Goal: Task Accomplishment & Management: Use online tool/utility

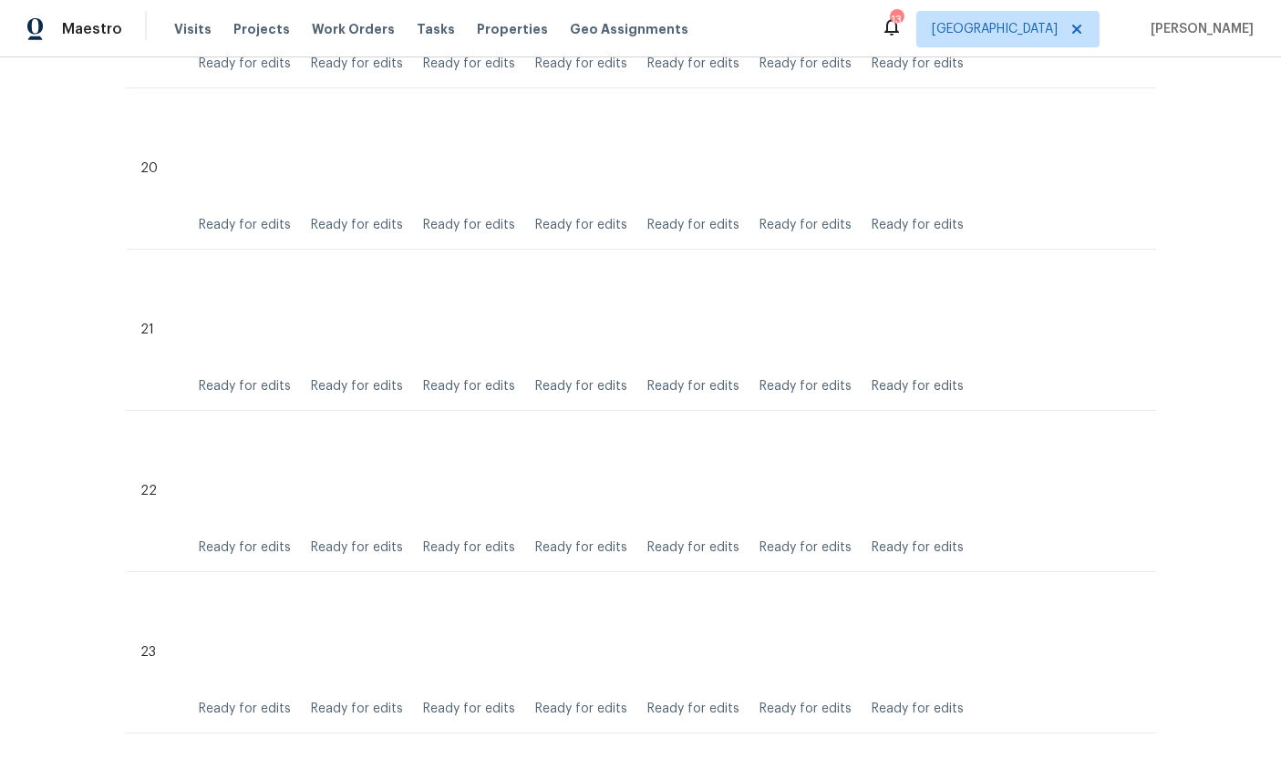
scroll to position [3653, 0]
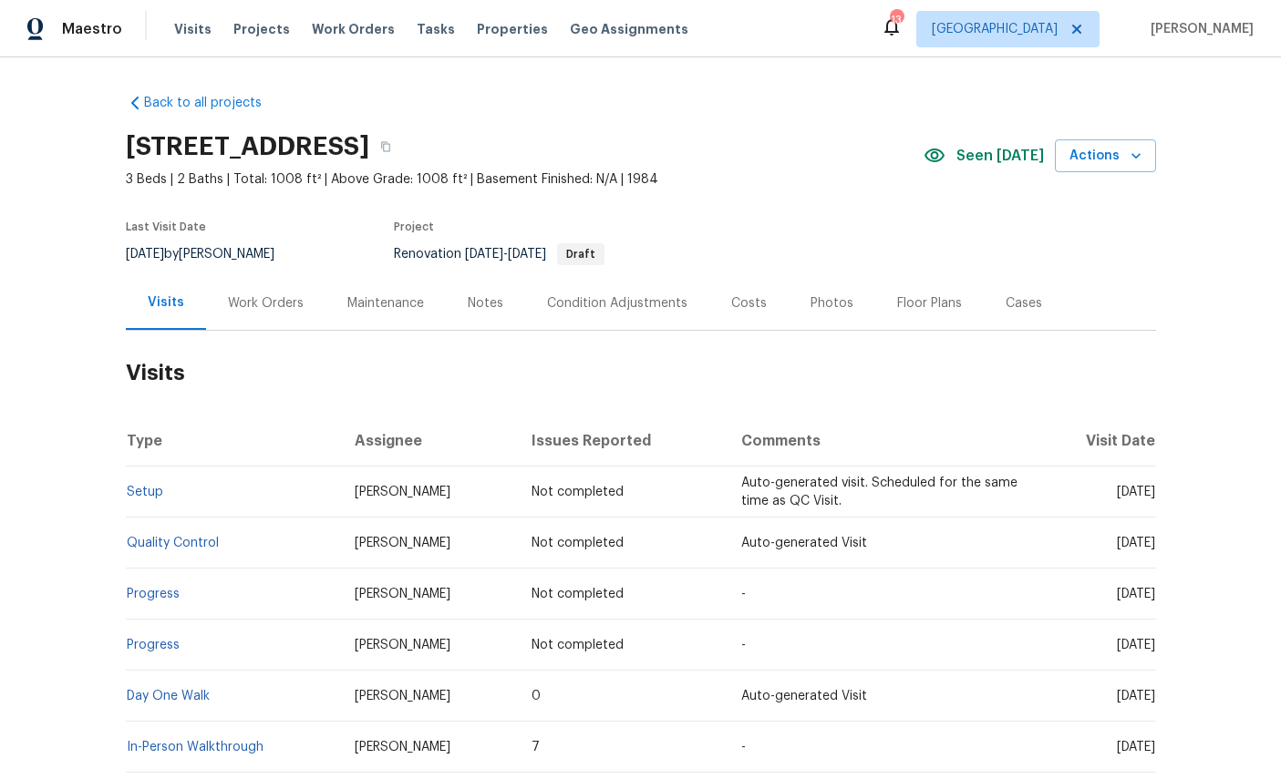
click at [270, 300] on div "Work Orders" at bounding box center [266, 303] width 76 height 18
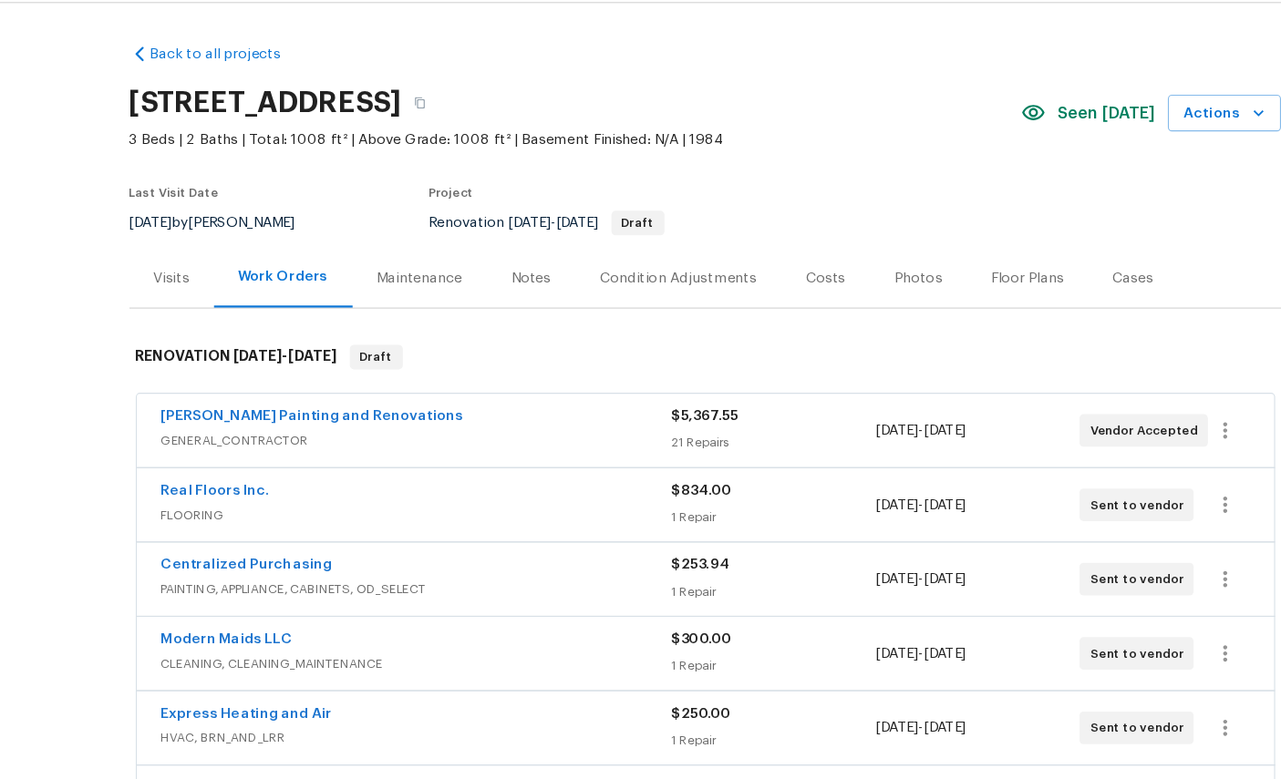
click at [150, 276] on div "Visits" at bounding box center [164, 303] width 76 height 54
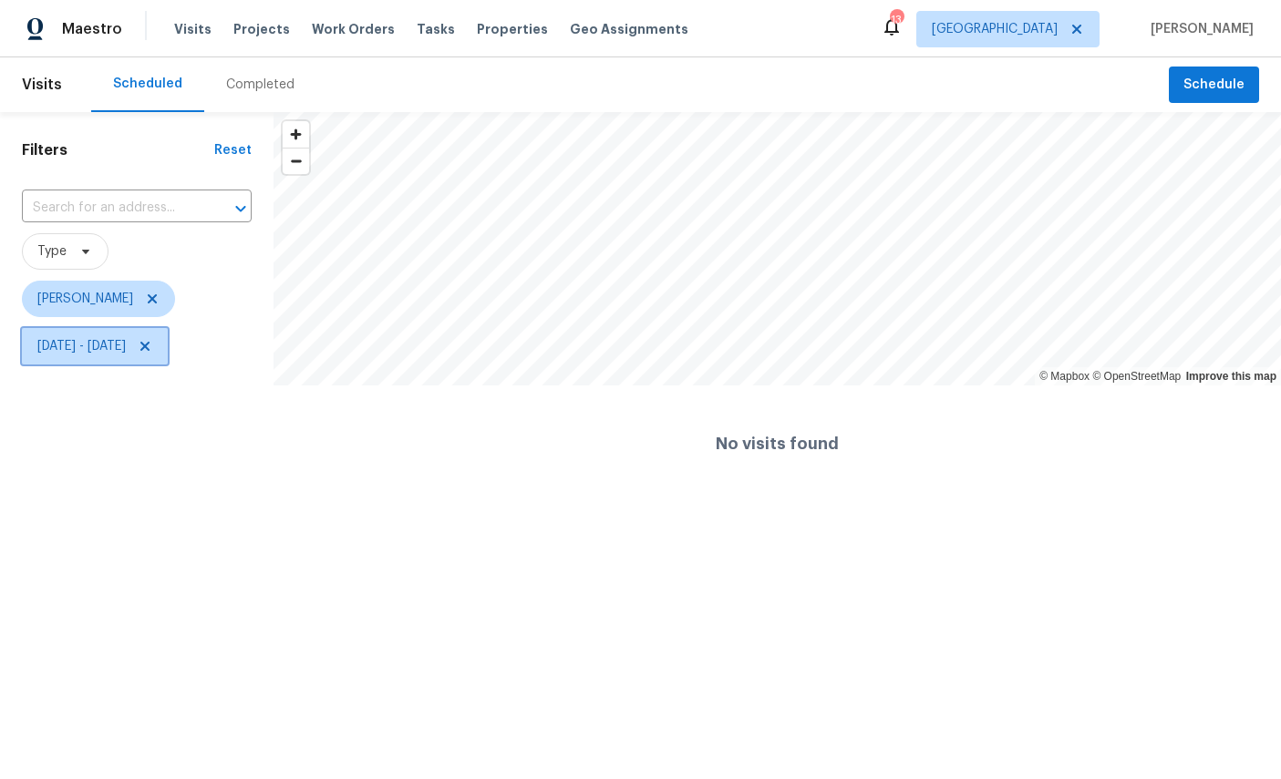
click at [126, 351] on span "[DATE] - [DATE]" at bounding box center [81, 346] width 88 height 18
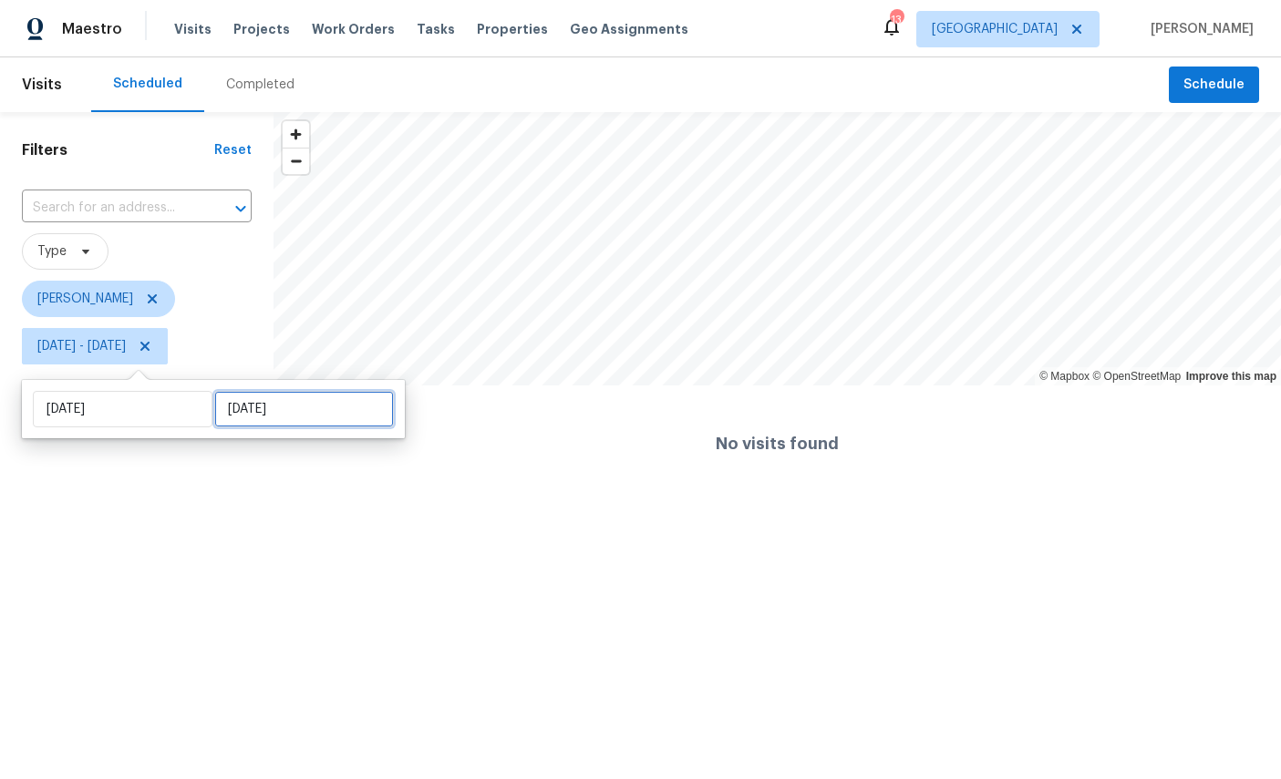
click at [274, 412] on input "[DATE]" at bounding box center [304, 409] width 180 height 36
select select "7"
select select "2025"
select select "8"
select select "2025"
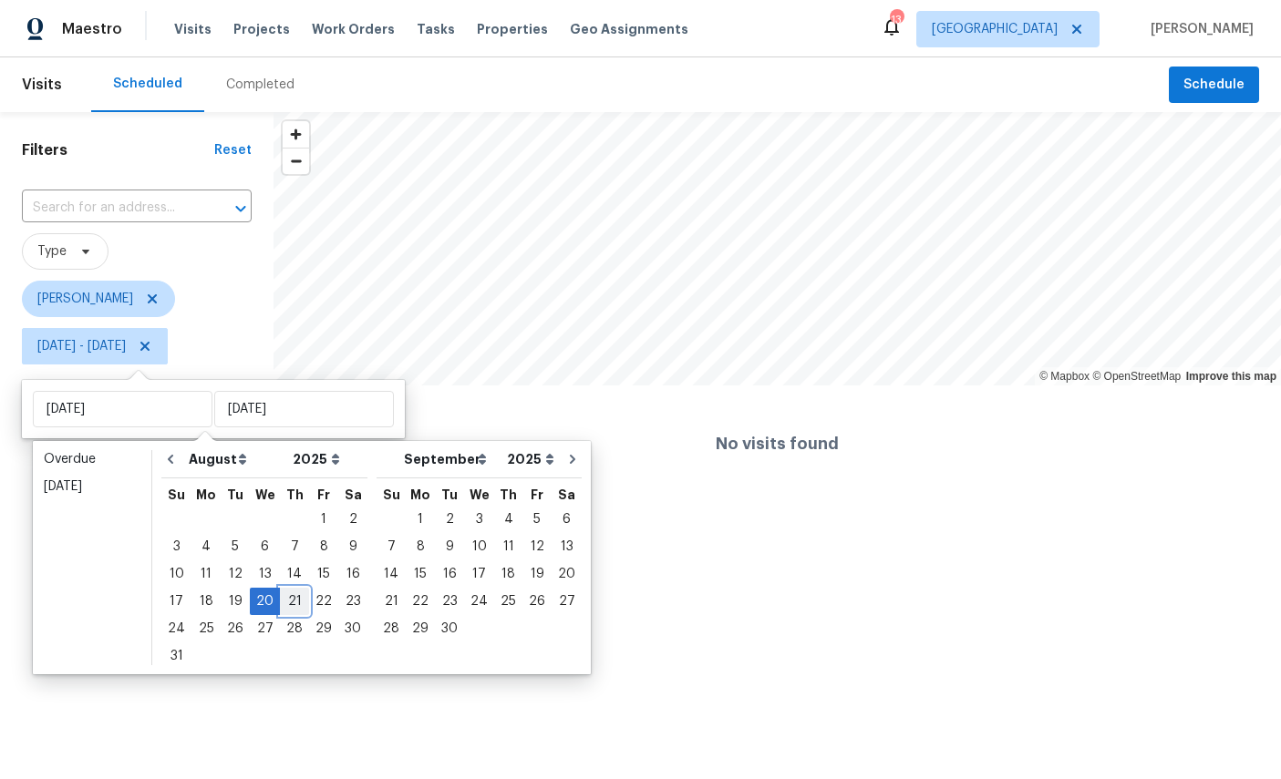
click at [303, 604] on div "21" at bounding box center [294, 602] width 29 height 26
type input "Thu, Aug 21"
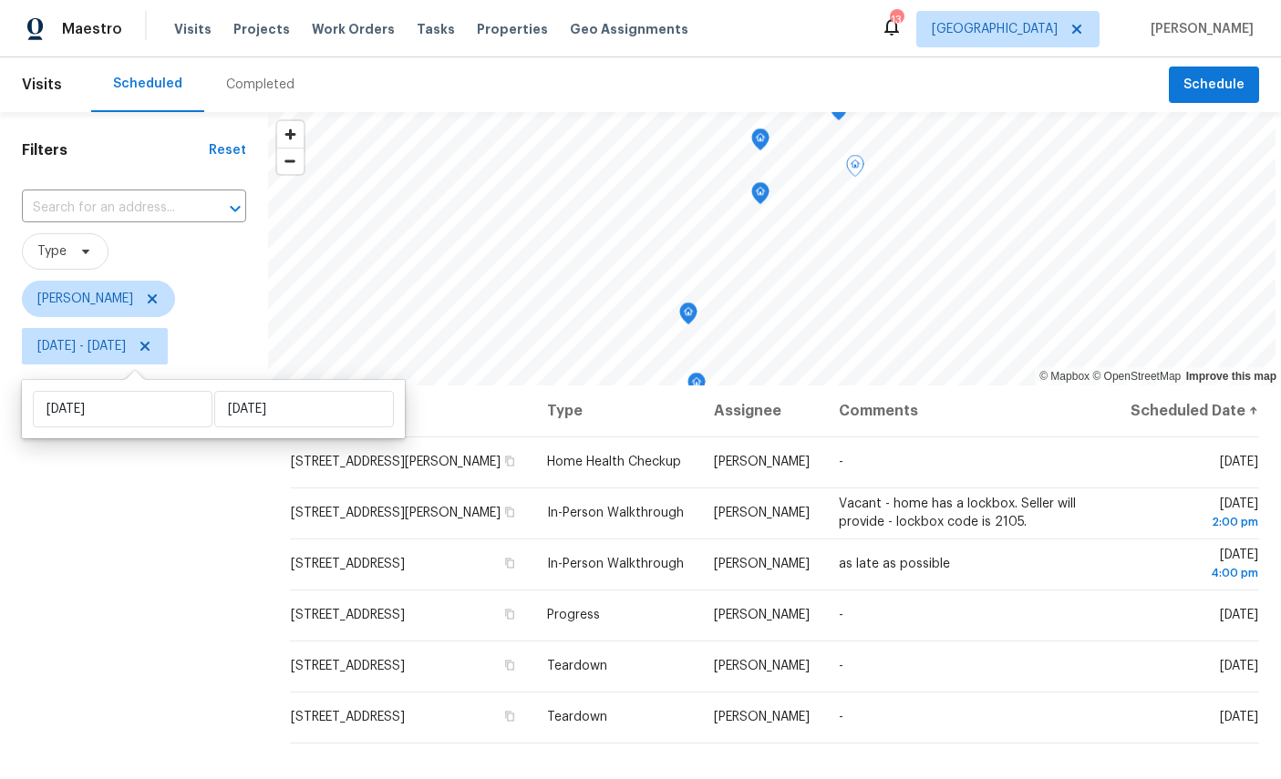
click at [0, 0] on icon at bounding box center [0, 0] width 0 height 0
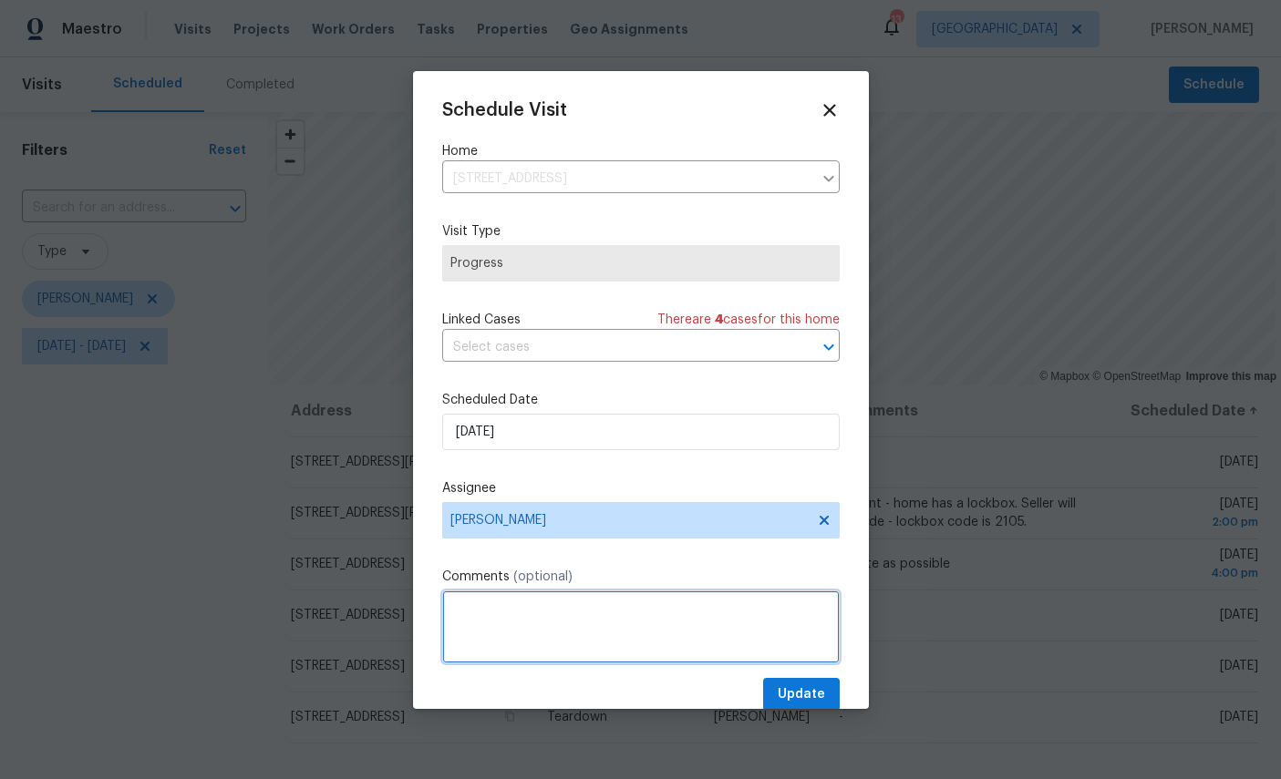
click at [597, 619] on textarea at bounding box center [640, 627] width 397 height 73
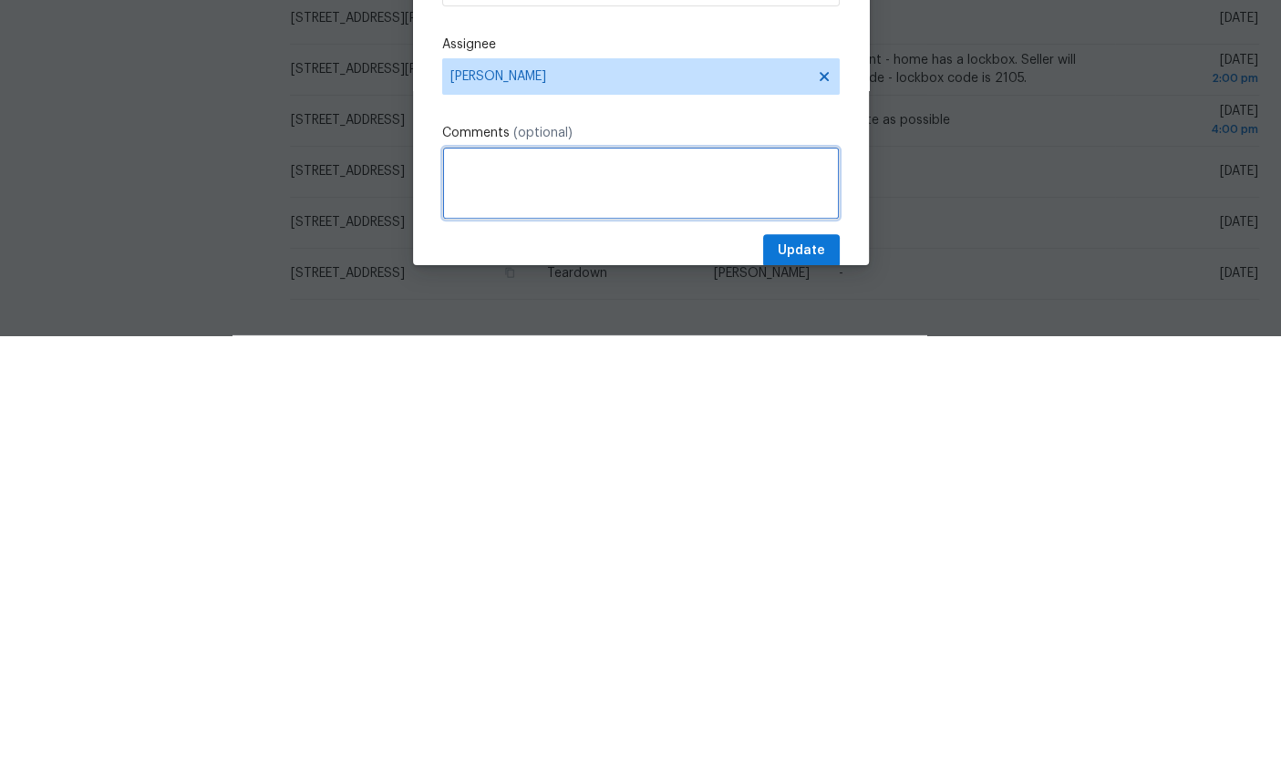
scroll to position [11, 0]
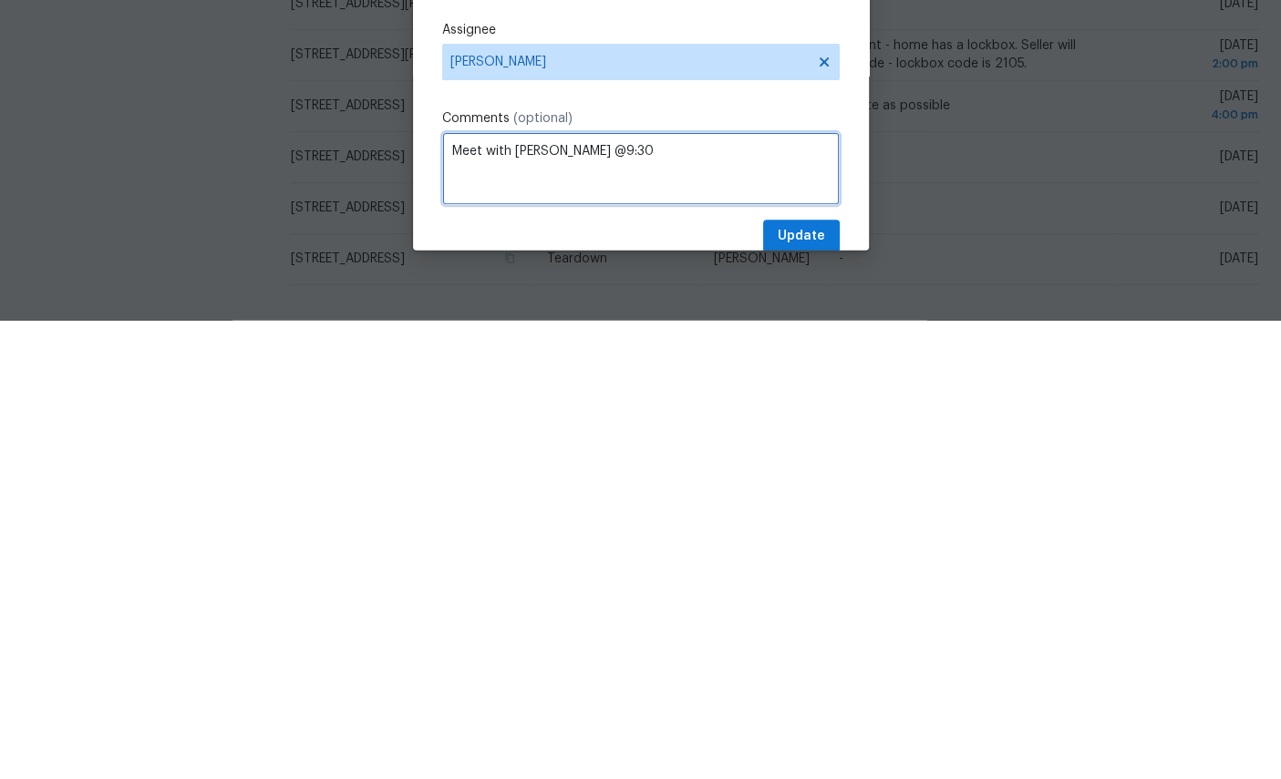
click at [771, 591] on textarea "Meet with Justin @9:30" at bounding box center [640, 627] width 397 height 73
type textarea "Meet with Justin @9:30"
click at [814, 684] on span "Update" at bounding box center [801, 695] width 47 height 23
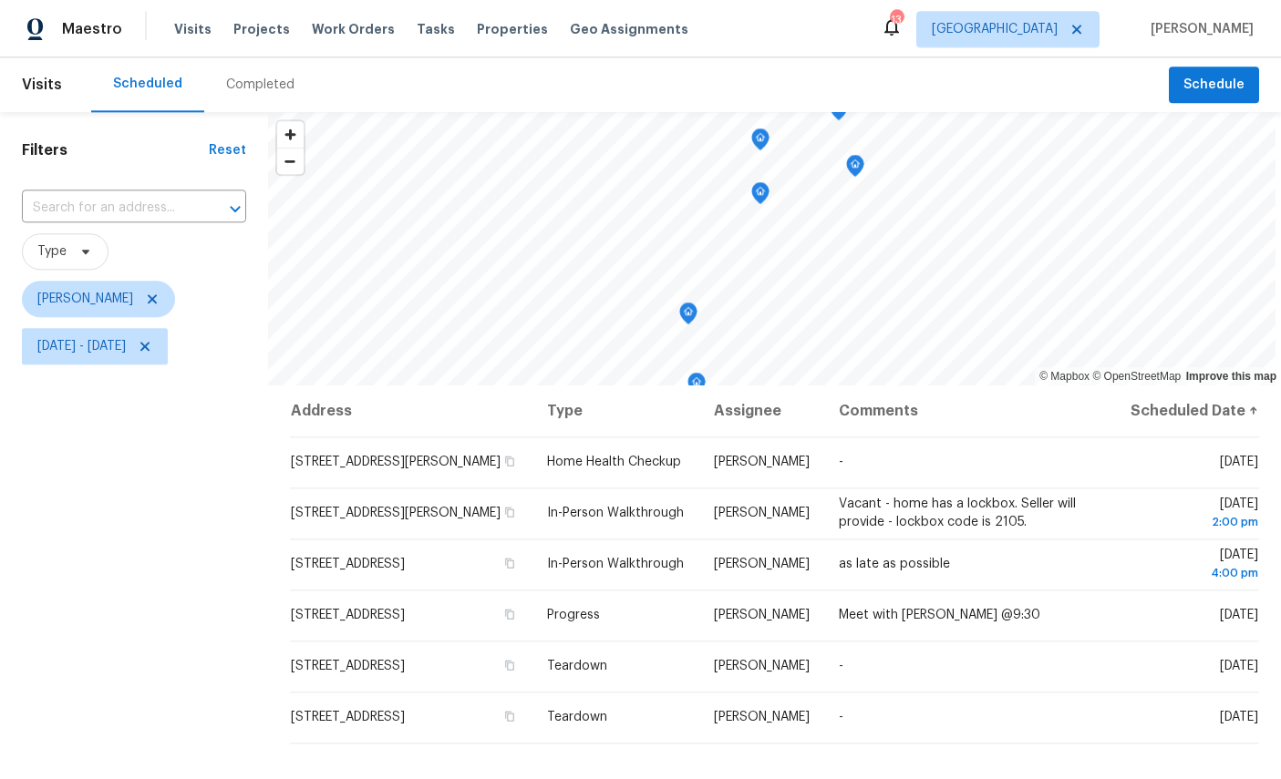
scroll to position [28, 0]
click at [841, 172] on icon "Map marker" at bounding box center [841, 182] width 16 height 21
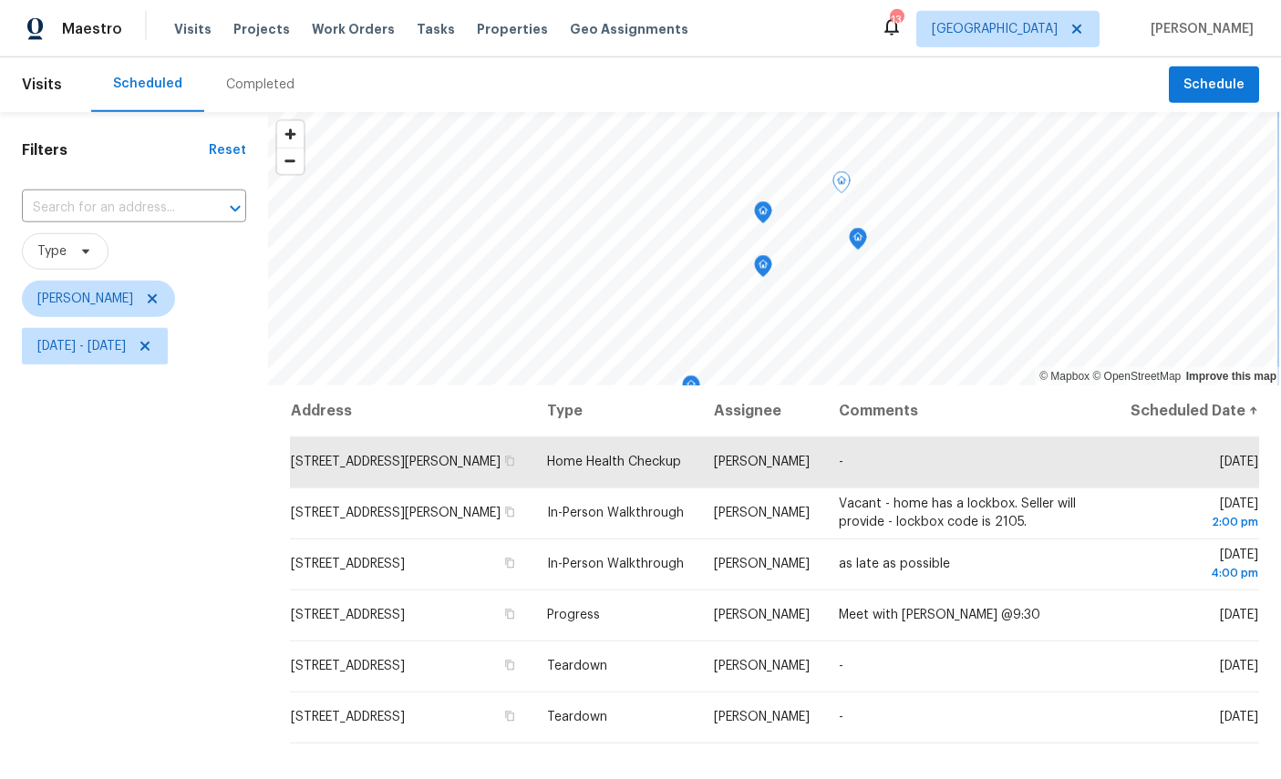
click at [853, 229] on icon "Map marker" at bounding box center [858, 239] width 16 height 21
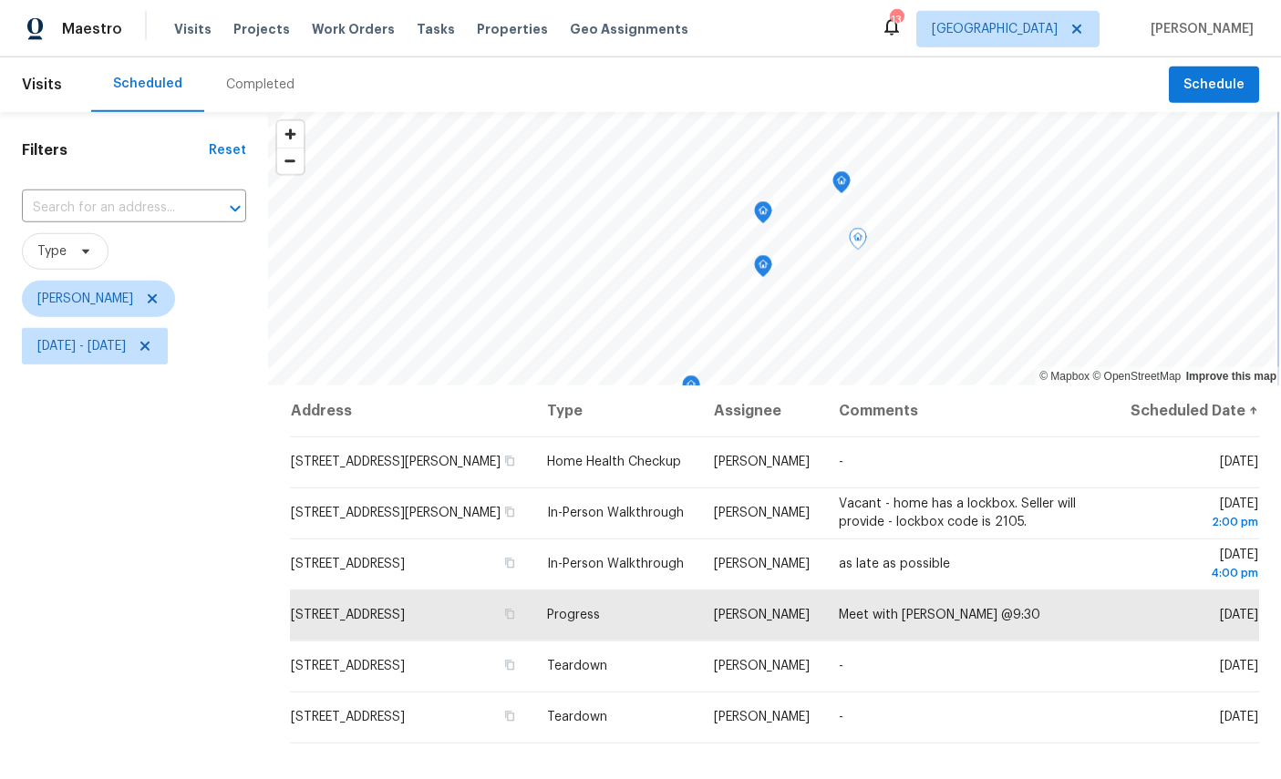
click at [837, 172] on icon "Map marker" at bounding box center [841, 182] width 16 height 21
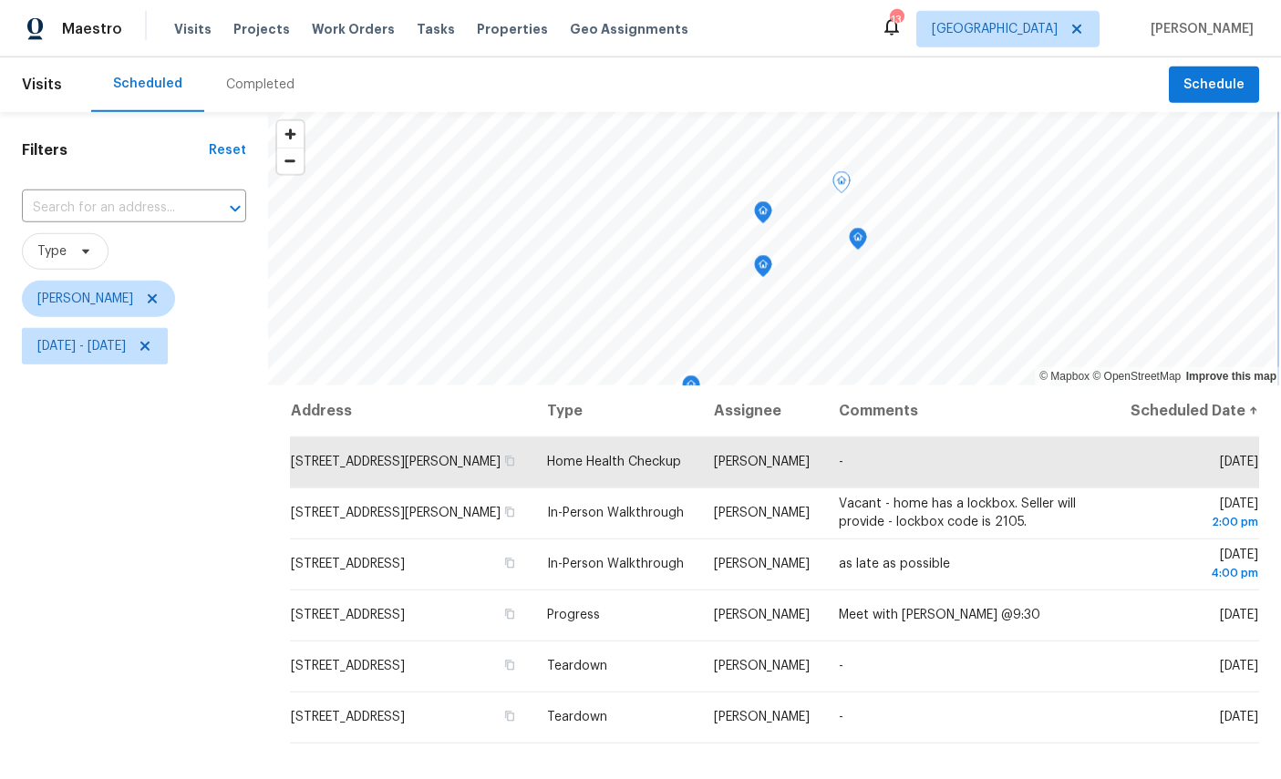
click at [766, 202] on icon "Map marker" at bounding box center [763, 212] width 16 height 21
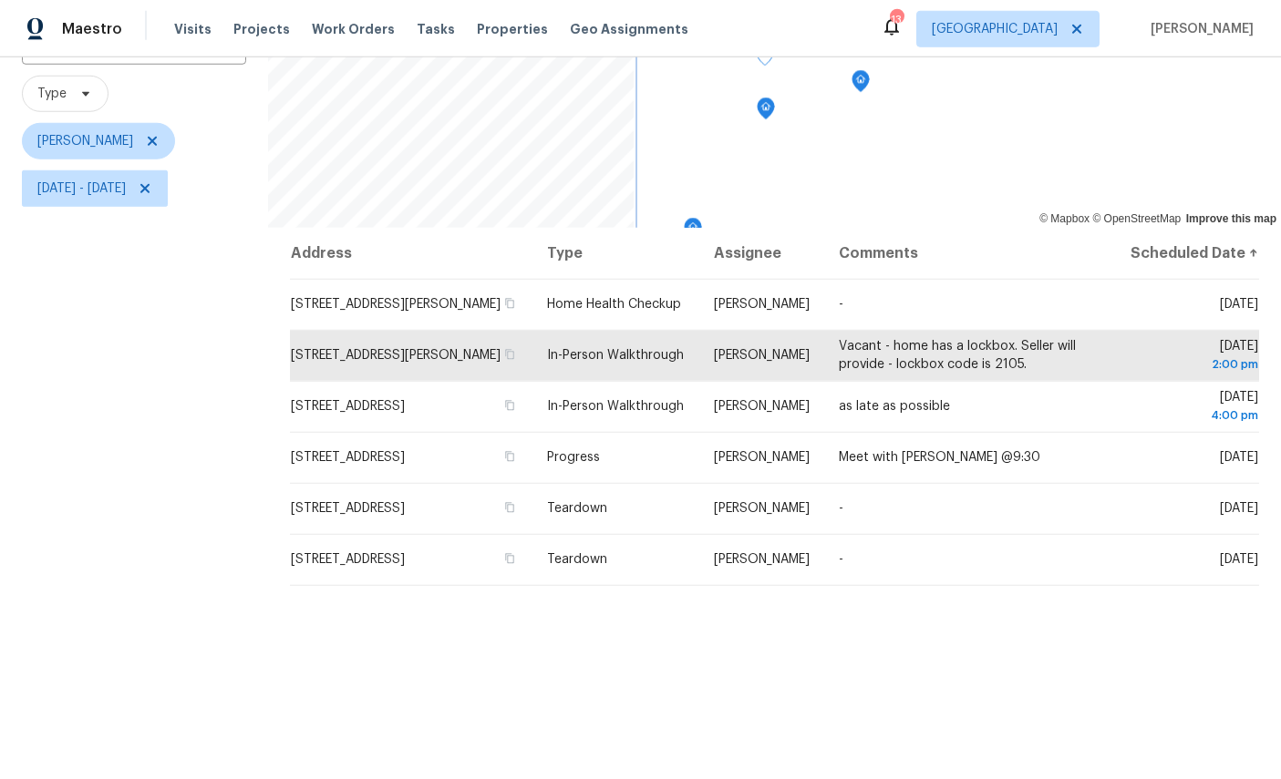
scroll to position [29, 0]
click at [0, 0] on icon at bounding box center [0, 0] width 0 height 0
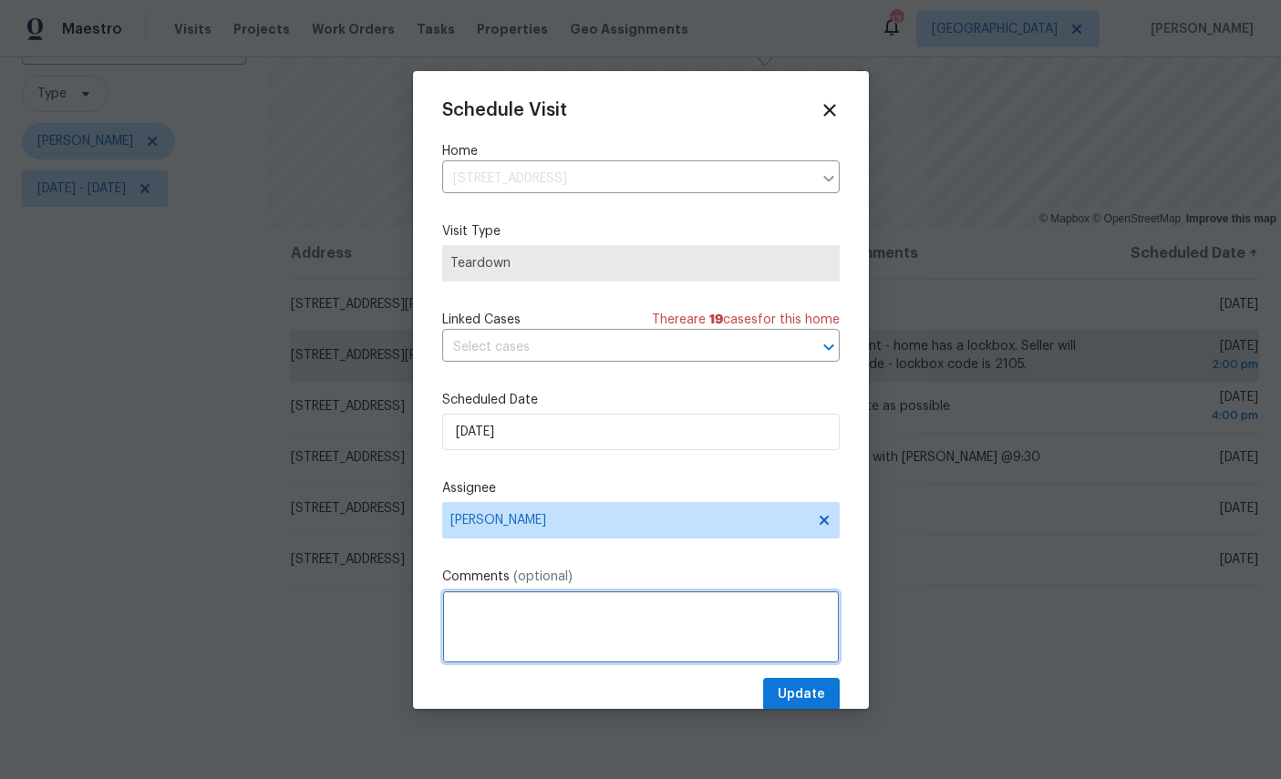
click at [619, 636] on textarea at bounding box center [640, 627] width 397 height 73
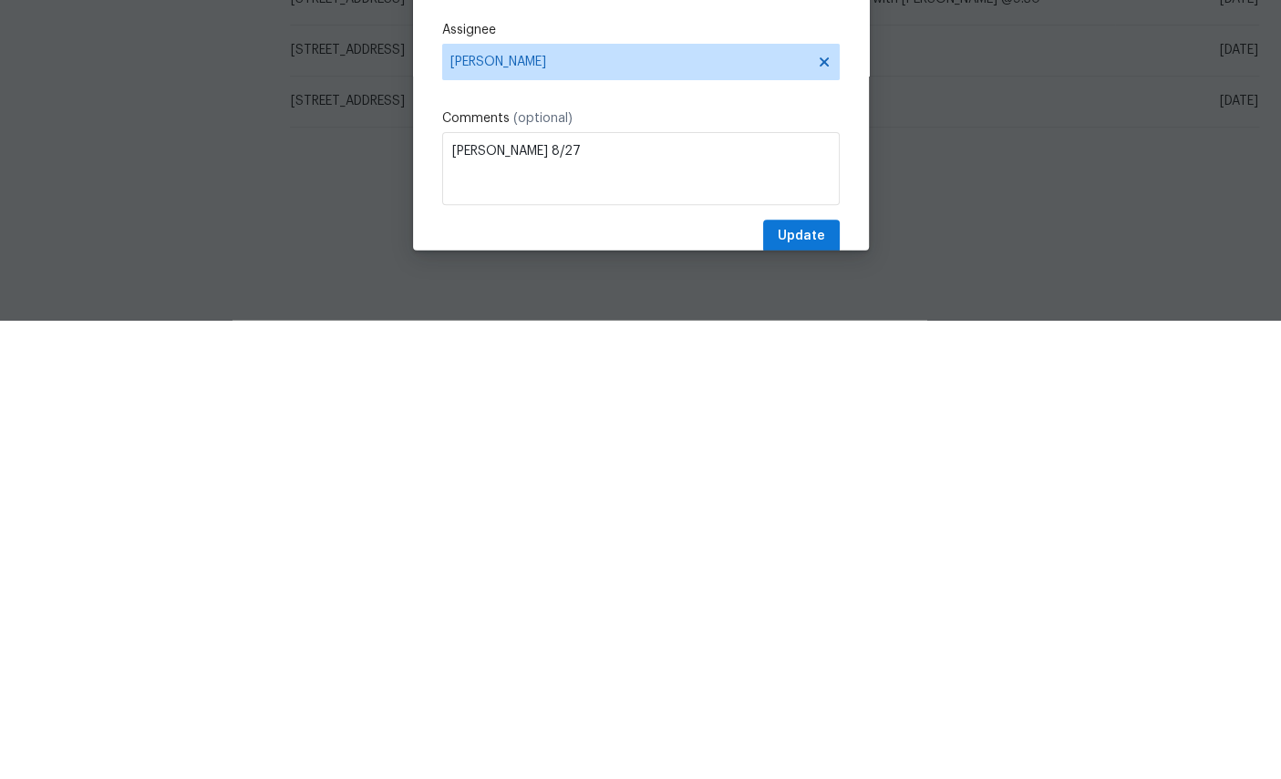
scroll to position [68, 0]
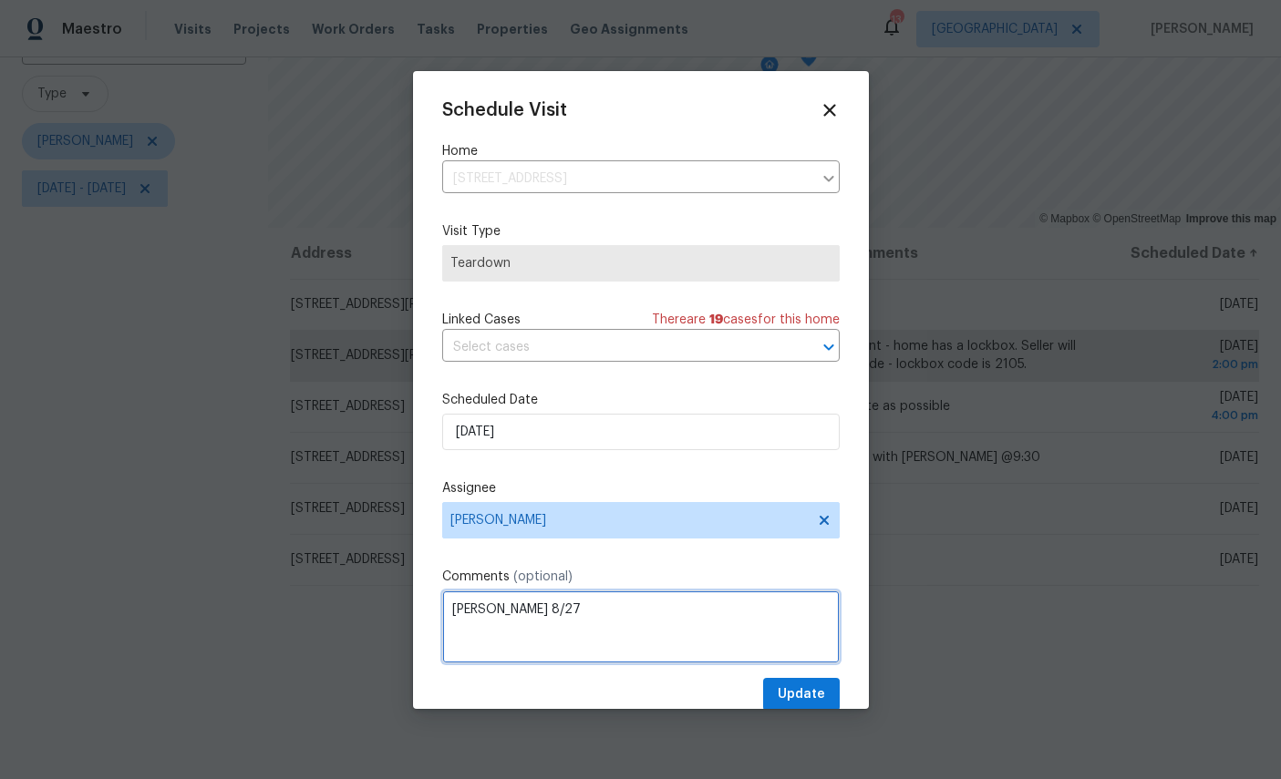
type textarea "COE 8/27"
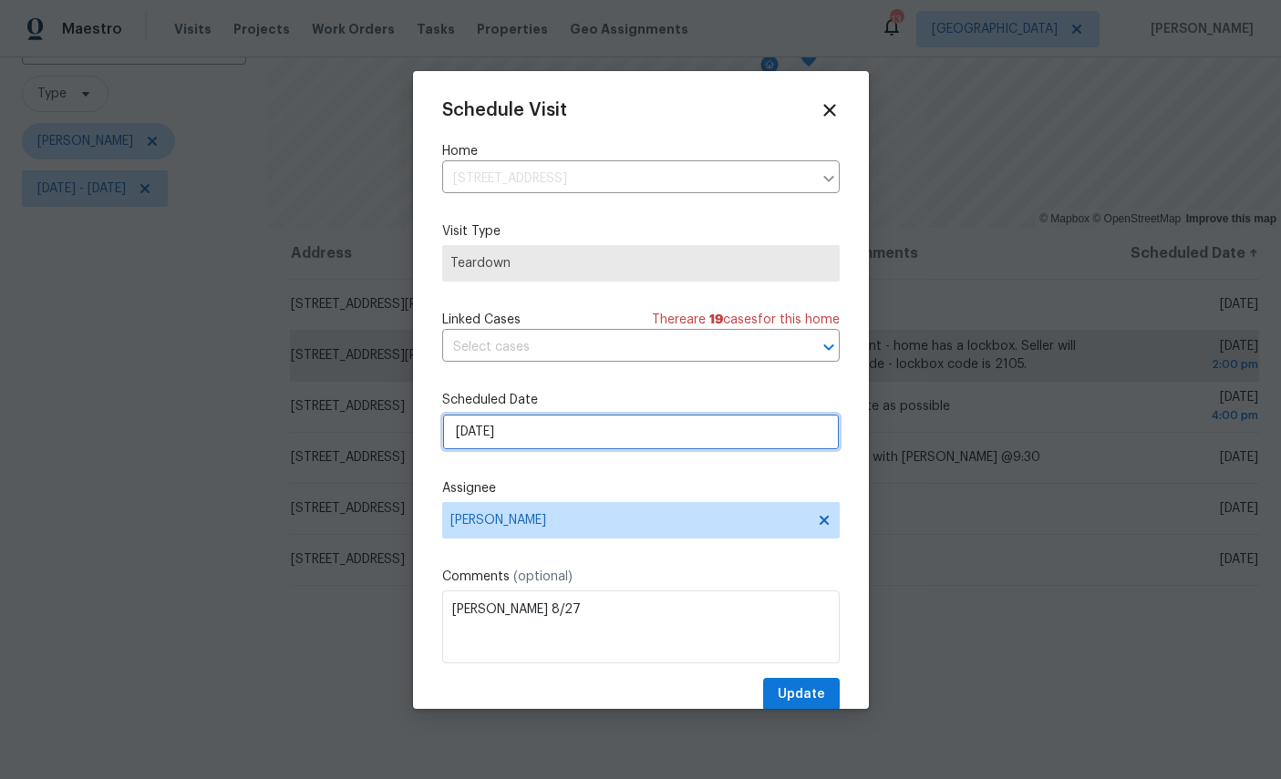
click at [618, 431] on input "[DATE]" at bounding box center [640, 432] width 397 height 36
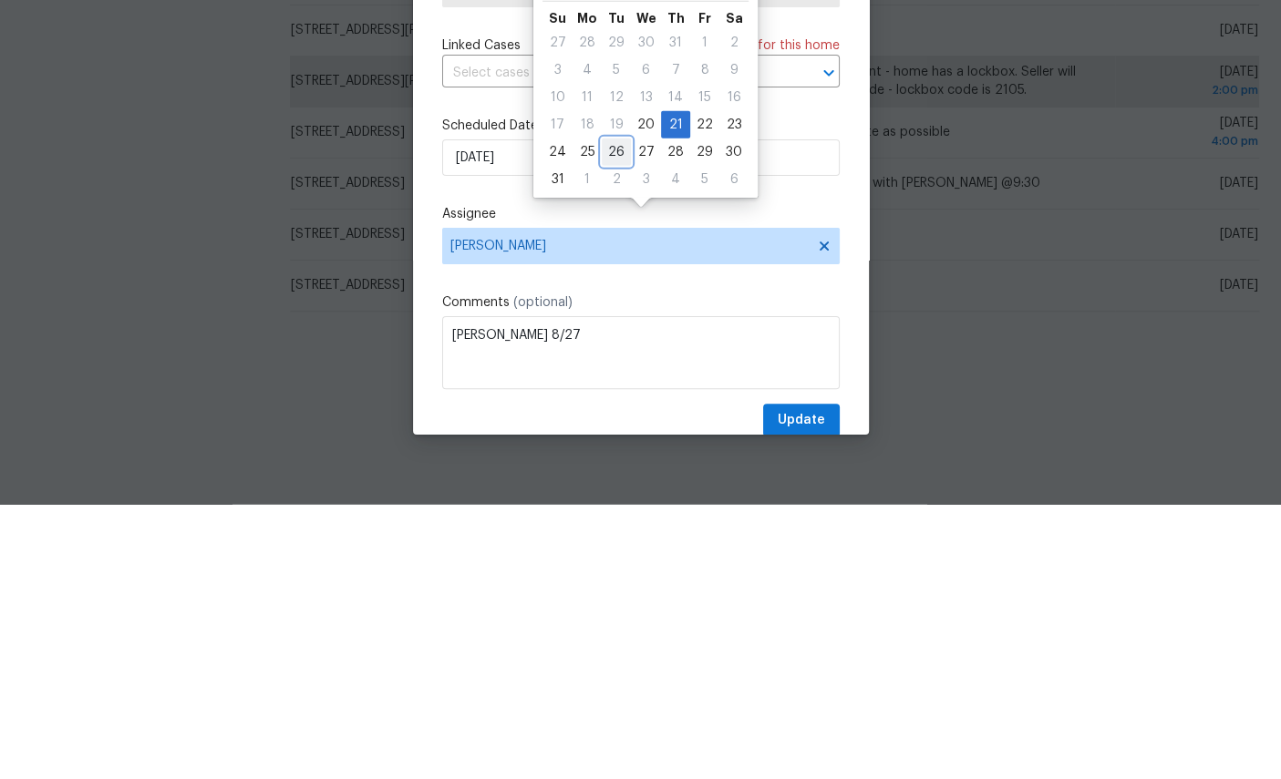
click at [610, 414] on div "26" at bounding box center [616, 427] width 29 height 26
type input "8/26/2025"
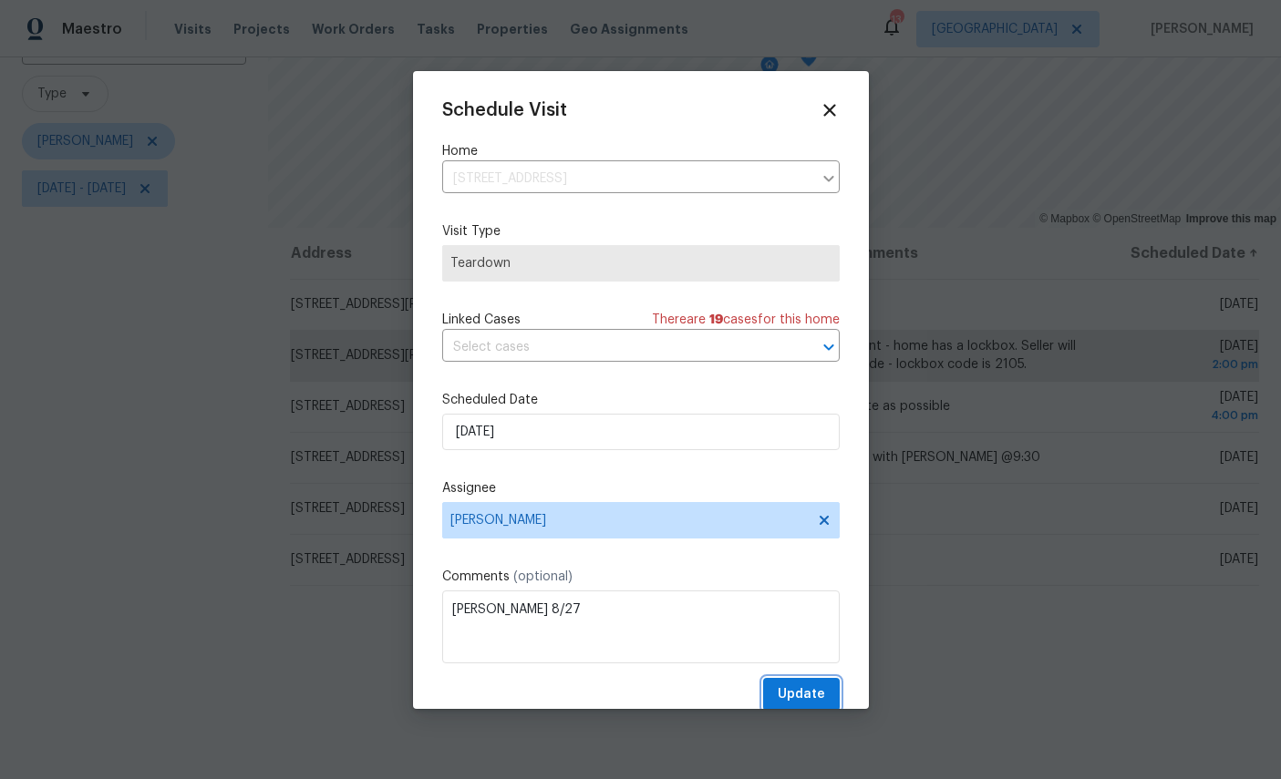
click at [810, 693] on span "Update" at bounding box center [801, 695] width 47 height 23
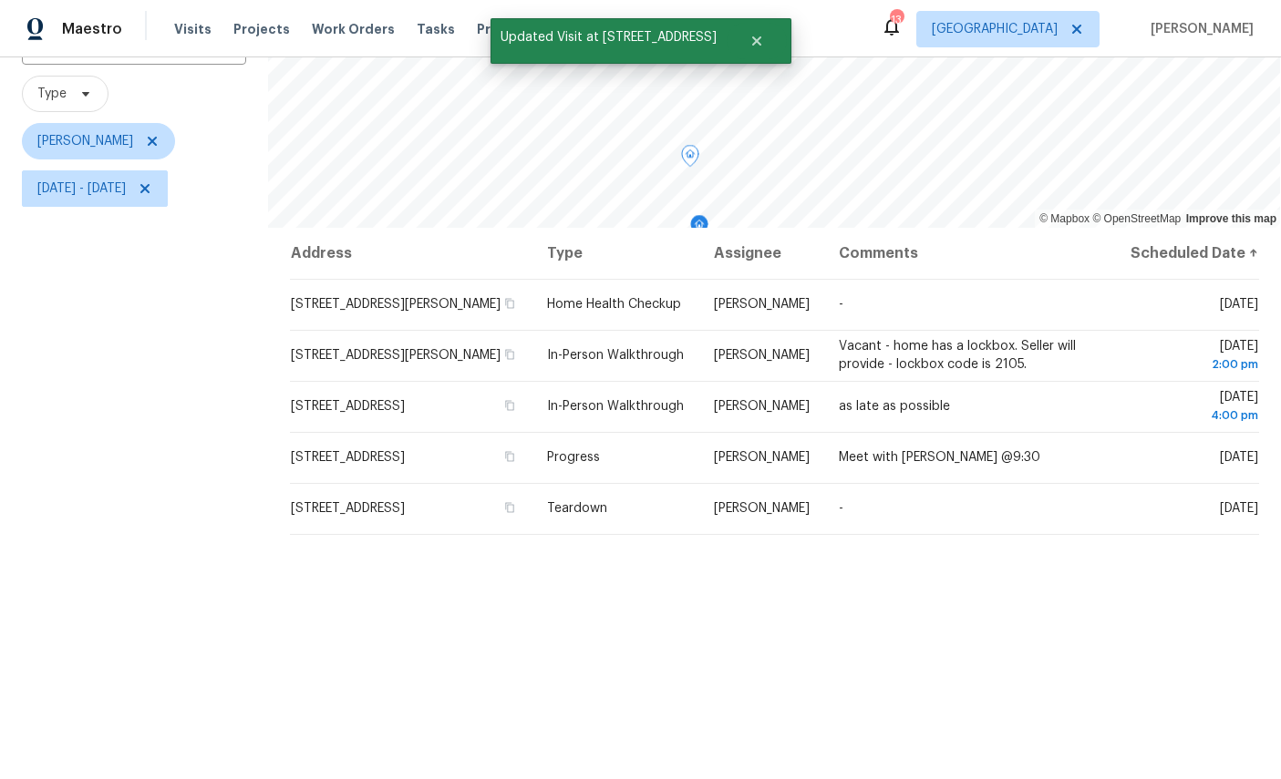
click at [0, 0] on icon at bounding box center [0, 0] width 0 height 0
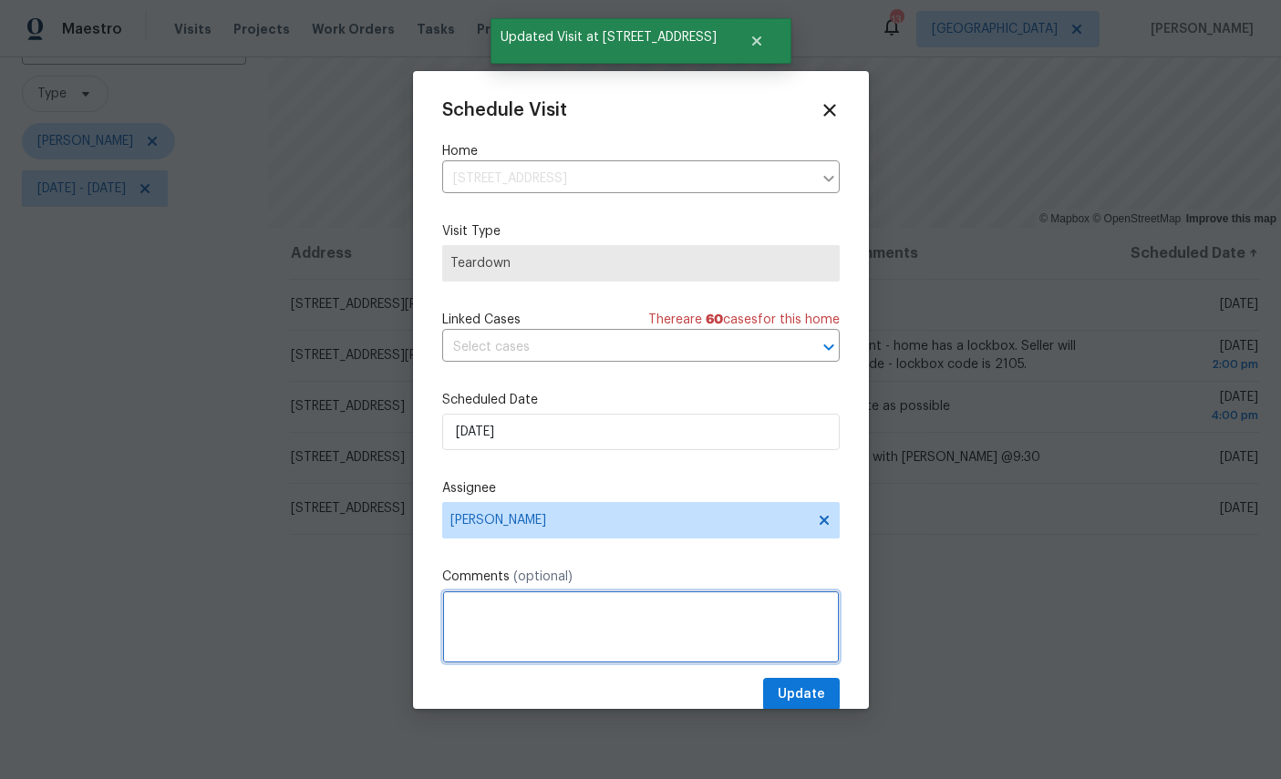
click at [583, 627] on textarea at bounding box center [640, 627] width 397 height 73
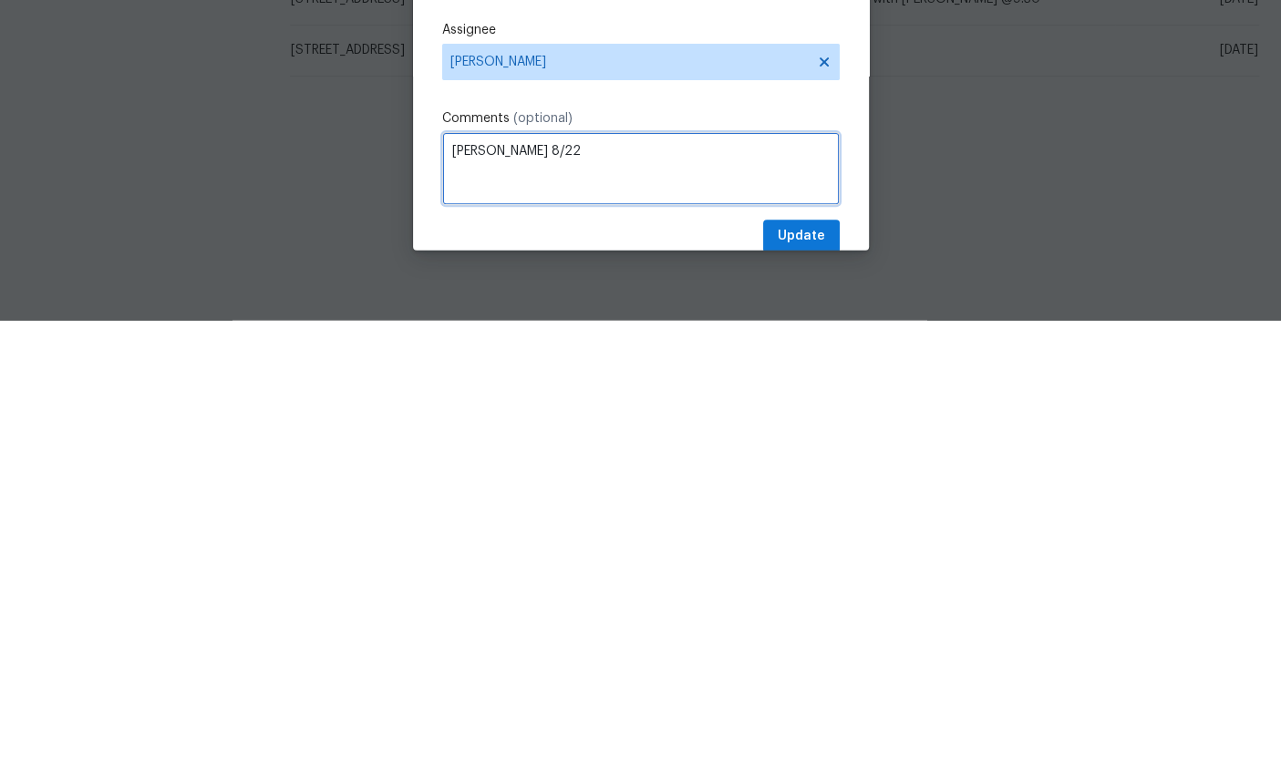
type textarea "COE 8/22"
click at [804, 684] on span "Update" at bounding box center [801, 695] width 47 height 23
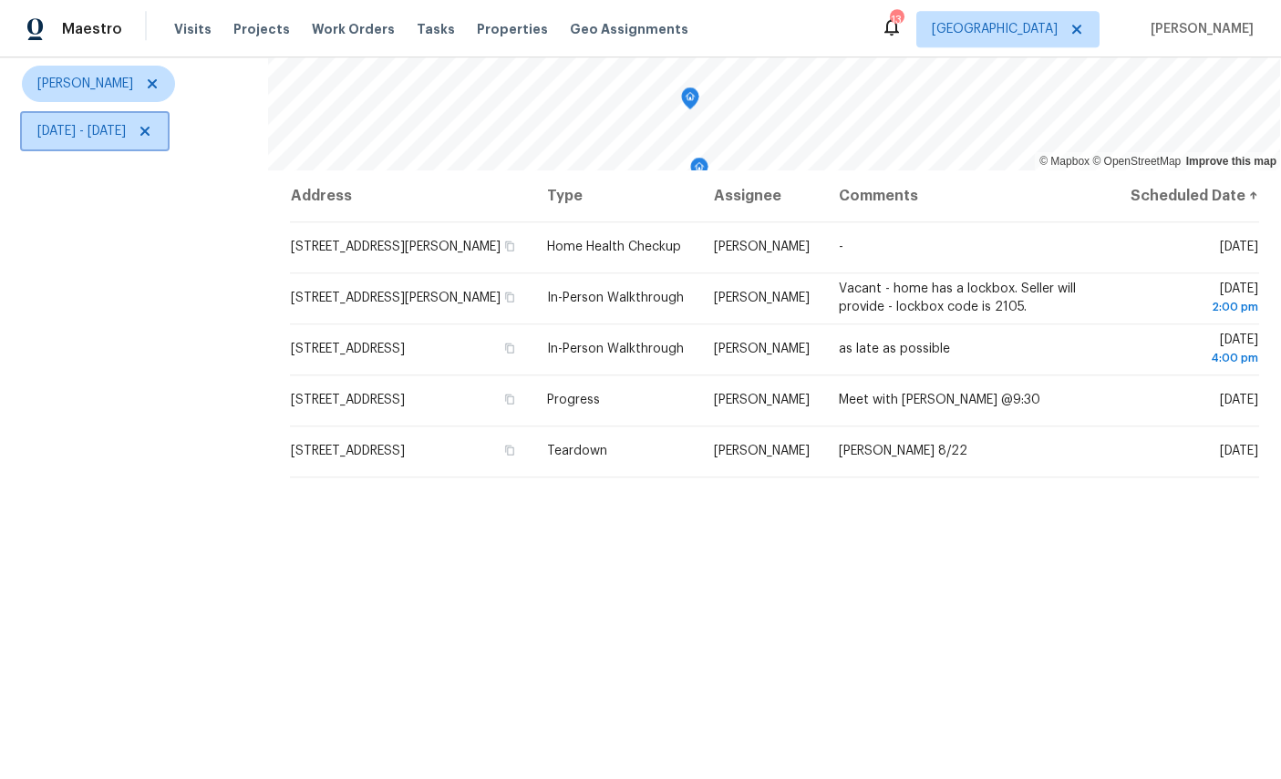
click at [126, 122] on span "Wed, Aug 20 - Thu, Aug 21" at bounding box center [81, 131] width 88 height 18
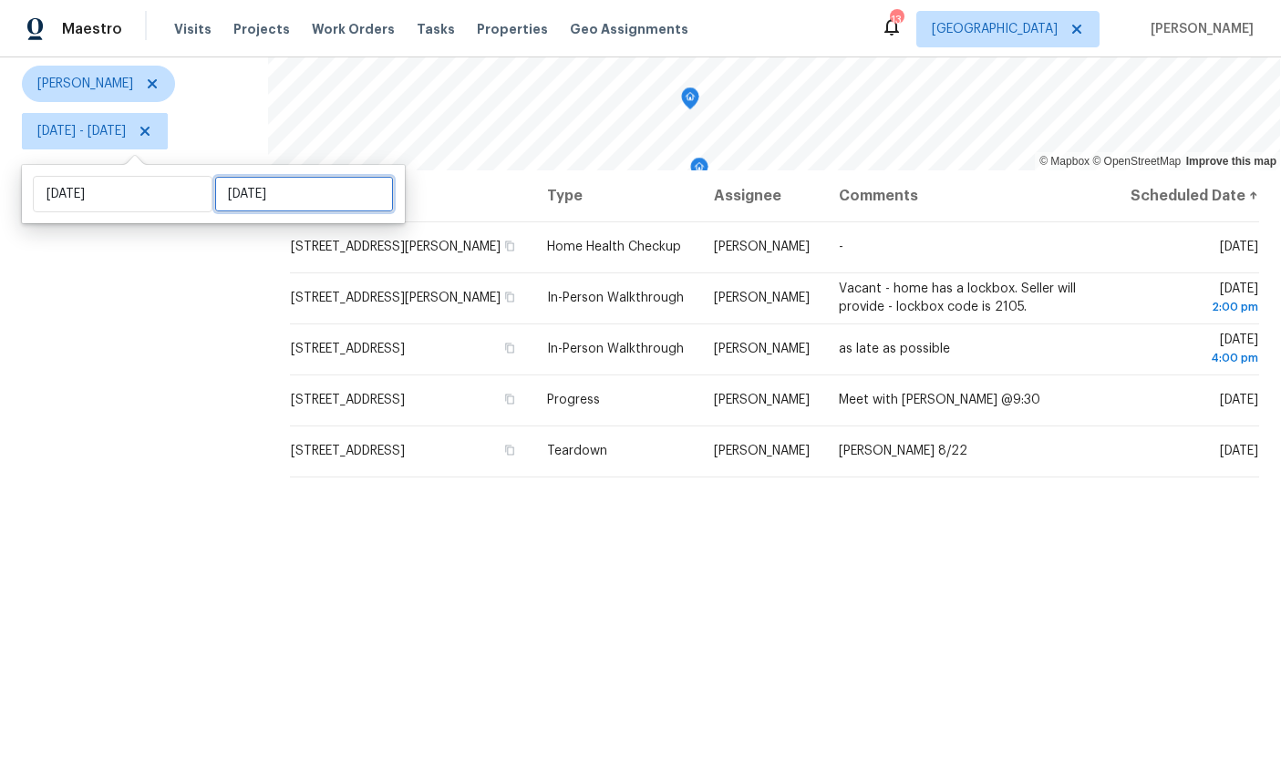
click at [264, 176] on input "Thu, Aug 21" at bounding box center [304, 194] width 180 height 36
select select "7"
select select "2025"
select select "8"
select select "2025"
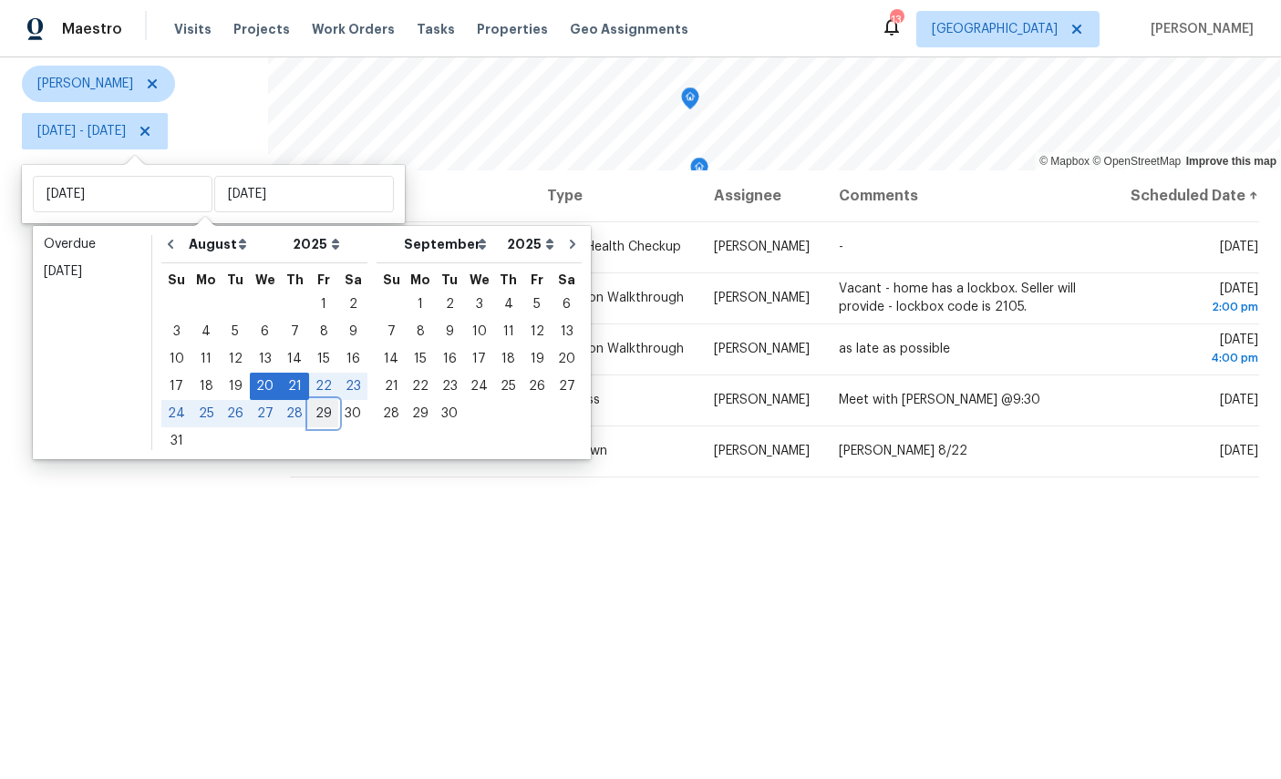
click at [331, 401] on div "29" at bounding box center [323, 414] width 29 height 26
type input "Fri, Aug 29"
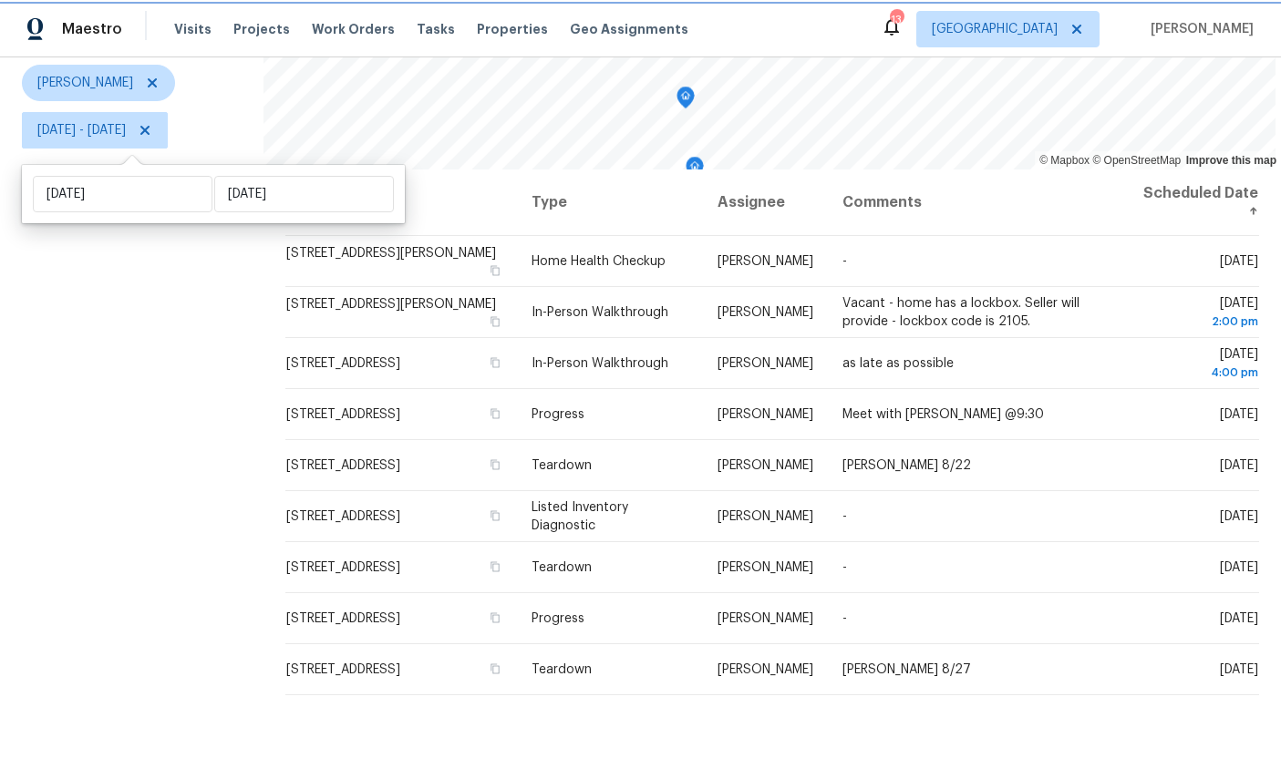
scroll to position [215, 0]
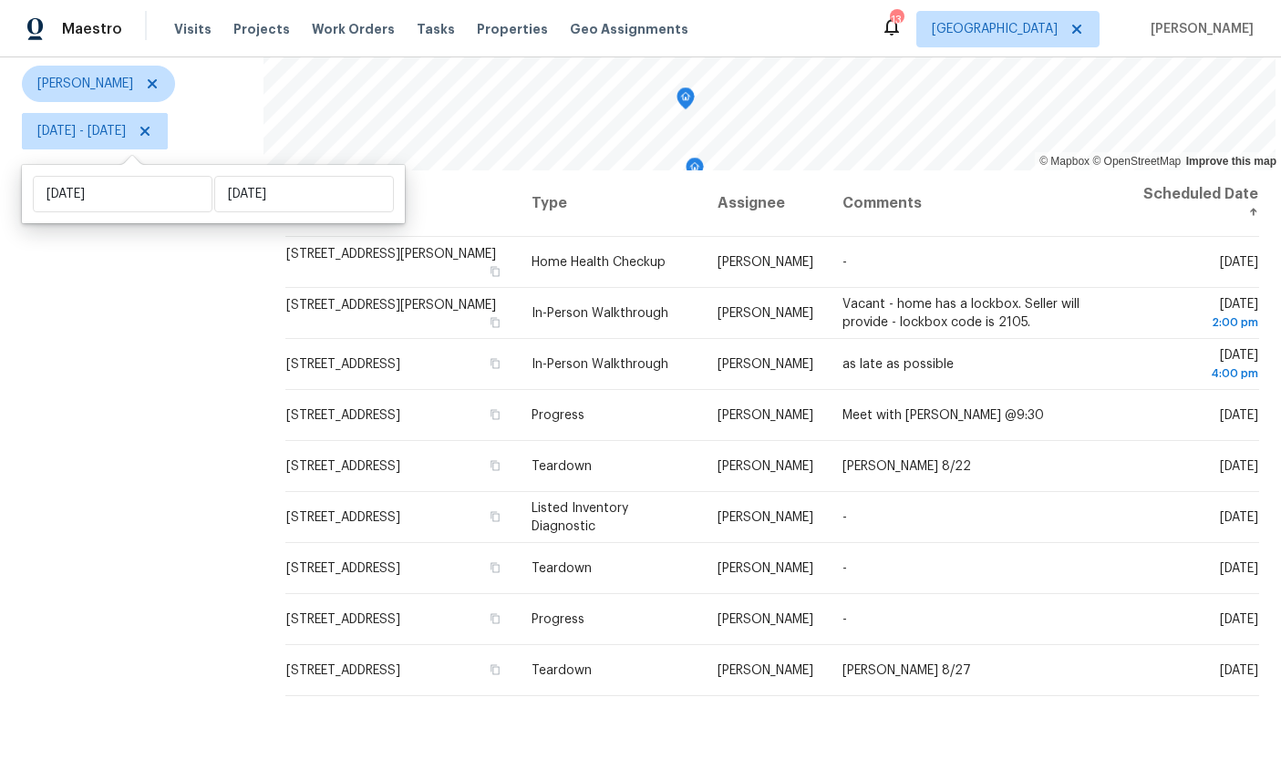
click at [0, 0] on icon at bounding box center [0, 0] width 0 height 0
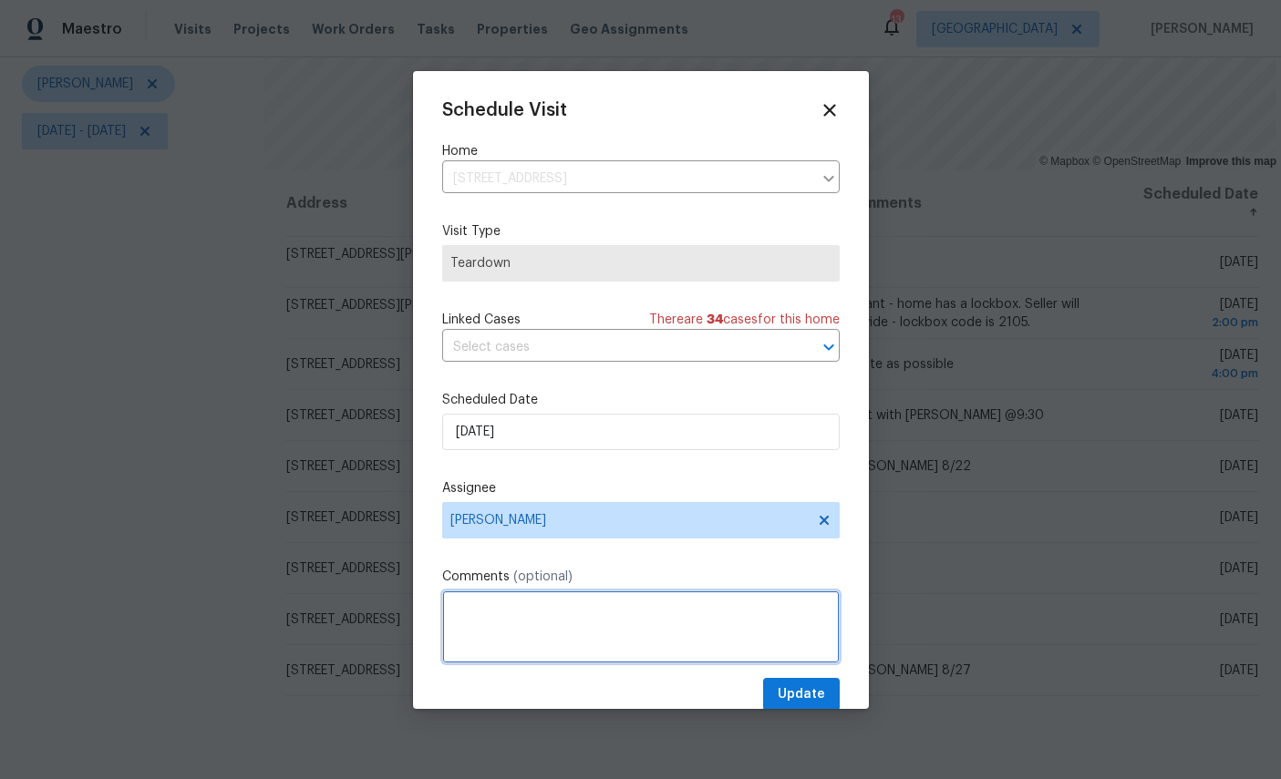
click at [610, 627] on textarea at bounding box center [640, 627] width 397 height 73
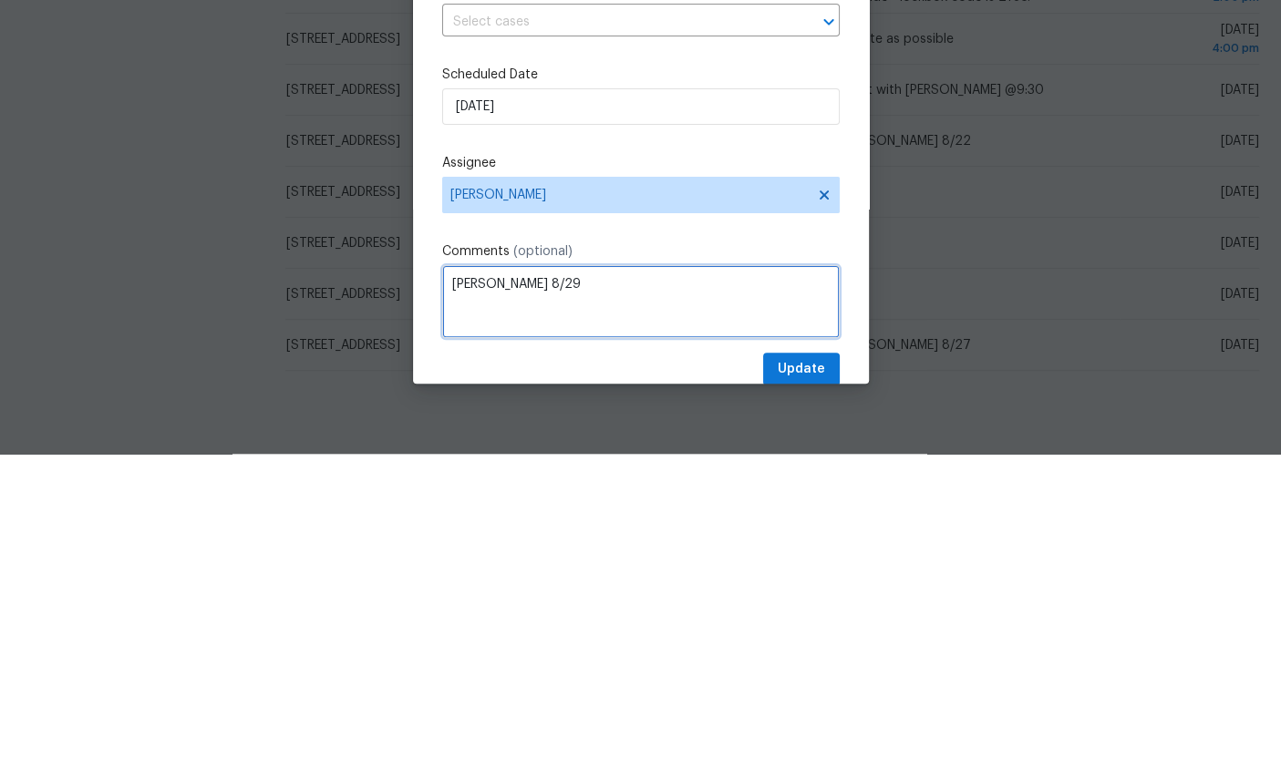
type textarea "COE 8/29"
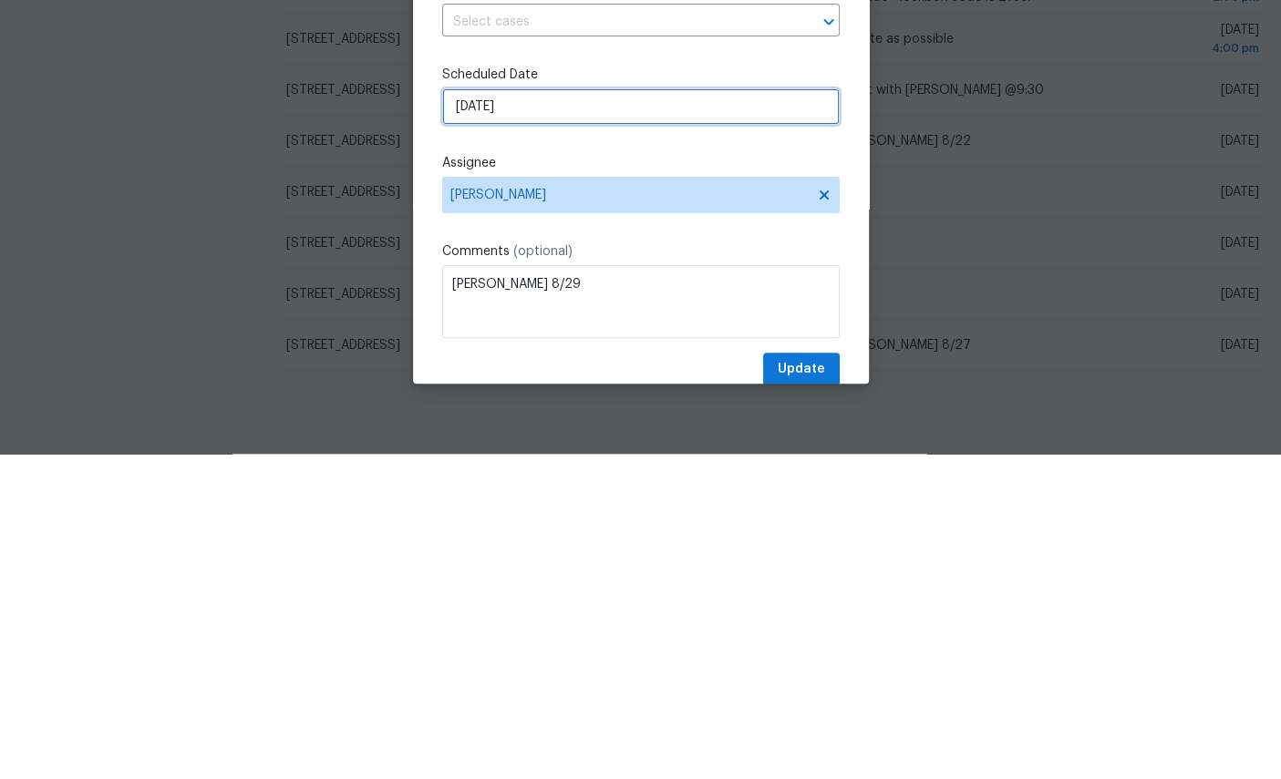
click at [618, 414] on input "8/24/2025" at bounding box center [640, 432] width 397 height 36
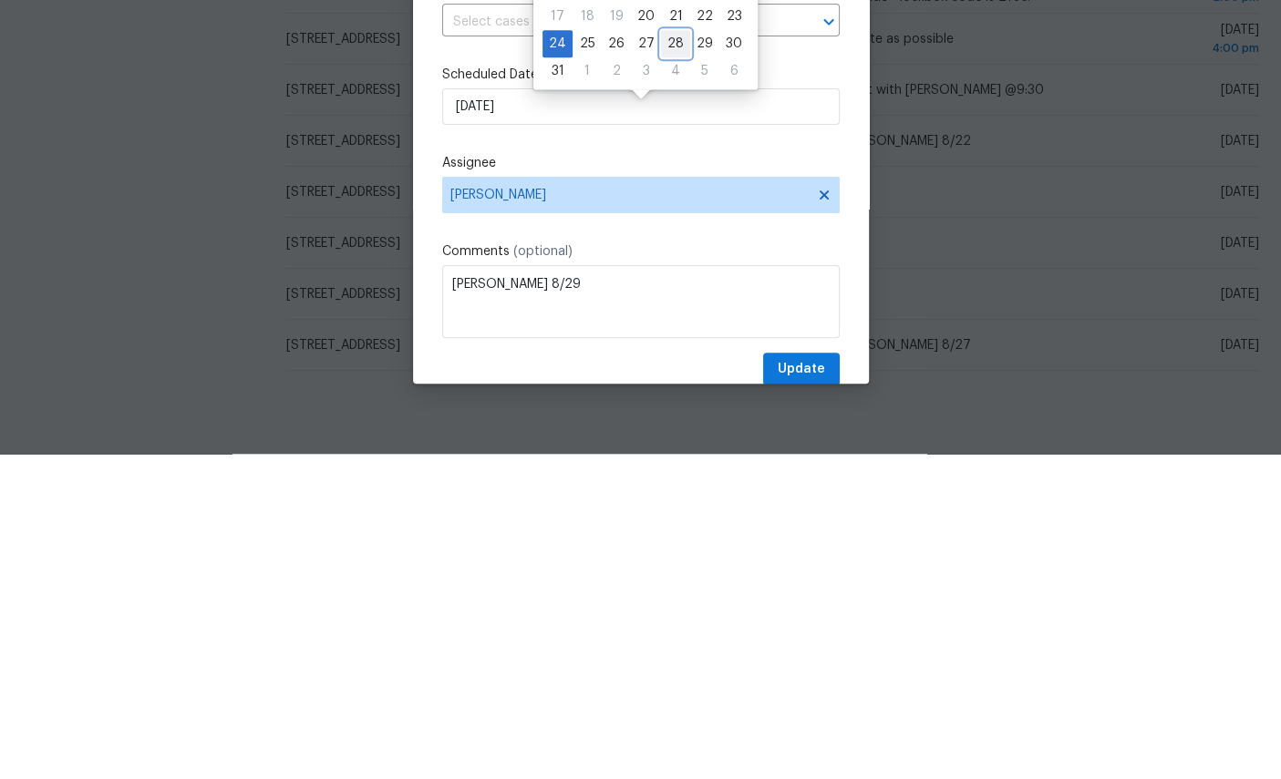
click at [673, 356] on div "28" at bounding box center [675, 369] width 29 height 26
type input "8/28/2025"
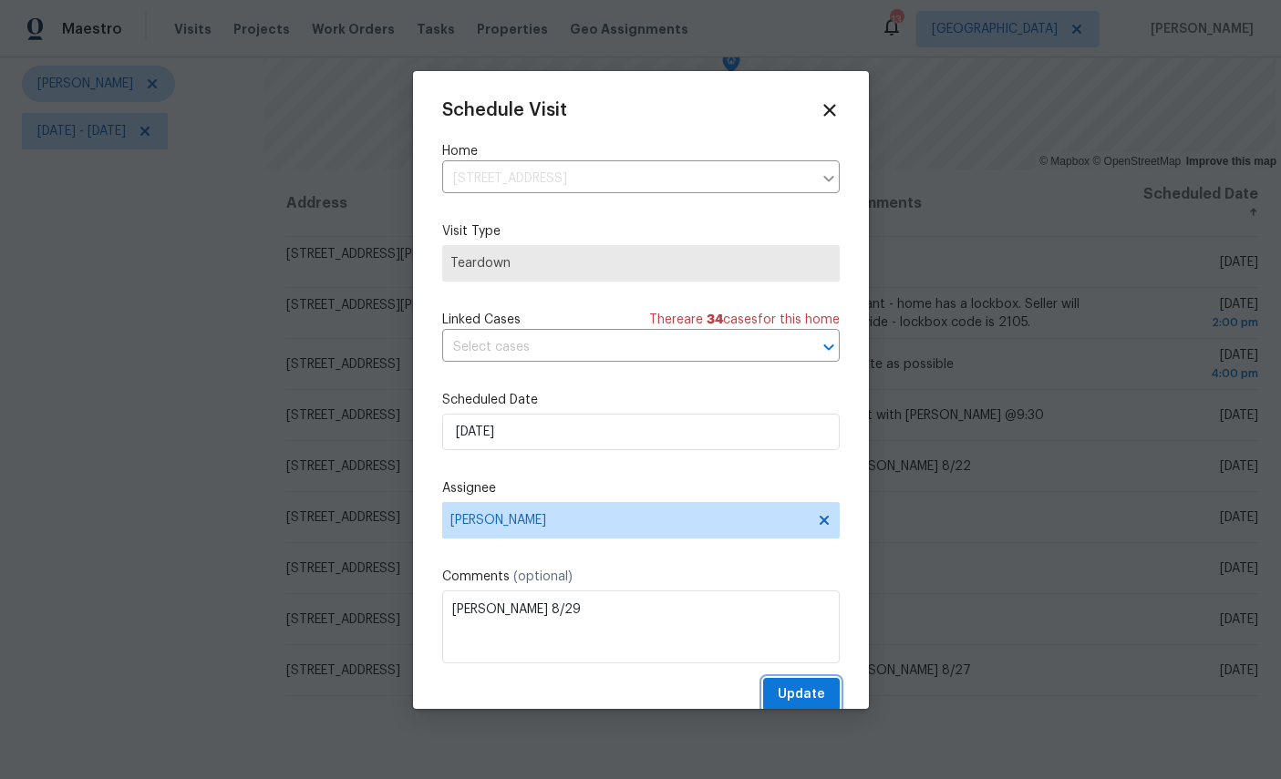
click at [804, 700] on span "Update" at bounding box center [801, 695] width 47 height 23
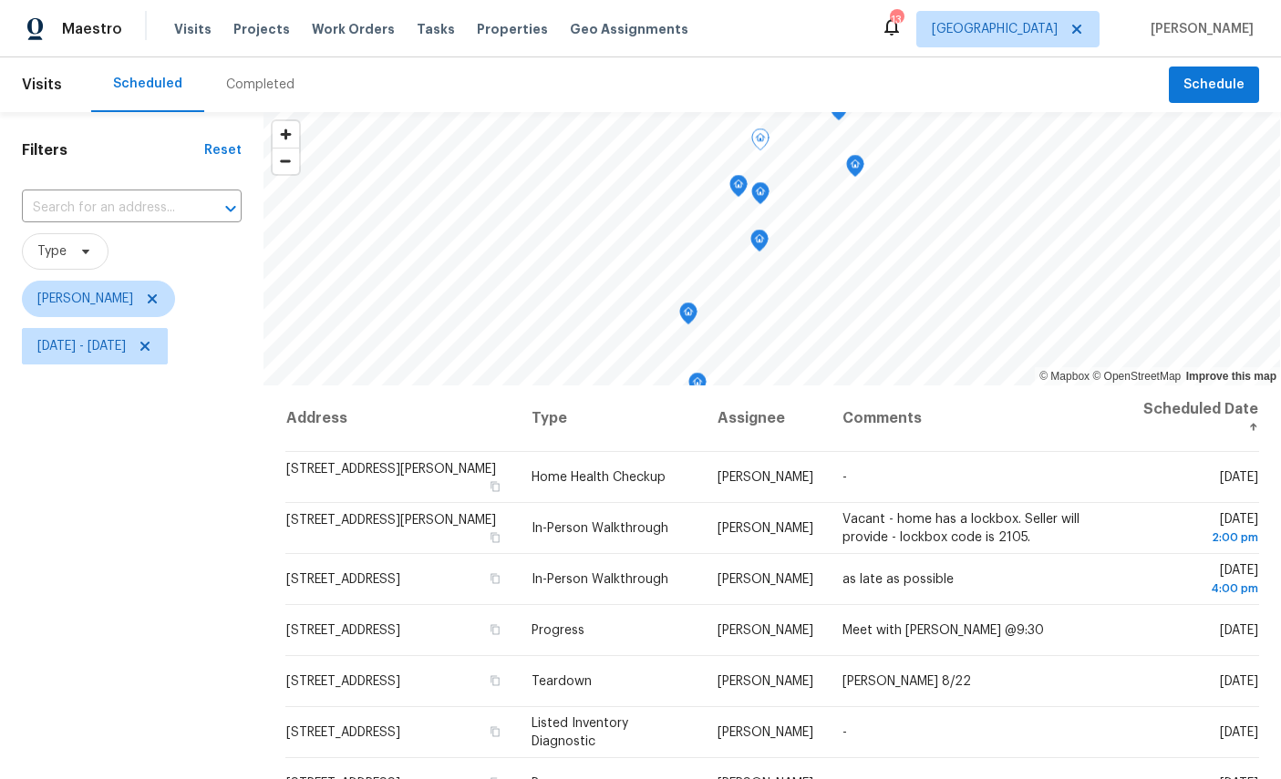
scroll to position [0, 0]
click at [126, 337] on span "Wed, Aug 20 - Fri, Aug 29" at bounding box center [81, 346] width 88 height 18
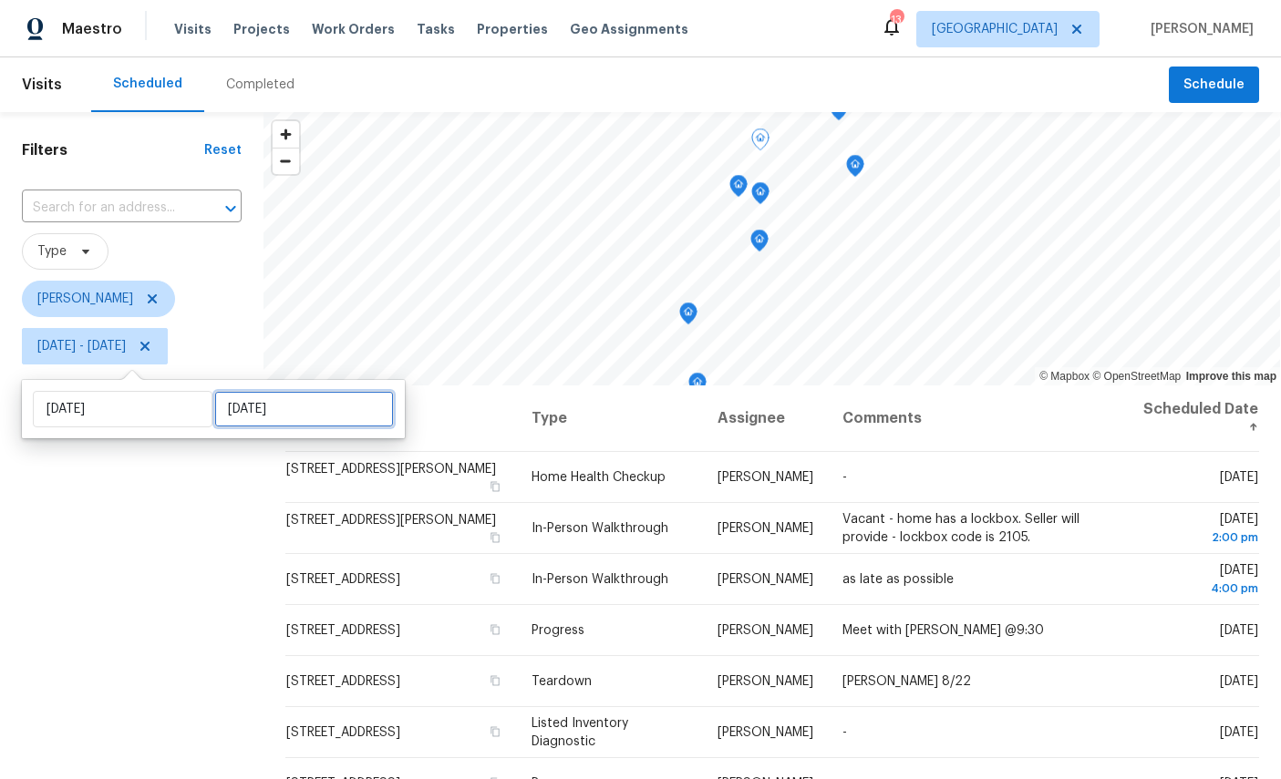
click at [249, 391] on input "Fri, Aug 29" at bounding box center [304, 409] width 180 height 36
select select "7"
select select "2025"
select select "8"
select select "2025"
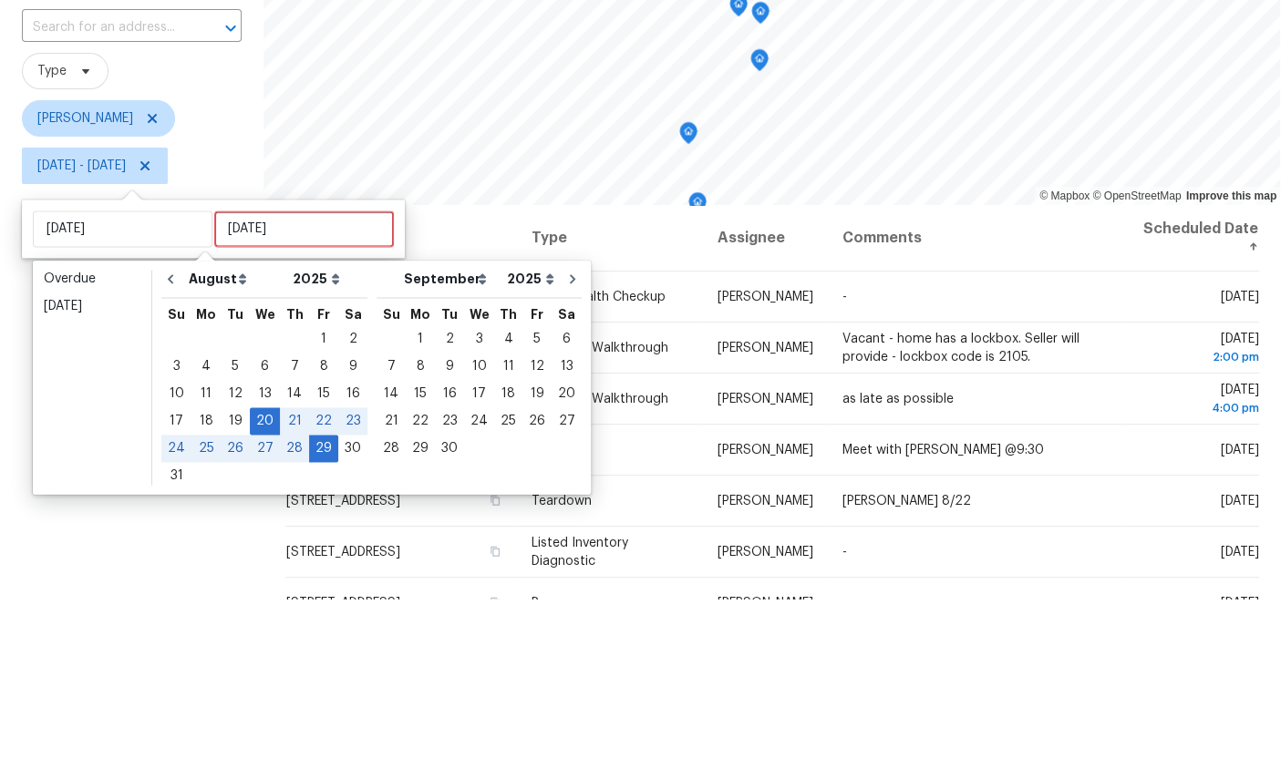
scroll to position [68, 0]
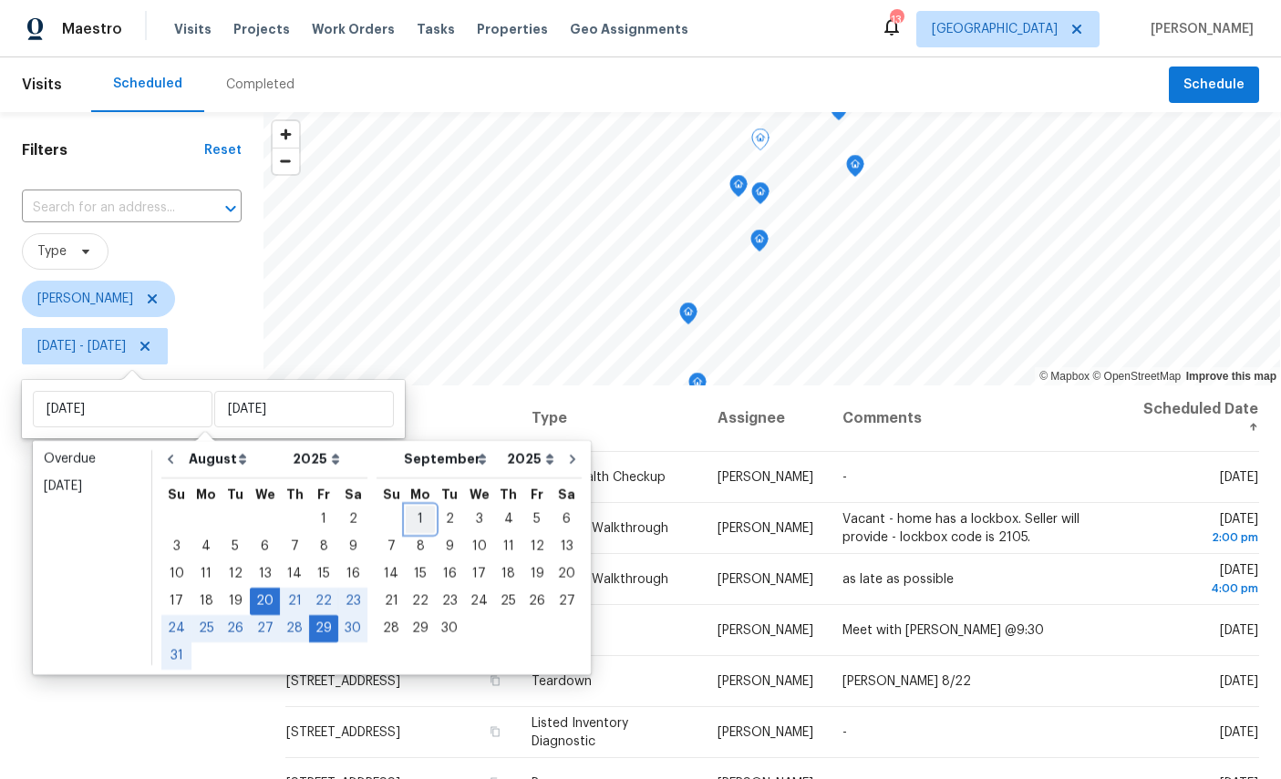
click at [423, 507] on div "1" at bounding box center [420, 520] width 29 height 26
type input "Mon, Sep 01"
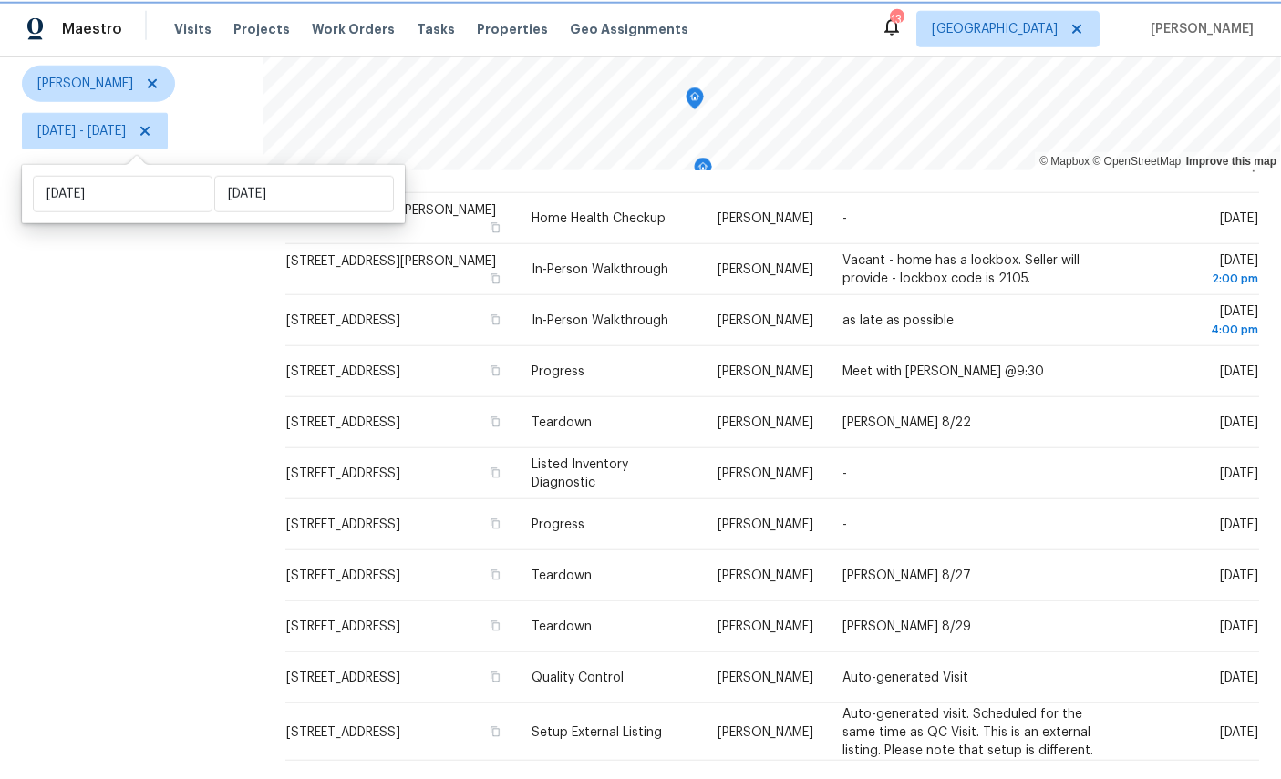
scroll to position [68, 0]
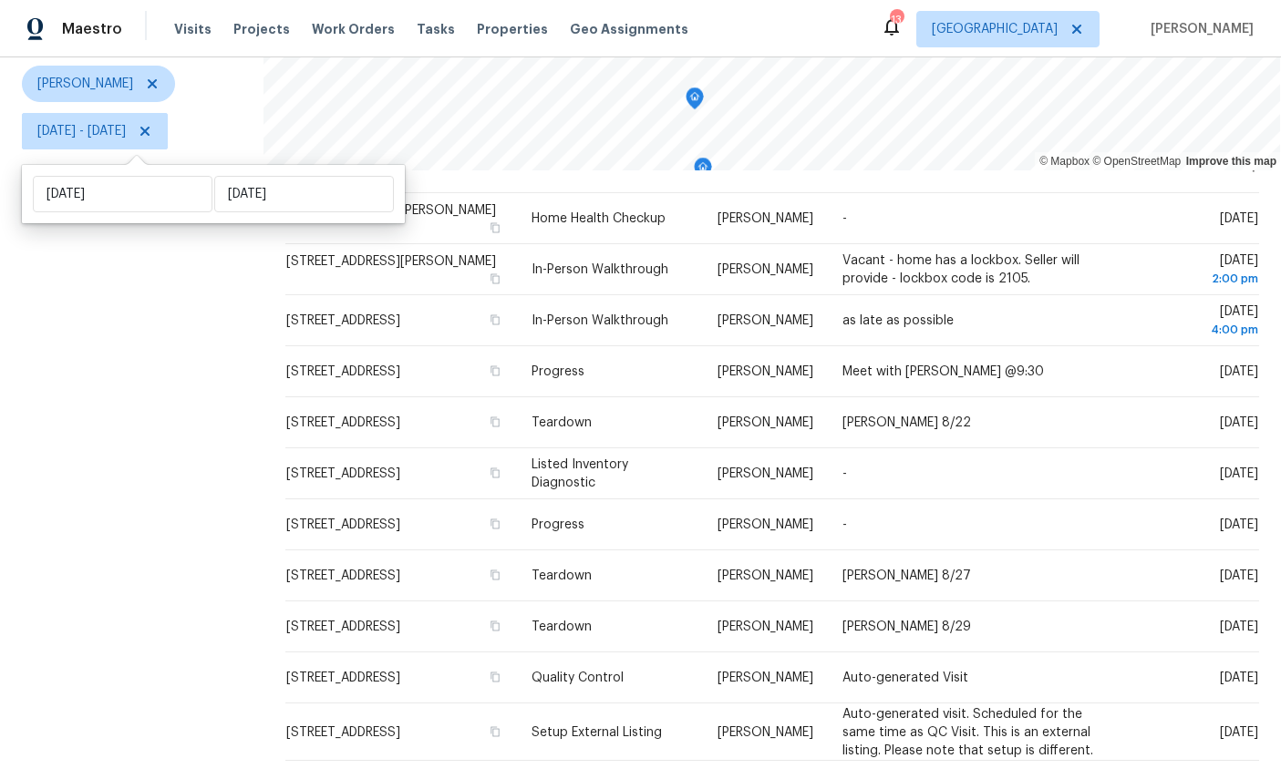
click at [0, 0] on icon at bounding box center [0, 0] width 0 height 0
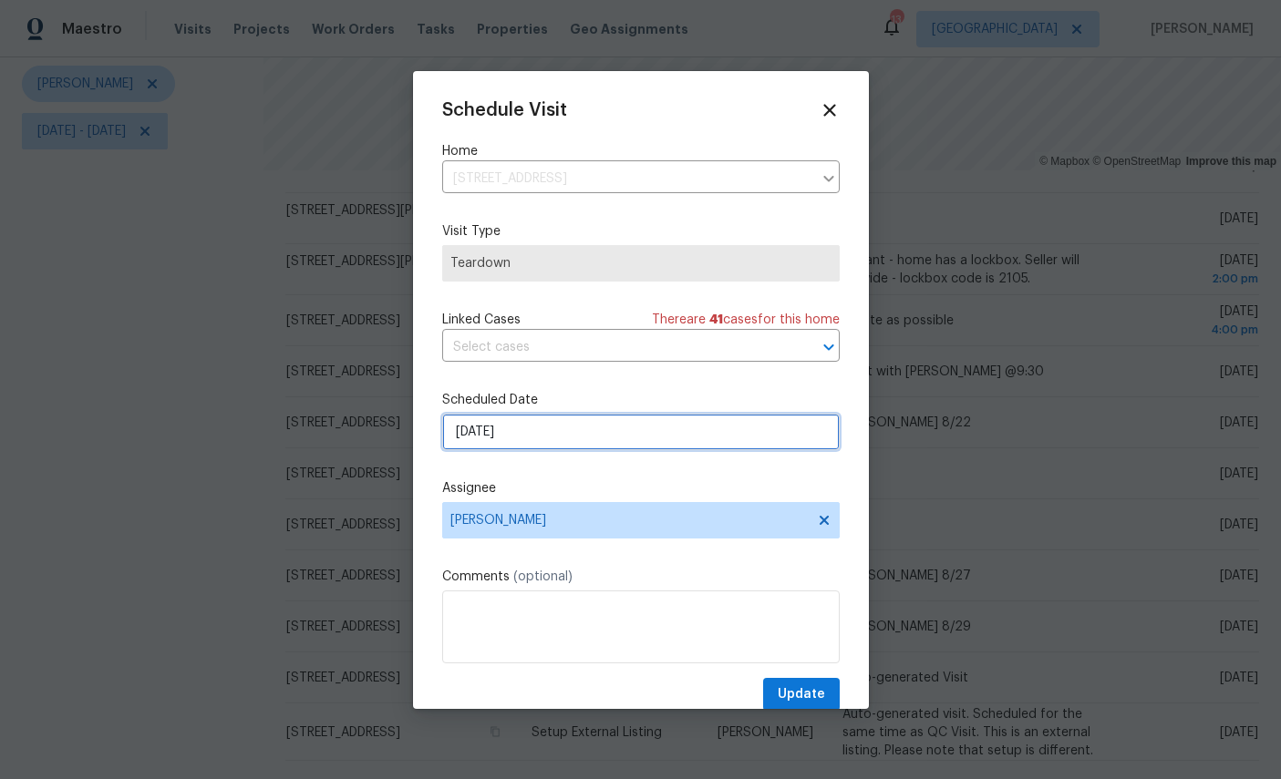
click at [616, 427] on input "9/1/2025" at bounding box center [640, 432] width 397 height 36
select select "8"
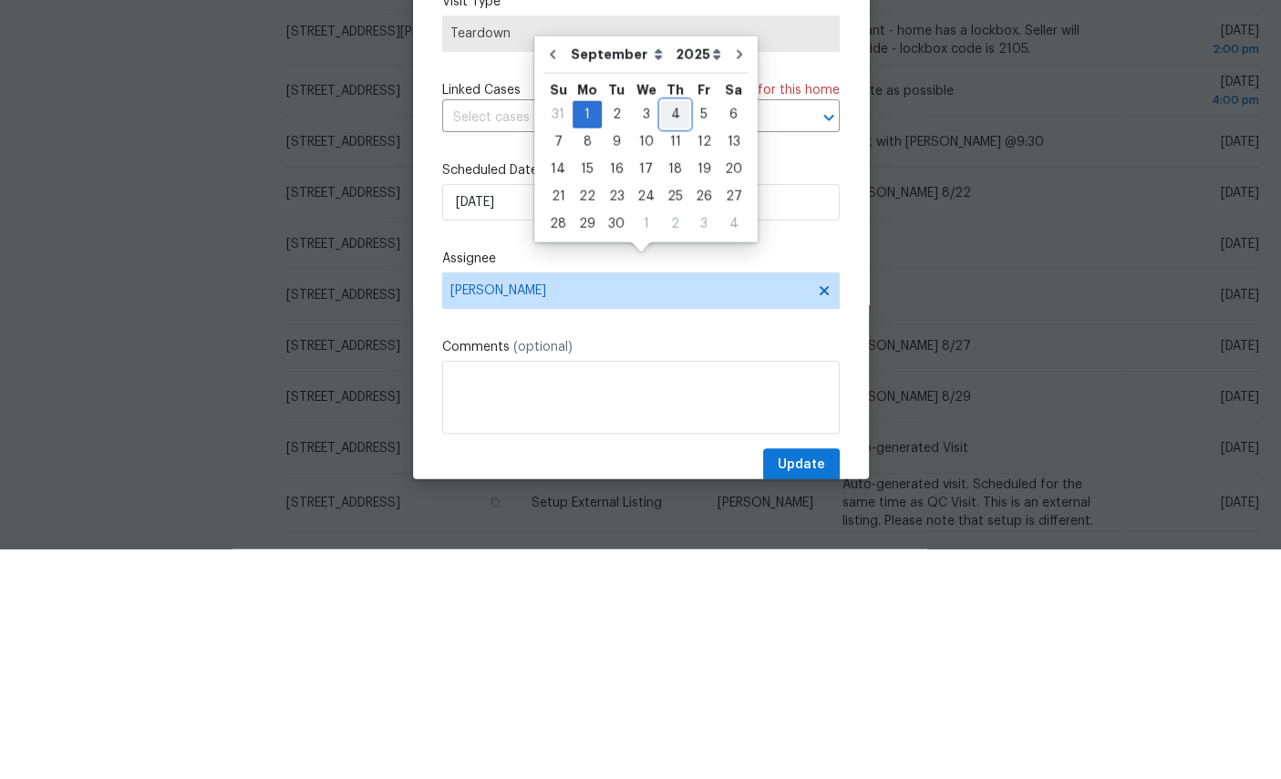
click at [672, 332] on div "4" at bounding box center [675, 345] width 28 height 26
type input "9/4/2025"
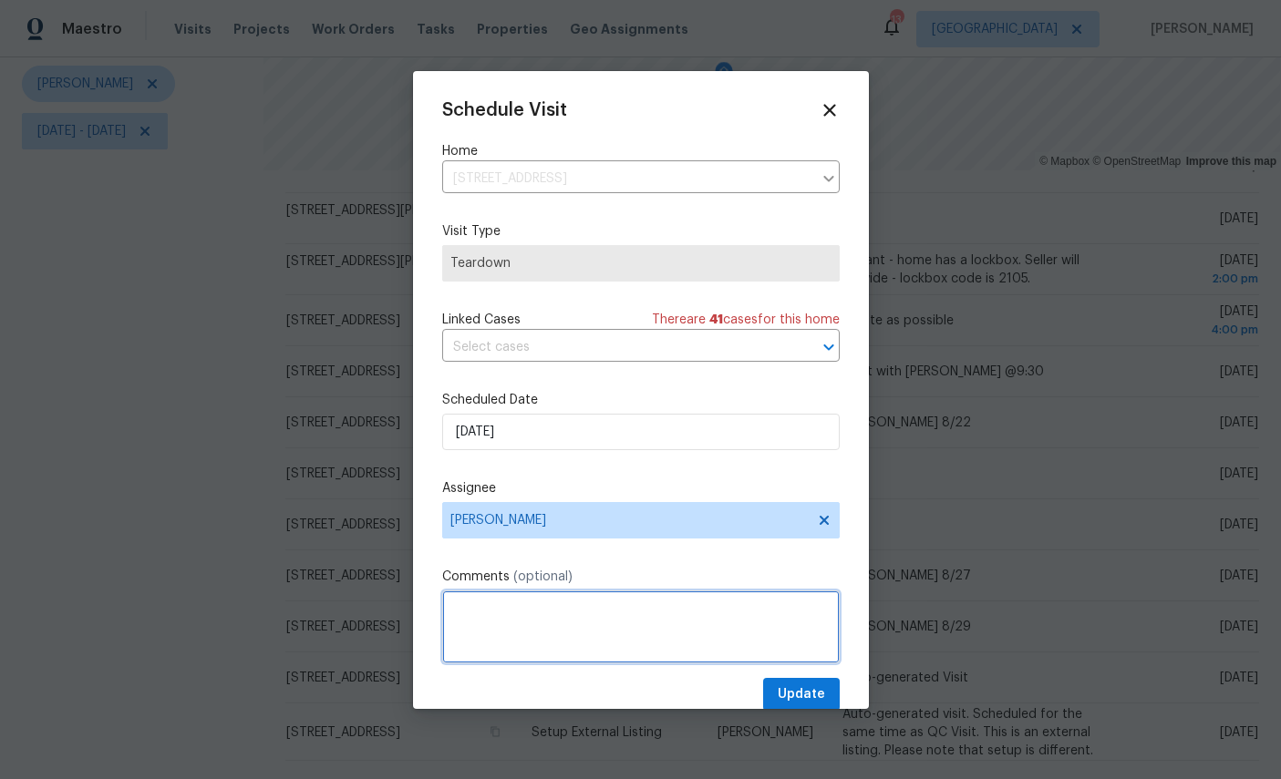
click at [615, 614] on textarea at bounding box center [640, 627] width 397 height 73
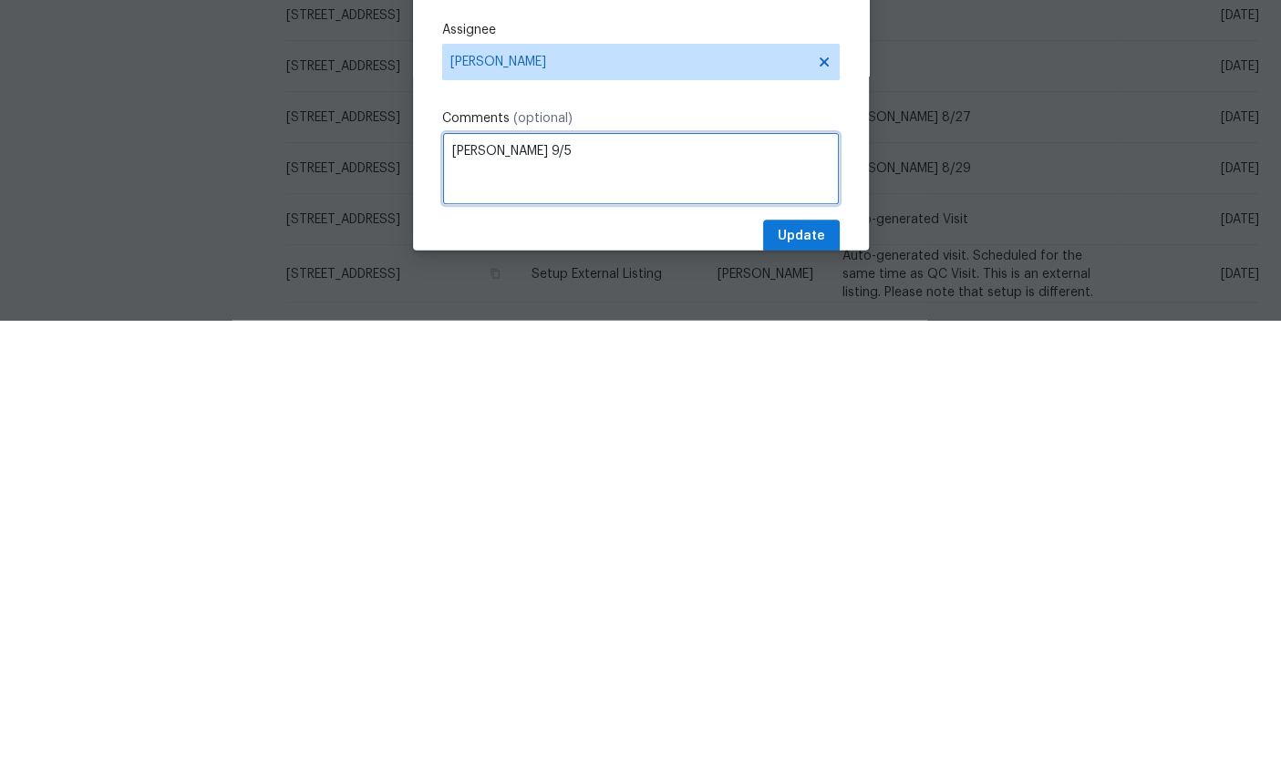
type textarea "COE 9/5"
click at [795, 684] on span "Update" at bounding box center [801, 695] width 47 height 23
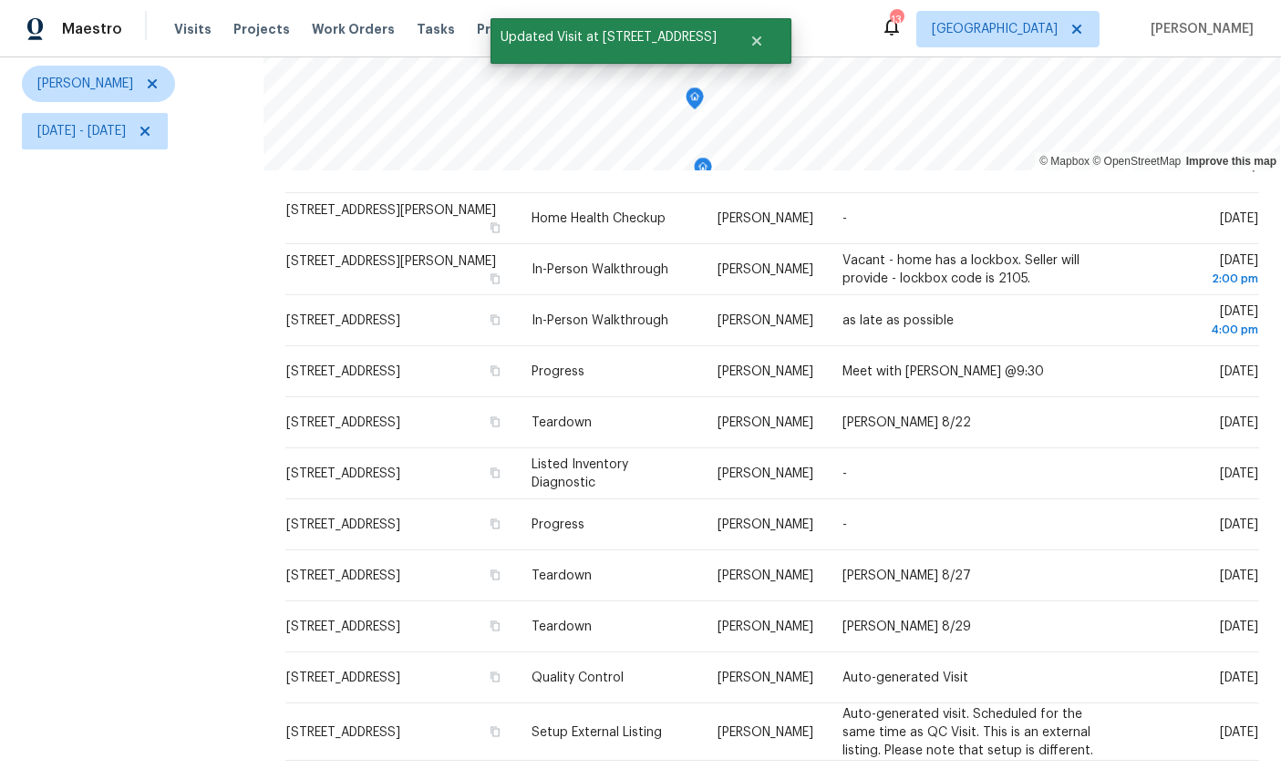
scroll to position [0, 0]
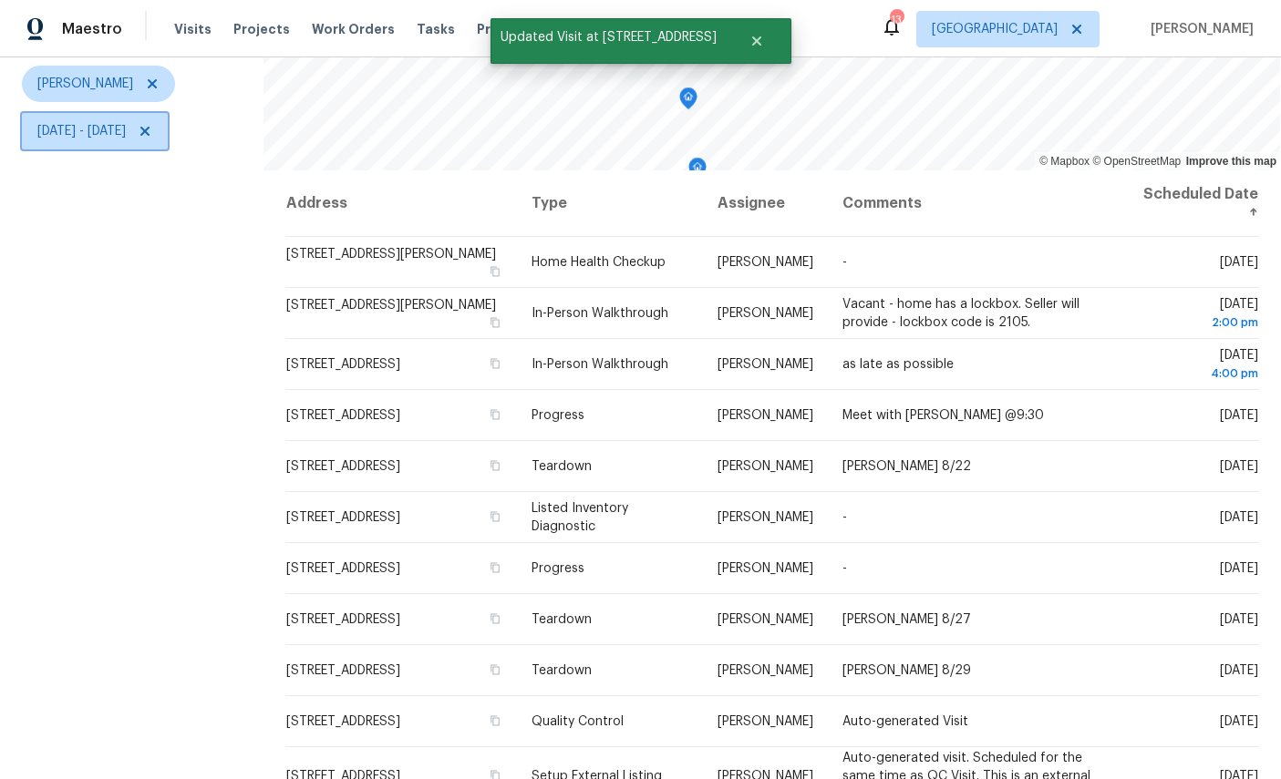
click at [126, 122] on span "Wed, Aug 20 - Mon, Sep 01" at bounding box center [81, 131] width 88 height 18
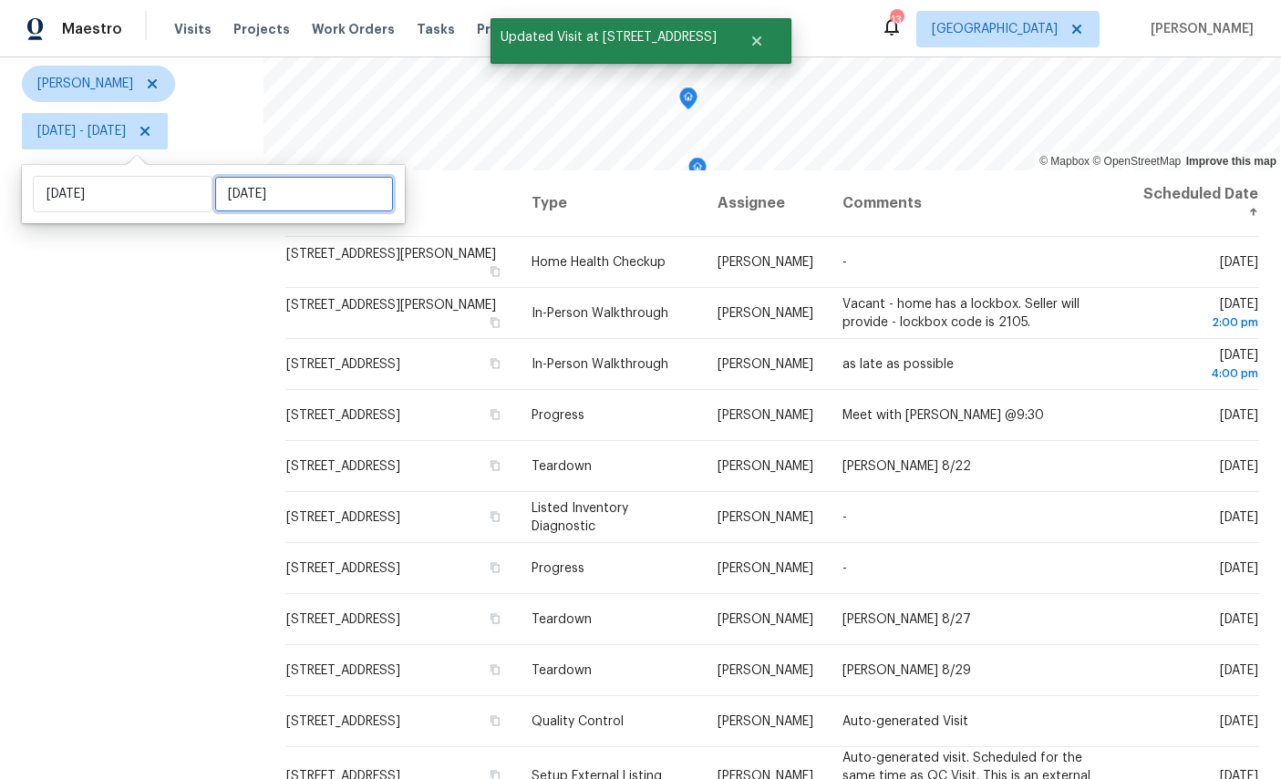
click at [275, 176] on input "Mon, Sep 01" at bounding box center [304, 194] width 180 height 36
select select "7"
select select "2025"
select select "8"
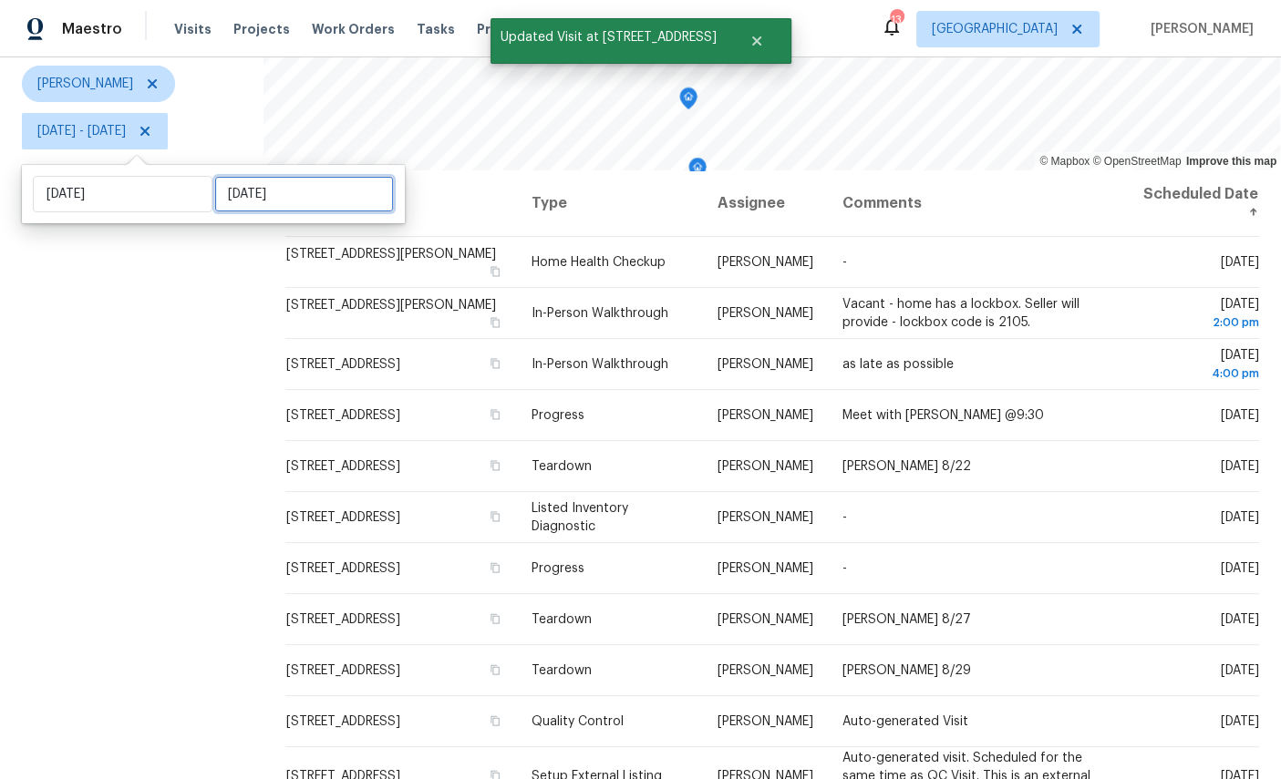
select select "2025"
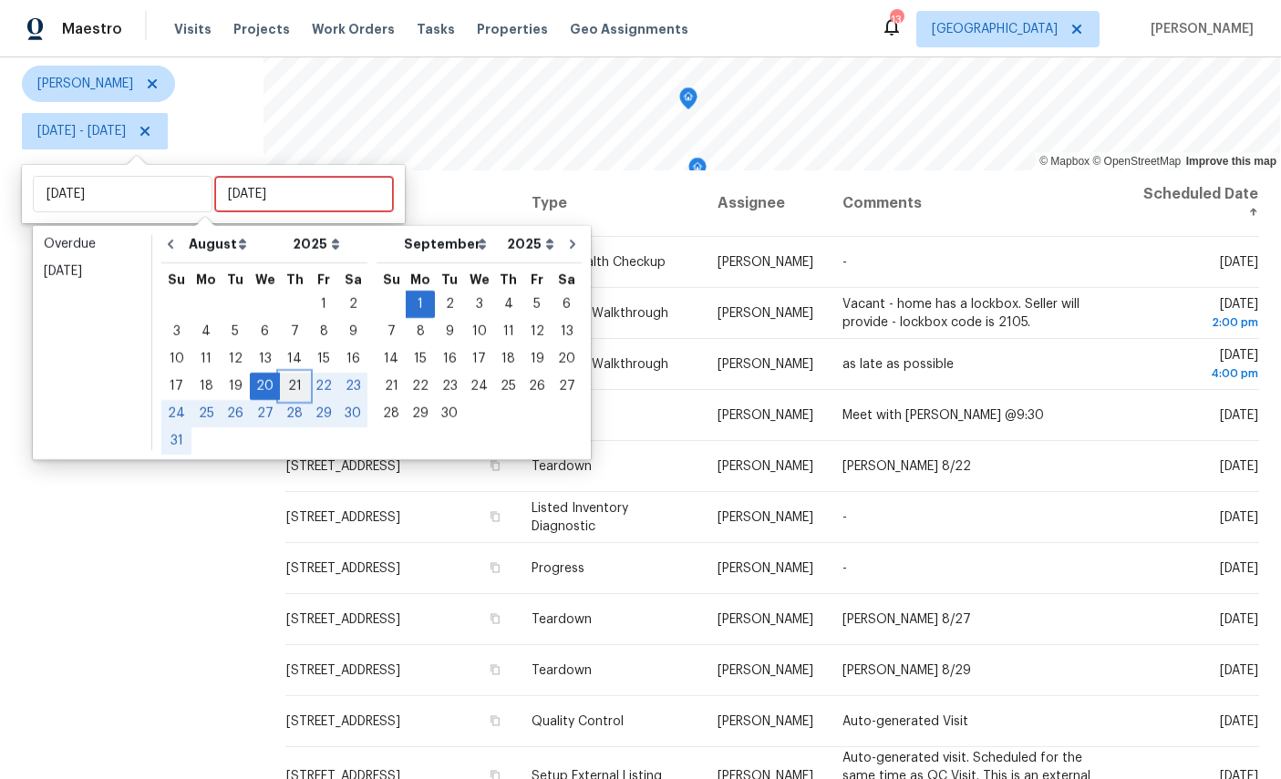
click at [294, 374] on div "21" at bounding box center [294, 387] width 29 height 26
type input "Thu, Aug 21"
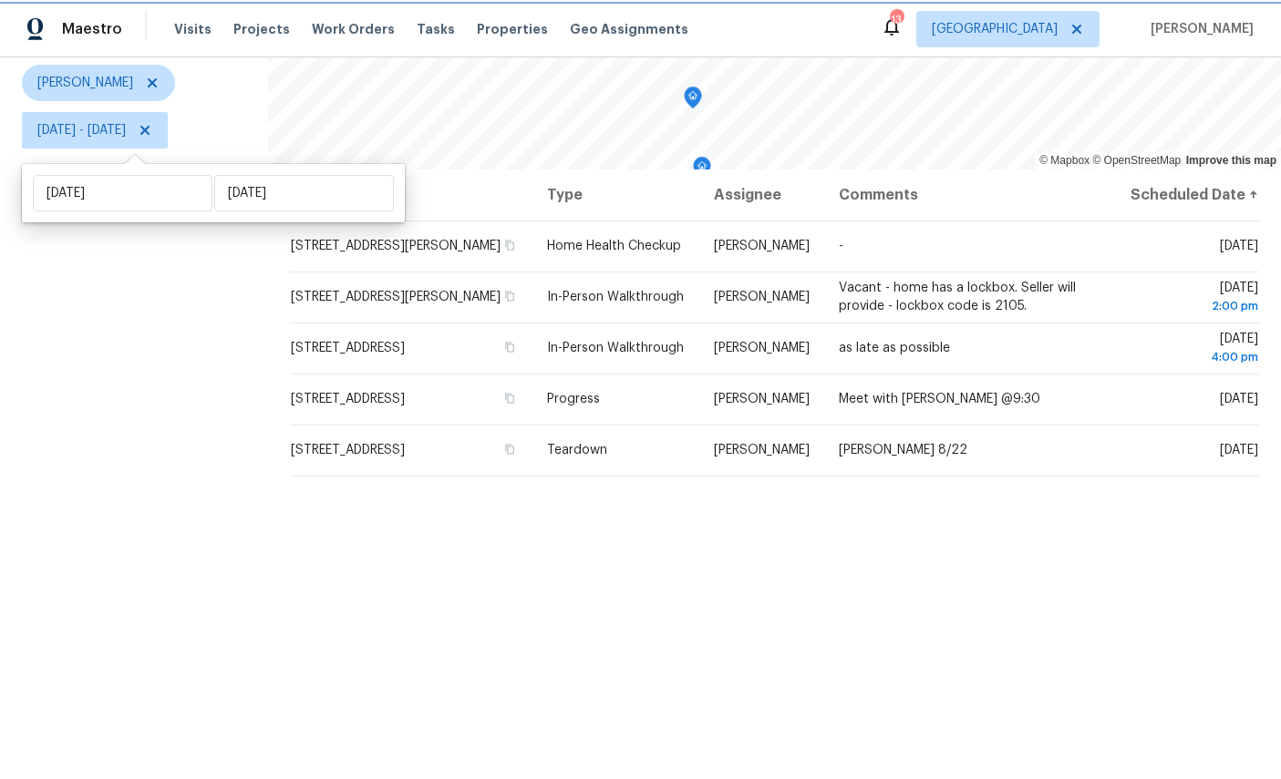
scroll to position [215, 0]
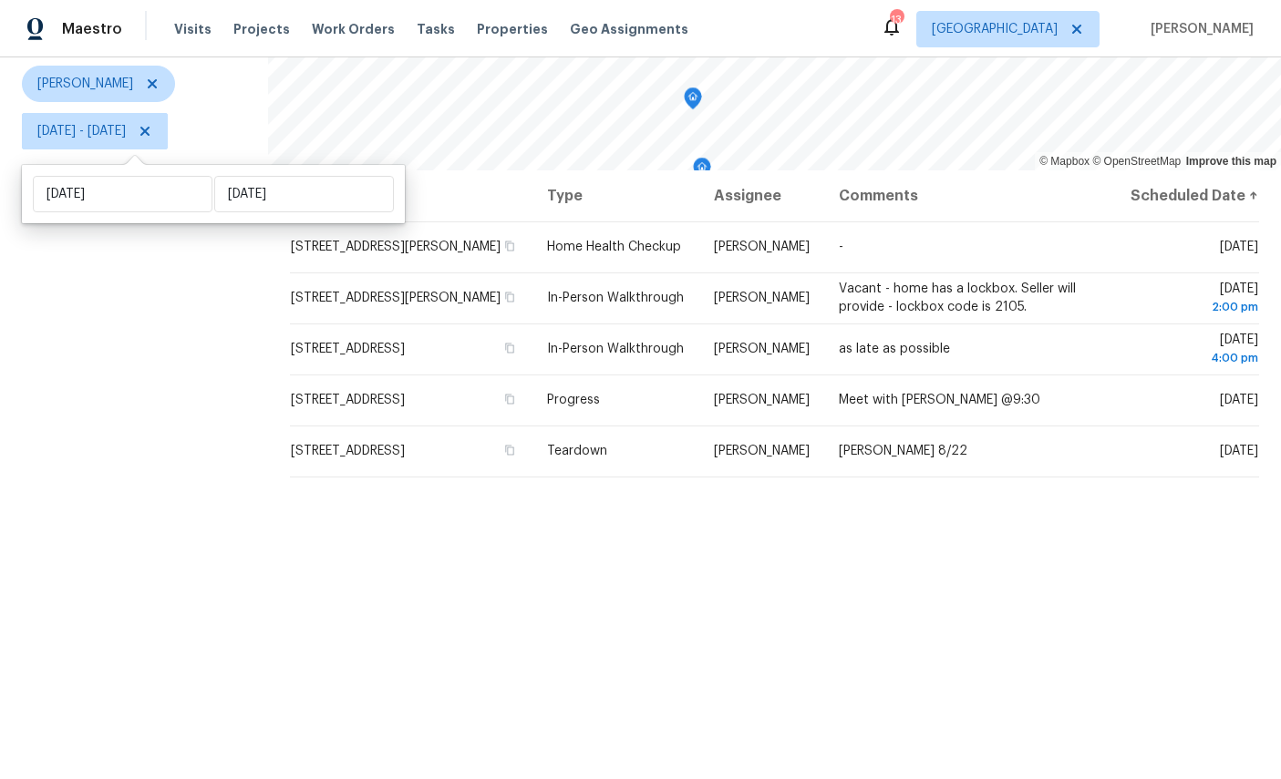
click at [118, 585] on div "Filters Reset ​ Type William Sparks Wed, Aug 20 - Thu, Aug 21" at bounding box center [134, 345] width 268 height 897
click at [130, 591] on div "Filters Reset ​ Type William Sparks Wed, Aug 20 - Thu, Aug 21" at bounding box center [134, 345] width 268 height 897
click at [1178, 627] on div "Address Type Assignee Comments Scheduled Date ↑ 11356 Sutton Lakes Ct, Jacksonv…" at bounding box center [774, 482] width 1013 height 624
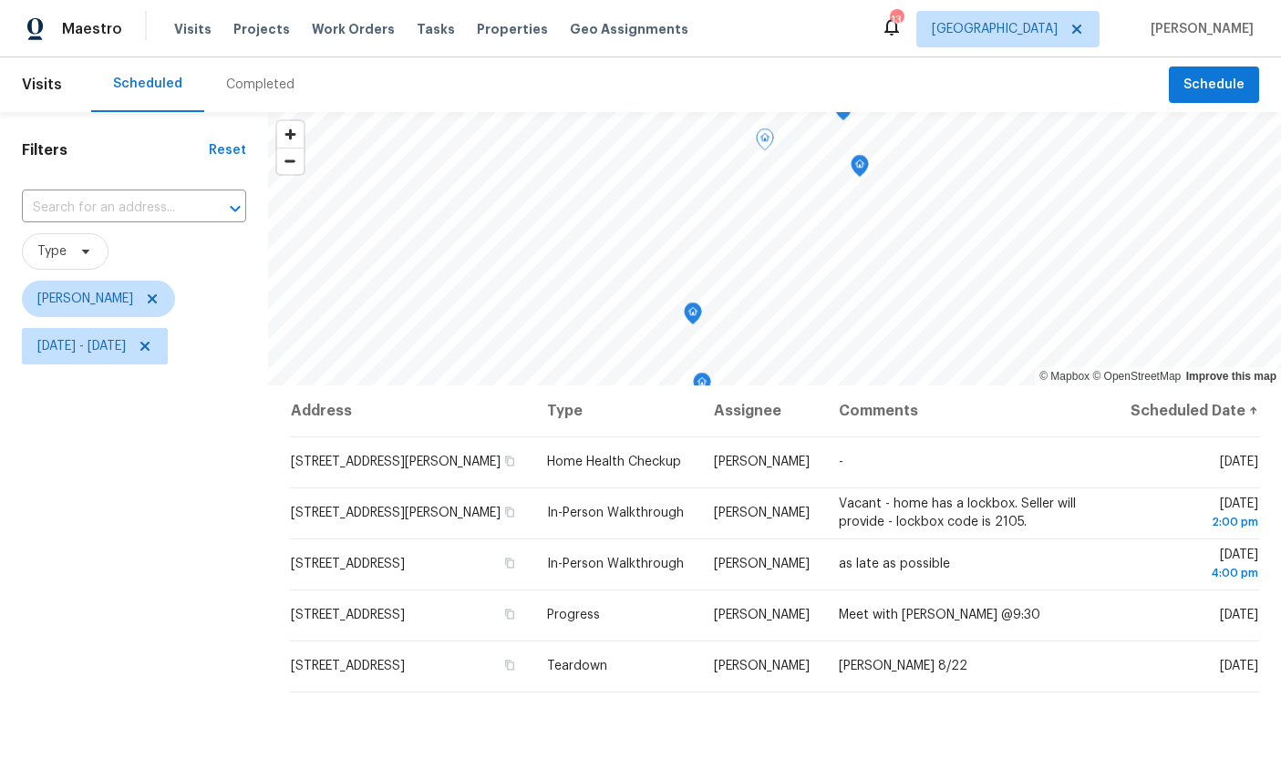
scroll to position [0, 0]
click at [727, 165] on icon "Map marker" at bounding box center [722, 163] width 9 height 5
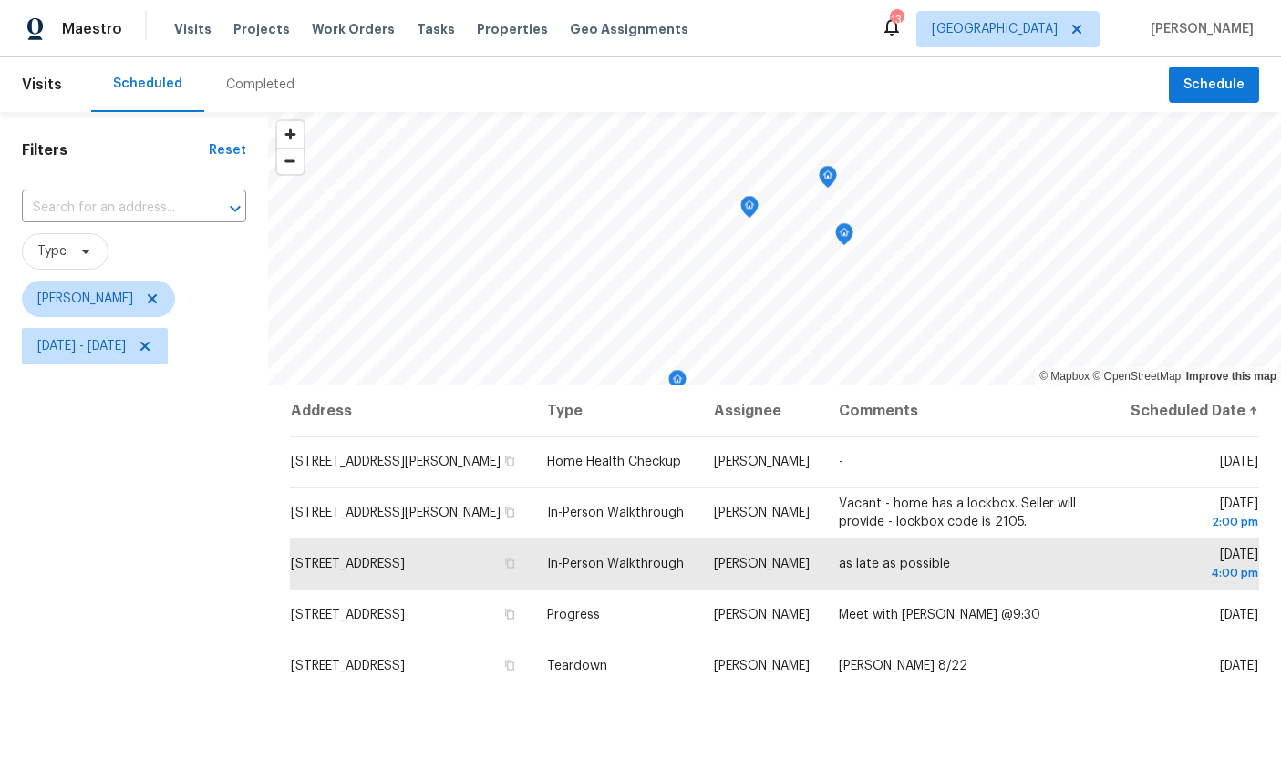
click at [831, 175] on icon "Map marker" at bounding box center [827, 176] width 5 height 5
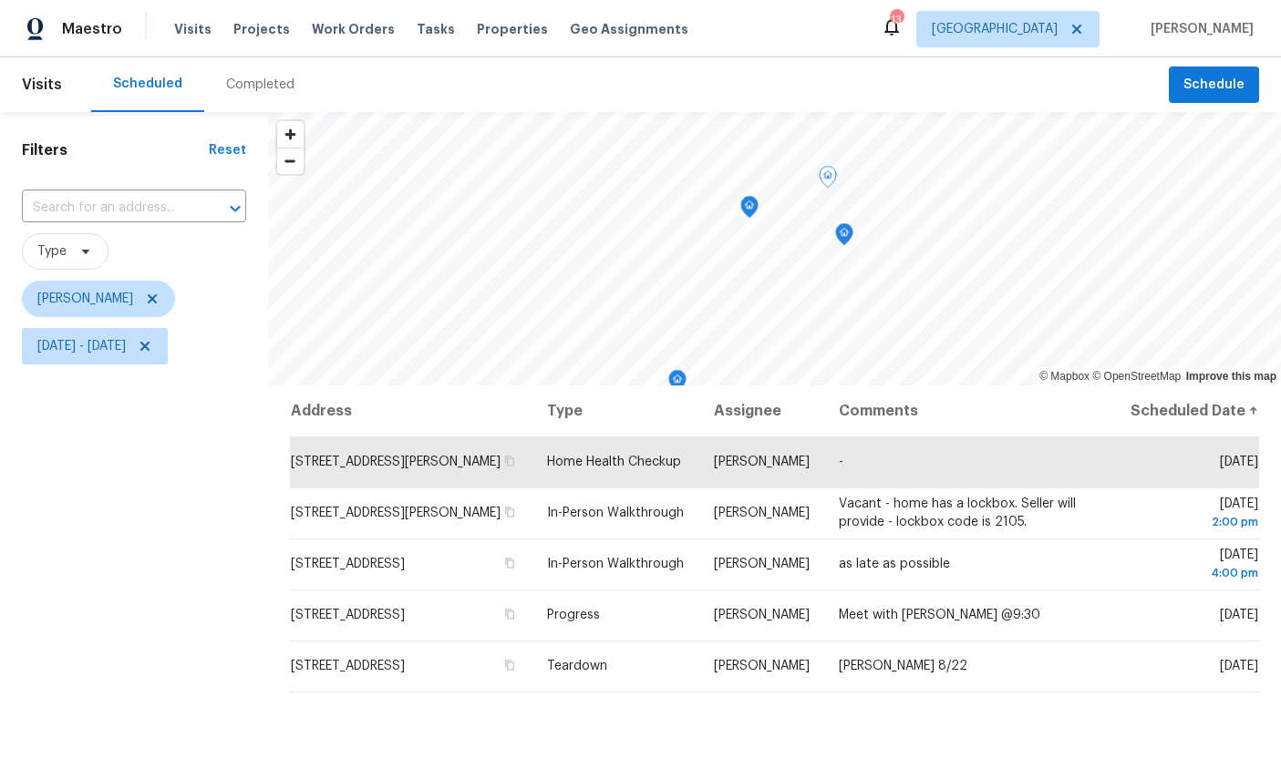
click at [759, 206] on icon "Map marker" at bounding box center [749, 207] width 18 height 23
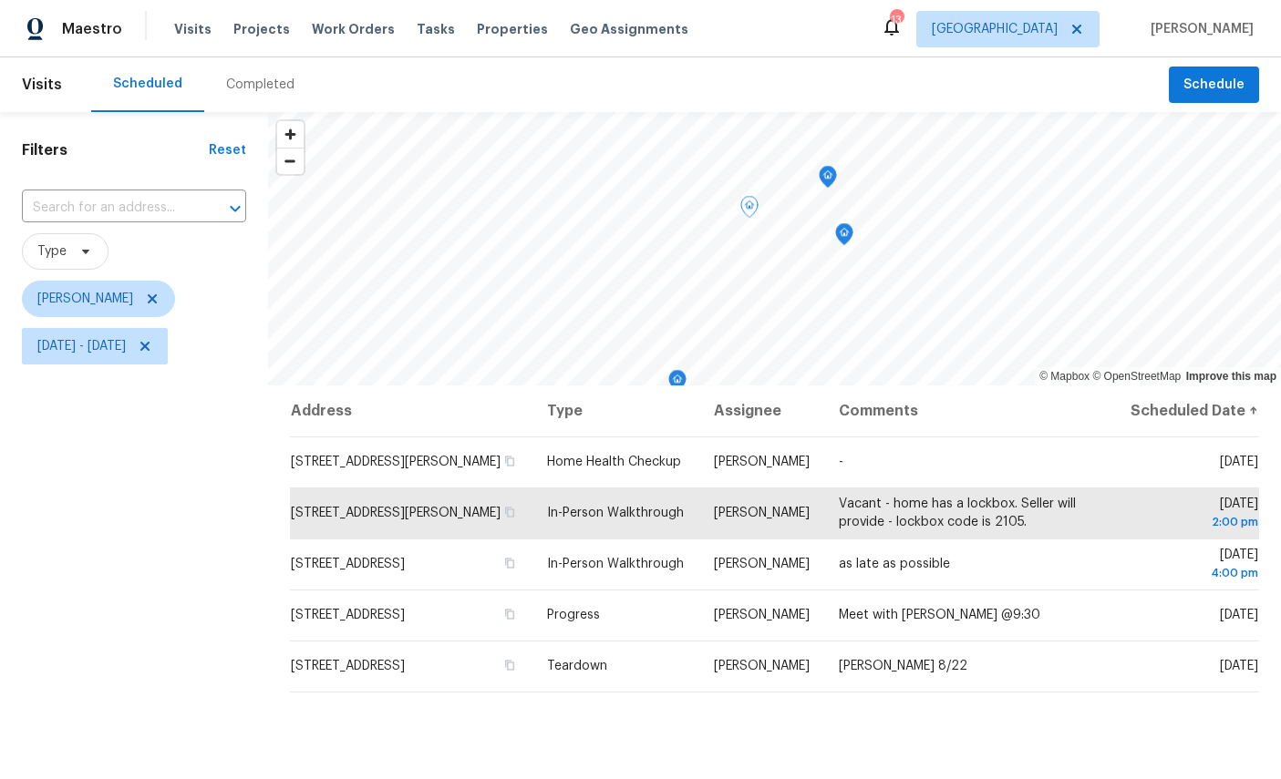
click at [825, 175] on icon "Map marker" at bounding box center [828, 177] width 16 height 21
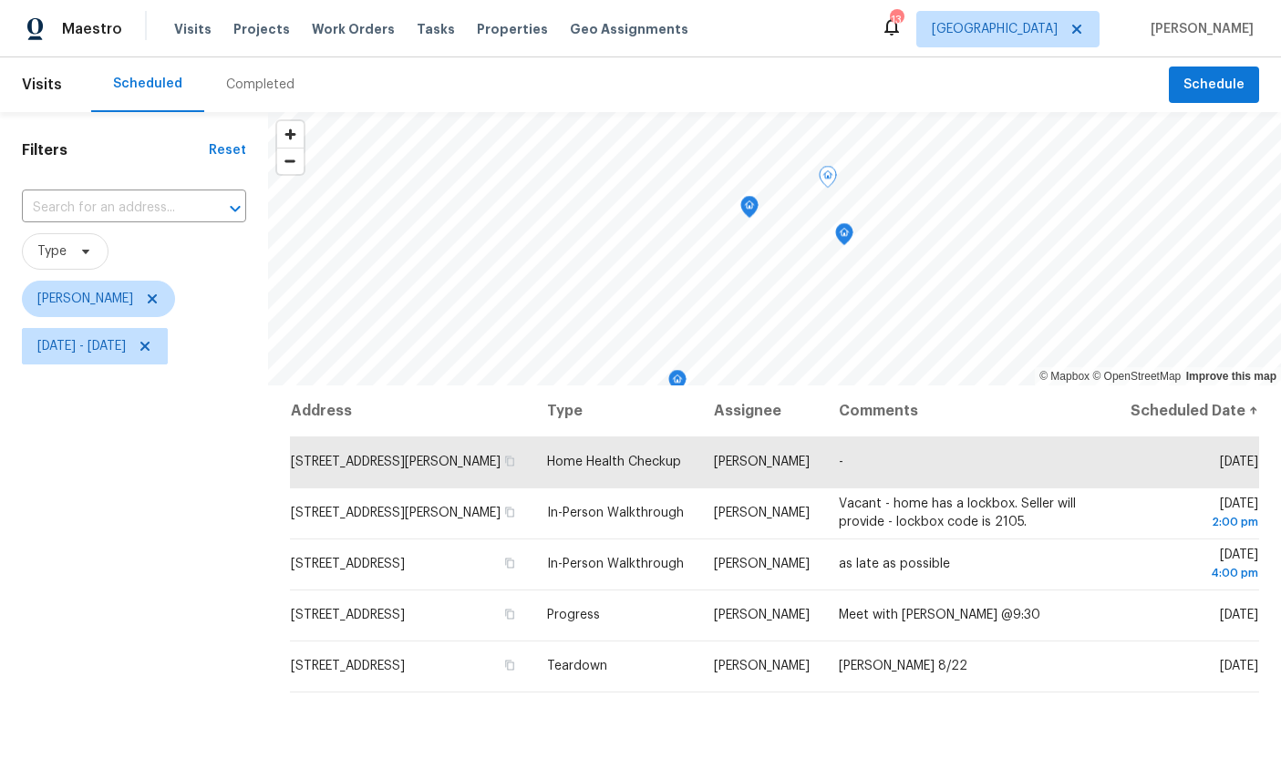
click at [853, 241] on icon "Map marker" at bounding box center [844, 234] width 18 height 23
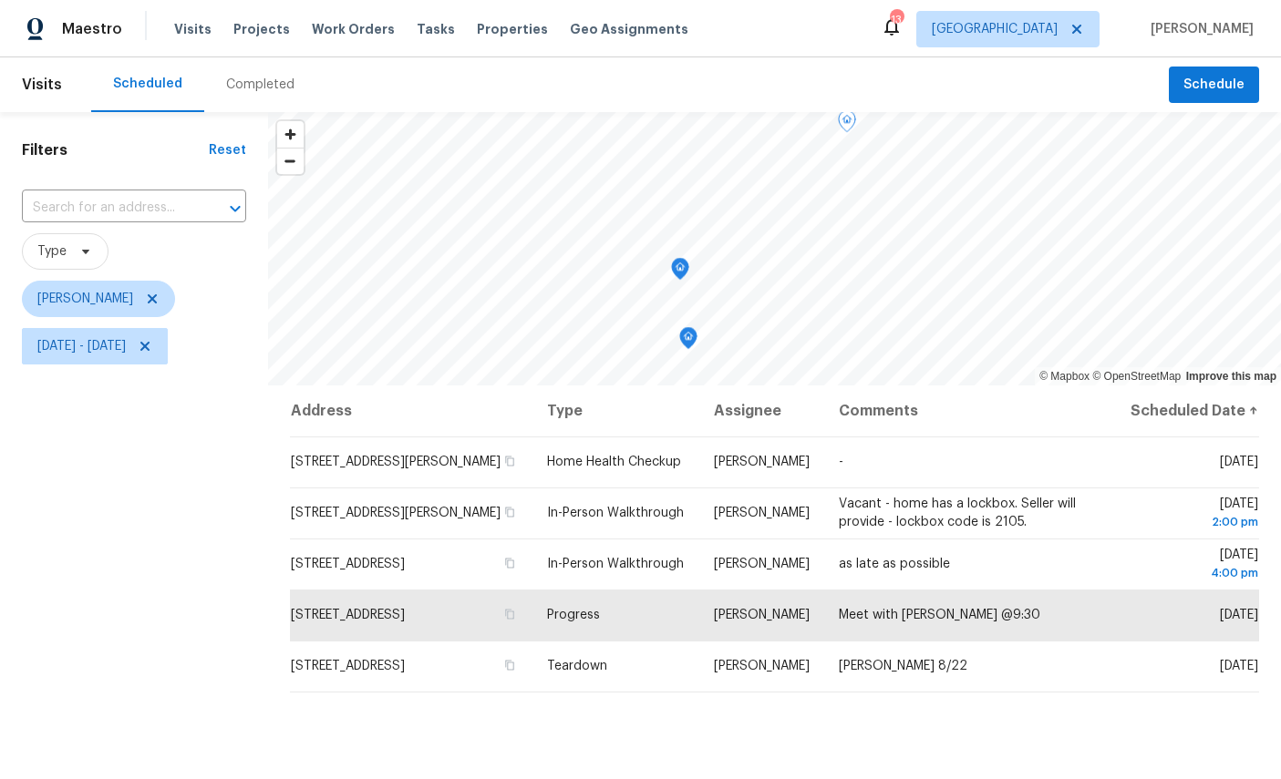
click at [681, 262] on icon "Map marker" at bounding box center [680, 269] width 16 height 21
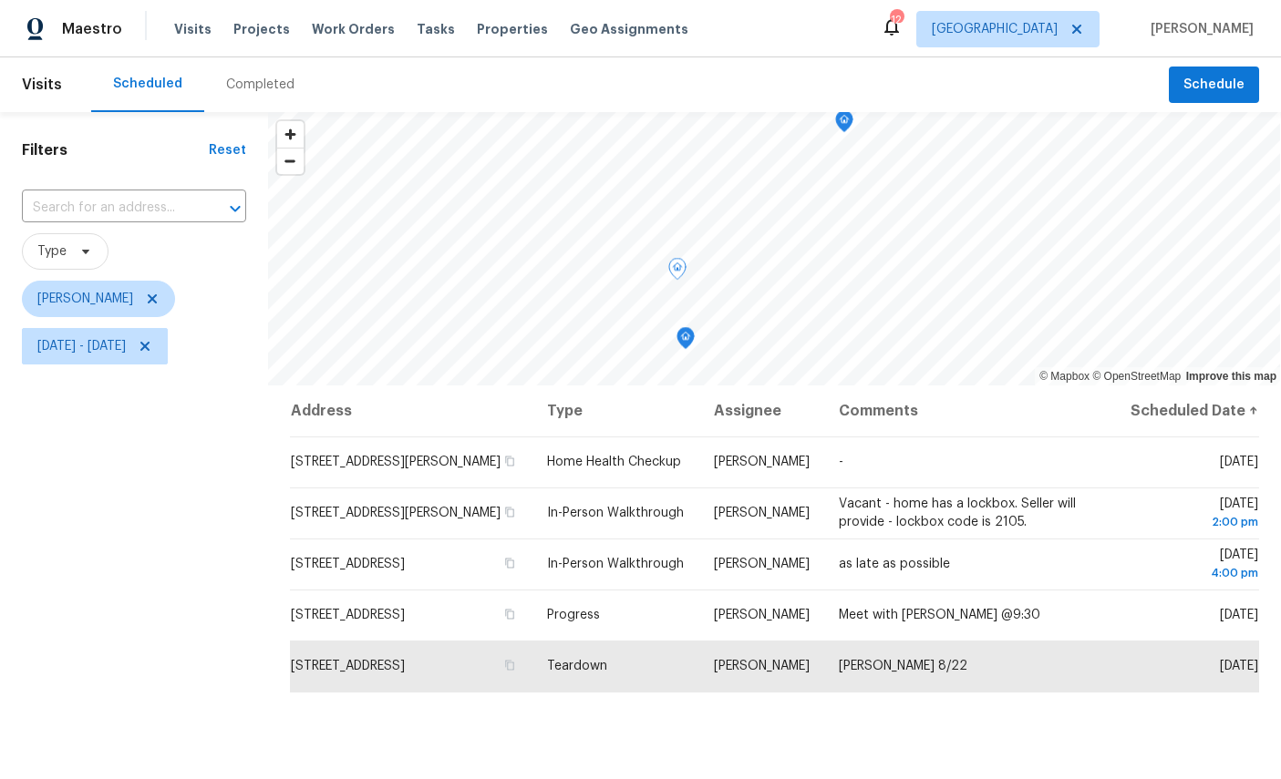
scroll to position [1, 0]
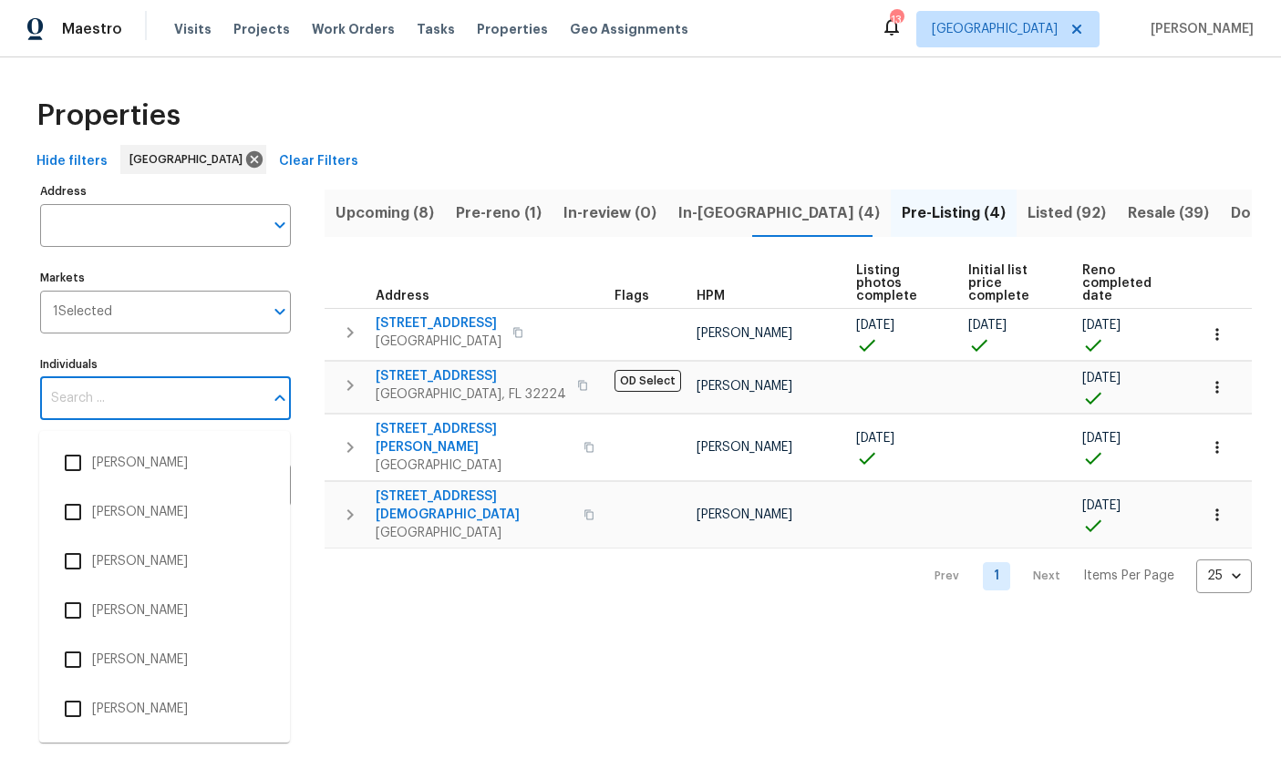
scroll to position [245, 0]
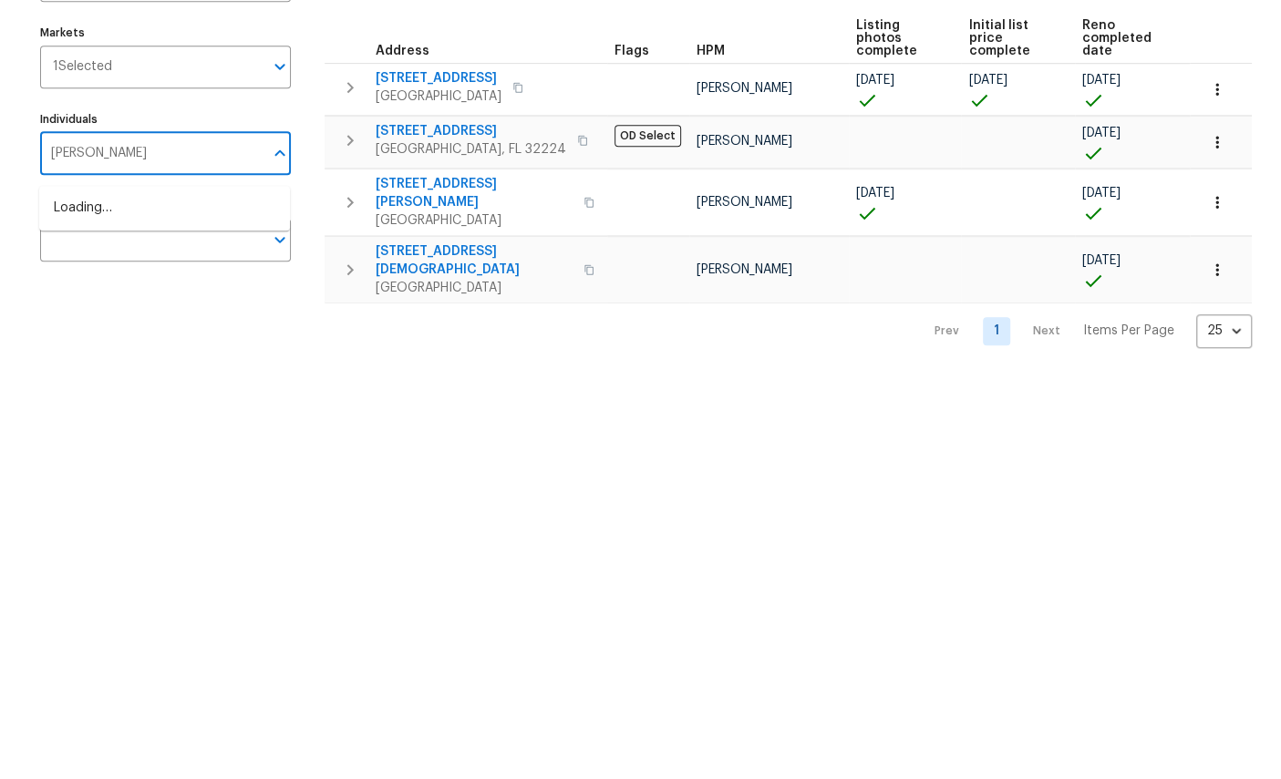
type input "[PERSON_NAME]"
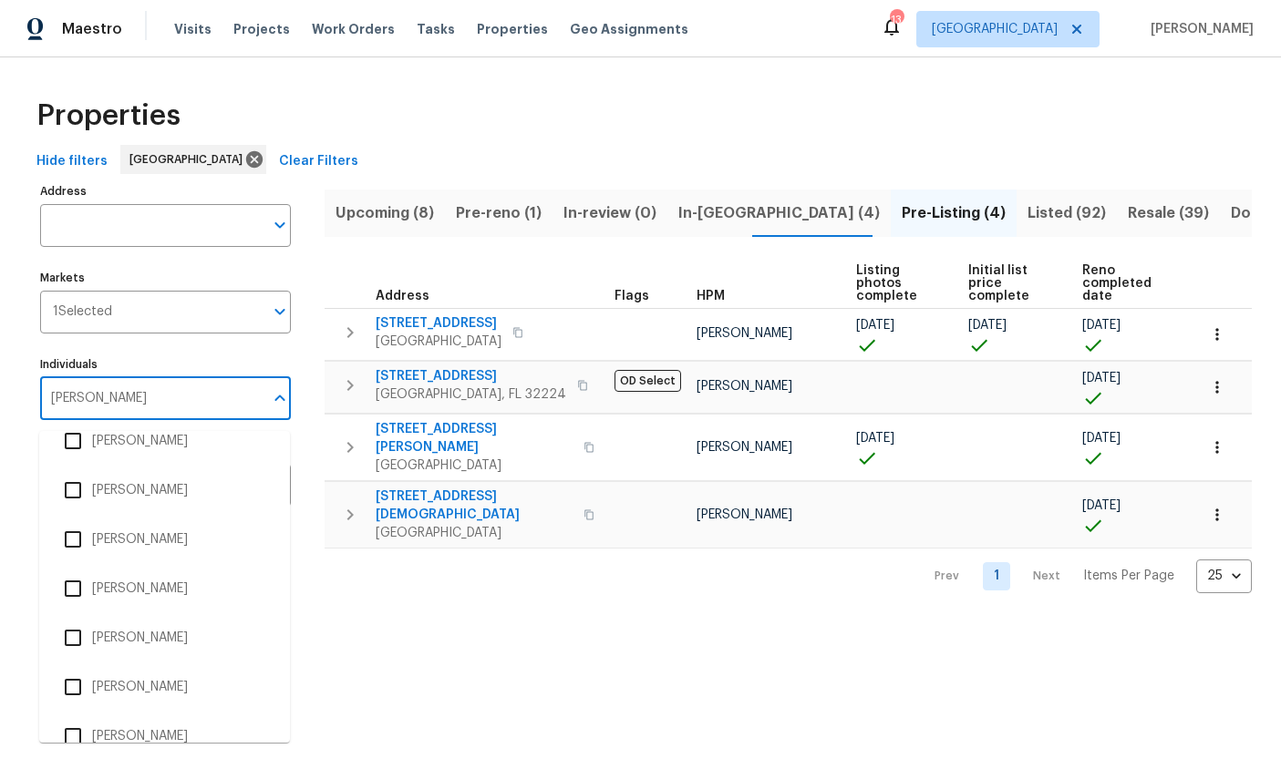
scroll to position [266, 0]
click at [148, 738] on li "[PERSON_NAME]" at bounding box center [165, 738] width 222 height 38
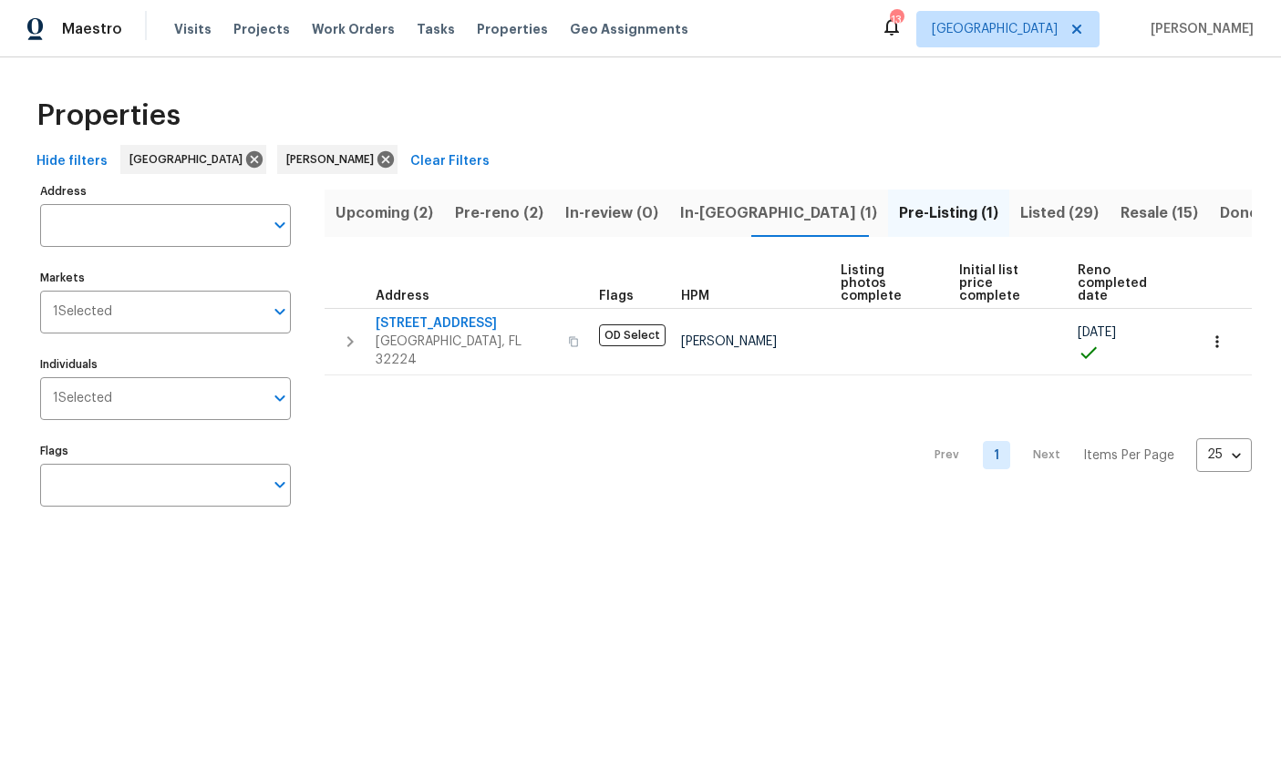
click at [1120, 218] on span "Resale (15)" at bounding box center [1158, 214] width 77 height 26
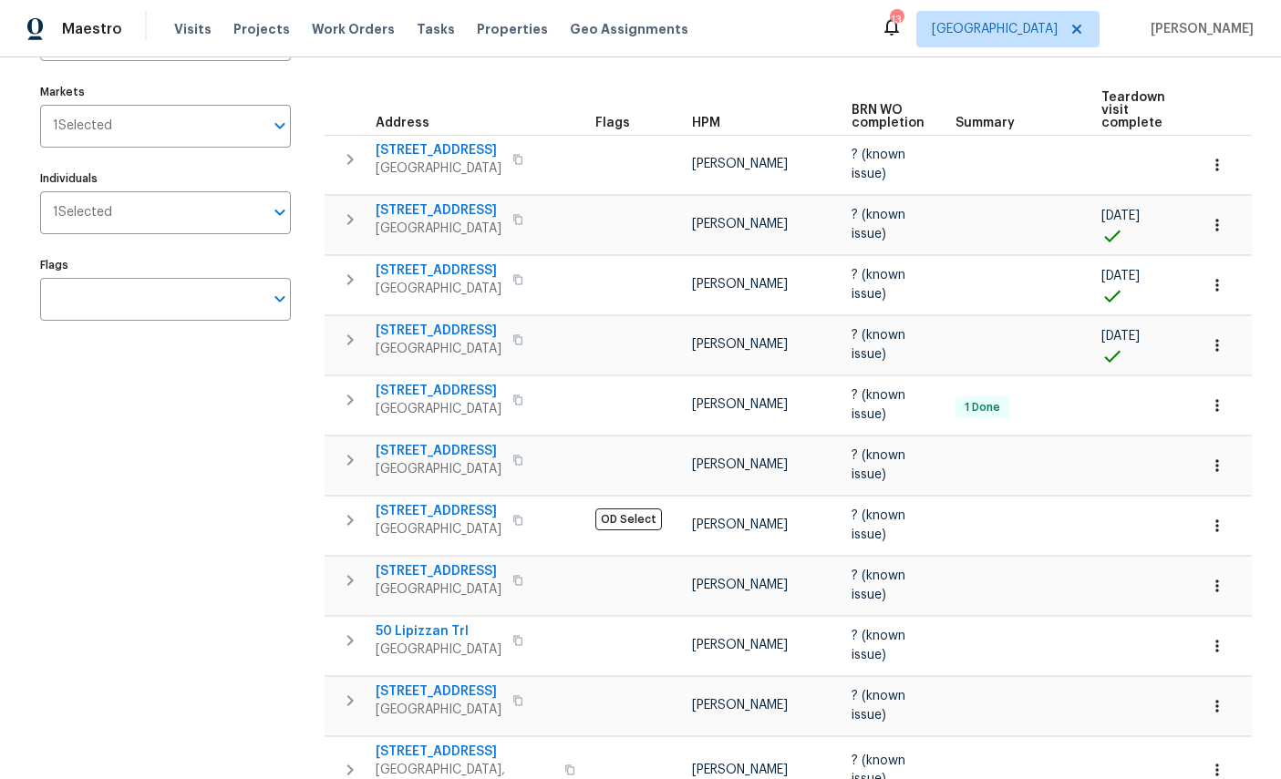
scroll to position [98, 0]
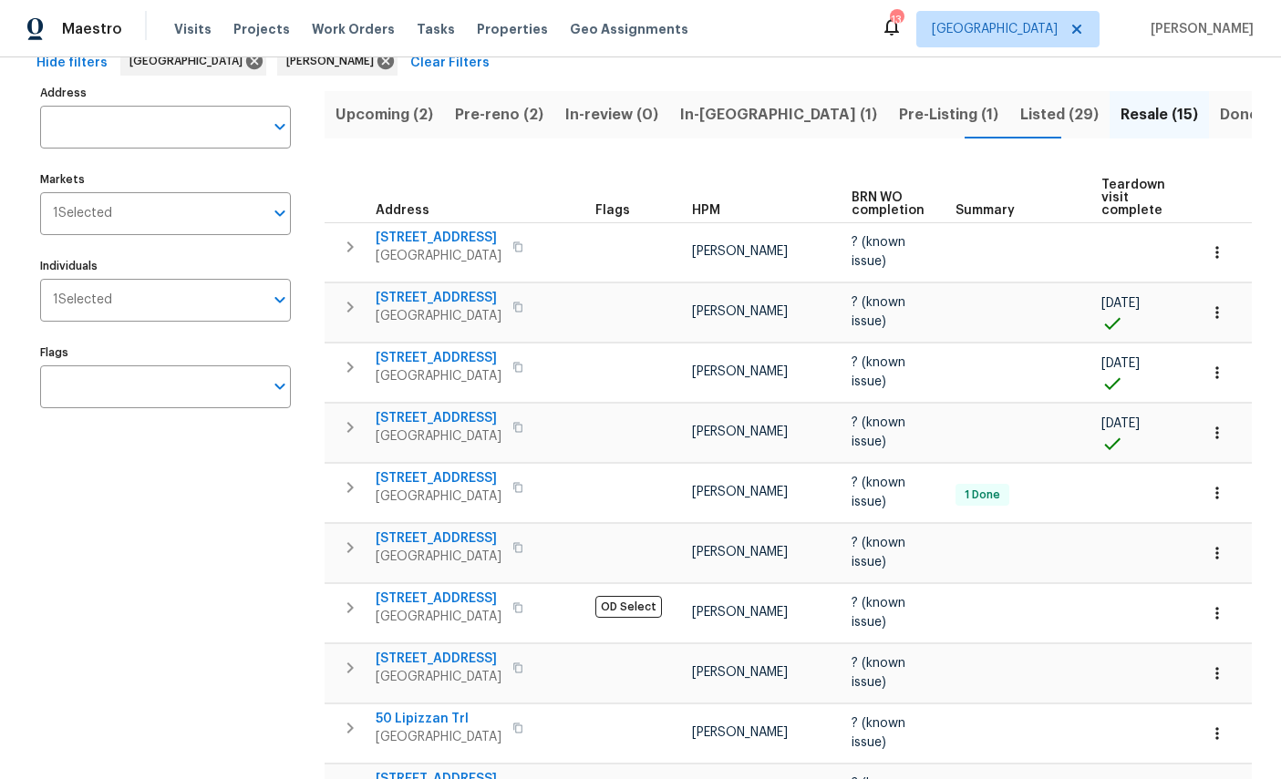
click at [326, 33] on span "Work Orders" at bounding box center [353, 29] width 83 height 18
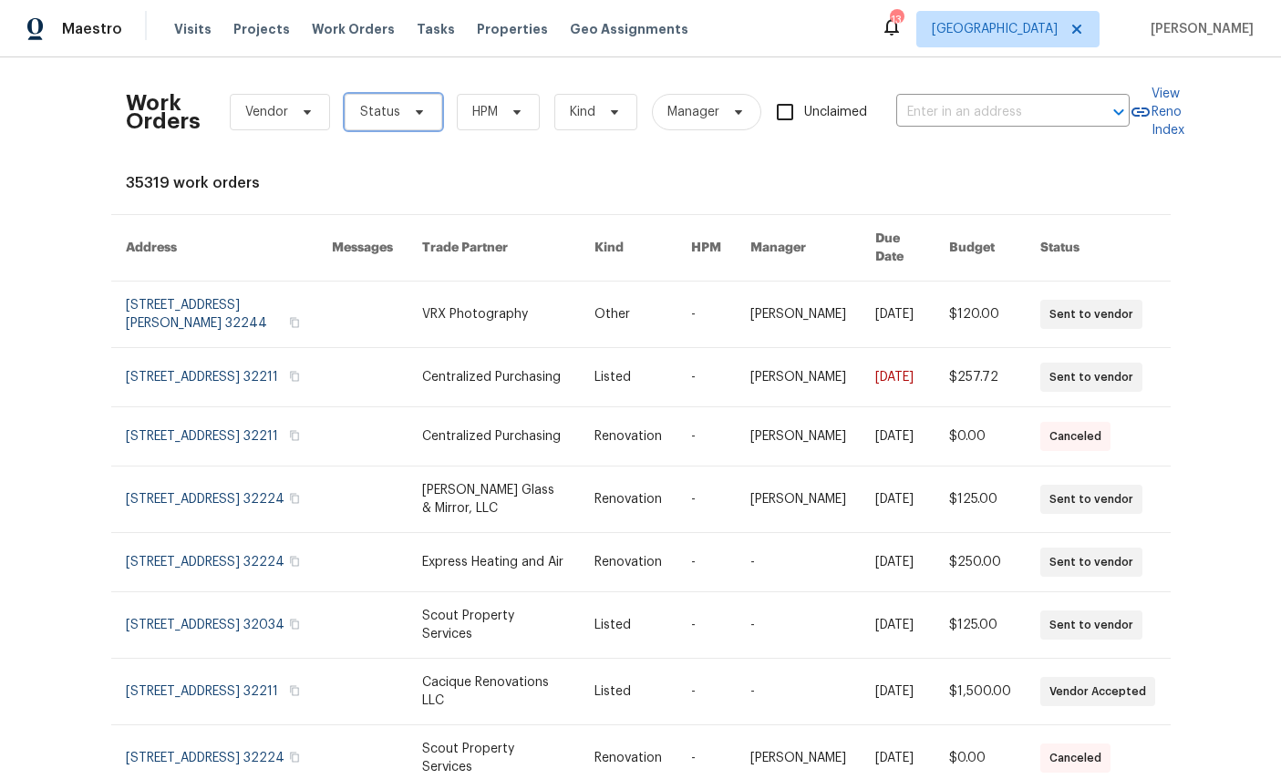
click at [408, 118] on span at bounding box center [417, 112] width 20 height 15
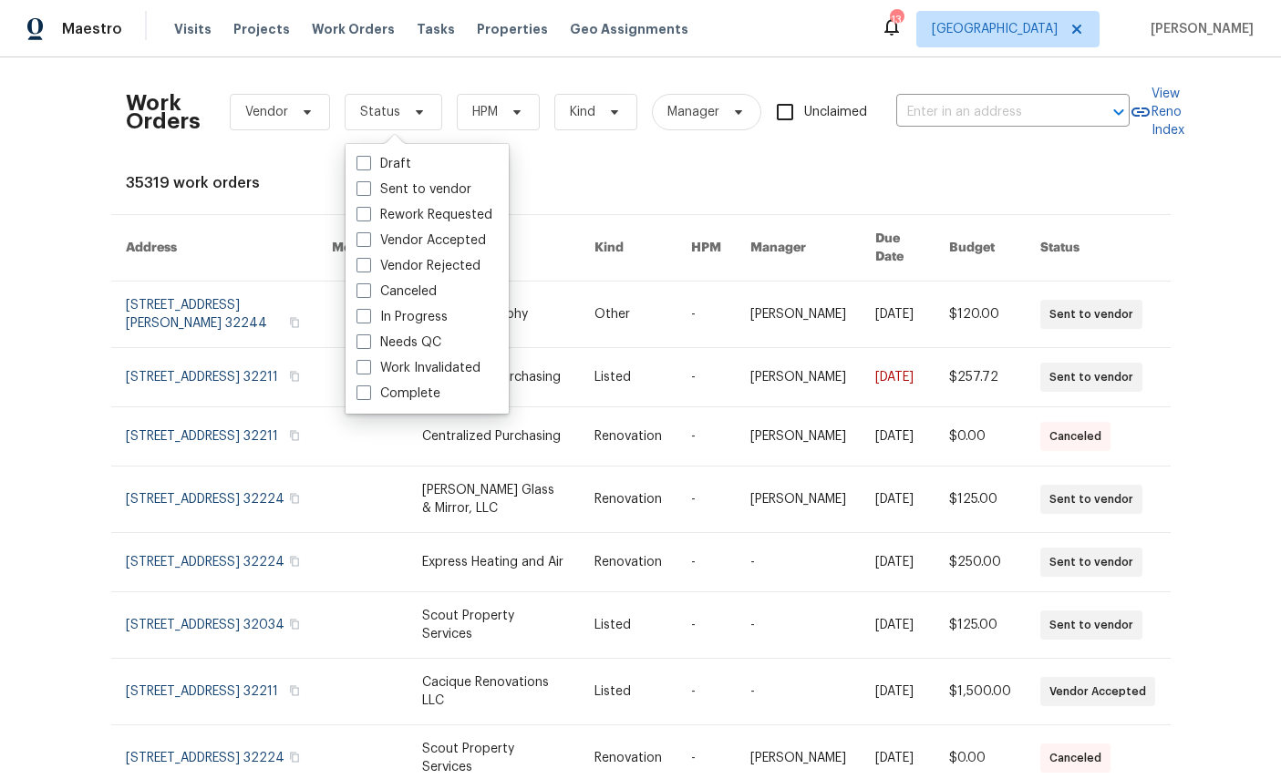
click at [416, 335] on label "Needs QC" at bounding box center [398, 343] width 85 height 18
click at [368, 335] on input "Needs QC" at bounding box center [362, 340] width 12 height 12
checkbox input "true"
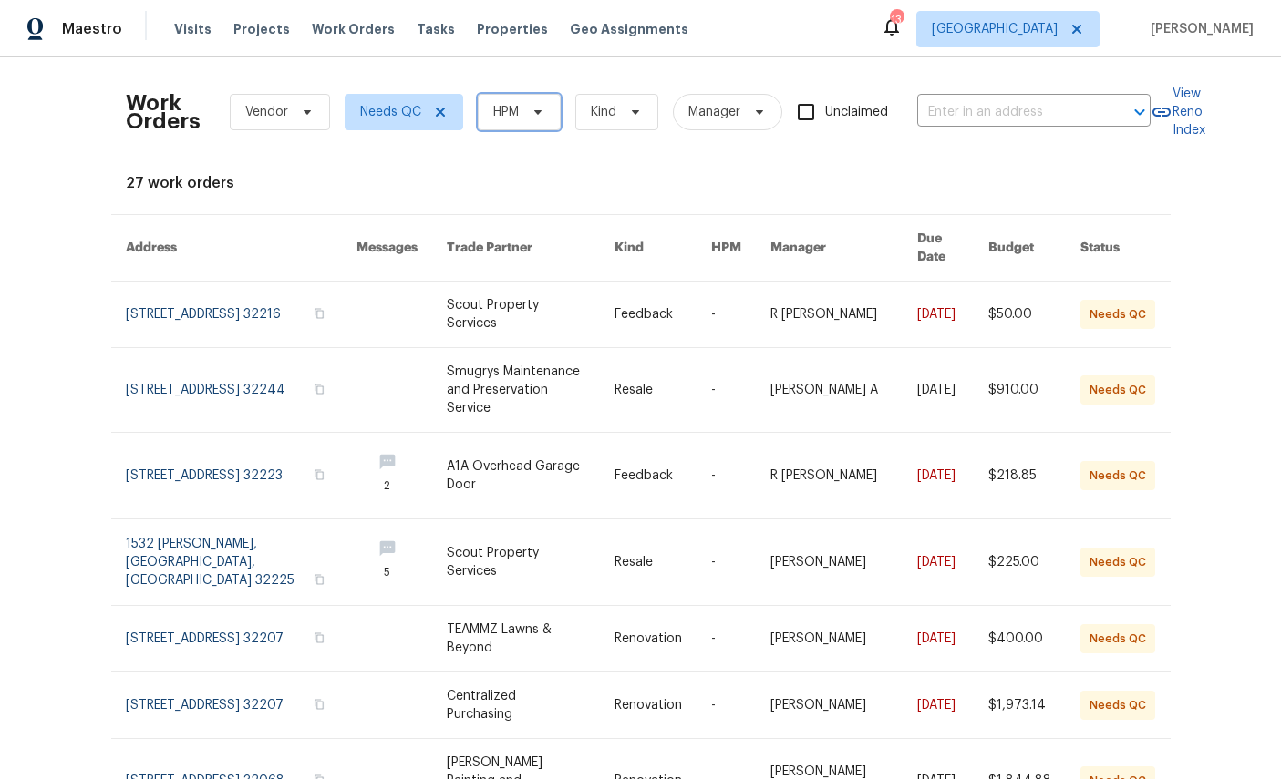
click at [534, 115] on span at bounding box center [535, 112] width 20 height 15
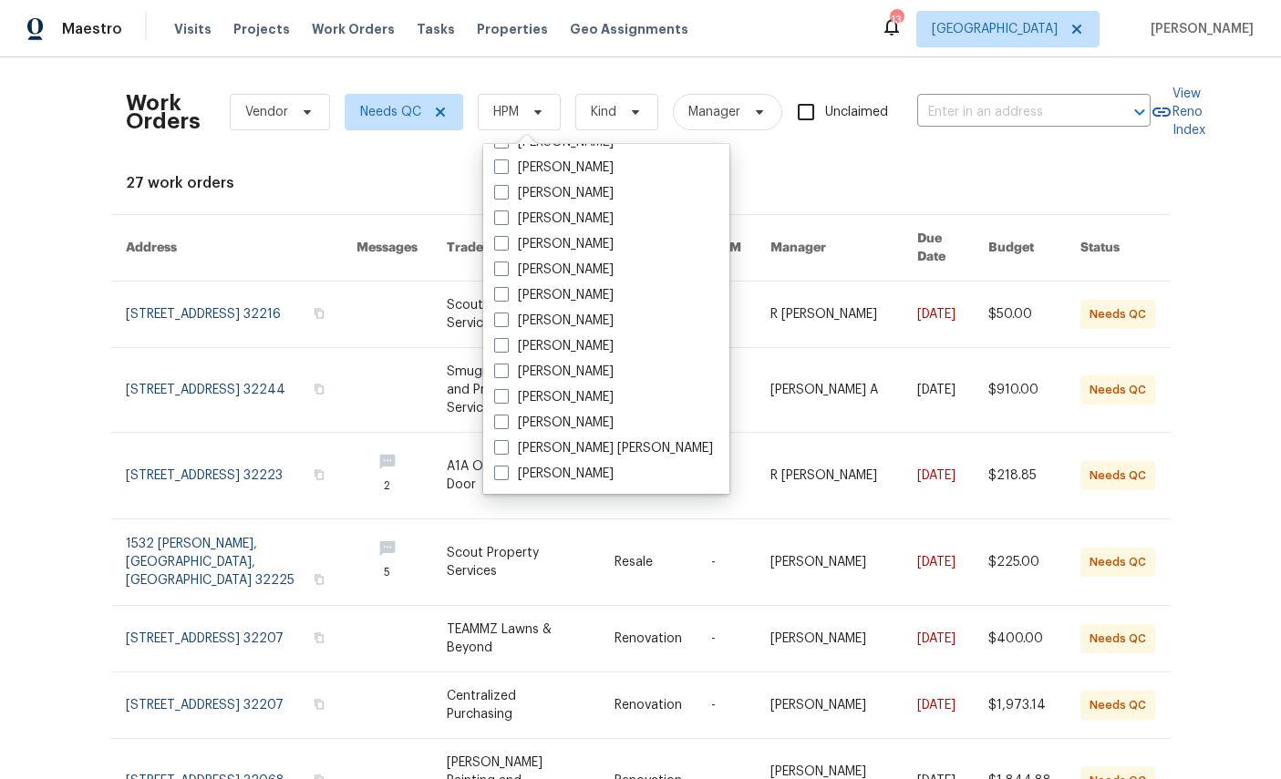
scroll to position [354, 0]
click at [564, 479] on label "[PERSON_NAME]" at bounding box center [553, 474] width 119 height 18
click at [506, 477] on input "[PERSON_NAME]" at bounding box center [500, 471] width 12 height 12
checkbox input "true"
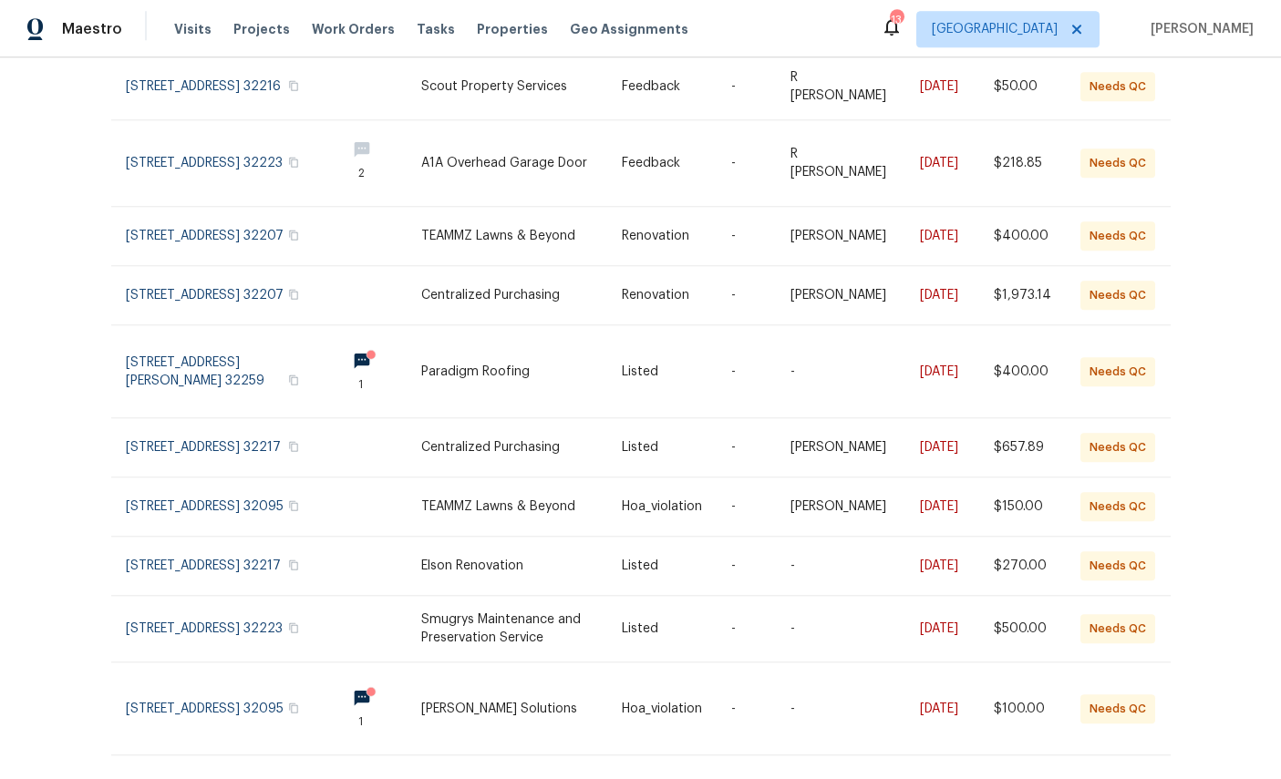
scroll to position [68, 0]
click at [160, 596] on link at bounding box center [228, 629] width 205 height 66
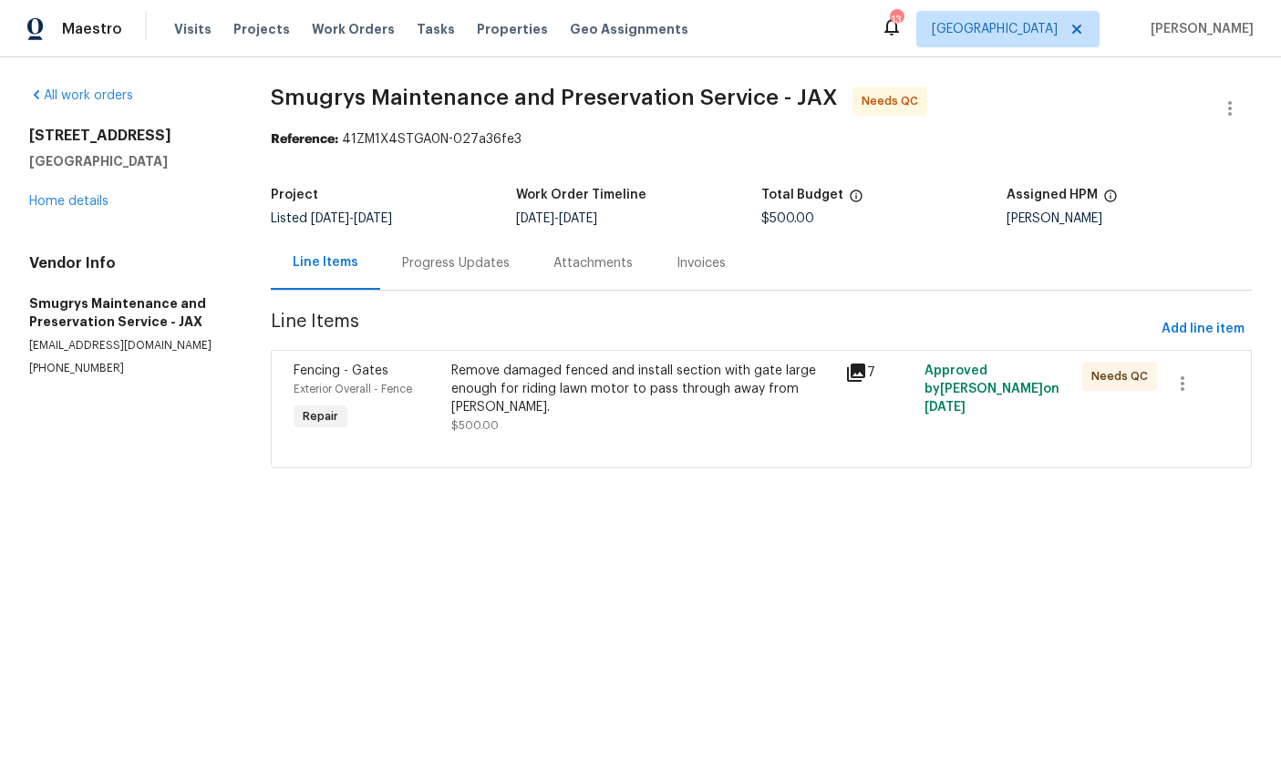
click at [336, 391] on span "Exterior Overall - Fence" at bounding box center [353, 389] width 119 height 11
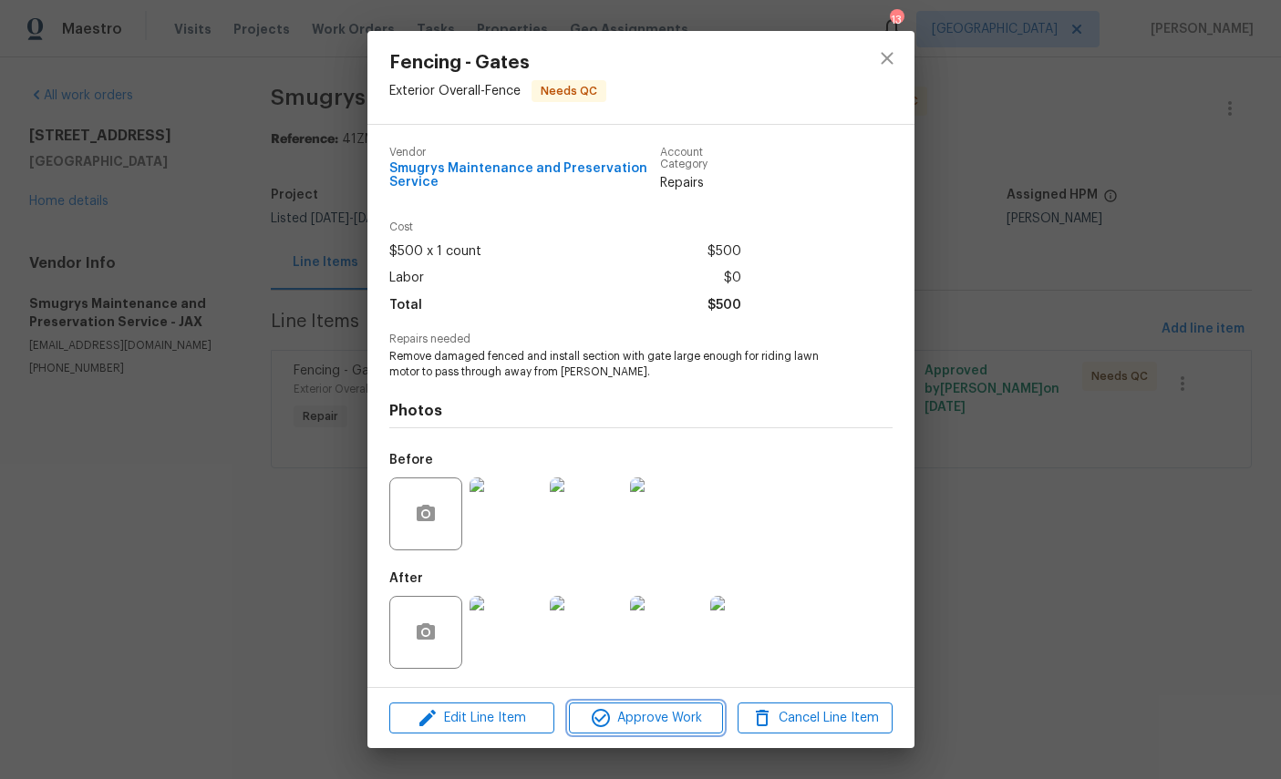
click at [683, 730] on span "Approve Work" at bounding box center [645, 718] width 143 height 23
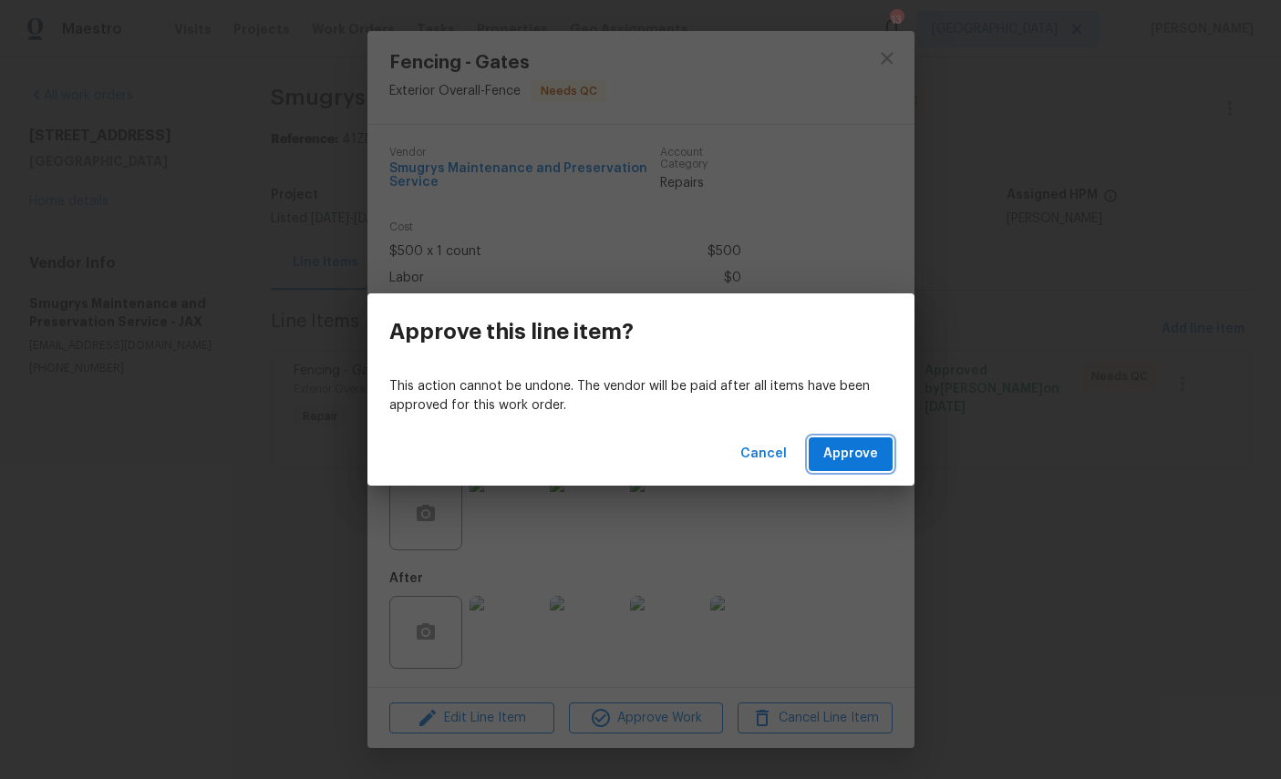
click at [880, 453] on button "Approve" at bounding box center [851, 455] width 84 height 34
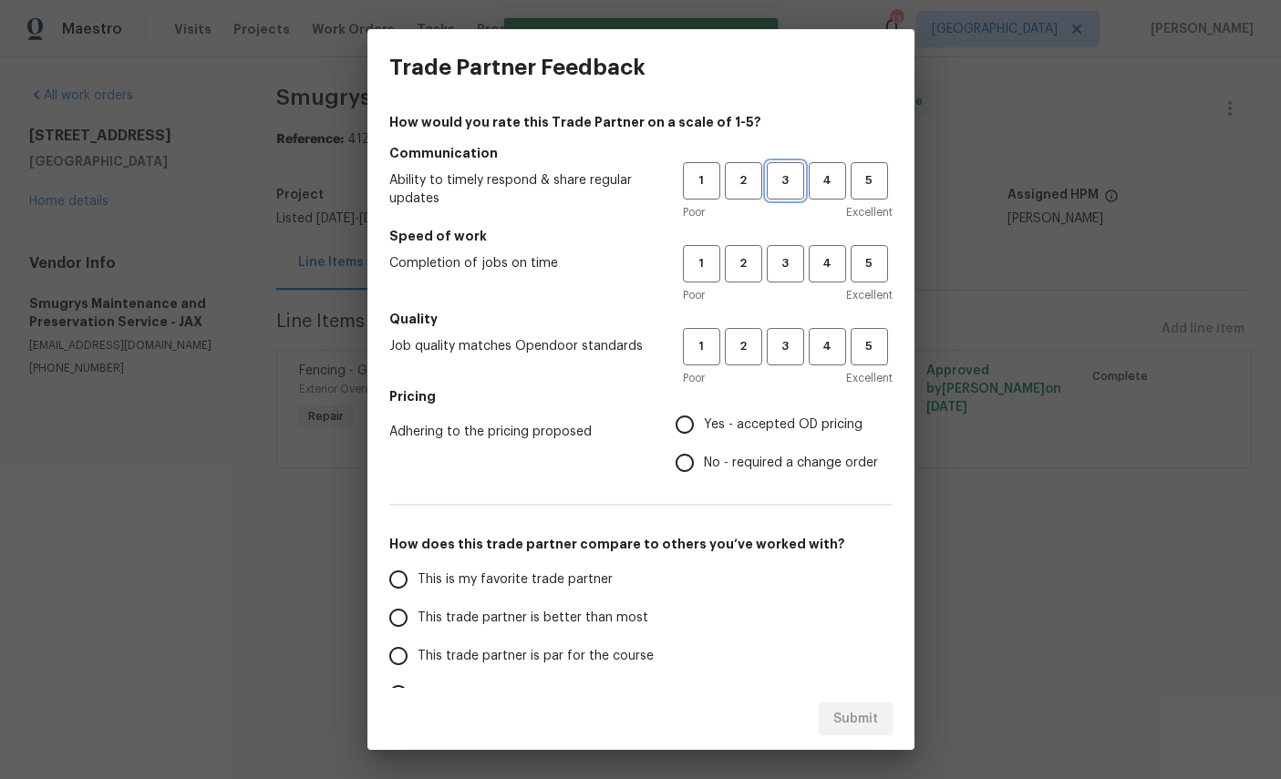
click at [790, 175] on span "3" at bounding box center [786, 180] width 34 height 21
click at [797, 258] on span "3" at bounding box center [786, 263] width 34 height 21
click at [797, 347] on span "3" at bounding box center [786, 346] width 34 height 21
click at [751, 422] on span "Yes - accepted OD pricing" at bounding box center [783, 425] width 159 height 19
click at [704, 422] on input "Yes - accepted OD pricing" at bounding box center [685, 425] width 38 height 38
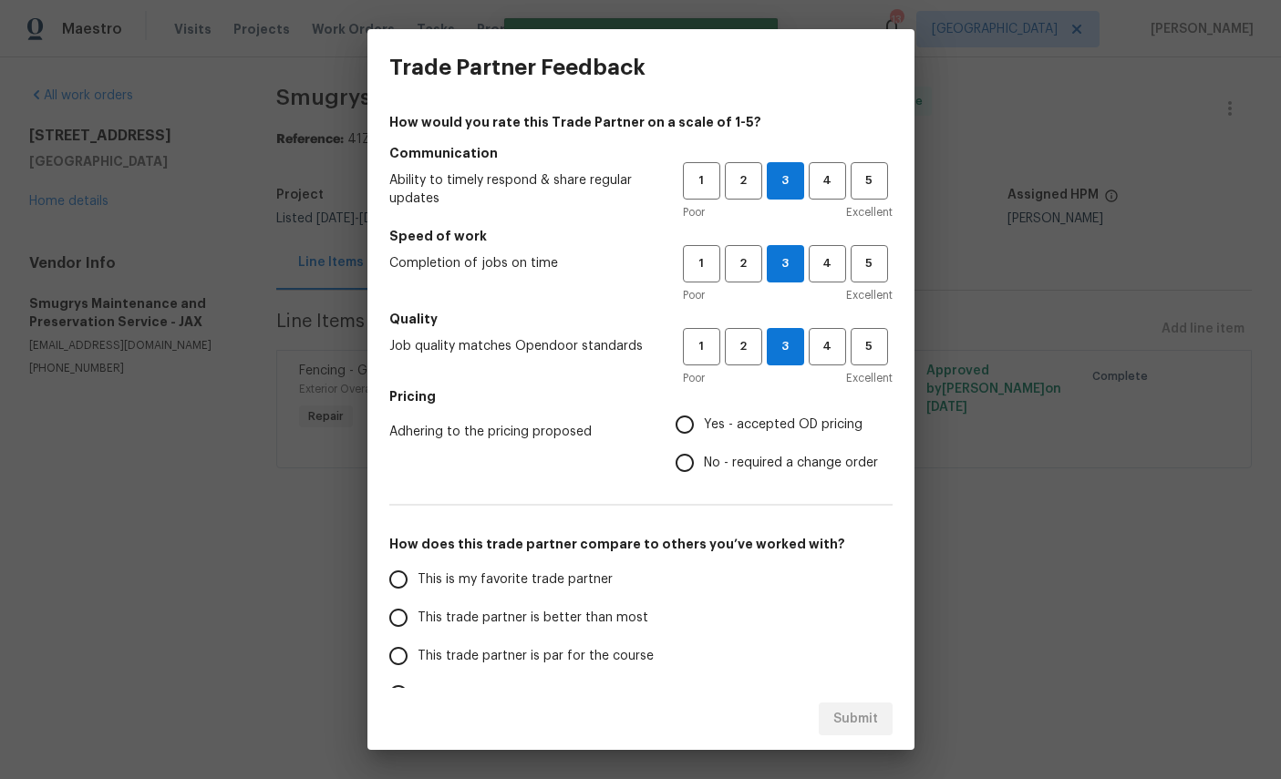
radio input "true"
click at [499, 584] on span "This is my favorite trade partner" at bounding box center [515, 580] width 195 height 19
click at [418, 584] on input "This is my favorite trade partner" at bounding box center [398, 580] width 38 height 38
click at [861, 709] on span "Submit" at bounding box center [855, 719] width 45 height 23
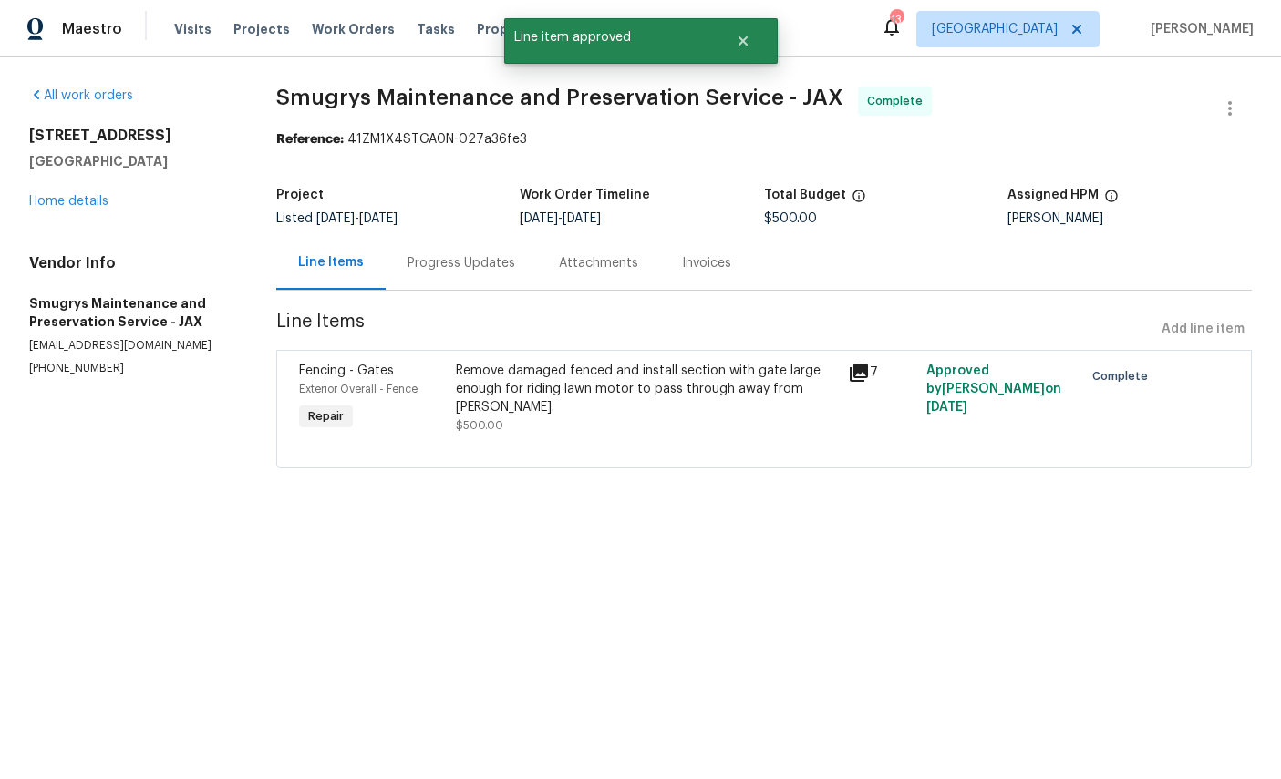
radio input "true"
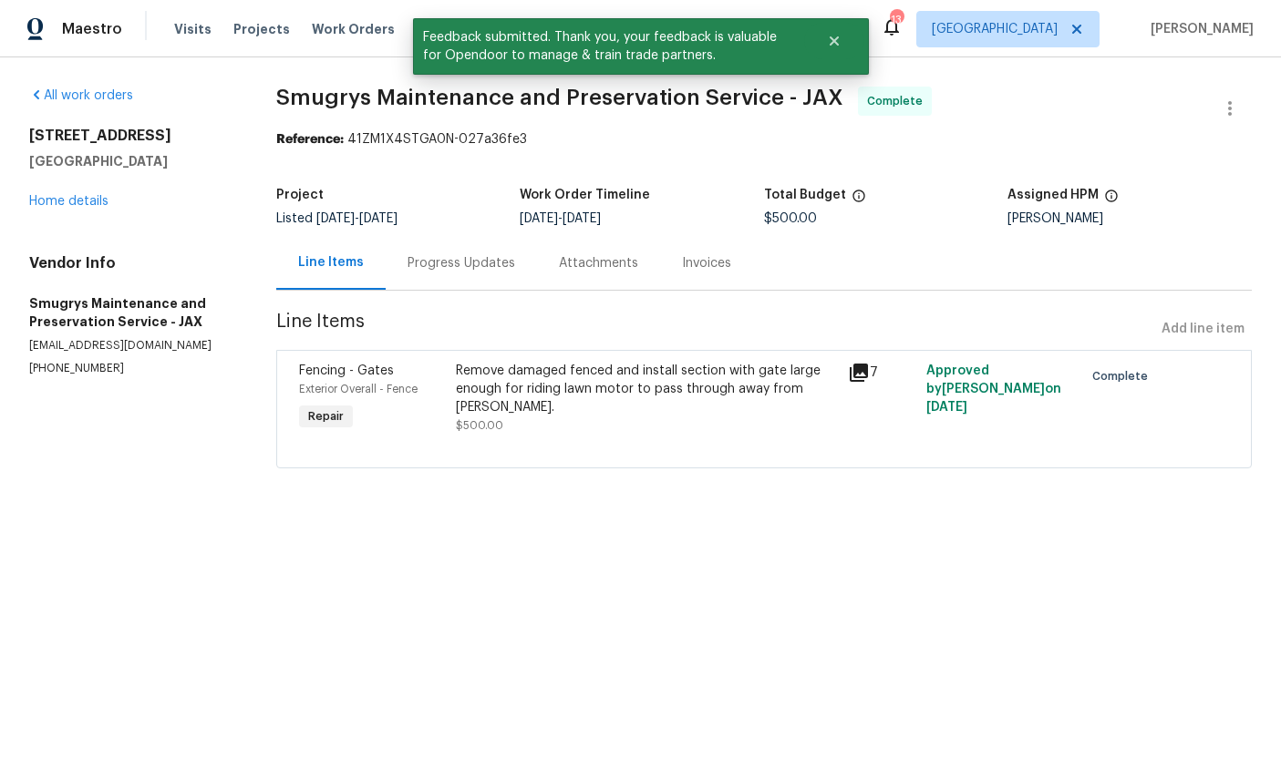
click at [77, 206] on link "Home details" at bounding box center [68, 201] width 79 height 13
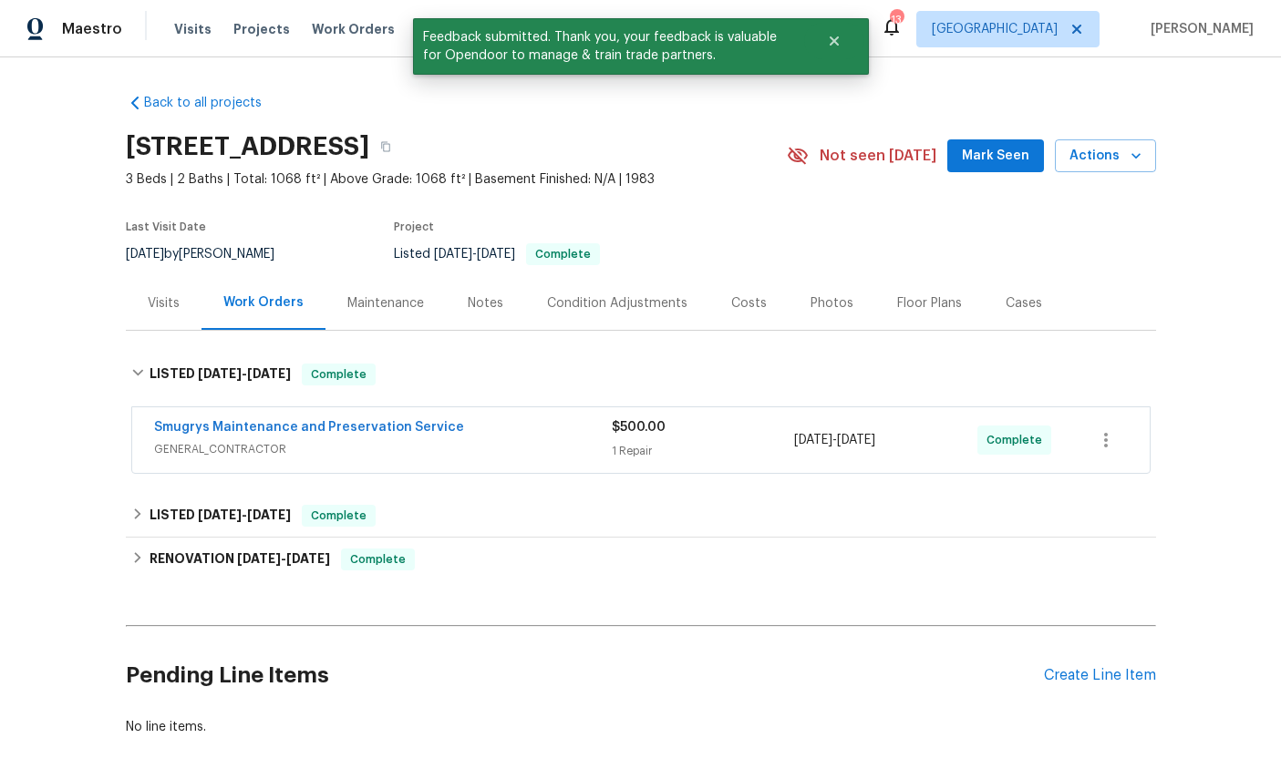
click at [327, 35] on span "Work Orders" at bounding box center [353, 29] width 83 height 18
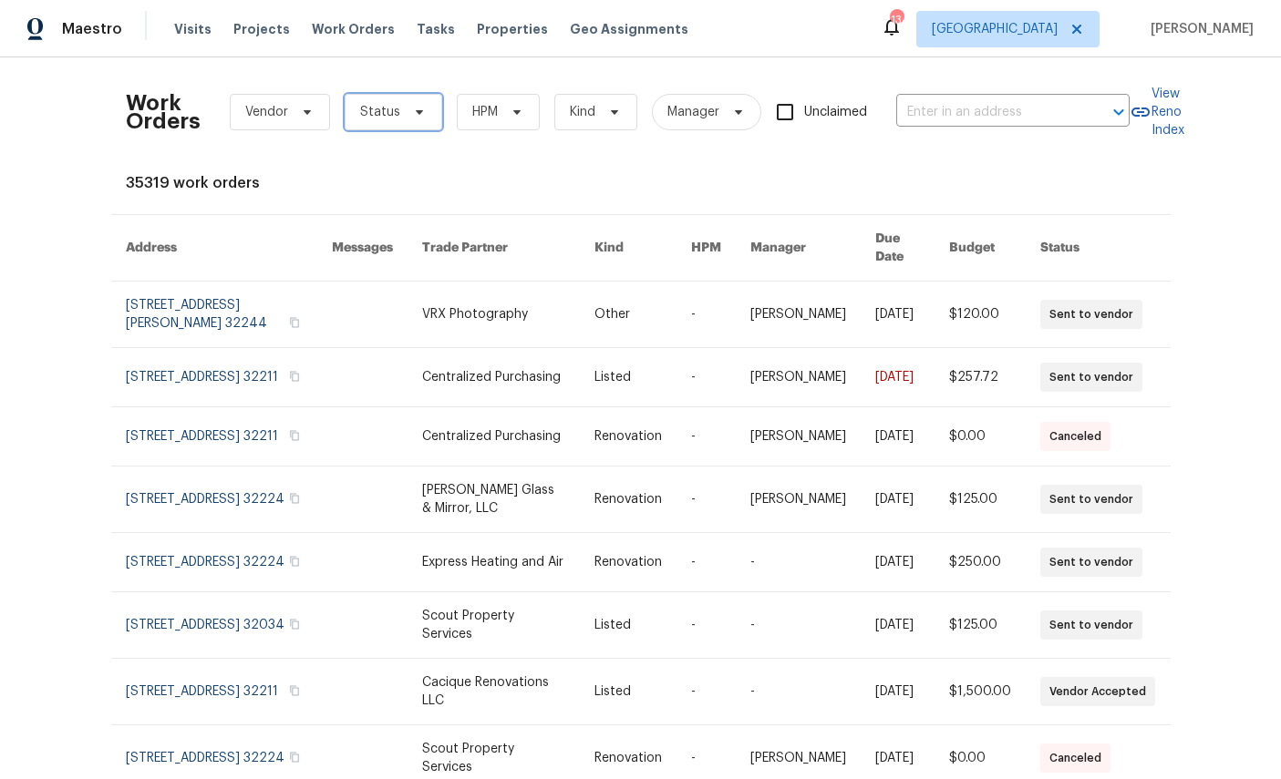
click at [402, 111] on span "Status" at bounding box center [394, 112] width 98 height 36
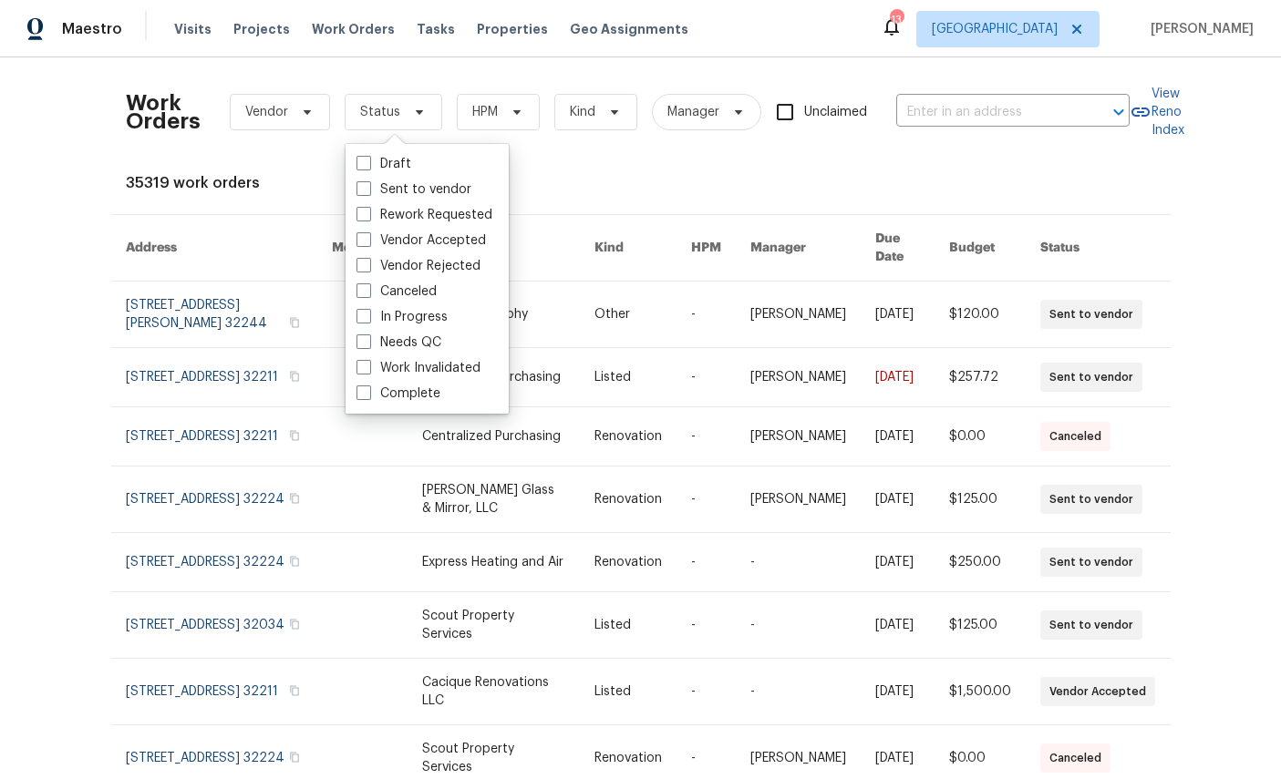
click at [429, 342] on label "Needs QC" at bounding box center [398, 343] width 85 height 18
click at [368, 342] on input "Needs QC" at bounding box center [362, 340] width 12 height 12
checkbox input "true"
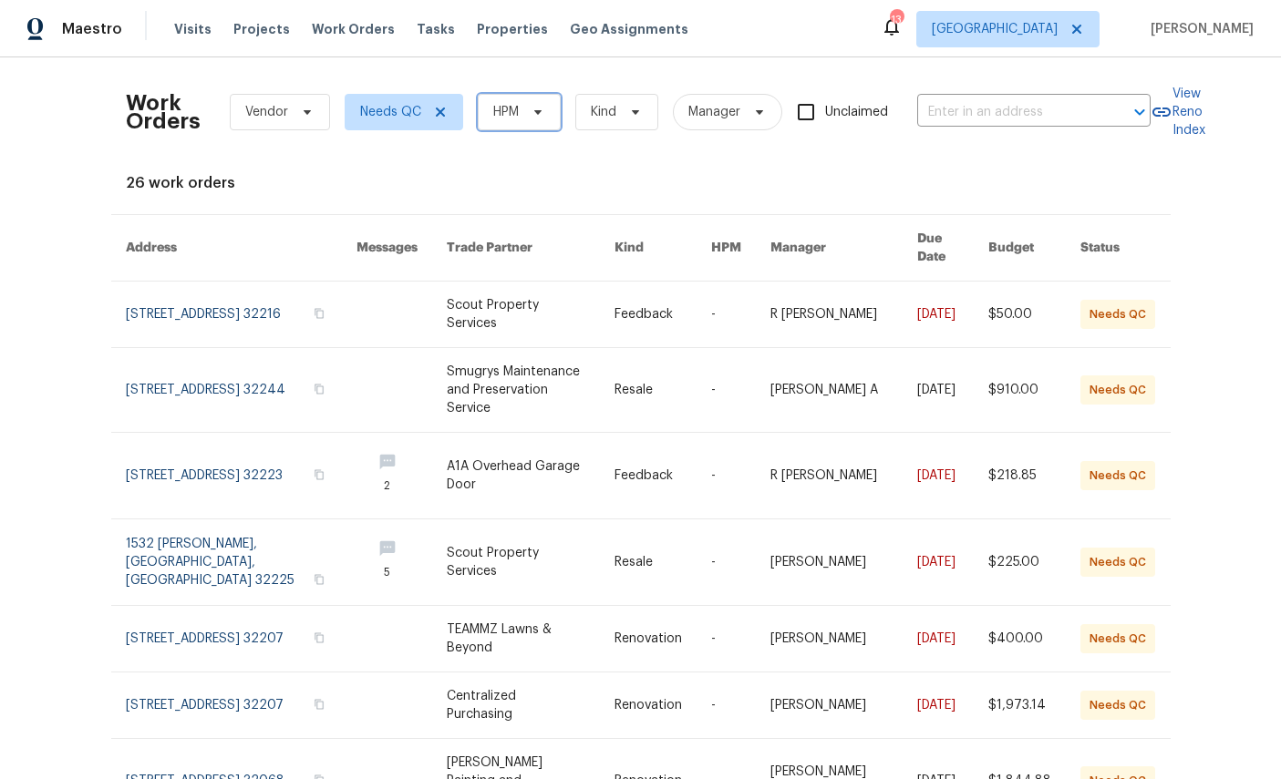
click at [536, 111] on span at bounding box center [535, 112] width 20 height 15
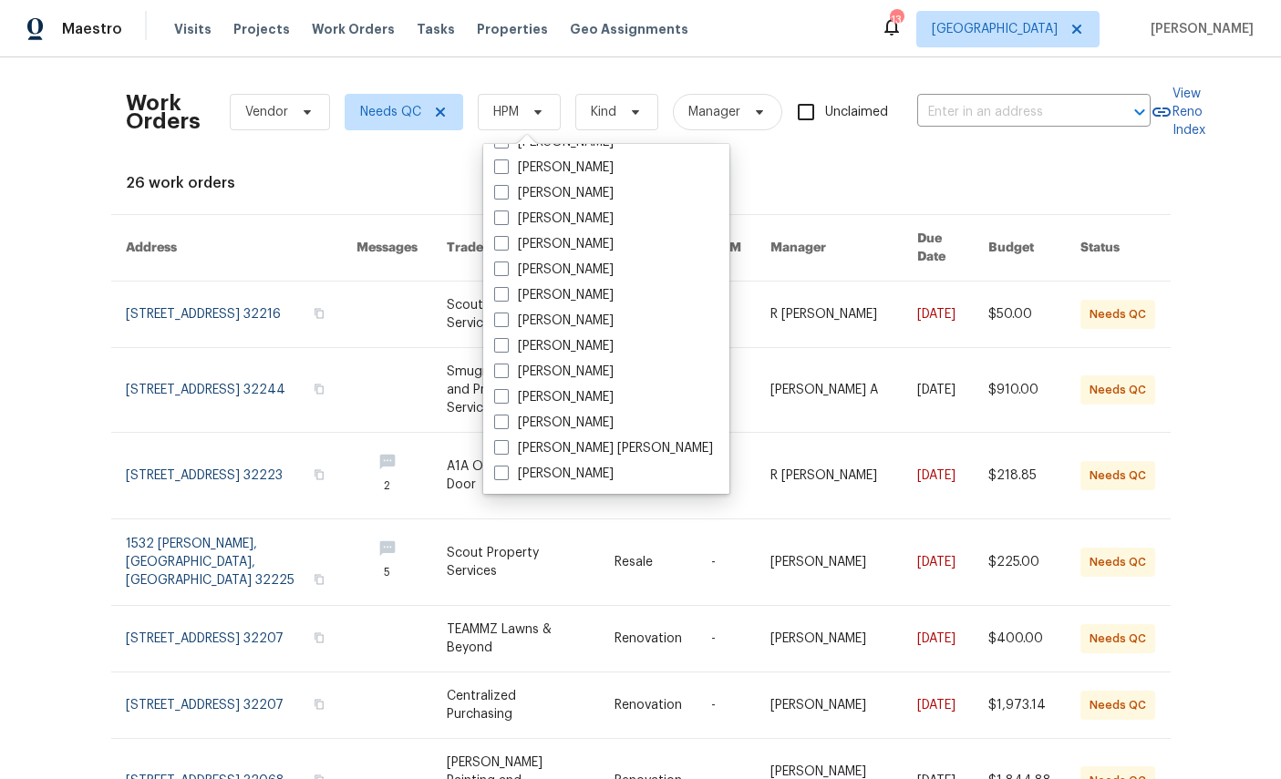
scroll to position [354, 0]
click at [577, 480] on label "[PERSON_NAME]" at bounding box center [553, 474] width 119 height 18
click at [506, 477] on input "[PERSON_NAME]" at bounding box center [500, 471] width 12 height 12
checkbox input "true"
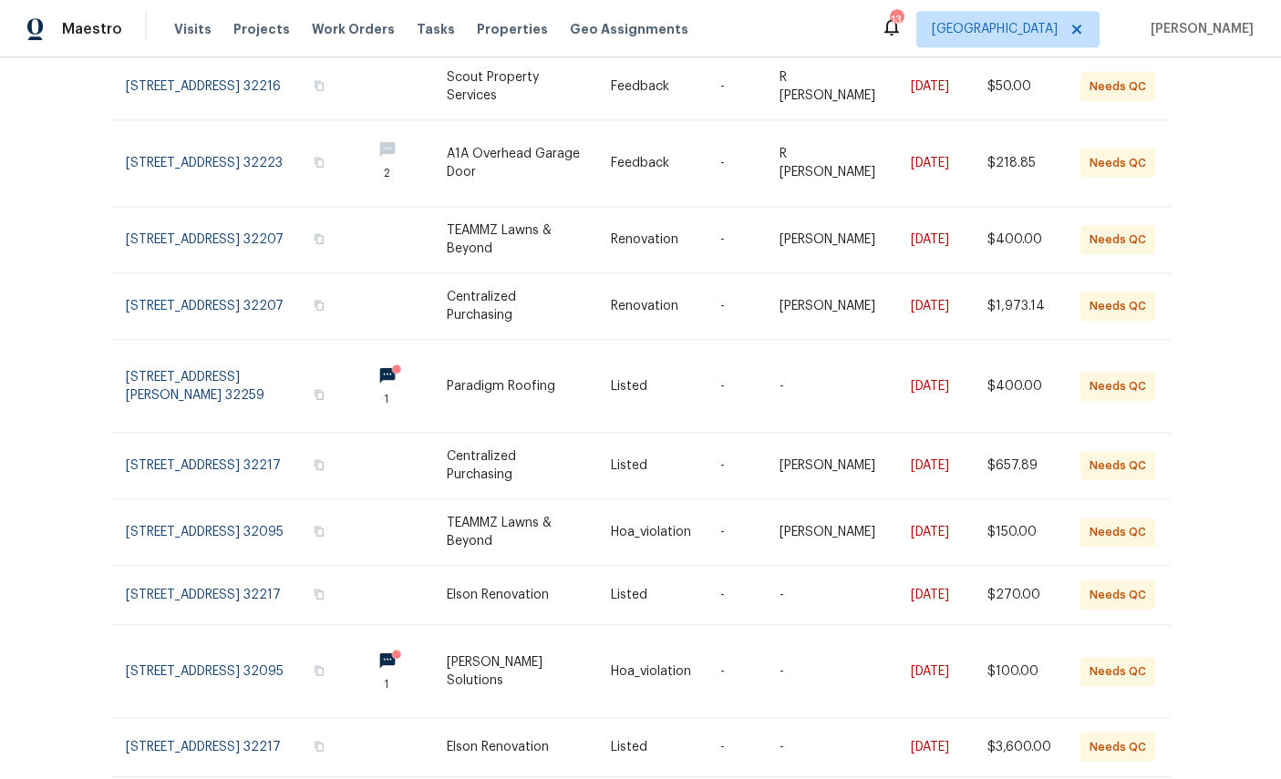
scroll to position [68, 0]
click at [1156, 751] on div "Work Orders Vendor Needs QC William Sparks Kind Manager Unclaimed ​ View Reno I…" at bounding box center [640, 418] width 1281 height 722
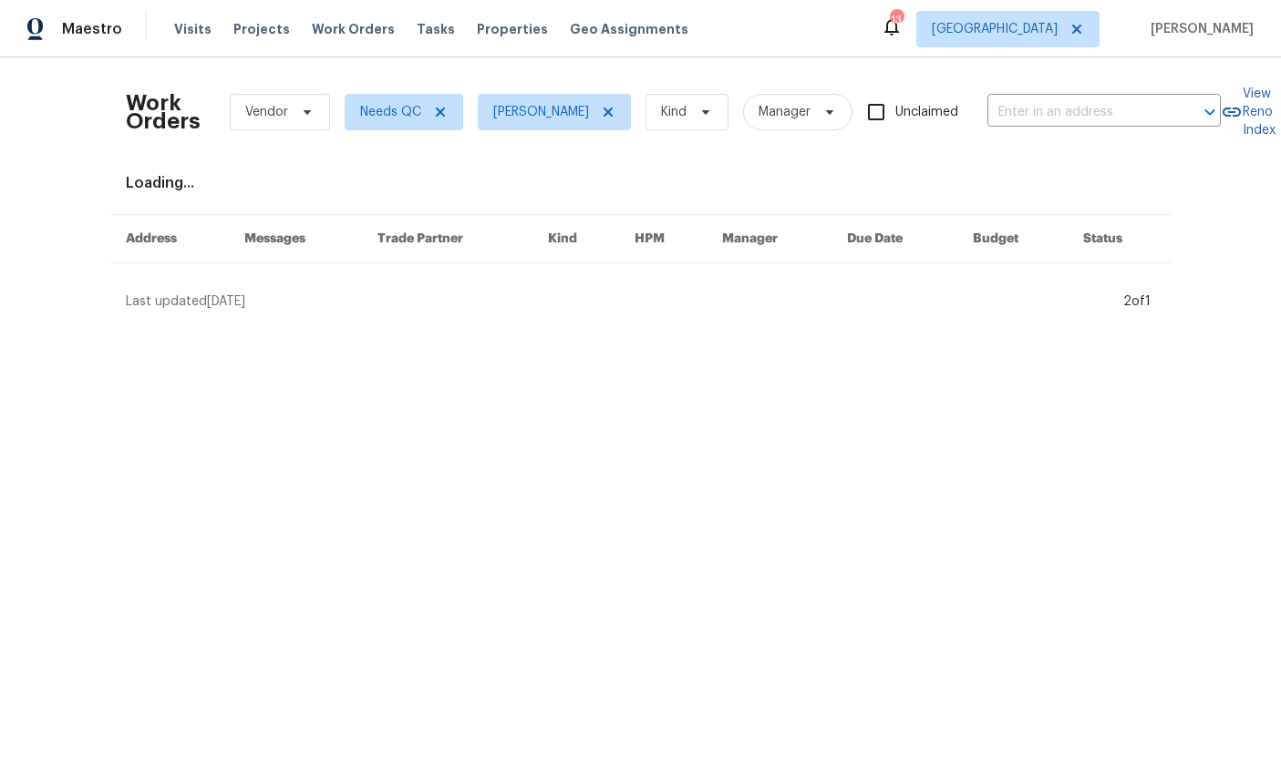
scroll to position [0, 13]
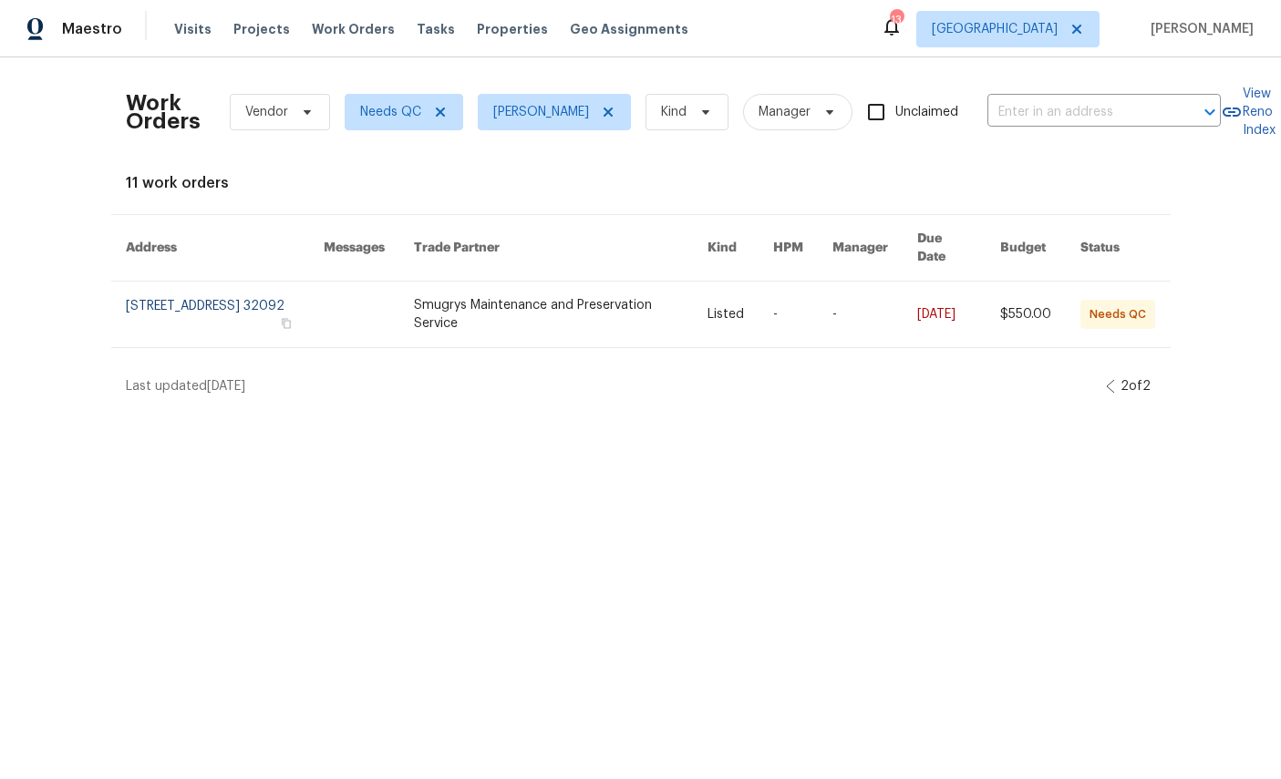
click at [163, 291] on link at bounding box center [225, 315] width 198 height 66
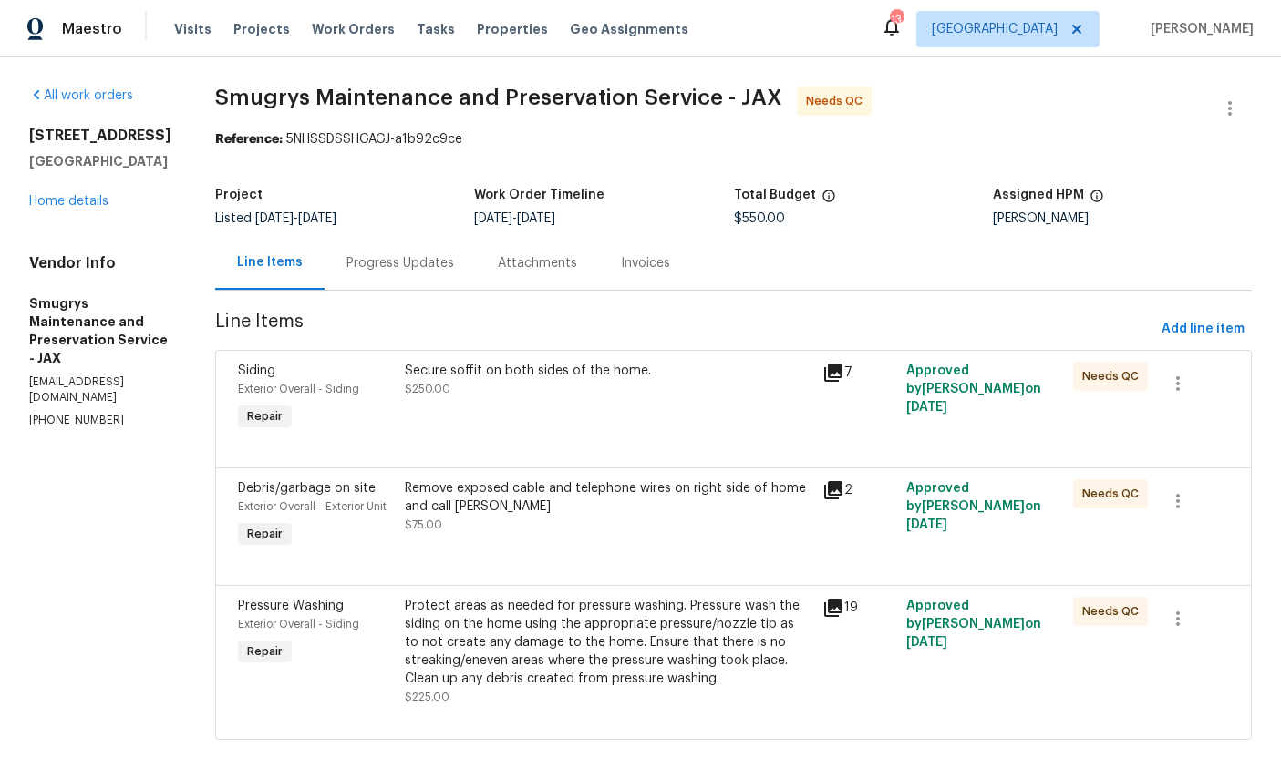
click at [67, 208] on link "Home details" at bounding box center [68, 201] width 79 height 13
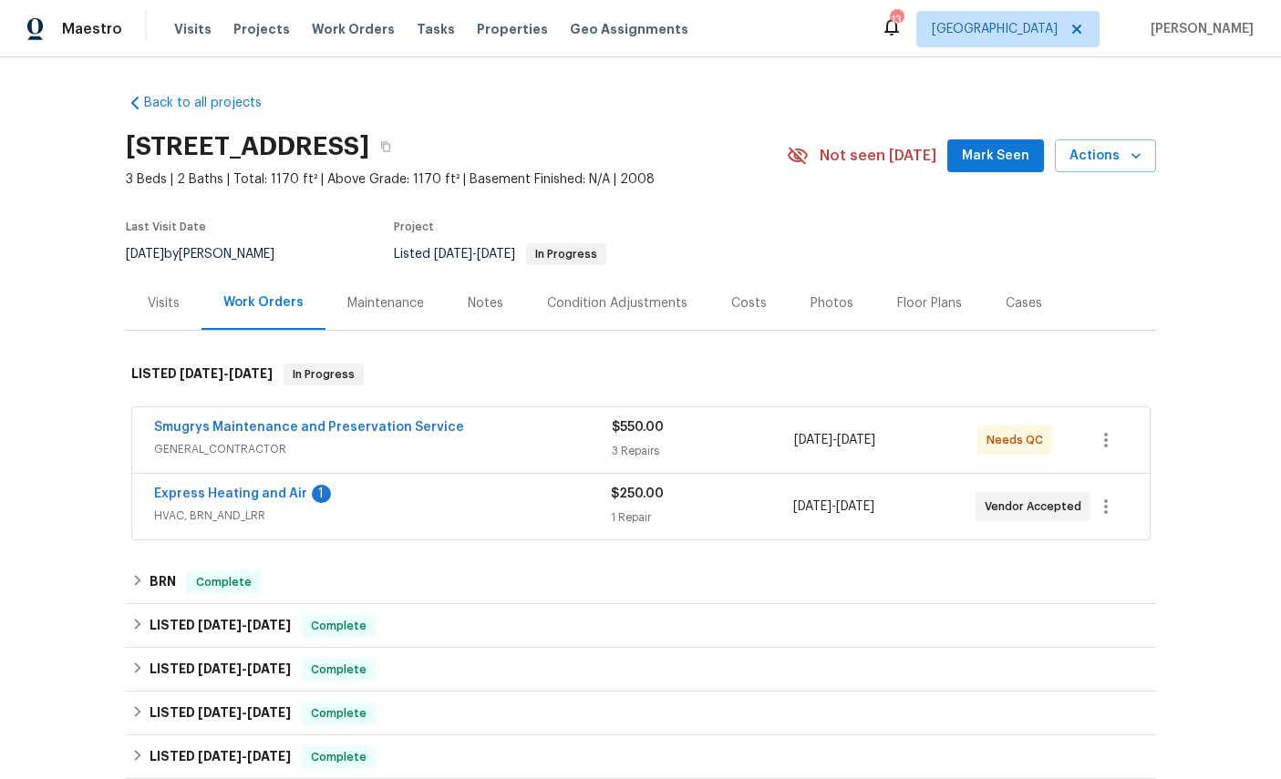
click at [192, 495] on link "Express Heating and Air" at bounding box center [230, 494] width 153 height 13
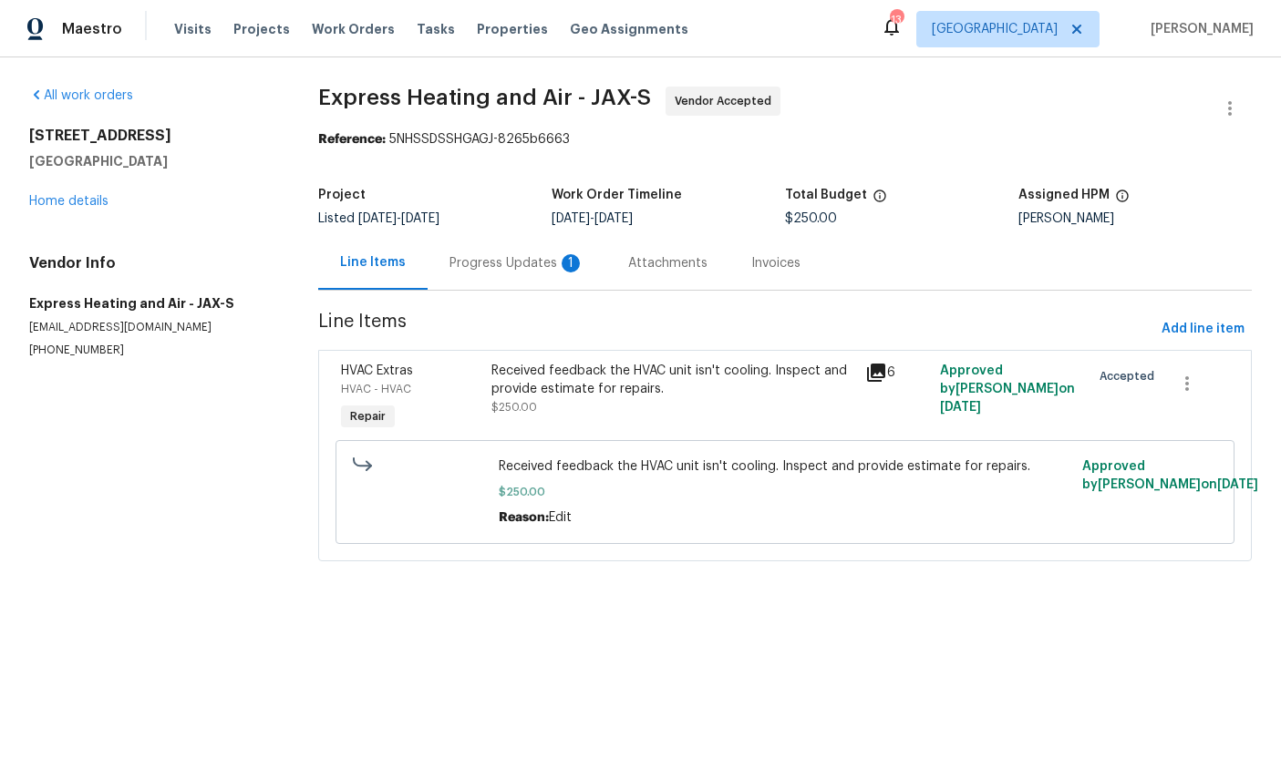
click at [532, 259] on div "Progress Updates 1" at bounding box center [516, 263] width 135 height 18
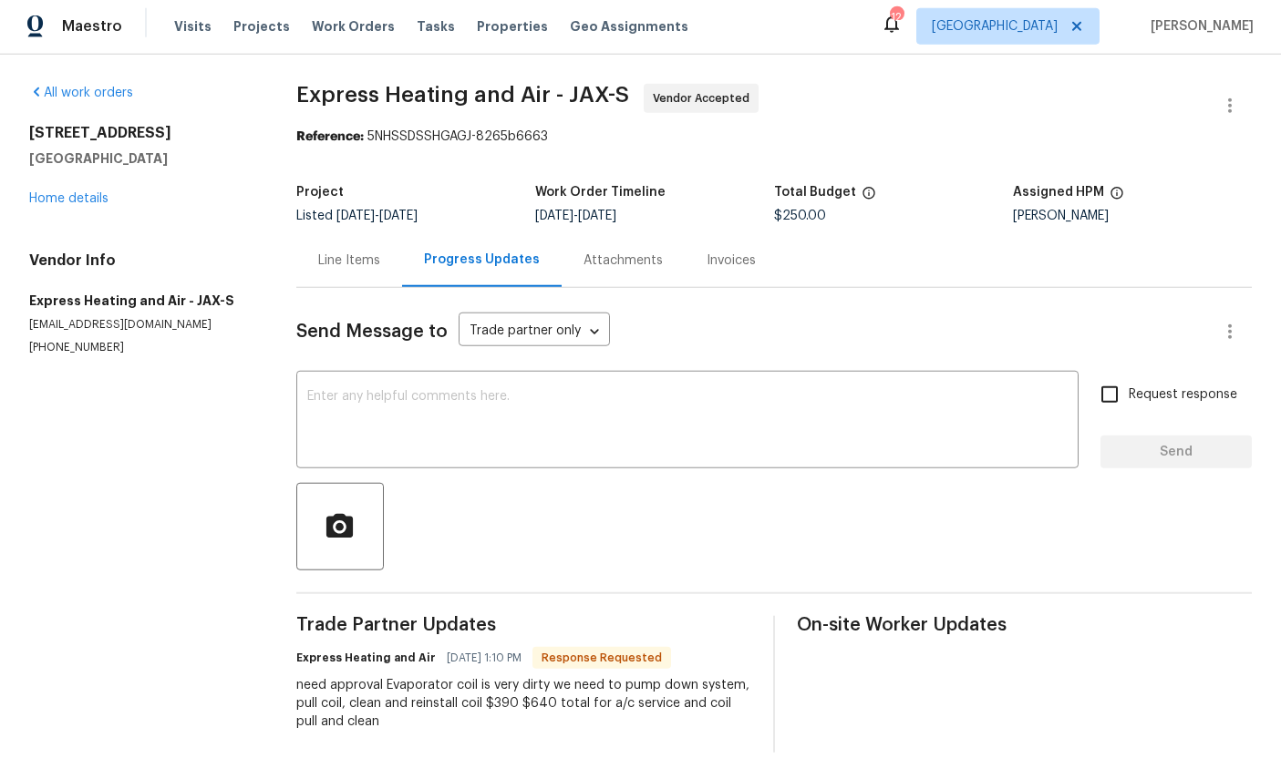
scroll to position [6, 0]
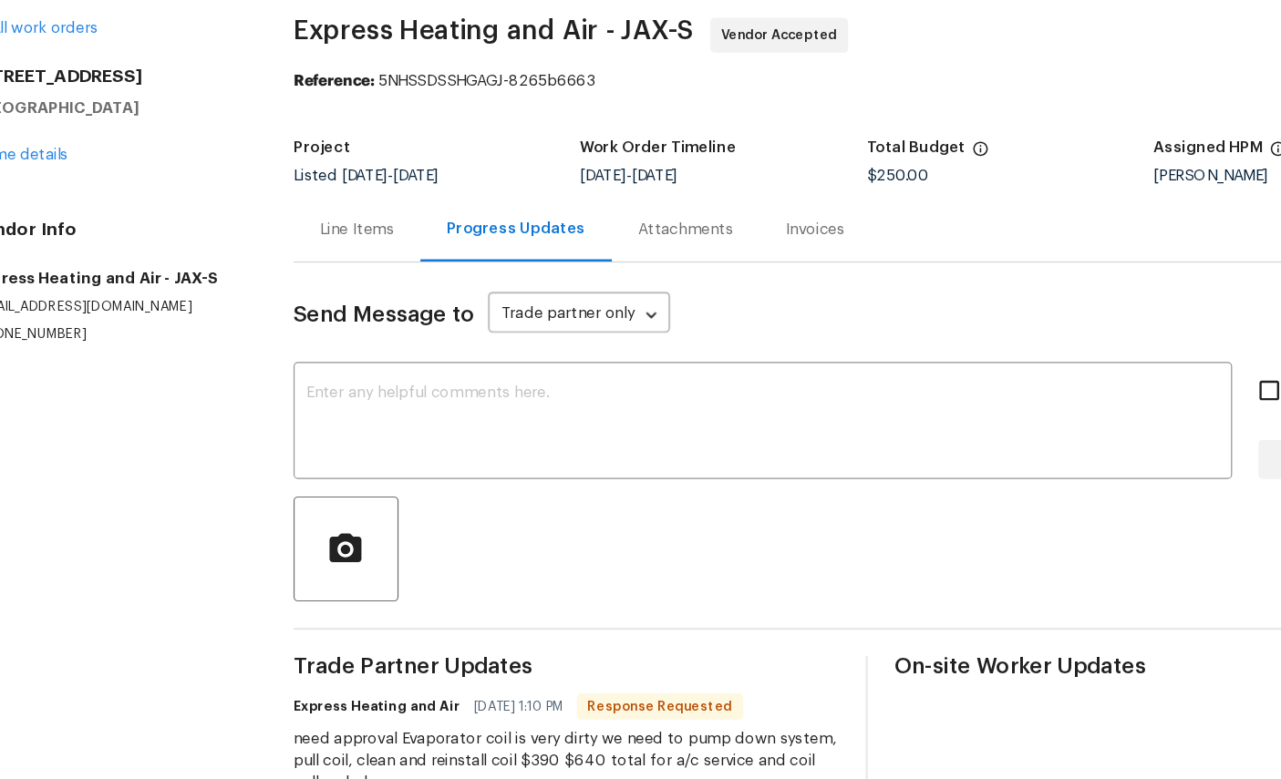
click at [29, 195] on link "Home details" at bounding box center [68, 201] width 79 height 13
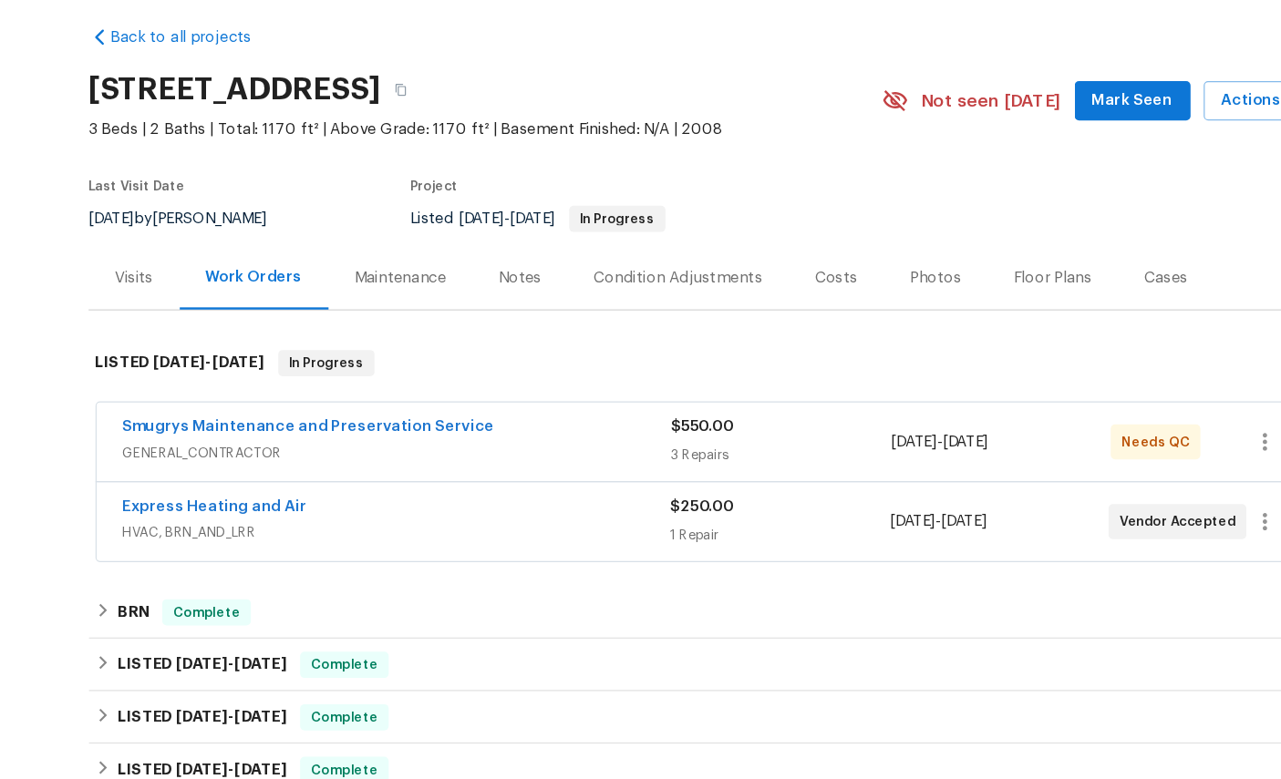
click at [154, 421] on link "Smugrys Maintenance and Preservation Service" at bounding box center [309, 427] width 310 height 13
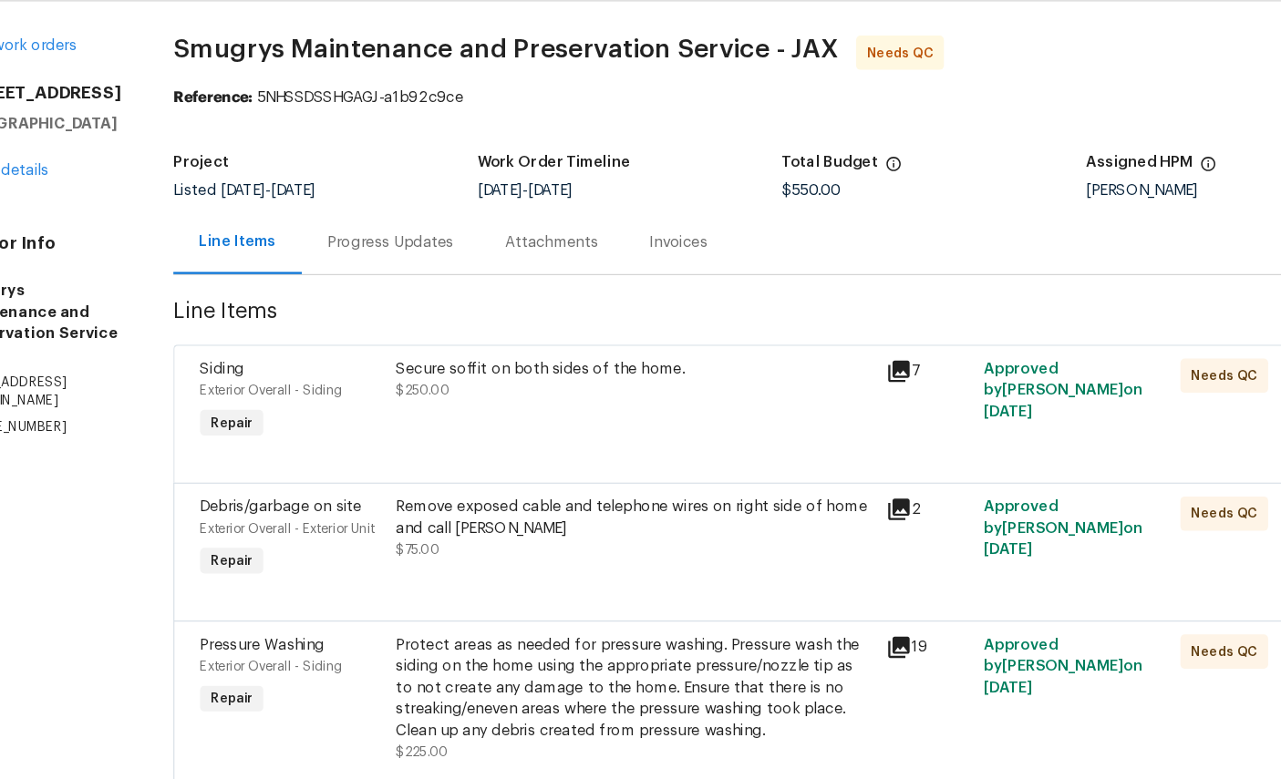
scroll to position [15, 0]
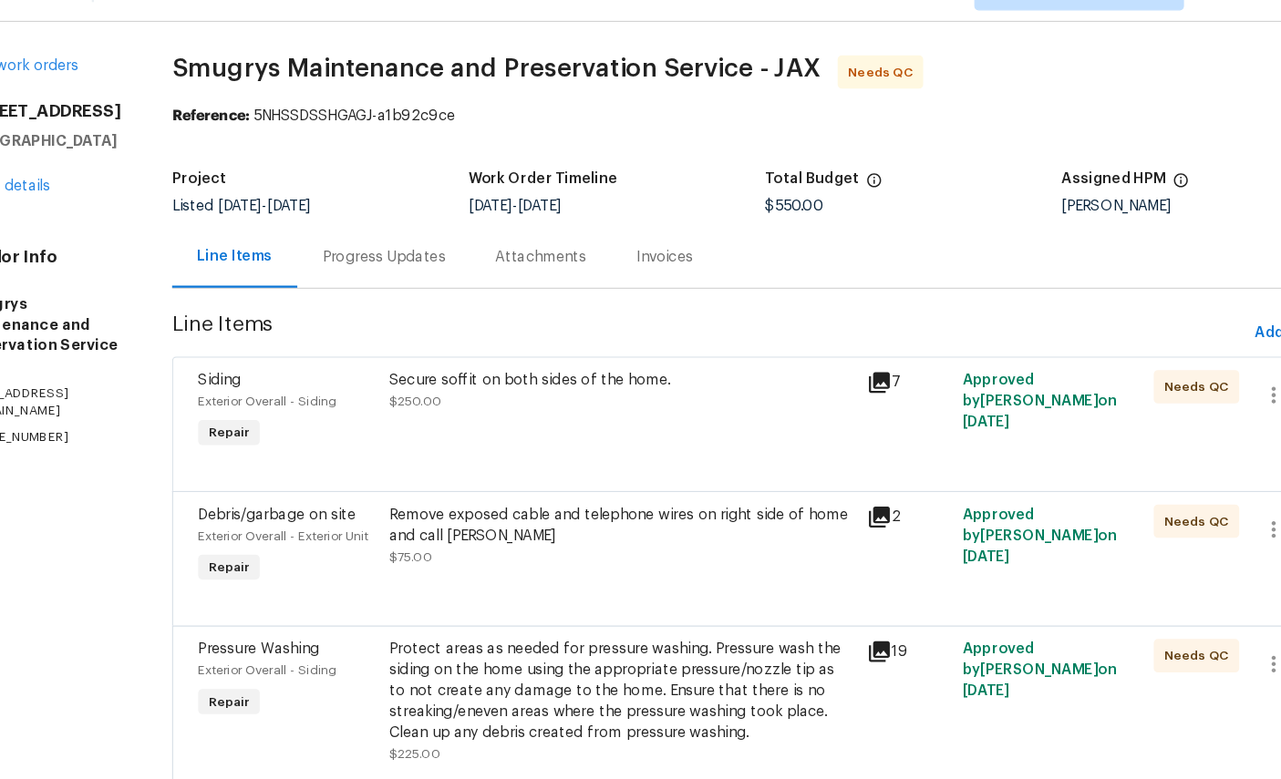
click at [238, 380] on div "Exterior Overall - Siding" at bounding box center [316, 389] width 156 height 18
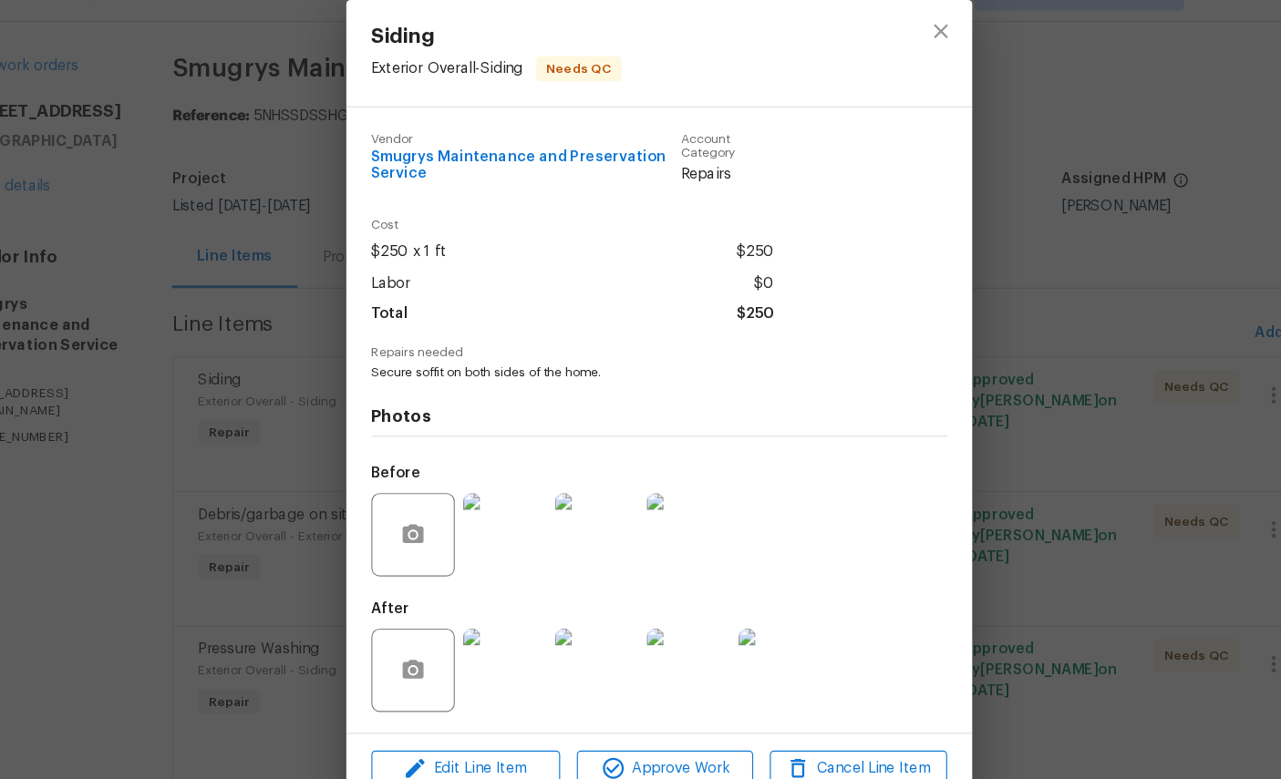
click at [470, 613] on img at bounding box center [506, 624] width 73 height 73
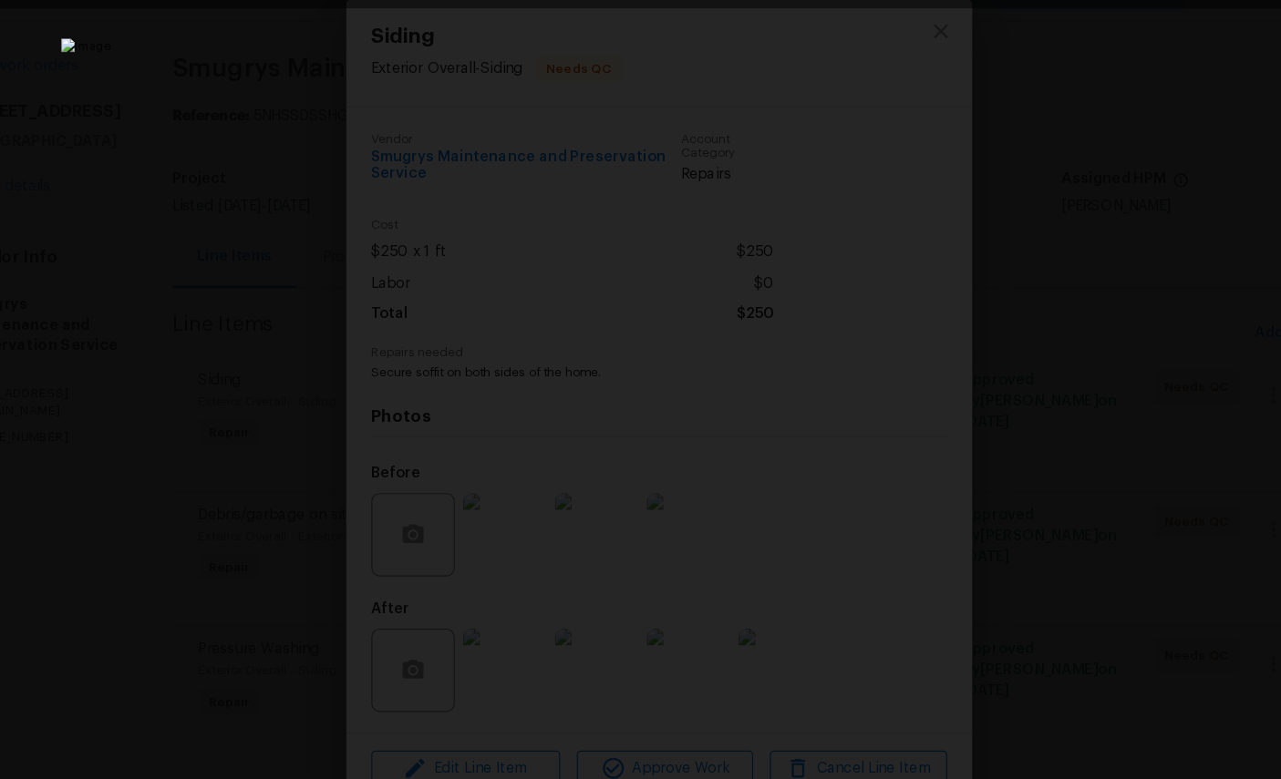
click at [1095, 364] on div "Lightbox" at bounding box center [640, 389] width 1281 height 779
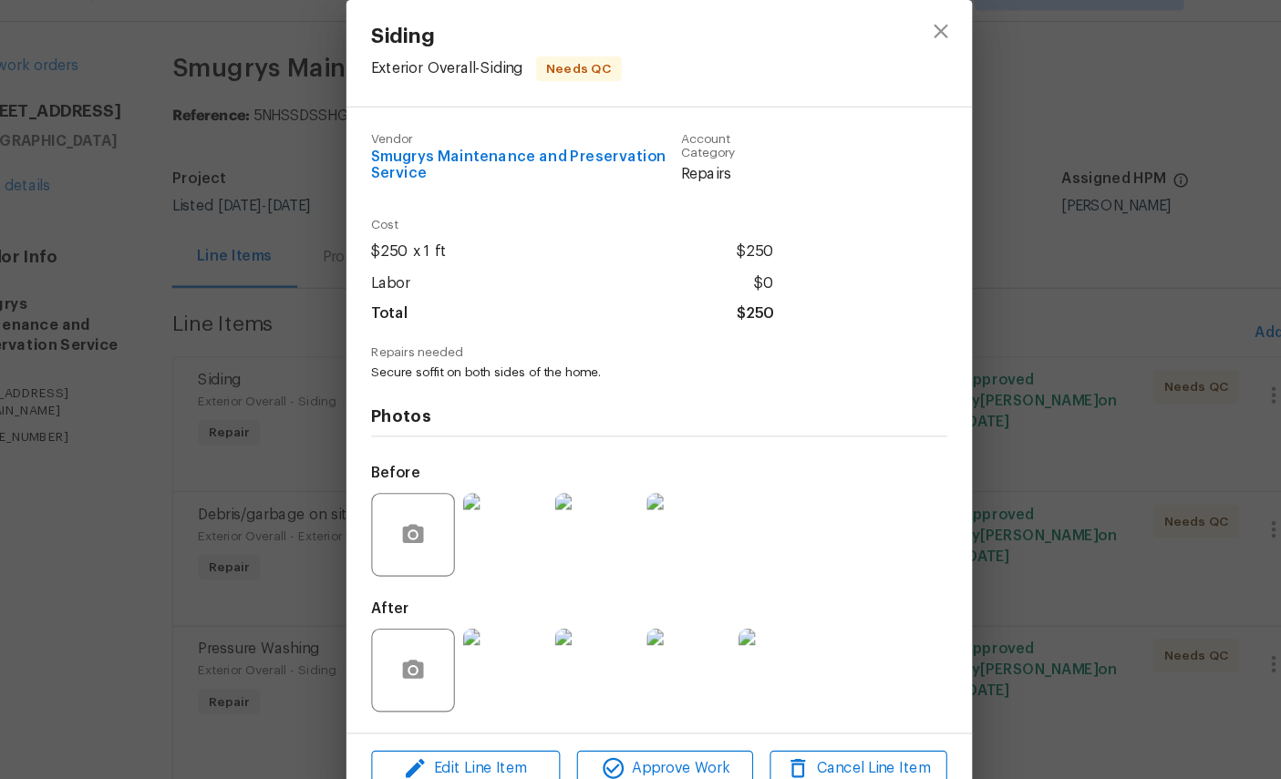
click at [550, 604] on img at bounding box center [586, 624] width 73 height 73
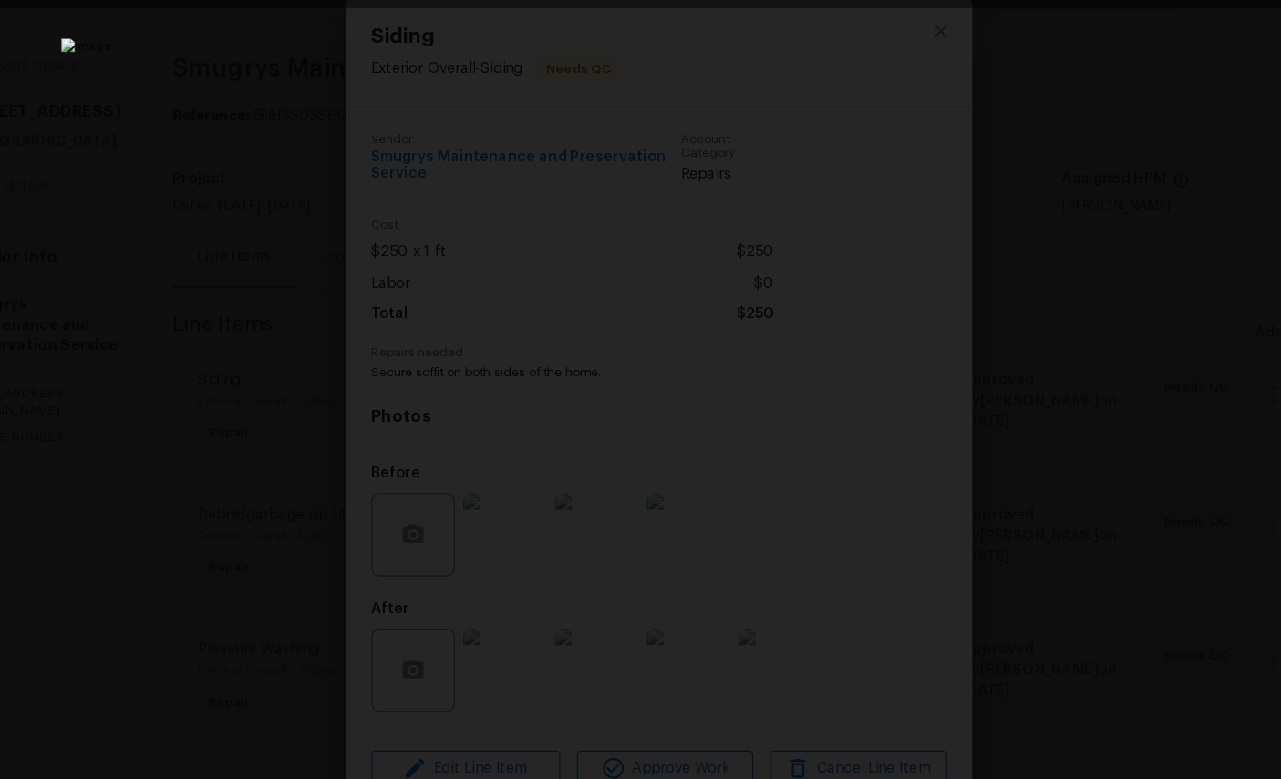
click at [891, 389] on img "Lightbox" at bounding box center [641, 389] width 1045 height 635
click at [96, 457] on div "Lightbox" at bounding box center [640, 389] width 1281 height 779
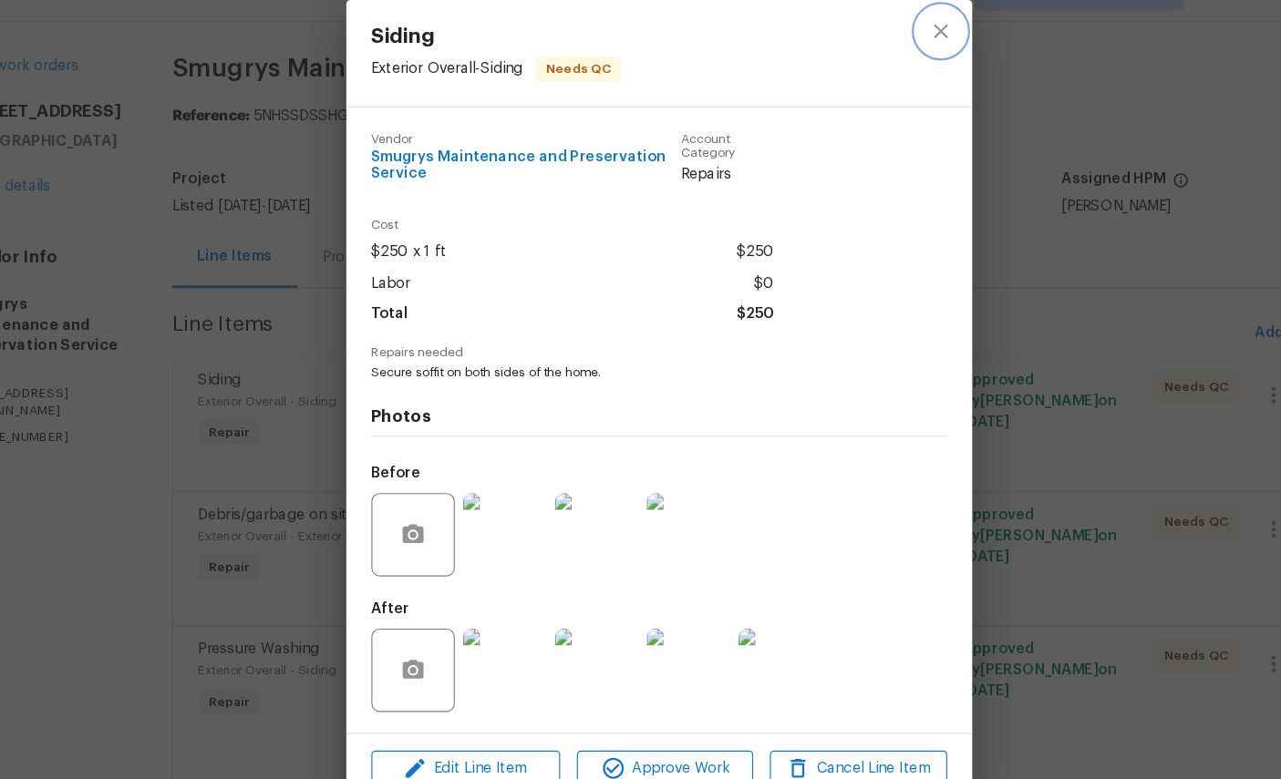
click at [876, 55] on icon "close" at bounding box center [887, 66] width 22 height 22
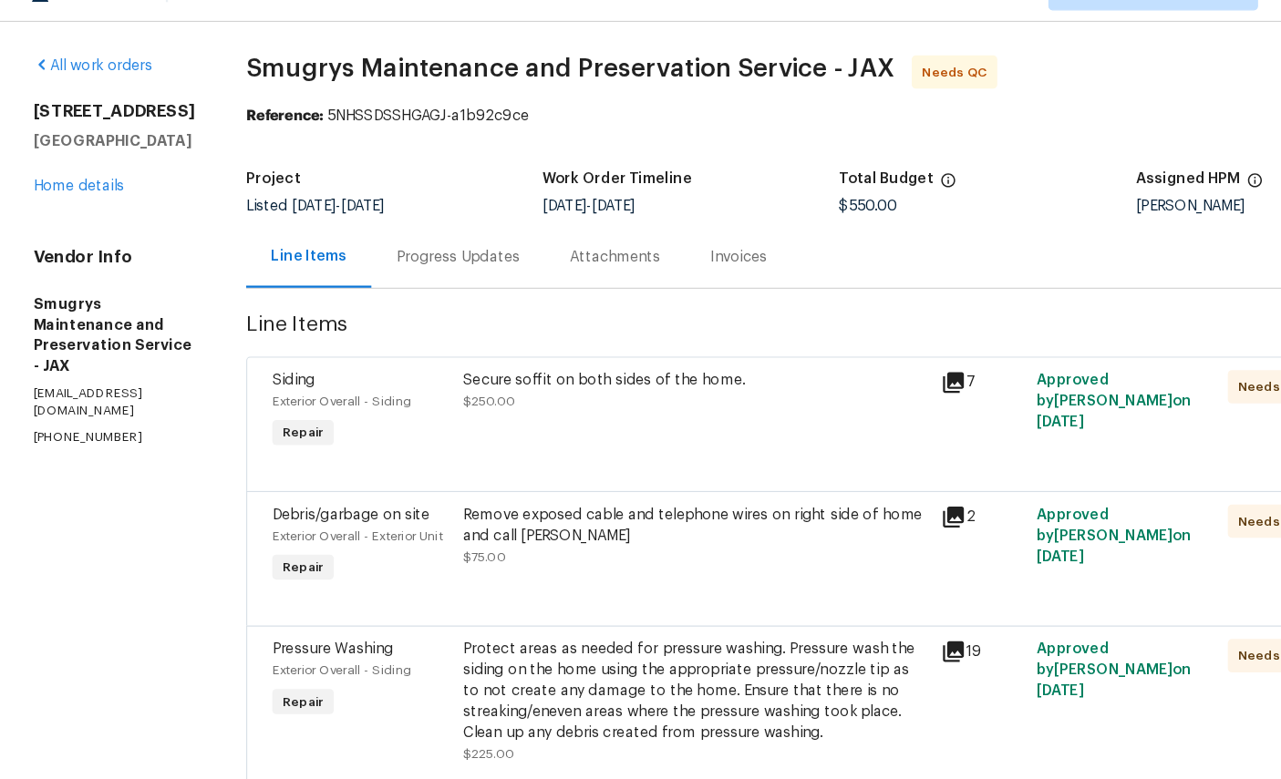
click at [254, 384] on span "Exterior Overall - Siding" at bounding box center [298, 389] width 121 height 11
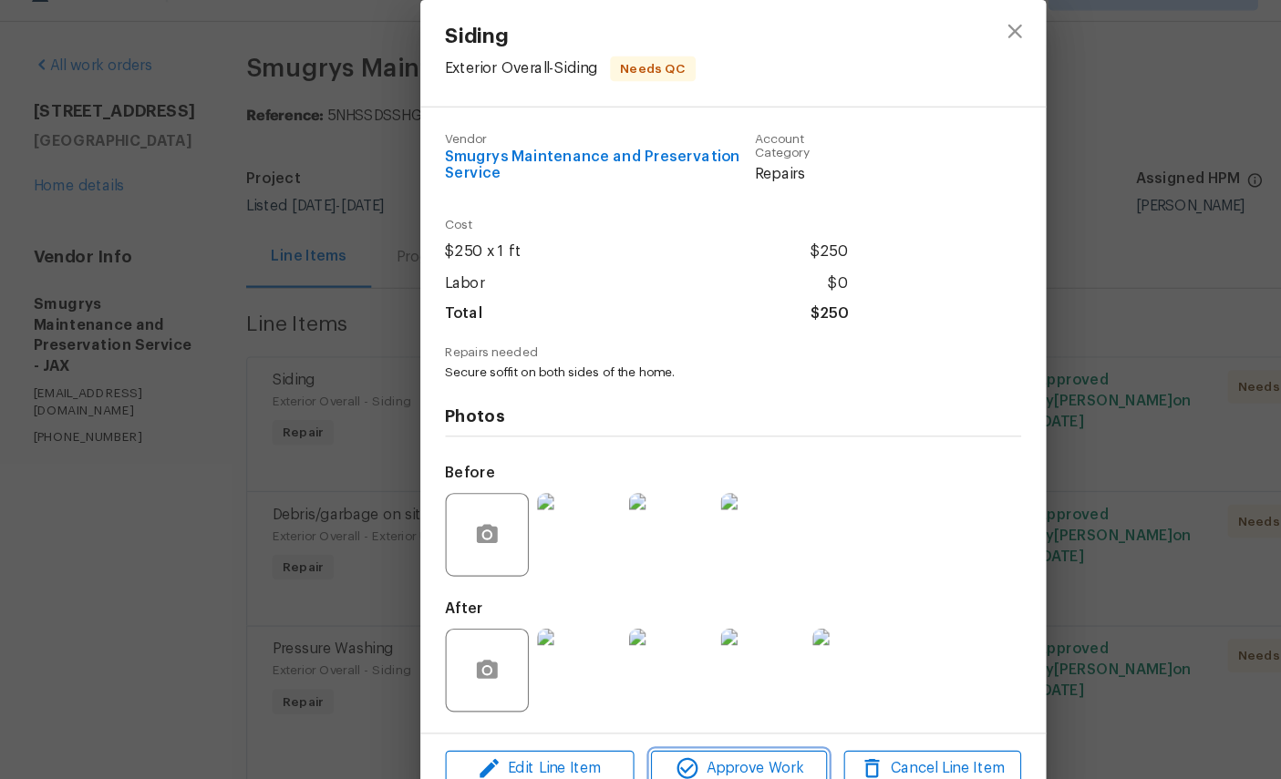
click at [664, 699] on span "Approve Work" at bounding box center [645, 710] width 143 height 23
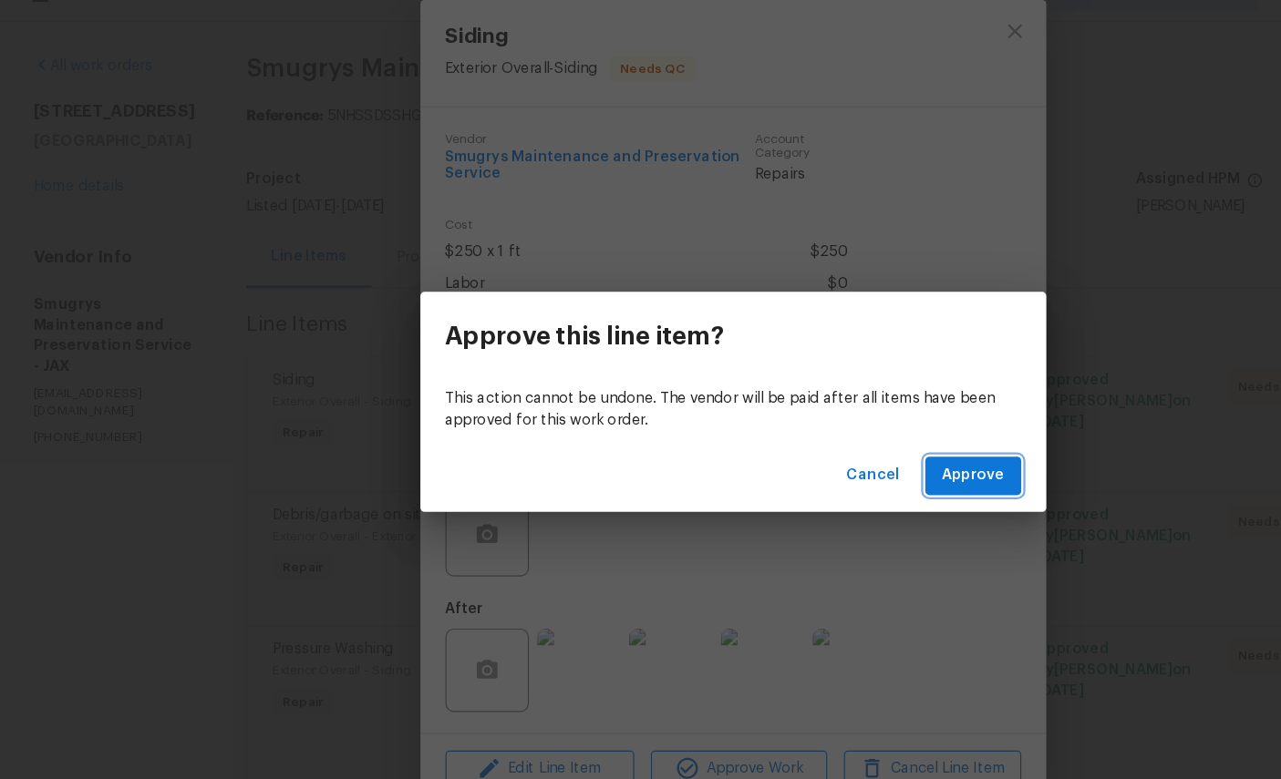
click at [853, 443] on span "Approve" at bounding box center [850, 454] width 55 height 23
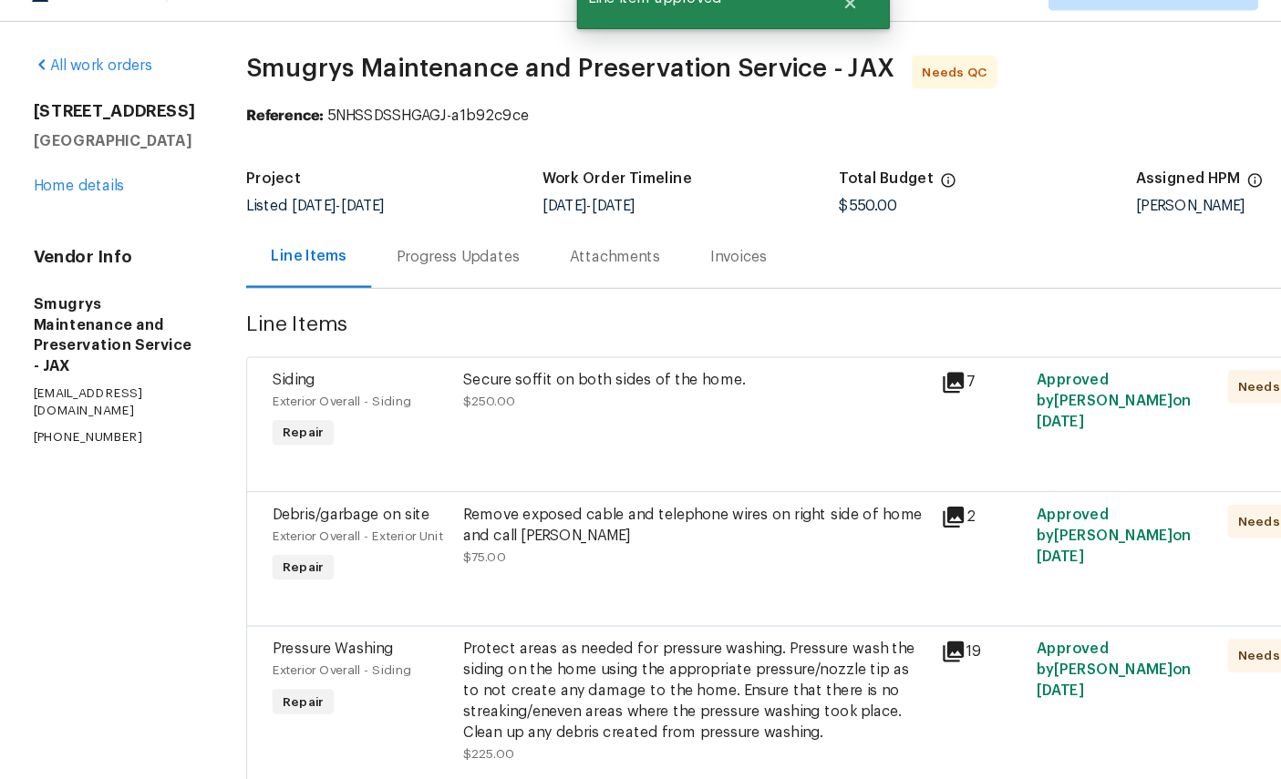
scroll to position [0, 0]
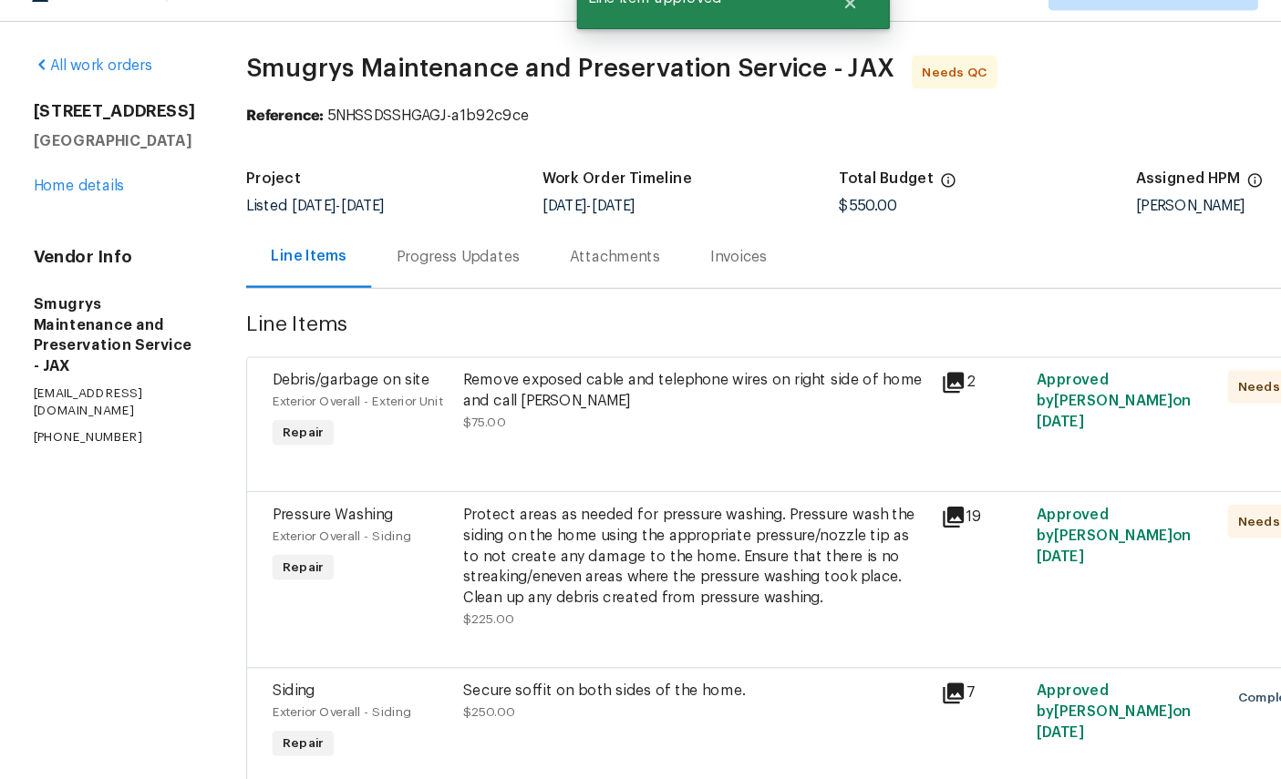
click at [238, 365] on span "Debris/garbage on site" at bounding box center [307, 371] width 138 height 13
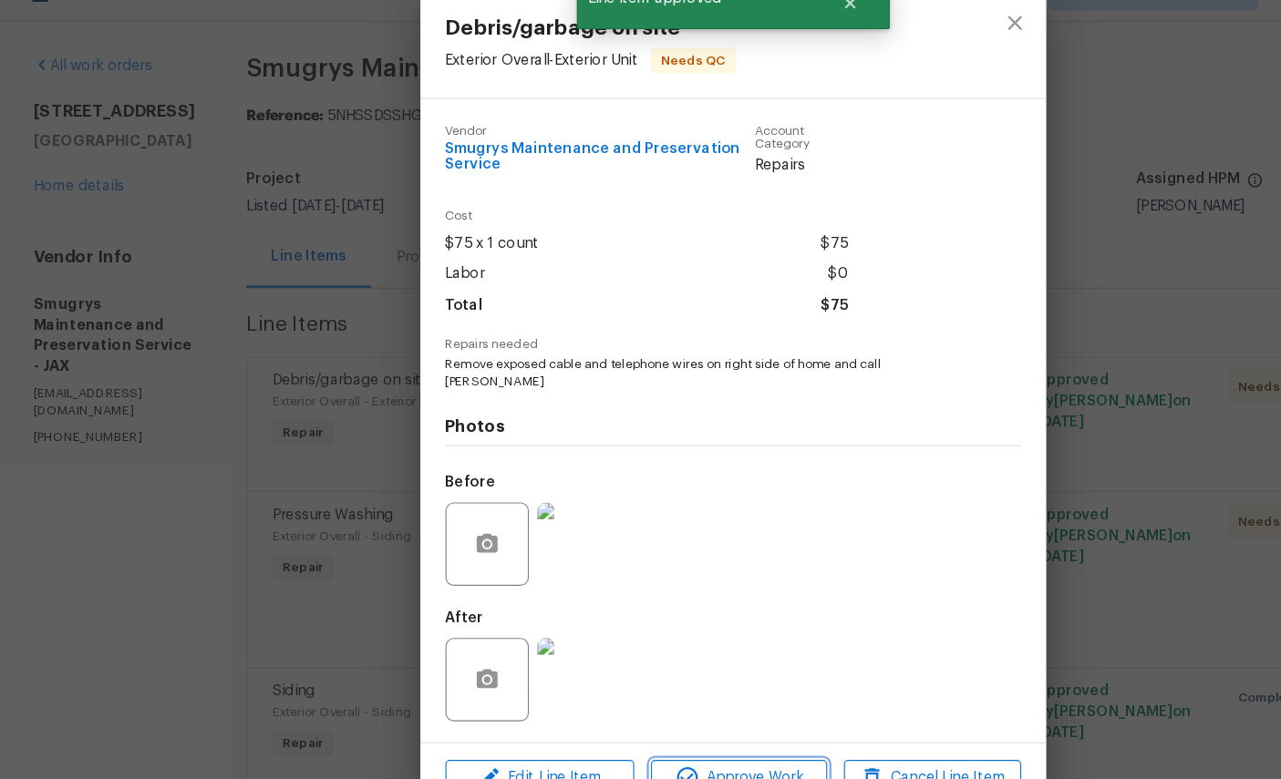
click at [656, 707] on span "Approve Work" at bounding box center [645, 718] width 143 height 23
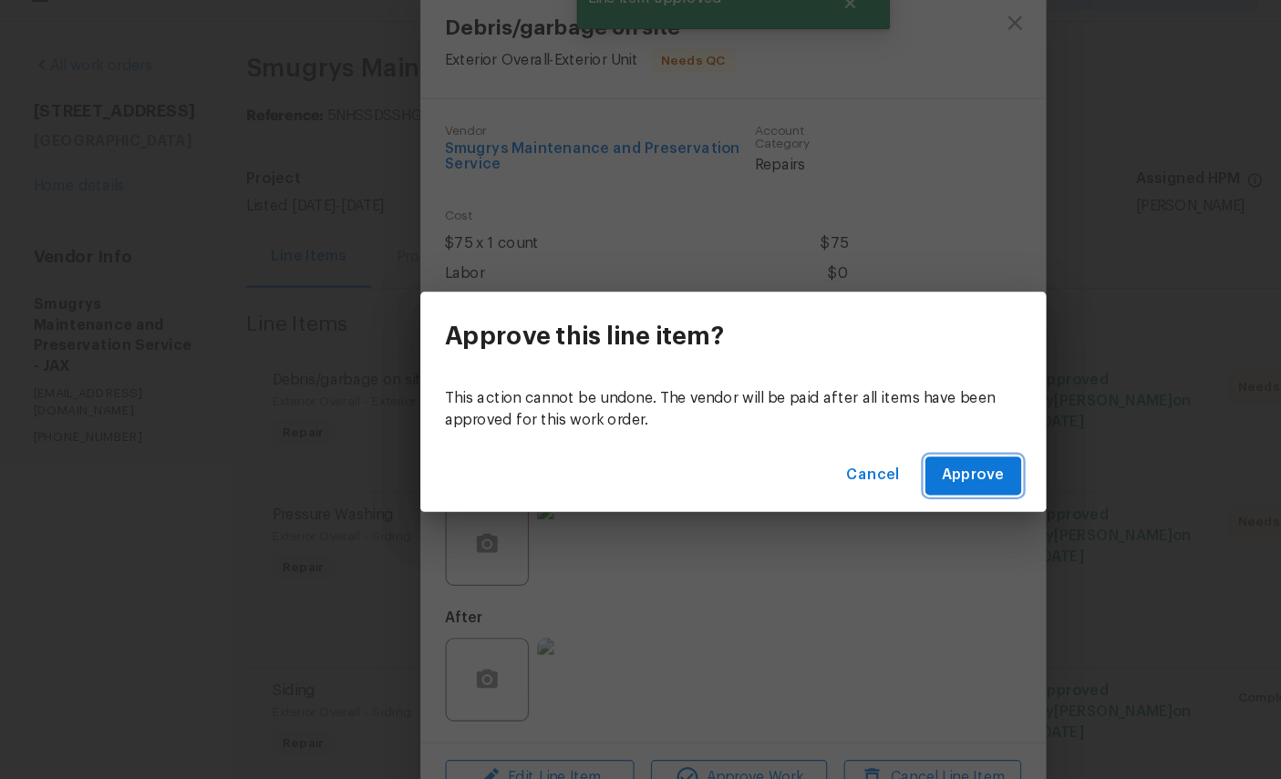
click at [868, 443] on span "Approve" at bounding box center [850, 454] width 55 height 23
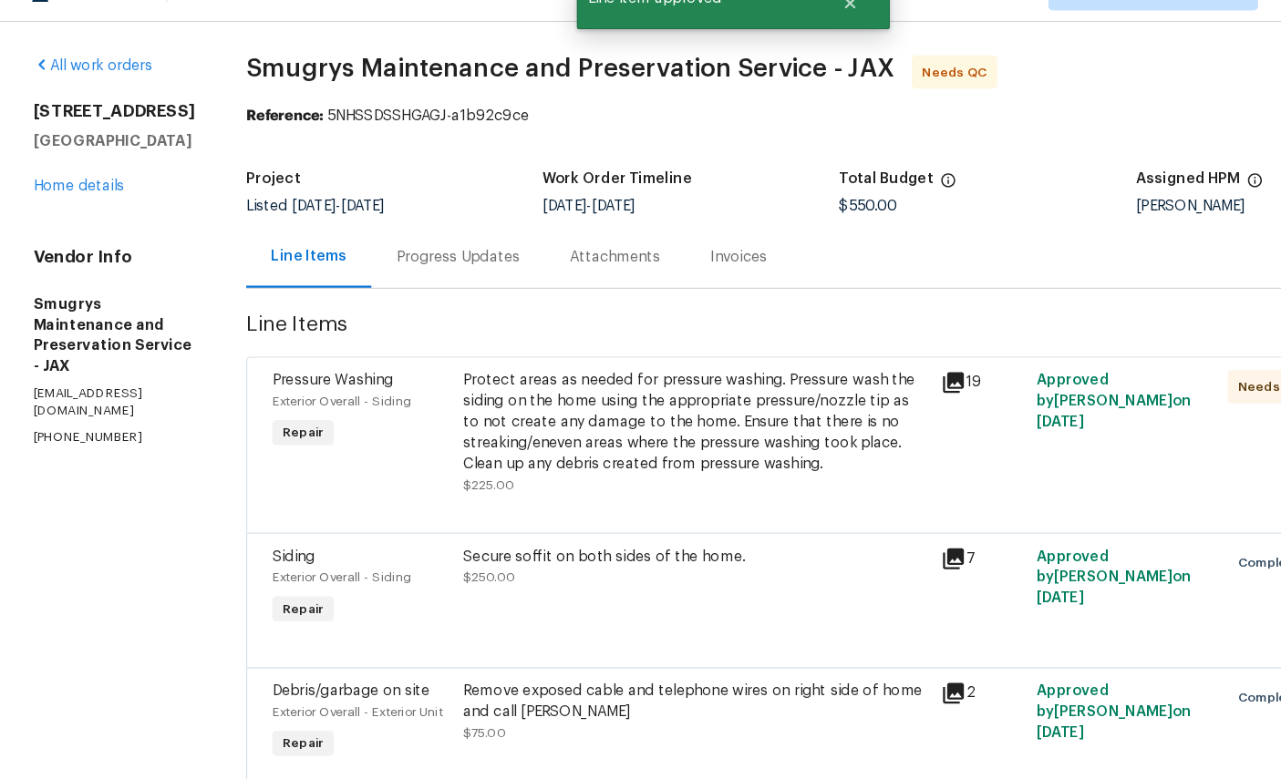
click at [239, 362] on div "Pressure Washing" at bounding box center [316, 371] width 156 height 18
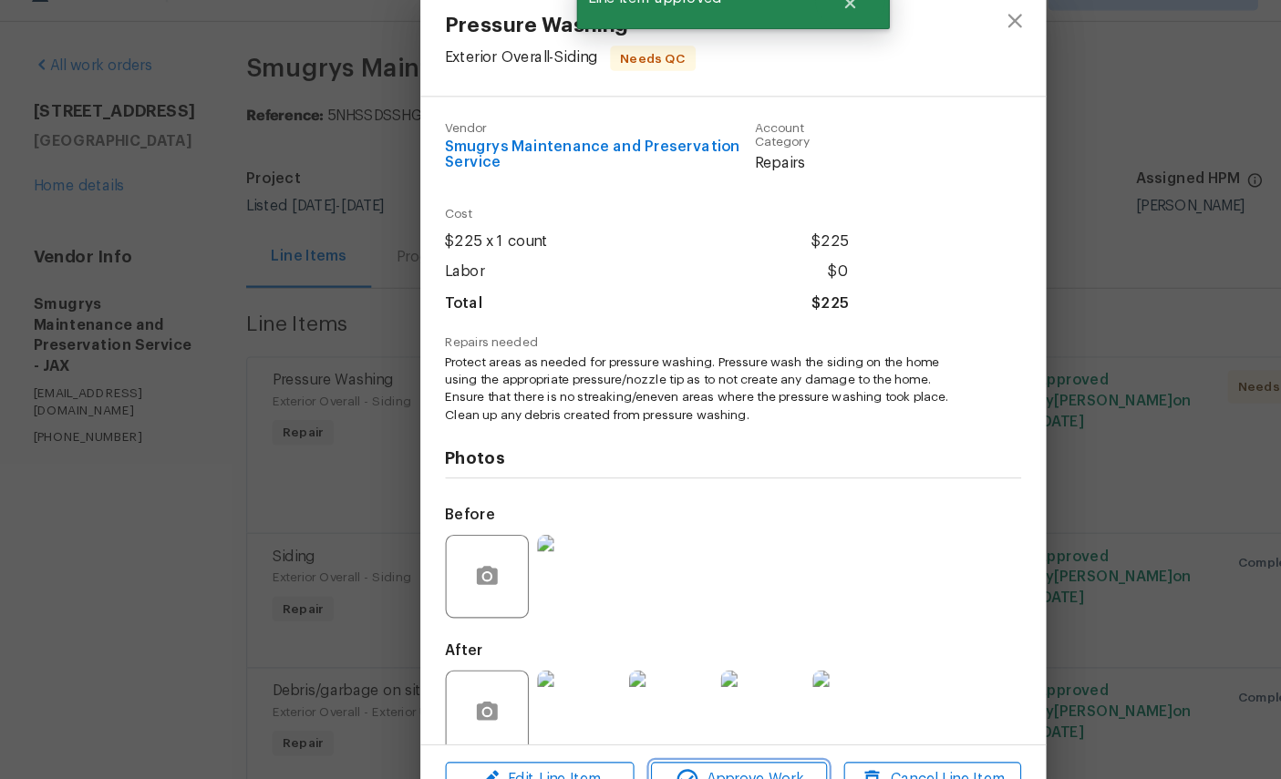
click at [654, 709] on span "Approve Work" at bounding box center [645, 720] width 143 height 23
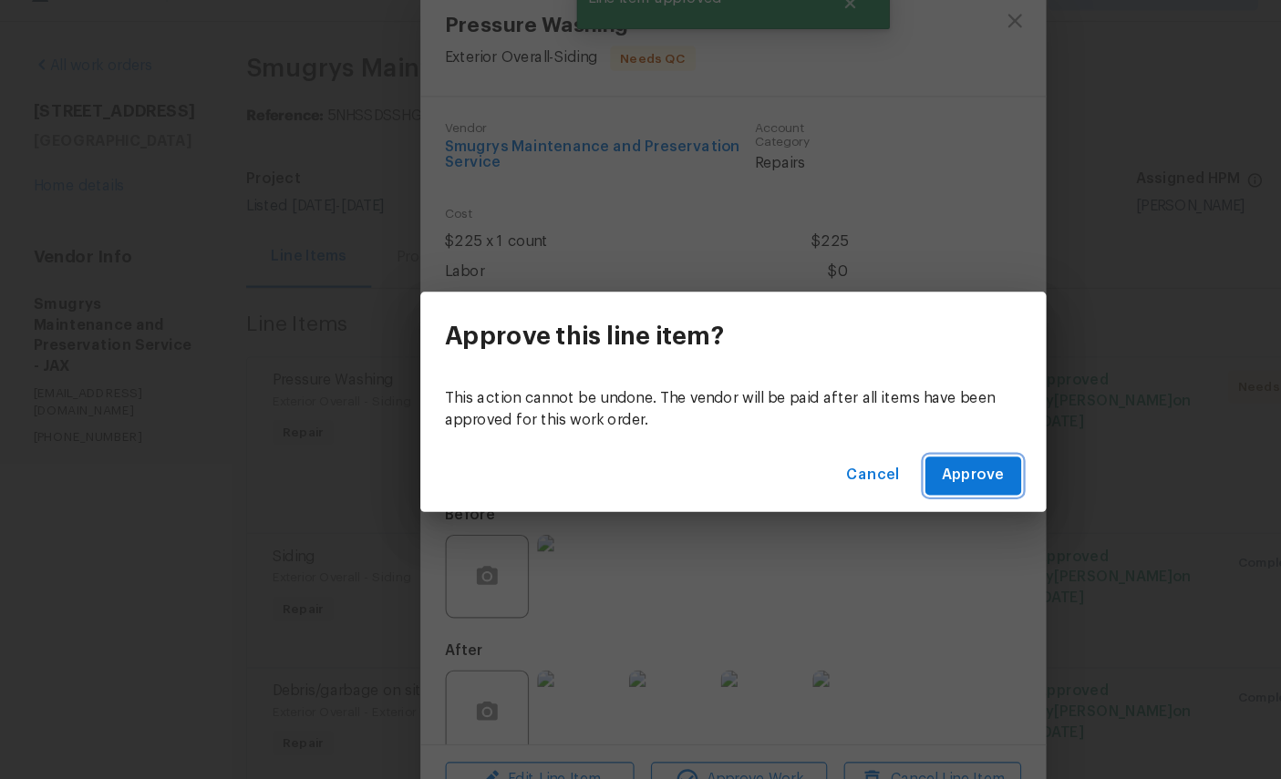
click at [868, 443] on span "Approve" at bounding box center [850, 454] width 55 height 23
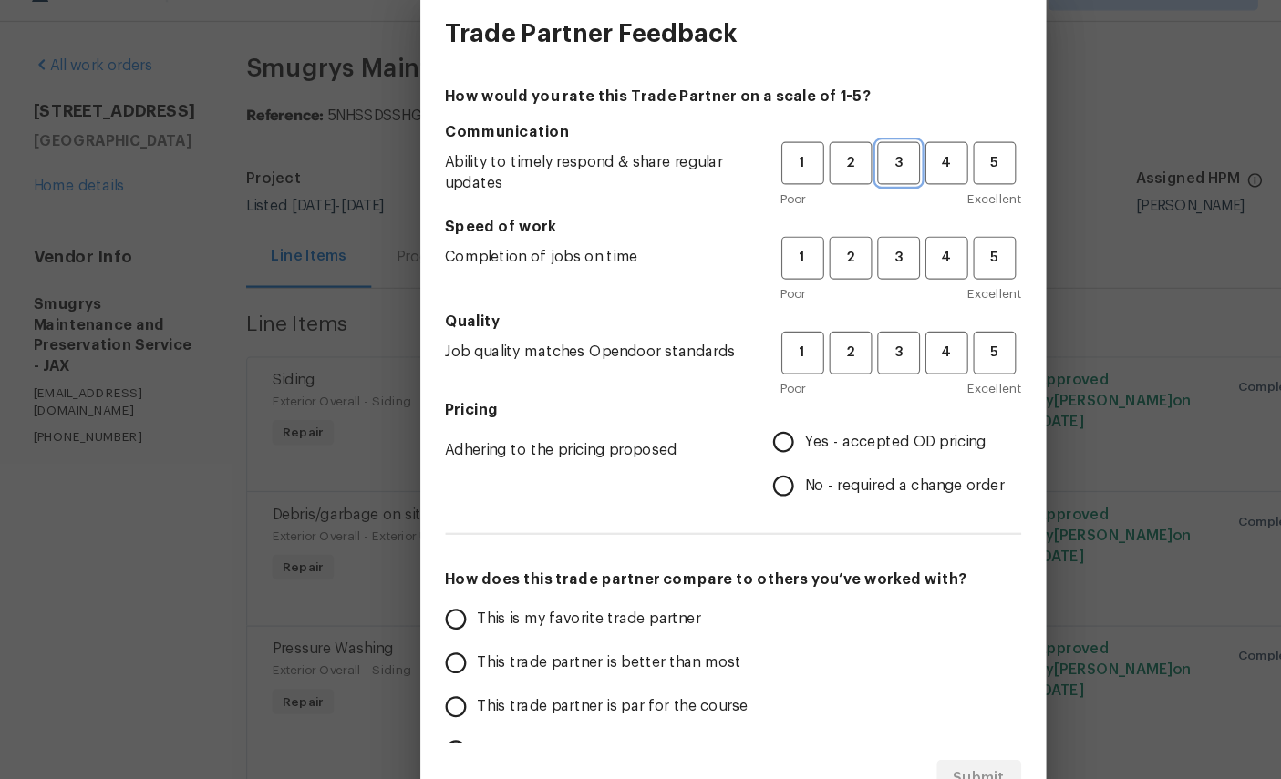
click at [790, 170] on span "3" at bounding box center [786, 180] width 34 height 21
click at [795, 253] on span "3" at bounding box center [786, 263] width 34 height 21
click at [798, 336] on span "3" at bounding box center [786, 346] width 34 height 21
click at [761, 416] on span "Yes - accepted OD pricing" at bounding box center [783, 425] width 159 height 19
click at [704, 406] on input "Yes - accepted OD pricing" at bounding box center [685, 425] width 38 height 38
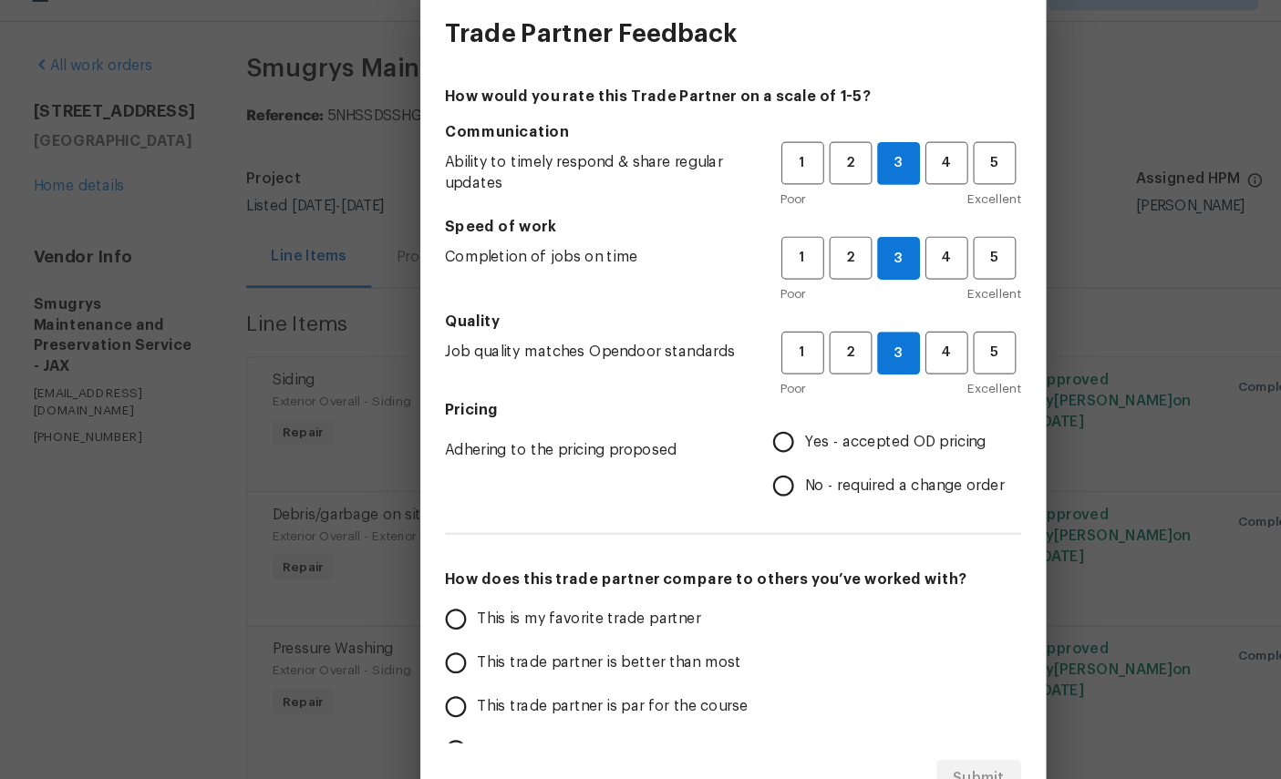
radio input "true"
click at [507, 571] on span "This is my favorite trade partner" at bounding box center [515, 580] width 195 height 19
click at [418, 561] on input "This is my favorite trade partner" at bounding box center [398, 580] width 38 height 38
click at [863, 708] on span "Submit" at bounding box center [855, 719] width 45 height 23
radio input "true"
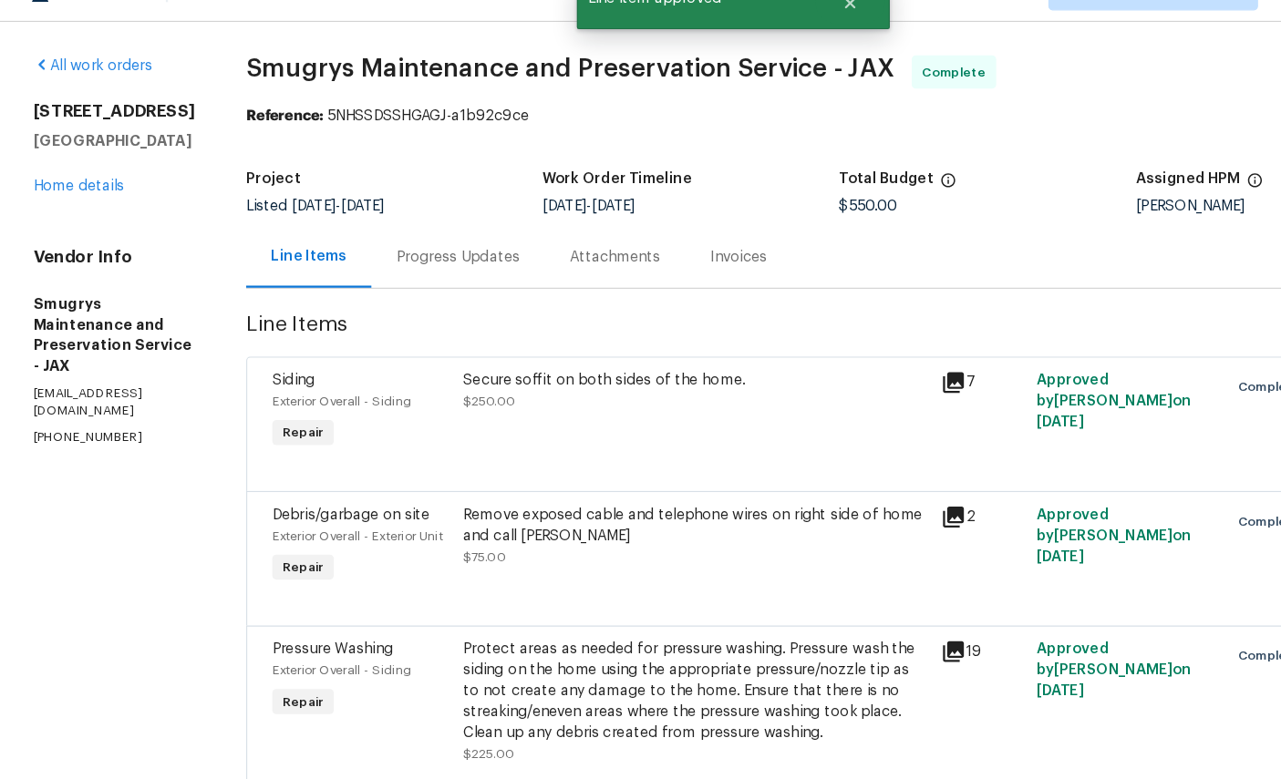
radio input "false"
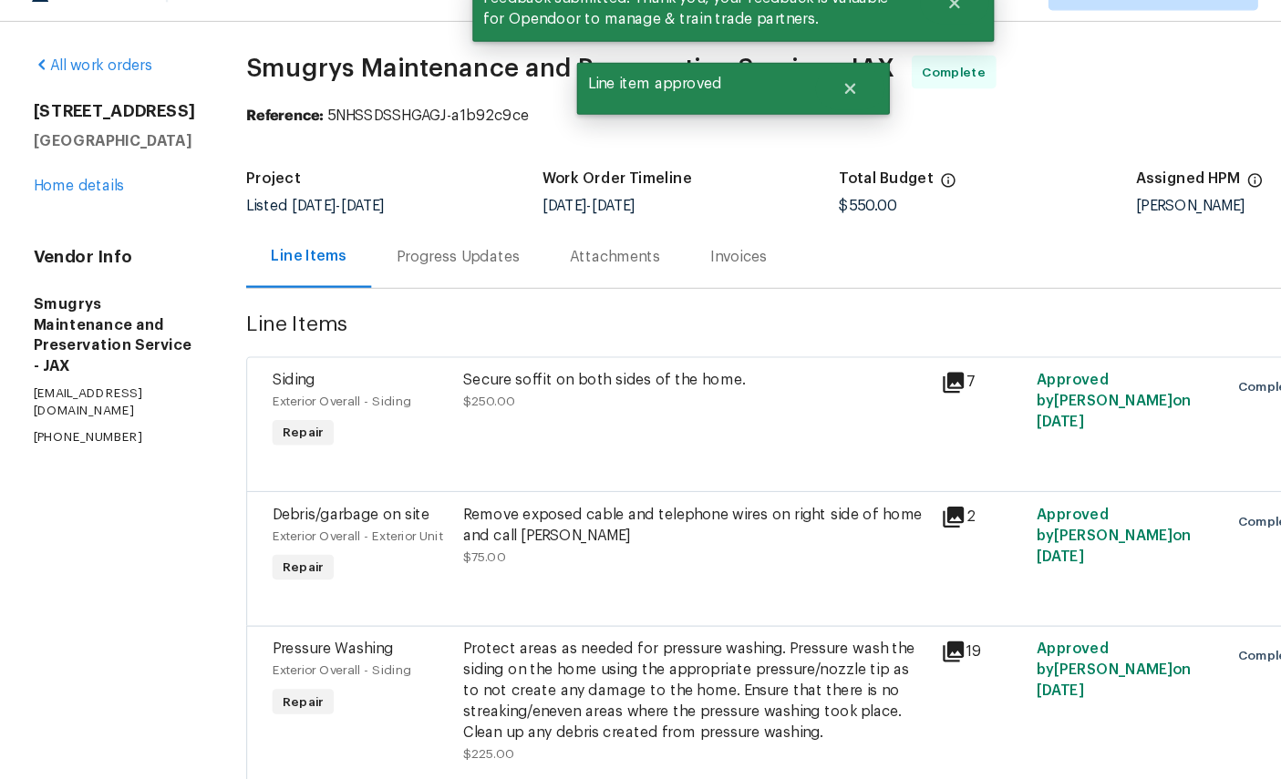
click at [71, 196] on link "Home details" at bounding box center [68, 201] width 79 height 13
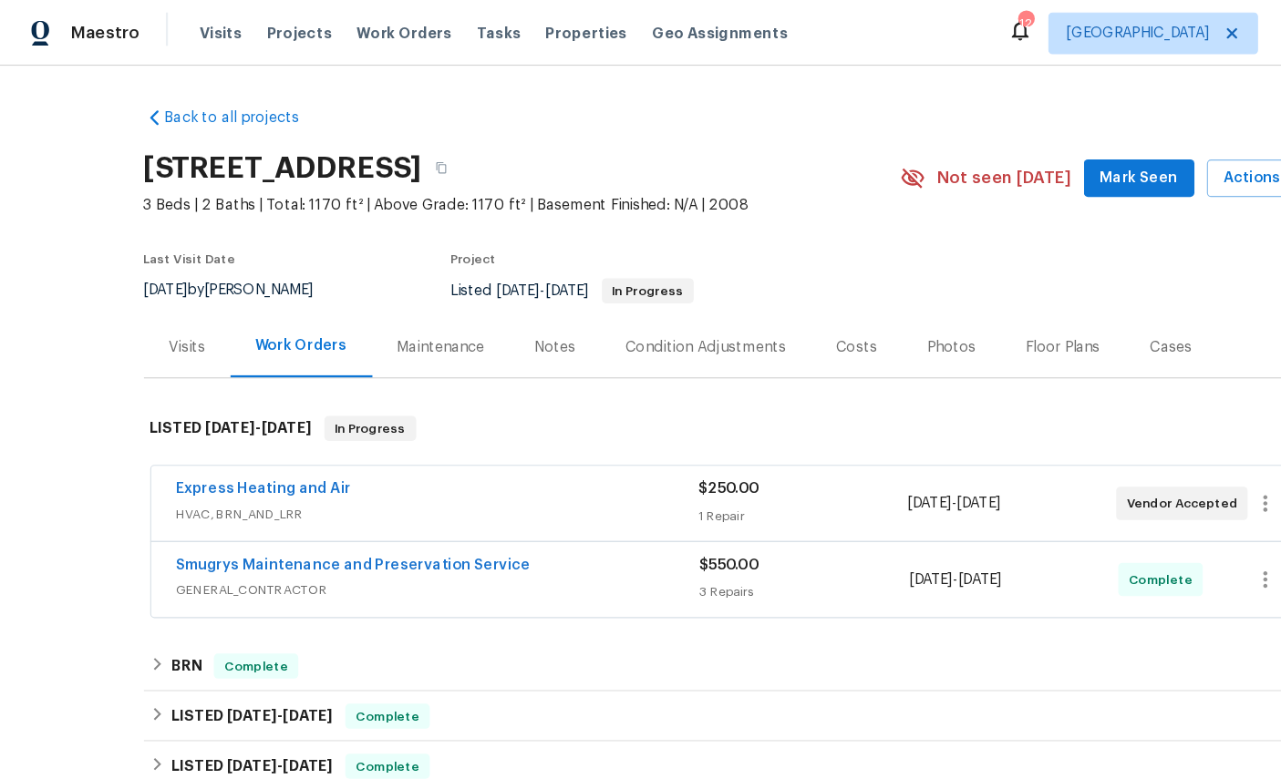
click at [334, 31] on span "Work Orders" at bounding box center [353, 29] width 83 height 18
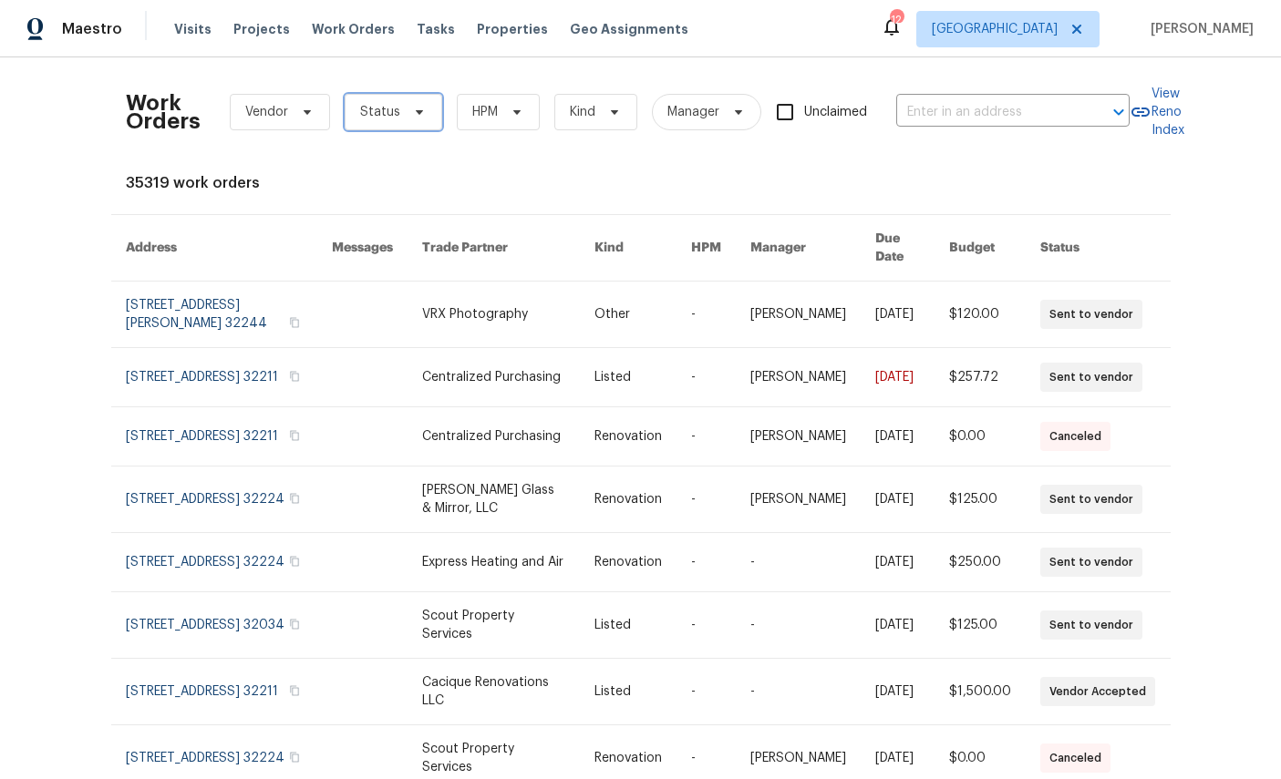
click at [394, 113] on span "Status" at bounding box center [380, 112] width 40 height 18
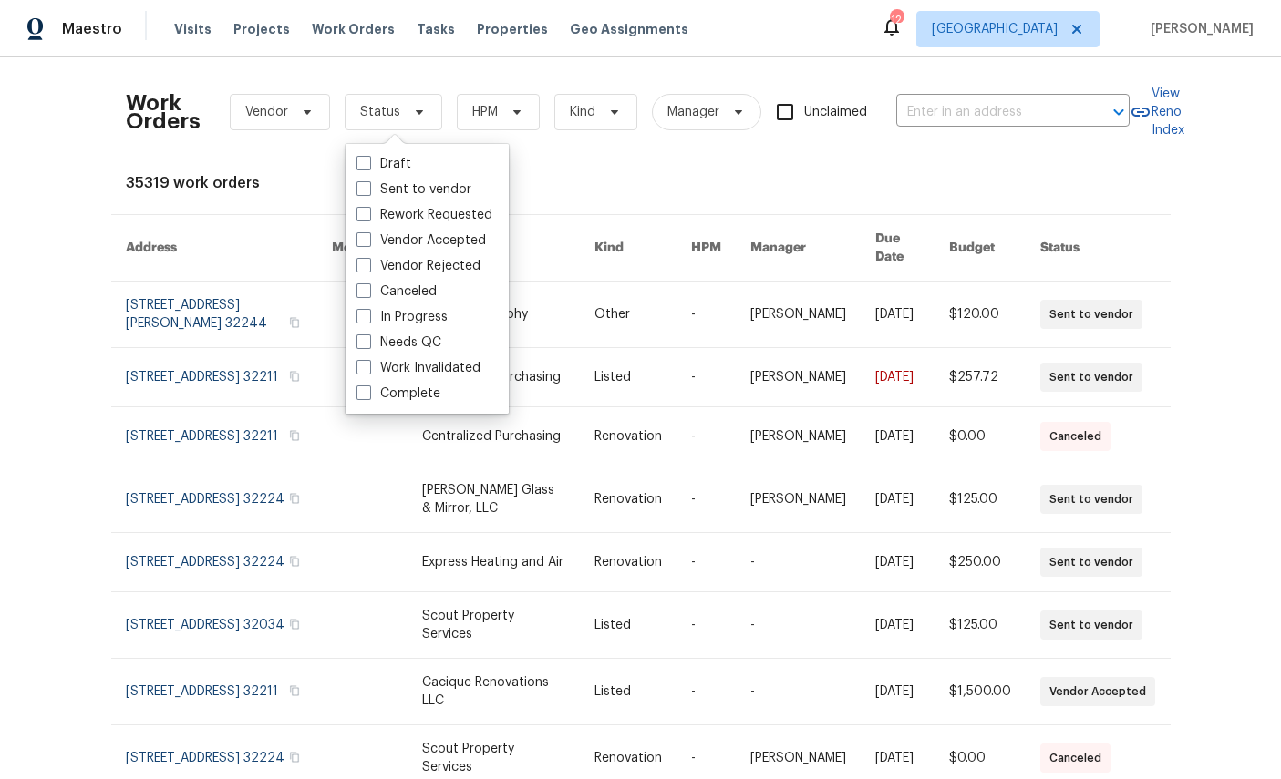
click at [413, 342] on label "Needs QC" at bounding box center [398, 343] width 85 height 18
click at [368, 342] on input "Needs QC" at bounding box center [362, 340] width 12 height 12
checkbox input "true"
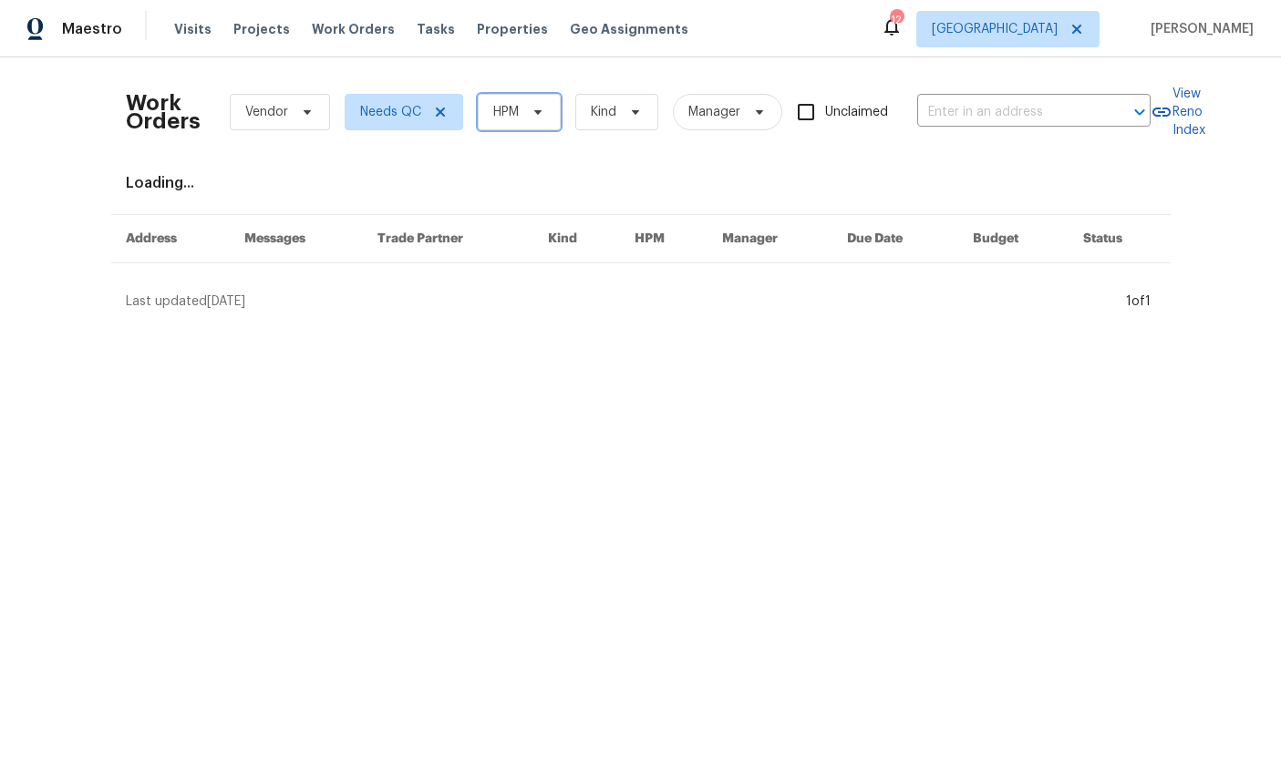
click at [532, 117] on span "HPM" at bounding box center [519, 112] width 83 height 36
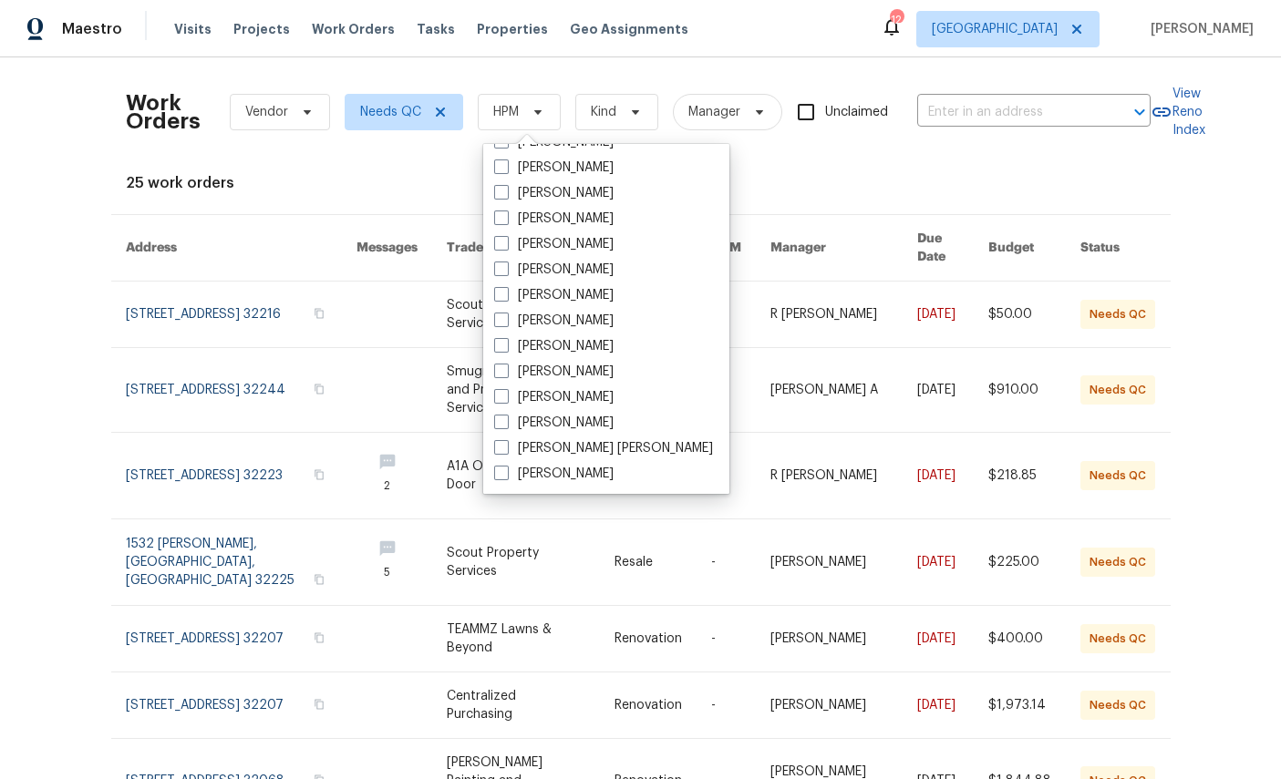
scroll to position [354, 0]
click at [571, 476] on label "[PERSON_NAME]" at bounding box center [553, 474] width 119 height 18
click at [506, 476] on input "[PERSON_NAME]" at bounding box center [500, 471] width 12 height 12
checkbox input "true"
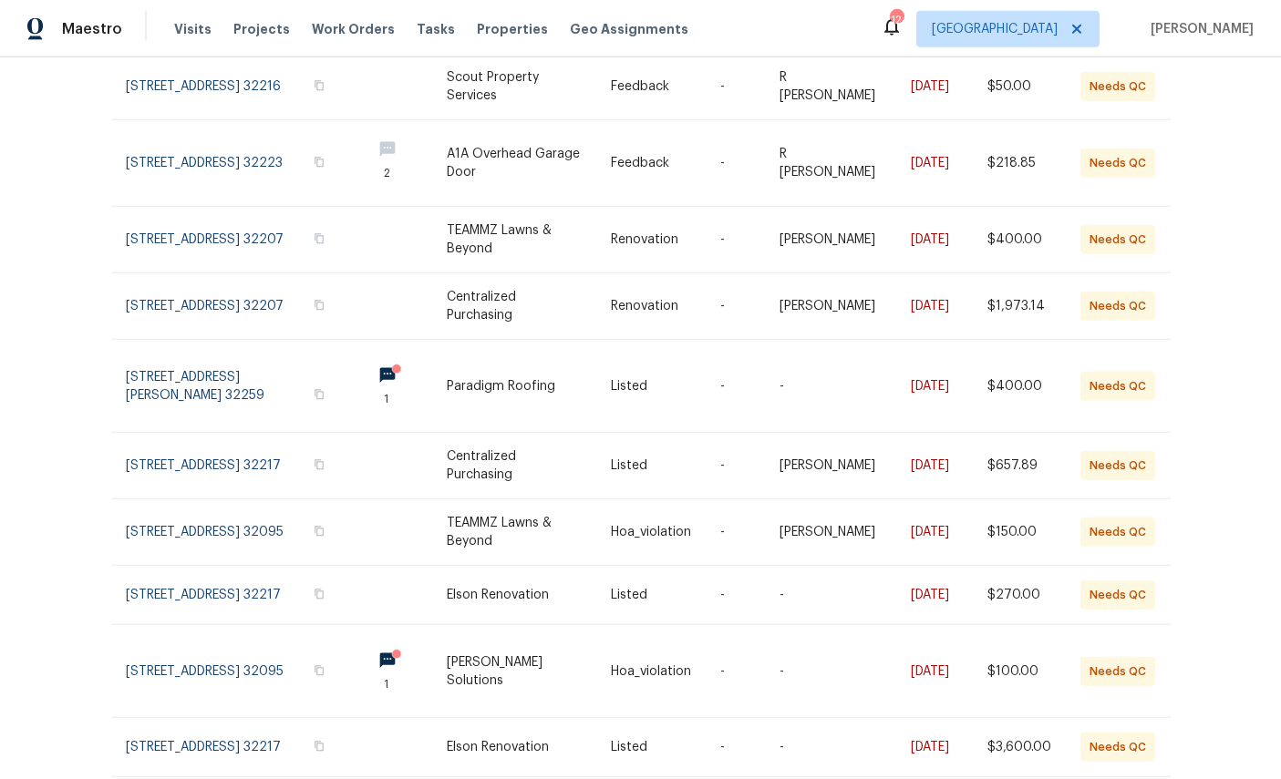
scroll to position [68, 0]
click at [159, 718] on link at bounding box center [241, 747] width 231 height 58
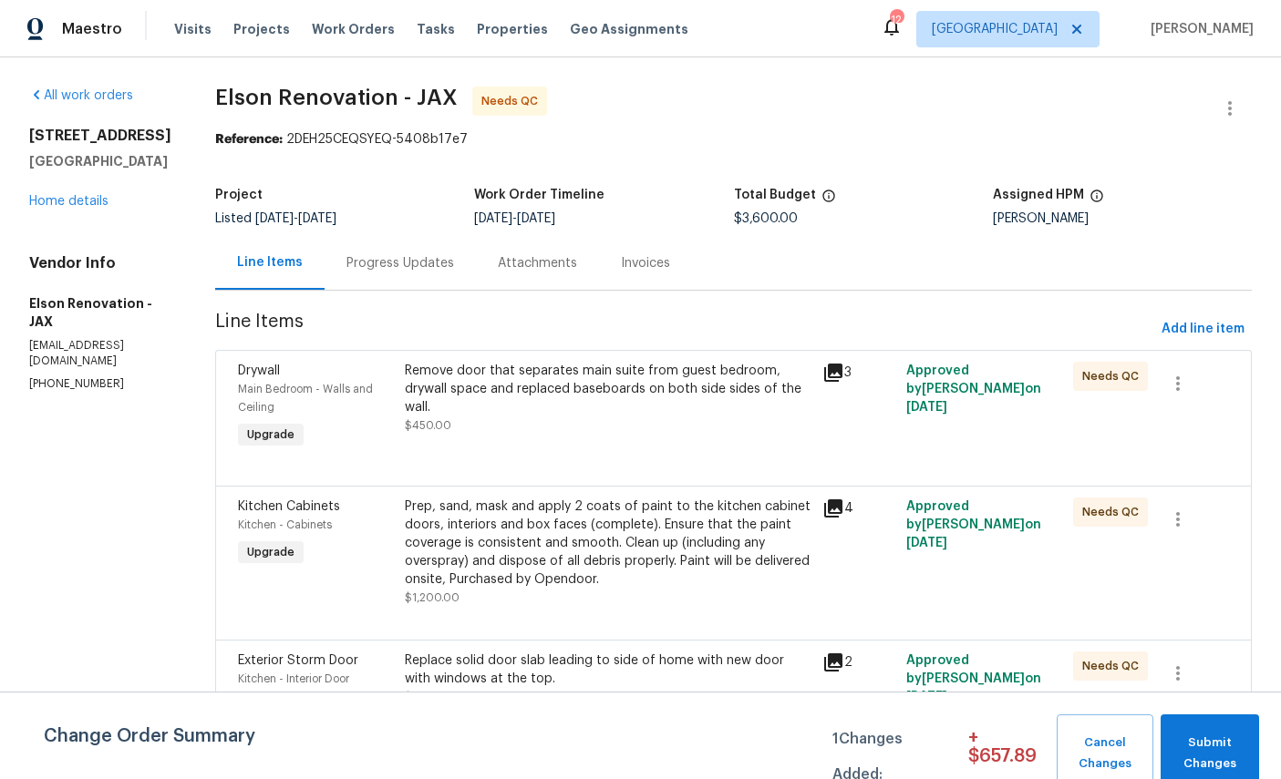
click at [256, 384] on span "Main Bedroom - Walls and Ceiling" at bounding box center [305, 398] width 135 height 29
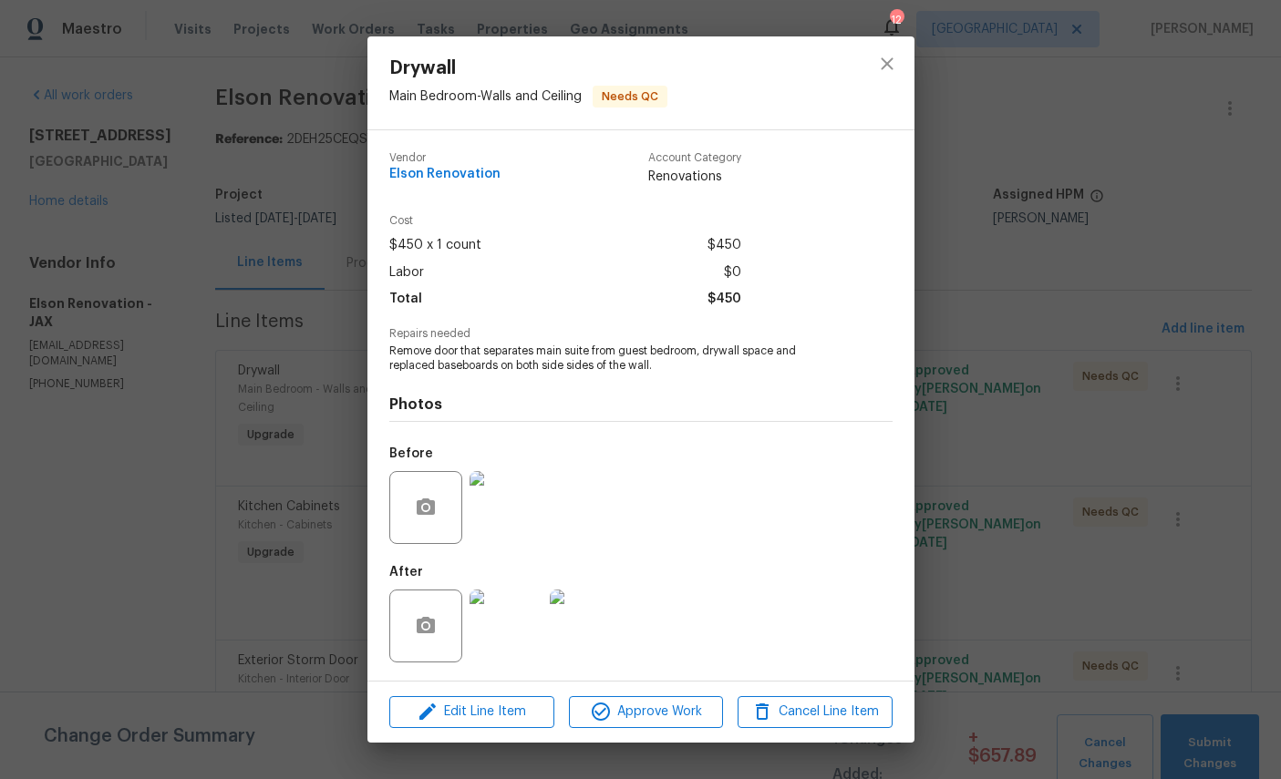
click at [507, 641] on img at bounding box center [506, 626] width 73 height 73
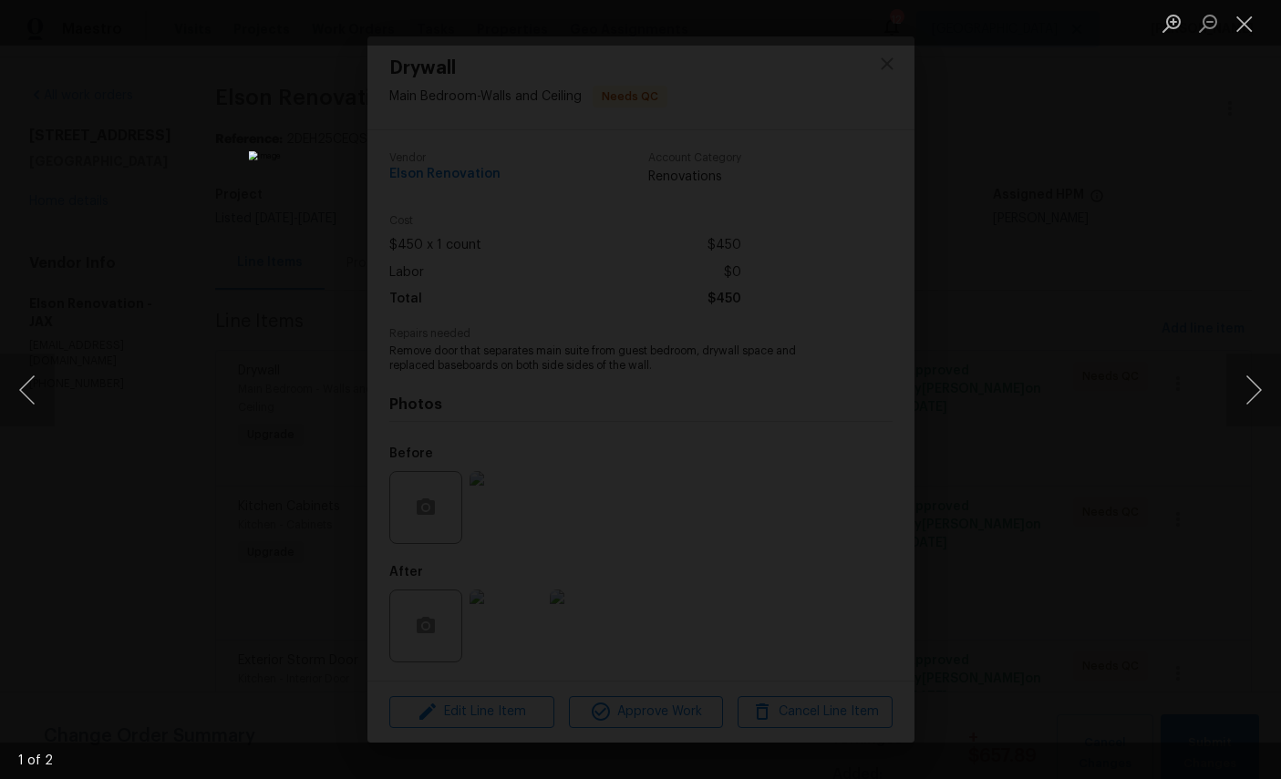
click at [1241, 386] on button "Next image" at bounding box center [1253, 390] width 55 height 73
click at [1248, 392] on button "Next image" at bounding box center [1253, 390] width 55 height 73
click at [1257, 24] on button "Close lightbox" at bounding box center [1244, 23] width 36 height 32
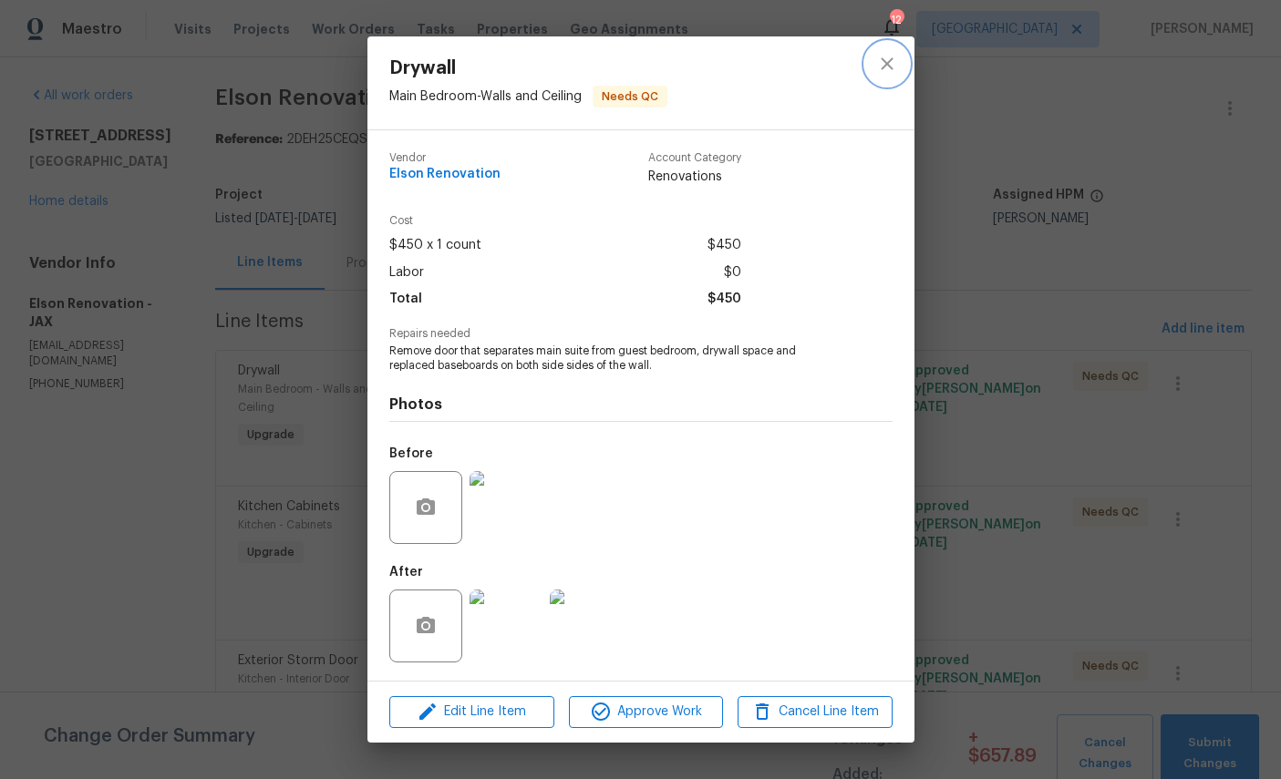
click at [893, 42] on button "close" at bounding box center [887, 64] width 44 height 44
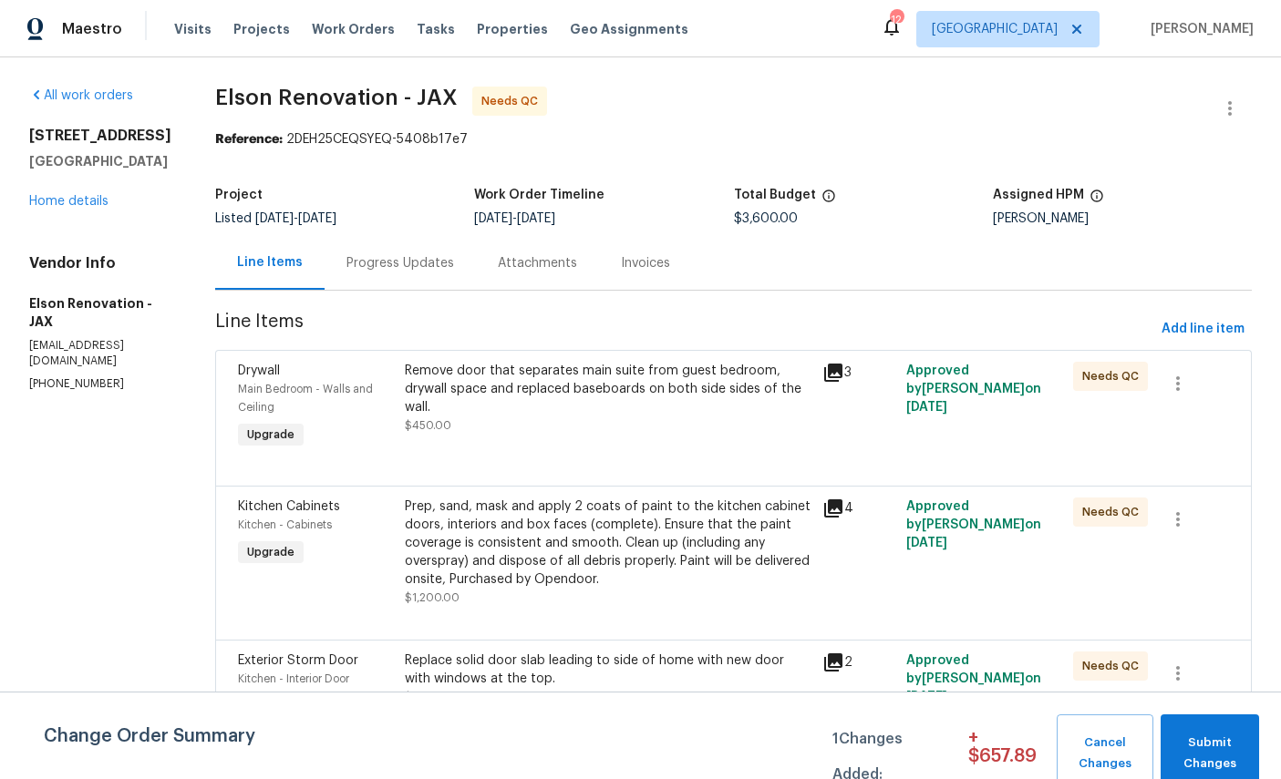
click at [78, 208] on link "Home details" at bounding box center [68, 201] width 79 height 13
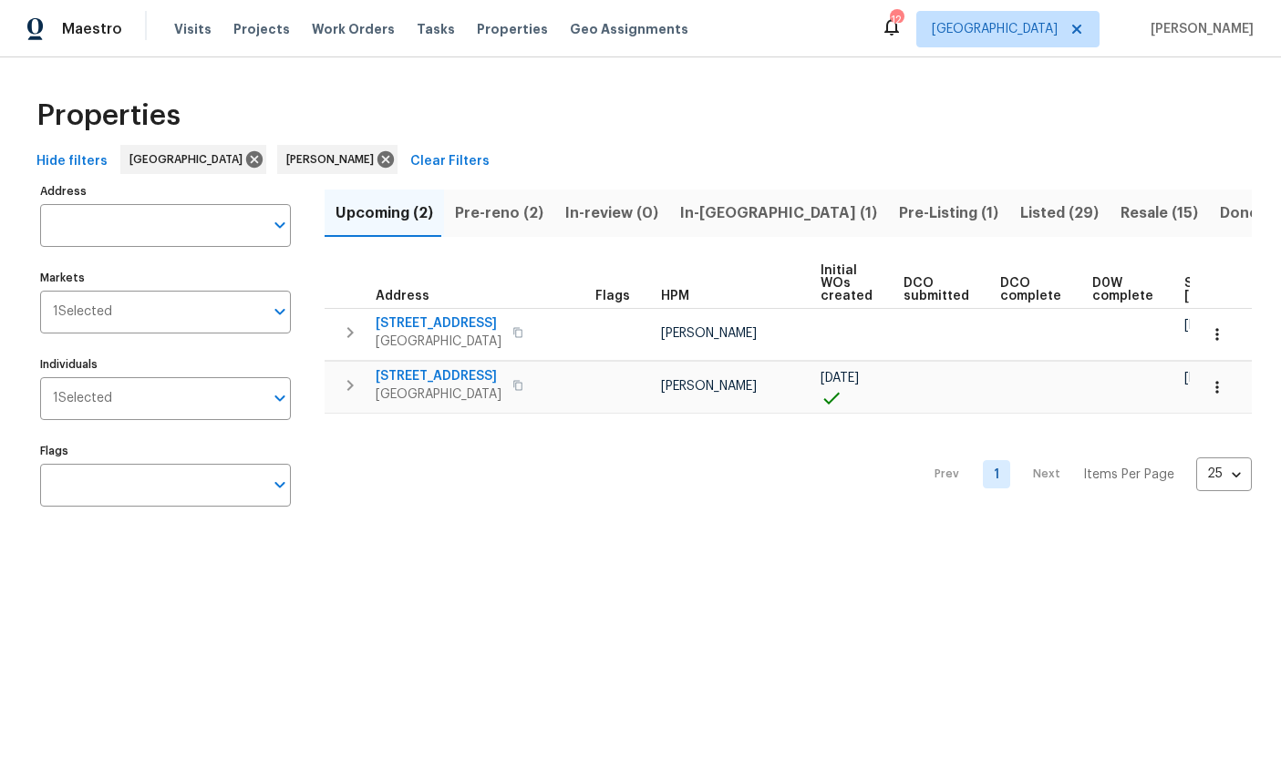
click at [491, 215] on span "Pre-reno (2)" at bounding box center [499, 214] width 88 height 26
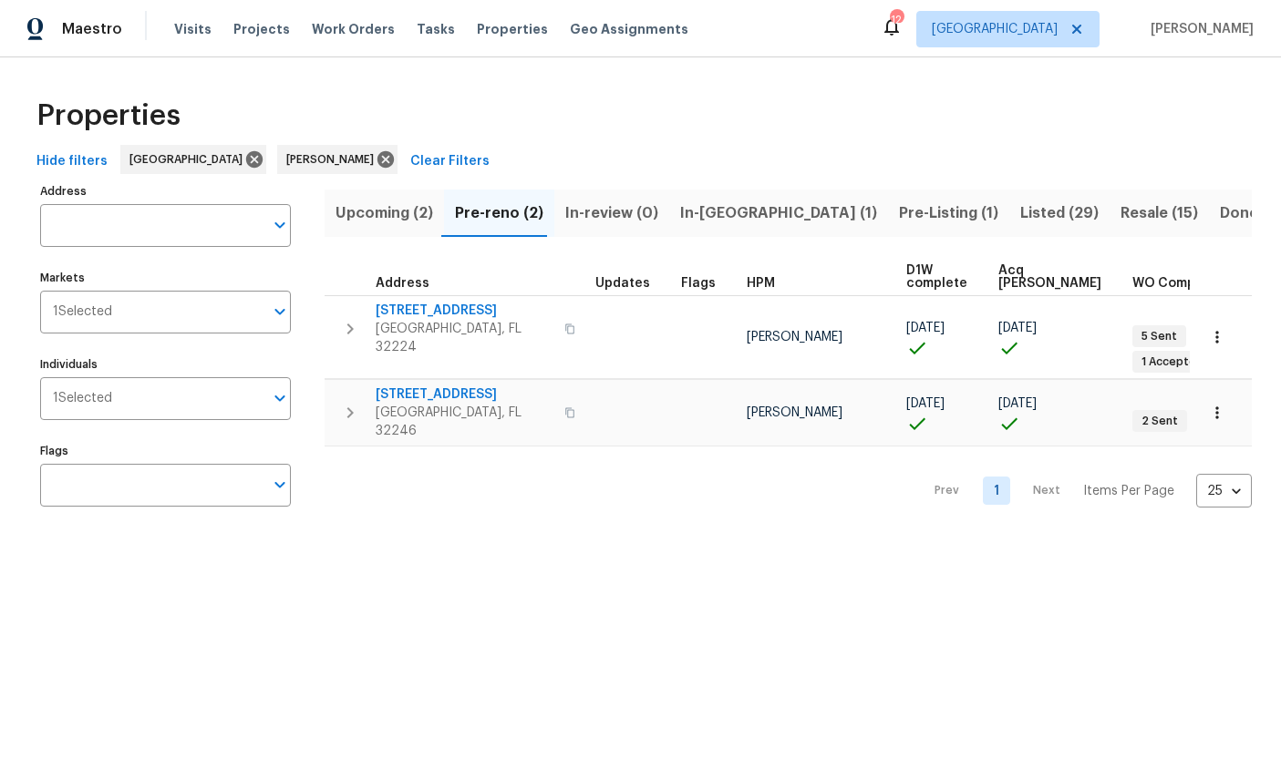
click at [408, 404] on span "[GEOGRAPHIC_DATA], FL 32246" at bounding box center [465, 422] width 178 height 36
click at [418, 386] on span "[STREET_ADDRESS]" at bounding box center [465, 395] width 178 height 18
click at [1229, 393] on button "button" at bounding box center [1217, 413] width 40 height 40
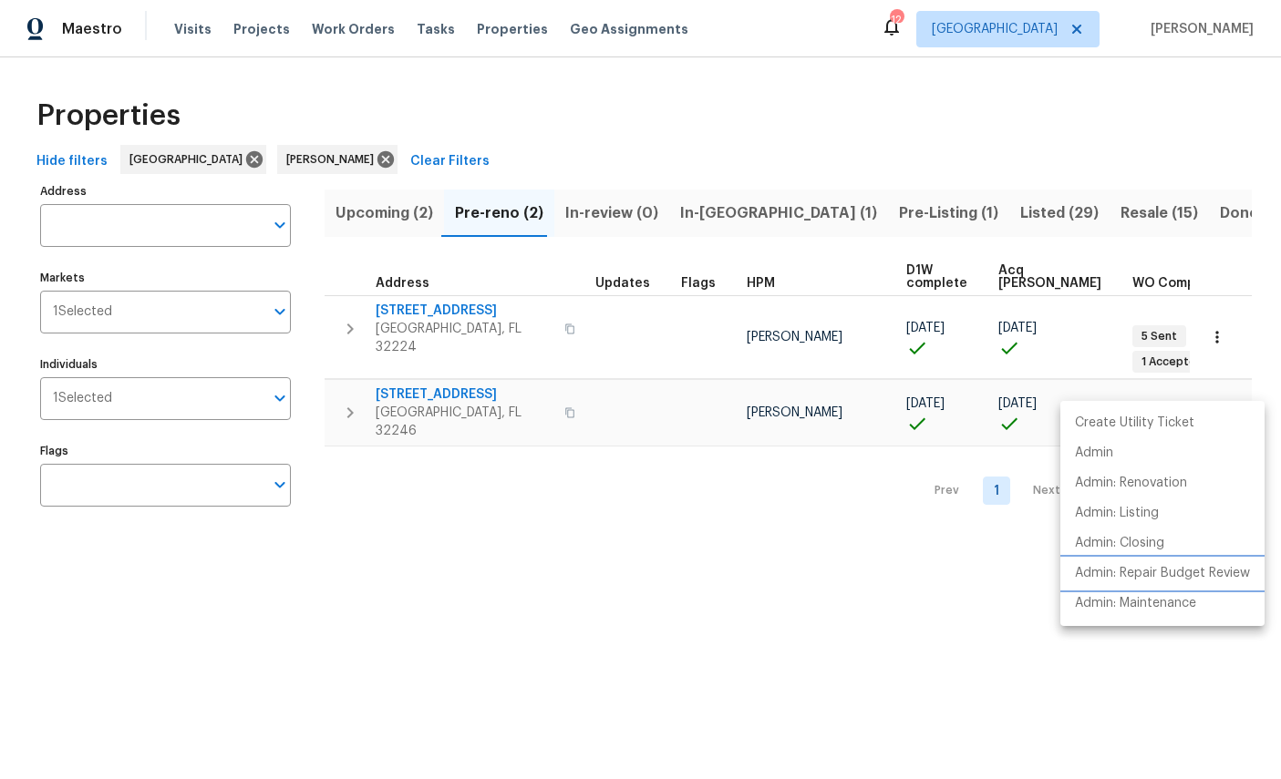
click at [1219, 570] on p "Admin: Repair Budget Review" at bounding box center [1162, 573] width 175 height 19
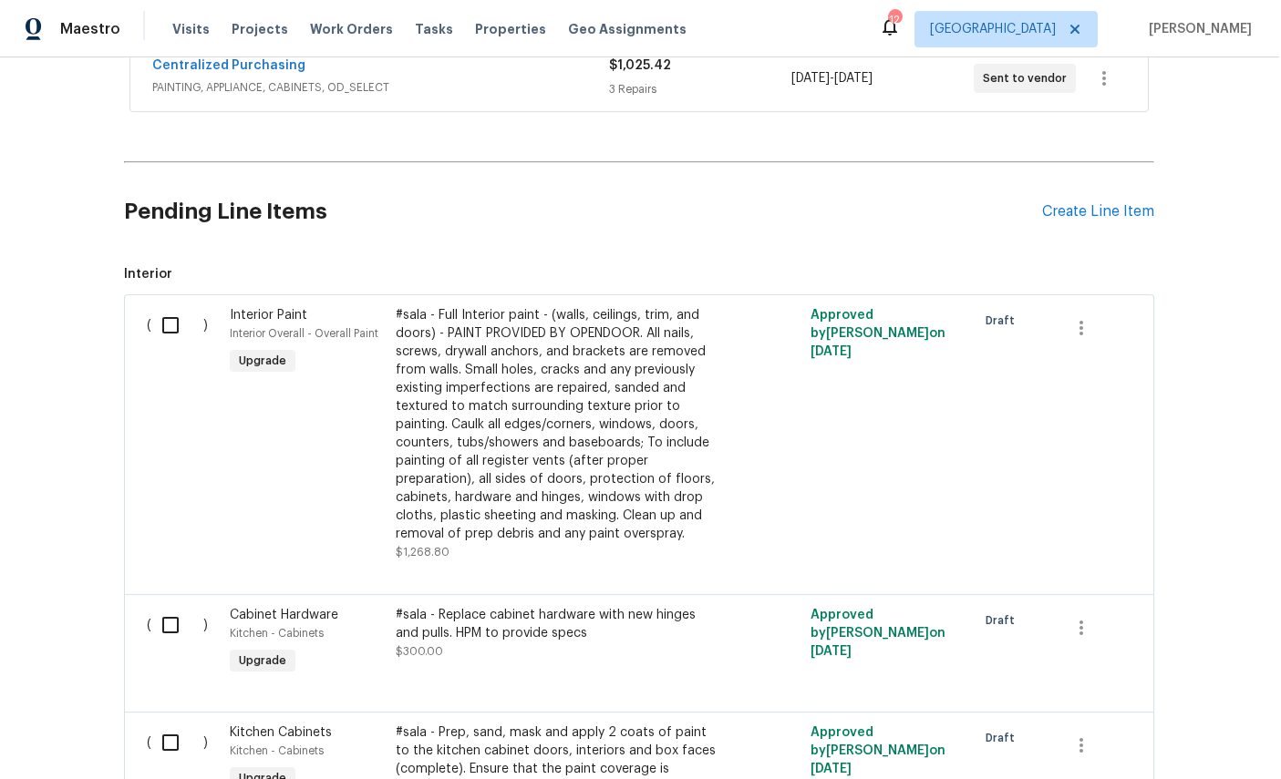
scroll to position [22, 0]
click at [258, 309] on span "Interior Paint" at bounding box center [270, 315] width 77 height 13
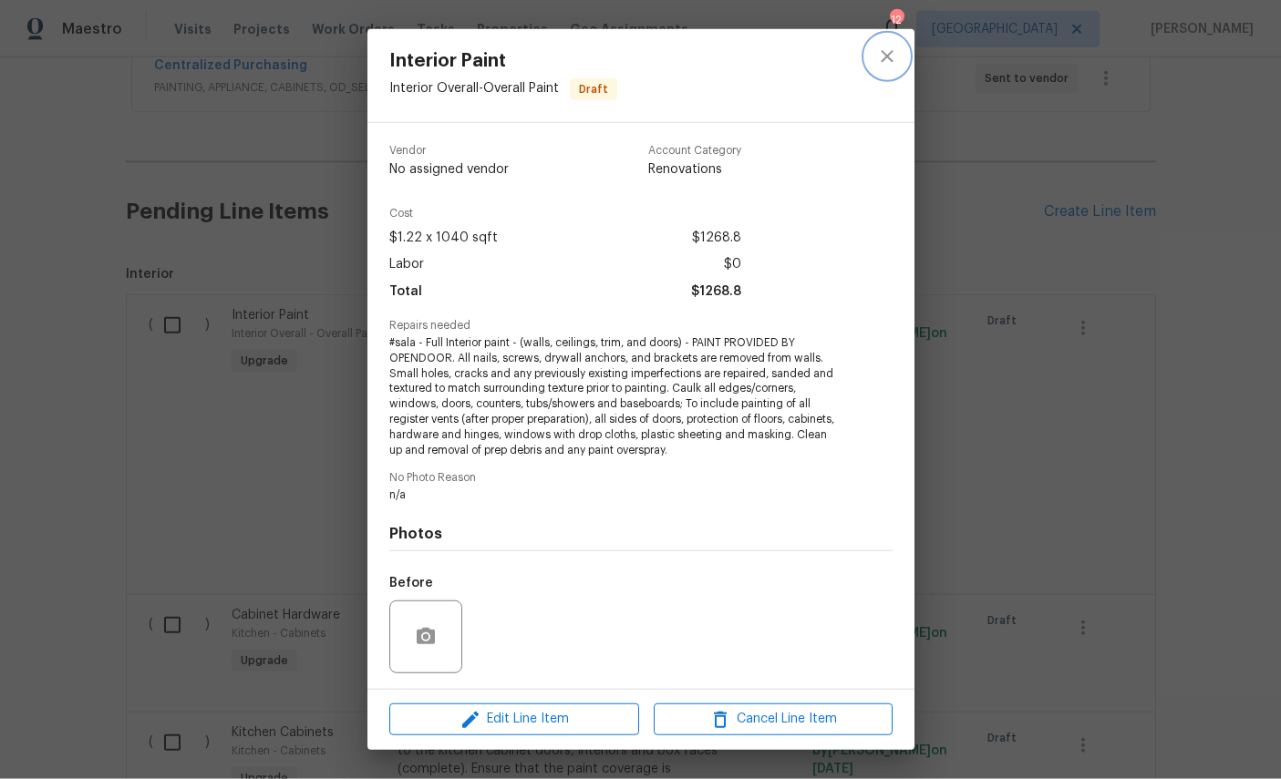
click at [893, 62] on icon "close" at bounding box center [887, 57] width 22 height 22
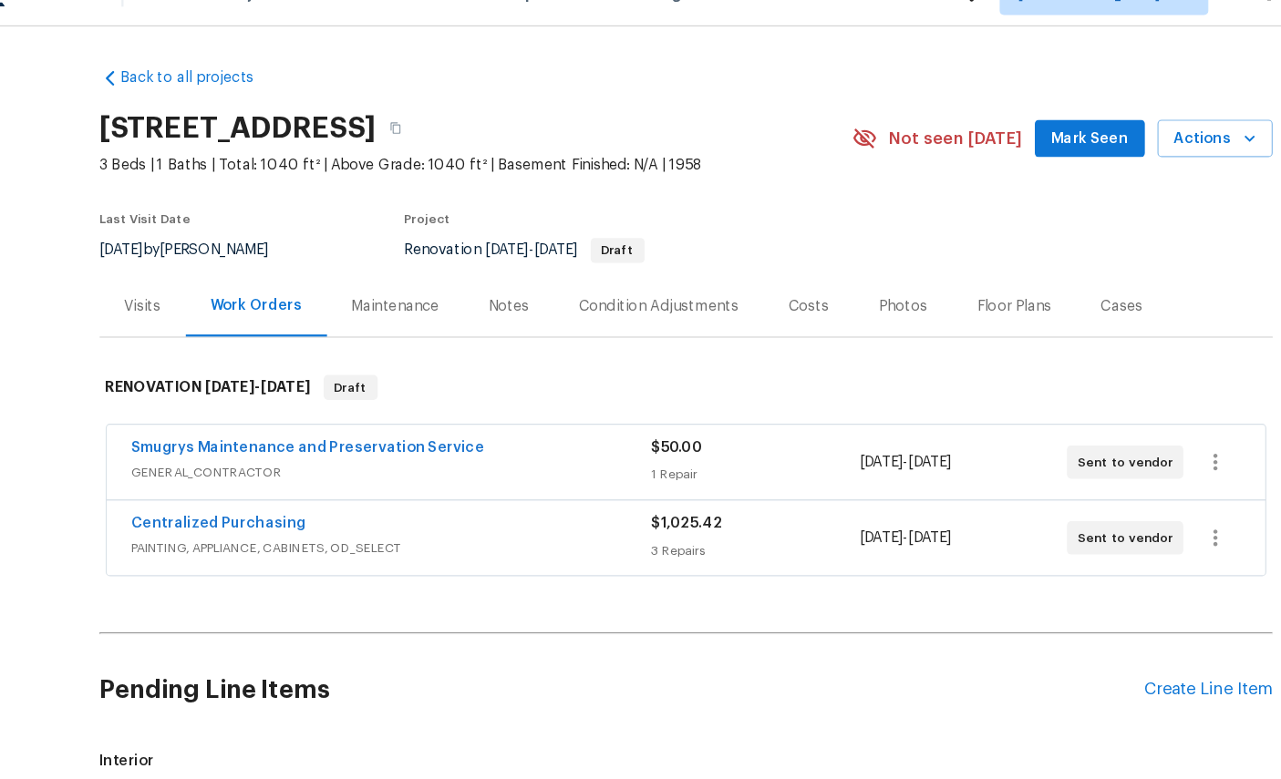
scroll to position [69, 0]
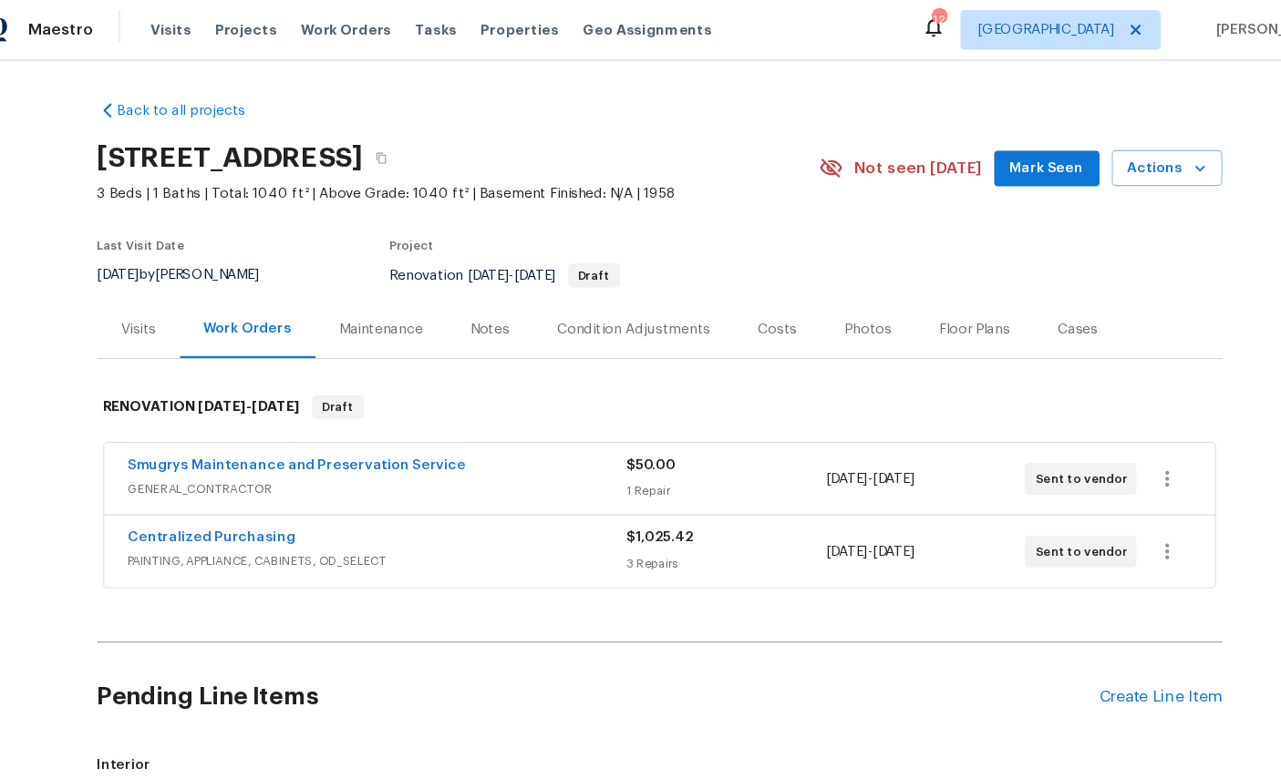
click at [148, 294] on div "Visits" at bounding box center [164, 303] width 32 height 18
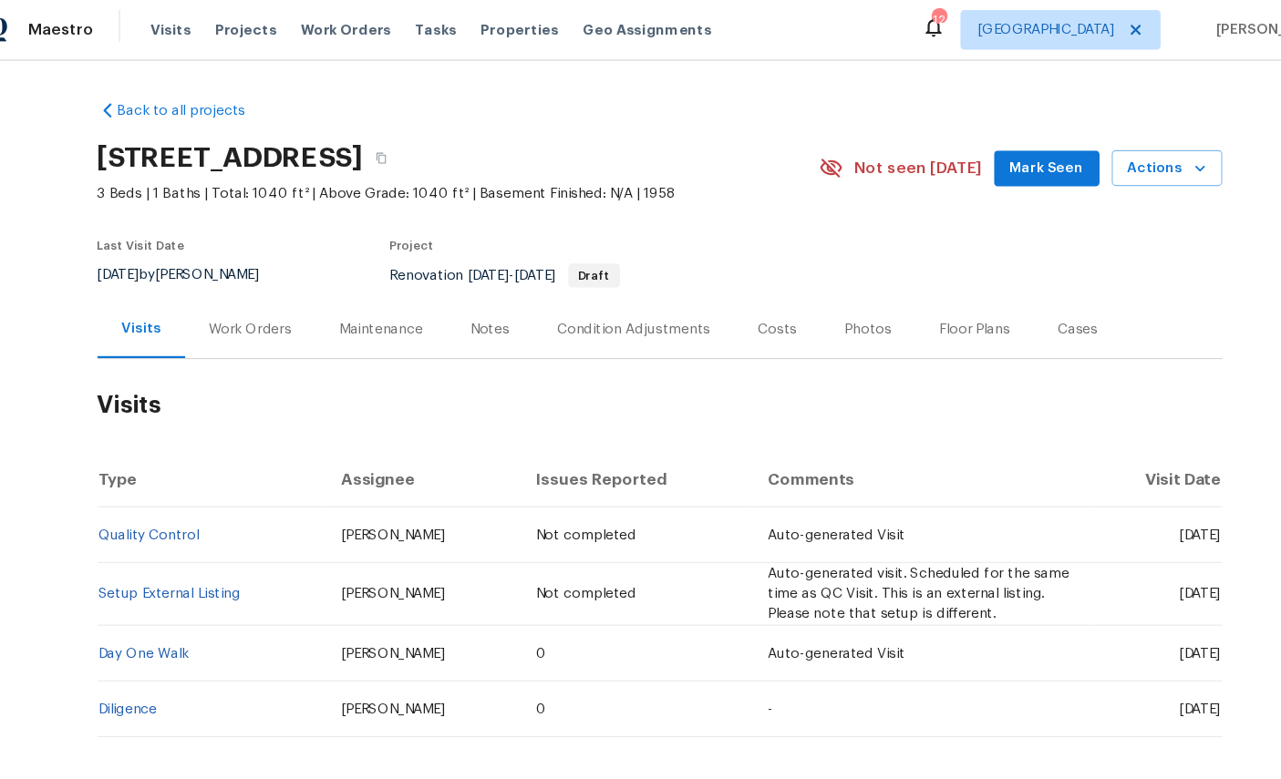
scroll to position [23, 0]
click at [1069, 145] on span "Actions" at bounding box center [1105, 156] width 72 height 23
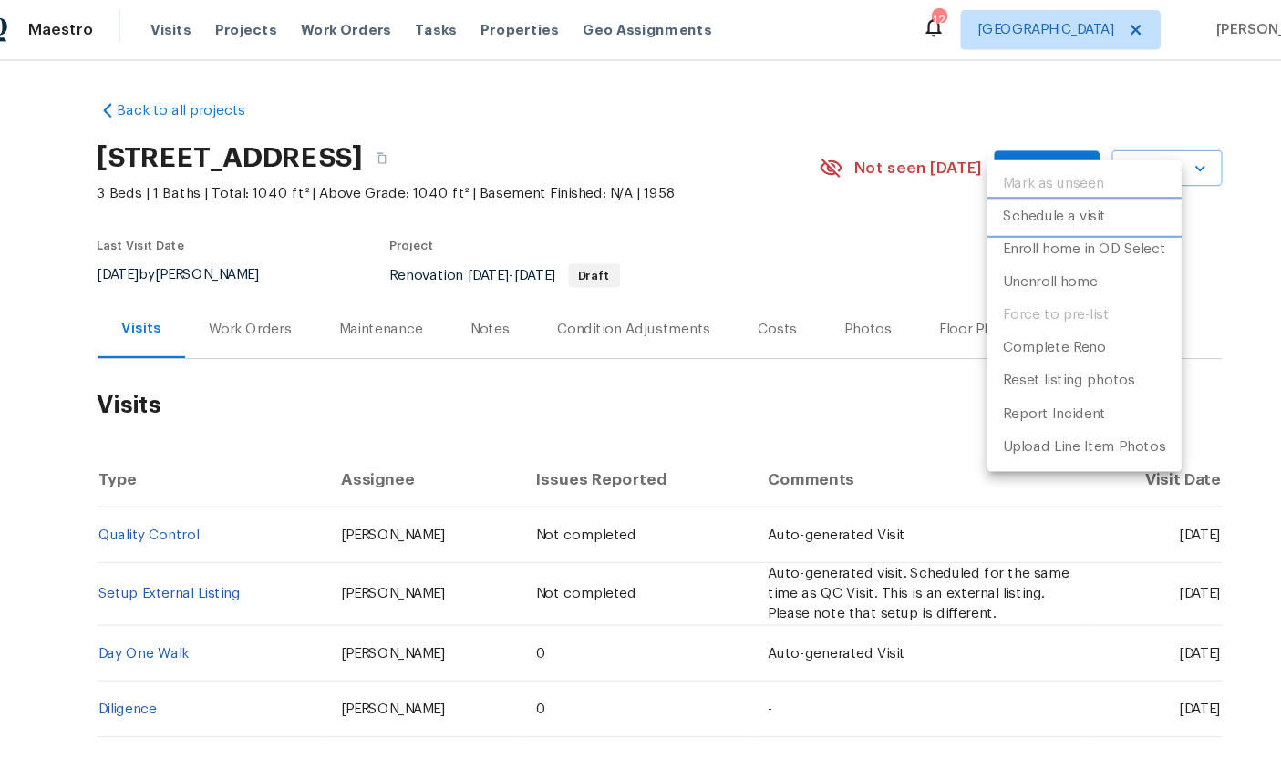
click at [983, 196] on p "Schedule a visit" at bounding box center [1002, 200] width 94 height 19
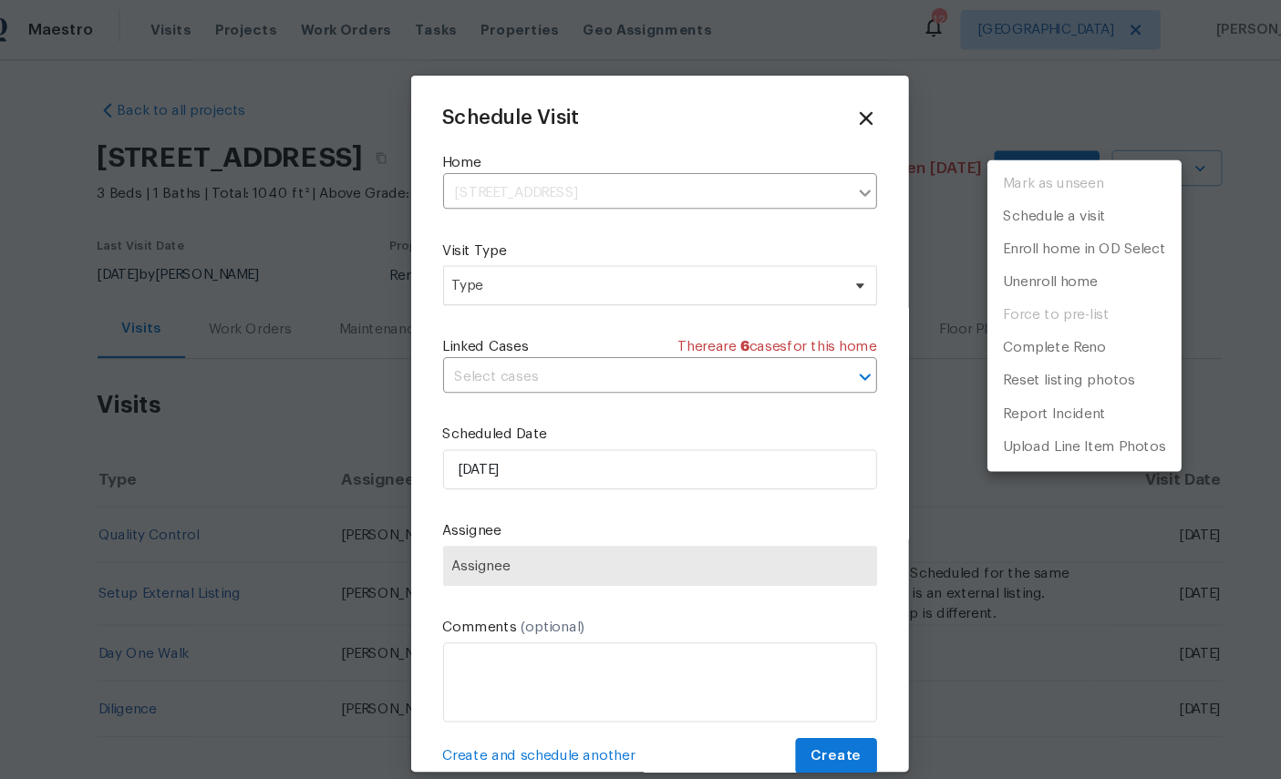
click at [568, 270] on div at bounding box center [640, 389] width 1281 height 779
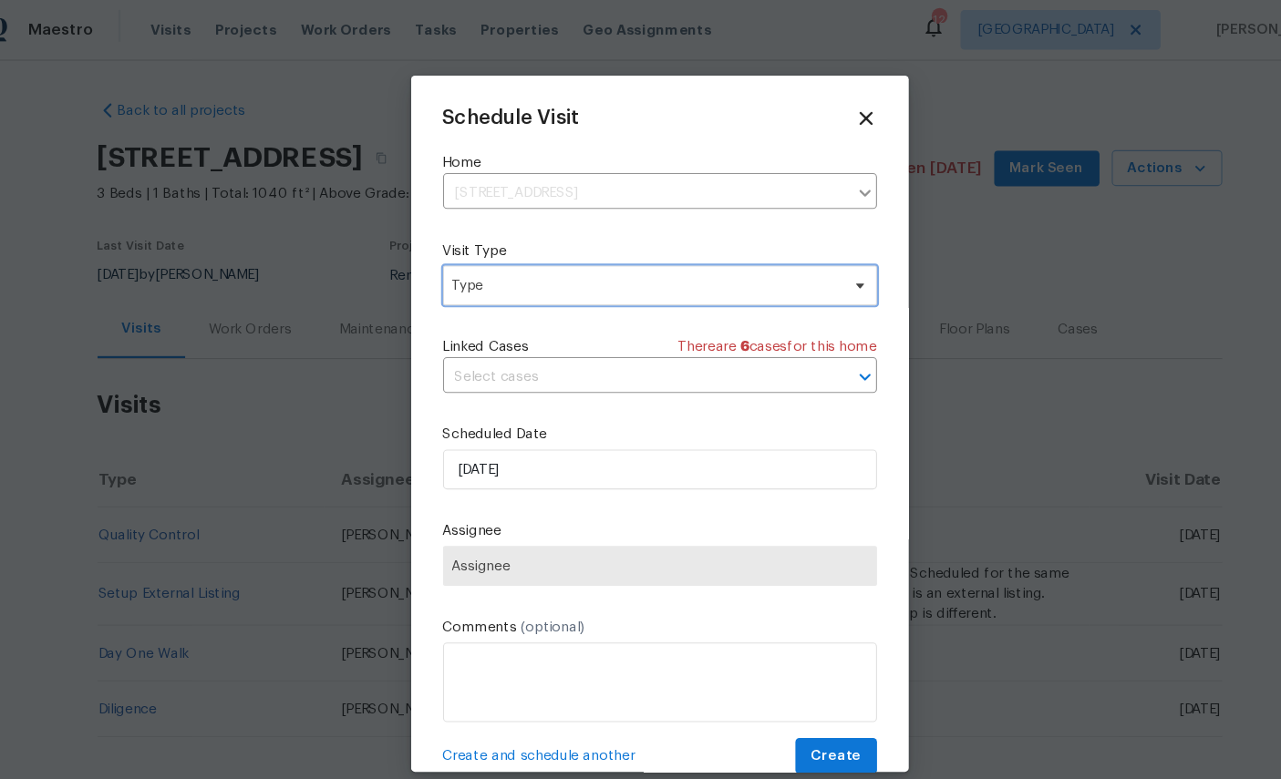
click at [639, 248] on span "Type" at bounding box center [640, 263] width 397 height 36
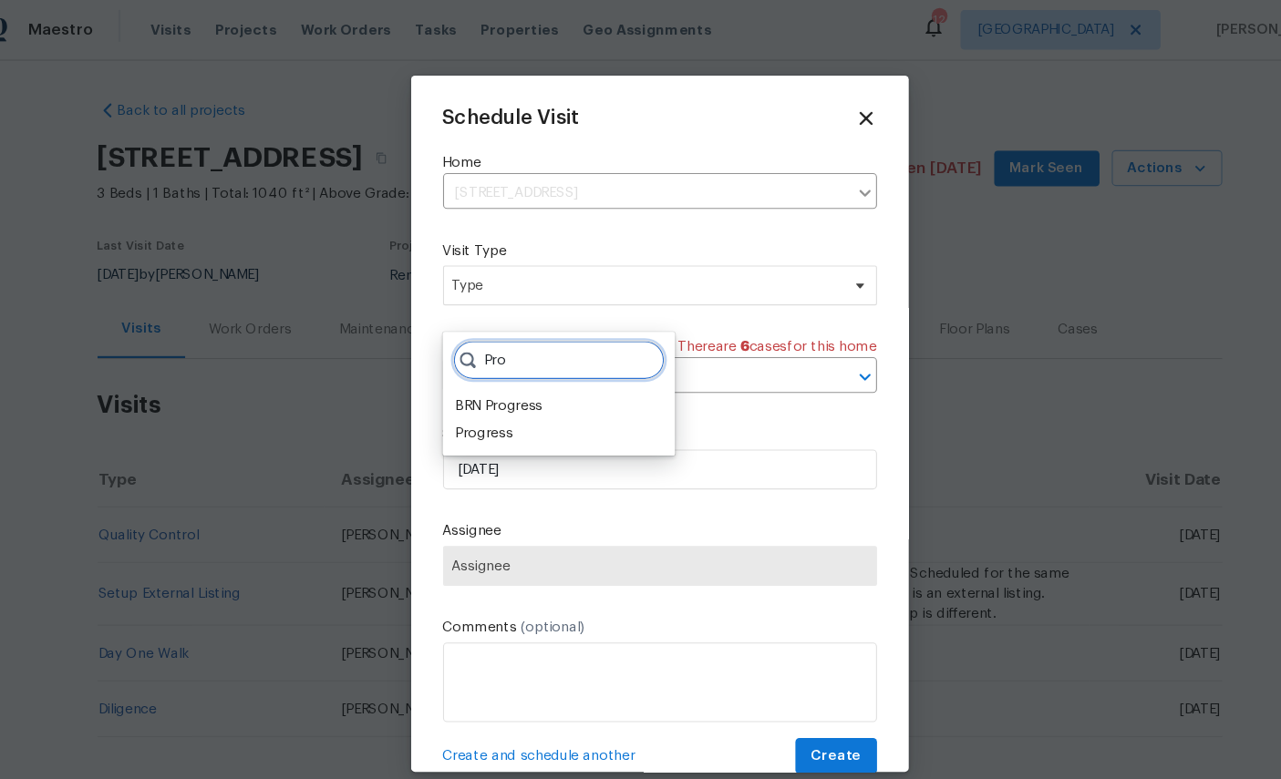
type input "Pro"
click at [453, 390] on div "Progress" at bounding box center [479, 399] width 53 height 18
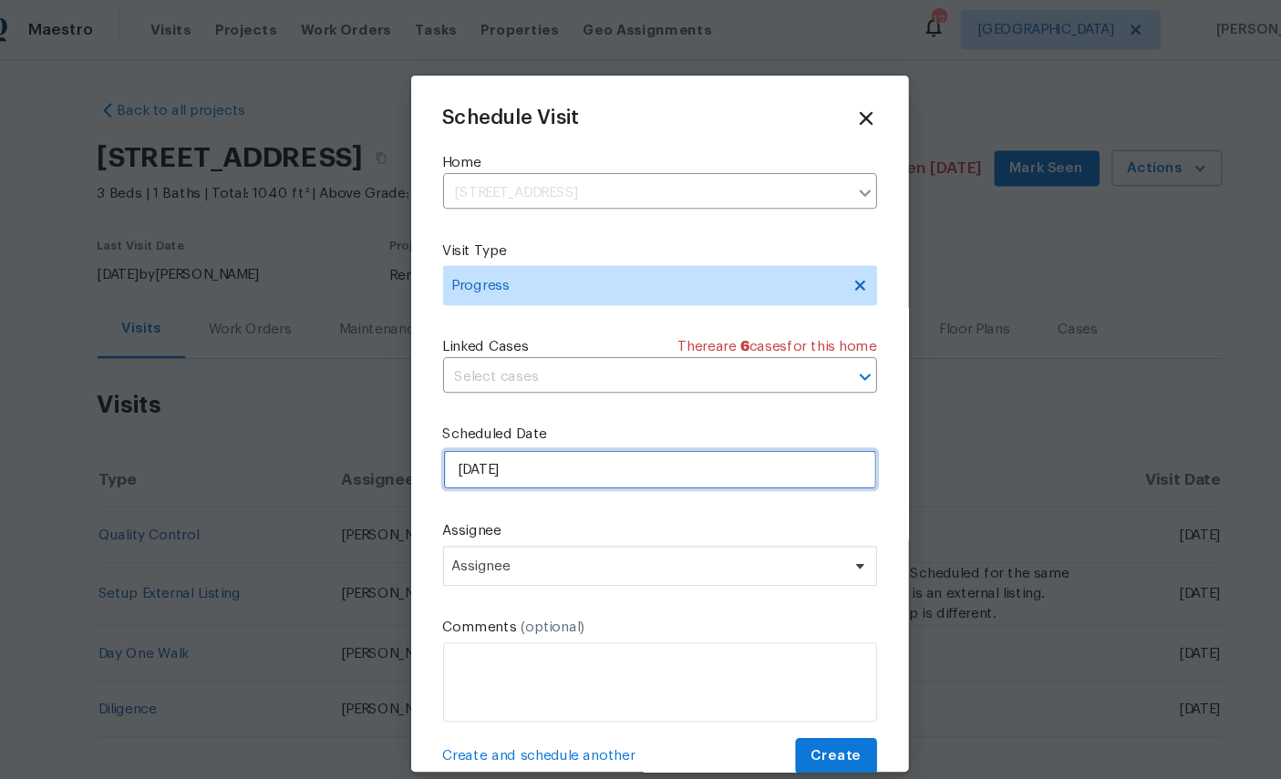
click at [566, 429] on input "8/20/2025" at bounding box center [640, 432] width 397 height 36
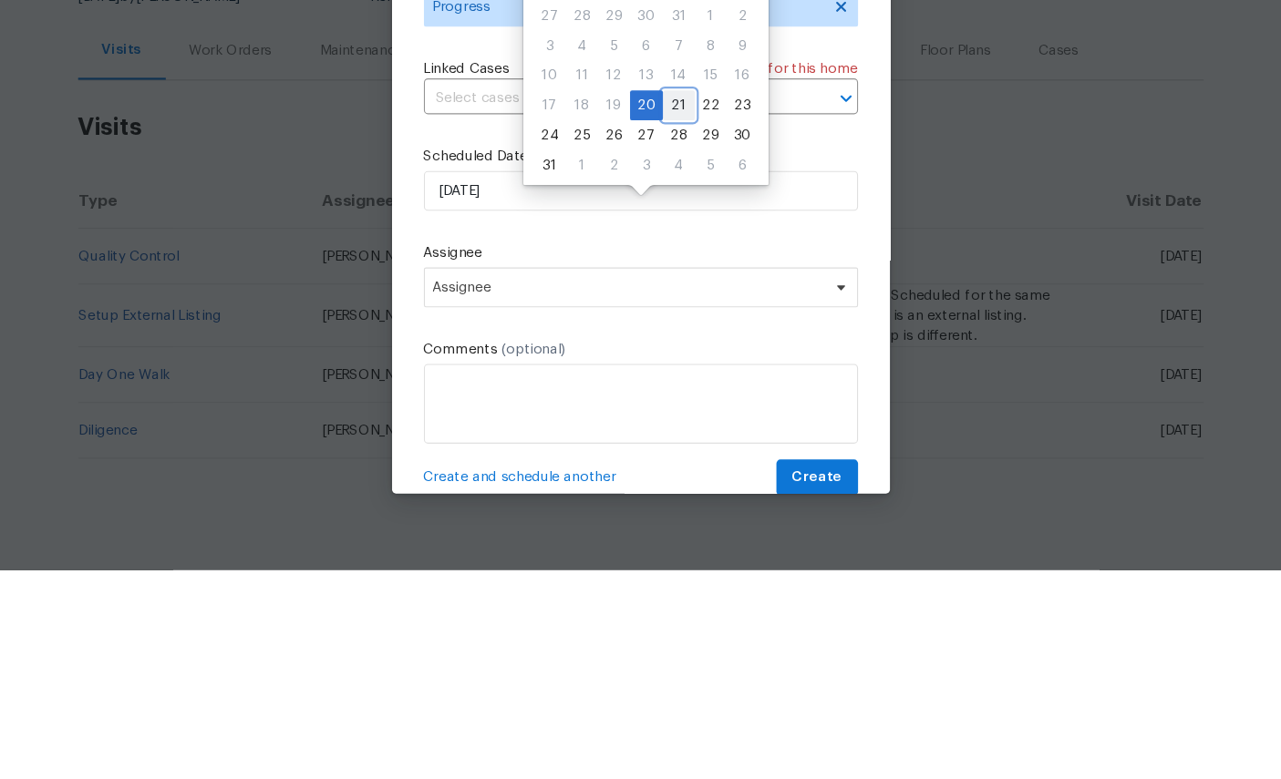
click at [661, 341] on div "21" at bounding box center [675, 354] width 29 height 26
type input "8/21/2025"
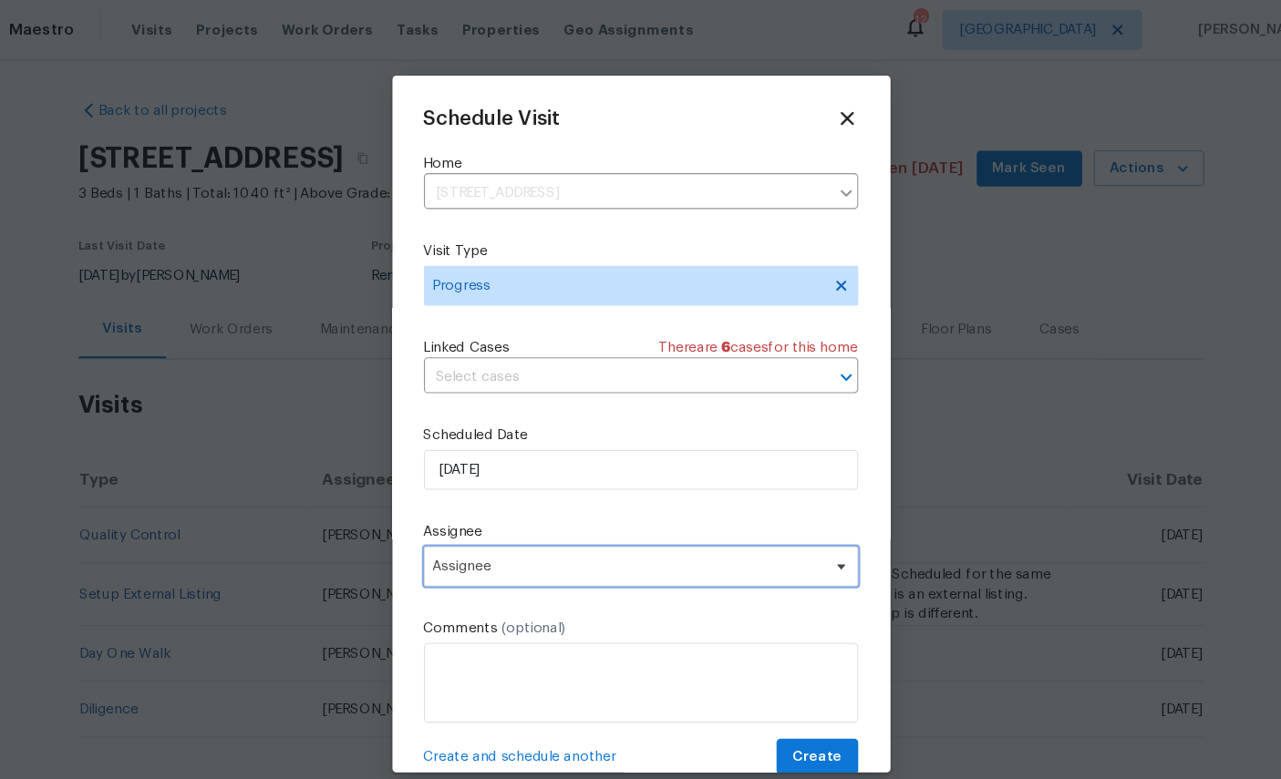
click at [583, 515] on span "Assignee" at bounding box center [628, 520] width 357 height 15
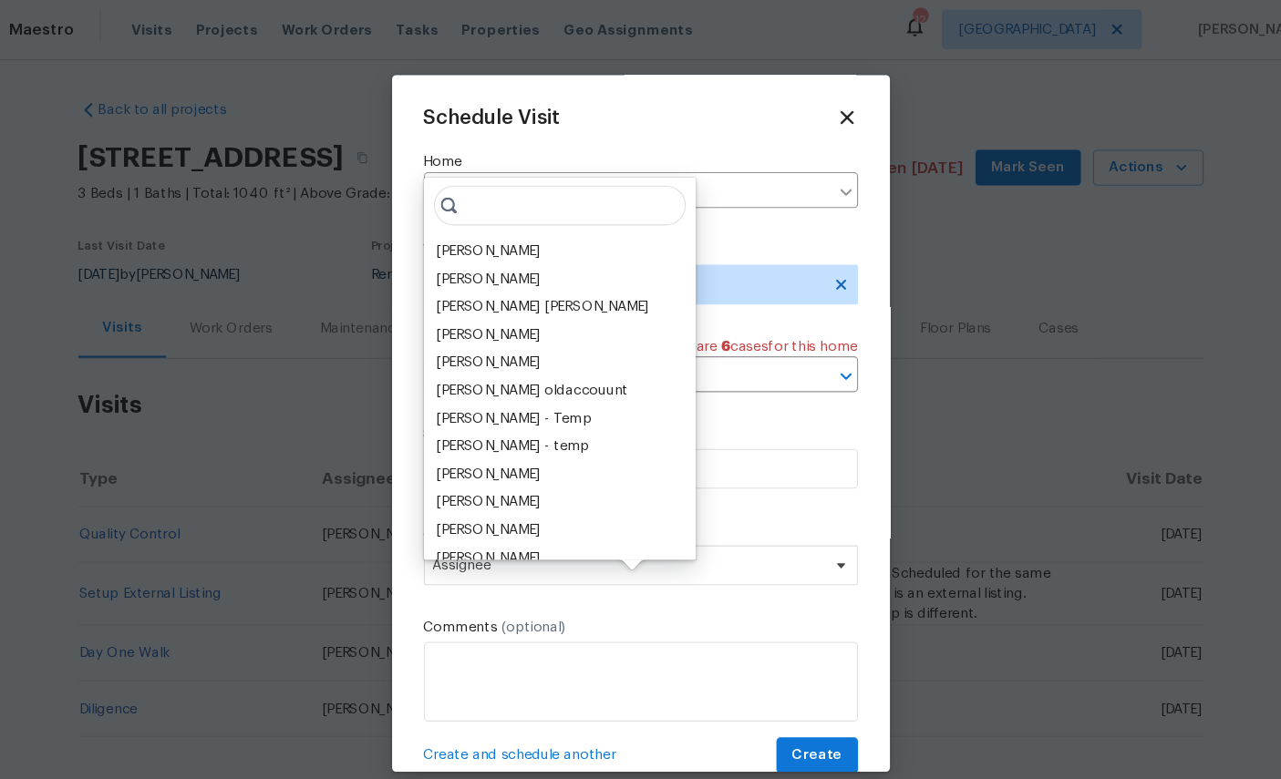
click at [453, 223] on div "[PERSON_NAME]" at bounding box center [501, 232] width 96 height 18
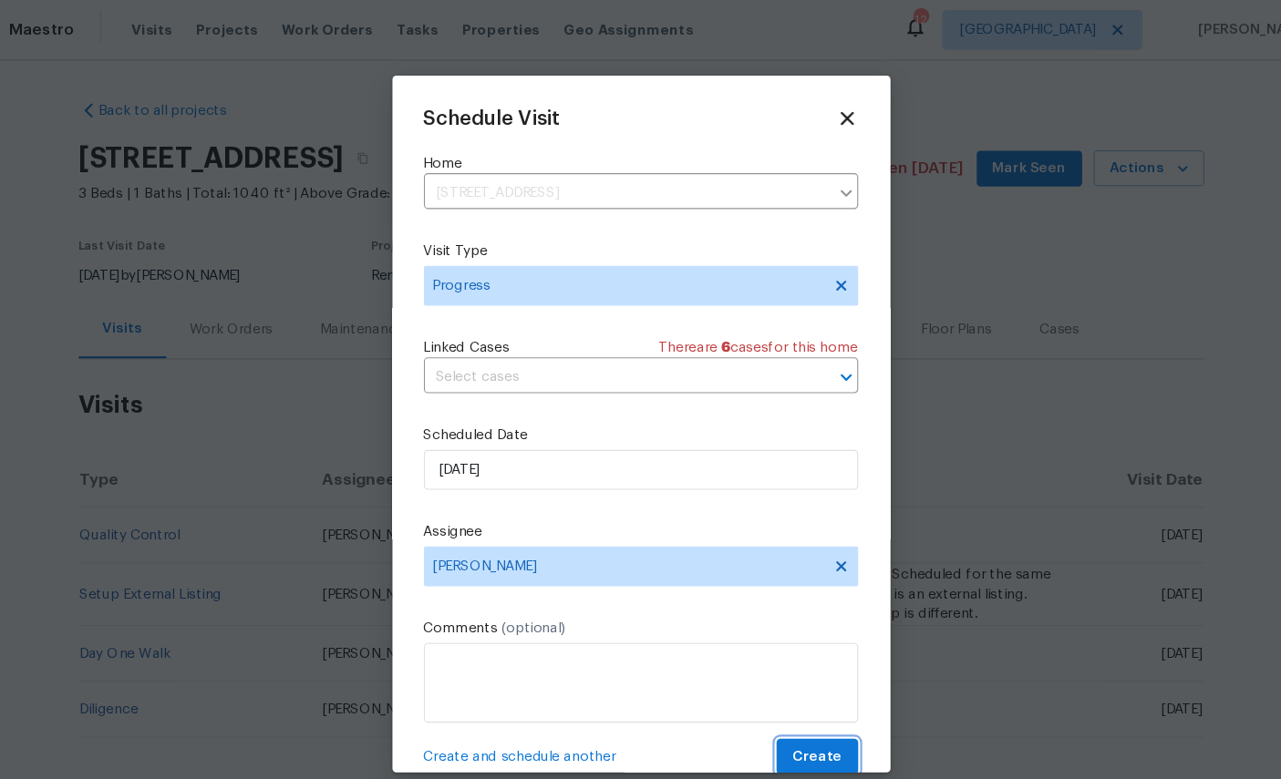
click at [779, 687] on span "Create" at bounding box center [802, 695] width 46 height 23
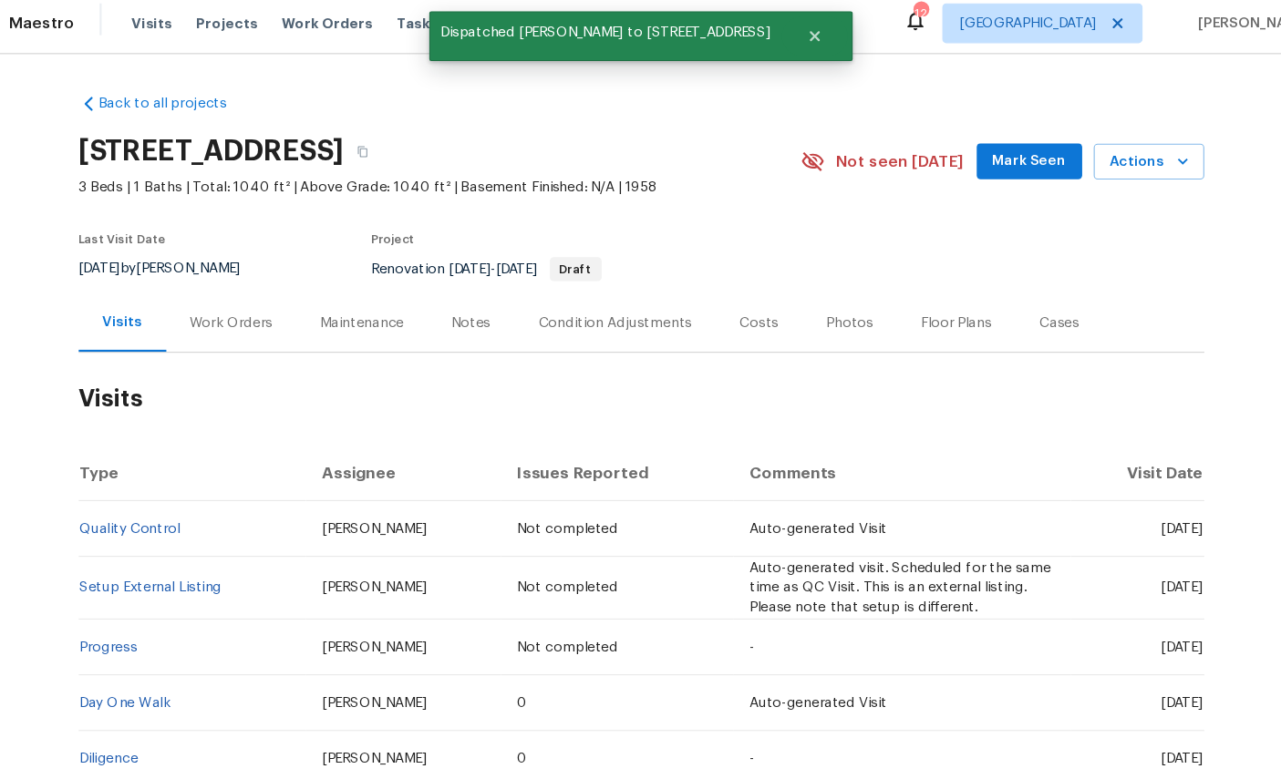
scroll to position [0, 0]
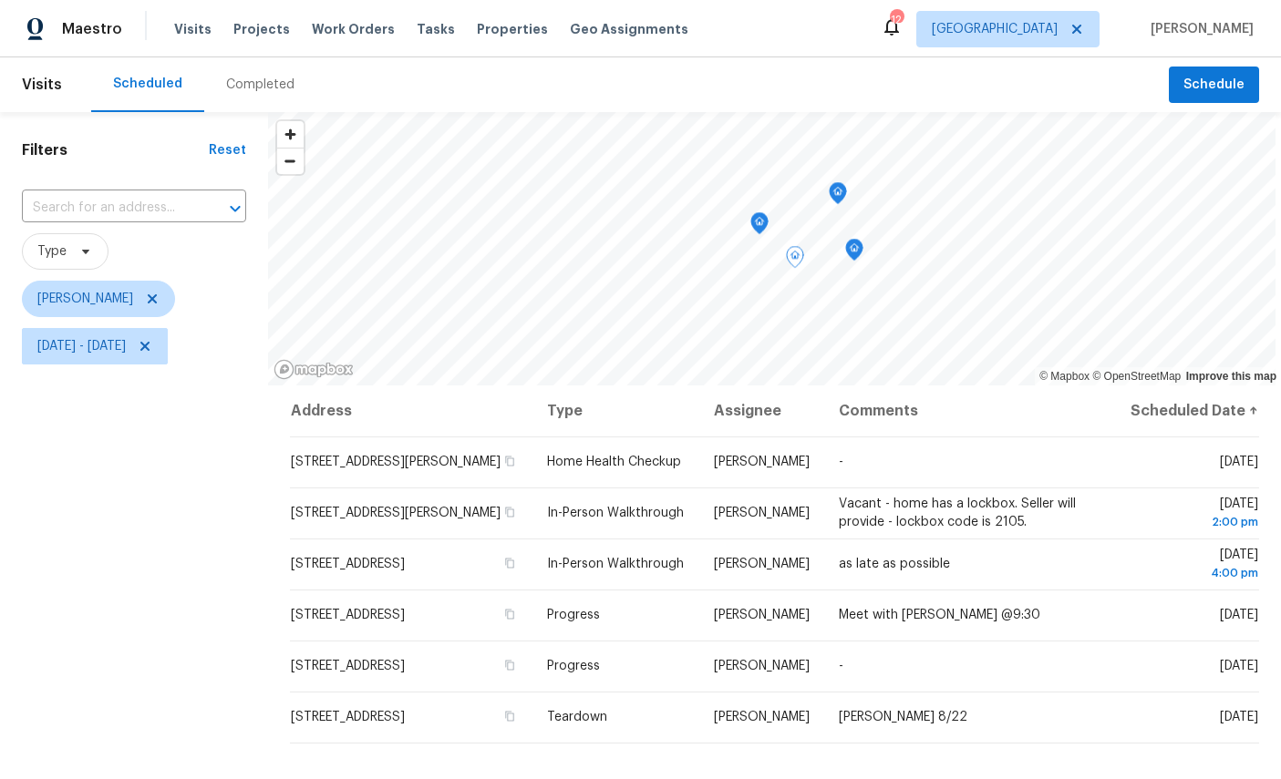
click at [854, 255] on icon "Map marker" at bounding box center [854, 250] width 16 height 21
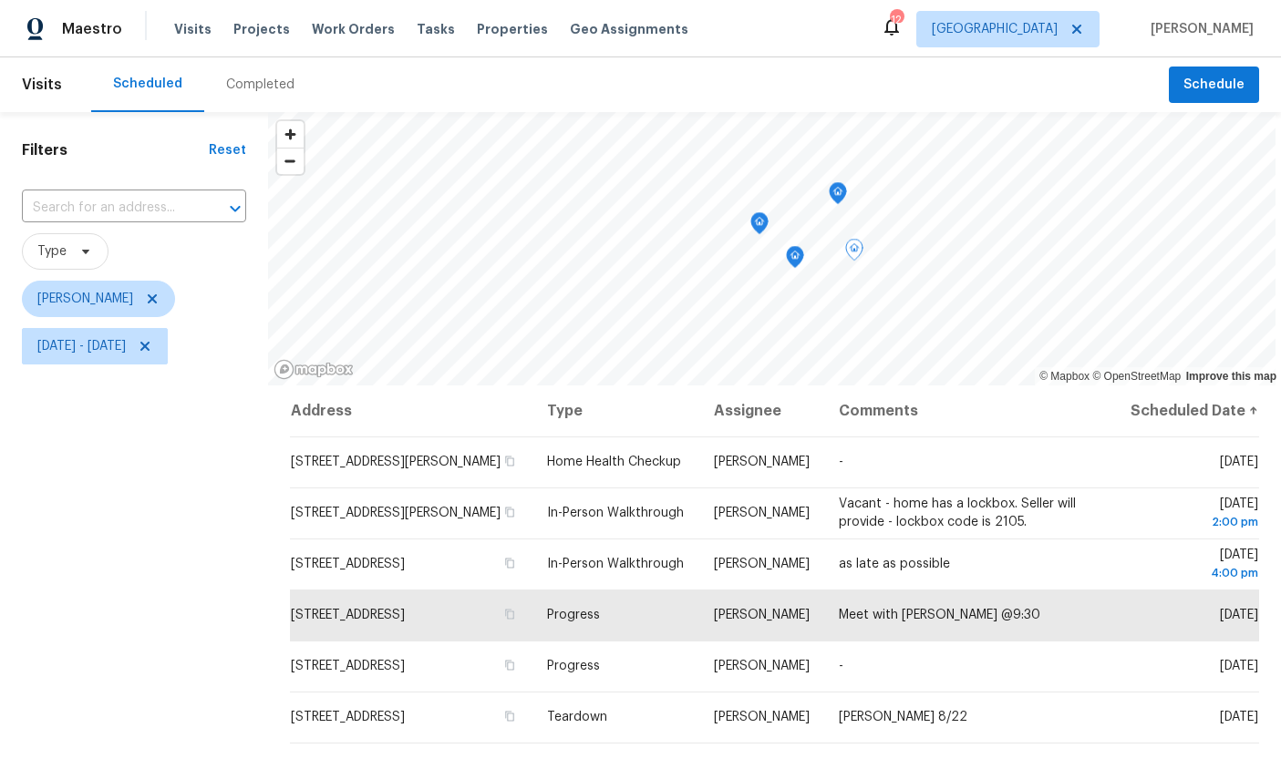
click at [804, 250] on icon "Map marker" at bounding box center [795, 257] width 18 height 23
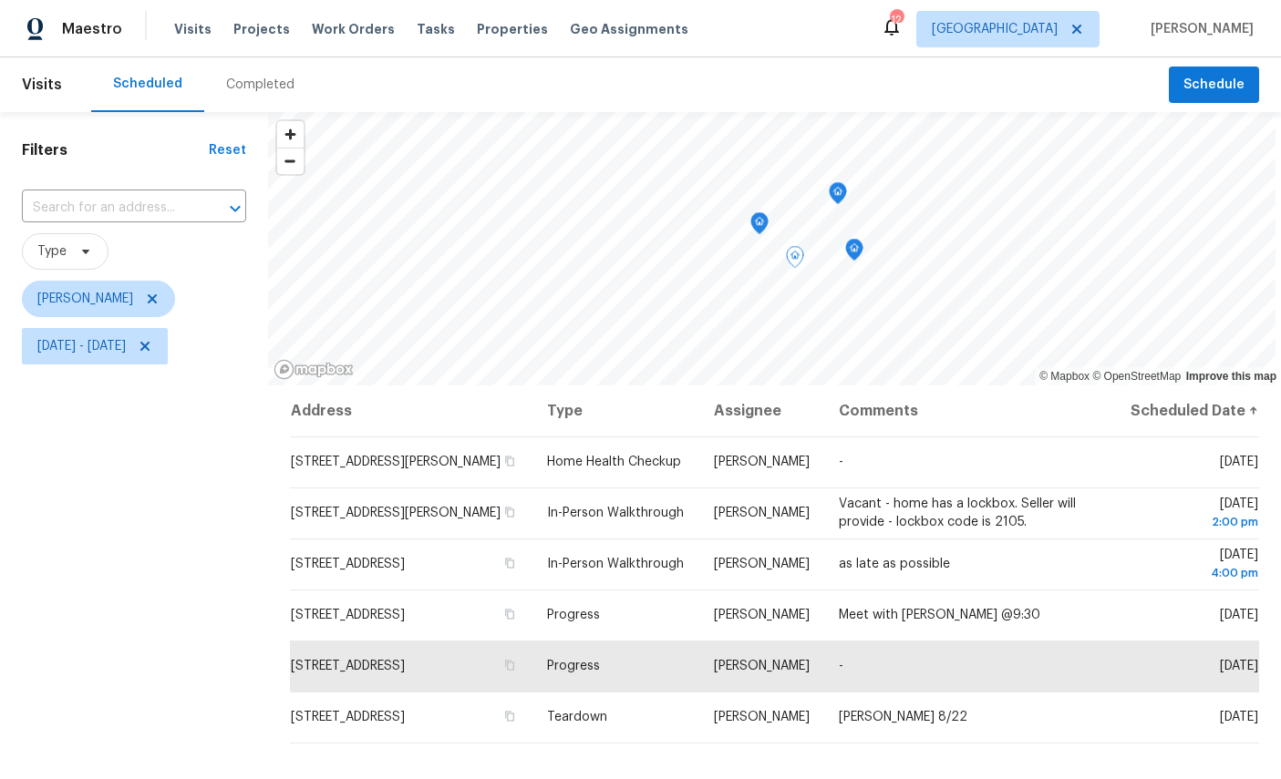
click at [862, 239] on icon "Map marker" at bounding box center [854, 250] width 18 height 23
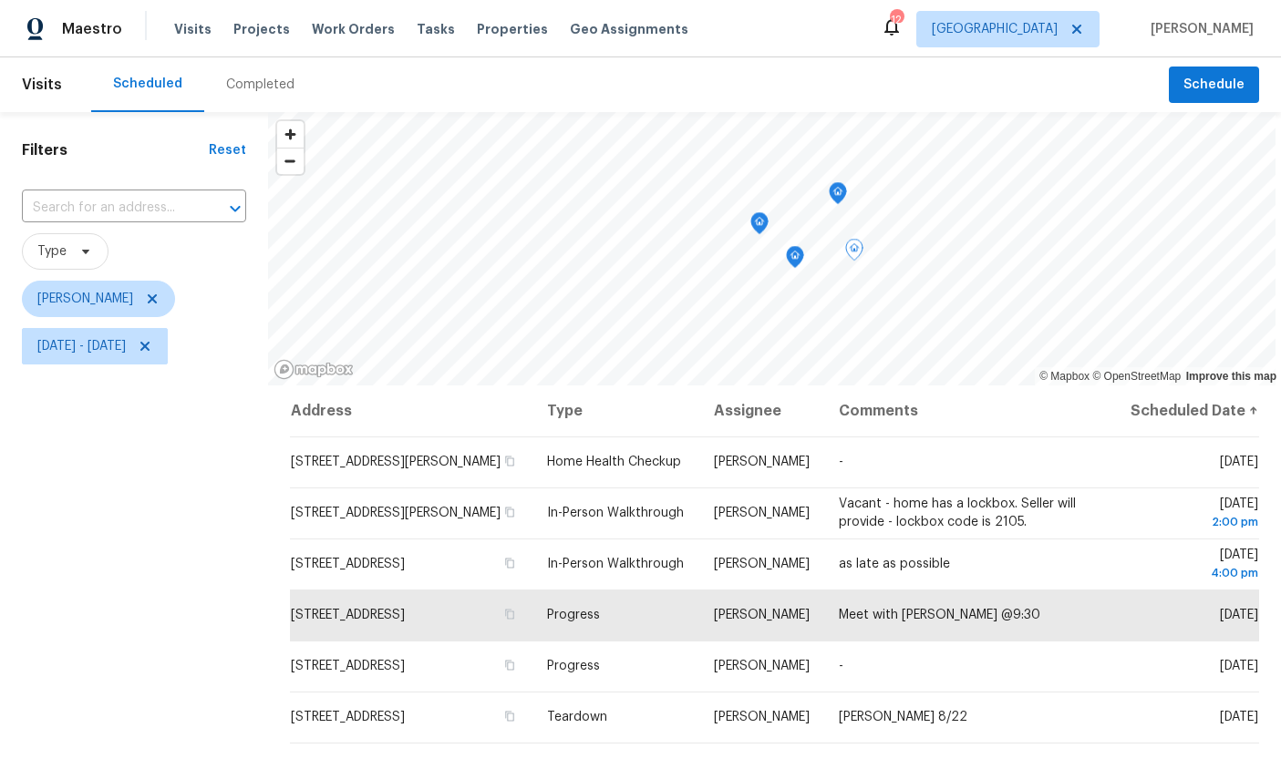
click at [794, 256] on icon "Map marker" at bounding box center [795, 257] width 16 height 21
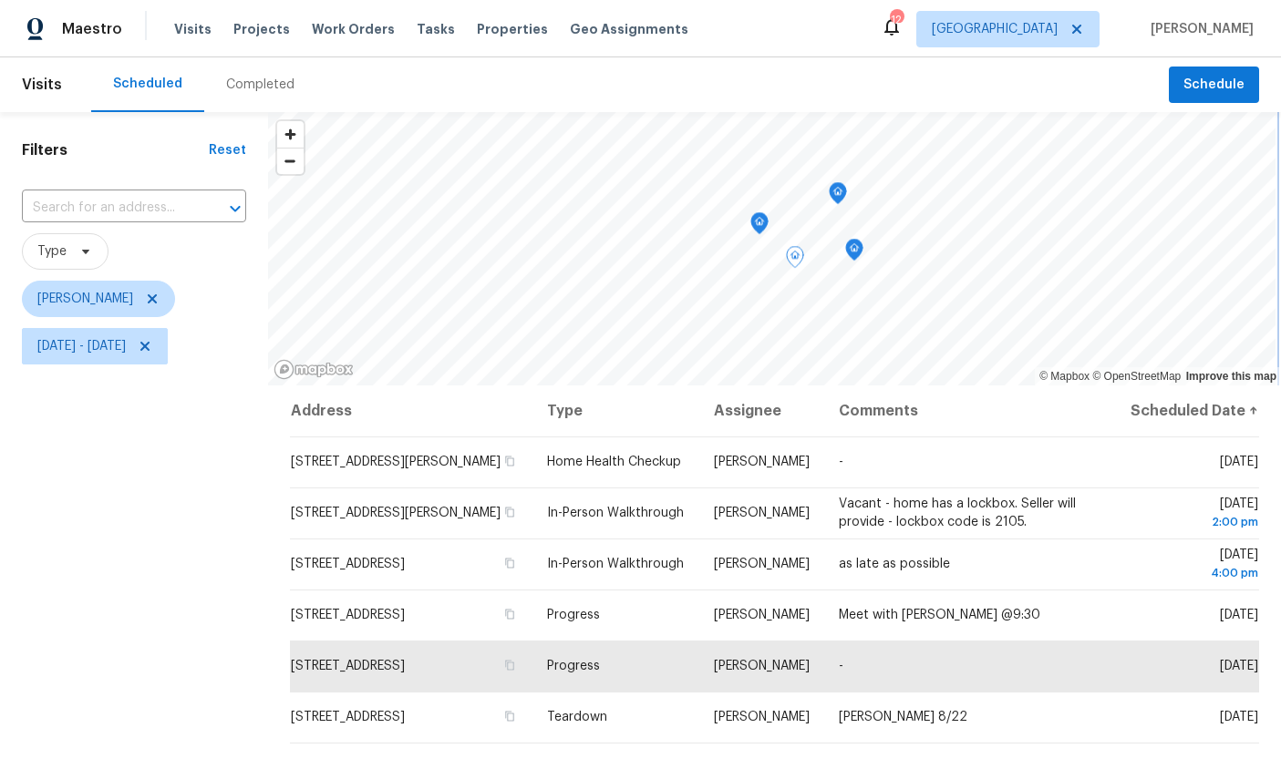
click at [843, 196] on icon "Map marker" at bounding box center [838, 193] width 16 height 21
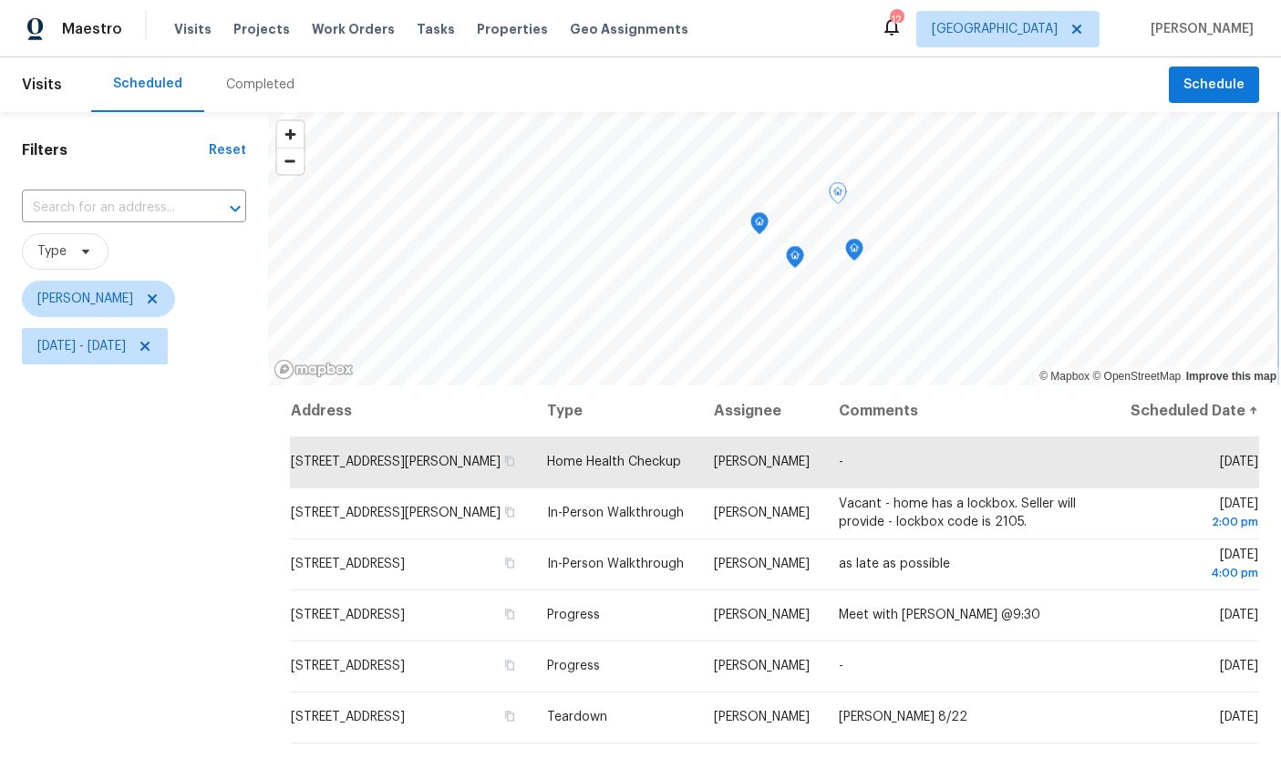
click at [764, 222] on icon "Map marker" at bounding box center [759, 223] width 16 height 21
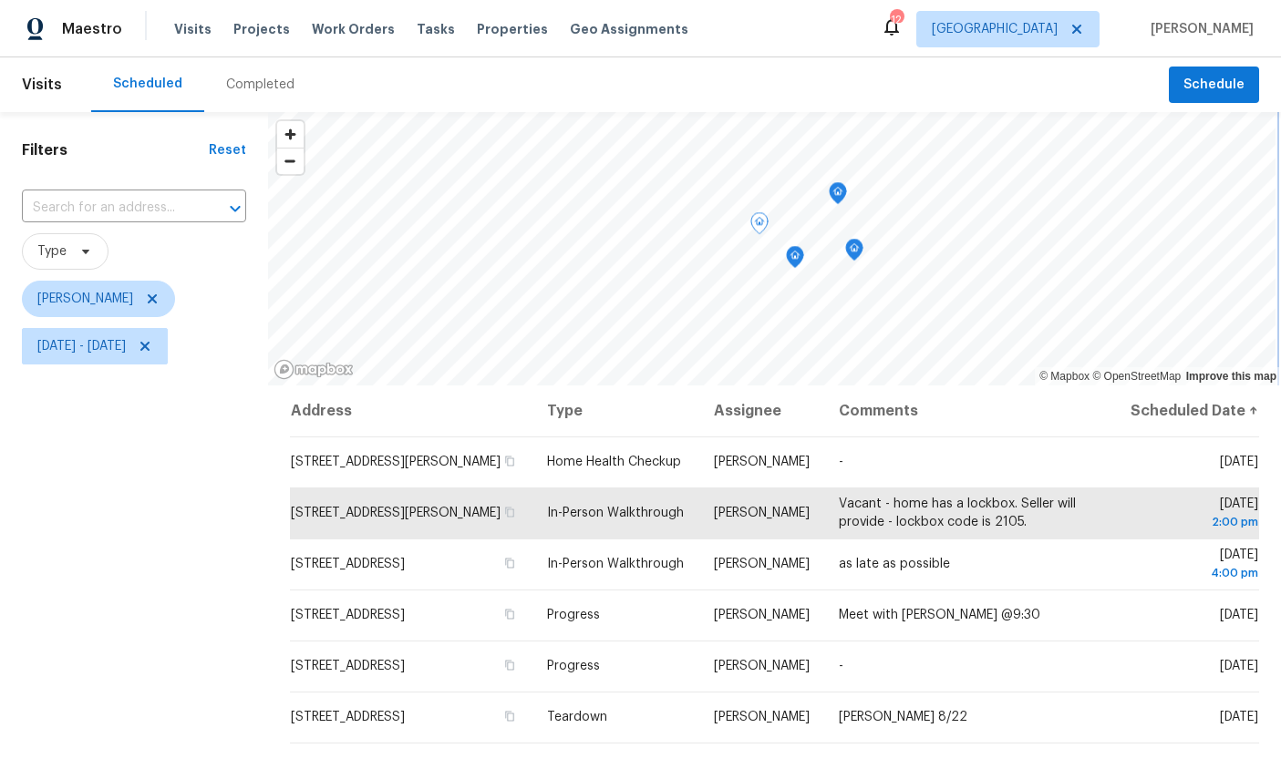
click at [838, 185] on icon "Map marker" at bounding box center [838, 193] width 16 height 21
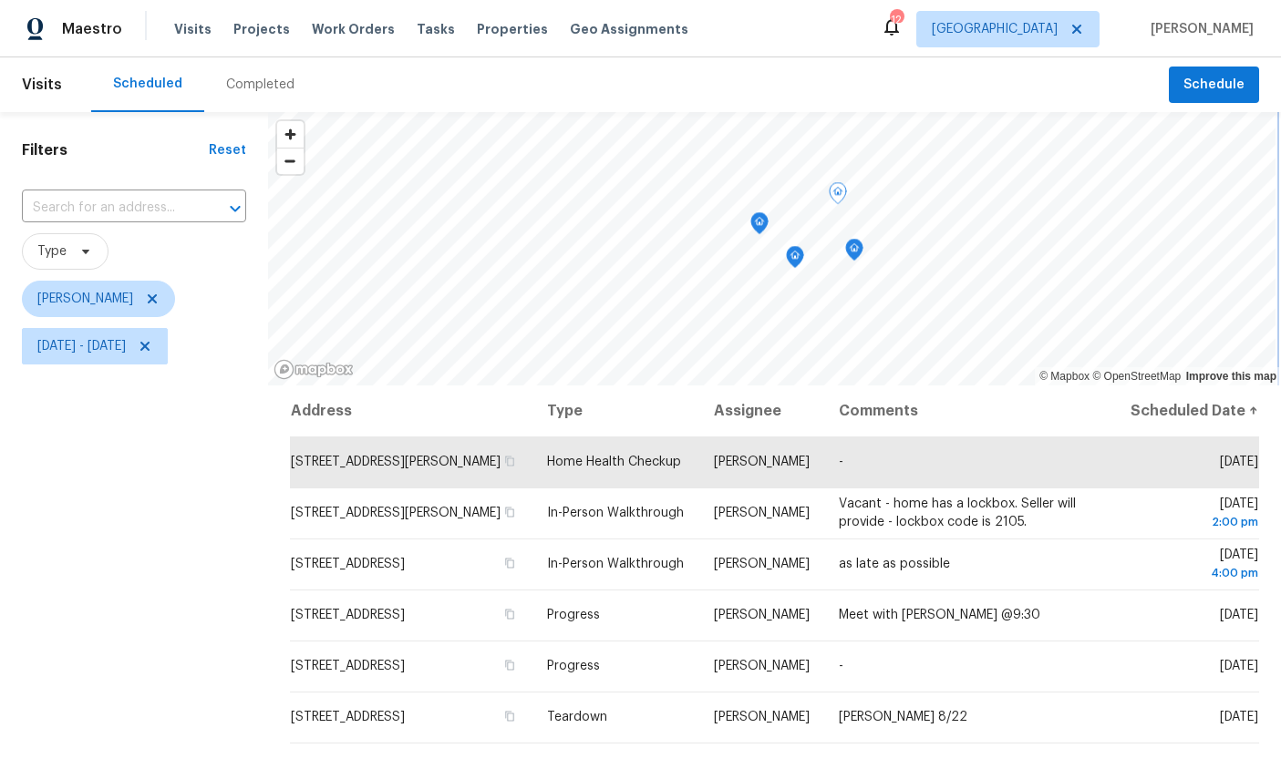
click at [855, 251] on icon "Map marker" at bounding box center [854, 250] width 2 height 3
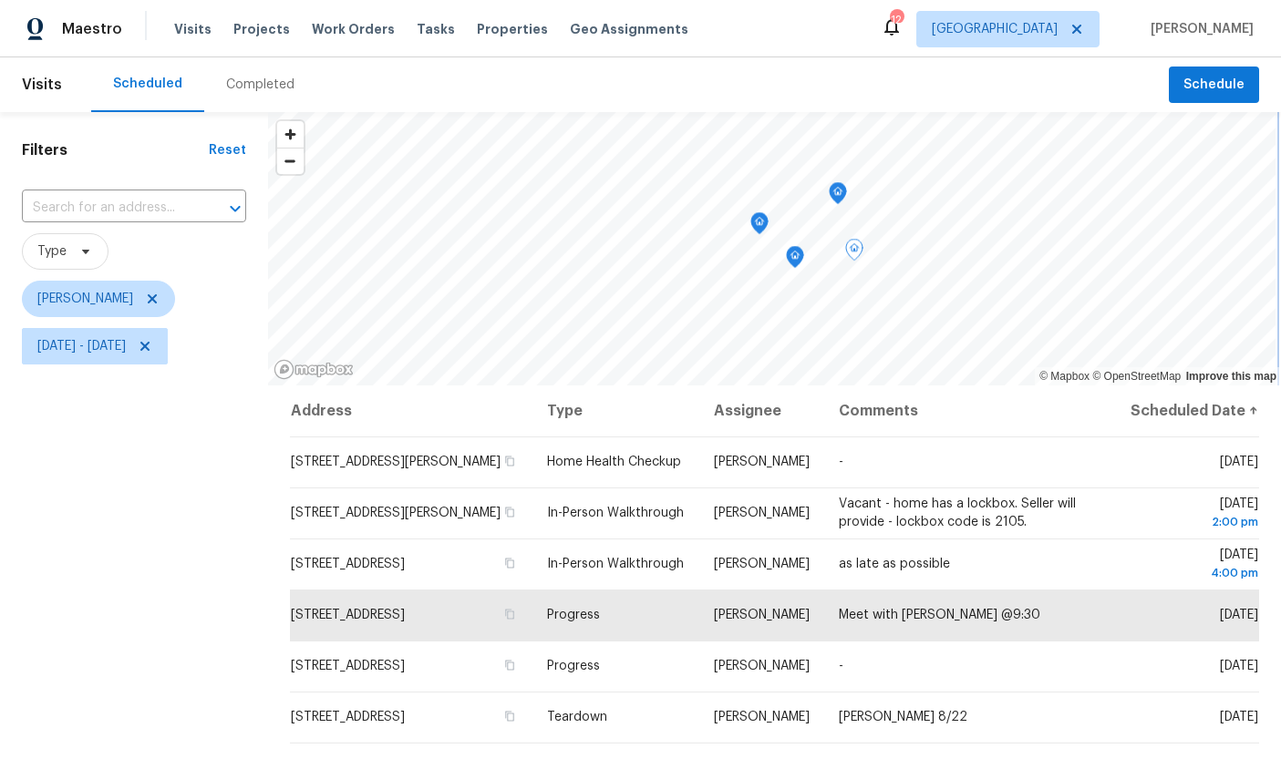
click at [844, 191] on icon "Map marker" at bounding box center [838, 193] width 16 height 21
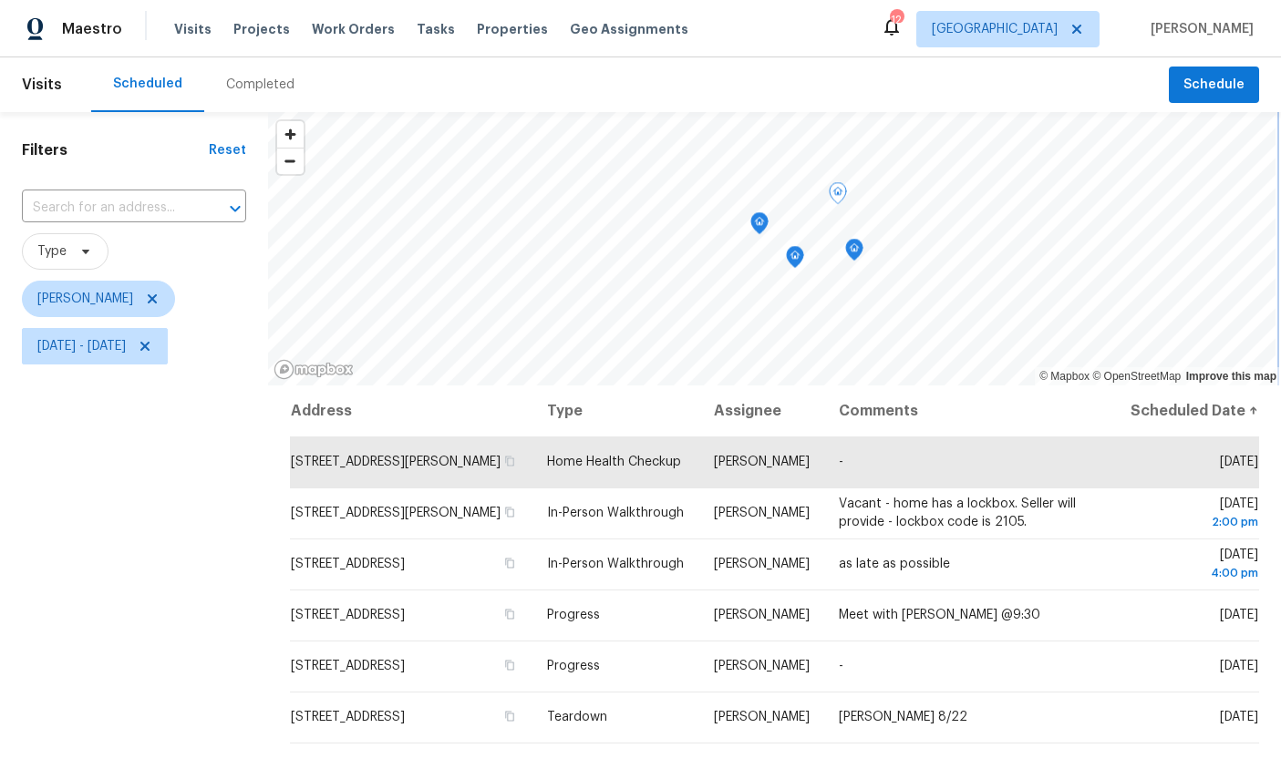
click at [862, 251] on icon "Map marker" at bounding box center [854, 250] width 16 height 21
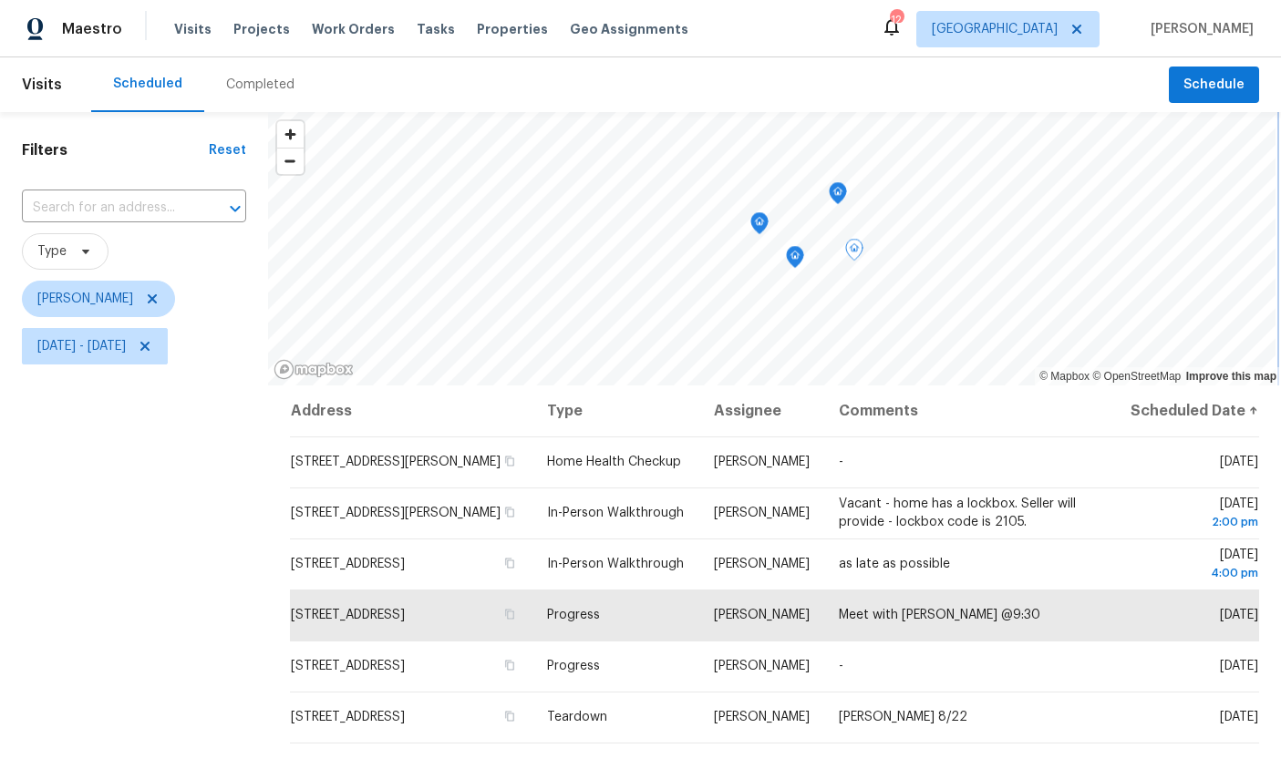
click at [843, 193] on icon "Map marker" at bounding box center [838, 193] width 16 height 21
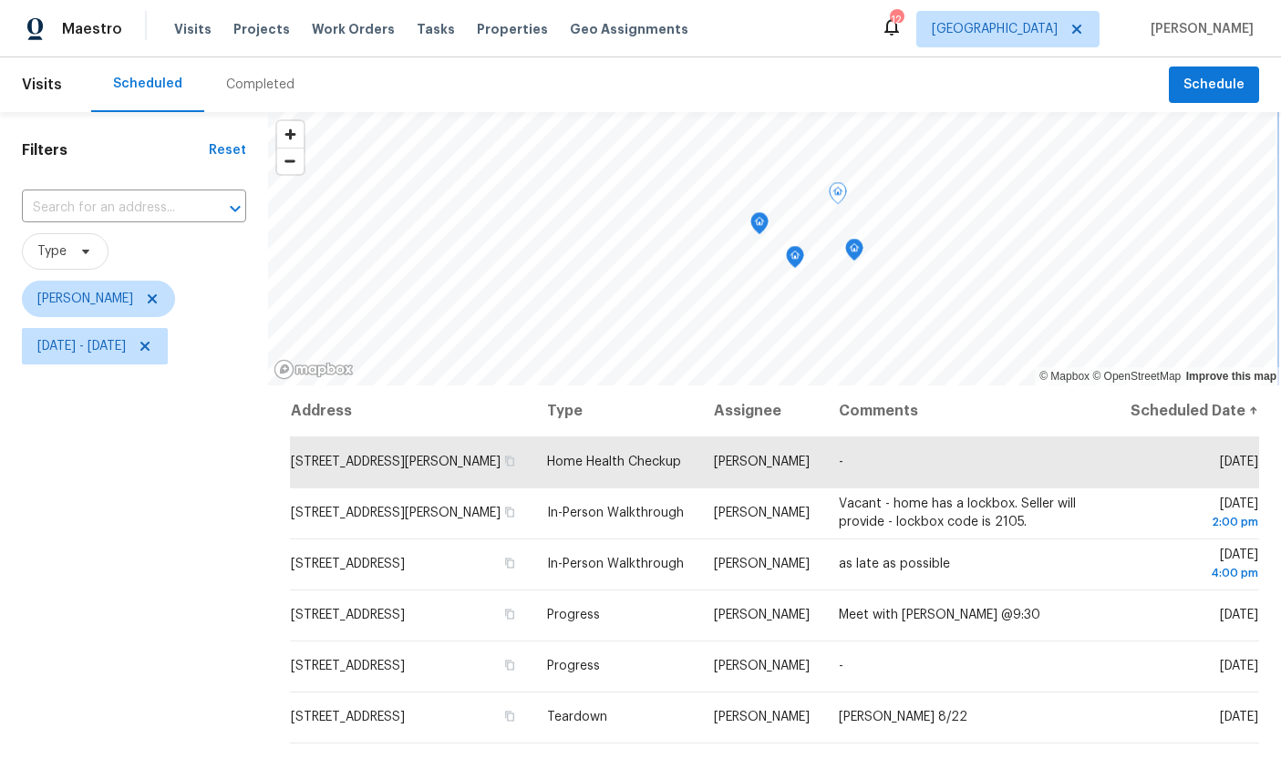
click at [862, 247] on icon "Map marker" at bounding box center [854, 250] width 16 height 21
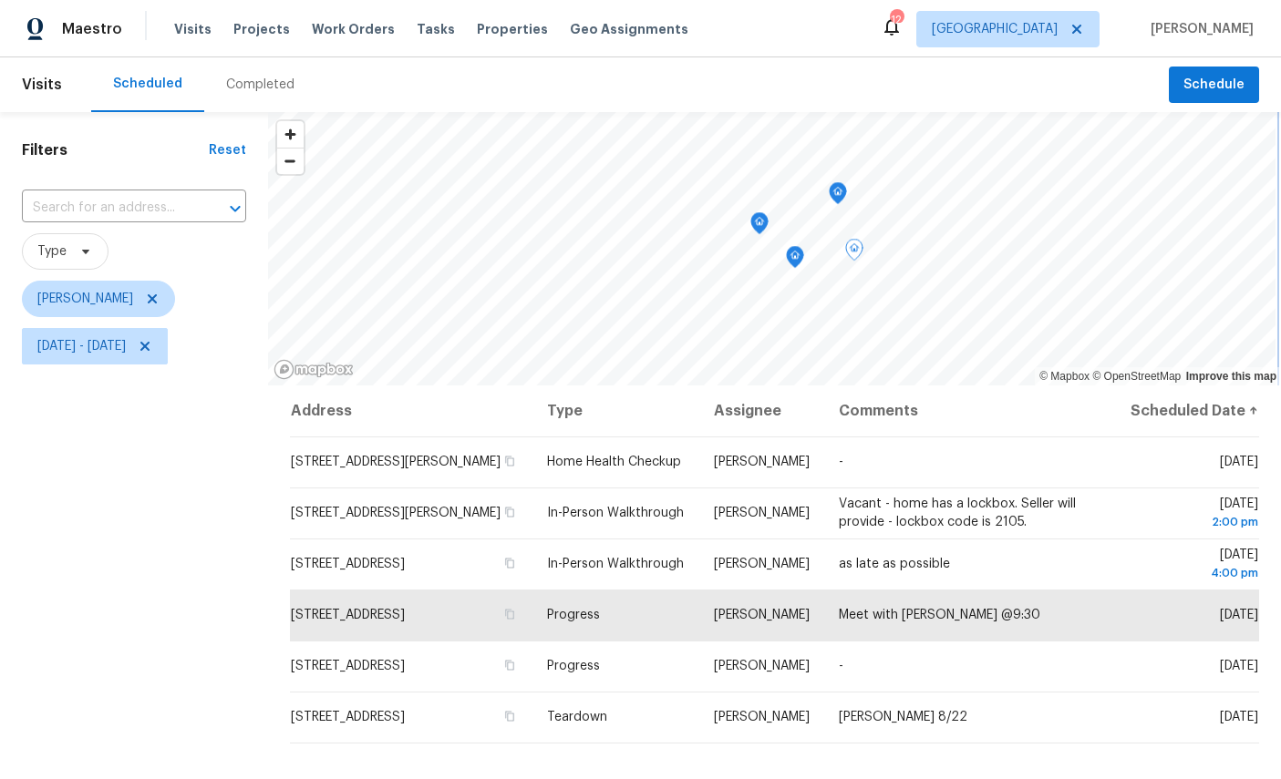
click at [846, 188] on icon "Map marker" at bounding box center [838, 193] width 16 height 21
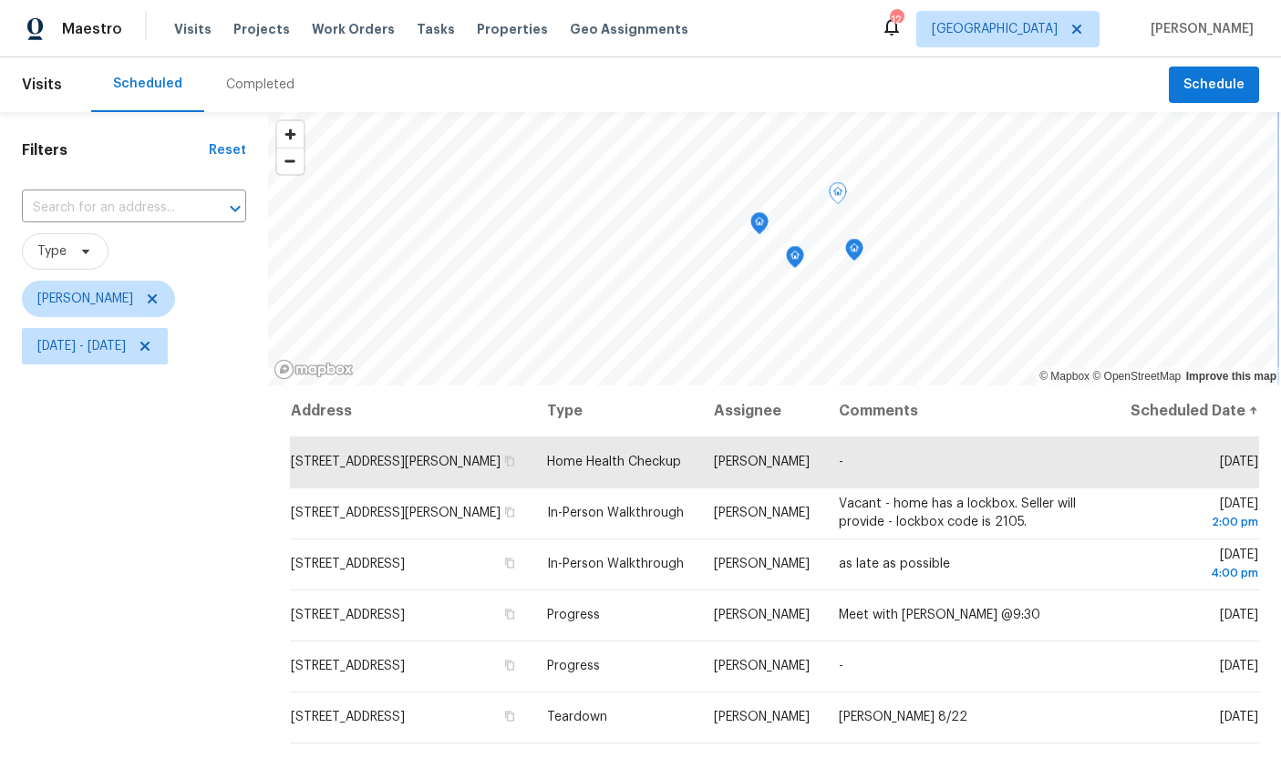
click at [863, 259] on icon "Map marker" at bounding box center [854, 250] width 18 height 23
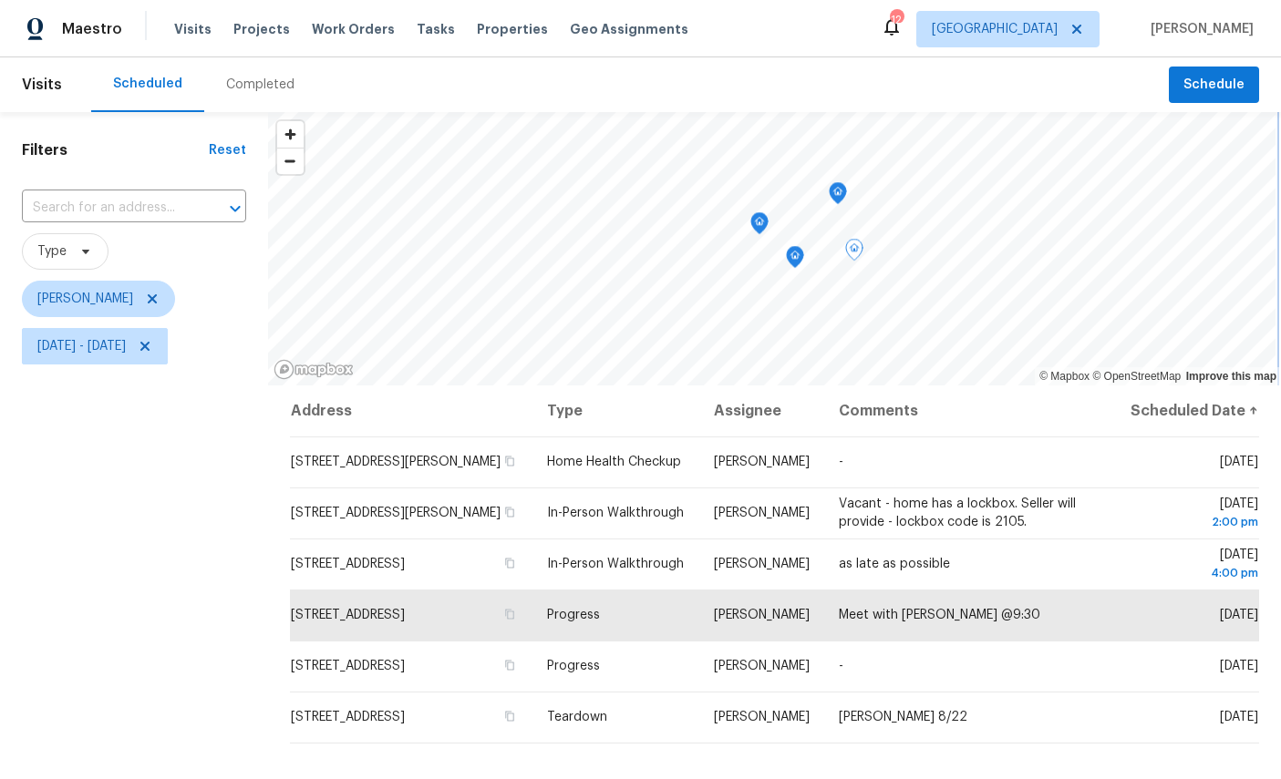
click at [795, 259] on icon "Map marker" at bounding box center [794, 256] width 5 height 5
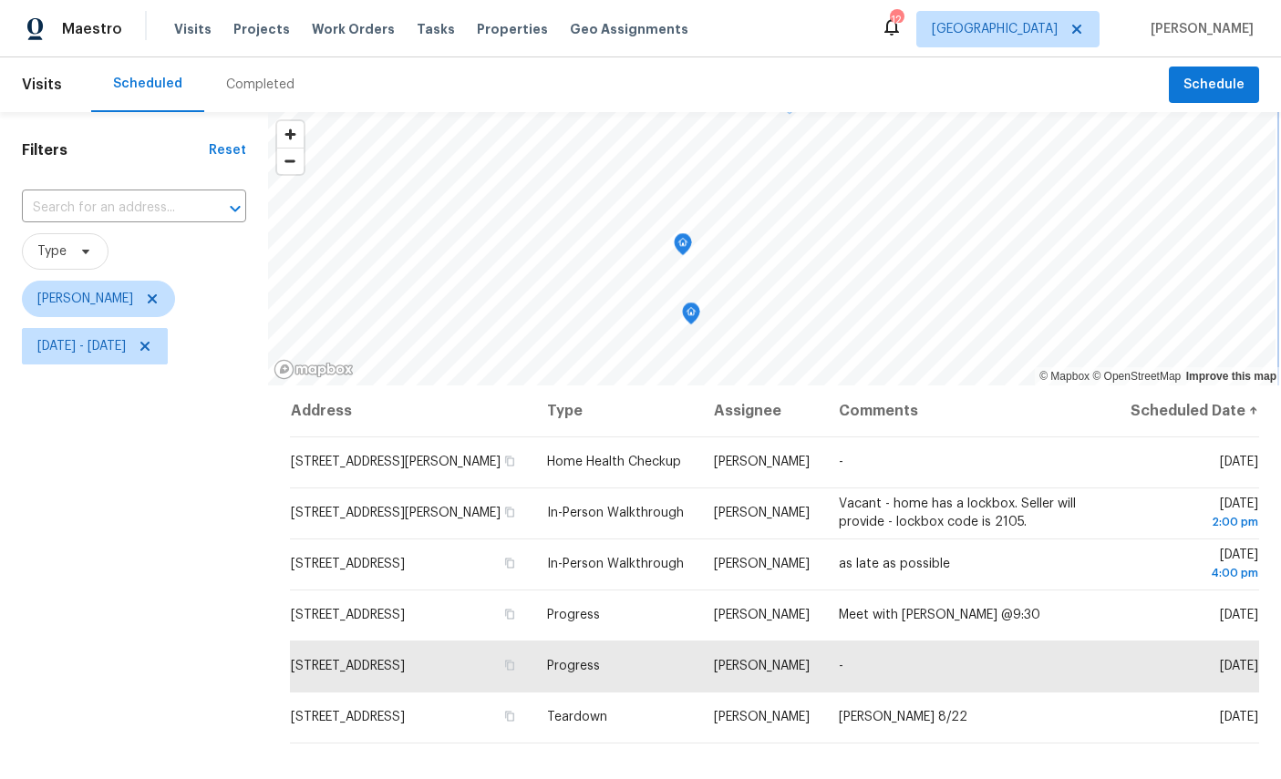
click at [680, 241] on icon "Map marker" at bounding box center [683, 244] width 16 height 21
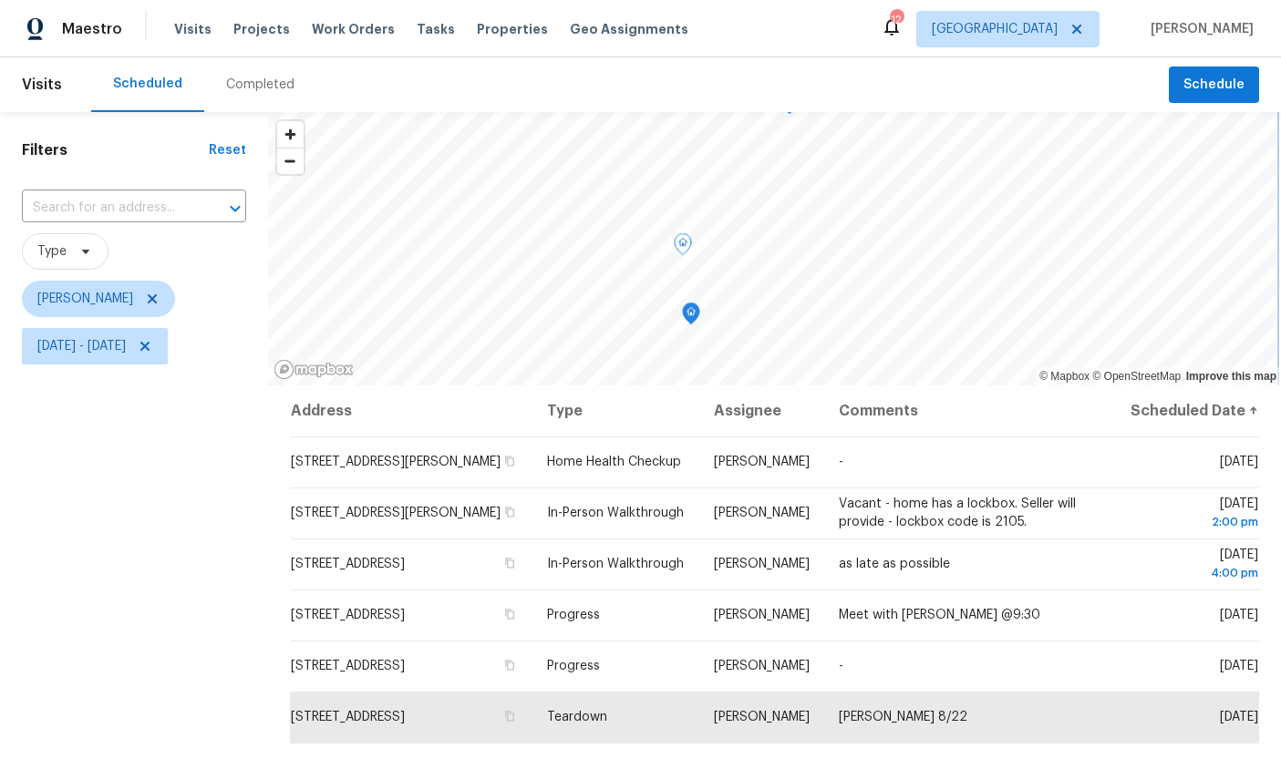
click at [692, 307] on icon "Map marker" at bounding box center [691, 314] width 16 height 21
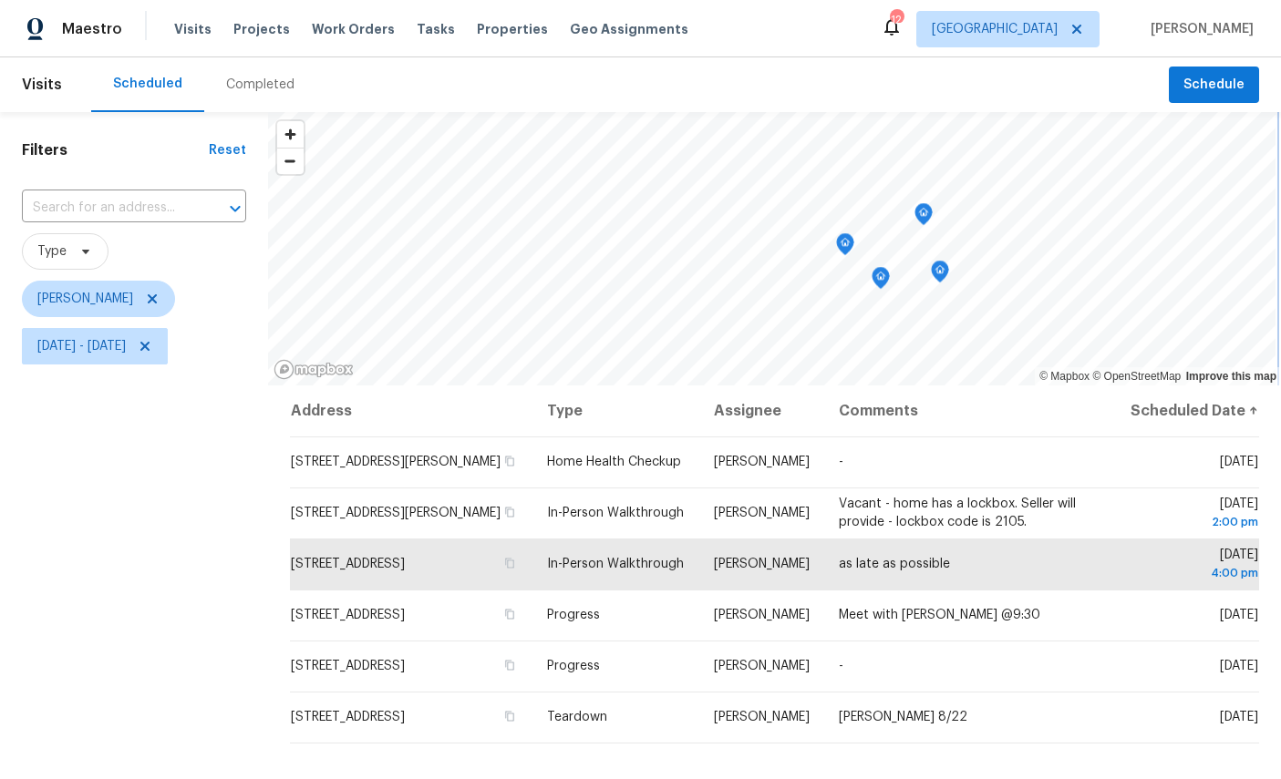
click at [926, 213] on icon "Map marker" at bounding box center [923, 214] width 5 height 5
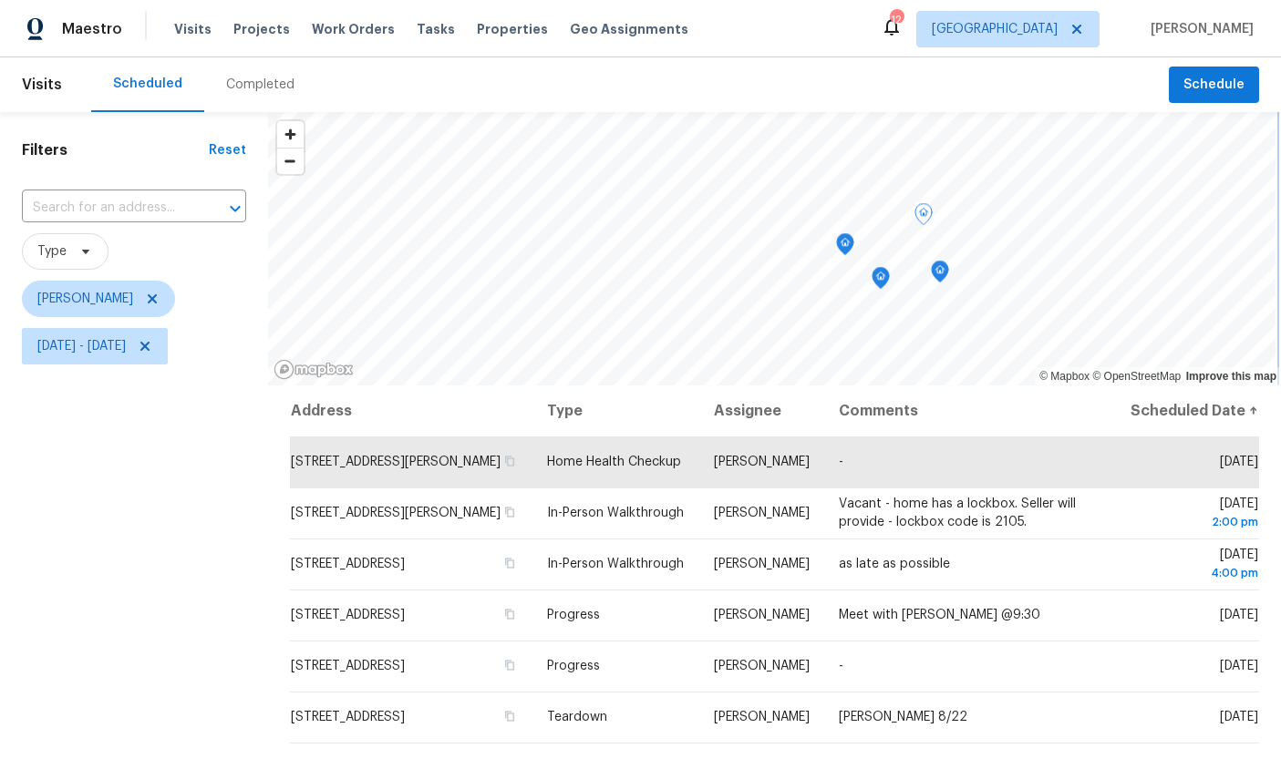
click at [846, 239] on icon "Map marker" at bounding box center [845, 241] width 9 height 5
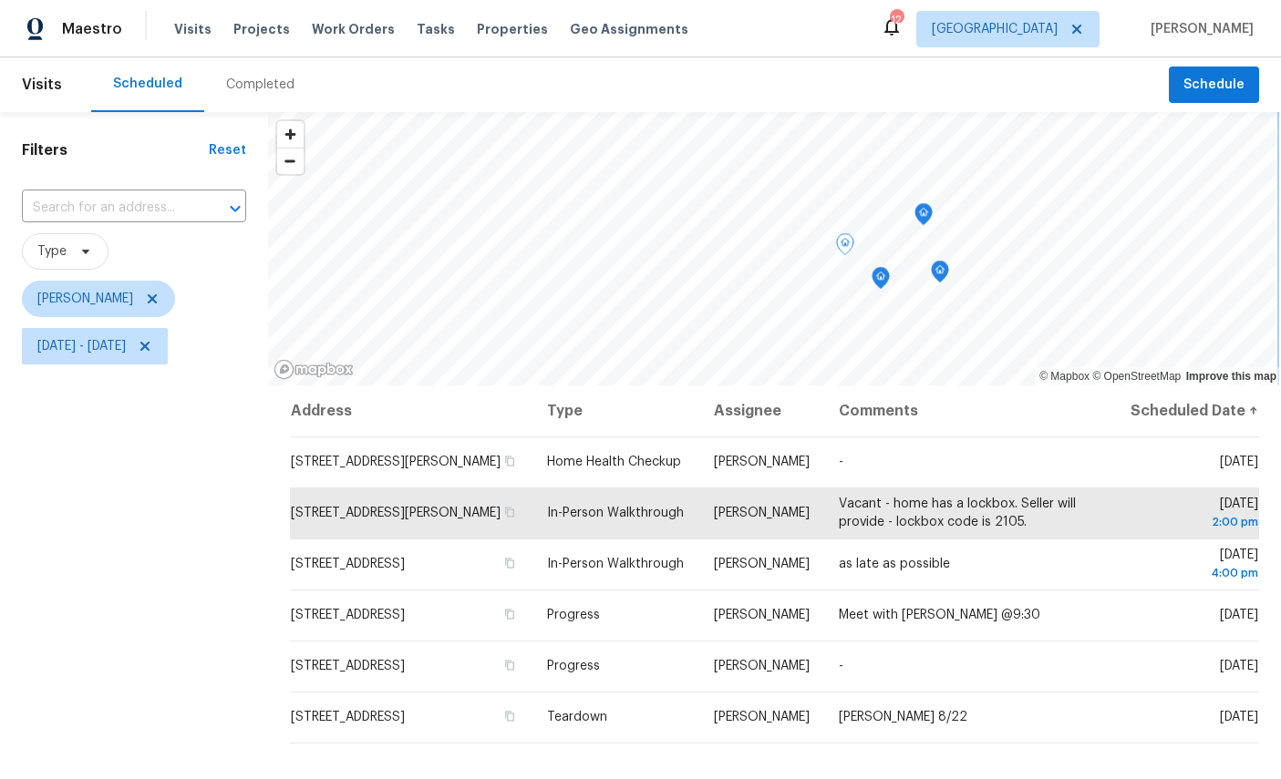
click at [929, 206] on icon "Map marker" at bounding box center [923, 214] width 16 height 21
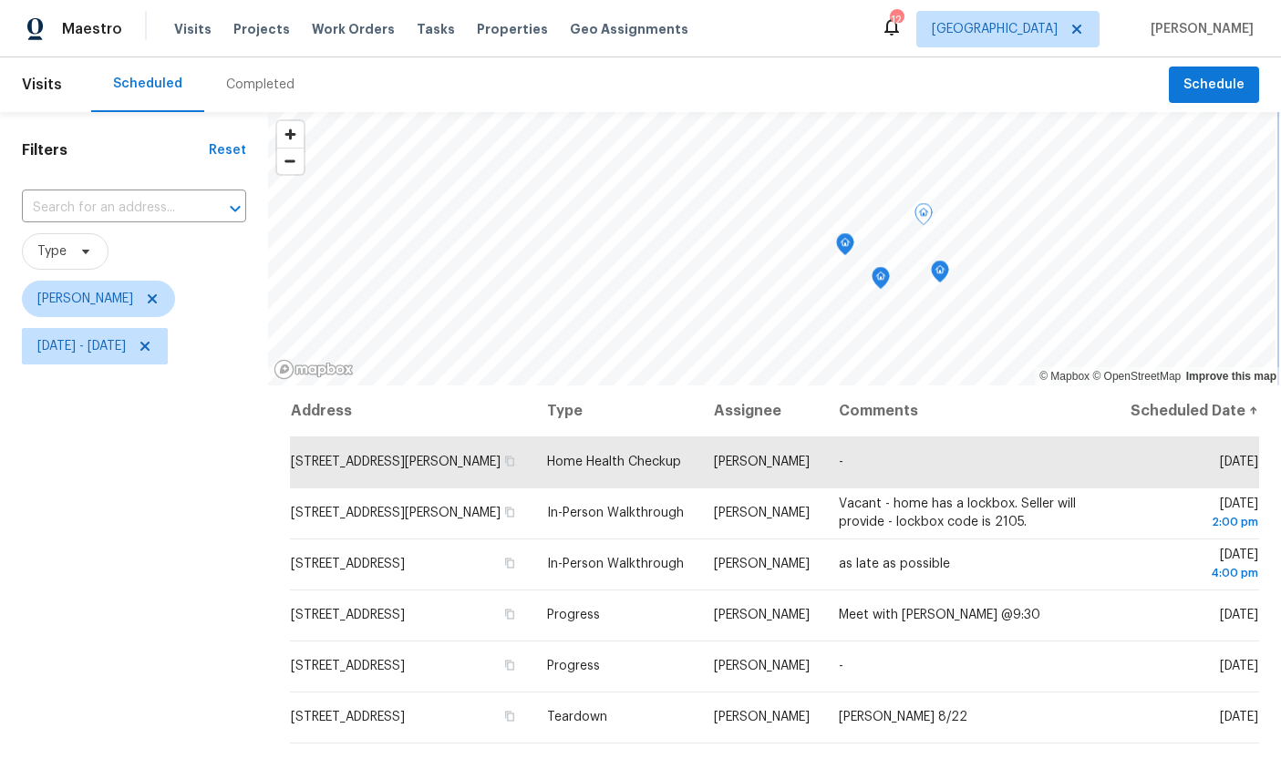
click at [843, 247] on icon "Map marker" at bounding box center [845, 244] width 16 height 21
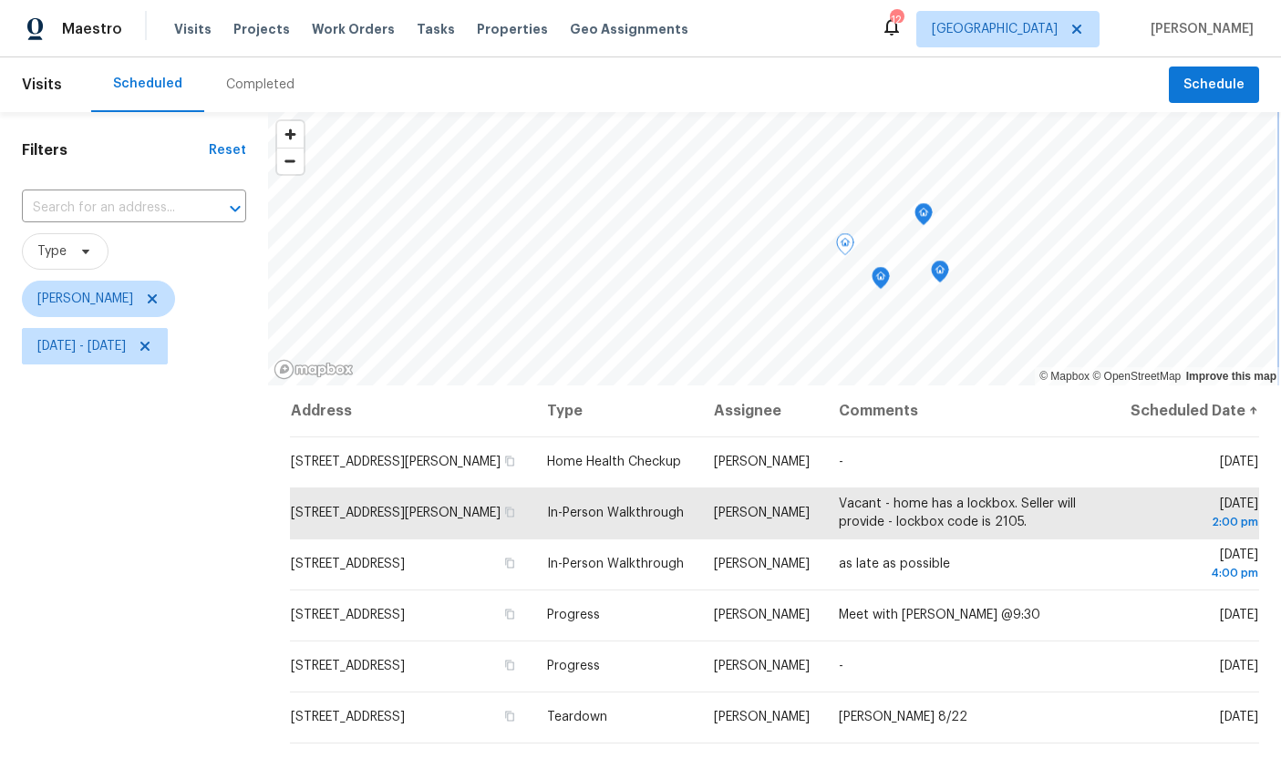
click at [888, 280] on icon "Map marker" at bounding box center [880, 278] width 16 height 21
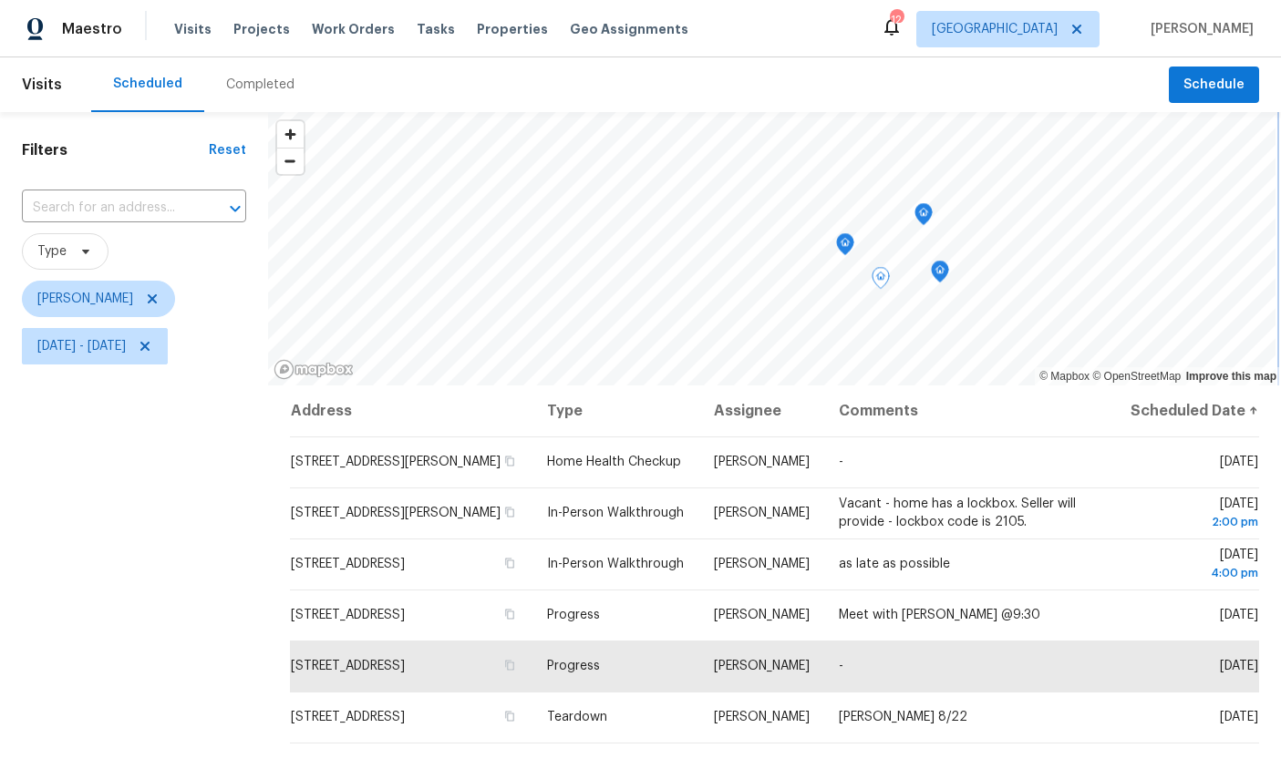
click at [944, 263] on icon "Map marker" at bounding box center [940, 272] width 16 height 21
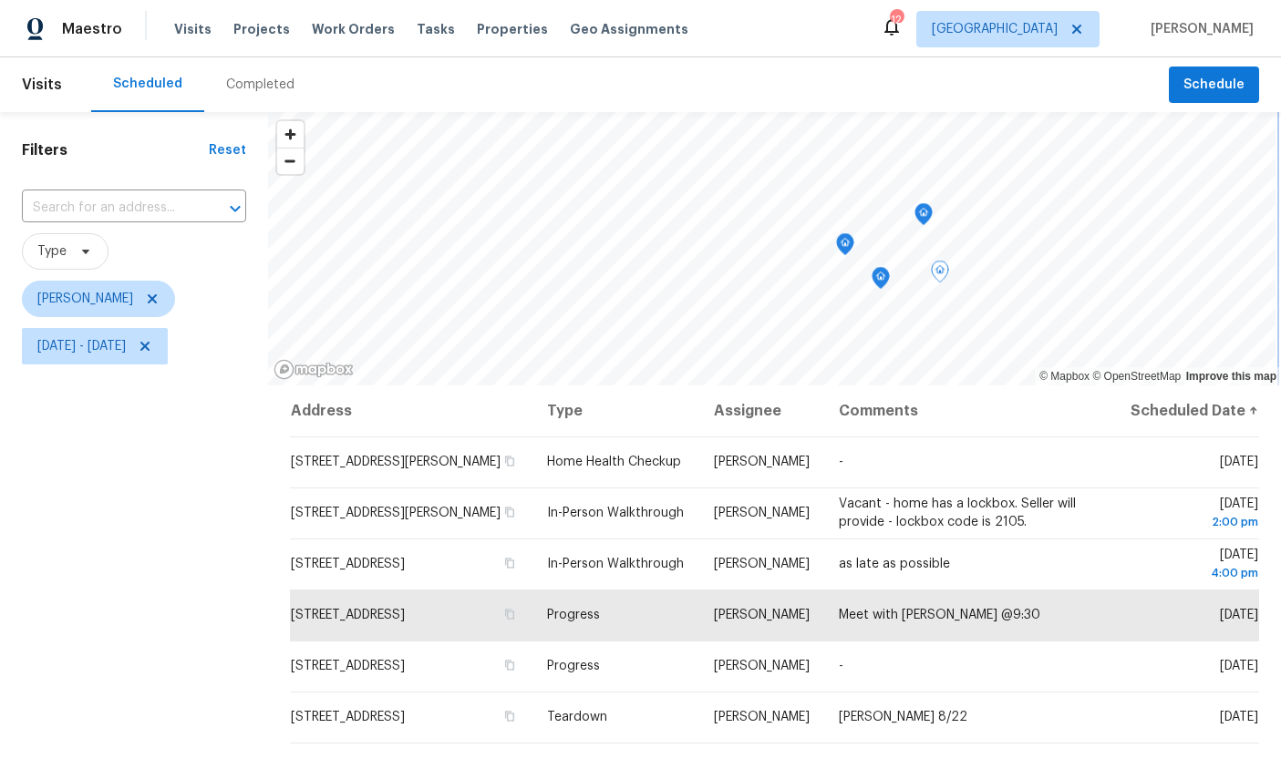
click at [888, 285] on icon "Map marker" at bounding box center [881, 278] width 18 height 23
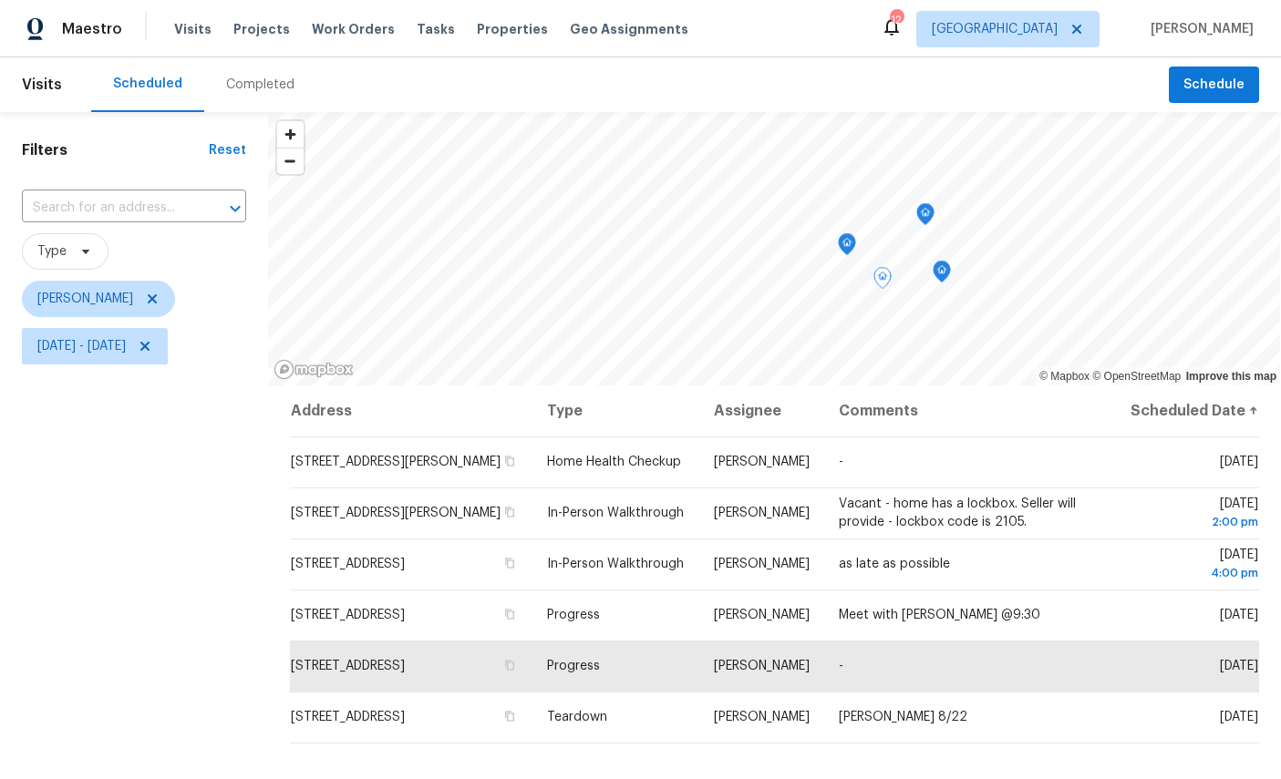
click at [948, 274] on icon "Map marker" at bounding box center [942, 272] width 16 height 21
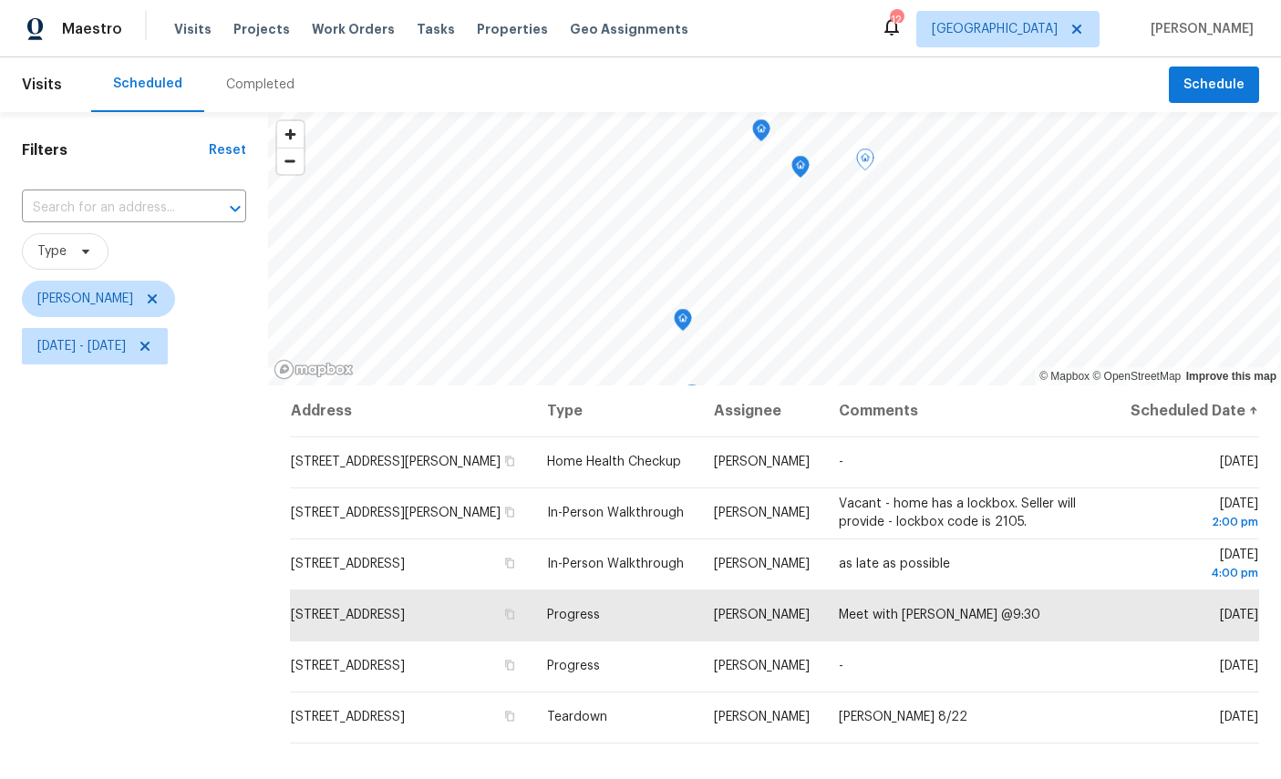
click at [810, 164] on icon "Map marker" at bounding box center [800, 167] width 18 height 23
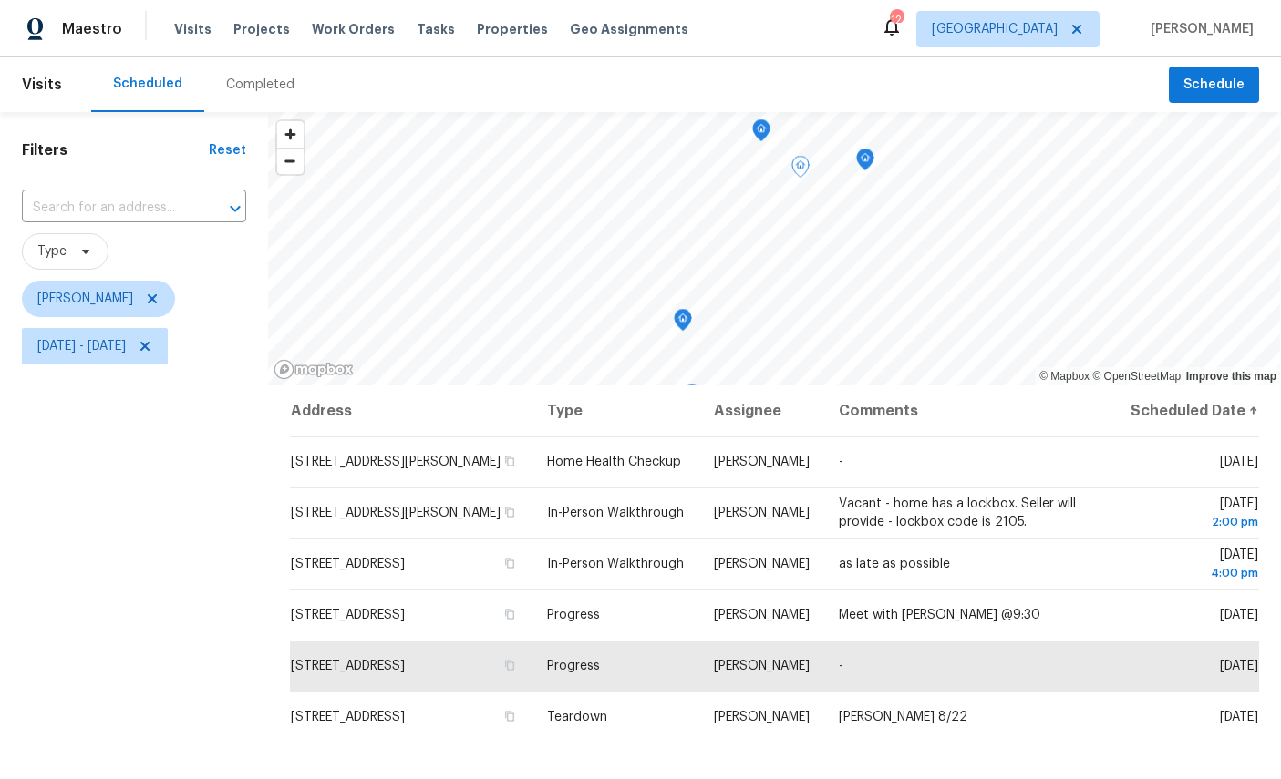
click at [873, 159] on icon "Map marker" at bounding box center [865, 160] width 16 height 21
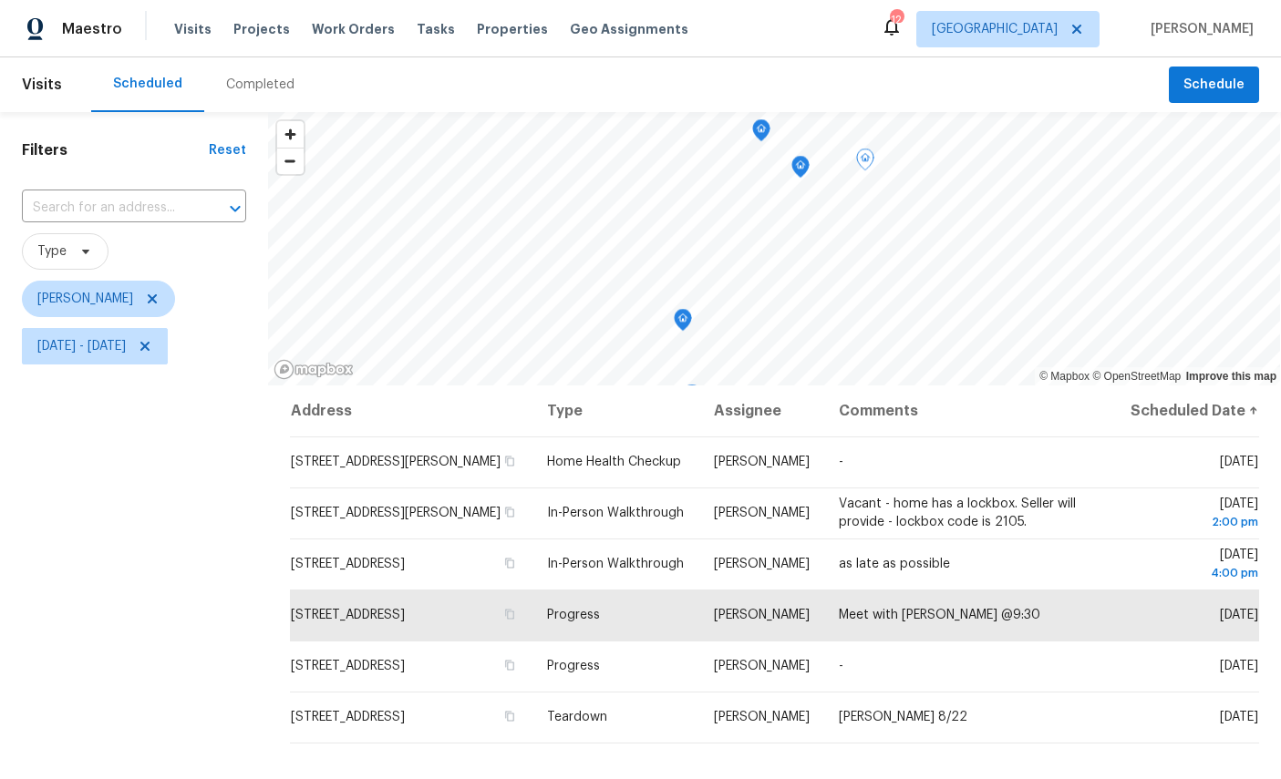
click at [795, 167] on icon "Map marker" at bounding box center [800, 167] width 16 height 21
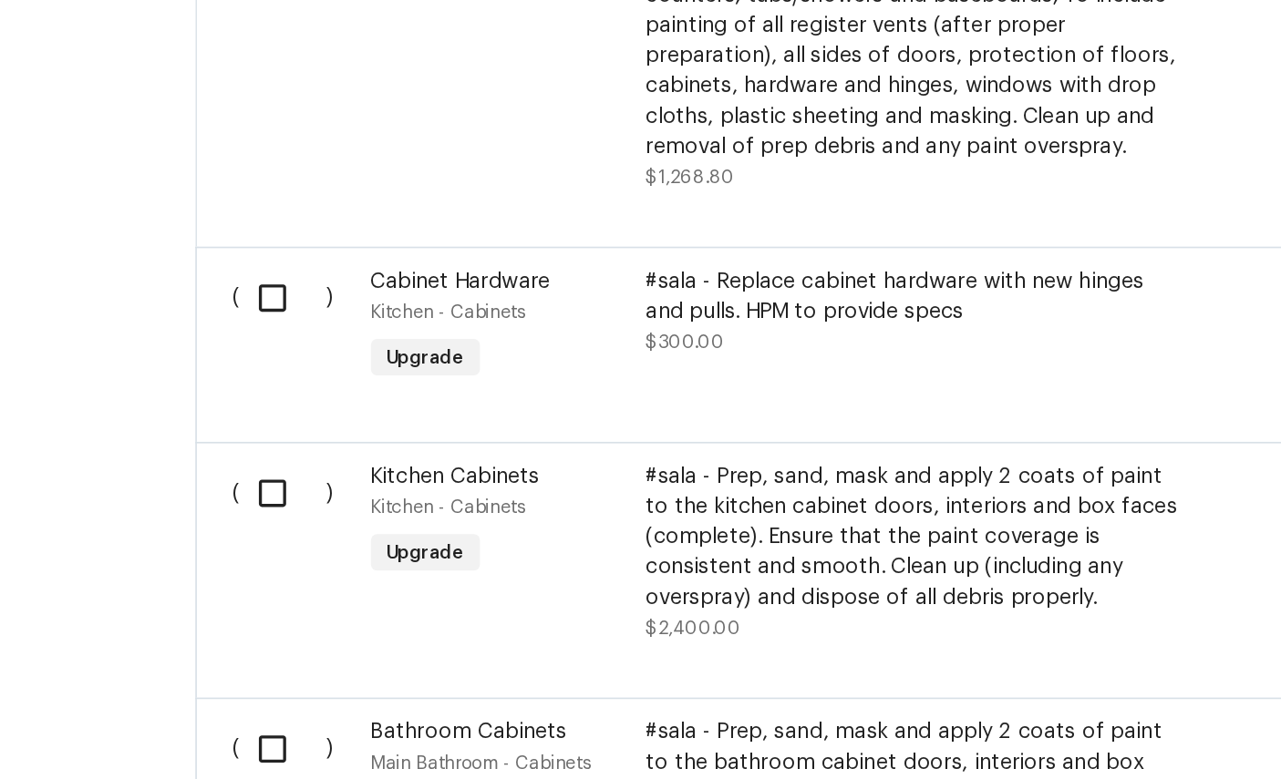
scroll to position [598, 0]
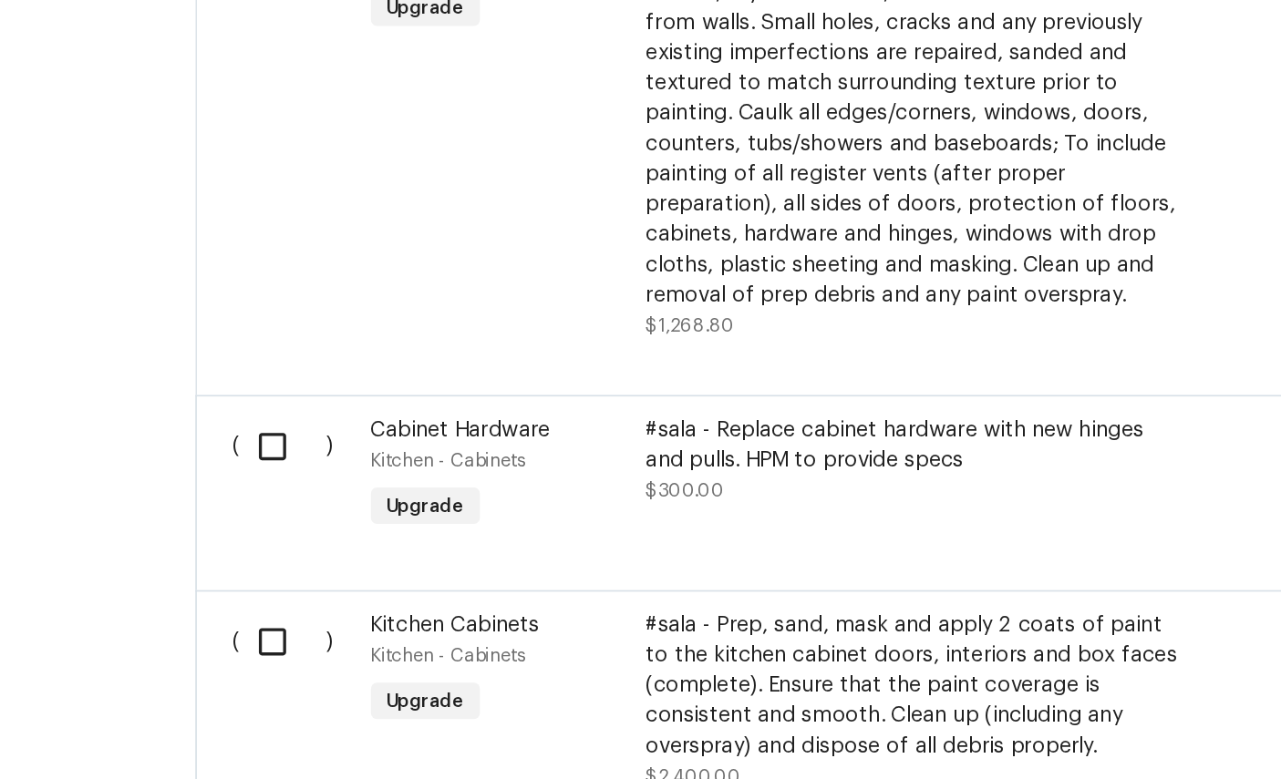
click at [258, 557] on span "Kitchen Cabinets" at bounding box center [283, 563] width 102 height 13
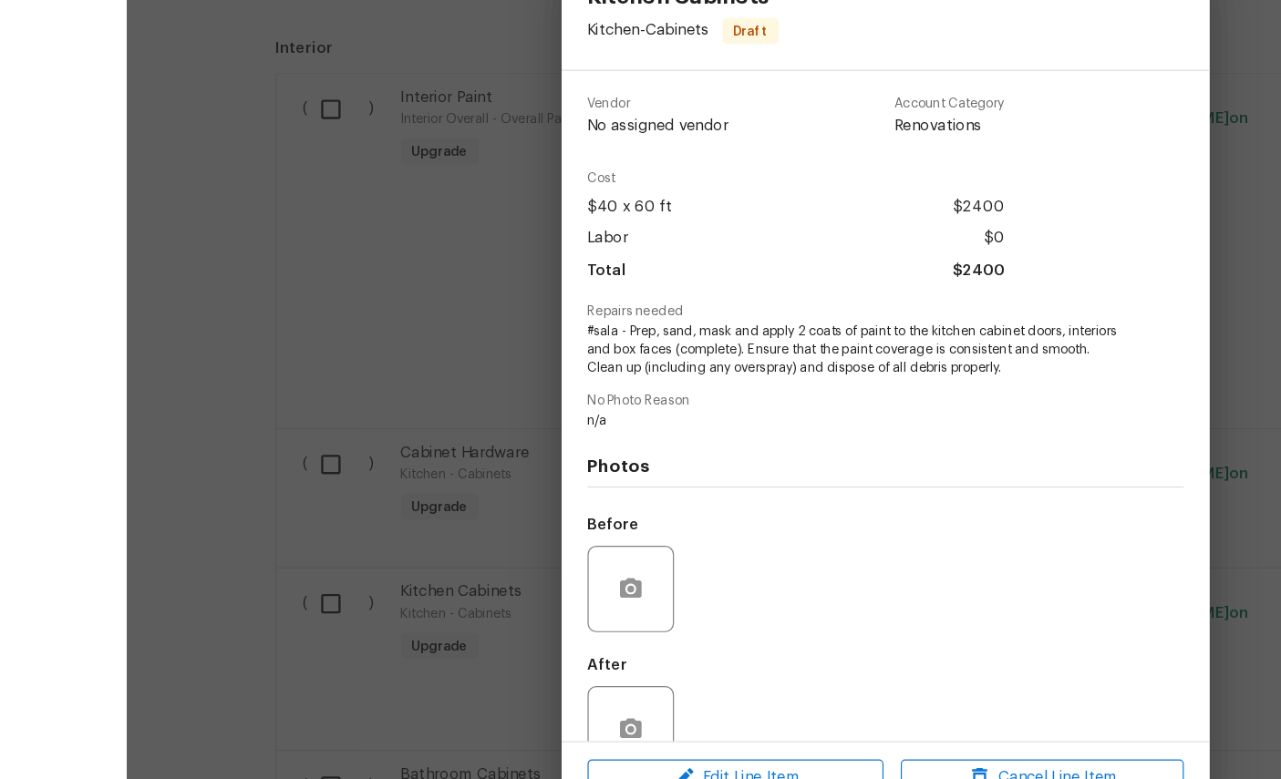
scroll to position [30, 0]
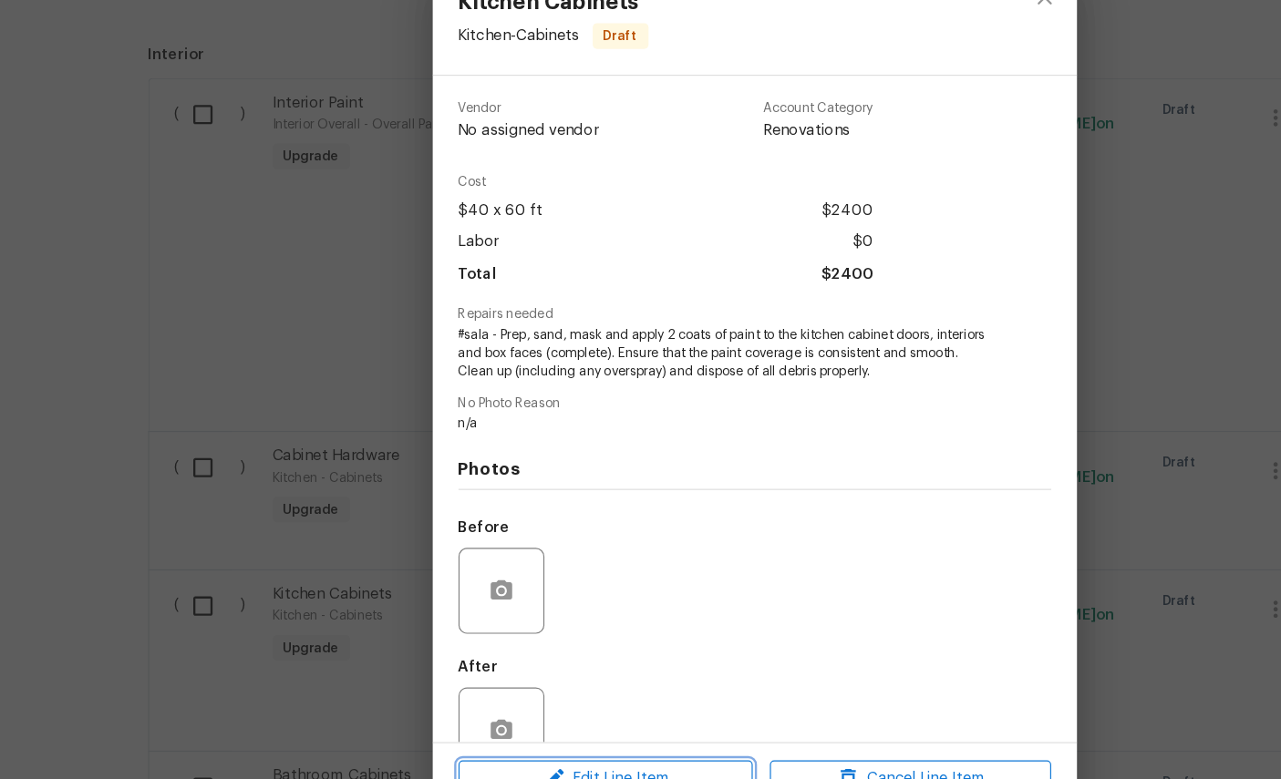
click at [543, 709] on span "Edit Line Item" at bounding box center [514, 720] width 239 height 23
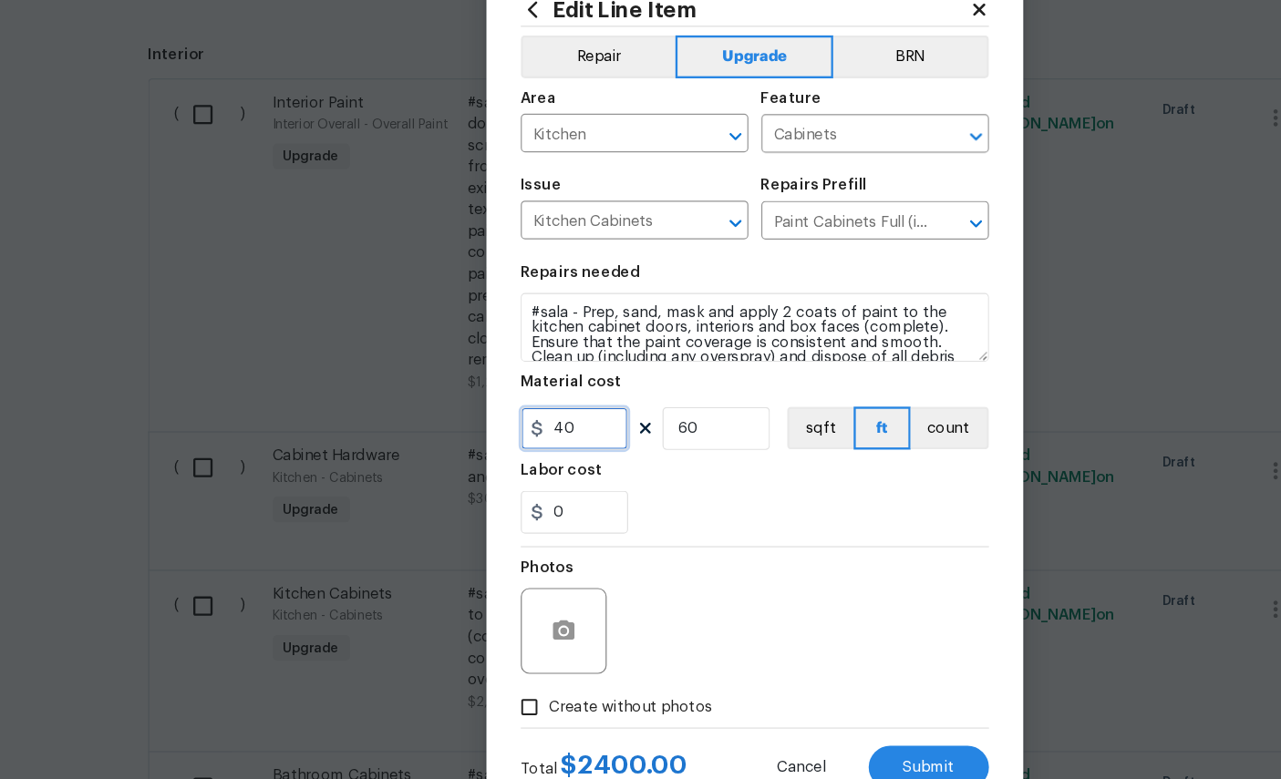
click at [515, 404] on input "40" at bounding box center [487, 422] width 91 height 36
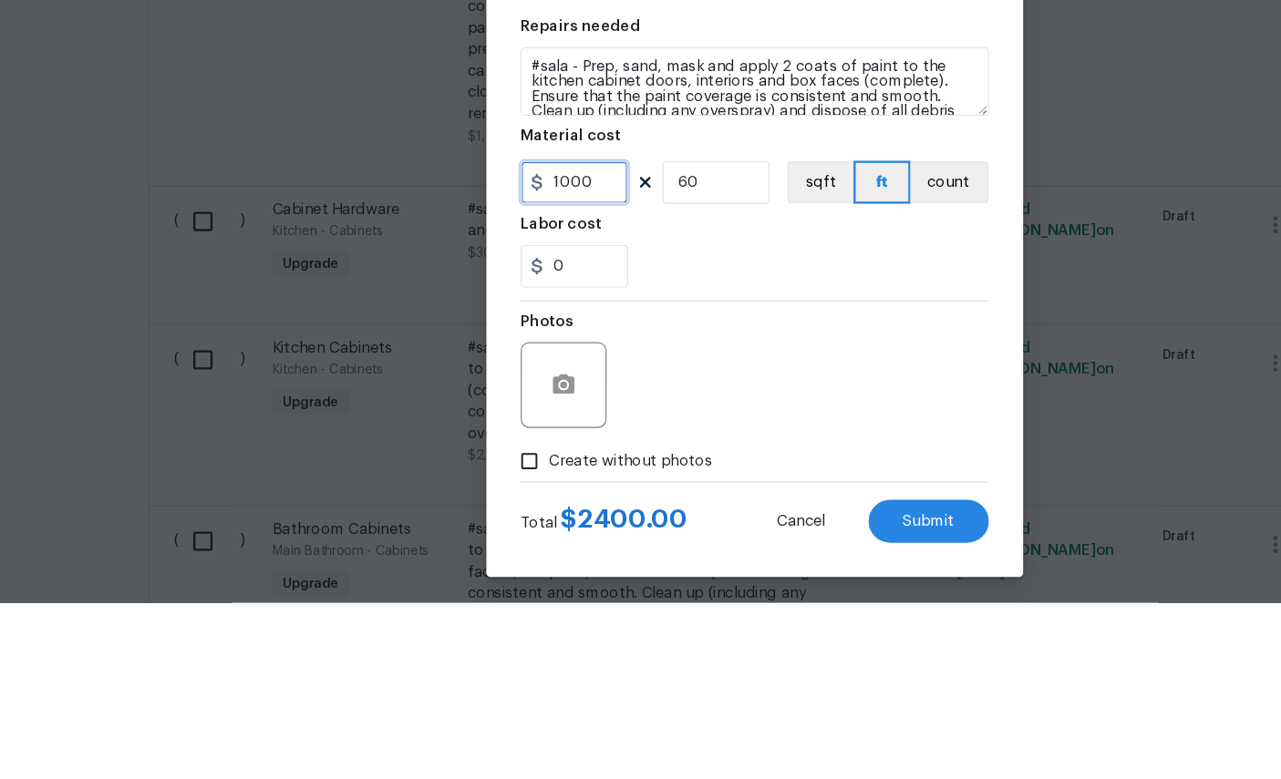
type input "1000"
click at [616, 404] on input "60" at bounding box center [608, 422] width 91 height 36
click at [511, 404] on input "1000" at bounding box center [487, 422] width 91 height 36
click at [623, 404] on input "0" at bounding box center [608, 422] width 91 height 36
type input "1"
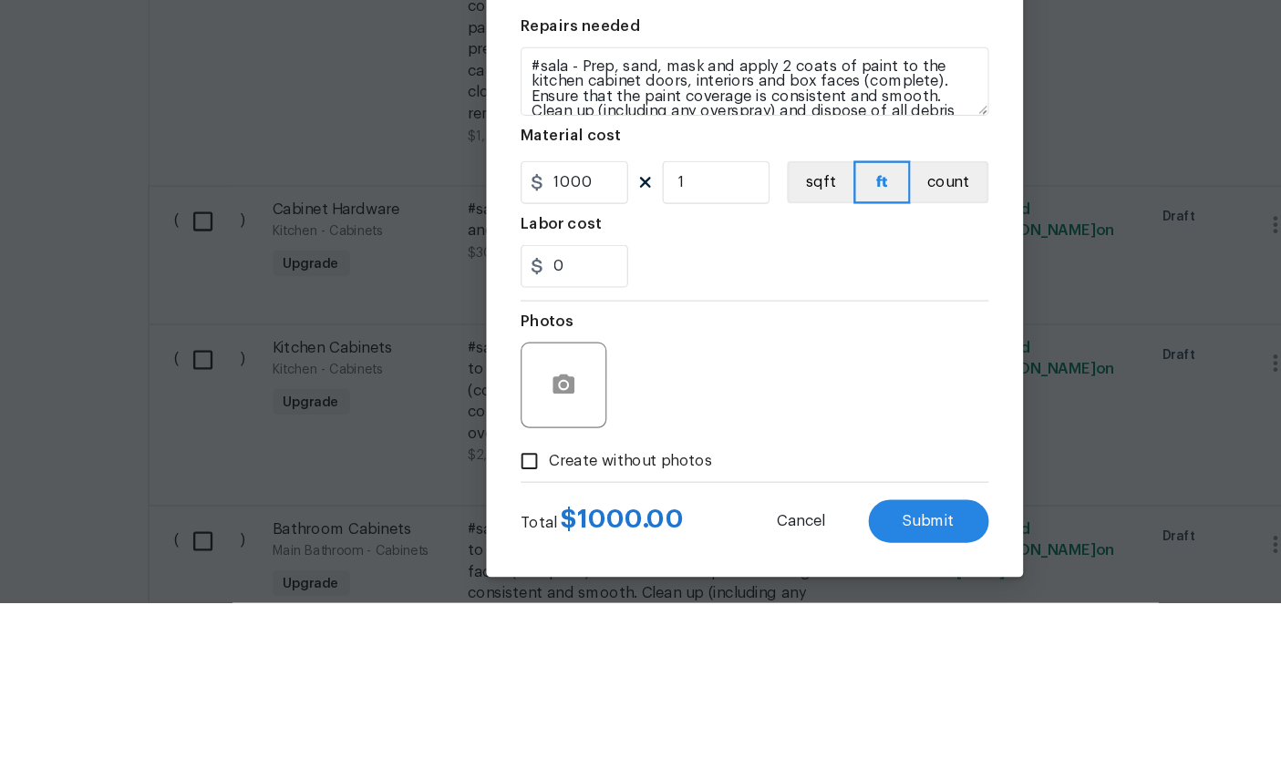
click at [718, 273] on section "Repairs needed #sala - Prep, sand, mask and apply 2 coats of paint to the kitch…" at bounding box center [640, 398] width 397 height 250
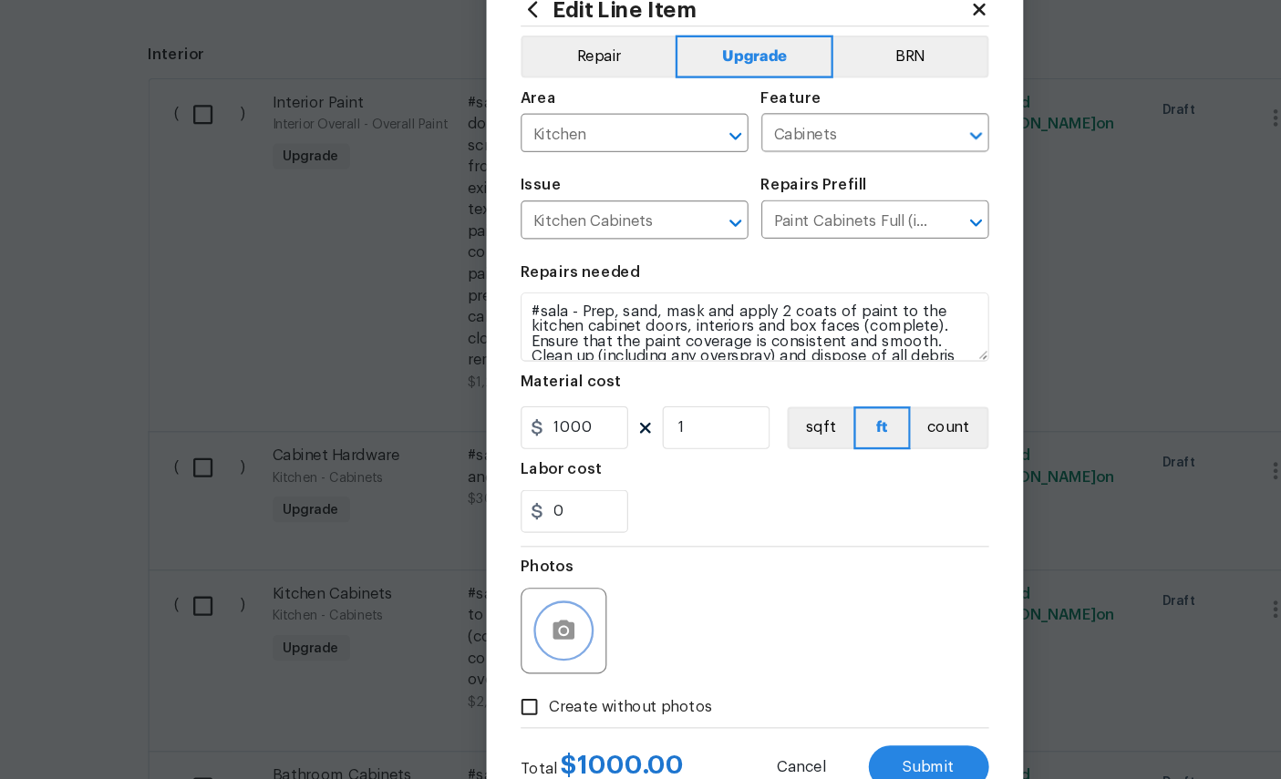
click at [489, 583] on icon "button" at bounding box center [479, 594] width 22 height 22
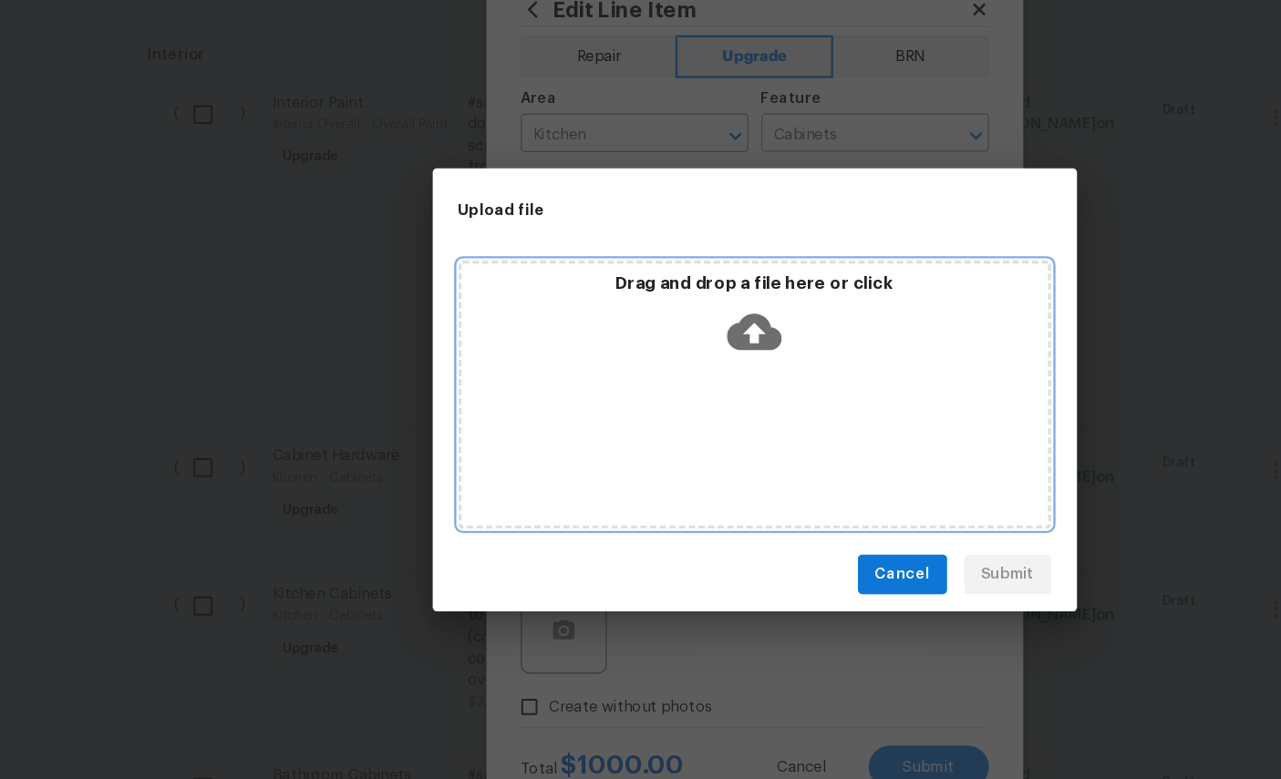
click at [647, 325] on icon at bounding box center [640, 340] width 46 height 31
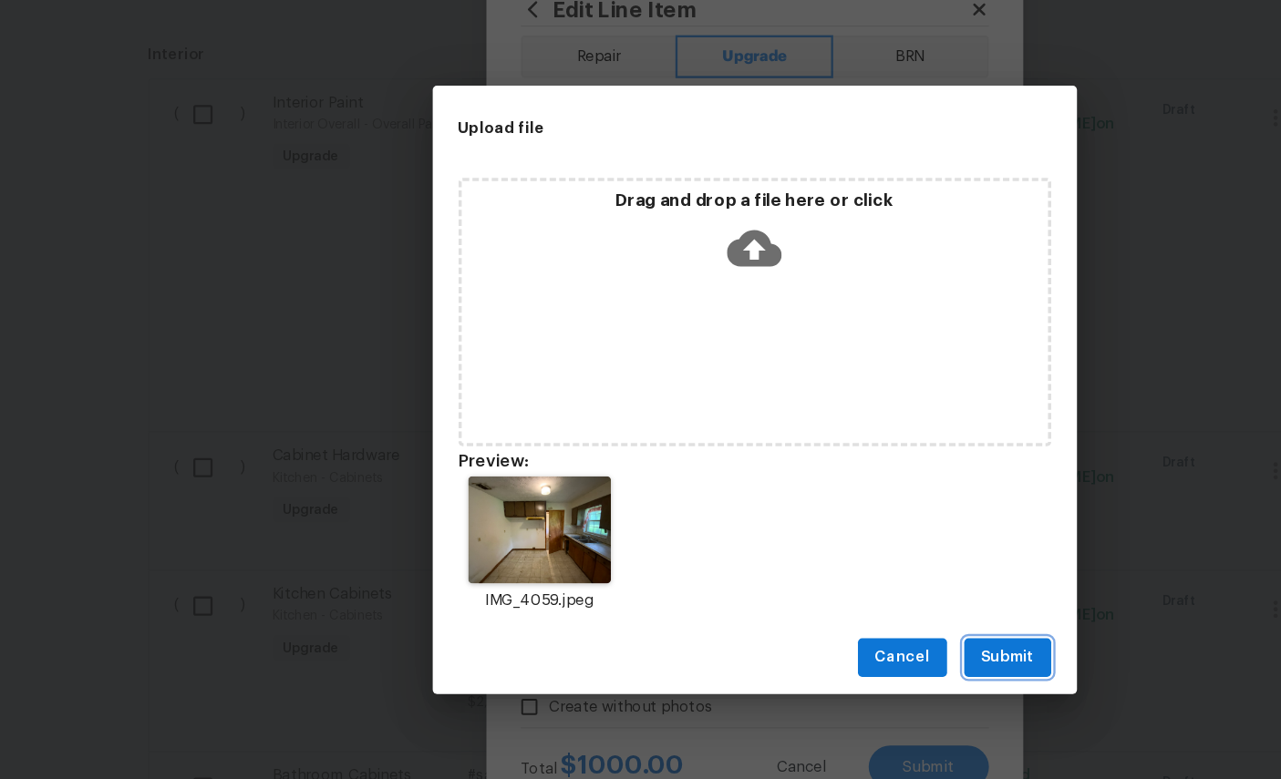
click at [862, 606] on span "Submit" at bounding box center [855, 617] width 45 height 23
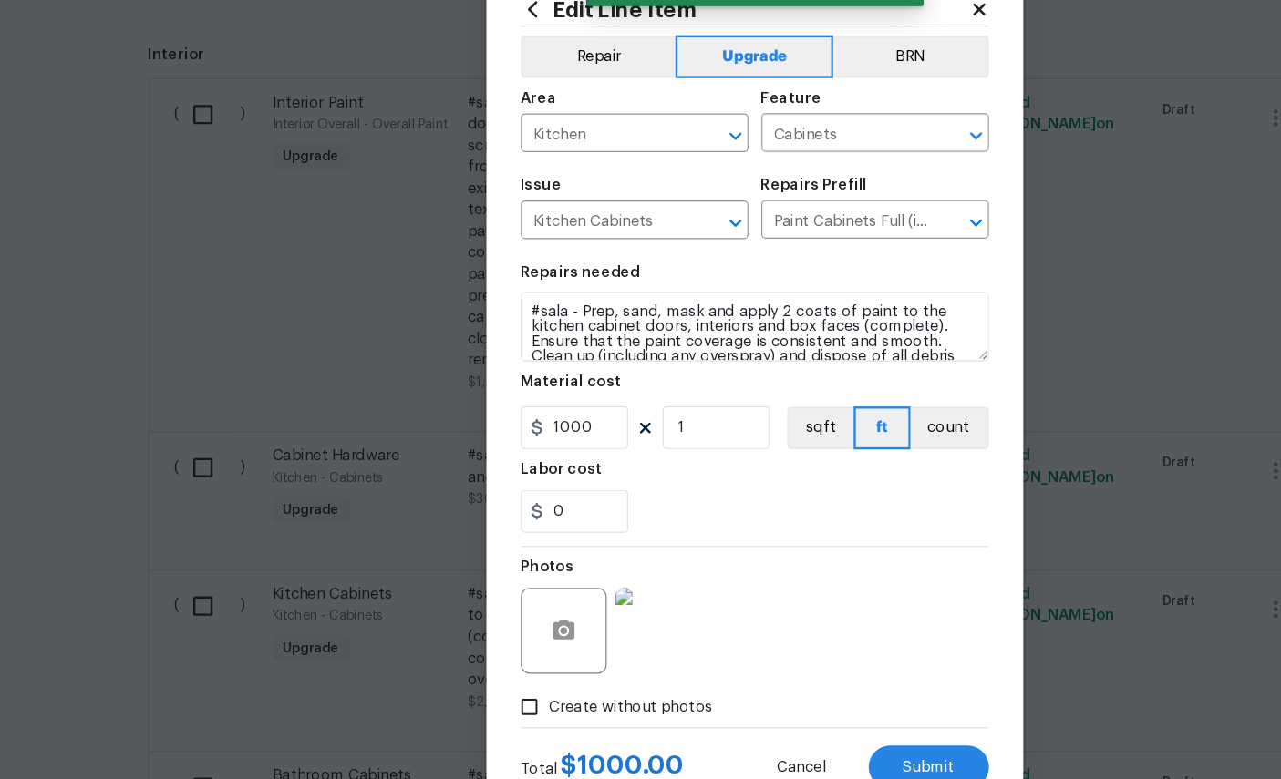
click at [787, 704] on span "Submit" at bounding box center [789, 711] width 44 height 14
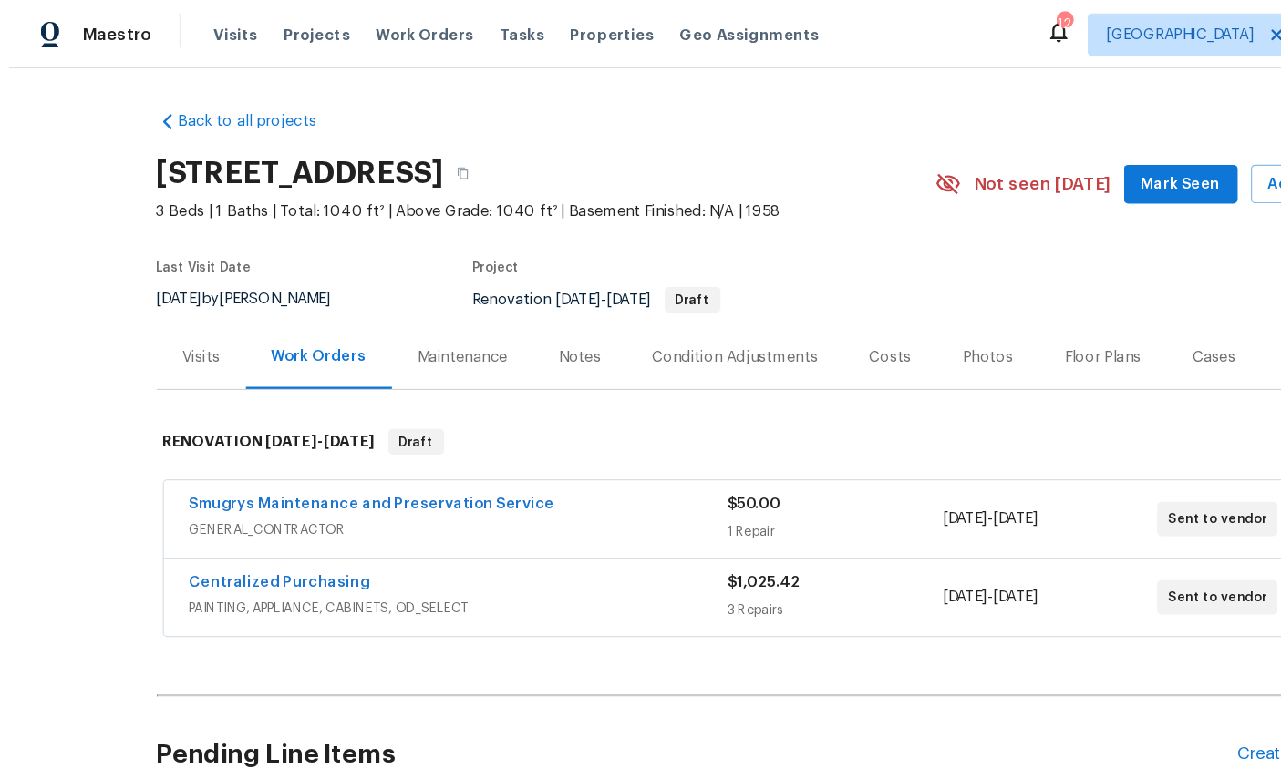
scroll to position [0, 0]
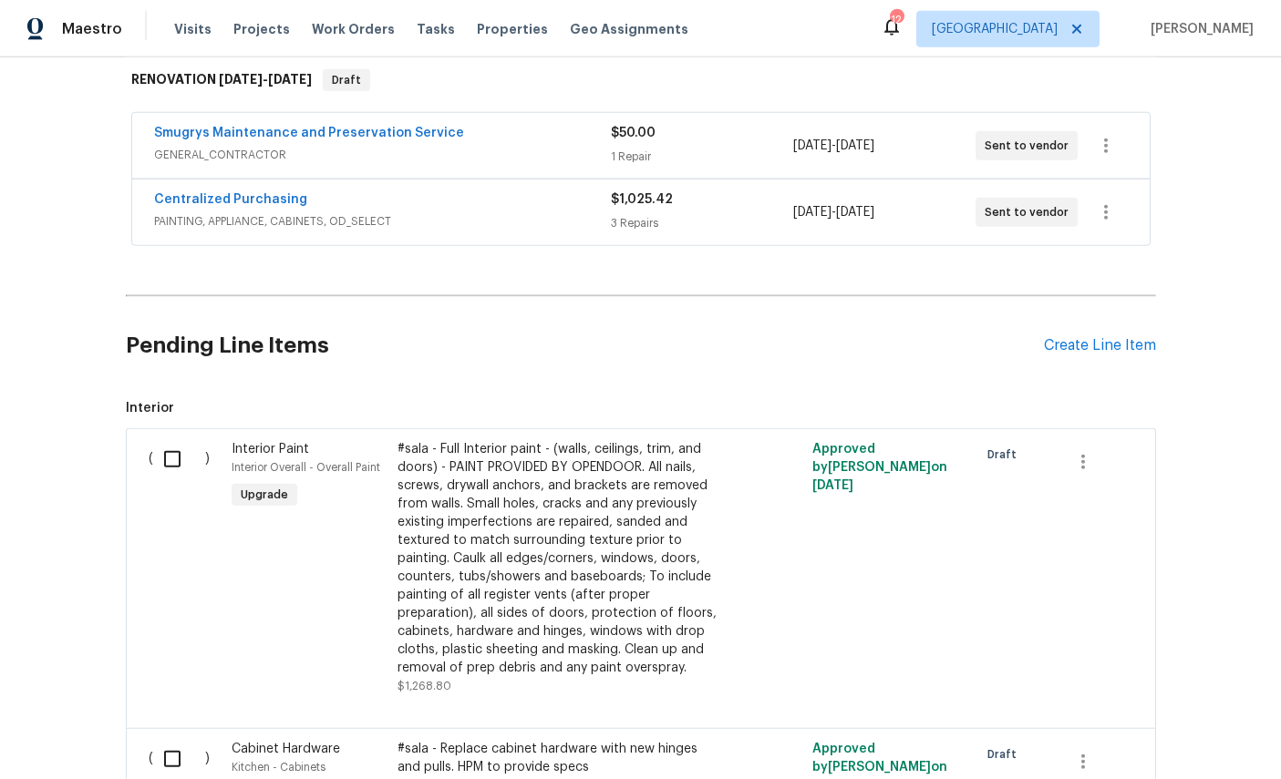
scroll to position [68, 0]
click at [181, 440] on input "checkbox" at bounding box center [179, 459] width 52 height 38
checkbox input "true"
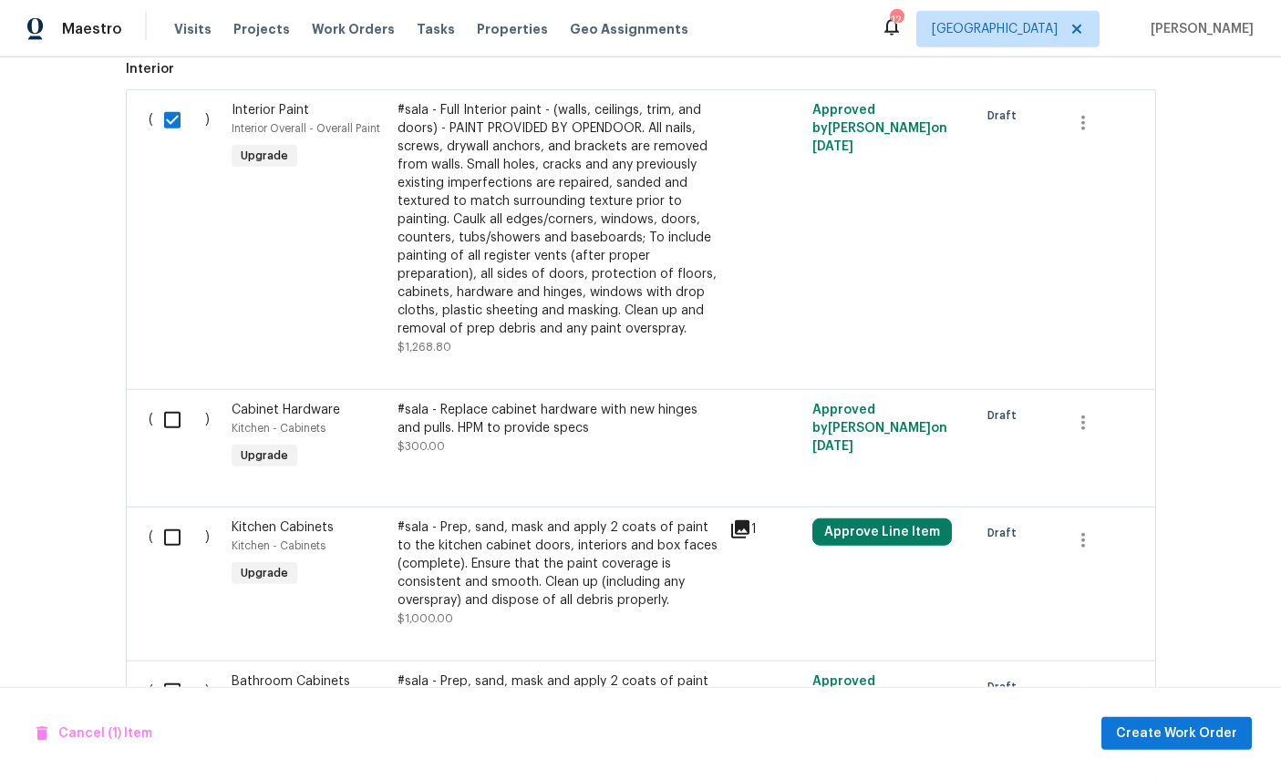
scroll to position [659, 0]
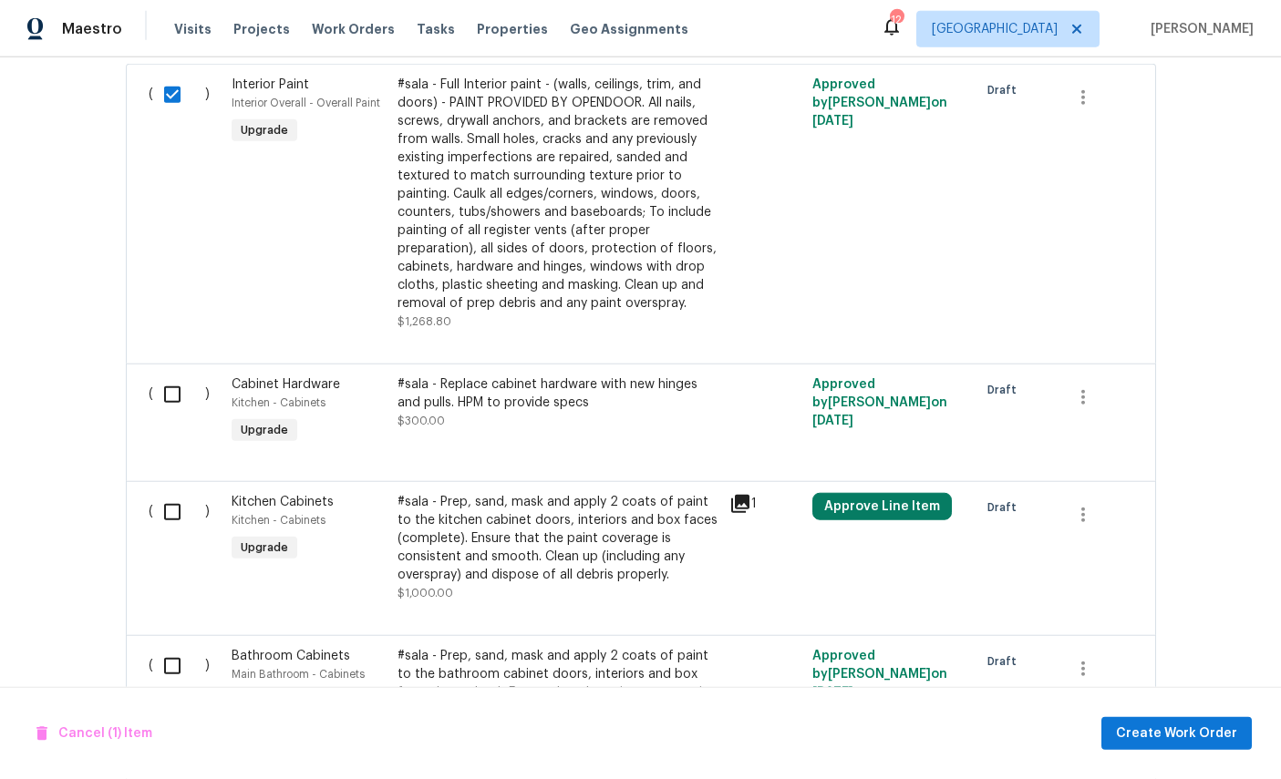
click at [171, 376] on input "checkbox" at bounding box center [179, 395] width 52 height 38
checkbox input "true"
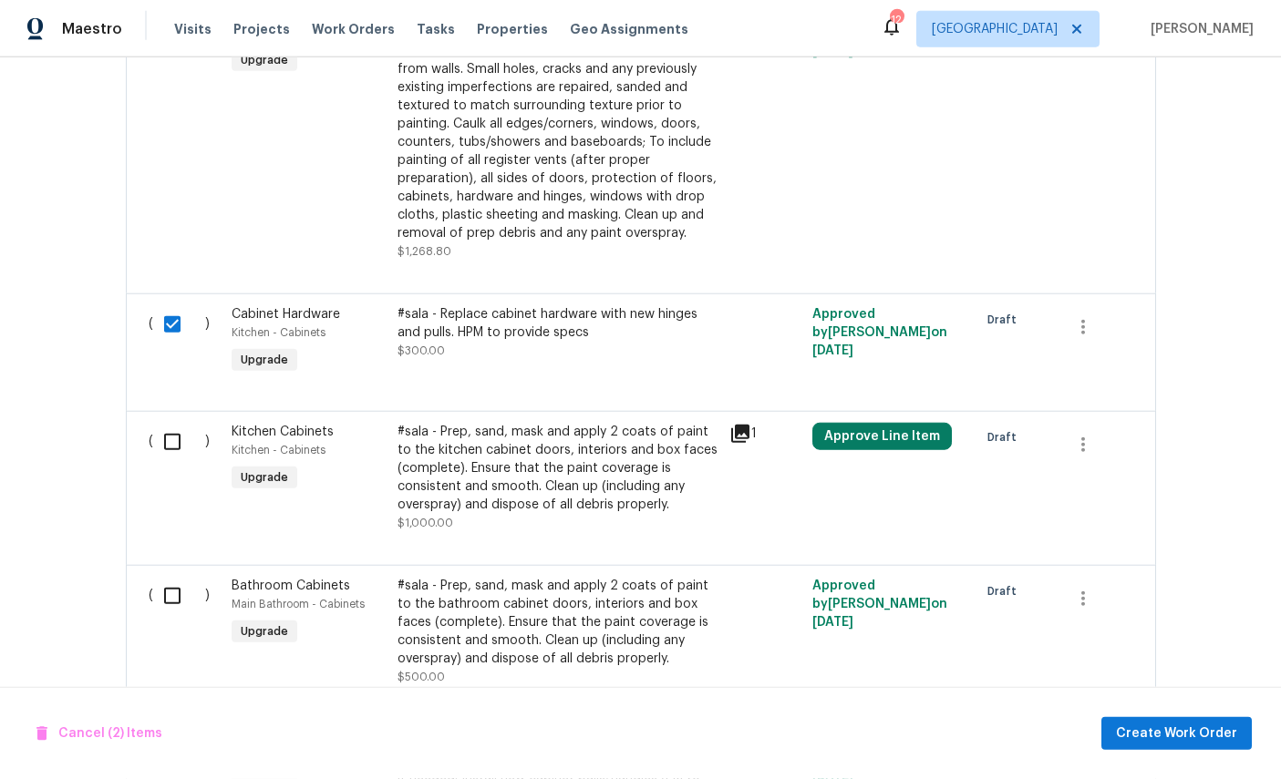
click at [192, 423] on input "checkbox" at bounding box center [179, 442] width 52 height 38
checkbox input "true"
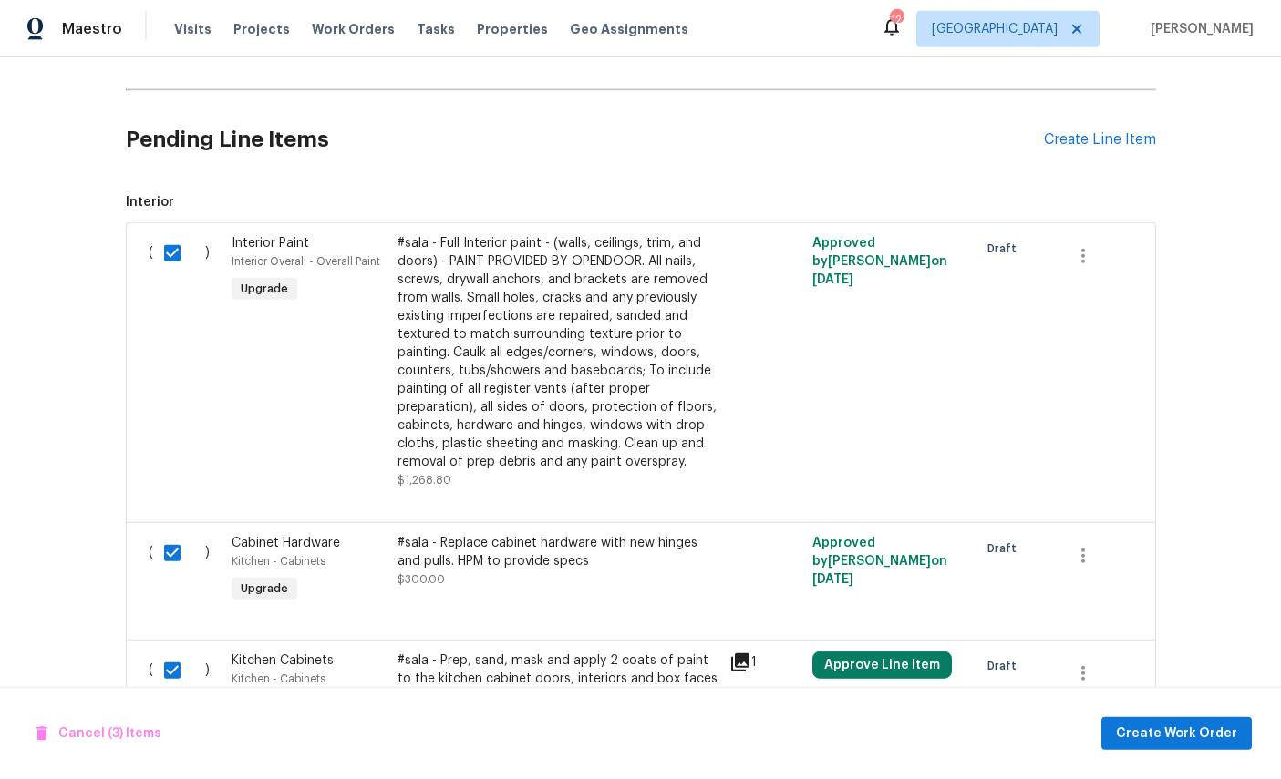
scroll to position [401, 0]
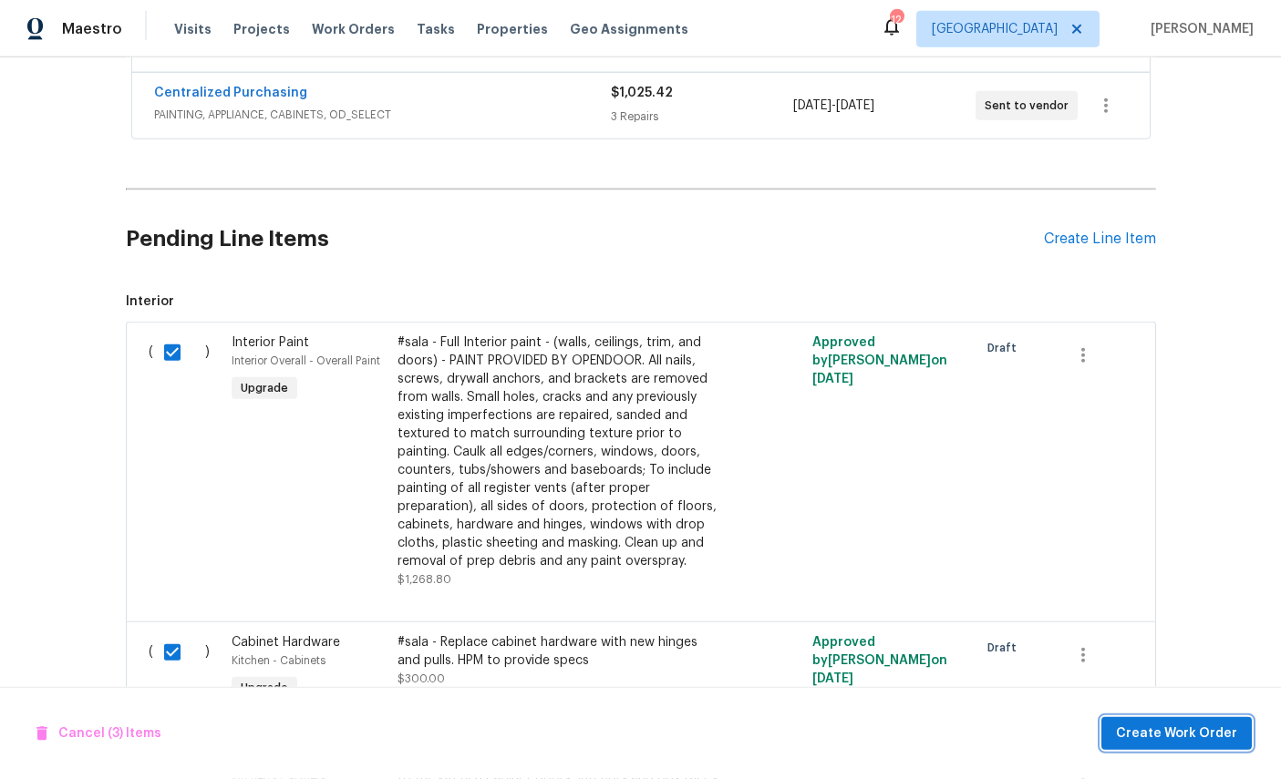
click at [1183, 736] on span "Create Work Order" at bounding box center [1176, 734] width 121 height 23
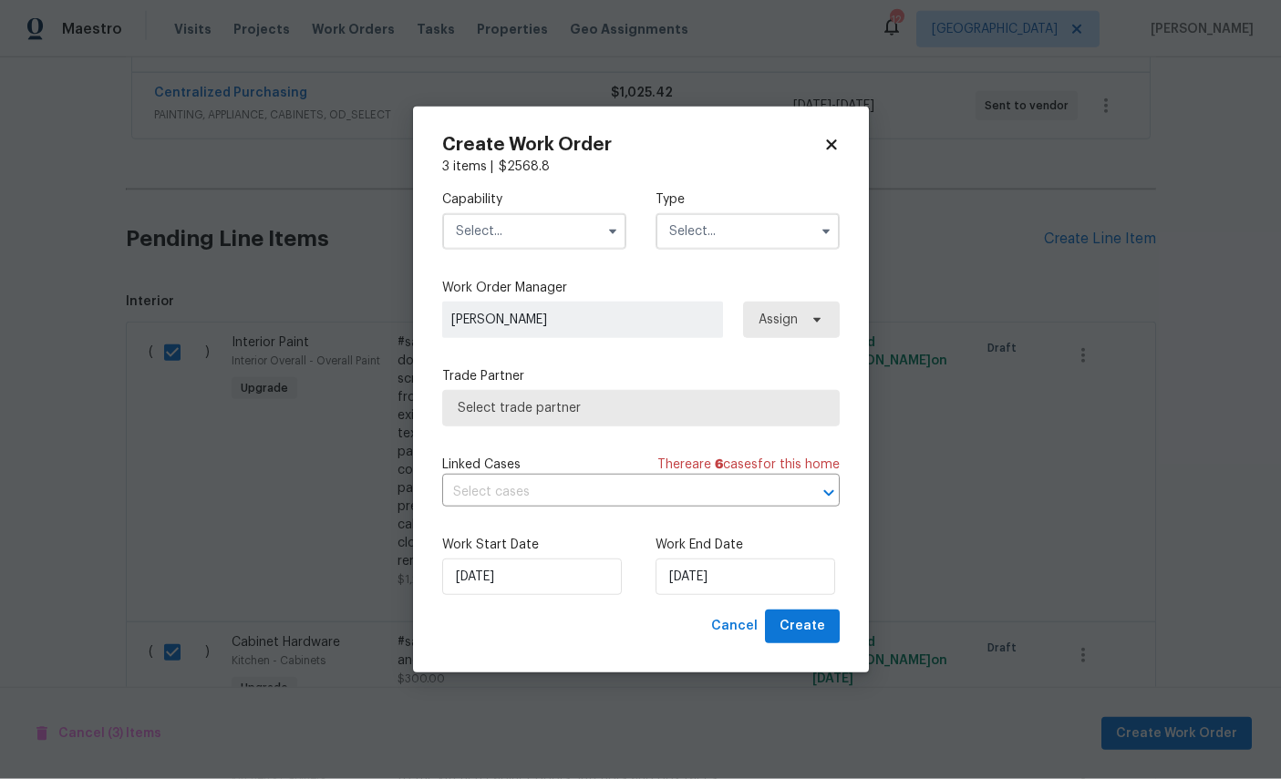
click at [532, 230] on input "text" at bounding box center [534, 231] width 184 height 36
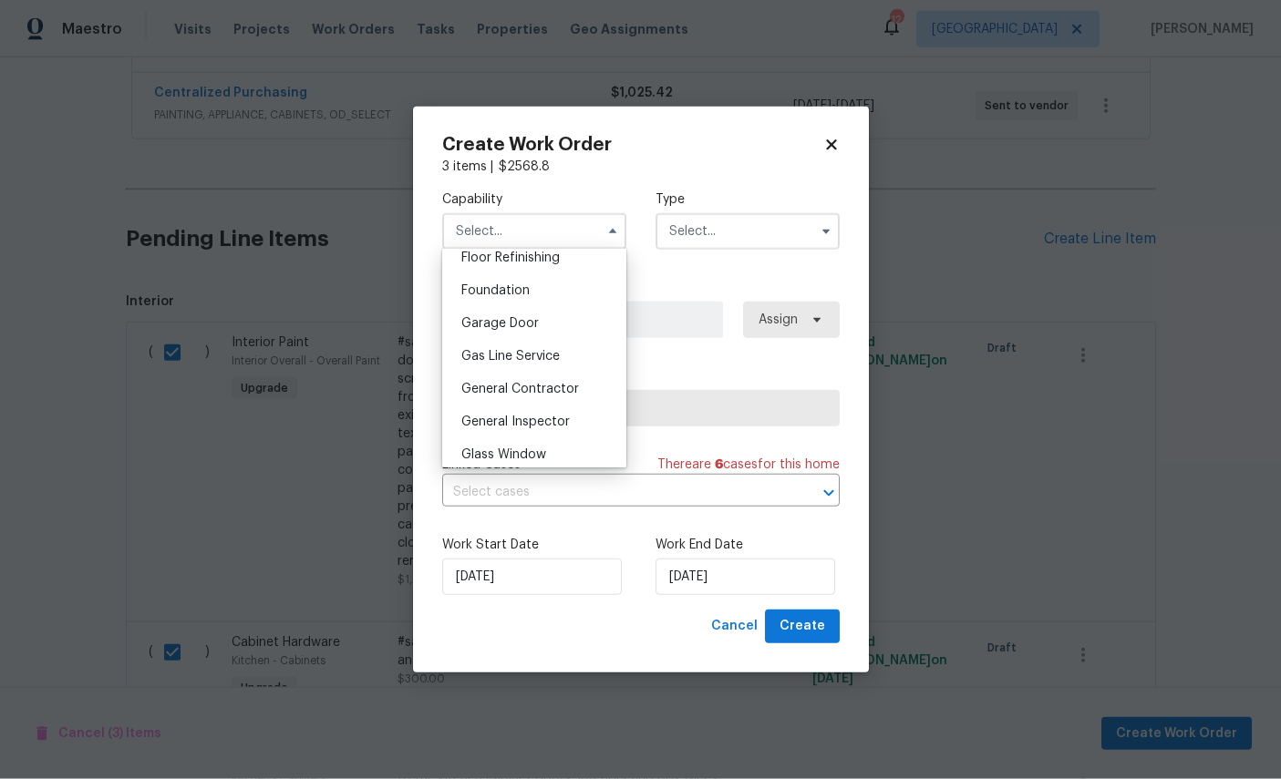
scroll to position [786, 0]
click at [552, 362] on span "General Contractor" at bounding box center [520, 355] width 118 height 13
type input "General Contractor"
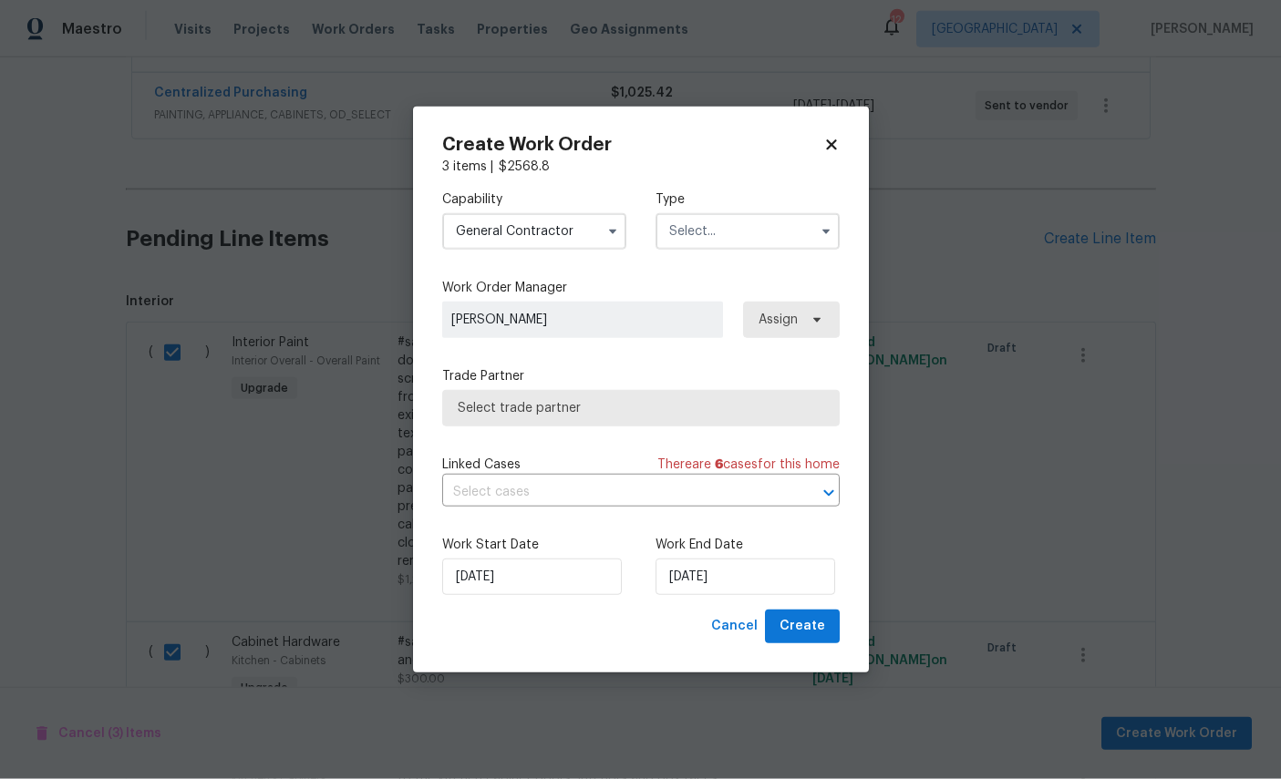
click at [732, 225] on input "text" at bounding box center [748, 231] width 184 height 36
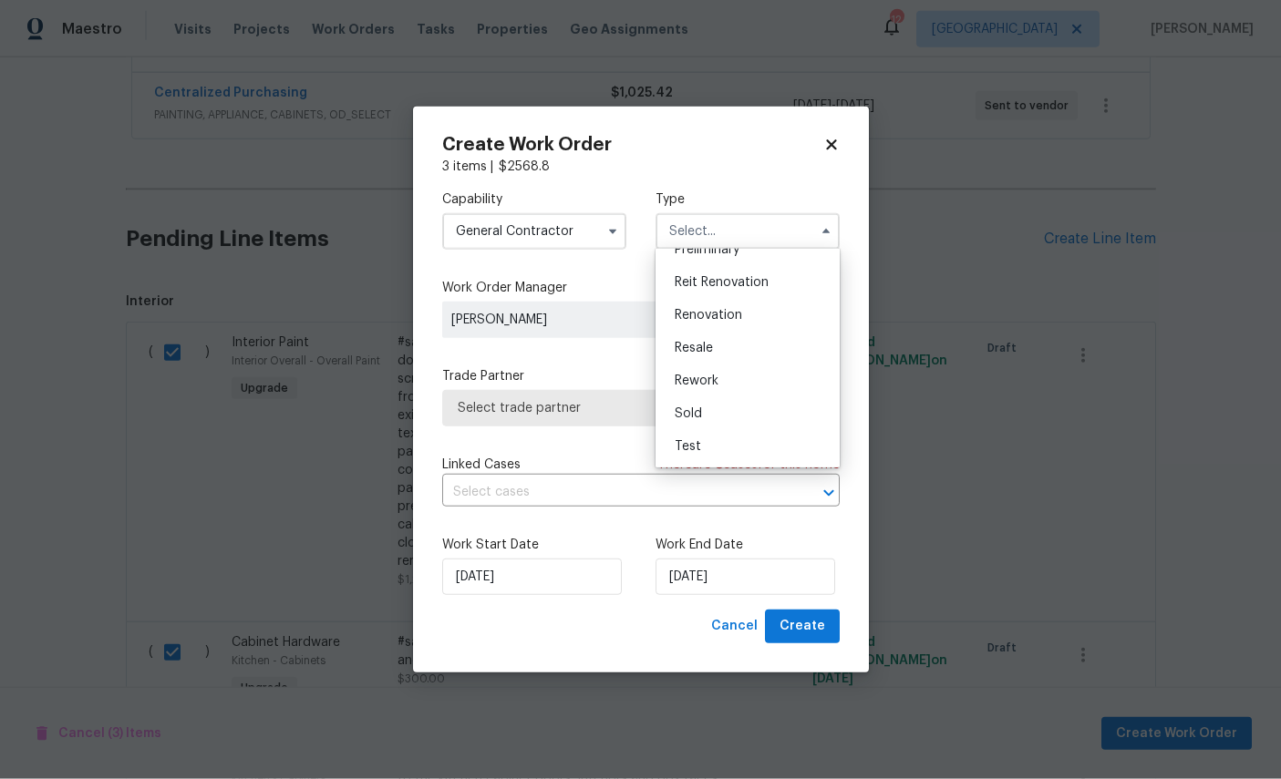
scroll to position [431, 0]
click at [733, 309] on span "Renovation" at bounding box center [708, 315] width 67 height 13
type input "Renovation"
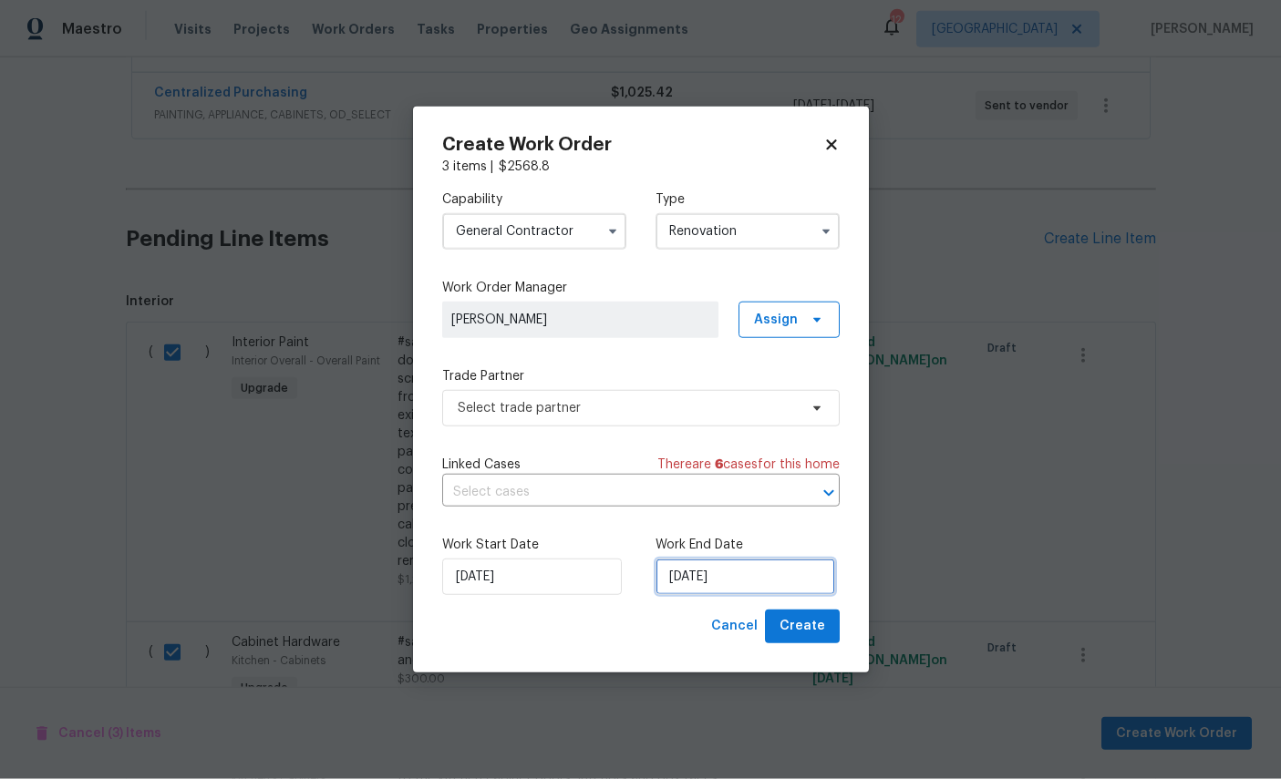
click at [736, 573] on input "[DATE]" at bounding box center [746, 577] width 180 height 36
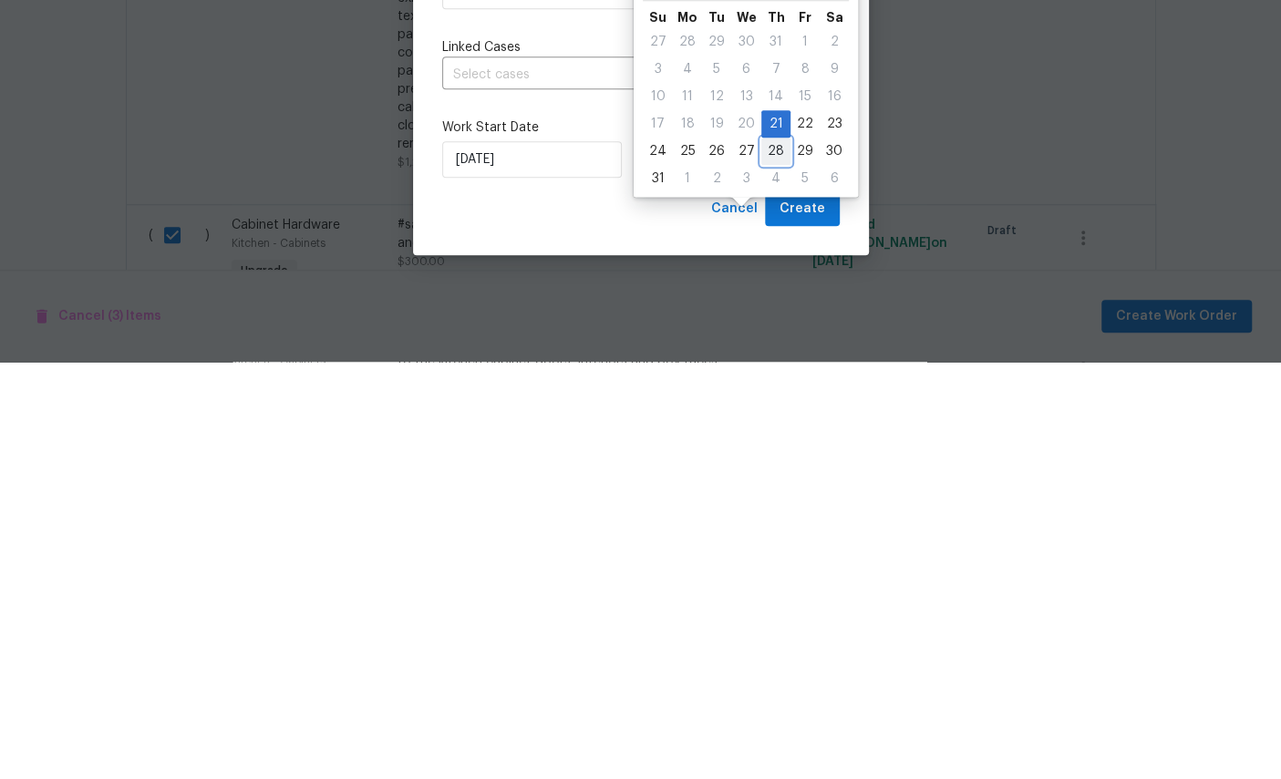
click at [774, 556] on div "28" at bounding box center [775, 569] width 29 height 26
type input "[DATE]"
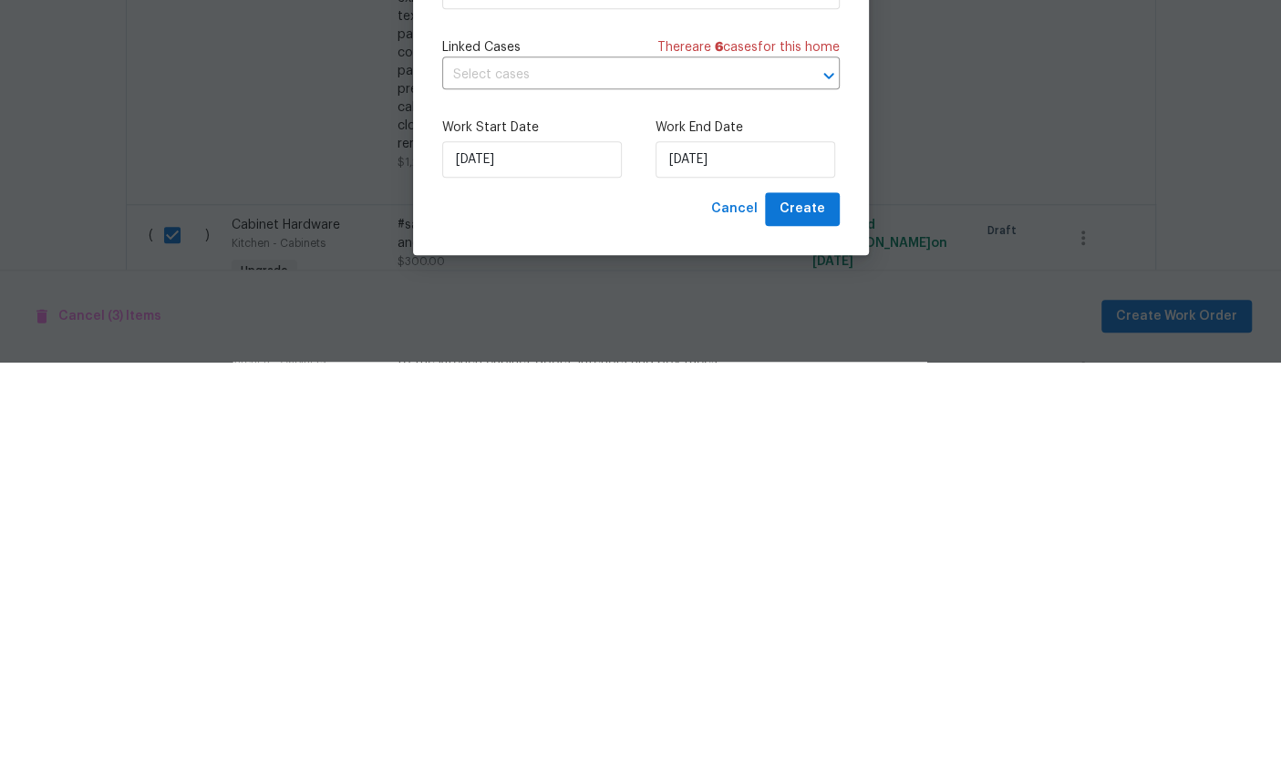
scroll to position [68, 0]
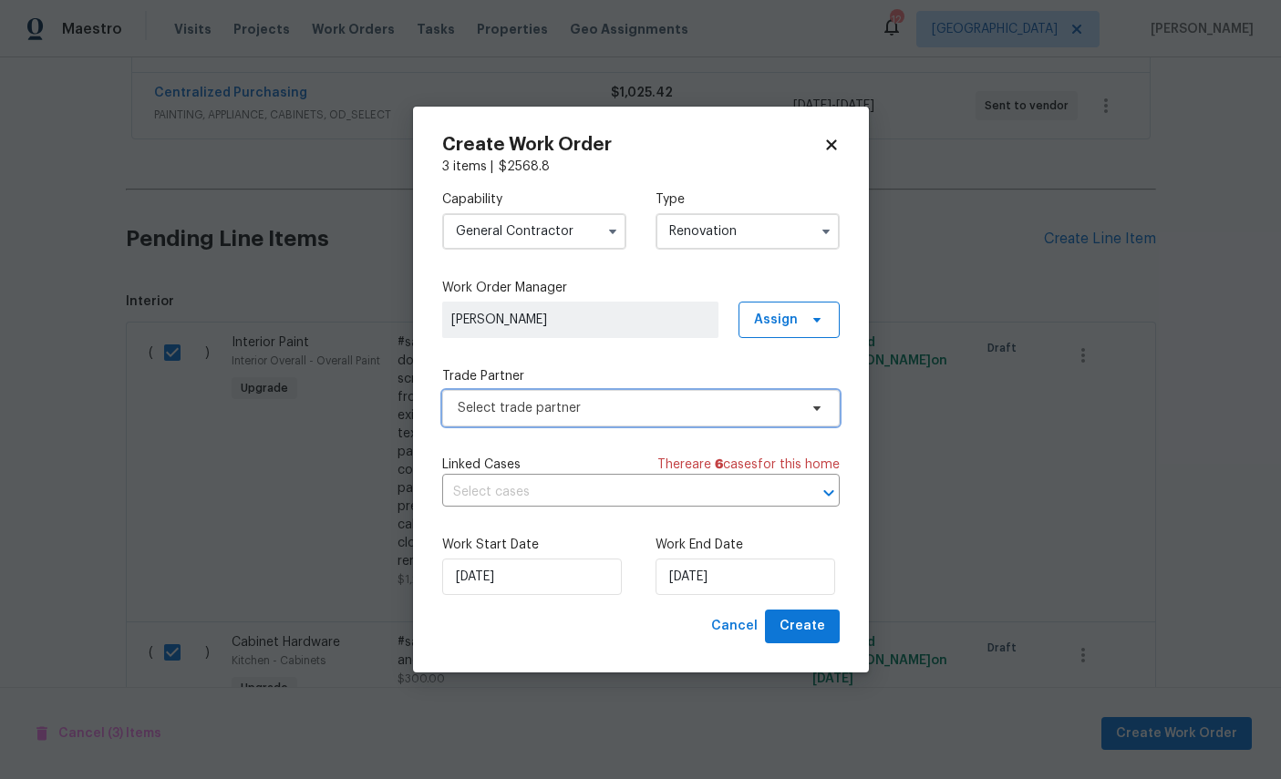
click at [637, 403] on span "Select trade partner" at bounding box center [628, 408] width 340 height 18
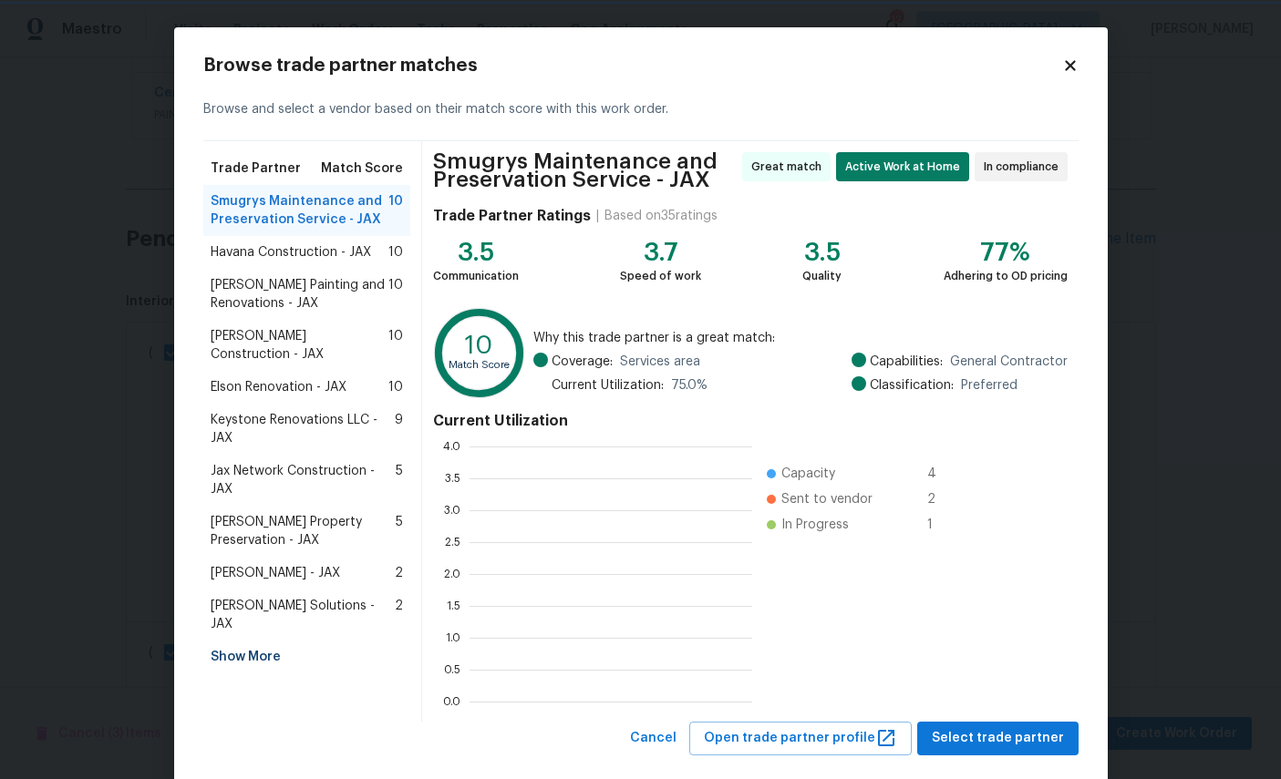
scroll to position [255, 283]
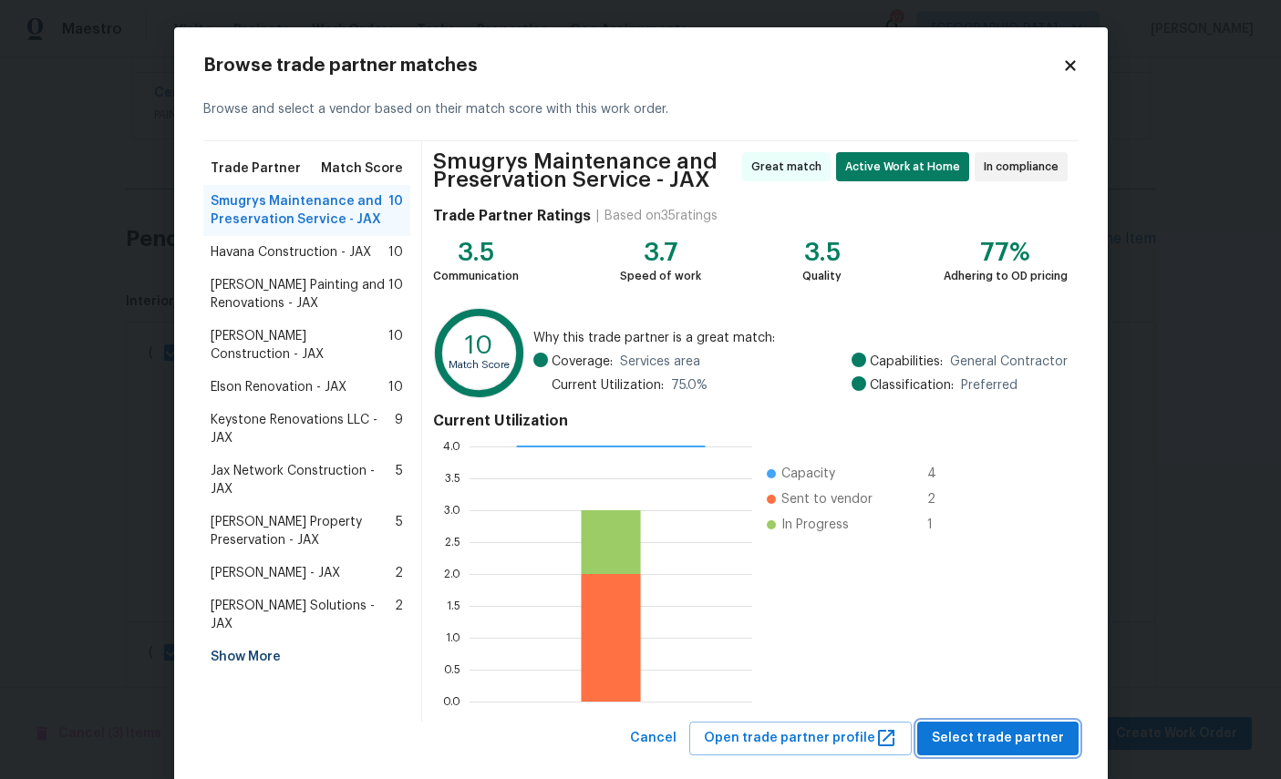
click at [1003, 730] on span "Select trade partner" at bounding box center [998, 739] width 132 height 23
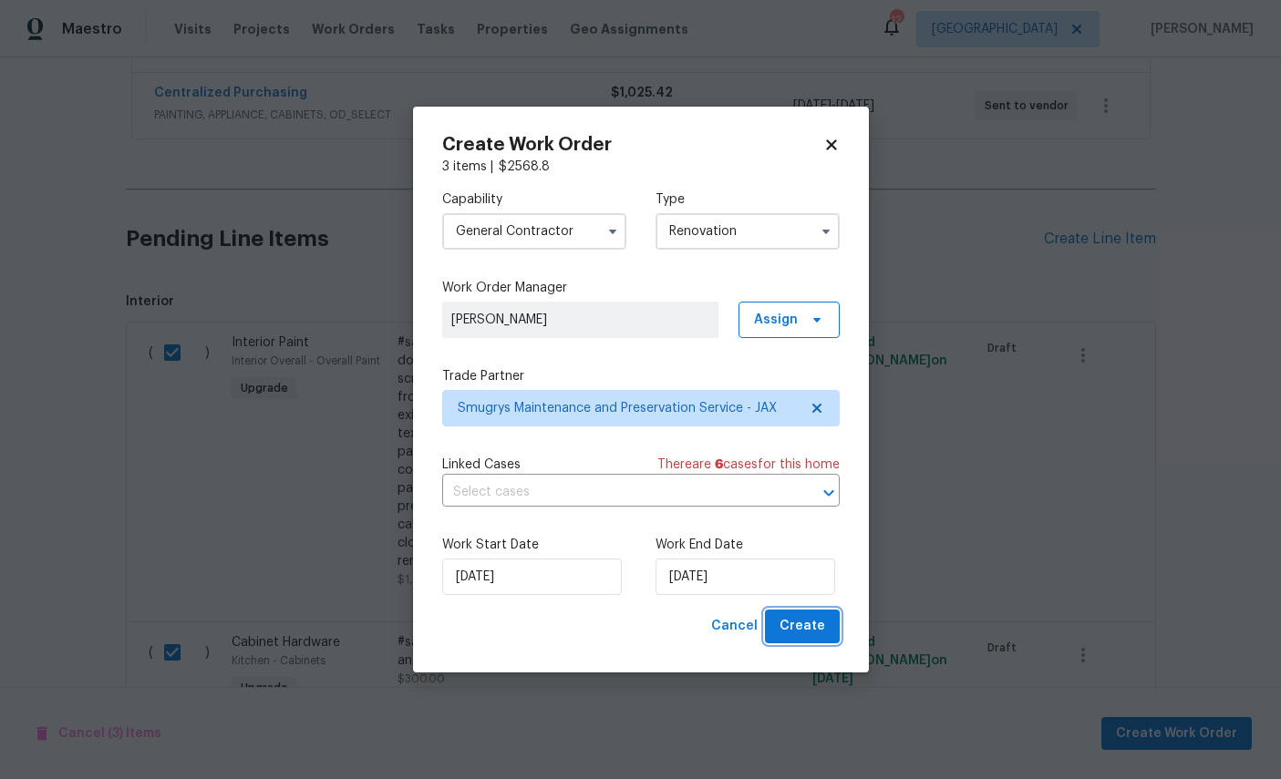
click at [796, 631] on span "Create" at bounding box center [802, 626] width 46 height 23
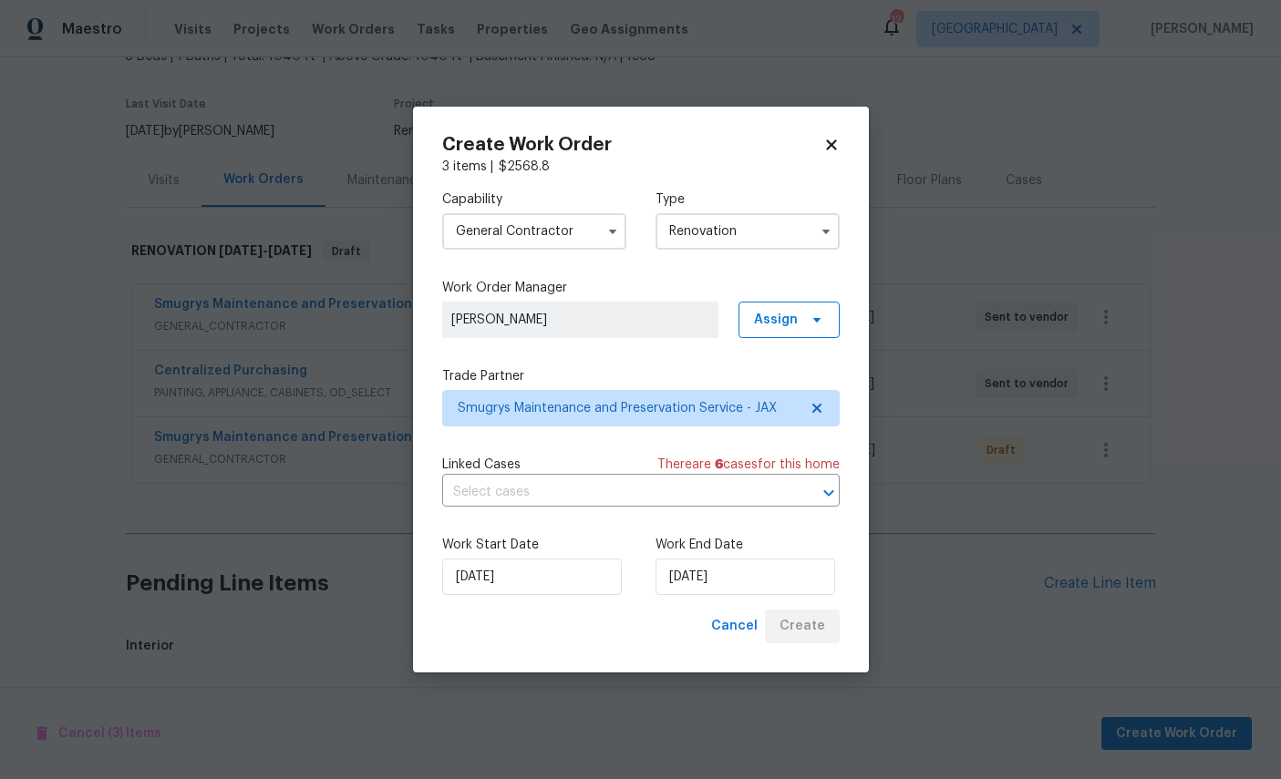
scroll to position [54, 0]
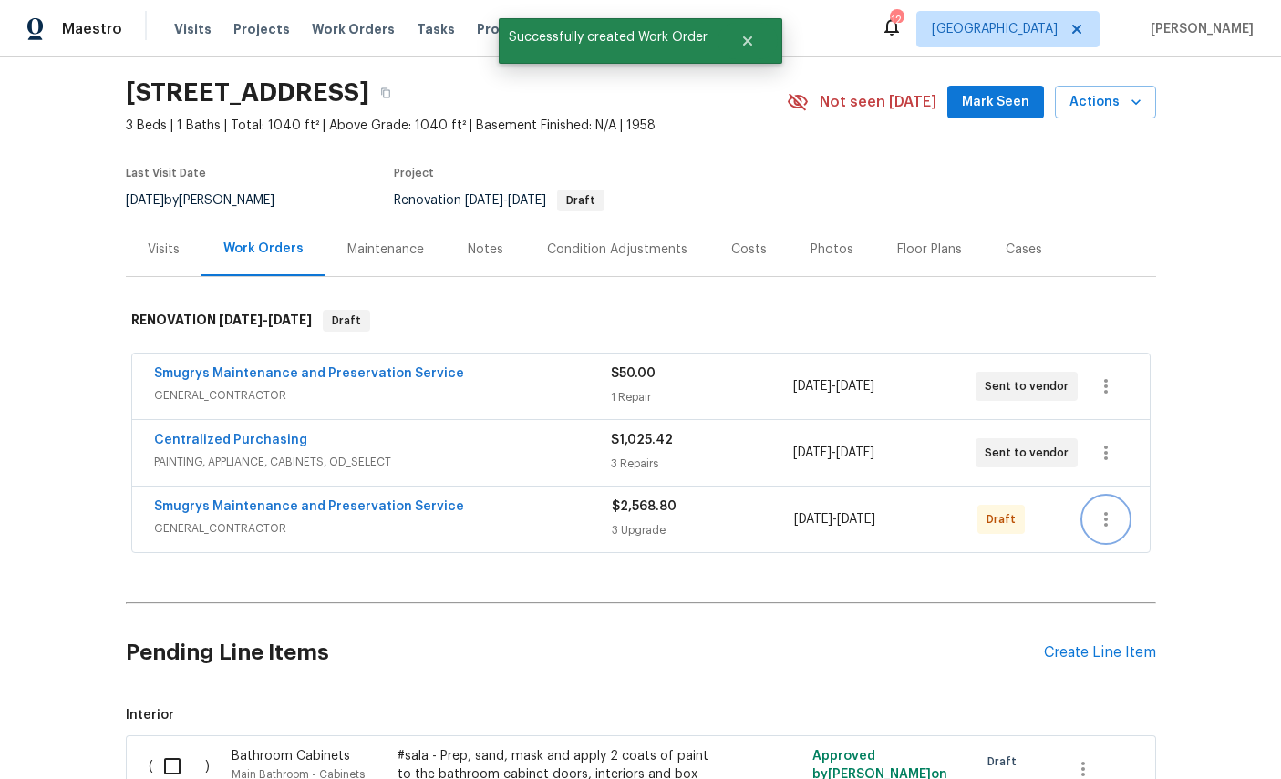
click at [1109, 509] on icon "button" at bounding box center [1106, 520] width 22 height 22
click at [1135, 451] on li "Send to Vendor" at bounding box center [1170, 453] width 197 height 30
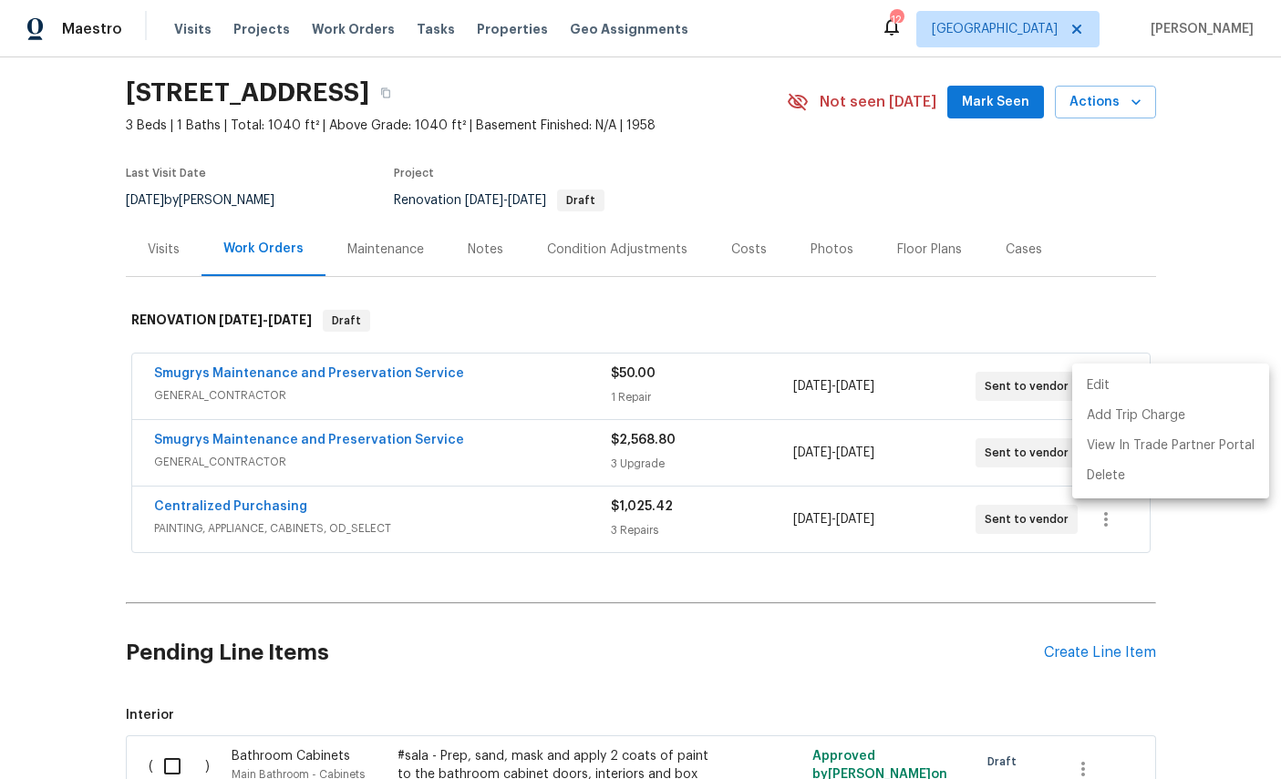
click at [1233, 203] on div at bounding box center [640, 389] width 1281 height 779
click at [233, 367] on link "Smugrys Maintenance and Preservation Service" at bounding box center [309, 373] width 310 height 13
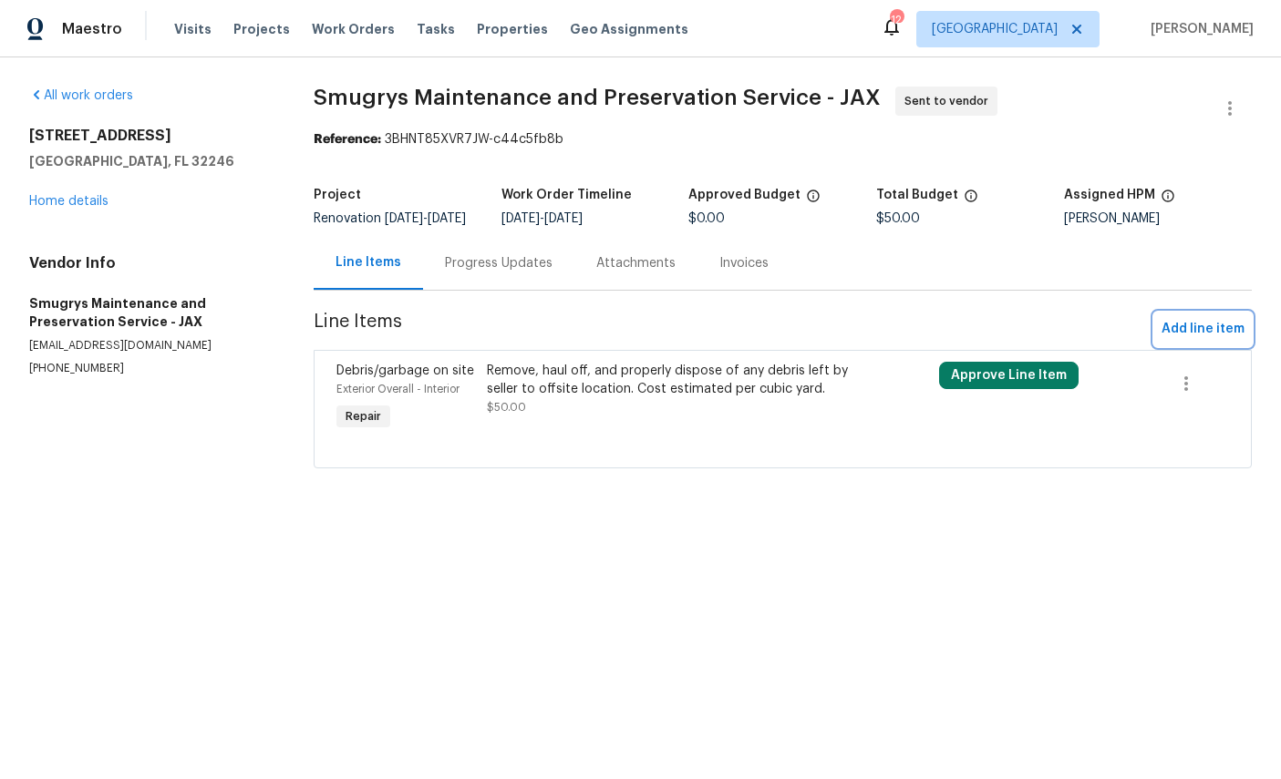
click at [1206, 330] on button "Add line item" at bounding box center [1203, 330] width 98 height 34
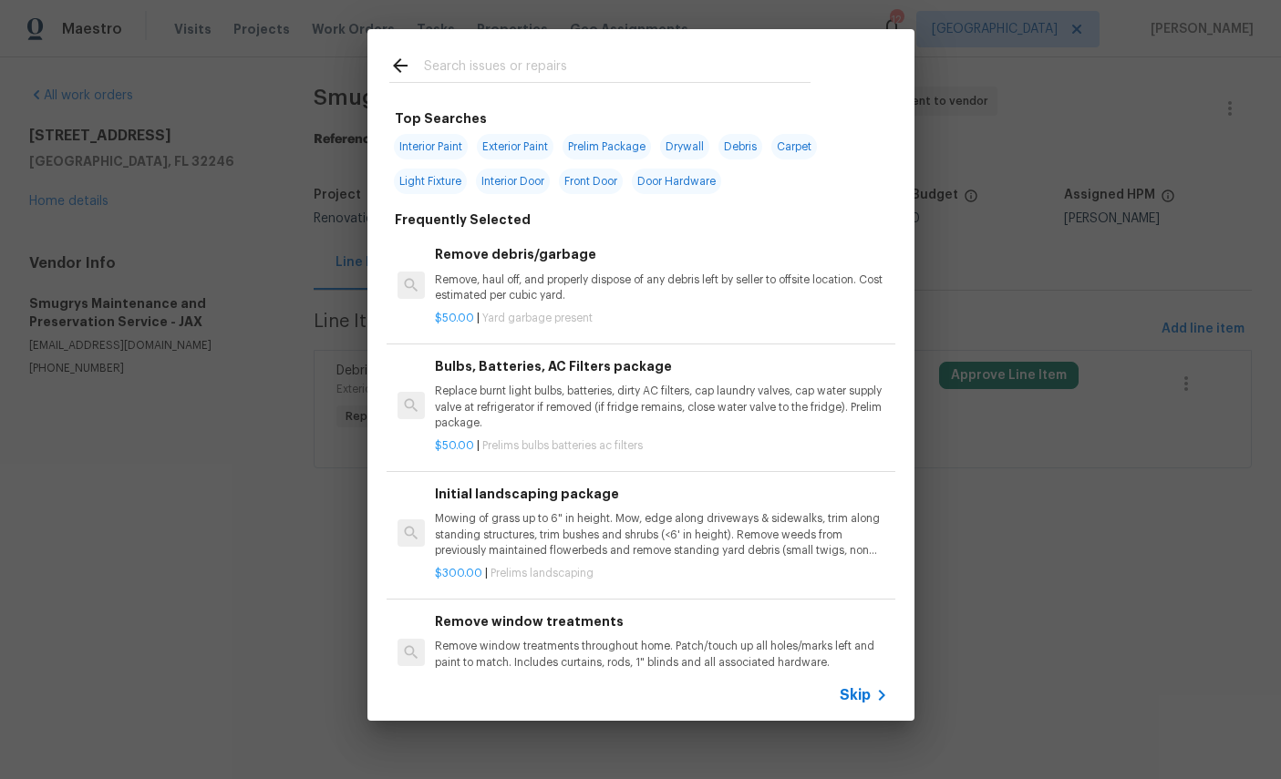
click at [680, 57] on input "text" at bounding box center [617, 68] width 387 height 27
type input "Floor"
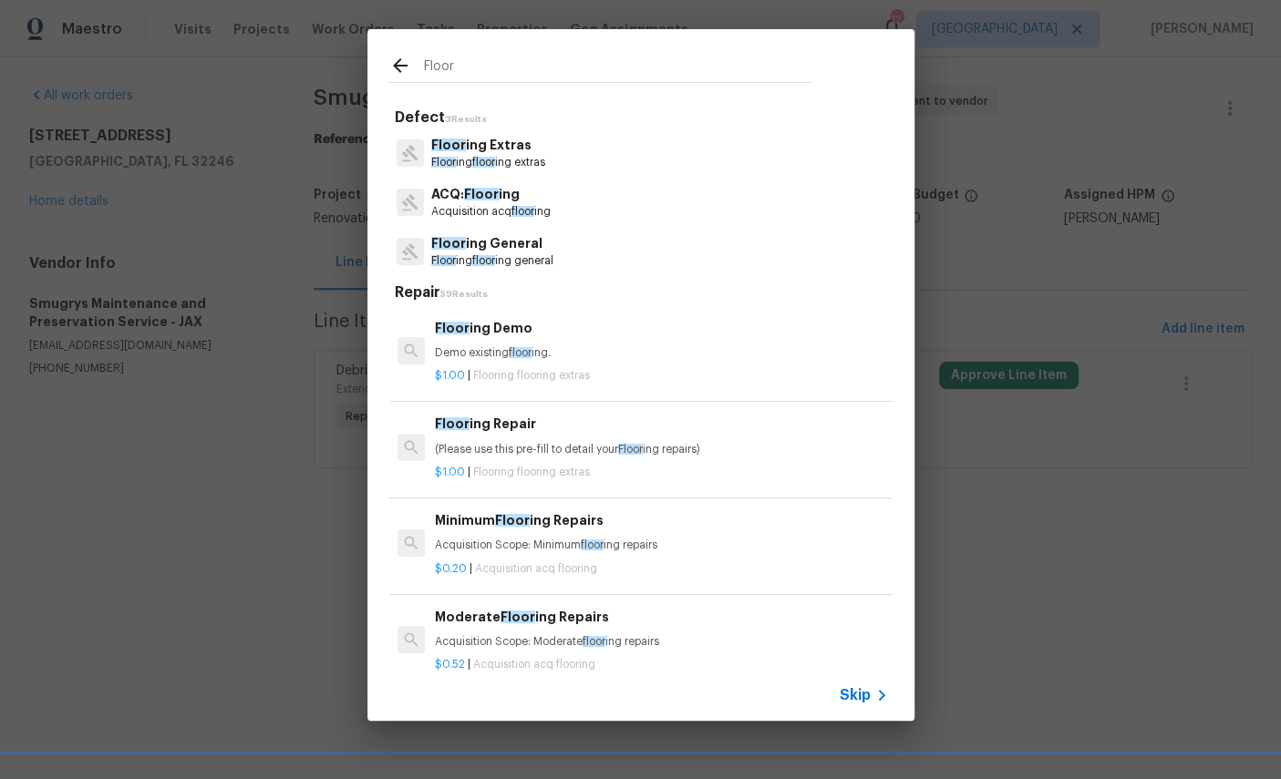
click at [491, 154] on p "Floor ing Extras" at bounding box center [488, 145] width 114 height 19
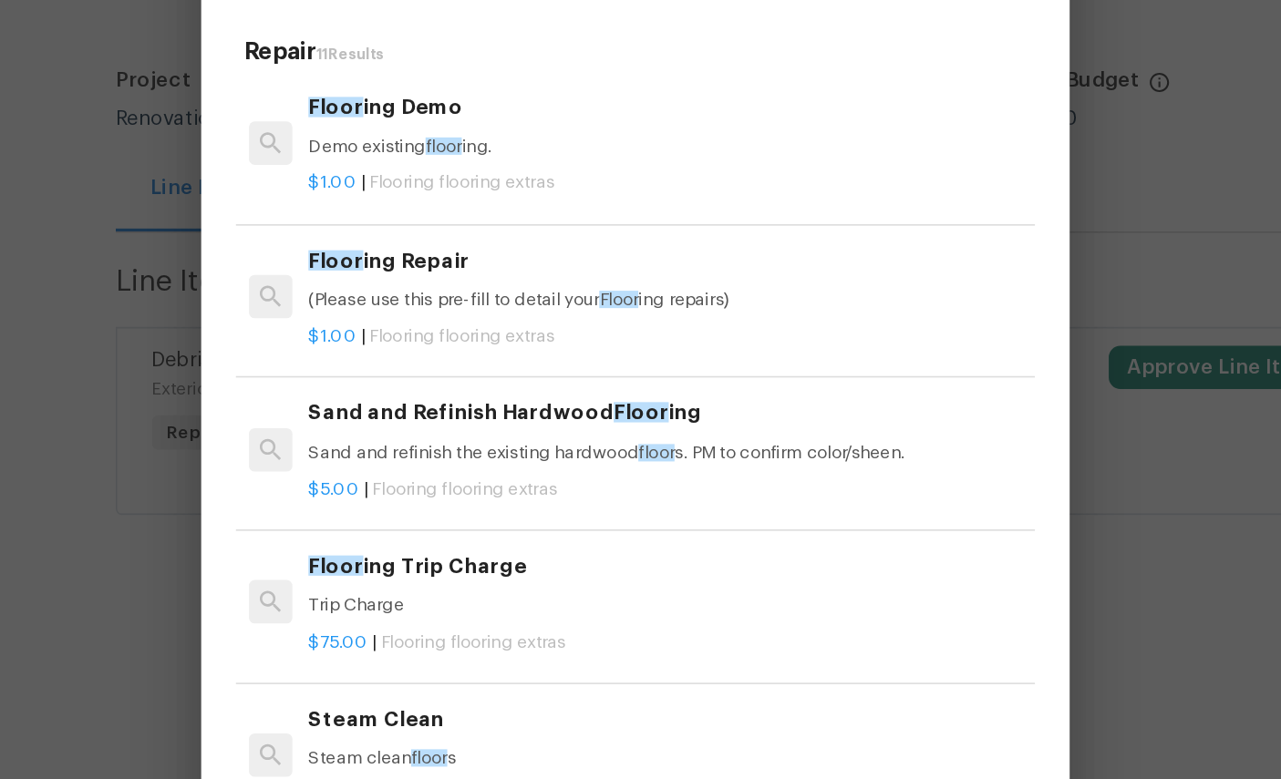
click at [435, 298] on h6 "Floor ing Repair" at bounding box center [661, 308] width 452 height 20
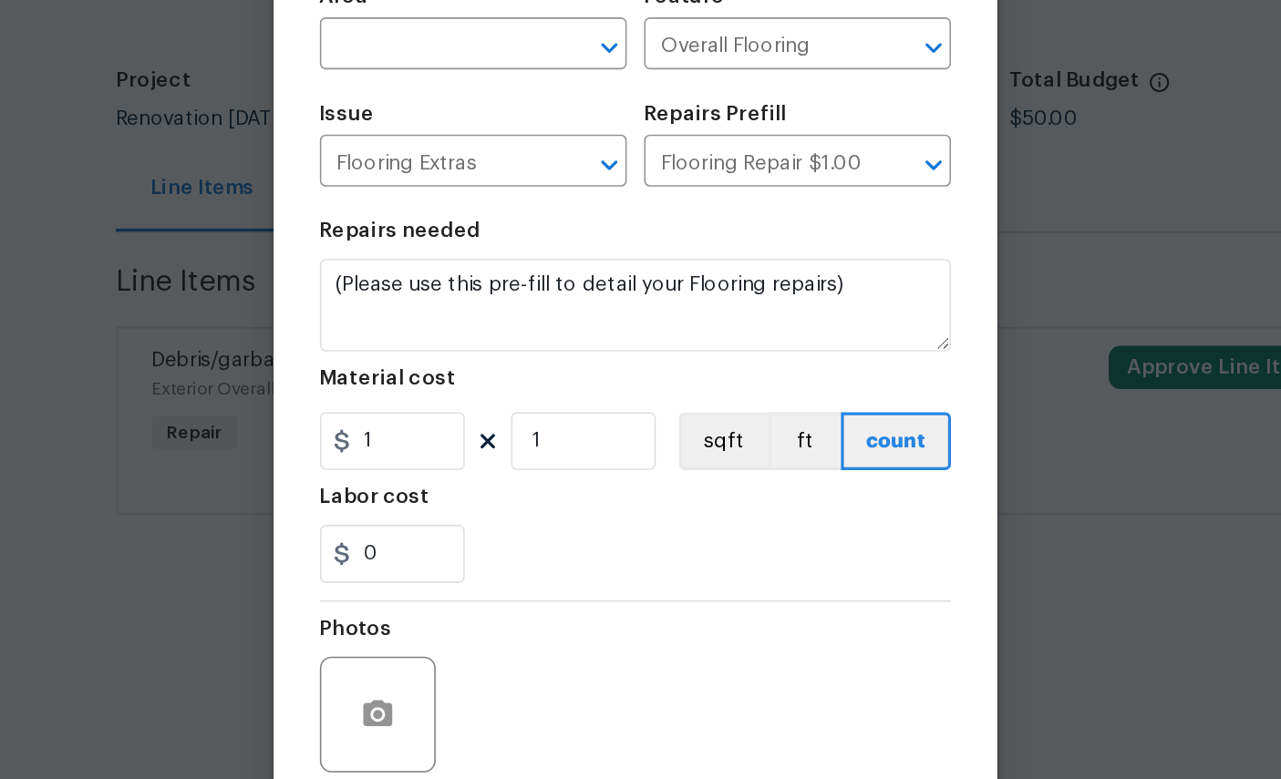
click at [442, 160] on input "text" at bounding box center [513, 174] width 142 height 28
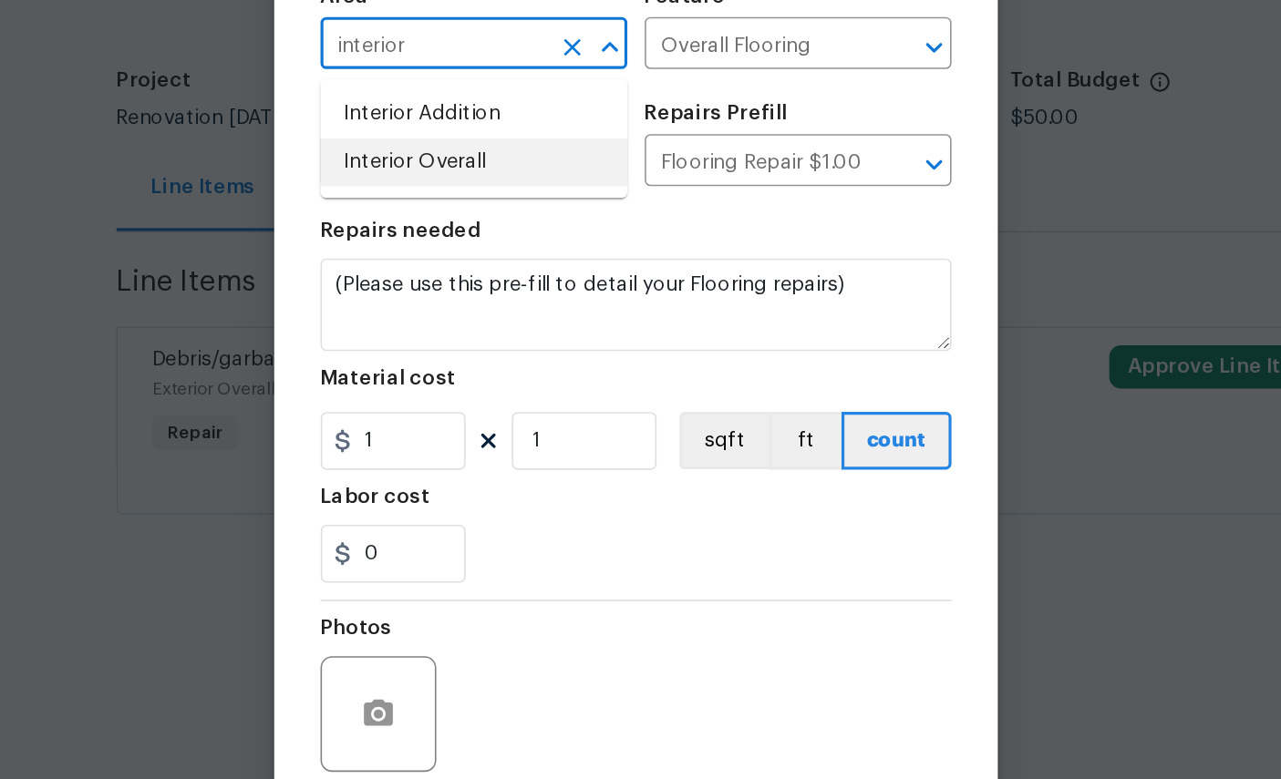
click at [442, 232] on li "Interior Overall" at bounding box center [538, 247] width 193 height 30
type input "Interior Overall"
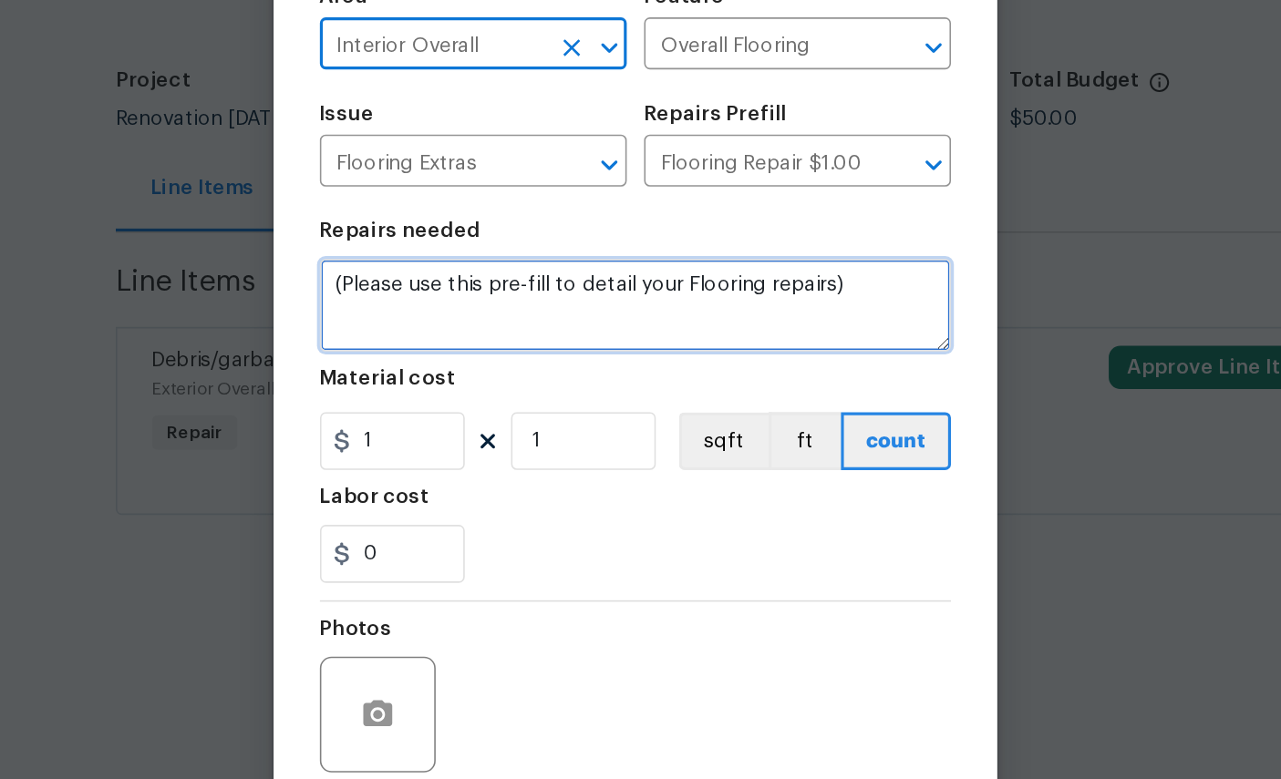
click at [566, 307] on textarea "(Please use this pre-fill to detail your Flooring repairs)" at bounding box center [640, 336] width 397 height 58
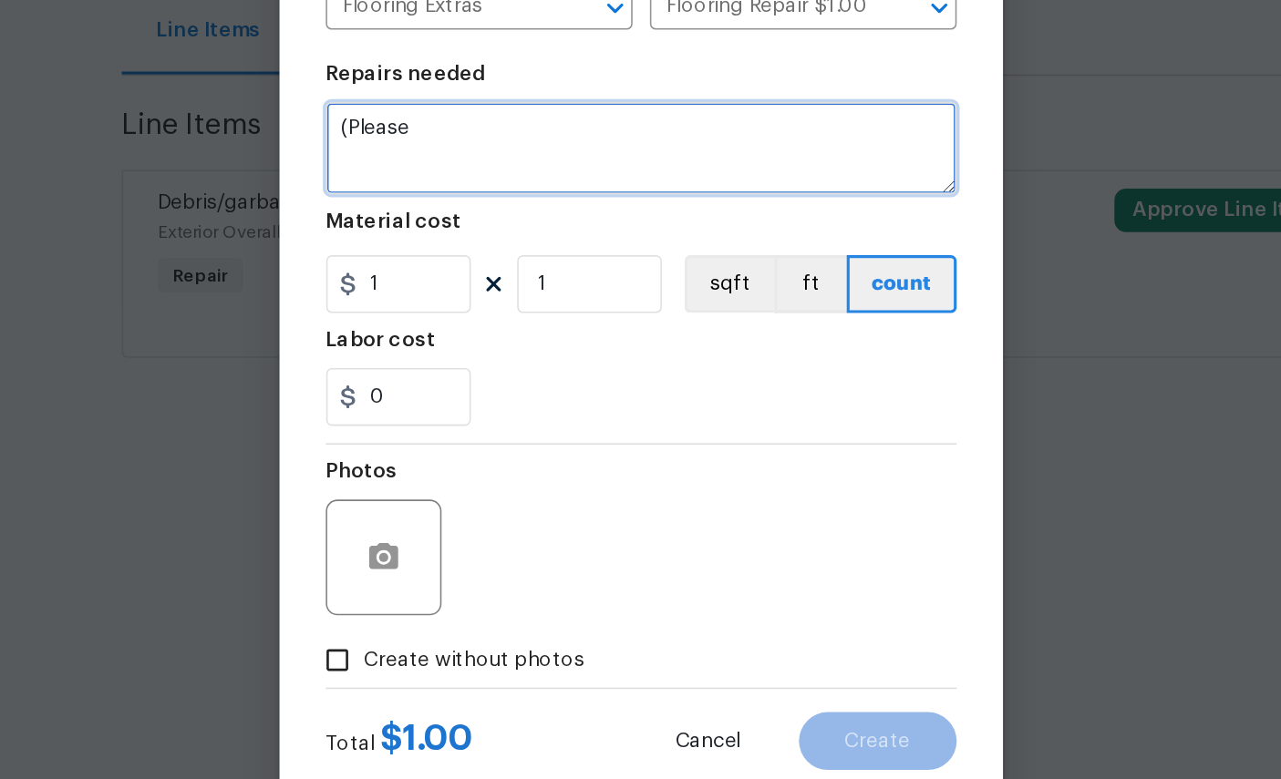
type textarea "("
click at [442, 307] on textarea at bounding box center [640, 336] width 397 height 58
type textarea "Repair damage floor in guest bedroom, bathroom and kitchen"
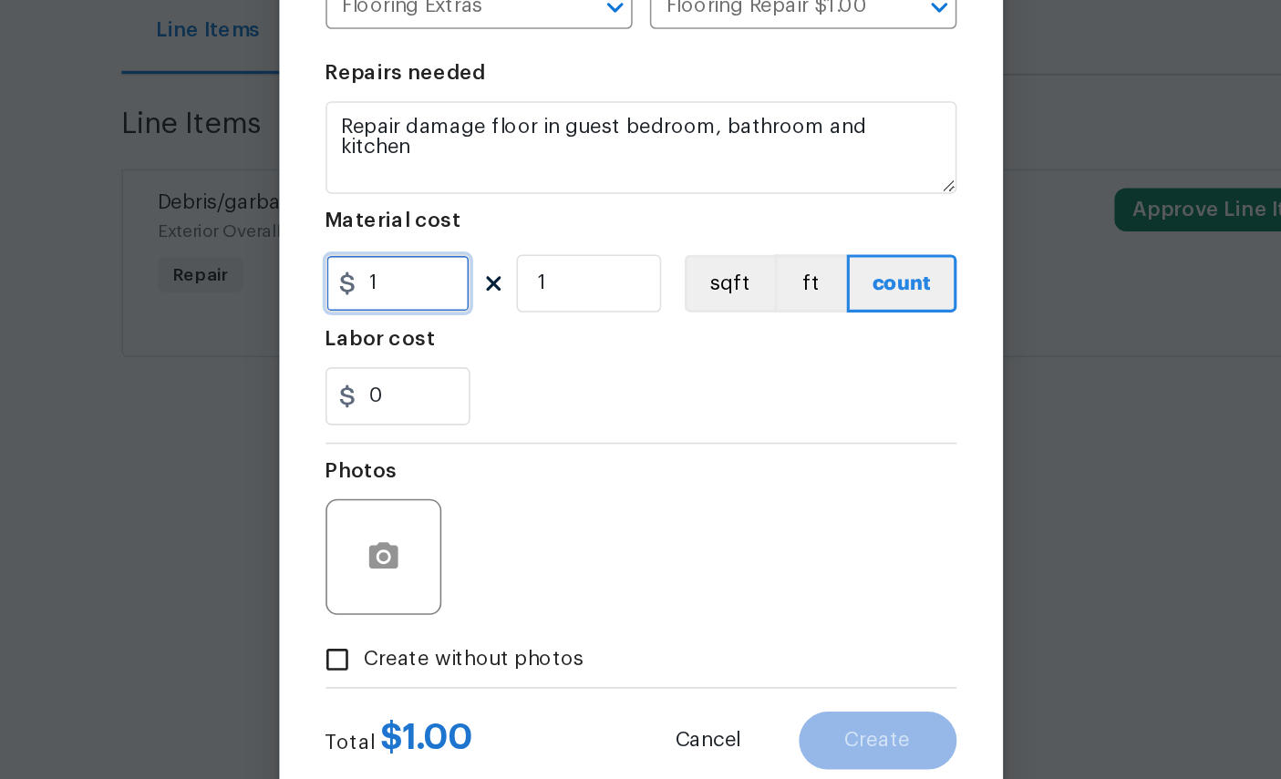
click at [442, 404] on input "1" at bounding box center [487, 422] width 91 height 36
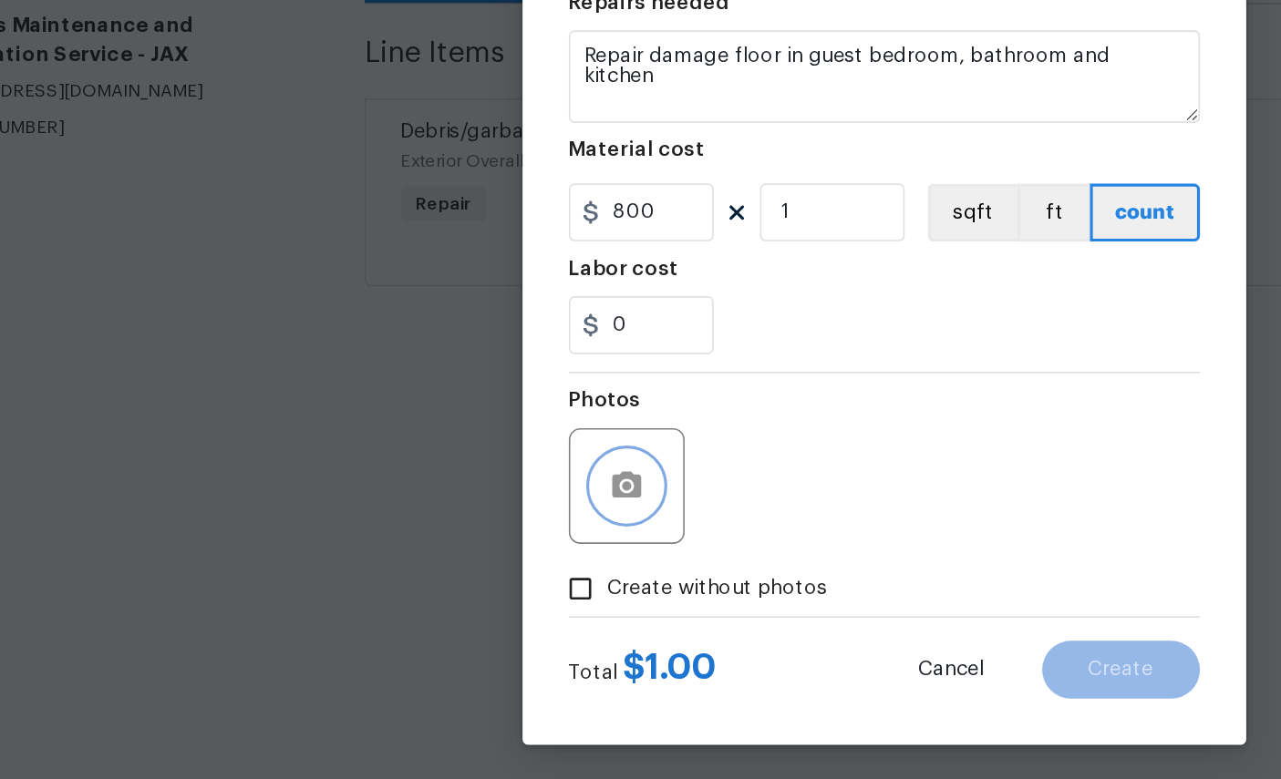
click at [457, 573] on button "button" at bounding box center [479, 595] width 44 height 44
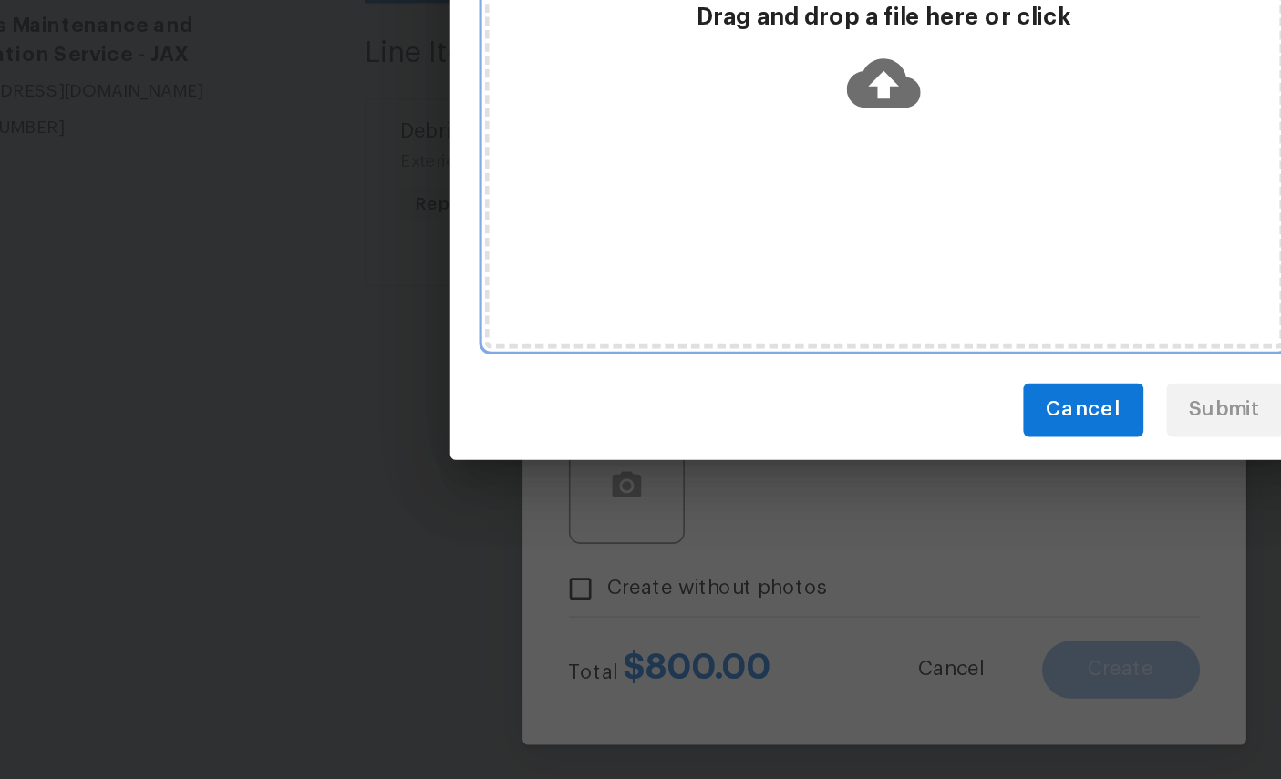
click at [617, 317] on icon at bounding box center [640, 340] width 46 height 46
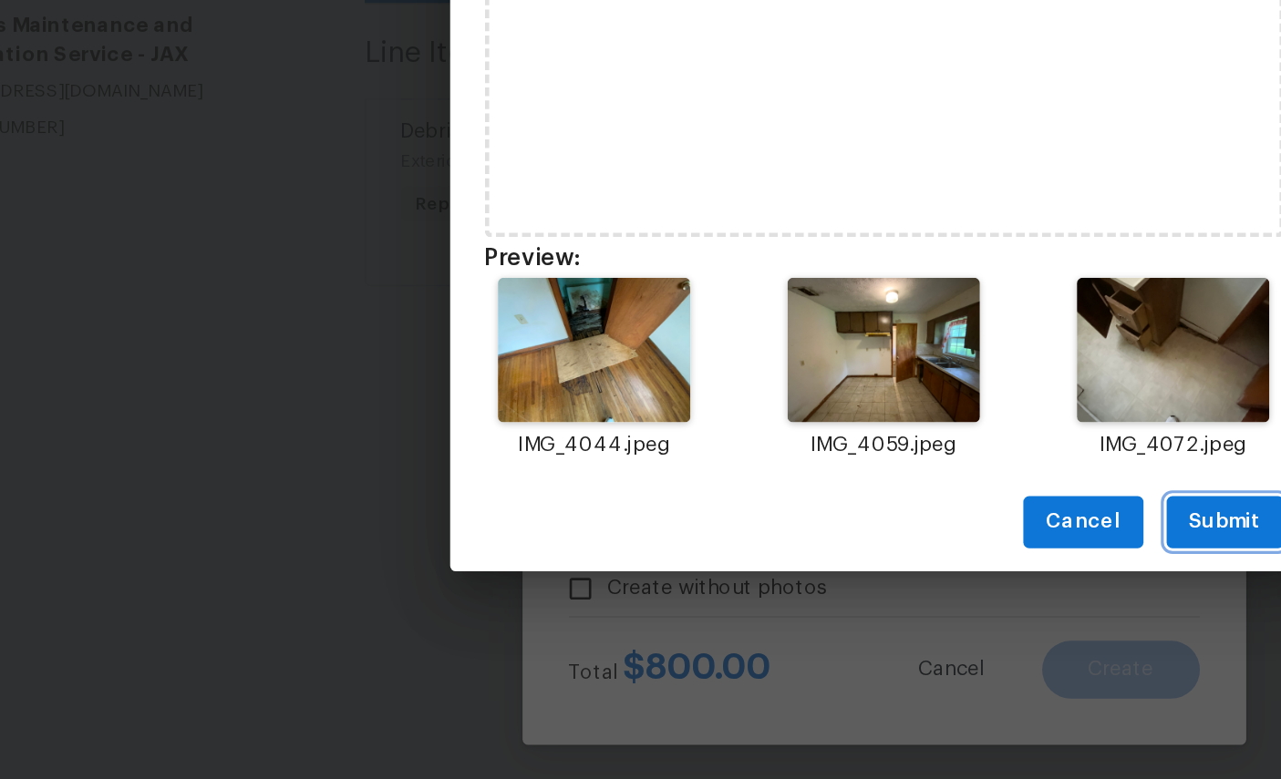
click at [833, 606] on span "Submit" at bounding box center [855, 617] width 45 height 23
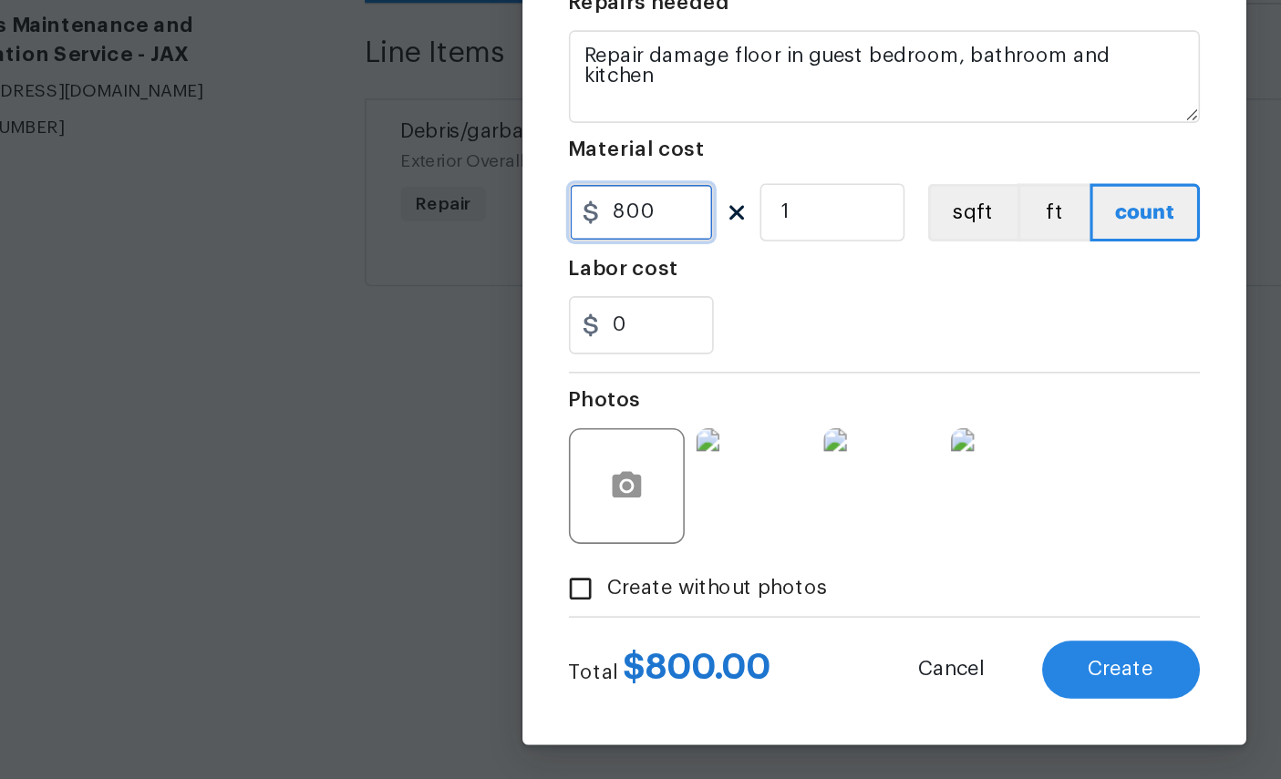
click at [442, 404] on input "800" at bounding box center [487, 422] width 91 height 36
type input "1200"
click at [663, 475] on div "0" at bounding box center [640, 493] width 397 height 36
click at [769, 704] on span "Create" at bounding box center [789, 711] width 41 height 14
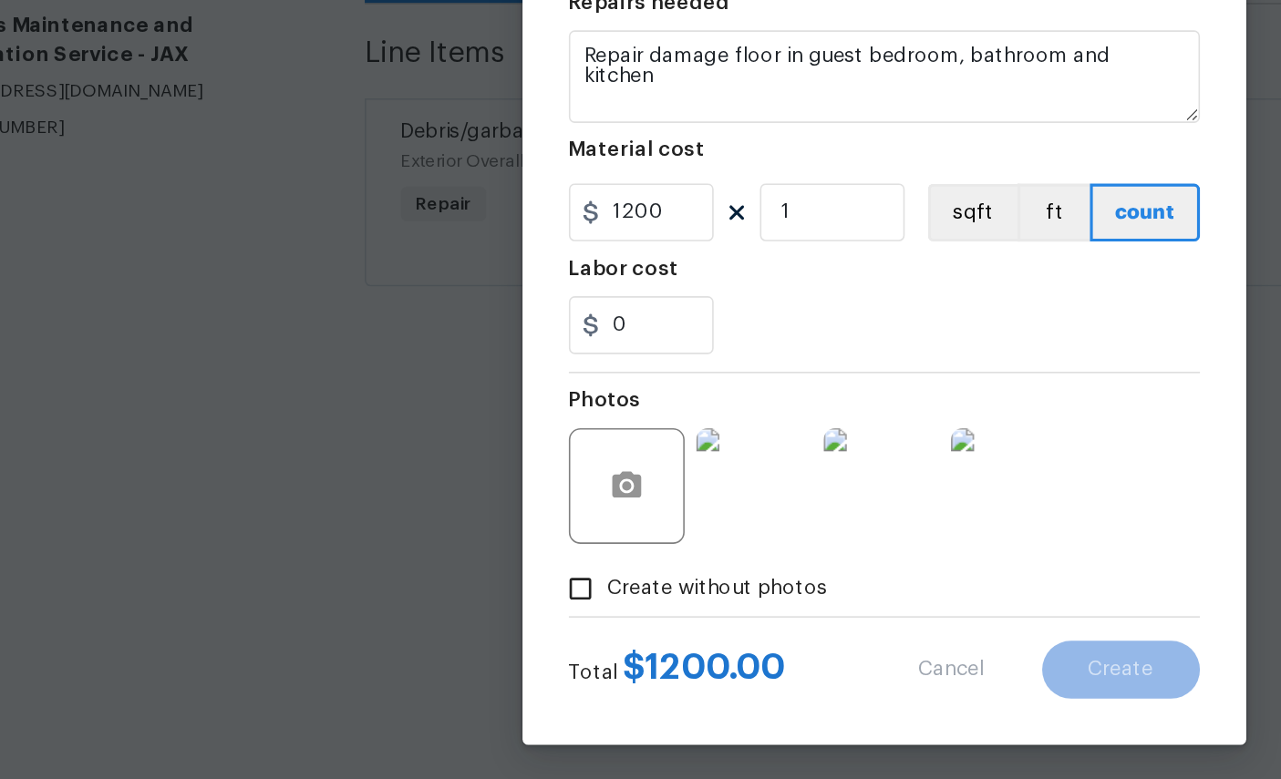
type input "0"
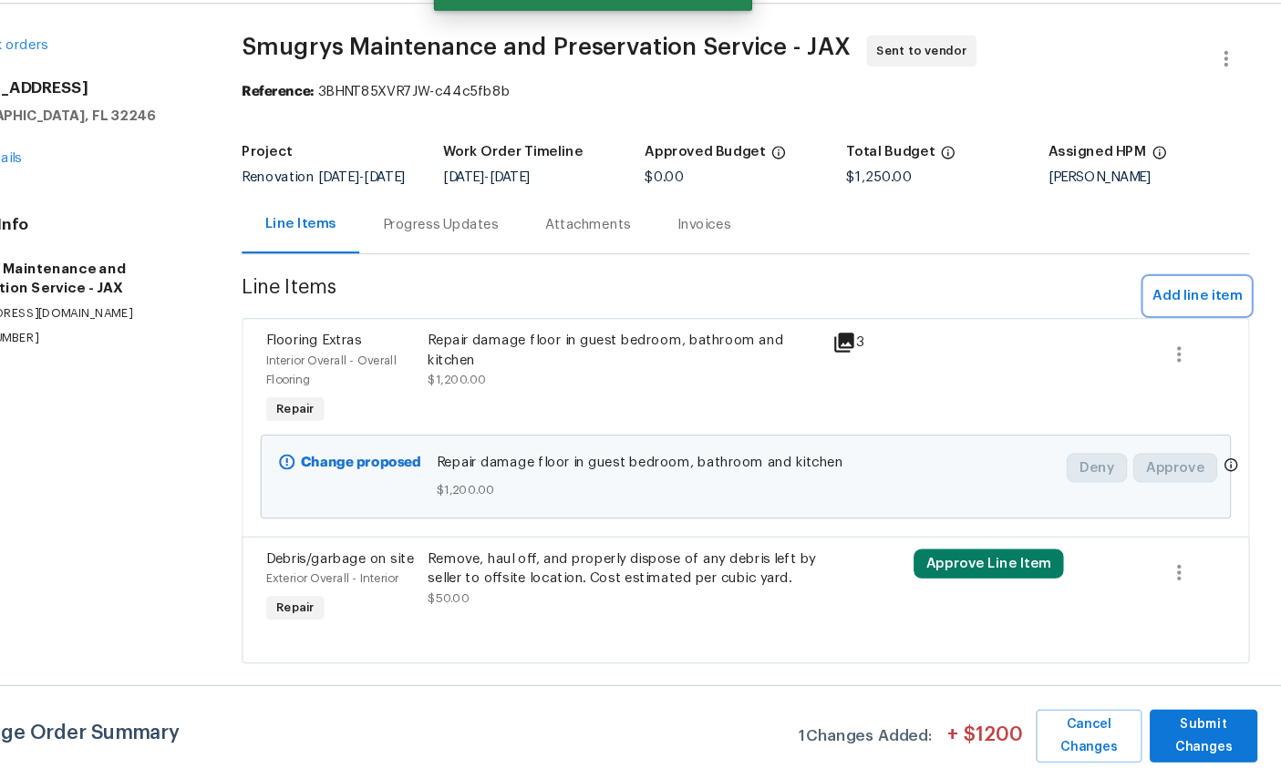
click at [1161, 318] on span "Add line item" at bounding box center [1202, 329] width 83 height 23
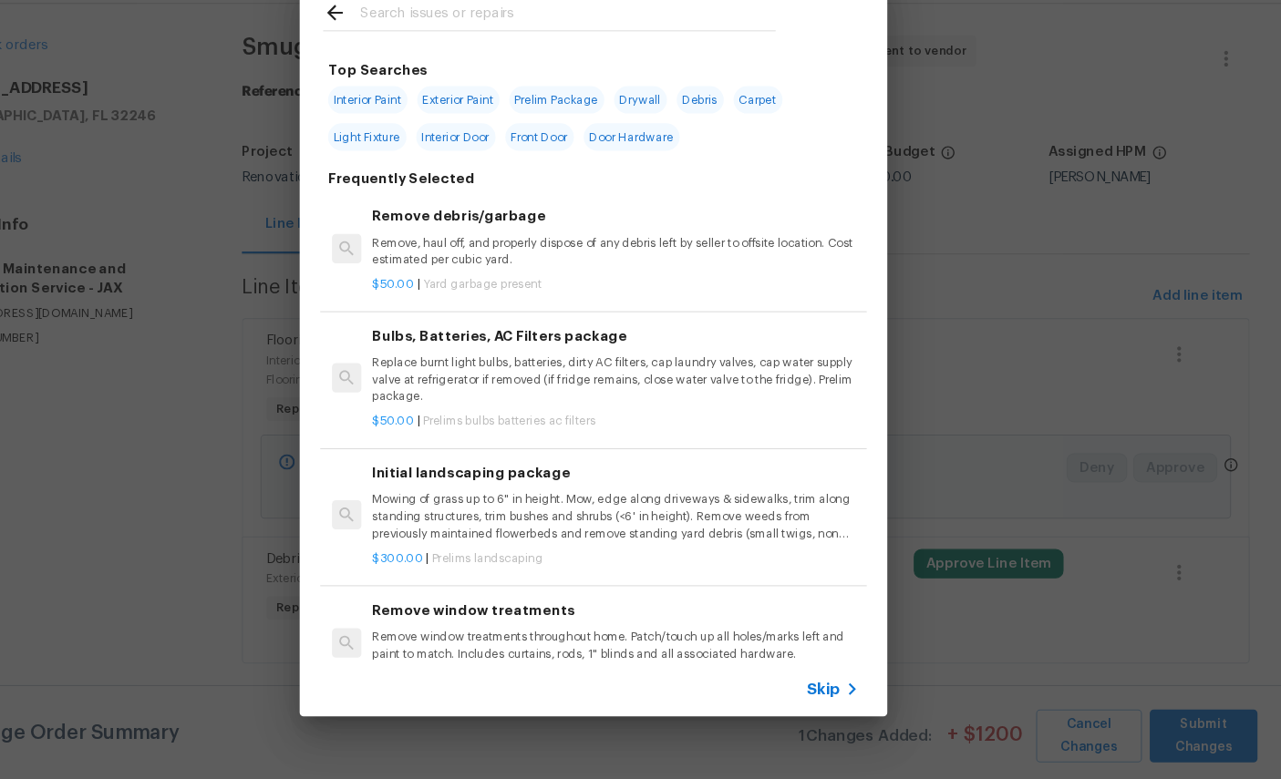
click at [437, 55] on input "text" at bounding box center [617, 68] width 387 height 27
type input "Dry"
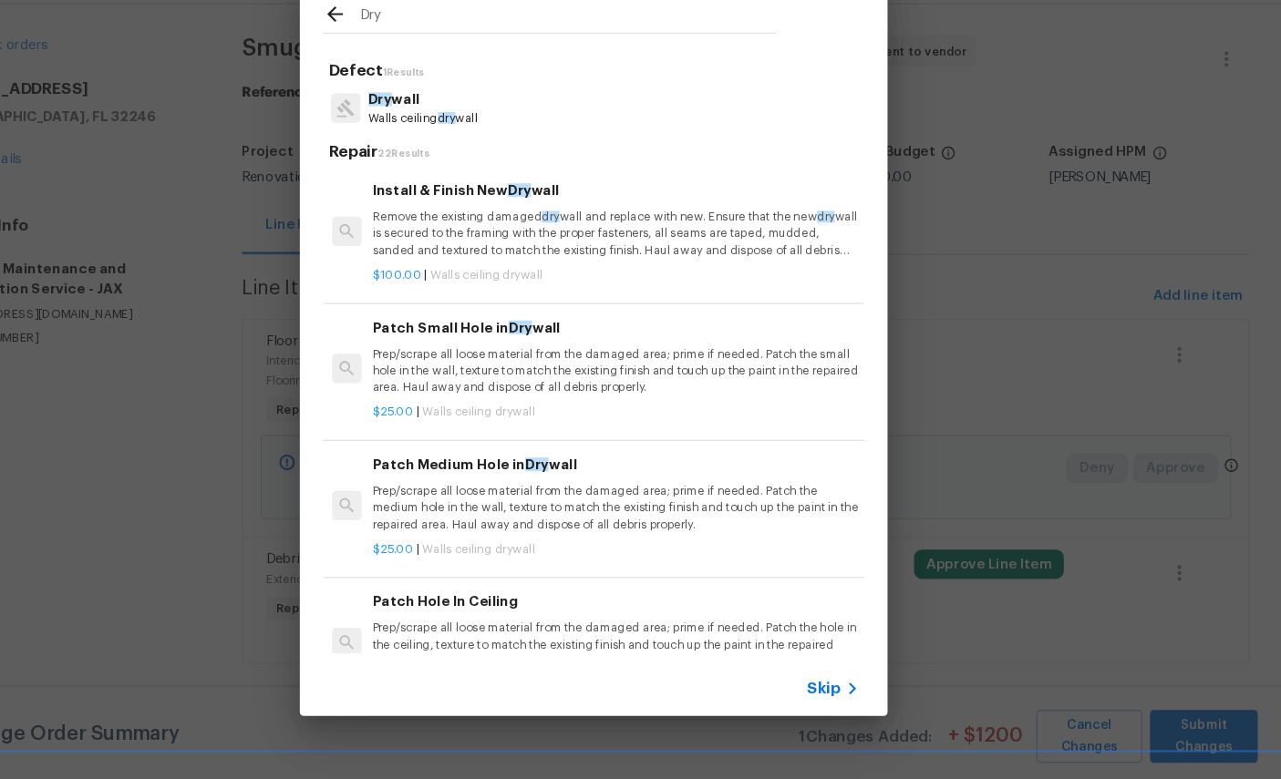
click at [431, 137] on p "Dry wall" at bounding box center [482, 146] width 102 height 19
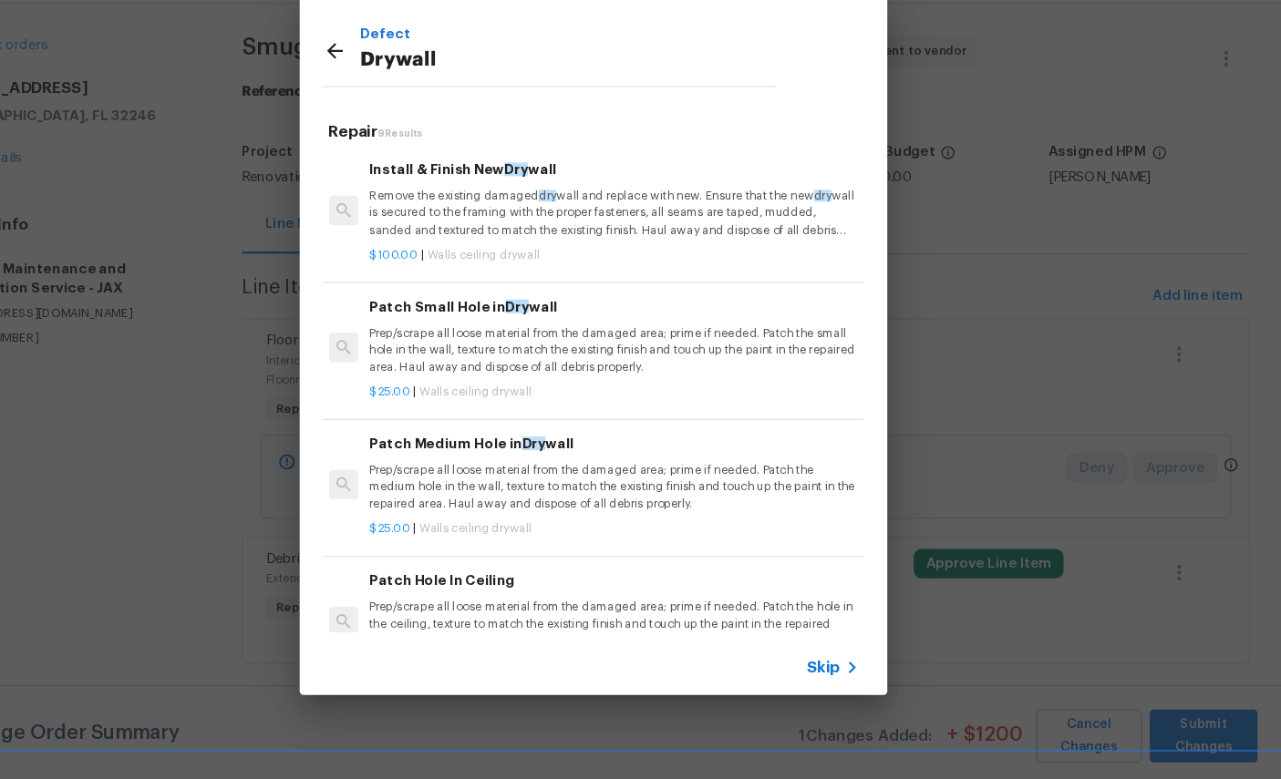
scroll to position [0, 3]
click at [389, 90] on icon at bounding box center [400, 101] width 22 height 22
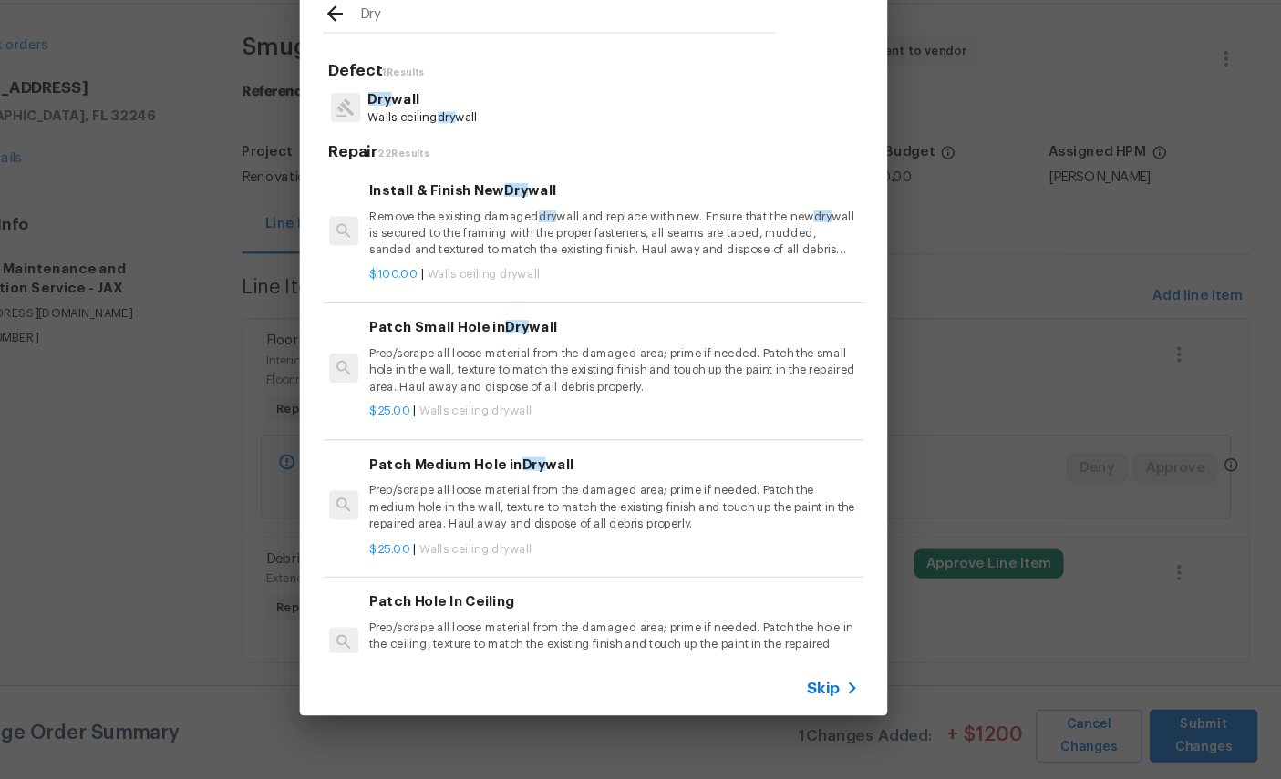
click at [424, 57] on input "Dry" at bounding box center [617, 70] width 387 height 27
type input "D"
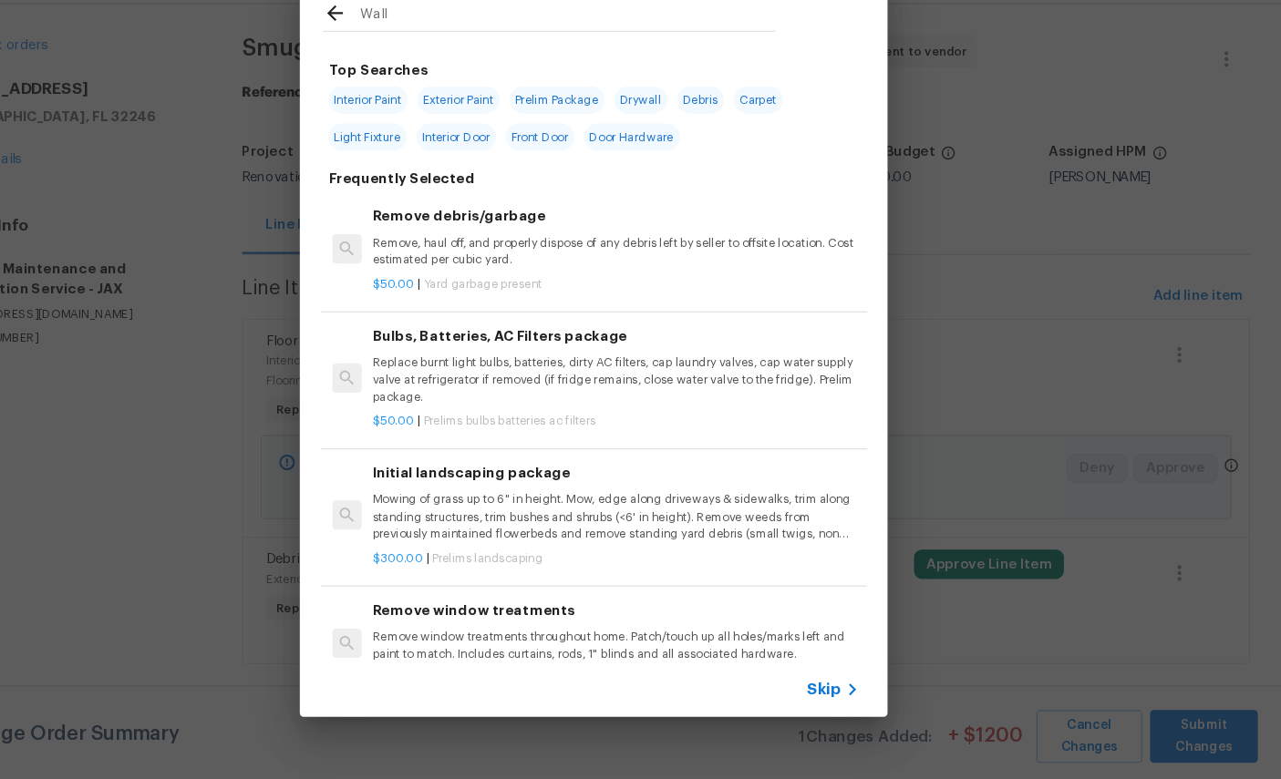
type input "Walls"
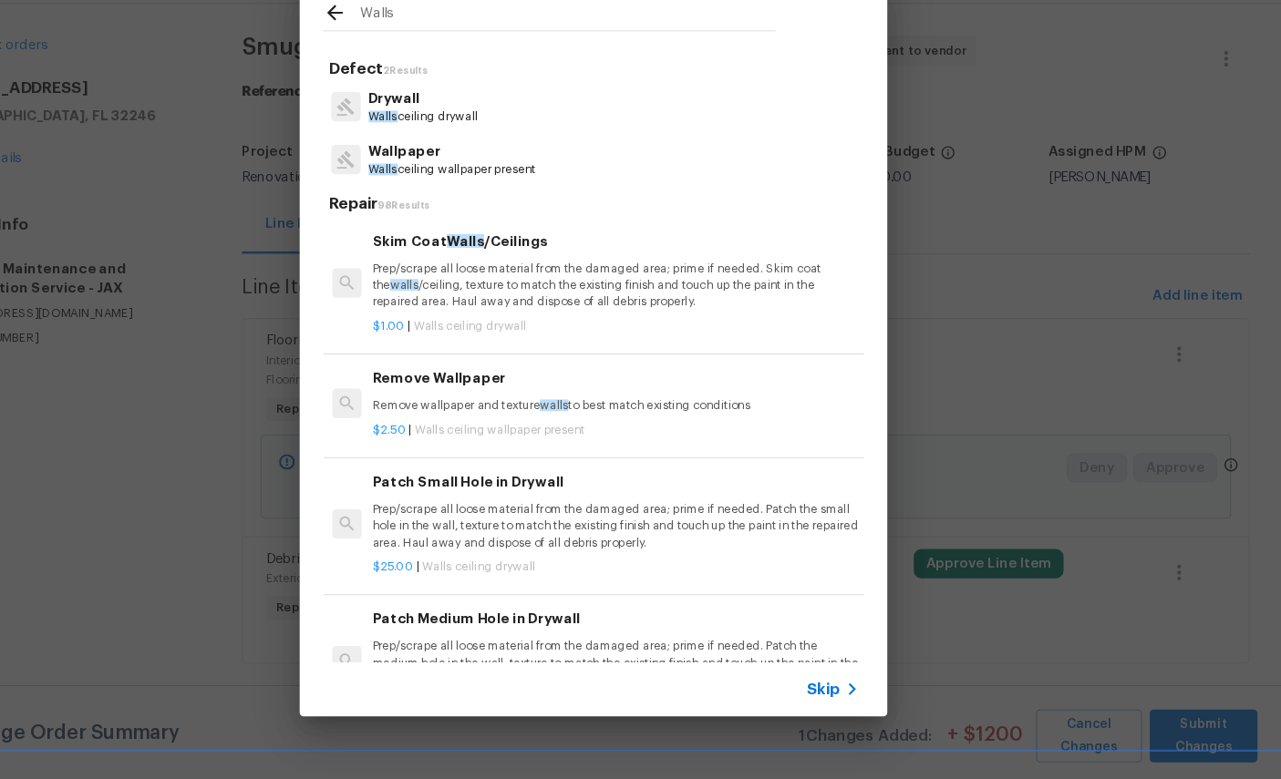
click at [431, 155] on p "Walls ceiling drywall" at bounding box center [482, 162] width 102 height 15
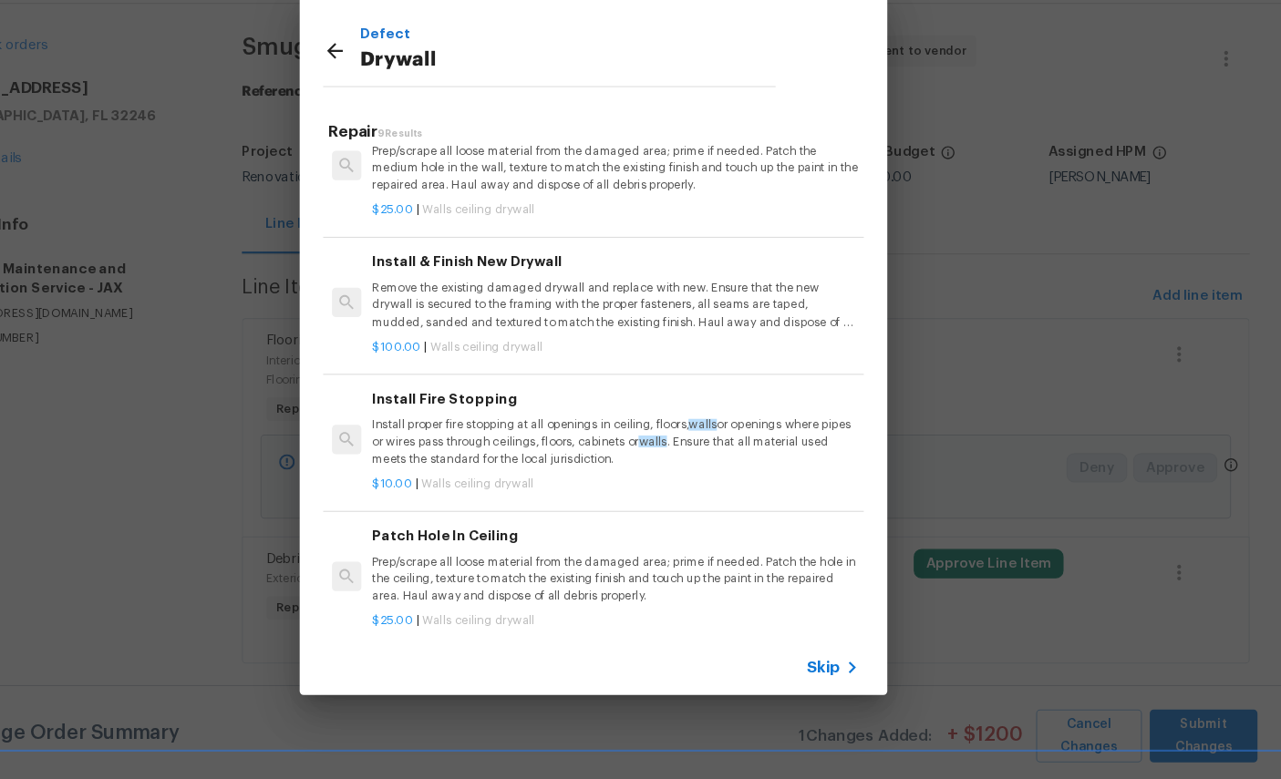
scroll to position [299, 0]
click at [550, 313] on p "Remove the existing damaged drywall and replace with new. Ensure that the new d…" at bounding box center [661, 336] width 452 height 46
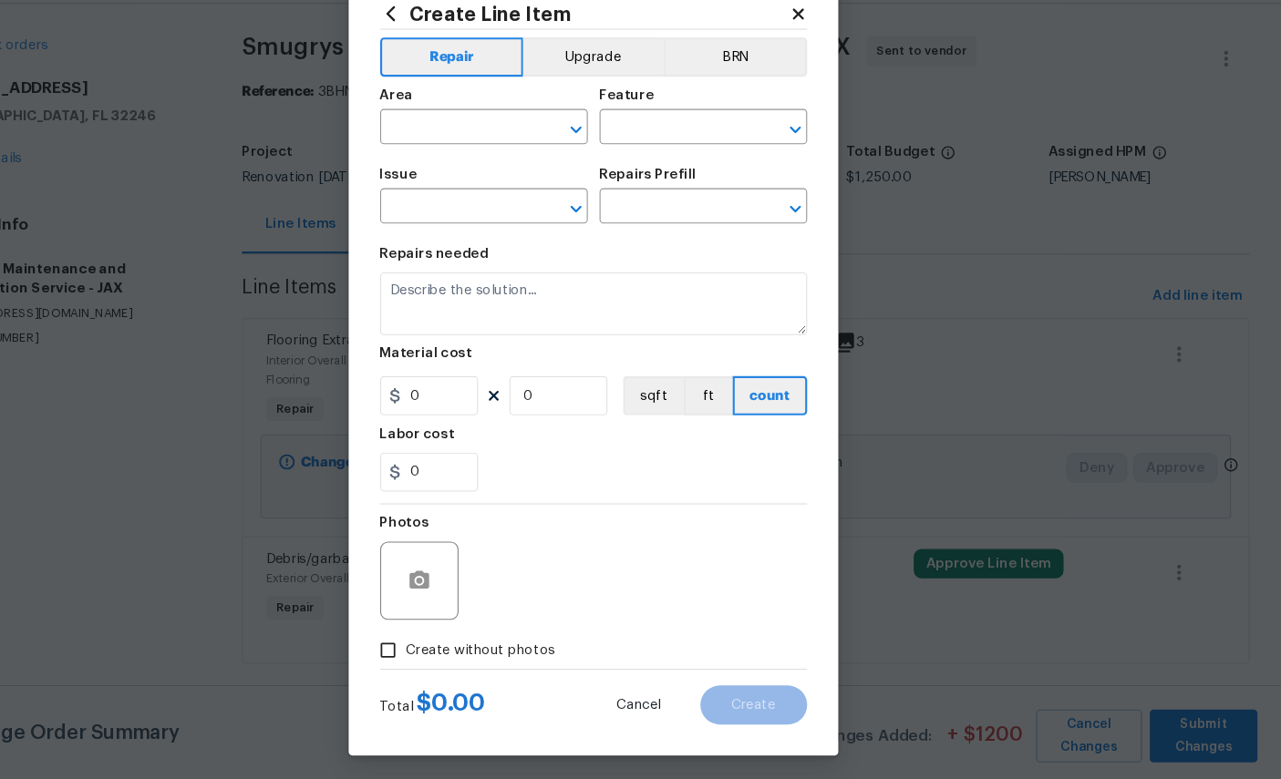
type input "Walls and Ceiling"
type input "Drywall"
type input "Install & Finish New Drywall $100.00"
type textarea "Remove the existing damaged drywall and replace with new. Ensure that the new d…"
type input "100"
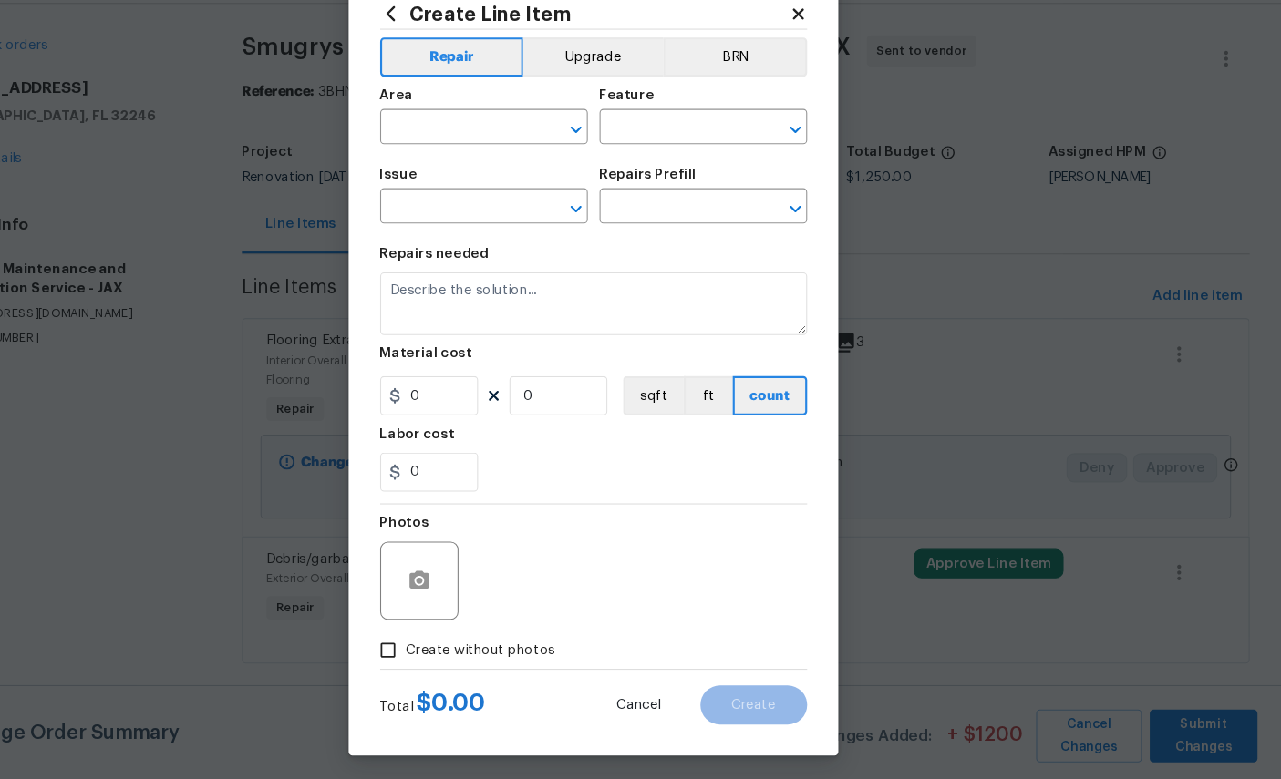
type input "1"
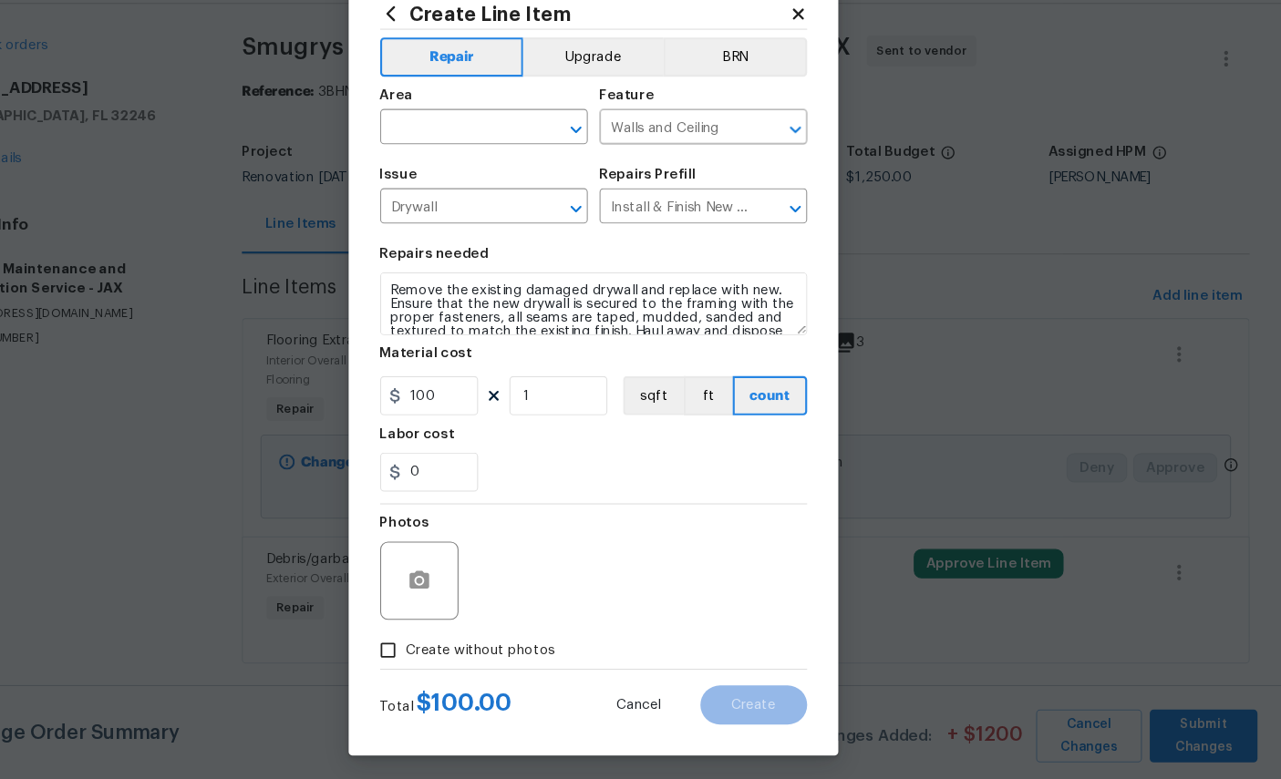
click at [442, 160] on input "text" at bounding box center [513, 174] width 142 height 28
click at [447, 201] on li "Laundry" at bounding box center [538, 216] width 193 height 30
type input "Laundry"
click at [442, 404] on input "100" at bounding box center [487, 422] width 91 height 36
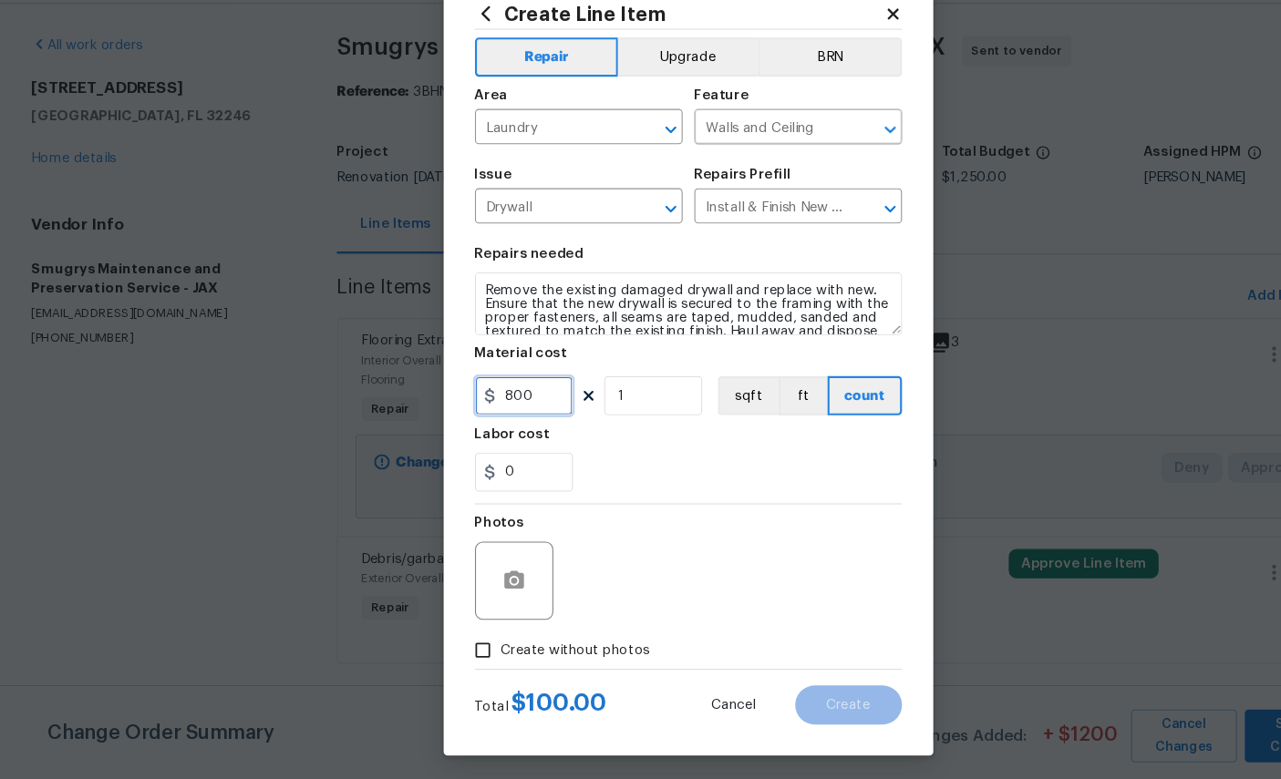
type input "800"
click at [490, 573] on button "button" at bounding box center [479, 595] width 44 height 44
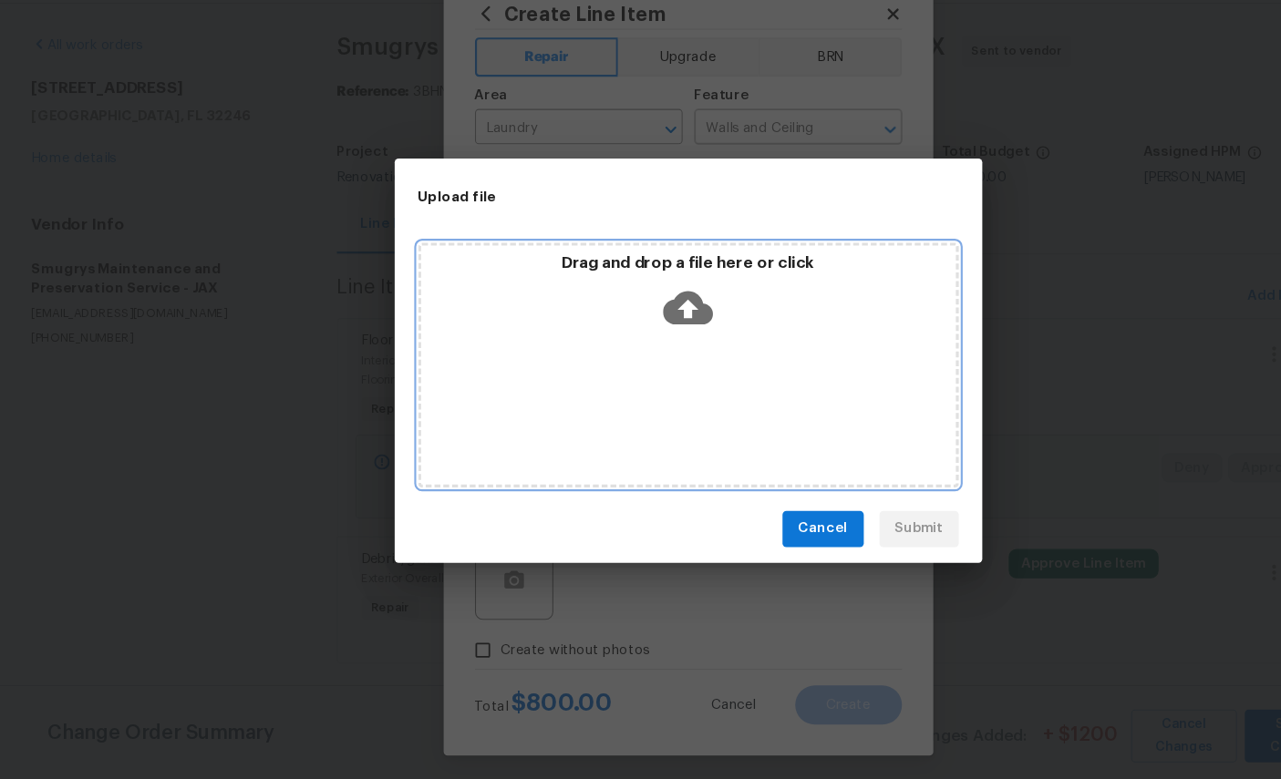
click at [645, 317] on icon at bounding box center [640, 340] width 46 height 46
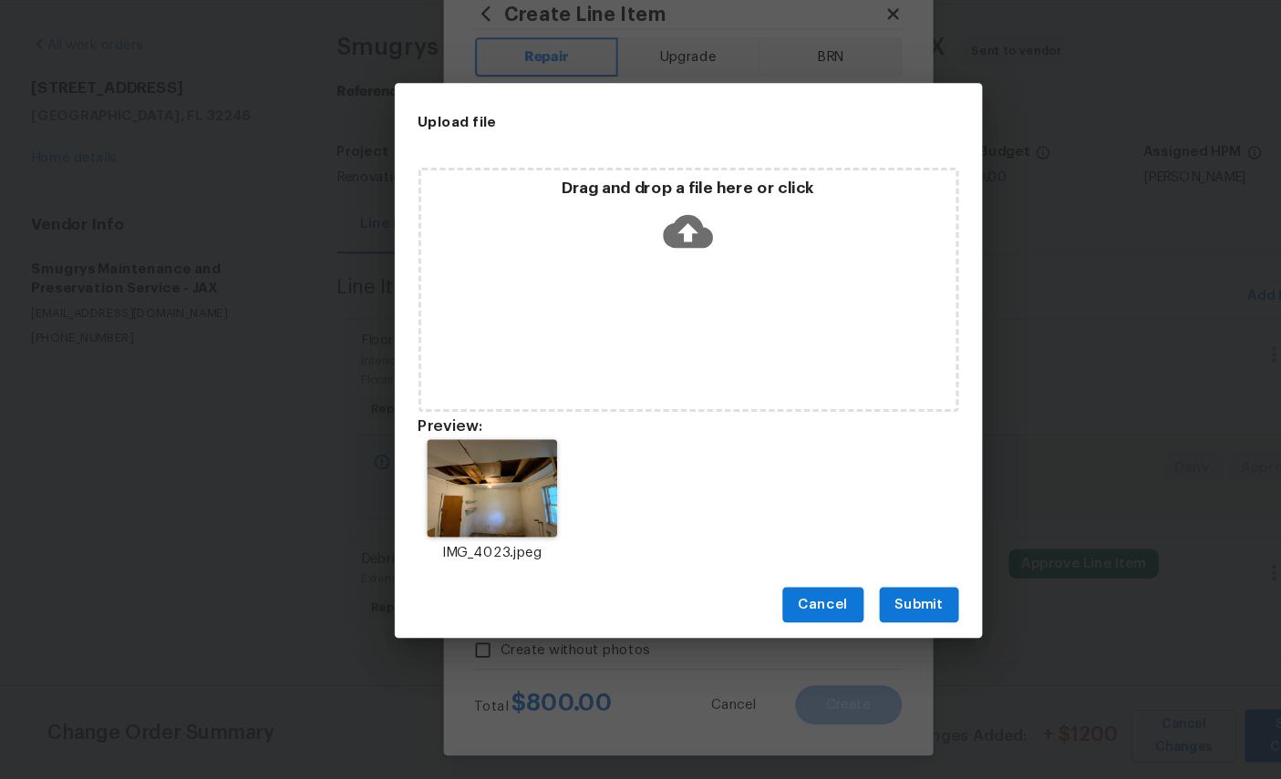
click at [863, 606] on span "Submit" at bounding box center [855, 617] width 45 height 23
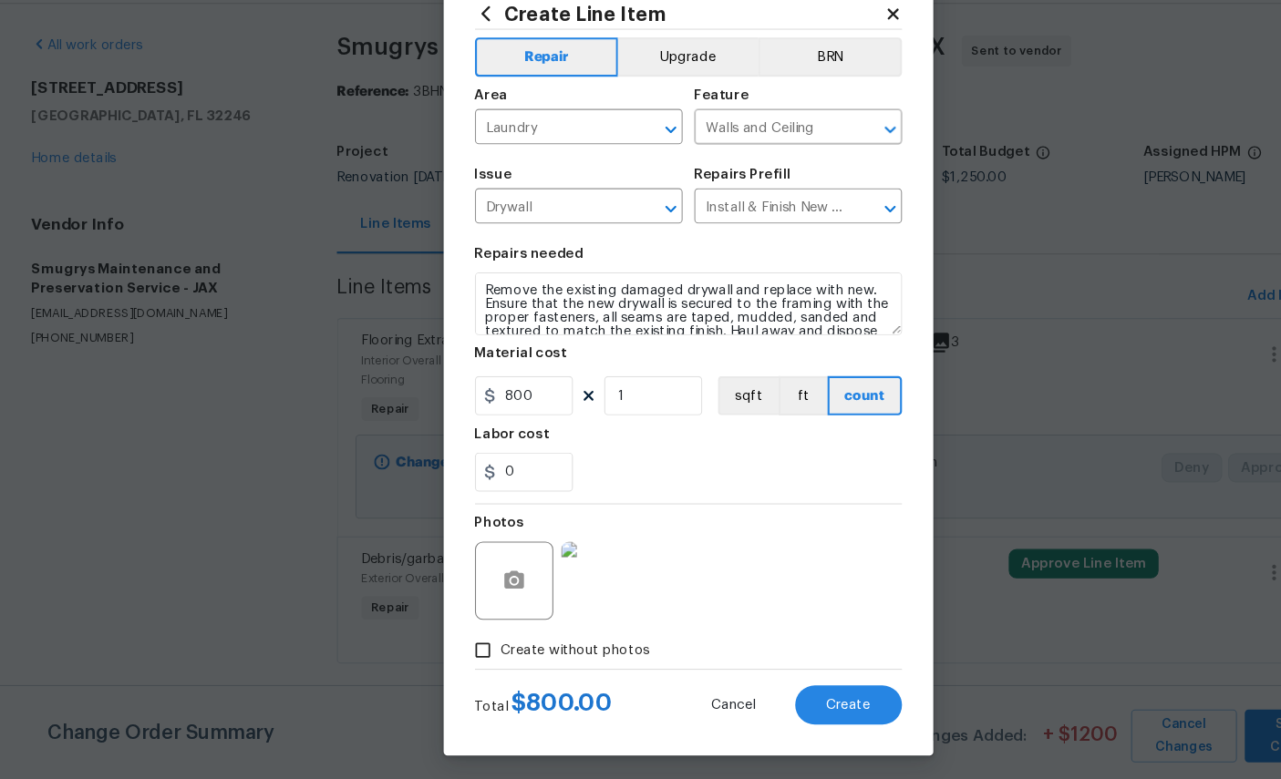
click at [791, 704] on span "Create" at bounding box center [789, 711] width 41 height 14
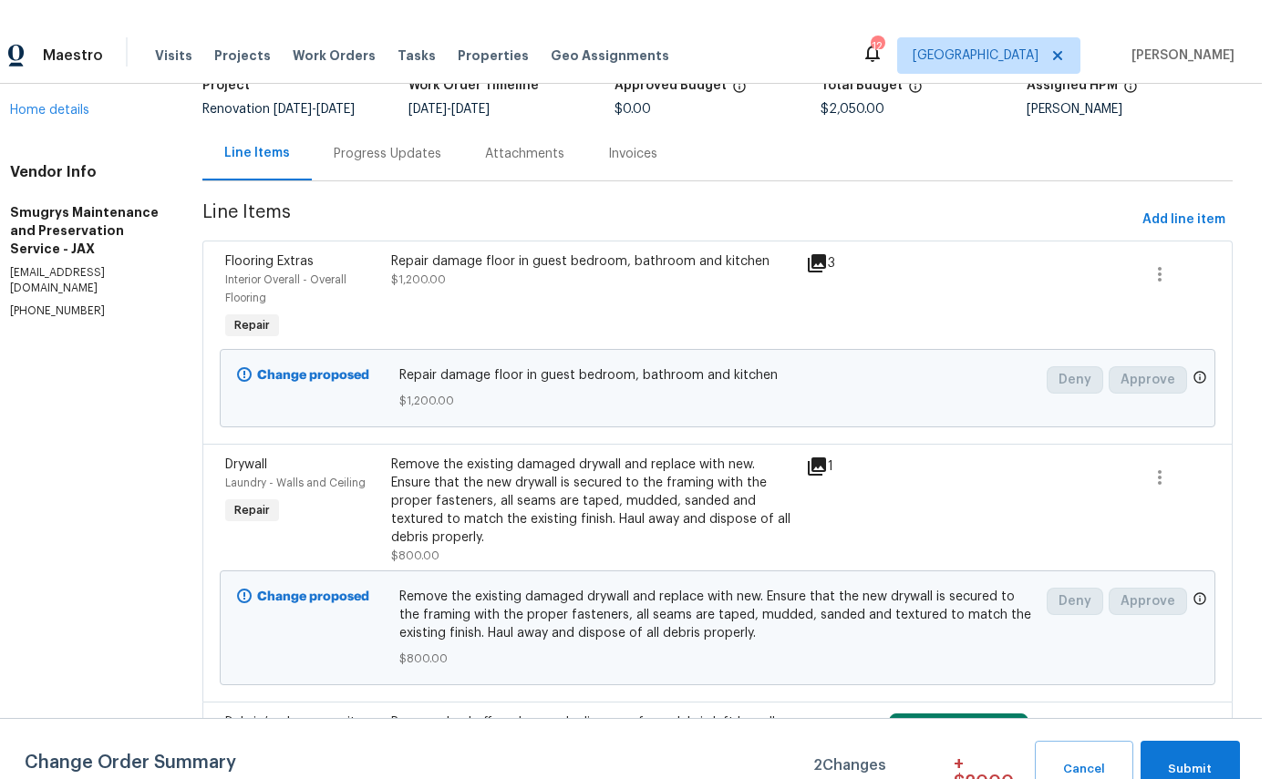
scroll to position [1, 0]
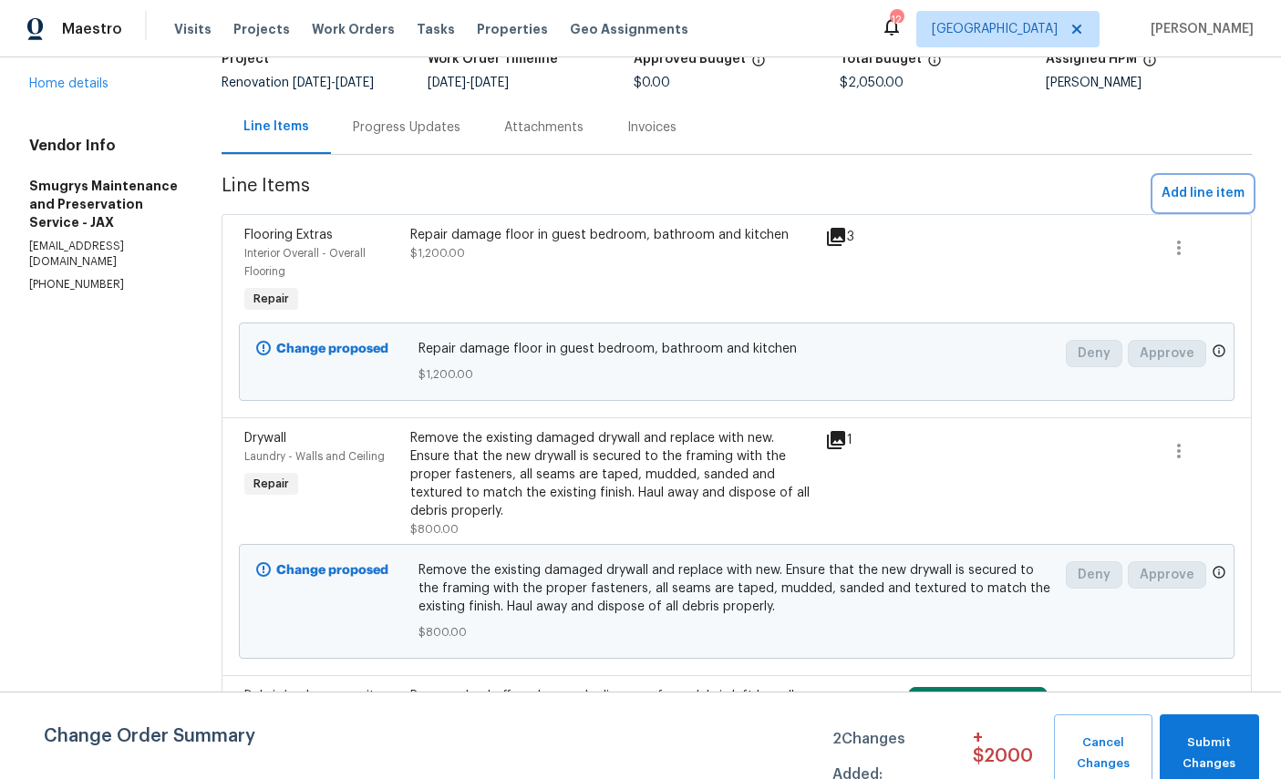
click at [1216, 195] on span "Add line item" at bounding box center [1202, 193] width 83 height 23
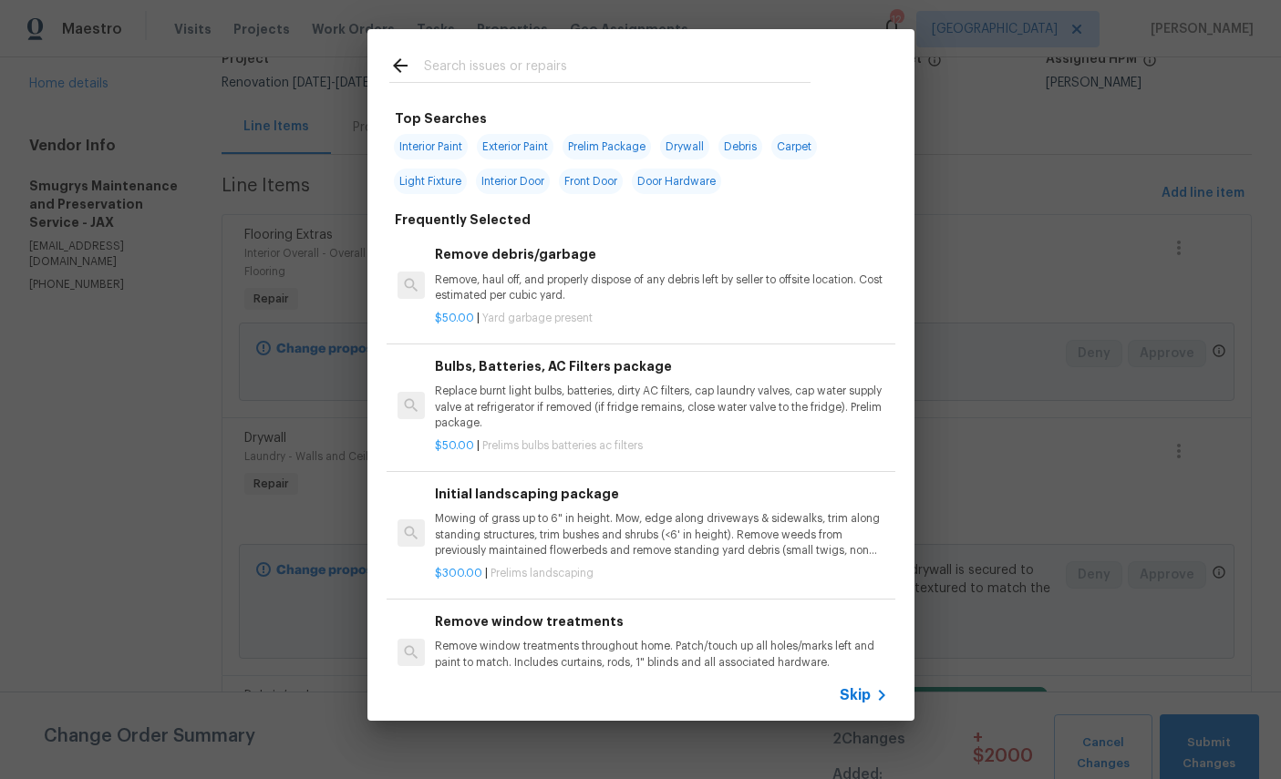
click at [584, 56] on input "text" at bounding box center [617, 68] width 387 height 27
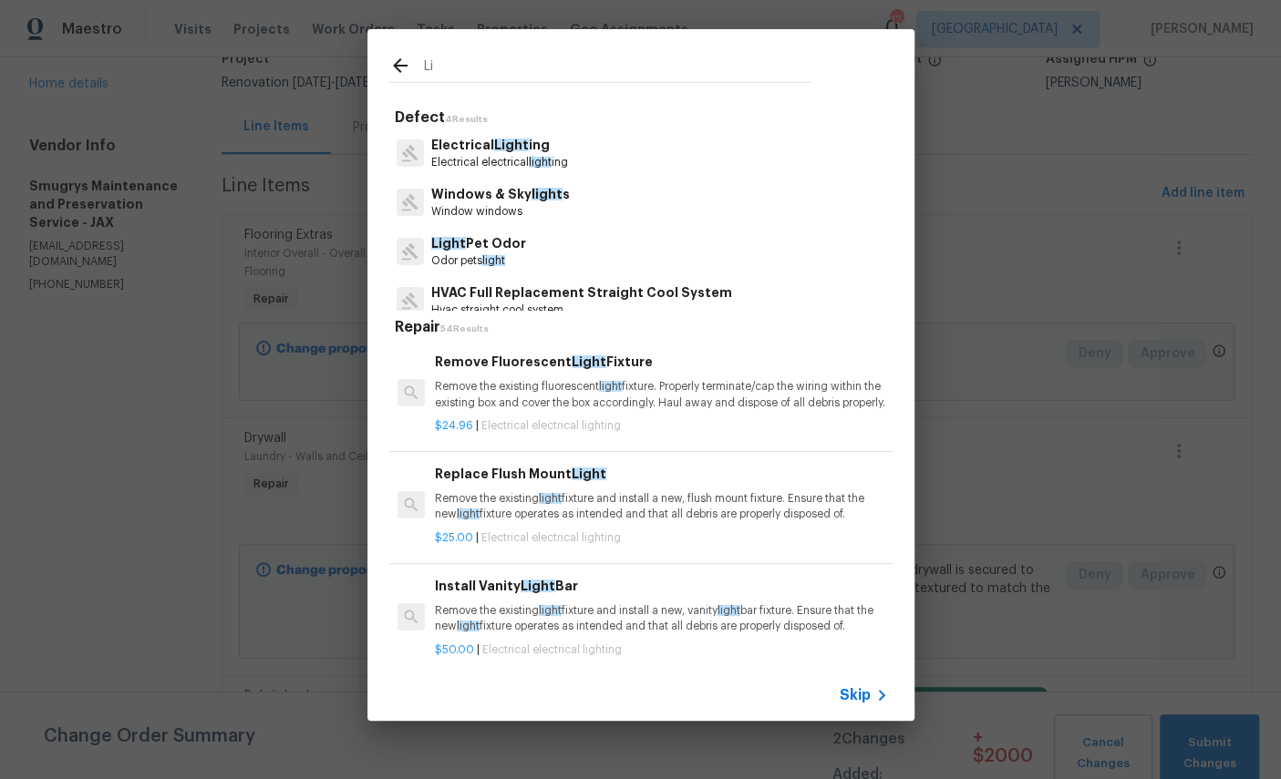
type input "L"
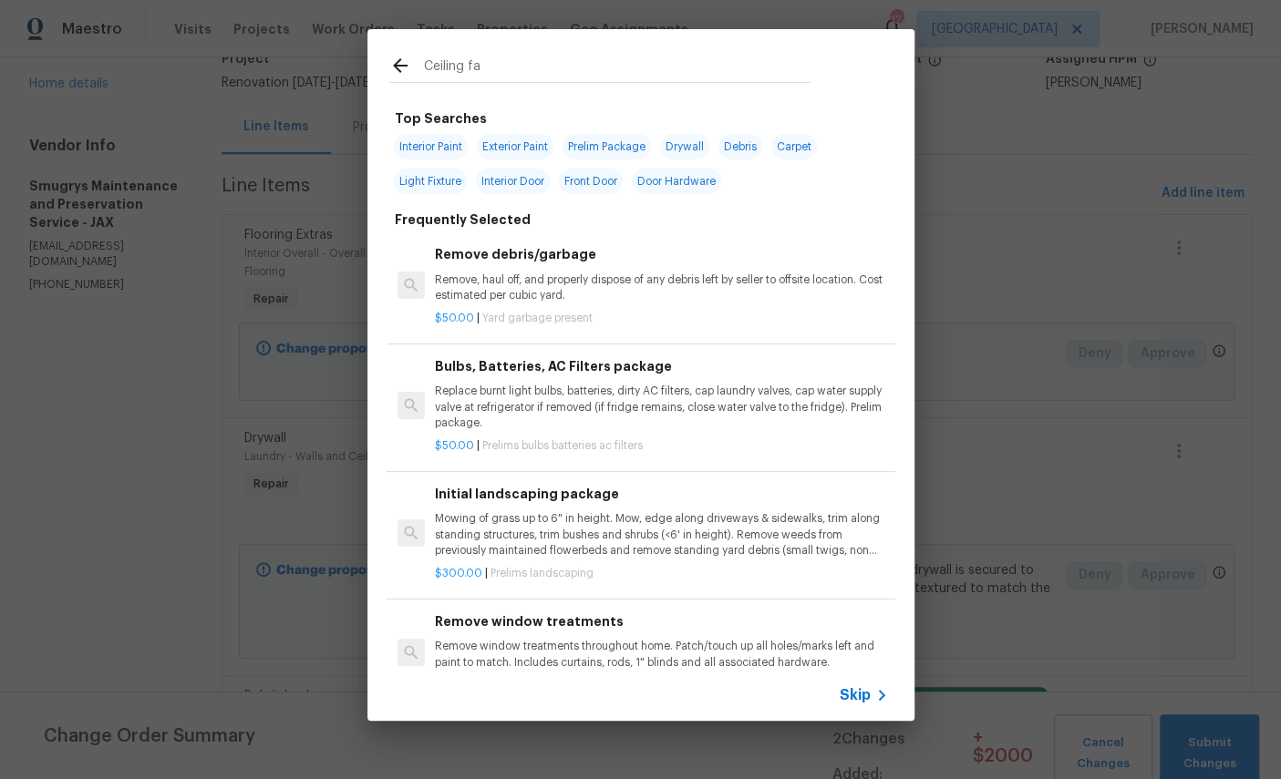
type input "Ceiling fan"
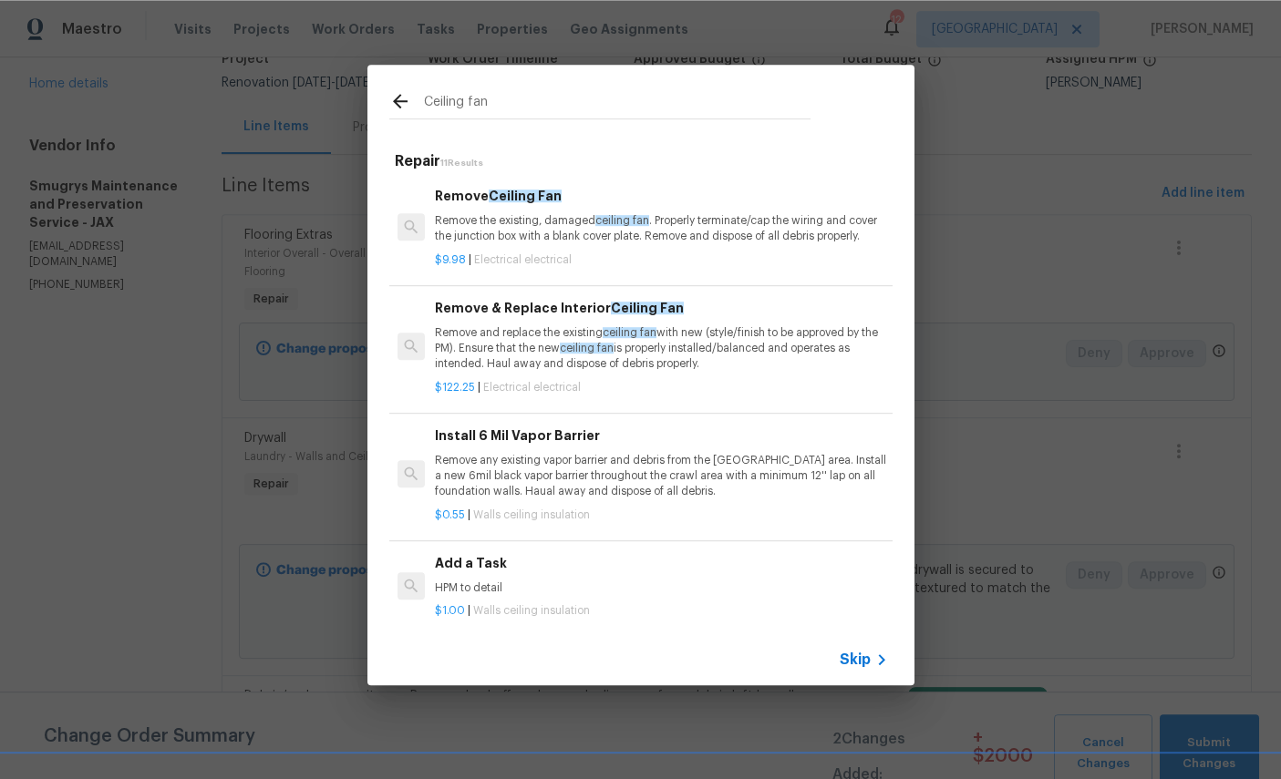
click at [589, 323] on div "Remove & Replace Interior Ceiling Fan Remove and replace the existing ceiling f…" at bounding box center [661, 335] width 452 height 75
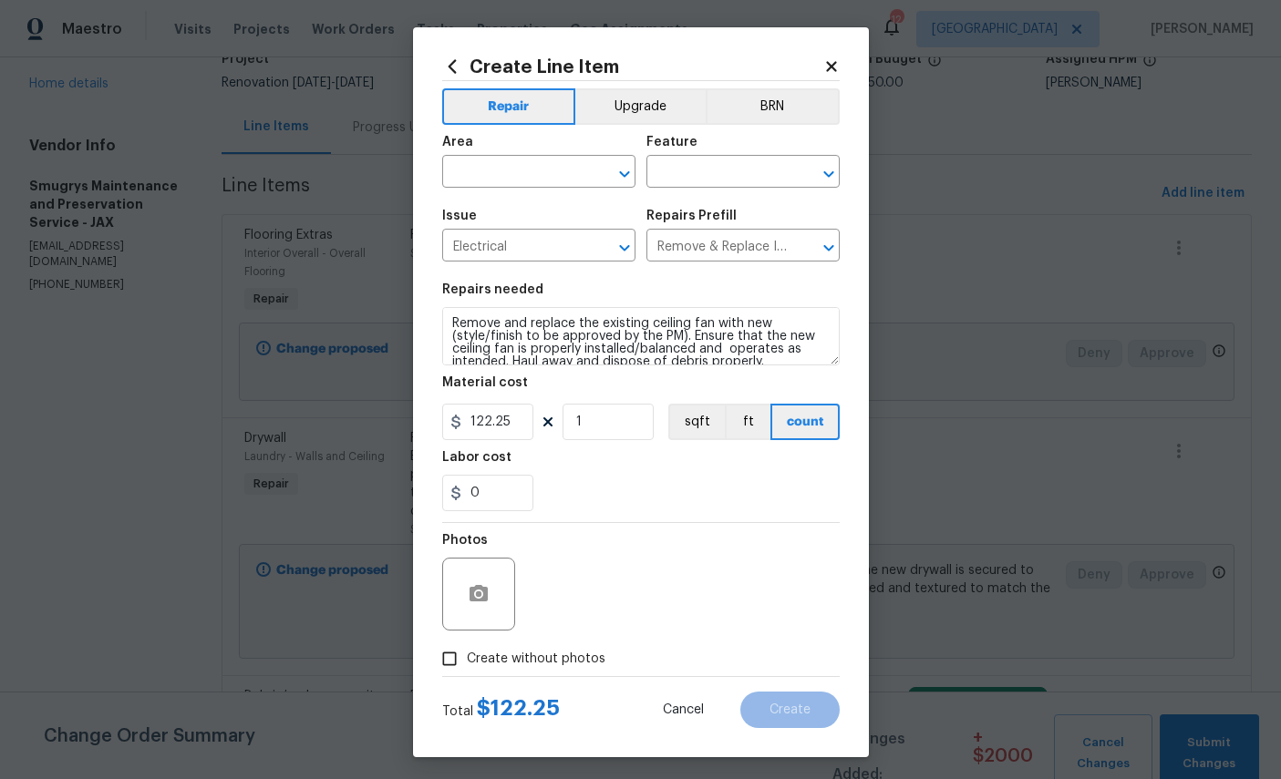
click at [540, 163] on input "text" at bounding box center [513, 174] width 142 height 28
click at [552, 170] on input "text" at bounding box center [513, 174] width 142 height 28
click at [521, 247] on li "Main Living Room" at bounding box center [538, 247] width 193 height 30
type input "Main Living Room"
click at [729, 177] on input "text" at bounding box center [717, 174] width 142 height 28
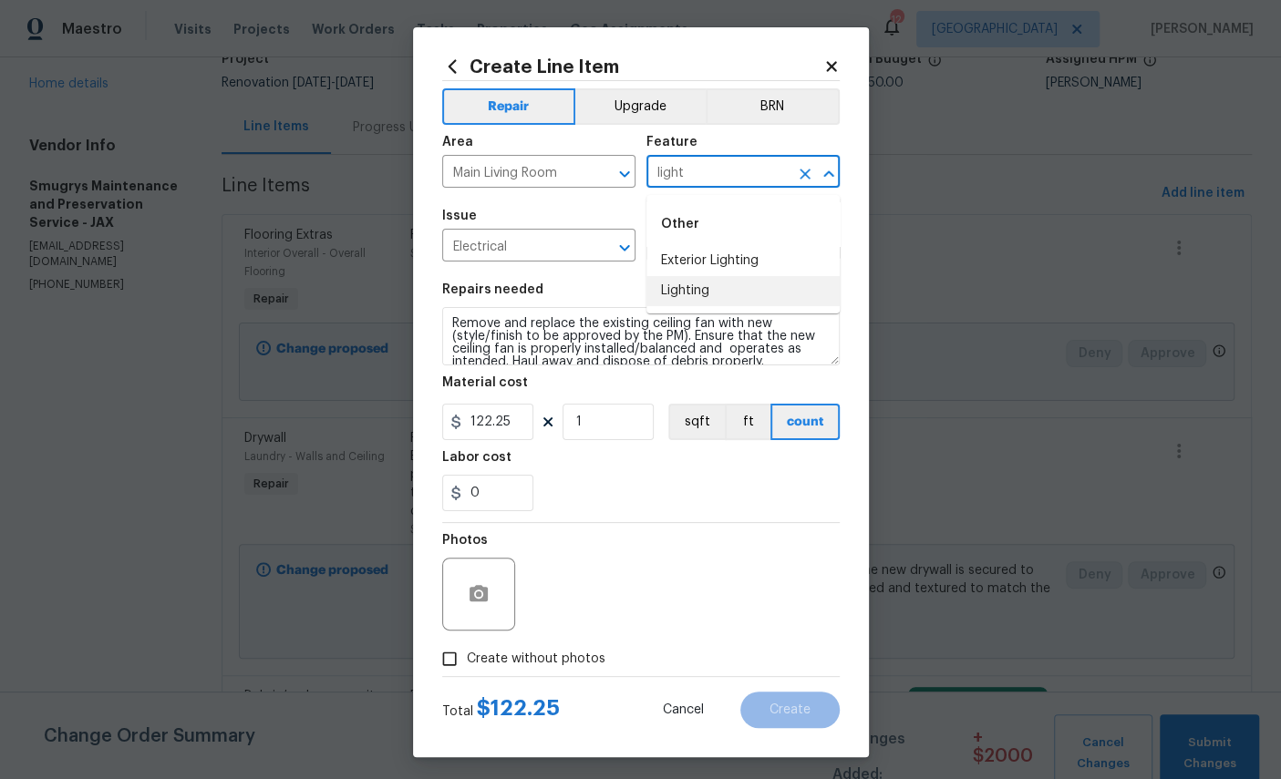
click at [697, 290] on li "Lighting" at bounding box center [742, 291] width 193 height 30
type input "Lighting"
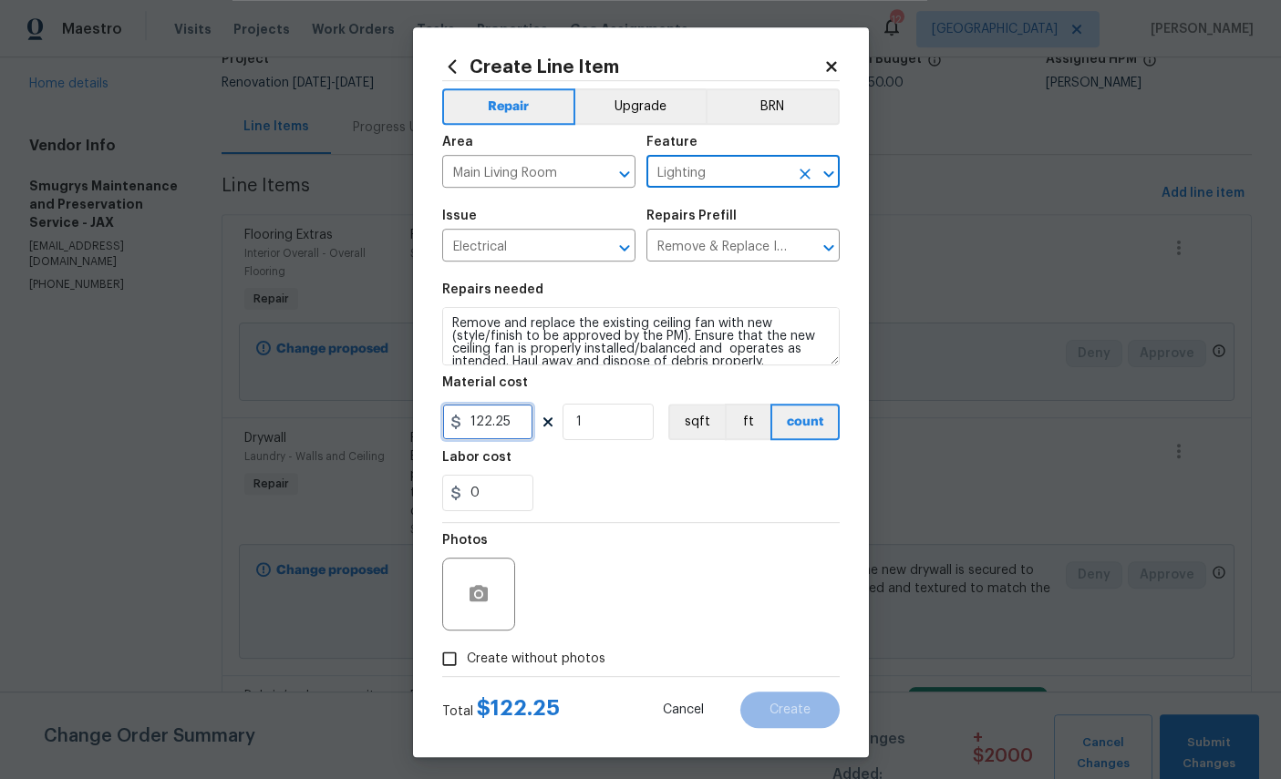
click at [521, 438] on input "122.25" at bounding box center [487, 422] width 91 height 36
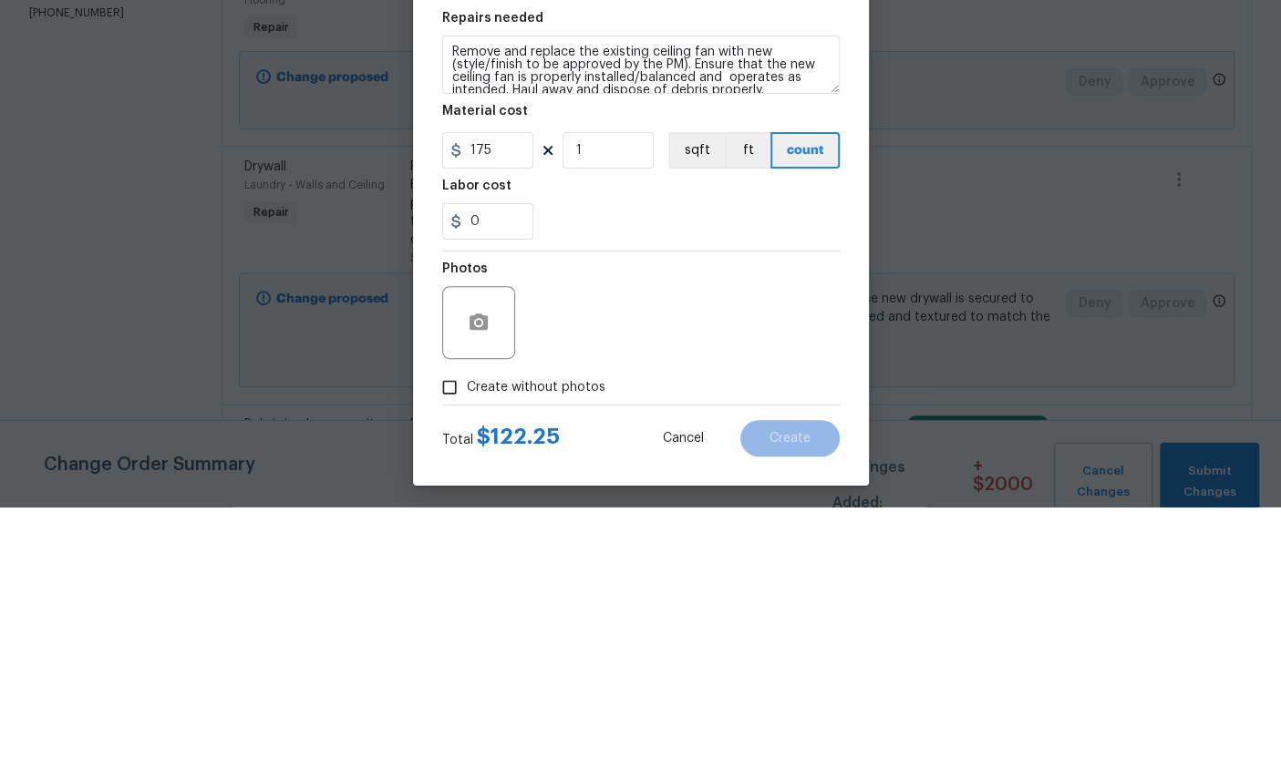
scroll to position [68, 0]
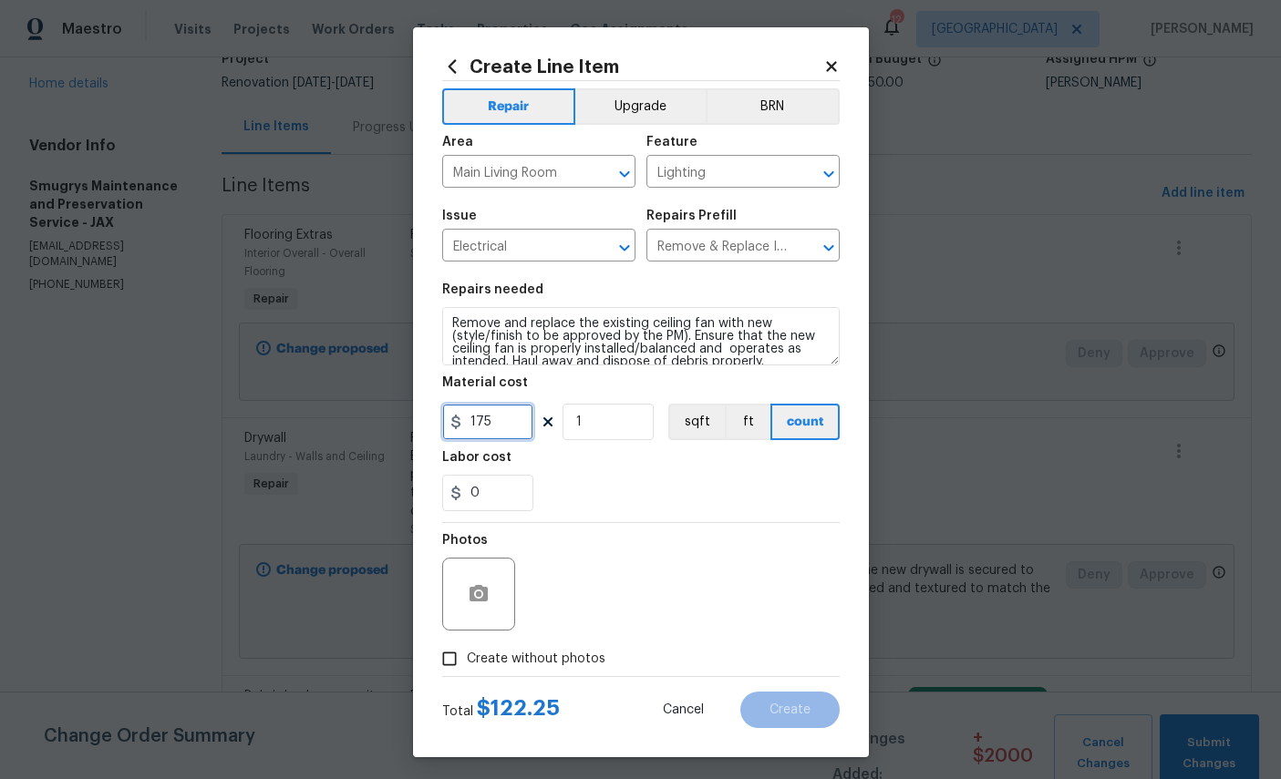
type input "175"
click at [492, 616] on button "button" at bounding box center [479, 595] width 44 height 44
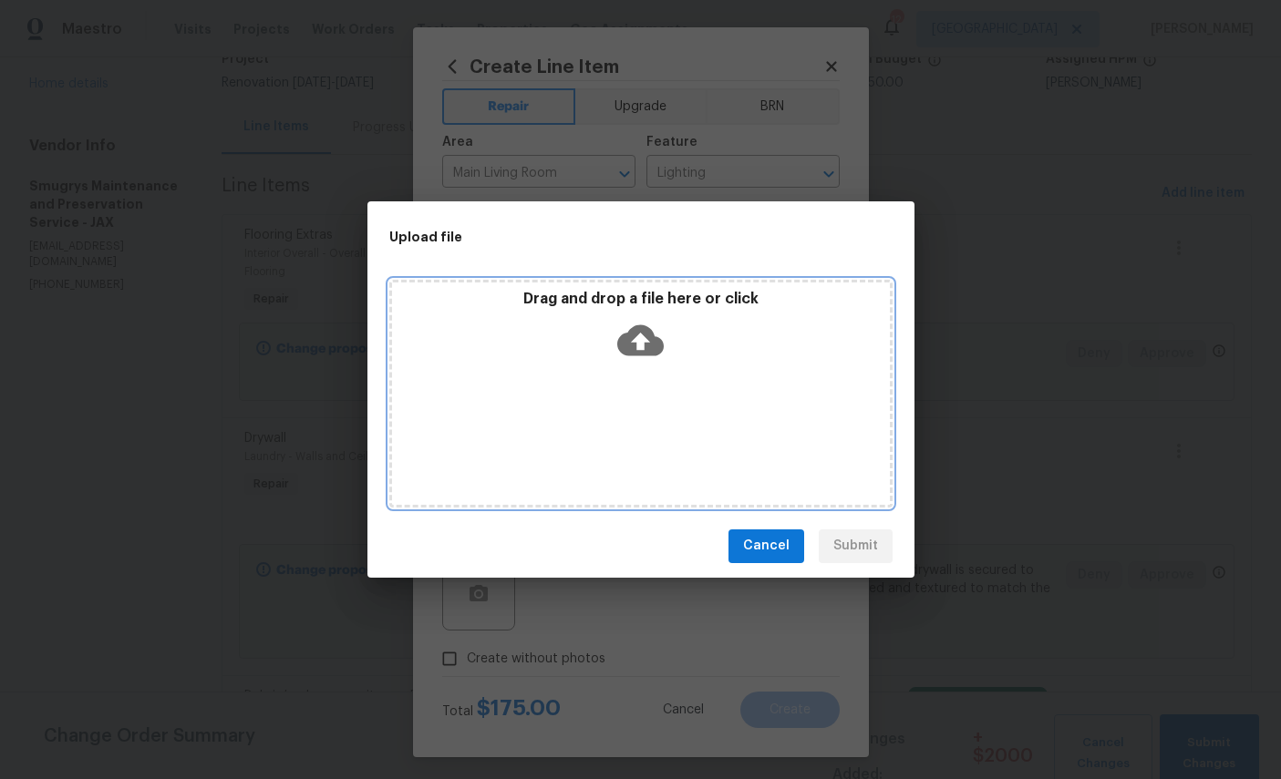
click at [657, 340] on icon at bounding box center [640, 340] width 46 height 31
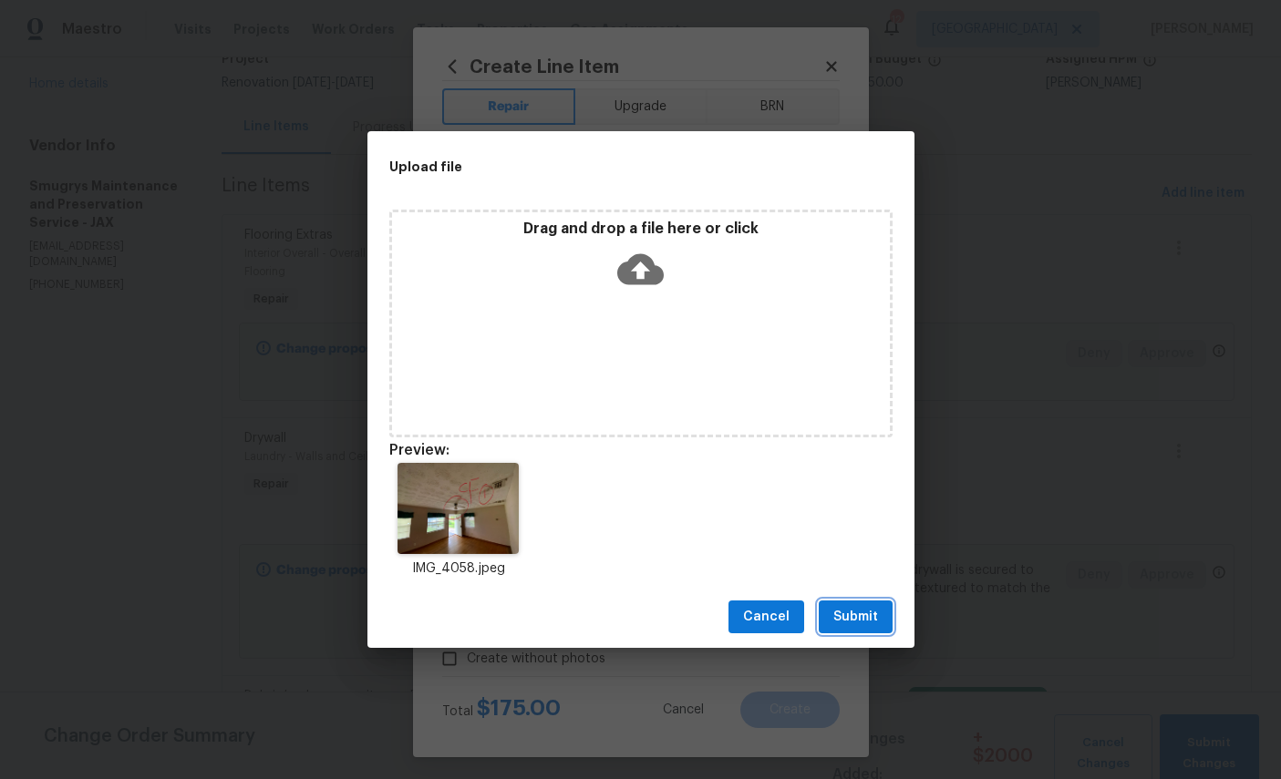
click at [867, 621] on span "Submit" at bounding box center [855, 617] width 45 height 23
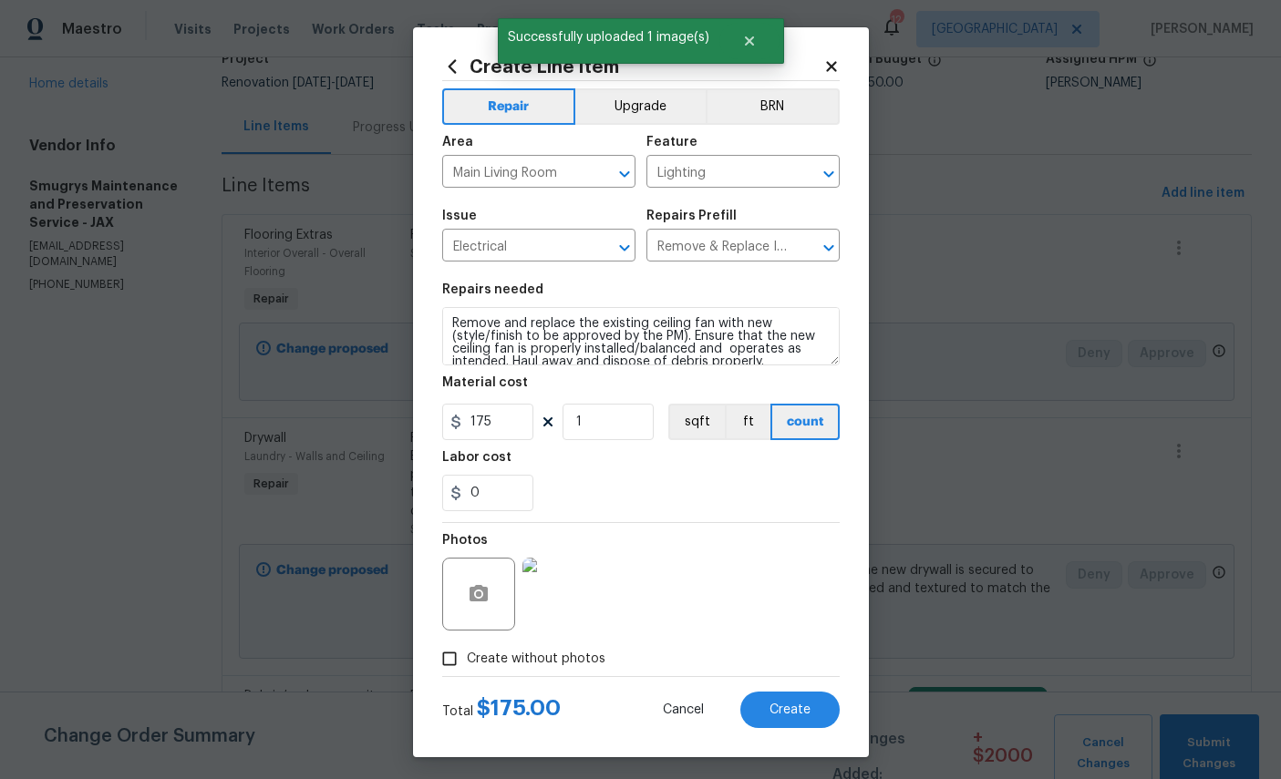
click at [798, 718] on span "Create" at bounding box center [789, 711] width 41 height 14
type input "0"
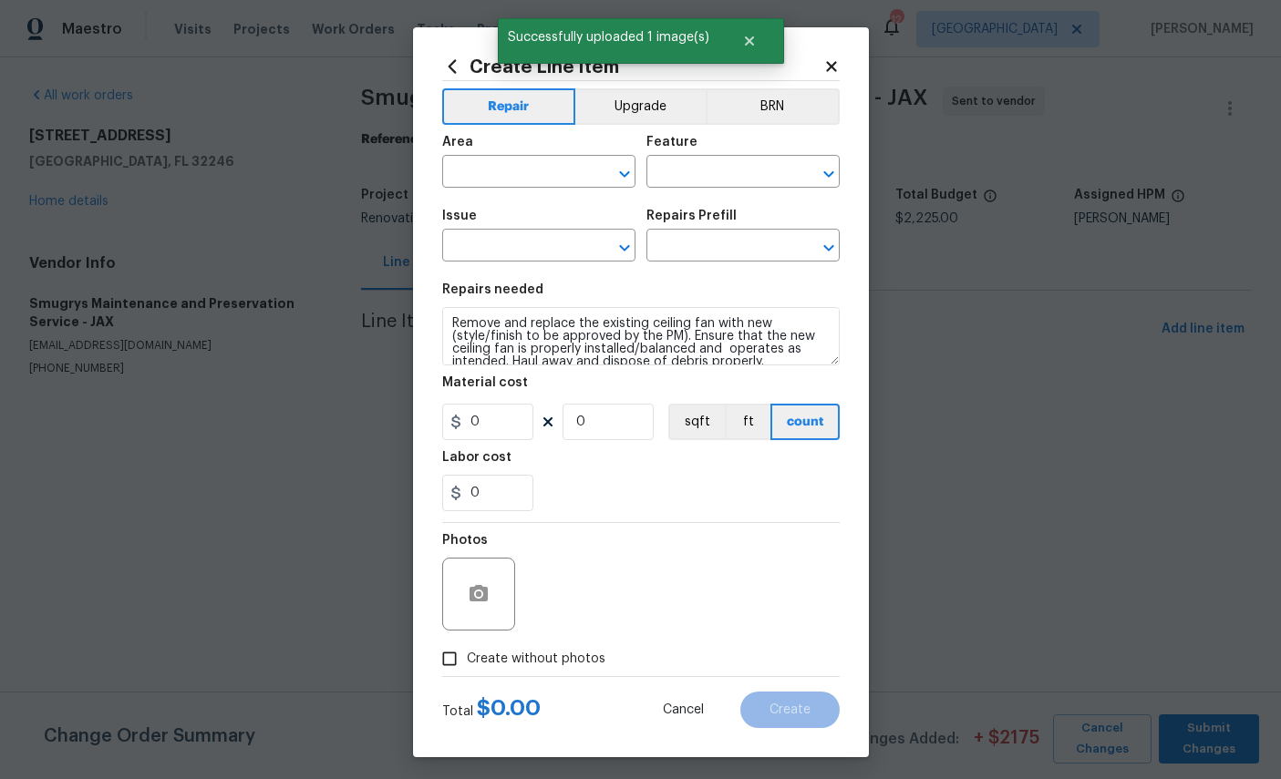
scroll to position [0, 0]
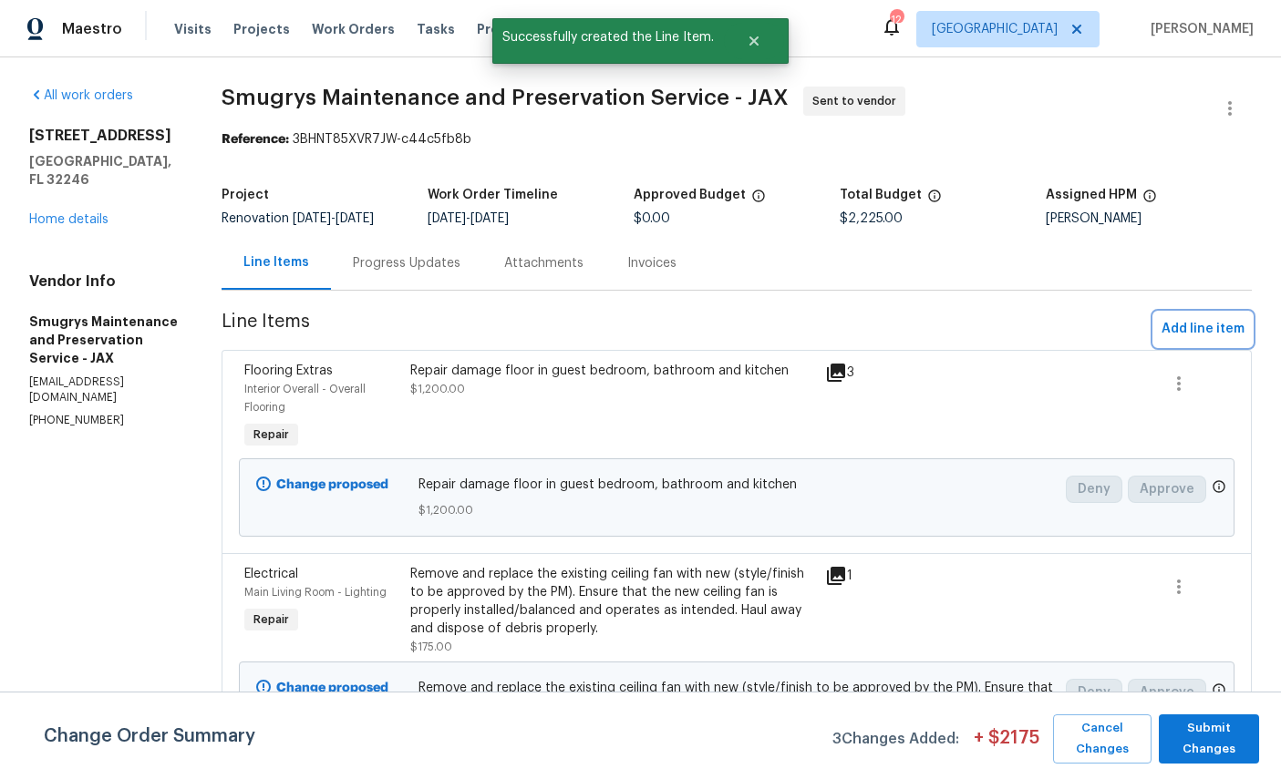
click at [1212, 314] on button "Add line item" at bounding box center [1203, 330] width 98 height 34
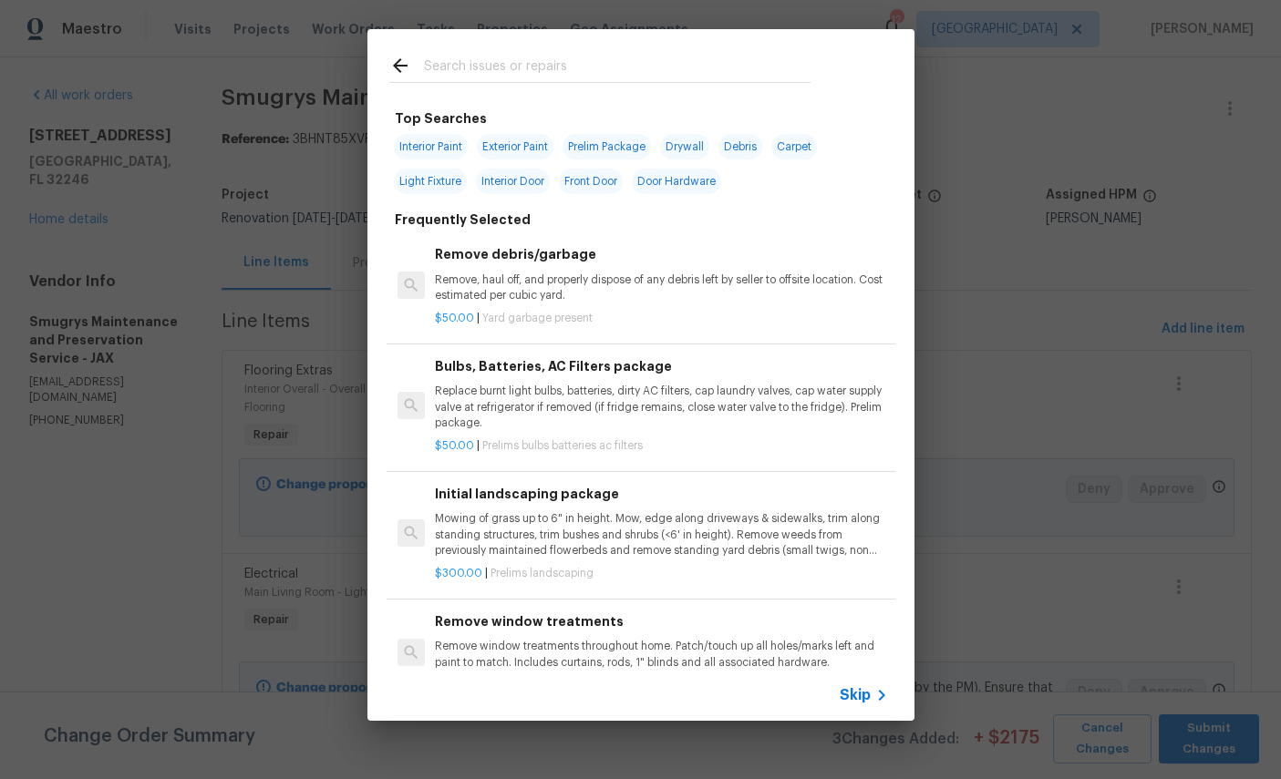
click at [578, 57] on input "text" at bounding box center [617, 68] width 387 height 27
click at [574, 53] on div at bounding box center [599, 65] width 465 height 72
click at [583, 67] on input "text" at bounding box center [617, 68] width 387 height 27
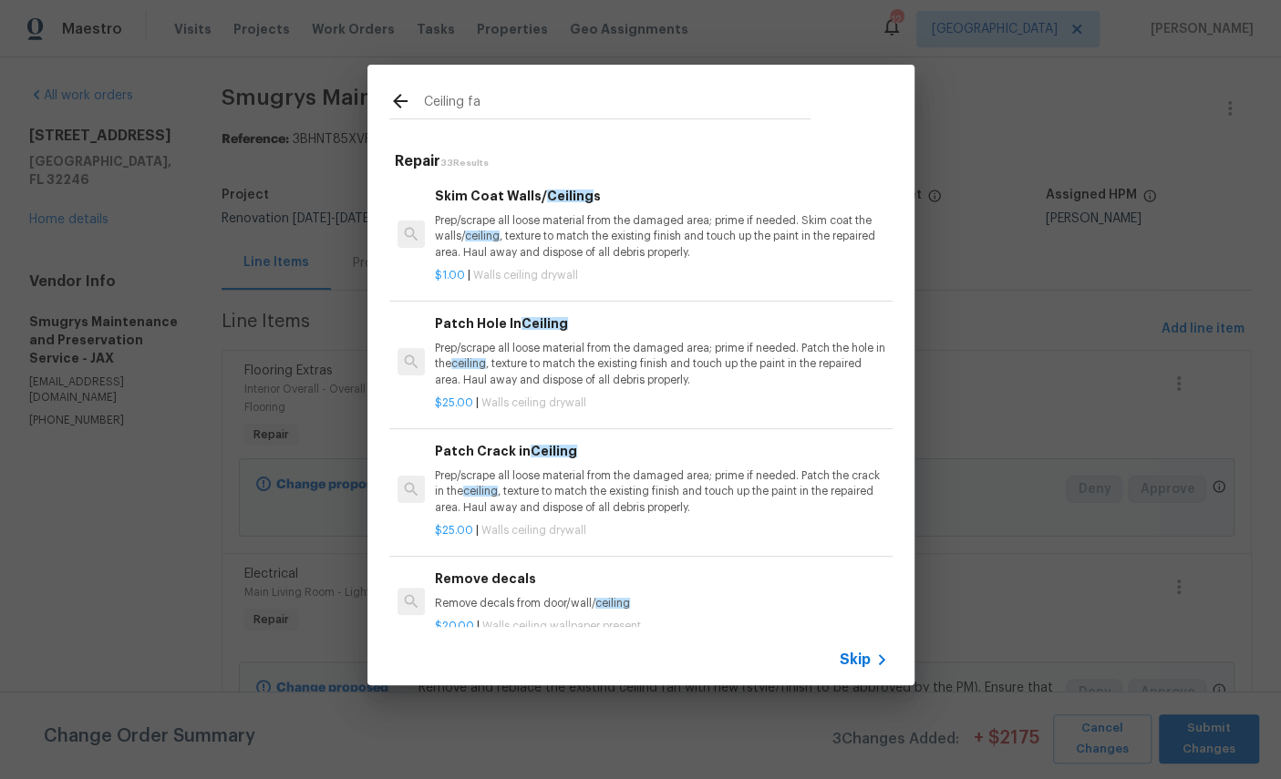
type input "Ceiling fan"
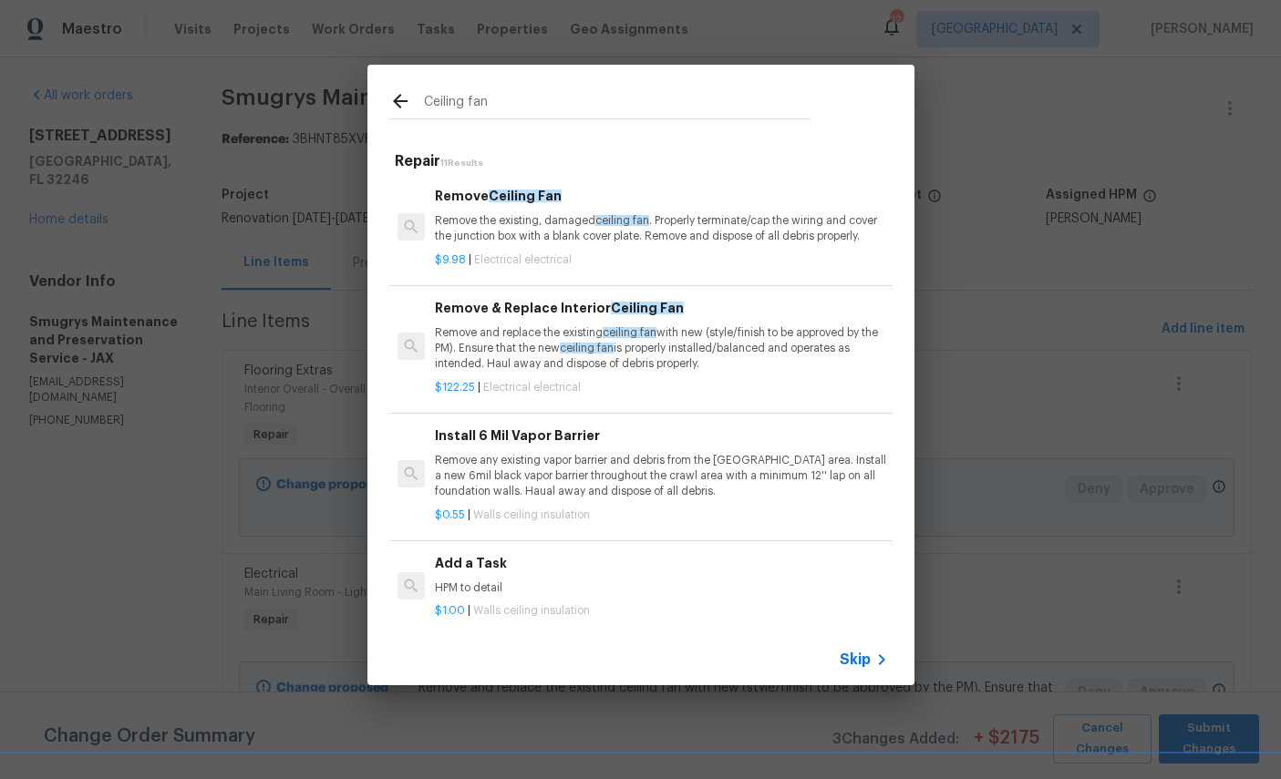
click at [527, 332] on p "Remove and replace the existing ceiling fan with new (style/finish to be approv…" at bounding box center [661, 348] width 452 height 46
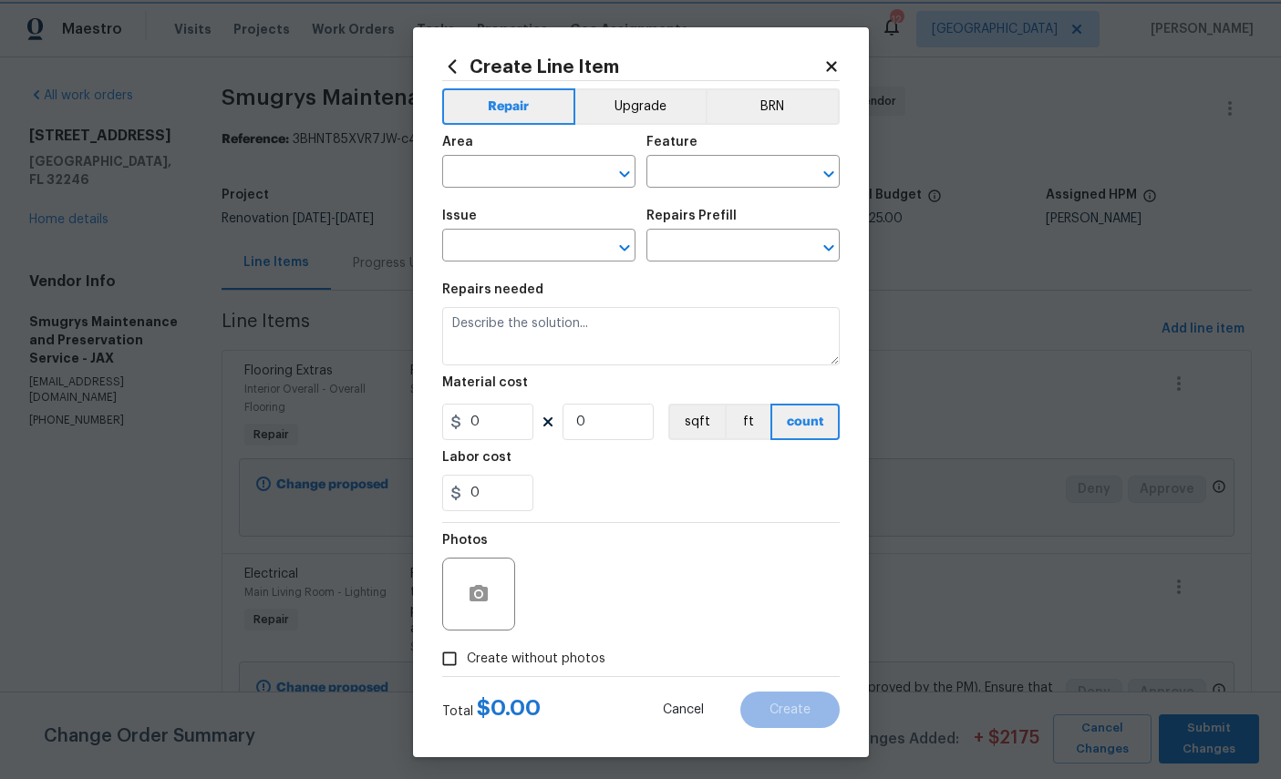
type input "Electrical"
type input "Remove & Replace Interior Ceiling Fan $122.25"
type textarea "Remove and replace the existing ceiling fan with new (style/finish to be approv…"
type input "122.25"
type input "1"
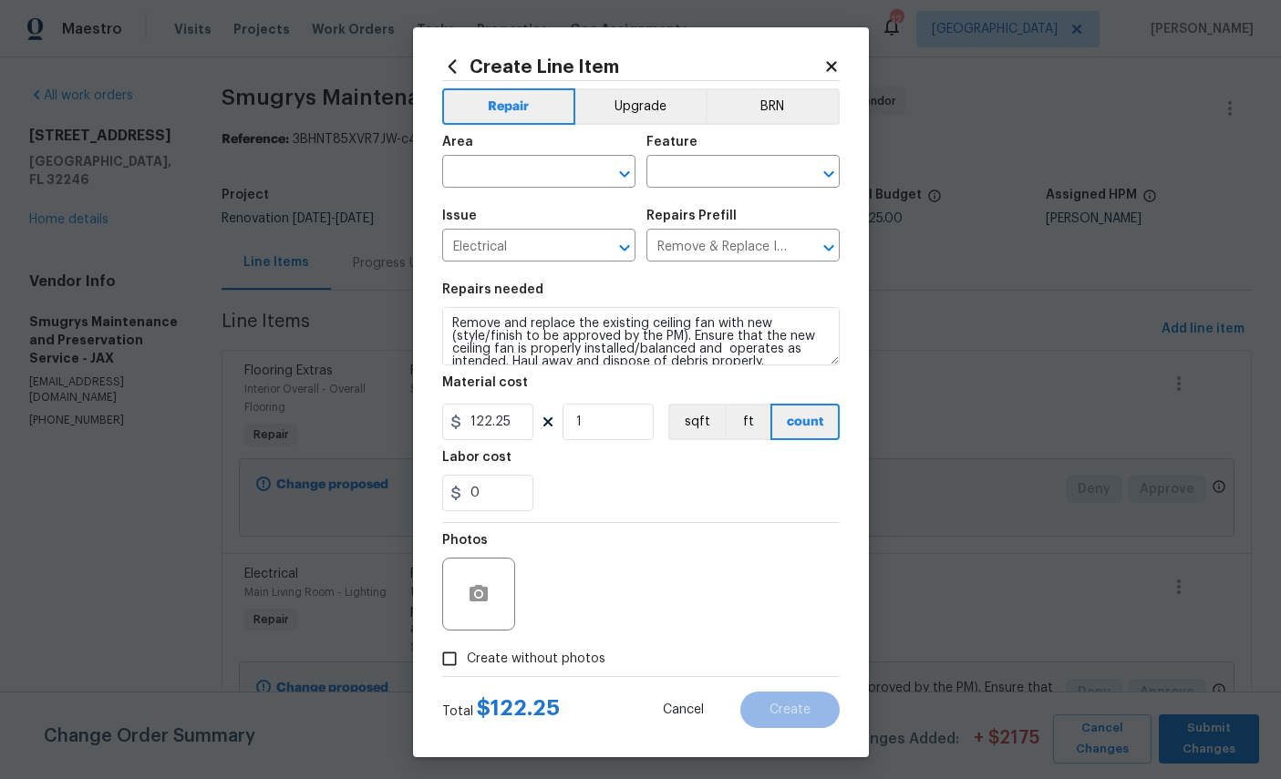
click at [502, 160] on div "Area" at bounding box center [538, 148] width 193 height 24
click at [503, 175] on input "text" at bounding box center [513, 174] width 142 height 28
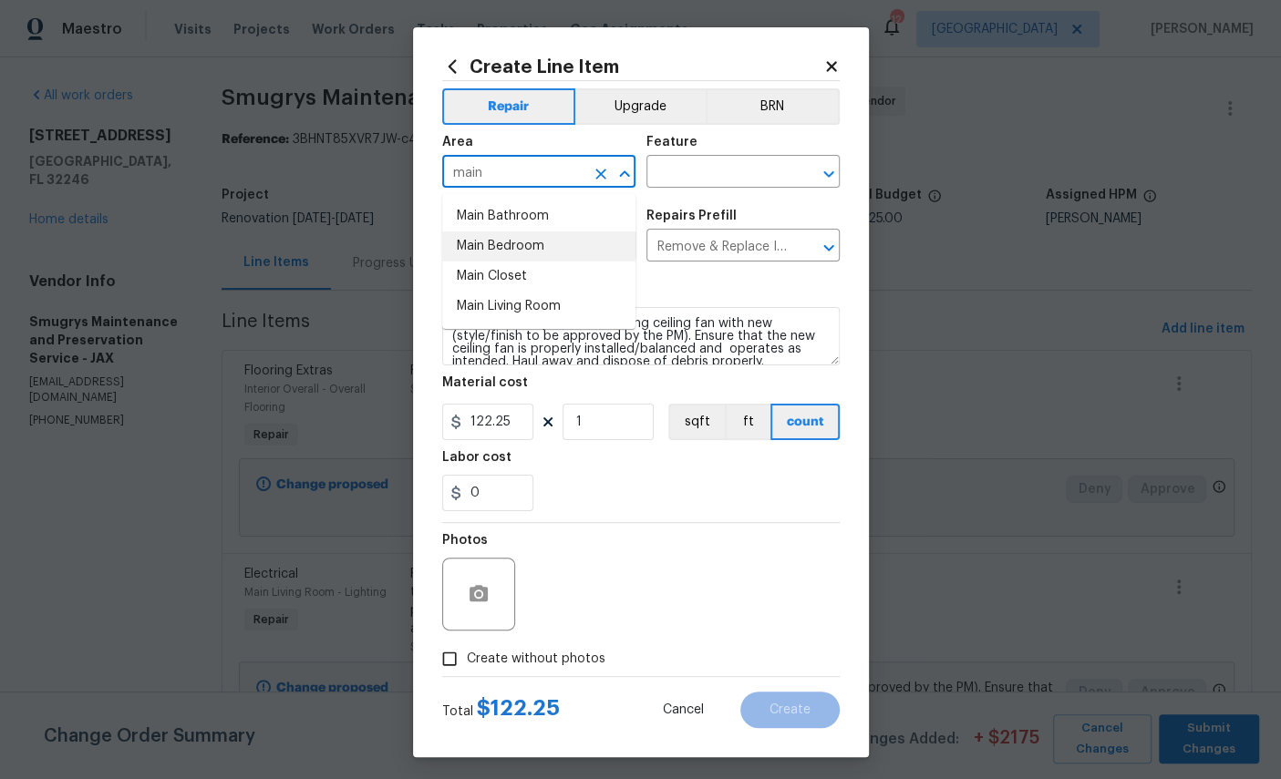
click at [505, 250] on li "Main Bedroom" at bounding box center [538, 247] width 193 height 30
type input "Main Bedroom"
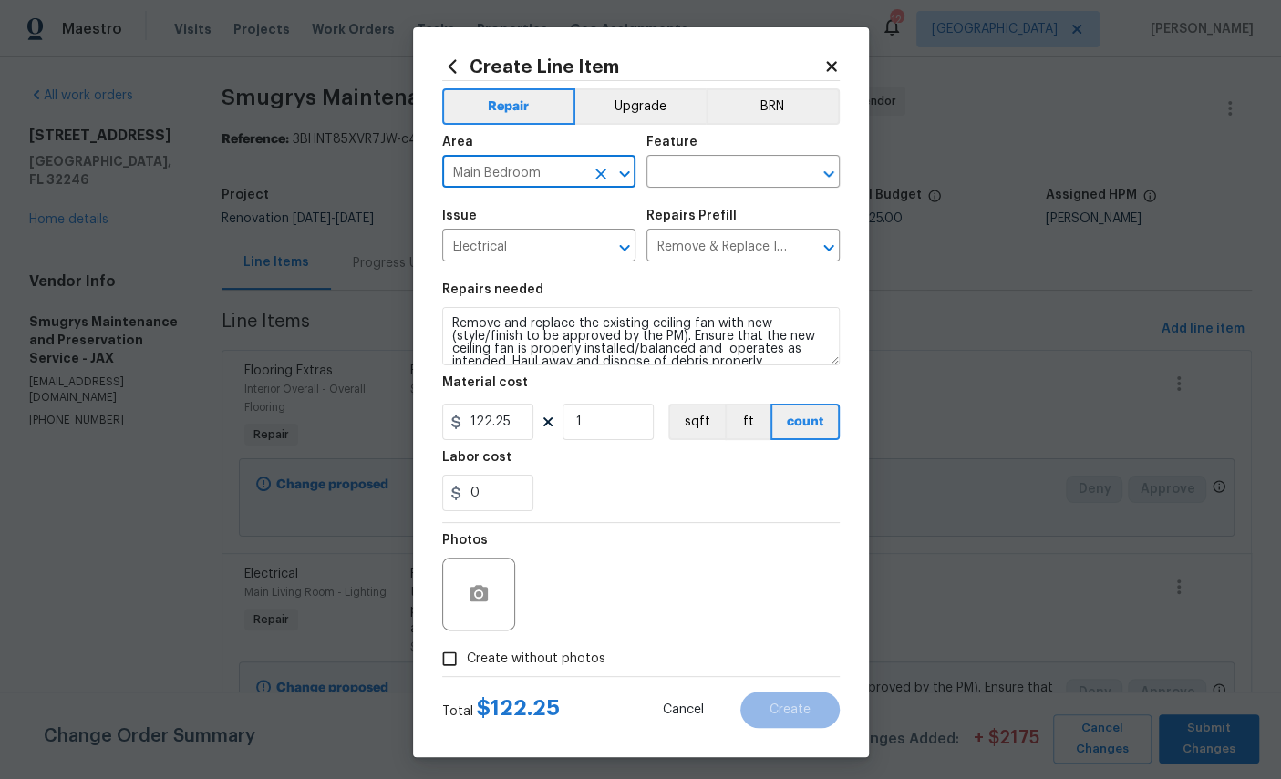
click at [706, 170] on input "text" at bounding box center [717, 174] width 142 height 28
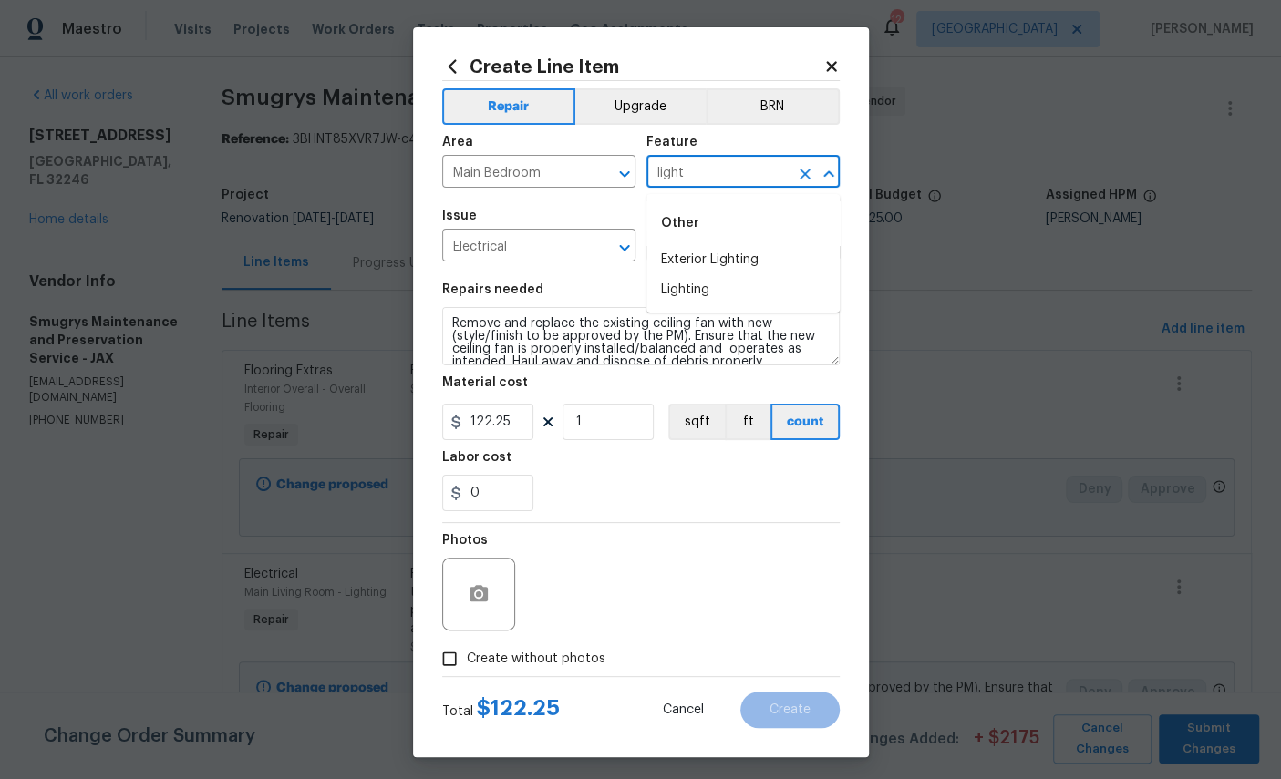
click at [680, 296] on li "Lighting" at bounding box center [742, 290] width 193 height 30
type input "Lighting"
click at [516, 432] on input "122.25" at bounding box center [487, 422] width 91 height 36
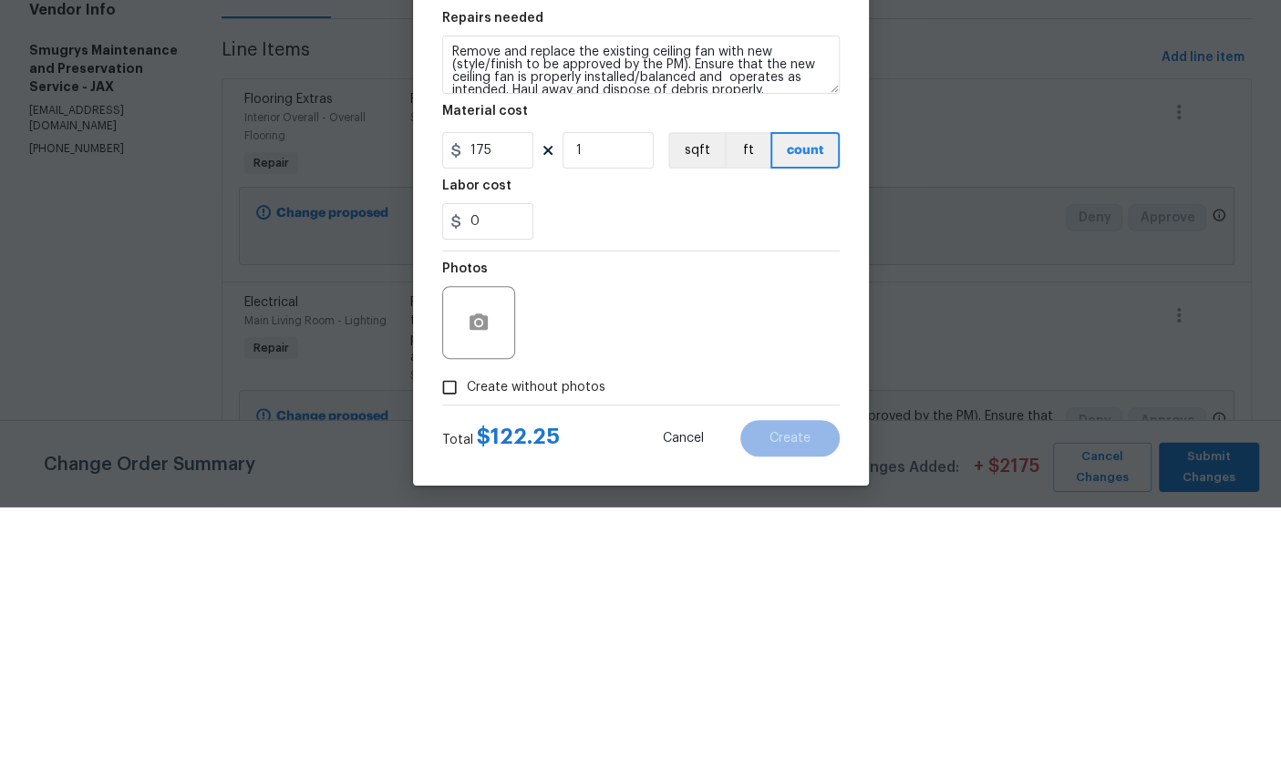
scroll to position [68, 0]
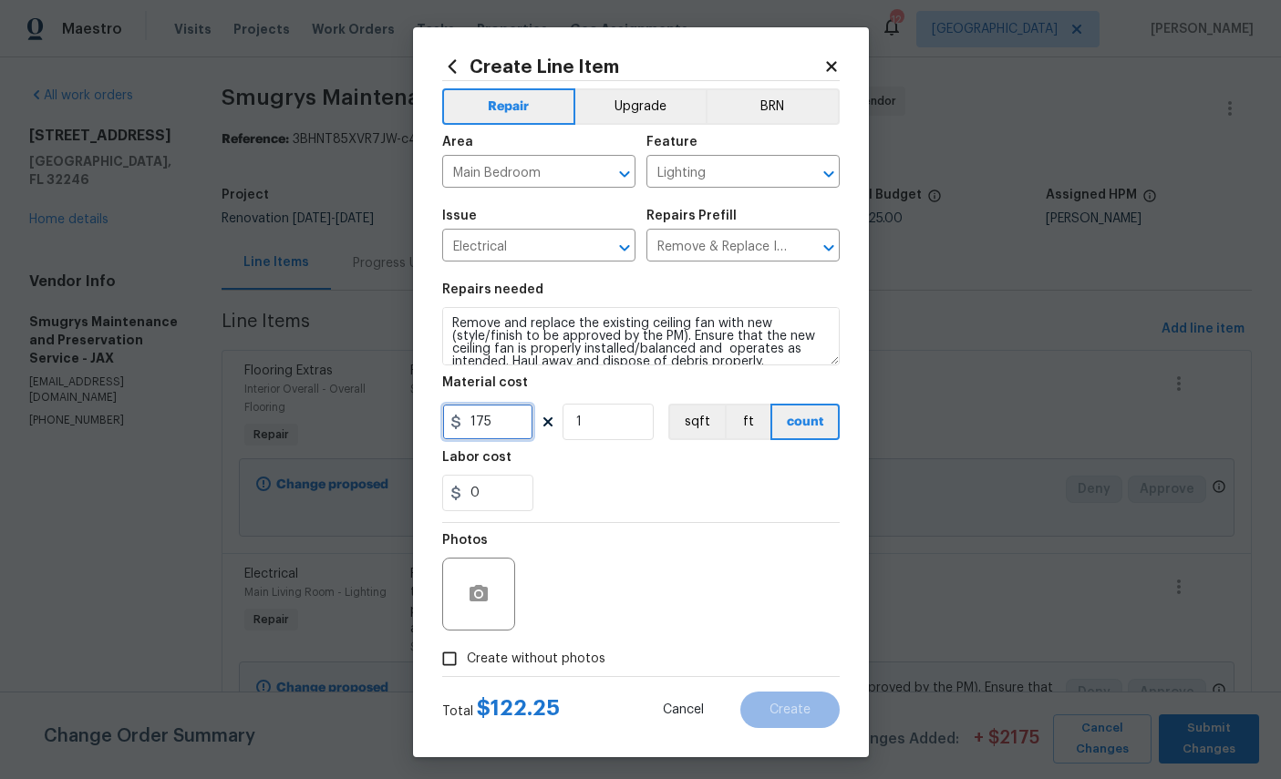
type input "175"
click at [483, 602] on icon "button" at bounding box center [479, 593] width 18 height 16
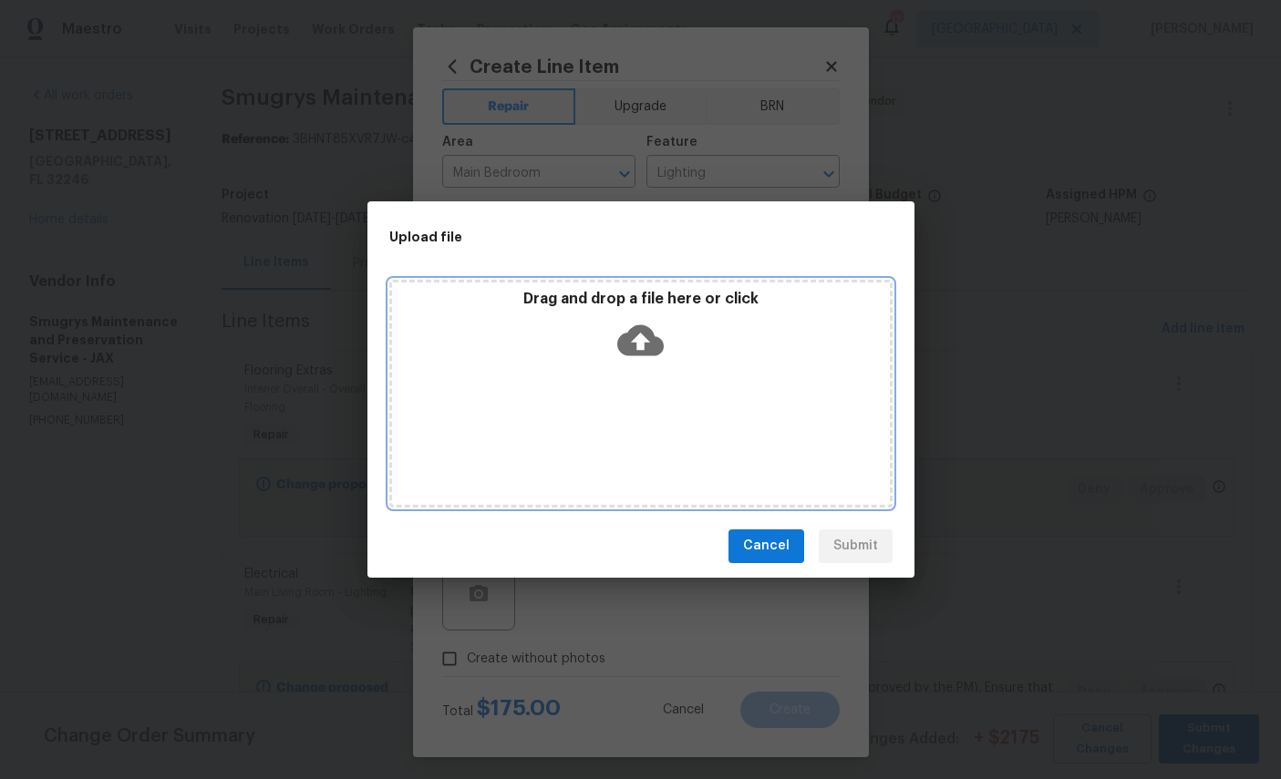
click at [662, 340] on icon at bounding box center [640, 340] width 46 height 31
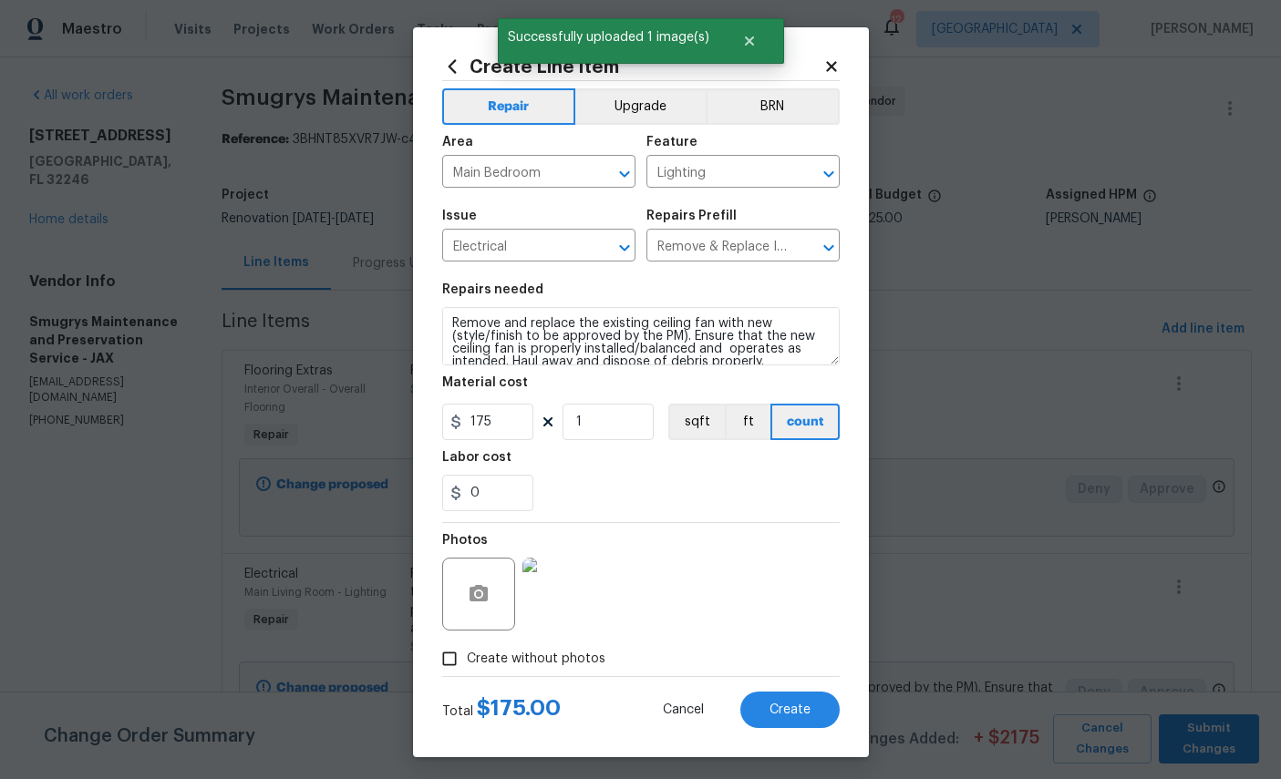
scroll to position [68, 0]
click at [788, 716] on span "Create" at bounding box center [789, 711] width 41 height 14
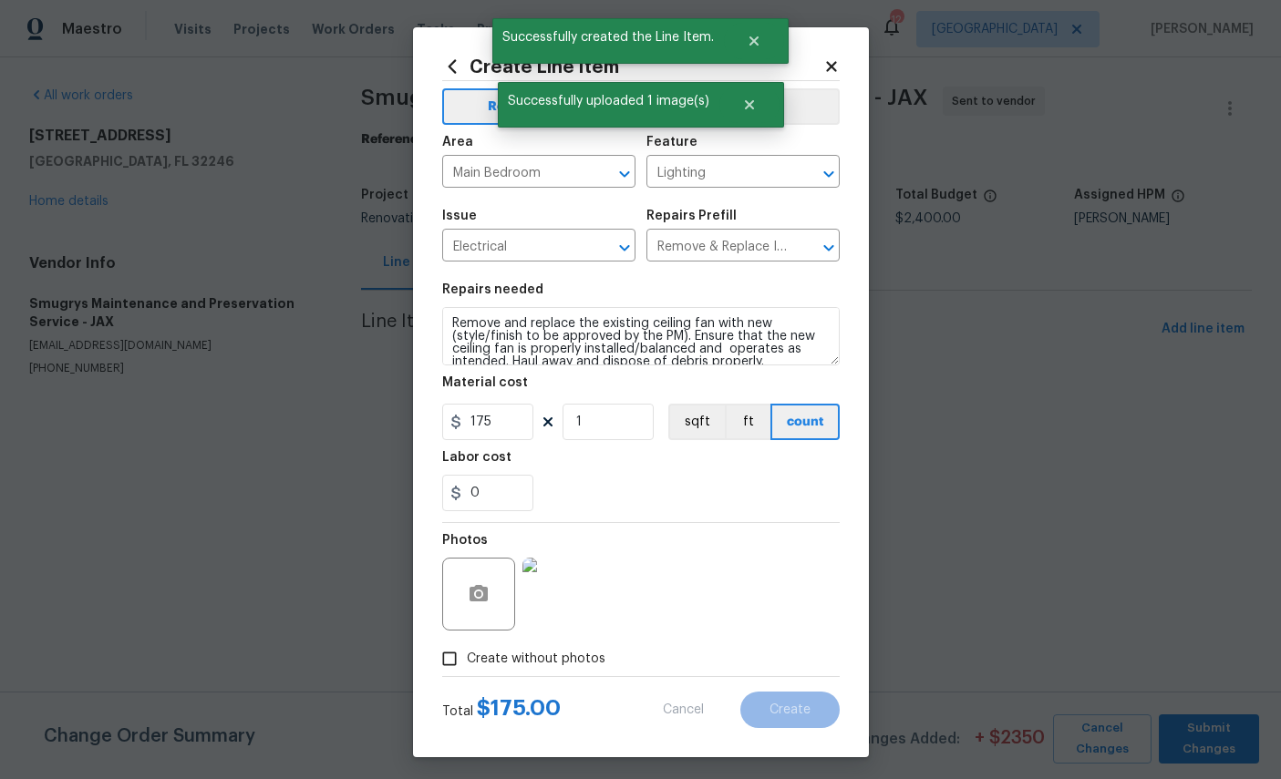
scroll to position [0, 0]
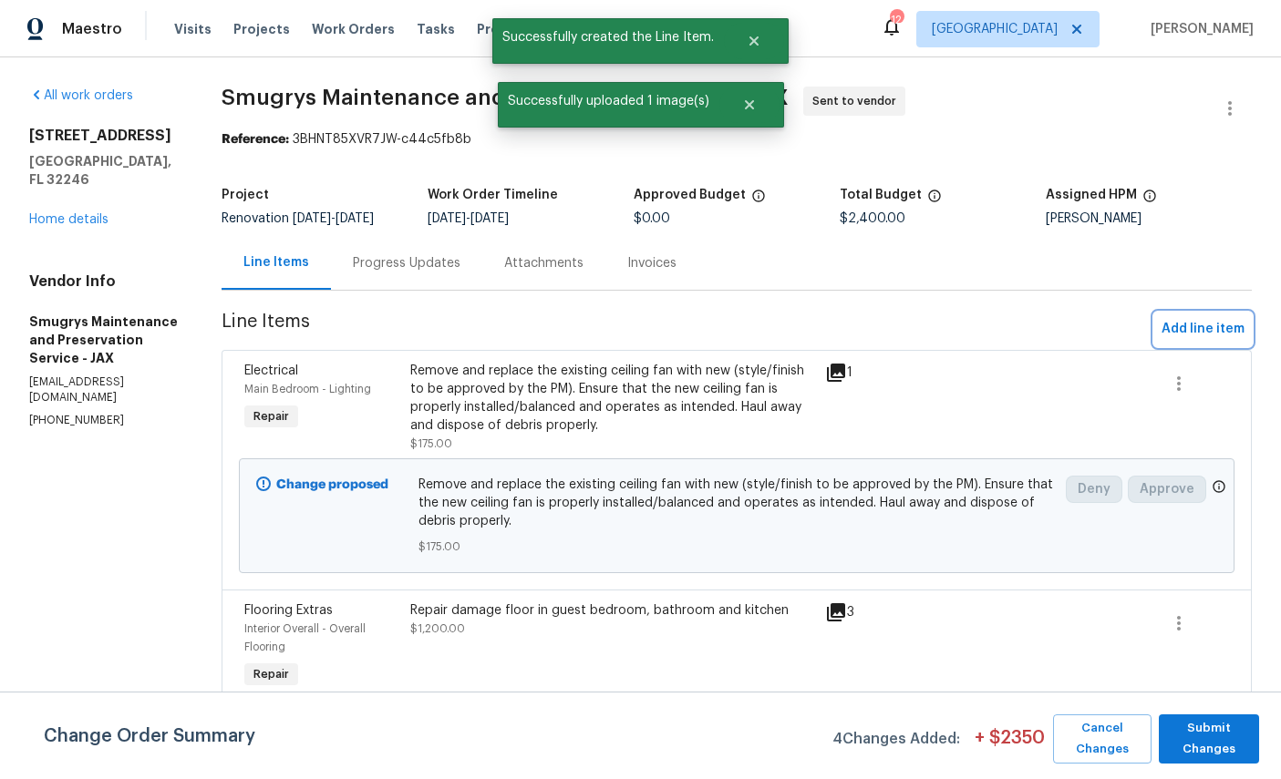
click at [1205, 327] on span "Add line item" at bounding box center [1202, 329] width 83 height 23
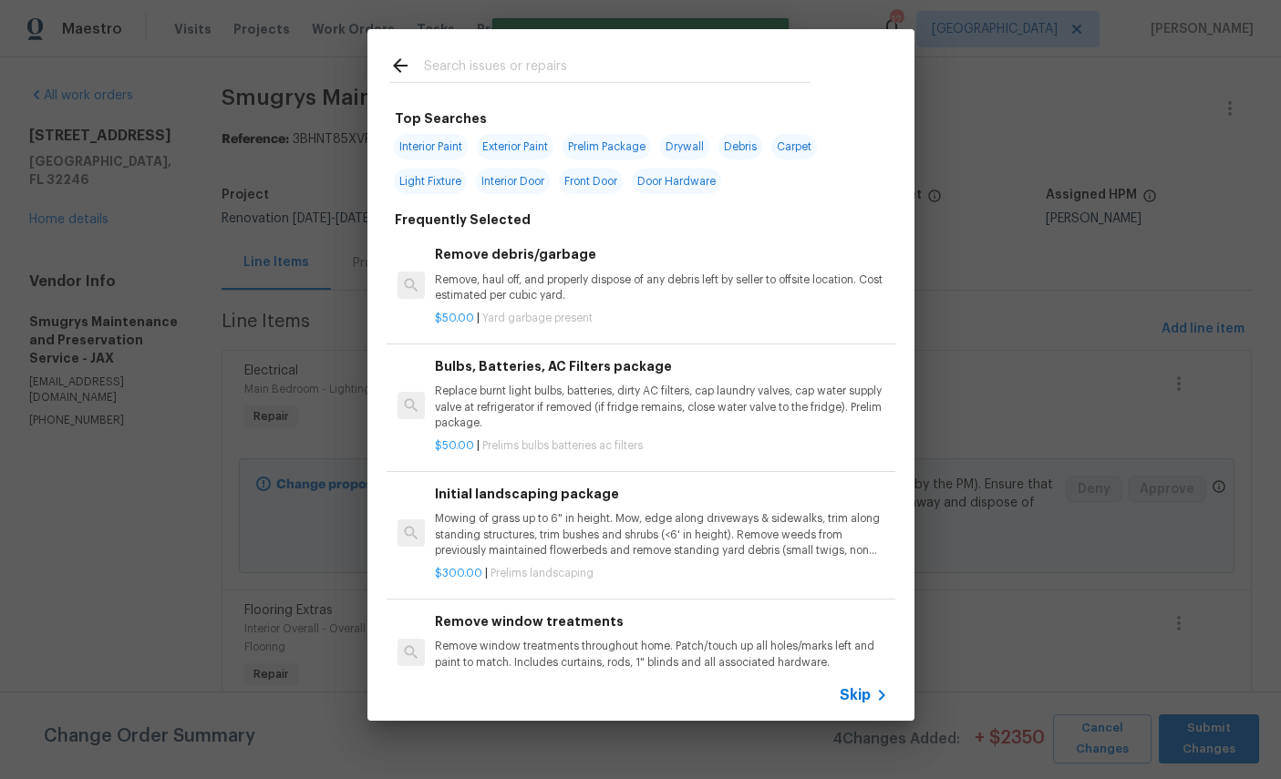
click at [570, 69] on input "text" at bounding box center [617, 68] width 387 height 27
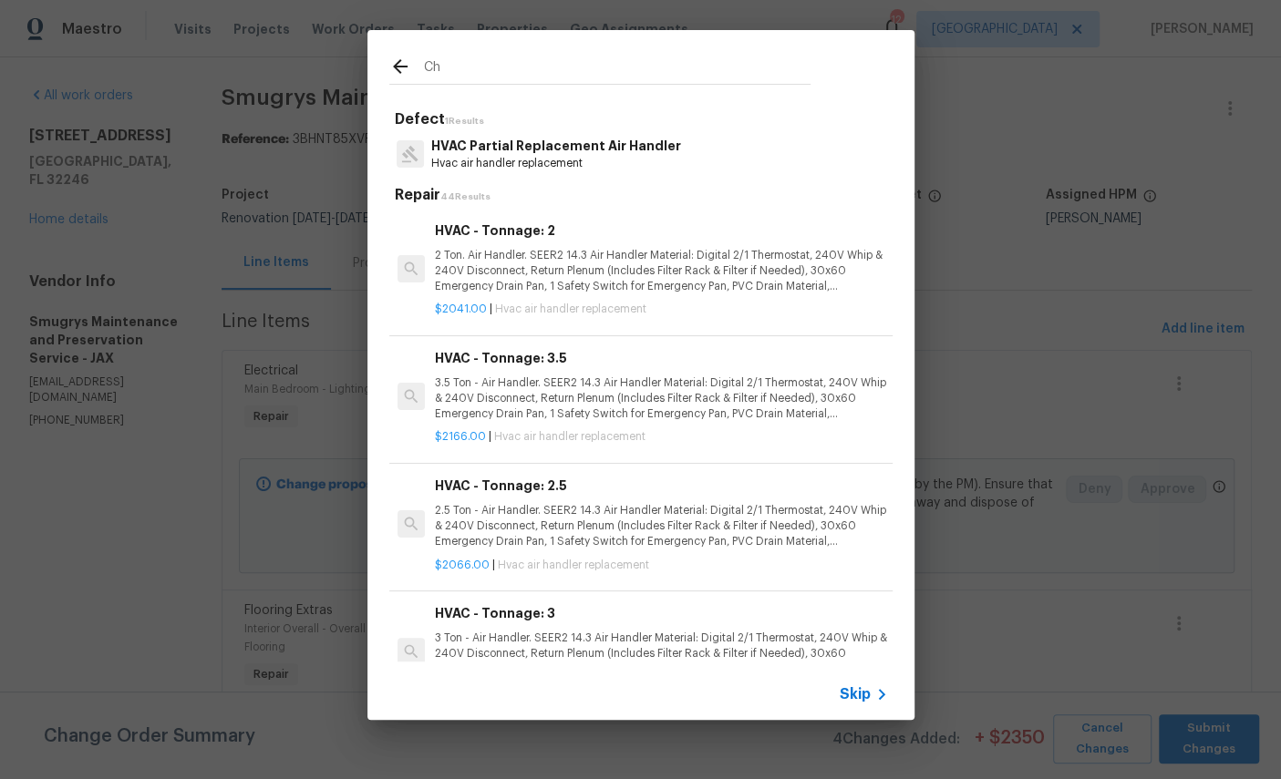
type input "C"
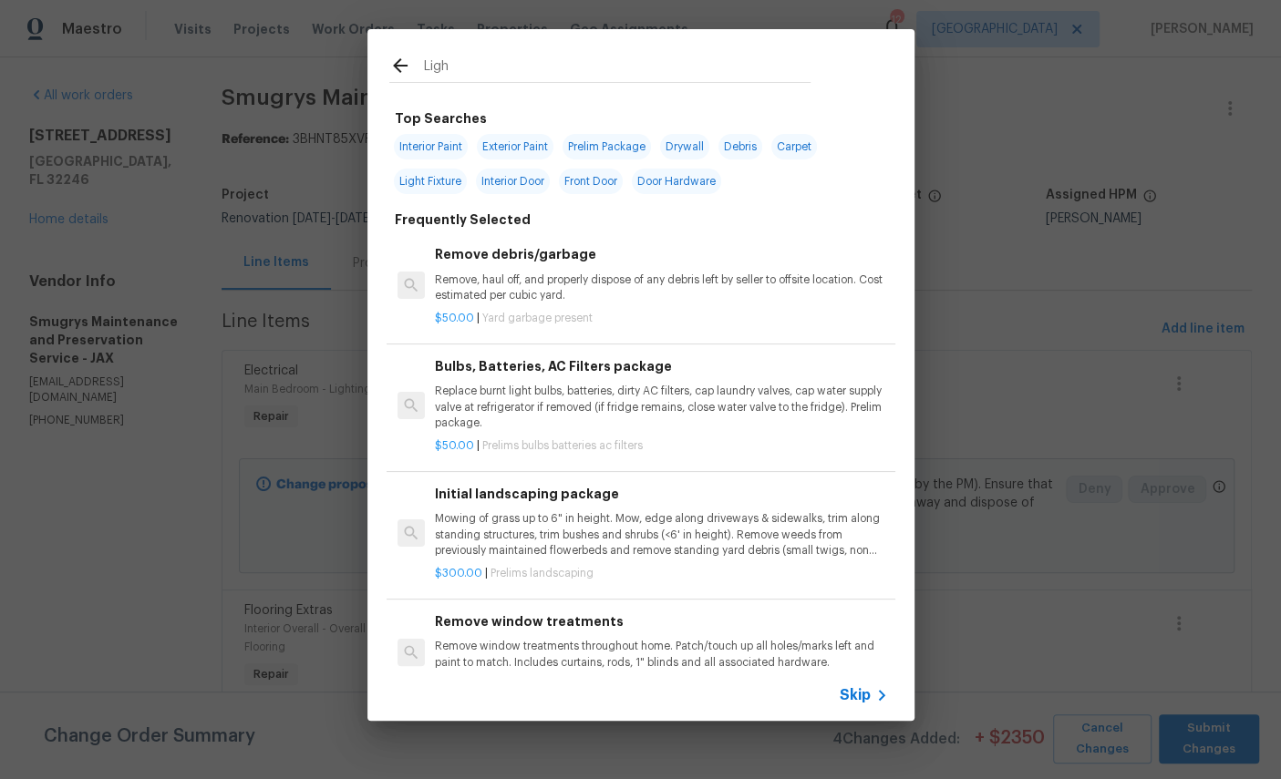
type input "Light"
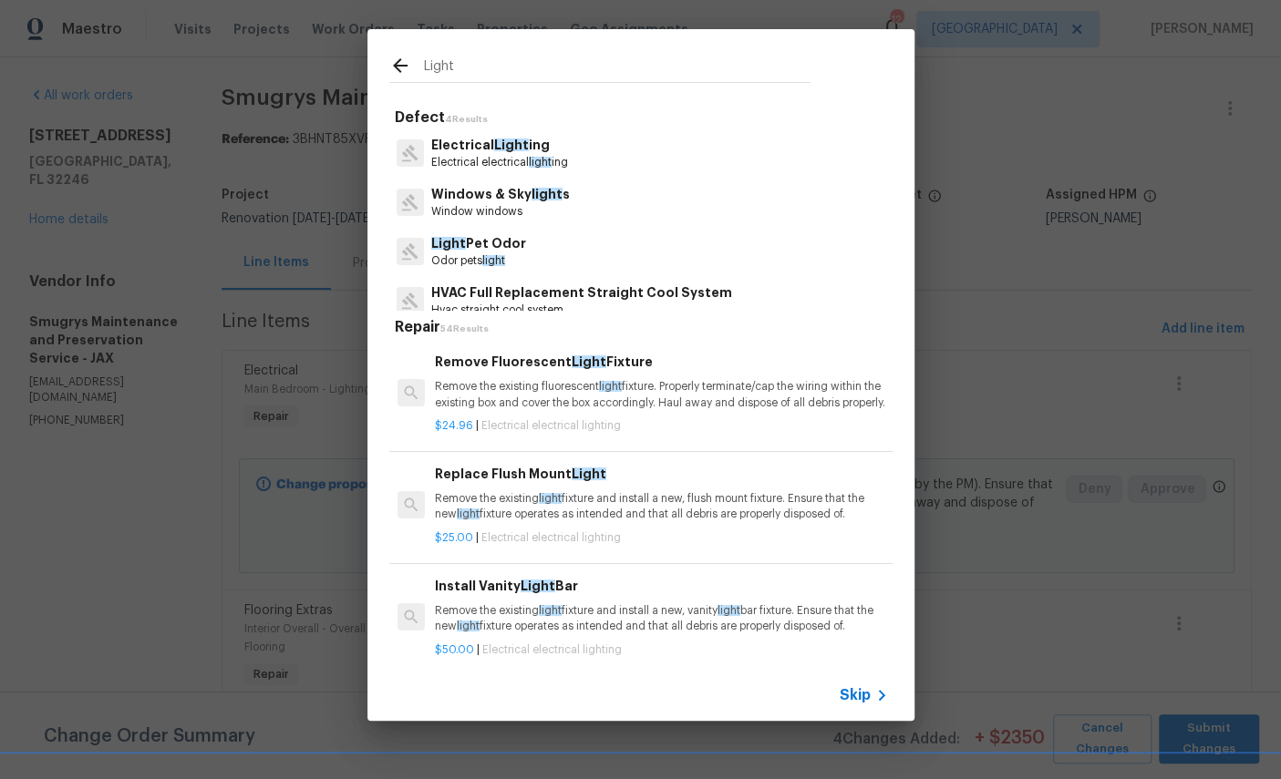
click at [503, 156] on p "Electrical electrical light ing" at bounding box center [499, 162] width 137 height 15
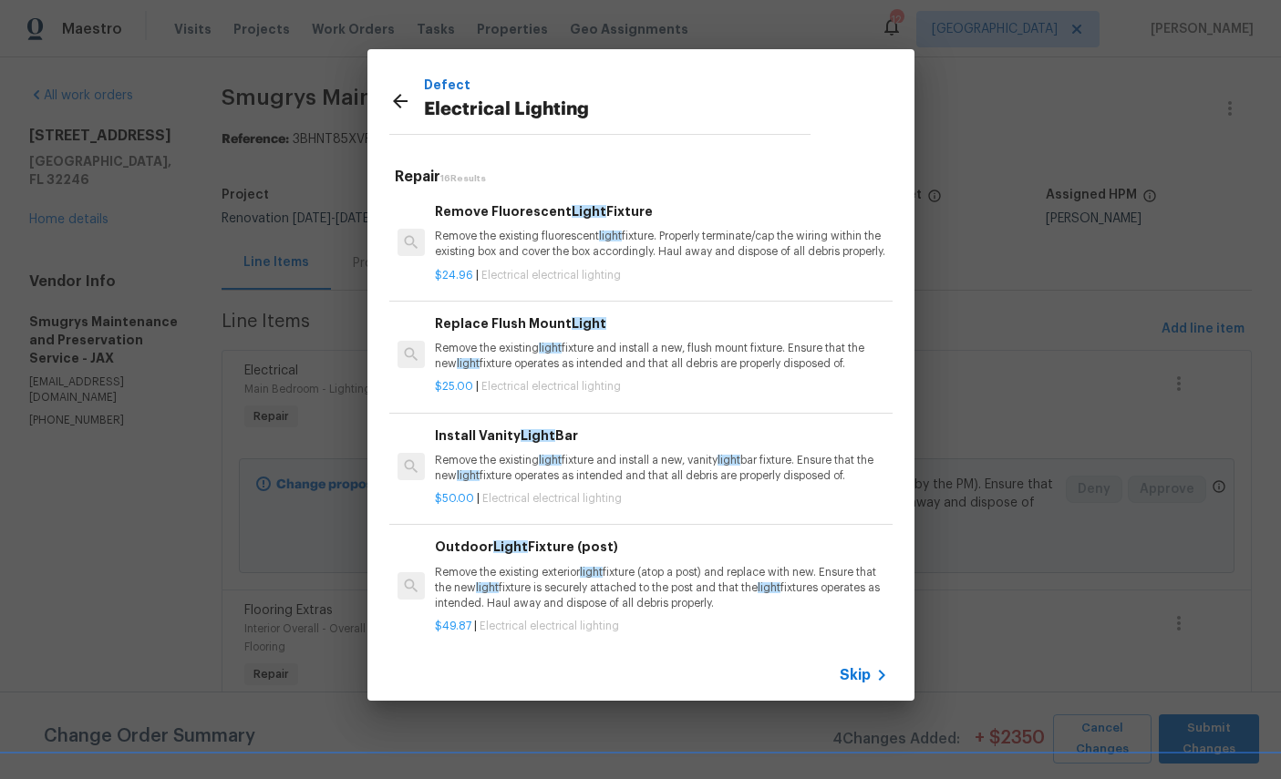
click at [573, 352] on div "Replace Flush Mount Light Remove the existing light fixture and install a new, …" at bounding box center [661, 343] width 452 height 59
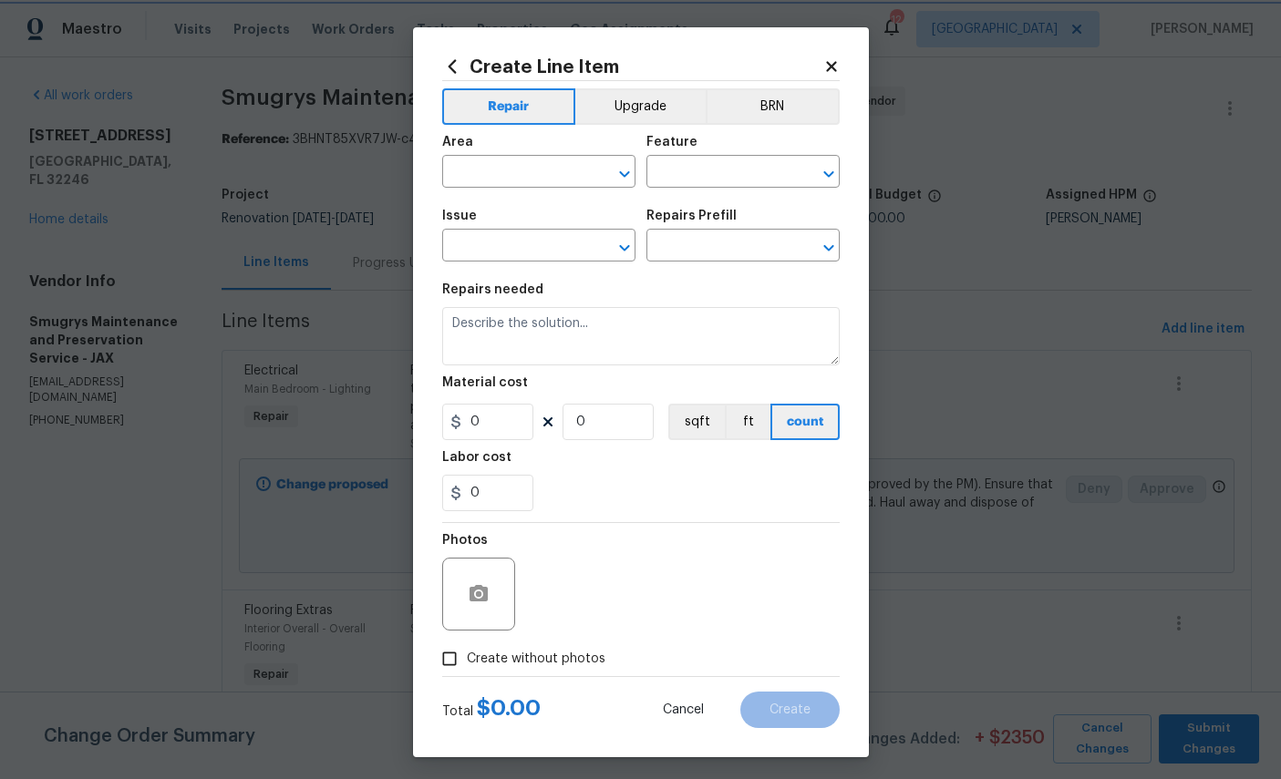
type input "Electrical Lighting"
type input "Replace Flush Mount Light $25.00"
type textarea "Remove the existing light fixture and install a new, flush mount fixture. Ensur…"
type input "25"
type input "1"
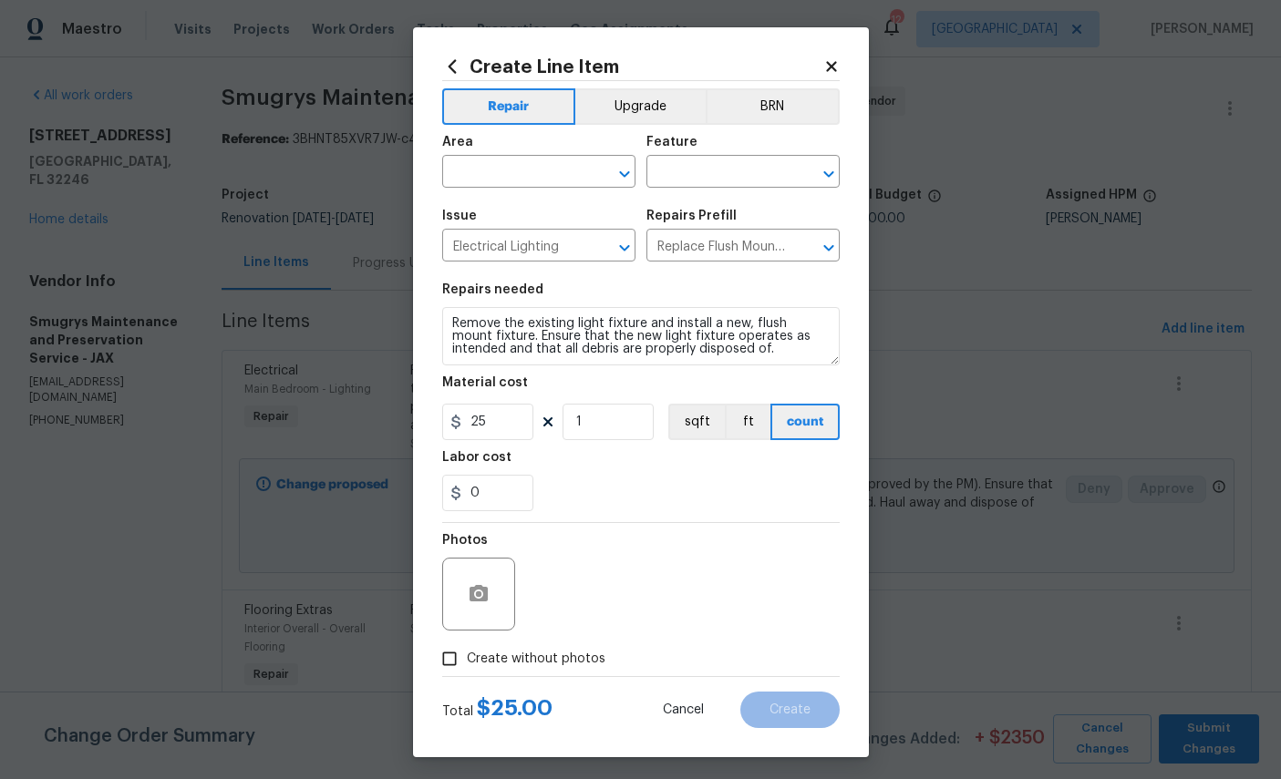
click at [520, 170] on input "text" at bounding box center [513, 174] width 142 height 28
click at [552, 217] on li "Kitchen" at bounding box center [538, 216] width 193 height 30
type input "Kitchen"
click at [742, 171] on input "text" at bounding box center [717, 174] width 142 height 28
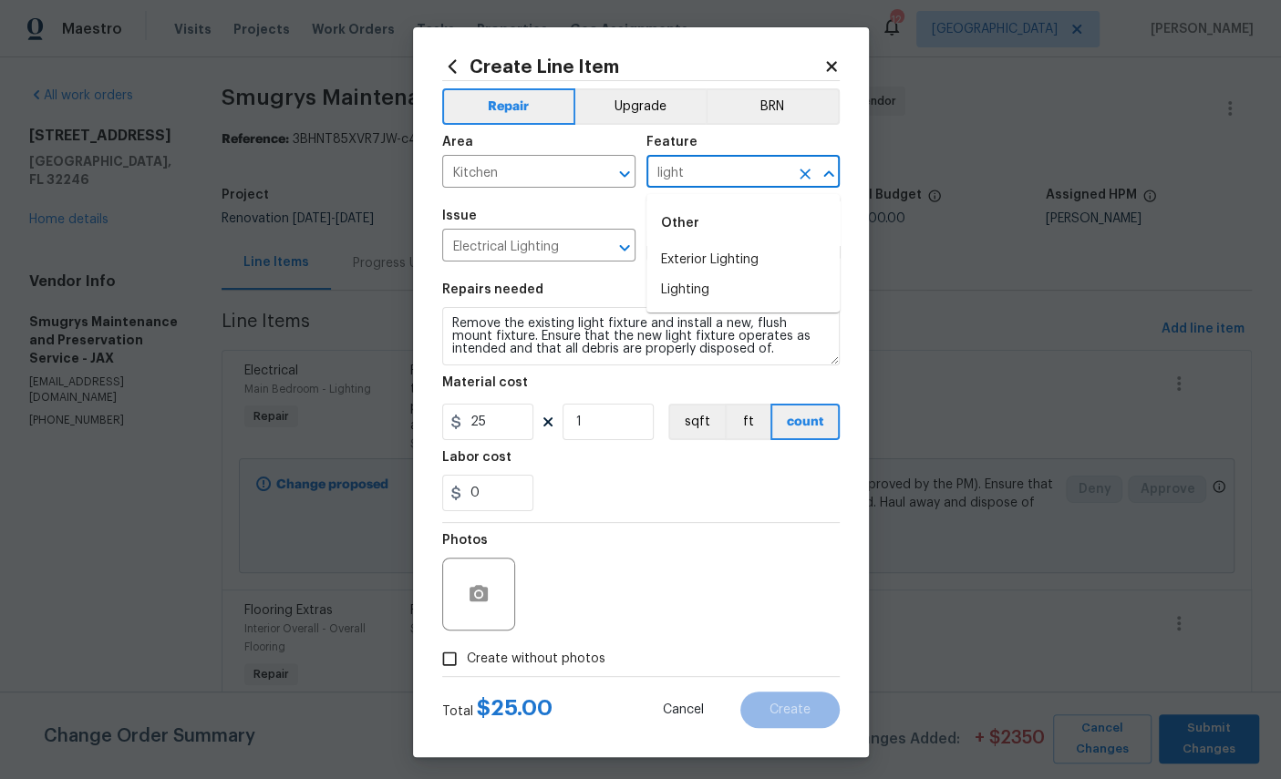
click at [686, 298] on li "Lighting" at bounding box center [742, 290] width 193 height 30
type input "Lighting"
click at [521, 429] on input "25" at bounding box center [487, 422] width 91 height 36
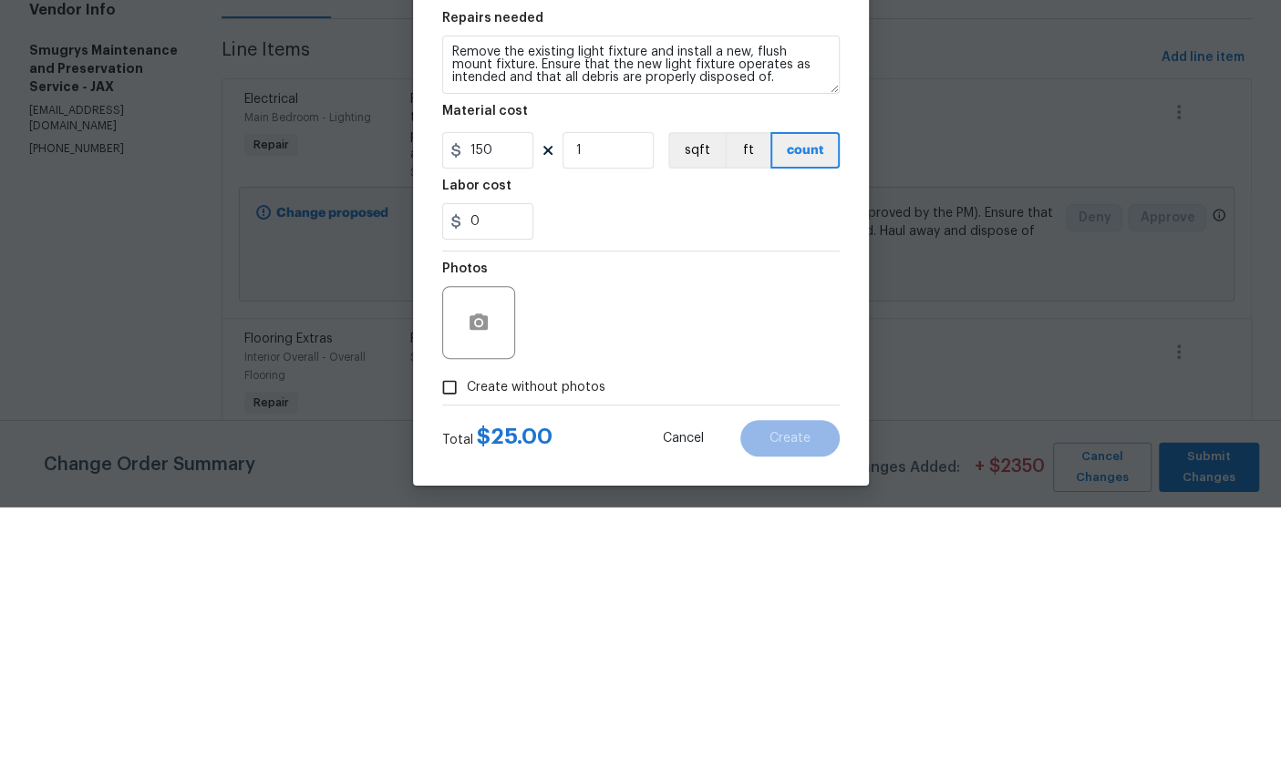
scroll to position [68, 0]
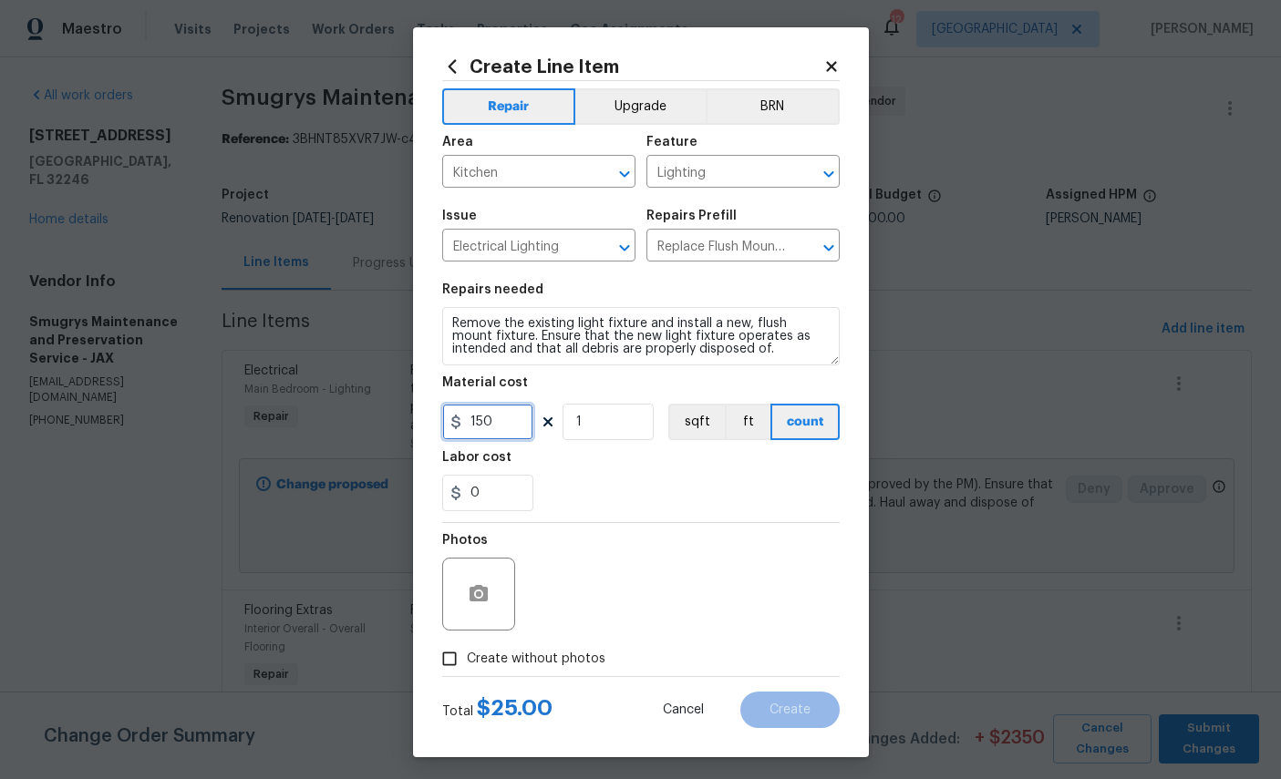
type input "150"
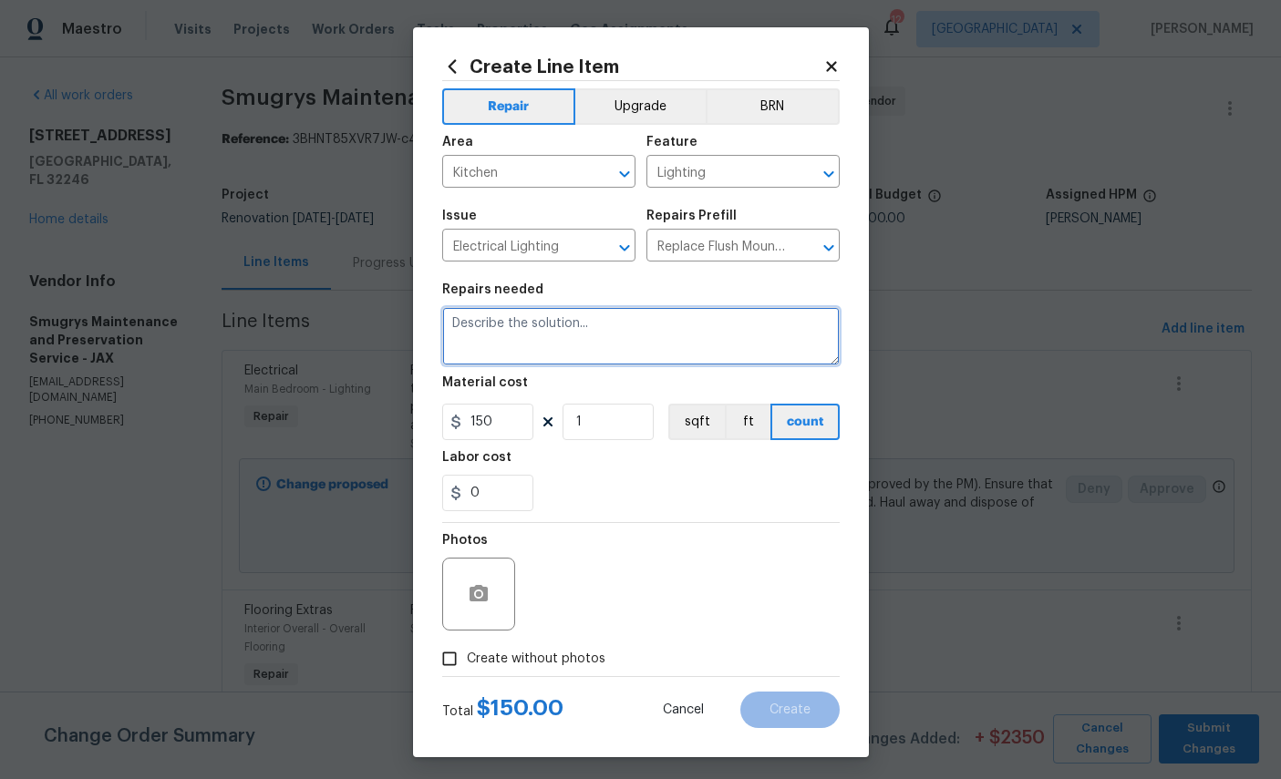
click at [462, 343] on textarea at bounding box center [640, 336] width 397 height 58
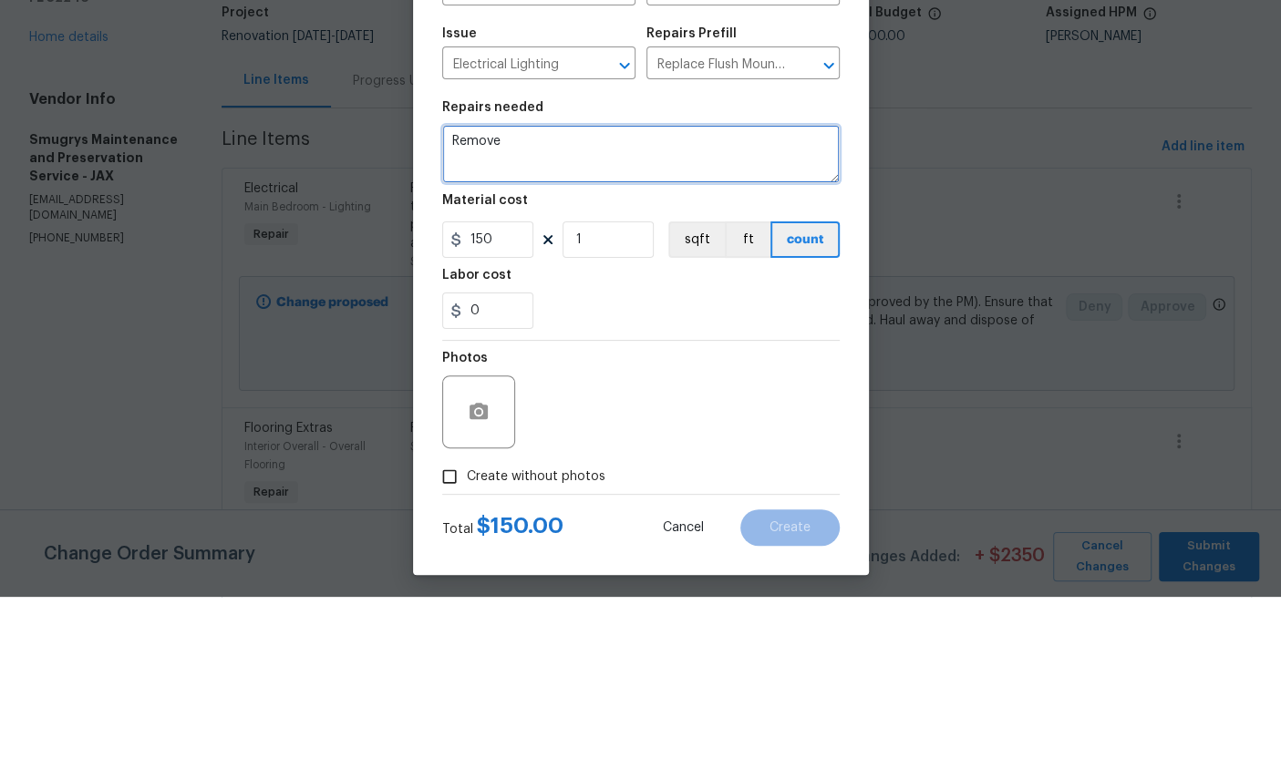
type textarea "Remove0"
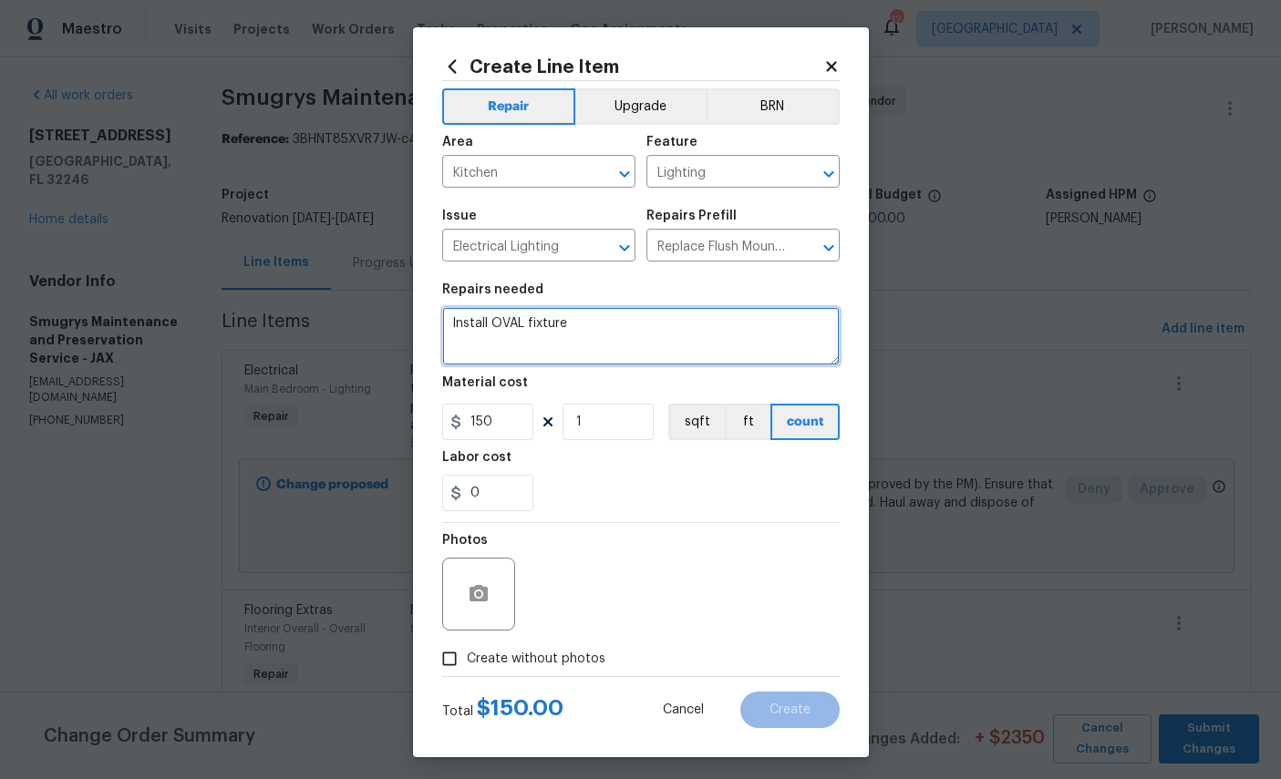
type textarea "Install OVAL fixture"
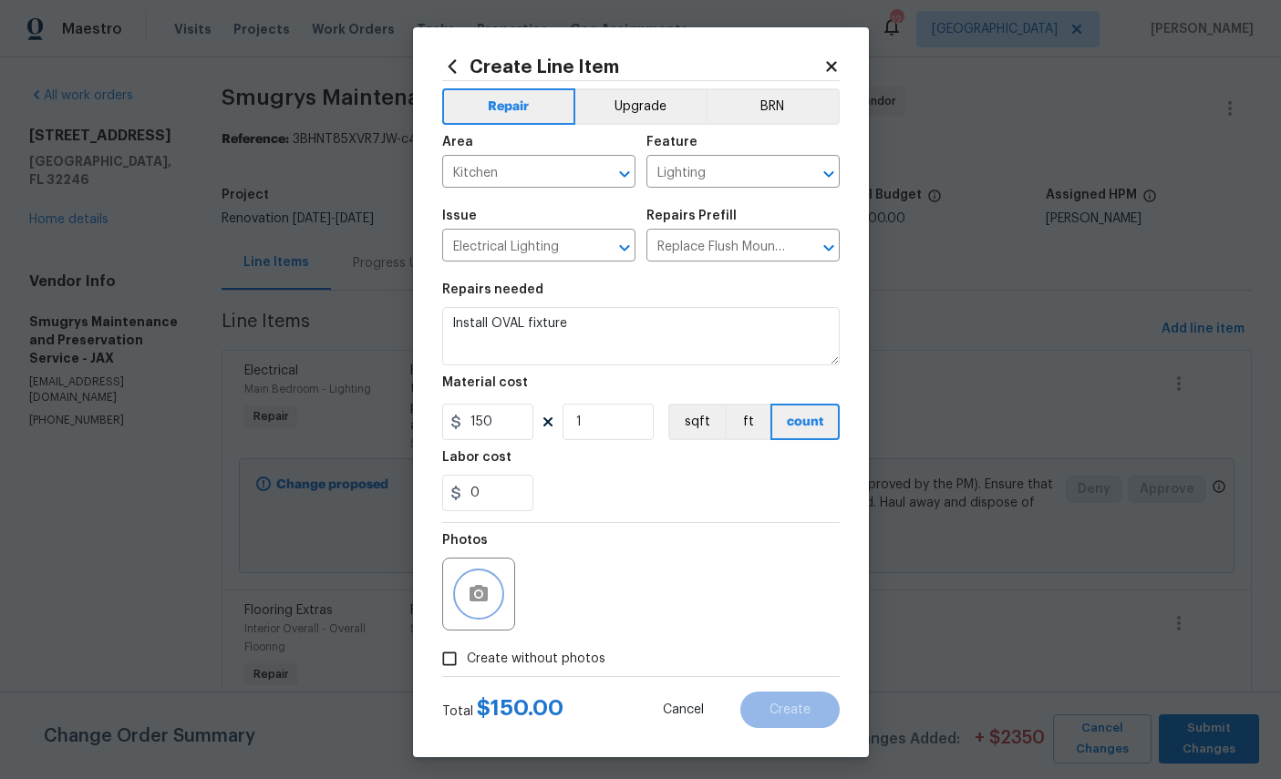
click at [486, 602] on icon "button" at bounding box center [479, 593] width 18 height 16
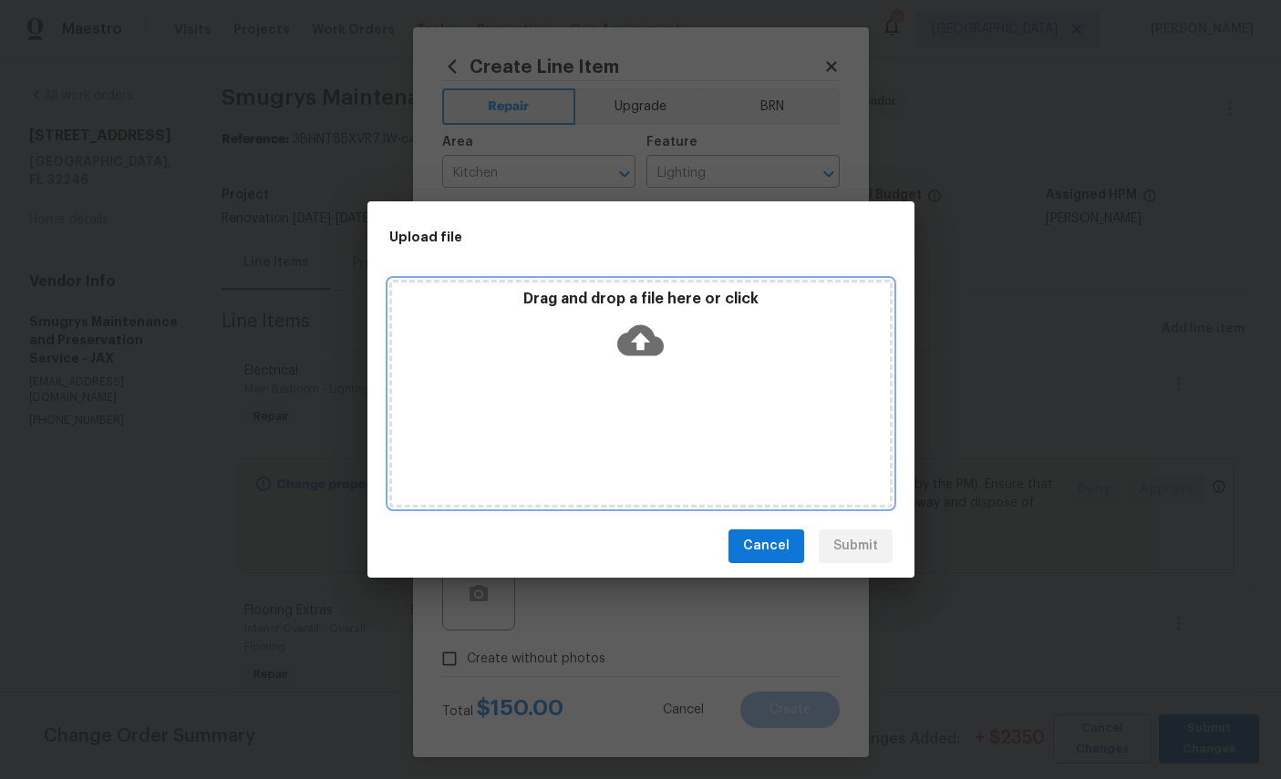
click at [645, 326] on icon at bounding box center [640, 340] width 46 height 31
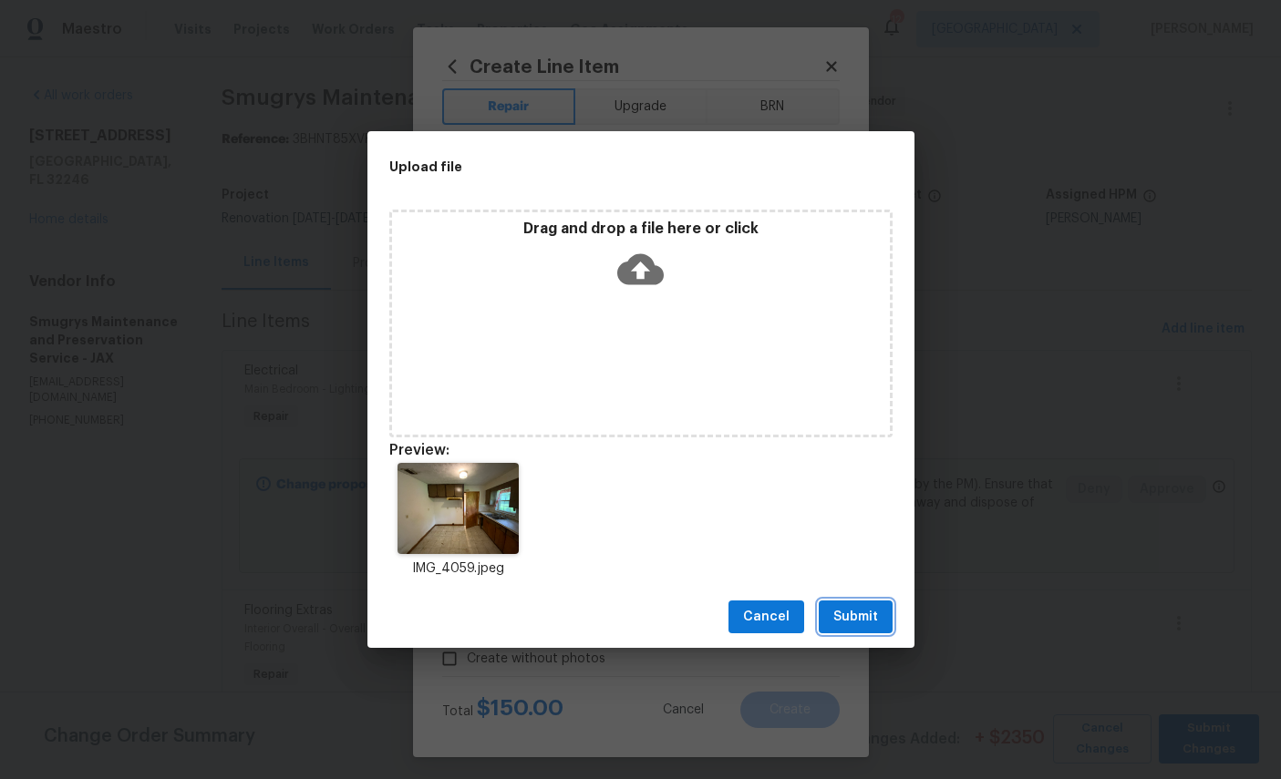
click at [861, 617] on span "Submit" at bounding box center [855, 617] width 45 height 23
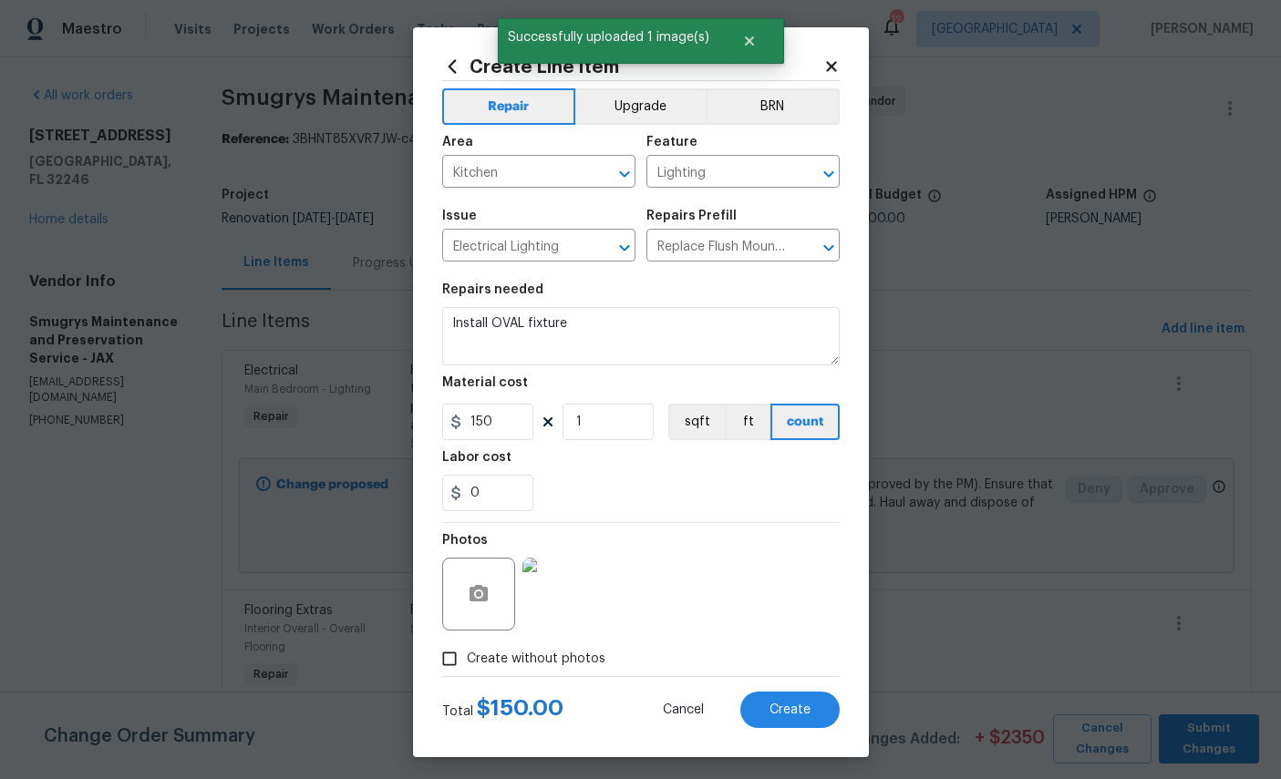
click at [791, 706] on button "Create" at bounding box center [789, 710] width 99 height 36
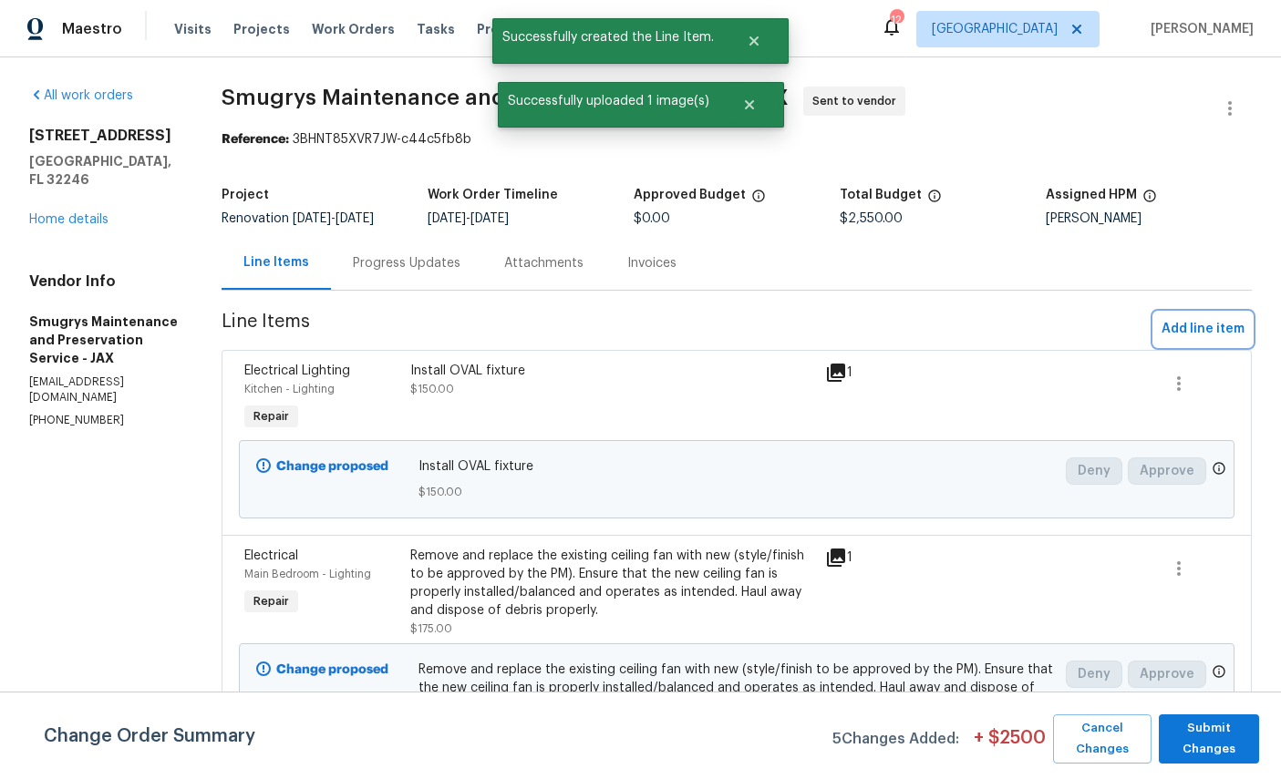
click at [1211, 316] on button "Add line item" at bounding box center [1203, 330] width 98 height 34
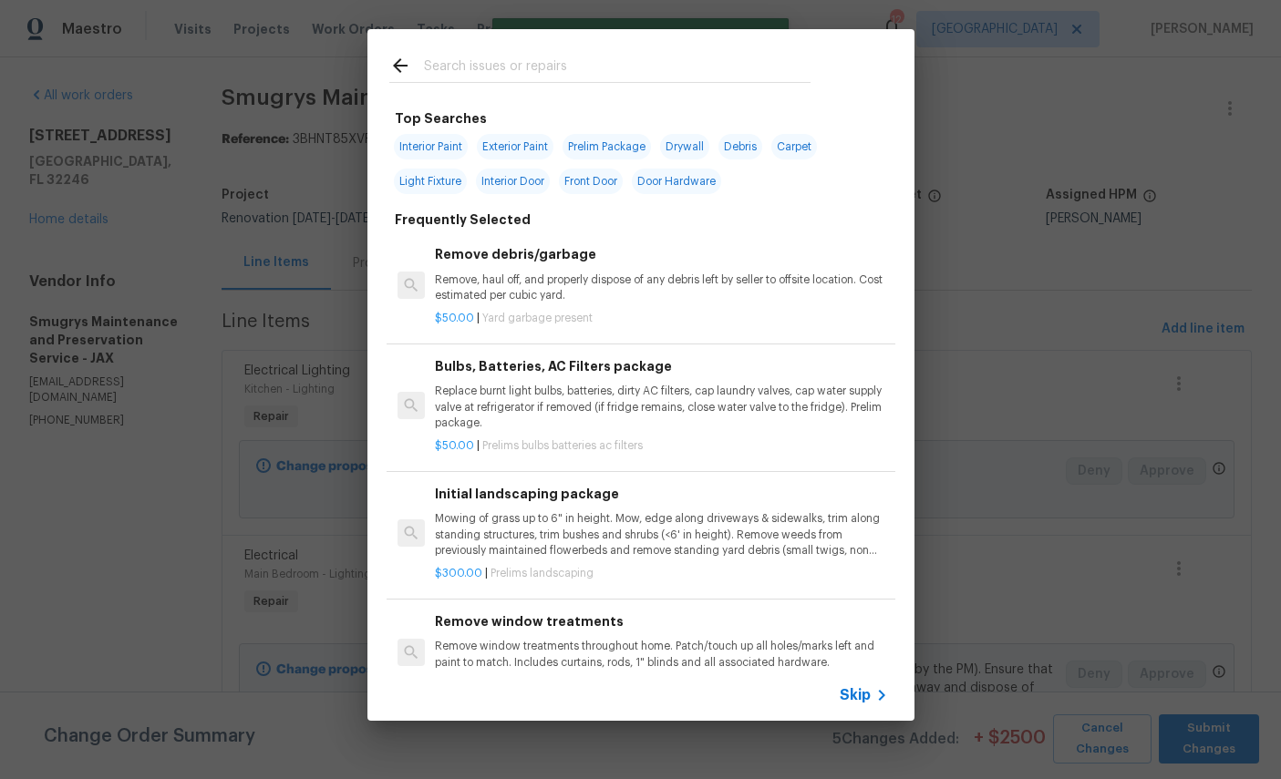
click at [614, 63] on input "text" at bounding box center [617, 68] width 387 height 27
type input "Light"
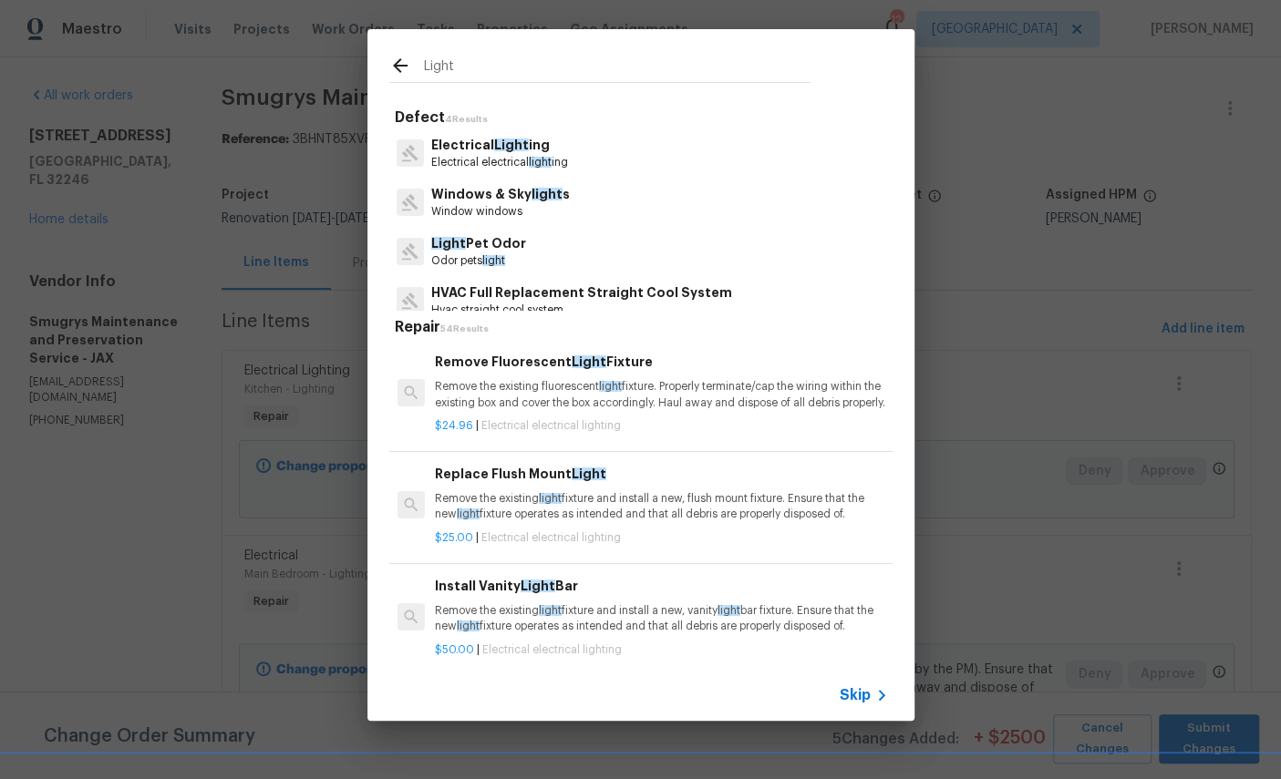
click at [503, 147] on span "Light" at bounding box center [511, 145] width 35 height 13
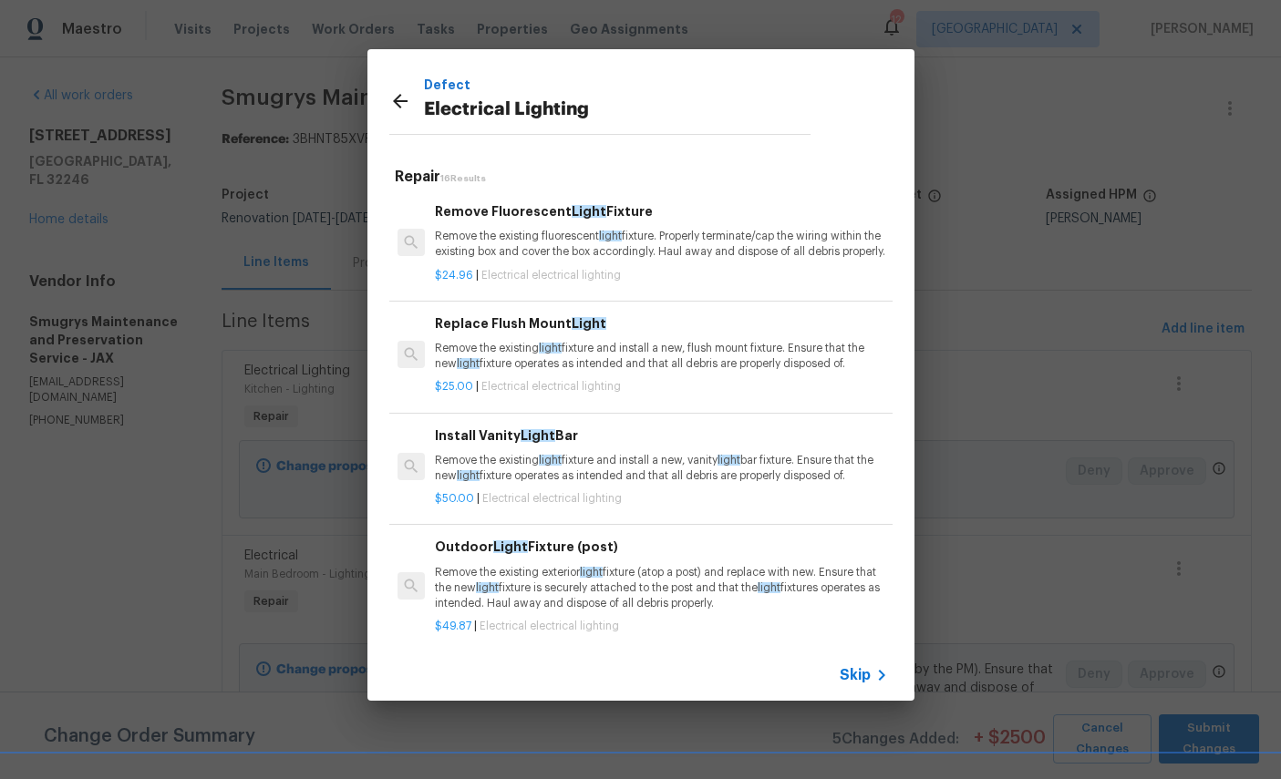
click at [656, 363] on p "Remove the existing light fixture and install a new, flush mount fixture. Ensur…" at bounding box center [661, 356] width 452 height 31
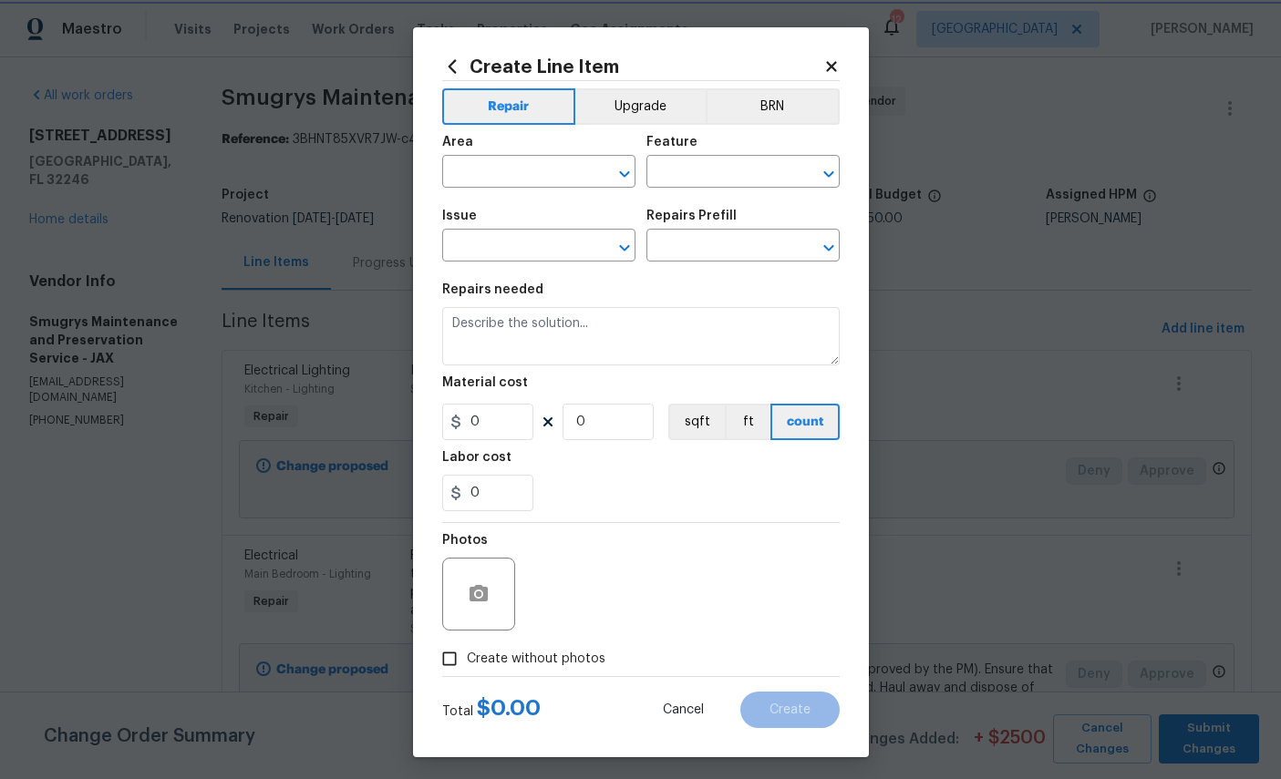
type input "Electrical Lighting"
type input "Replace Flush Mount Light $25.00"
type textarea "Remove the existing light fixture and install a new, flush mount fixture. Ensur…"
type input "25"
type input "1"
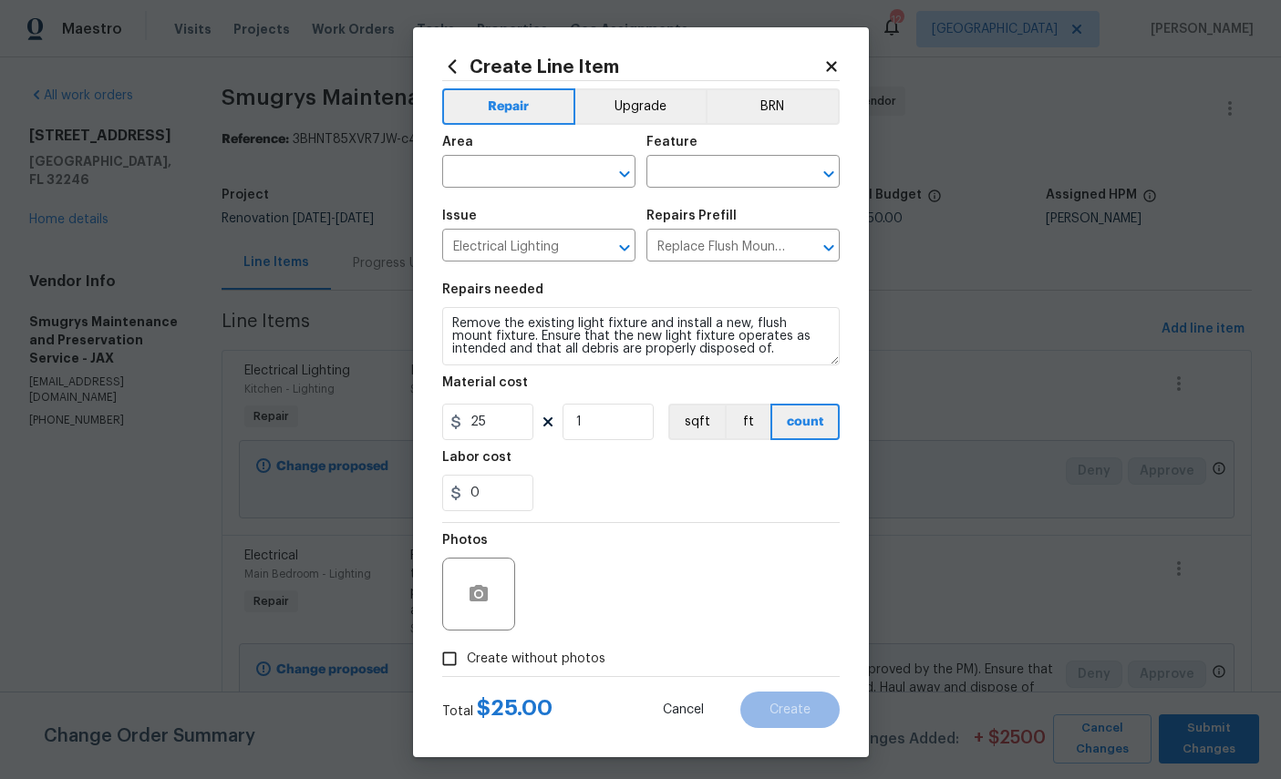
click at [549, 174] on input "text" at bounding box center [513, 174] width 142 height 28
click at [564, 212] on li "Bedroom" at bounding box center [538, 216] width 193 height 30
type input "Bedroom"
click at [735, 169] on input "text" at bounding box center [717, 174] width 142 height 28
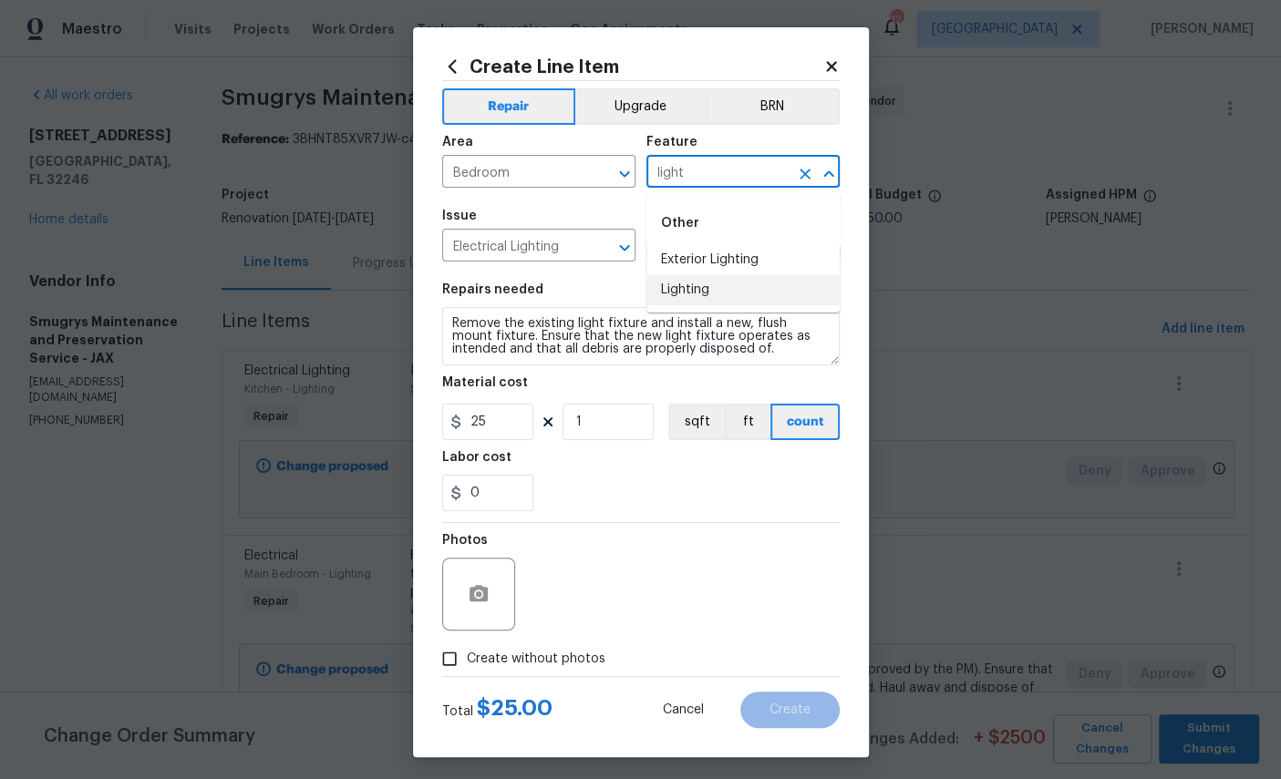
click at [697, 293] on li "Lighting" at bounding box center [742, 290] width 193 height 30
type input "Lighting"
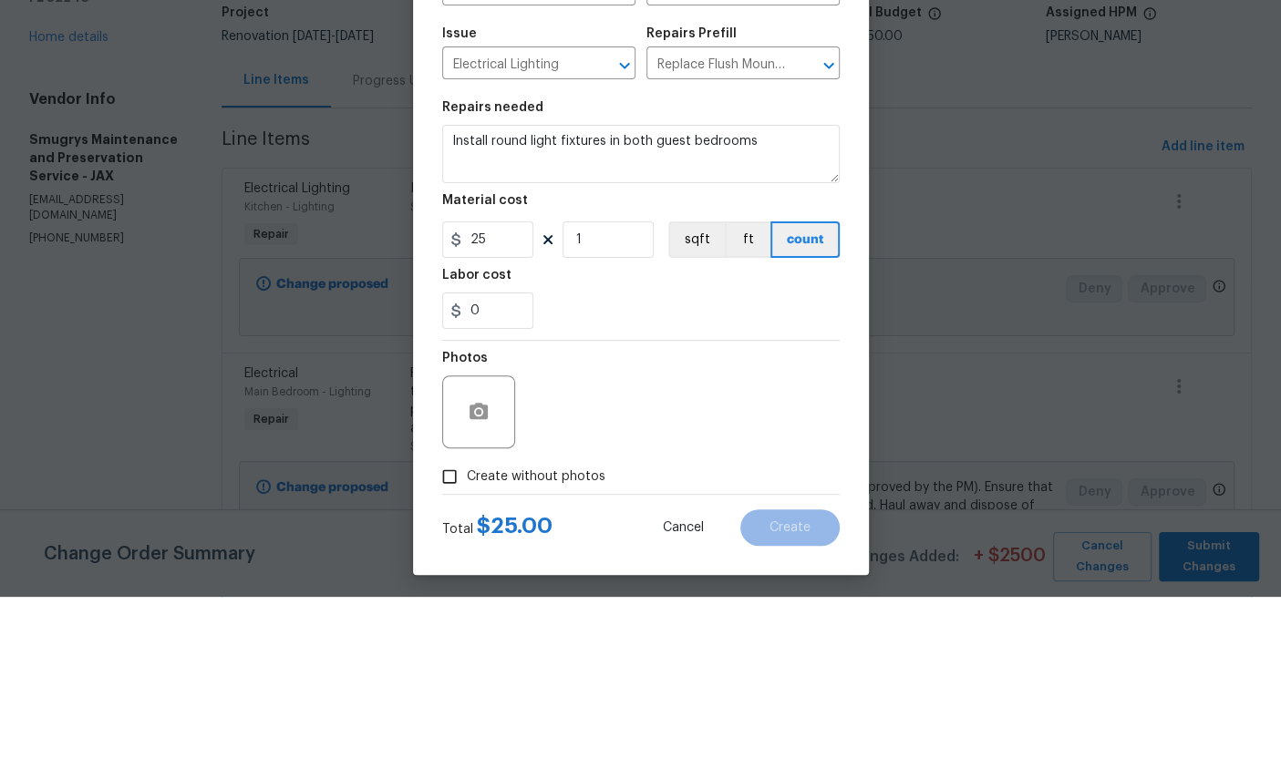
scroll to position [68, 0]
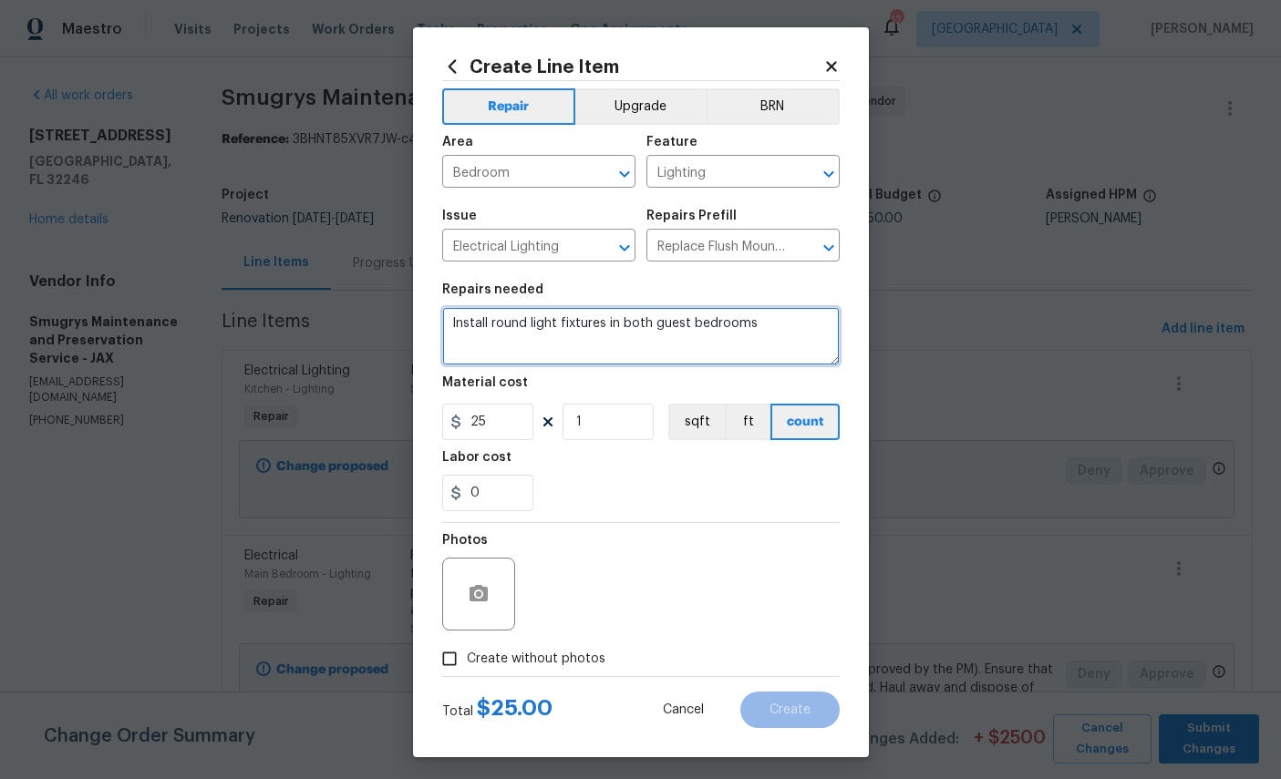
type textarea "Install round light fixtures in both guest bedrooms"
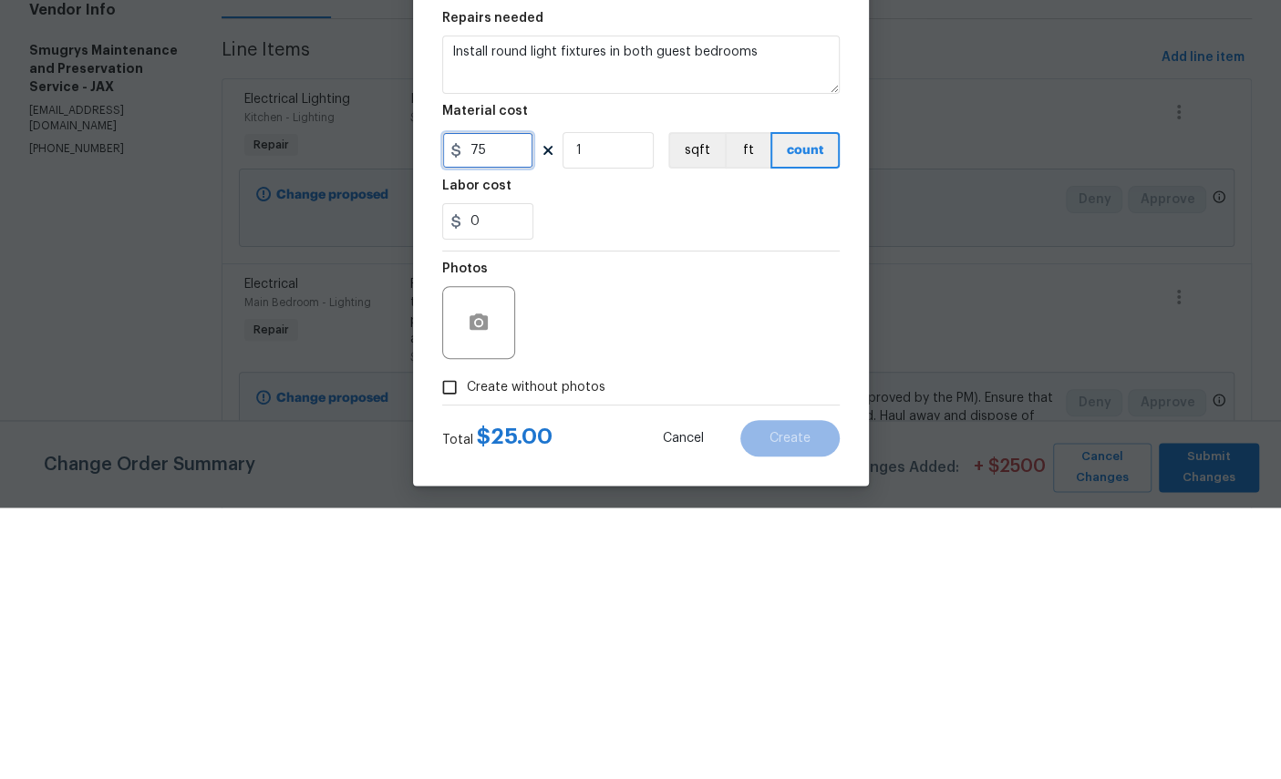
type input "75"
type input "2"
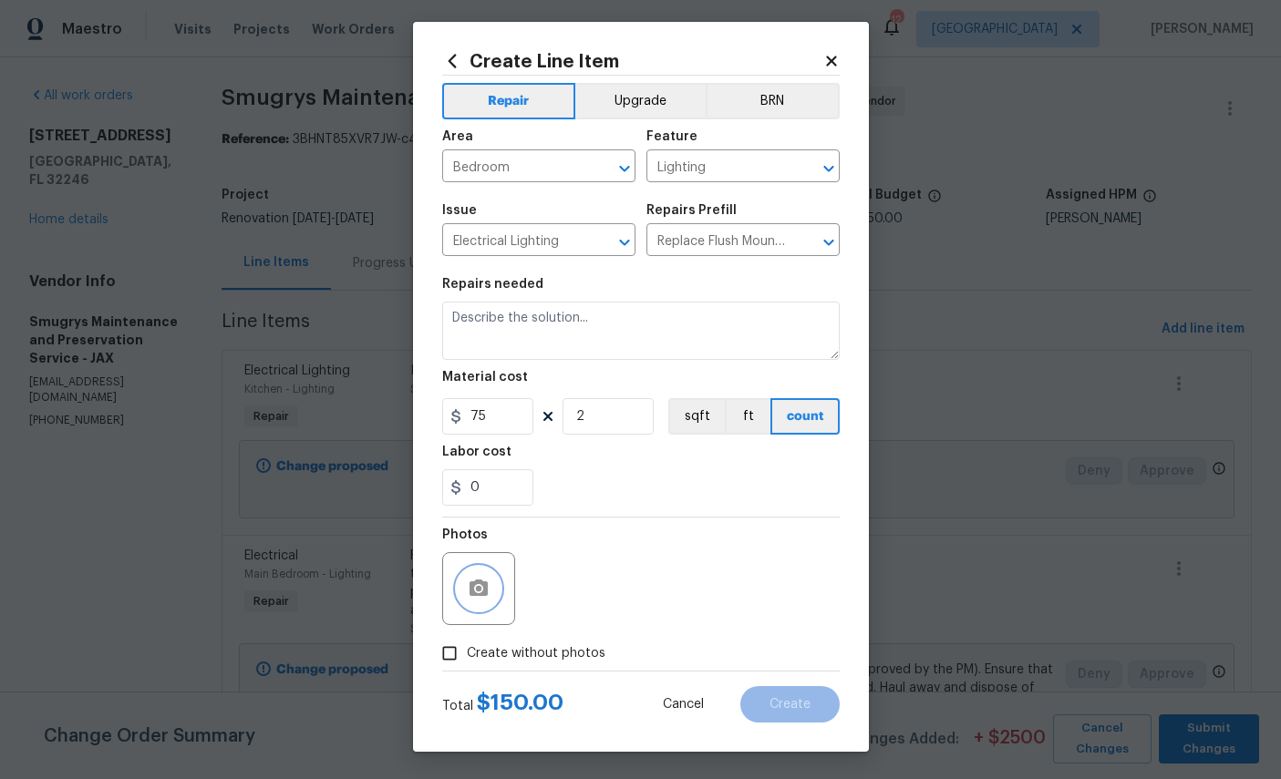
scroll to position [15, 0]
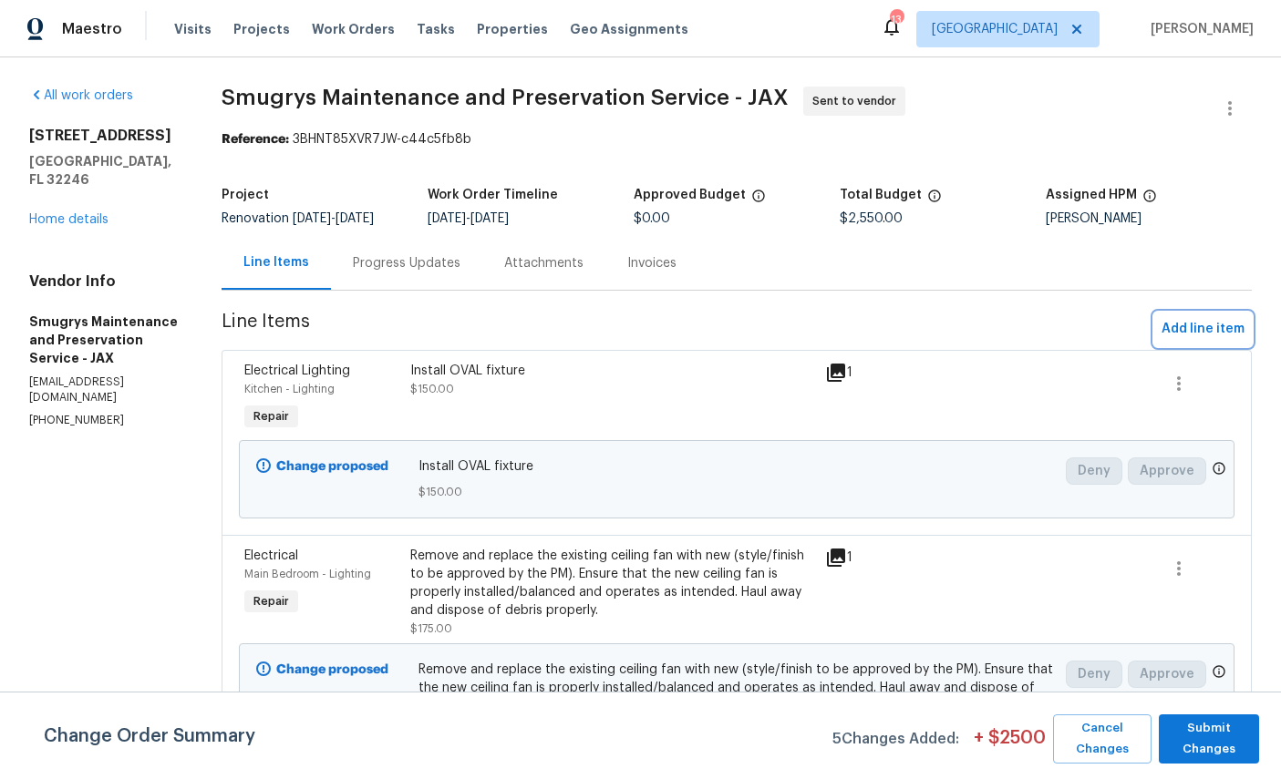
click at [1204, 322] on span "Add line item" at bounding box center [1202, 329] width 83 height 23
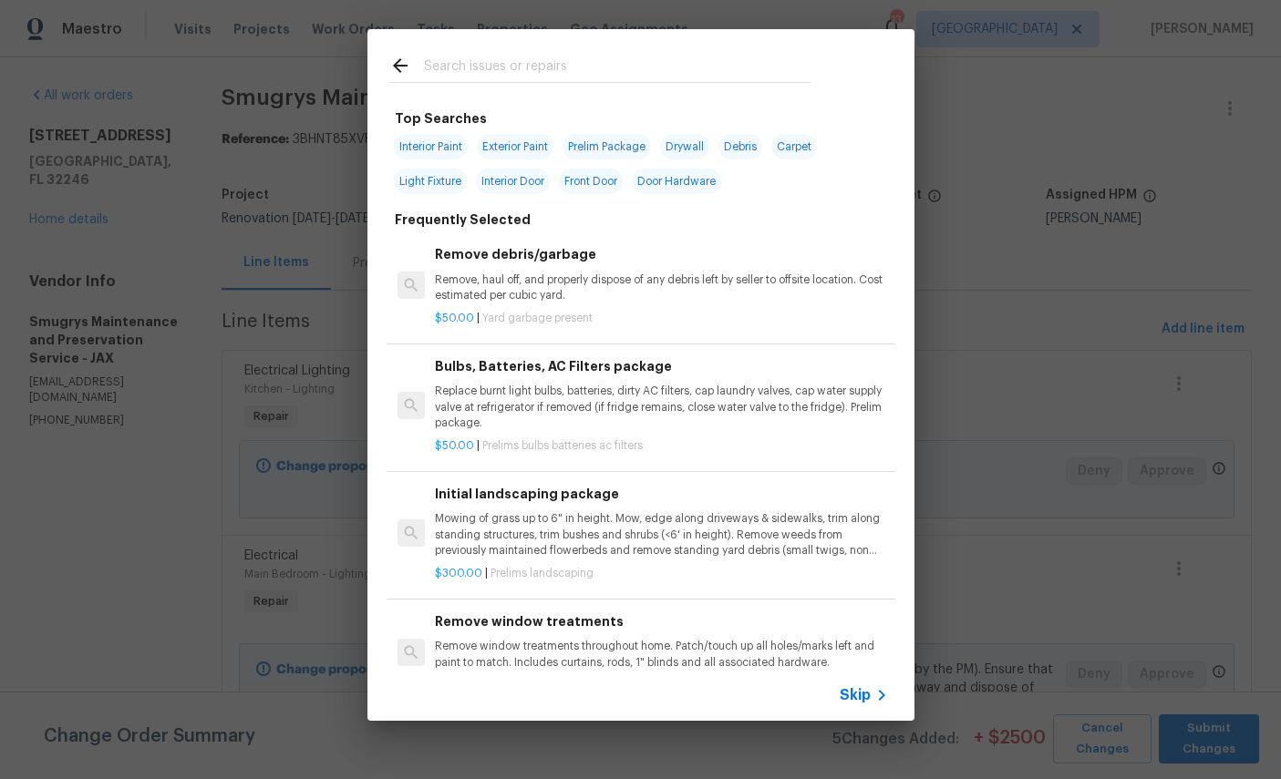
click at [630, 62] on input "text" at bounding box center [617, 68] width 387 height 27
type input "Light"
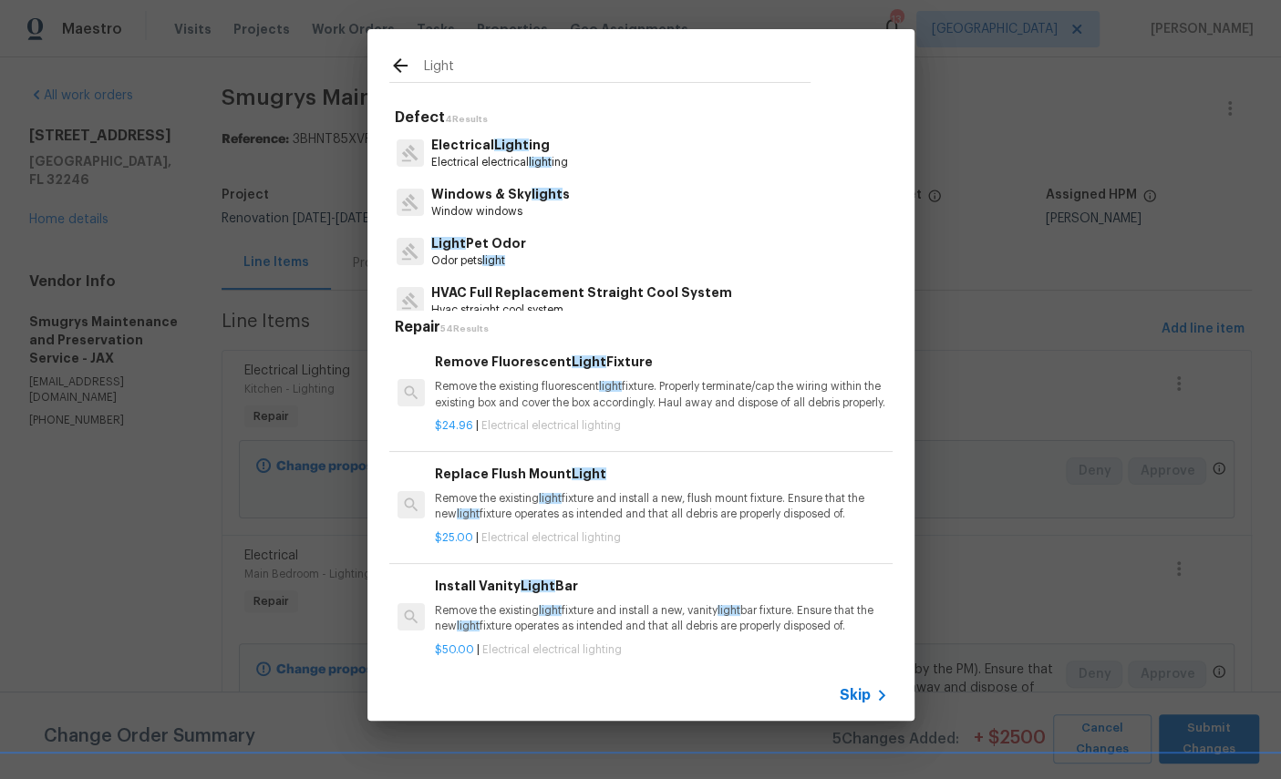
click at [495, 139] on span "Light" at bounding box center [511, 145] width 35 height 13
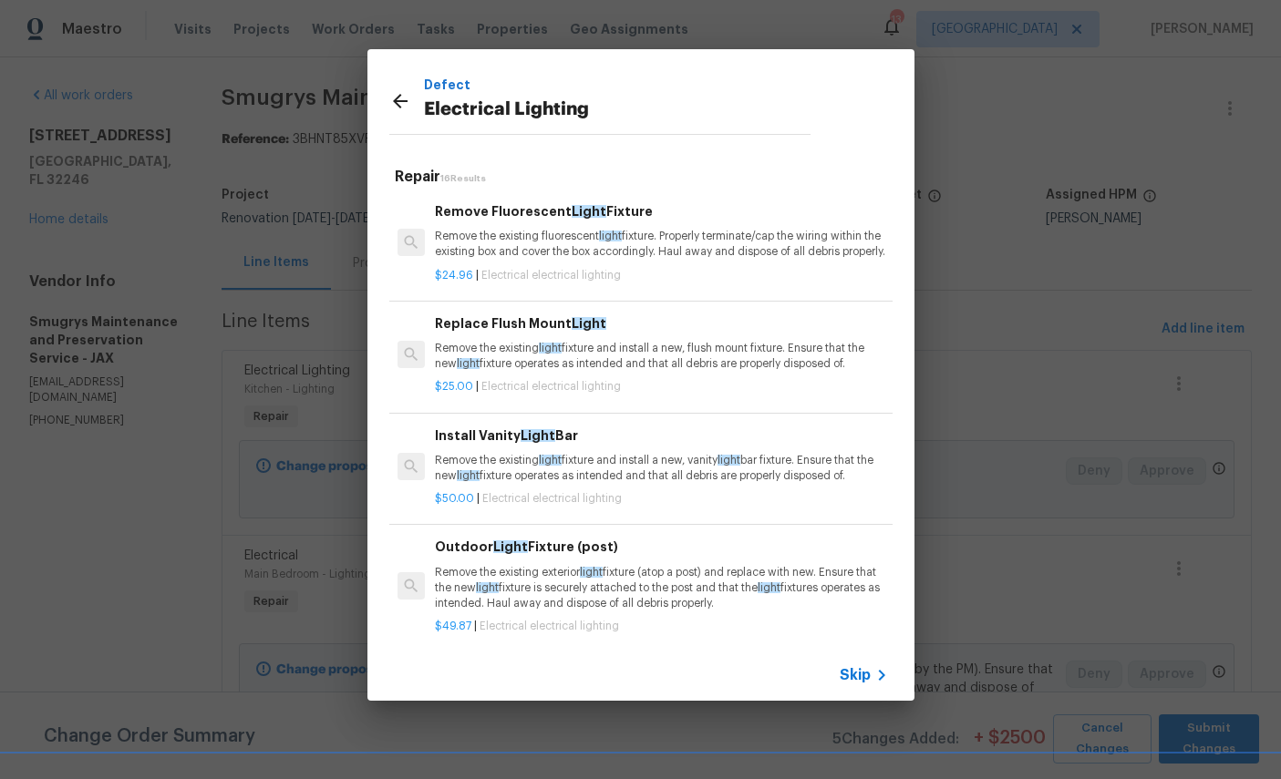
click at [625, 359] on p "Remove the existing light fixture and install a new, flush mount fixture. Ensur…" at bounding box center [661, 356] width 452 height 31
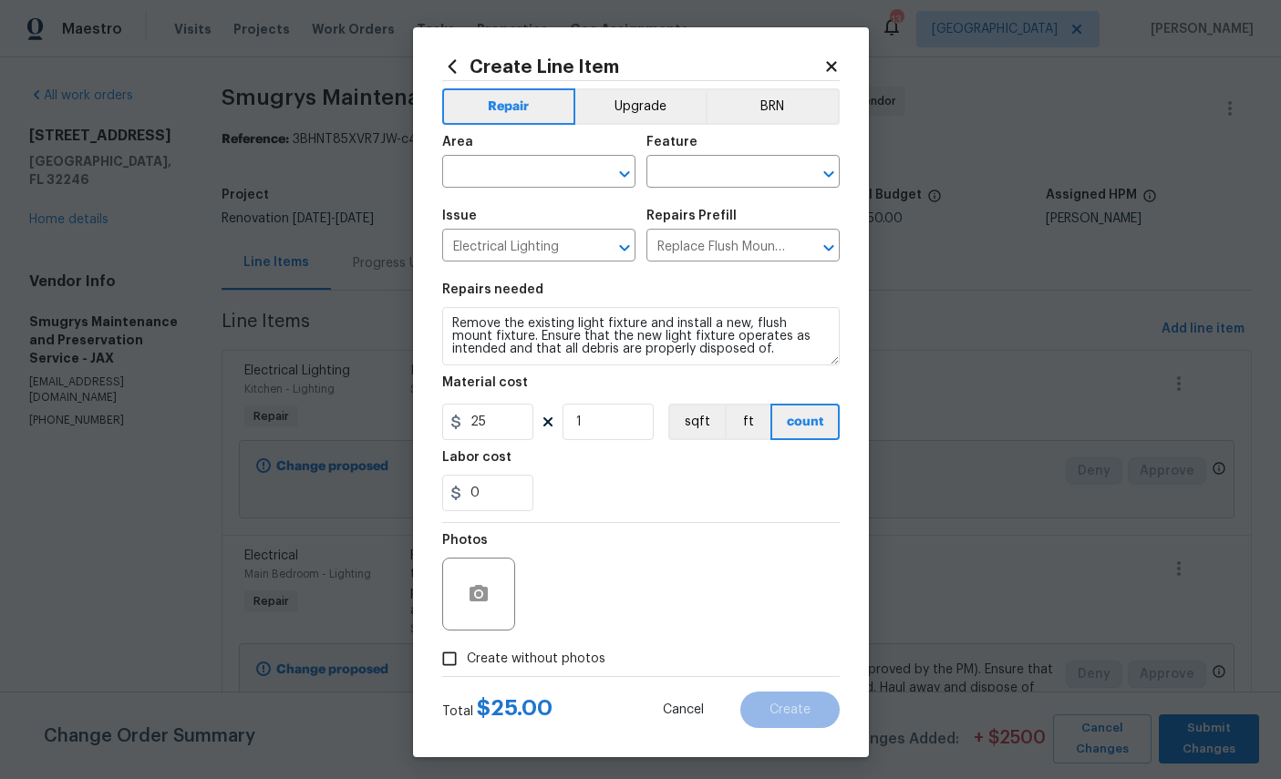
click at [534, 177] on input "text" at bounding box center [513, 174] width 142 height 28
click at [594, 214] on li "Bedroom" at bounding box center [538, 216] width 193 height 30
type input "Bedroom"
click at [748, 175] on input "text" at bounding box center [717, 174] width 142 height 28
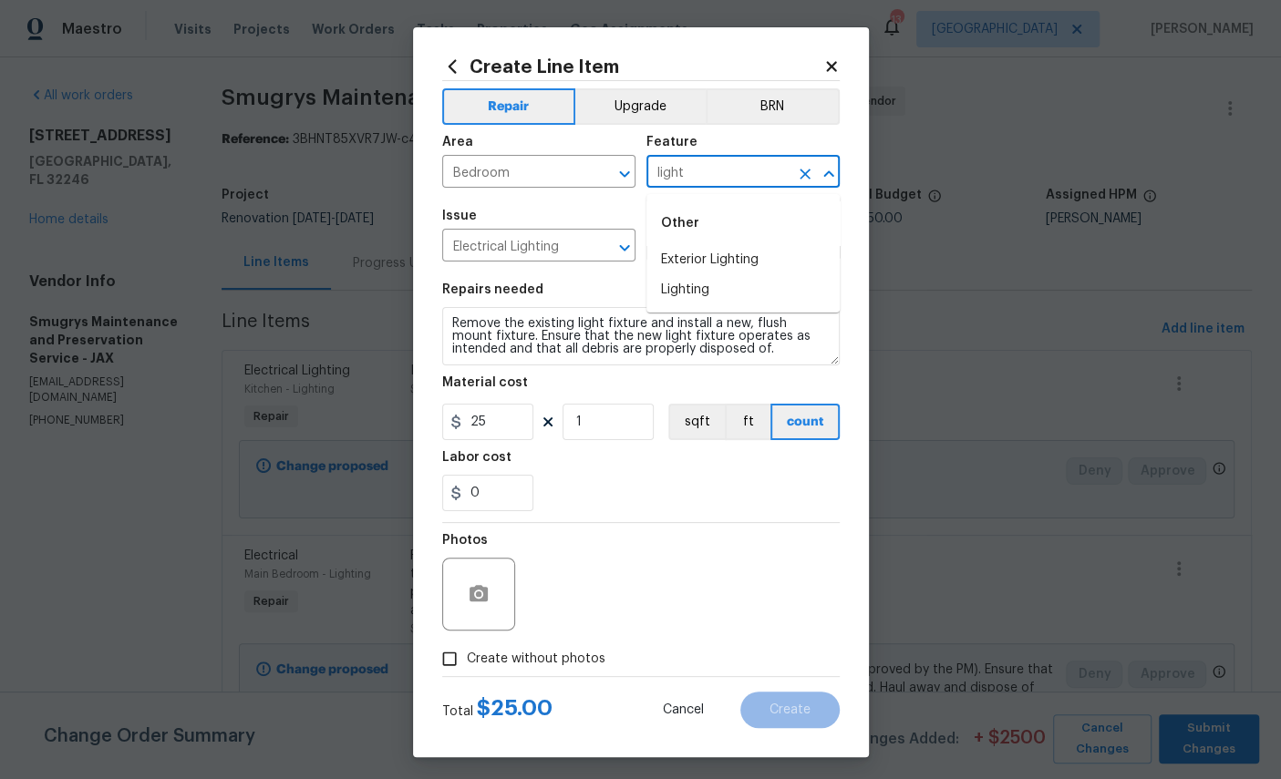
click at [695, 293] on li "Lighting" at bounding box center [742, 290] width 193 height 30
type input "Lighting"
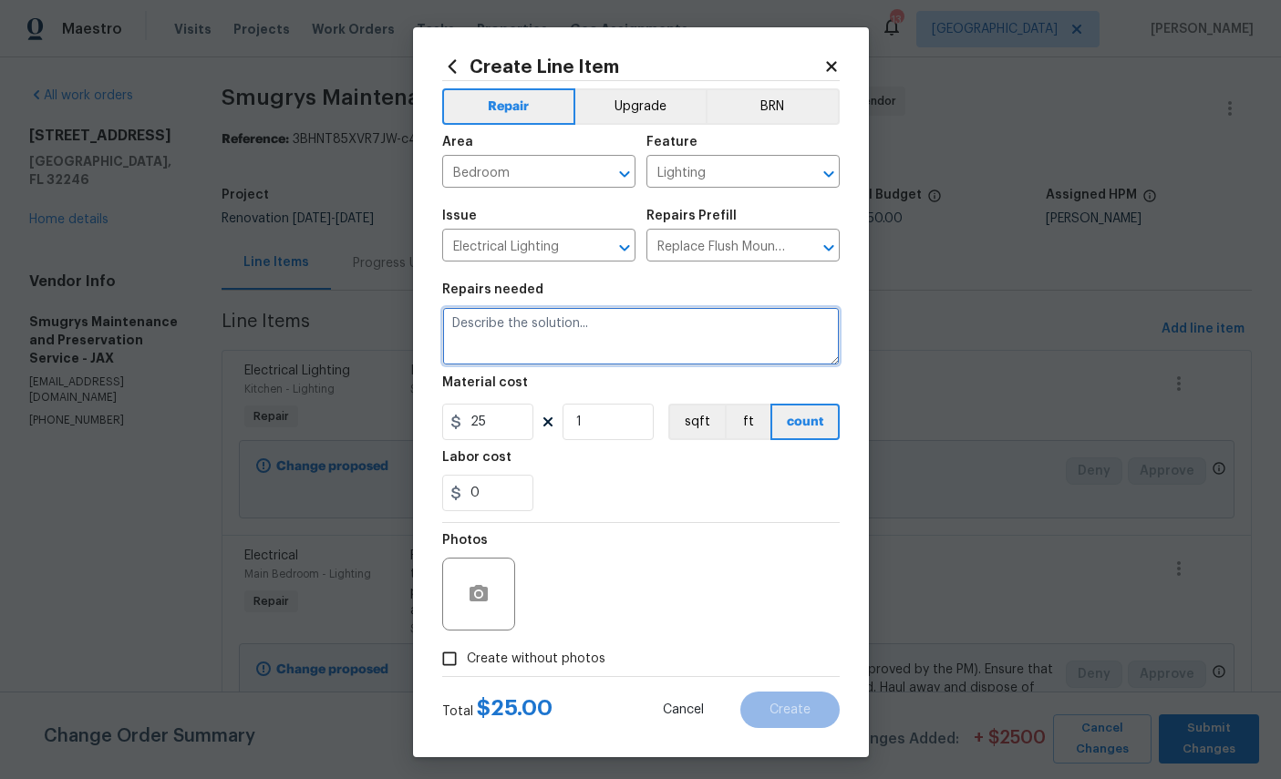
click at [525, 348] on textarea at bounding box center [640, 336] width 397 height 58
click at [524, 347] on textarea at bounding box center [640, 336] width 397 height 58
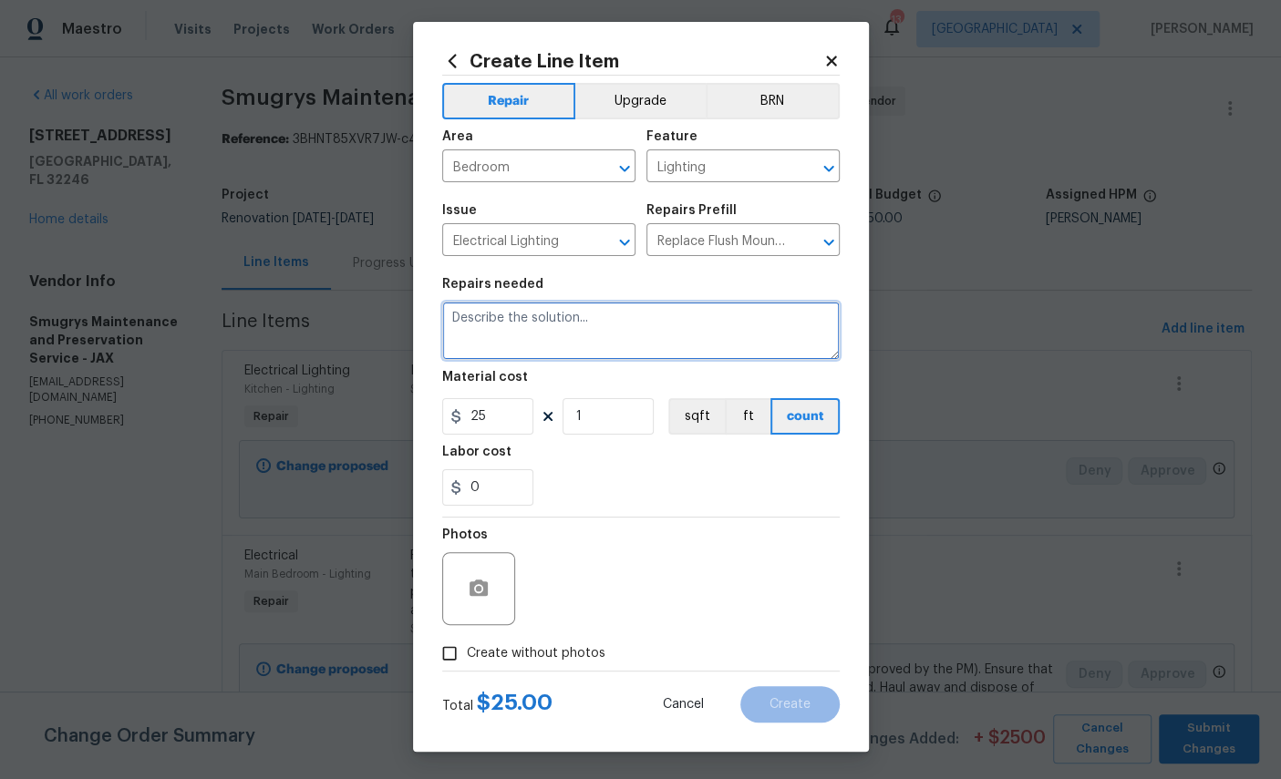
scroll to position [15, 0]
paste textarea "Remove the existing light fixture and install a new, flush mount fixture. Ensur…"
type textarea "Remove the existing light fixture and install a new, flush mount fixture. Ensur…"
click at [583, 328] on textarea at bounding box center [640, 331] width 397 height 58
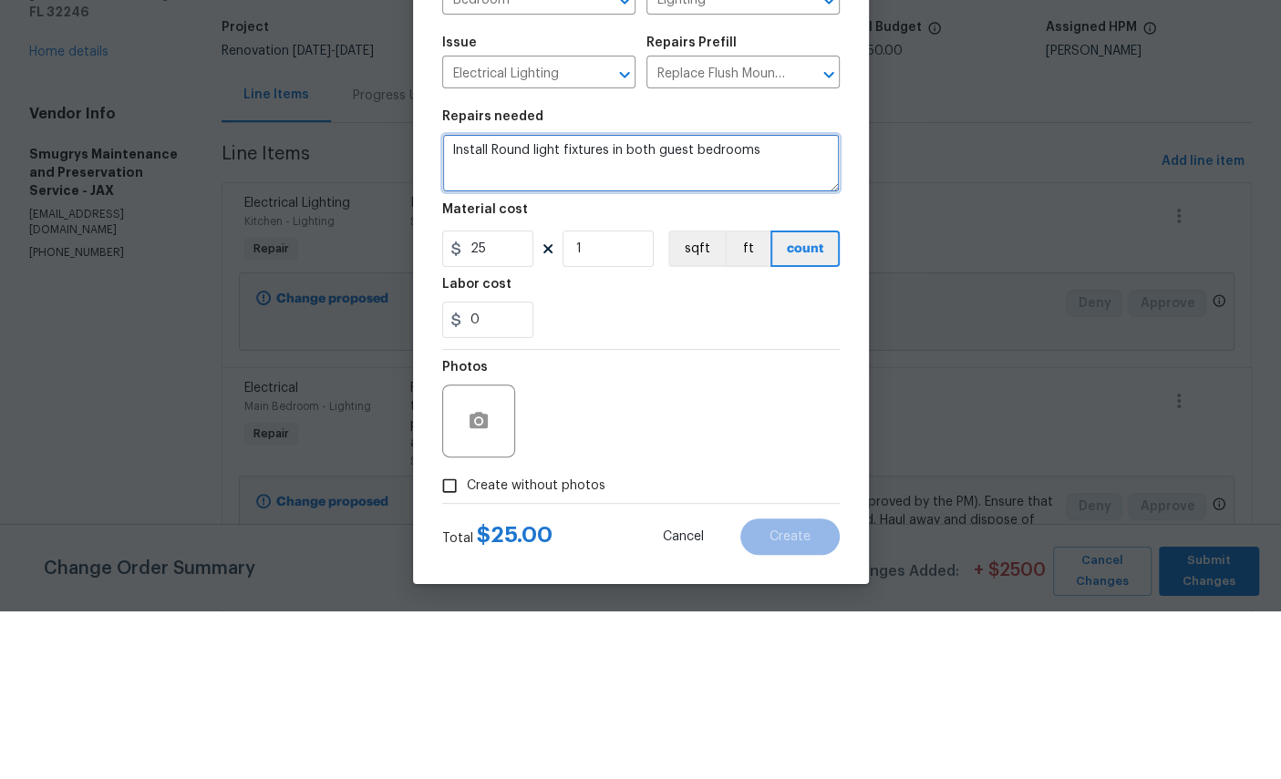
type textarea "Install Round light fixtures in both guest bedrooms"
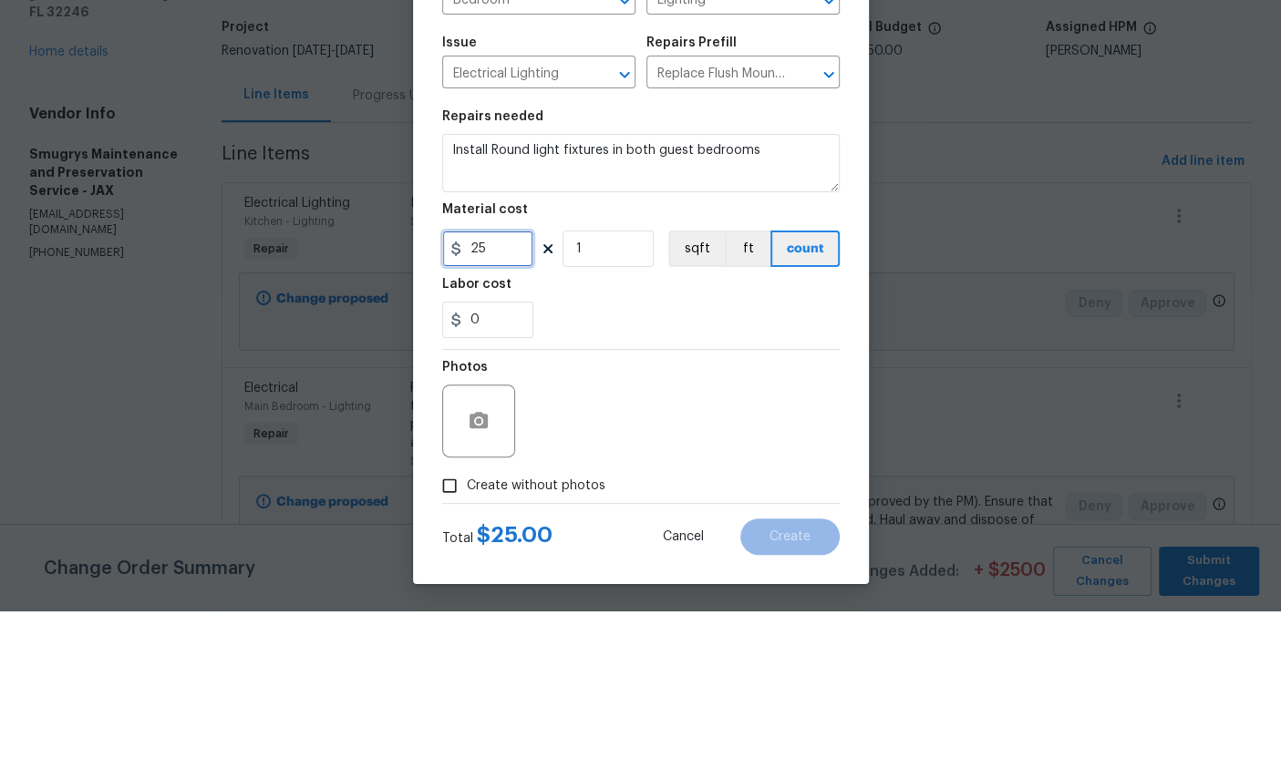
click at [511, 398] on input "25" at bounding box center [487, 416] width 91 height 36
type input "75"
click at [603, 398] on input "1" at bounding box center [608, 416] width 91 height 36
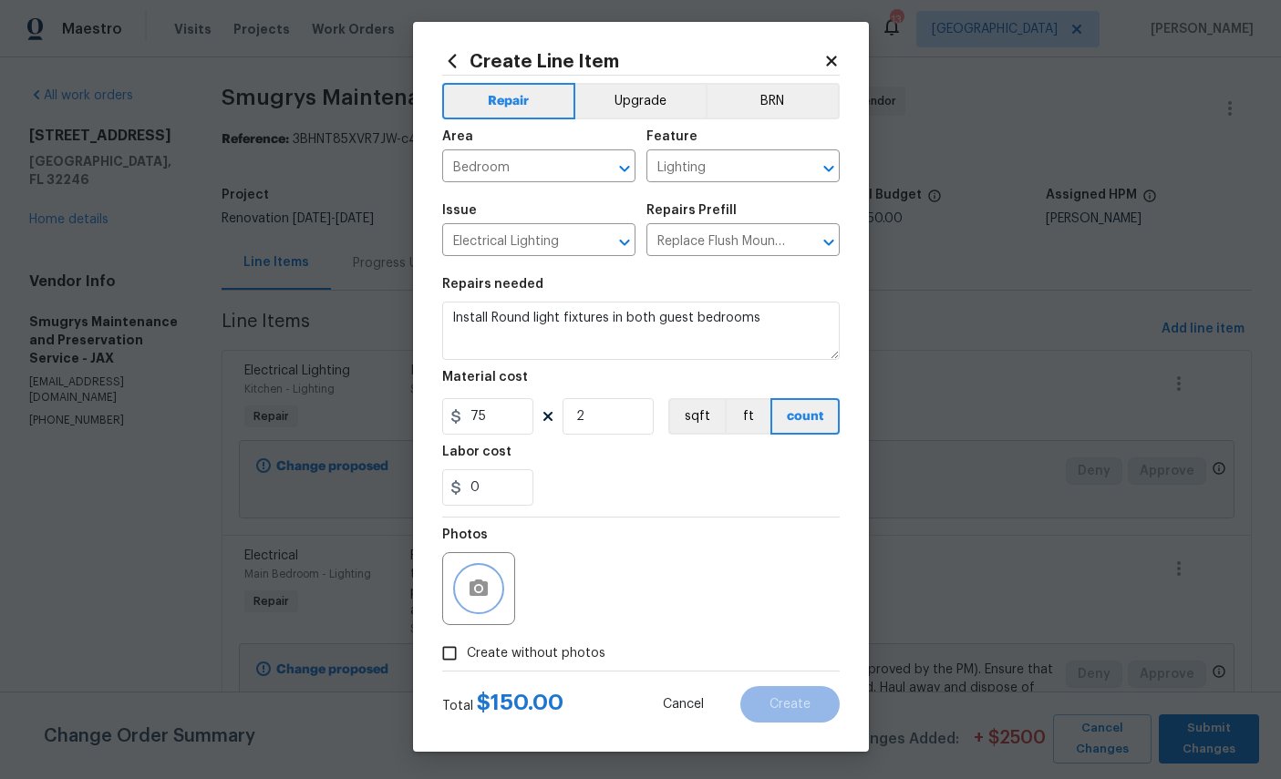
click at [487, 590] on icon "button" at bounding box center [479, 588] width 18 height 16
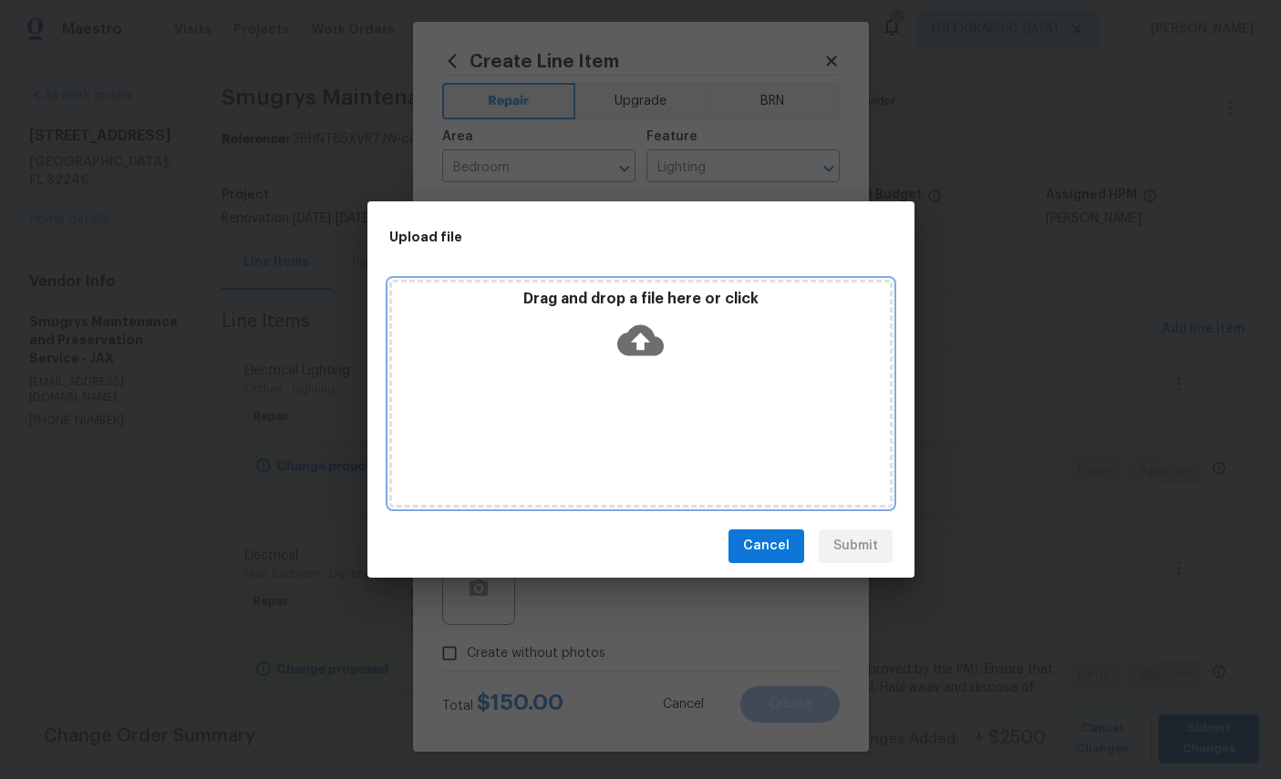
click at [648, 335] on icon at bounding box center [640, 340] width 46 height 31
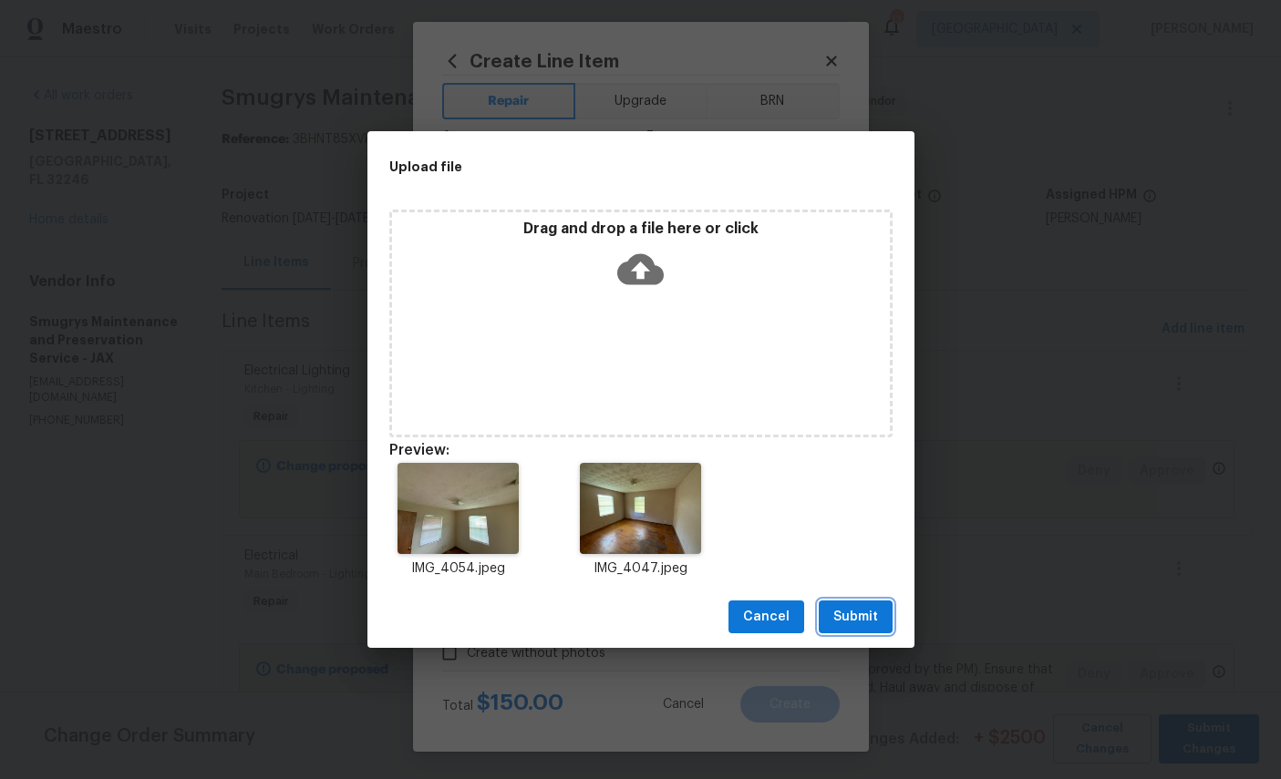
click at [863, 604] on button "Submit" at bounding box center [856, 618] width 74 height 34
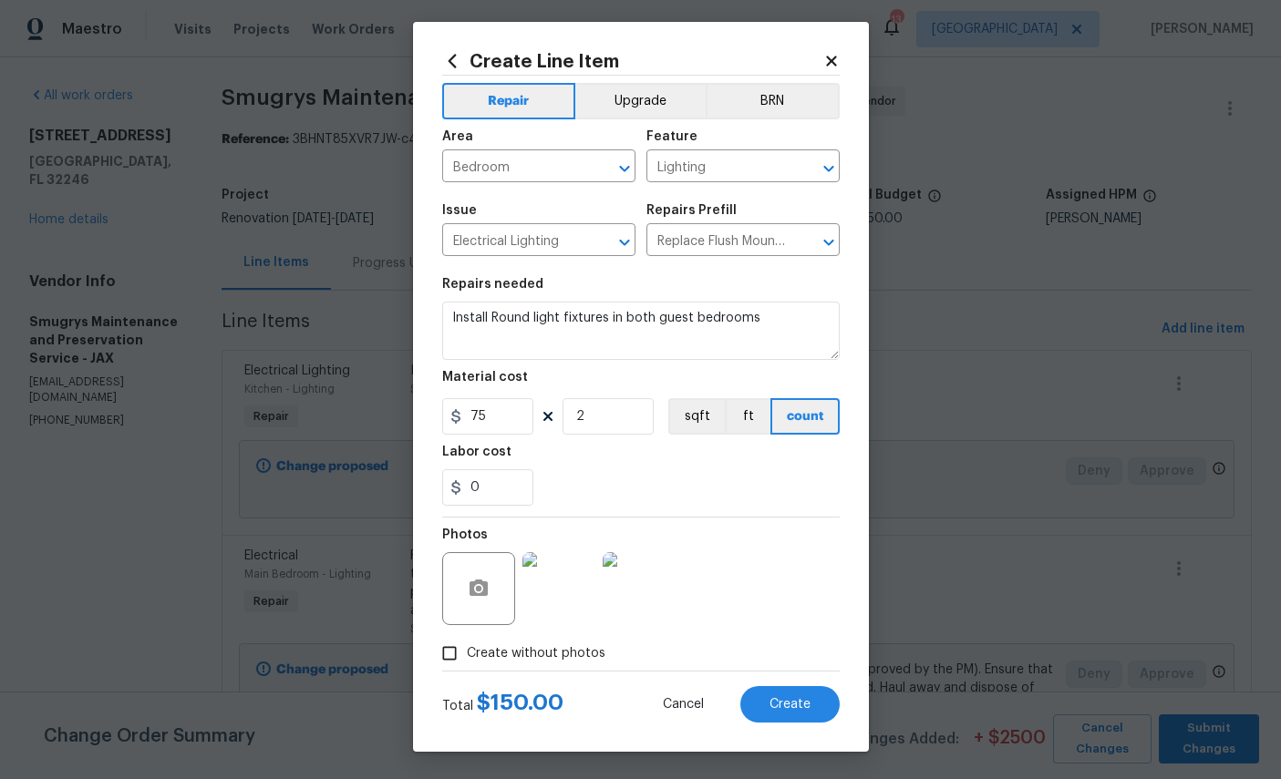
click at [790, 711] on span "Create" at bounding box center [789, 705] width 41 height 14
type input "0"
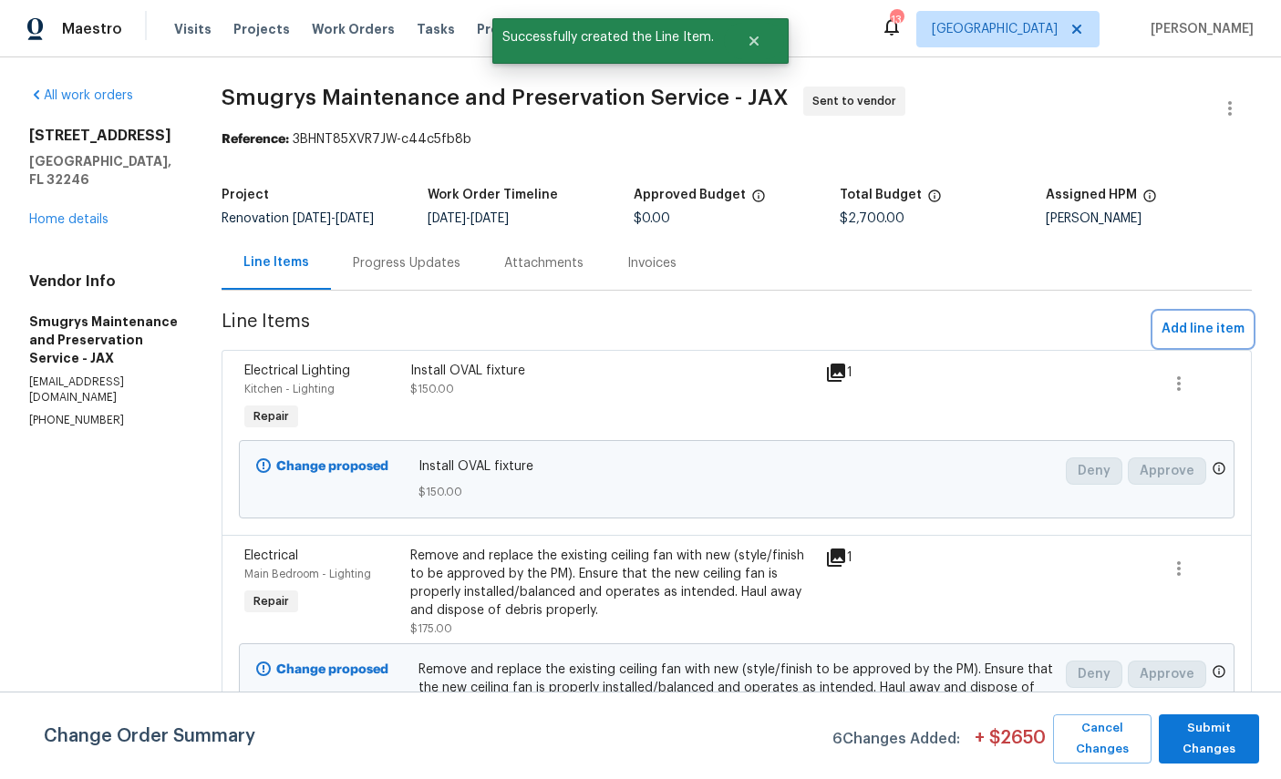
click at [1205, 328] on span "Add line item" at bounding box center [1202, 329] width 83 height 23
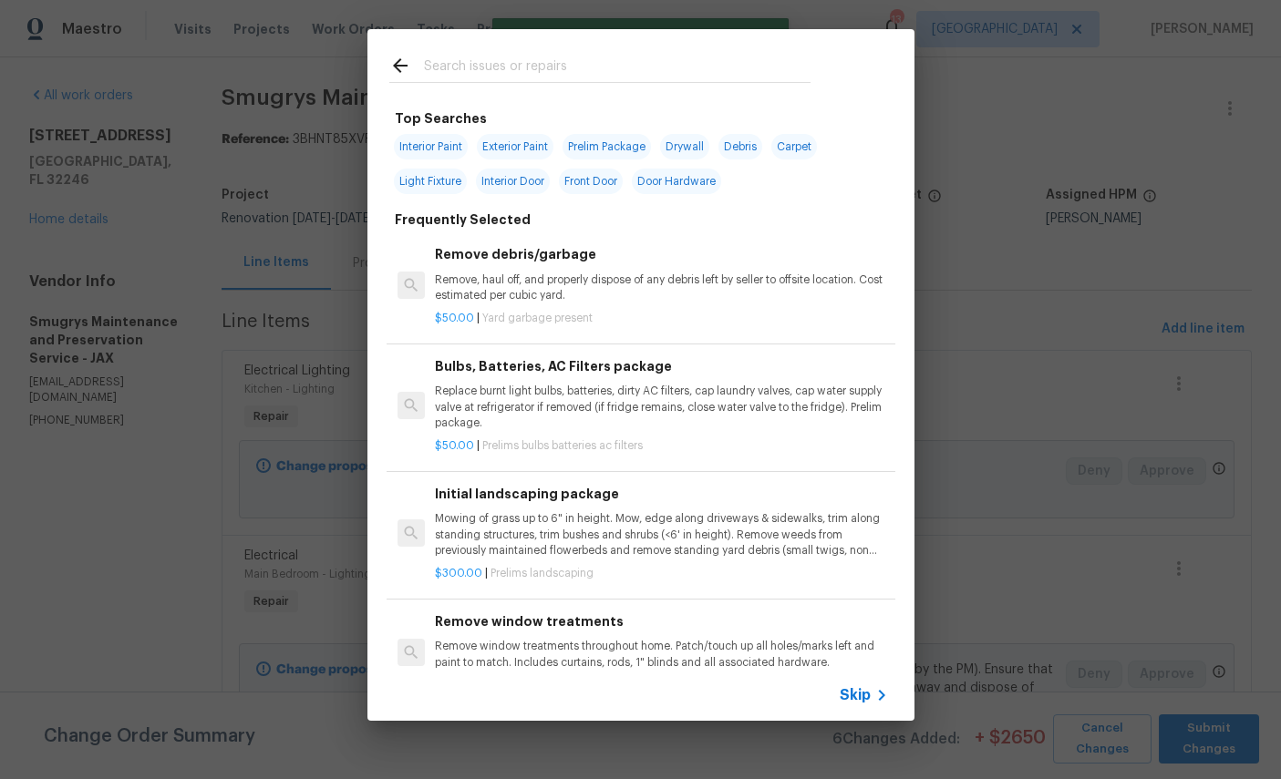
click at [542, 74] on input "text" at bounding box center [617, 68] width 387 height 27
click at [542, 73] on input "text" at bounding box center [617, 68] width 387 height 27
type input "Light"
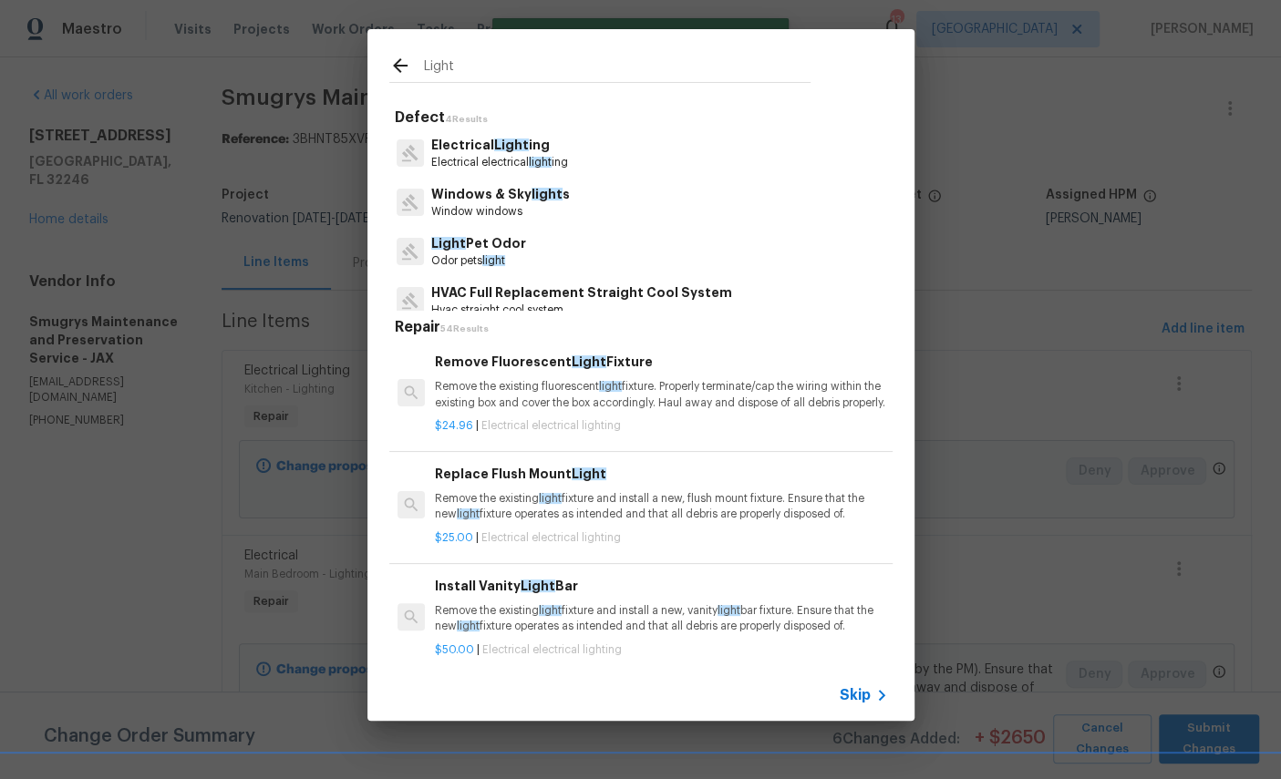
click at [490, 148] on p "Electrical Light ing" at bounding box center [499, 145] width 137 height 19
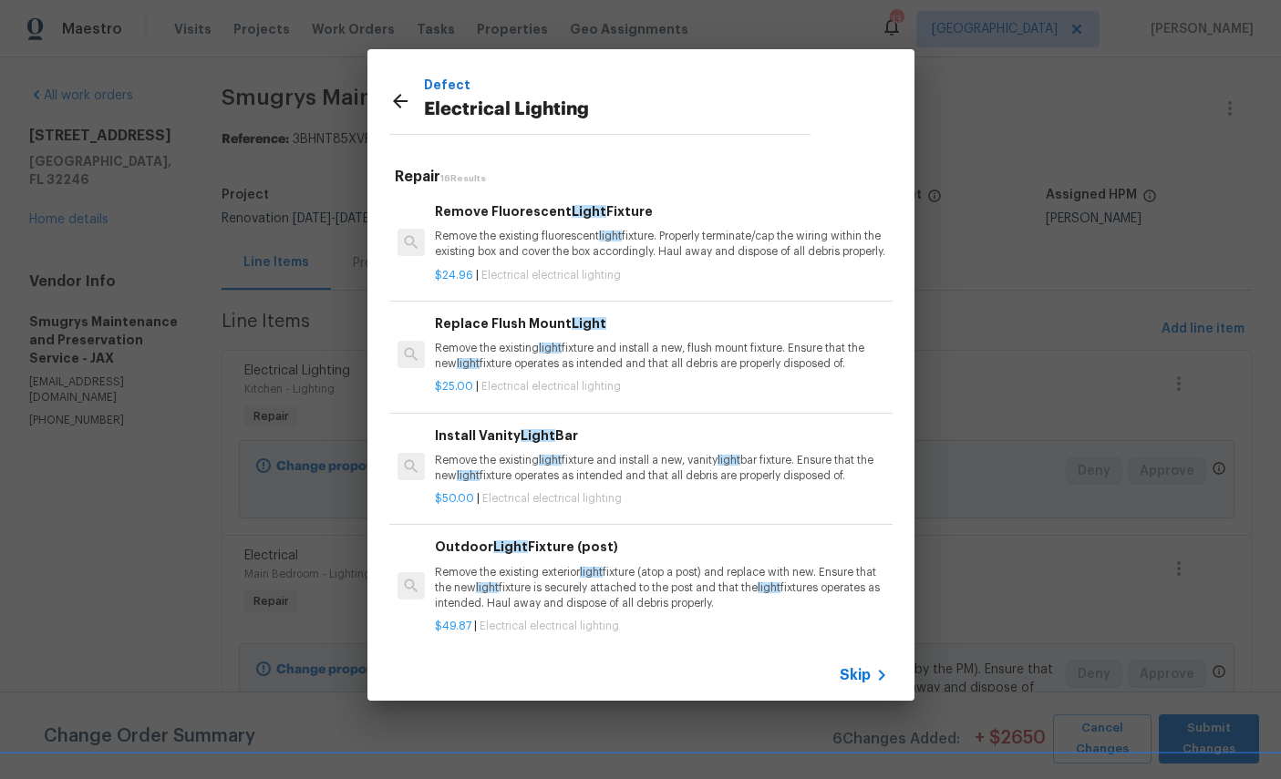
click at [560, 334] on h6 "Replace Flush Mount Light" at bounding box center [661, 324] width 452 height 20
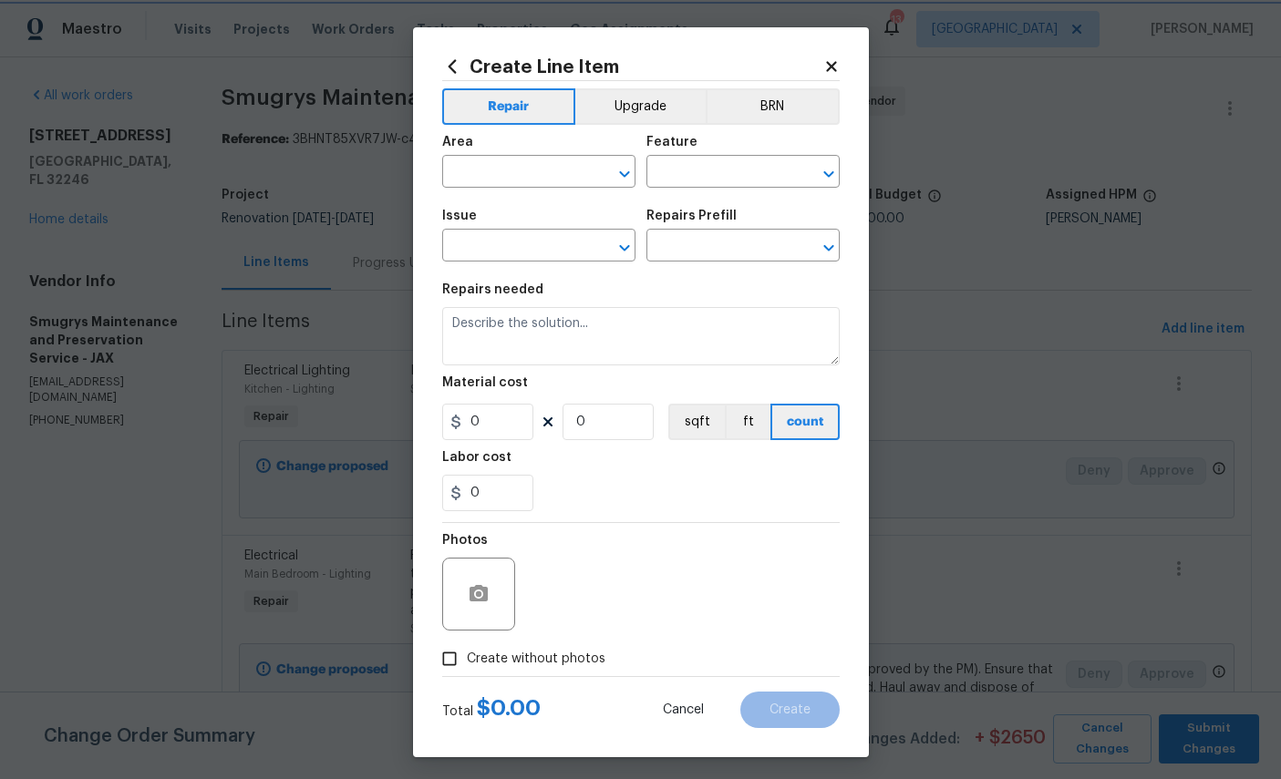
type input "Electrical Lighting"
type input "Replace Flush Mount Light $25.00"
type textarea "Remove the existing light fixture and install a new, flush mount fixture. Ensur…"
type input "25"
type input "1"
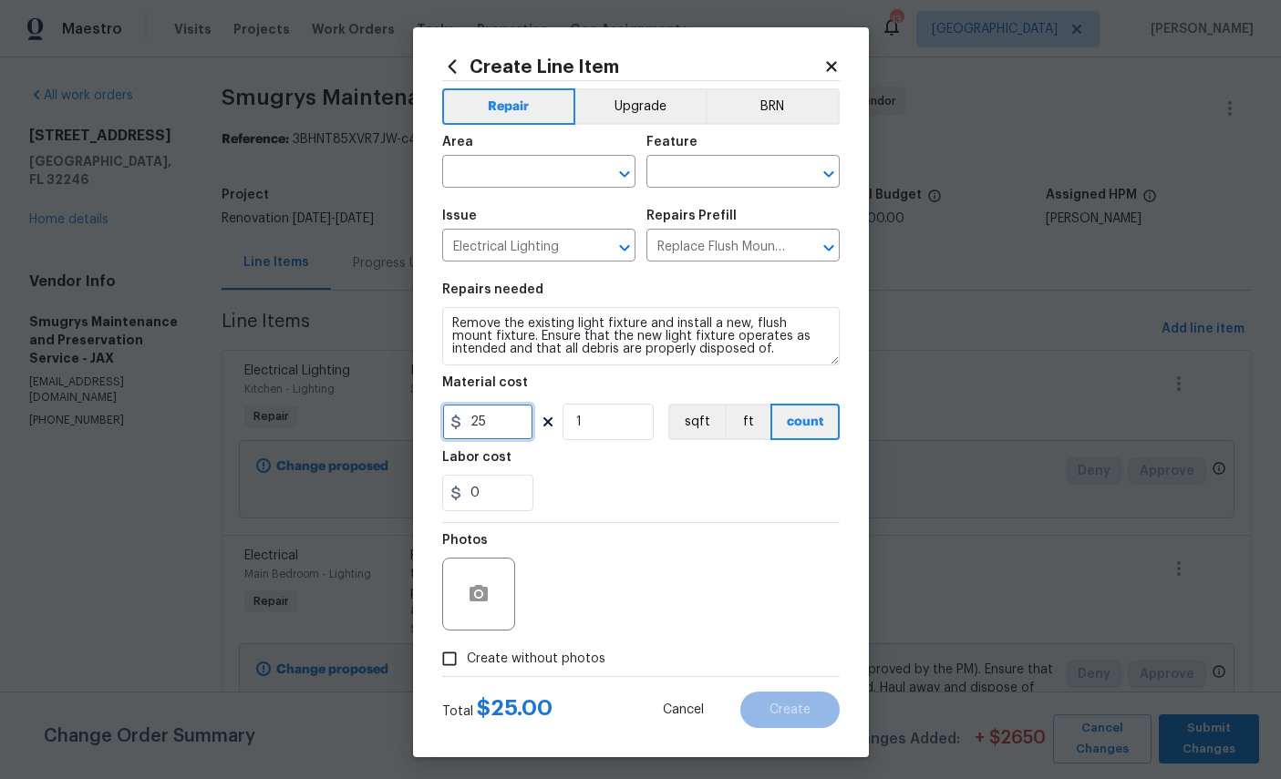
click at [506, 432] on input "25" at bounding box center [487, 422] width 91 height 36
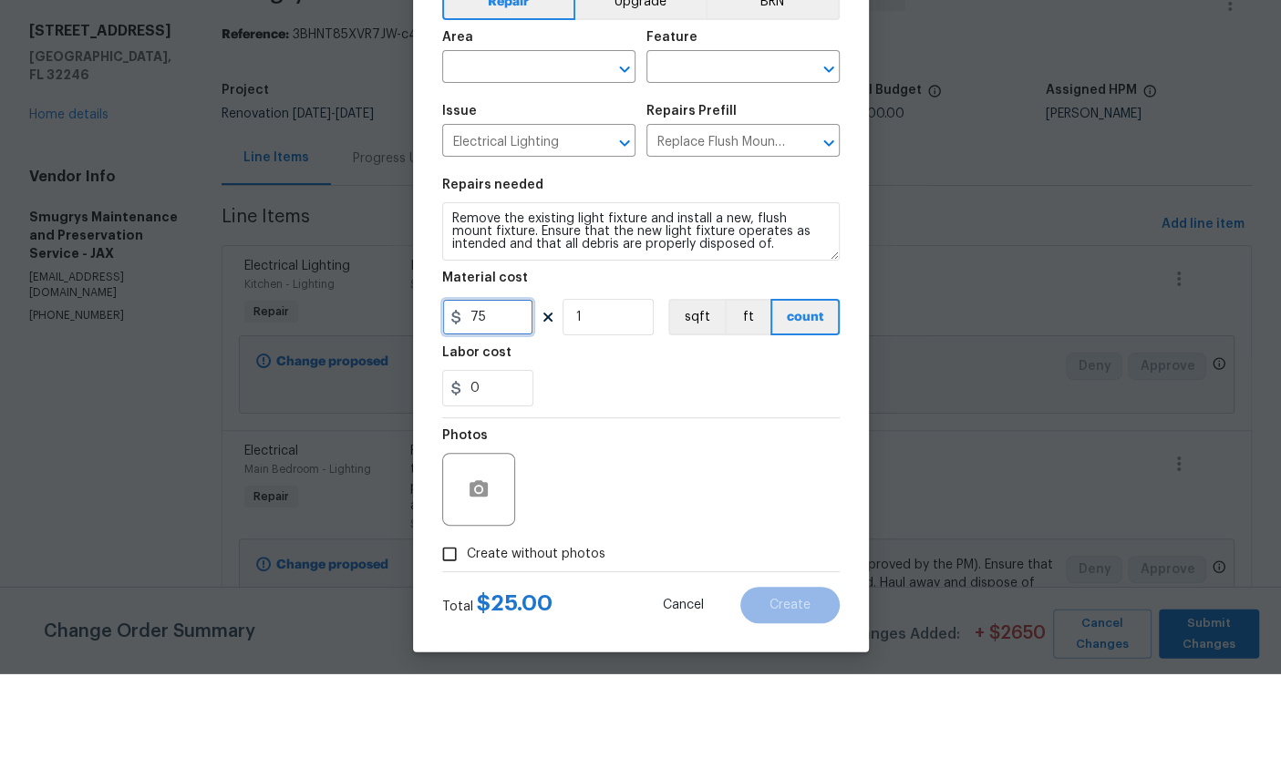
type input "75"
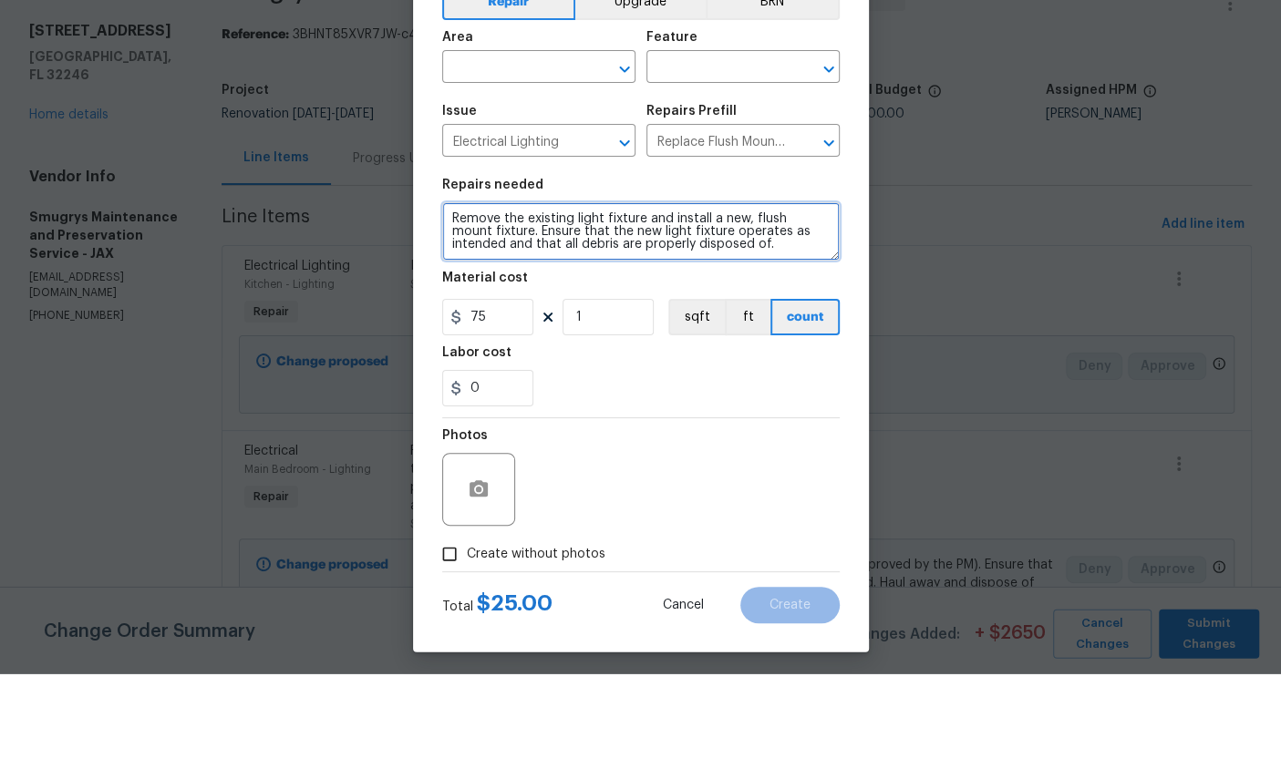
click at [618, 307] on textarea "Remove the existing light fixture and install a new, flush mount fixture. Ensur…" at bounding box center [640, 336] width 397 height 58
click at [661, 307] on textarea "Remove the existing light fixture and install a new, flush mount fixture. Ensur…" at bounding box center [640, 336] width 397 height 58
click at [660, 307] on textarea "Remove the existing light fixture and install a new, flush mount fixture. Ensur…" at bounding box center [640, 336] width 397 height 58
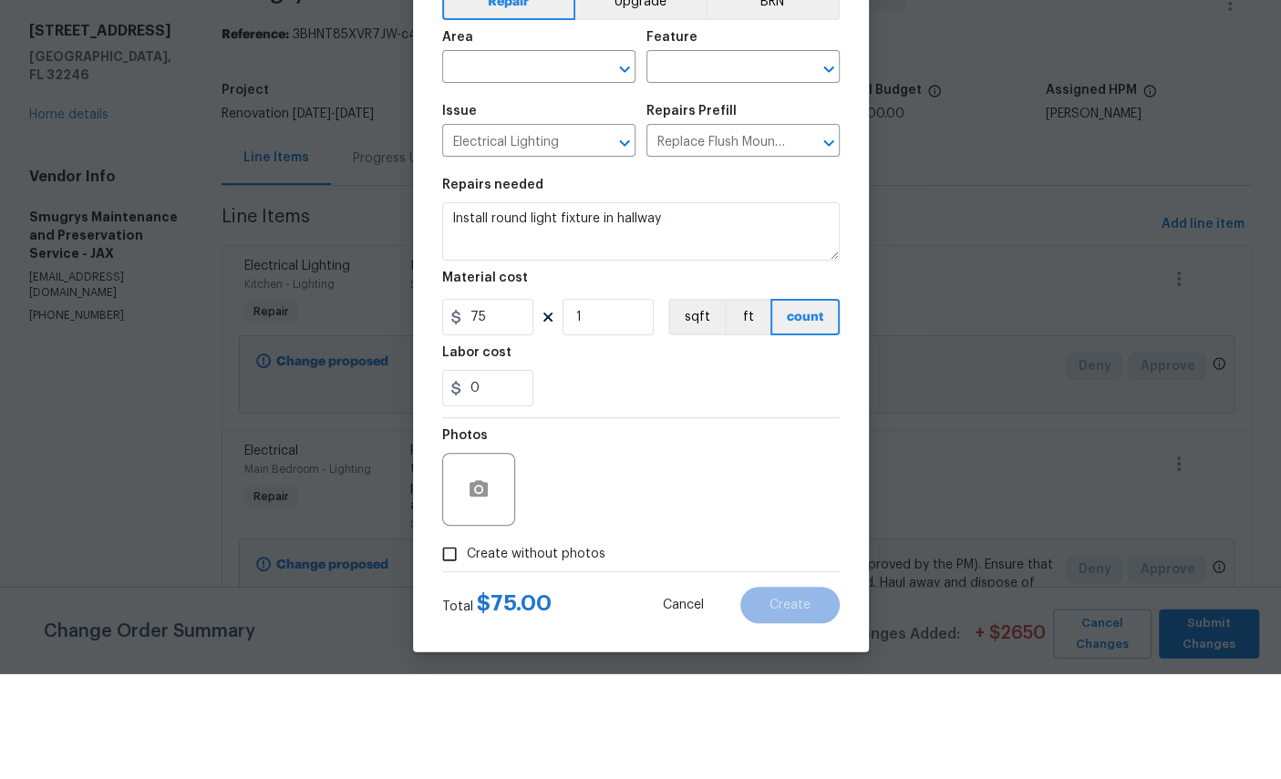
scroll to position [68, 0]
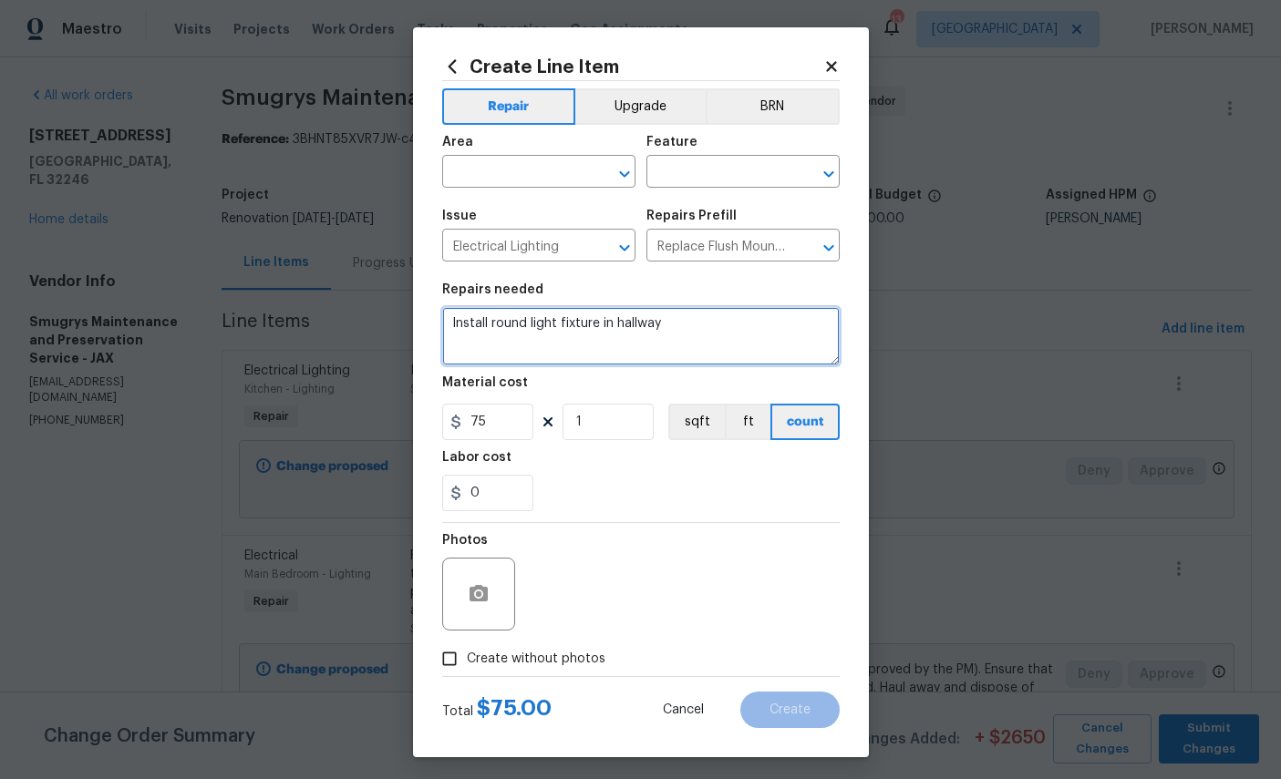
type textarea "Install round light fixture in hallway"
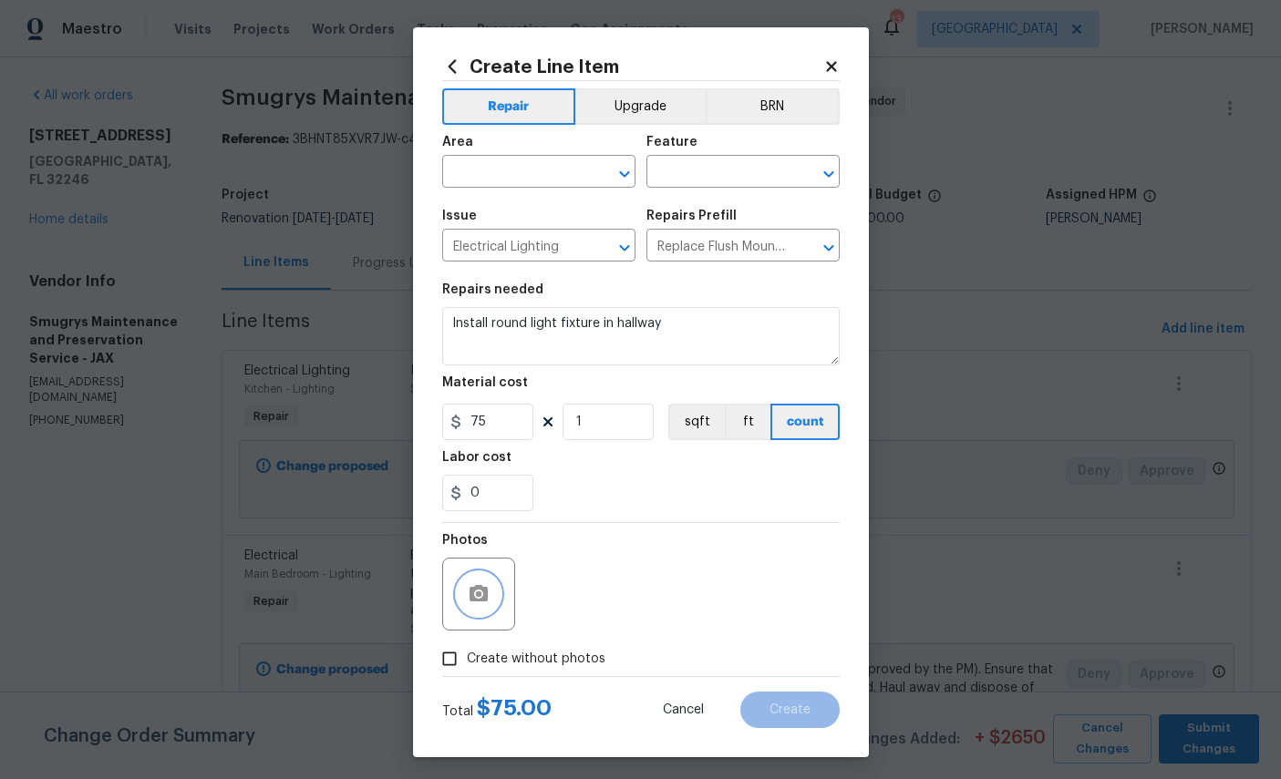
click at [483, 602] on icon "button" at bounding box center [479, 593] width 18 height 16
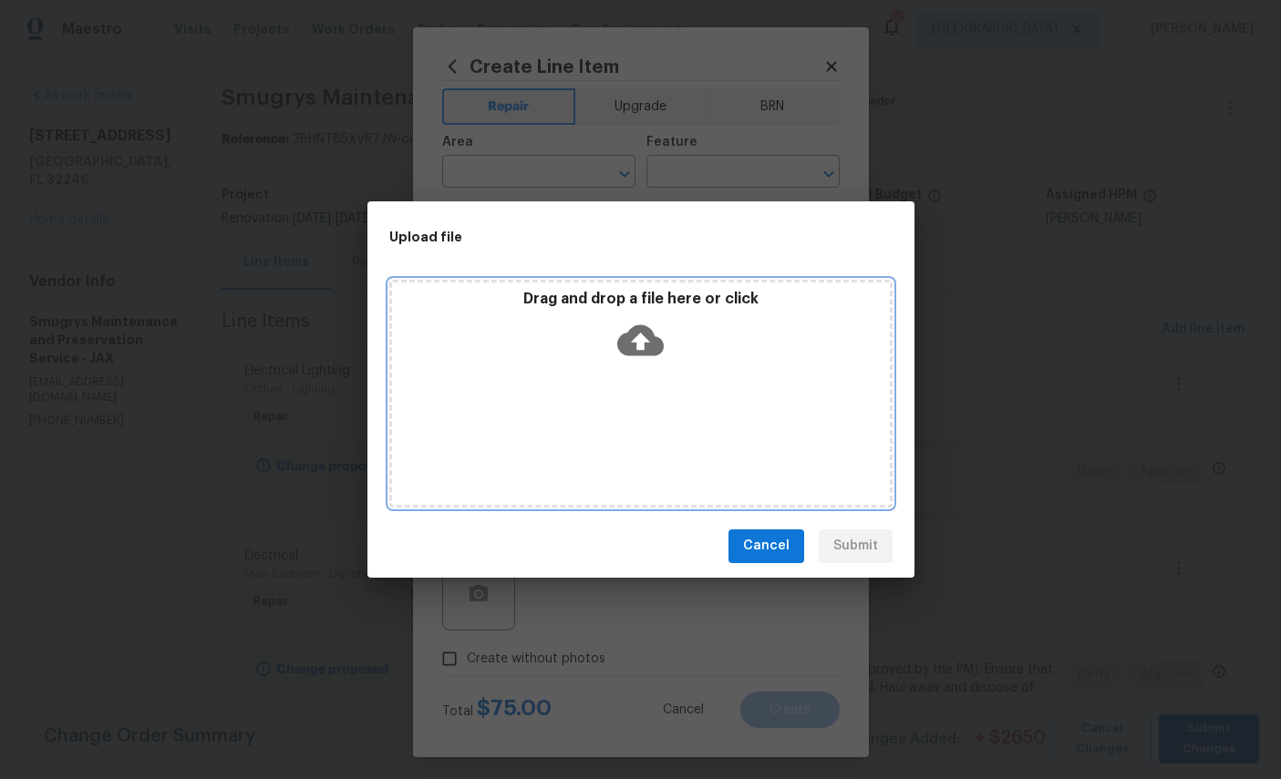
click at [651, 329] on icon at bounding box center [640, 340] width 46 height 31
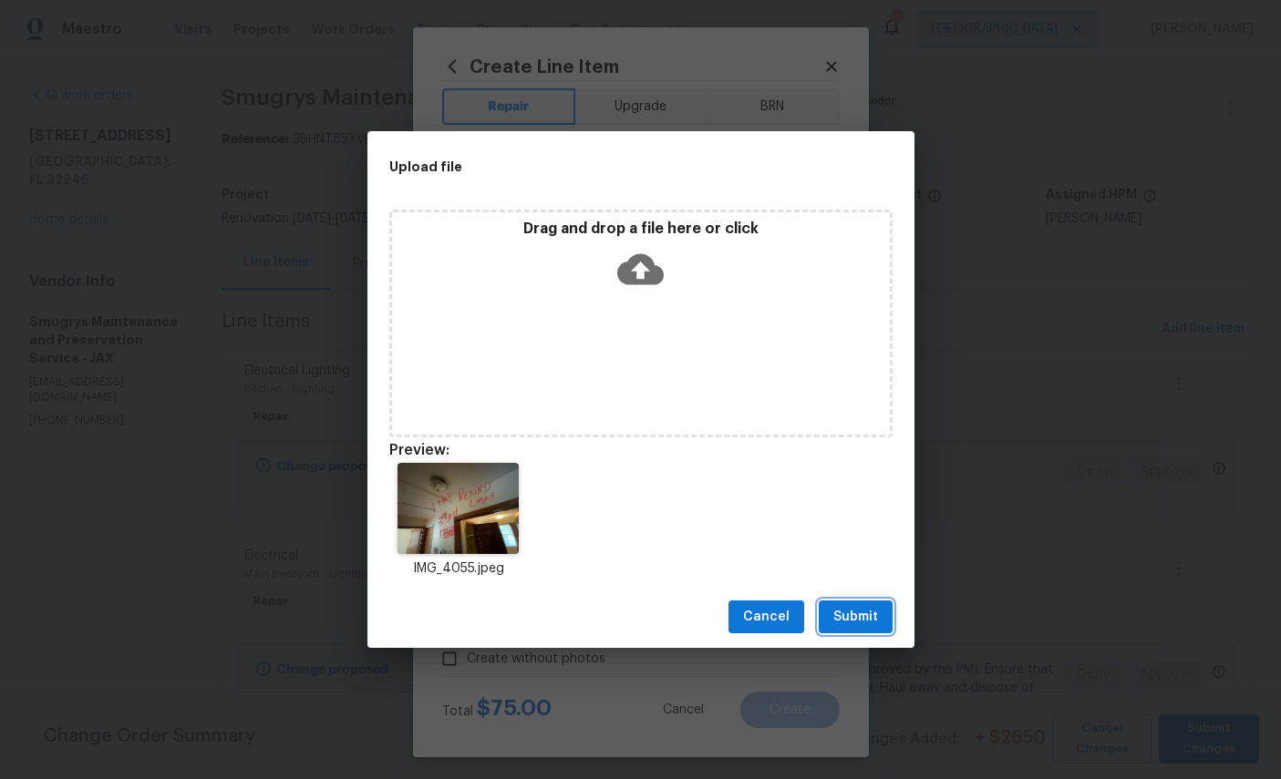
click at [871, 612] on span "Submit" at bounding box center [855, 617] width 45 height 23
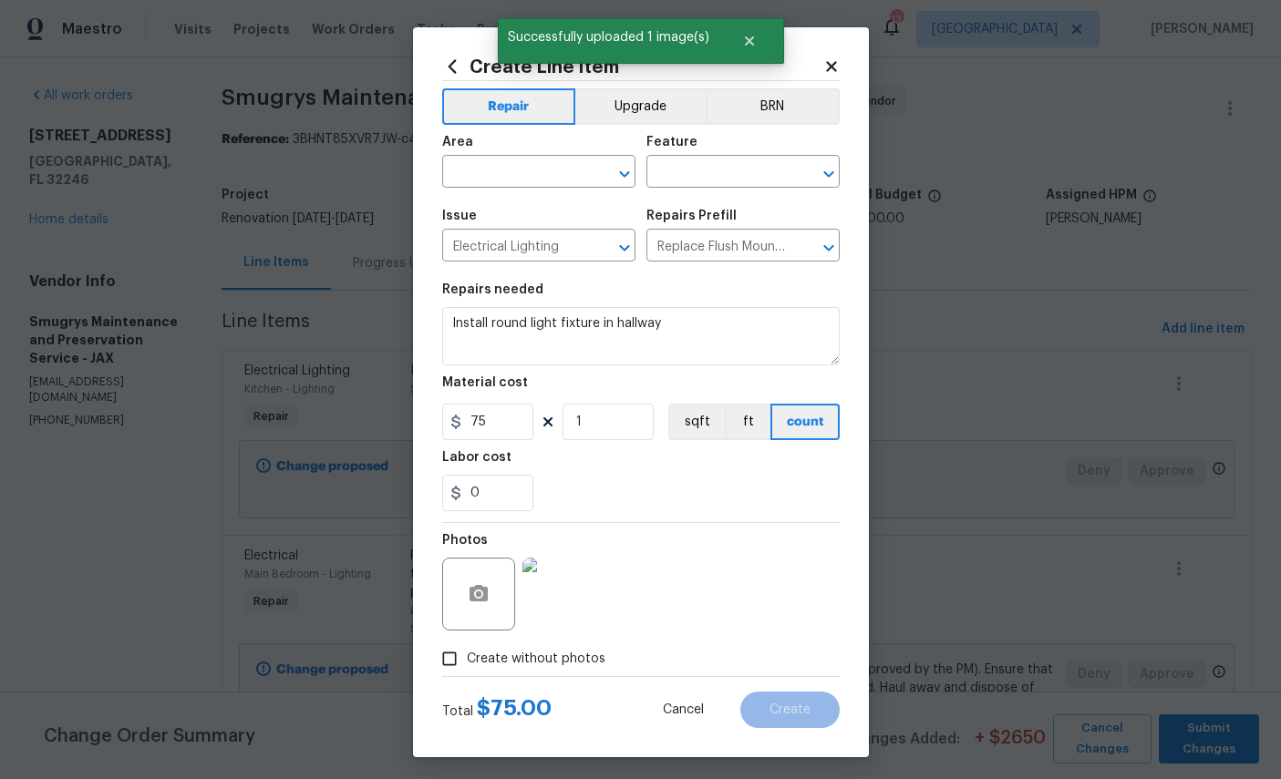
click at [499, 174] on input "text" at bounding box center [513, 174] width 142 height 28
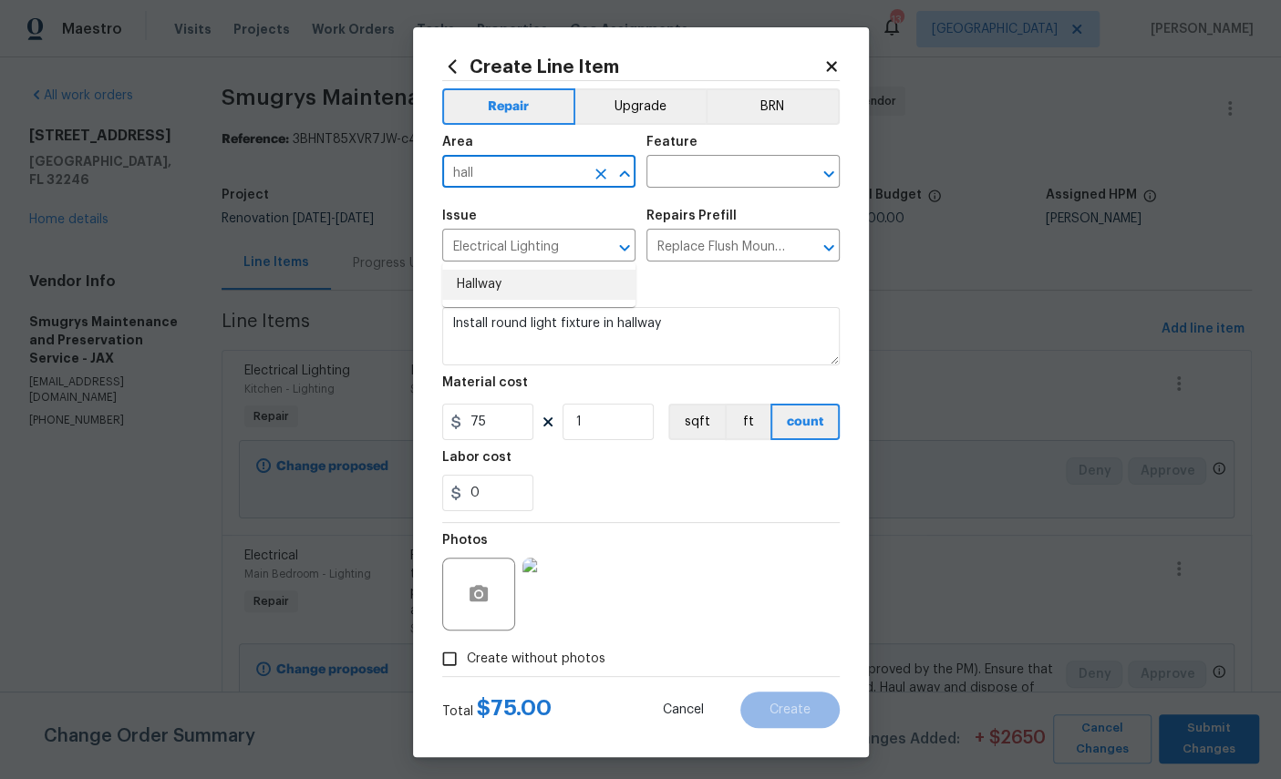
click at [542, 270] on li "Hallway" at bounding box center [538, 285] width 193 height 30
type input "Hallway"
click at [738, 163] on input "text" at bounding box center [717, 174] width 142 height 28
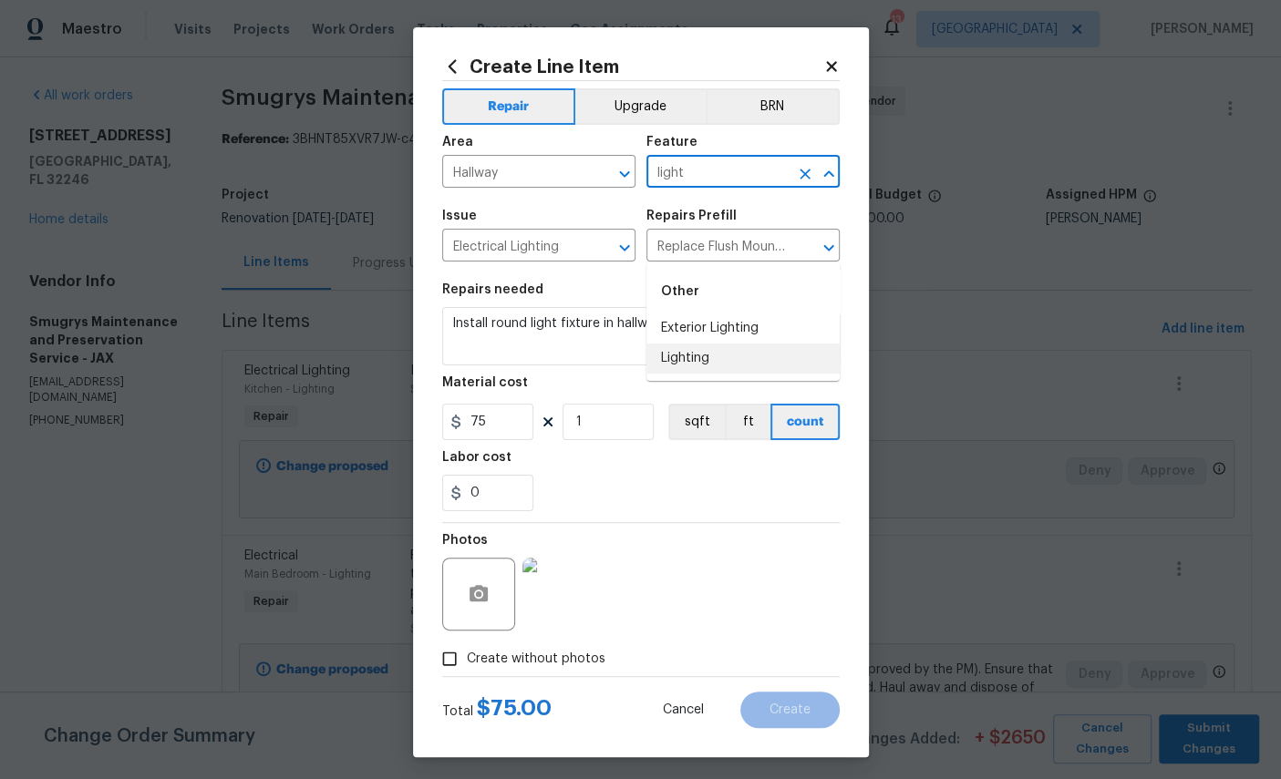
click at [692, 344] on li "Lighting" at bounding box center [742, 359] width 193 height 30
type input "Lighting"
click at [796, 716] on span "Create" at bounding box center [789, 711] width 41 height 14
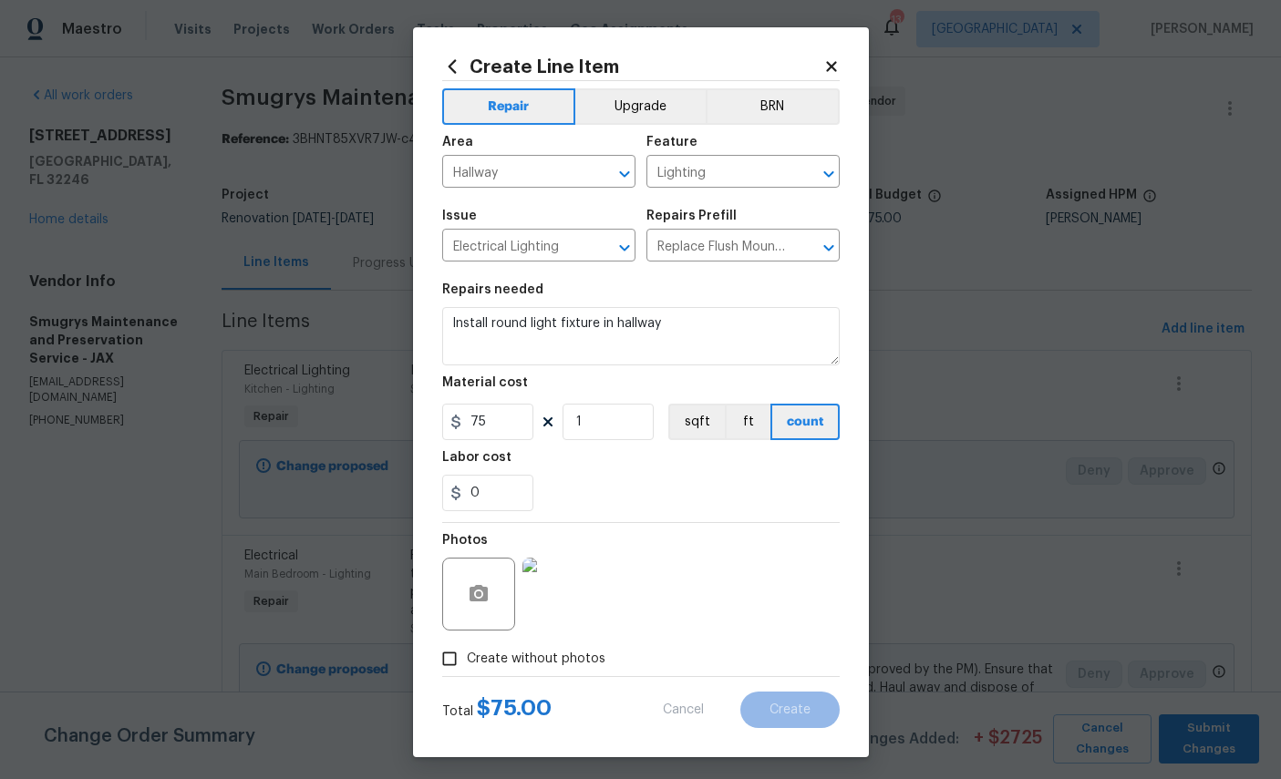
type input "0"
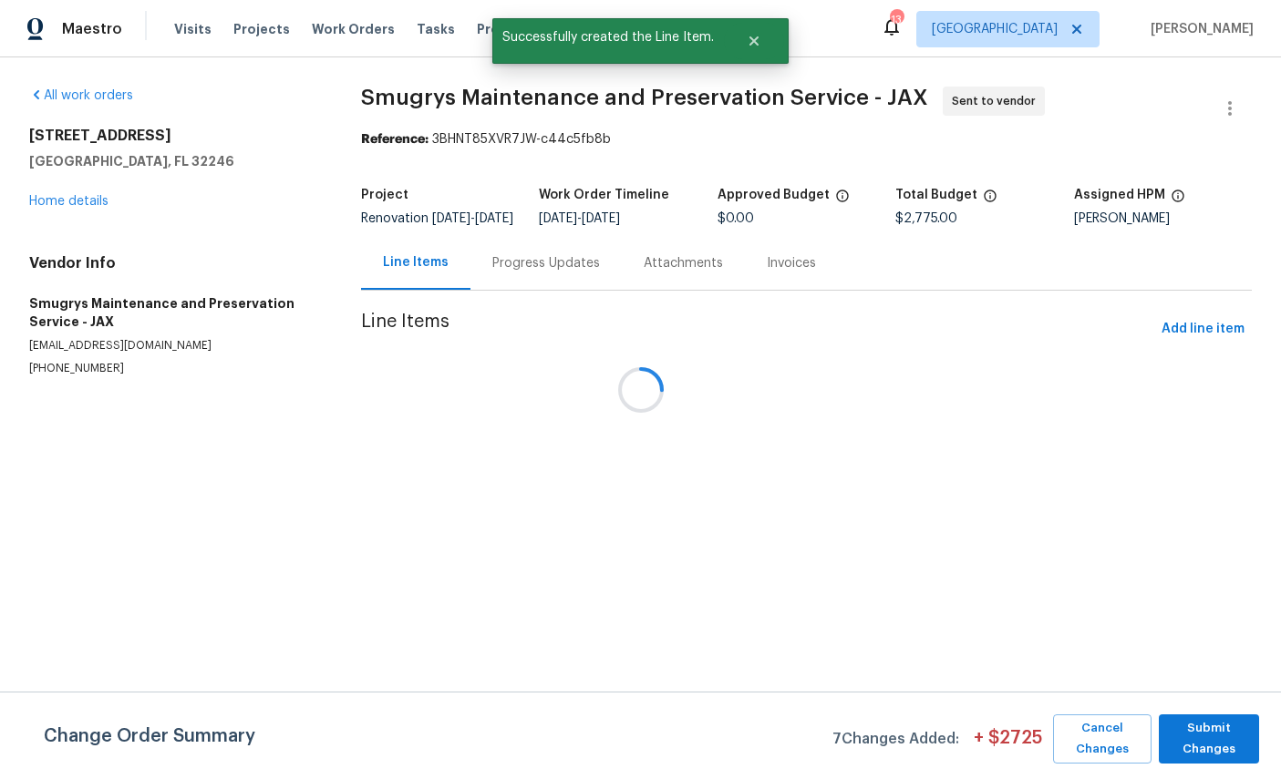
scroll to position [0, 0]
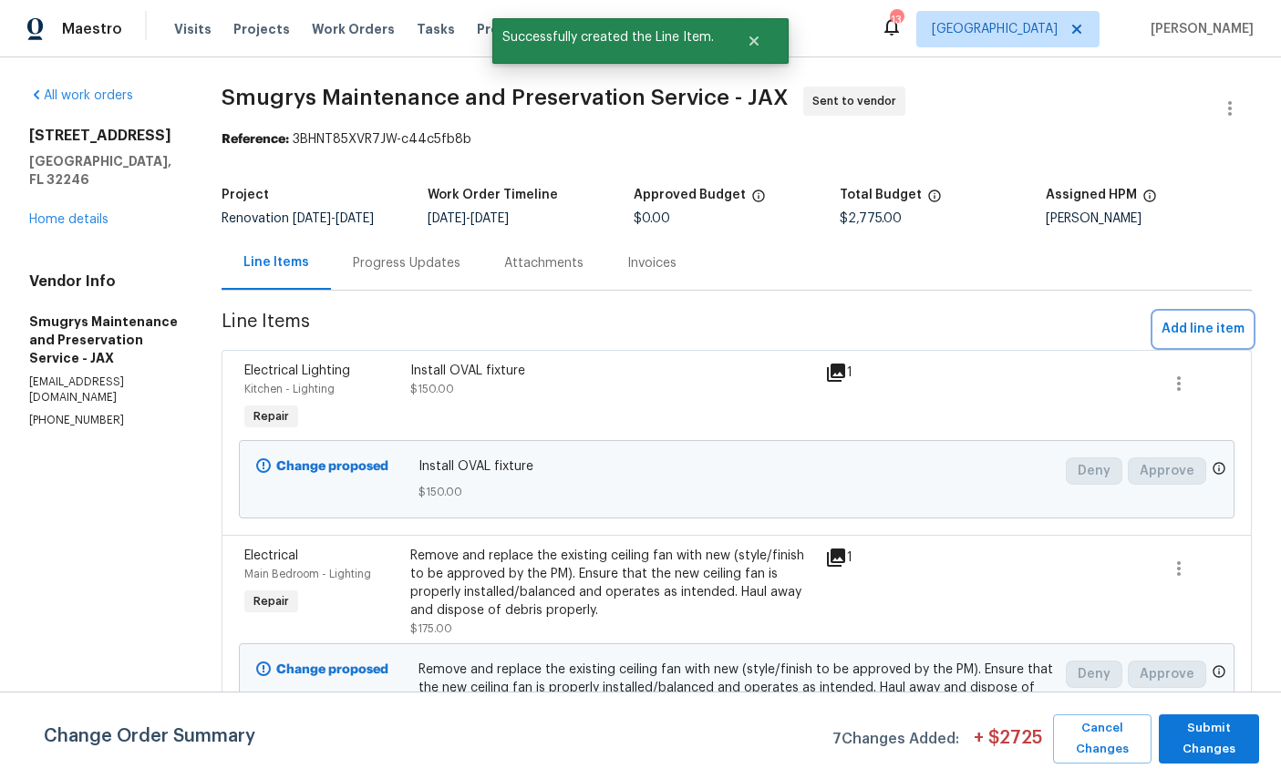
click at [1202, 325] on span "Add line item" at bounding box center [1202, 329] width 83 height 23
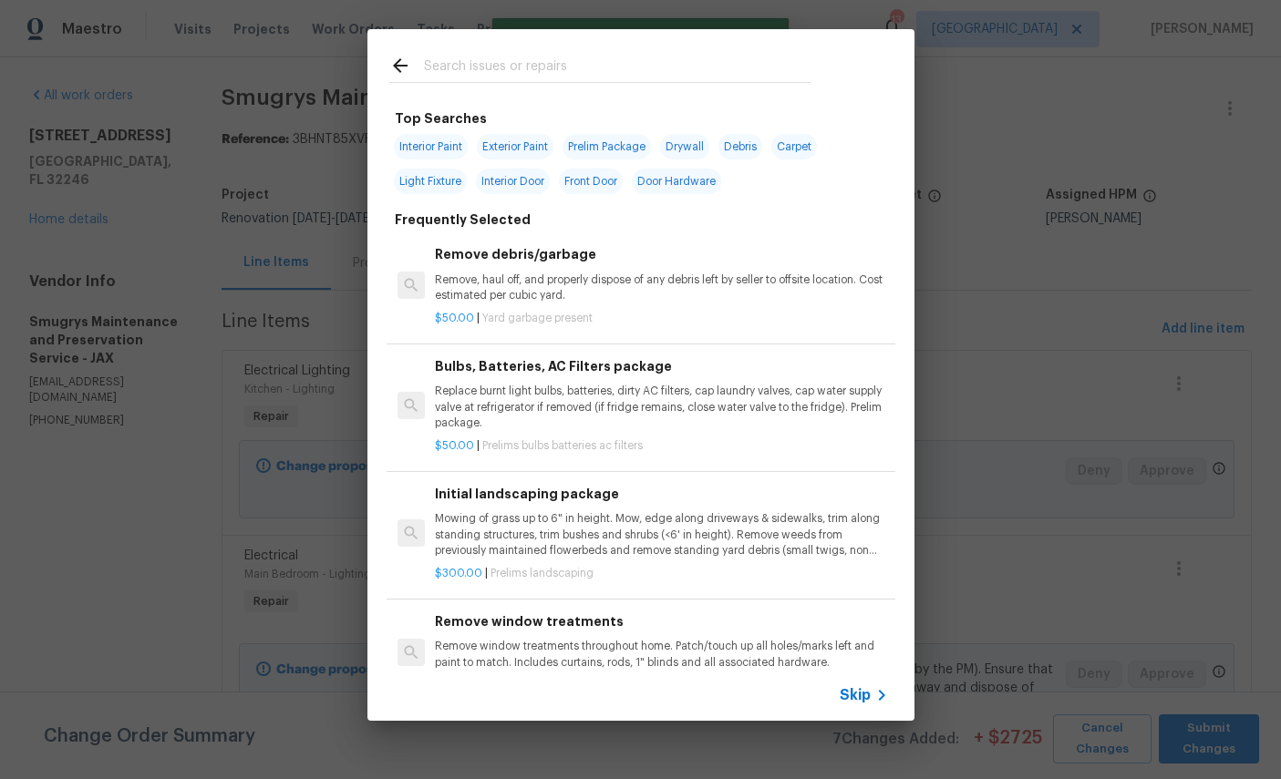
click at [619, 67] on input "text" at bounding box center [617, 68] width 387 height 27
click at [618, 66] on input "text" at bounding box center [617, 68] width 387 height 27
type input "Door"
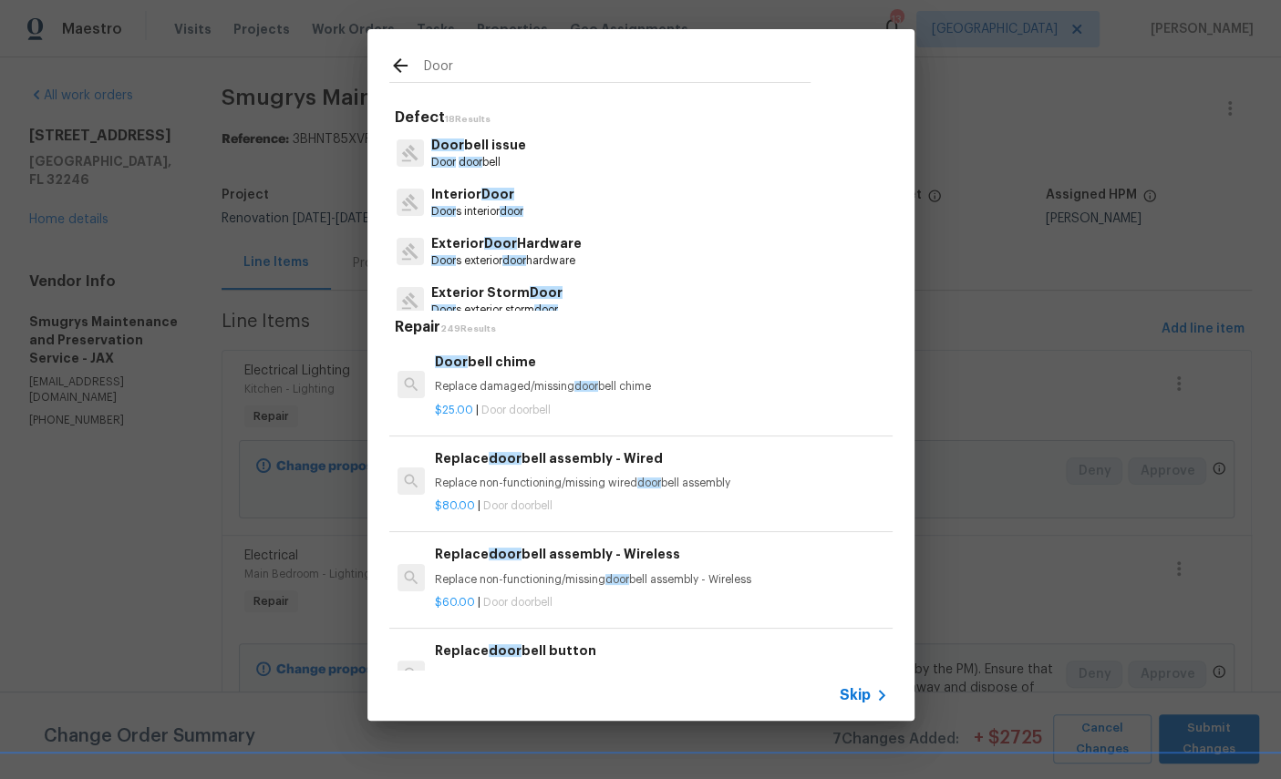
click at [475, 204] on p "Door s interior door" at bounding box center [477, 211] width 92 height 15
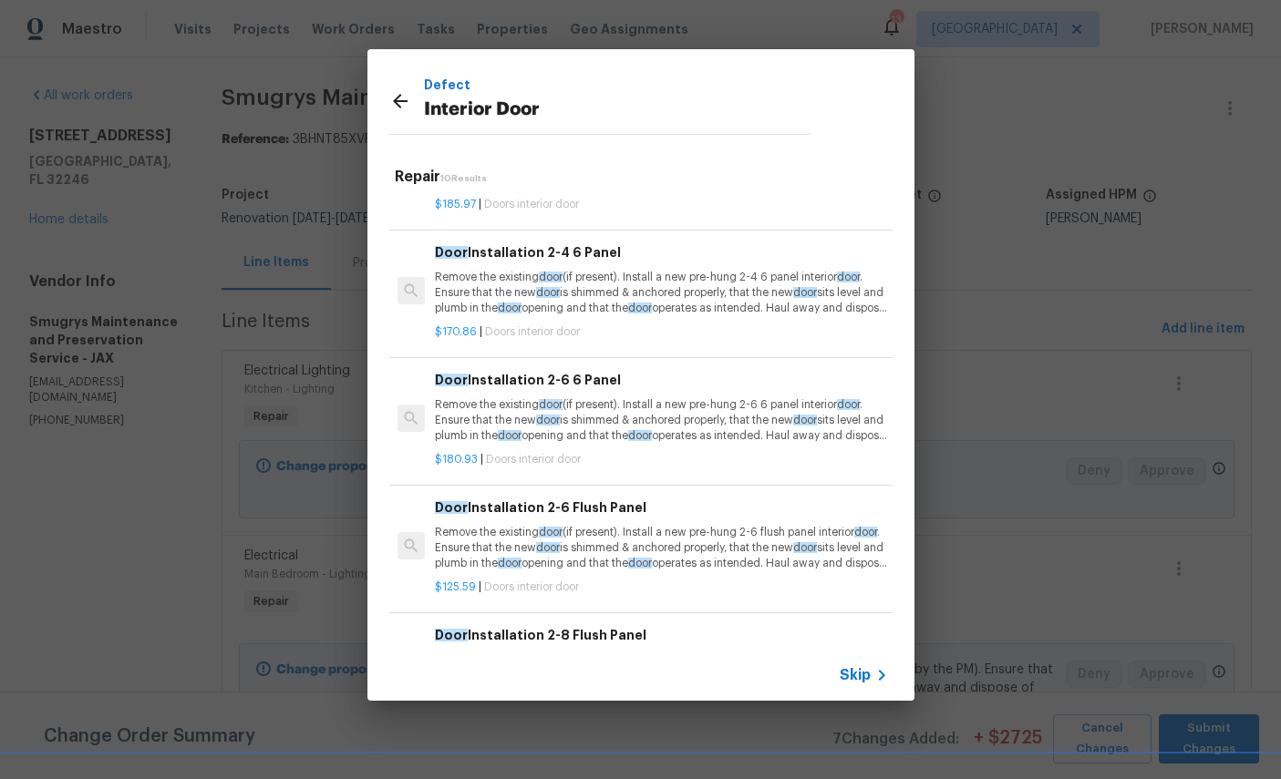
scroll to position [327, 0]
click at [704, 399] on p "Remove the existing door (if present). Install a new pre-hung 2-6 6 panel inter…" at bounding box center [661, 420] width 452 height 46
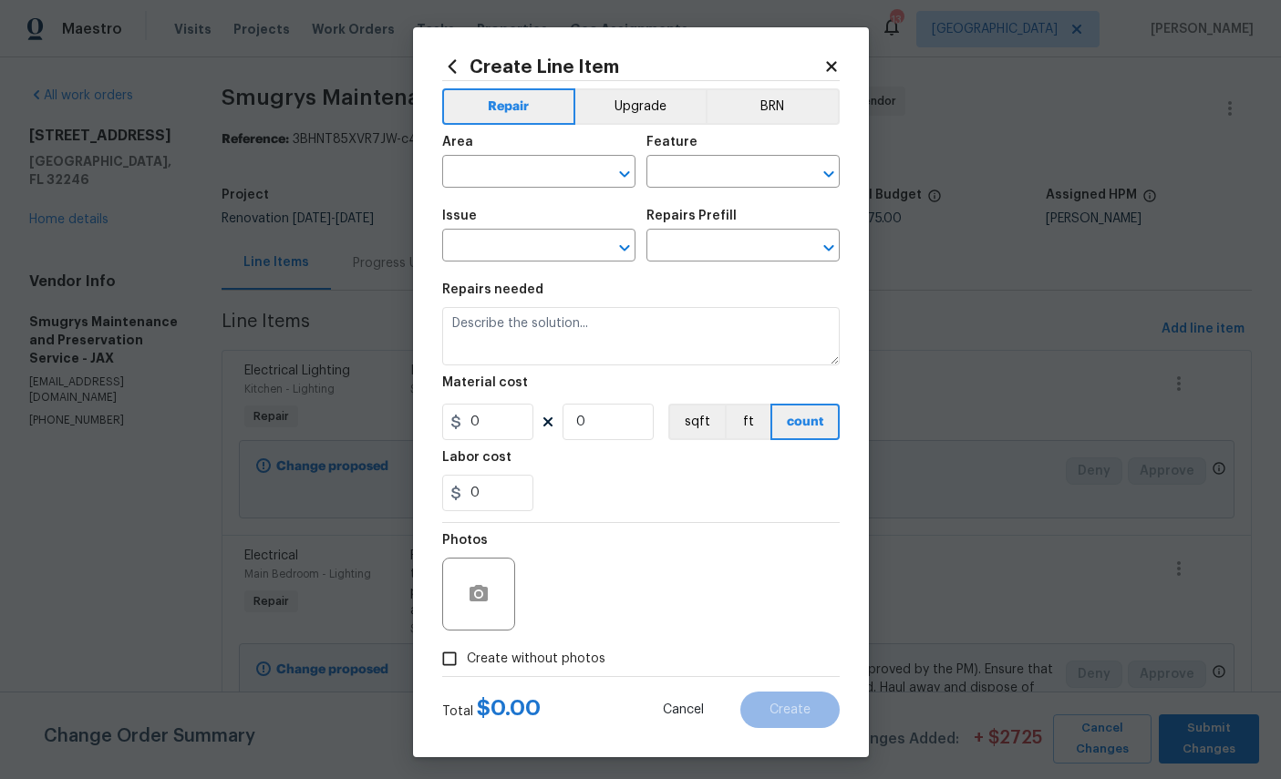
type input "Interior Door"
type input "Door Installation 2-6 6 Panel $180.93"
type textarea "Remove the existing door (if present). Install a new pre-hung 2-6 6 panel inter…"
type input "180.93"
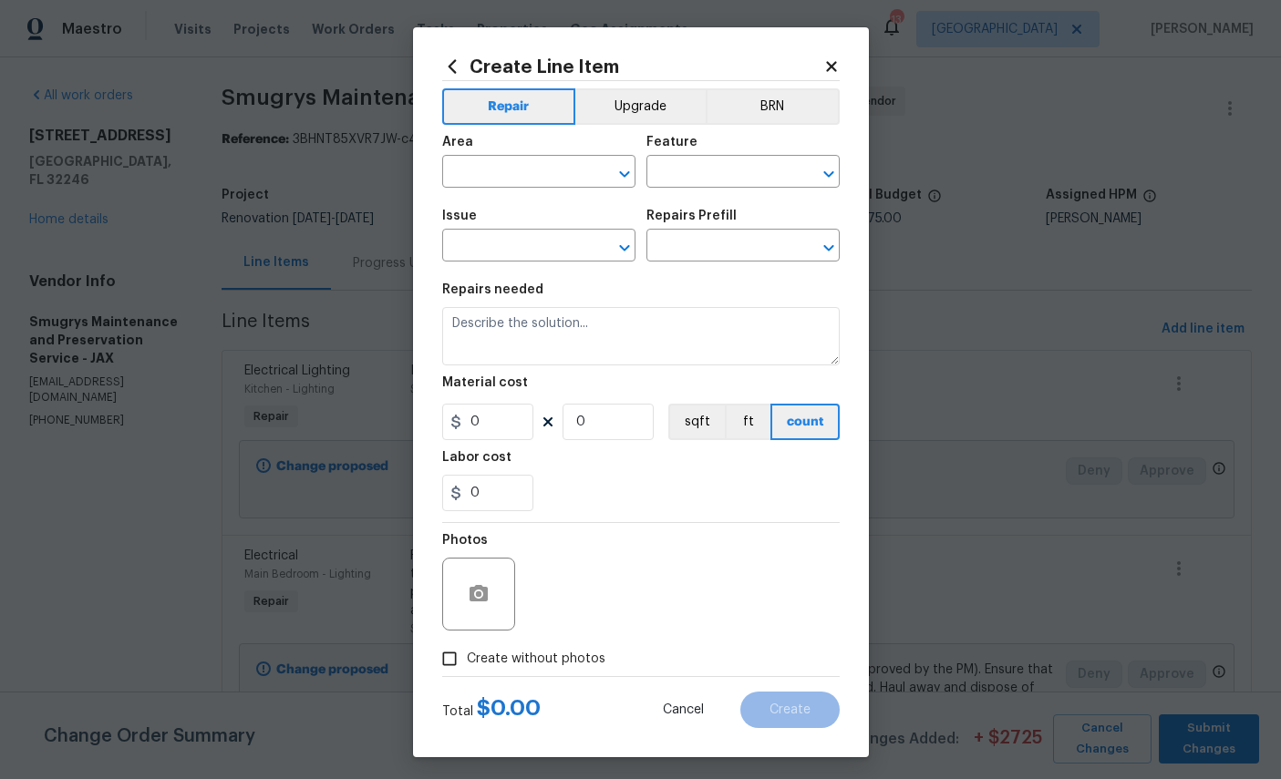
type input "1"
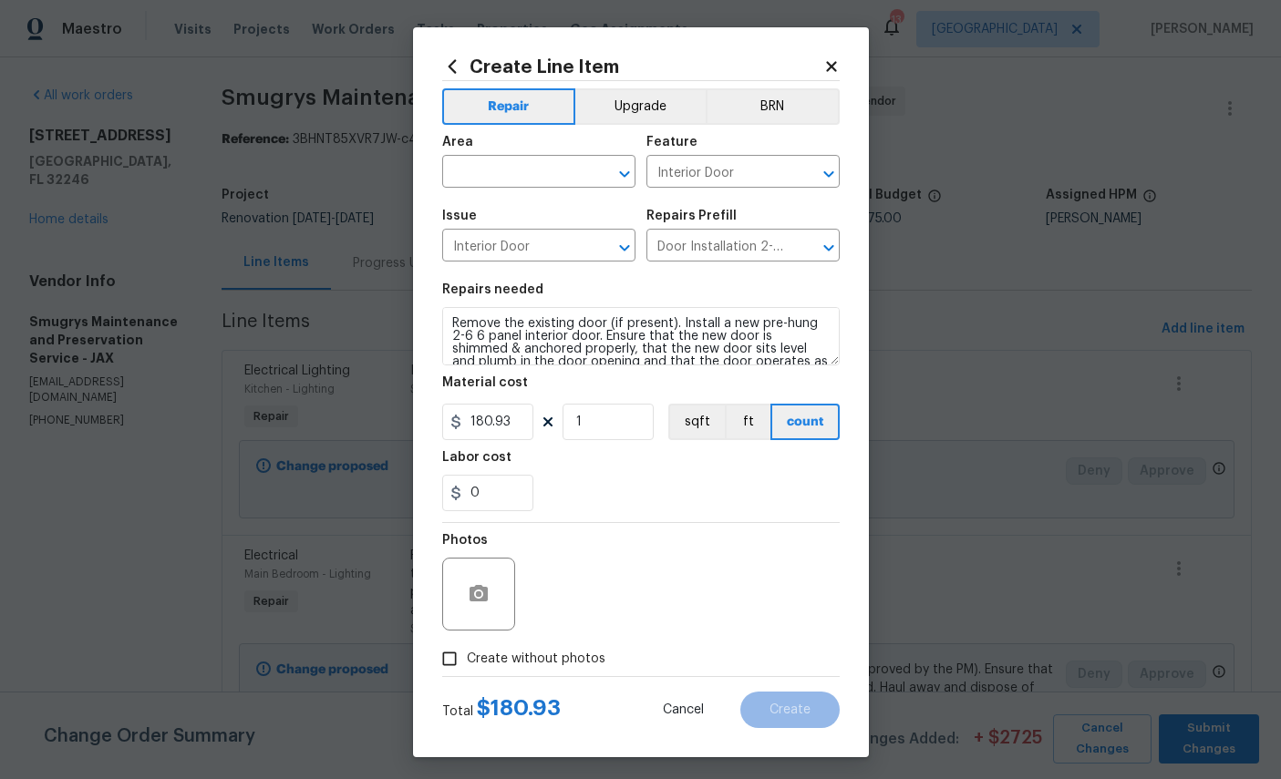
click at [518, 191] on span "Area ​" at bounding box center [538, 162] width 193 height 74
click at [533, 178] on input "text" at bounding box center [513, 174] width 142 height 28
click at [494, 218] on li "Bedroom" at bounding box center [538, 216] width 193 height 30
type input "Bedroom"
click at [518, 438] on input "180.93" at bounding box center [487, 422] width 91 height 36
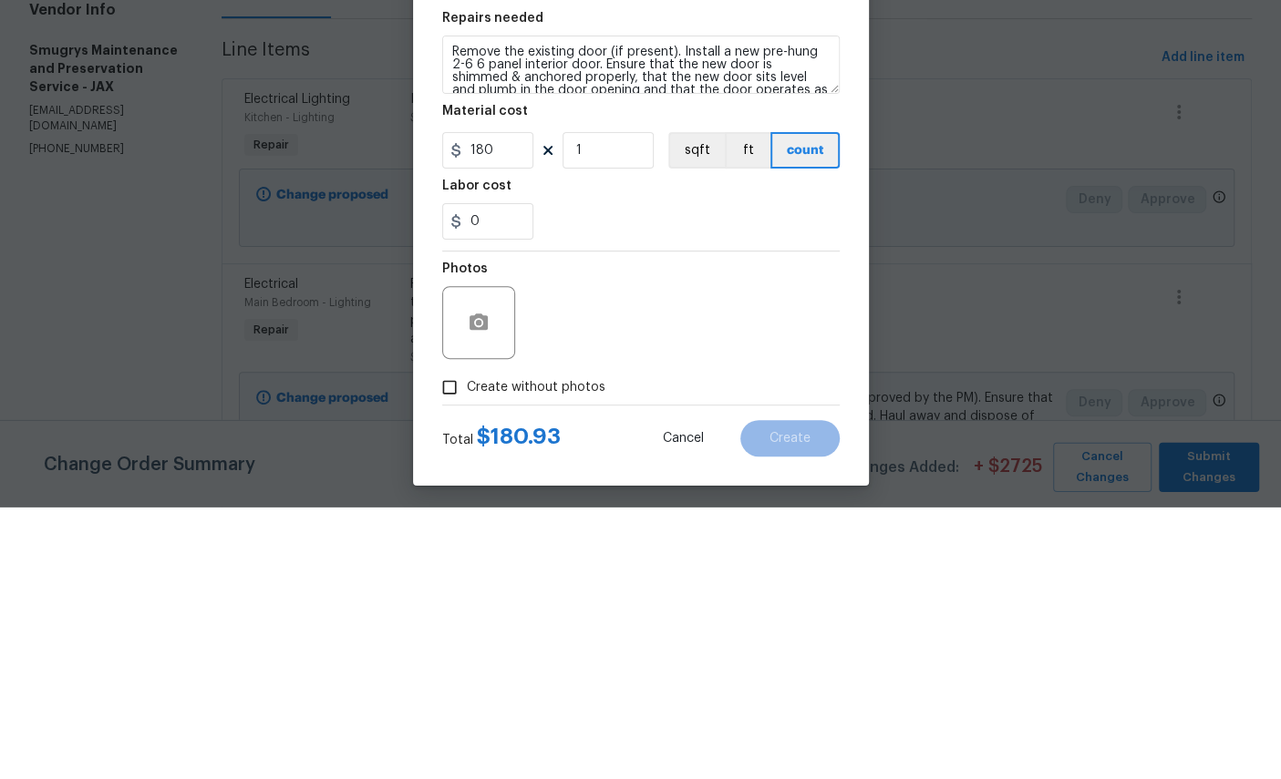
scroll to position [68, 0]
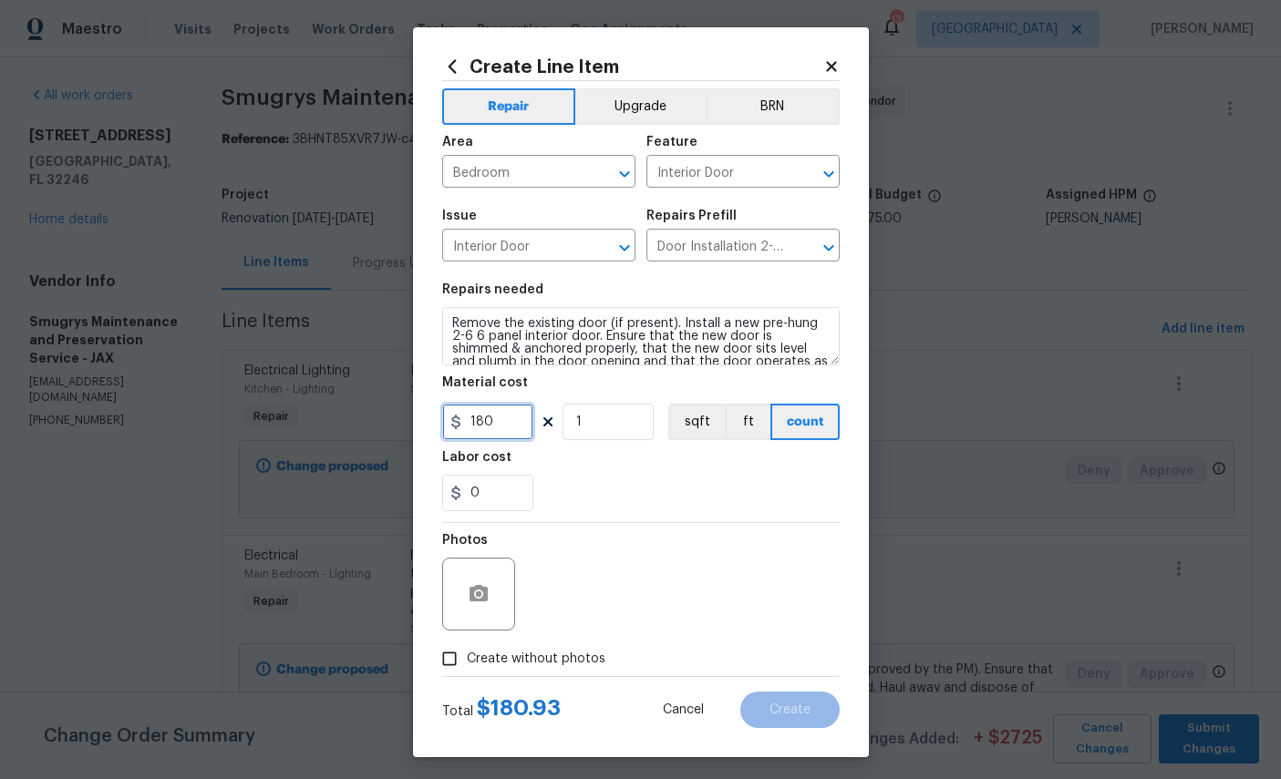
type input "180"
click at [485, 602] on icon "button" at bounding box center [479, 593] width 18 height 16
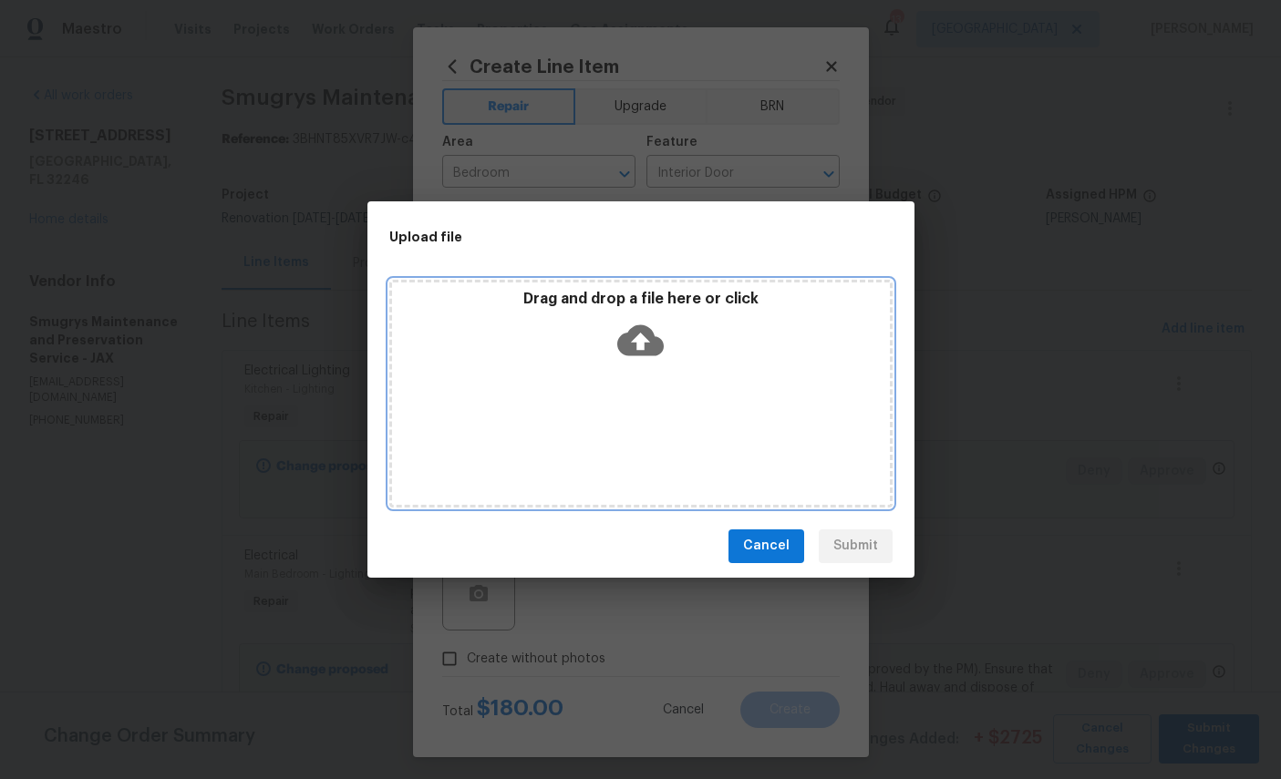
click at [646, 334] on icon at bounding box center [640, 340] width 46 height 31
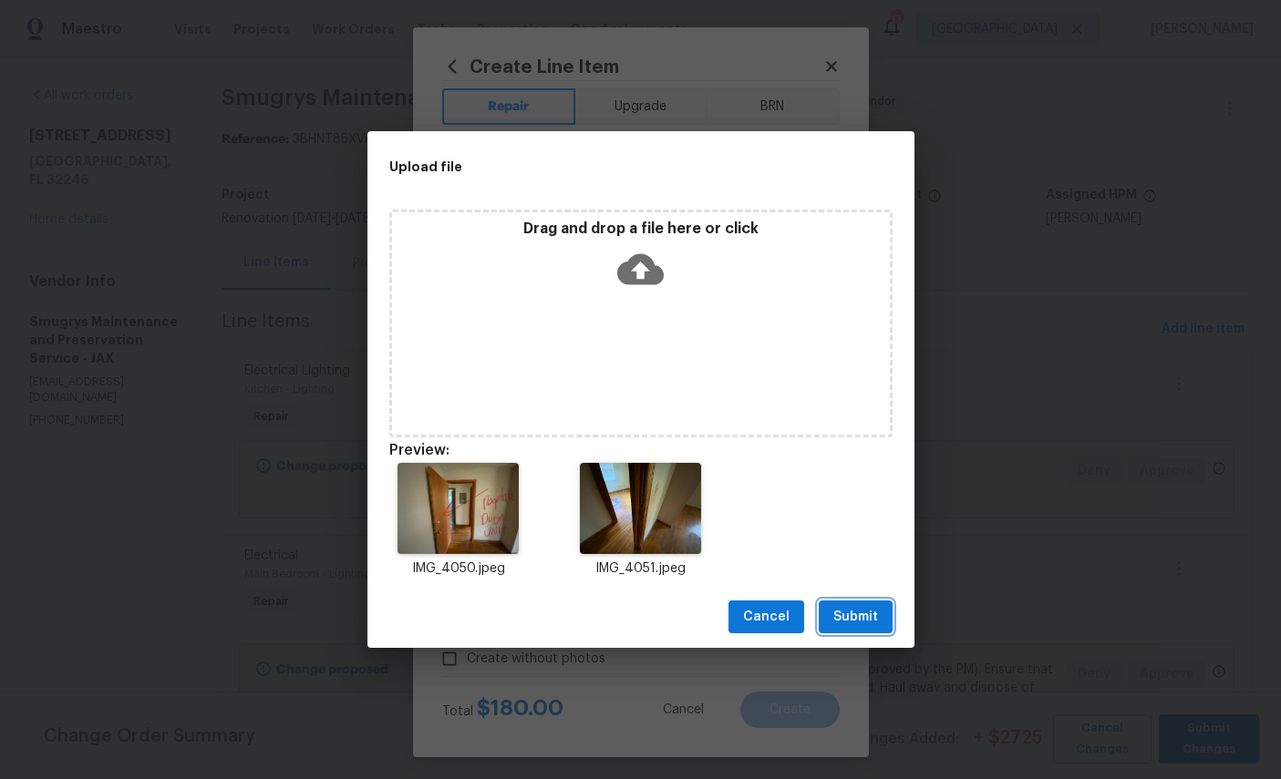
click at [880, 608] on button "Submit" at bounding box center [856, 618] width 74 height 34
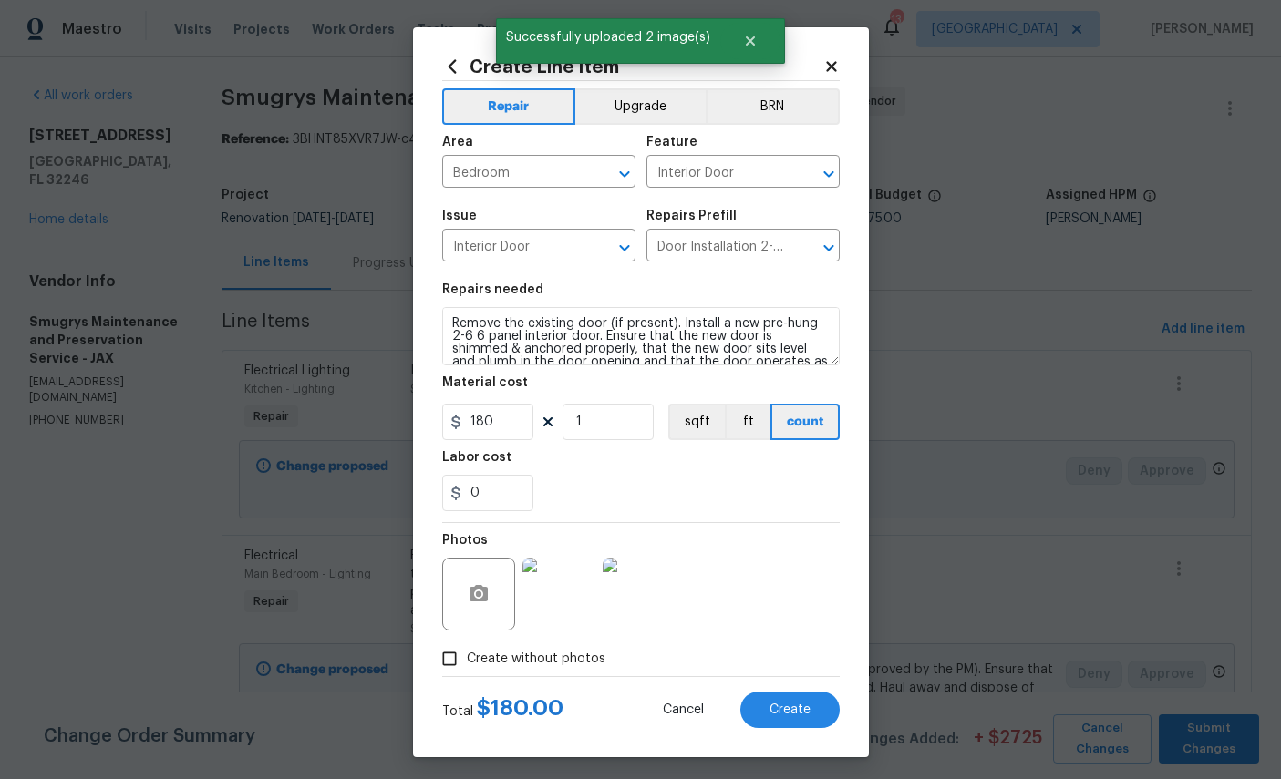
click at [808, 712] on button "Create" at bounding box center [789, 710] width 99 height 36
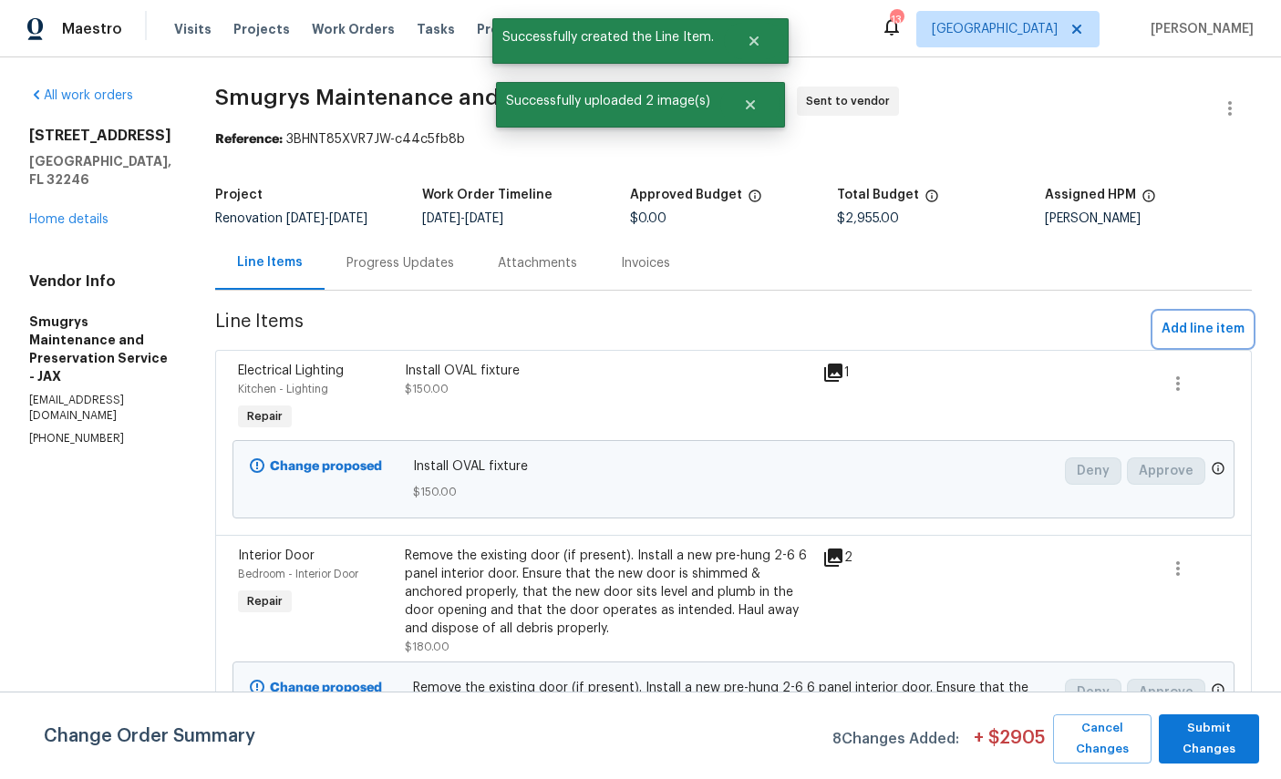
click at [1204, 333] on span "Add line item" at bounding box center [1202, 329] width 83 height 23
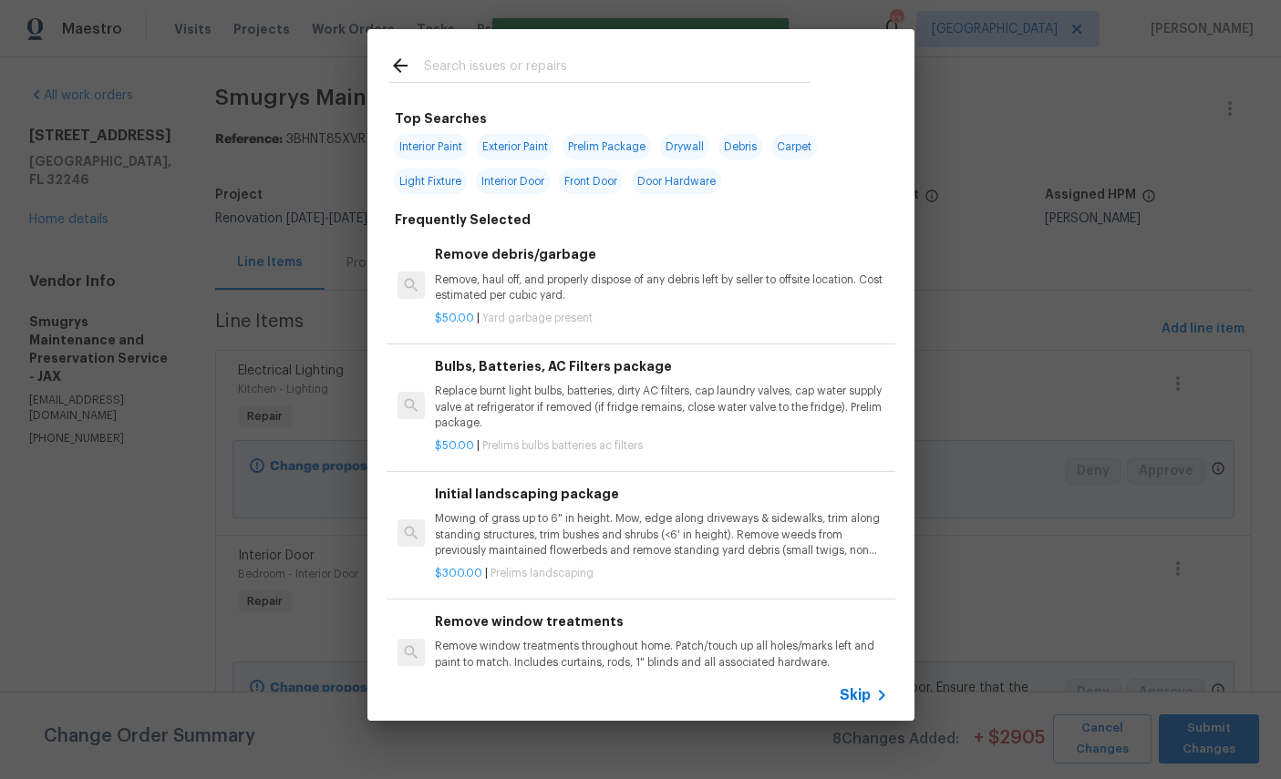
click at [598, 50] on div at bounding box center [599, 65] width 465 height 72
click at [709, 49] on div at bounding box center [599, 65] width 465 height 72
click at [548, 65] on input "text" at bounding box center [617, 68] width 387 height 27
type input "Door"
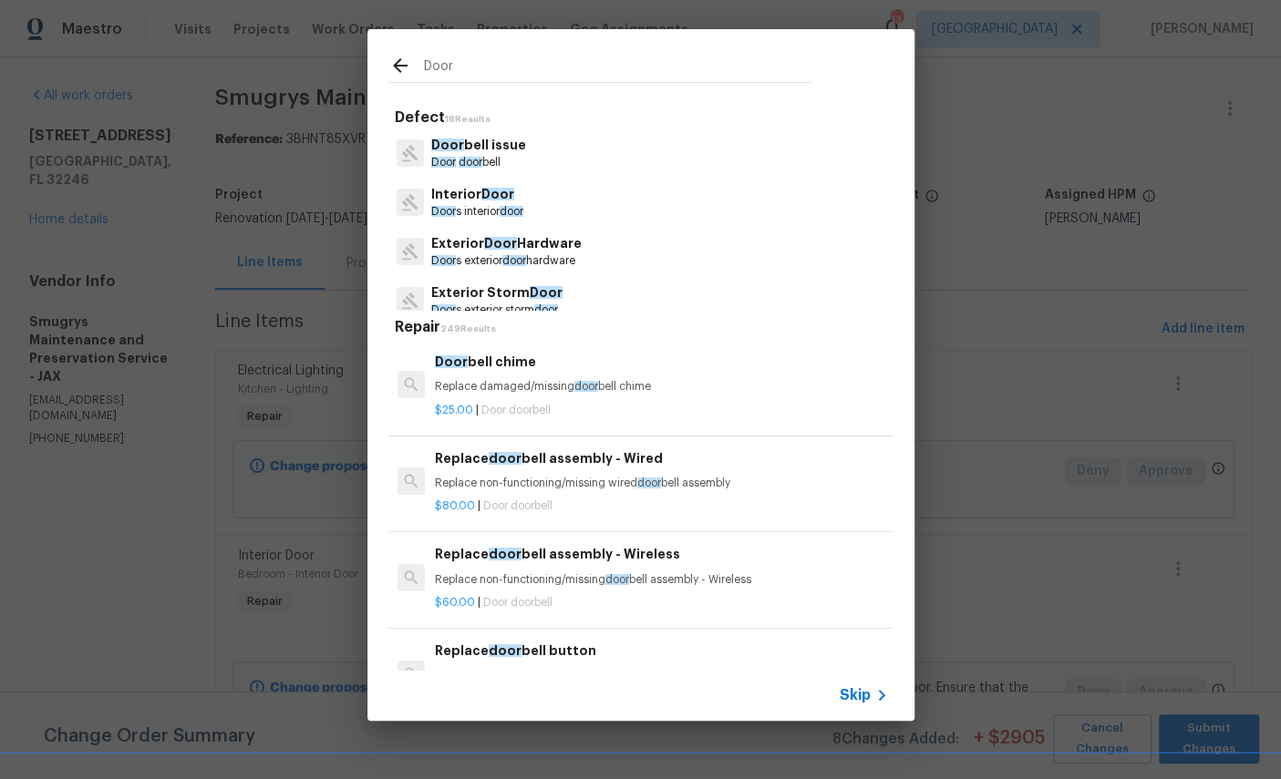
click at [493, 201] on p "Interior Door" at bounding box center [477, 194] width 92 height 19
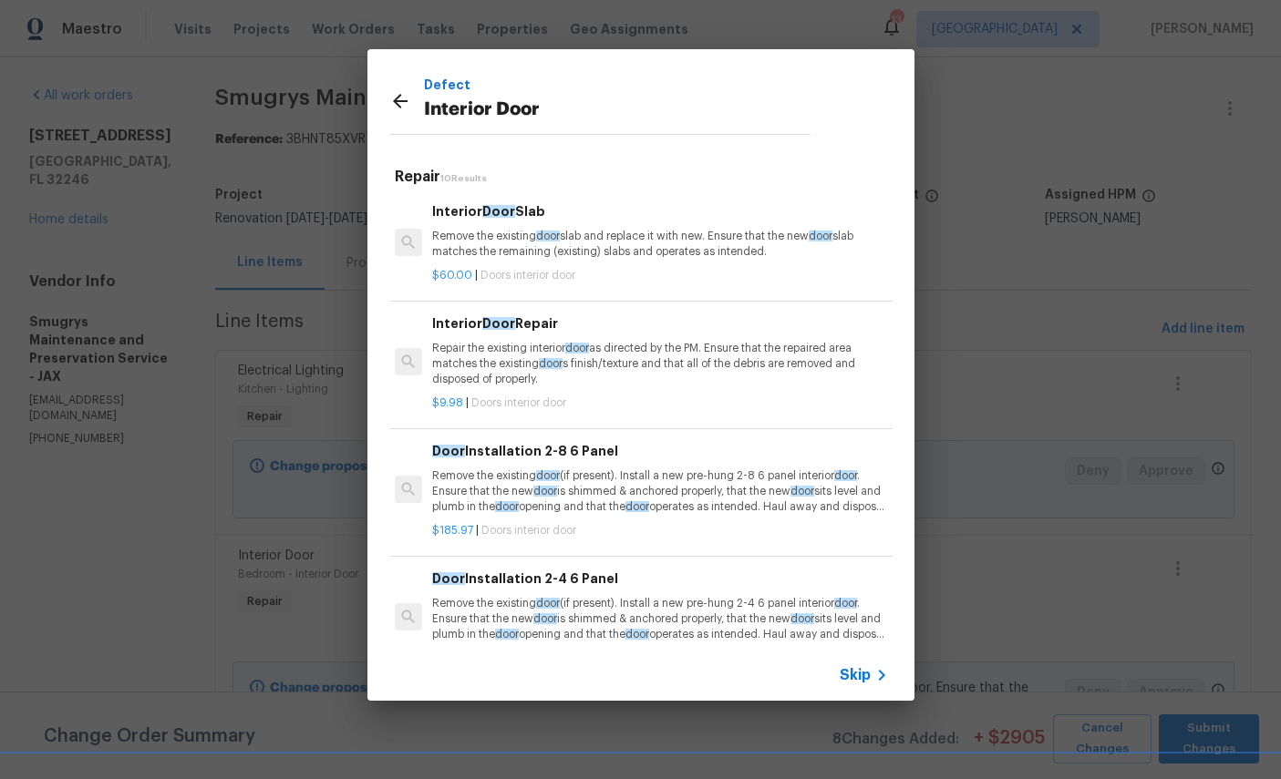
scroll to position [0, 3]
click at [404, 98] on icon at bounding box center [400, 101] width 22 height 22
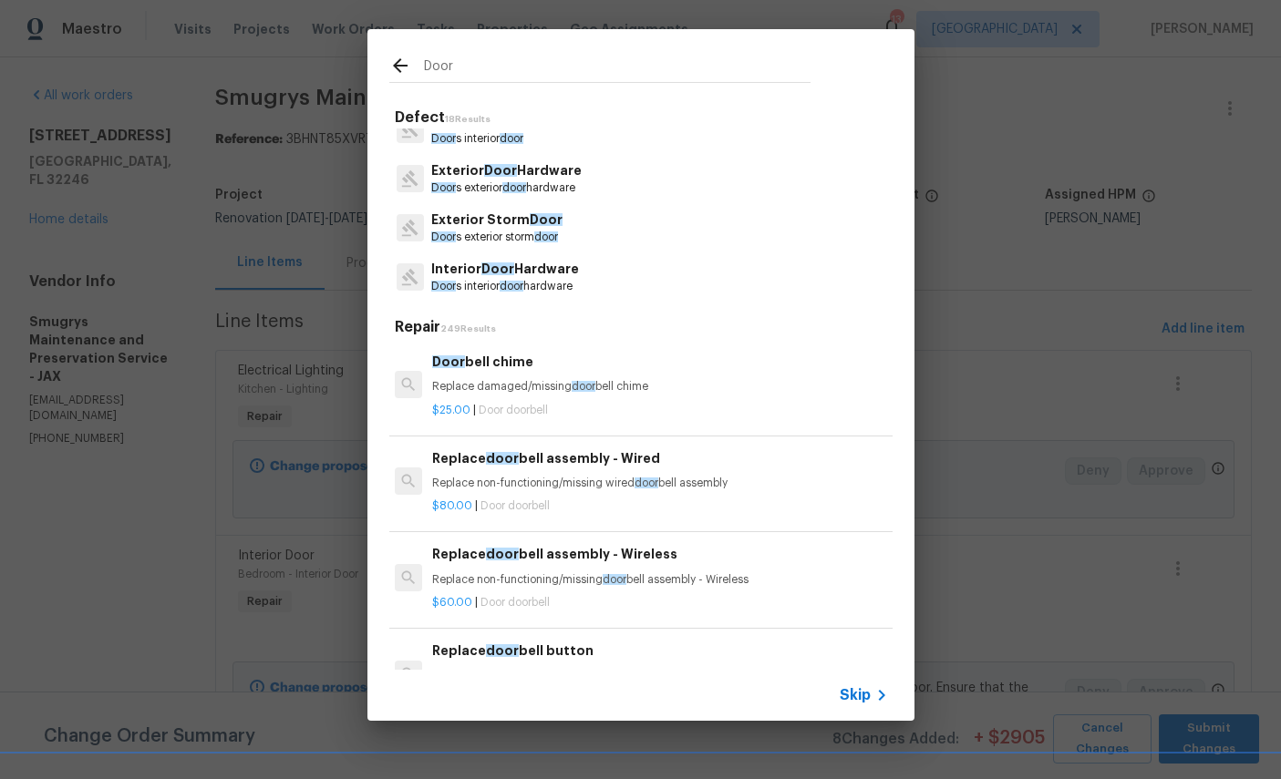
scroll to position [98, 0]
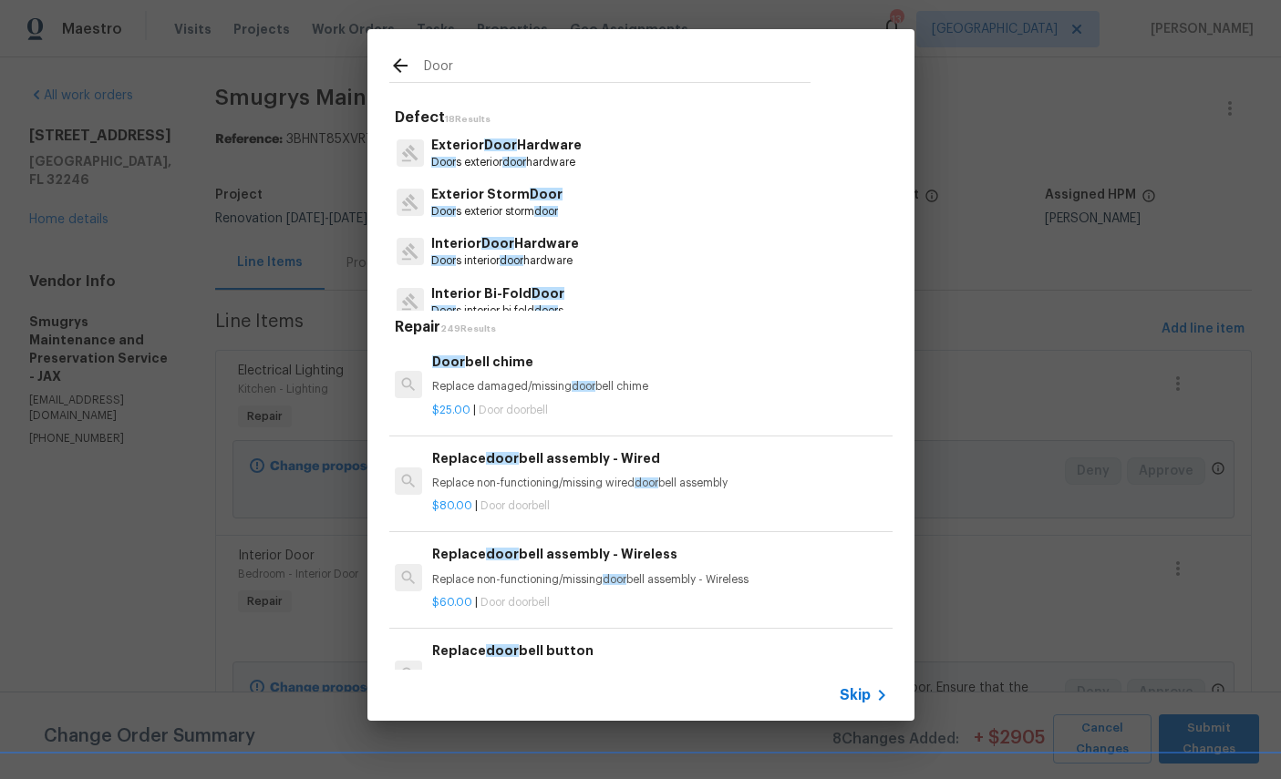
click at [545, 247] on p "Interior Door Hardware" at bounding box center [505, 243] width 148 height 19
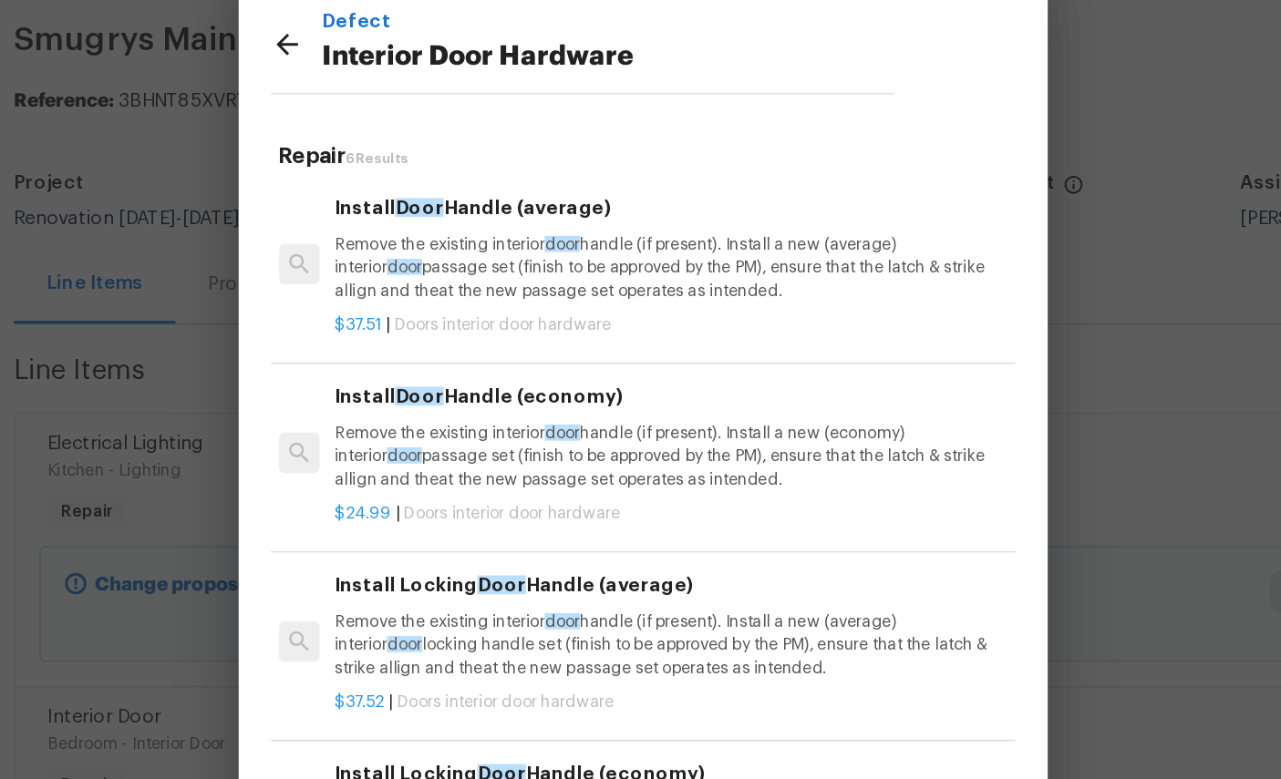
click at [432, 356] on p "Remove the existing interior door handle (if present). Install a new (economy) …" at bounding box center [658, 379] width 452 height 46
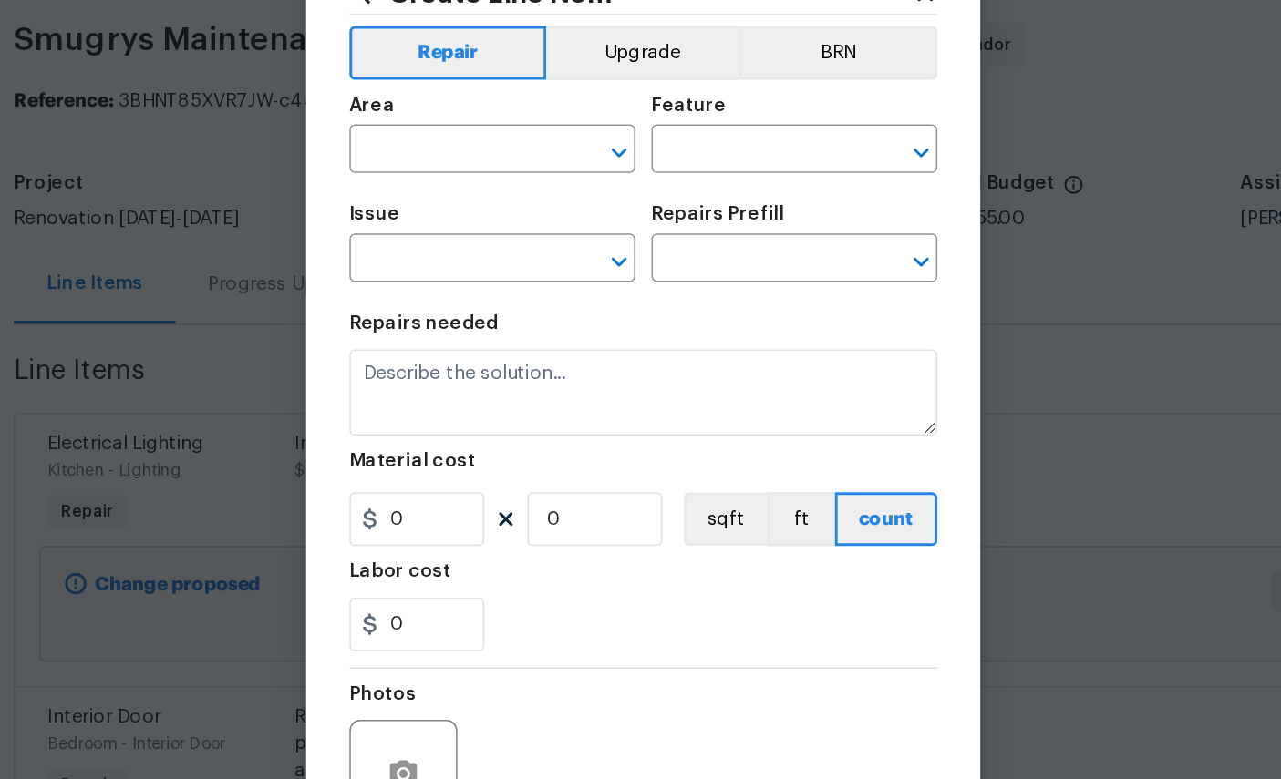
type input "Interior Door"
type input "Interior Door Hardware"
type input "Install Door Handle (economy) $24.99"
type textarea "Remove the existing interior door handle (if present). Install a new (economy) …"
type input "24.99"
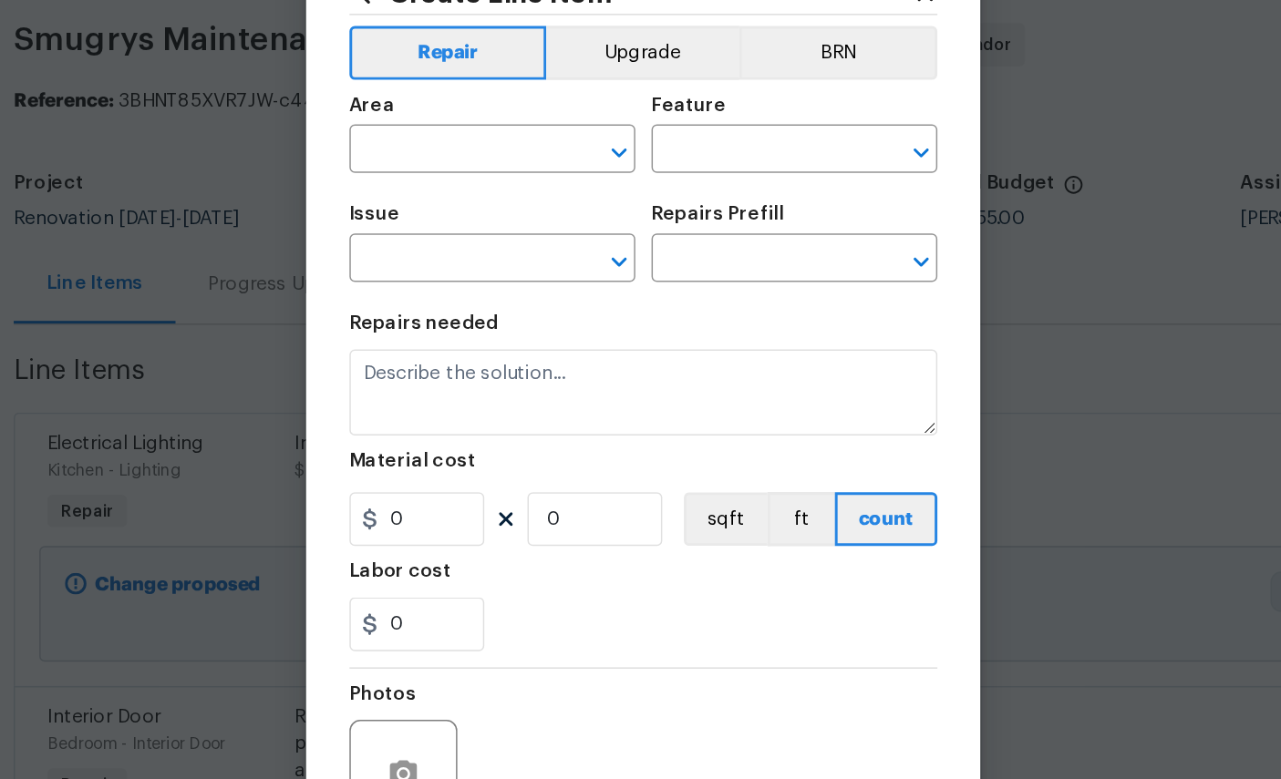
type input "1"
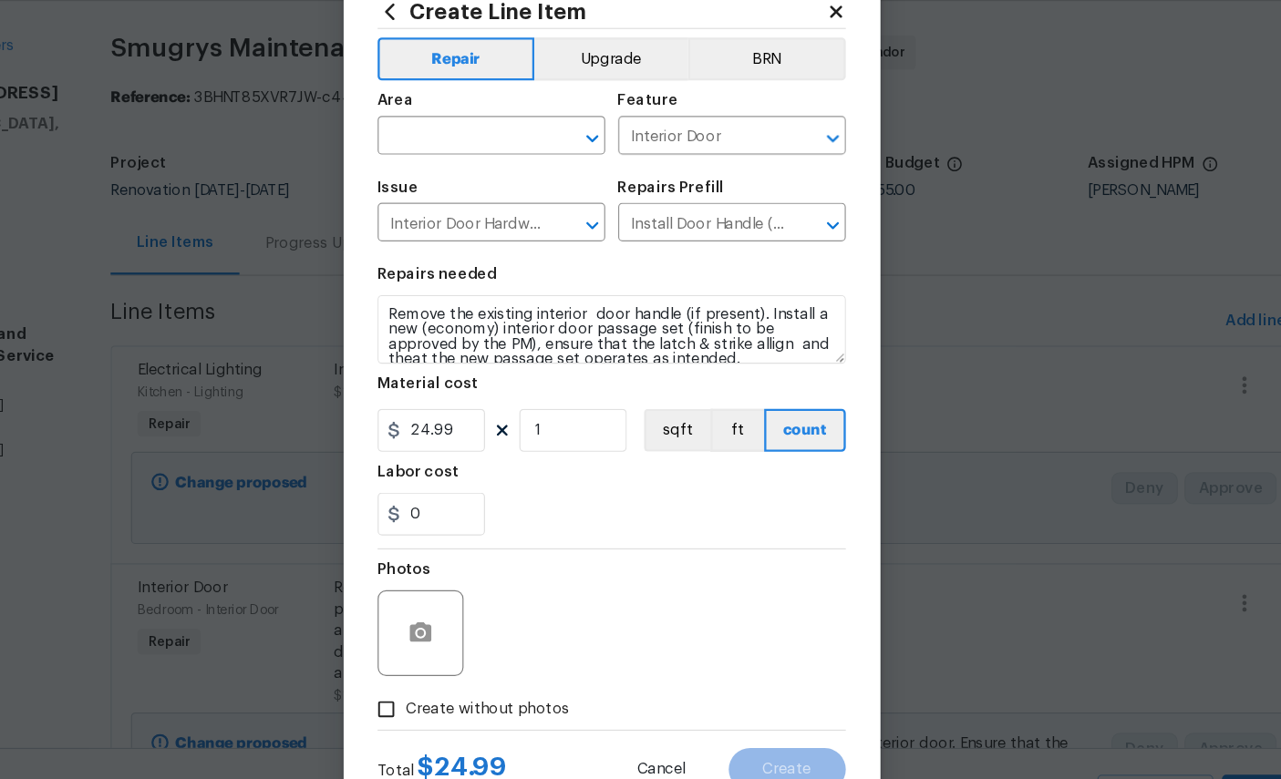
click at [442, 160] on input "text" at bounding box center [513, 174] width 142 height 28
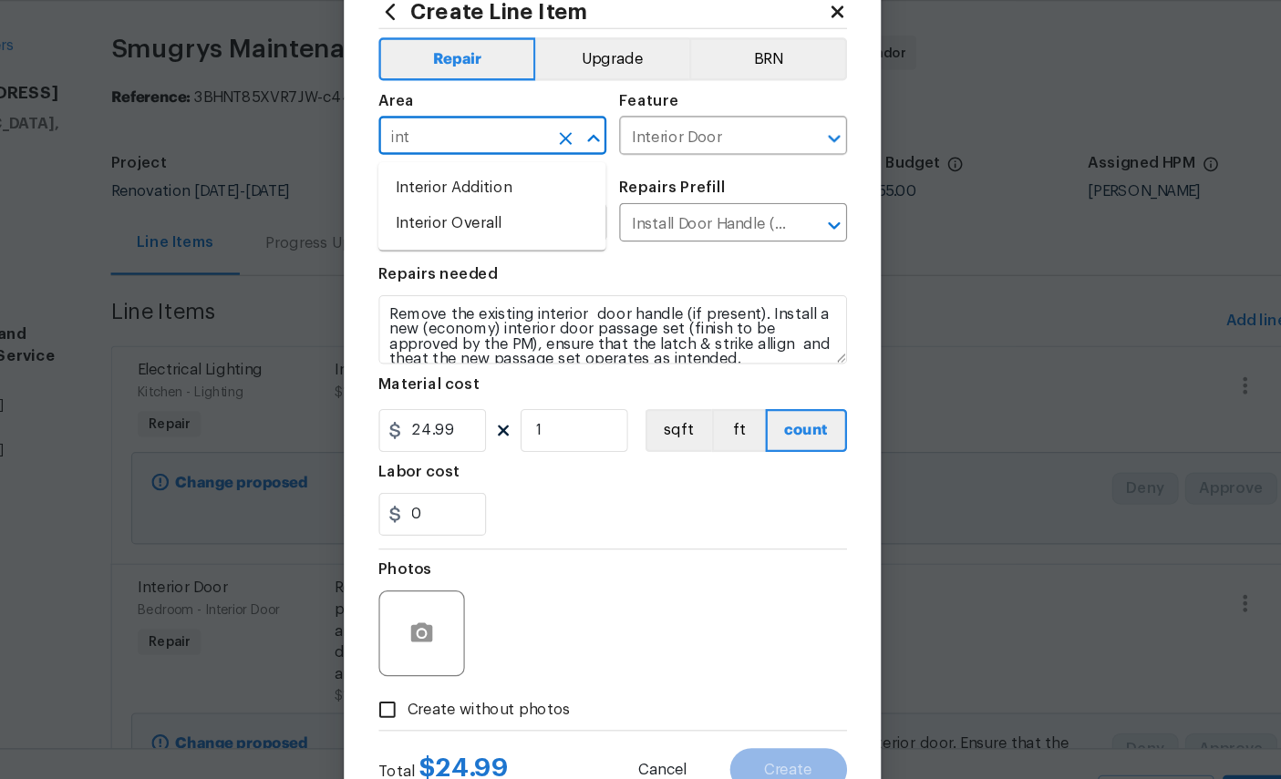
click at [442, 232] on li "Interior Overall" at bounding box center [538, 247] width 193 height 30
type input "Interior Overall"
click at [442, 404] on input "24.99" at bounding box center [487, 422] width 91 height 36
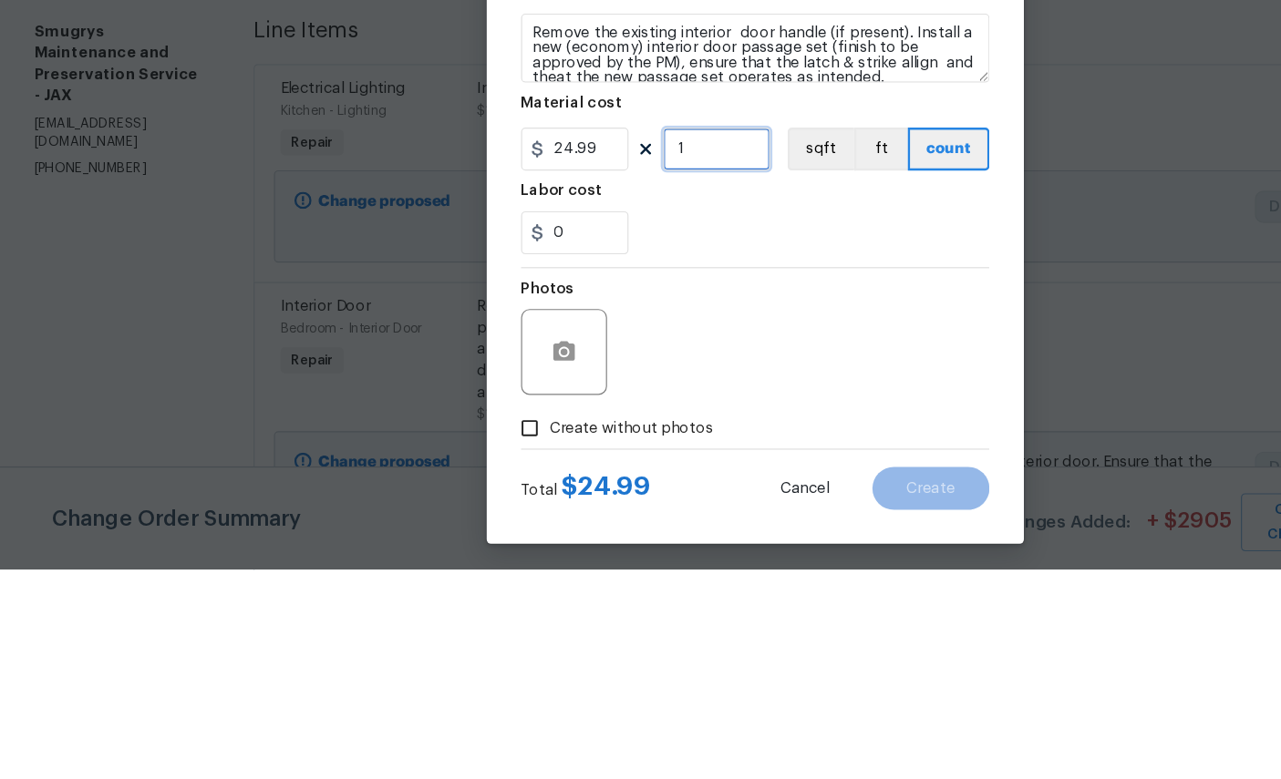
click at [619, 404] on input "1" at bounding box center [608, 422] width 91 height 36
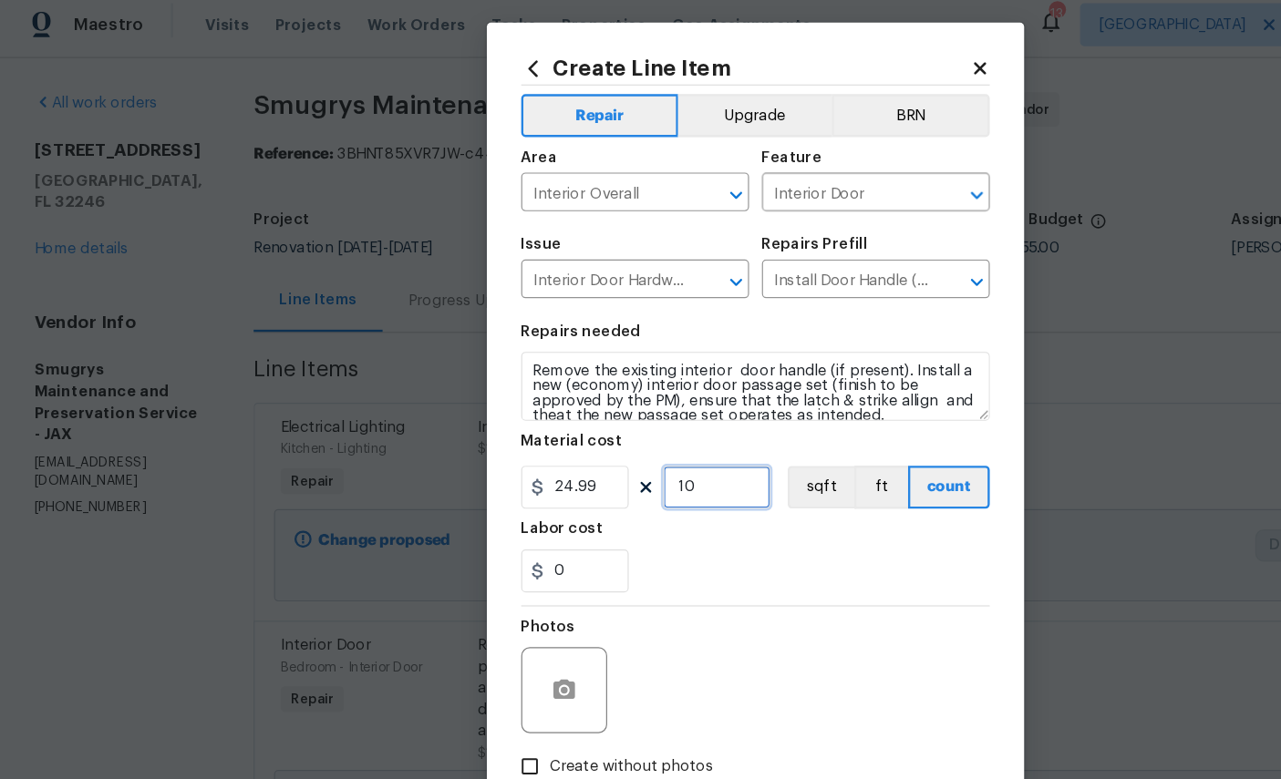
type input "10"
click at [490, 488] on input "0" at bounding box center [487, 493] width 91 height 36
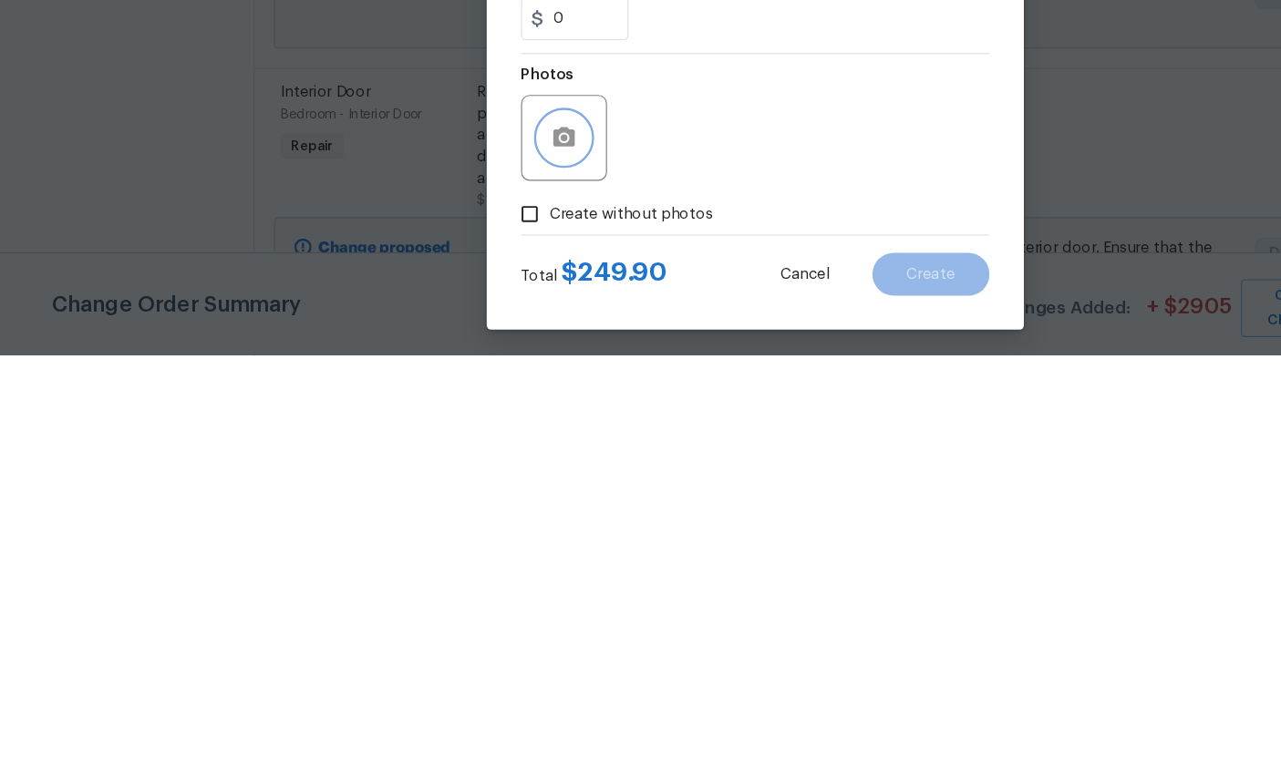
click at [464, 573] on button "button" at bounding box center [479, 595] width 44 height 44
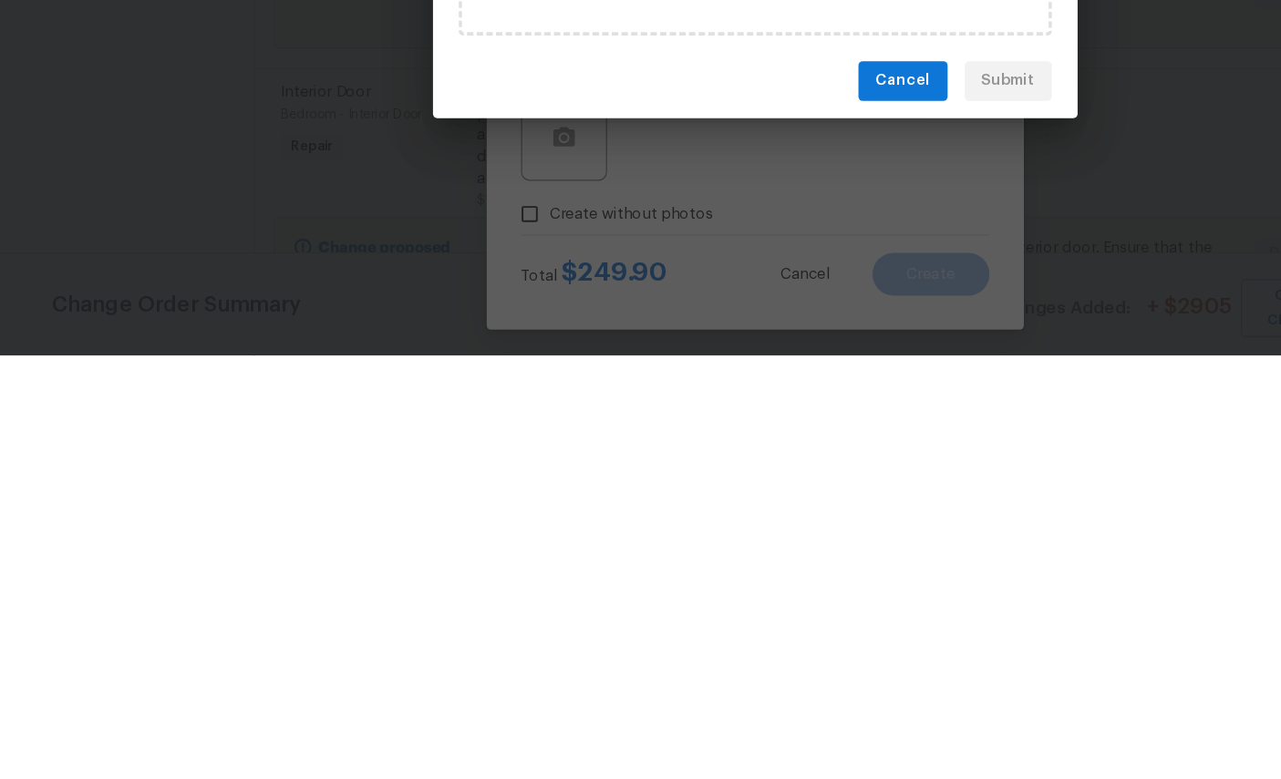
scroll to position [69, 0]
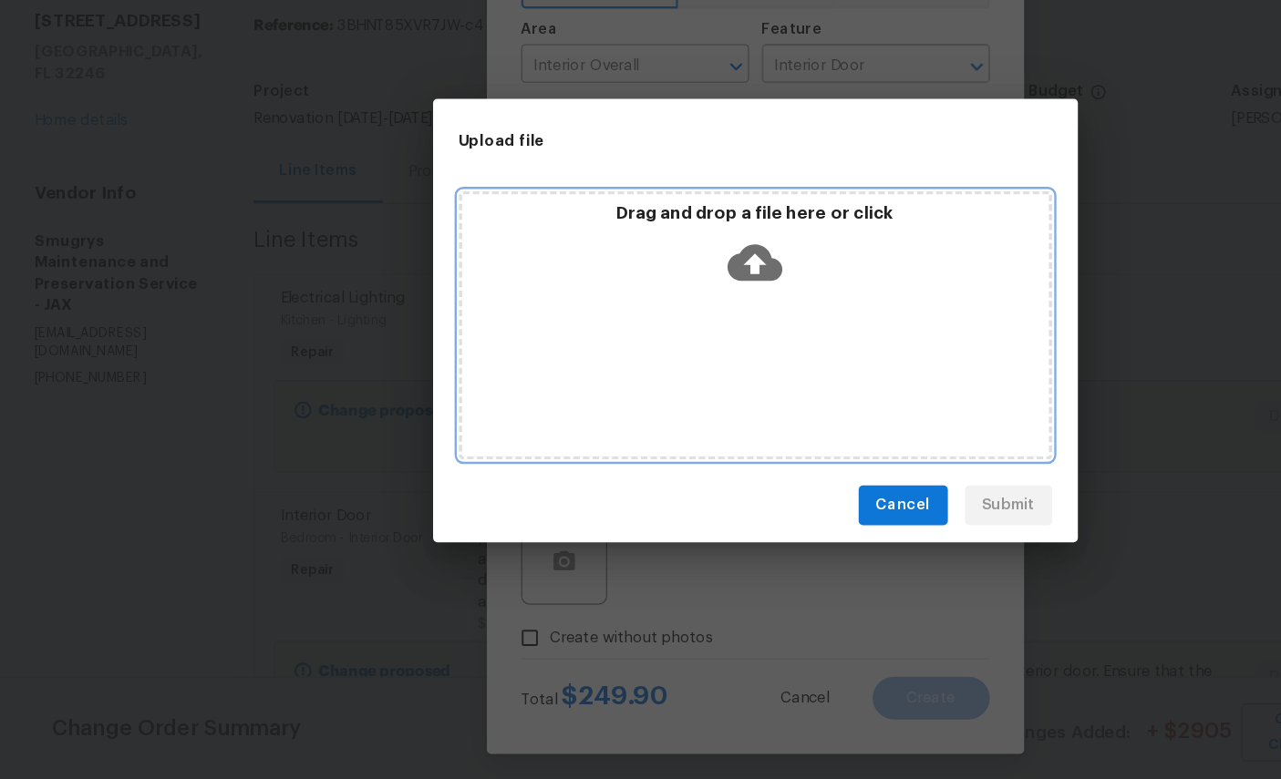
click at [641, 325] on icon at bounding box center [640, 340] width 46 height 31
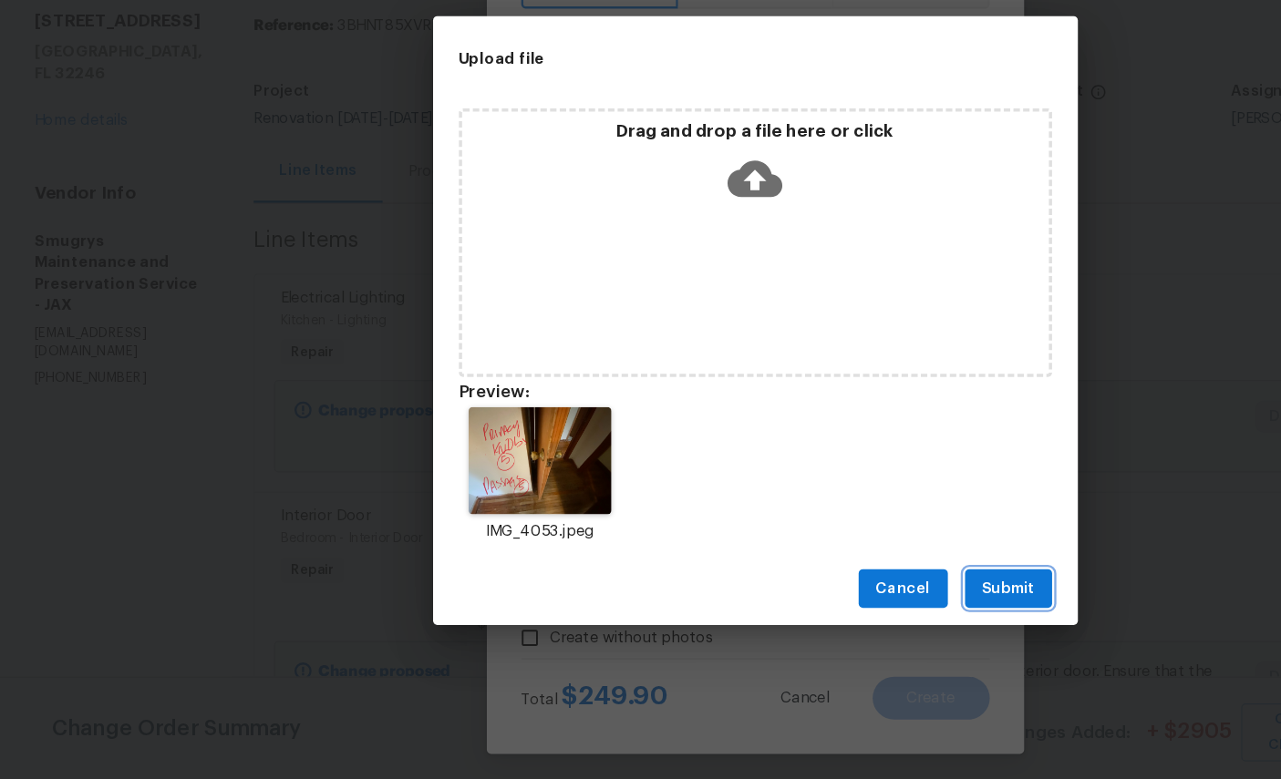
click at [862, 606] on span "Submit" at bounding box center [855, 617] width 45 height 23
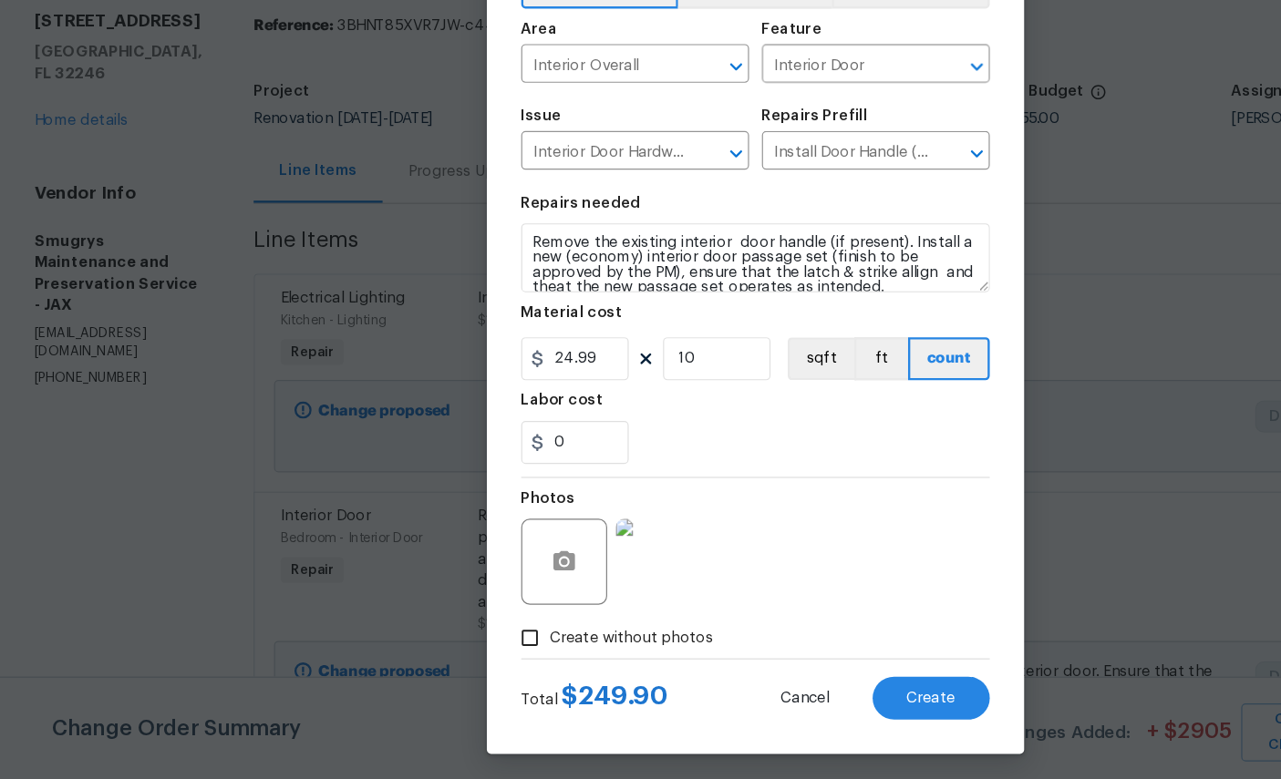
click at [798, 692] on button "Create" at bounding box center [789, 710] width 99 height 36
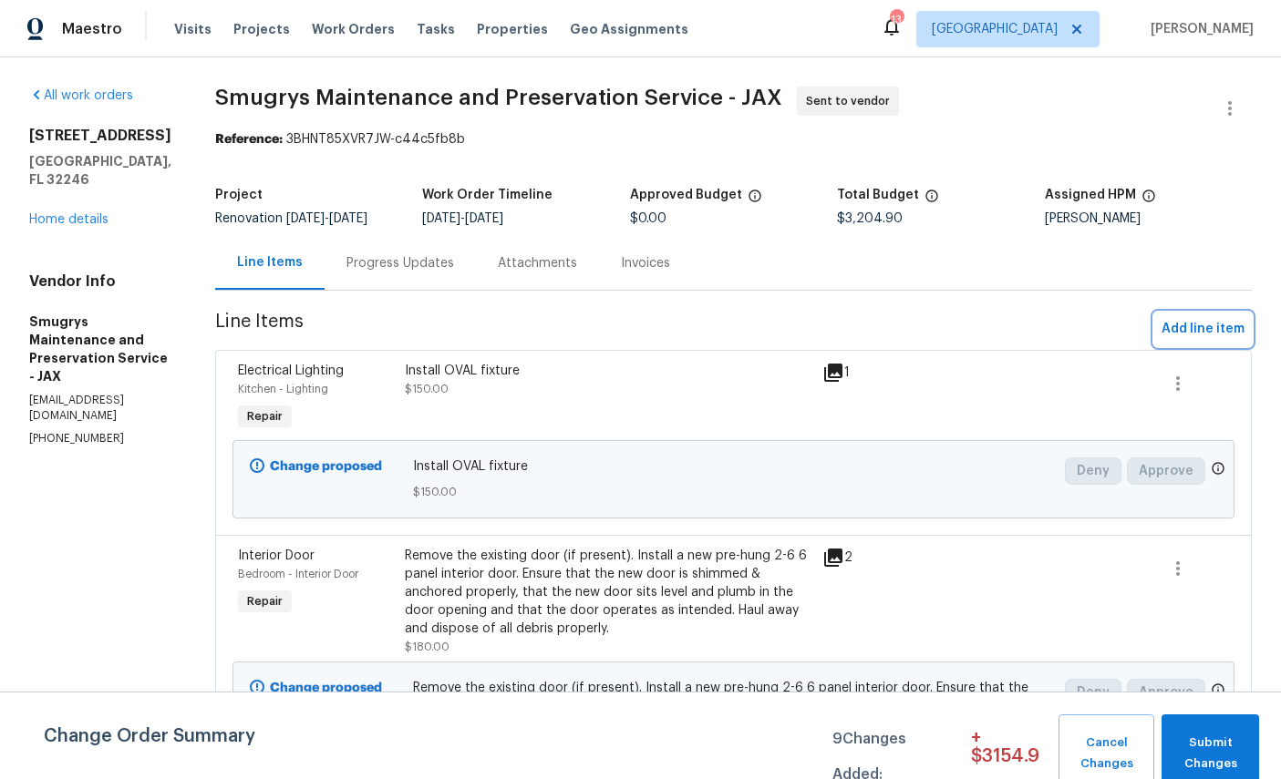
click at [1207, 315] on button "Add line item" at bounding box center [1203, 330] width 98 height 34
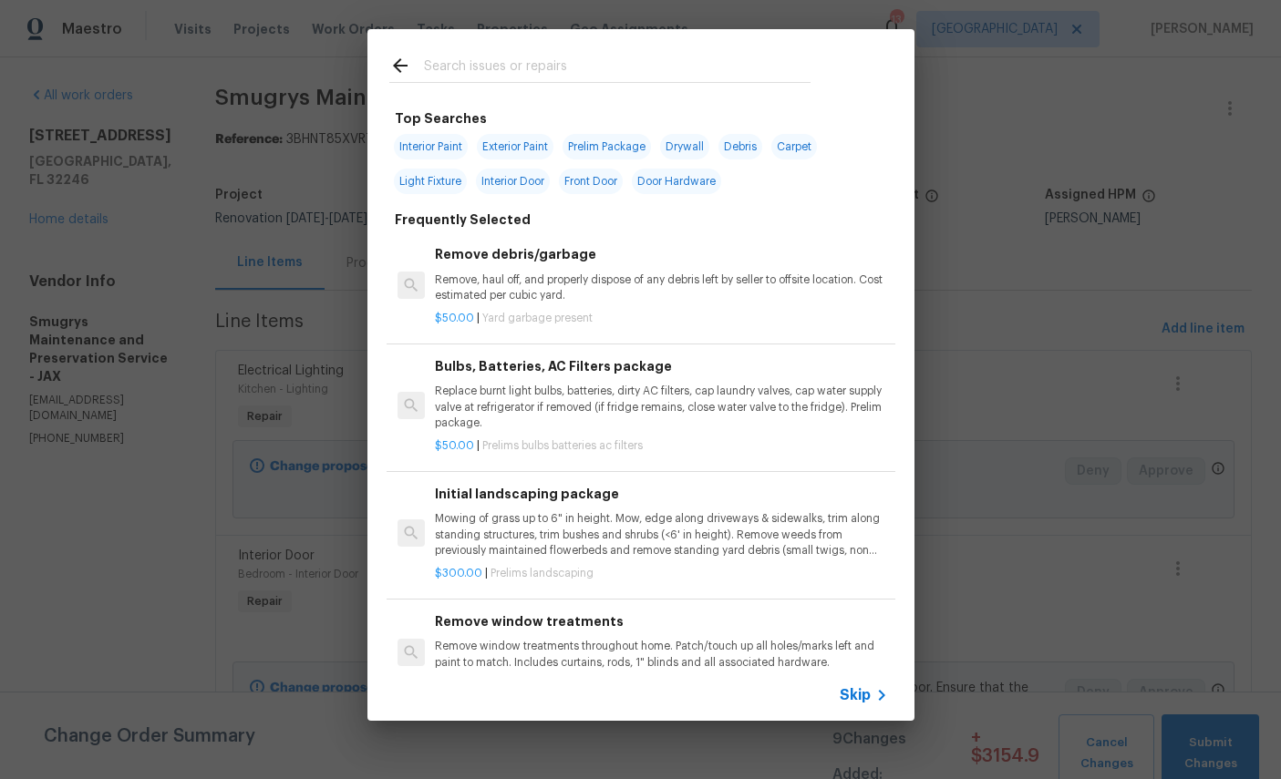
click at [607, 46] on div at bounding box center [599, 65] width 465 height 72
click at [586, 58] on input "text" at bounding box center [617, 68] width 387 height 27
click at [585, 57] on input "text" at bounding box center [617, 68] width 387 height 27
type input "Light"
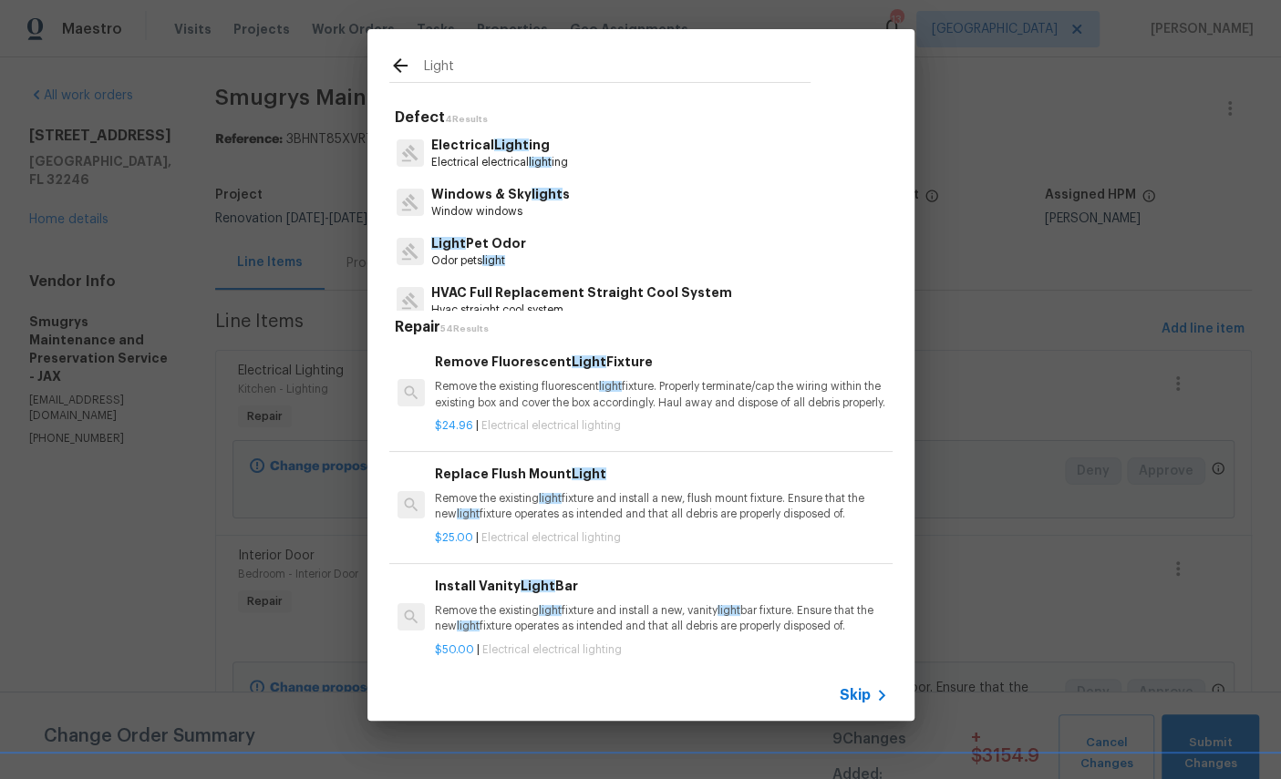
click at [505, 150] on span "Light" at bounding box center [511, 145] width 35 height 13
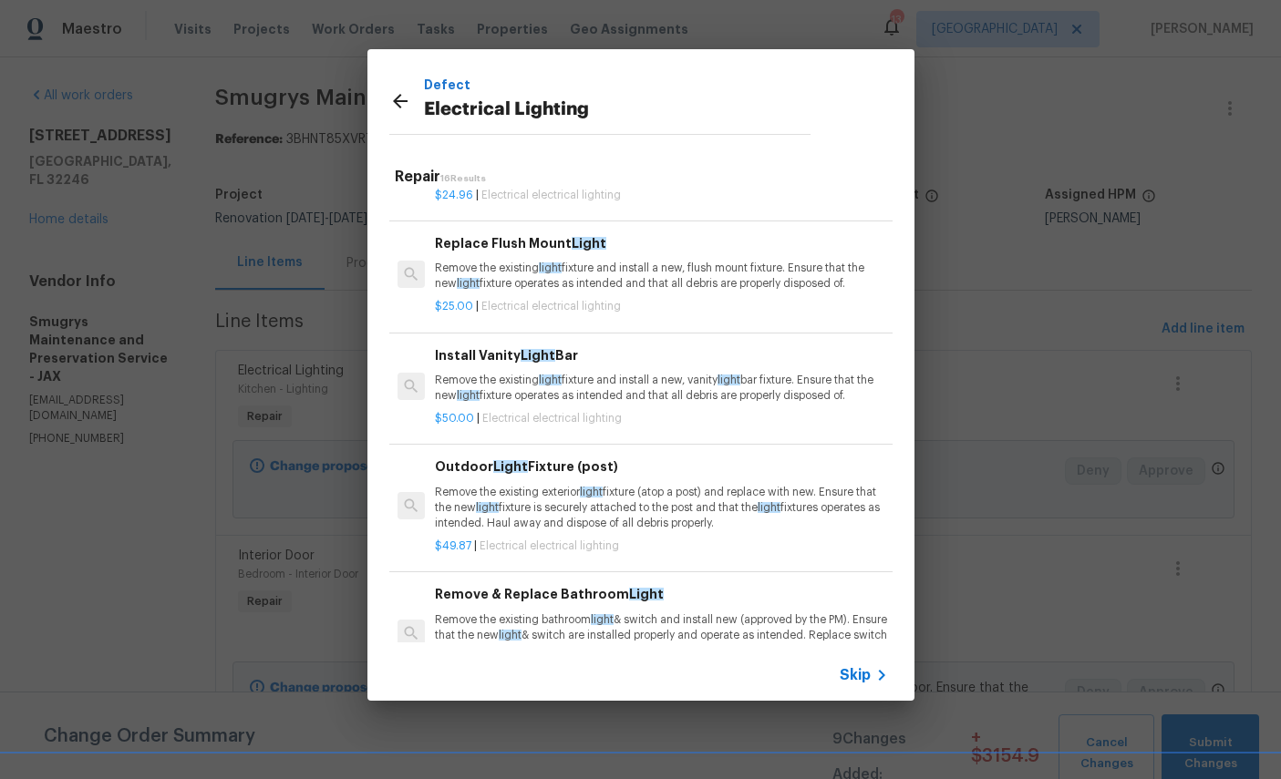
scroll to position [78, 0]
click at [707, 510] on p "Remove the existing exterior light fixture (atop a post) and replace with new. …" at bounding box center [661, 510] width 452 height 46
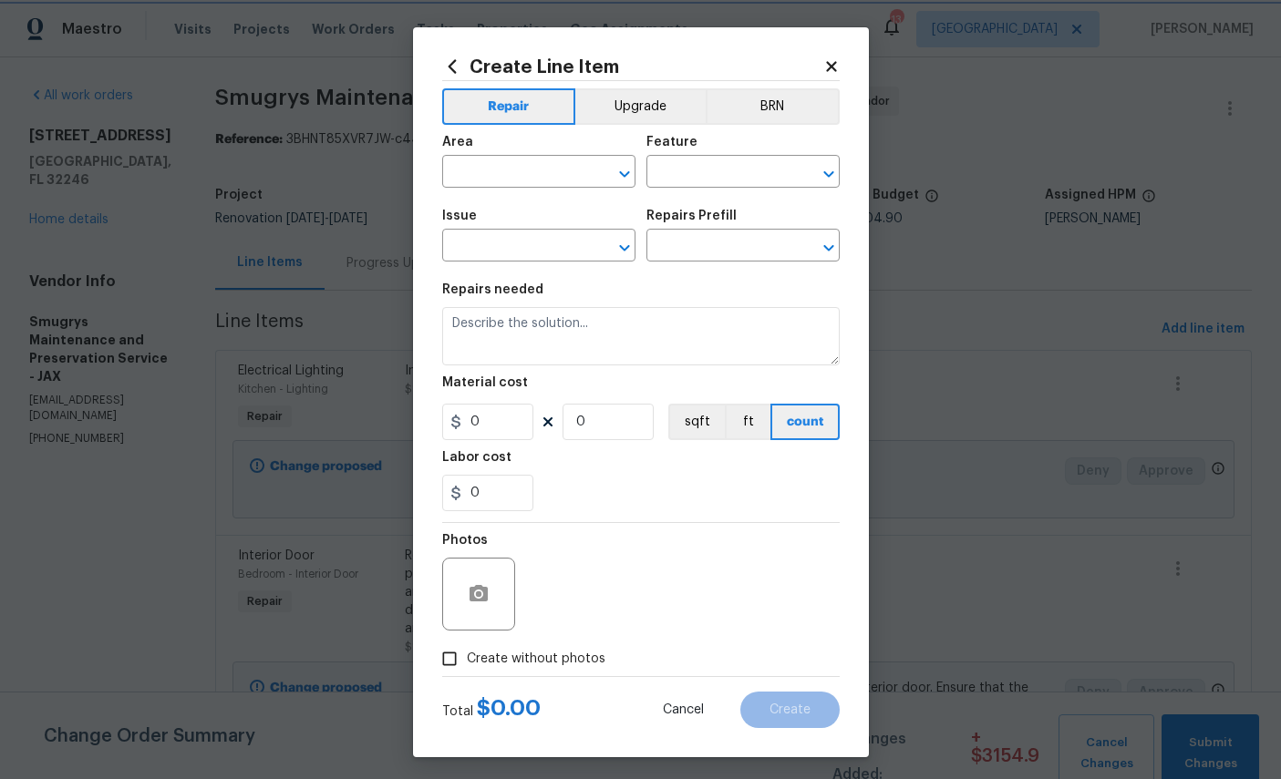
type input "Electrical Lighting"
type input "Outdoor Light Fixture (post) $49.87"
type textarea "Remove the existing exterior light fixture (atop a post) and replace with new. …"
type input "49.87"
type input "1"
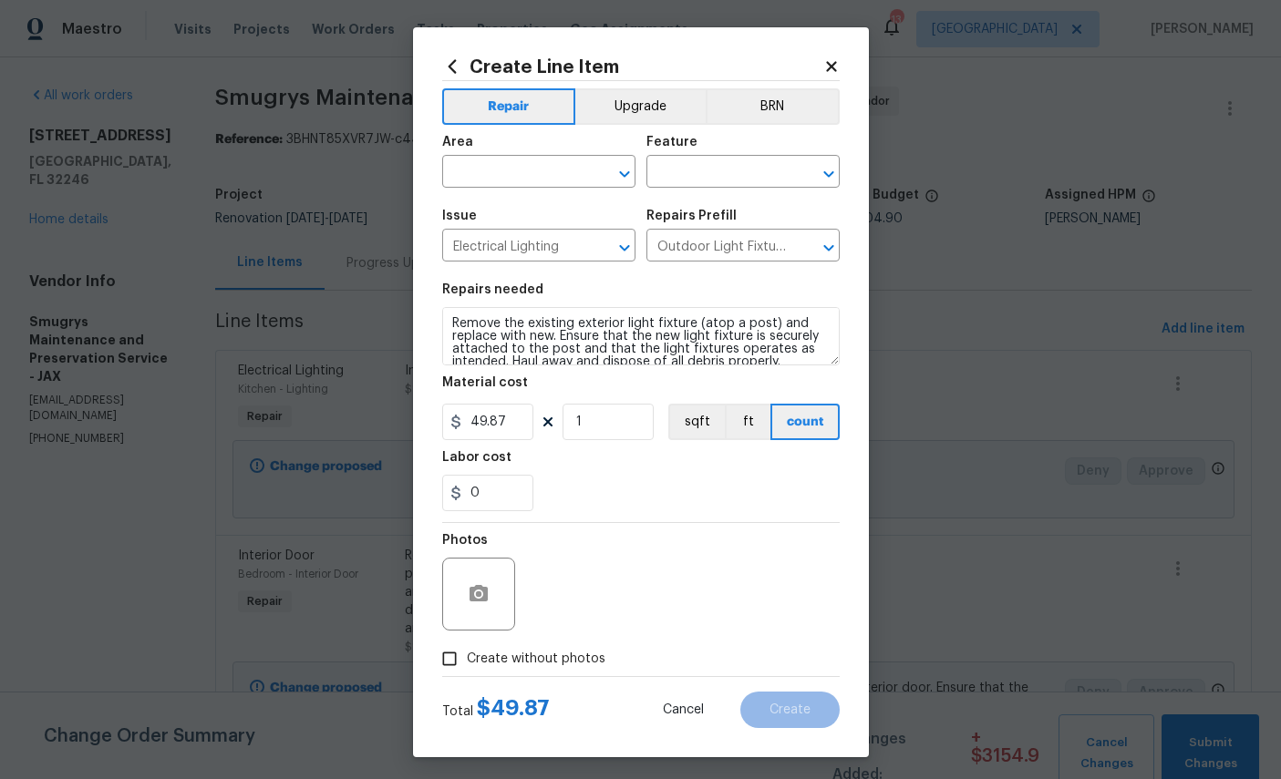
click at [523, 178] on input "text" at bounding box center [513, 174] width 142 height 28
click at [496, 214] on li "Carport" at bounding box center [538, 216] width 193 height 30
type input "Carport"
click at [741, 165] on input "text" at bounding box center [717, 174] width 142 height 28
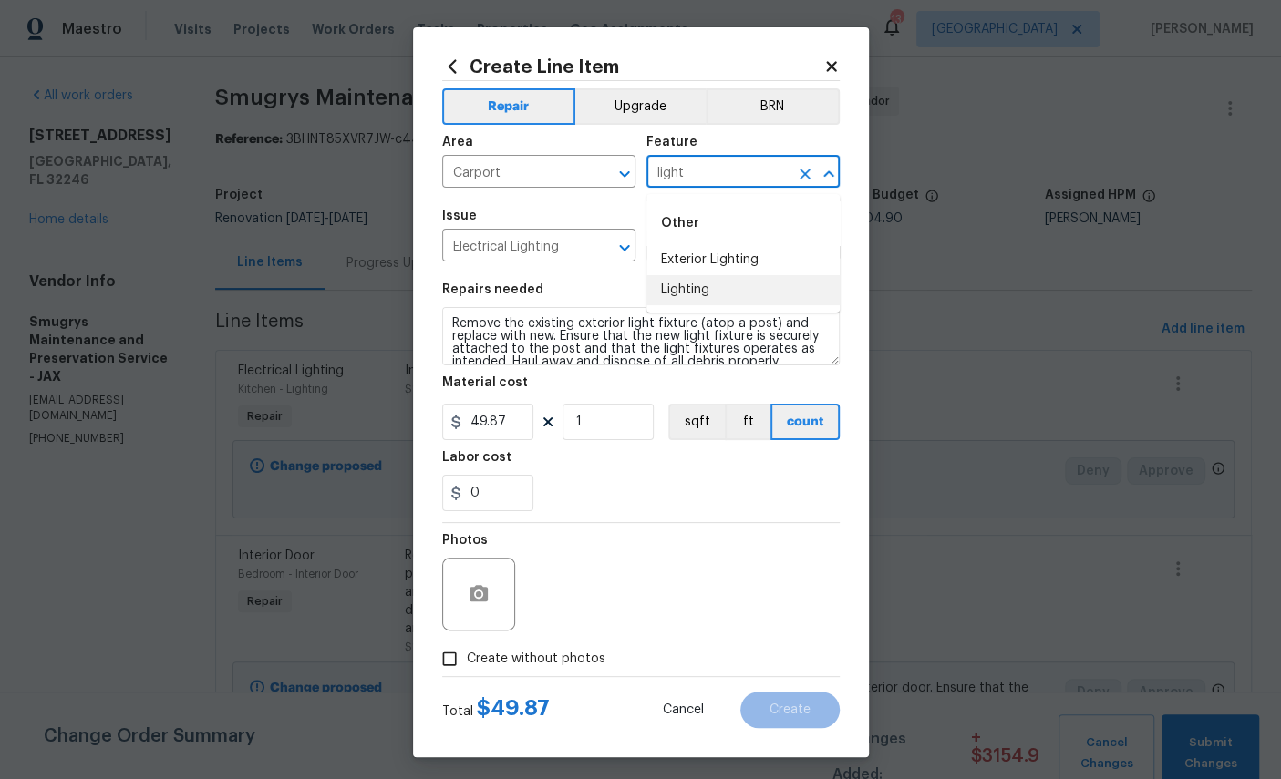
click at [686, 291] on li "Lighting" at bounding box center [742, 290] width 193 height 30
type input "Lighting"
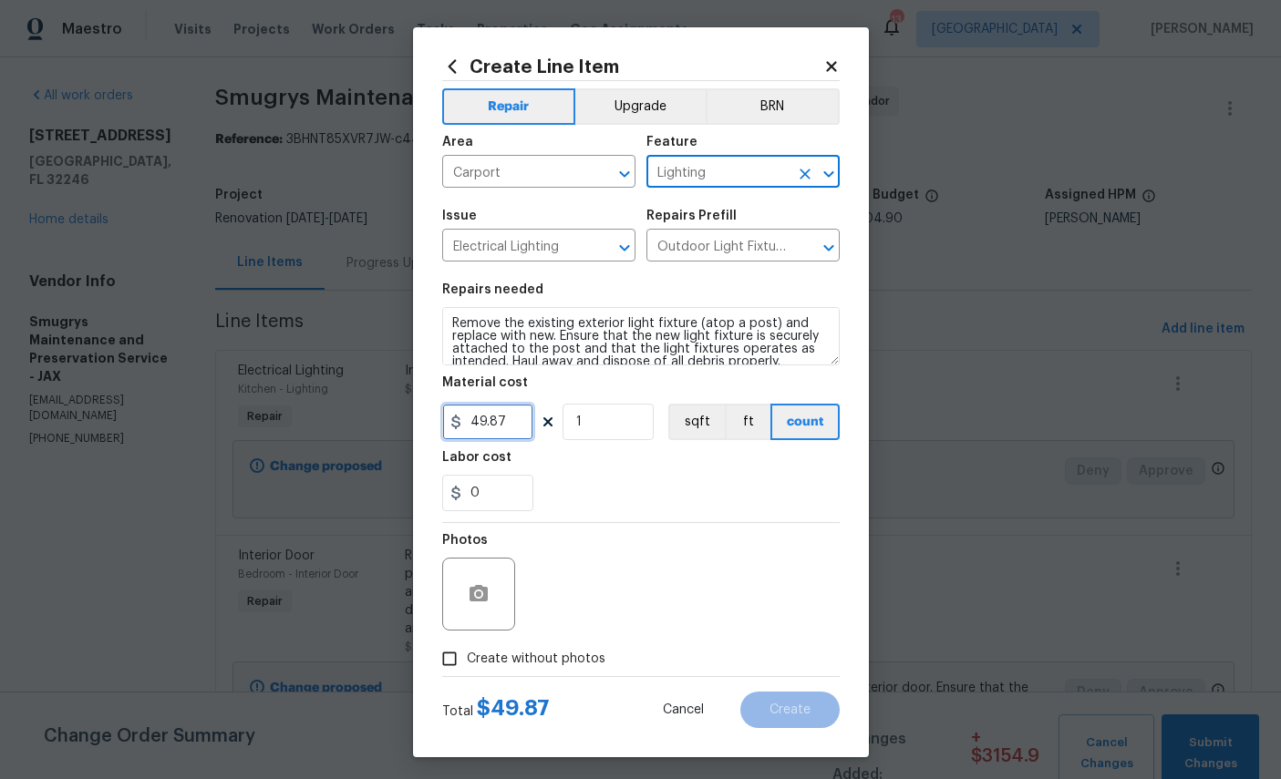
click at [521, 436] on input "49.87" at bounding box center [487, 422] width 91 height 36
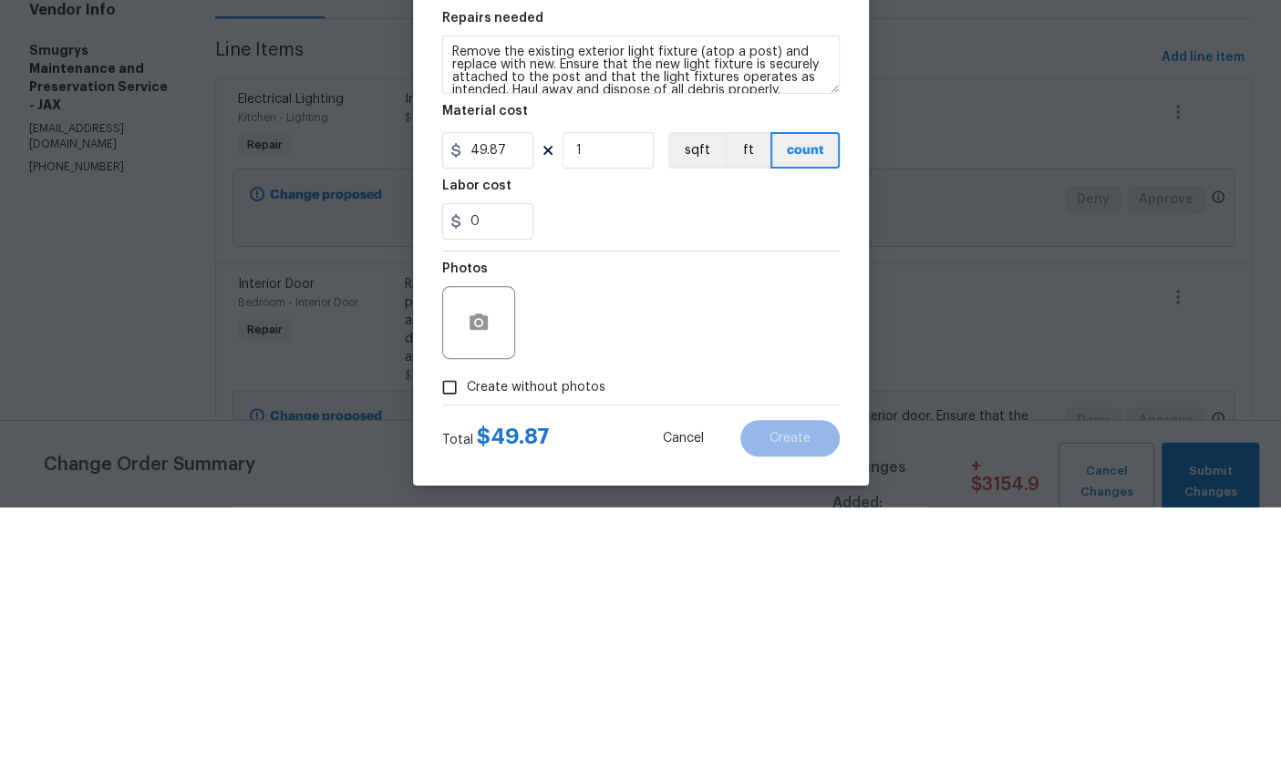
scroll to position [68, 0]
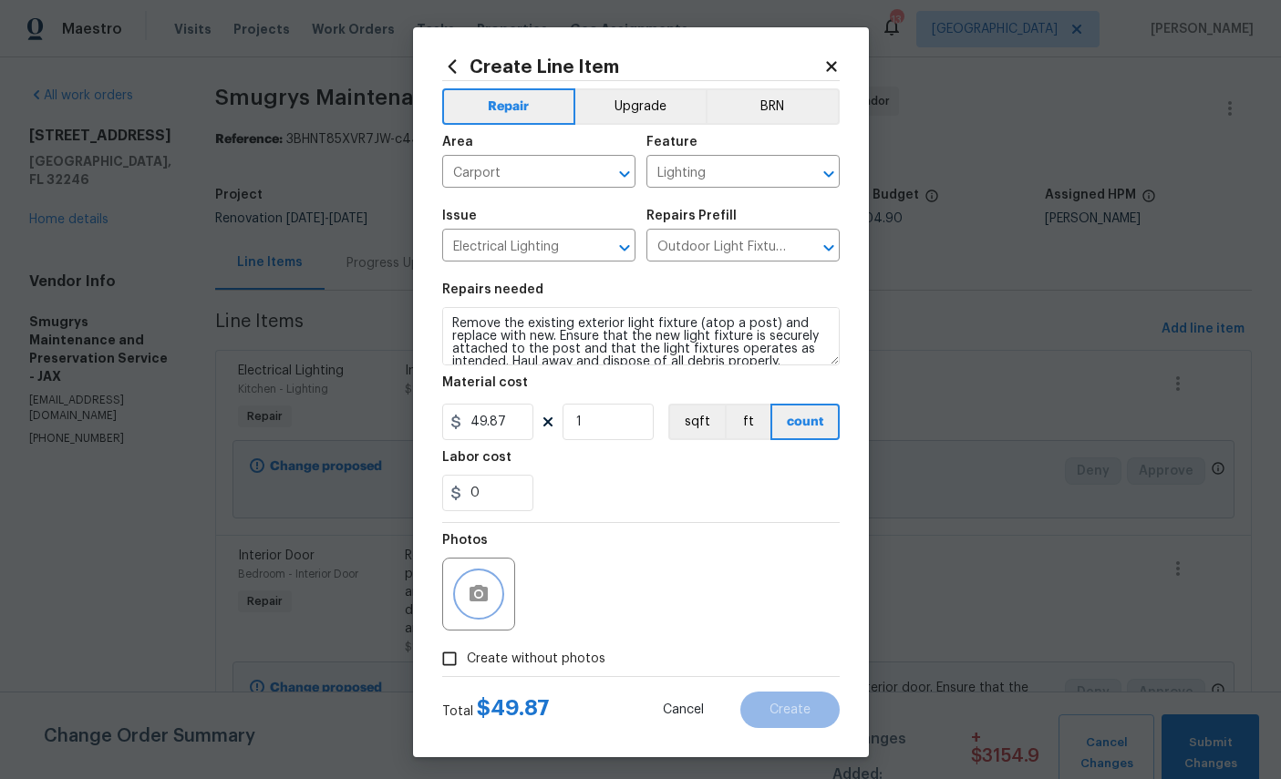
click at [476, 602] on icon "button" at bounding box center [479, 593] width 18 height 16
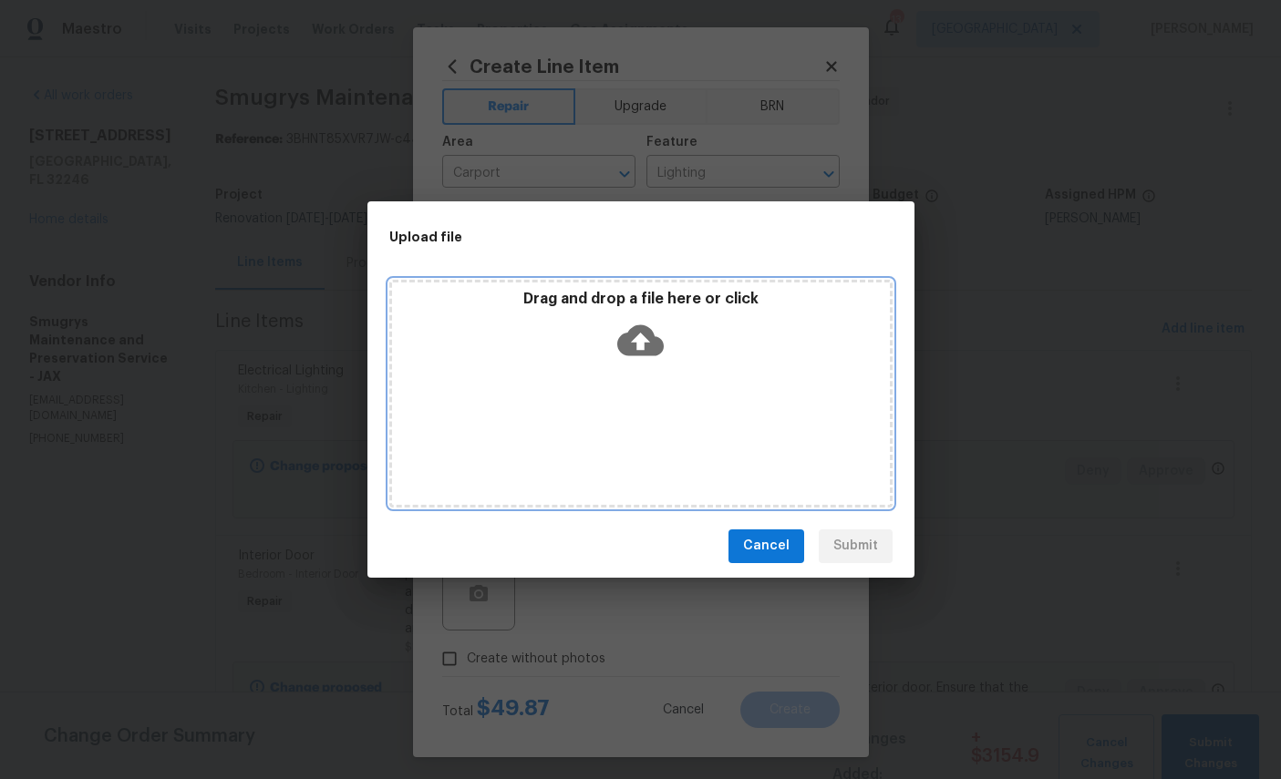
click at [655, 335] on icon at bounding box center [640, 340] width 46 height 31
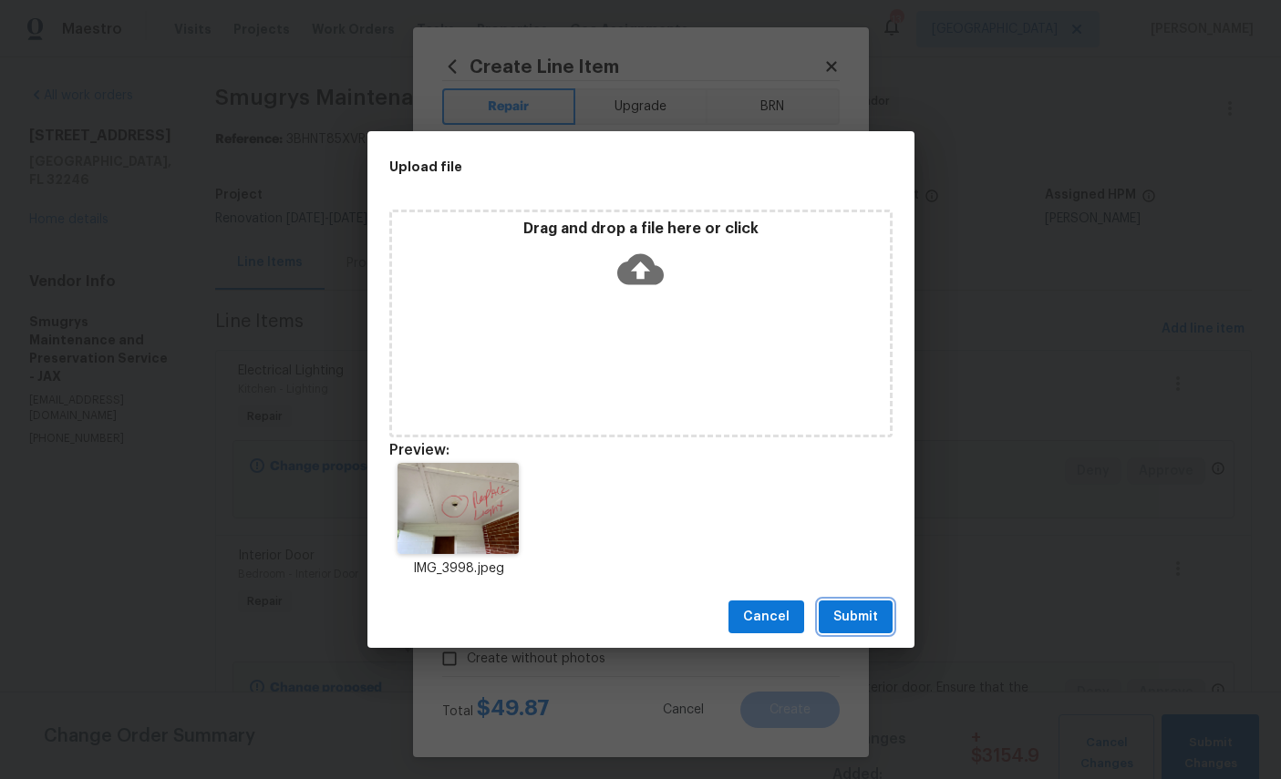
click at [867, 605] on button "Submit" at bounding box center [856, 618] width 74 height 34
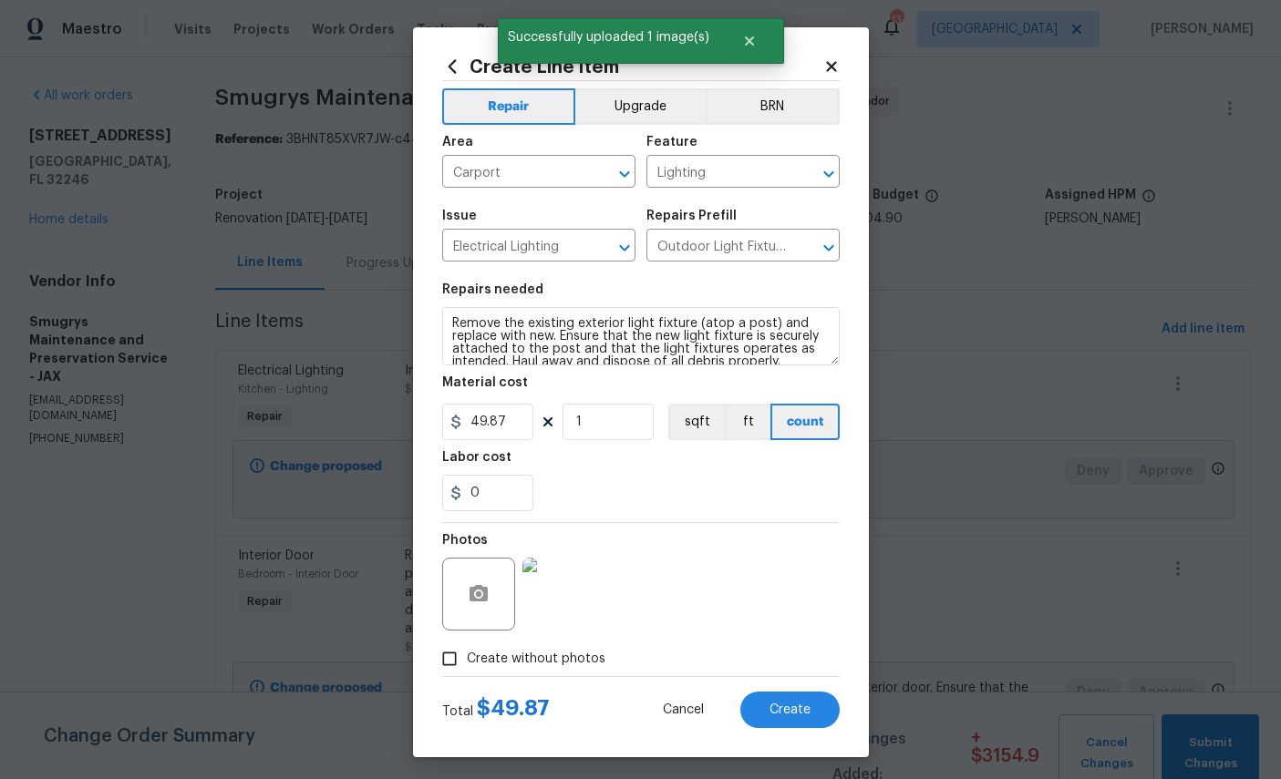
click at [794, 718] on span "Create" at bounding box center [789, 711] width 41 height 14
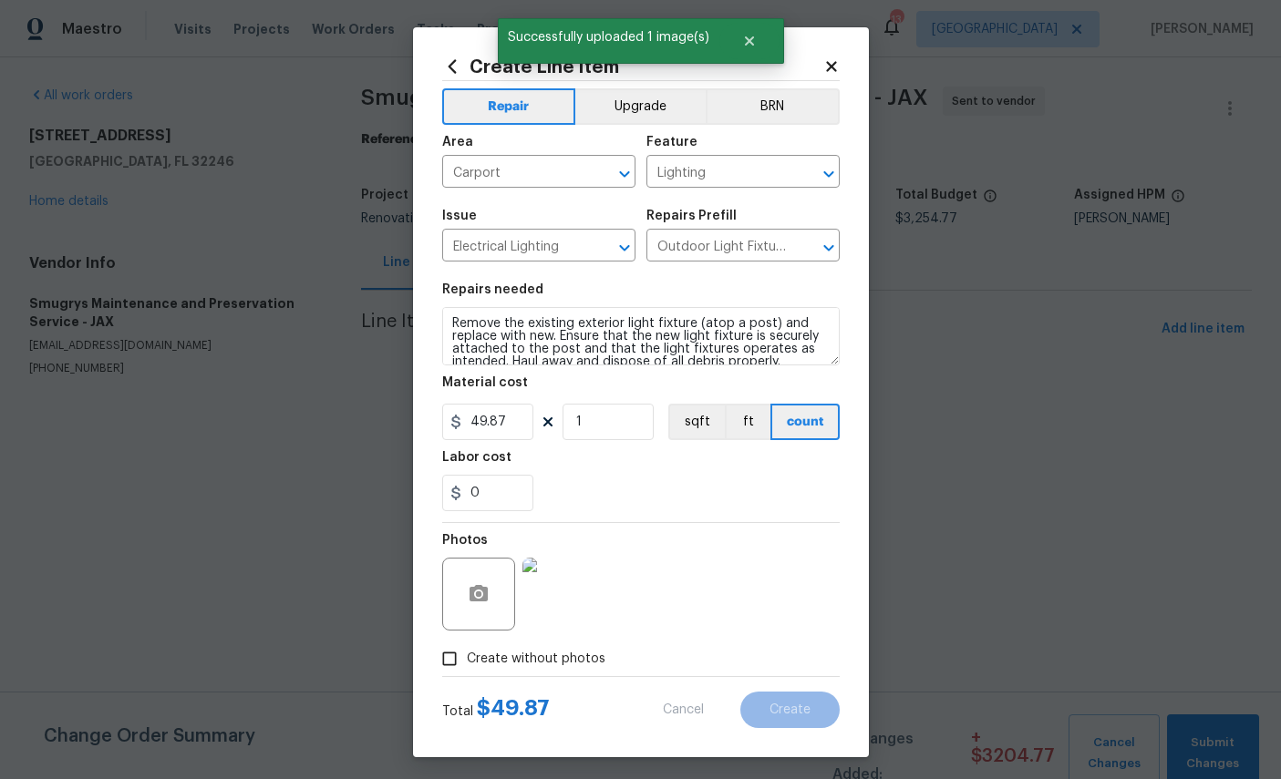
scroll to position [0, 0]
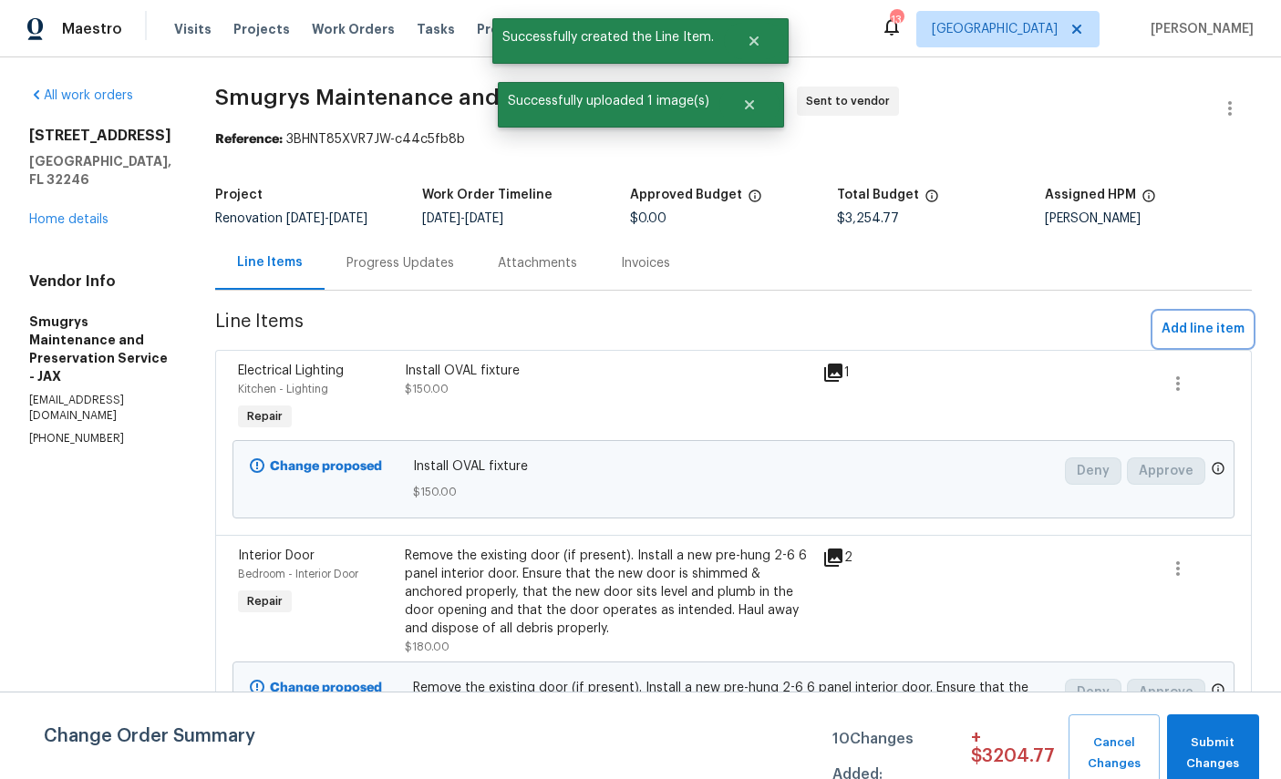
click at [1196, 325] on span "Add line item" at bounding box center [1202, 329] width 83 height 23
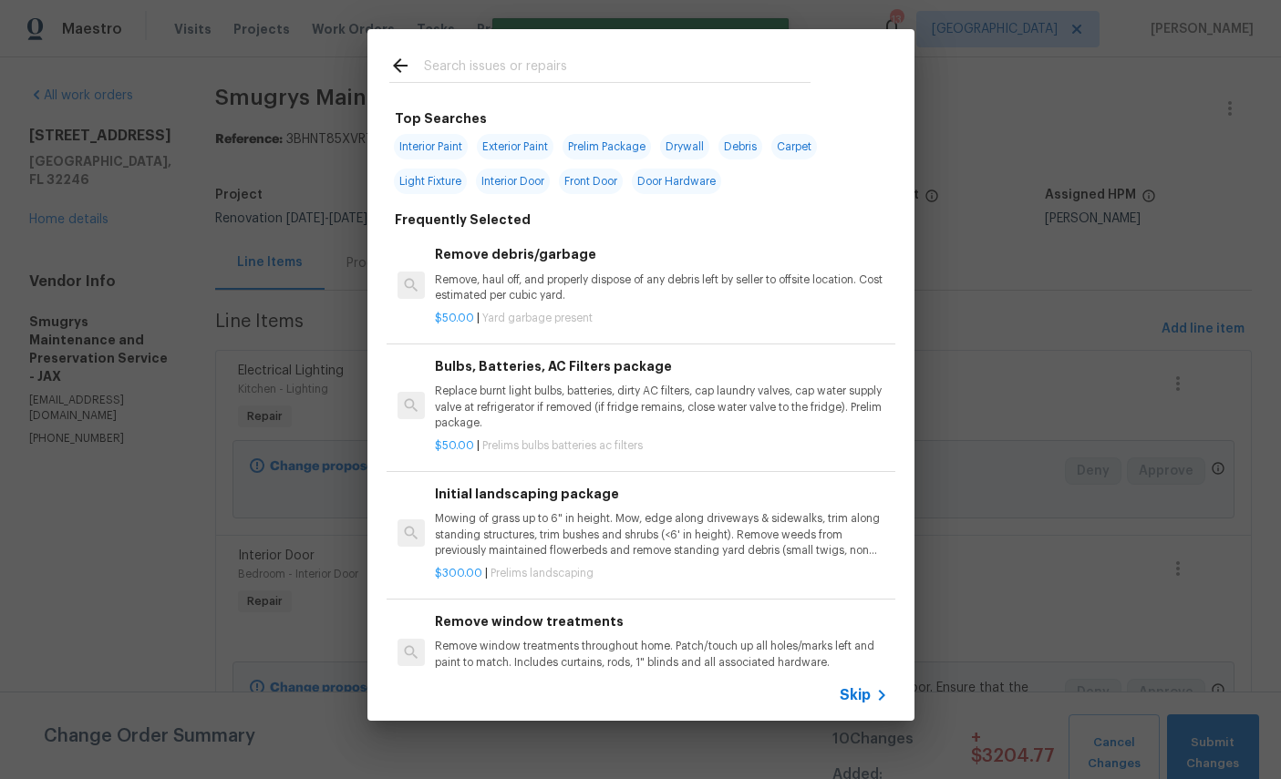
click at [603, 65] on input "text" at bounding box center [617, 68] width 387 height 27
type input "Light"
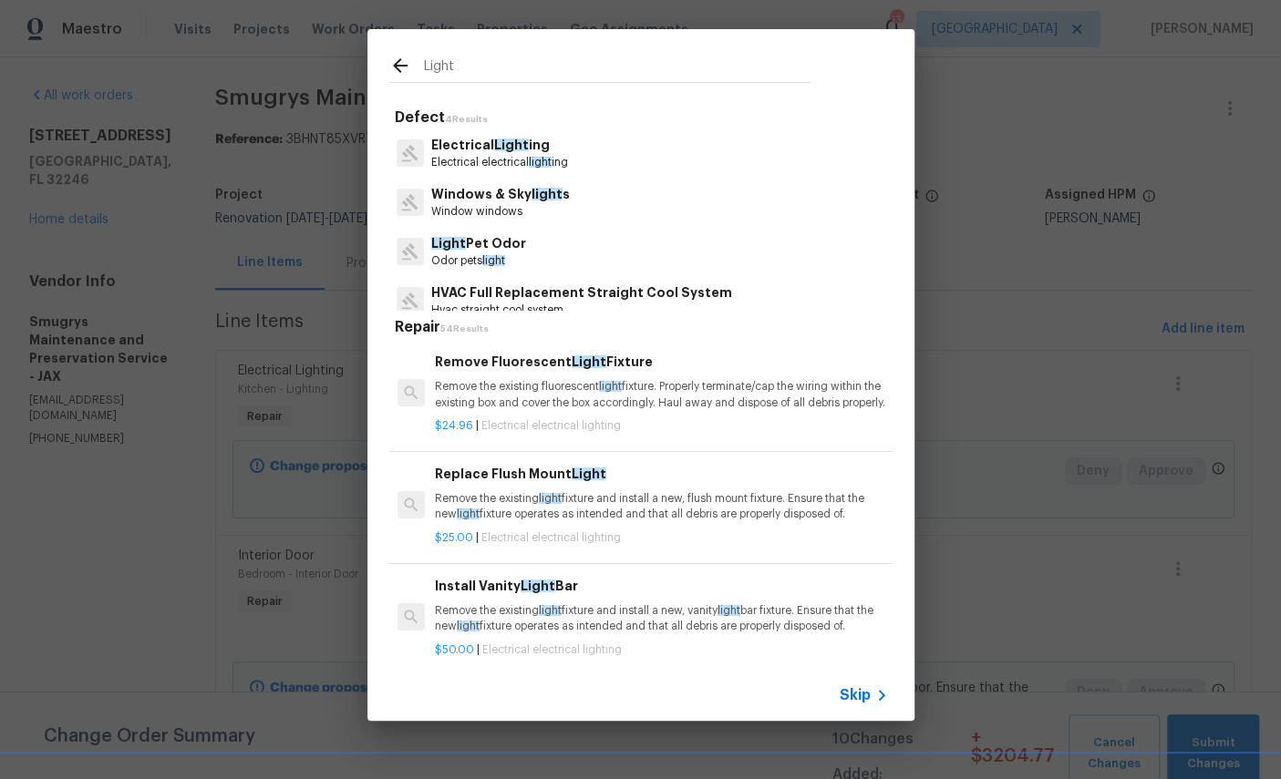
click at [496, 146] on span "Light" at bounding box center [511, 145] width 35 height 13
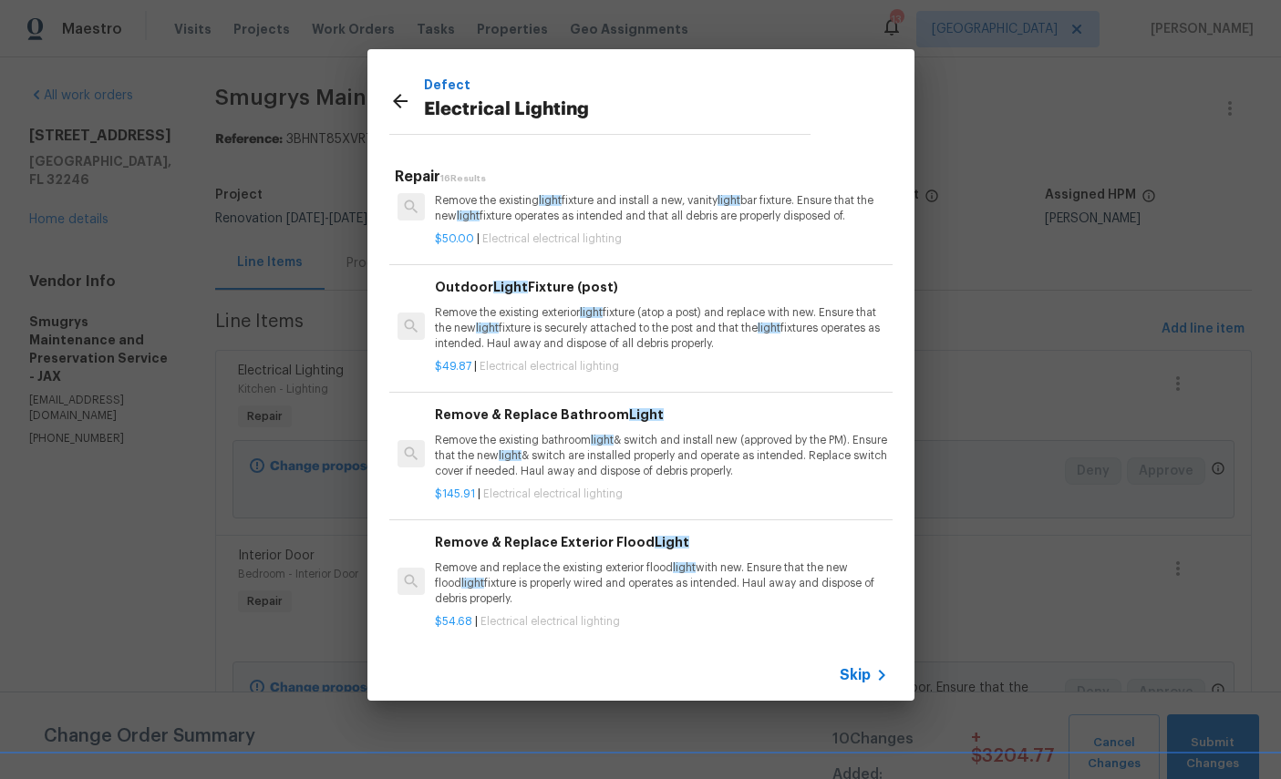
scroll to position [258, 0]
click at [610, 448] on span "light" at bounding box center [602, 442] width 23 height 11
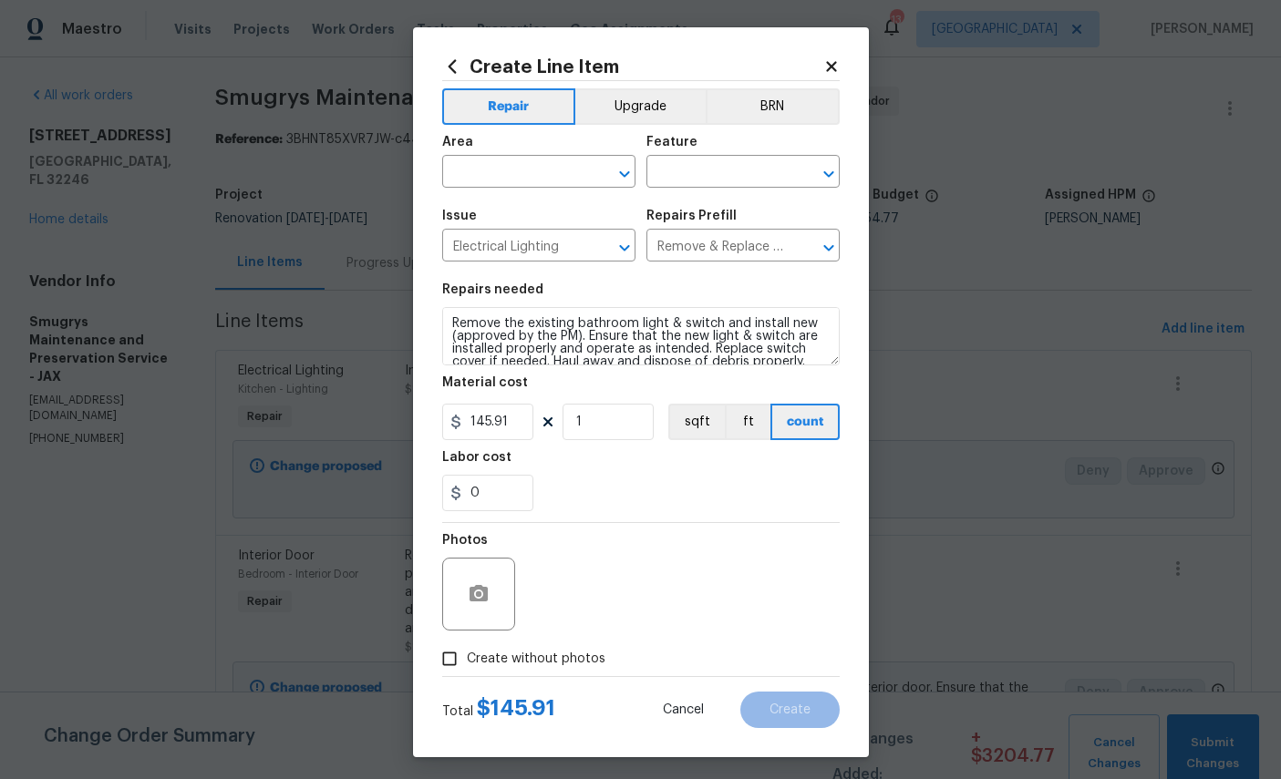
click at [534, 178] on input "text" at bounding box center [513, 174] width 142 height 28
click at [498, 221] on li "Bathroom" at bounding box center [538, 216] width 193 height 30
type input "Bathroom"
click at [731, 173] on input "text" at bounding box center [717, 174] width 142 height 28
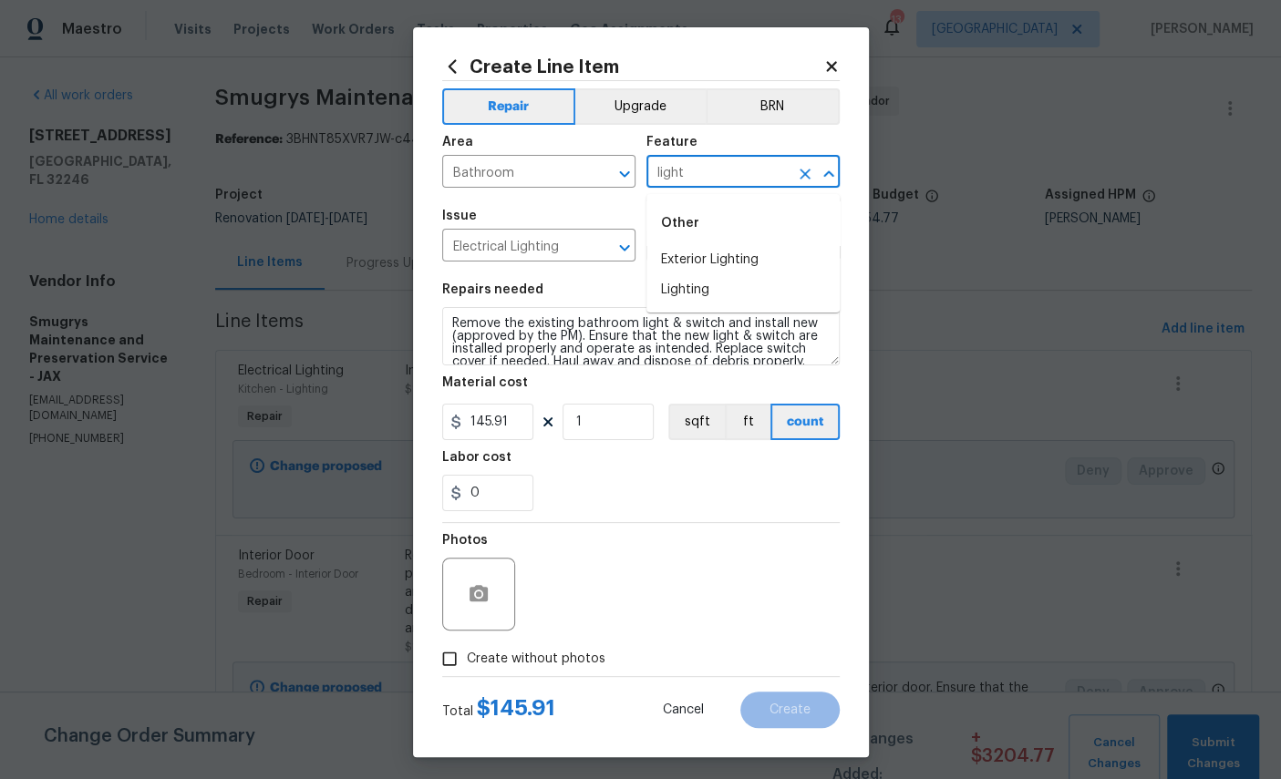
click at [691, 300] on li "Lighting" at bounding box center [742, 290] width 193 height 30
type input "Lighting"
click at [519, 440] on input "145.91" at bounding box center [487, 422] width 91 height 36
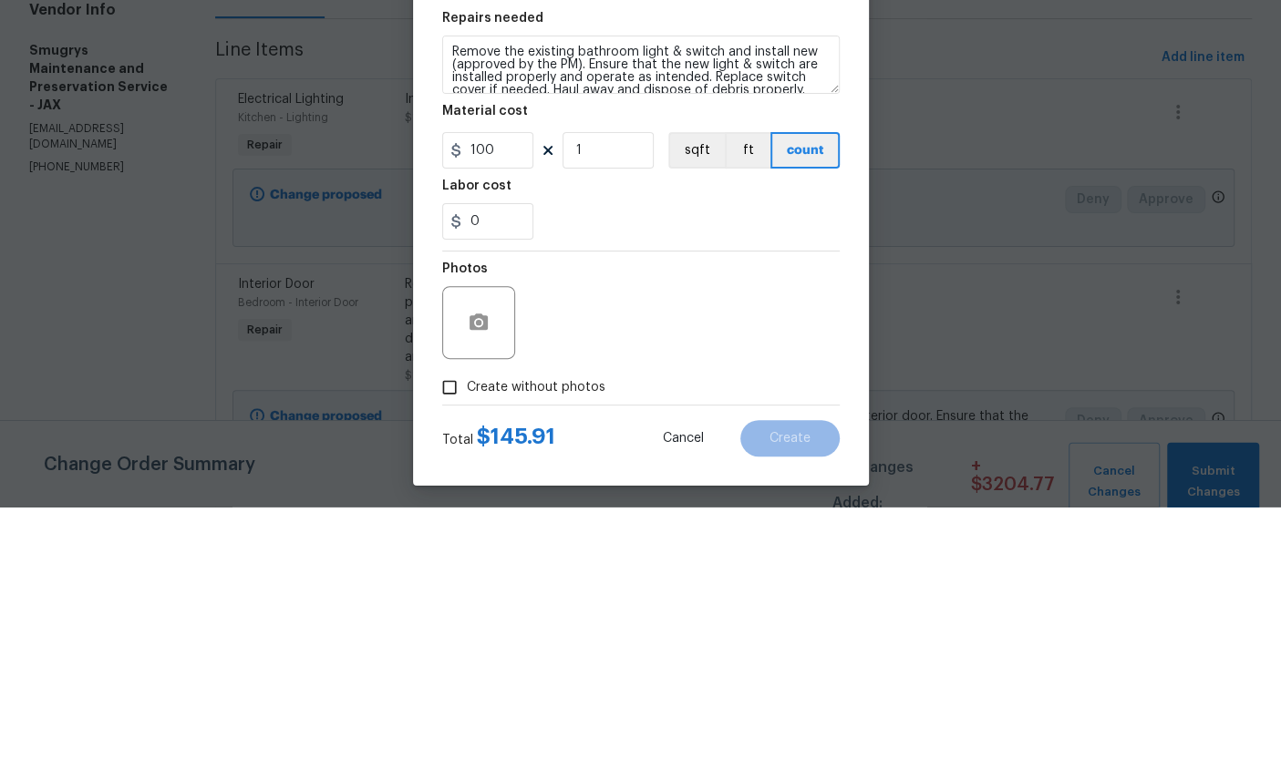
scroll to position [68, 0]
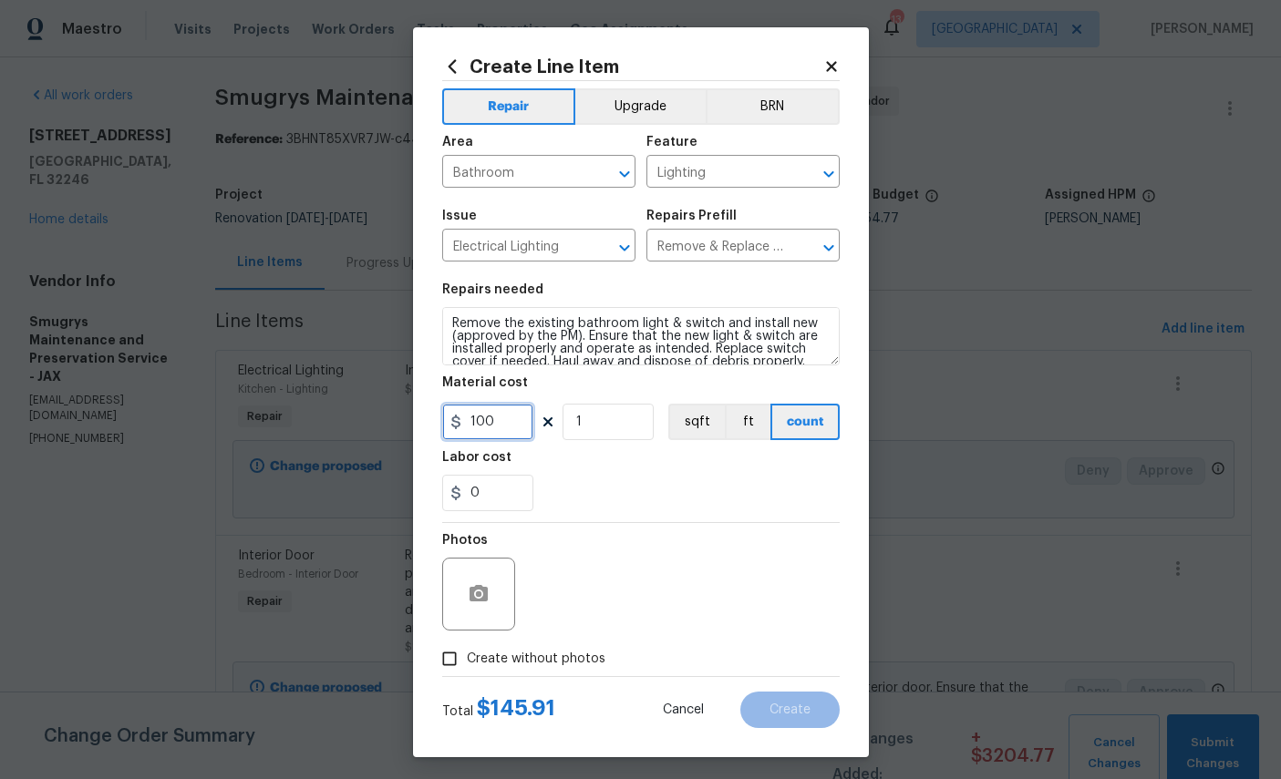
type input "100"
click at [480, 602] on icon "button" at bounding box center [479, 593] width 18 height 16
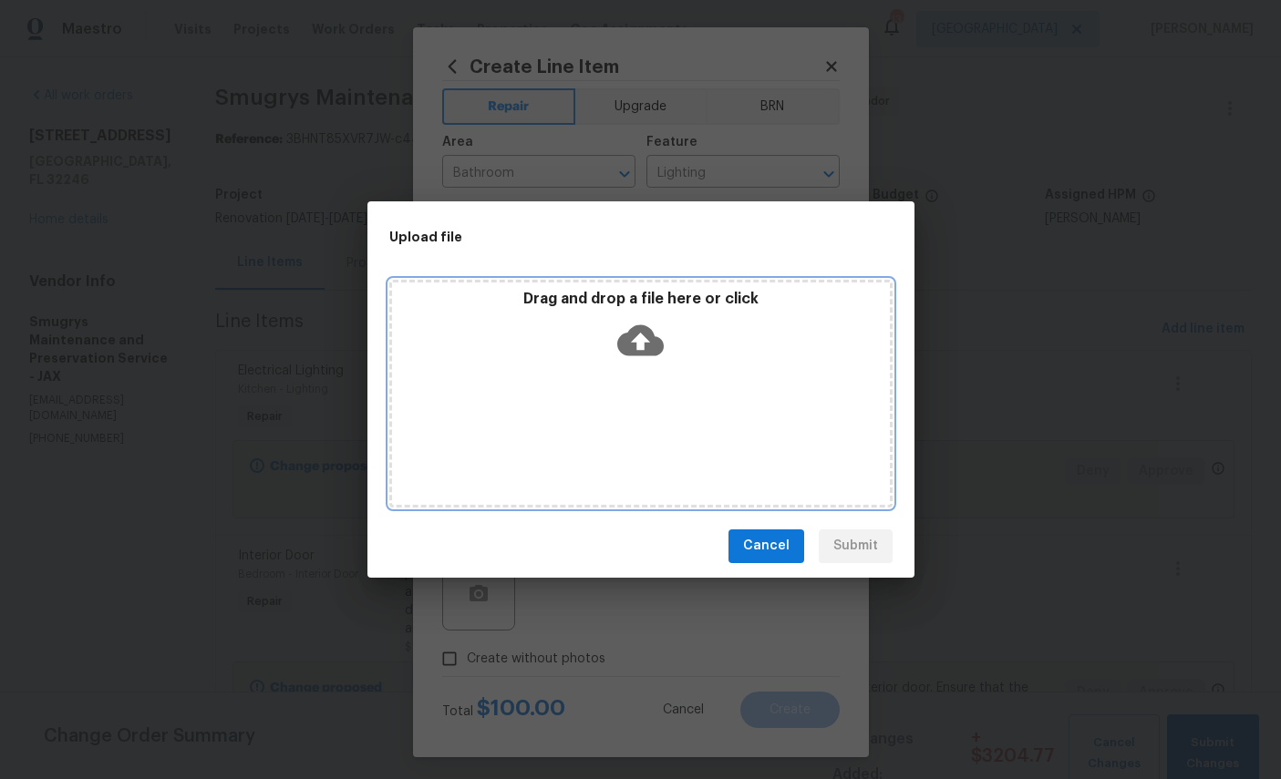
click at [638, 350] on icon at bounding box center [640, 340] width 46 height 31
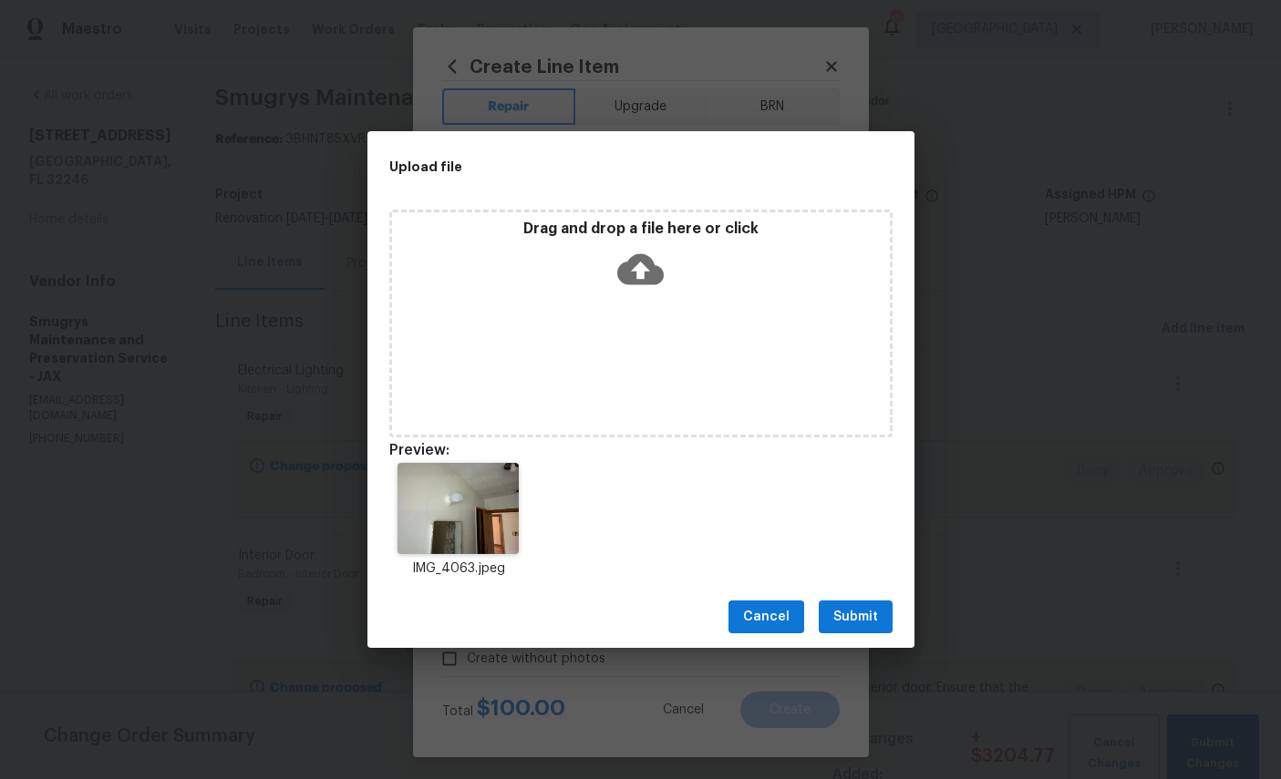
scroll to position [68, 0]
click at [886, 610] on button "Submit" at bounding box center [856, 618] width 74 height 34
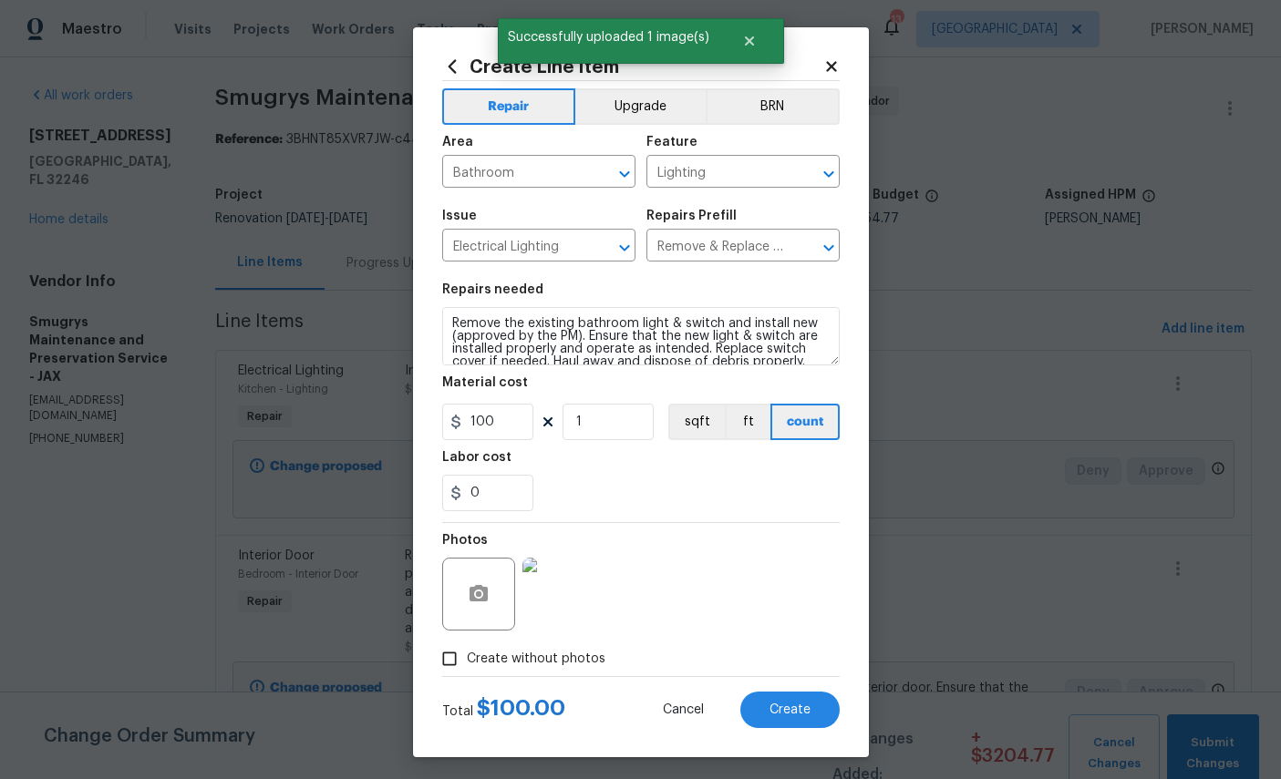
click at [801, 705] on button "Create" at bounding box center [789, 710] width 99 height 36
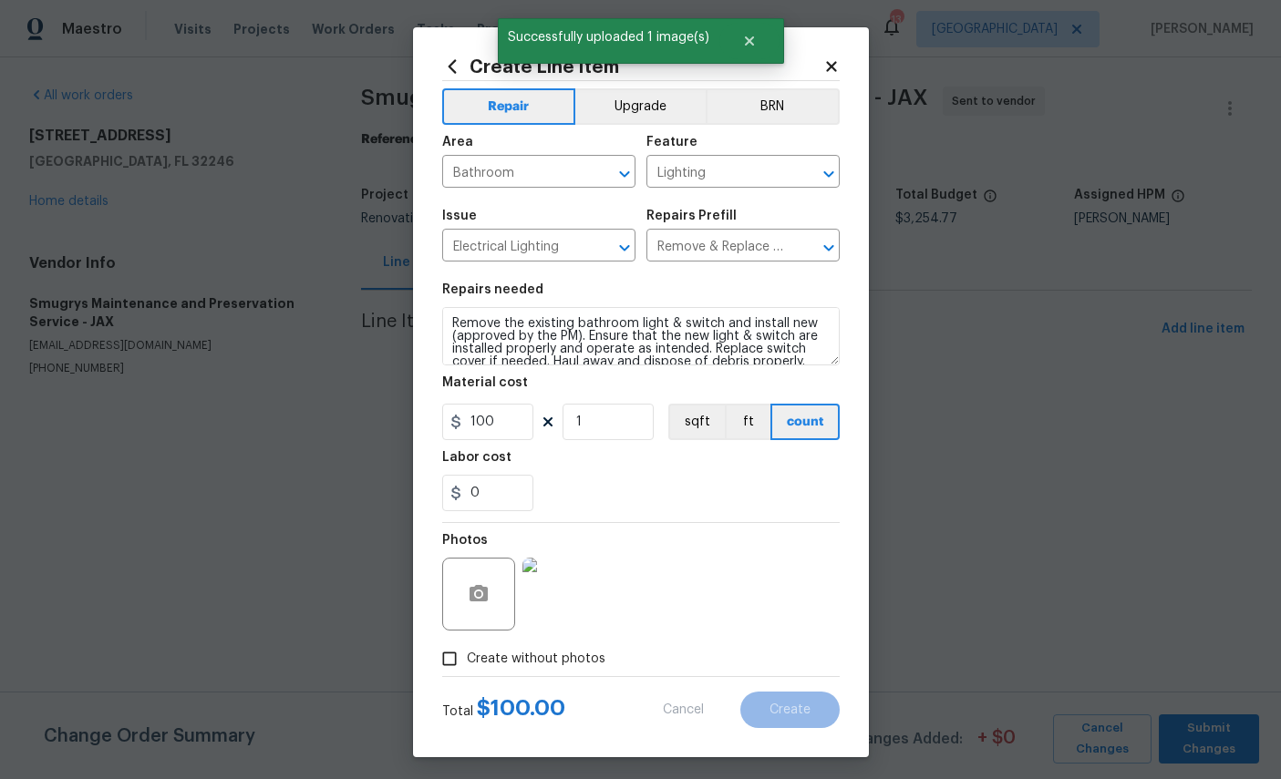
type input "0"
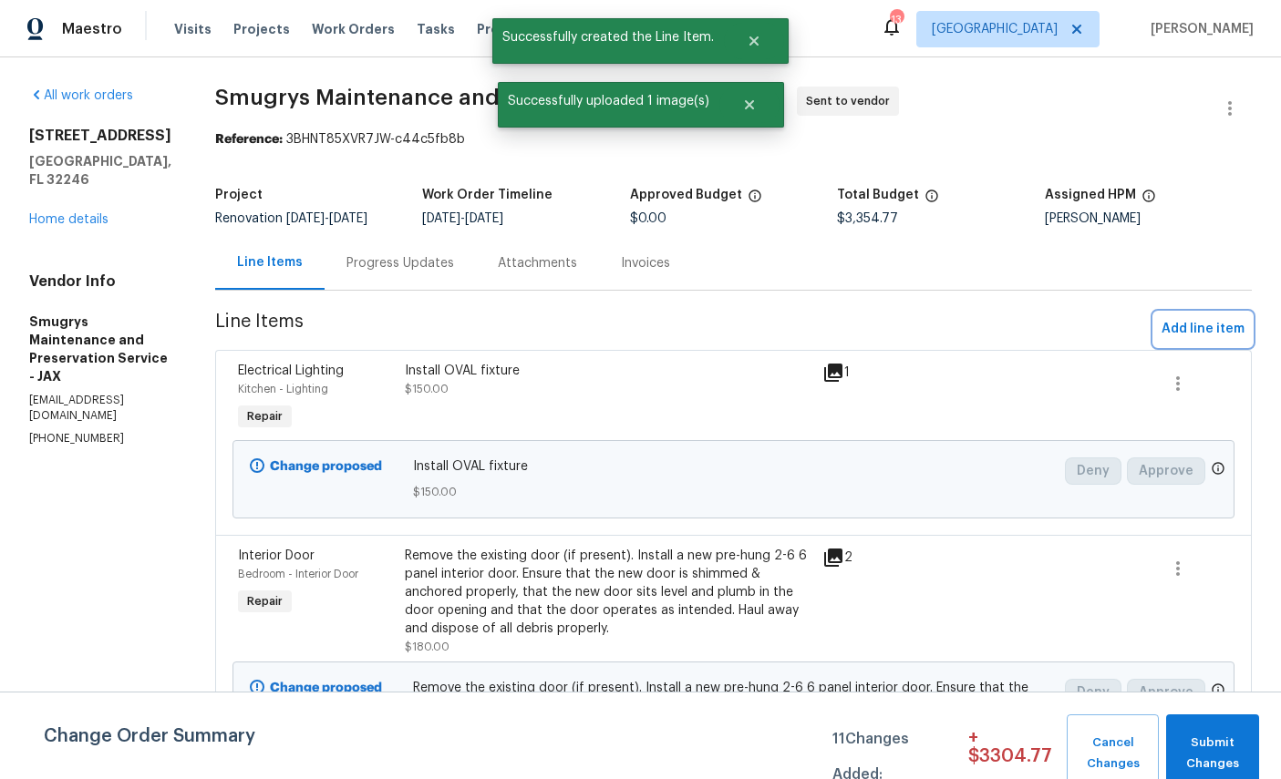
click at [1217, 325] on span "Add line item" at bounding box center [1202, 329] width 83 height 23
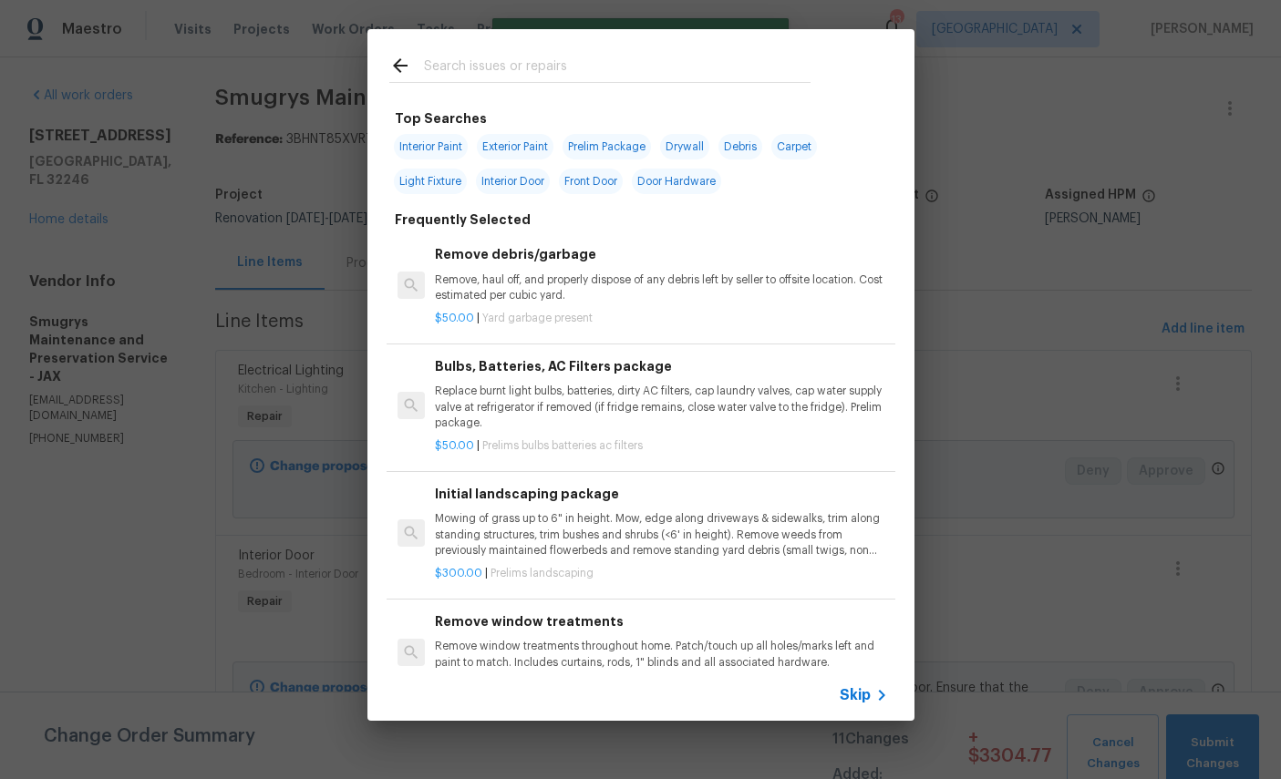
click at [570, 68] on input "text" at bounding box center [617, 68] width 387 height 27
type input "Light"
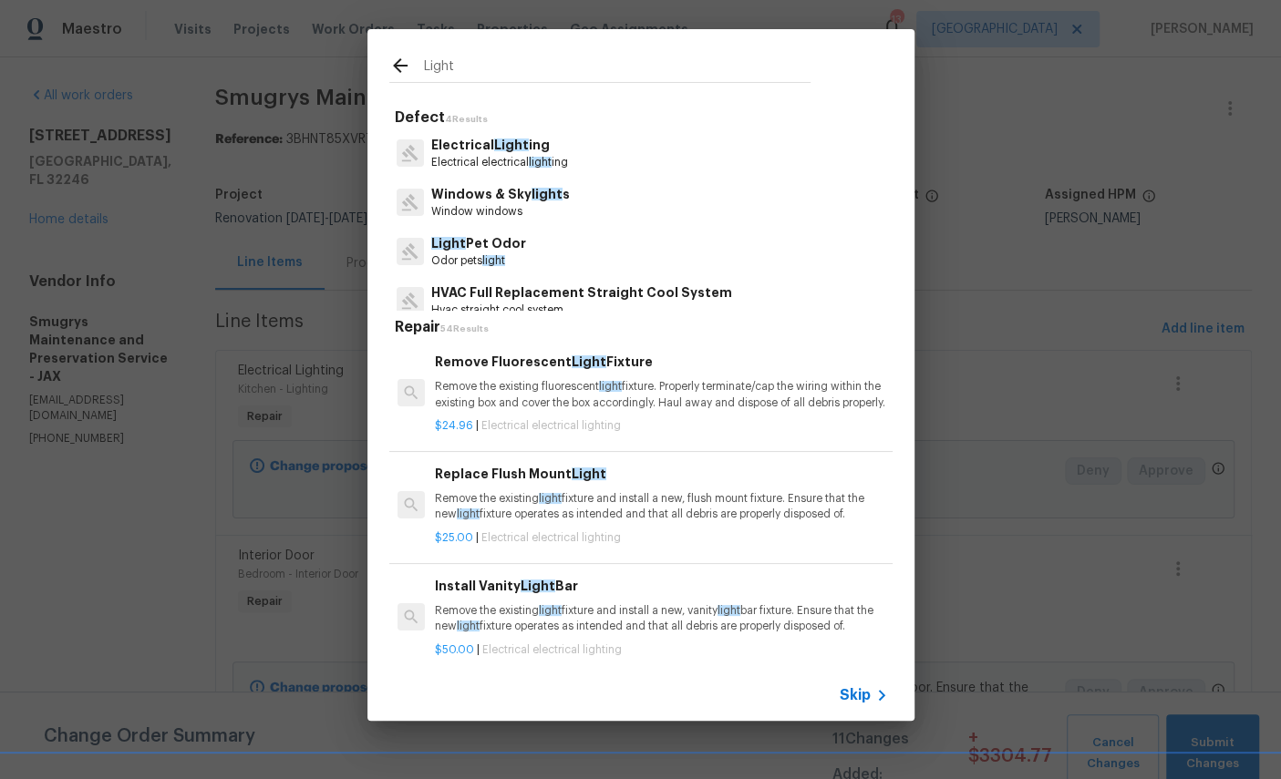
click at [509, 150] on span "Light" at bounding box center [511, 145] width 35 height 13
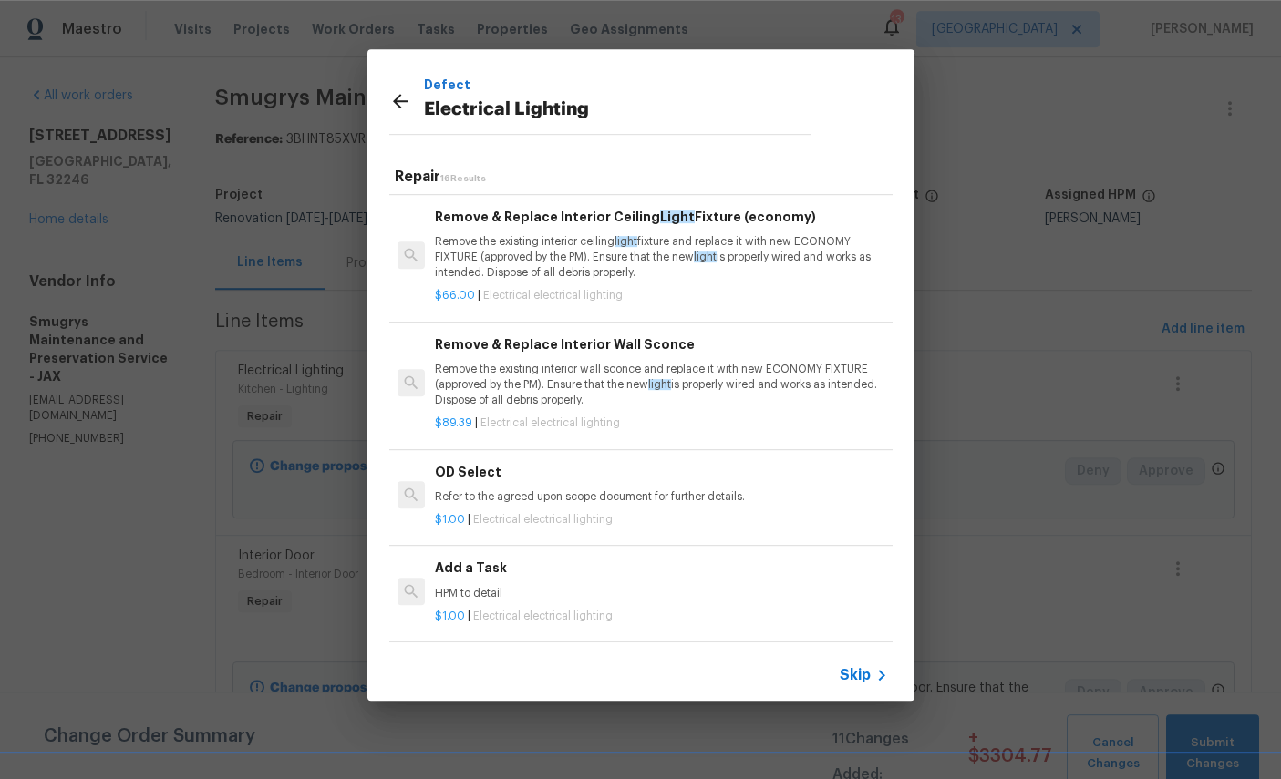
scroll to position [29, 0]
click at [642, 592] on p "HPM to detail" at bounding box center [661, 593] width 452 height 15
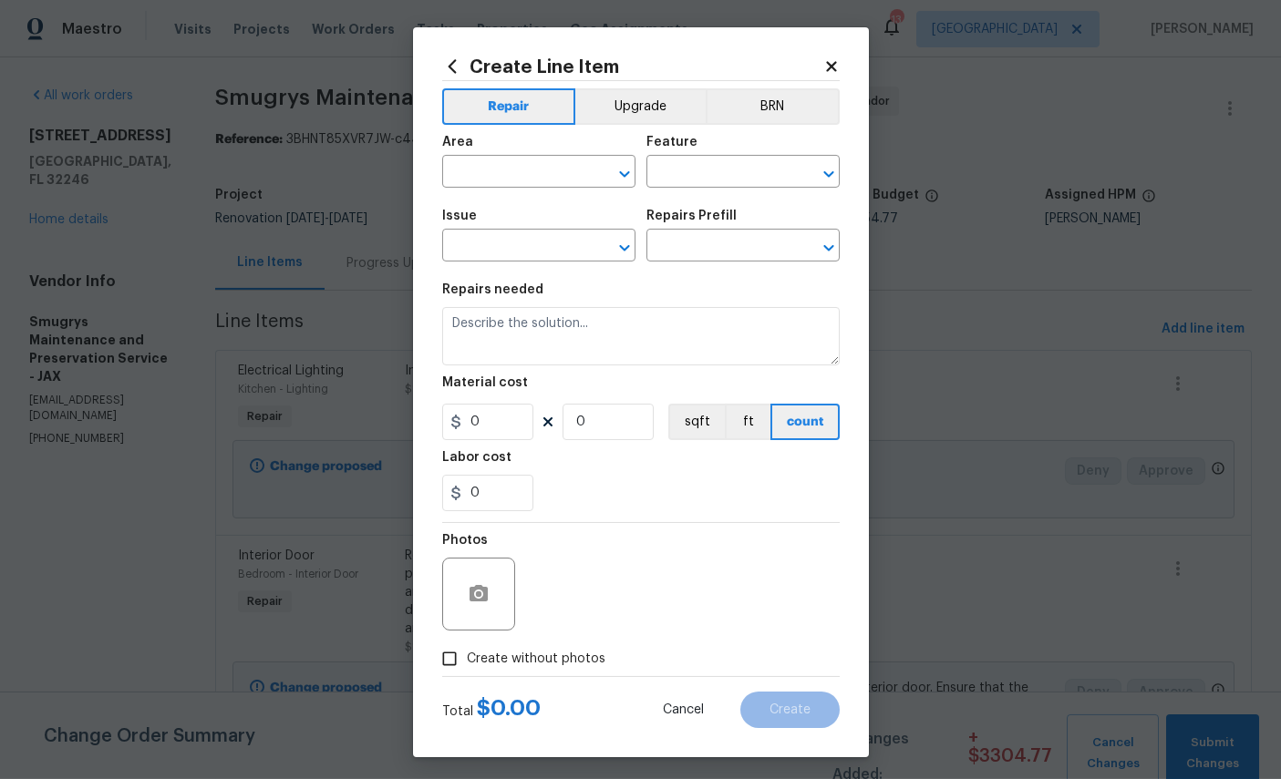
type input "Electrical Lighting"
type input "Add a Task $1.00"
type textarea "HPM to detail"
type input "1"
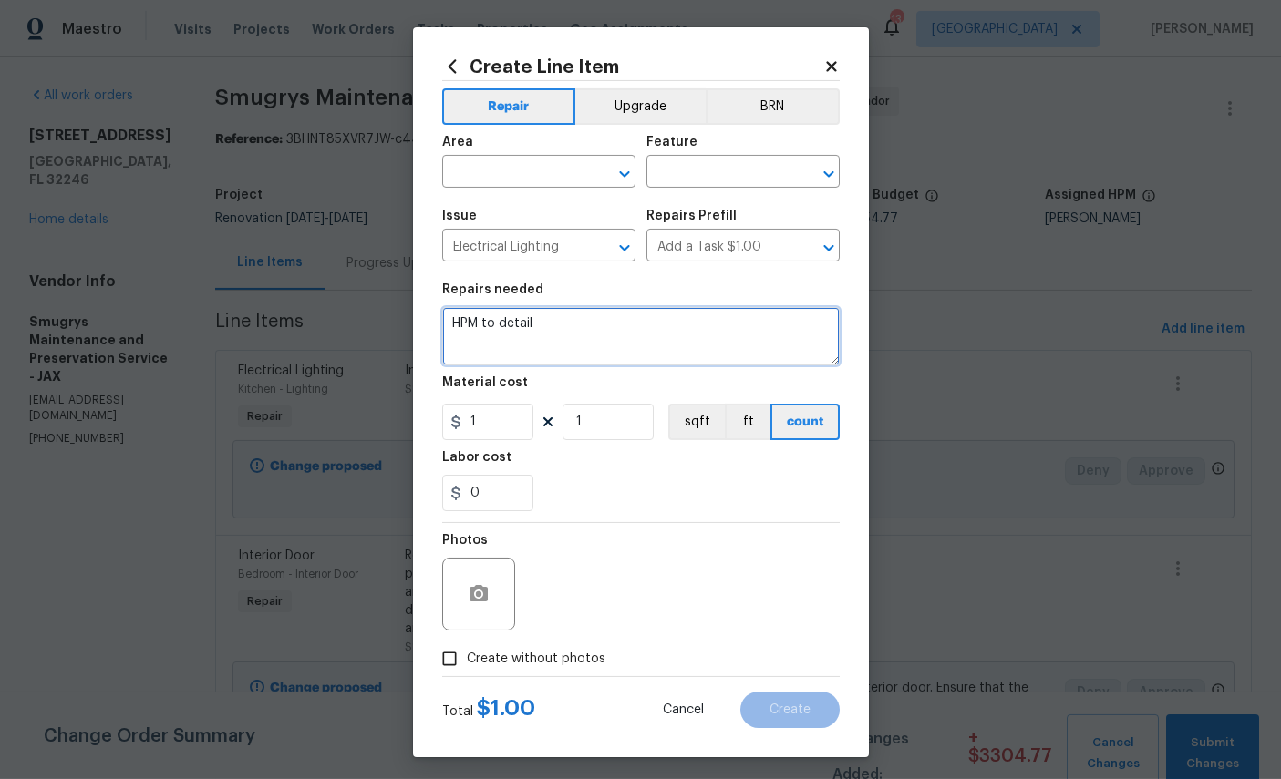
click at [614, 336] on textarea "HPM to detail" at bounding box center [640, 336] width 397 height 58
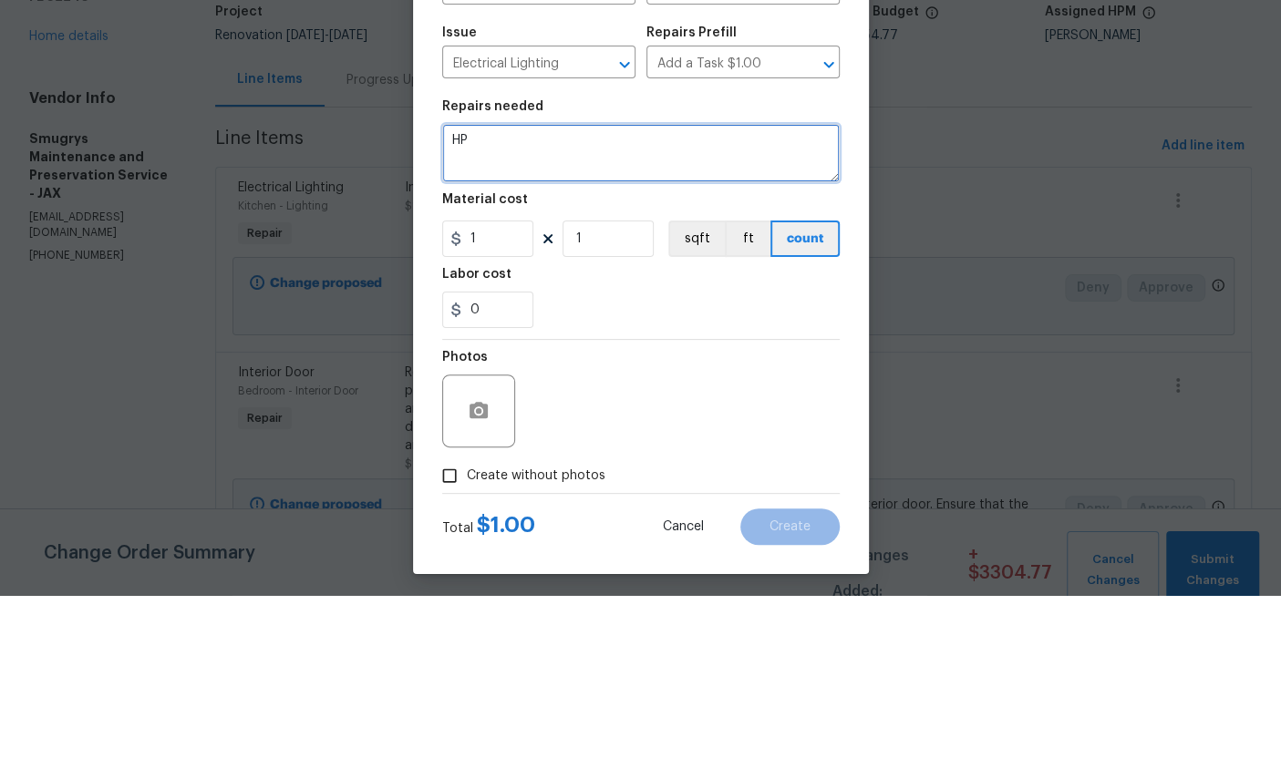
type textarea "H"
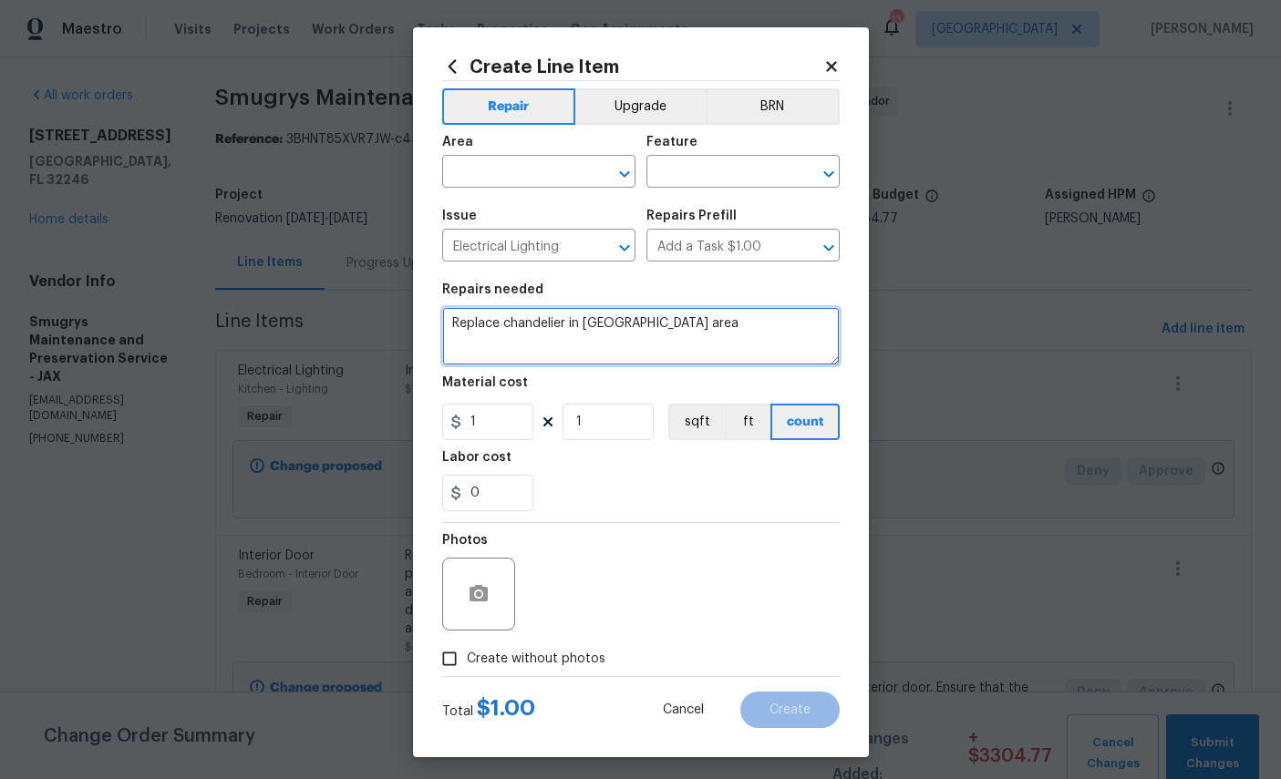
type textarea "Replace chandelier in [GEOGRAPHIC_DATA] area"
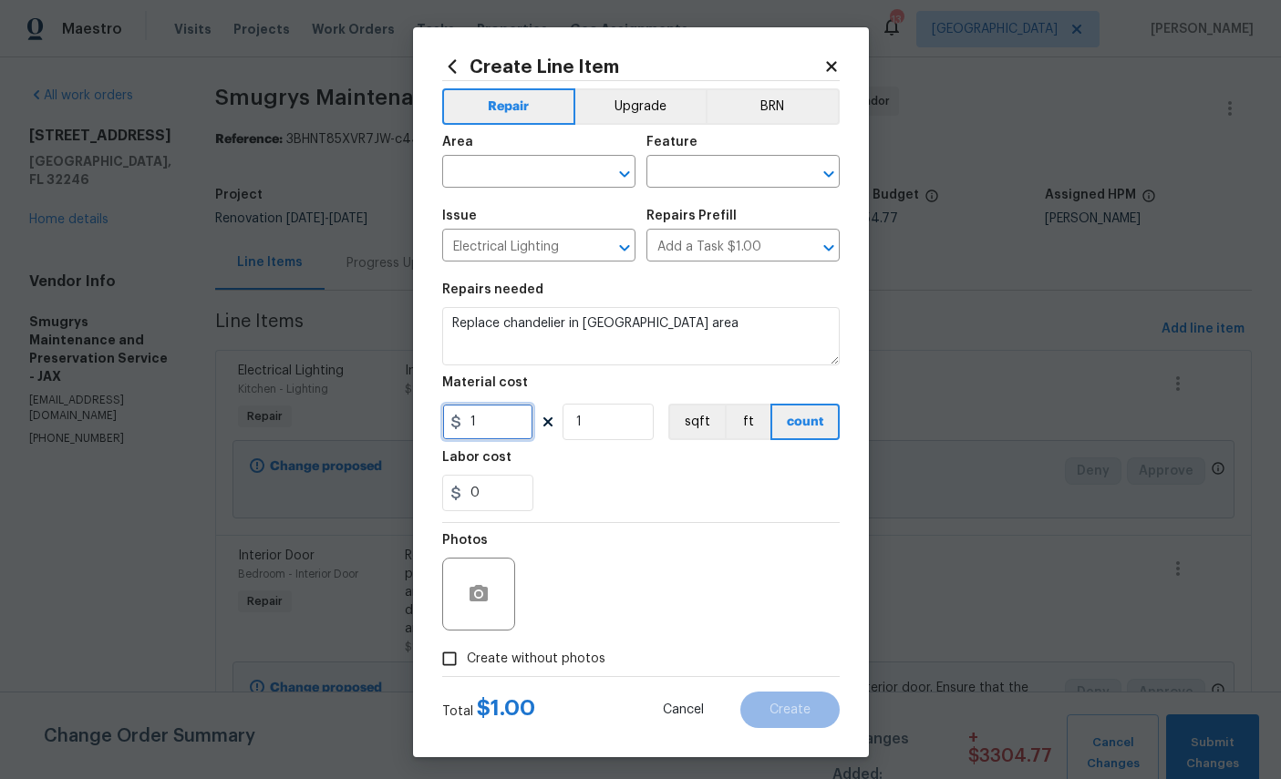
click at [507, 428] on input "1" at bounding box center [487, 422] width 91 height 36
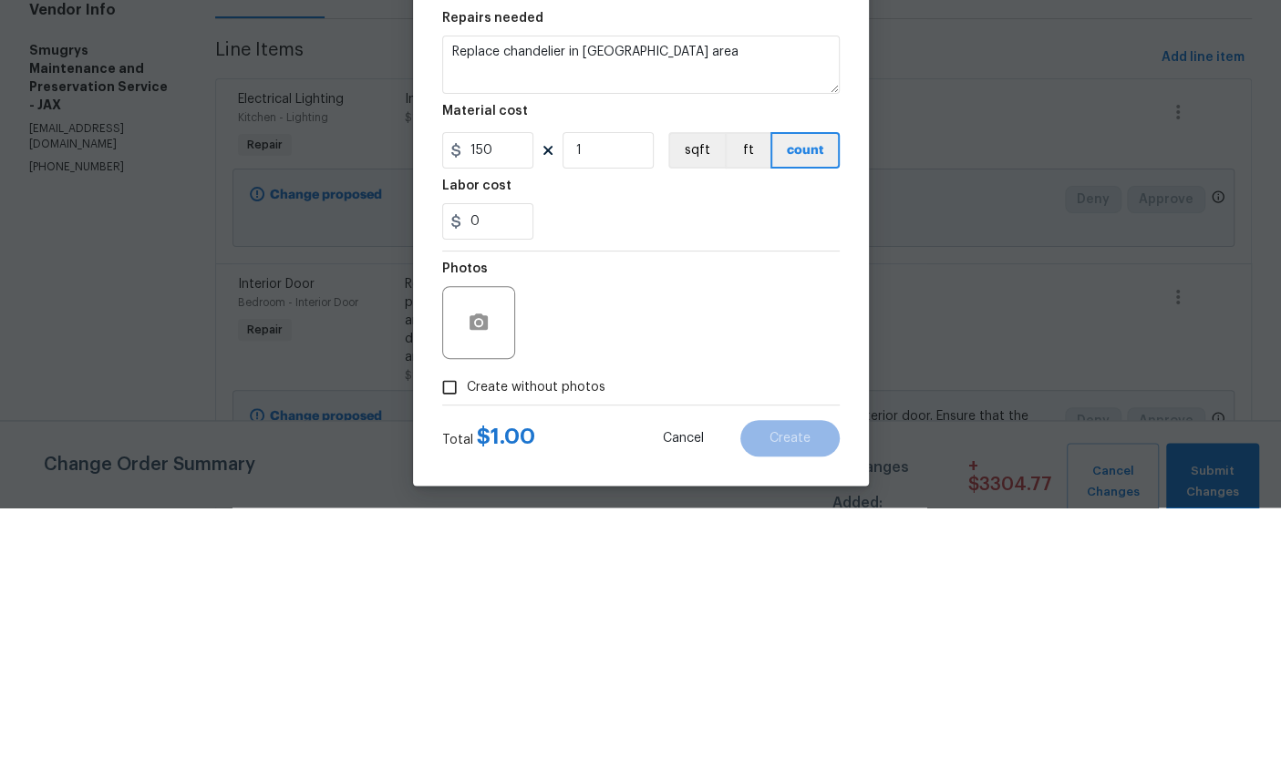
scroll to position [68, 0]
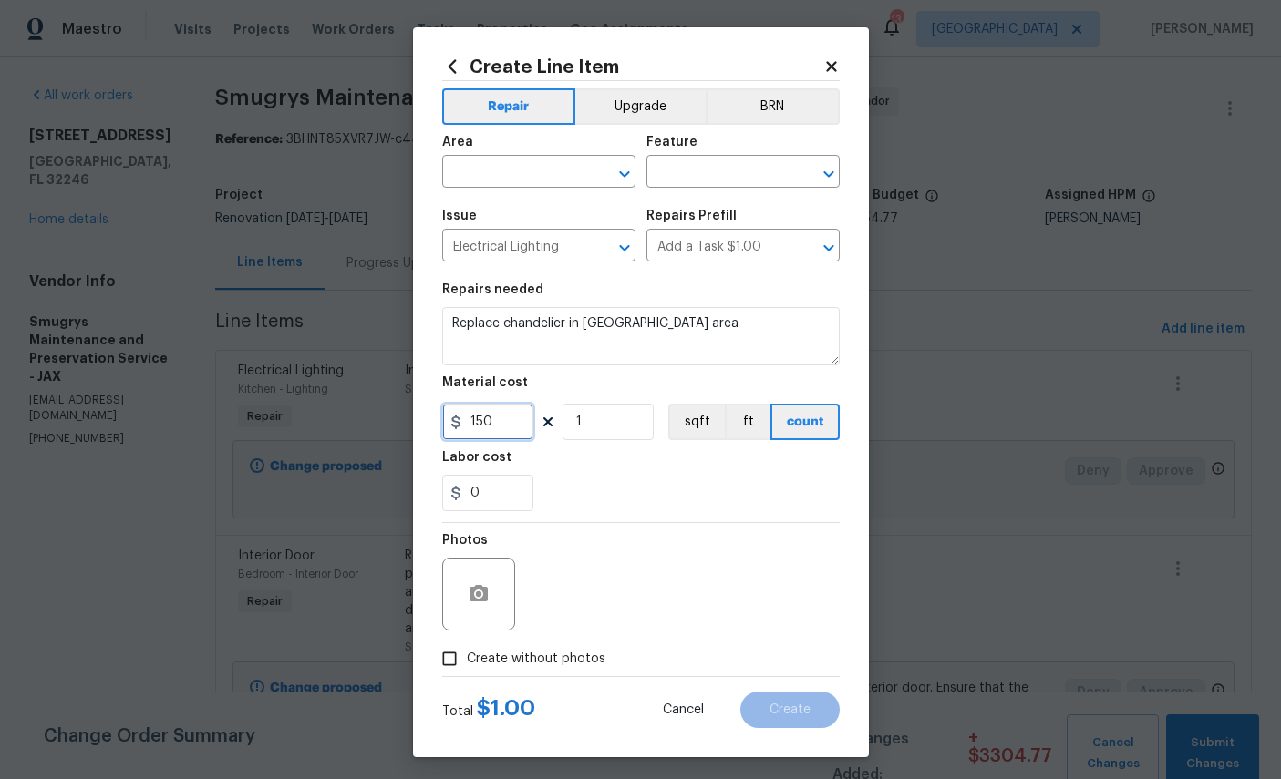
type input "150"
click at [479, 616] on button "button" at bounding box center [479, 595] width 44 height 44
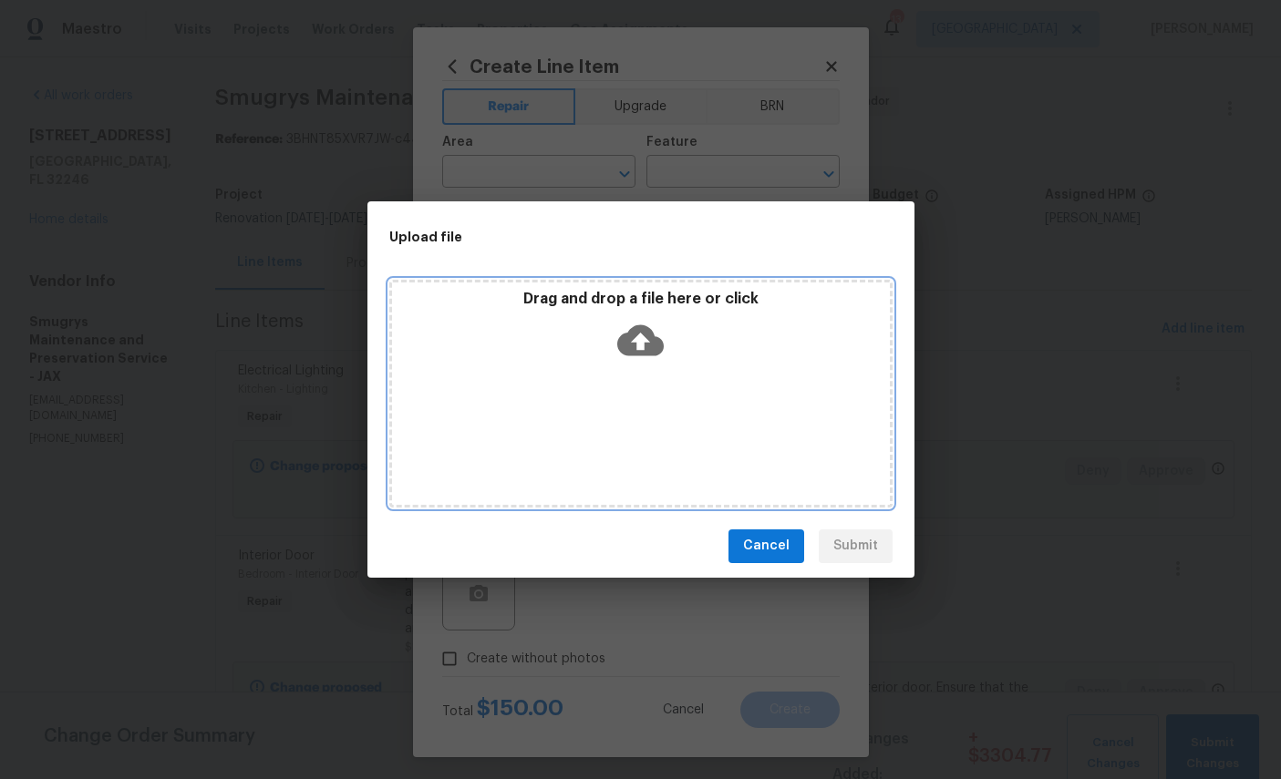
click at [646, 347] on icon at bounding box center [640, 340] width 46 height 31
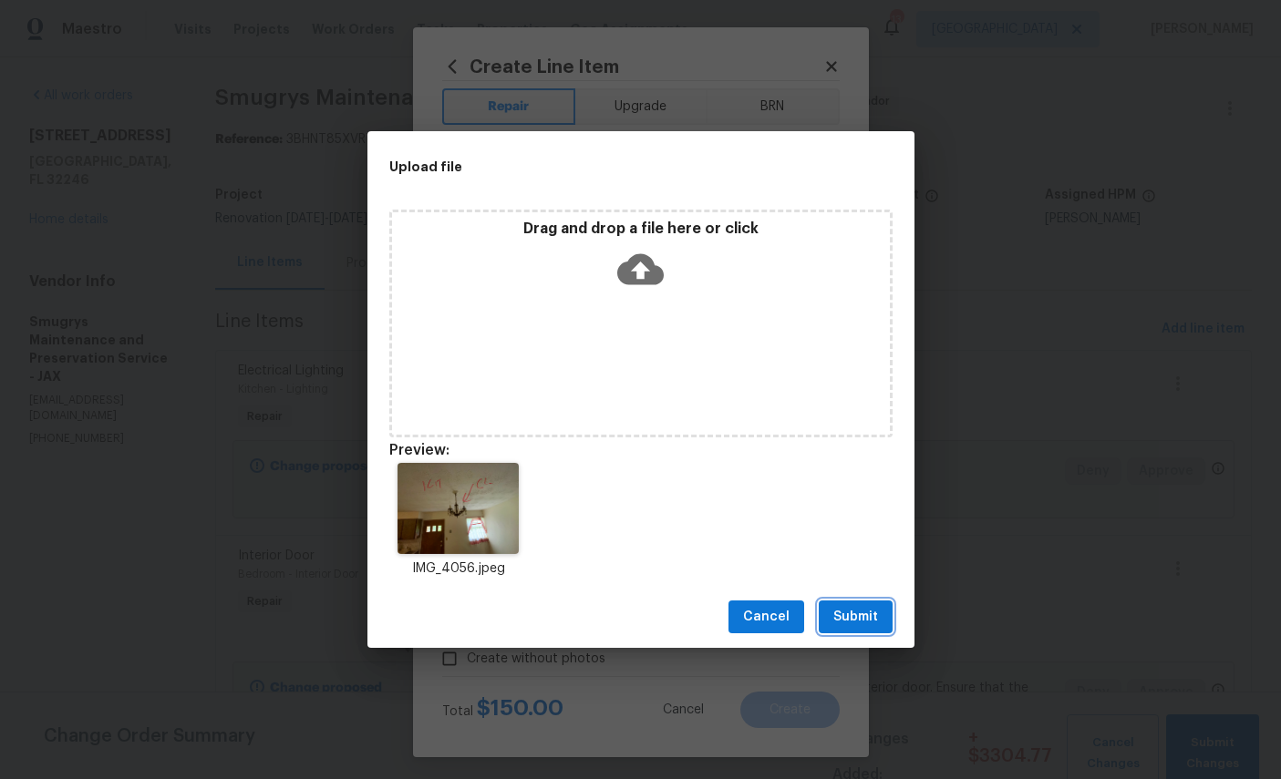
click at [878, 603] on button "Submit" at bounding box center [856, 618] width 74 height 34
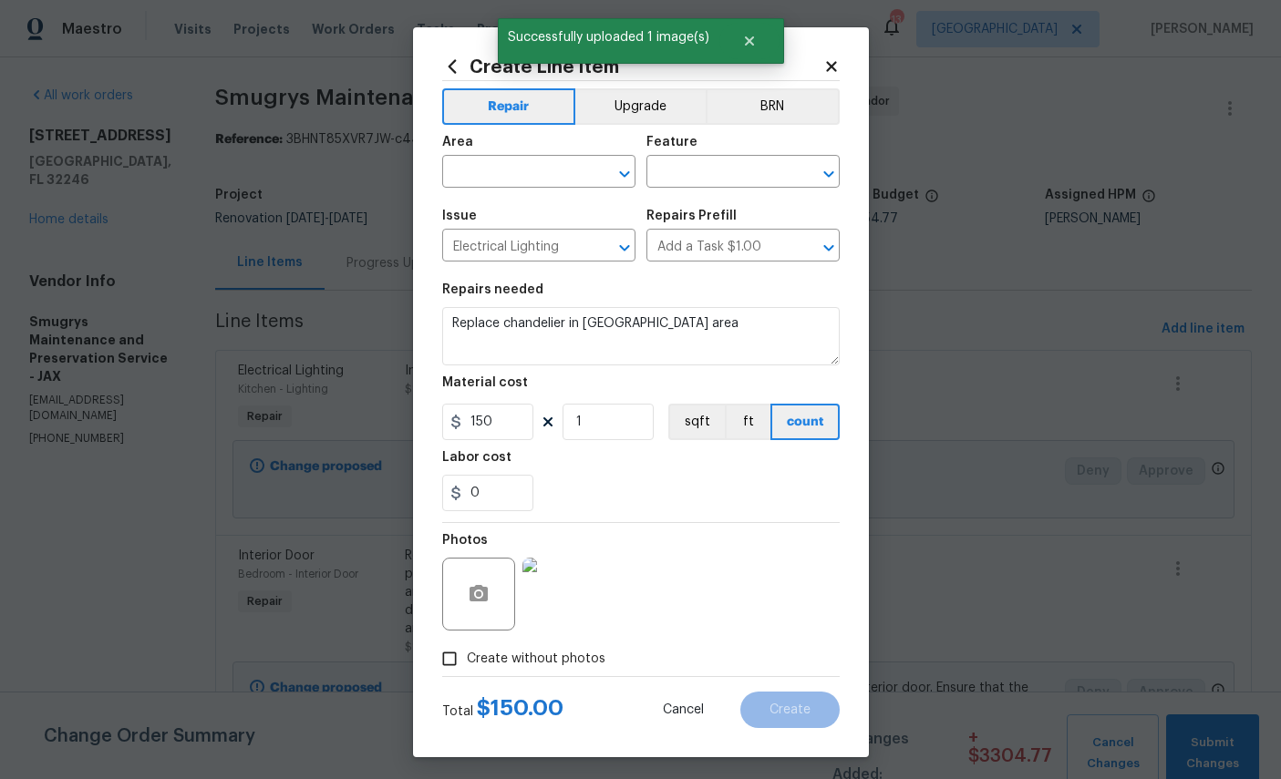
click at [532, 172] on input "text" at bounding box center [513, 174] width 142 height 28
click at [517, 270] on li "Dining Room" at bounding box center [538, 285] width 193 height 30
type input "Dining Room"
click at [738, 170] on input "text" at bounding box center [717, 174] width 142 height 28
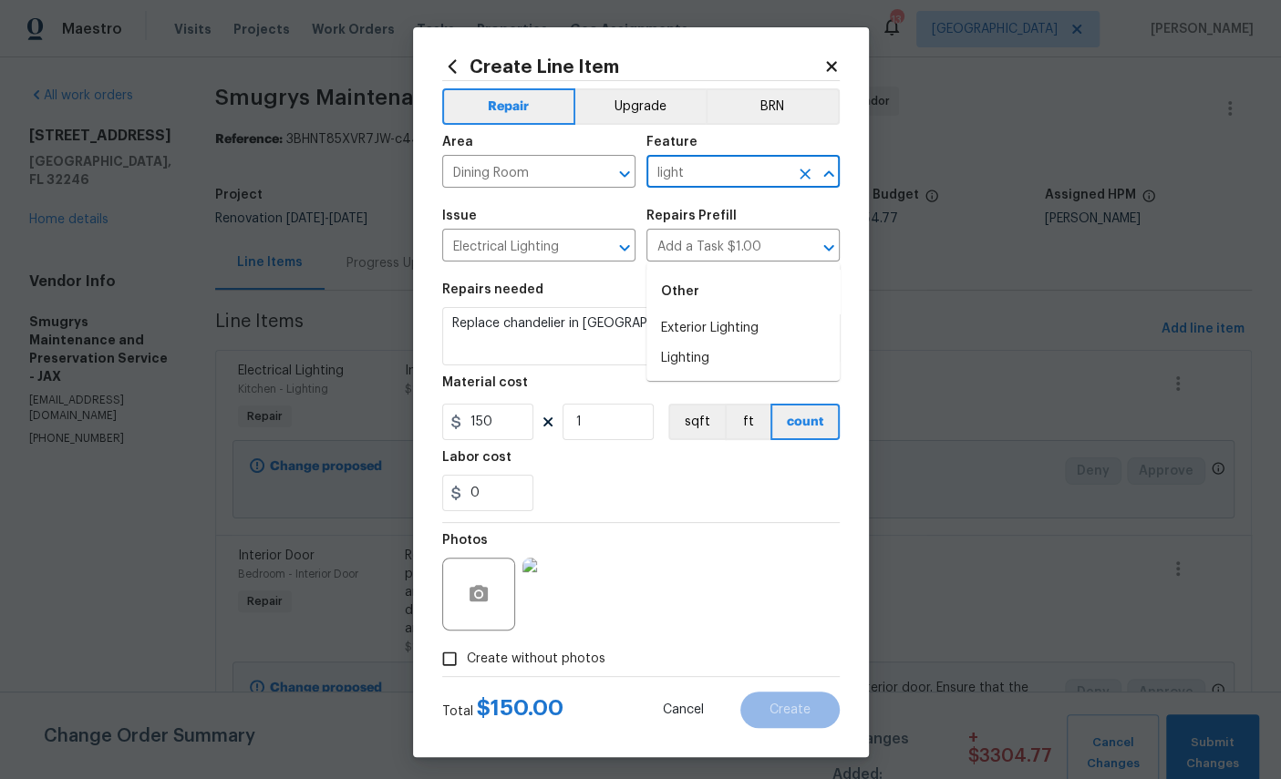
click at [688, 344] on li "Lighting" at bounding box center [742, 359] width 193 height 30
type input "Lighting"
click at [791, 718] on span "Create" at bounding box center [789, 711] width 41 height 14
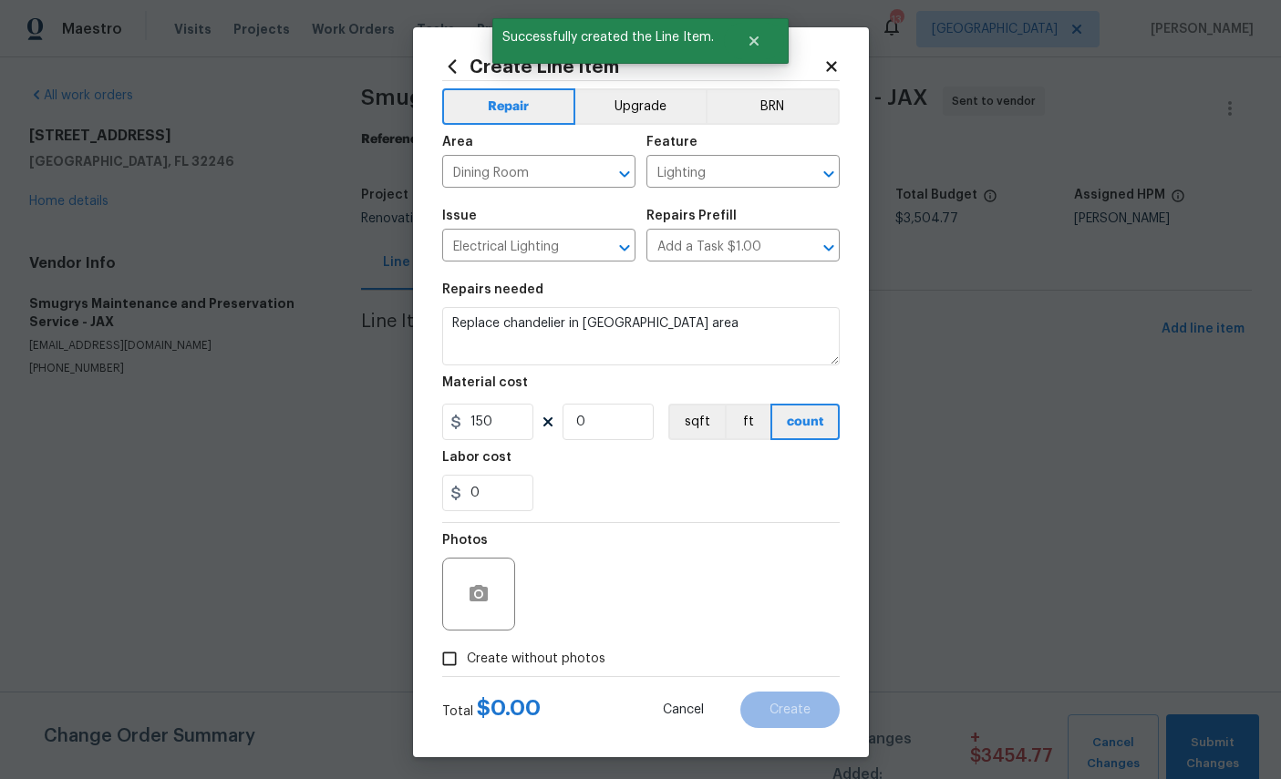
scroll to position [0, 0]
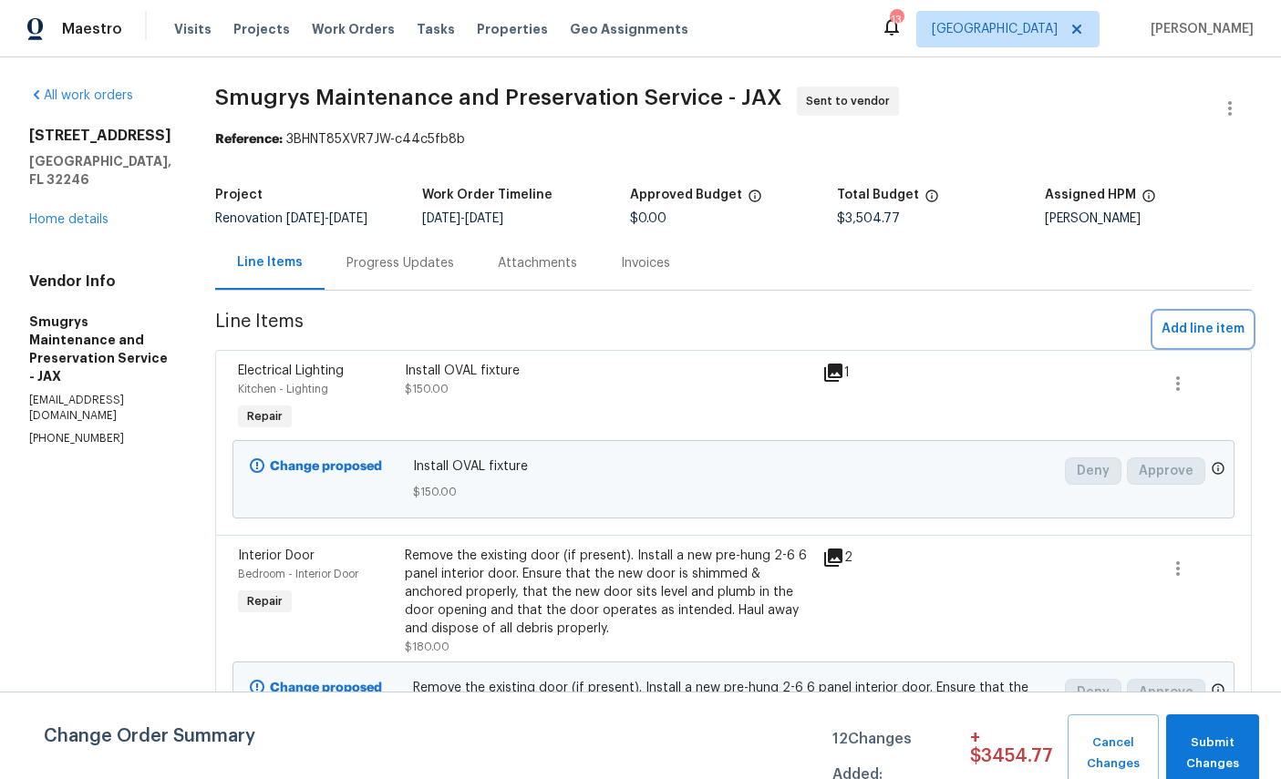
click at [1198, 330] on span "Add line item" at bounding box center [1202, 329] width 83 height 23
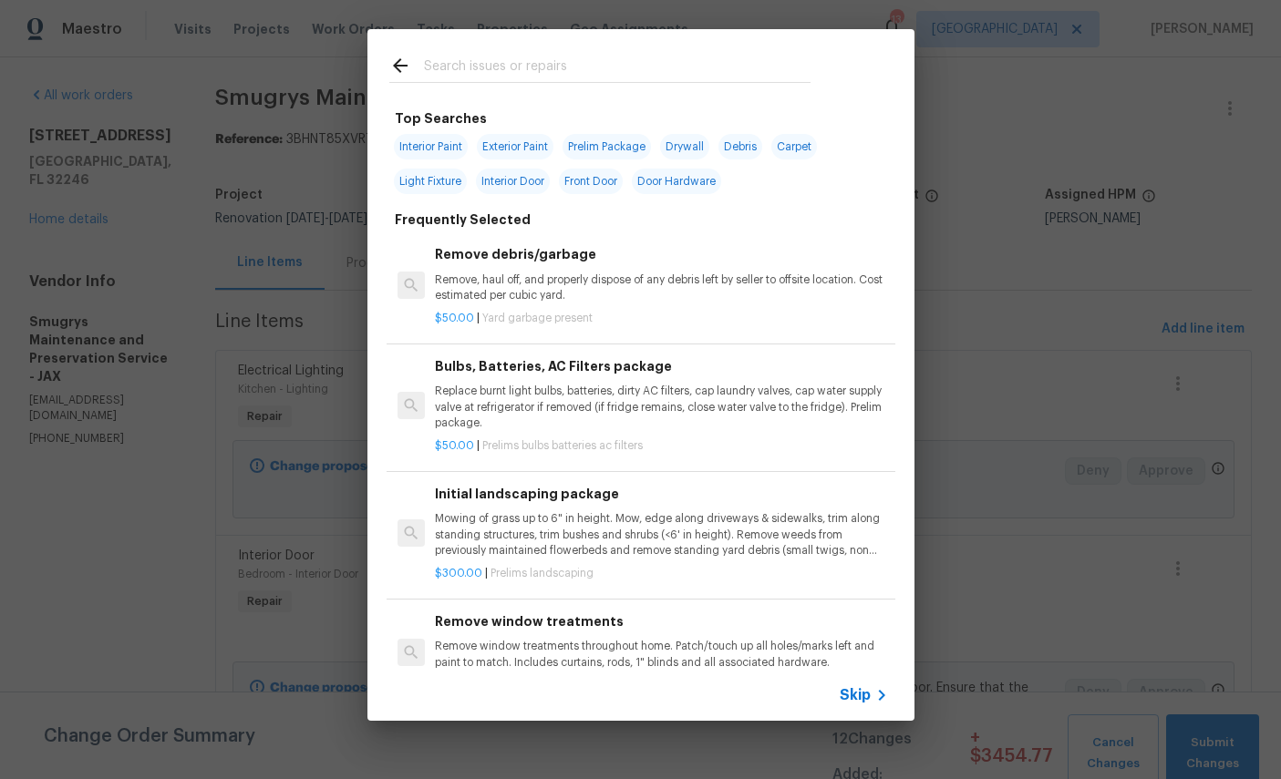
click at [637, 55] on input "text" at bounding box center [617, 68] width 387 height 27
click at [637, 54] on div at bounding box center [599, 65] width 465 height 72
click at [648, 59] on input "text" at bounding box center [617, 68] width 387 height 27
type input "Outle"
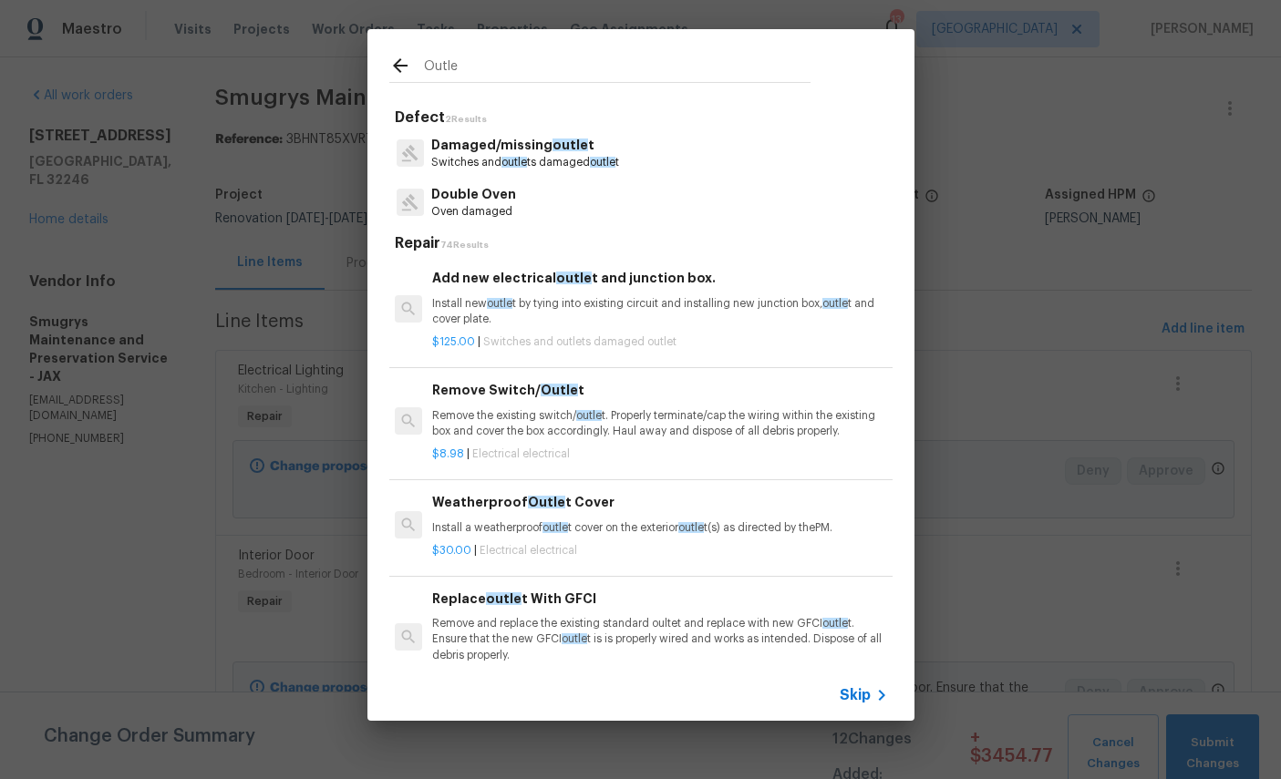
scroll to position [0, 3]
click at [649, 409] on p "Remove the existing switch/ outle t. Properly terminate/cap the wiring within t…" at bounding box center [658, 423] width 452 height 31
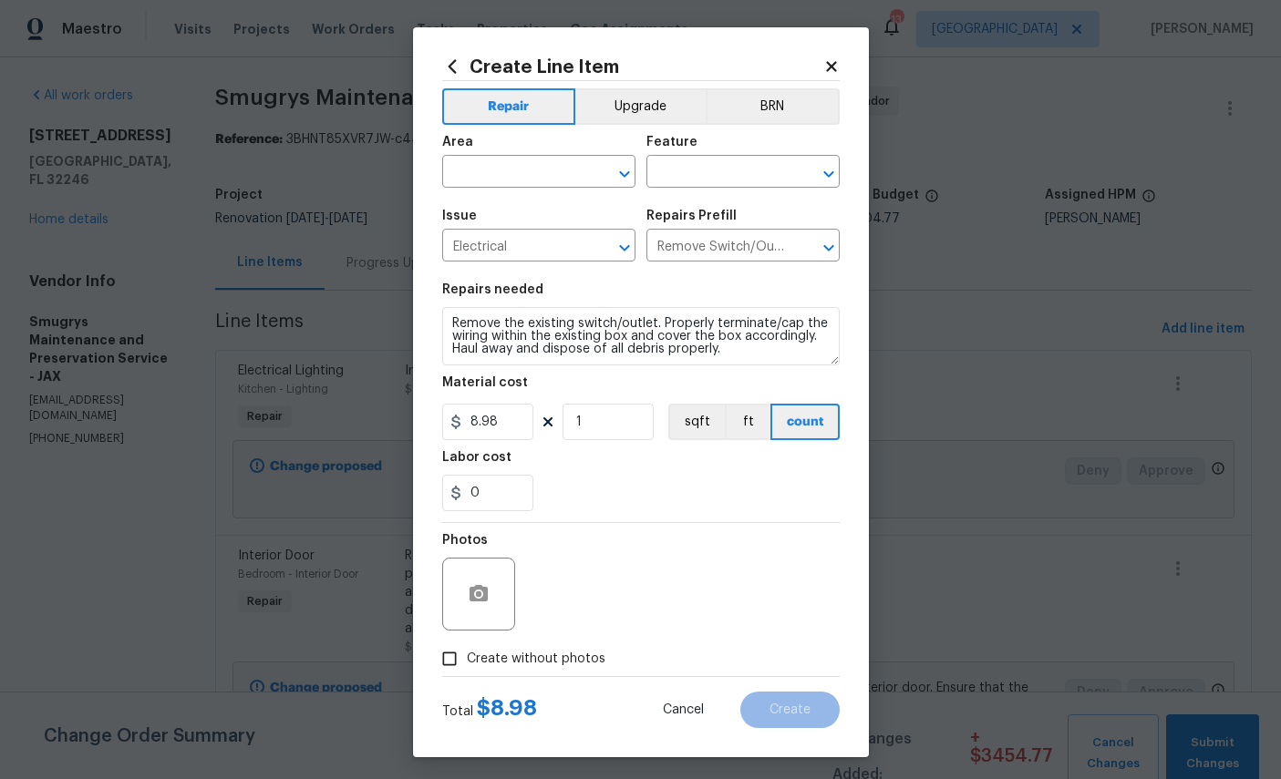
click at [540, 187] on input "text" at bounding box center [513, 174] width 142 height 28
click at [518, 259] on li "Interior Overall" at bounding box center [538, 247] width 193 height 30
type input "Interior Overall"
click at [748, 170] on input "text" at bounding box center [717, 174] width 142 height 28
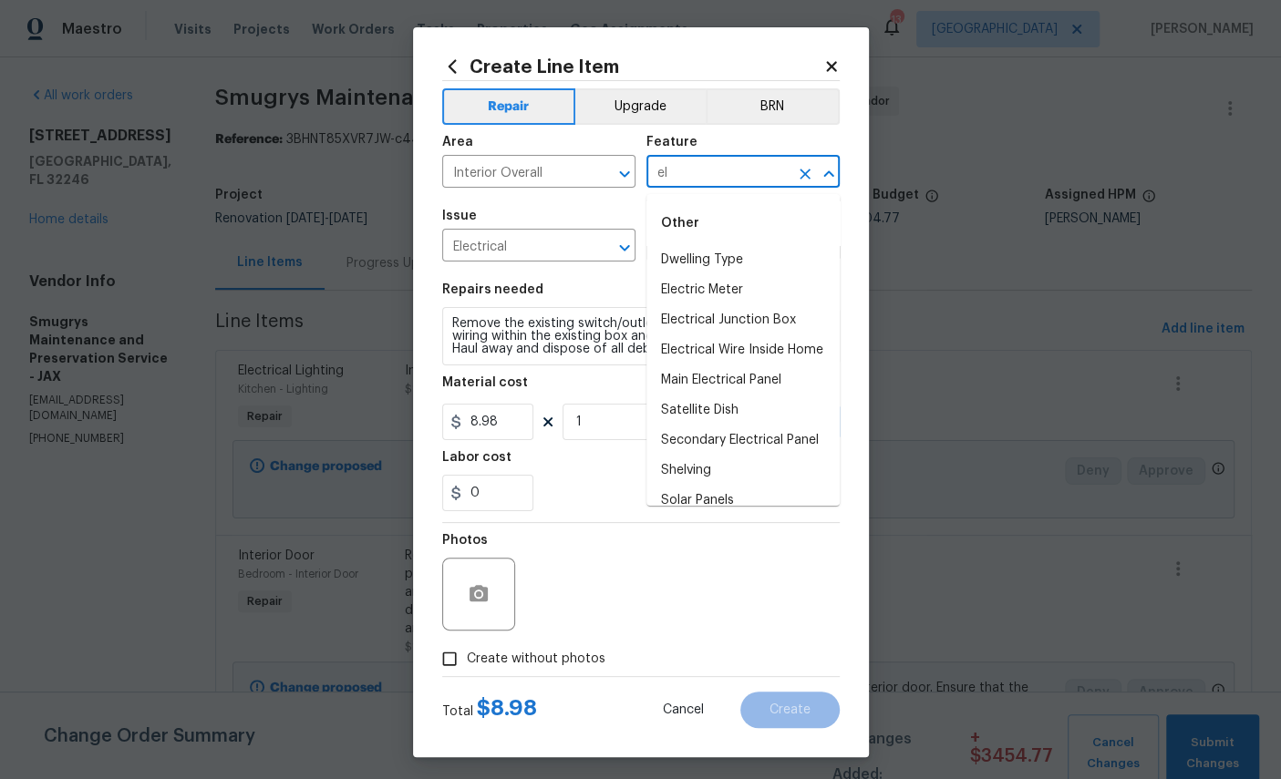
type input "e"
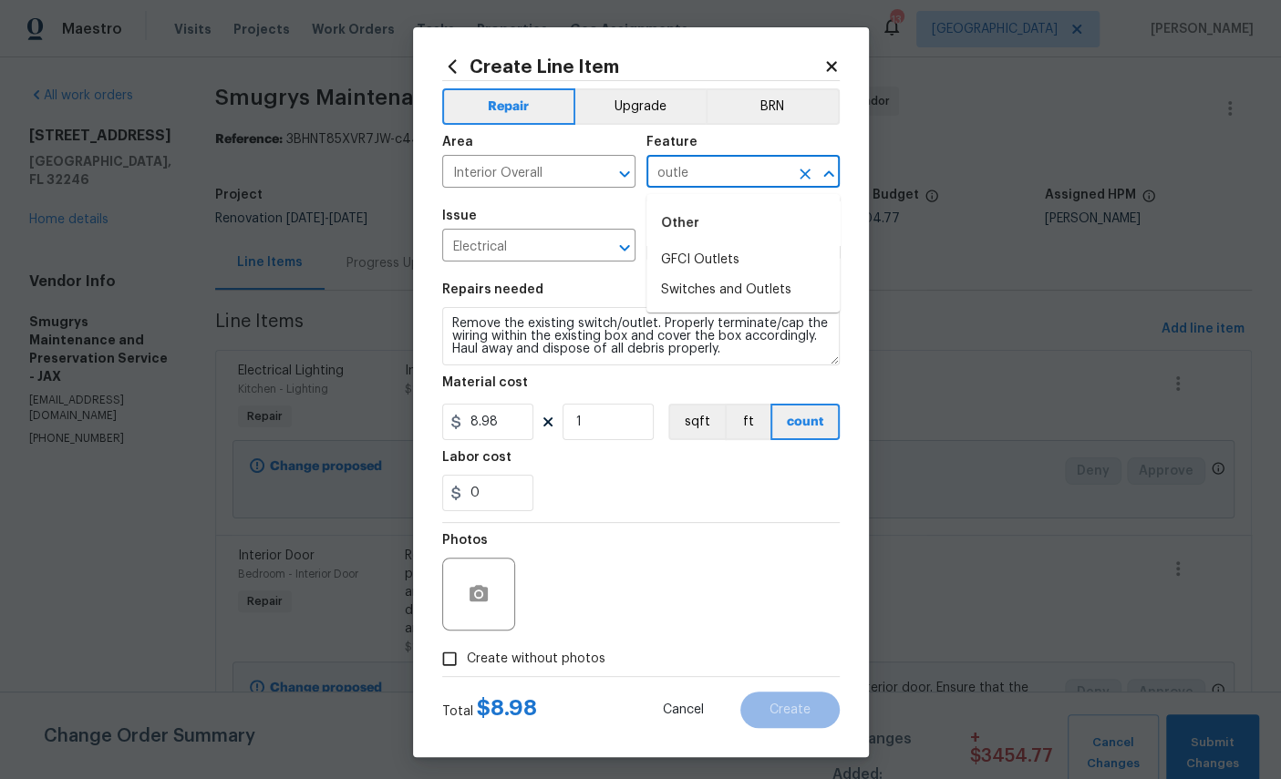
click at [747, 291] on li "Switches and Outlets" at bounding box center [742, 290] width 193 height 30
type input "Switches and Outlets"
click at [521, 428] on input "8.98" at bounding box center [487, 422] width 91 height 36
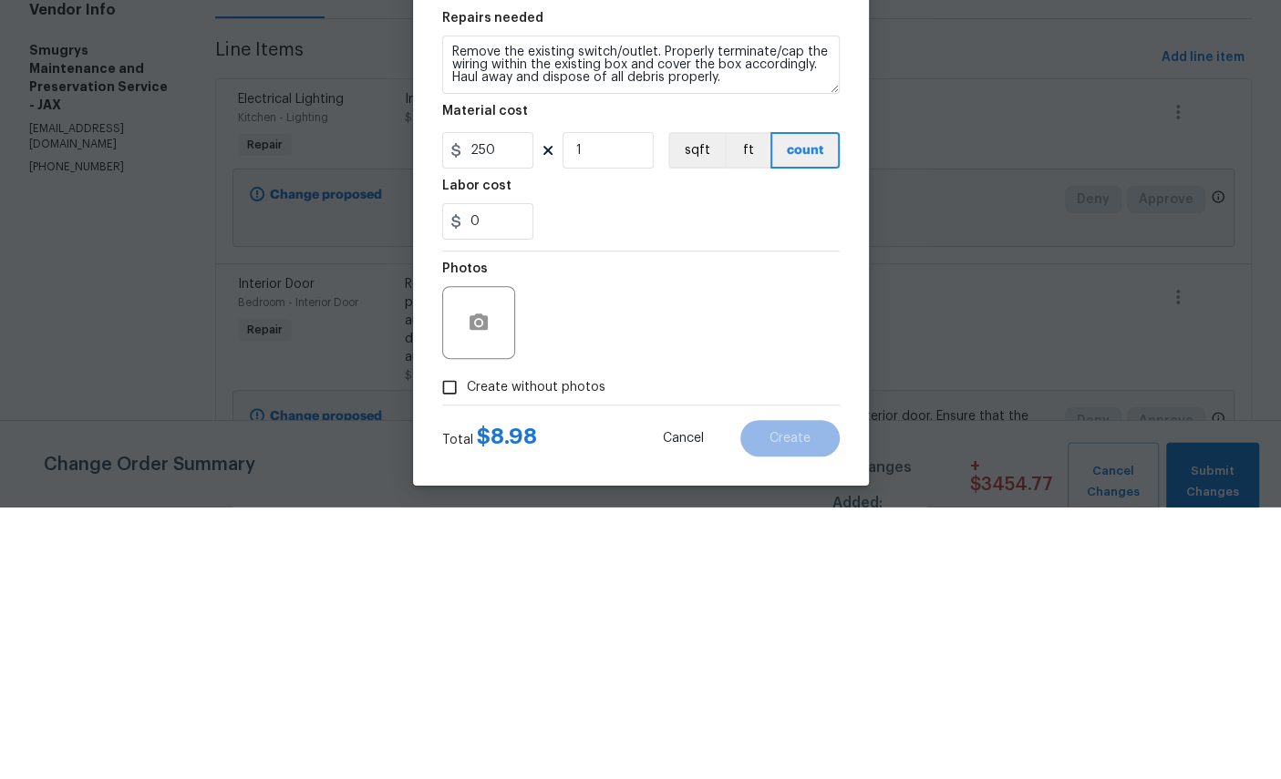
scroll to position [68, 0]
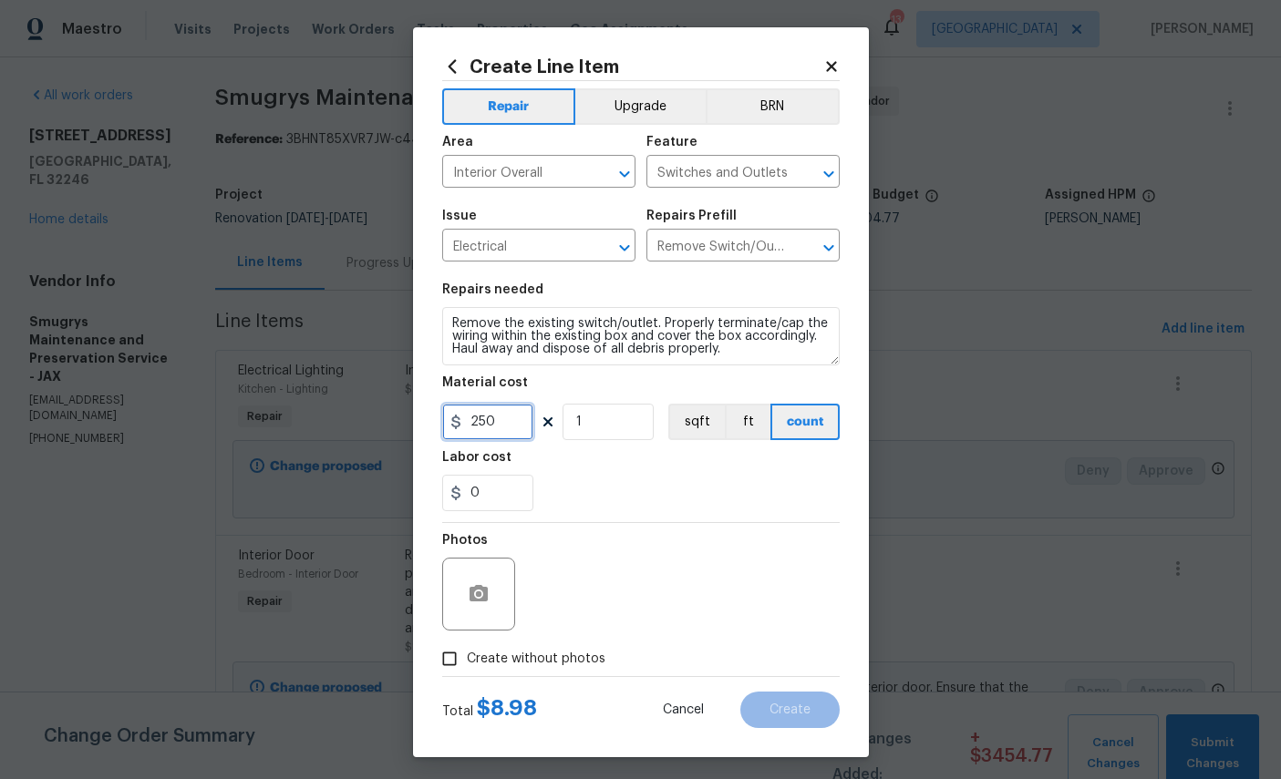
click at [507, 440] on input "250" at bounding box center [487, 422] width 91 height 36
type input "250"
click at [491, 611] on button "button" at bounding box center [479, 595] width 44 height 44
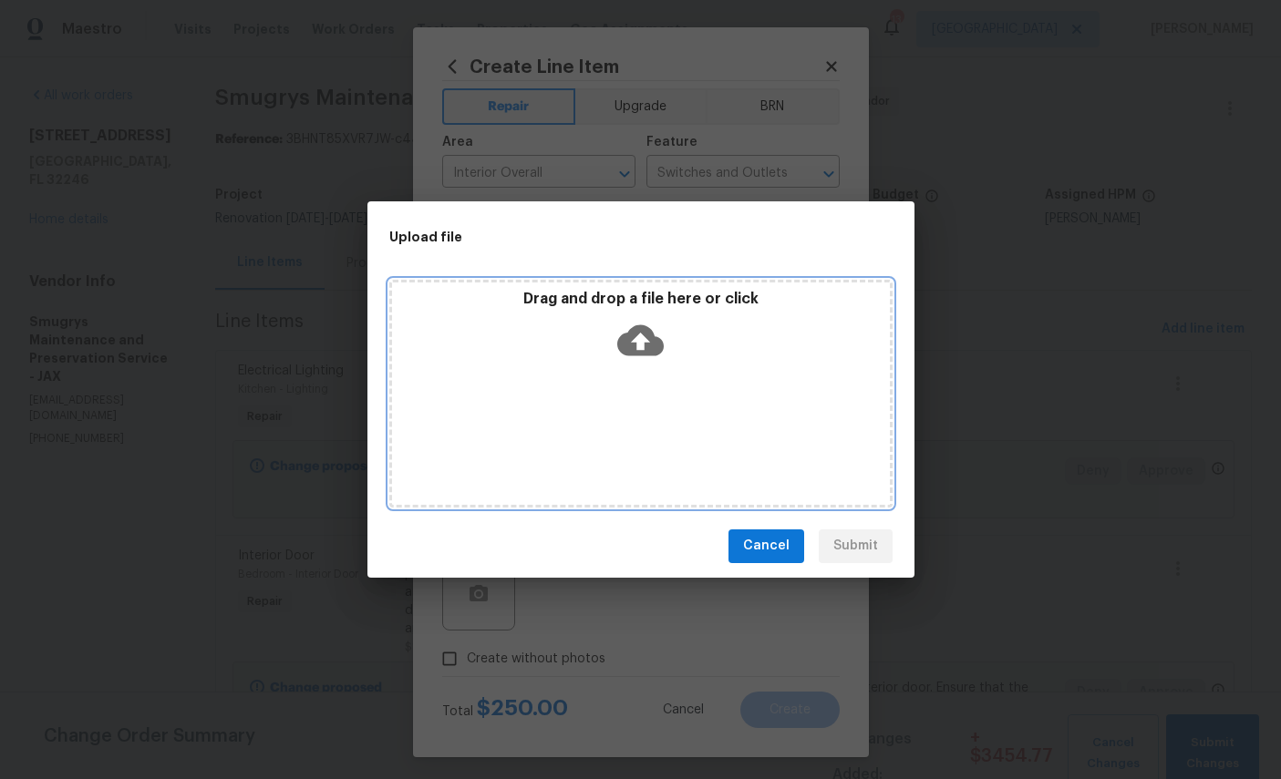
click at [640, 338] on icon at bounding box center [640, 340] width 46 height 46
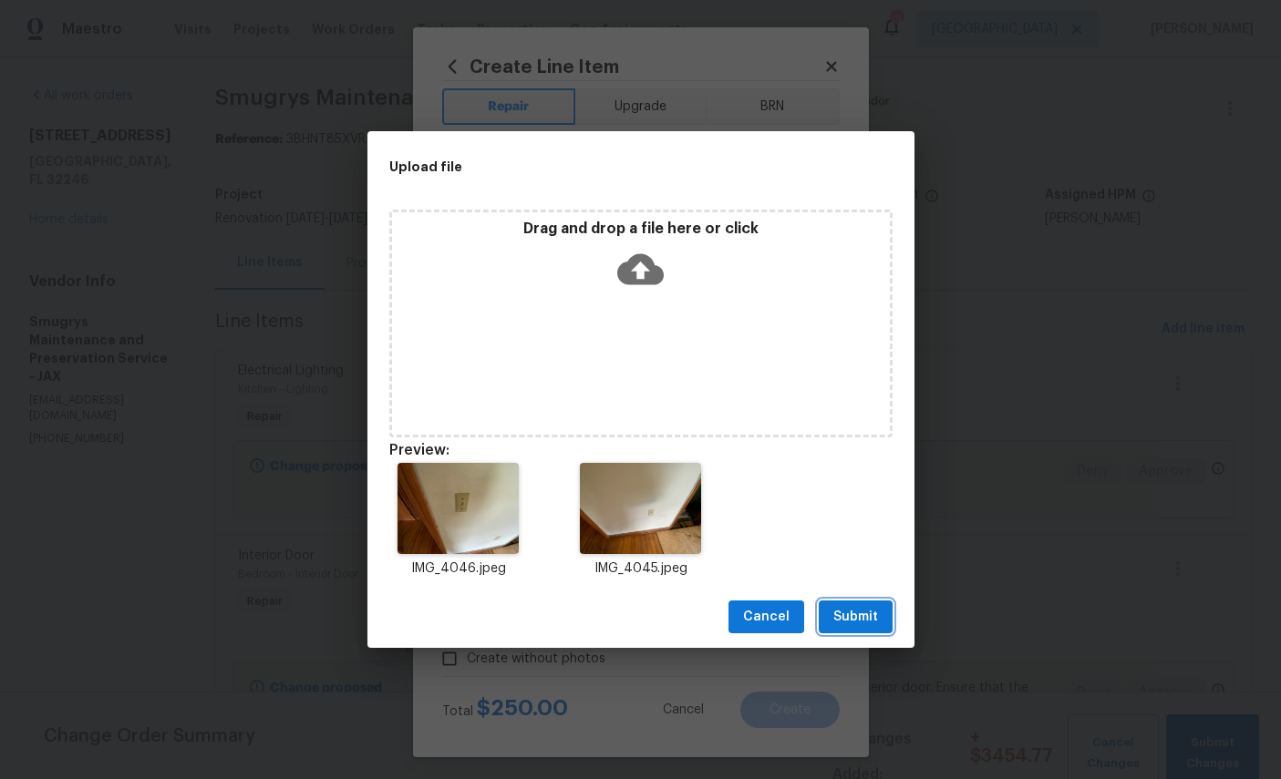
click at [876, 613] on span "Submit" at bounding box center [855, 617] width 45 height 23
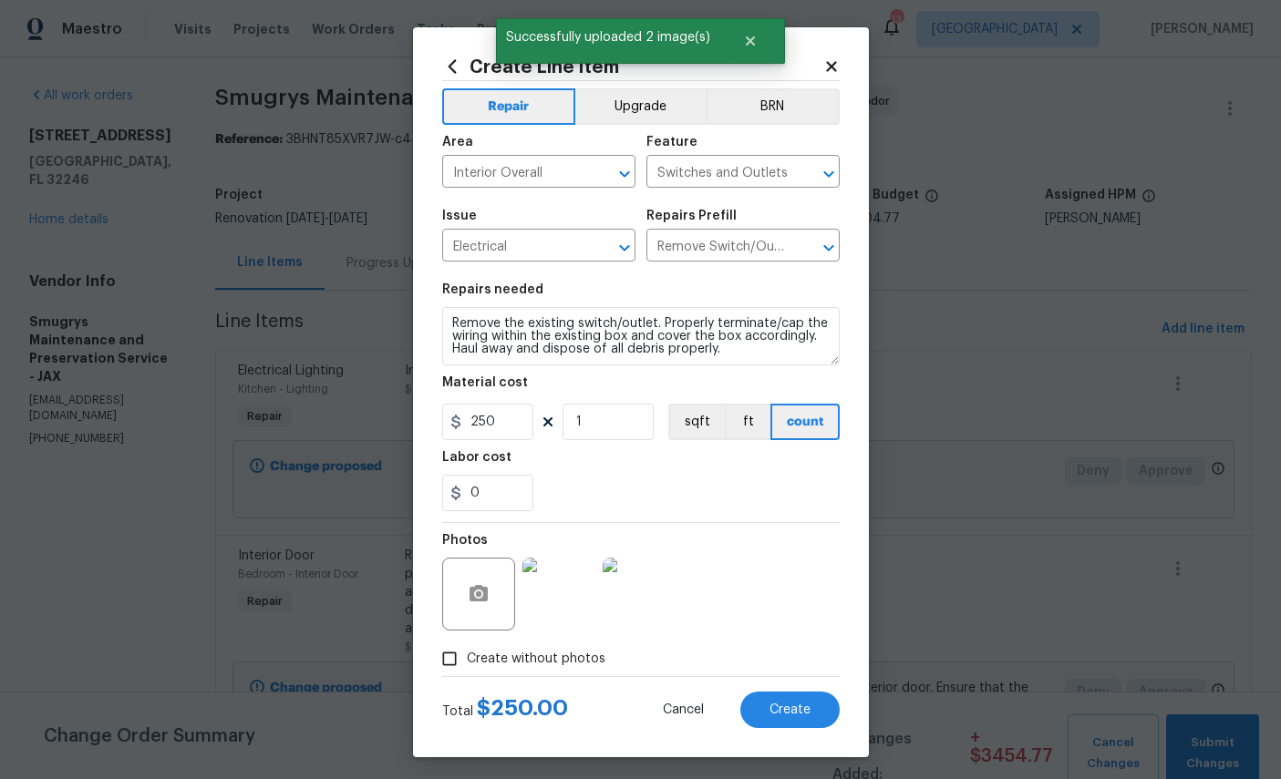
click at [794, 718] on span "Create" at bounding box center [789, 711] width 41 height 14
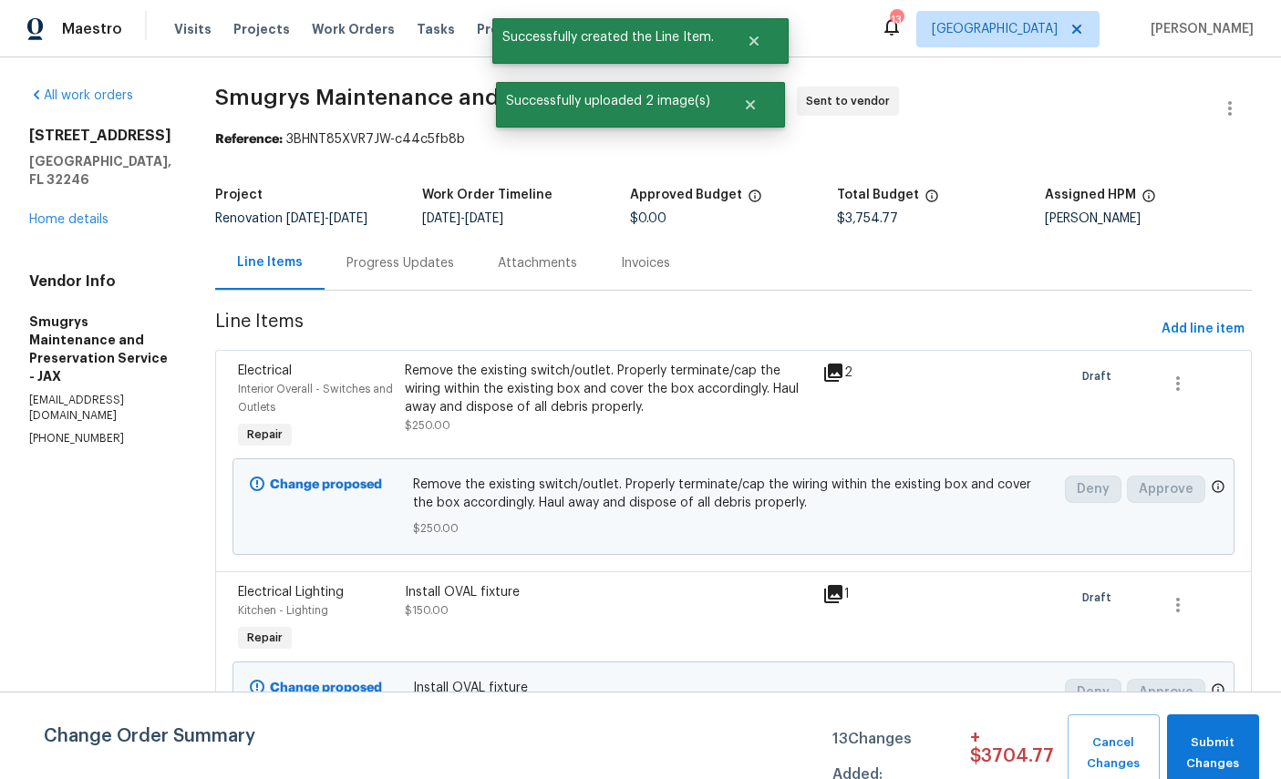
scroll to position [0, 0]
click at [1214, 316] on button "Add line item" at bounding box center [1203, 330] width 98 height 34
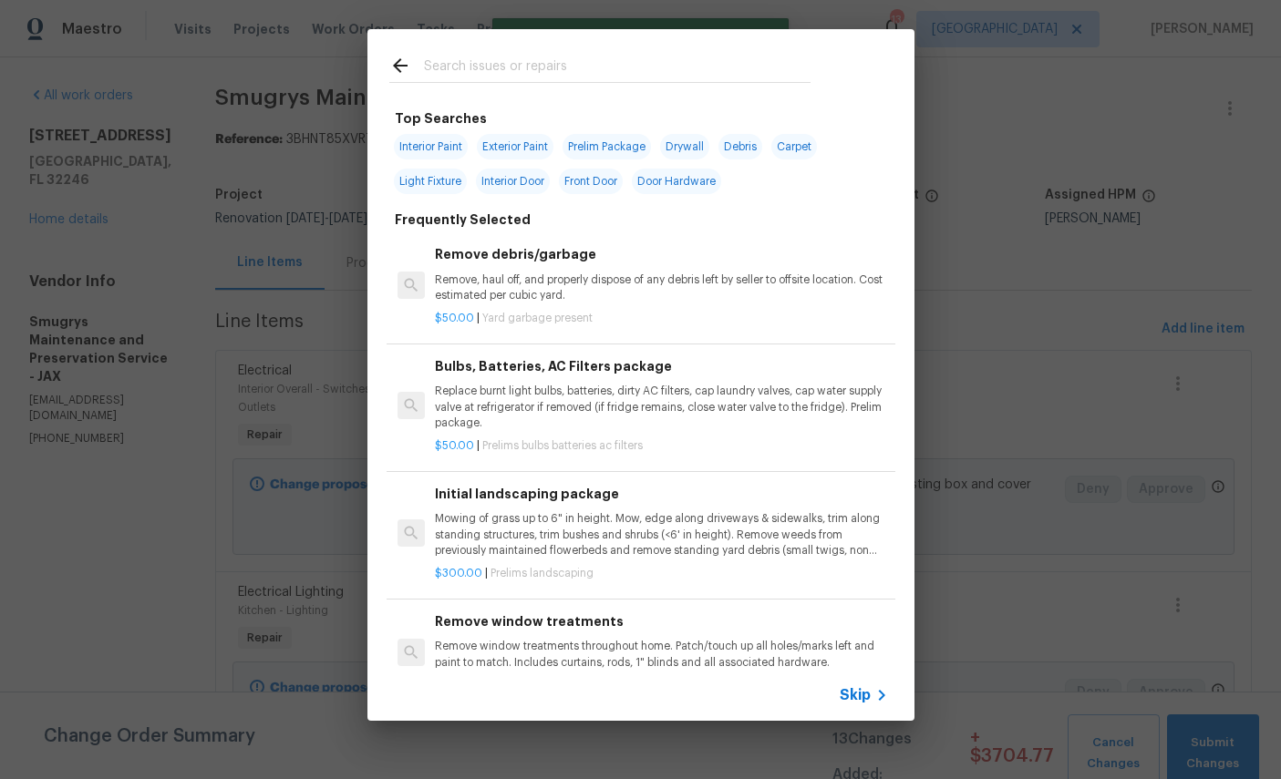
click at [609, 62] on input "text" at bounding box center [617, 68] width 387 height 27
type input "Light"
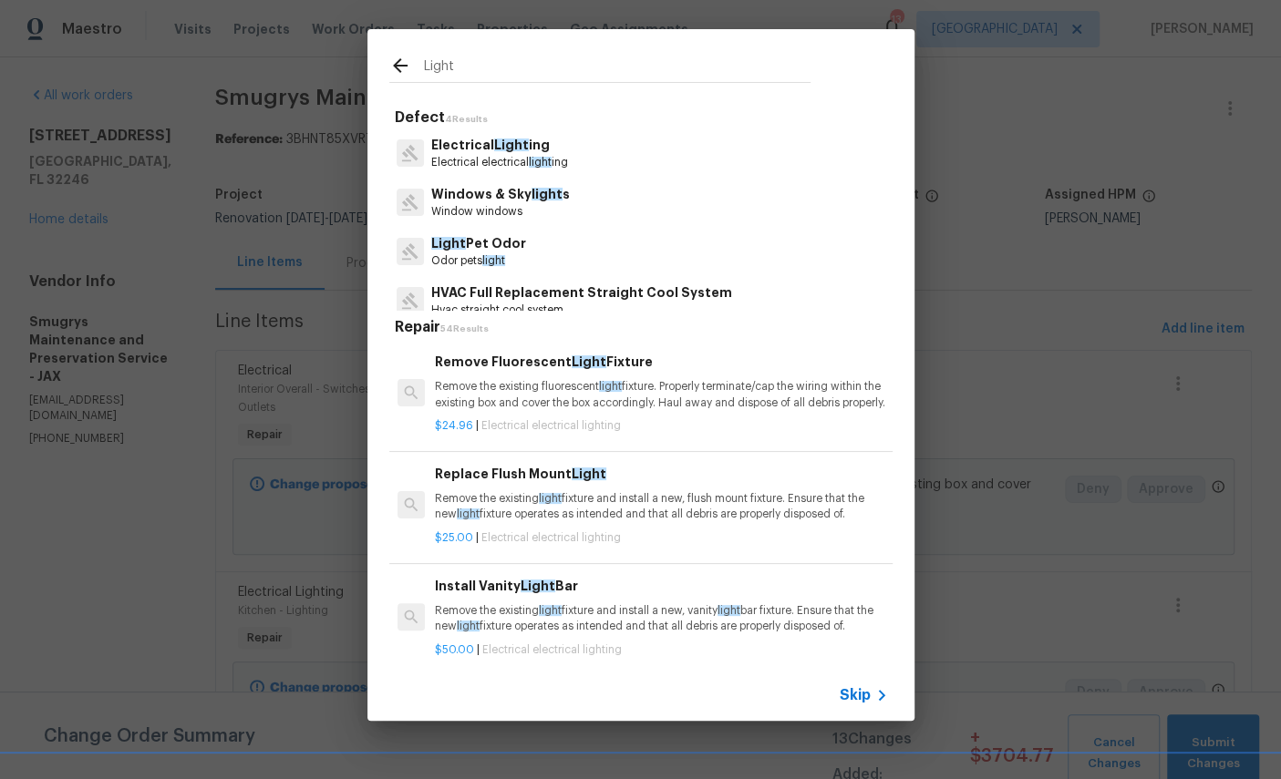
click at [506, 145] on span "Light" at bounding box center [511, 145] width 35 height 13
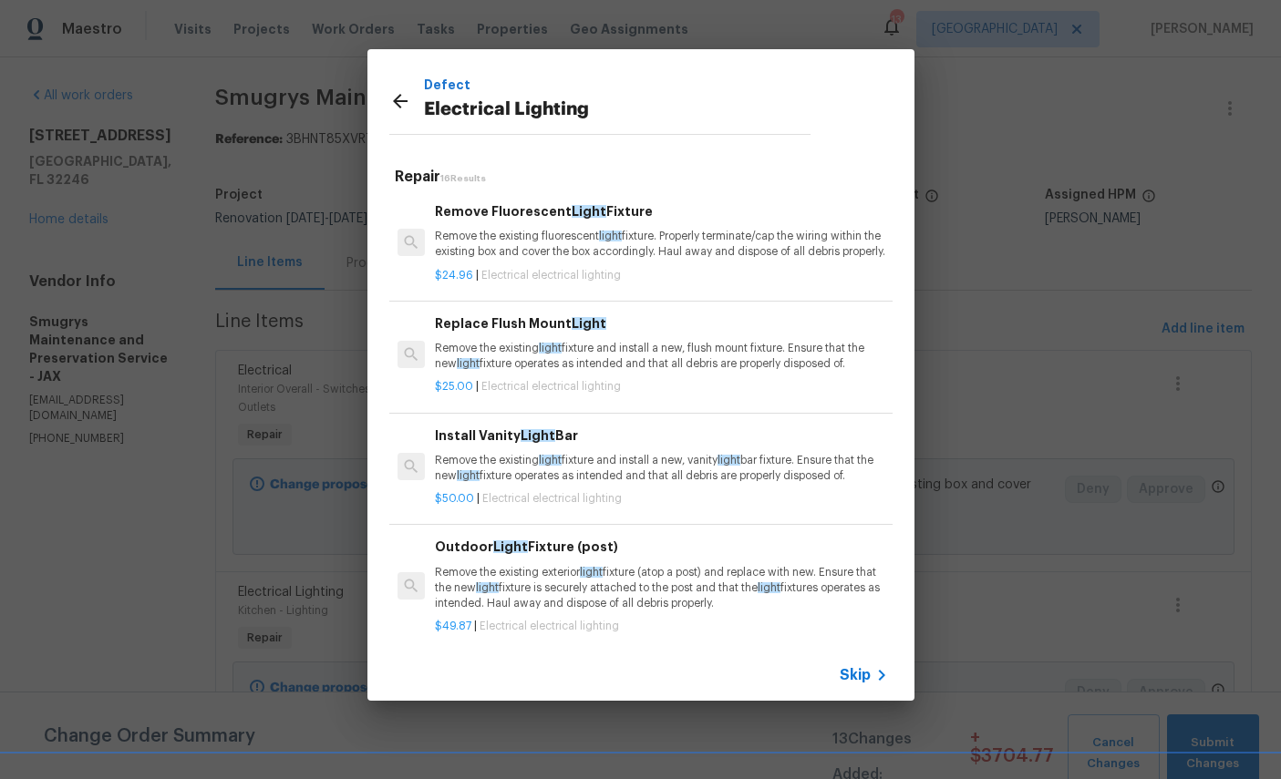
click at [645, 364] on p "Remove the existing light fixture and install a new, flush mount fixture. Ensur…" at bounding box center [661, 356] width 452 height 31
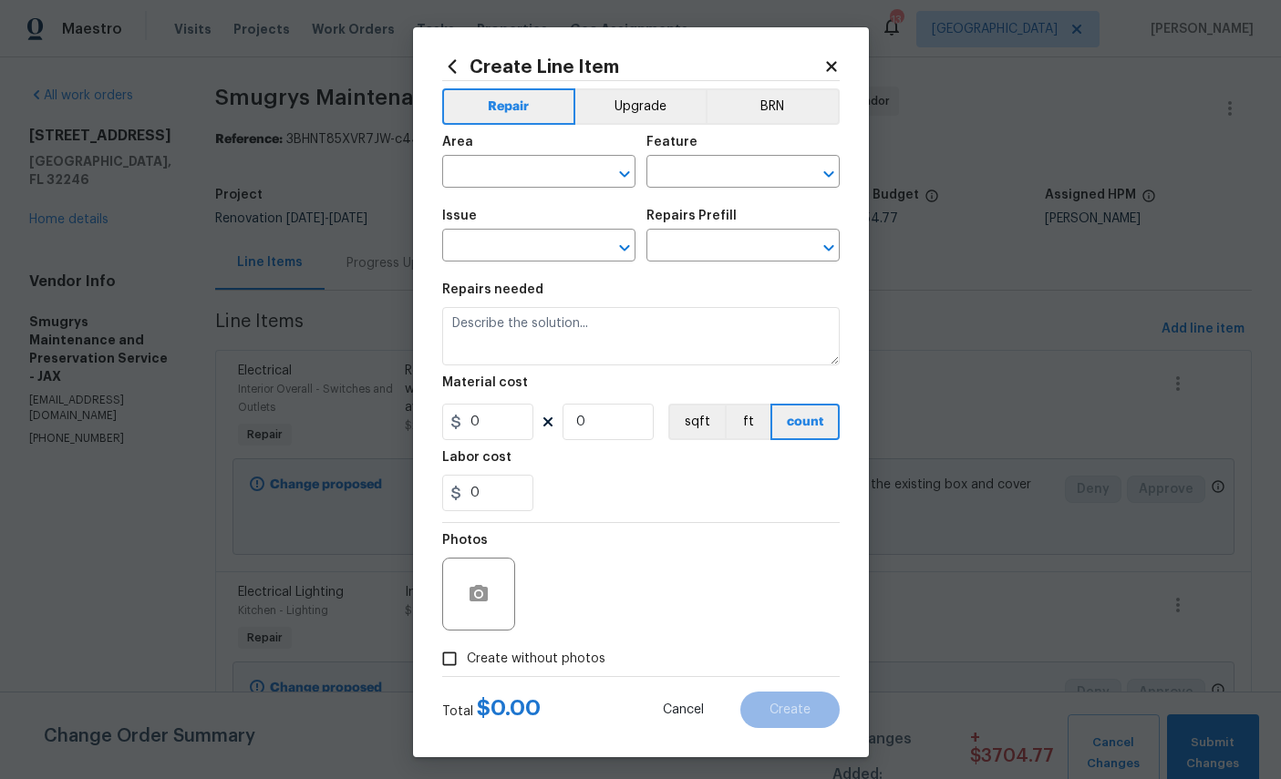
type input "Electrical Lighting"
type input "Replace Flush Mount Light $25.00"
type textarea "Remove the existing light fixture and install a new, flush mount fixture. Ensur…"
type input "25"
type input "1"
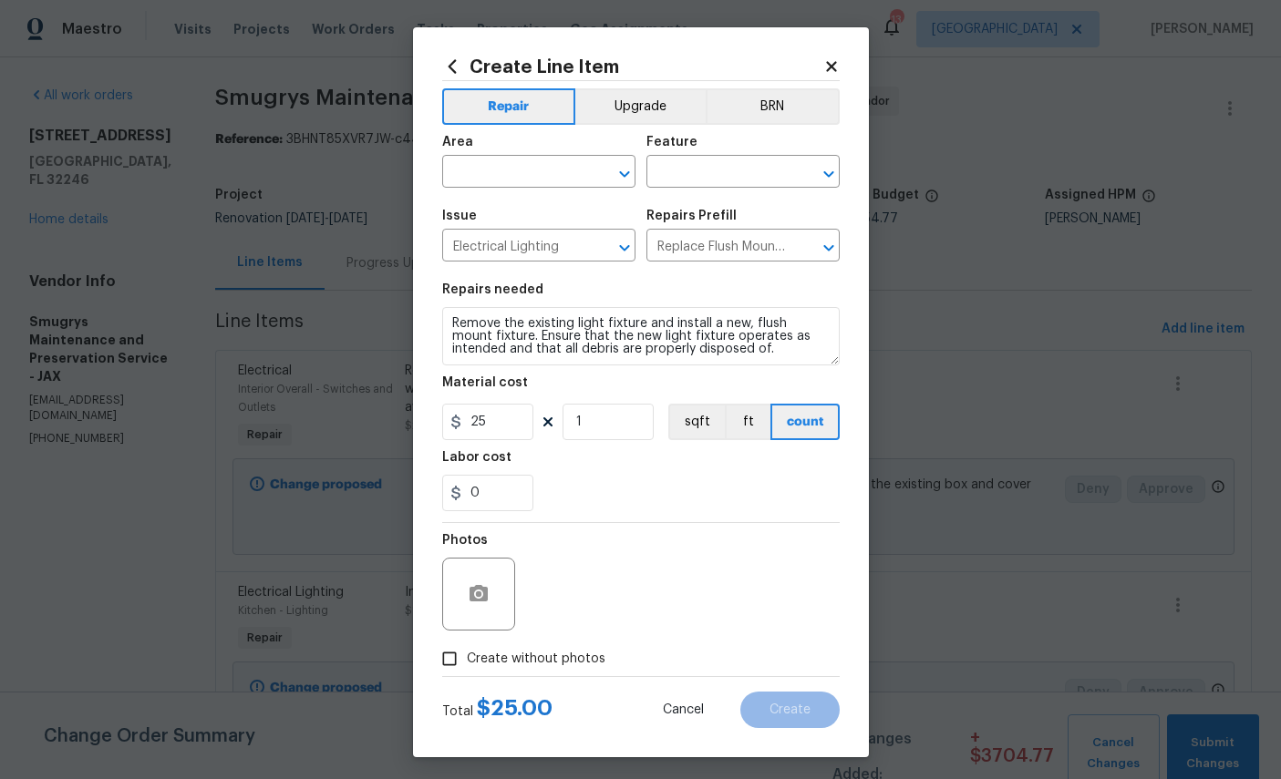
click at [532, 168] on input "text" at bounding box center [513, 174] width 142 height 28
click at [554, 221] on li "Laundry" at bounding box center [538, 216] width 193 height 30
type input "Laundry"
click at [733, 170] on input "text" at bounding box center [717, 174] width 142 height 28
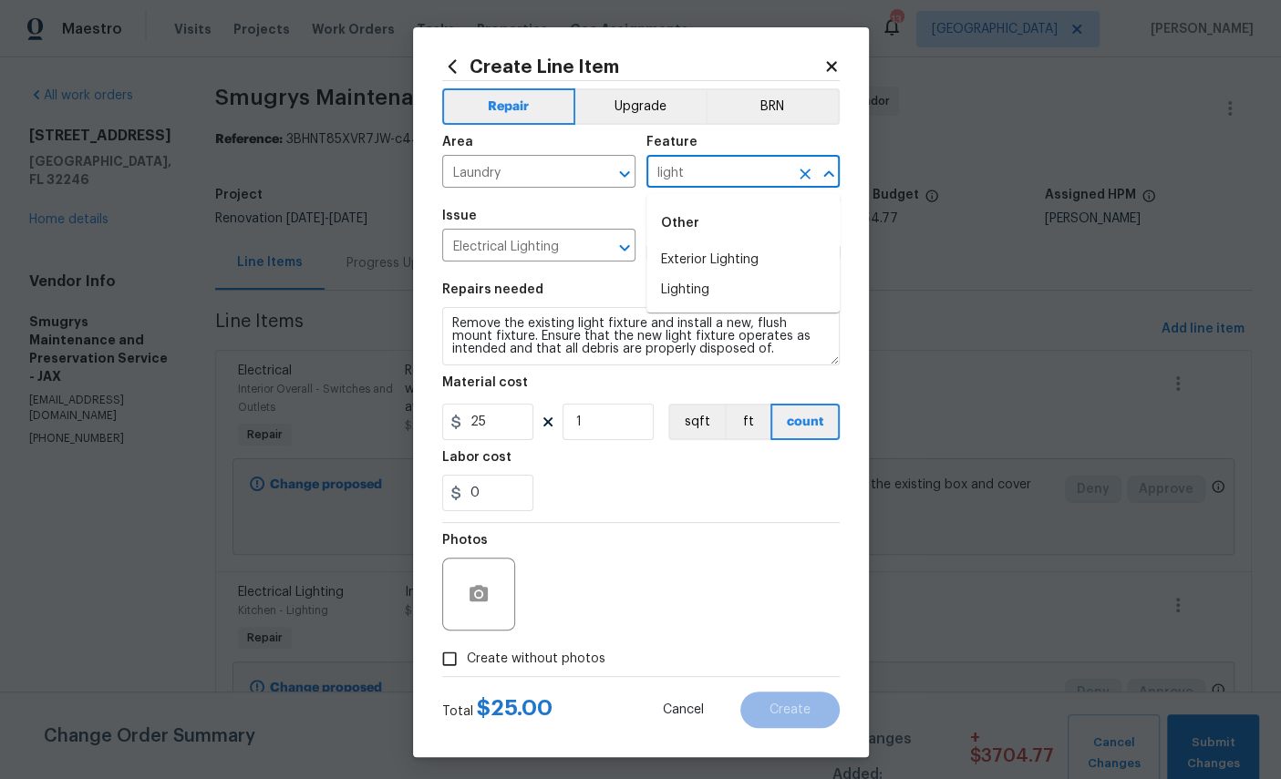
click at [692, 291] on li "Lighting" at bounding box center [742, 290] width 193 height 30
type input "Lighting"
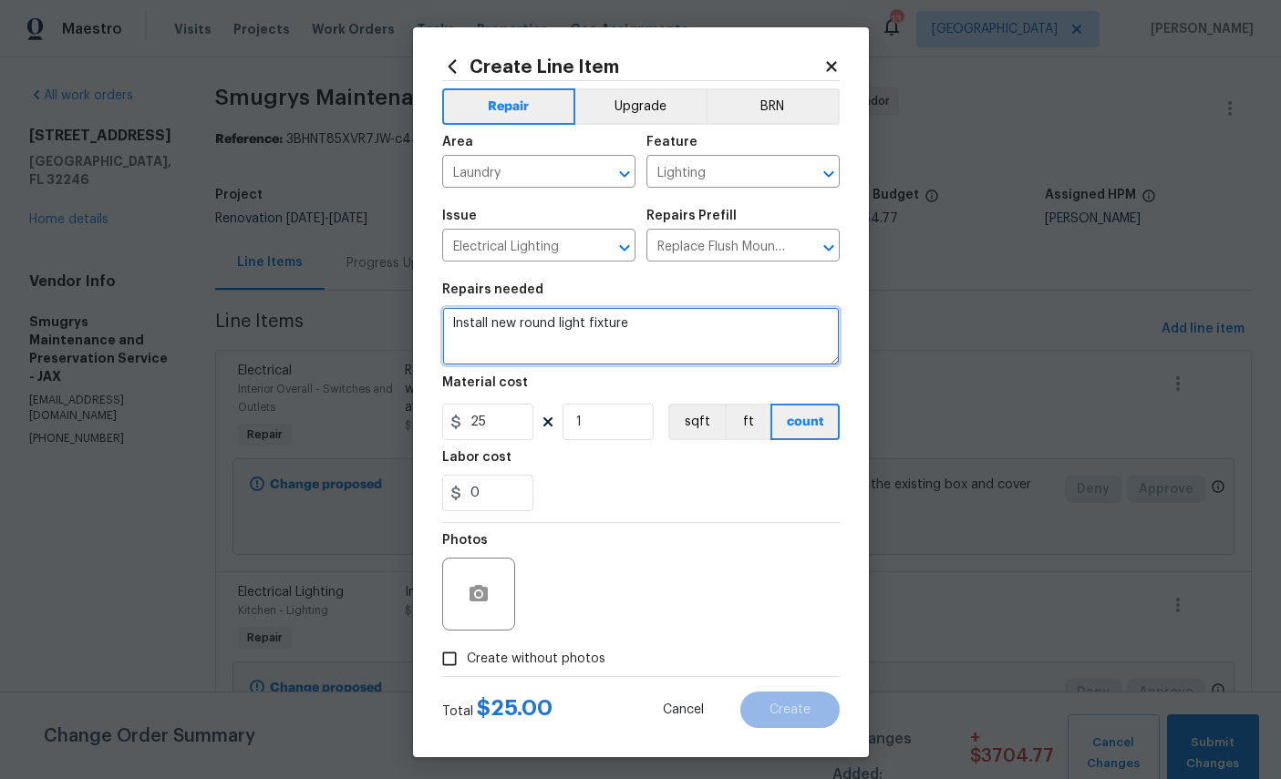
type textarea "Install new round light fixture"
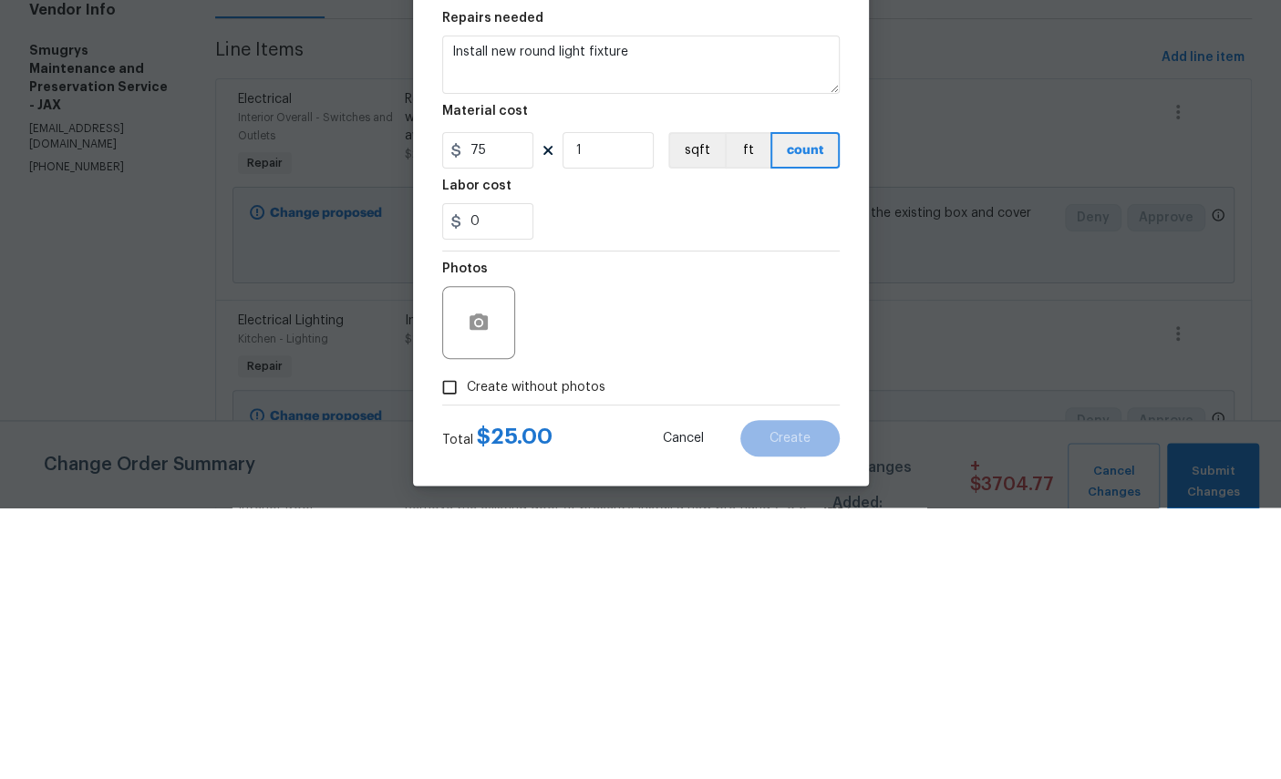
scroll to position [68, 0]
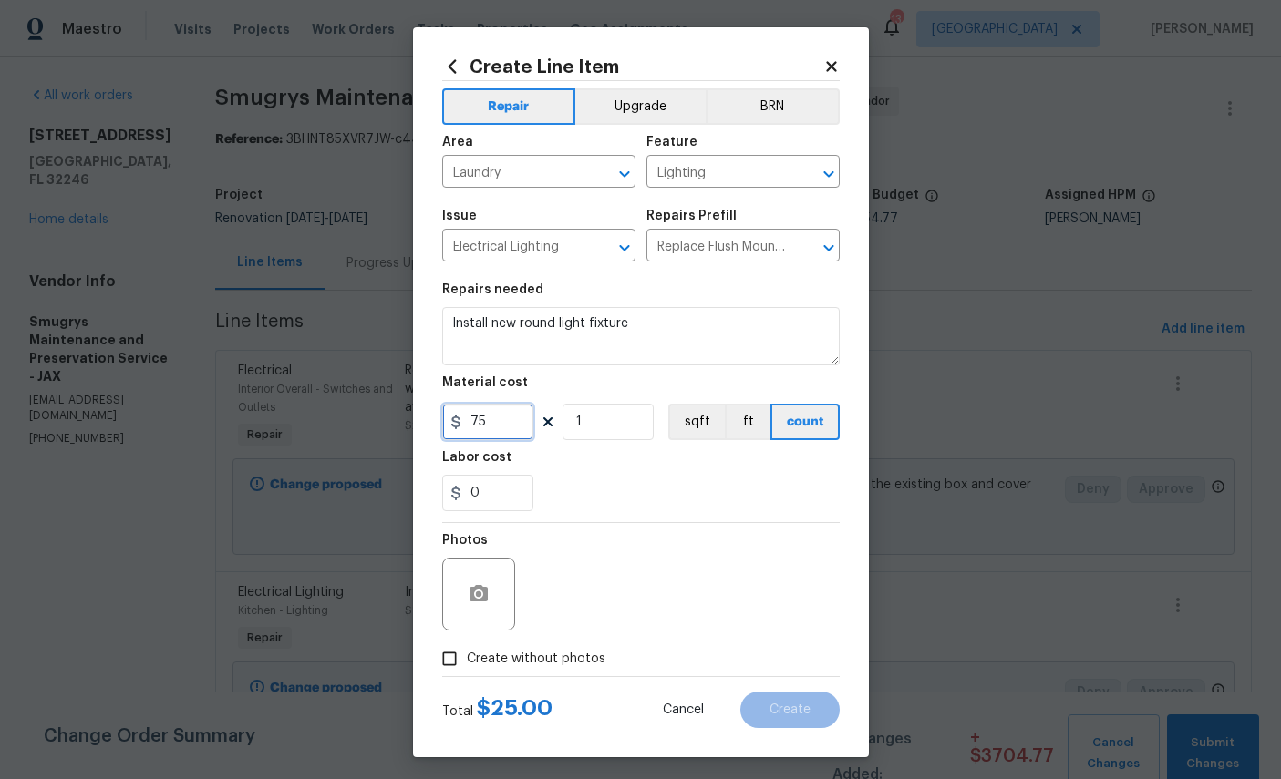
type input "75"
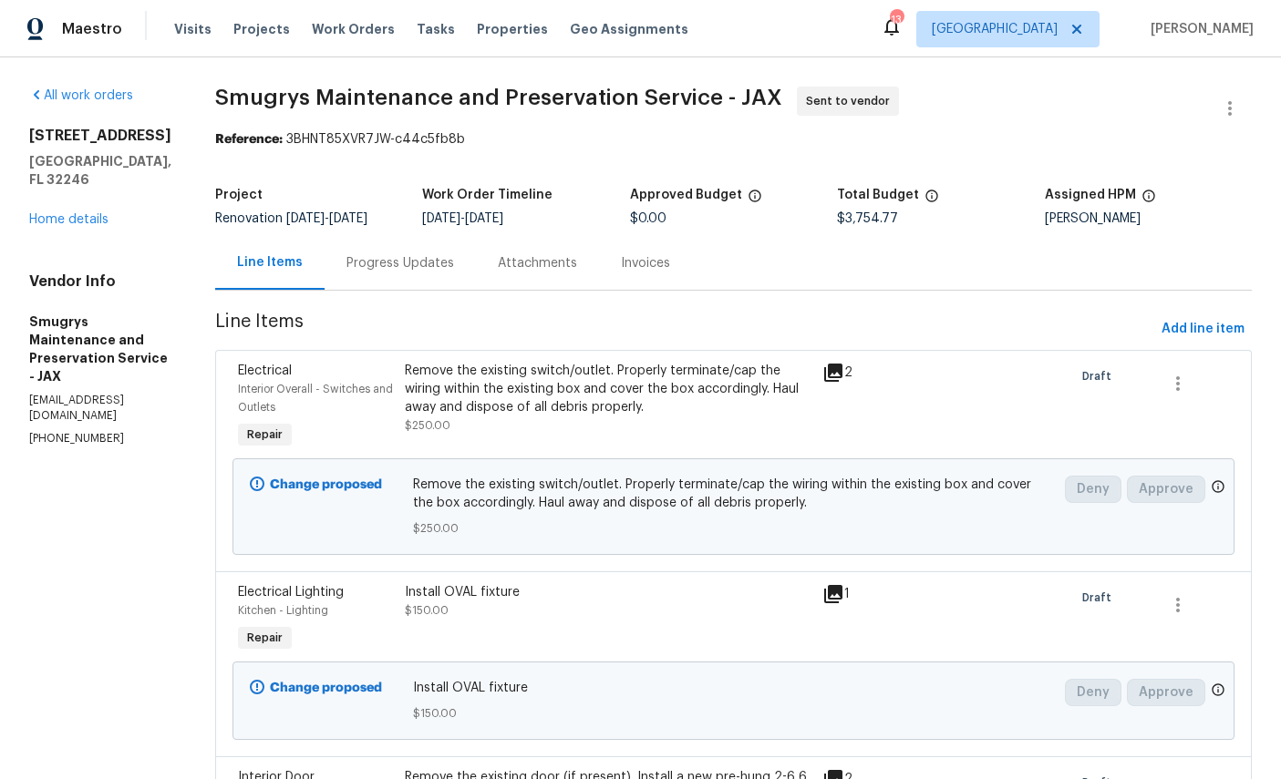
scroll to position [68, 0]
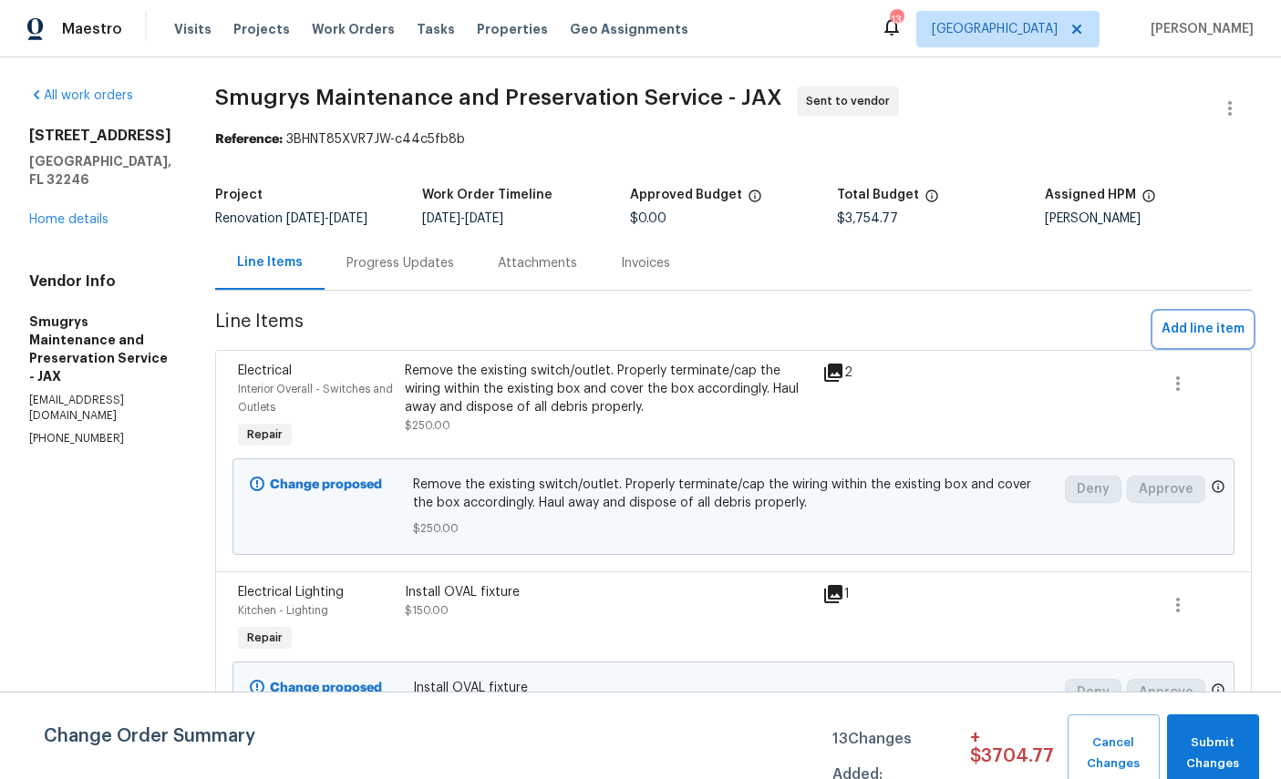
click at [1208, 318] on span "Add line item" at bounding box center [1202, 329] width 83 height 23
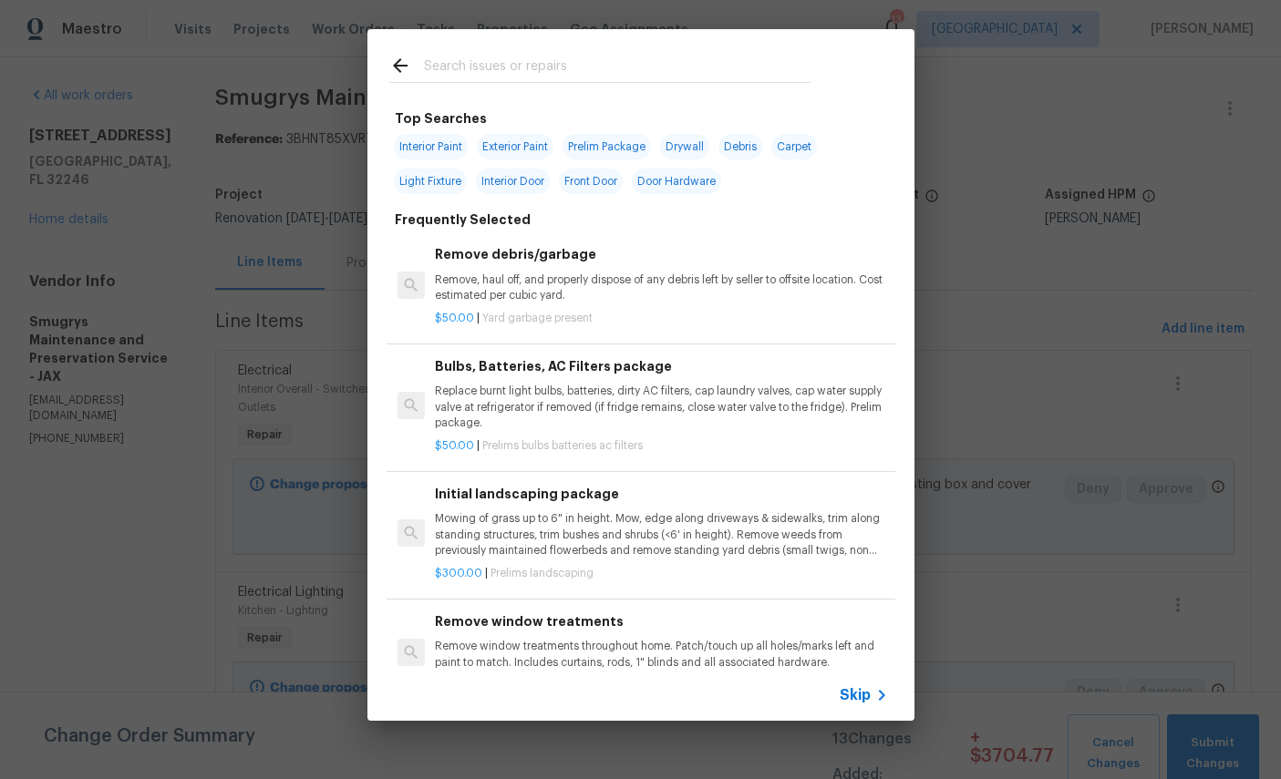
click at [656, 56] on input "text" at bounding box center [617, 68] width 387 height 27
type input "Light"
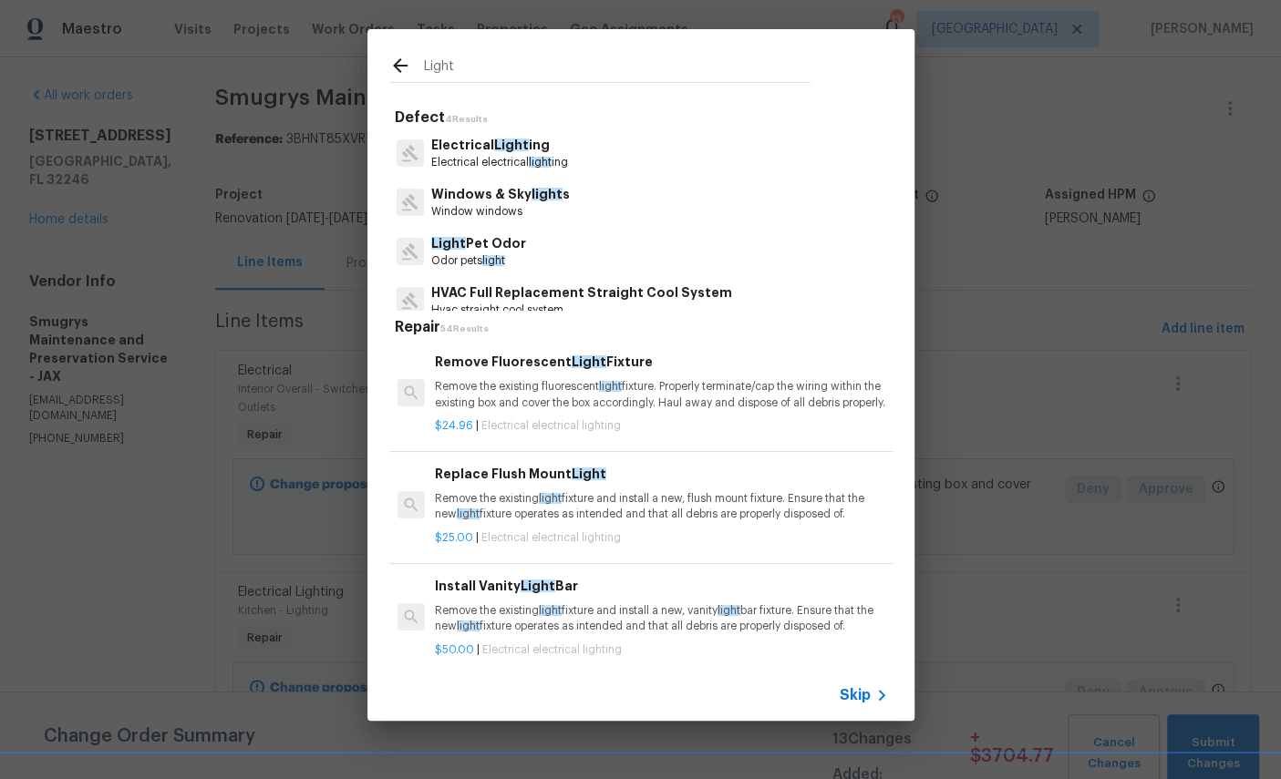
click at [532, 159] on span "light" at bounding box center [540, 162] width 23 height 11
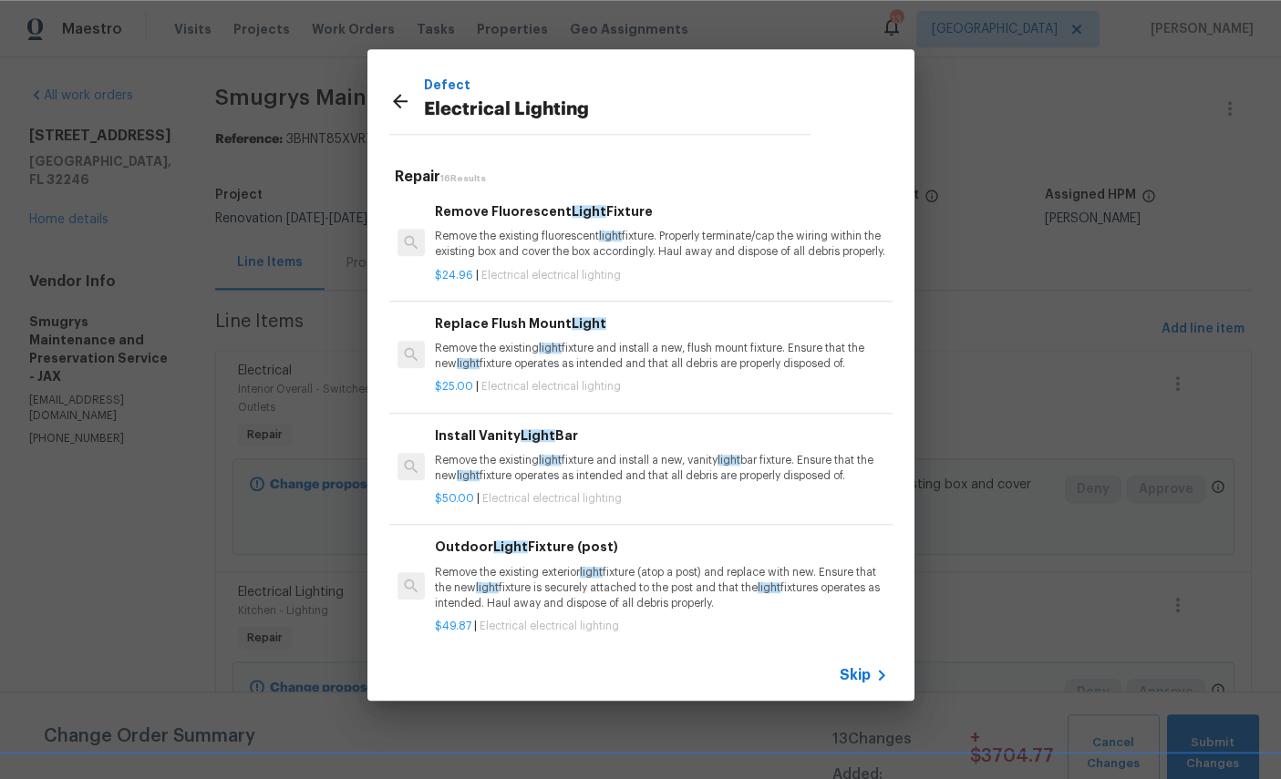
click at [589, 334] on h6 "Replace Flush Mount Light" at bounding box center [661, 324] width 452 height 20
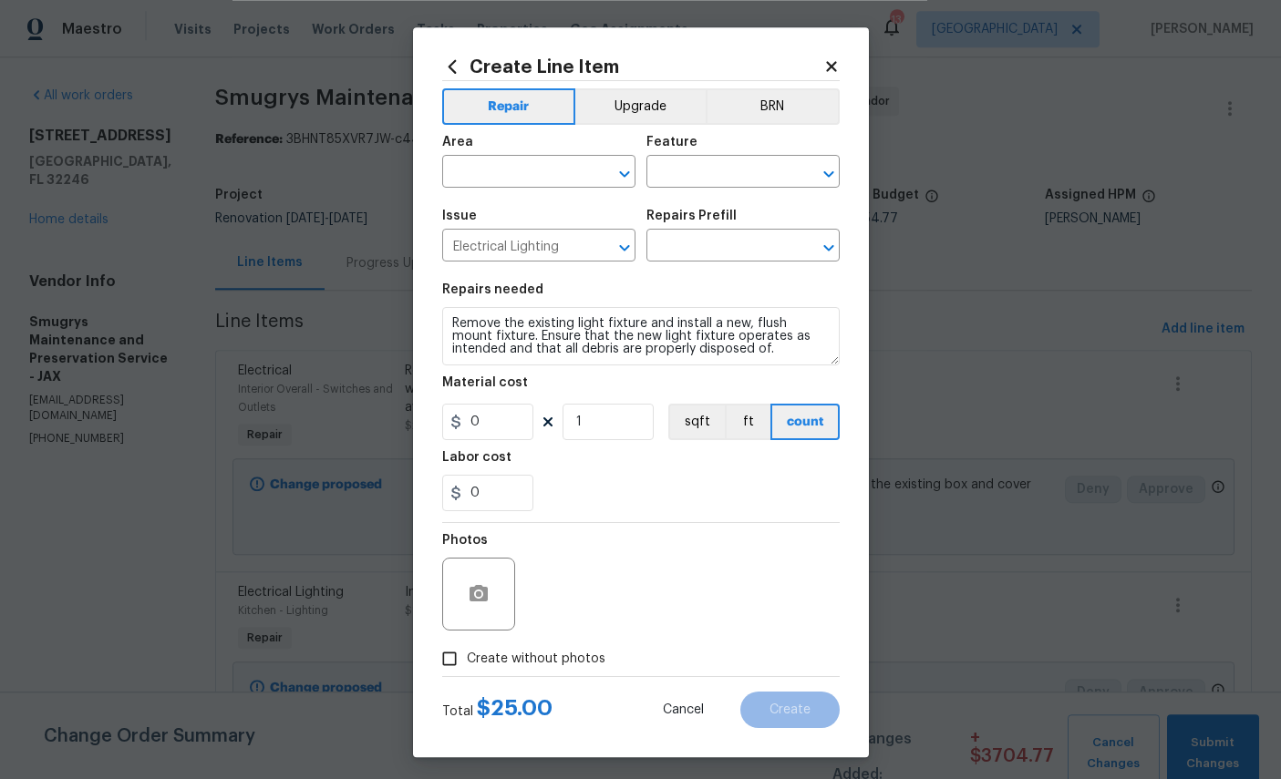
type input "Replace Flush Mount Light $25.00"
type input "25"
click at [526, 172] on input "text" at bounding box center [513, 174] width 142 height 28
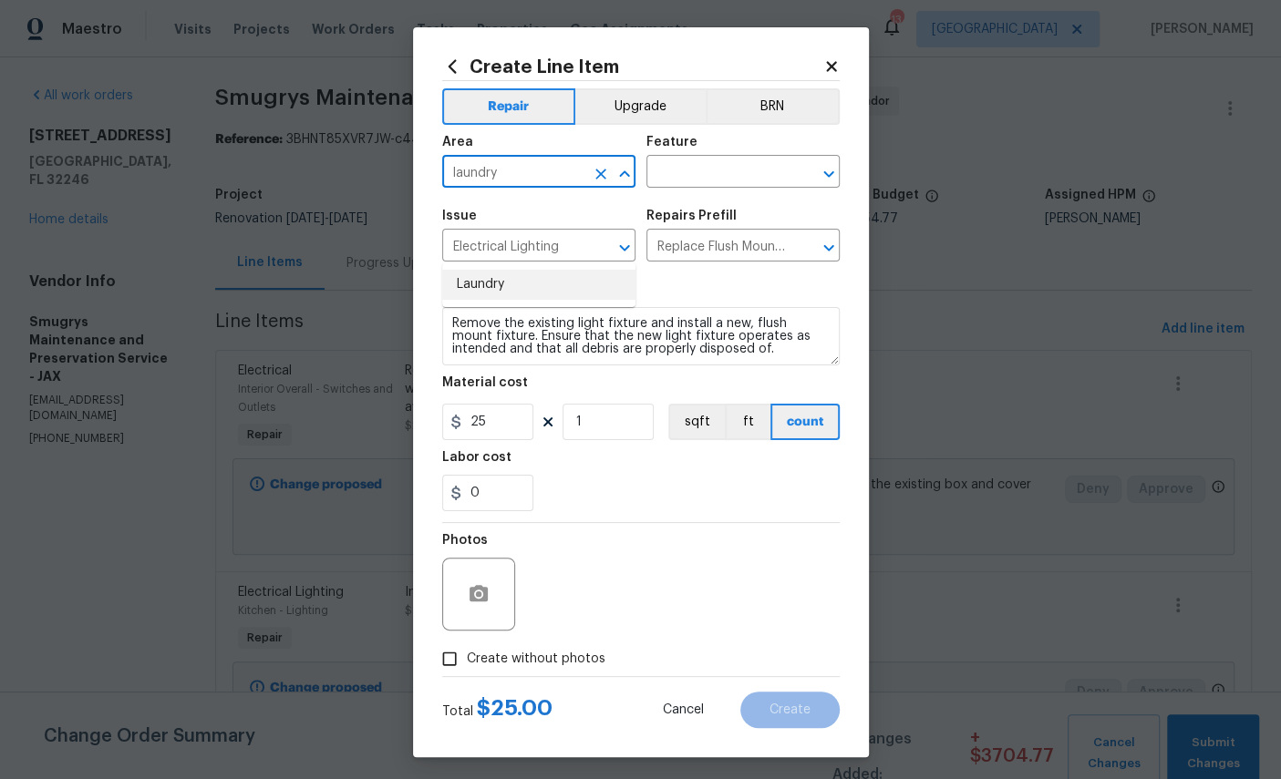
click at [570, 270] on li "Laundry" at bounding box center [538, 285] width 193 height 30
type input "Laundry"
click at [731, 175] on input "text" at bounding box center [717, 174] width 142 height 28
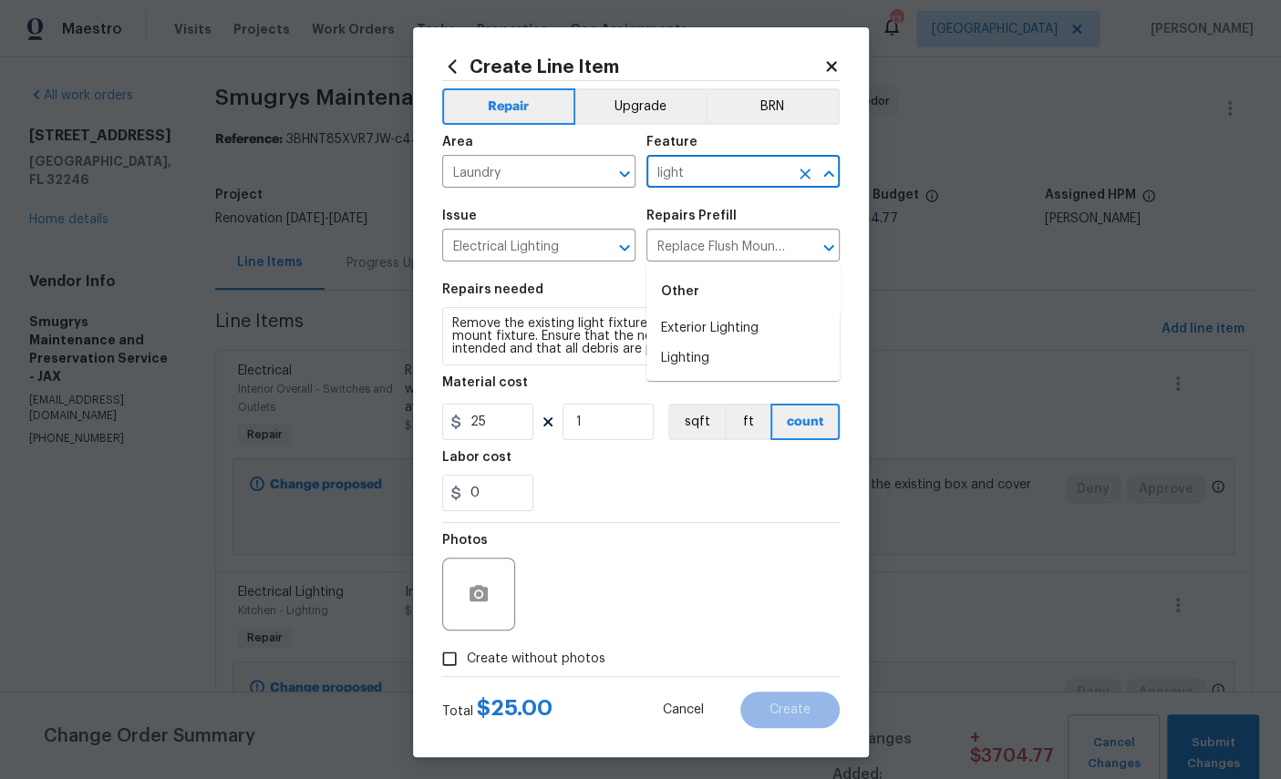
click at [685, 344] on li "Lighting" at bounding box center [742, 359] width 193 height 30
type input "Lighting"
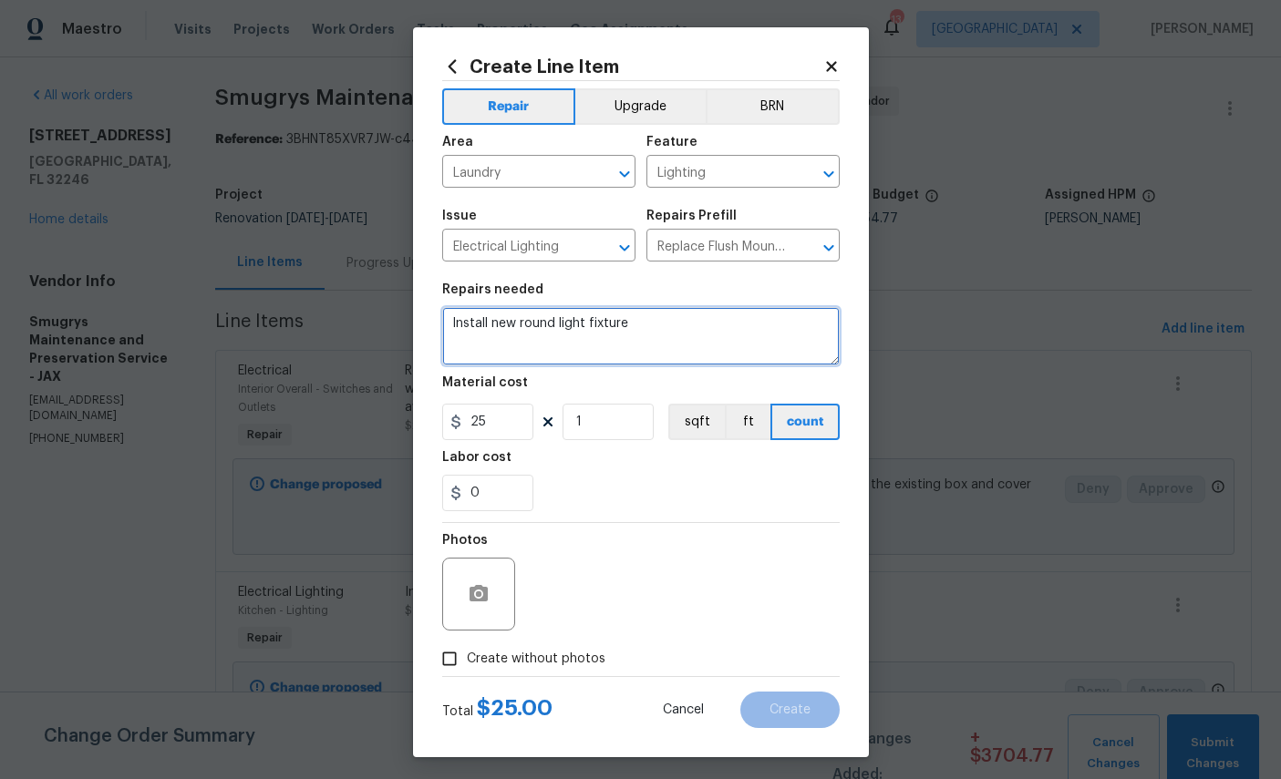
type textarea "Install new round light fixture"
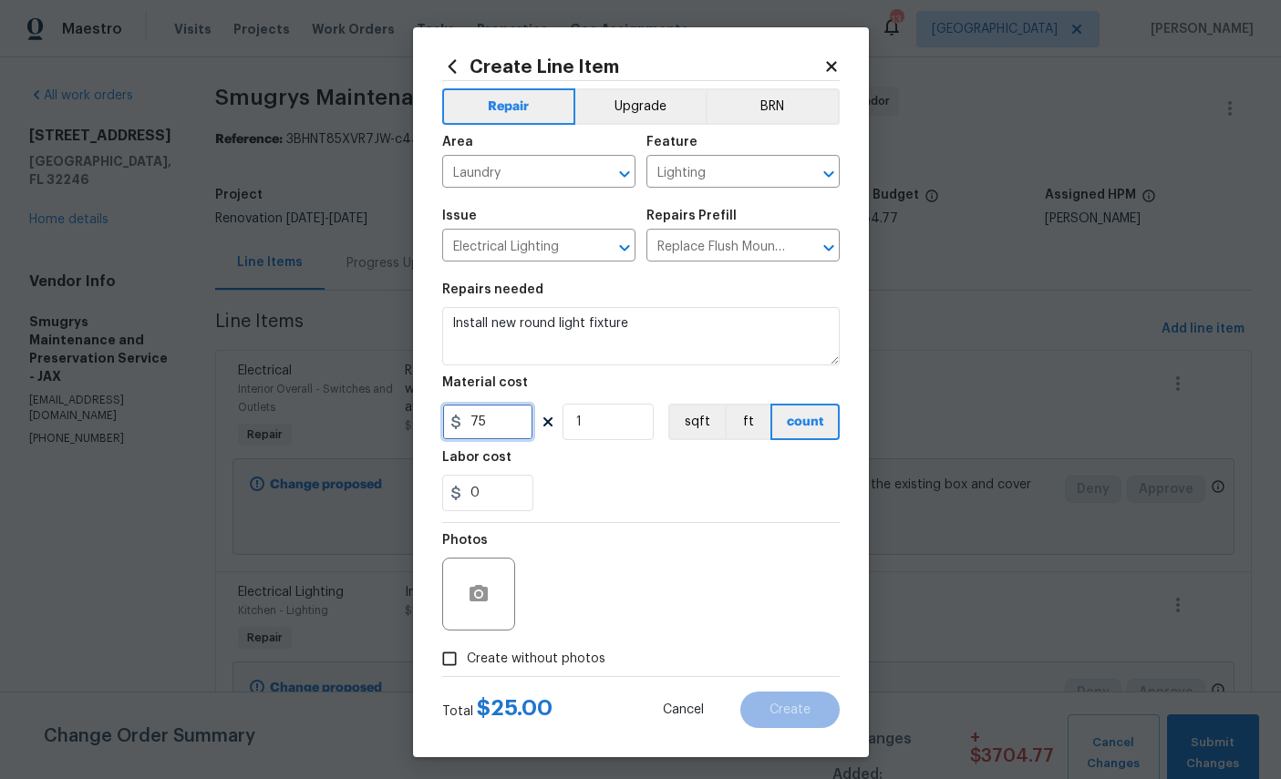
type input "75"
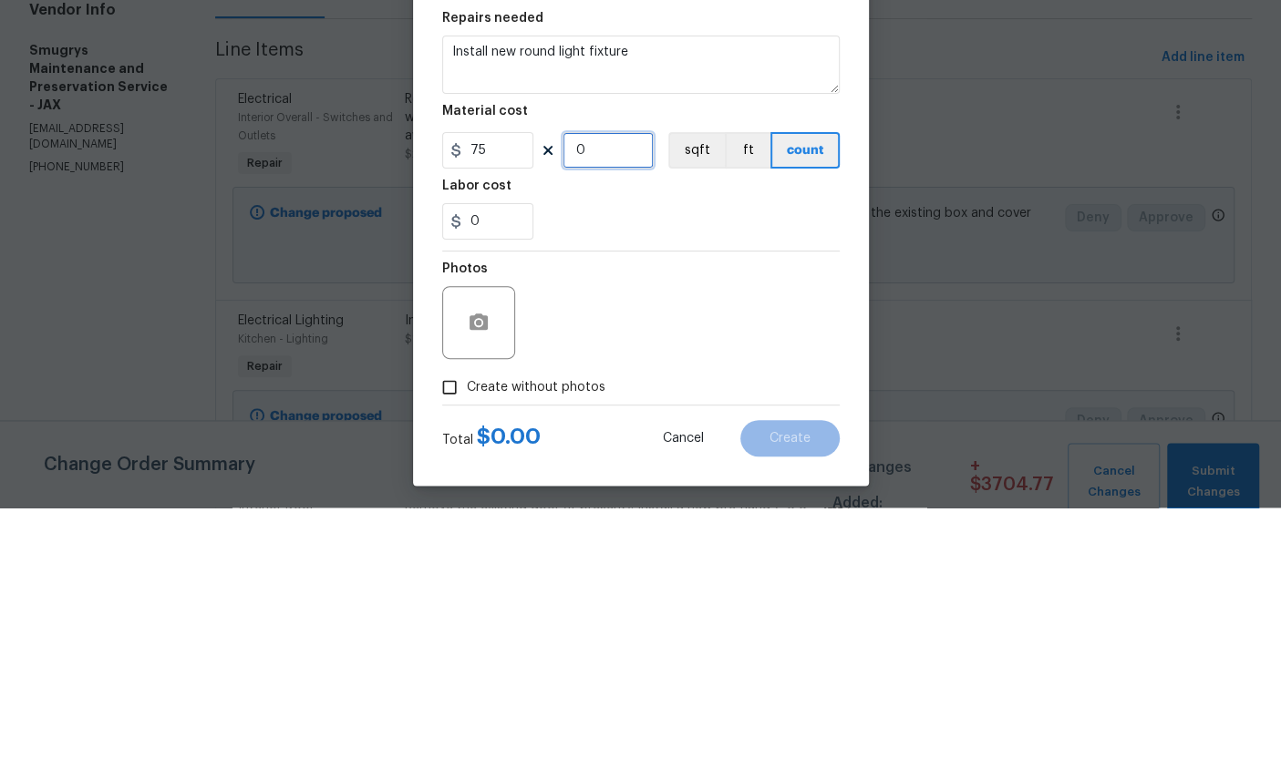
type input "1"
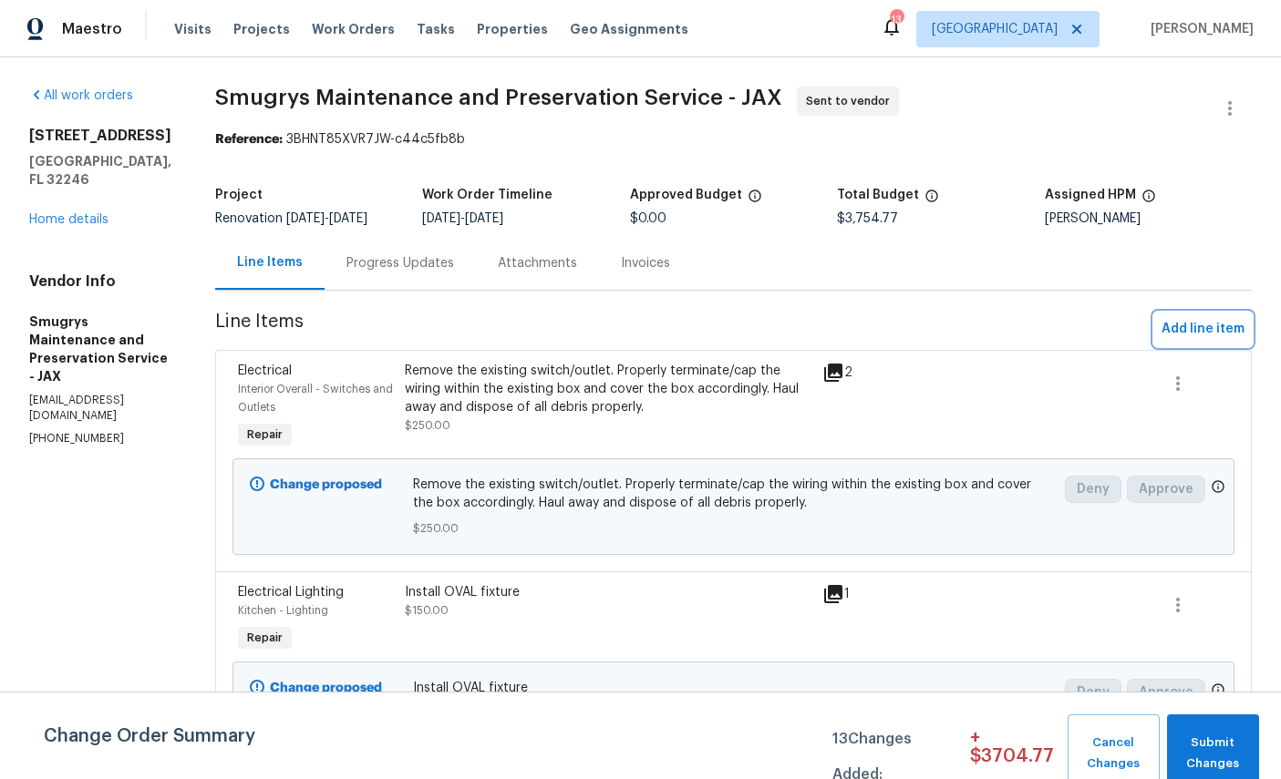
click at [1238, 325] on span "Add line item" at bounding box center [1202, 329] width 83 height 23
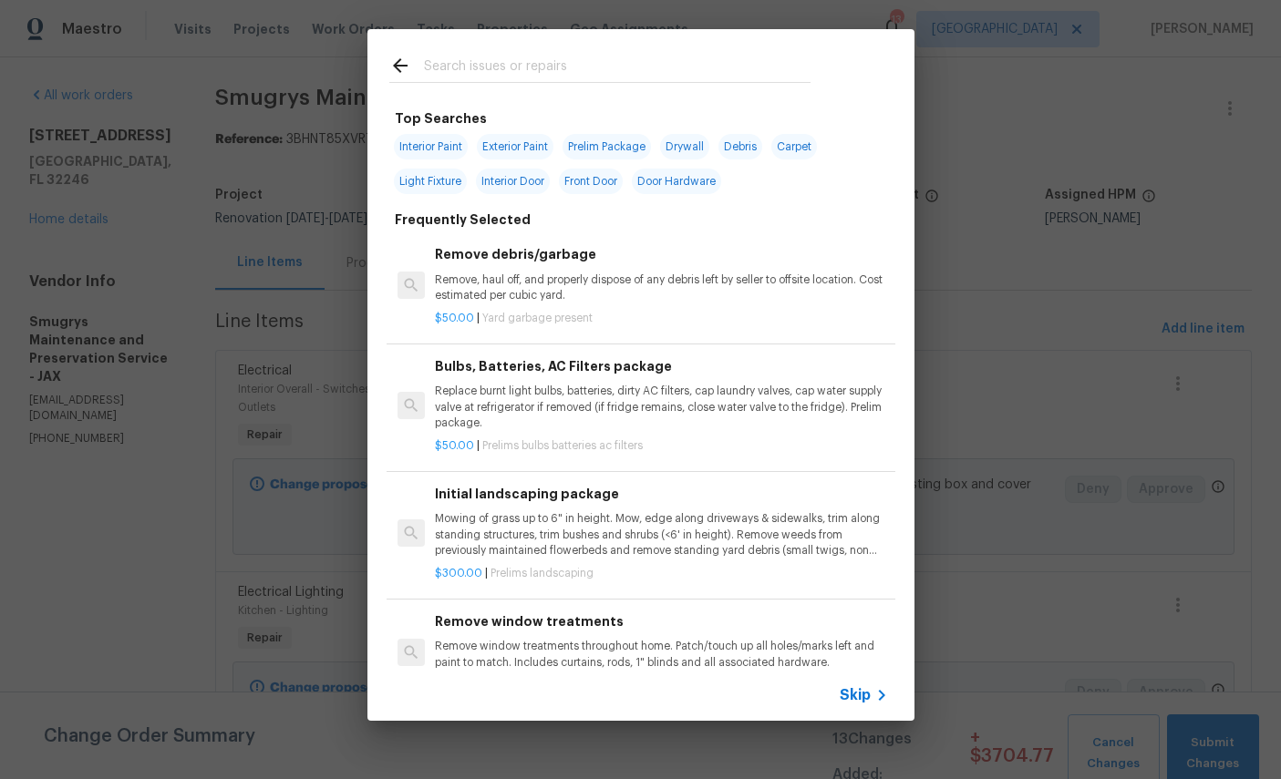
click at [600, 55] on input "text" at bounding box center [617, 68] width 387 height 27
type input "Light"
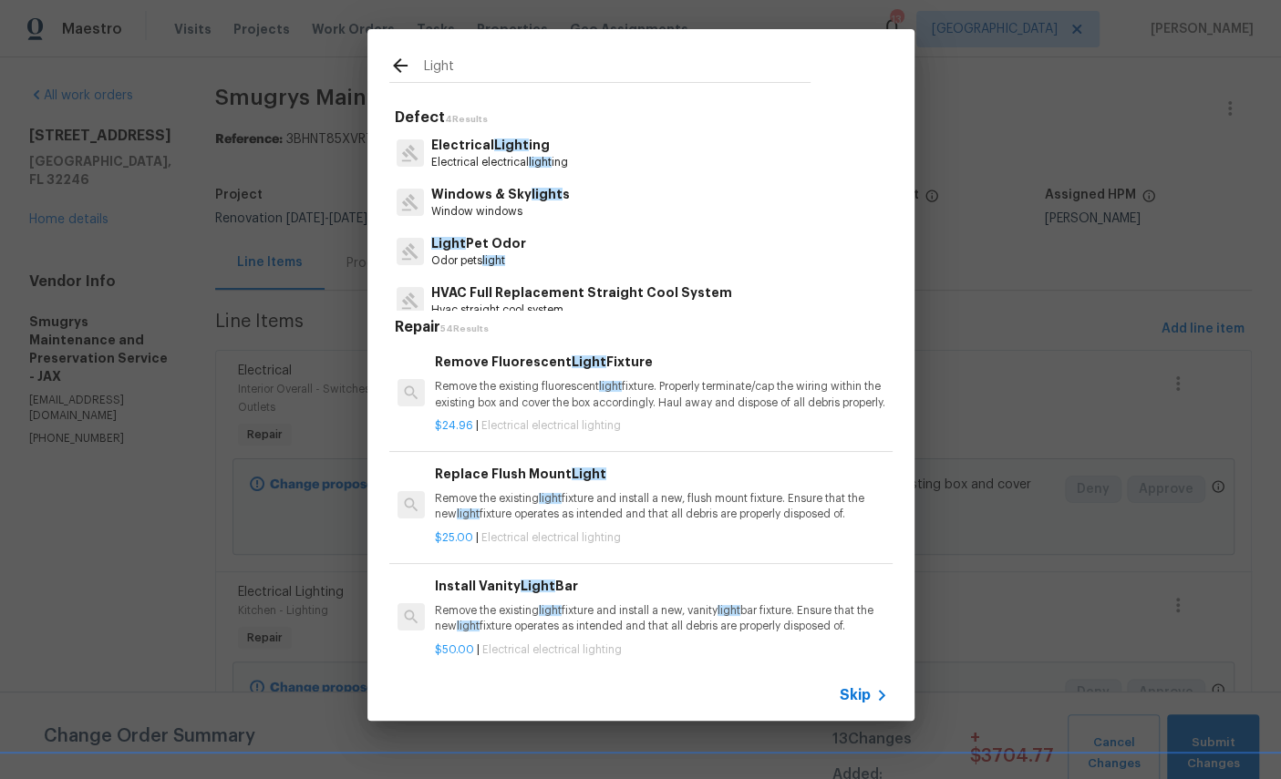
click at [495, 153] on p "Electrical Light ing" at bounding box center [499, 145] width 137 height 19
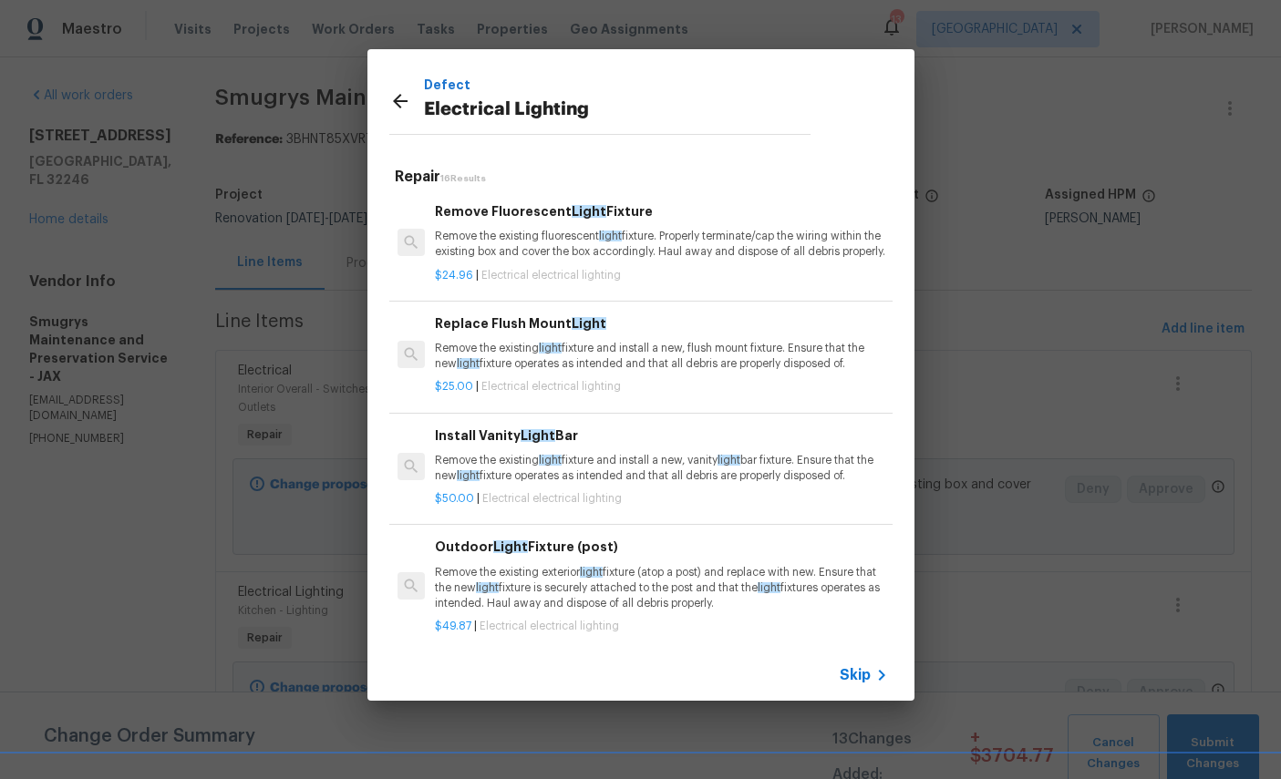
click at [655, 358] on p "Remove the existing light fixture and install a new, flush mount fixture. Ensur…" at bounding box center [661, 356] width 452 height 31
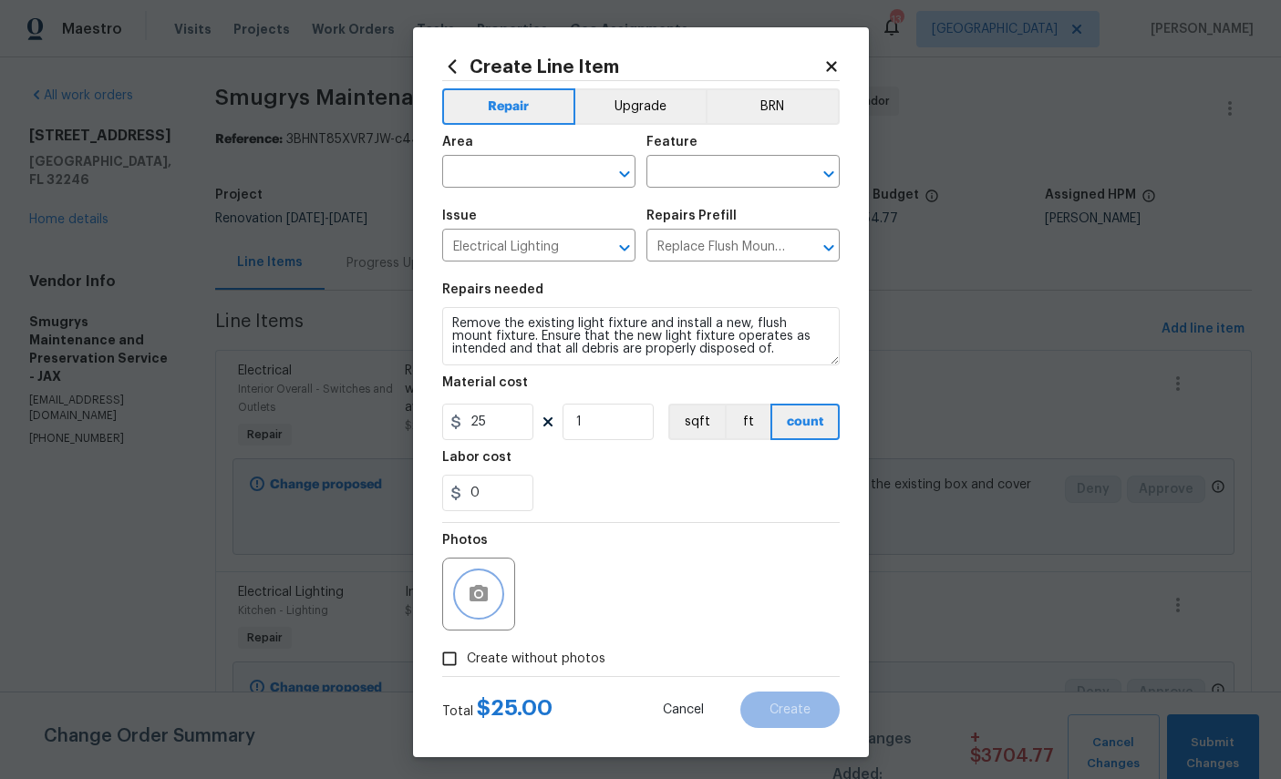
click at [478, 602] on icon "button" at bounding box center [479, 593] width 18 height 16
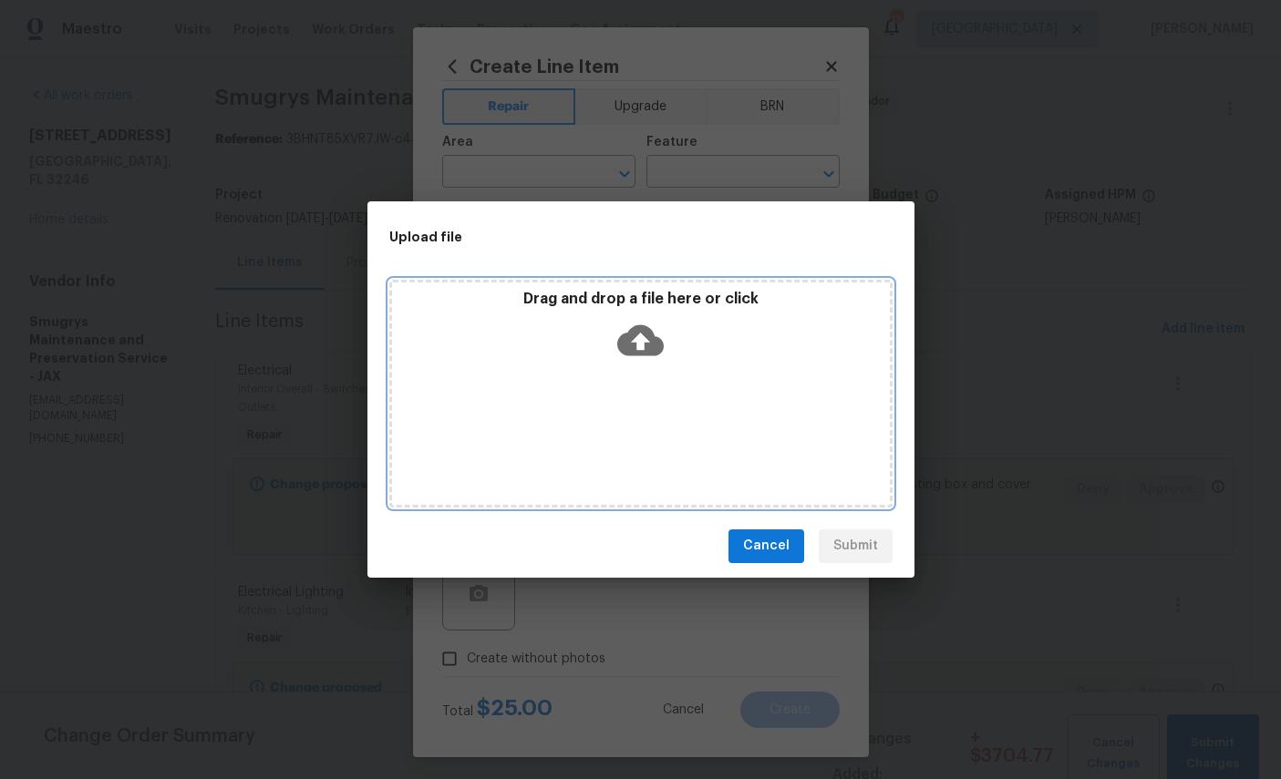
click at [652, 347] on icon at bounding box center [640, 340] width 46 height 31
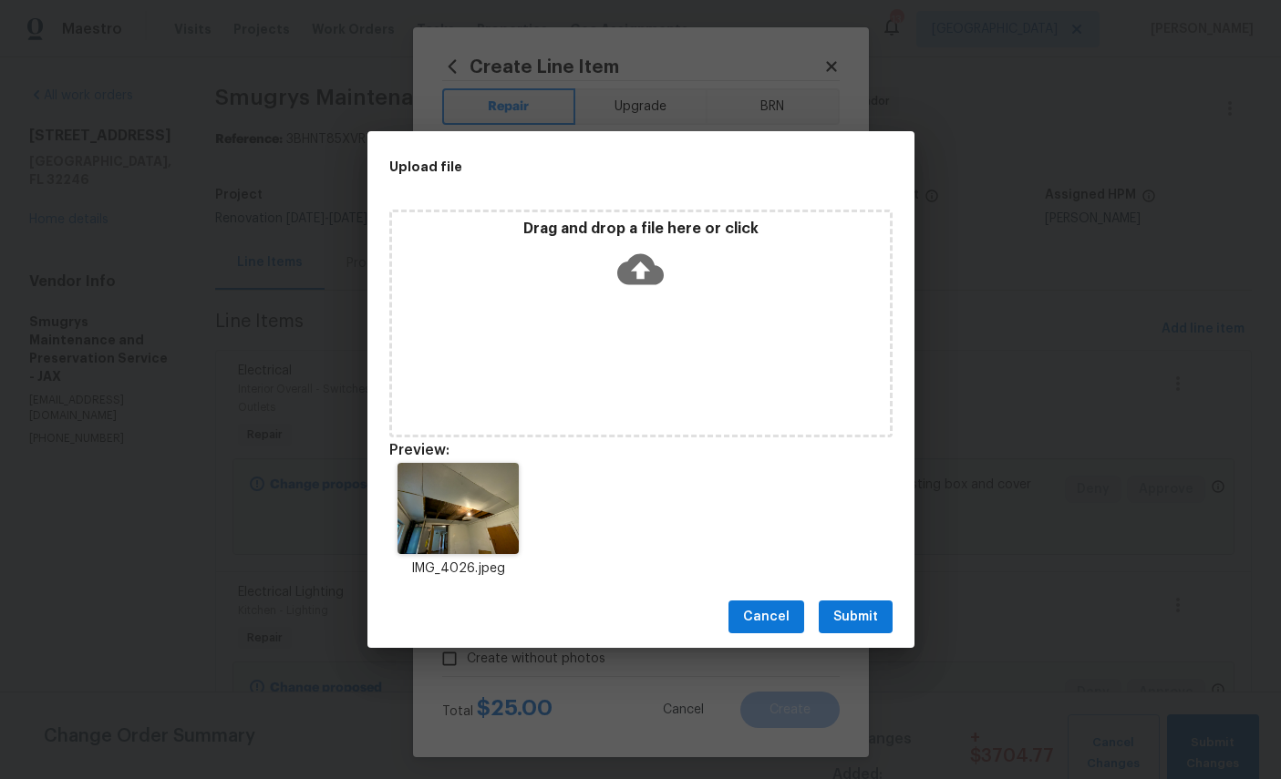
click at [876, 621] on span "Submit" at bounding box center [855, 617] width 45 height 23
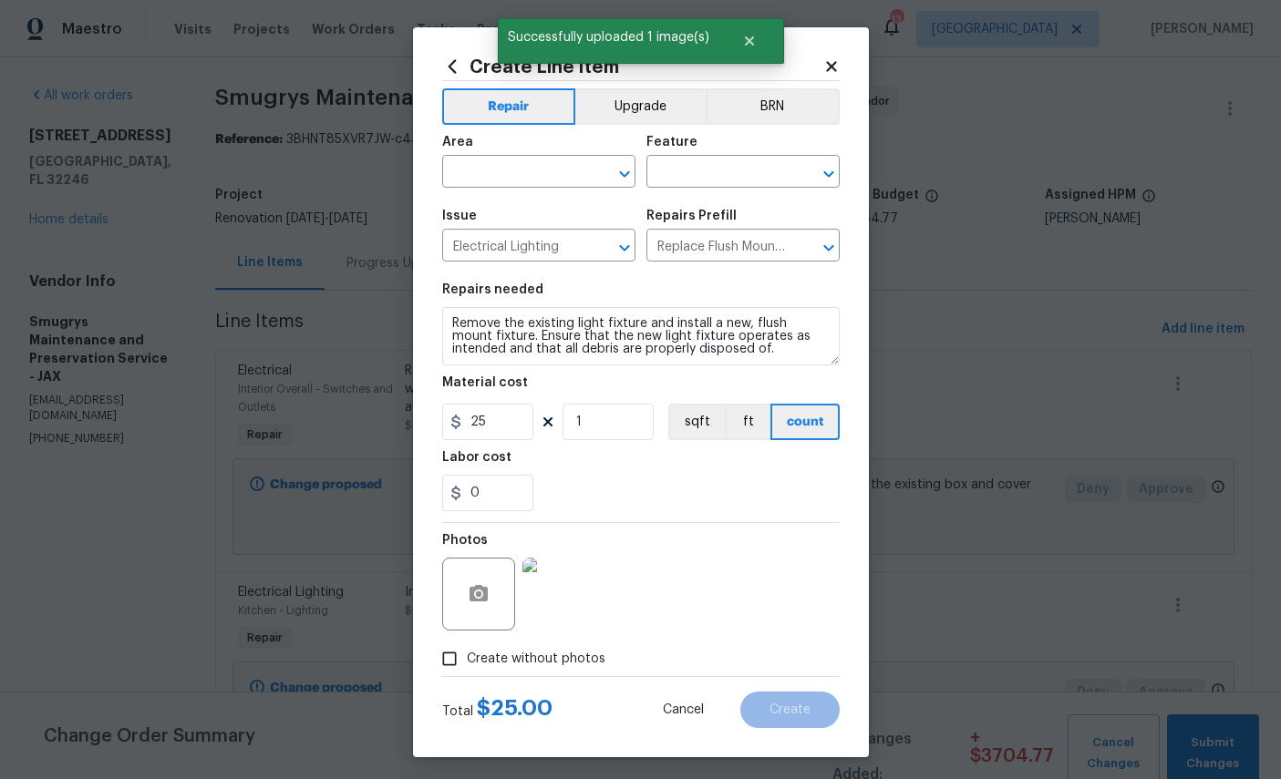
click at [524, 182] on input "text" at bounding box center [513, 174] width 142 height 28
click at [551, 232] on li "Laundry" at bounding box center [538, 216] width 193 height 30
type input "Laundry"
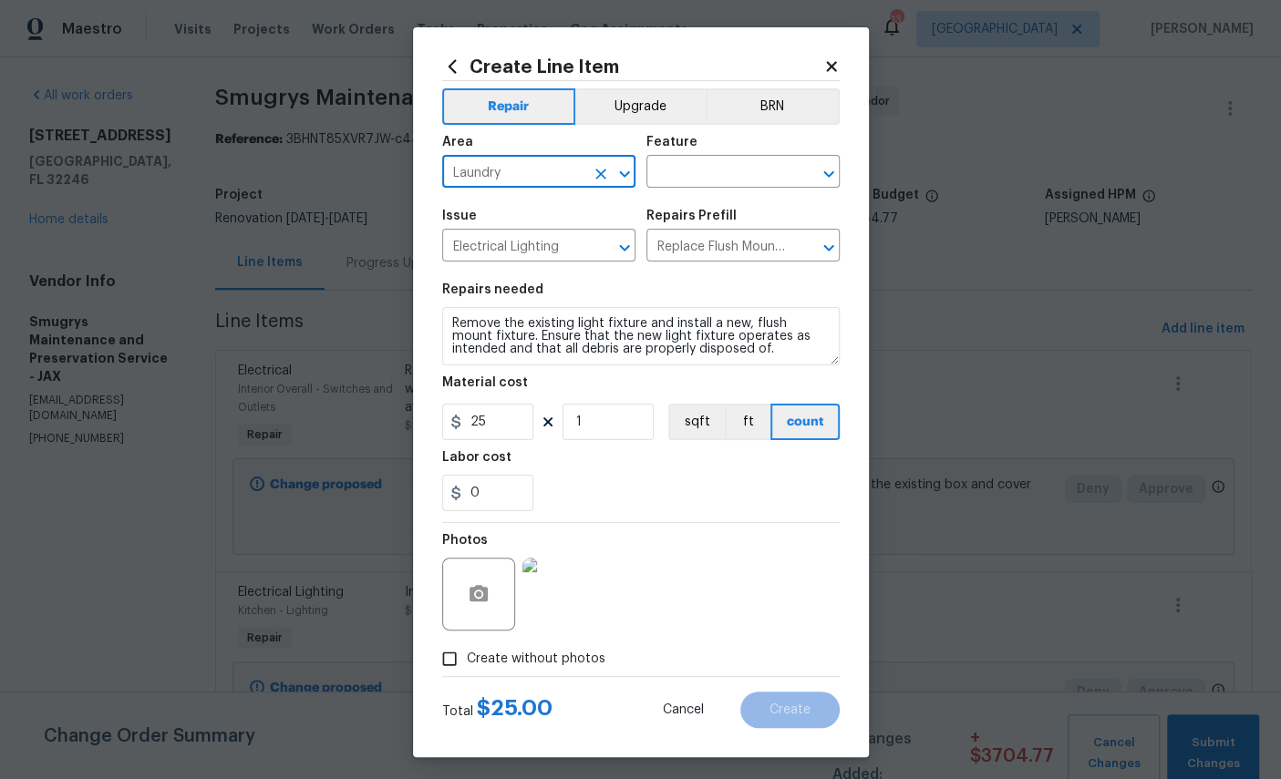
click at [732, 170] on input "text" at bounding box center [717, 174] width 142 height 28
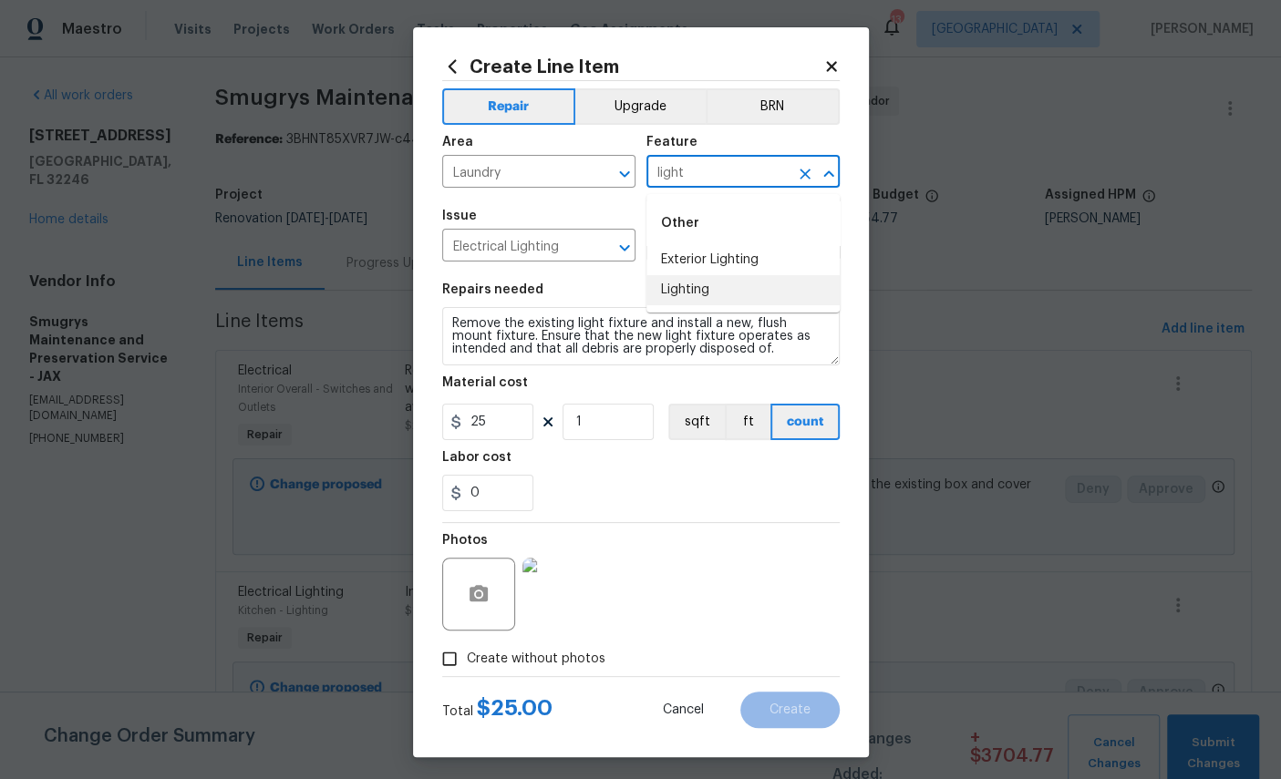
click at [691, 305] on li "Lighting" at bounding box center [742, 290] width 193 height 30
type input "Lighting"
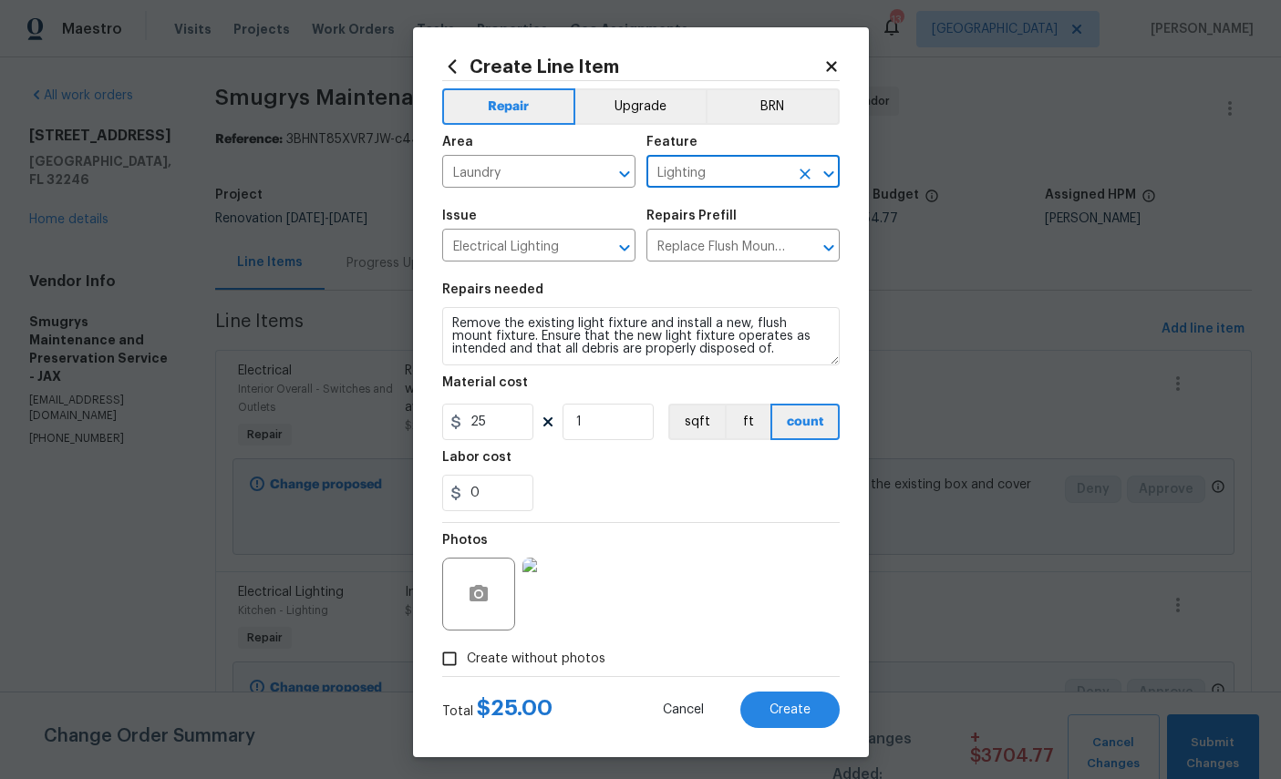
click at [794, 718] on span "Create" at bounding box center [789, 711] width 41 height 14
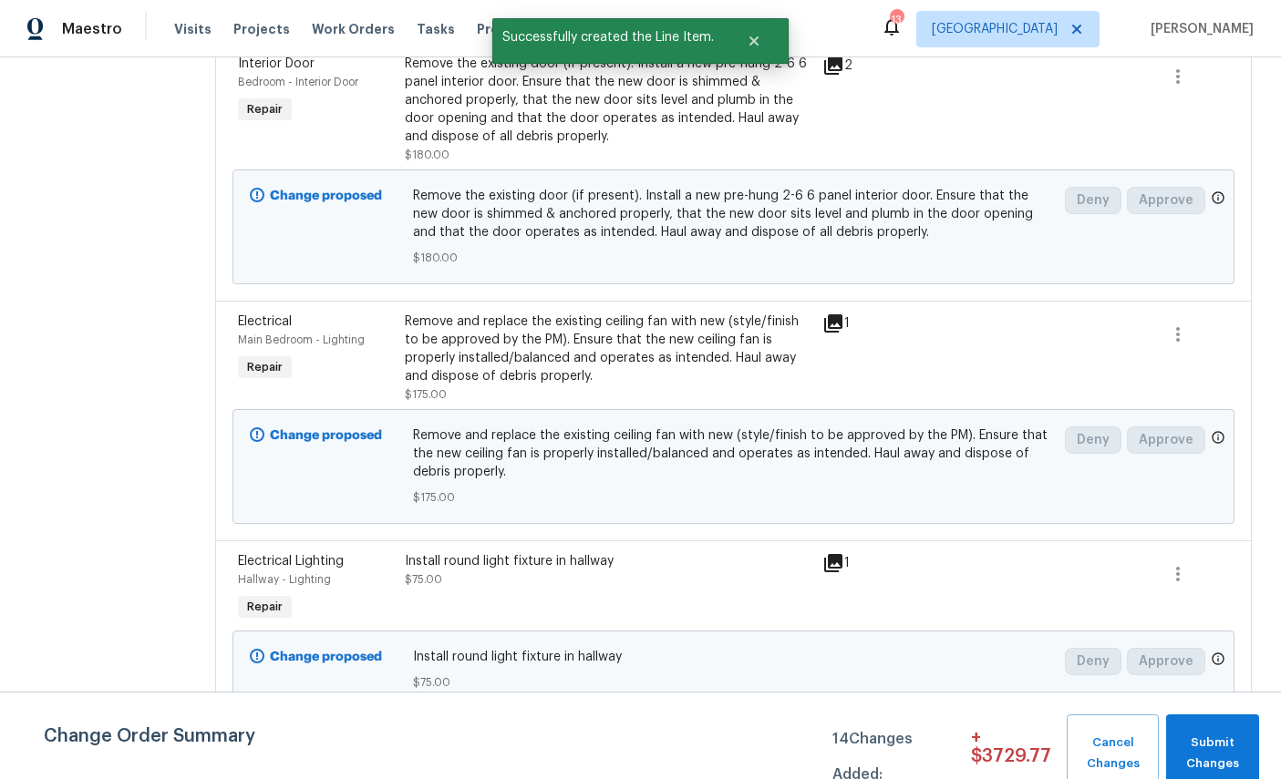
scroll to position [726, 0]
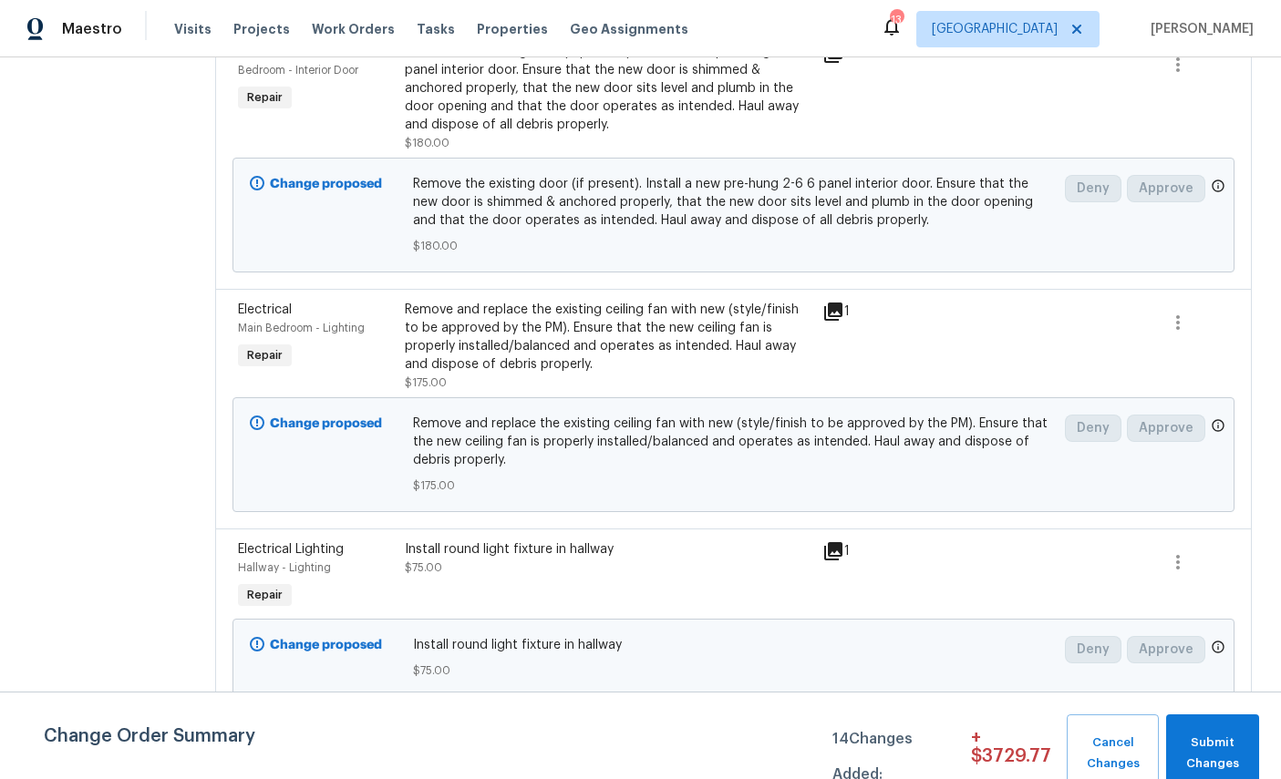
click at [262, 556] on span "Electrical Lighting" at bounding box center [291, 549] width 106 height 13
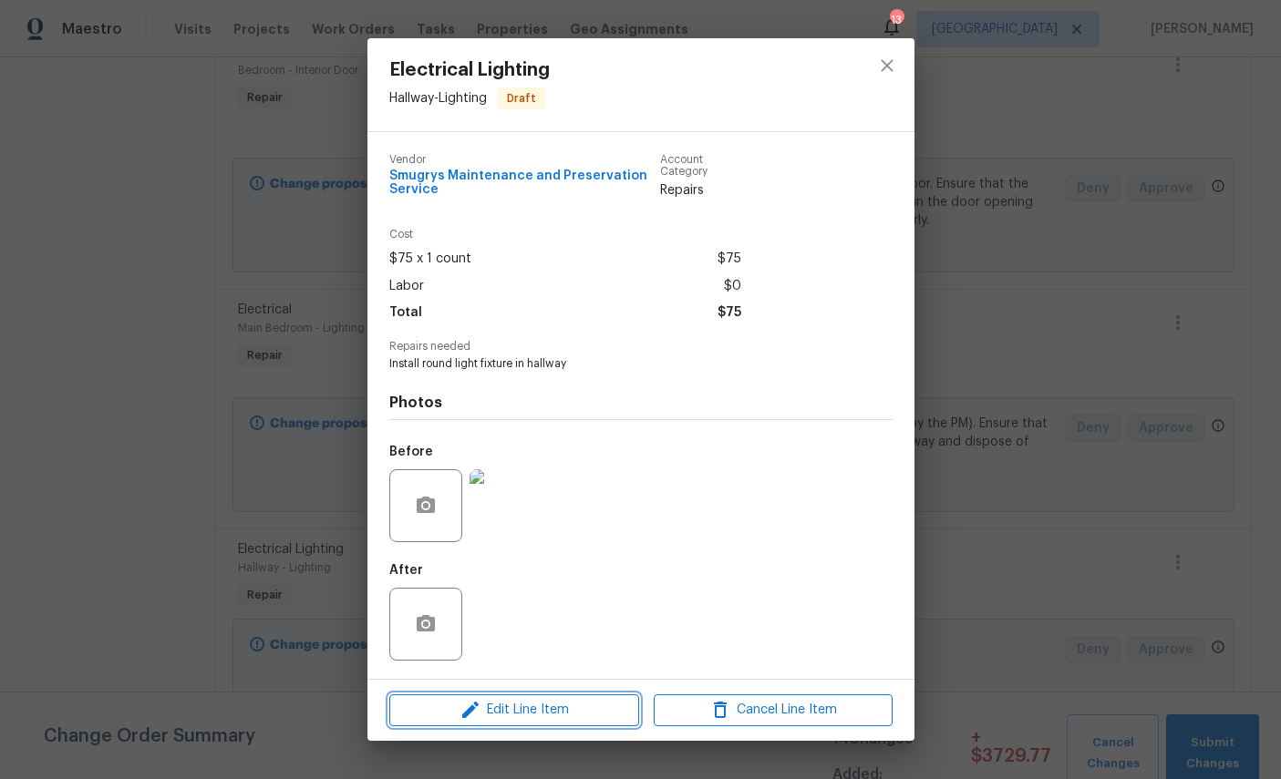
click at [545, 721] on span "Edit Line Item" at bounding box center [514, 710] width 239 height 23
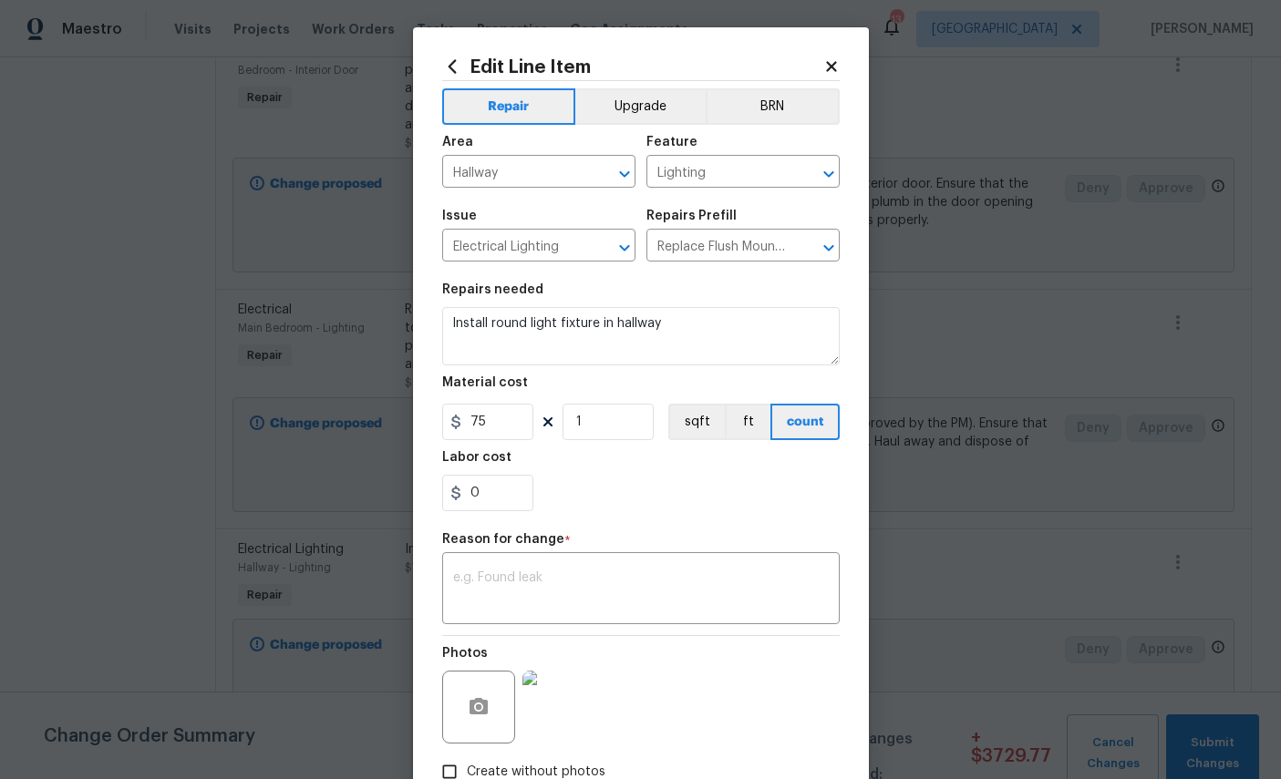
click at [837, 66] on icon at bounding box center [831, 66] width 16 height 16
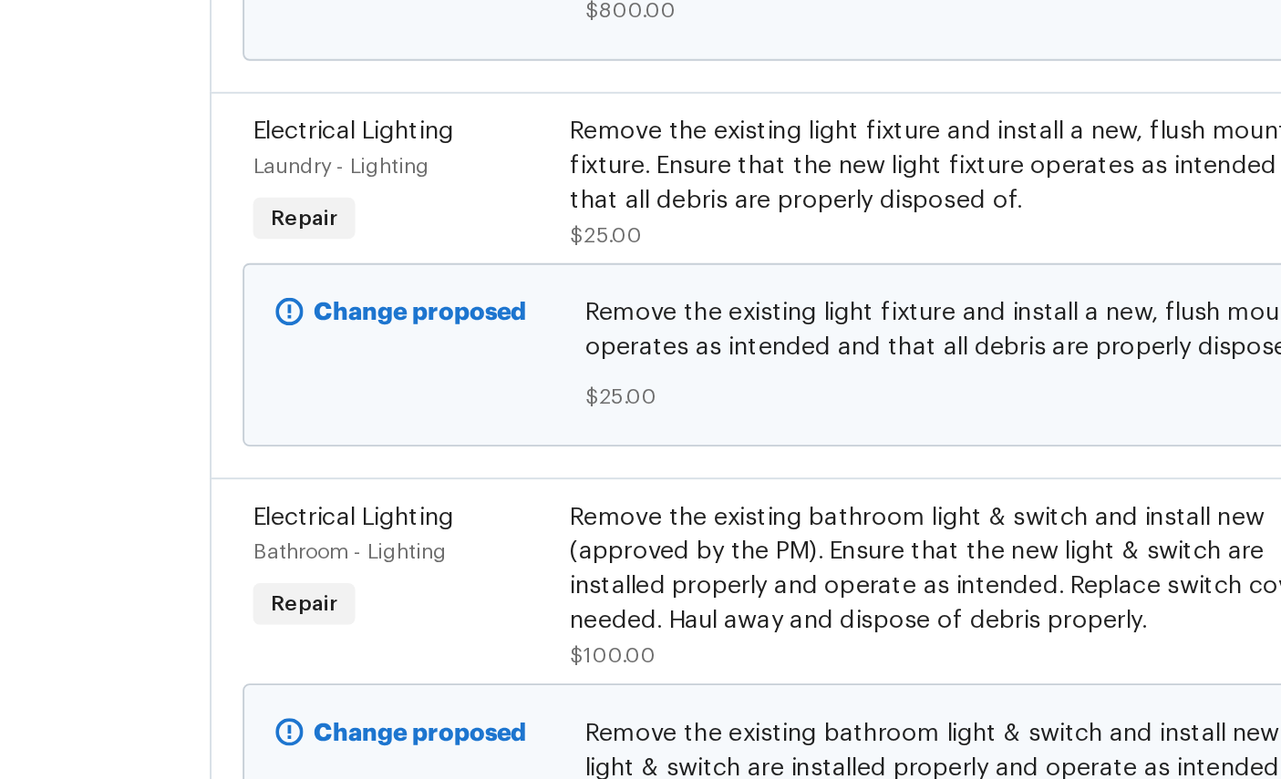
scroll to position [2132, 0]
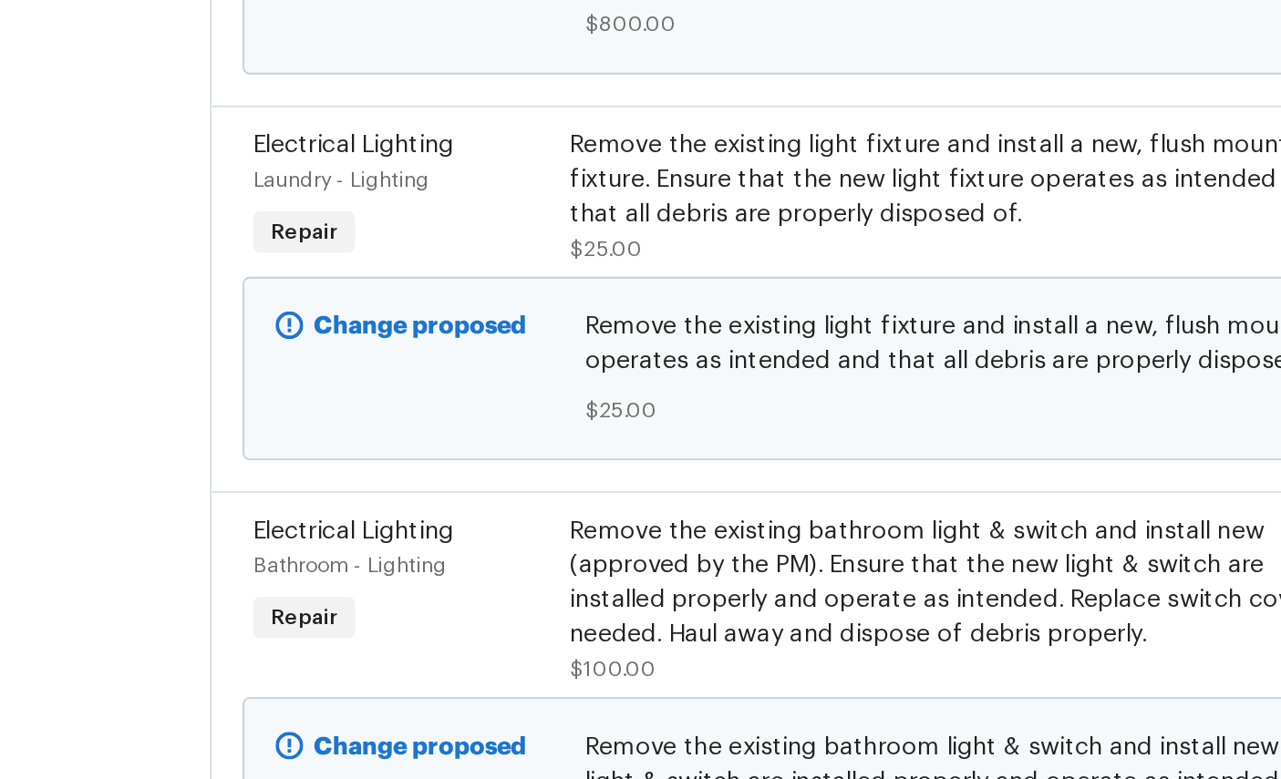
click at [238, 223] on div "Laundry - Lighting" at bounding box center [316, 232] width 156 height 18
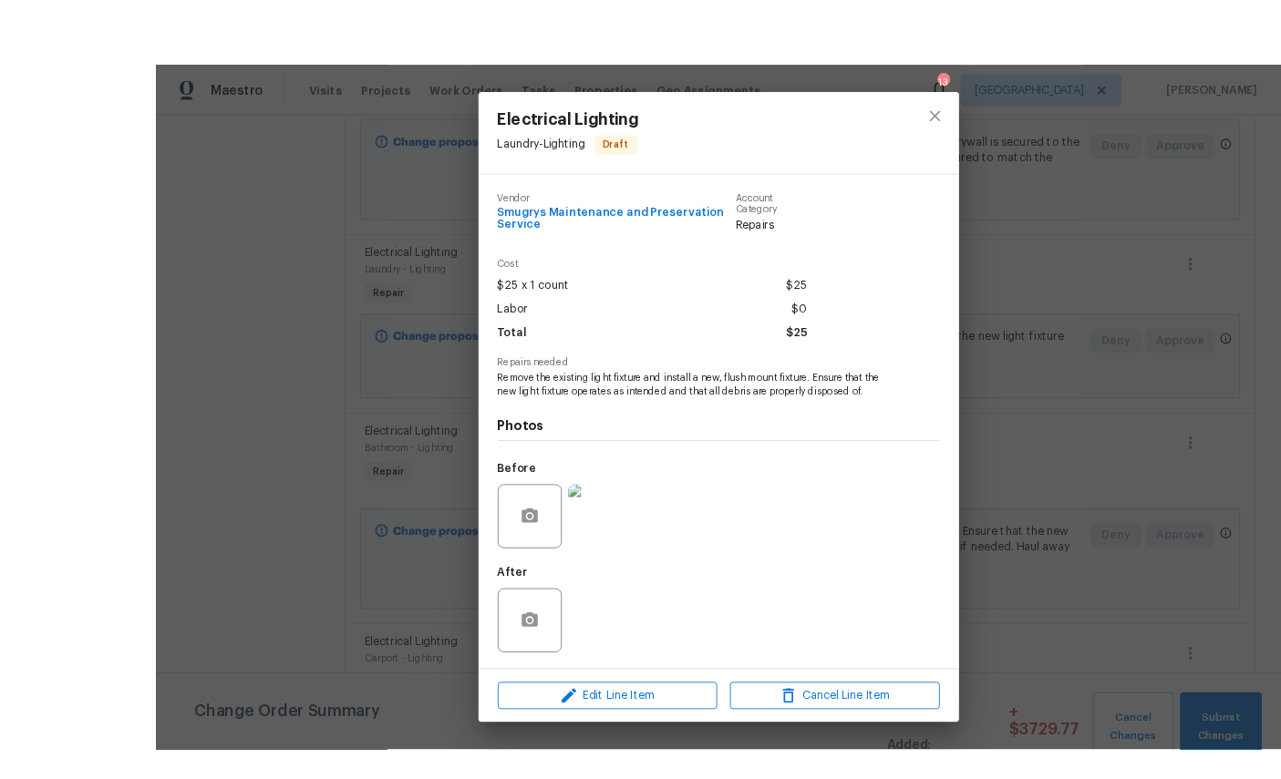
scroll to position [0, 0]
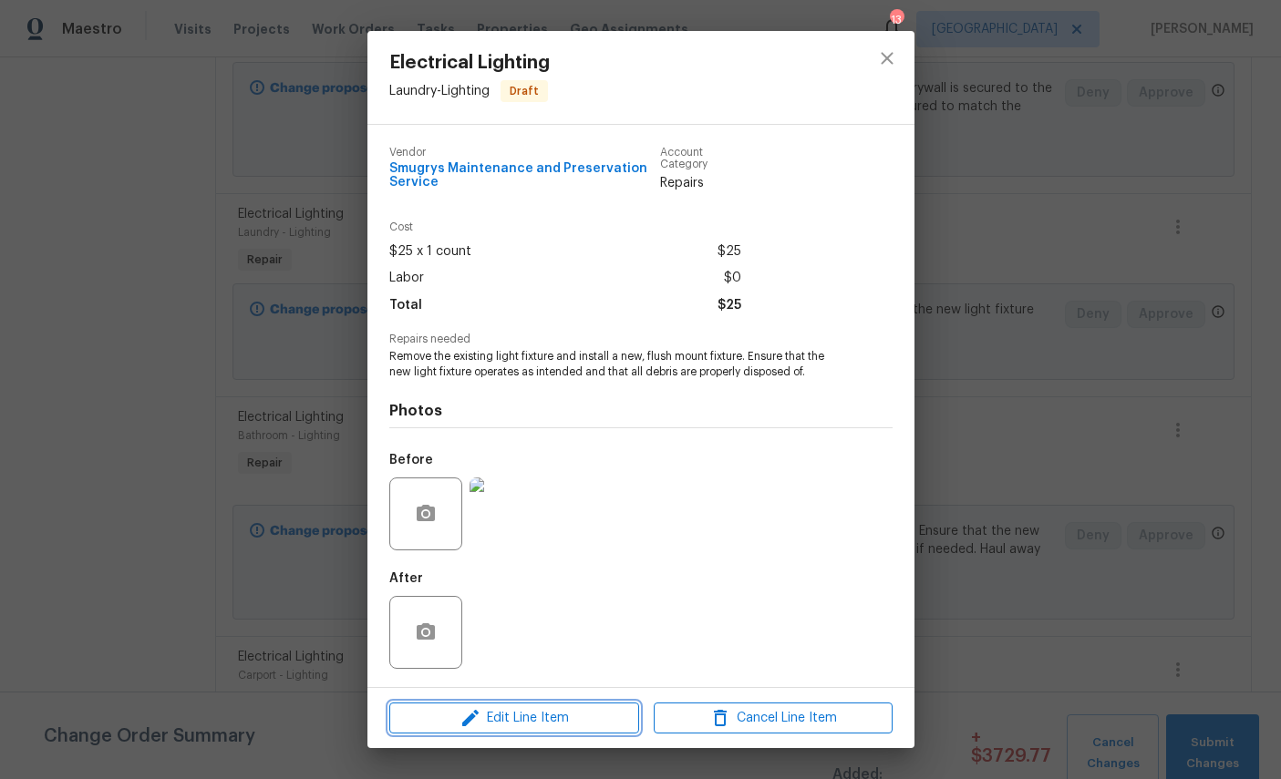
click at [509, 721] on span "Edit Line Item" at bounding box center [514, 718] width 239 height 23
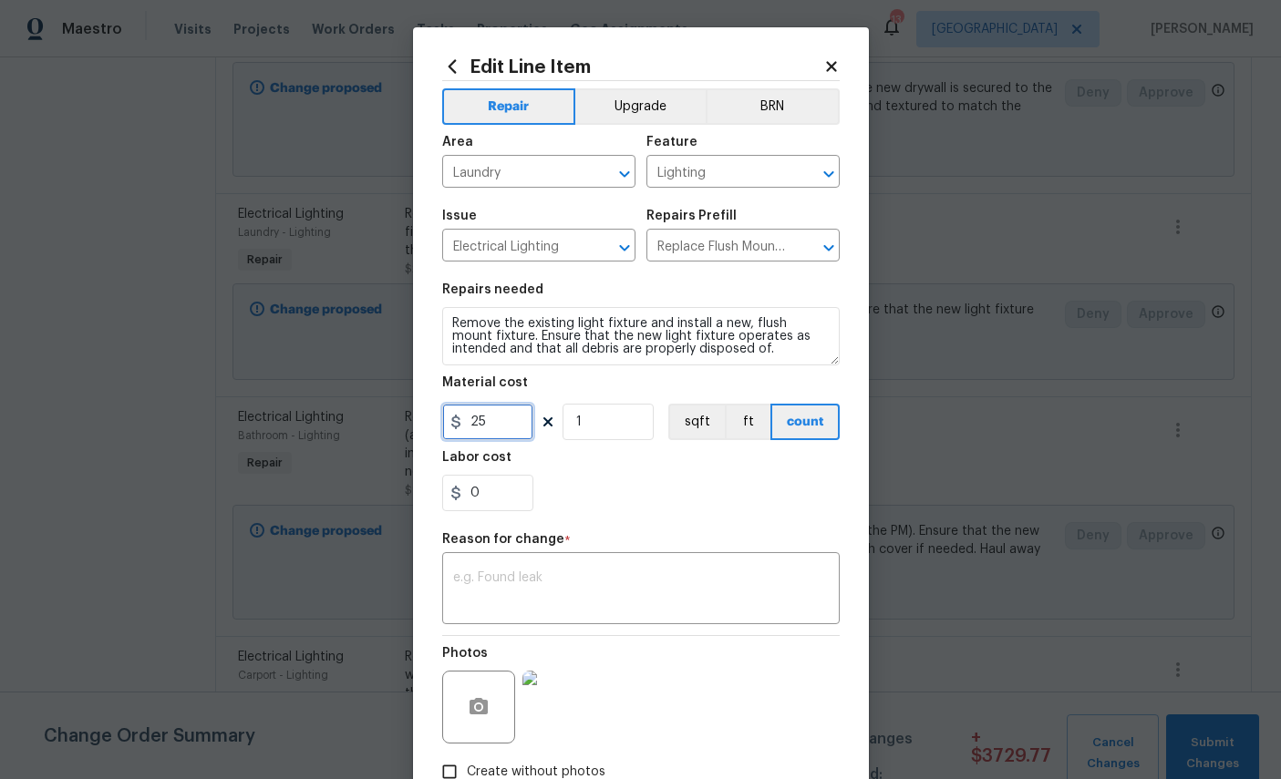
click at [517, 435] on input "25" at bounding box center [487, 422] width 91 height 36
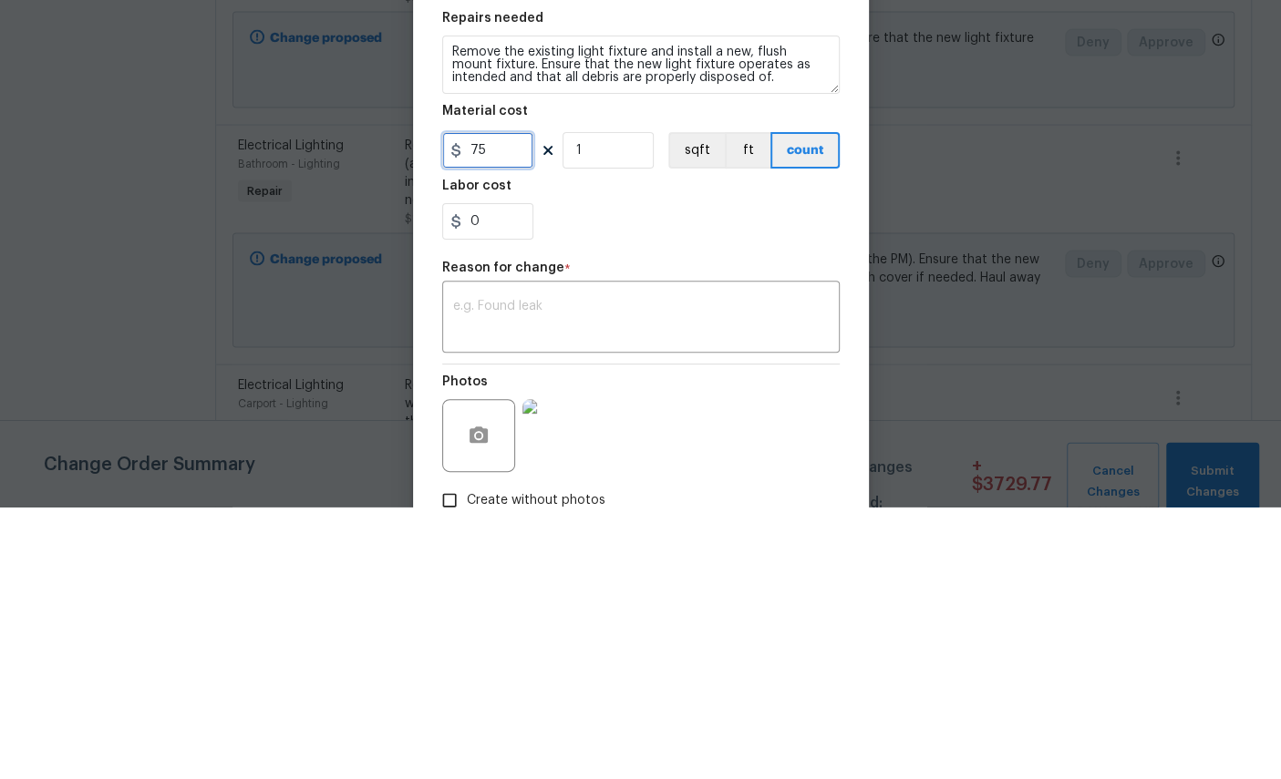
type input "75"
click at [653, 475] on div "0" at bounding box center [640, 493] width 397 height 36
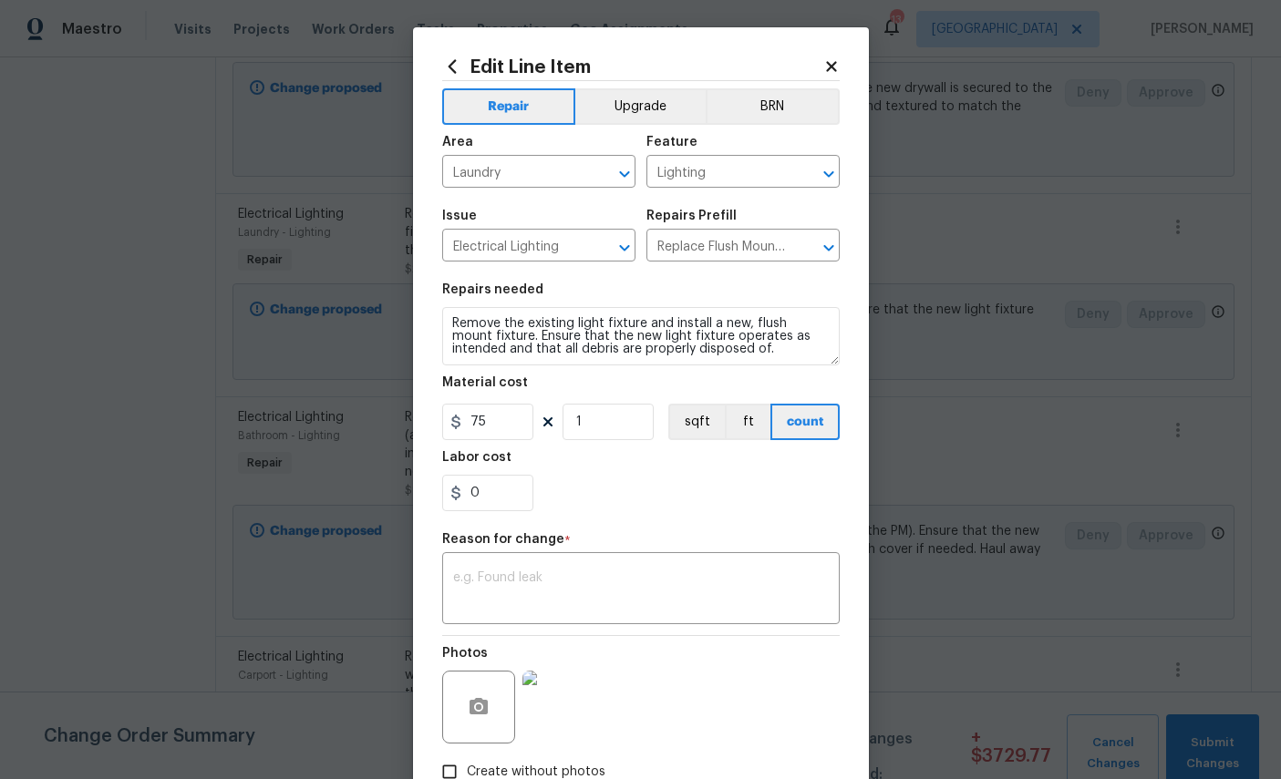
click at [638, 598] on textarea at bounding box center [641, 591] width 376 height 38
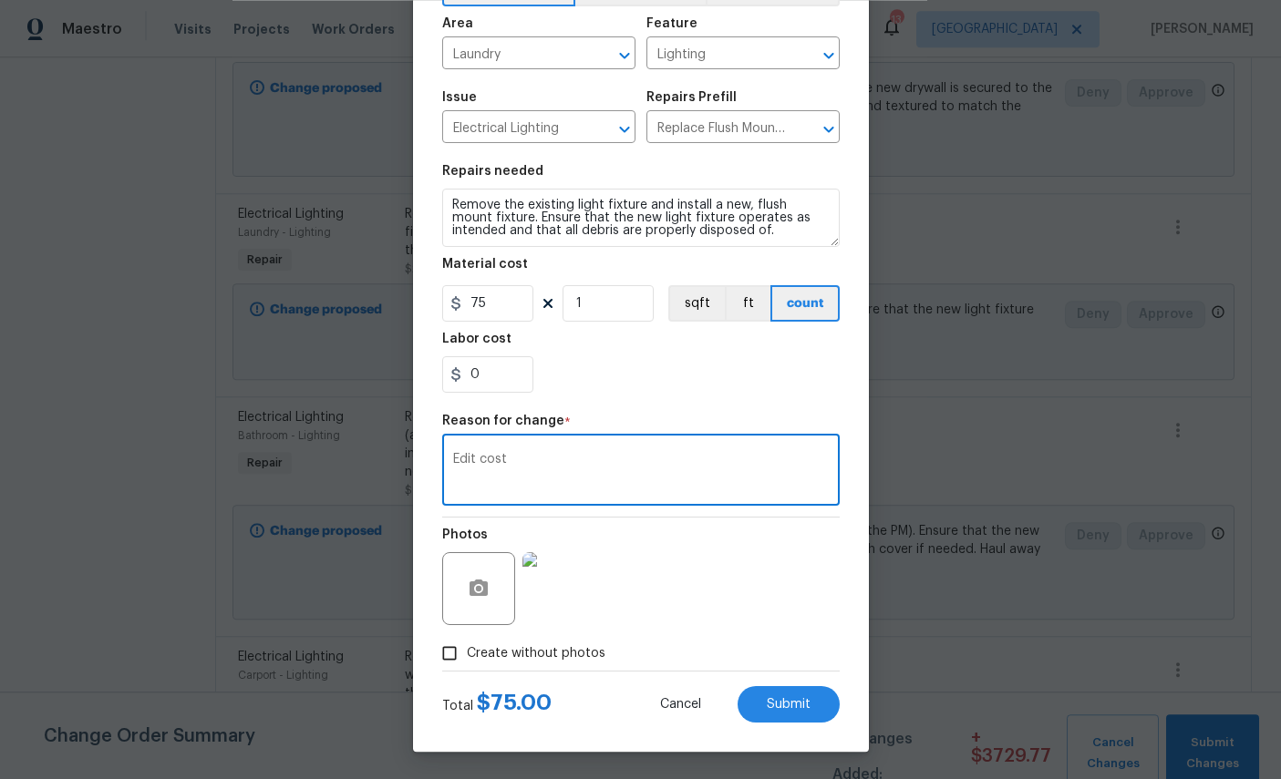
scroll to position [131, 0]
type textarea "Edit cost"
click at [788, 704] on span "Submit" at bounding box center [789, 705] width 44 height 14
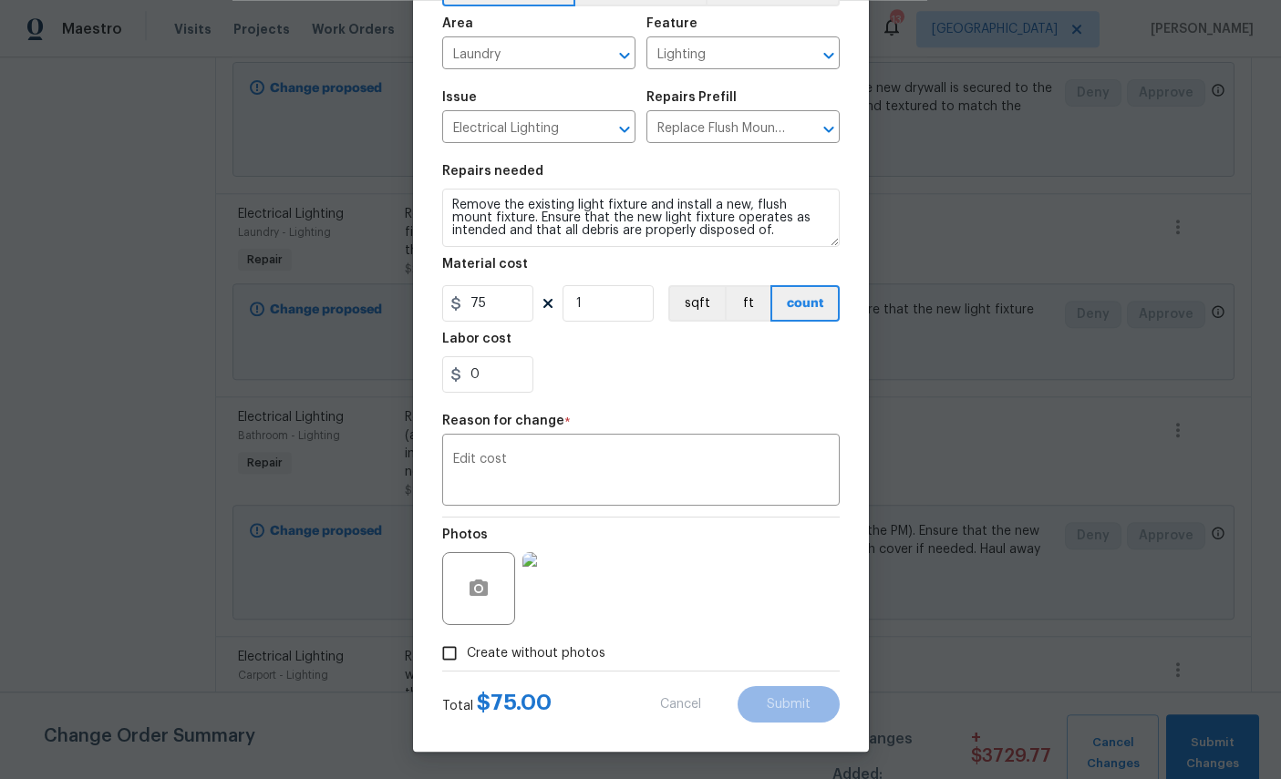
scroll to position [68, 0]
type input "25"
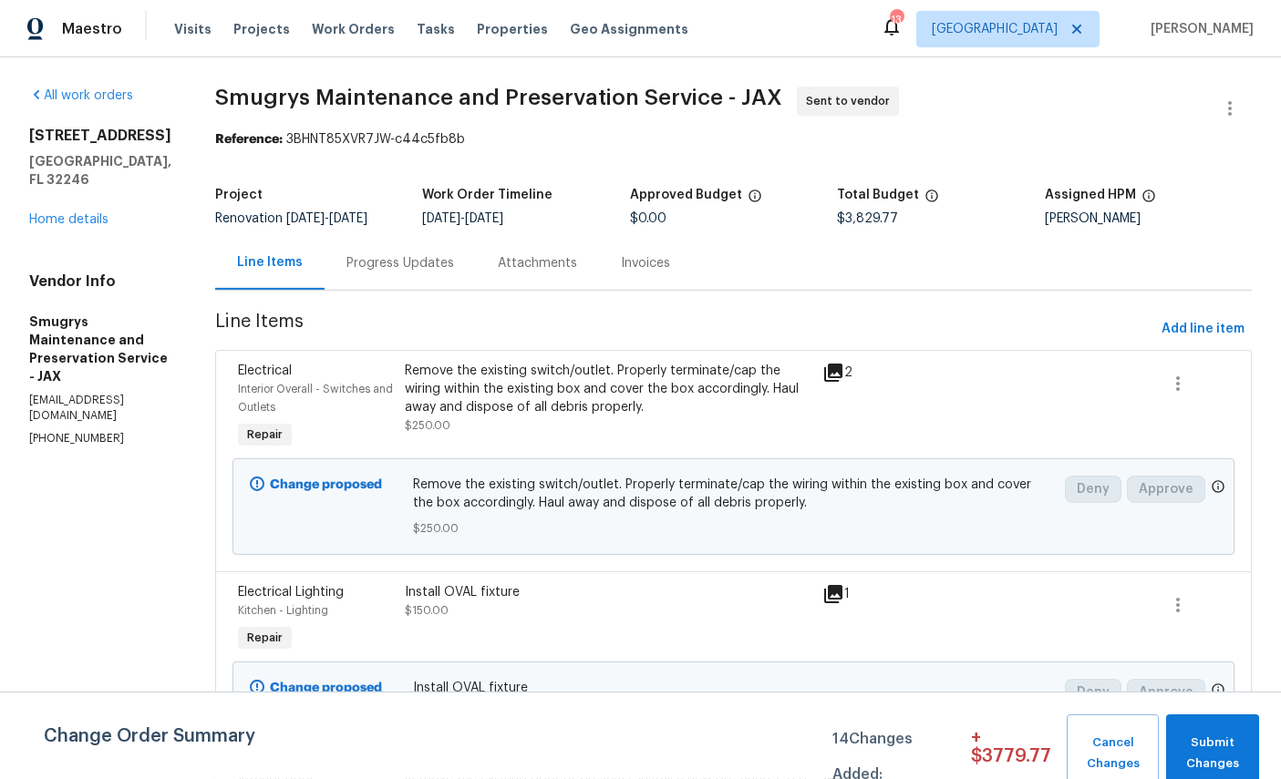
scroll to position [0, 0]
click at [1186, 318] on span "Add line item" at bounding box center [1202, 329] width 83 height 23
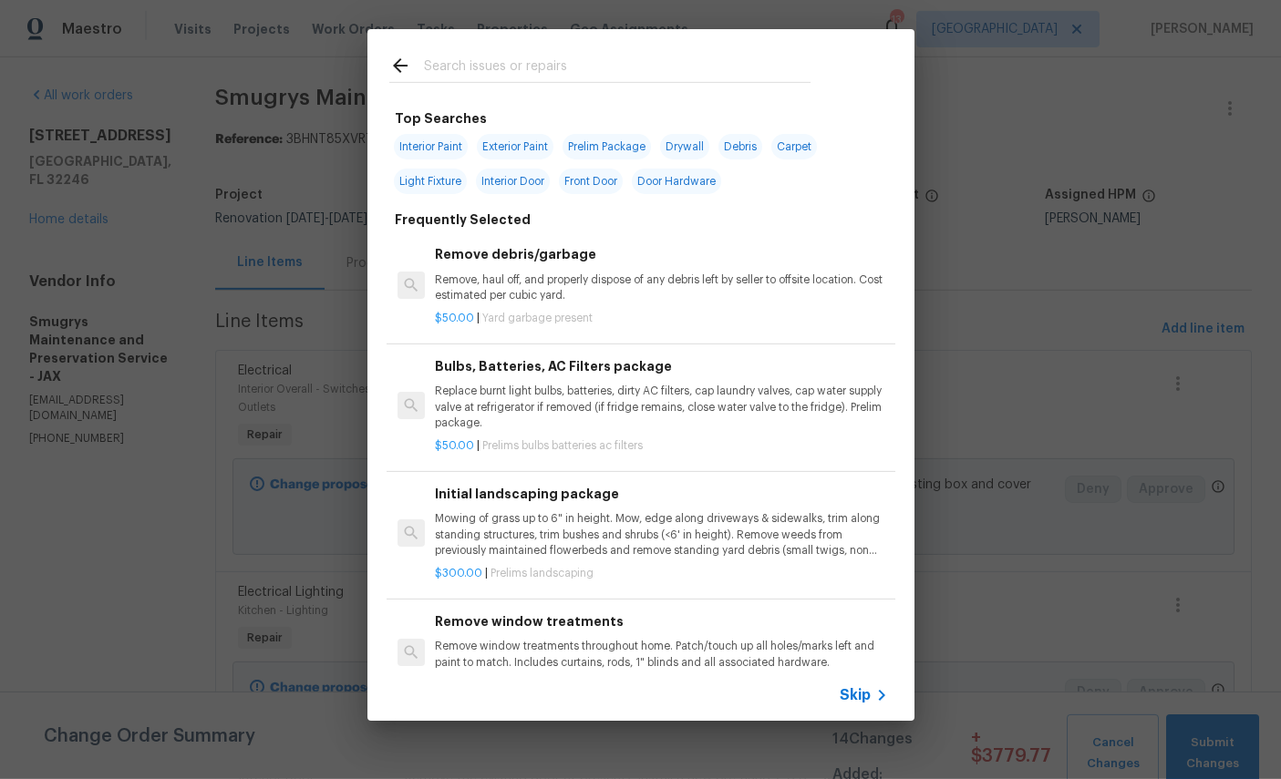
click at [625, 57] on input "text" at bounding box center [617, 68] width 387 height 27
type input "Light"
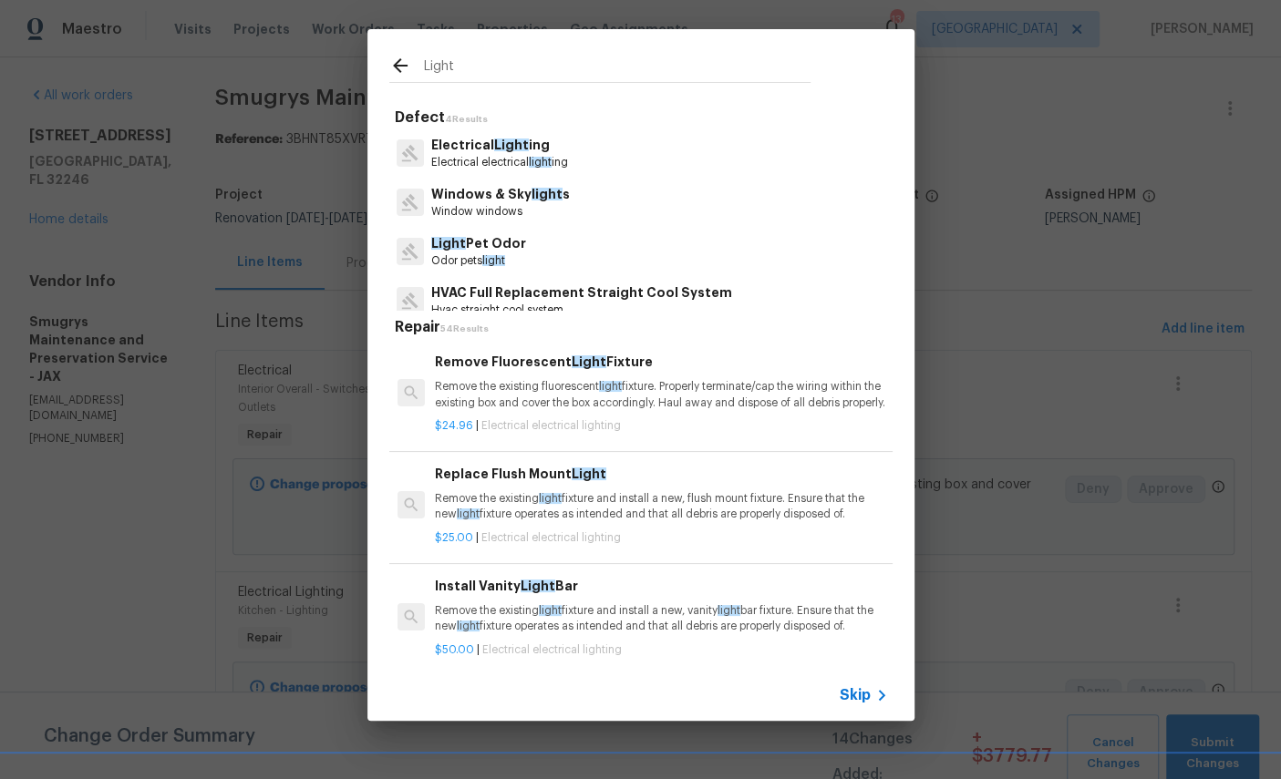
click at [501, 141] on span "Light" at bounding box center [511, 145] width 35 height 13
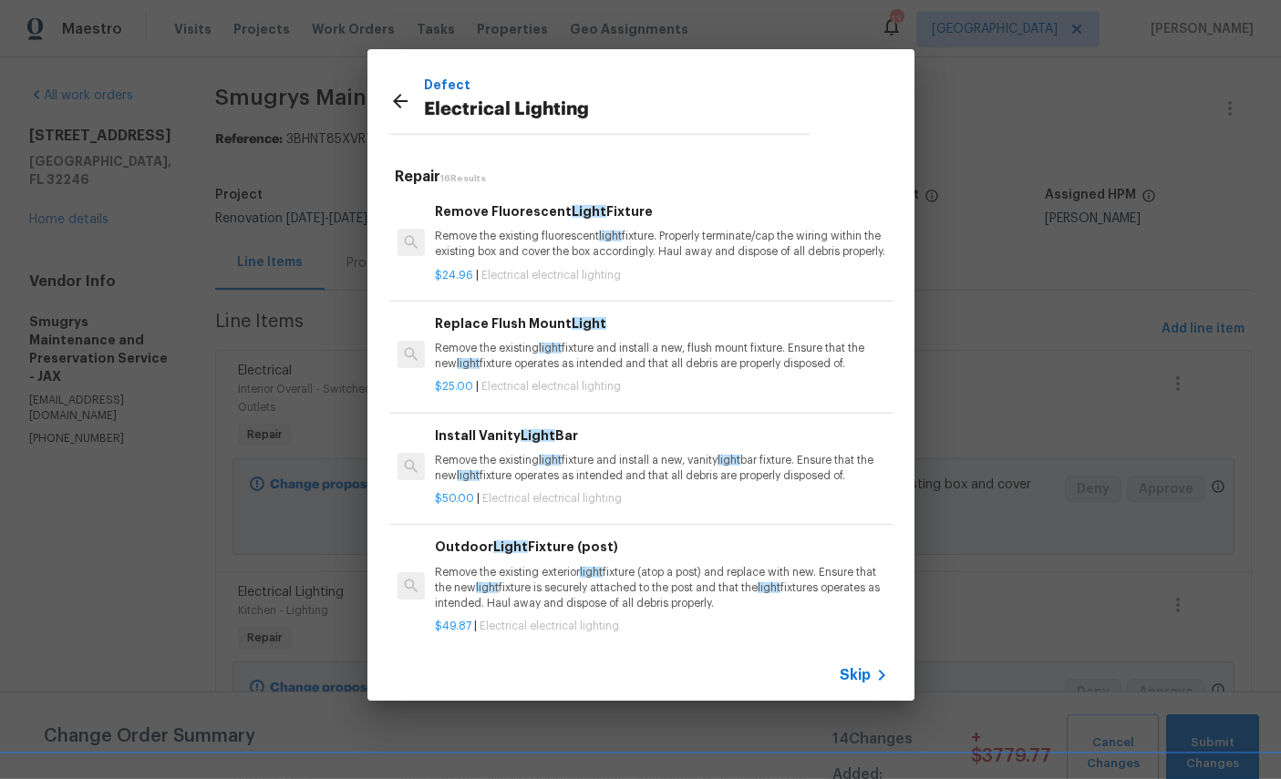
click at [622, 363] on p "Remove the existing light fixture and install a new, flush mount fixture. Ensur…" at bounding box center [661, 356] width 452 height 31
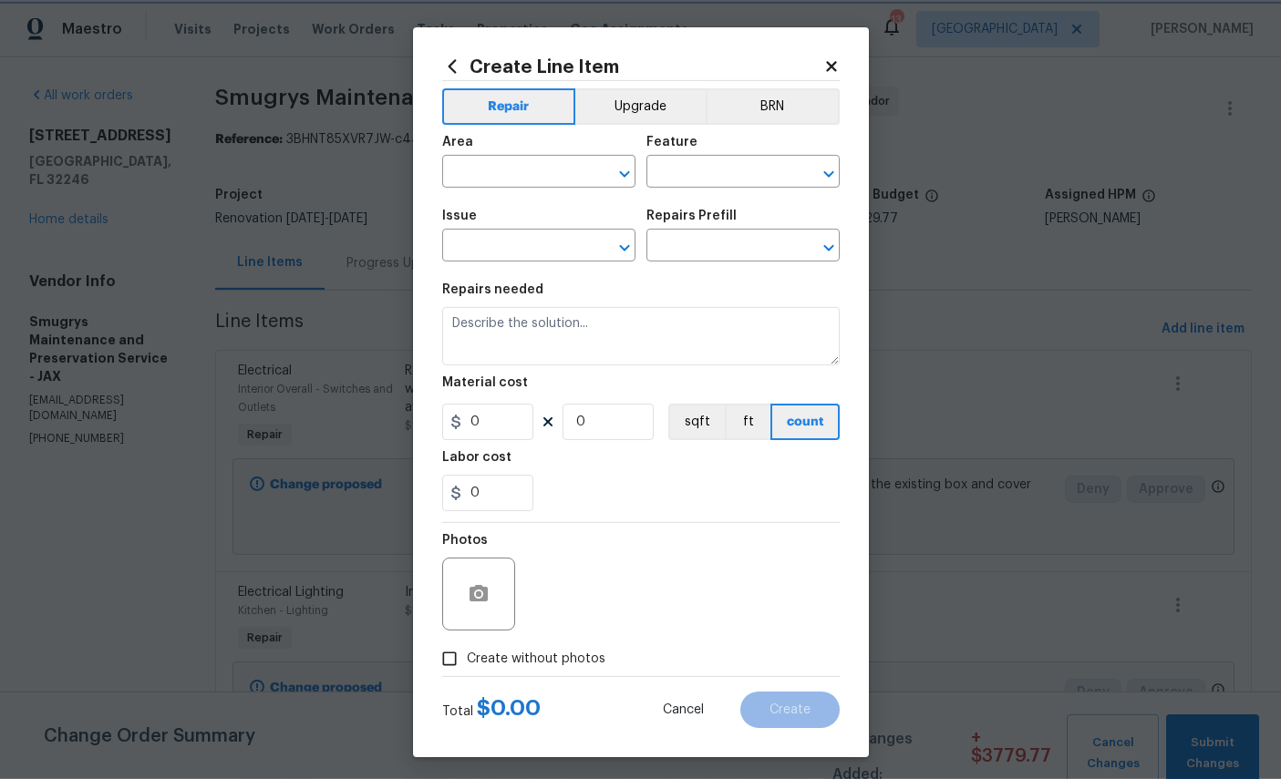
type input "Electrical Lighting"
type input "Replace Flush Mount Light $25.00"
type textarea "Remove the existing light fixture and install a new, flush mount fixture. Ensur…"
type input "25"
type input "1"
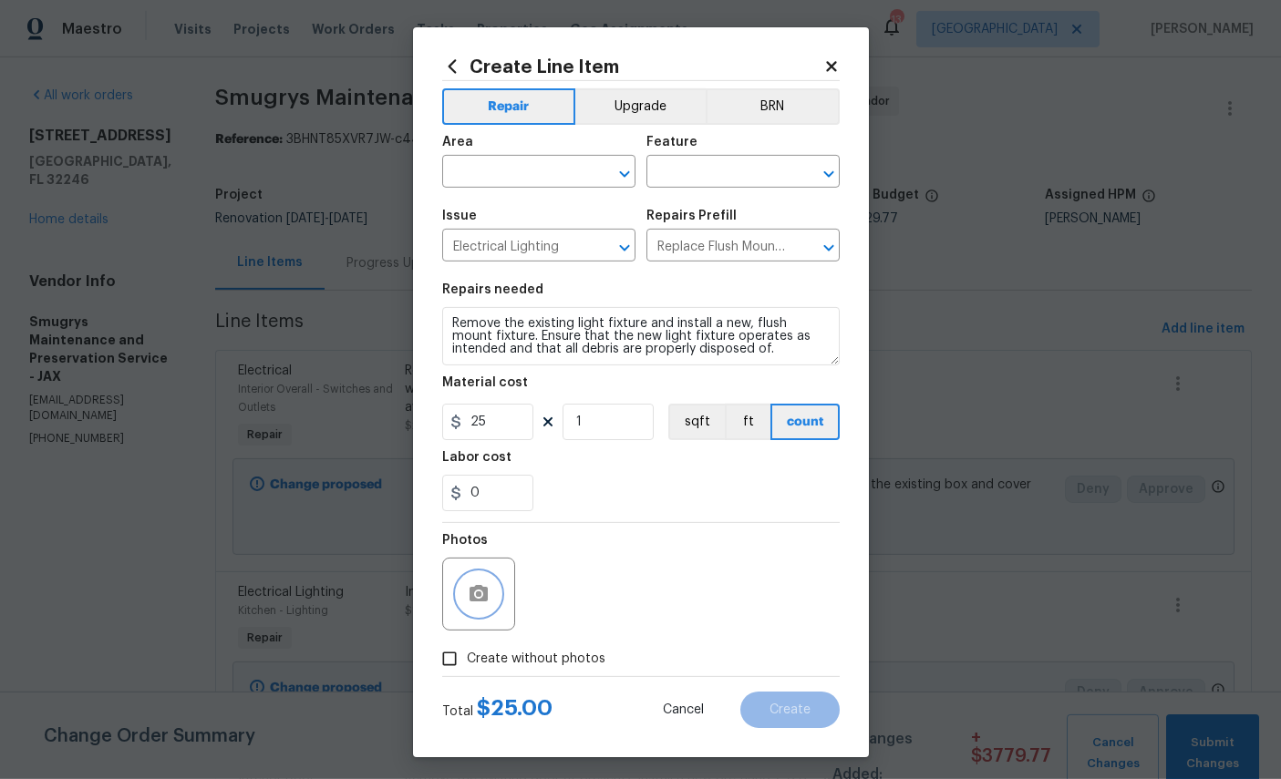
click at [478, 616] on button "button" at bounding box center [479, 595] width 44 height 44
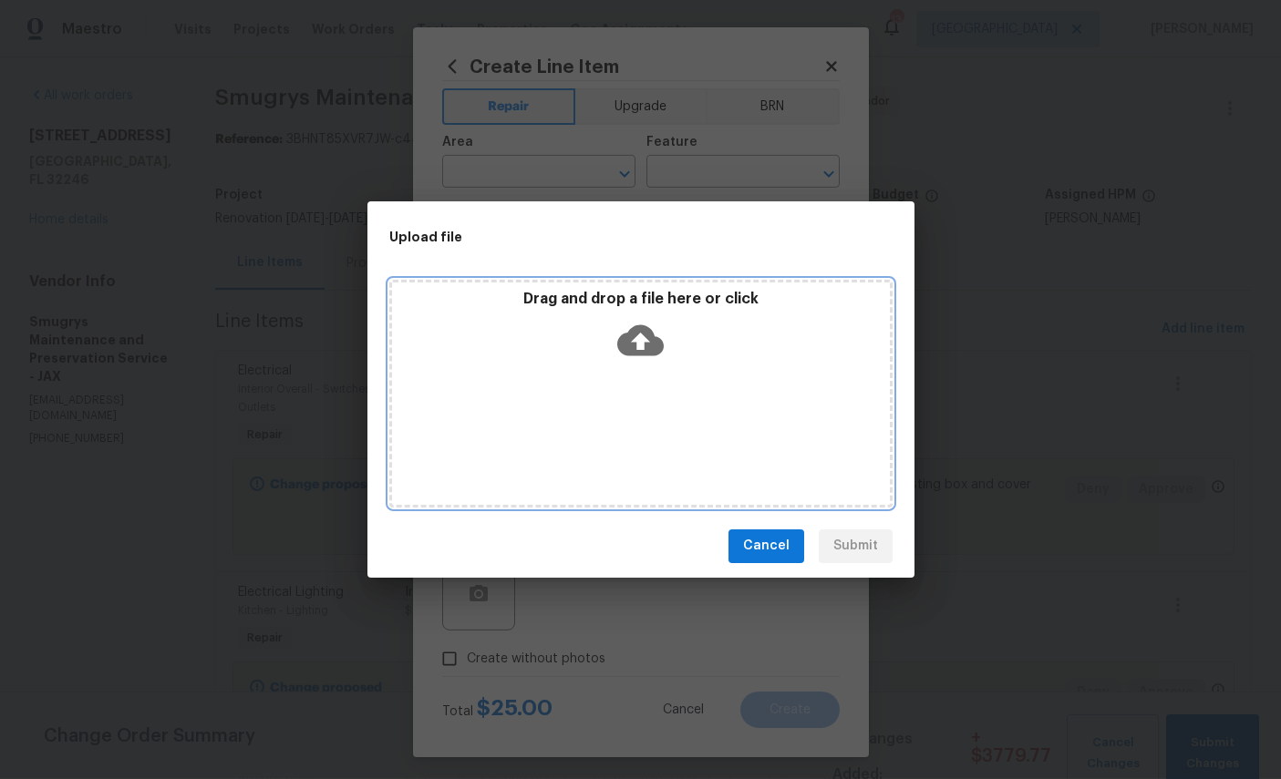
click at [653, 322] on icon at bounding box center [640, 340] width 46 height 46
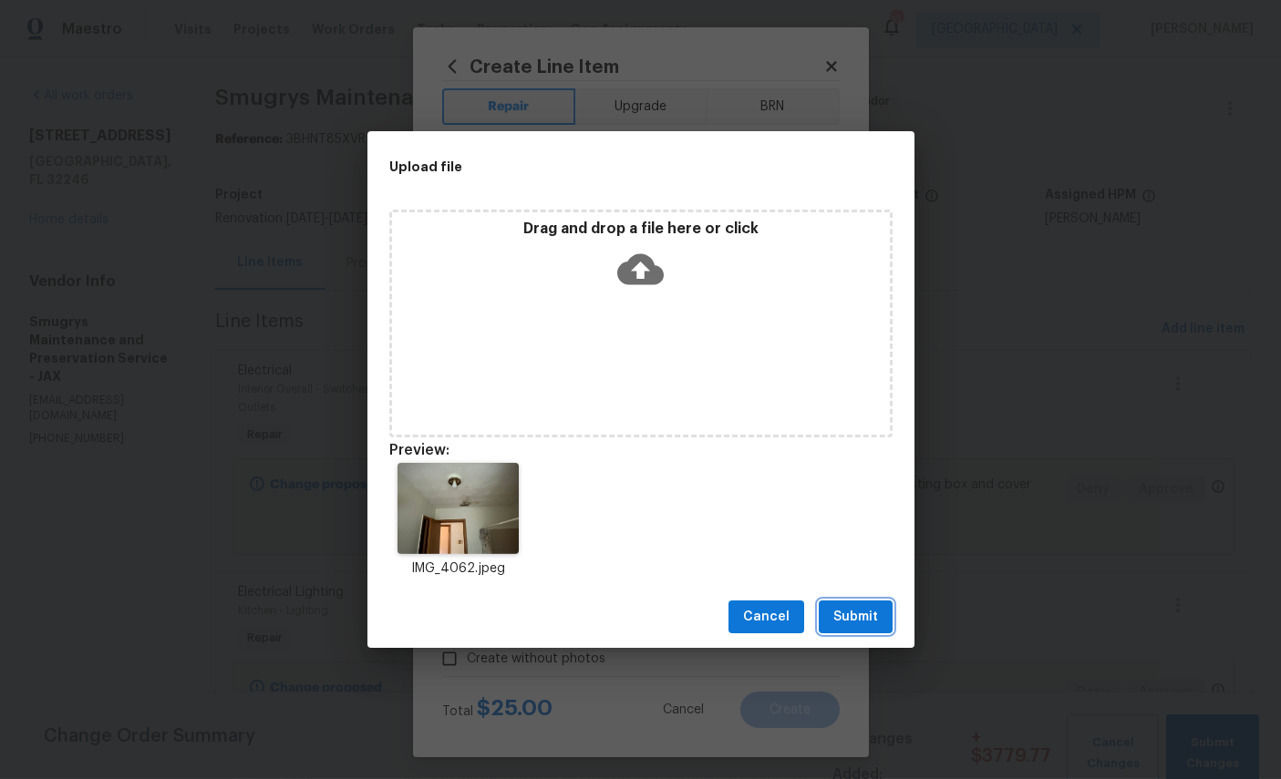
click at [856, 611] on span "Submit" at bounding box center [855, 617] width 45 height 23
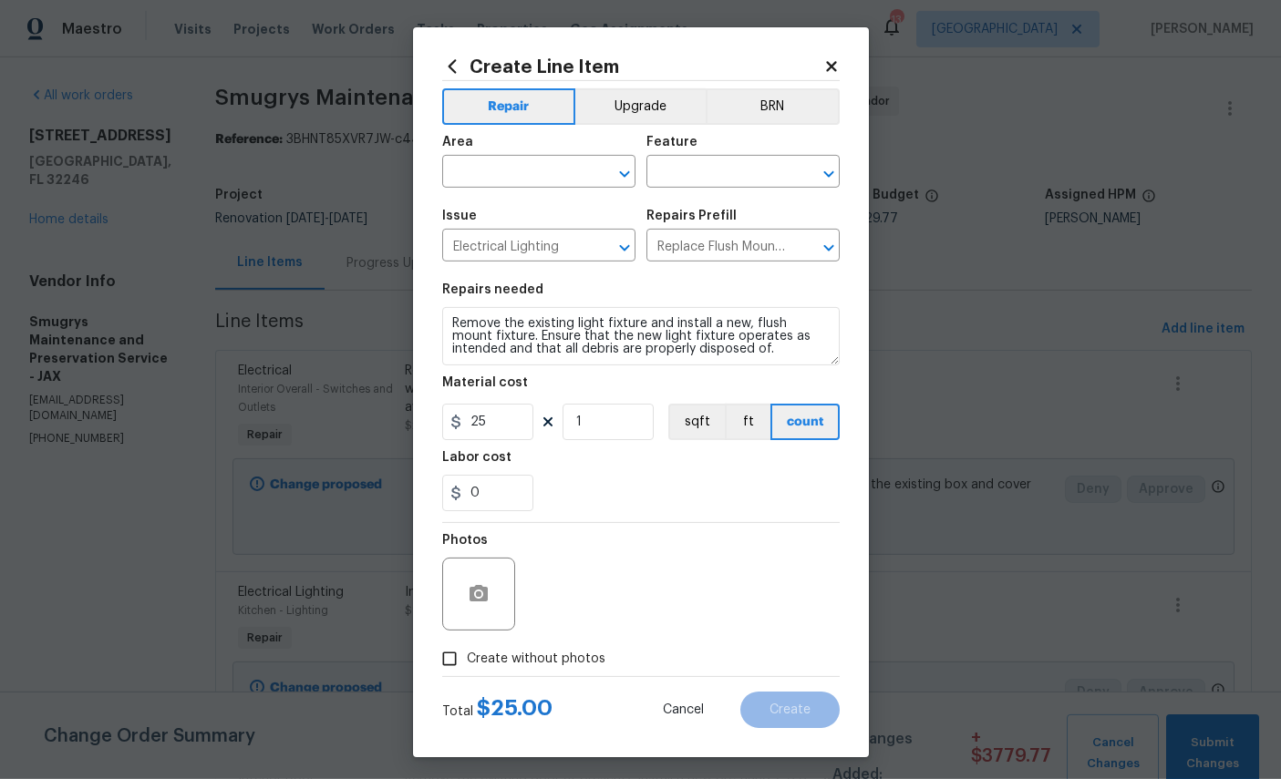
click at [542, 175] on input "text" at bounding box center [513, 174] width 142 height 28
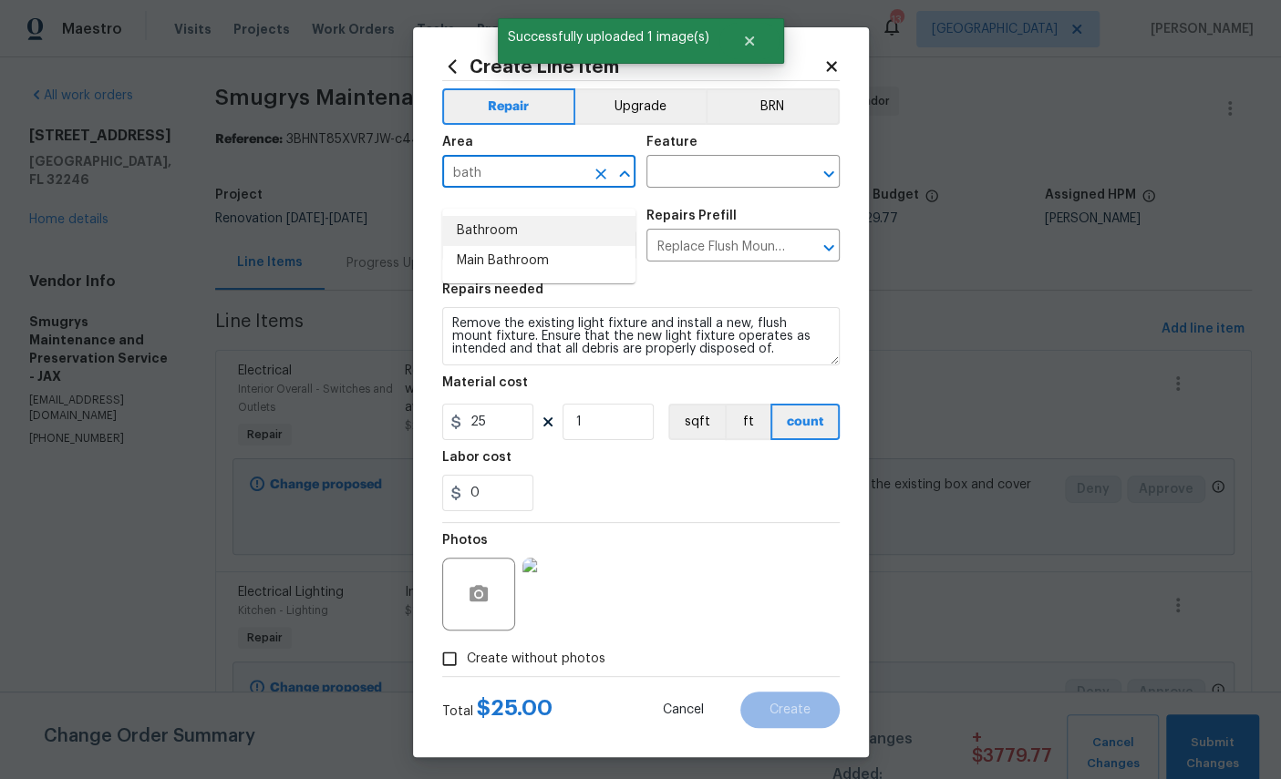
click at [508, 216] on li "Bathroom" at bounding box center [538, 231] width 193 height 30
type input "Bathroom"
click at [681, 176] on input "text" at bounding box center [717, 174] width 142 height 28
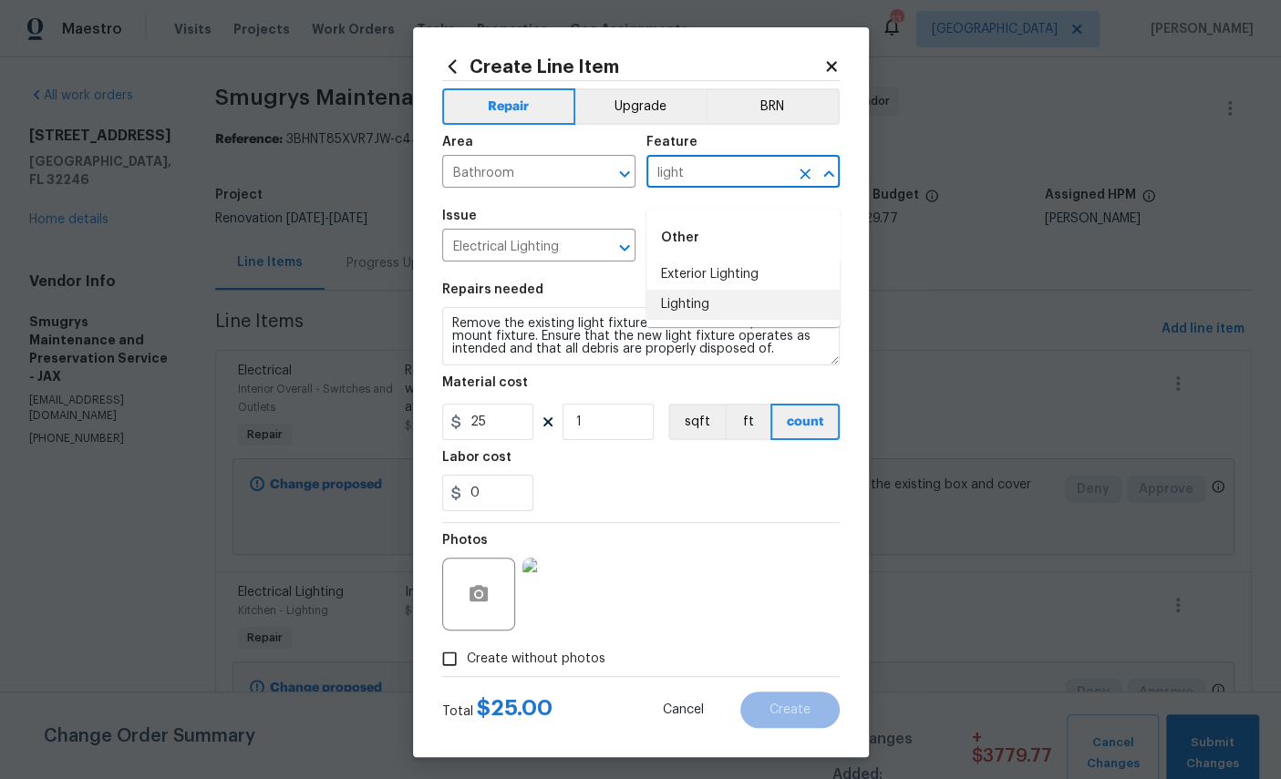
click at [682, 294] on li "Lighting" at bounding box center [742, 305] width 193 height 30
type input "Lighting"
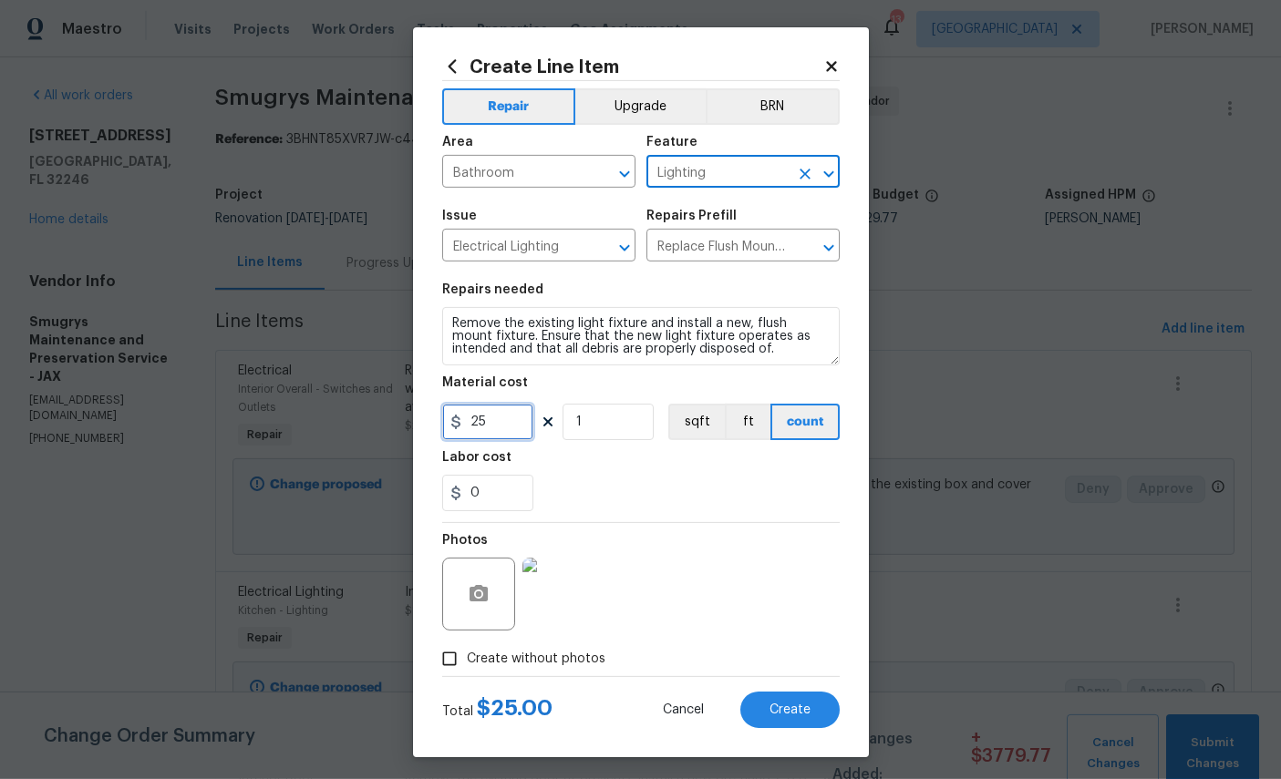
click at [514, 440] on input "25" at bounding box center [487, 422] width 91 height 36
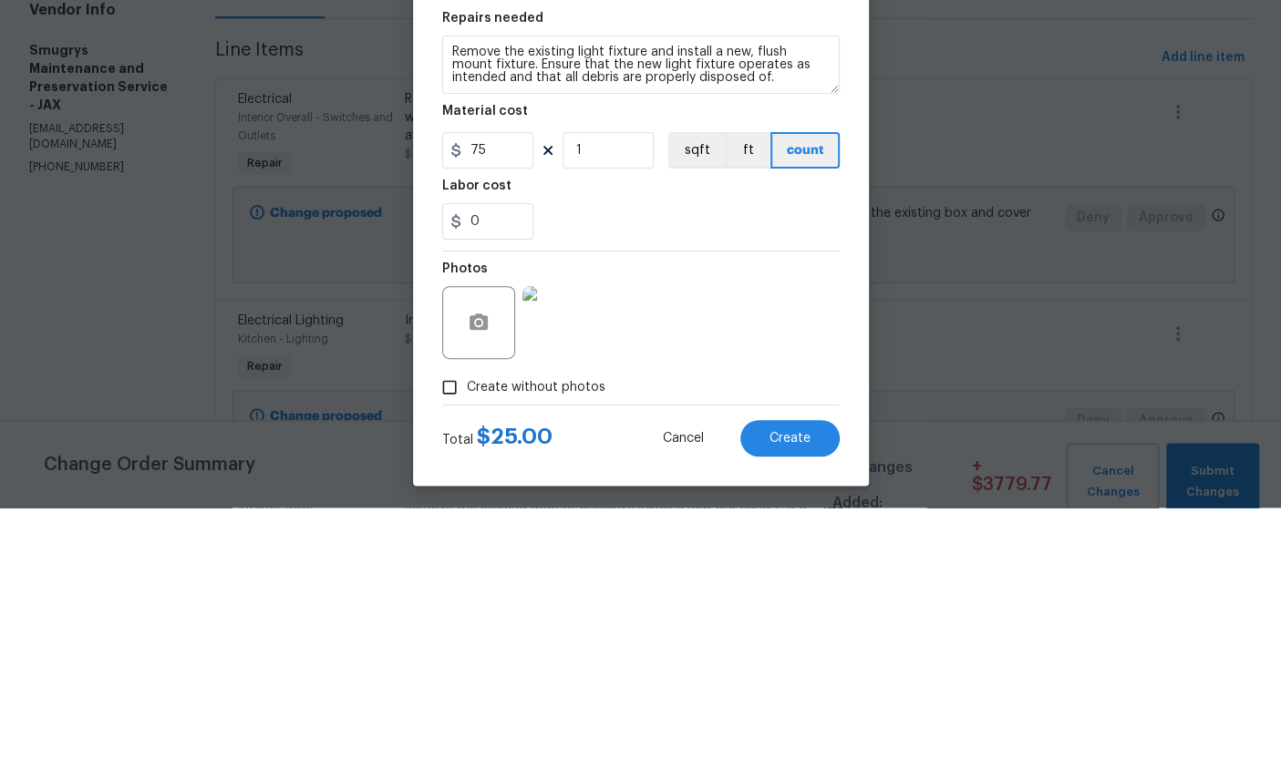
scroll to position [68, 0]
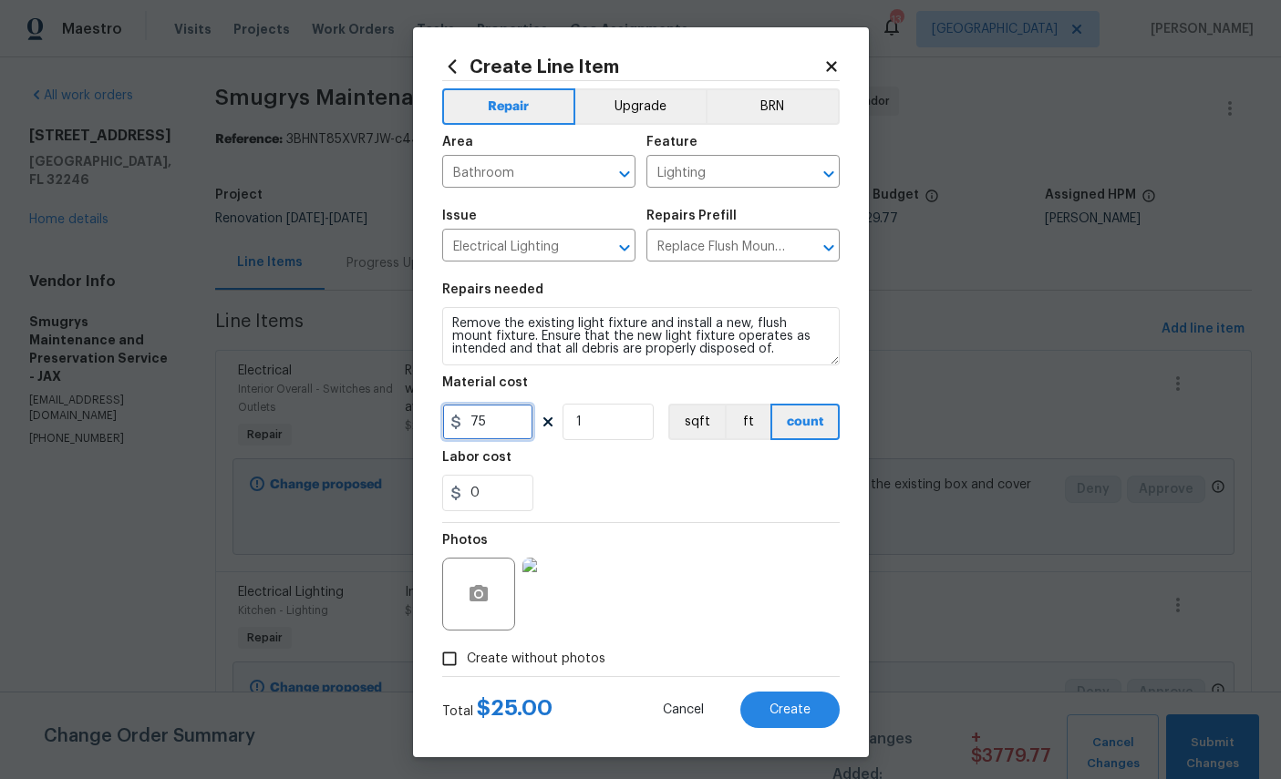
type input "75"
click at [798, 718] on span "Create" at bounding box center [789, 711] width 41 height 14
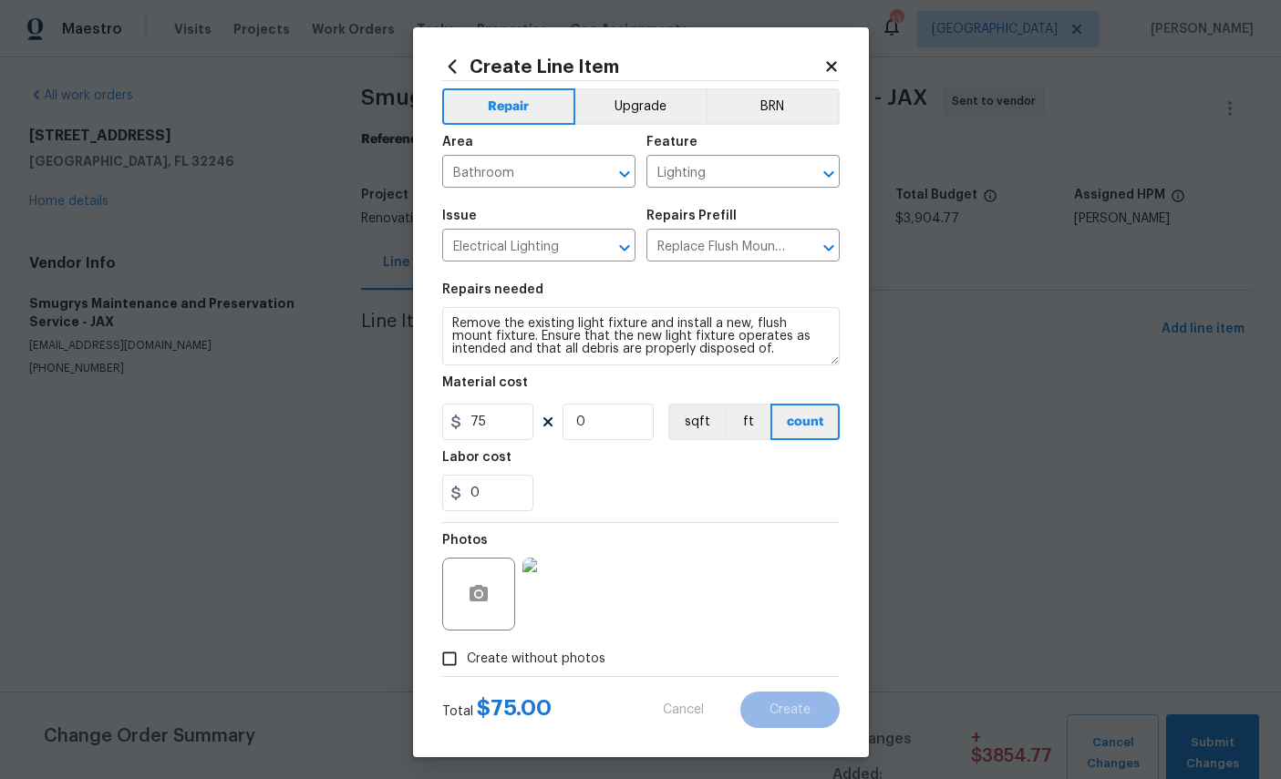
scroll to position [0, 0]
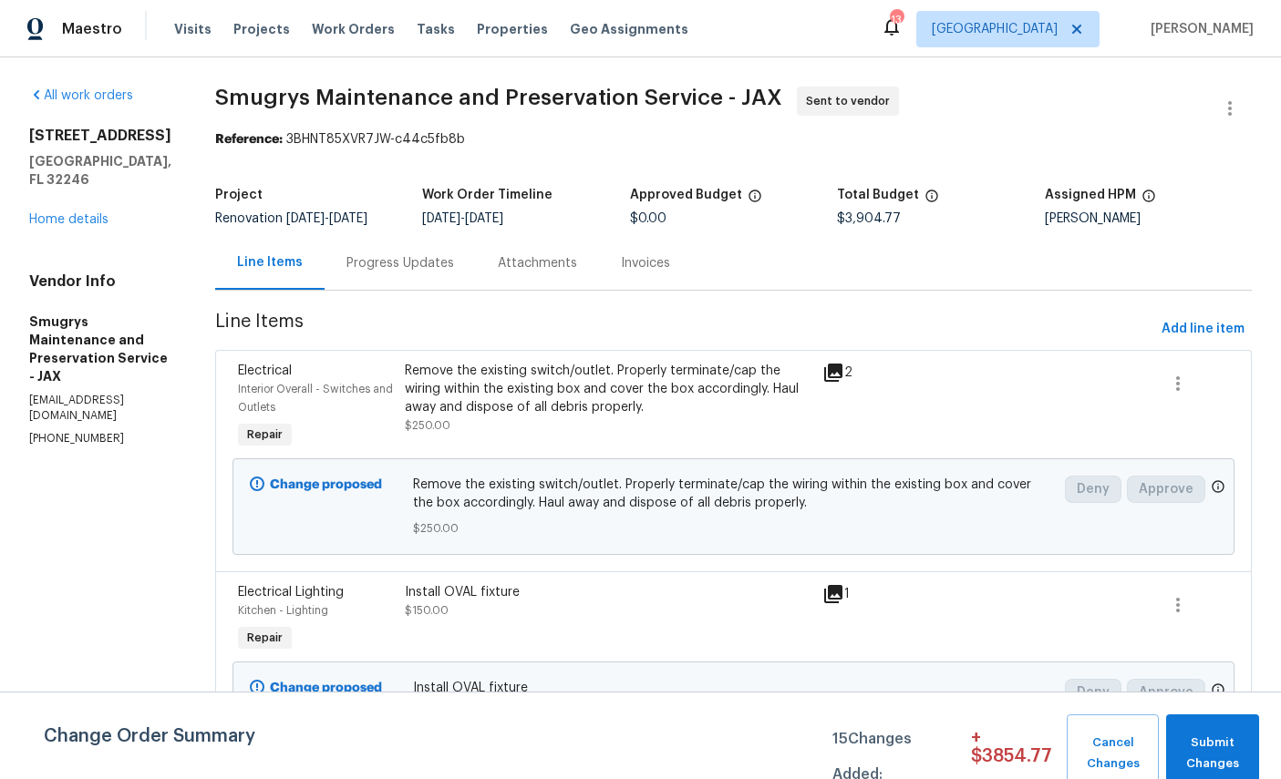
click at [74, 222] on link "Home details" at bounding box center [68, 219] width 79 height 13
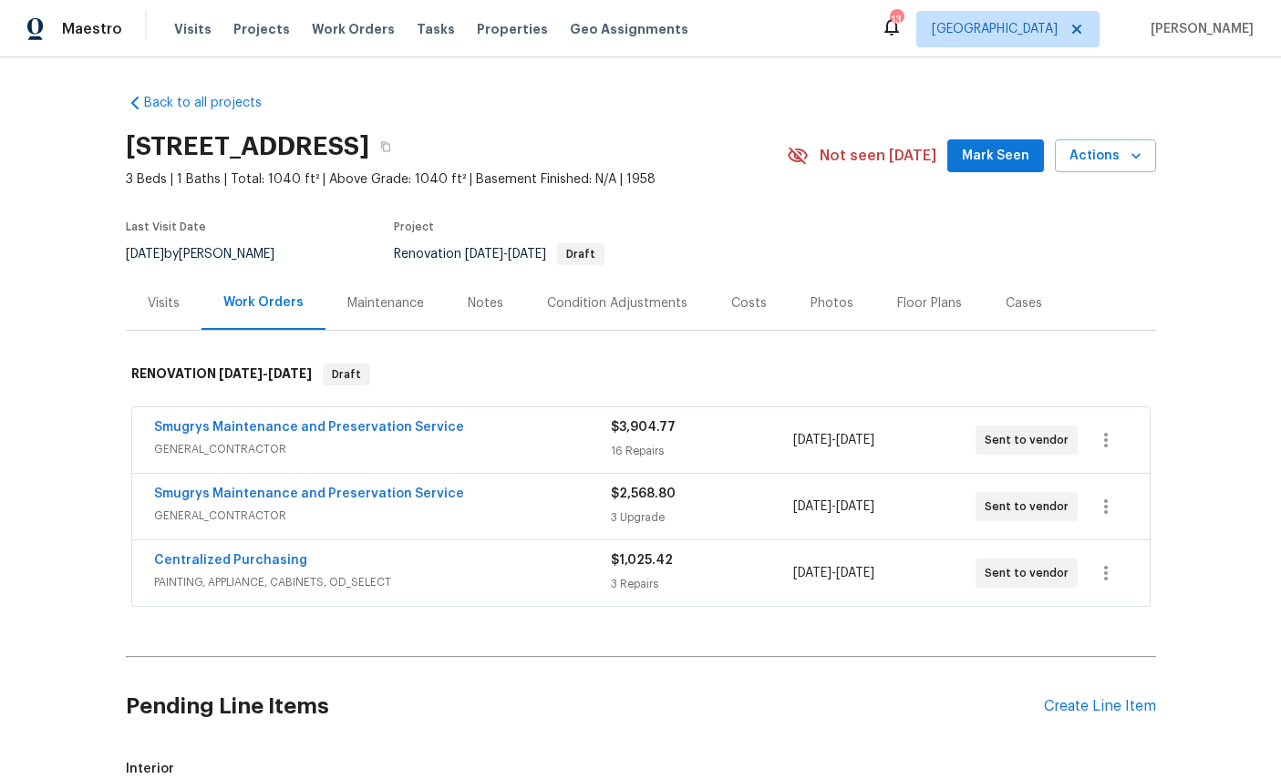
click at [257, 496] on link "Smugrys Maintenance and Preservation Service" at bounding box center [309, 494] width 310 height 13
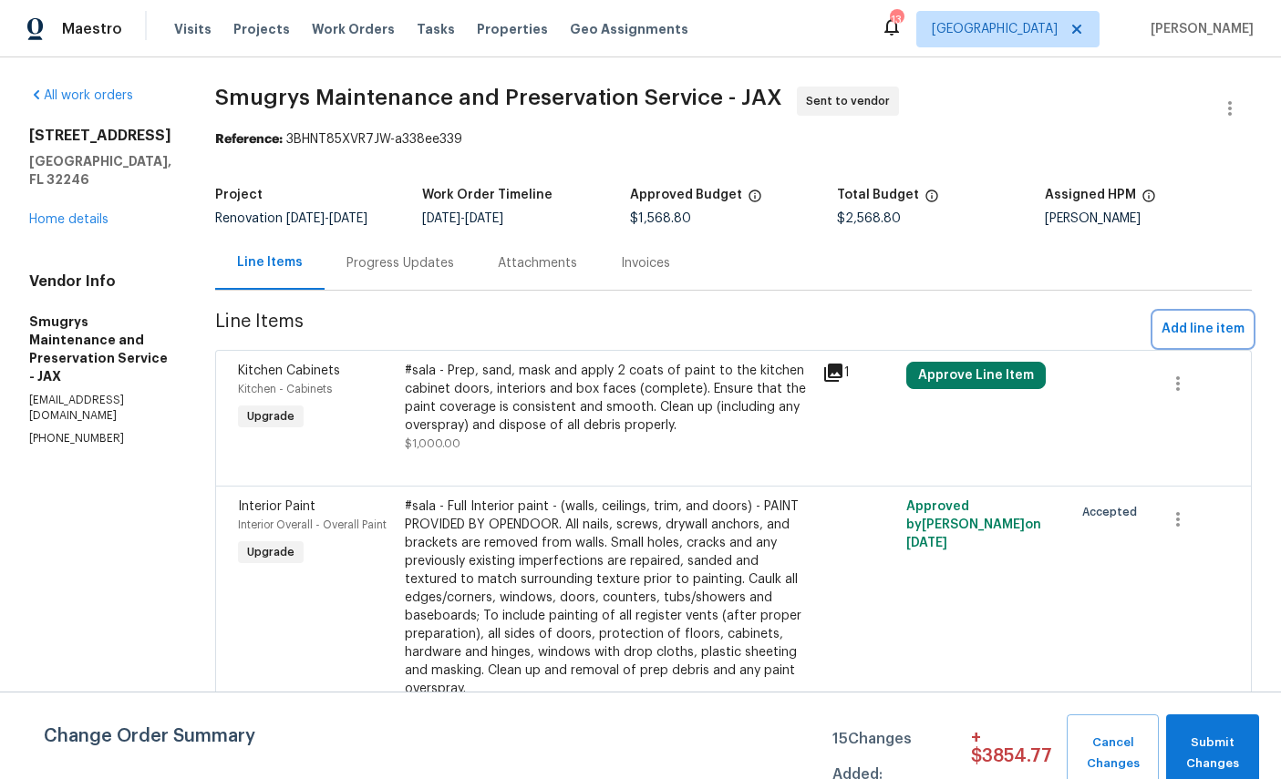
click at [1215, 317] on button "Add line item" at bounding box center [1203, 330] width 98 height 34
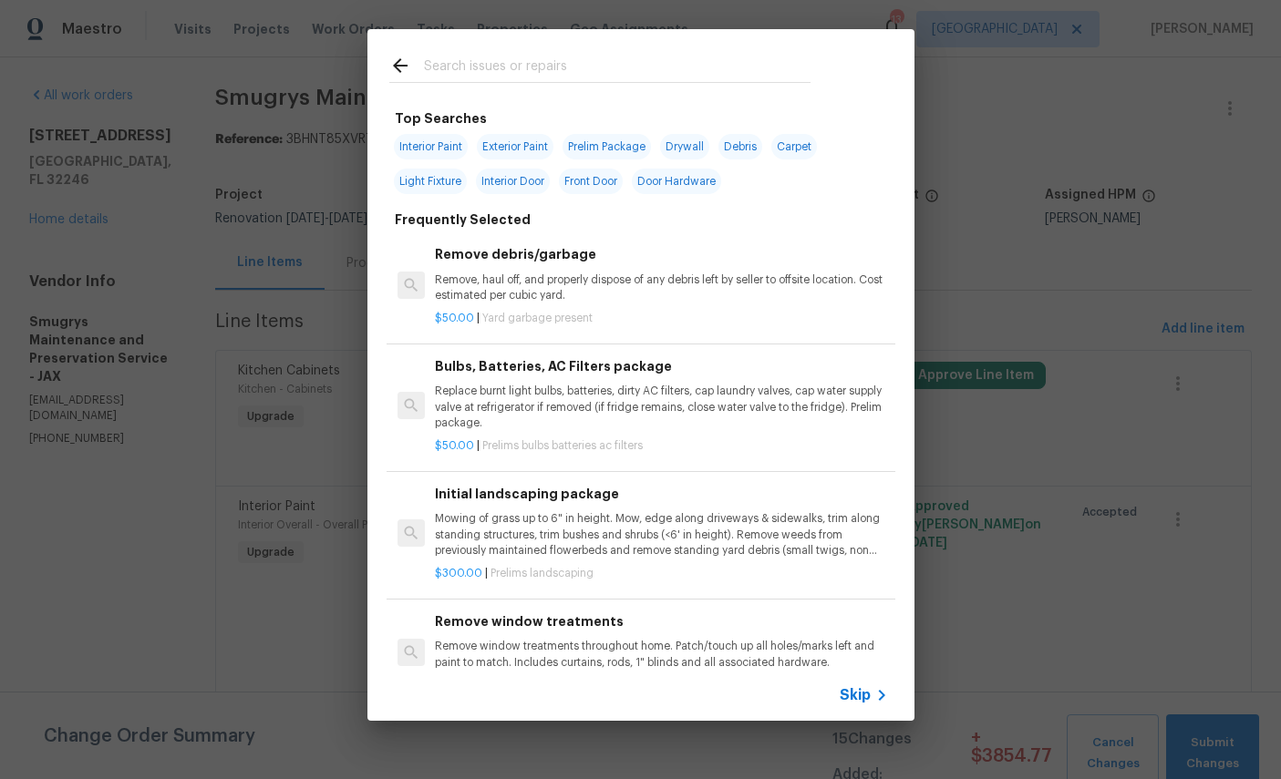
click at [587, 45] on div at bounding box center [599, 65] width 465 height 72
click at [625, 64] on input "text" at bounding box center [617, 68] width 387 height 27
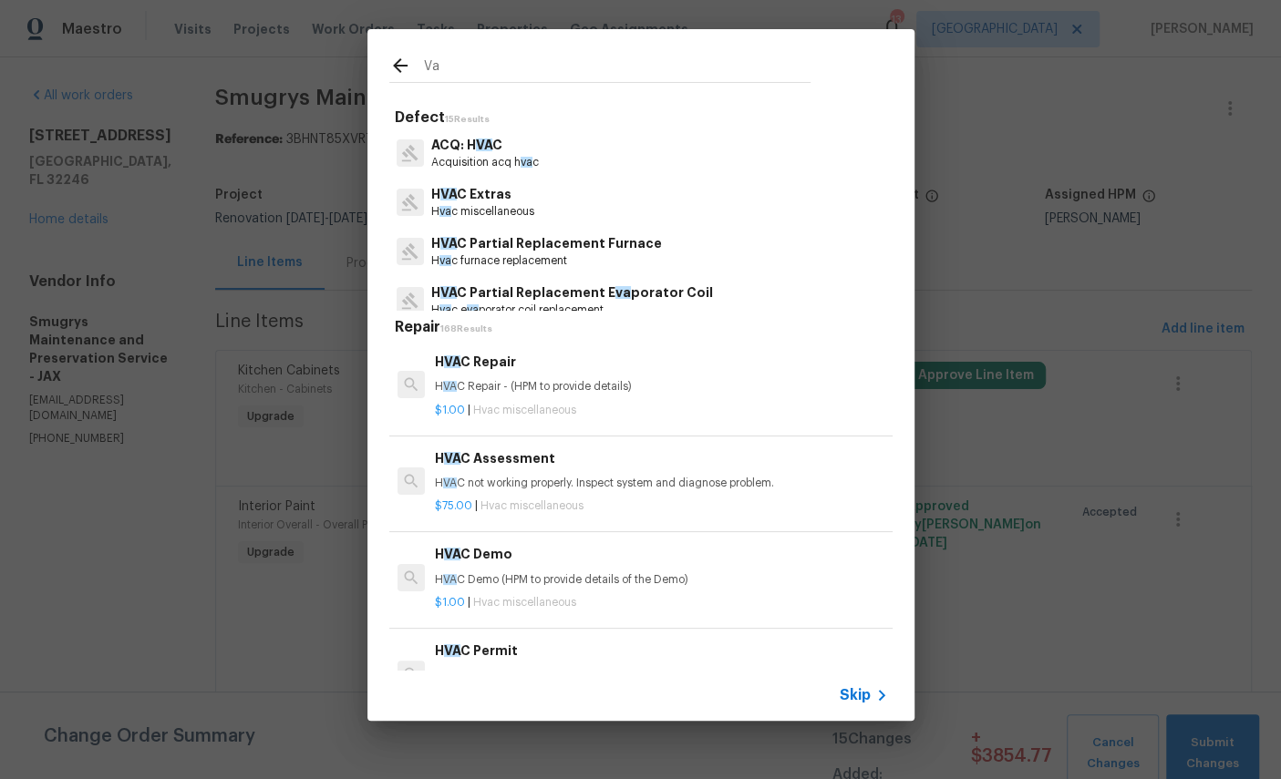
type input "Van"
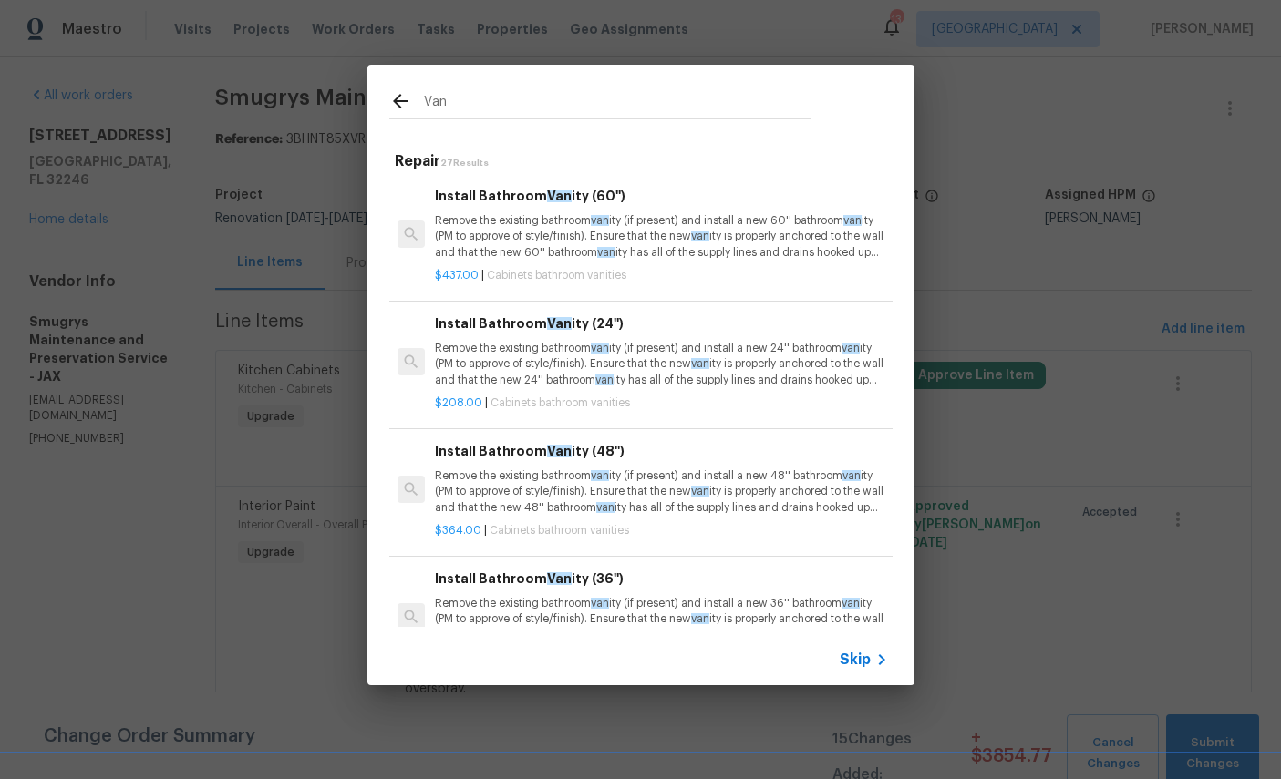
click at [685, 358] on p "Remove the existing bathroom van ity (if present) and install a new 24'' bathro…" at bounding box center [661, 364] width 452 height 46
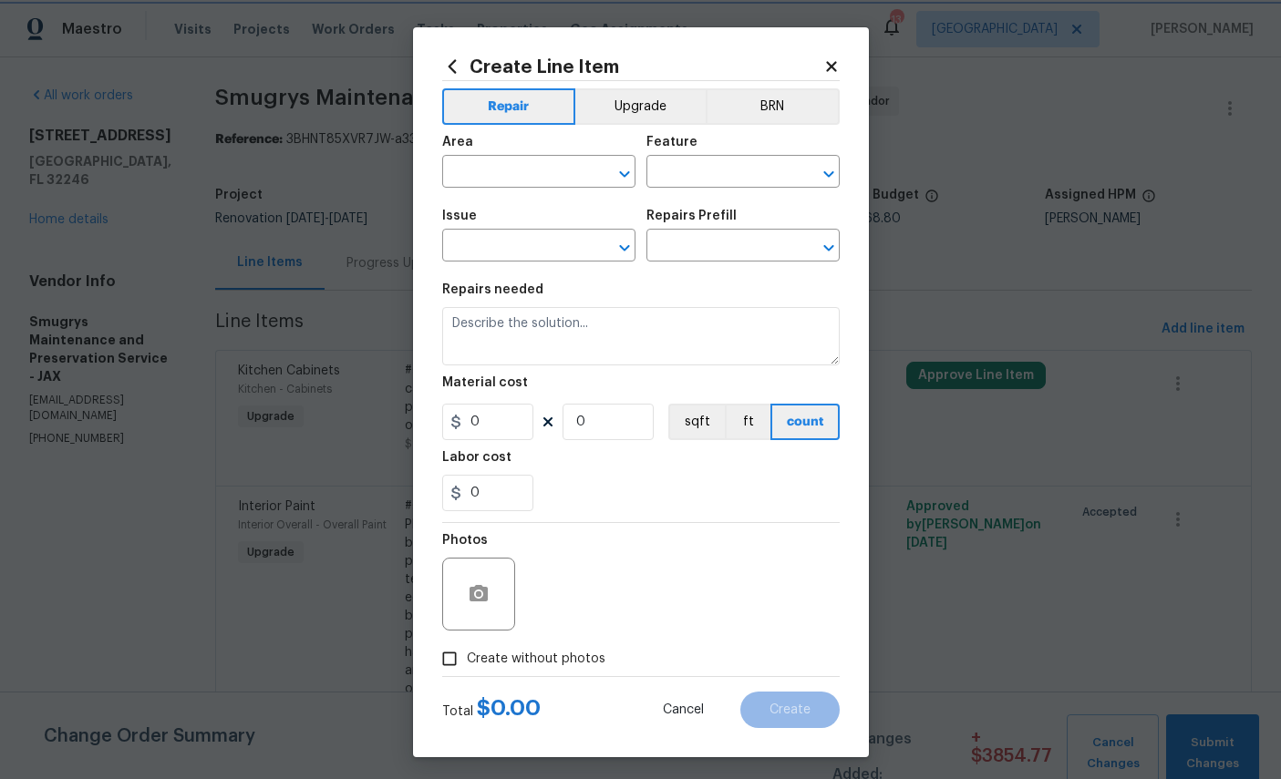
type input "Cabinets"
type input "Bathroom Cabinets"
type input "Install Bathroom Vanity (24'') $208.00"
type textarea "Remove the existing bathroom vanity (if present) and install a new 24'' bathroo…"
type input "208"
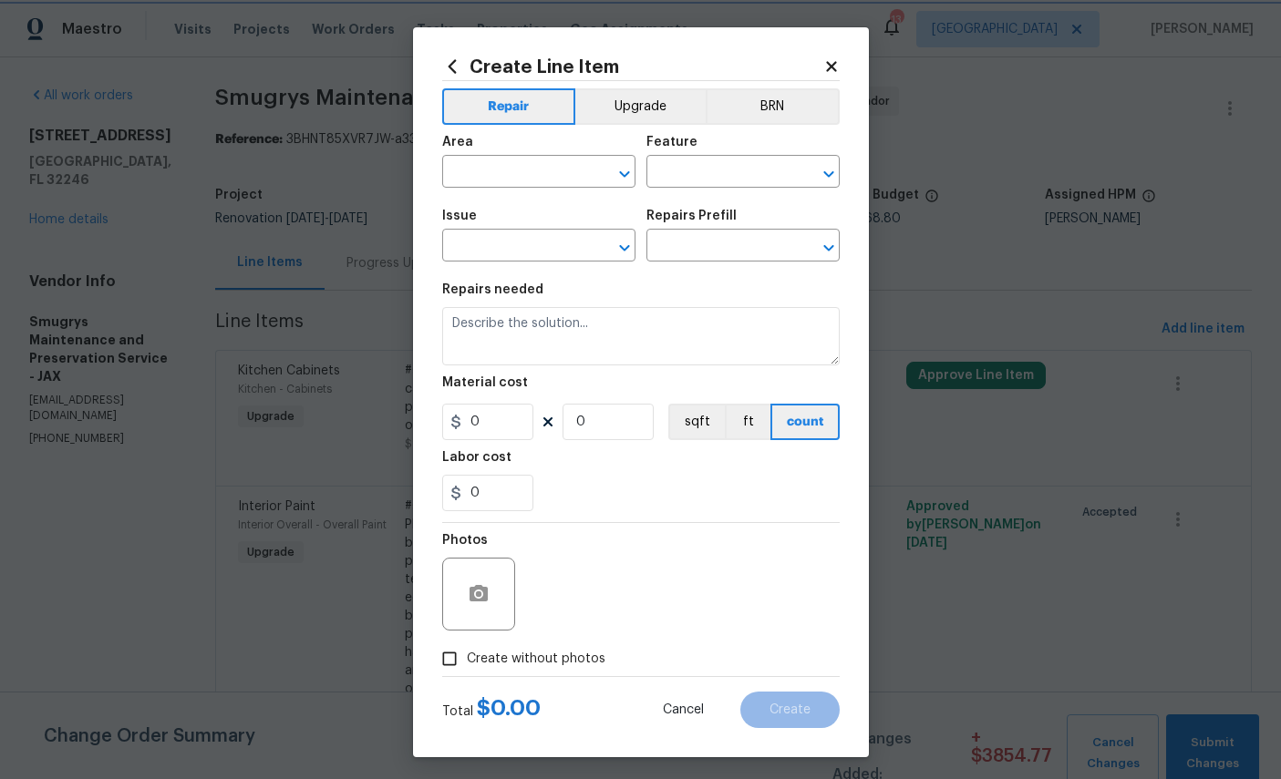
type input "1"
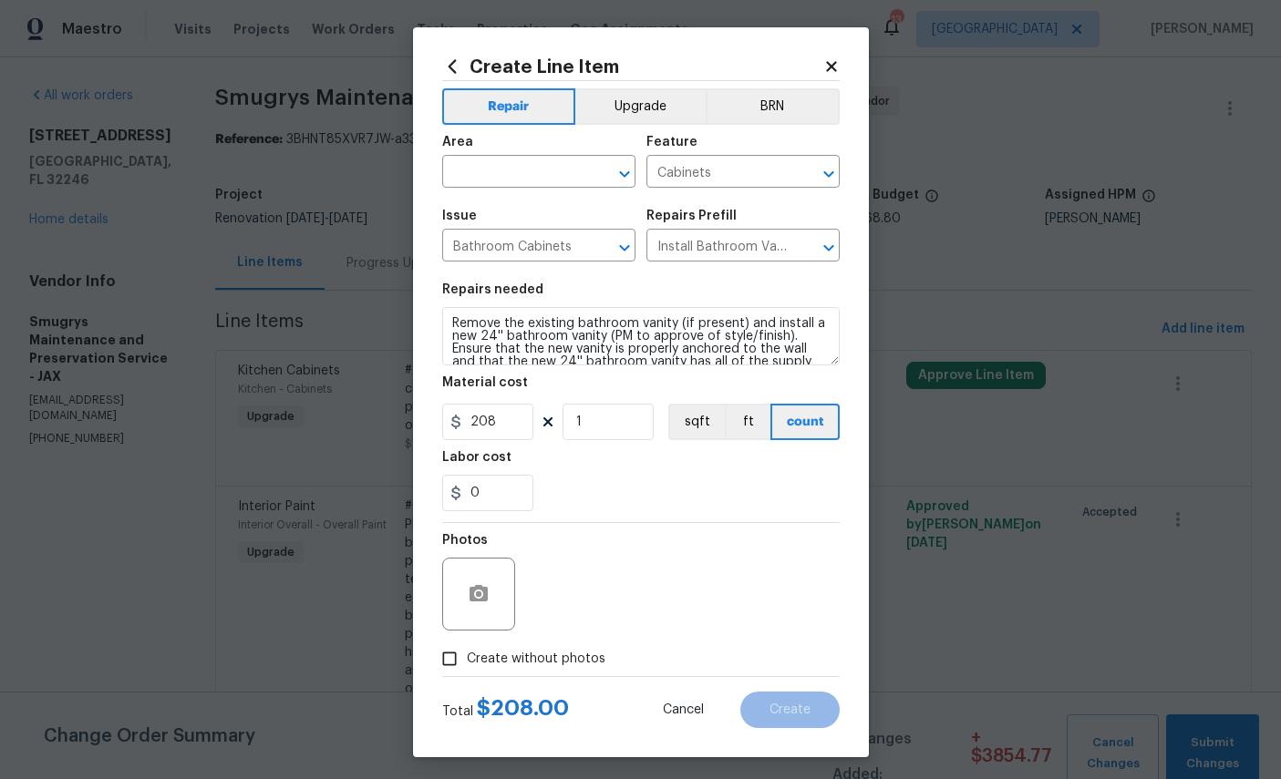
click at [540, 172] on input "text" at bounding box center [513, 174] width 142 height 28
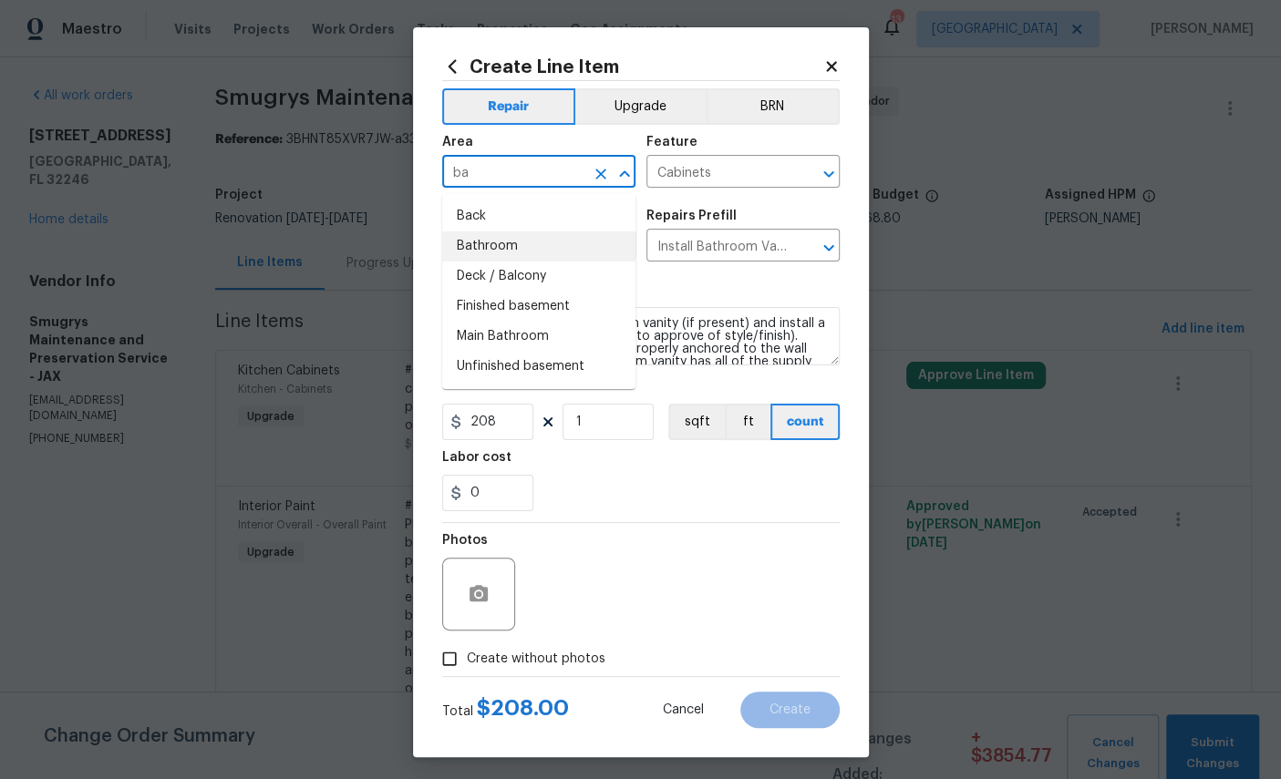
click at [501, 250] on li "Bathroom" at bounding box center [538, 247] width 193 height 30
type input "Bathroom"
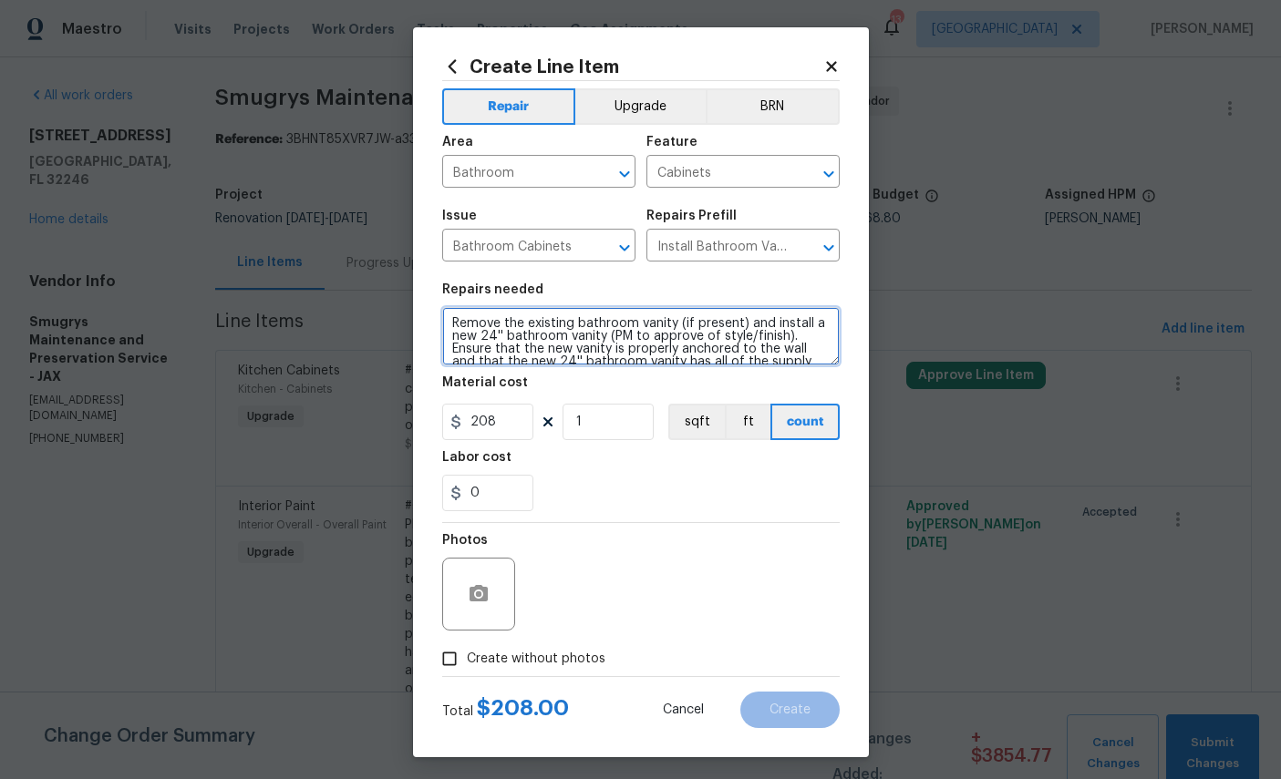
scroll to position [55, 0]
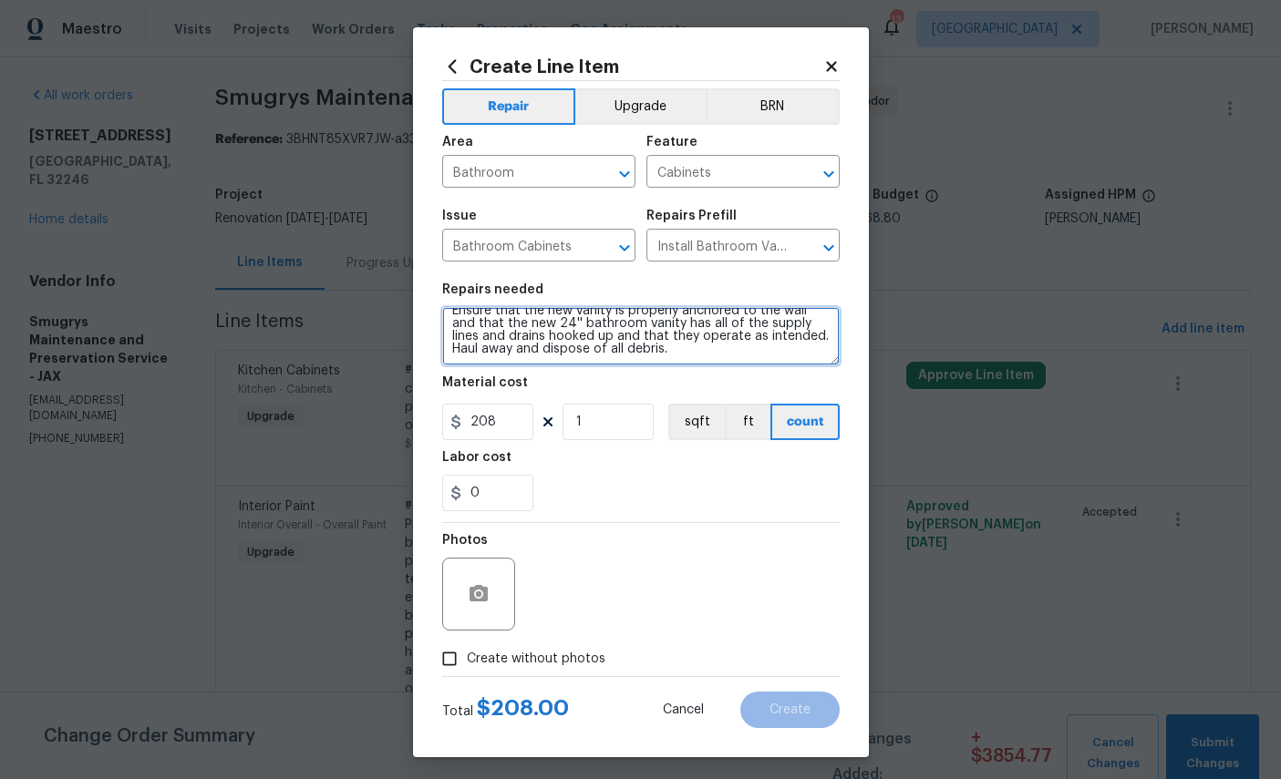
type textarea "Remove the existing bathroom vanity (if present) and install a new 24'' bathroo…"
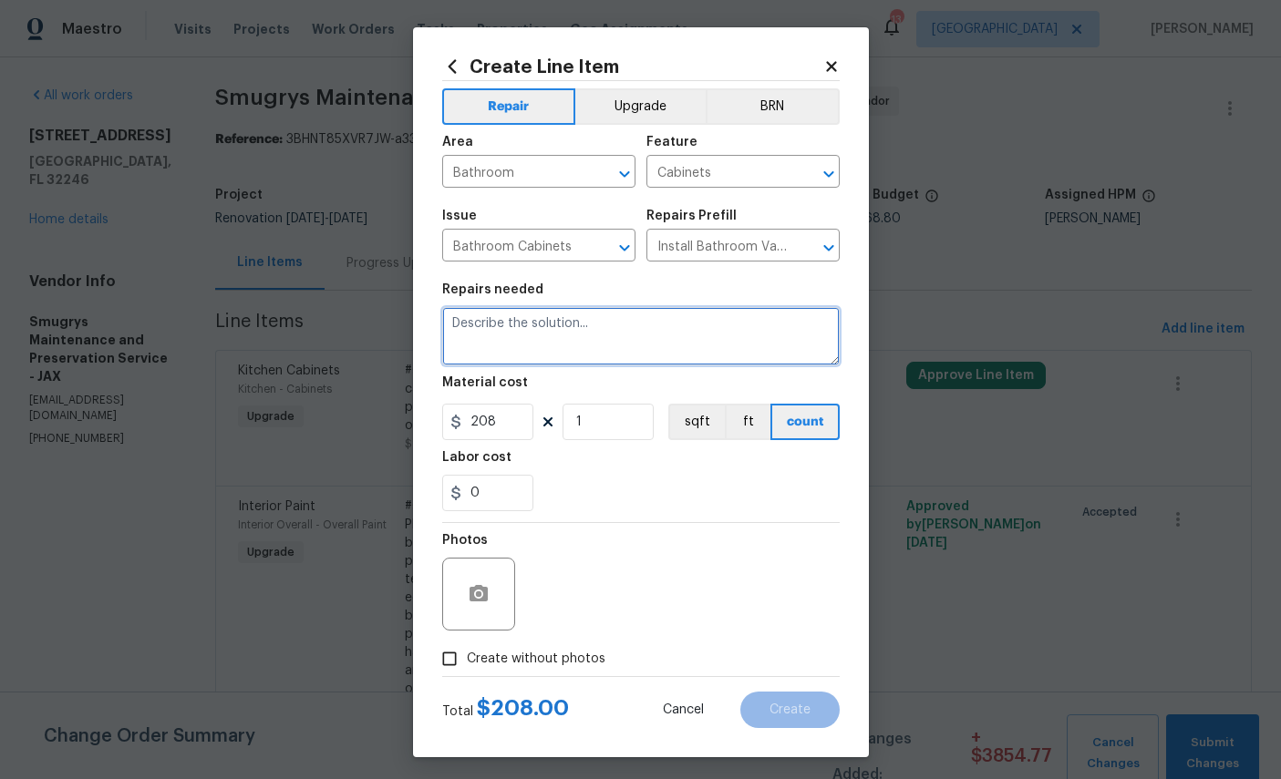
click at [542, 337] on textarea at bounding box center [640, 336] width 397 height 58
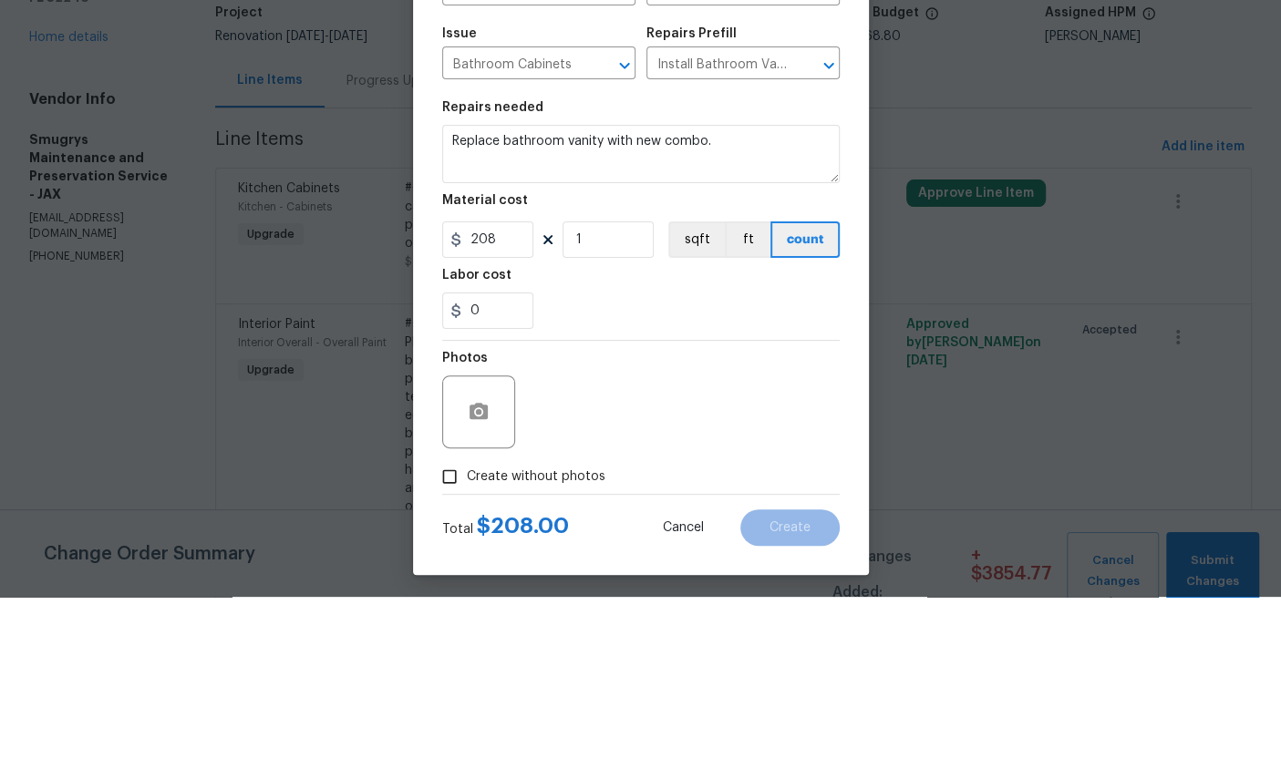
scroll to position [68, 0]
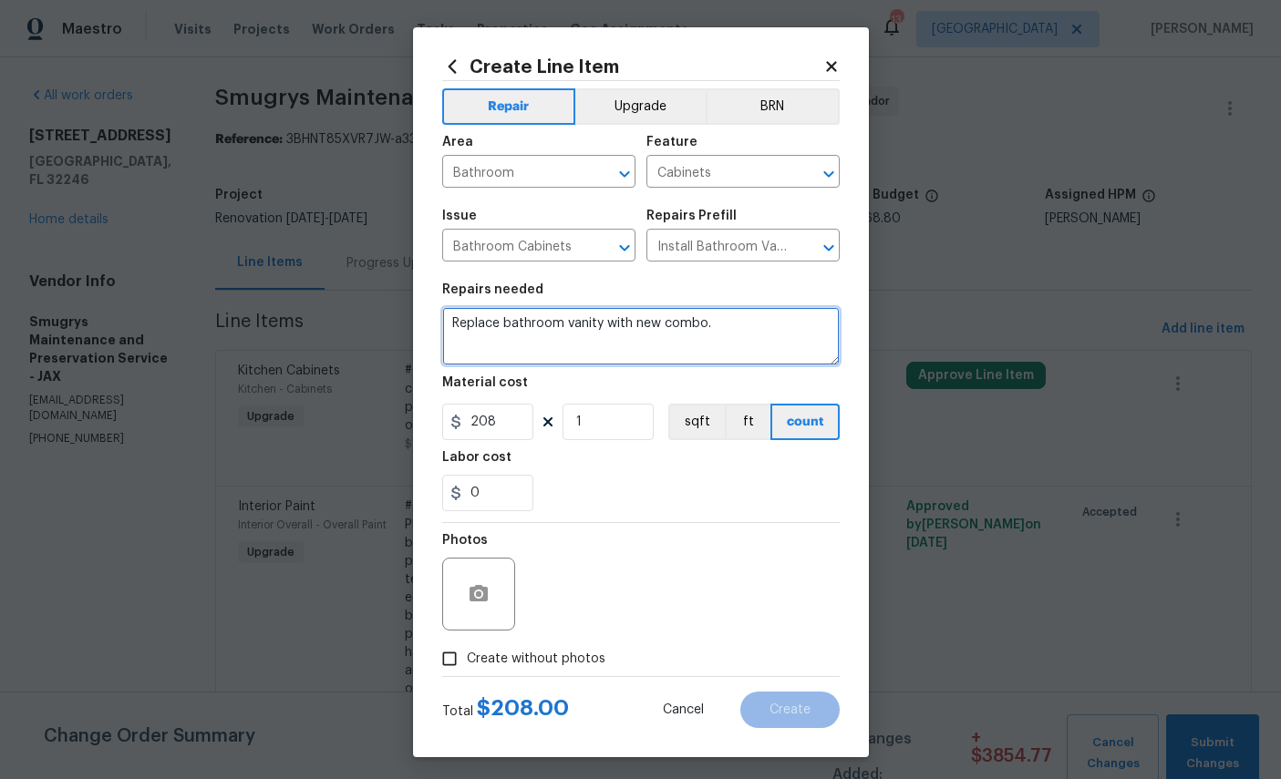
type textarea "Replace bathroom vanity with new combo."
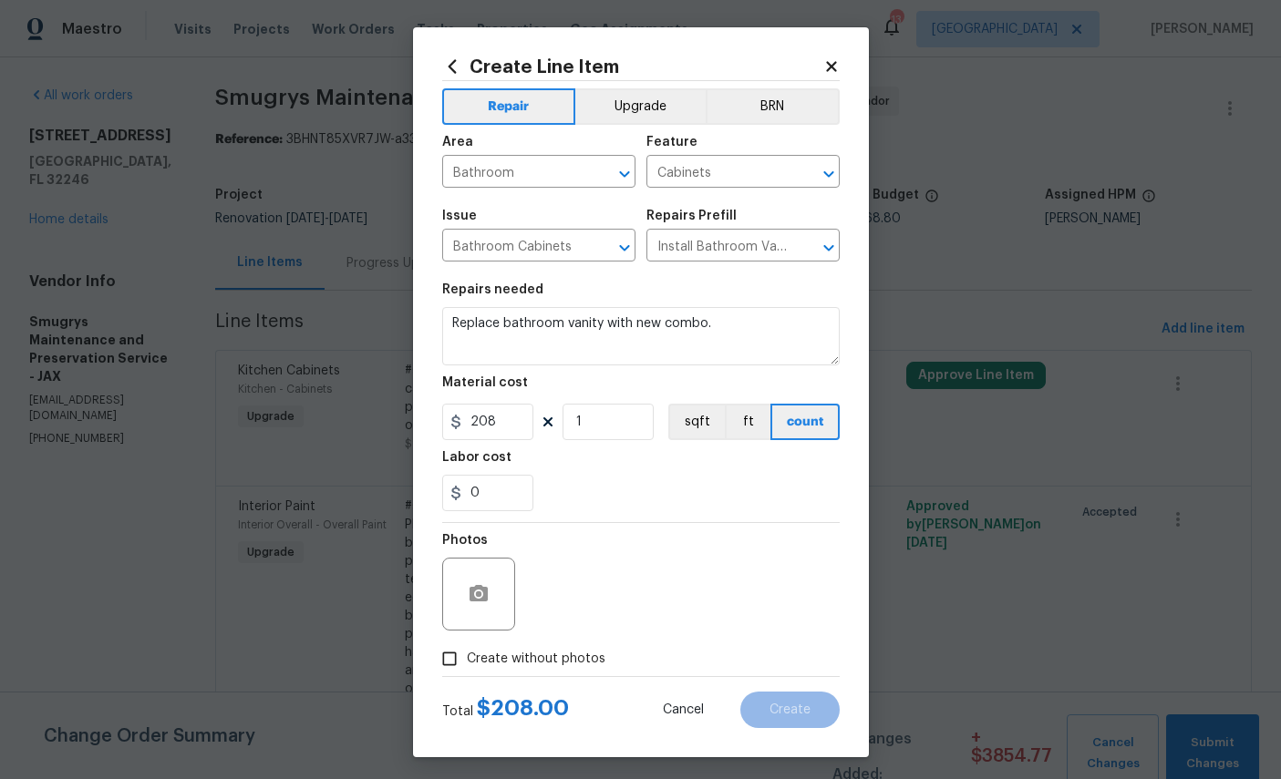
click at [644, 103] on button "Upgrade" at bounding box center [640, 106] width 130 height 36
click at [480, 601] on icon "button" at bounding box center [479, 593] width 18 height 16
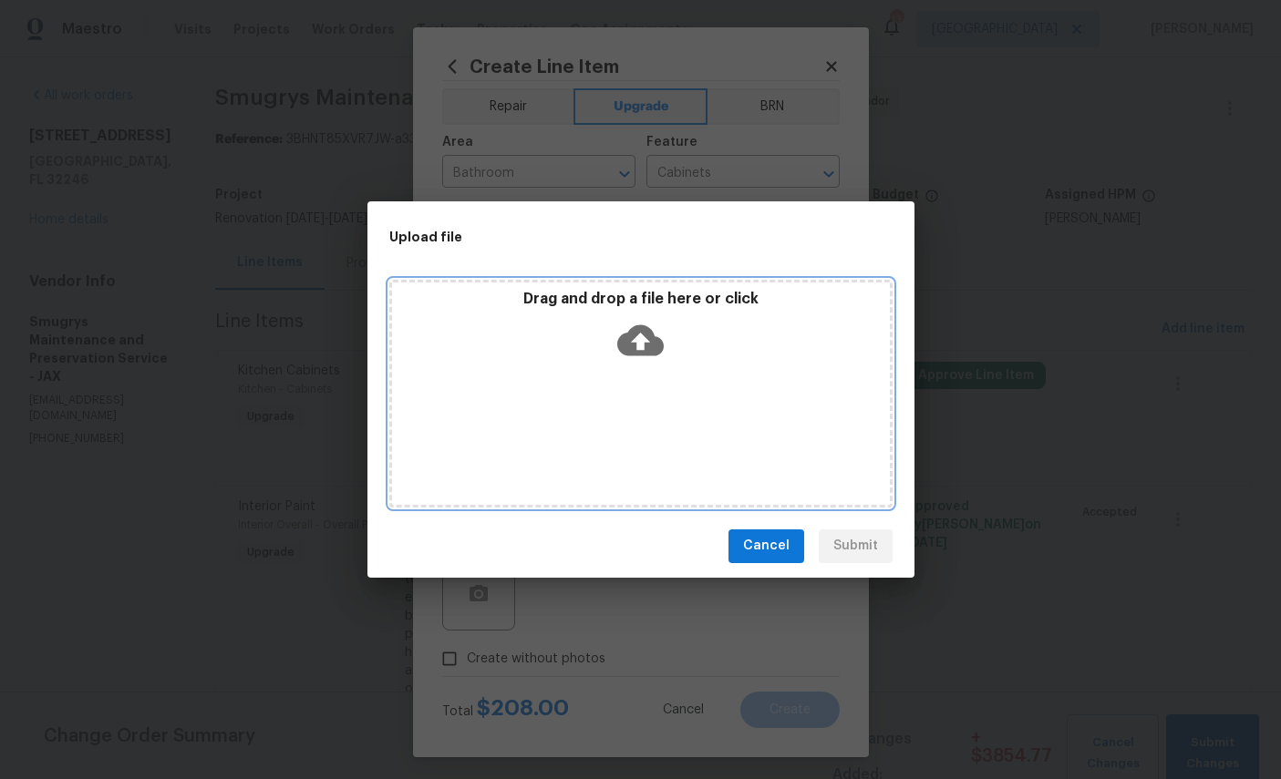
click at [653, 352] on icon at bounding box center [640, 340] width 46 height 31
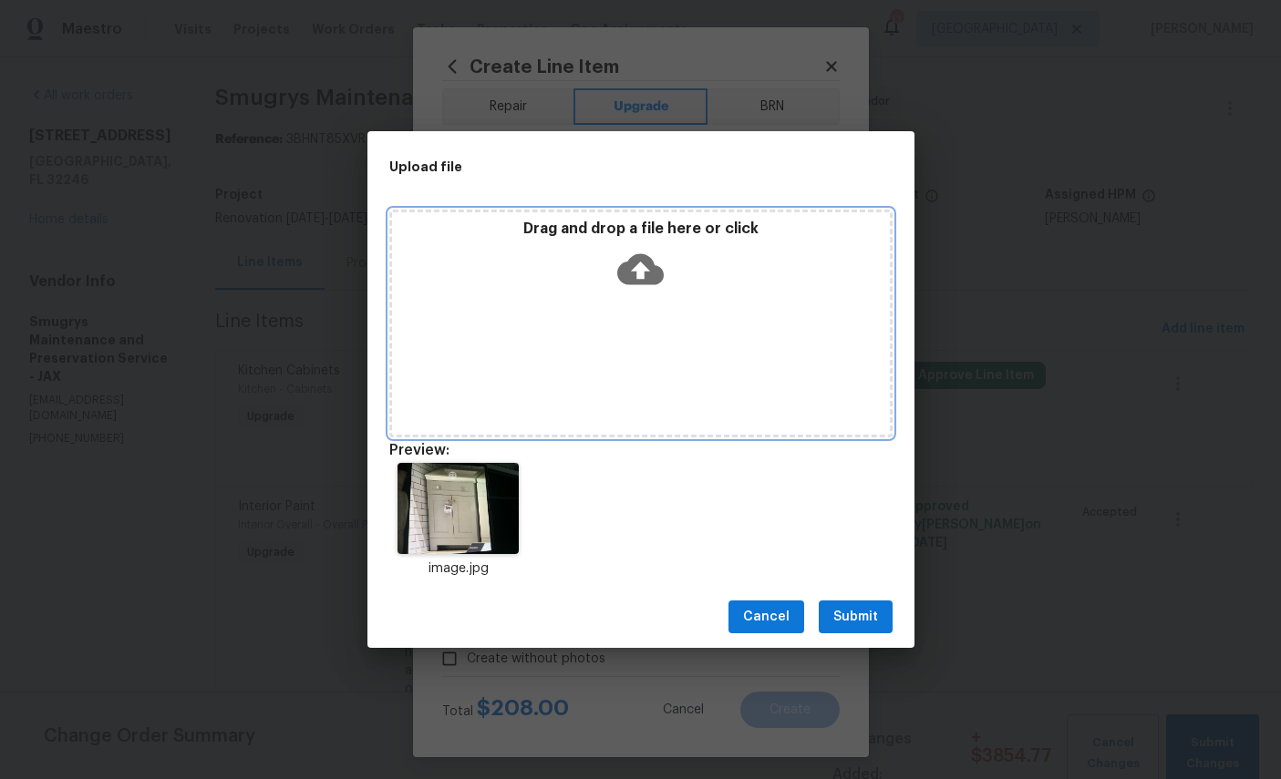
click at [633, 281] on icon at bounding box center [640, 269] width 46 height 31
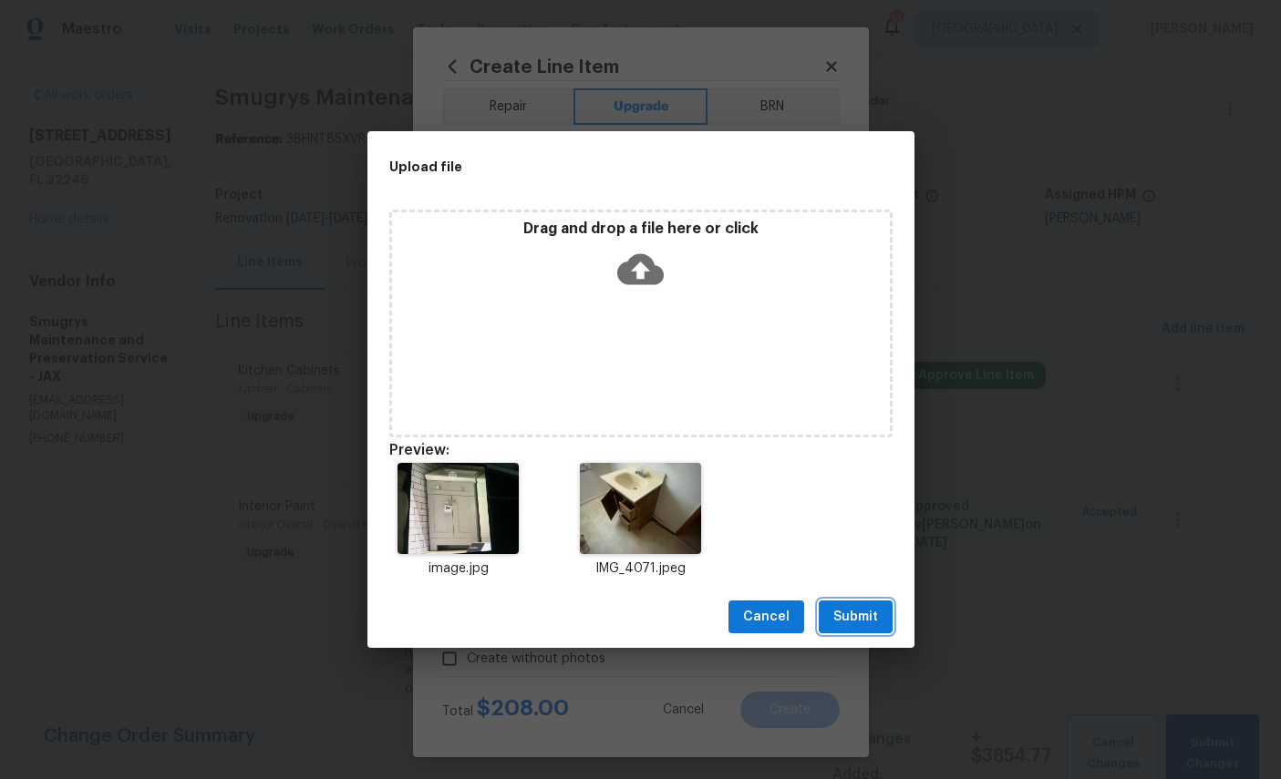
click at [860, 620] on span "Submit" at bounding box center [855, 617] width 45 height 23
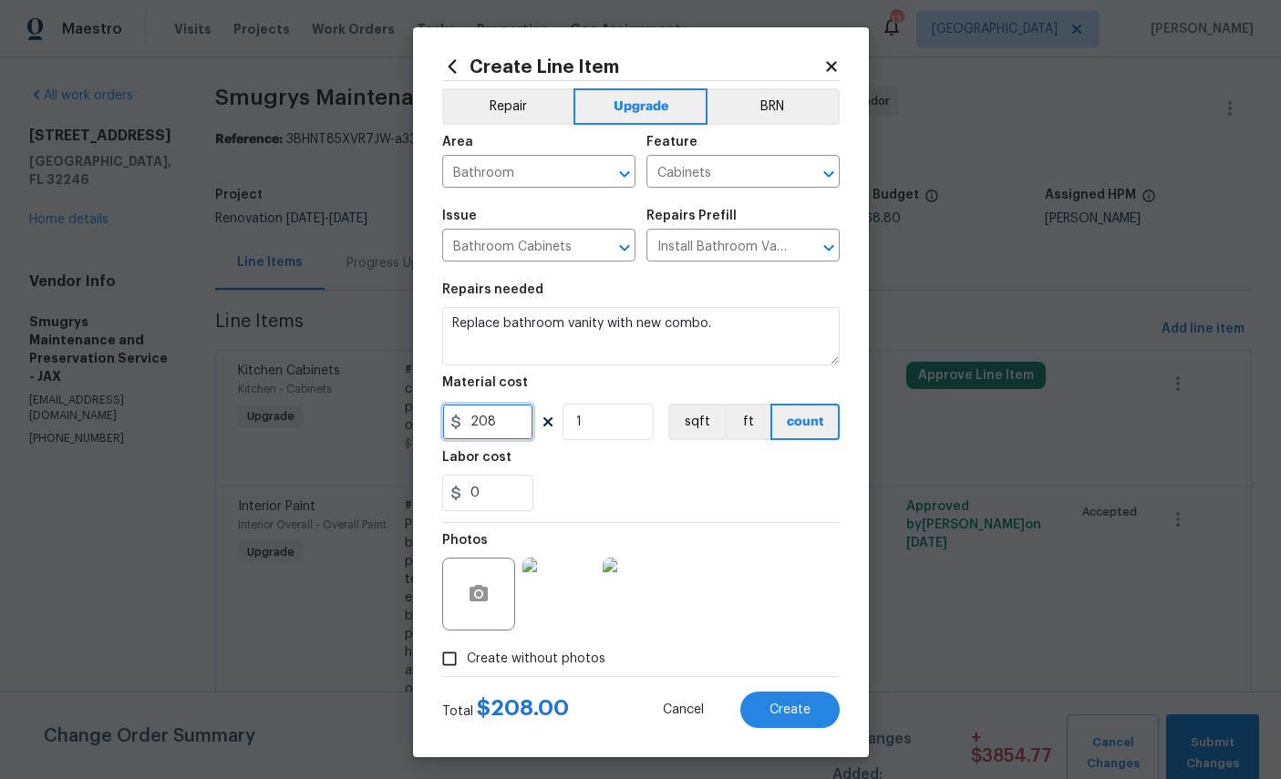
click at [515, 440] on input "208" at bounding box center [487, 422] width 91 height 36
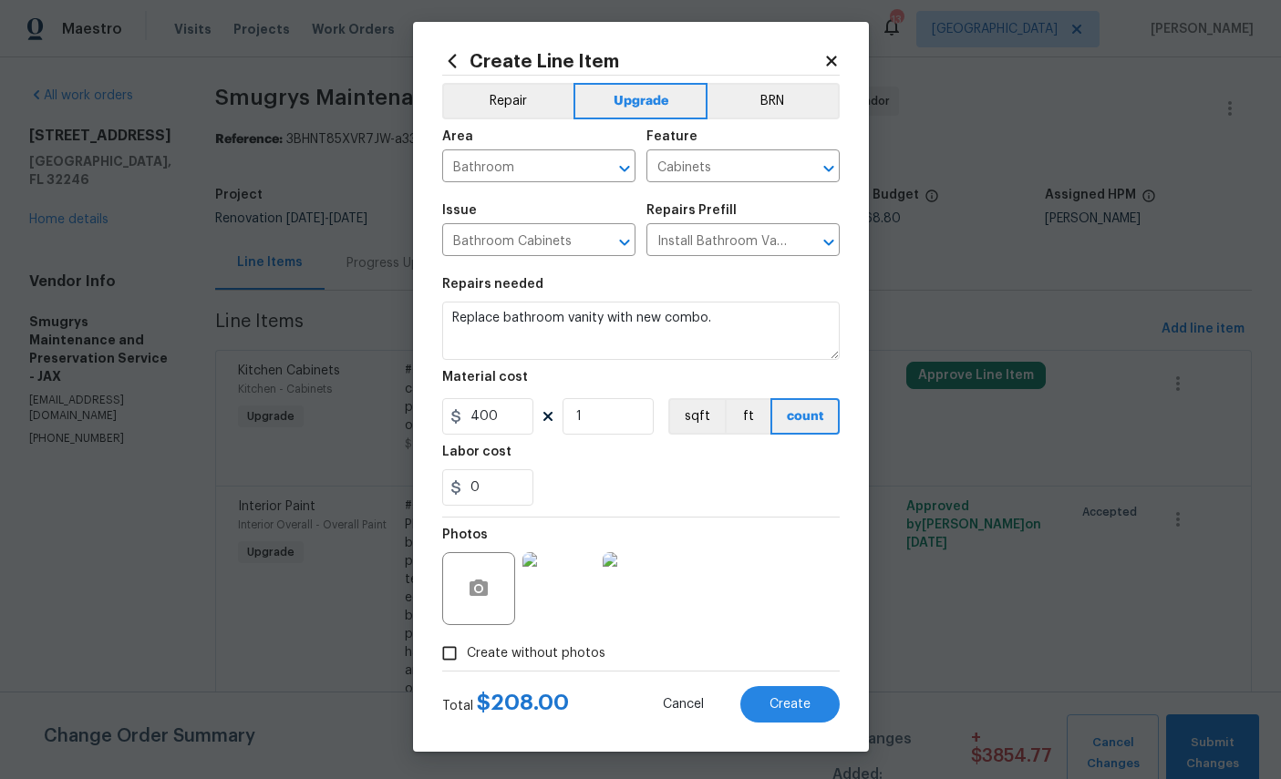
scroll to position [17, 0]
type input "400"
click at [751, 484] on div "0" at bounding box center [640, 488] width 397 height 36
click at [804, 699] on span "Create" at bounding box center [789, 705] width 41 height 14
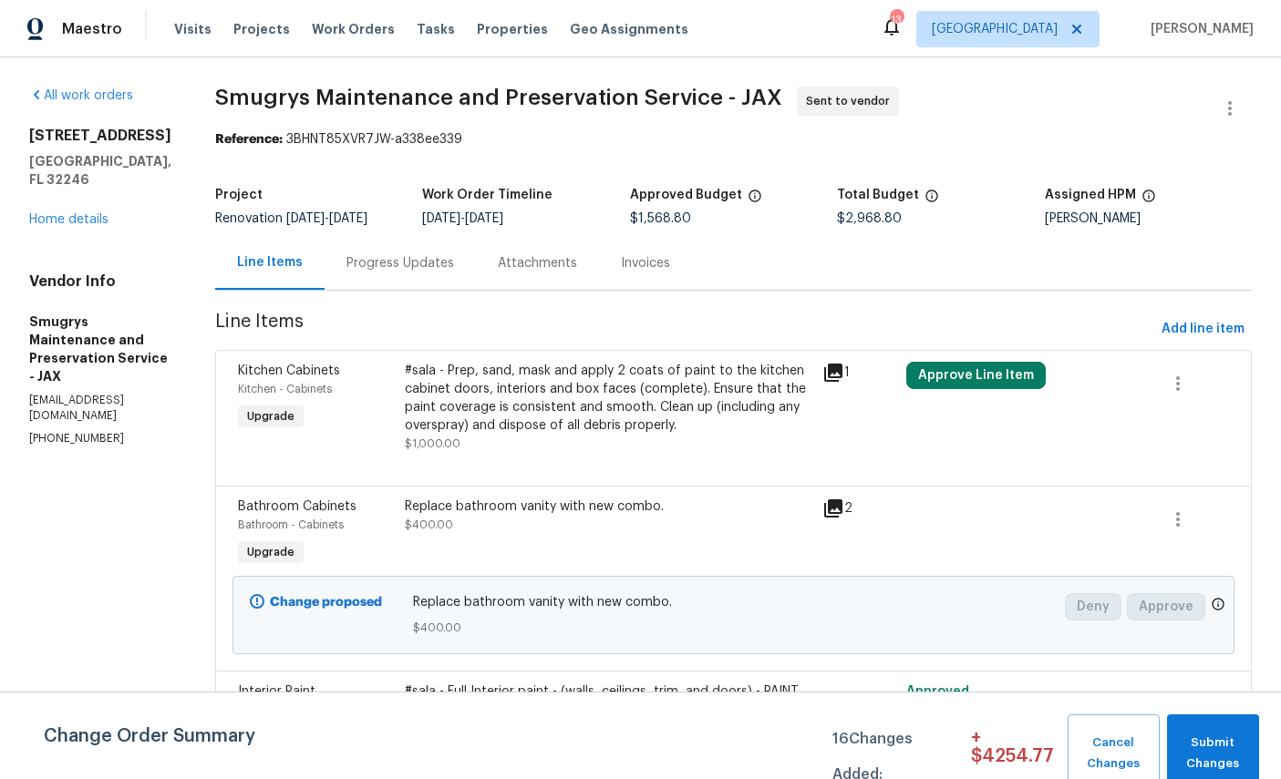
scroll to position [0, 0]
click at [1213, 314] on button "Add line item" at bounding box center [1203, 330] width 98 height 34
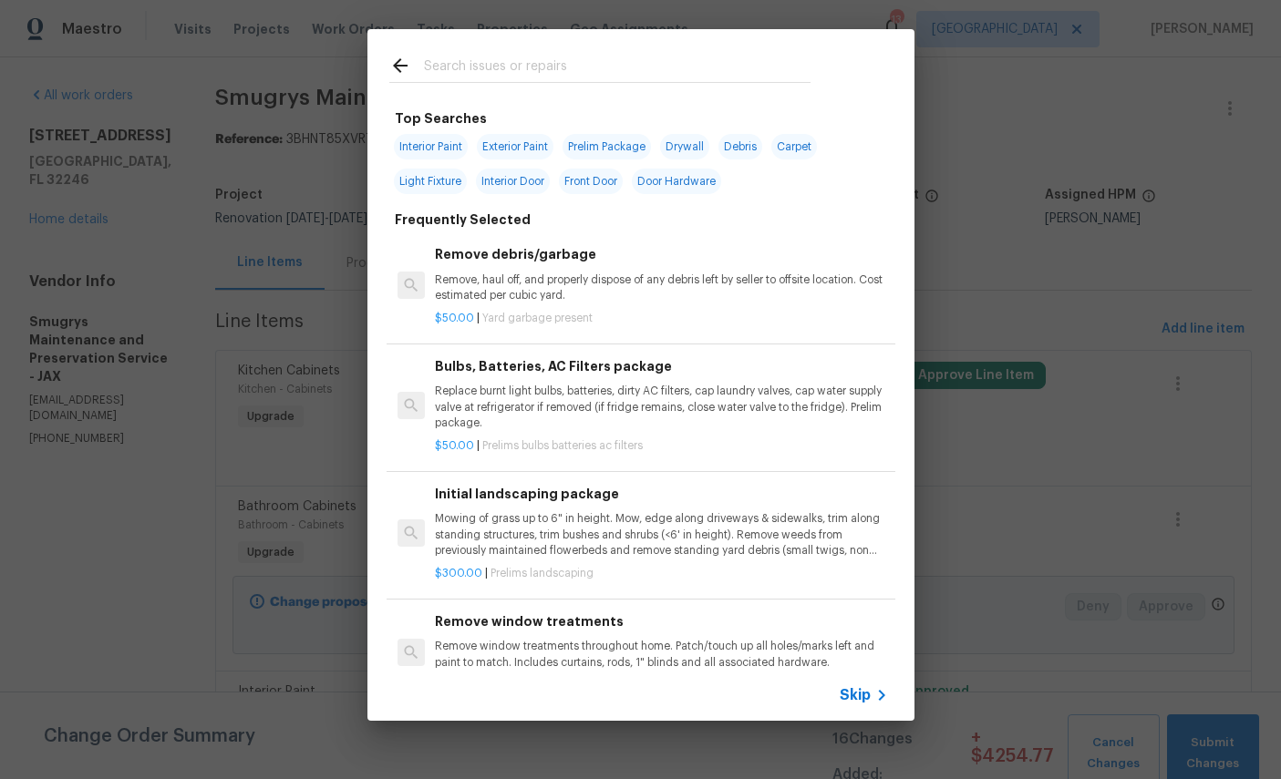
click at [588, 81] on input "text" at bounding box center [617, 68] width 387 height 27
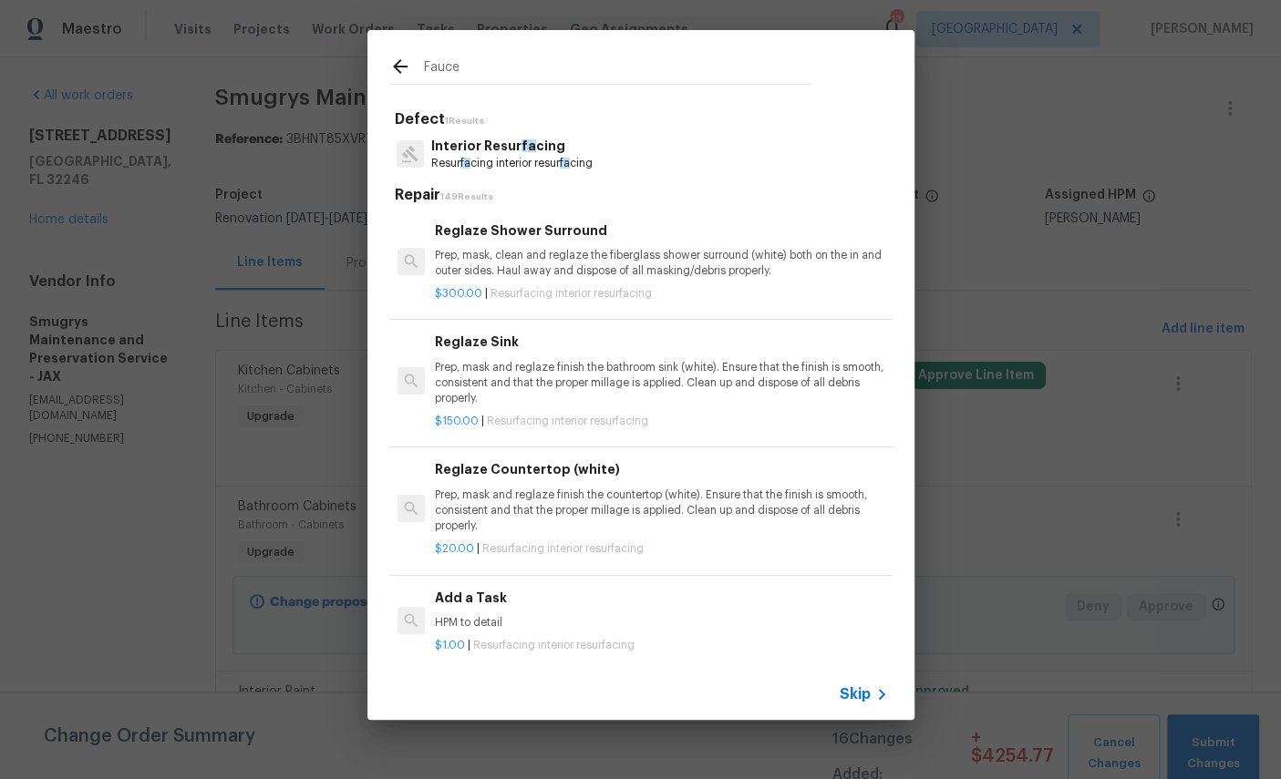
type input "Faucet"
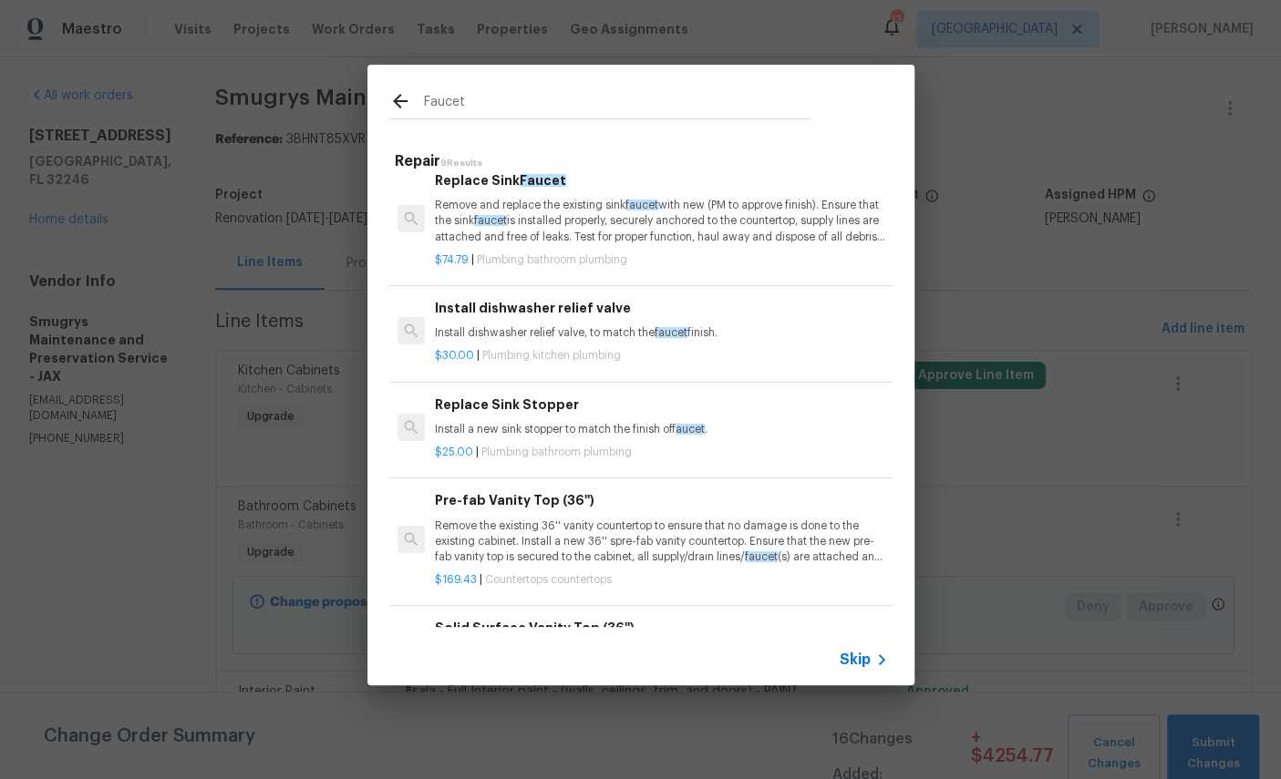
scroll to position [144, 0]
click at [625, 208] on p "Remove and replace the existing sink faucet with new (PM to approve finish). En…" at bounding box center [661, 220] width 452 height 46
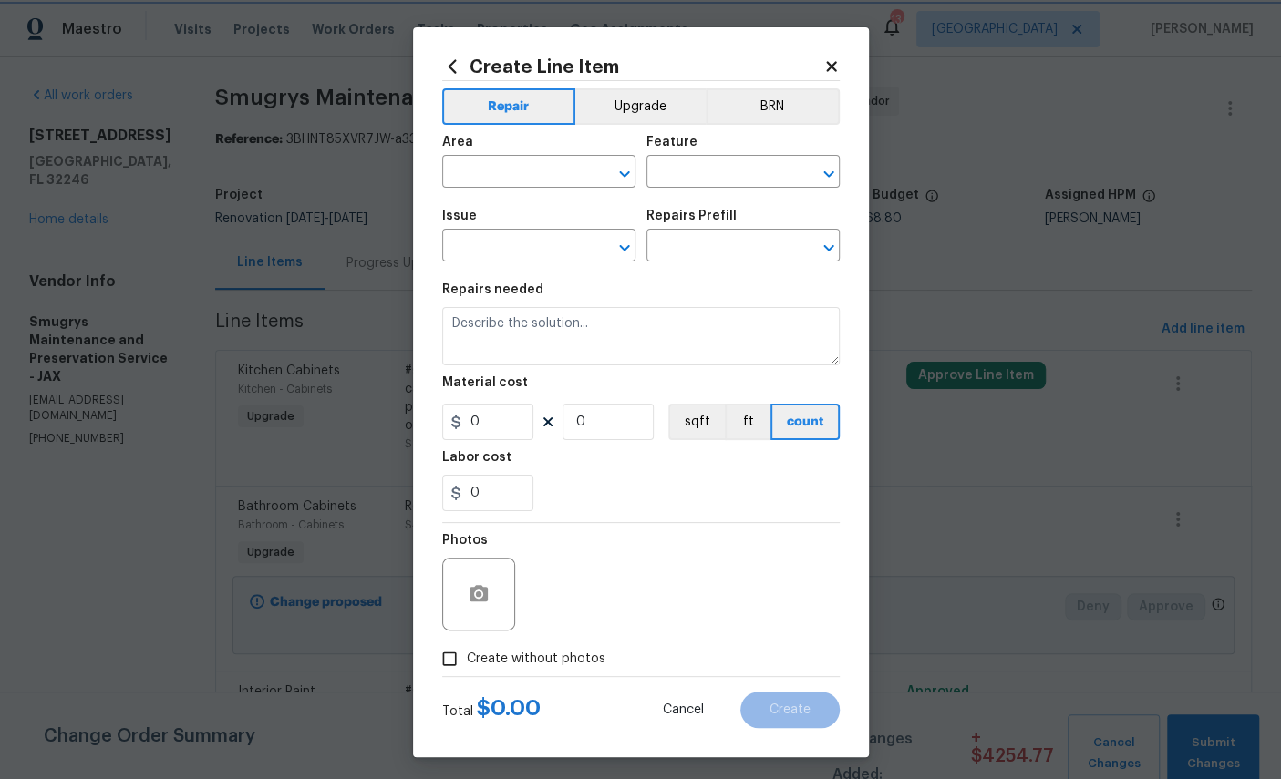
type input "Plumbing"
type input "Bathroom Plumbing"
type input "Replace Sink Faucet $74.79"
type textarea "Remove and replace the existing sink faucet with new (PM to approve finish). En…"
type input "74.79"
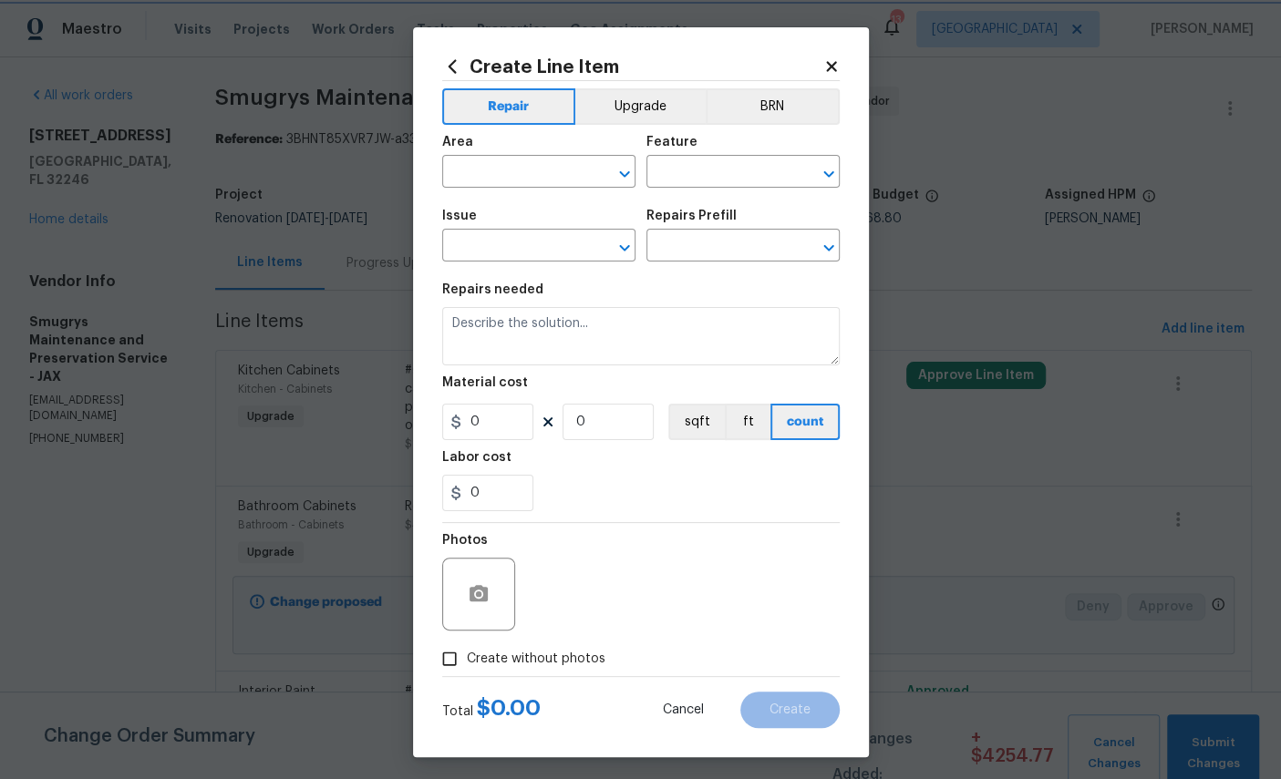
type input "1"
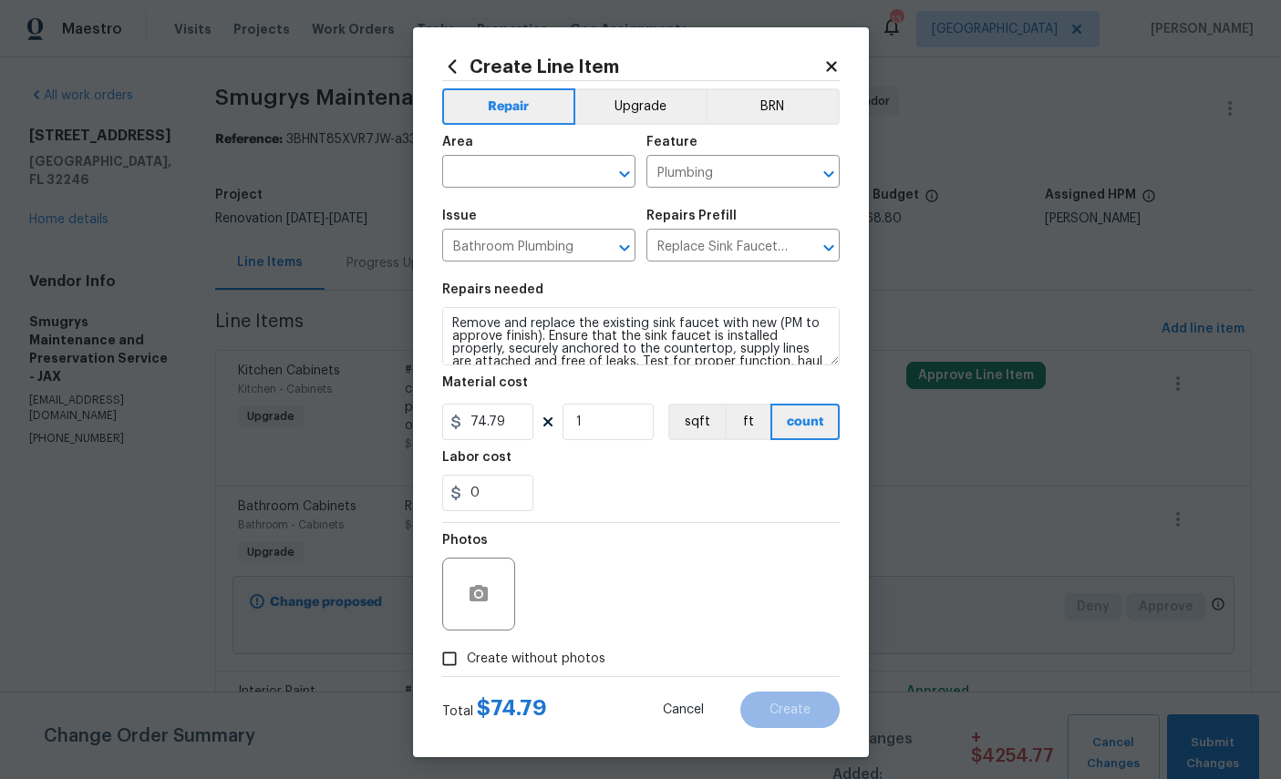
click at [532, 164] on input "text" at bounding box center [513, 174] width 142 height 28
click at [568, 206] on li "Bathroom" at bounding box center [538, 216] width 193 height 30
type input "Bathroom"
click at [609, 178] on icon "Clear" at bounding box center [601, 174] width 18 height 18
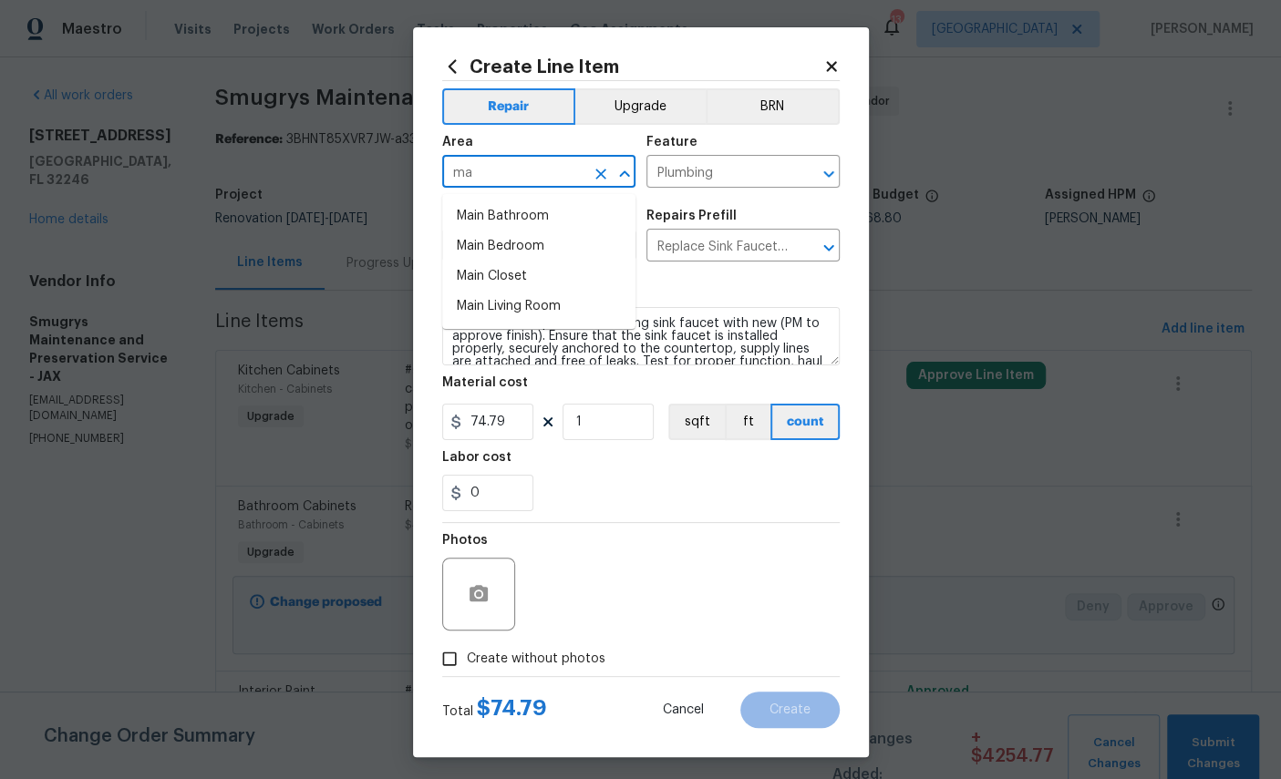
type input "m"
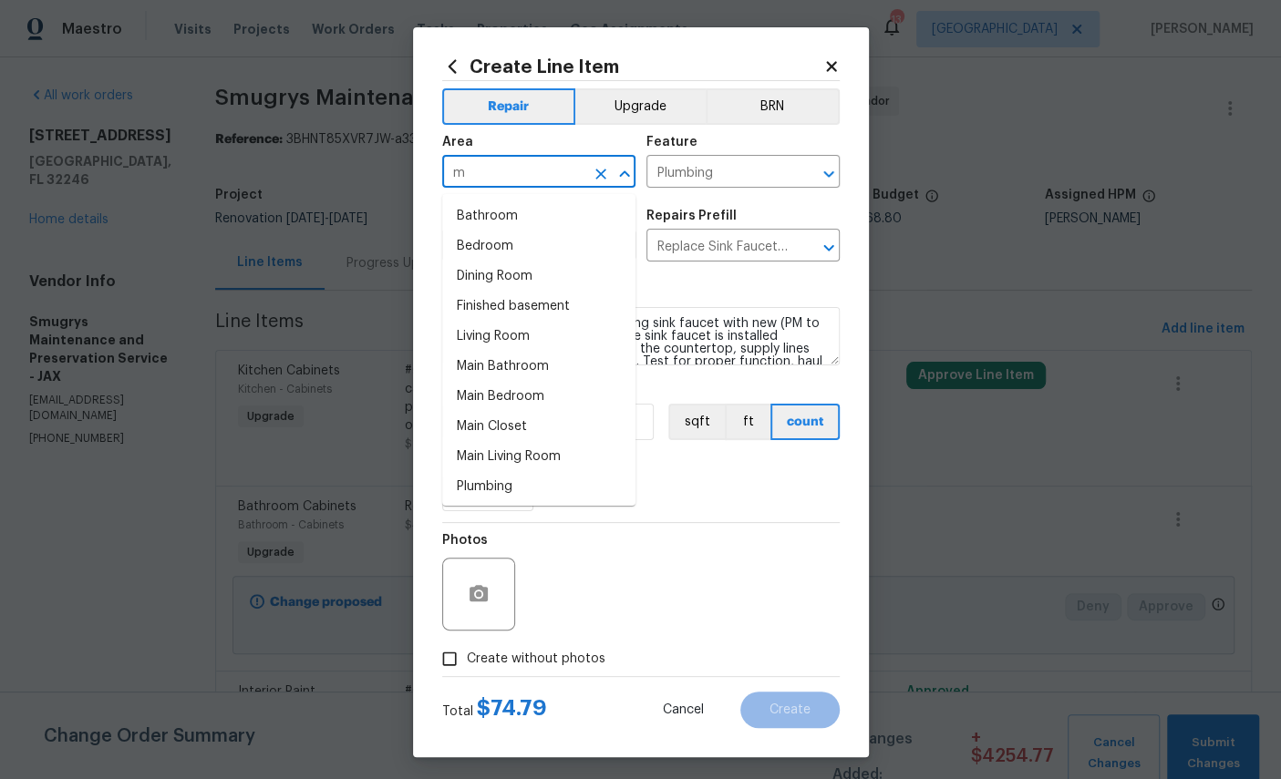
click at [838, 65] on icon at bounding box center [831, 66] width 16 height 16
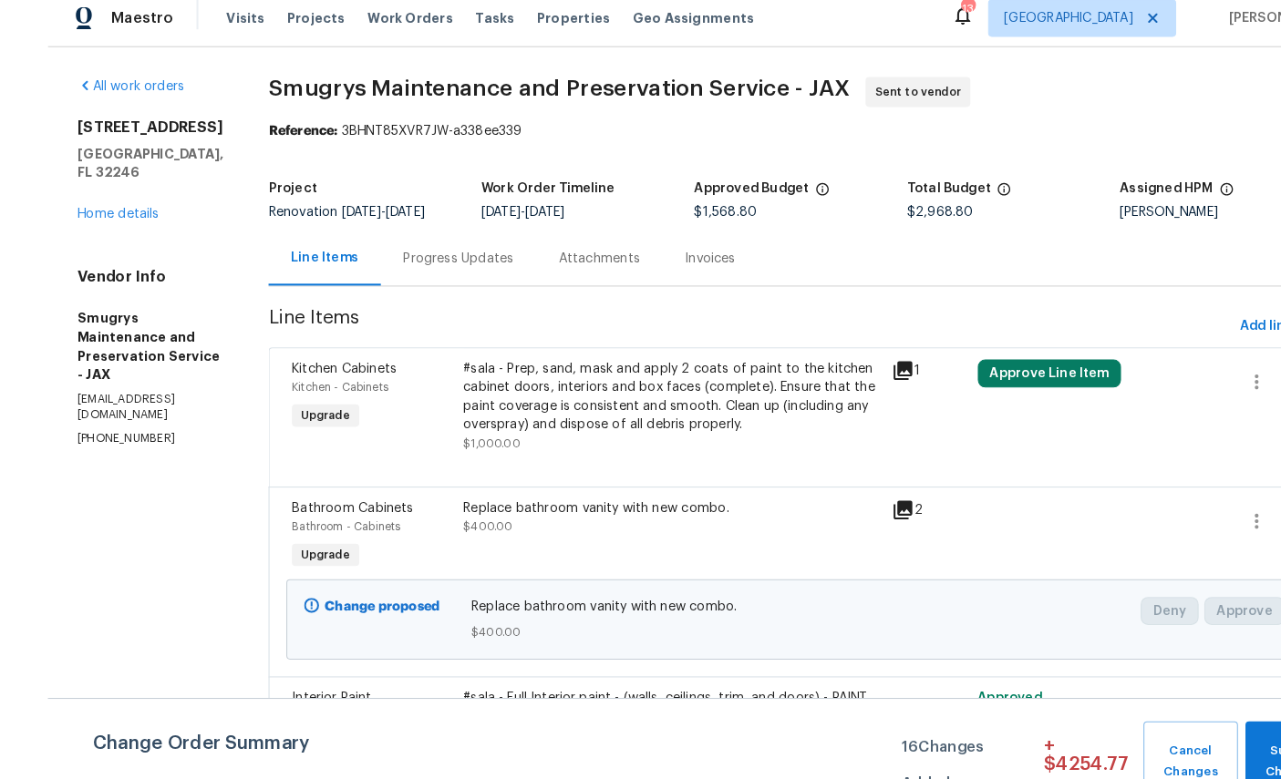
scroll to position [19, 0]
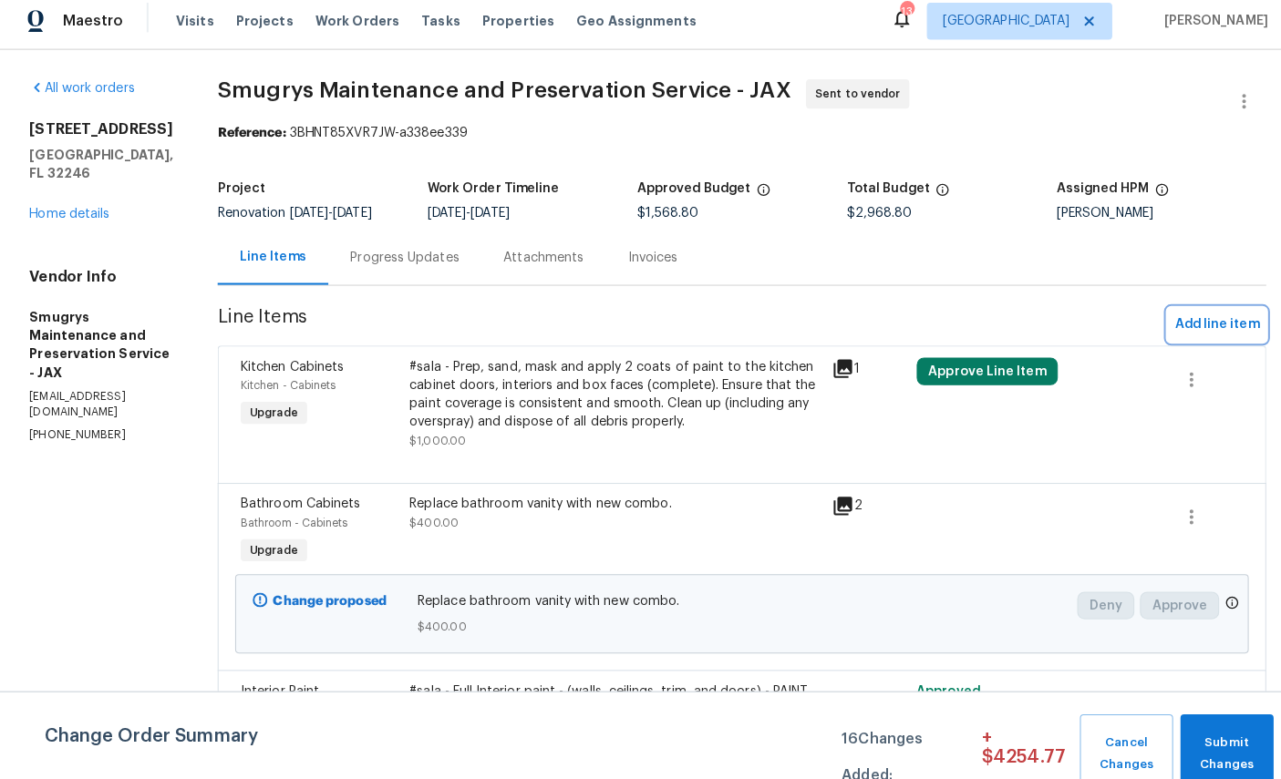
click at [1204, 318] on span "Add line item" at bounding box center [1202, 329] width 83 height 23
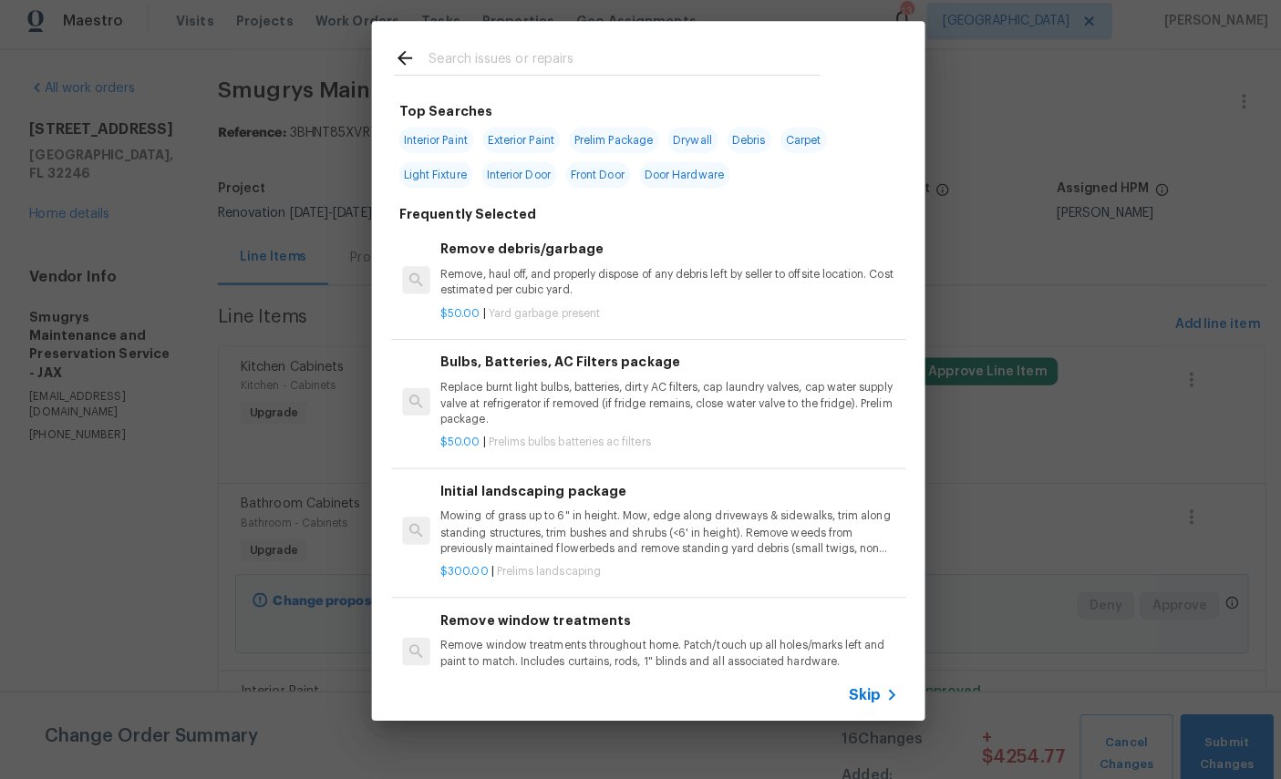
click at [561, 63] on input "text" at bounding box center [617, 68] width 387 height 27
type input "Faucet"
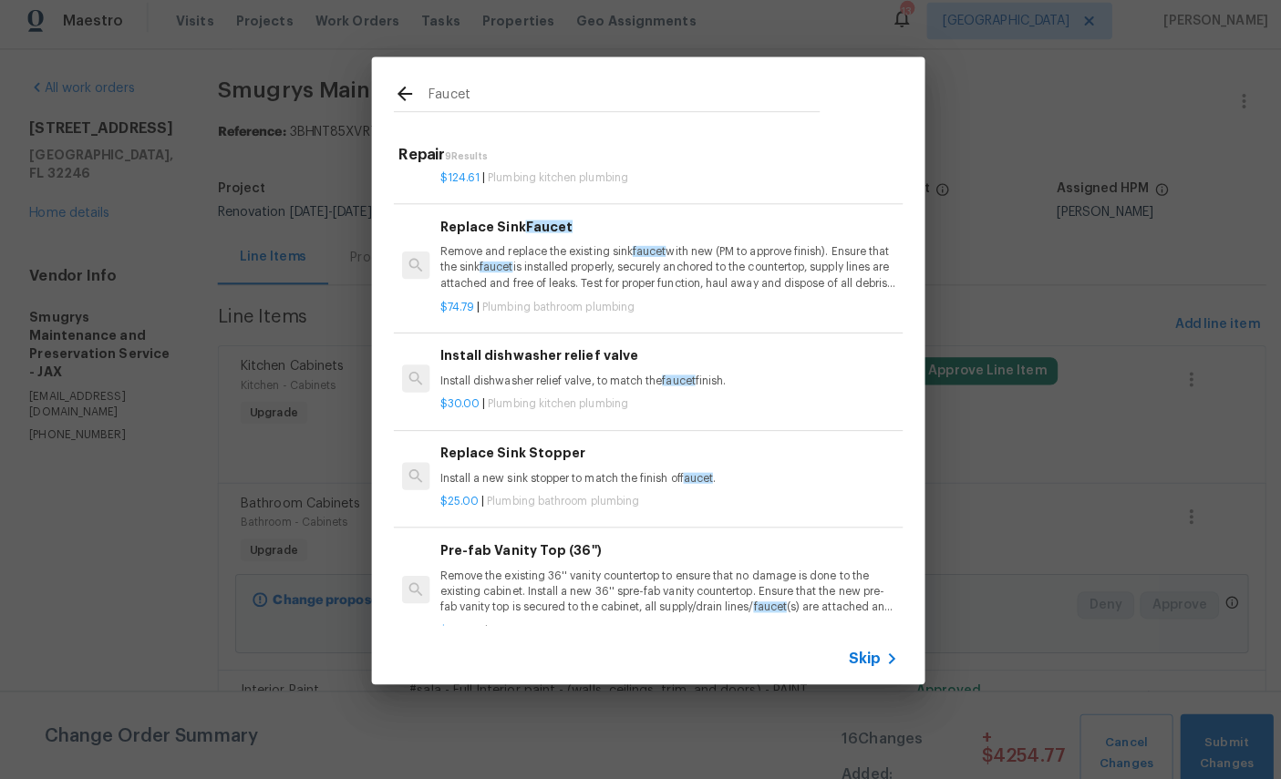
scroll to position [94, 0]
click at [625, 247] on p "Remove and replace the existing sink faucet with new (PM to approve finish). En…" at bounding box center [661, 270] width 452 height 46
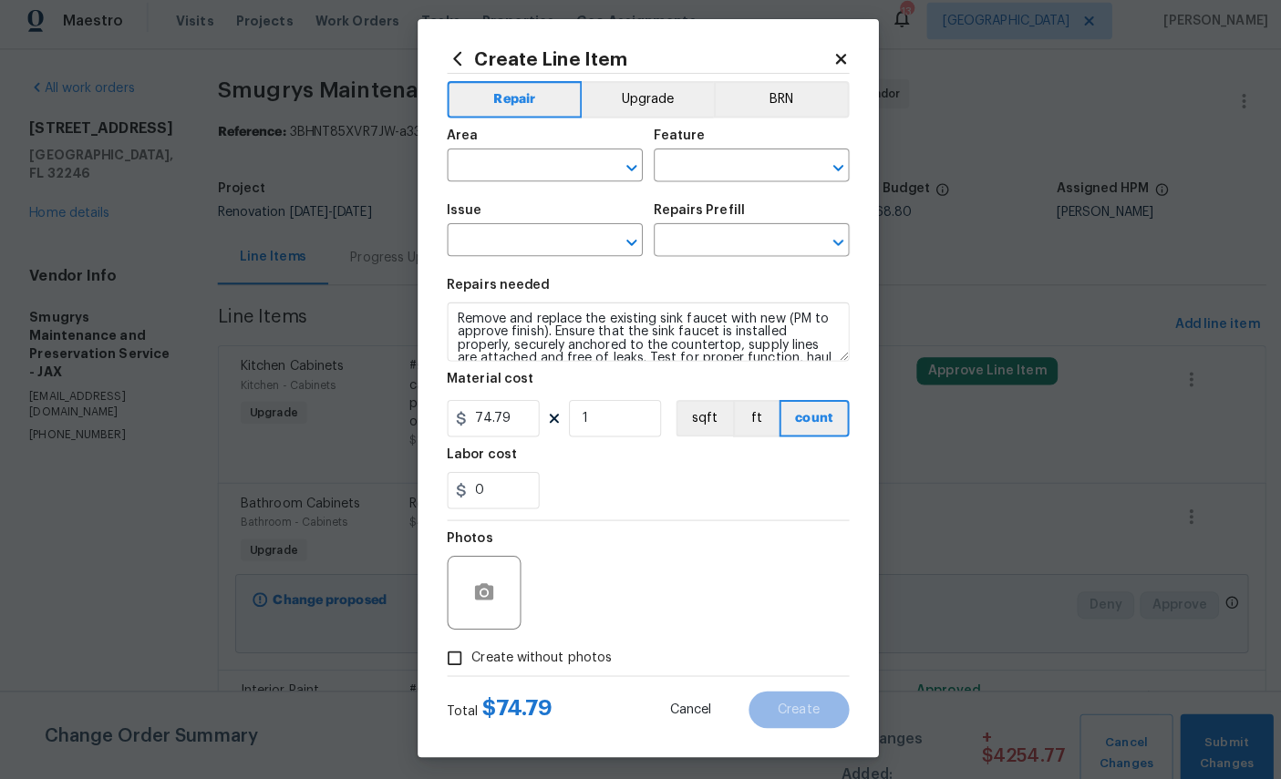
type input "Plumbing"
type input "Bathroom Plumbing"
type input "Replace Sink Faucet $74.79"
click at [530, 160] on input "text" at bounding box center [513, 174] width 142 height 28
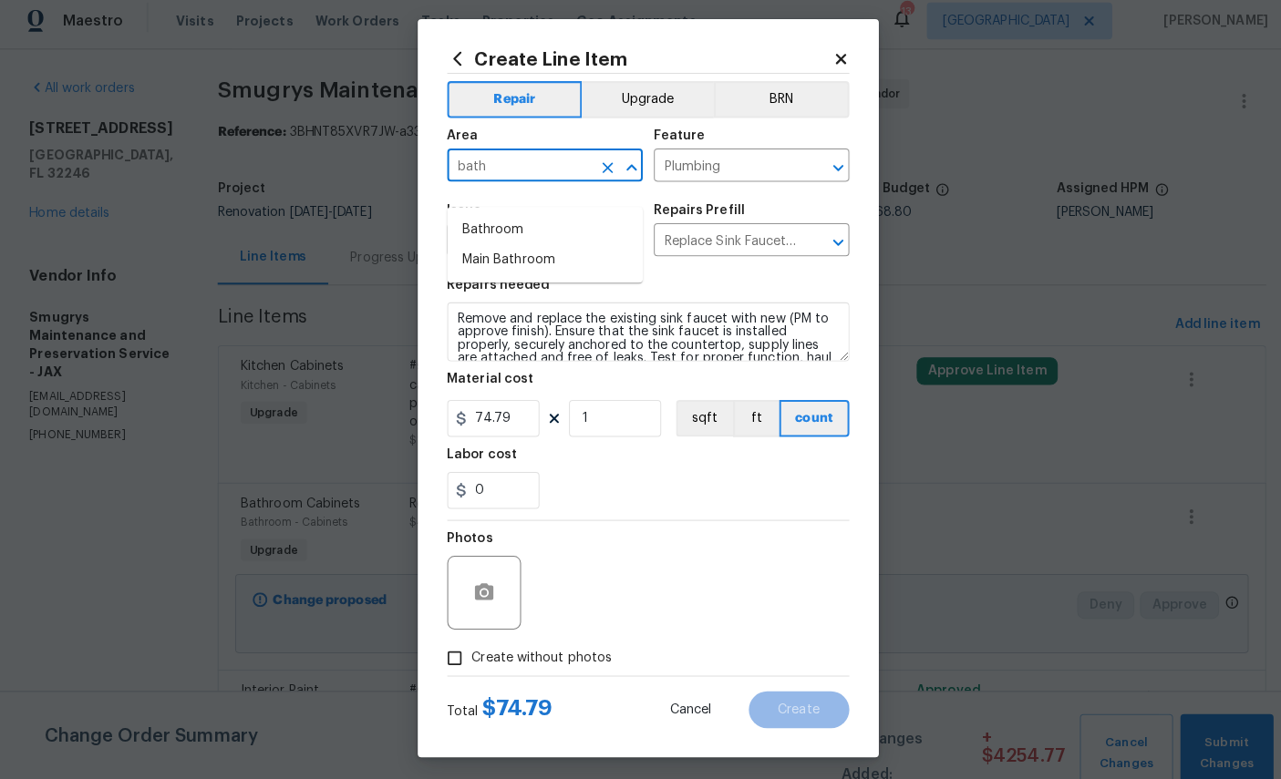
click at [503, 221] on li "Bathroom" at bounding box center [538, 236] width 193 height 30
type input "Bathroom"
click at [635, 97] on button "Upgrade" at bounding box center [640, 106] width 130 height 36
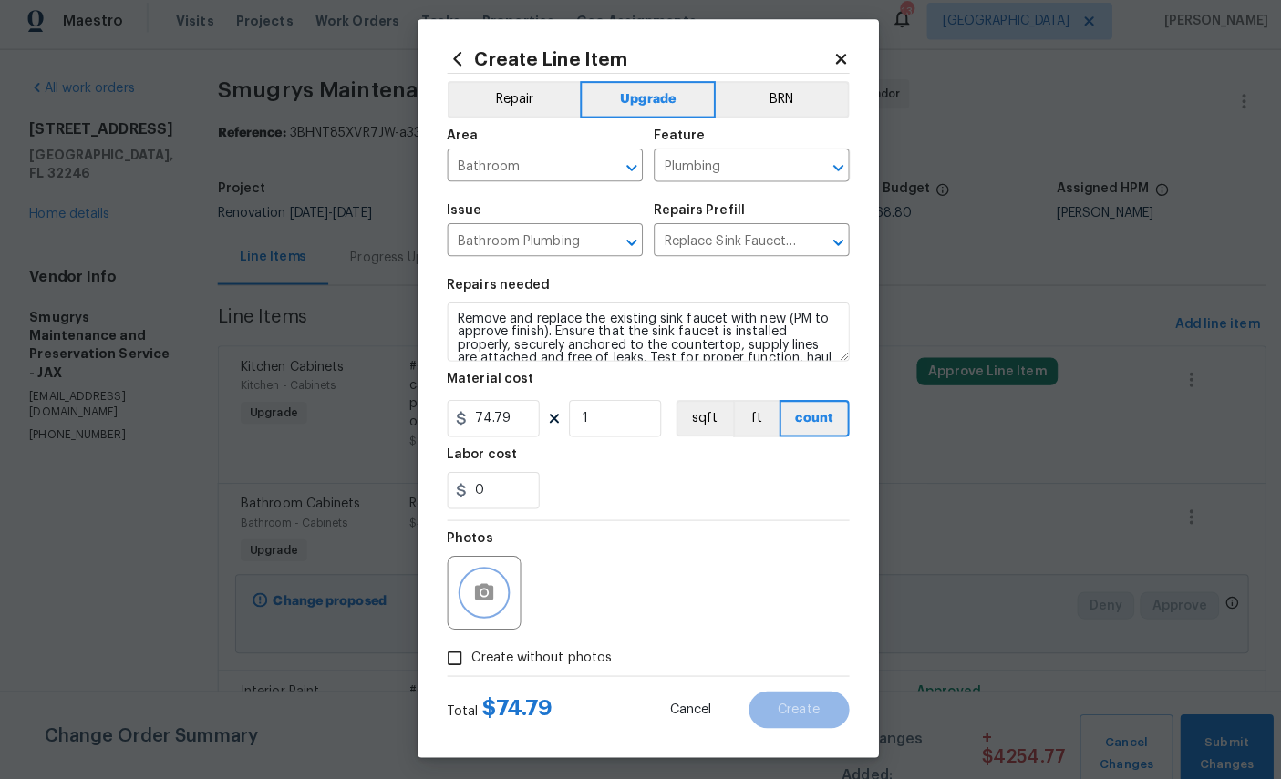
click at [489, 588] on icon "button" at bounding box center [479, 594] width 22 height 22
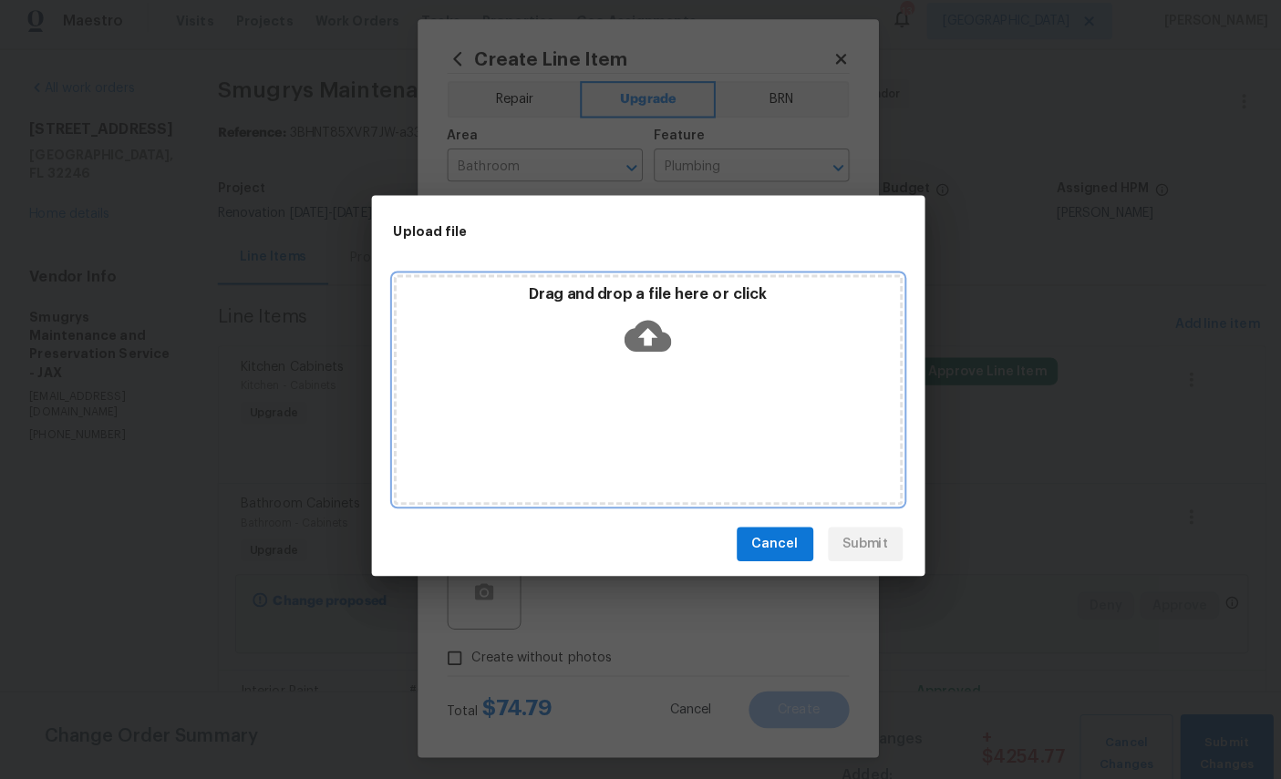
click at [653, 327] on icon at bounding box center [640, 340] width 46 height 31
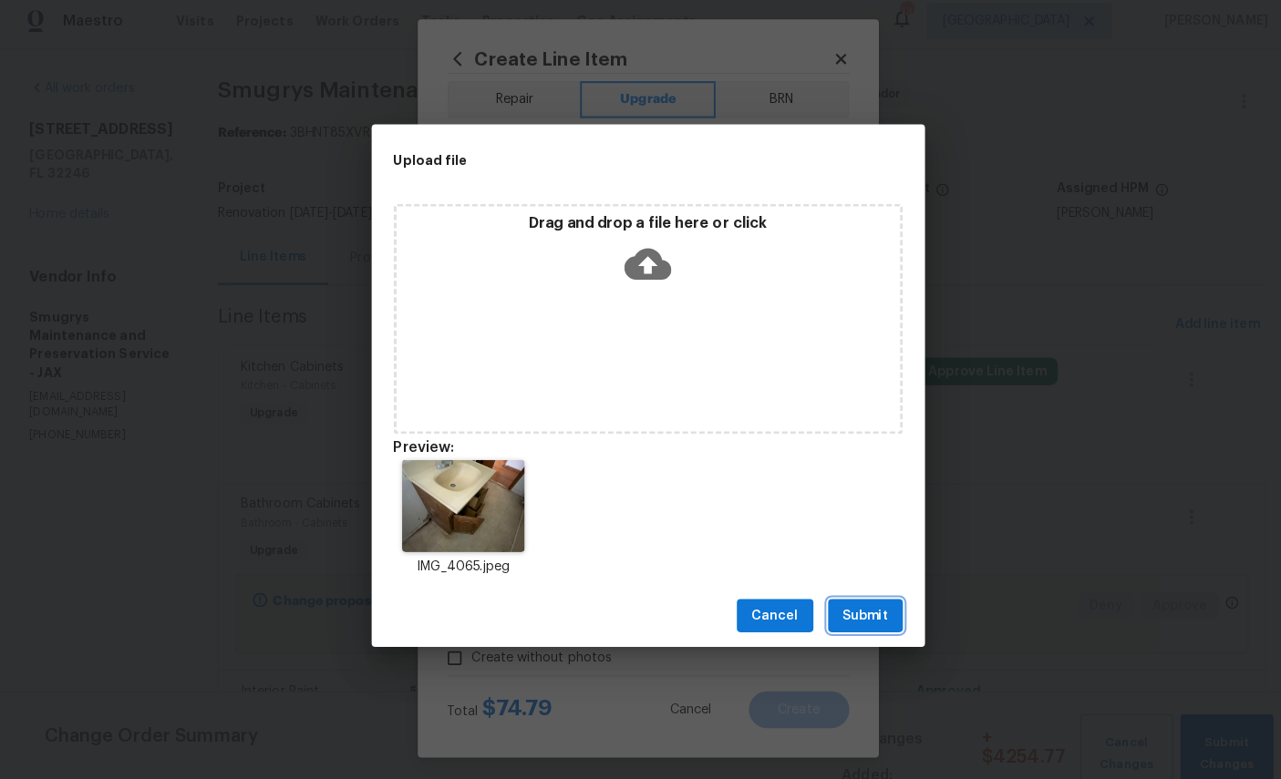
click at [868, 606] on span "Submit" at bounding box center [855, 617] width 45 height 23
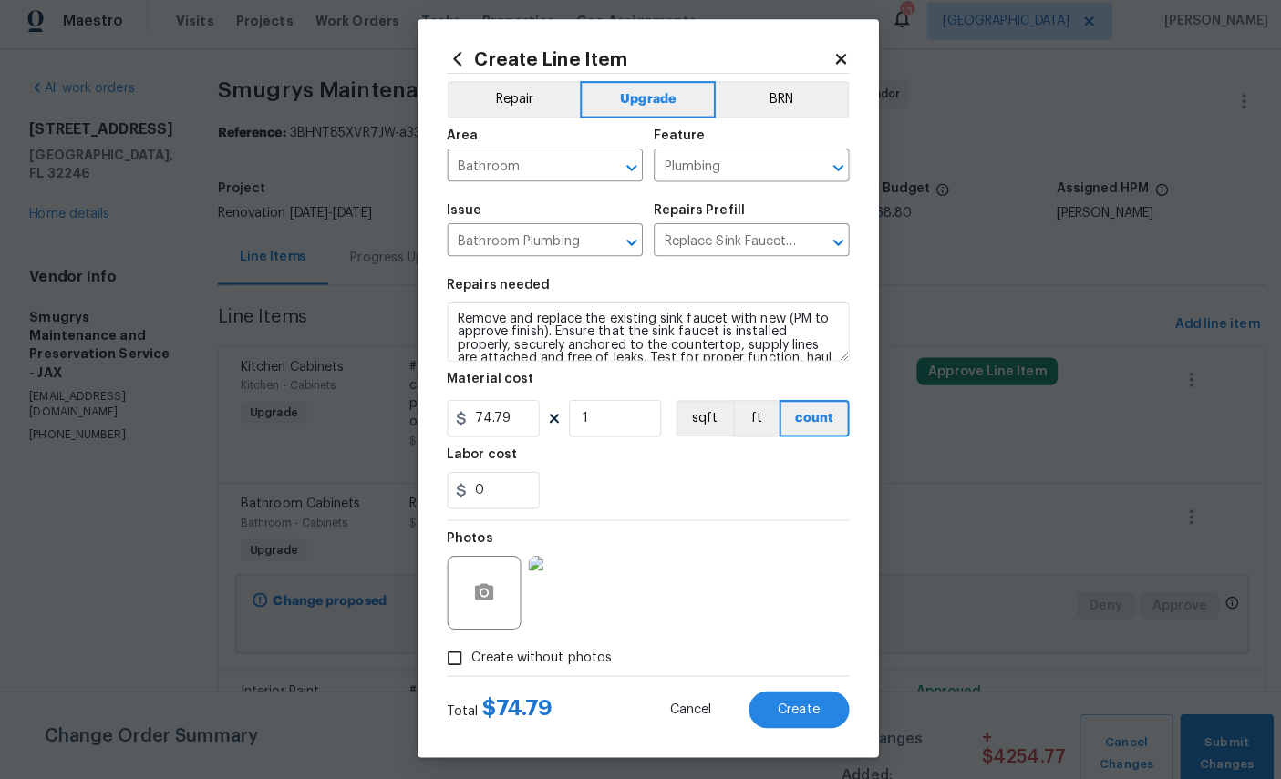
click at [797, 715] on span "Create" at bounding box center [789, 711] width 41 height 14
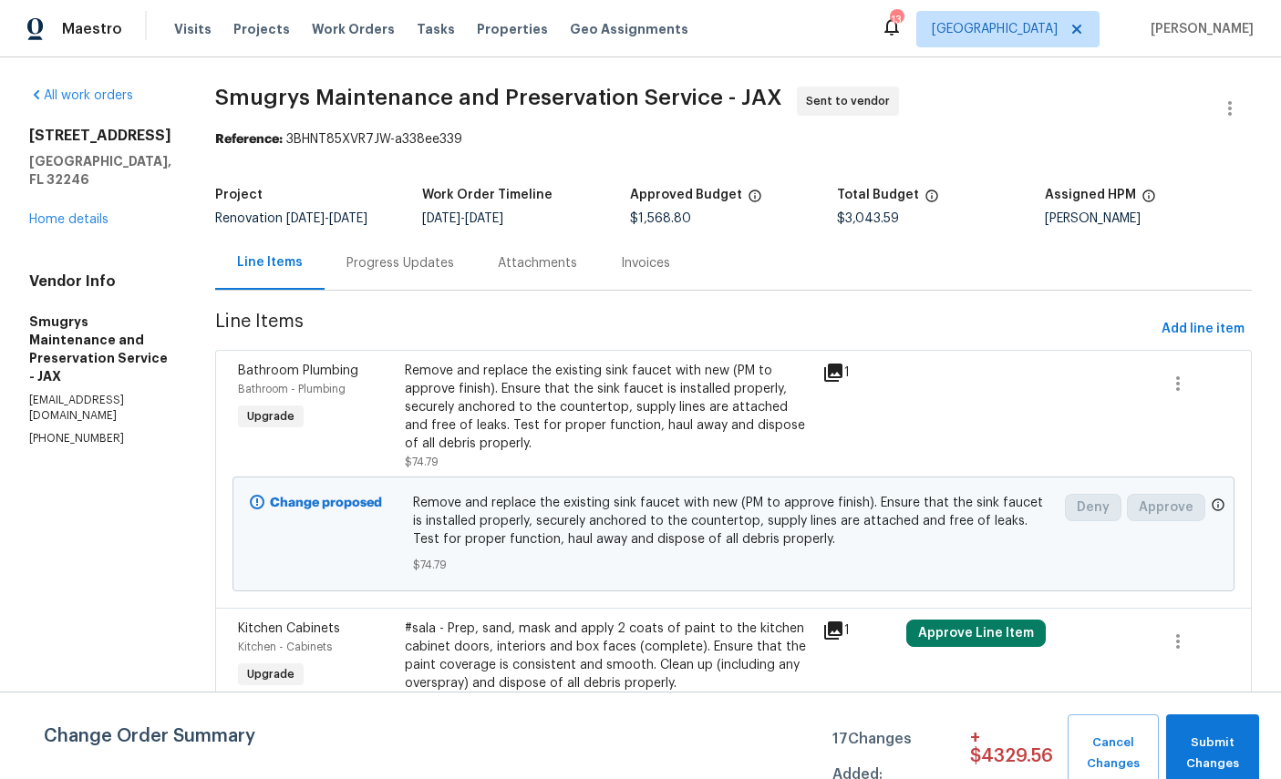
scroll to position [0, 0]
click at [1217, 323] on span "Add line item" at bounding box center [1202, 329] width 83 height 23
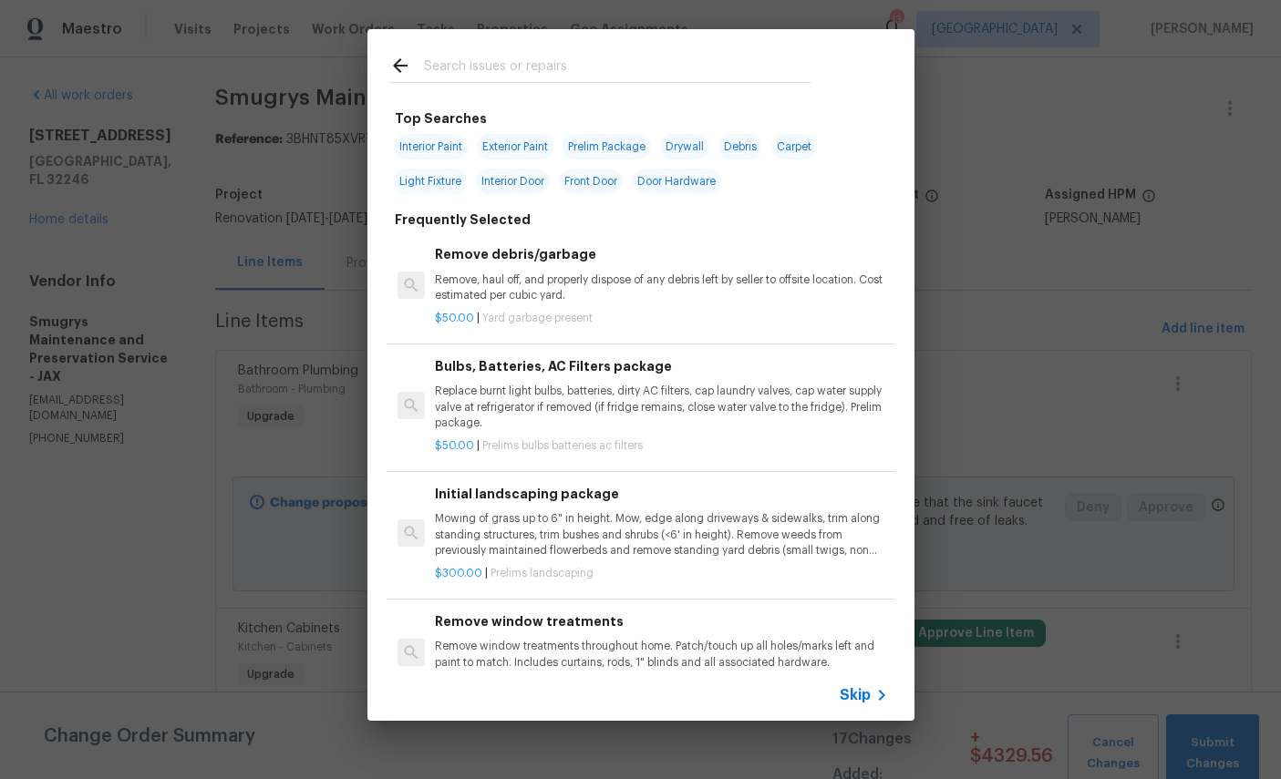
click at [603, 57] on input "text" at bounding box center [617, 68] width 387 height 27
type input "Countertops"
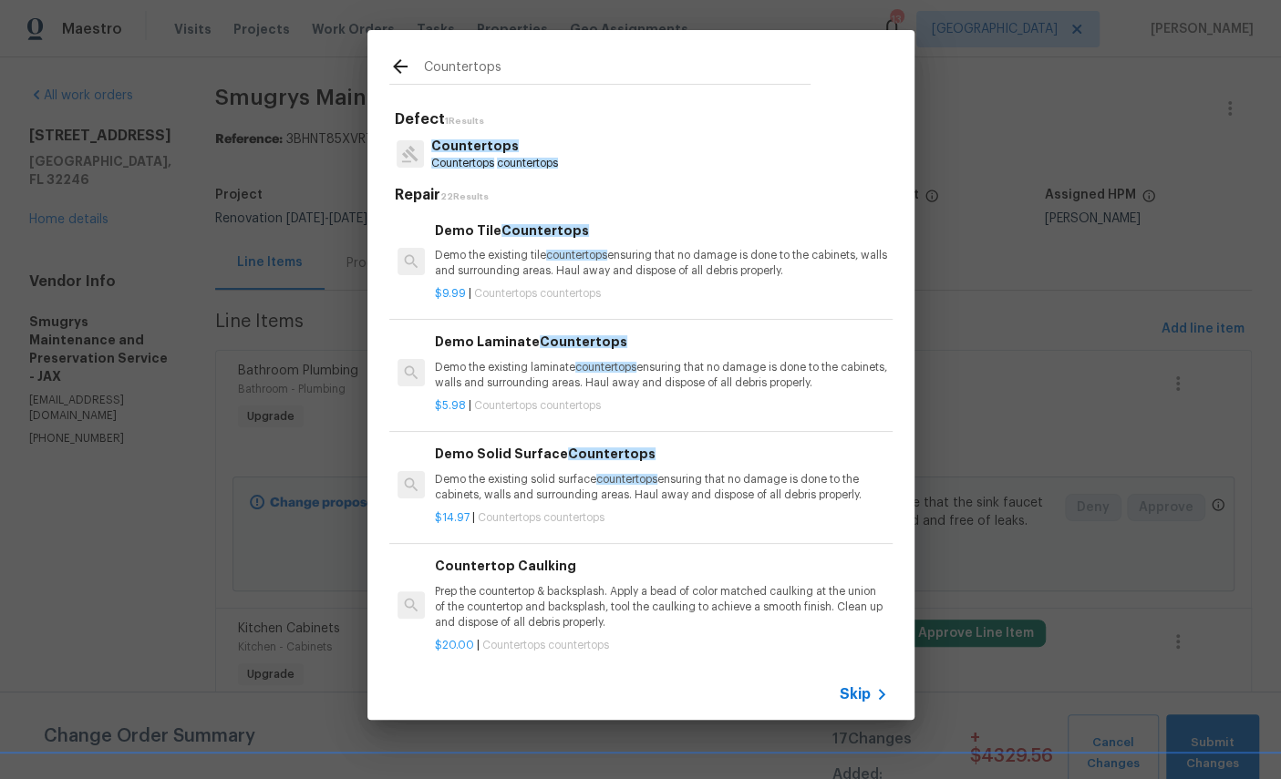
click at [484, 154] on p "Countertops" at bounding box center [494, 146] width 127 height 19
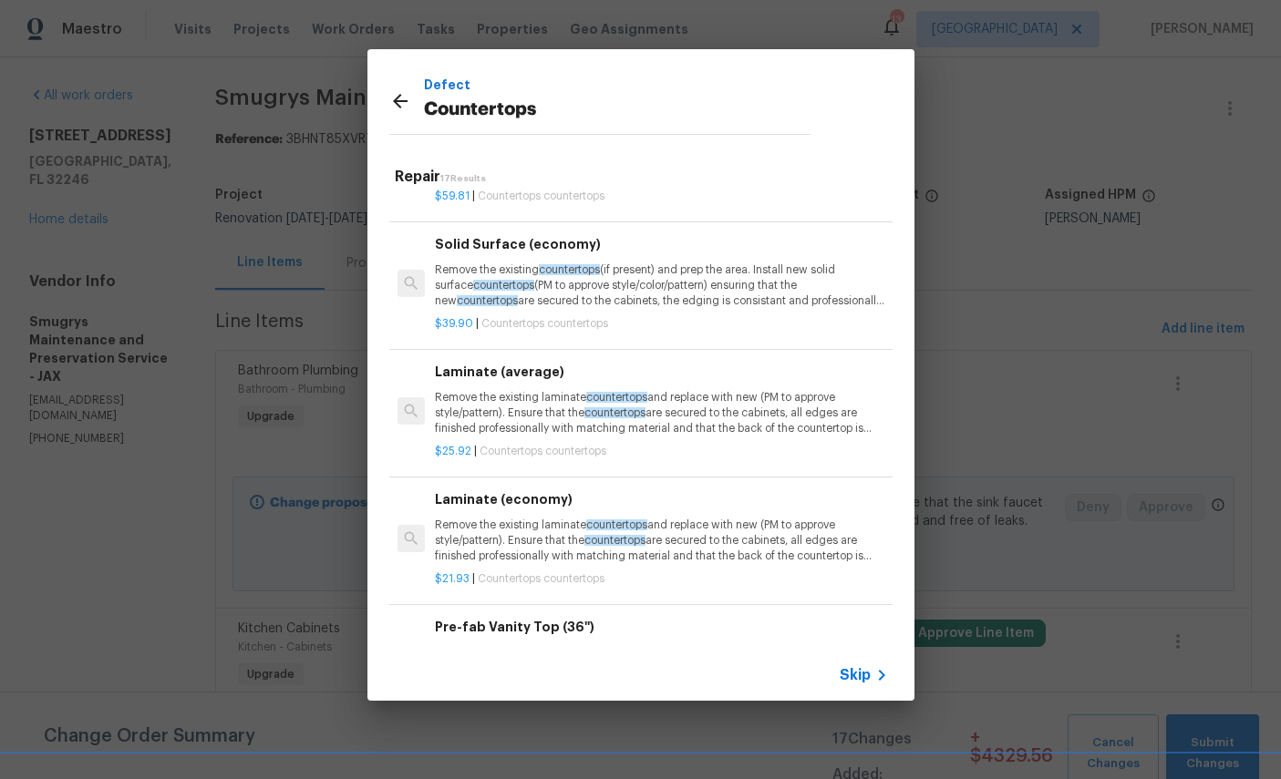
scroll to position [803, 0]
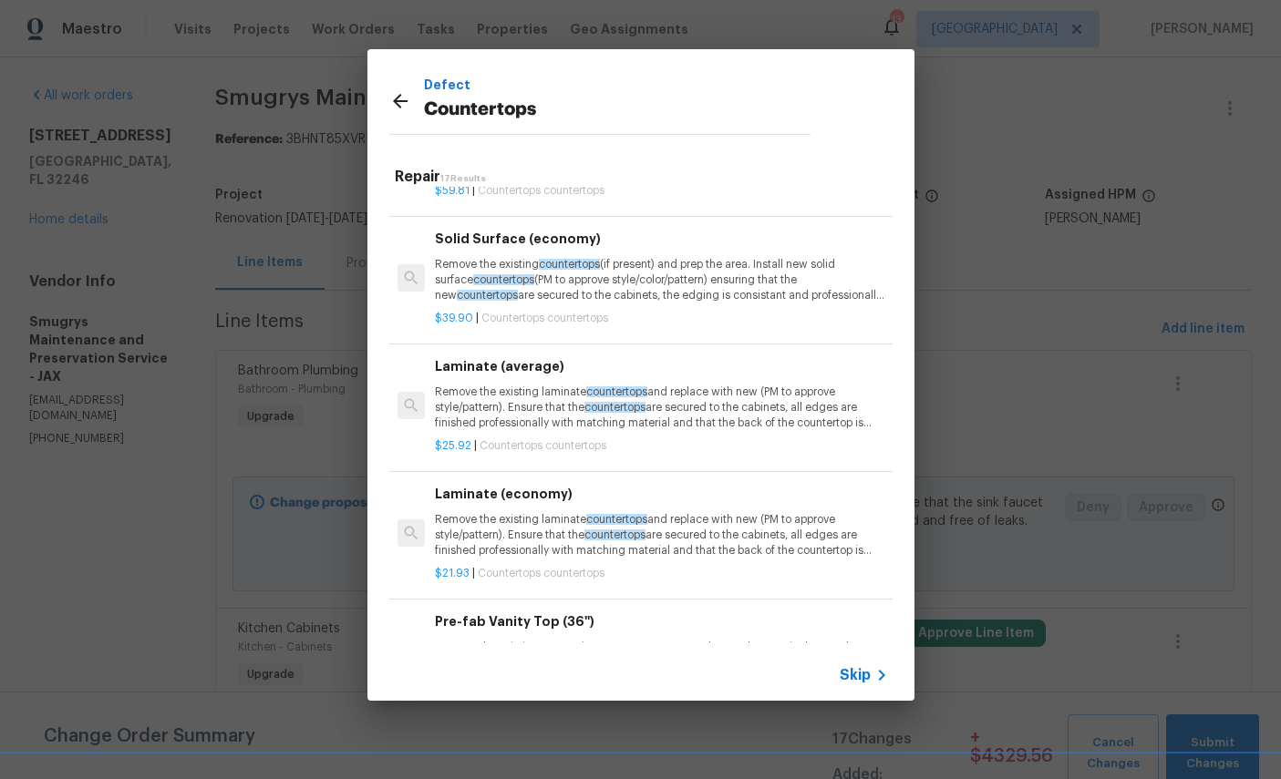
click at [733, 401] on p "Remove the existing laminate countertops and replace with new (PM to approve st…" at bounding box center [661, 408] width 452 height 46
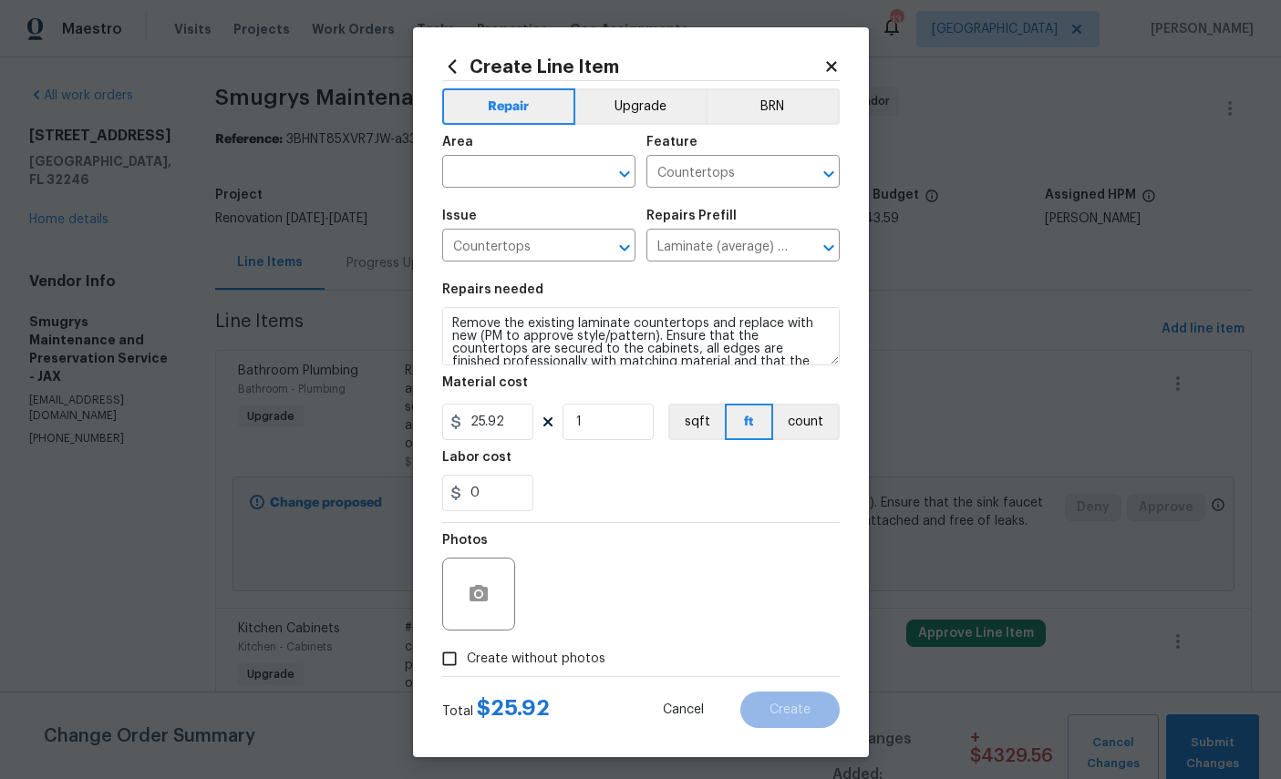
click at [528, 166] on input "text" at bounding box center [513, 174] width 142 height 28
click at [565, 218] on li "Kitchen" at bounding box center [538, 216] width 193 height 30
type input "Kitchen"
click at [525, 439] on input "25.92" at bounding box center [487, 422] width 91 height 36
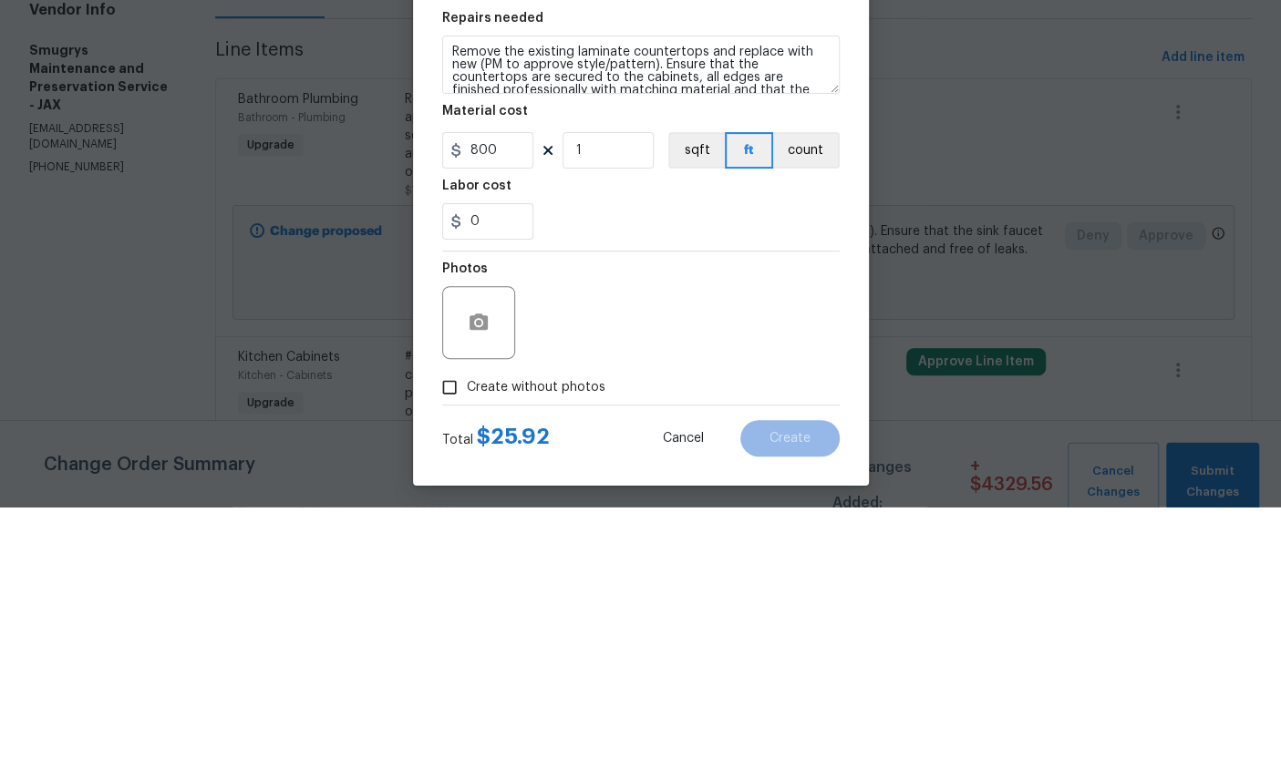
scroll to position [68, 0]
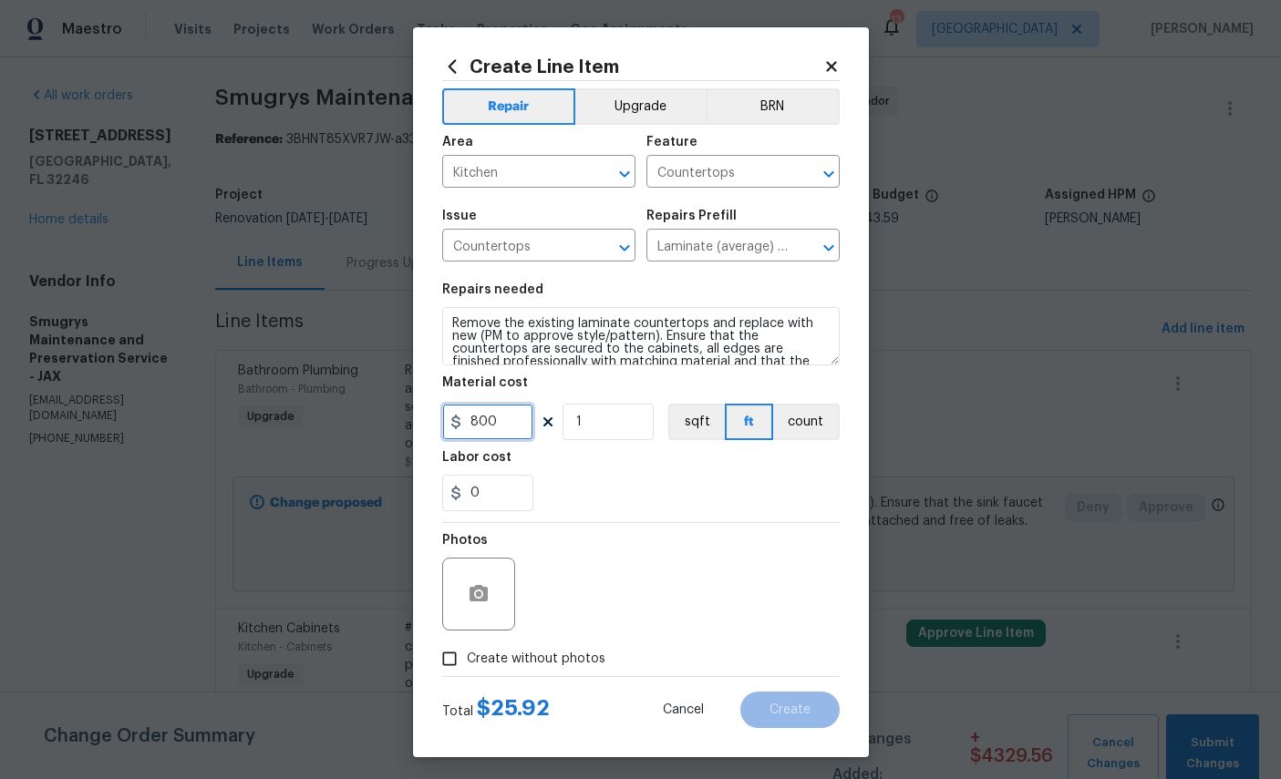
type input "800"
click at [490, 603] on button "button" at bounding box center [479, 595] width 44 height 44
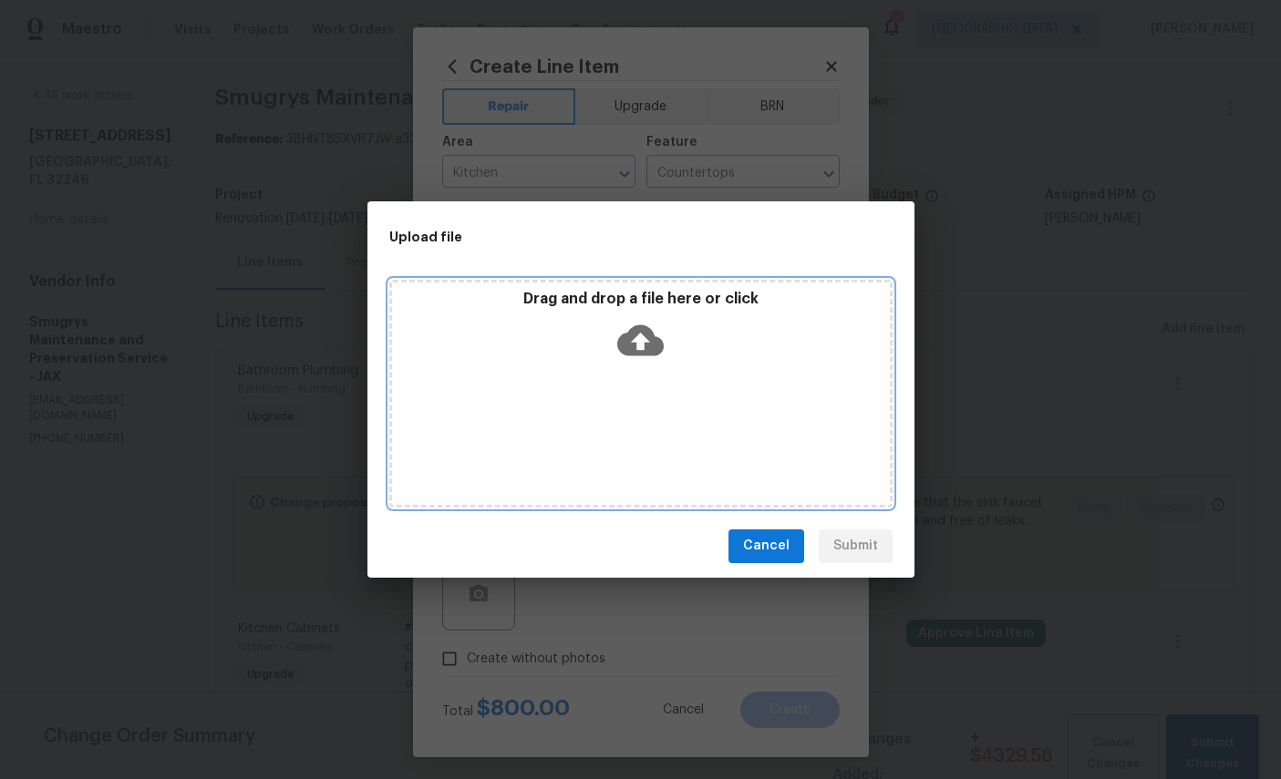
click at [648, 347] on icon at bounding box center [640, 340] width 46 height 31
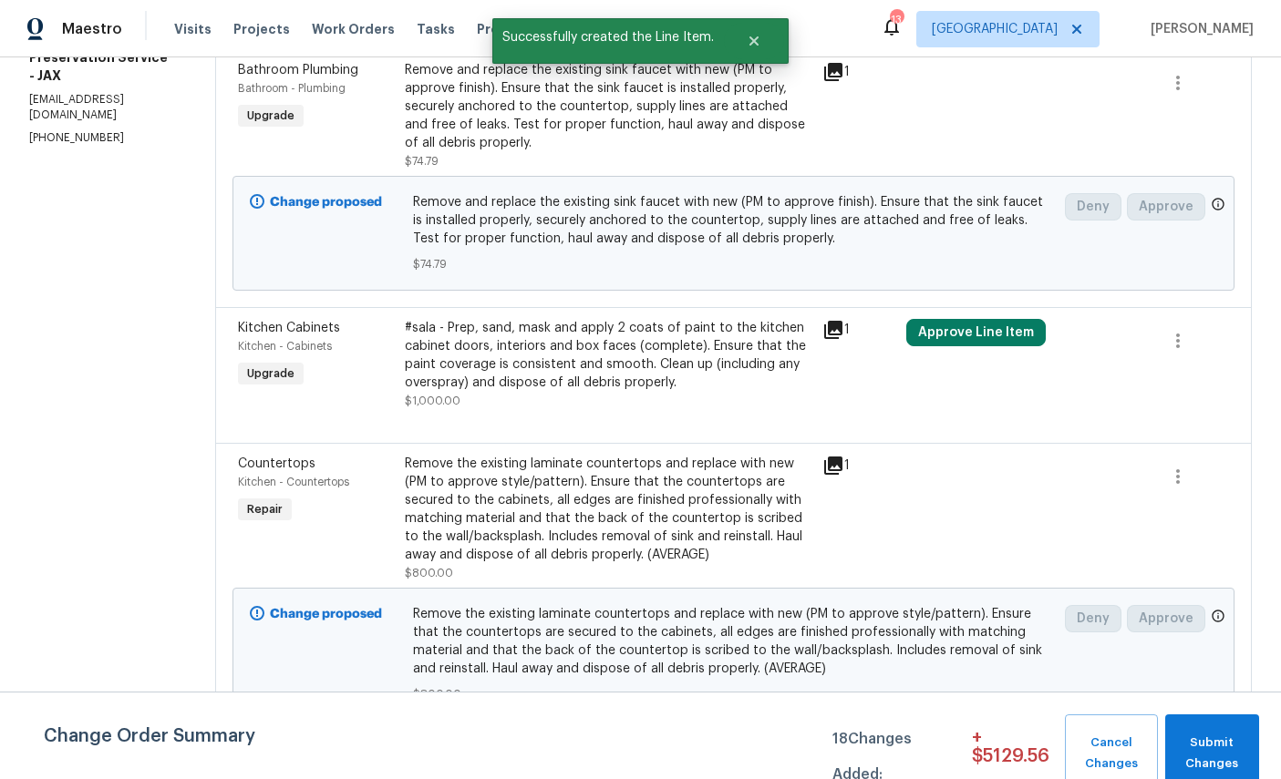
scroll to position [356, 0]
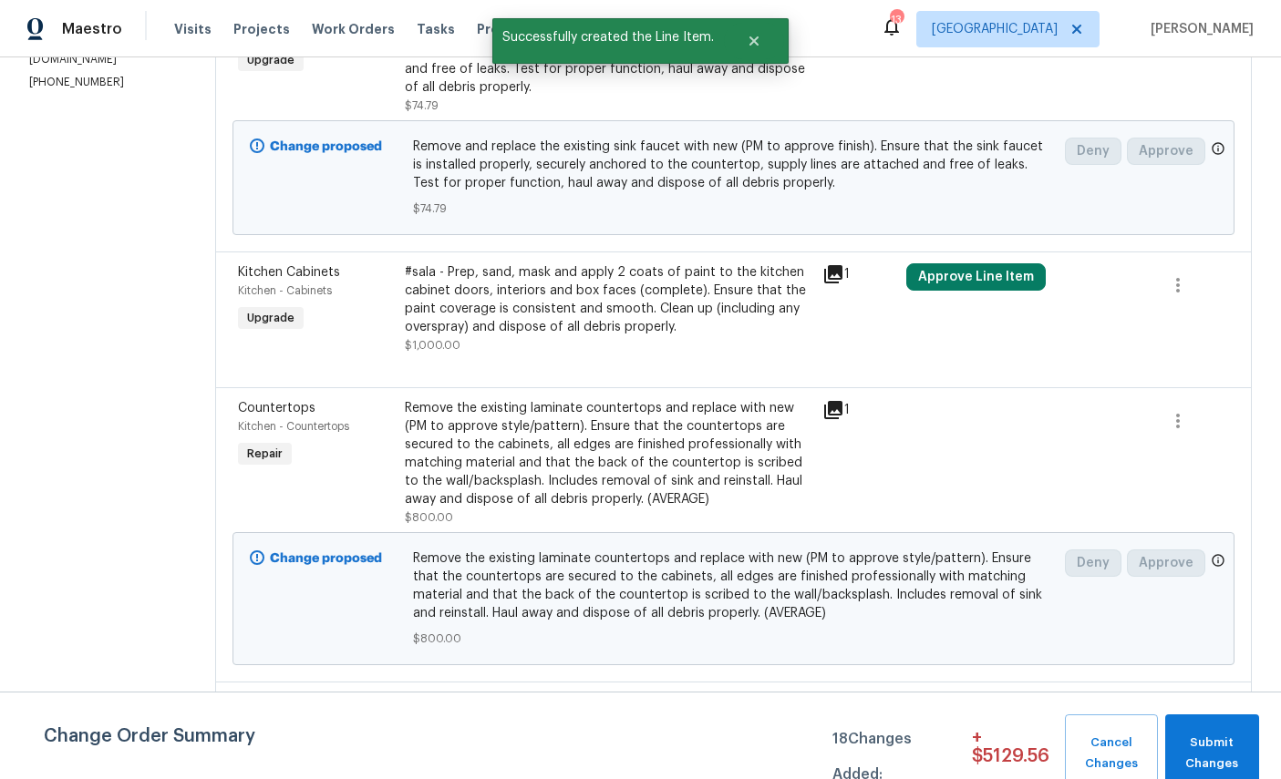
click at [238, 409] on span "Countertops" at bounding box center [276, 408] width 77 height 13
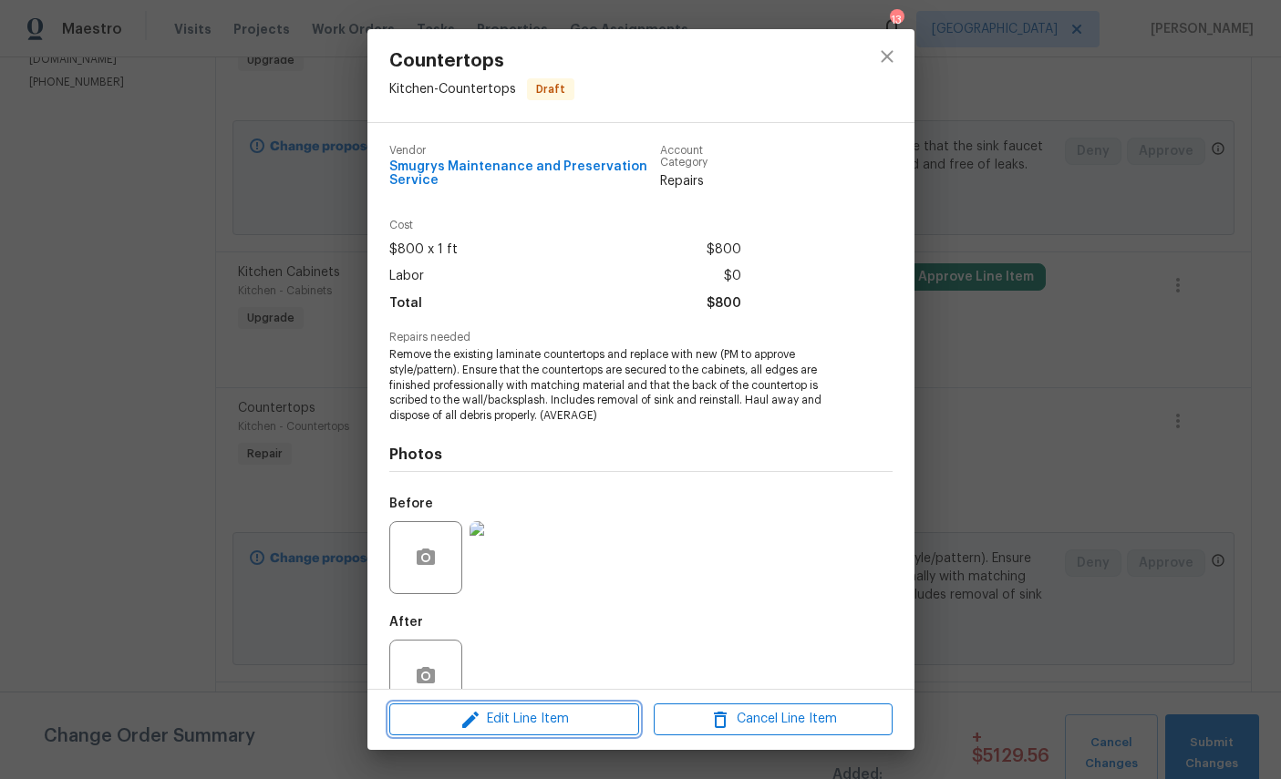
click at [539, 717] on span "Edit Line Item" at bounding box center [514, 719] width 239 height 23
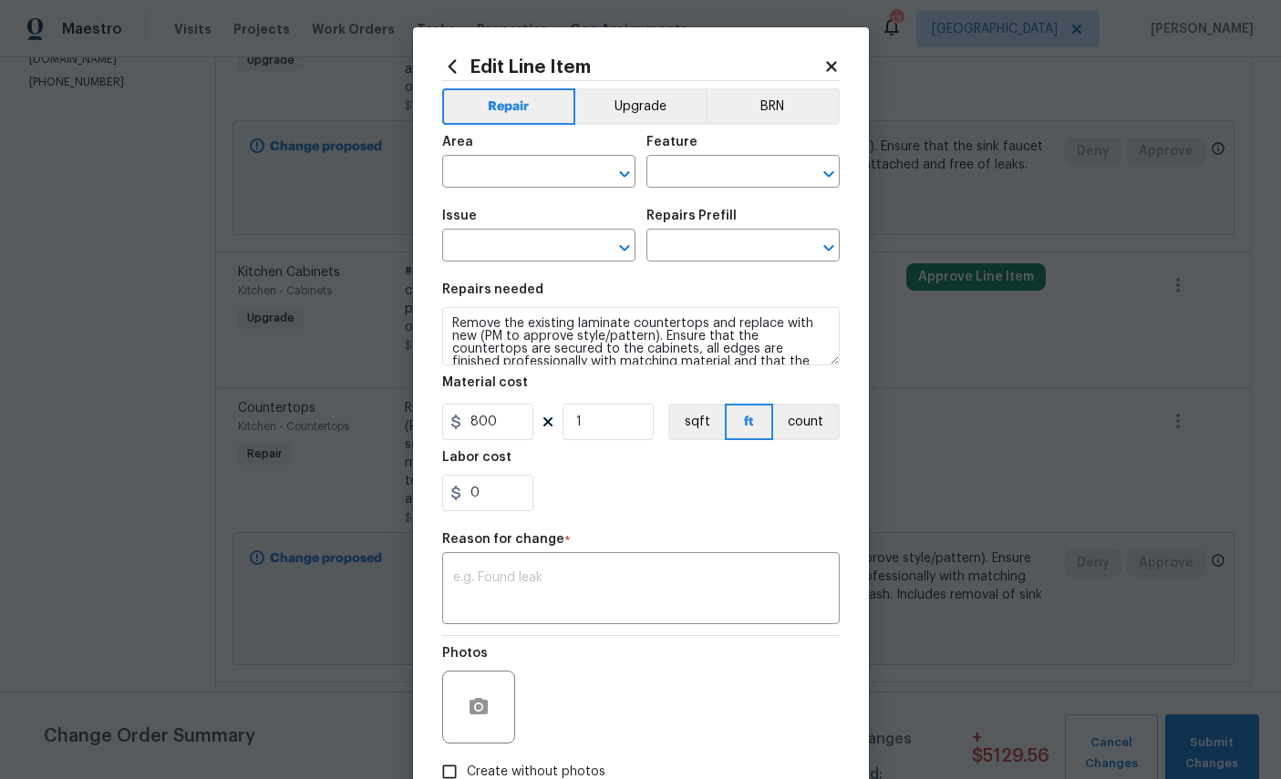
type input "Kitchen"
type input "Countertops"
type input "Laminate (average) $25.92"
click at [662, 98] on button "Upgrade" at bounding box center [640, 106] width 130 height 36
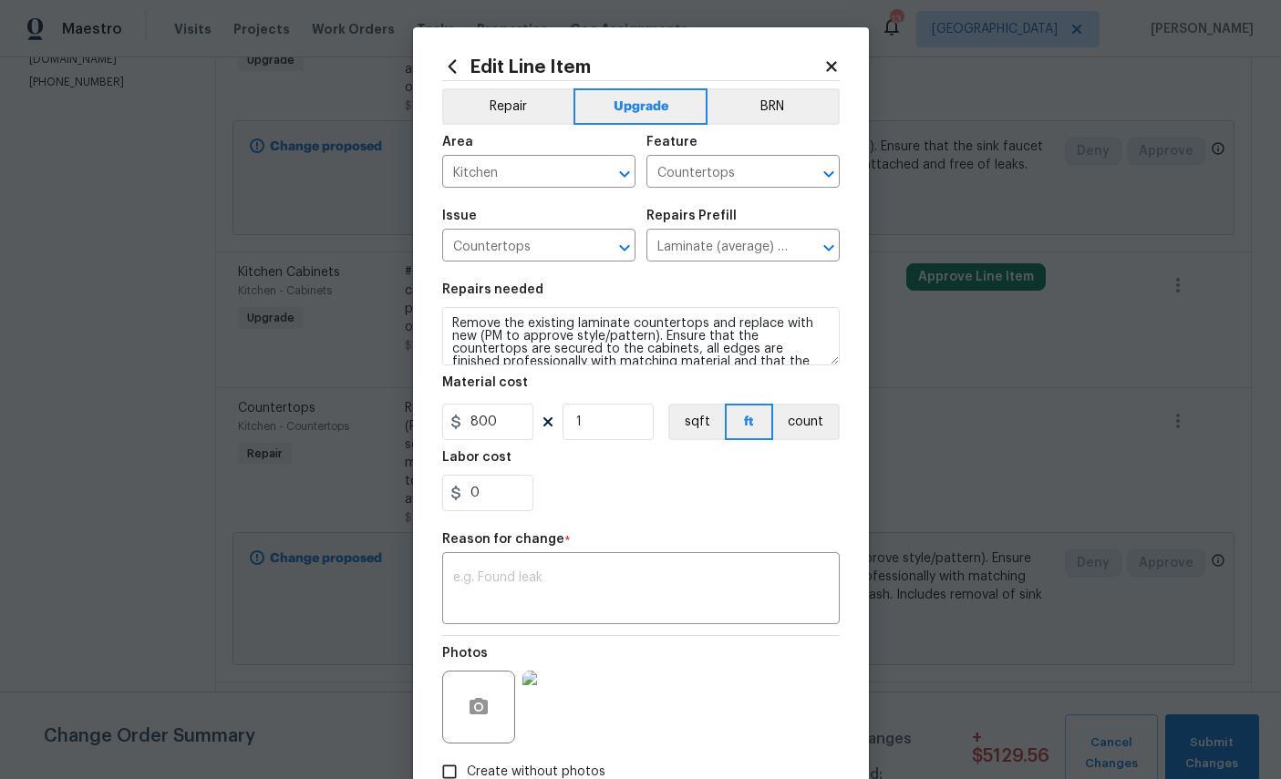
click at [646, 597] on textarea at bounding box center [641, 591] width 376 height 38
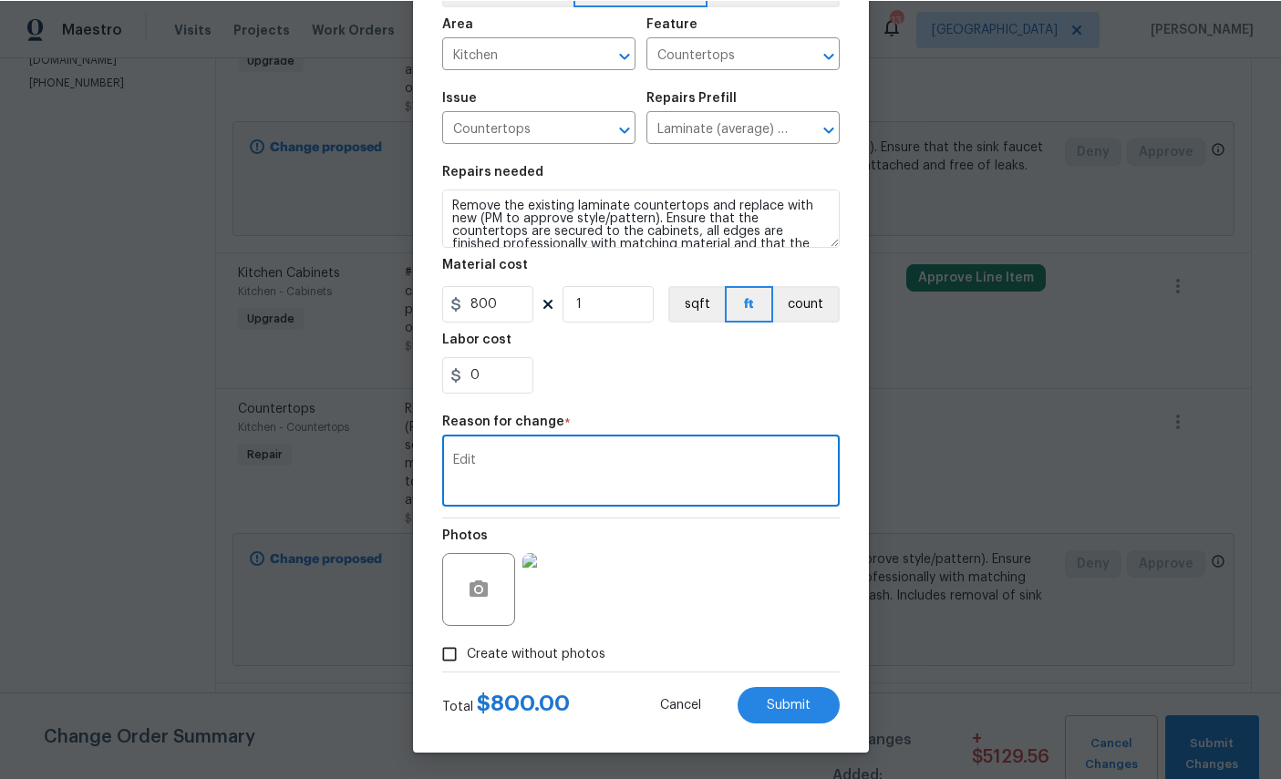
scroll to position [131, 0]
type textarea "Edit"
click at [790, 703] on span "Submit" at bounding box center [789, 705] width 44 height 14
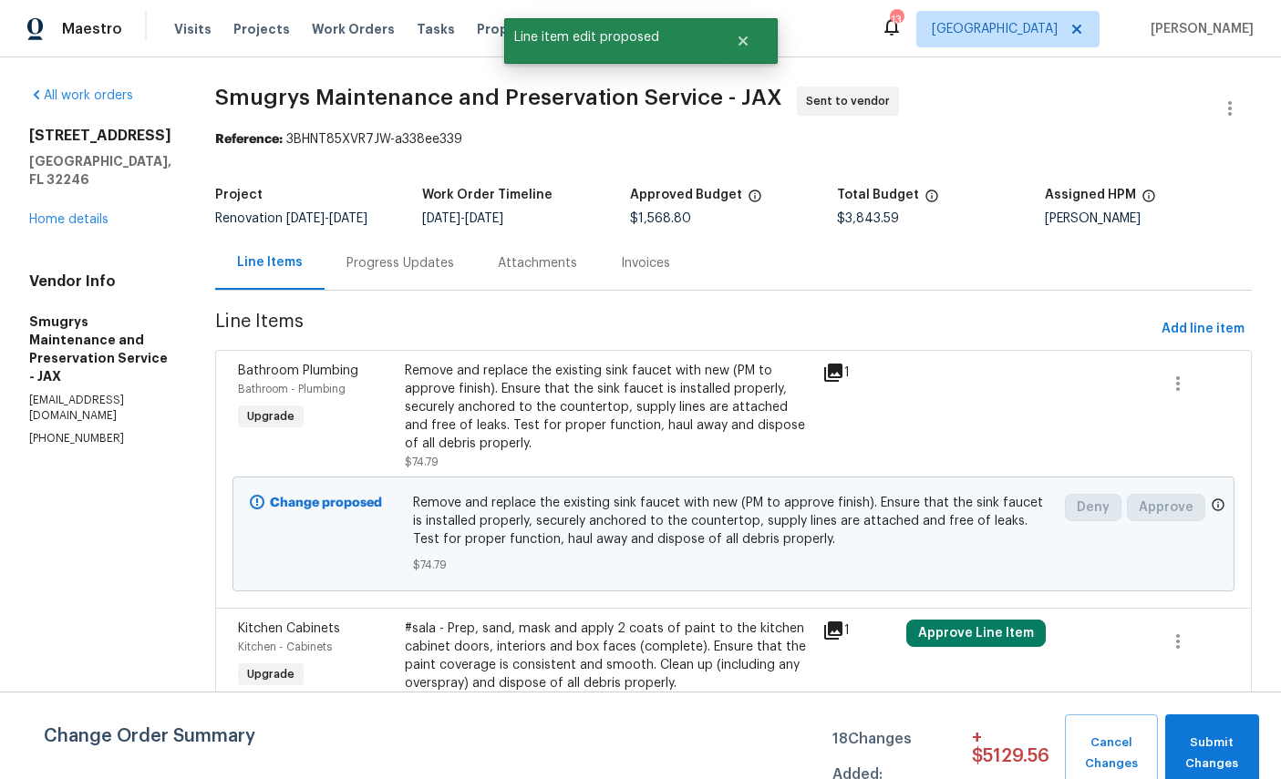
scroll to position [0, 0]
click at [1215, 318] on span "Add line item" at bounding box center [1202, 329] width 83 height 23
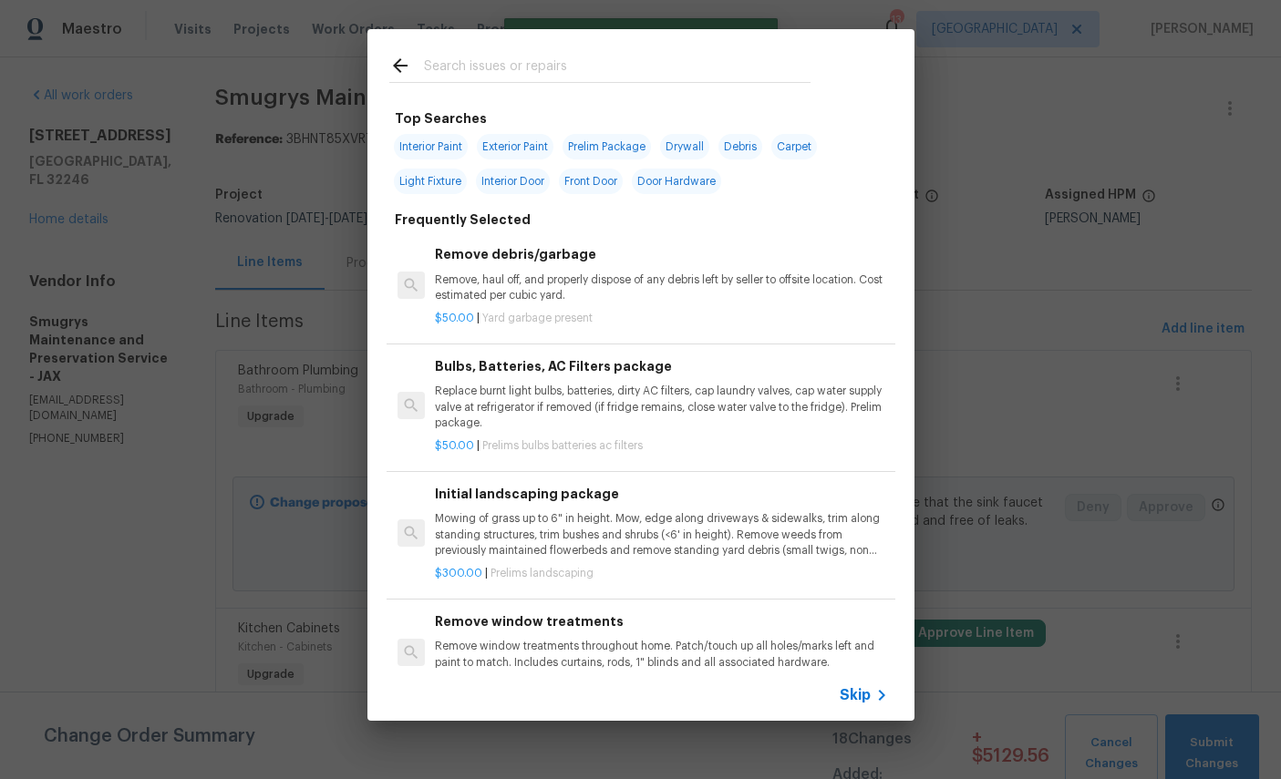
click at [627, 60] on input "text" at bounding box center [617, 68] width 387 height 27
type input "Faucet"
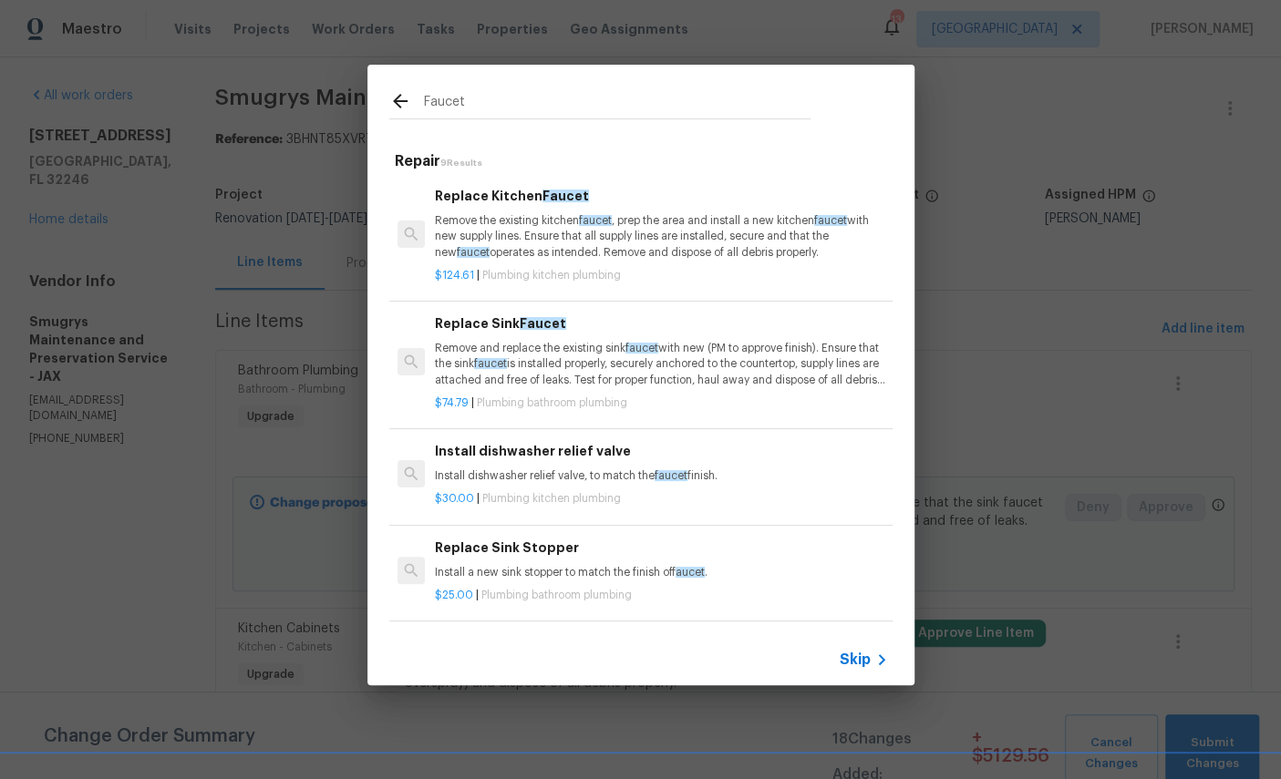
click at [597, 222] on span "faucet" at bounding box center [595, 220] width 33 height 11
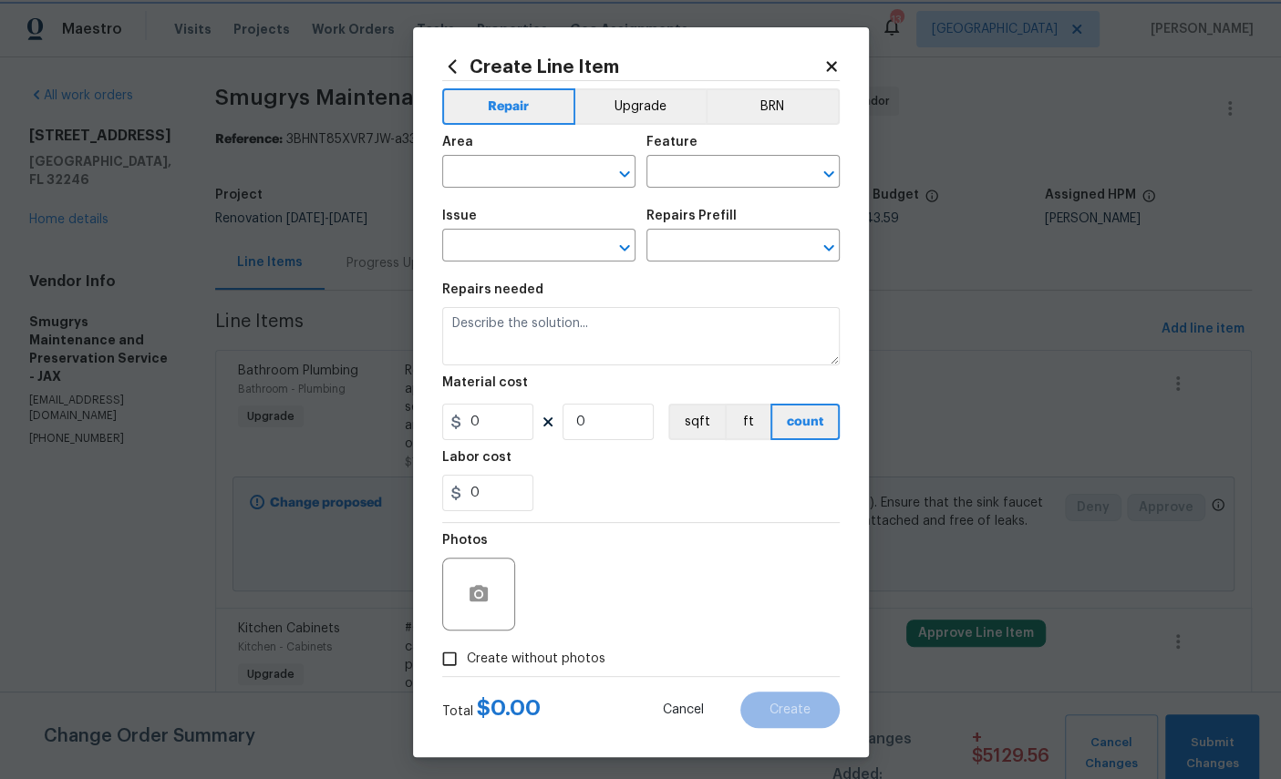
type input "Plumbing"
type input "Kitchen Plumbing"
type input "Replace Kitchen Faucet $124.61"
type textarea "Remove the existing kitchen faucet, prep the area and install a new kitchen fau…"
type input "124.61"
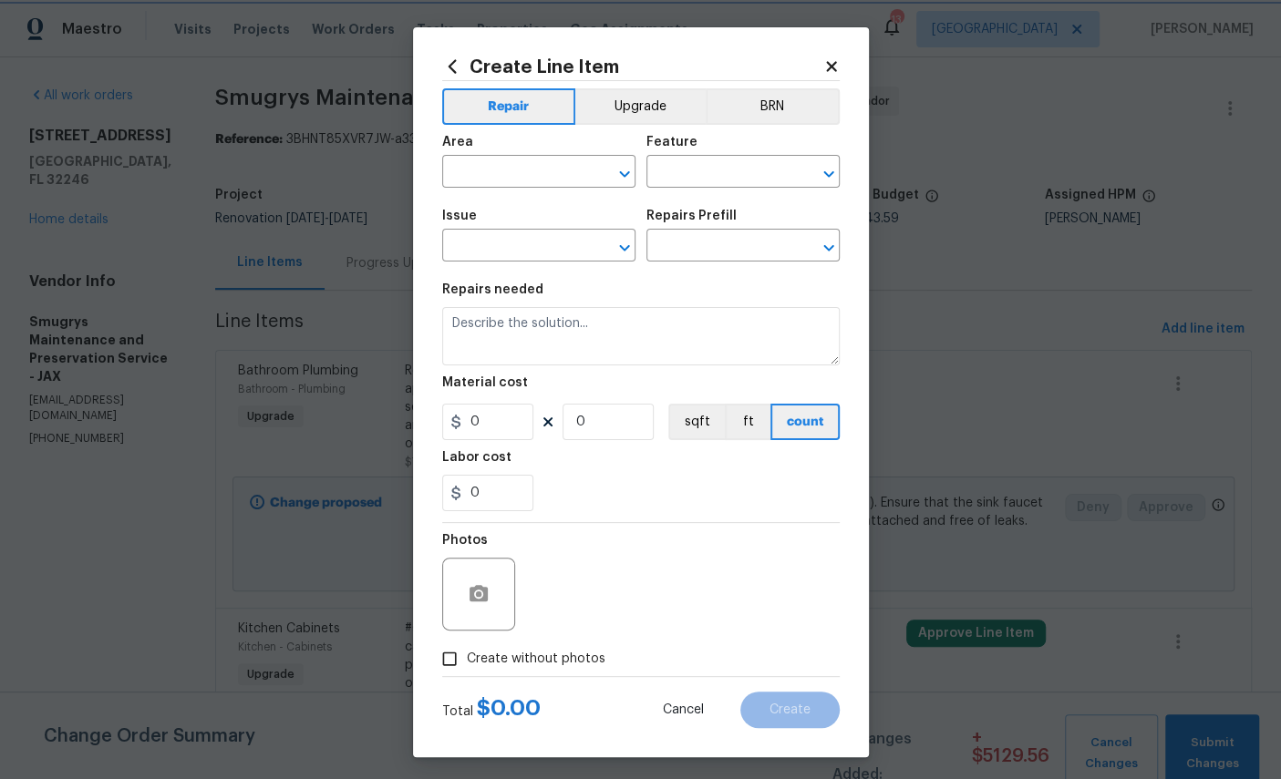
type input "1"
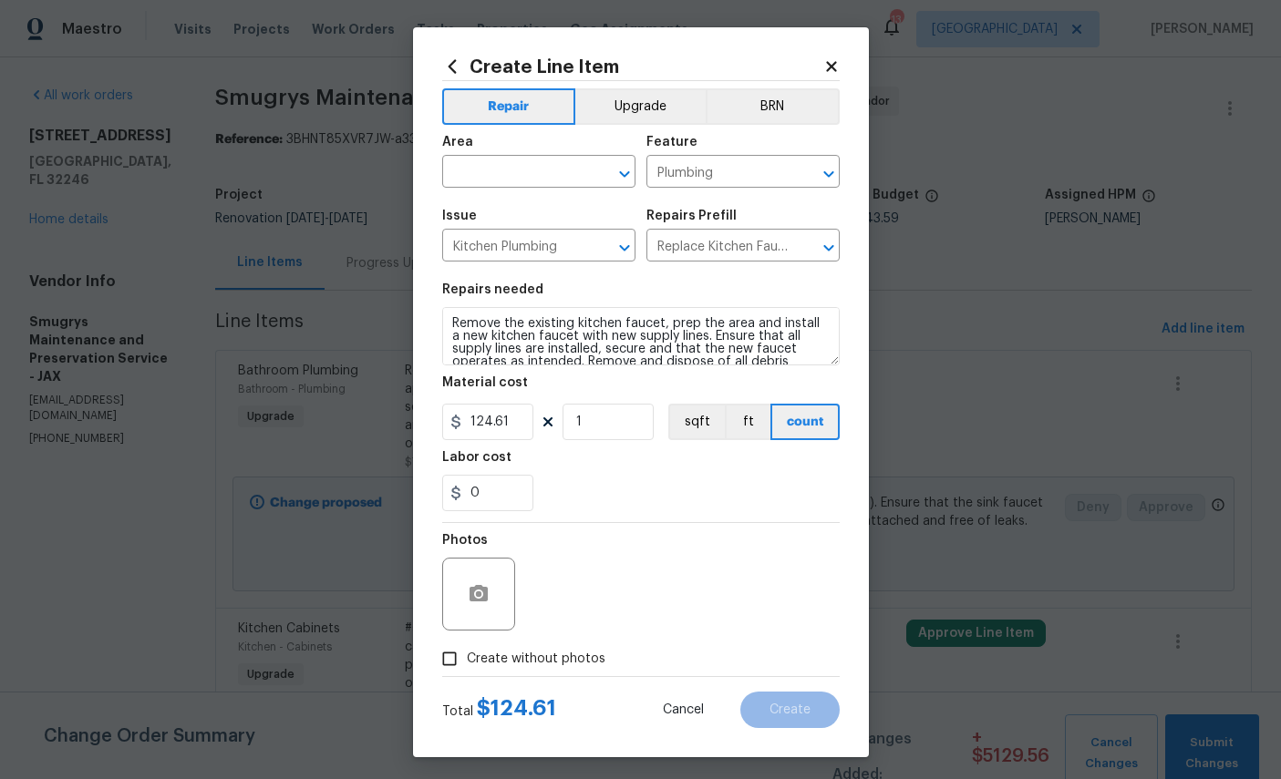
click at [529, 168] on input "text" at bounding box center [513, 174] width 142 height 28
click at [562, 270] on li "Kitchen" at bounding box center [538, 285] width 193 height 30
type input "Kitchen"
click at [514, 437] on input "124.61" at bounding box center [487, 422] width 91 height 36
click at [485, 600] on icon "button" at bounding box center [479, 593] width 18 height 16
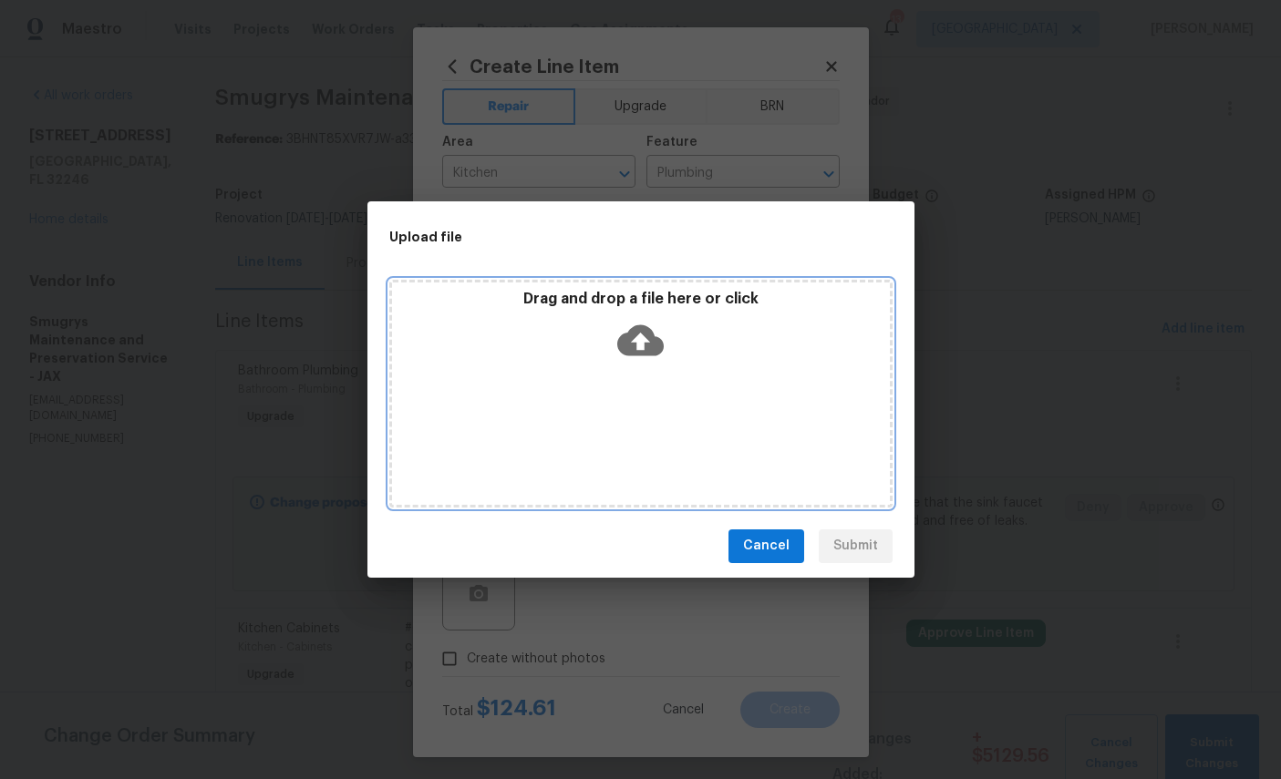
click at [643, 329] on icon at bounding box center [640, 340] width 46 height 31
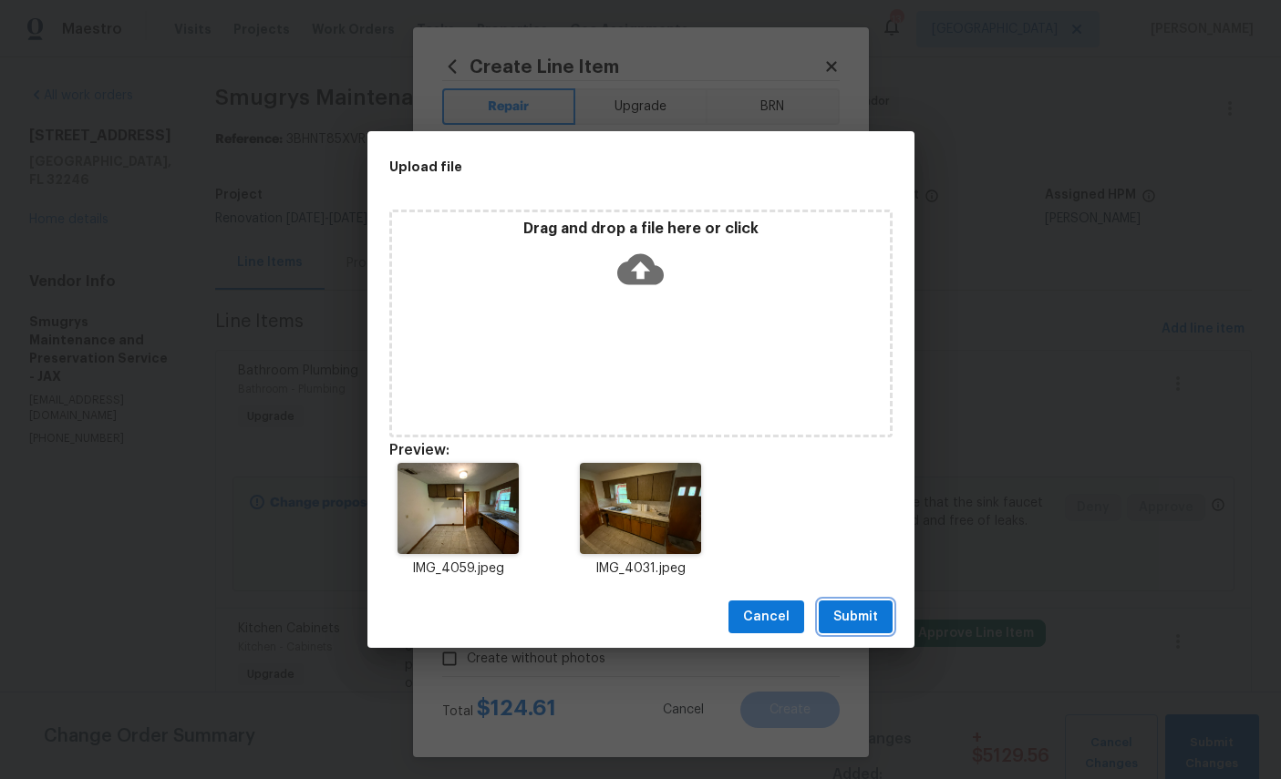
click at [849, 610] on span "Submit" at bounding box center [855, 617] width 45 height 23
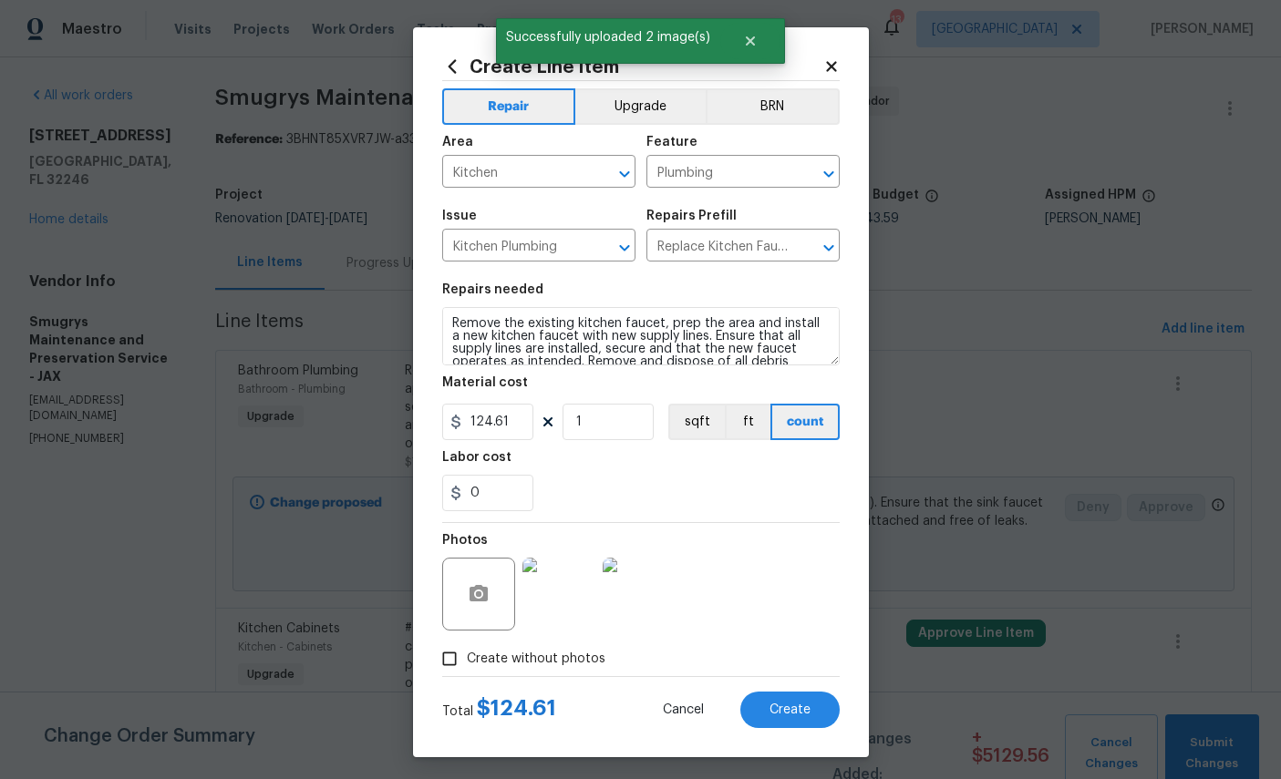
click at [790, 718] on span "Create" at bounding box center [789, 711] width 41 height 14
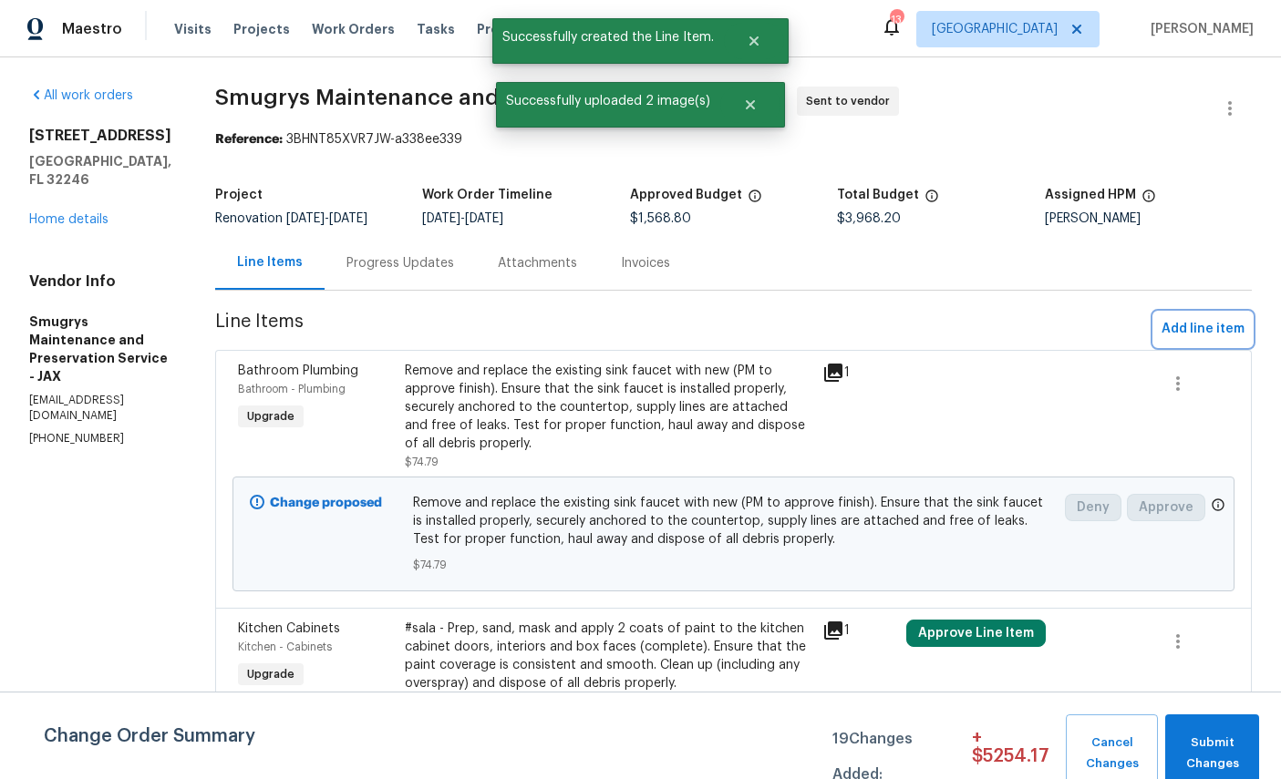
click at [1200, 327] on span "Add line item" at bounding box center [1202, 329] width 83 height 23
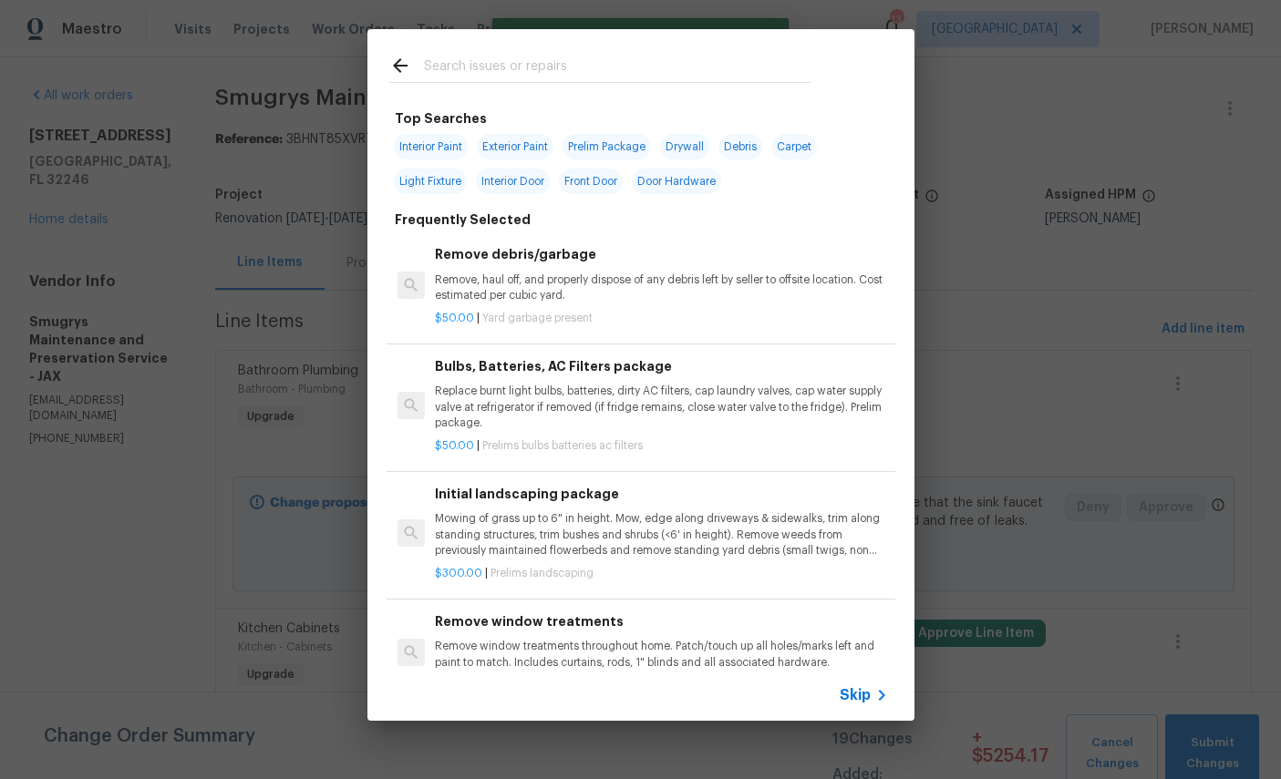
click at [602, 64] on input "text" at bounding box center [617, 68] width 387 height 27
type input "Sink"
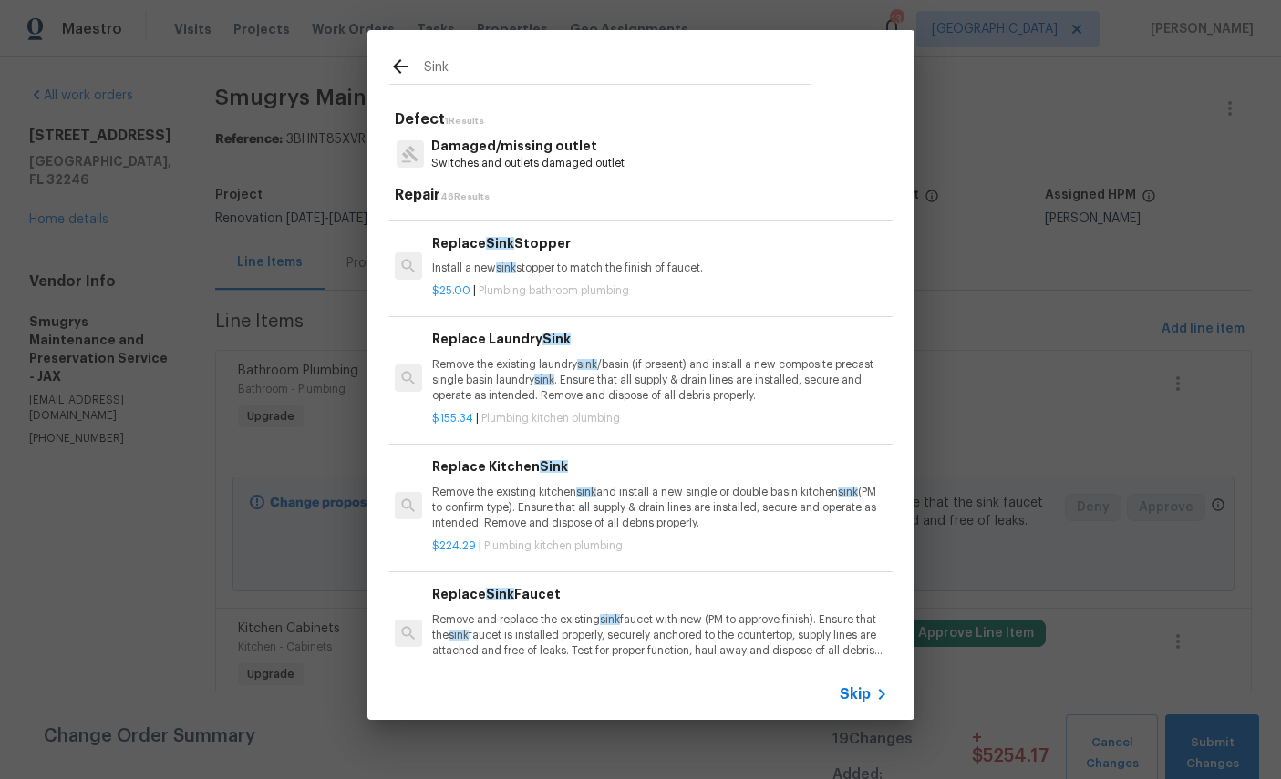
scroll to position [116, 3]
click at [666, 498] on p "Remove the existing kitchen sink and install a new single or double basin kitch…" at bounding box center [658, 507] width 452 height 46
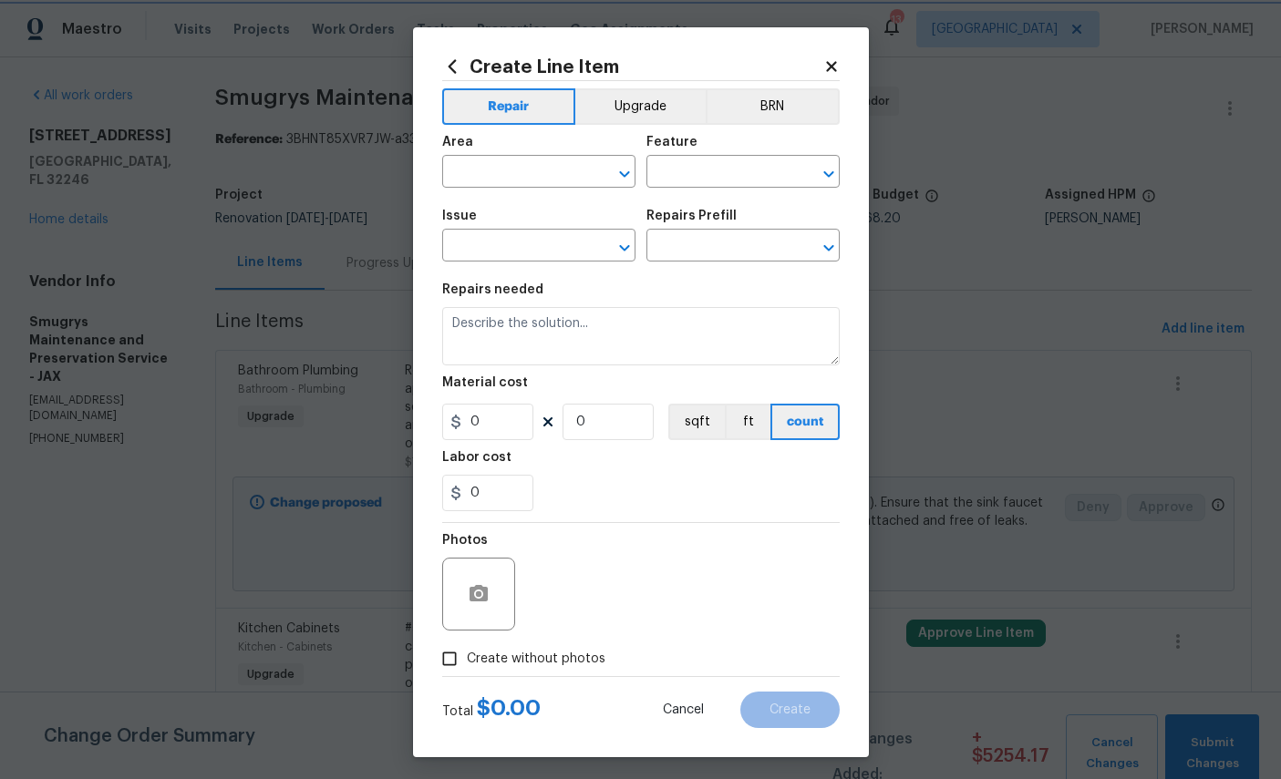
type input "Plumbing"
type input "Kitchen Plumbing"
type input "Replace Kitchen Sink $224.29"
type textarea "Remove the existing kitchen sink and install a new single or double basin kitch…"
type input "224.29"
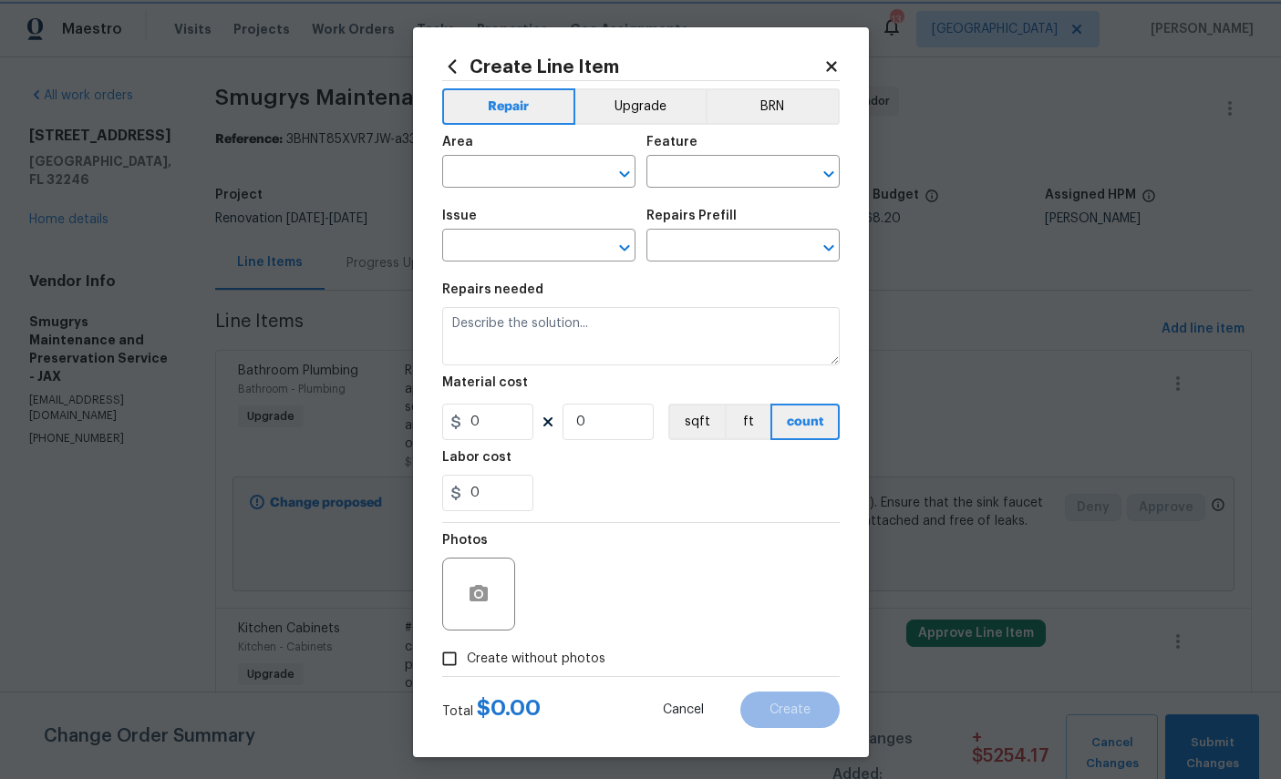
type input "1"
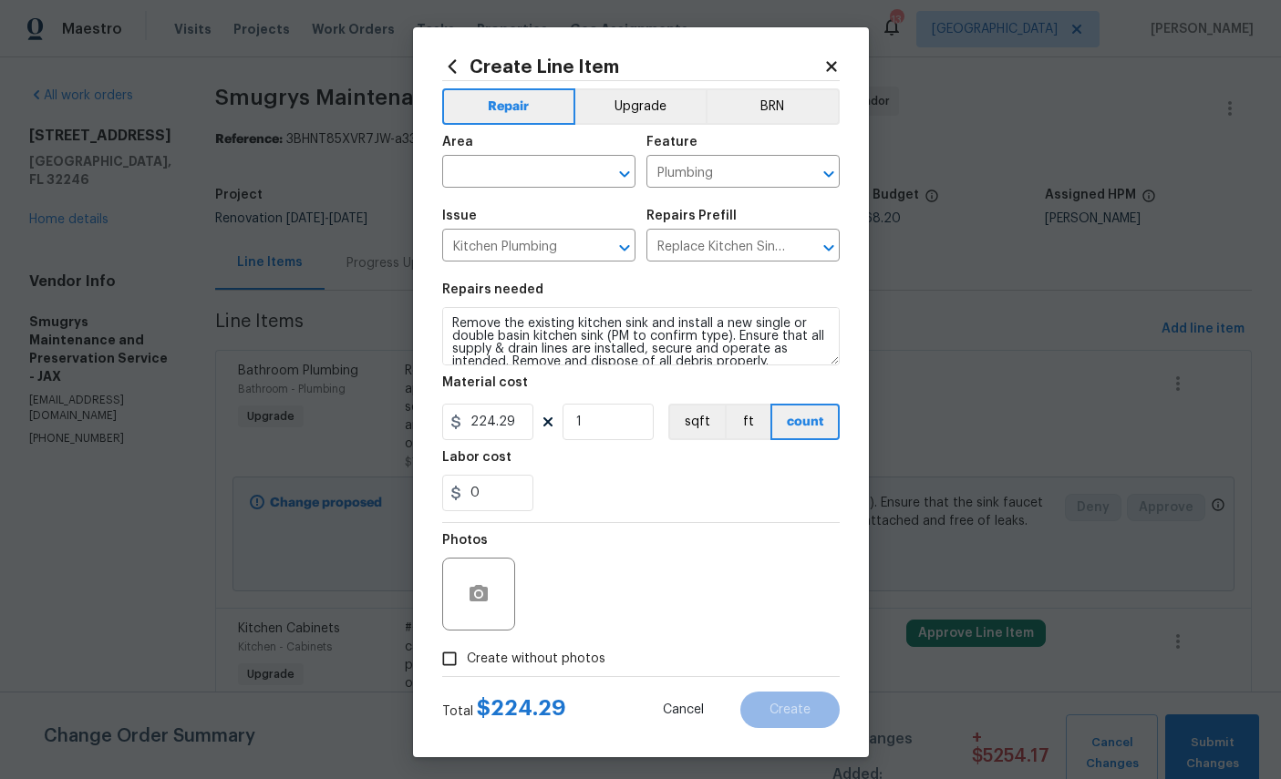
click at [662, 497] on div "0" at bounding box center [640, 493] width 397 height 36
click at [524, 164] on input "text" at bounding box center [513, 174] width 142 height 28
click at [534, 223] on li "Kitchen" at bounding box center [538, 216] width 193 height 30
type input "Kitchen"
click at [516, 440] on input "224.29" at bounding box center [487, 422] width 91 height 36
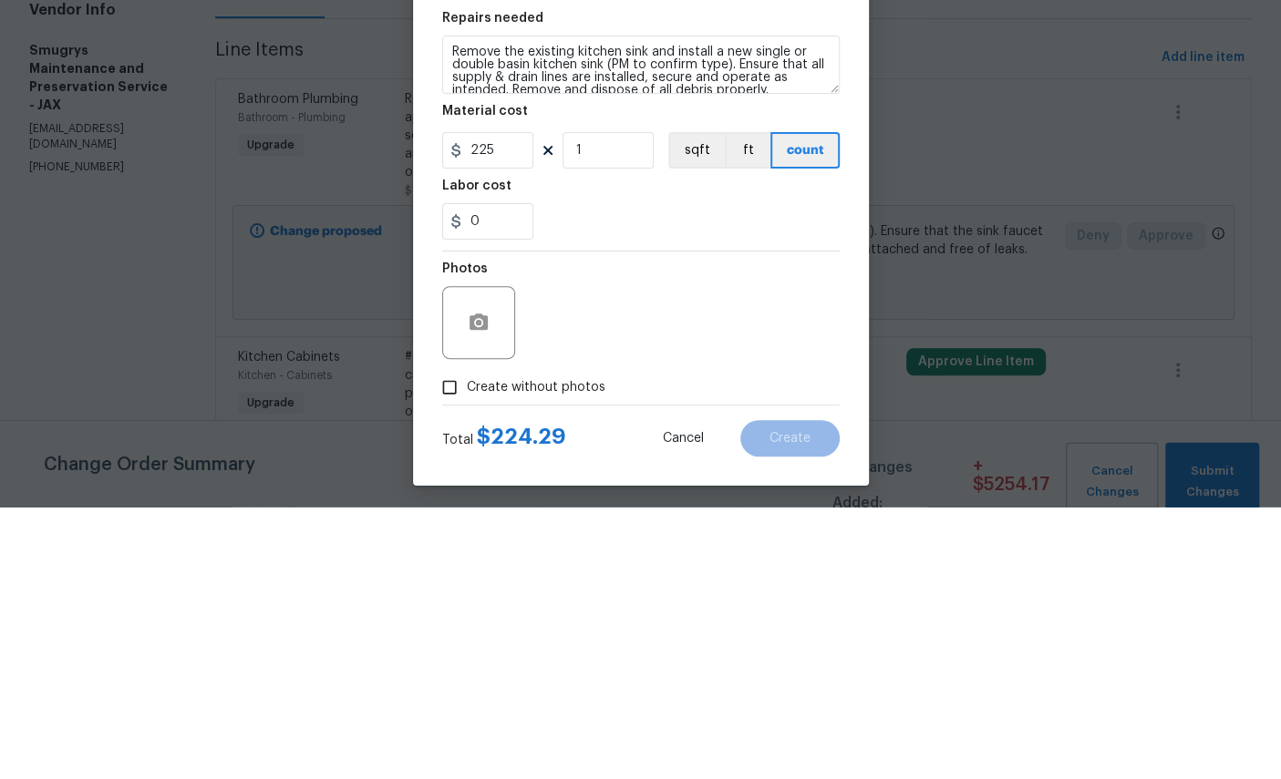
scroll to position [68, 0]
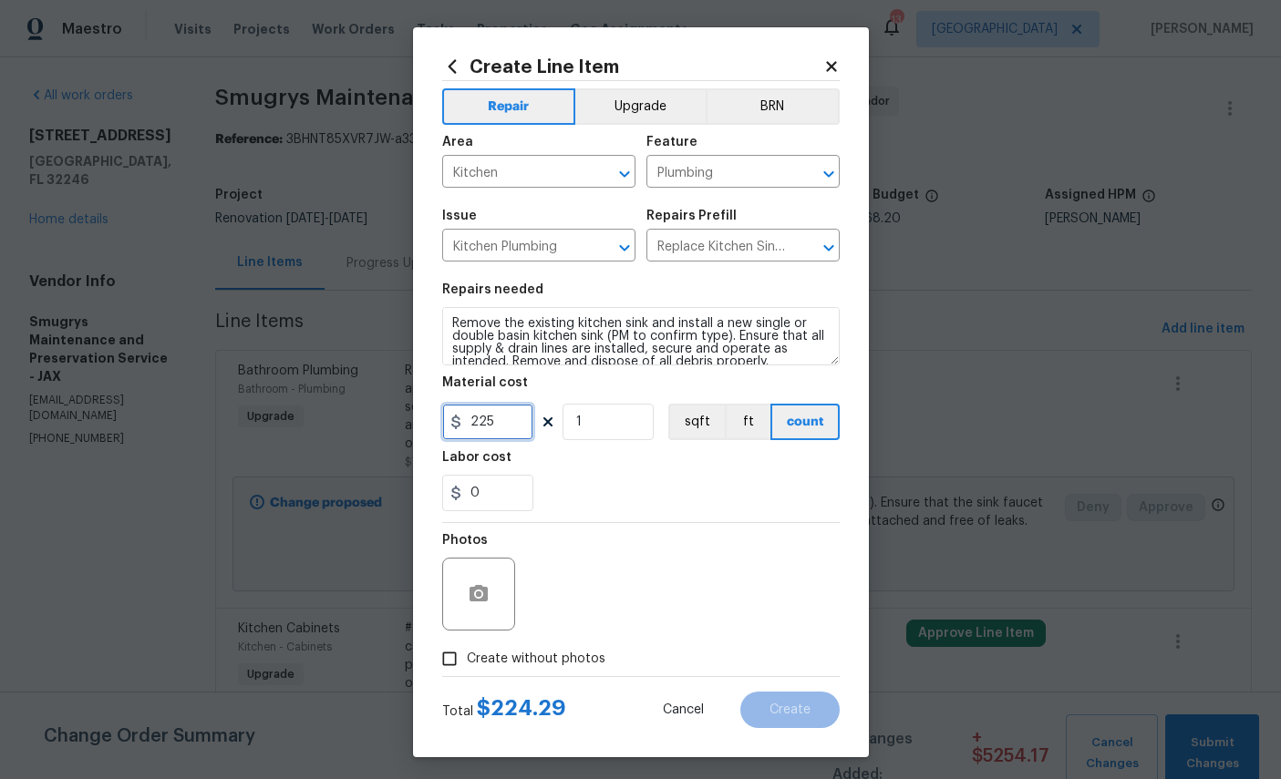
type input "225"
click at [480, 605] on icon "button" at bounding box center [479, 594] width 22 height 22
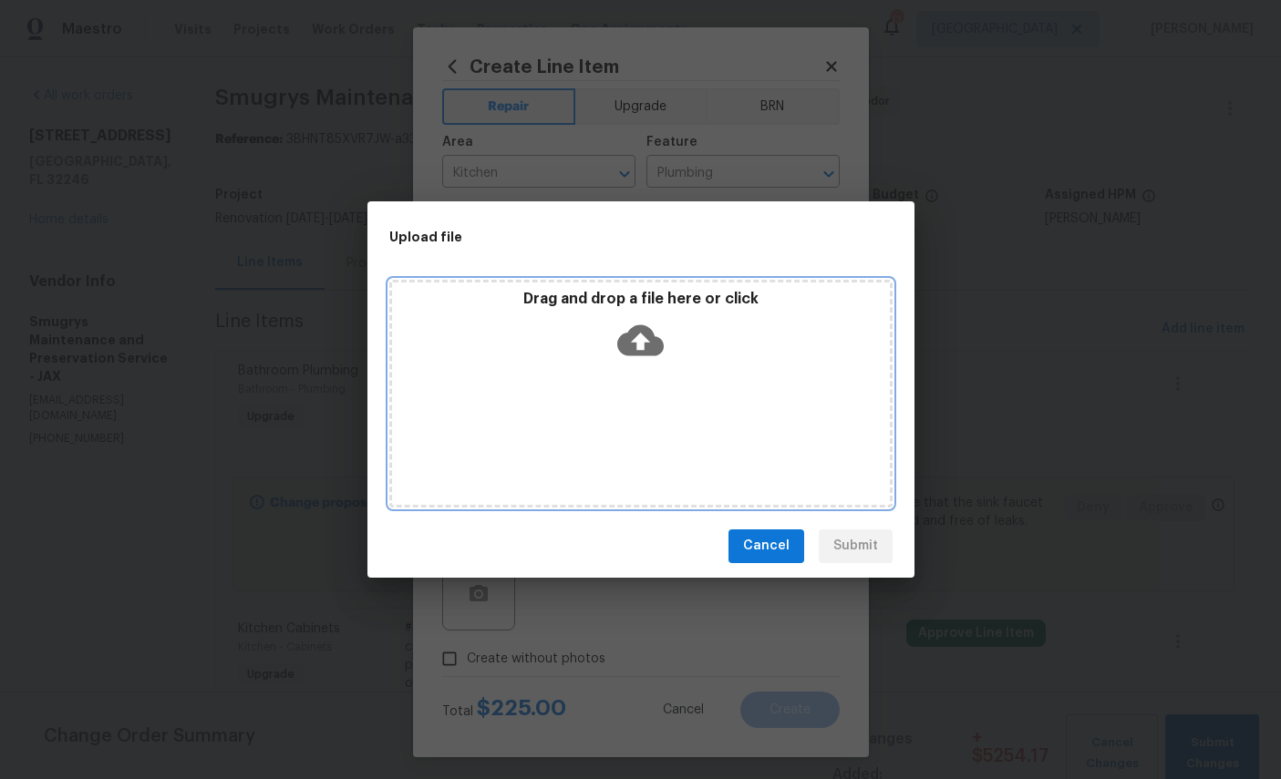
click at [651, 343] on icon at bounding box center [640, 340] width 46 height 31
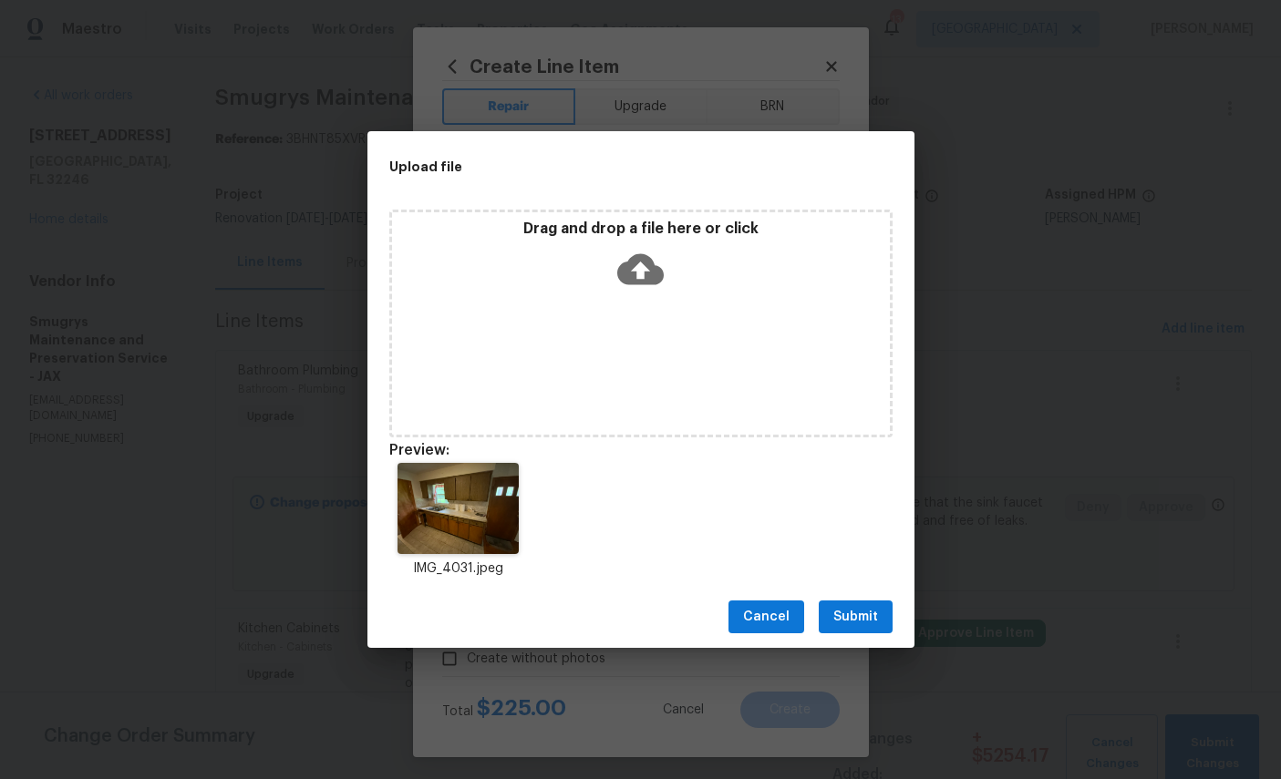
click at [852, 619] on span "Submit" at bounding box center [855, 617] width 45 height 23
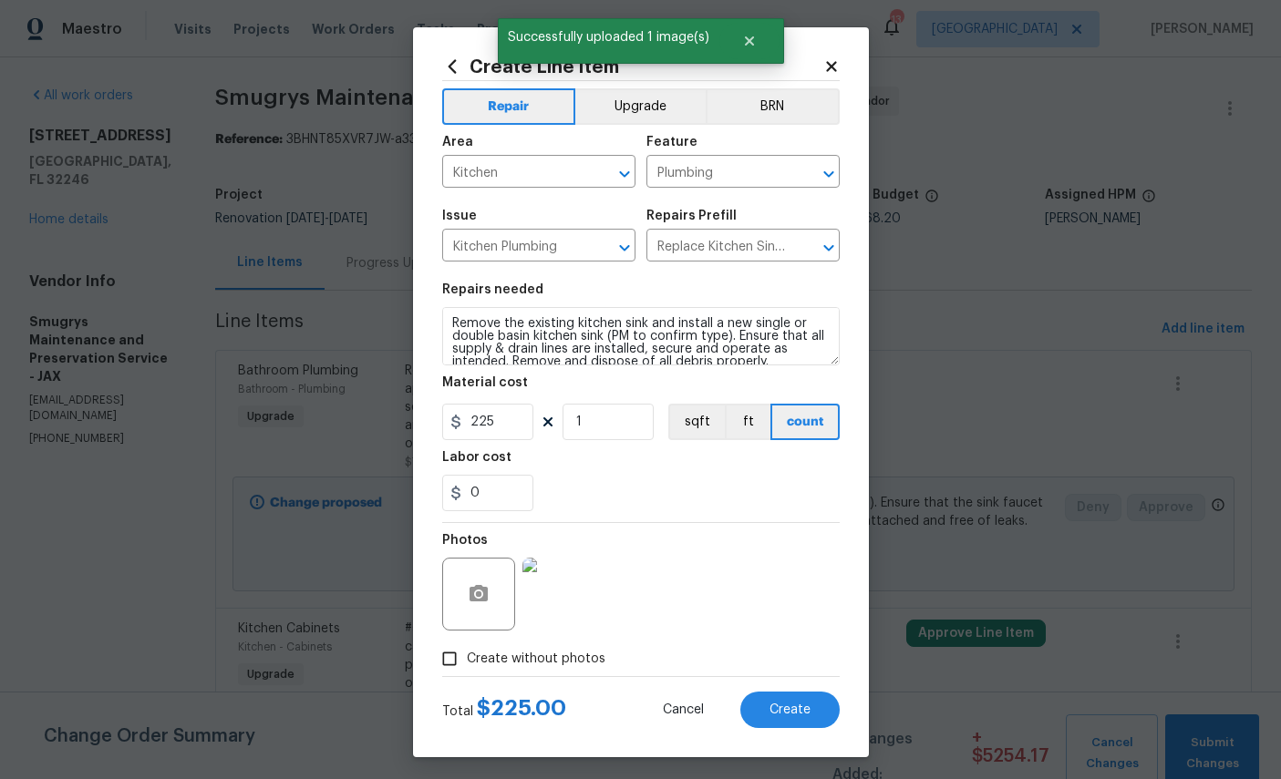
click at [648, 104] on button "Upgrade" at bounding box center [640, 106] width 130 height 36
click at [799, 718] on span "Create" at bounding box center [789, 711] width 41 height 14
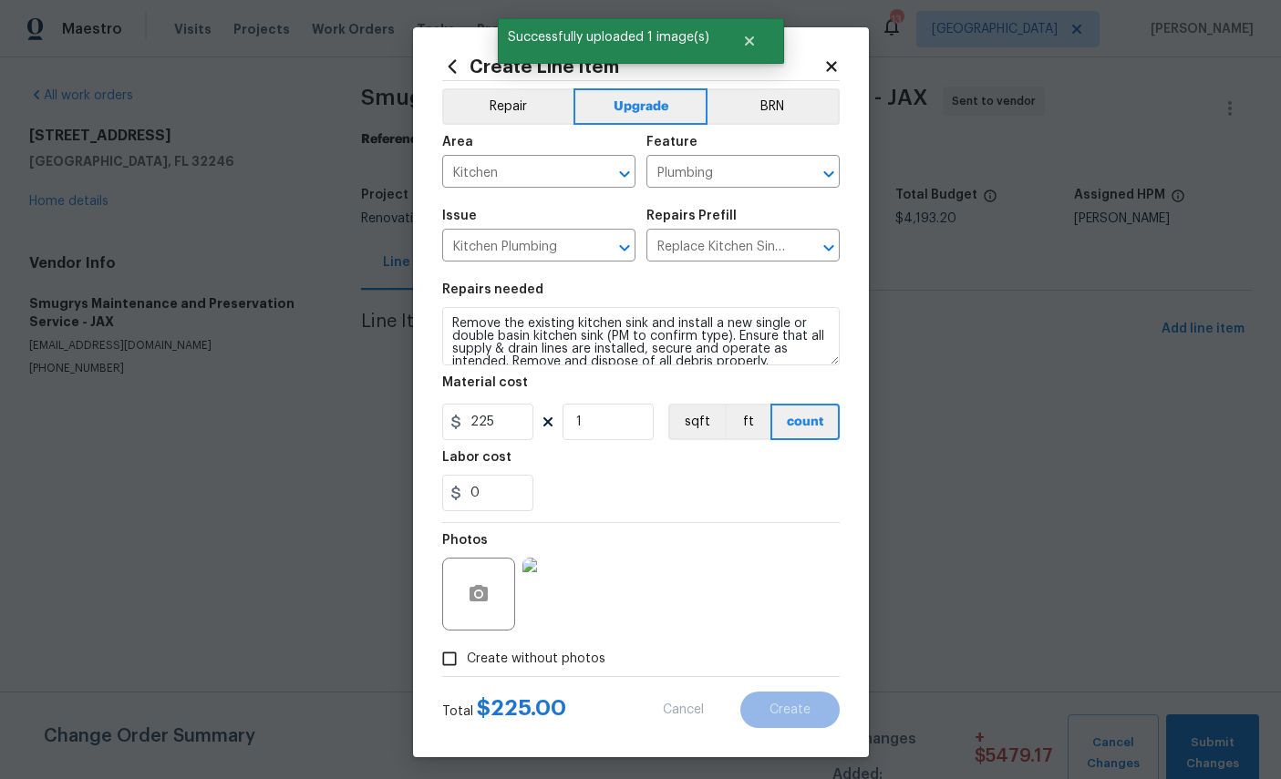
scroll to position [0, 0]
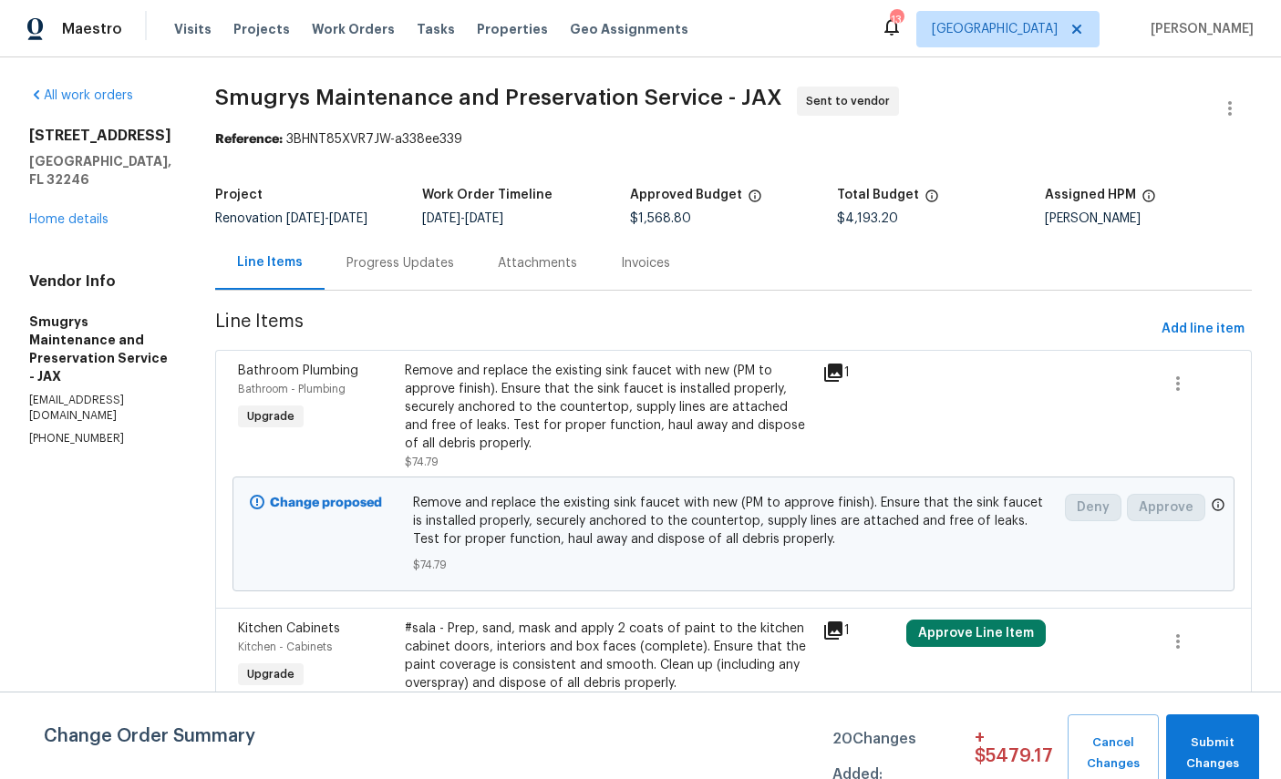
click at [74, 223] on link "Home details" at bounding box center [68, 219] width 79 height 13
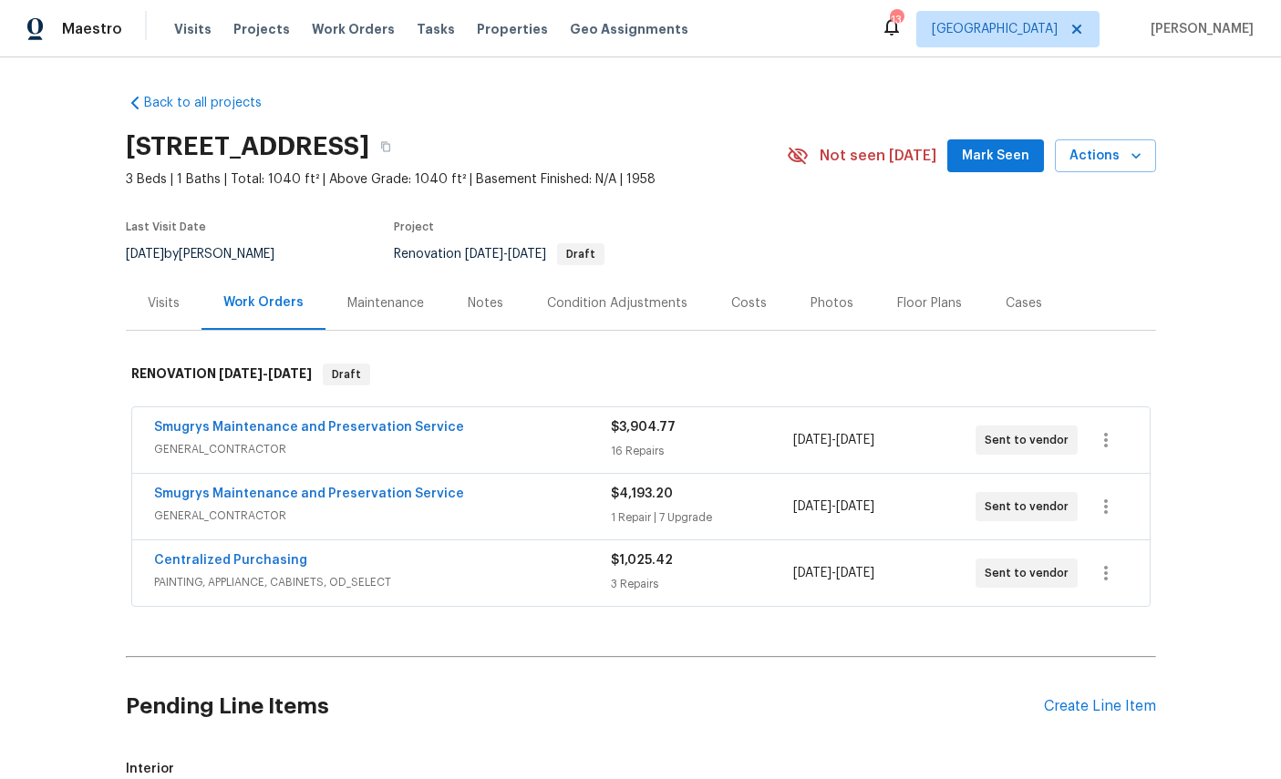
click at [169, 494] on link "Smugrys Maintenance and Preservation Service" at bounding box center [309, 494] width 310 height 13
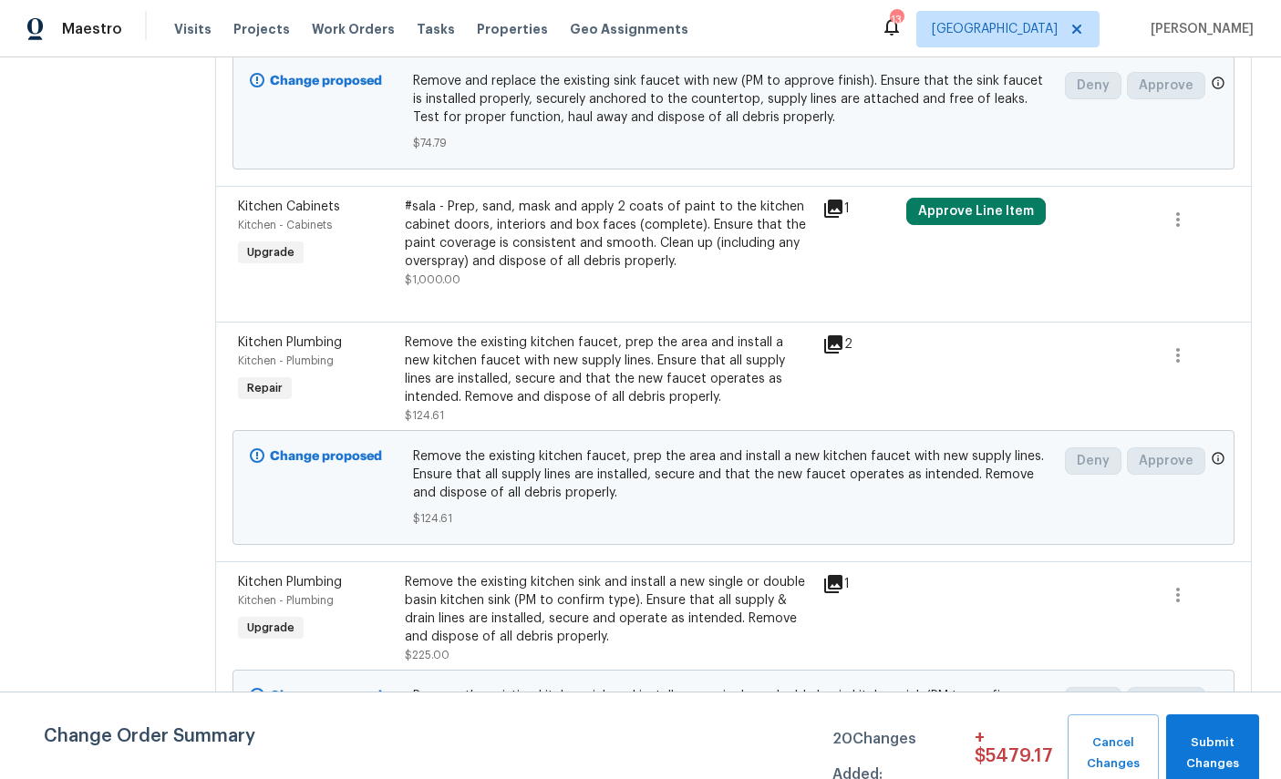
scroll to position [416, 0]
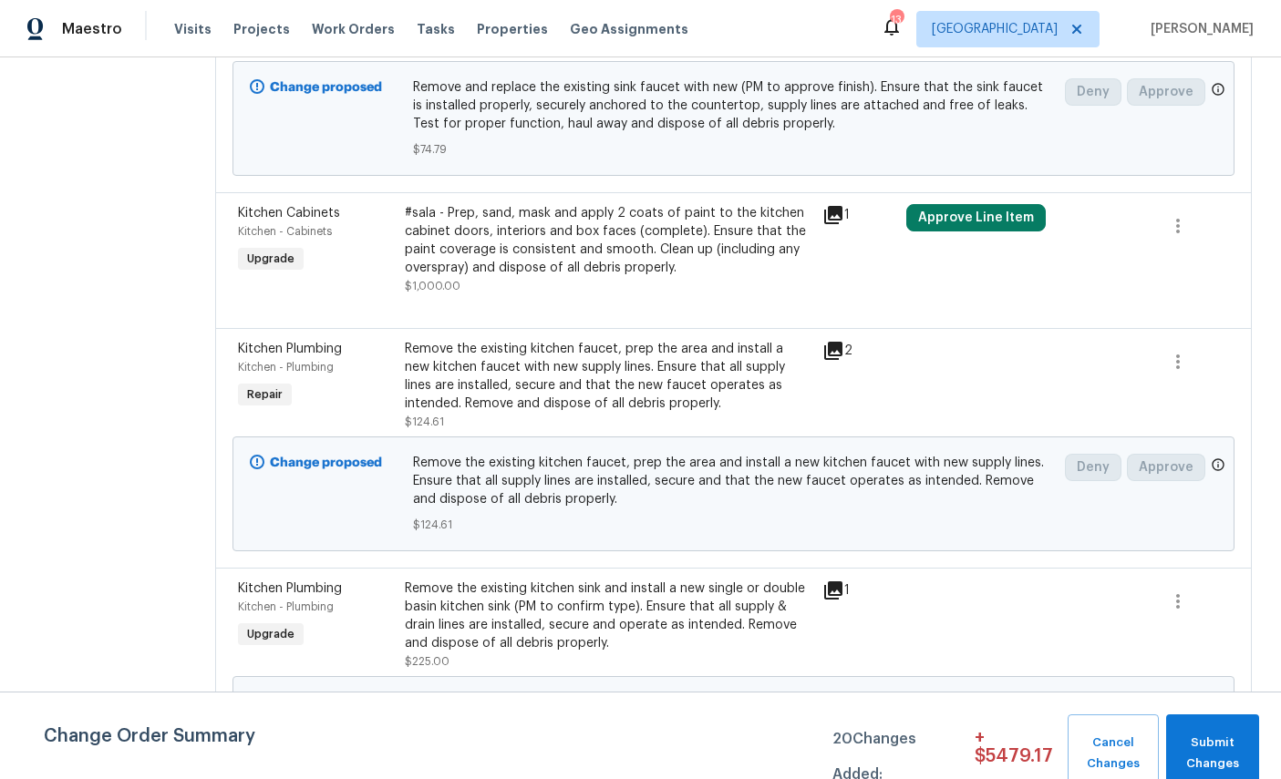
click at [257, 358] on div "Kitchen Plumbing" at bounding box center [316, 349] width 156 height 18
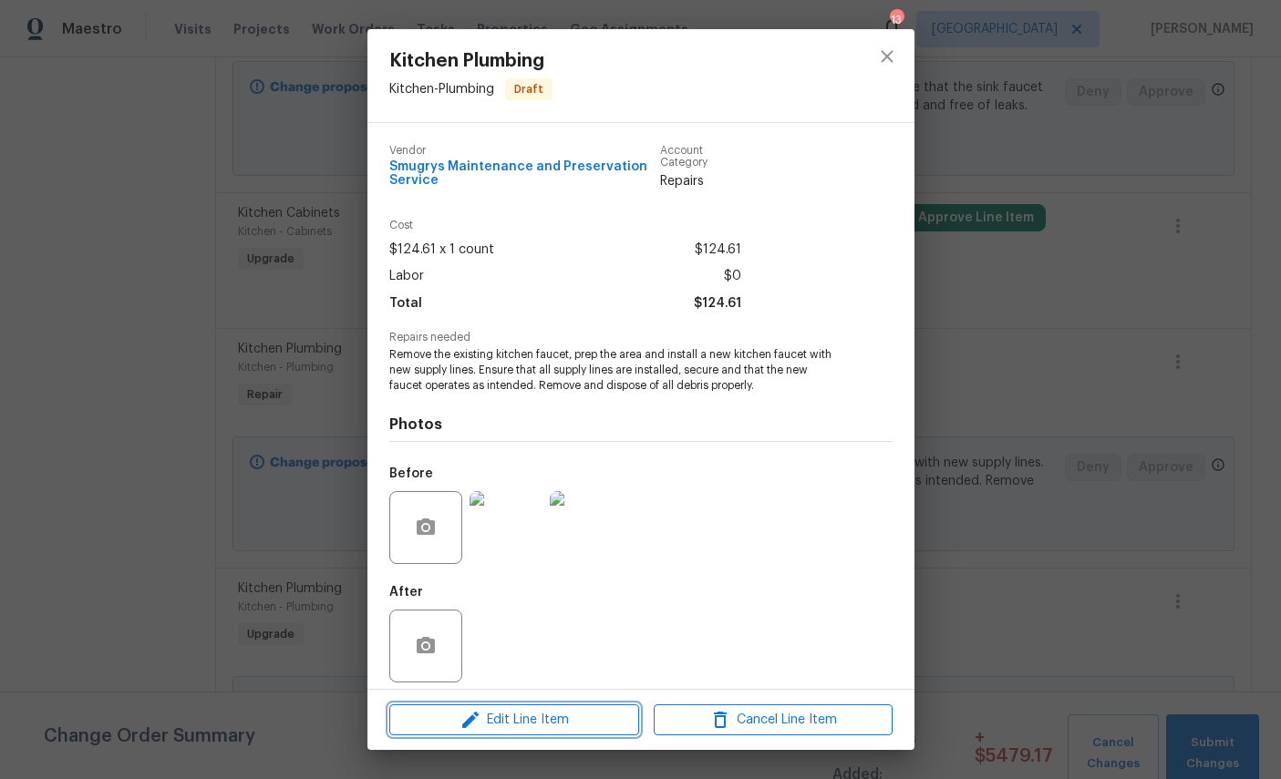
click at [551, 719] on span "Edit Line Item" at bounding box center [514, 720] width 239 height 23
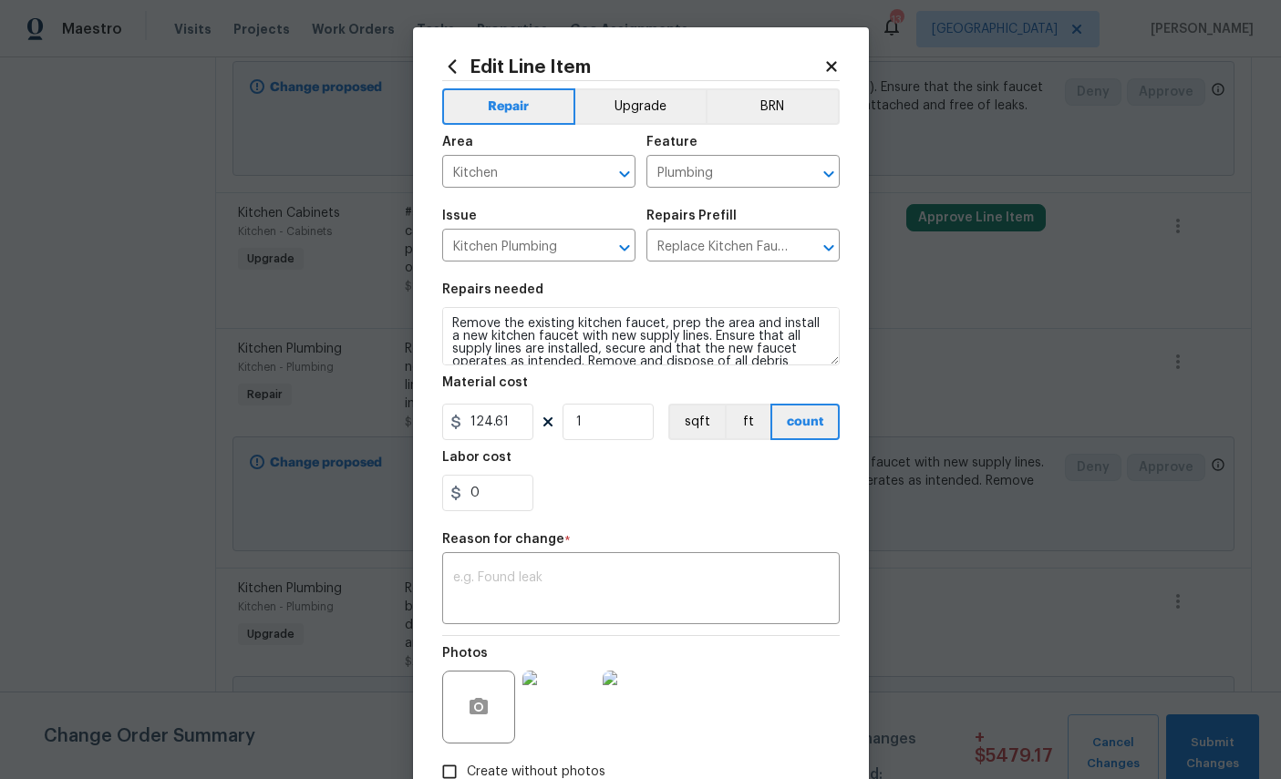
click at [657, 108] on button "Upgrade" at bounding box center [640, 106] width 130 height 36
click at [648, 598] on textarea at bounding box center [641, 591] width 376 height 38
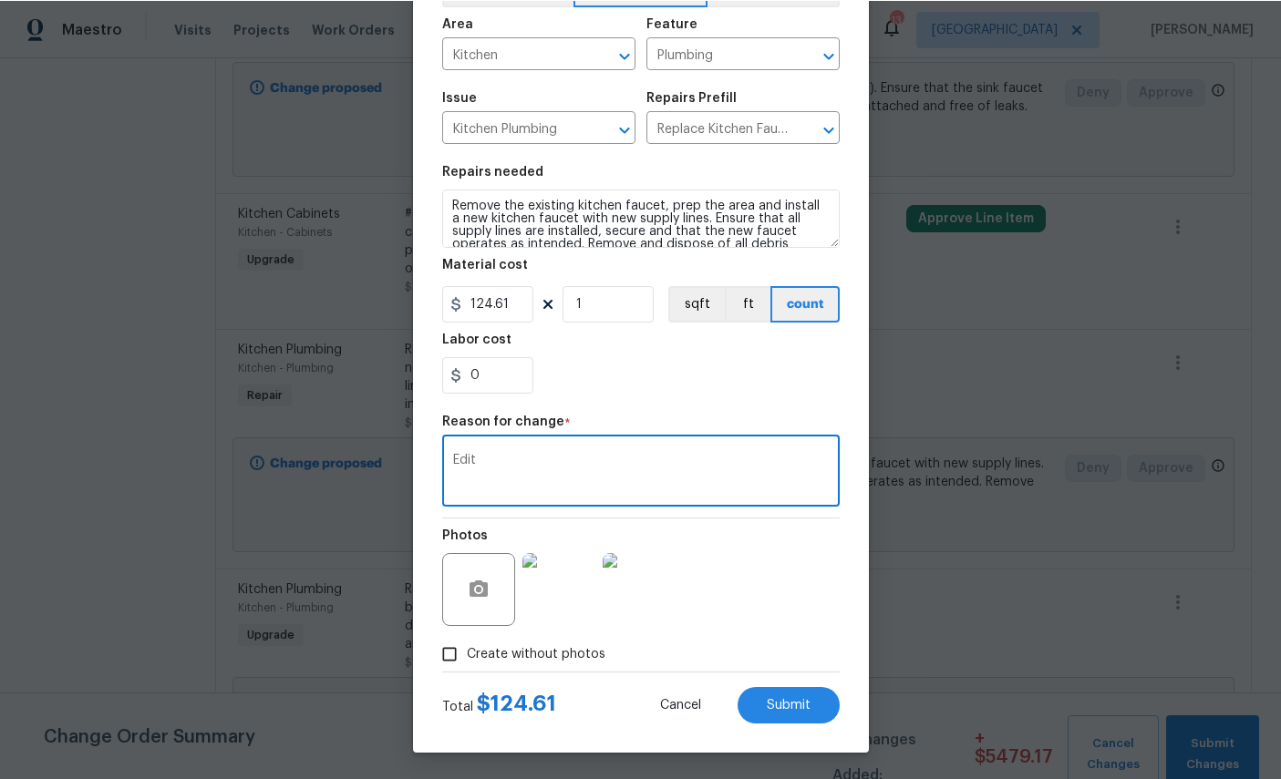
scroll to position [131, 0]
type textarea "Edit"
click at [790, 701] on span "Submit" at bounding box center [789, 705] width 44 height 14
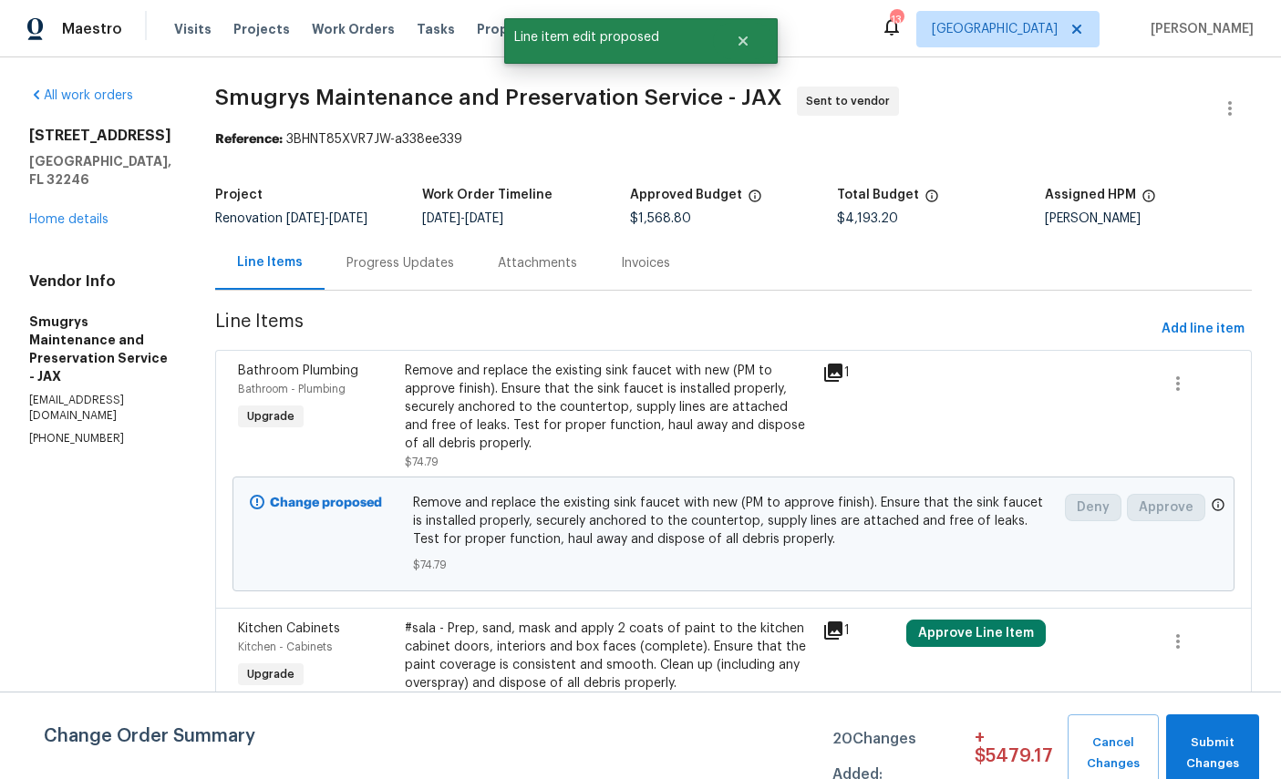
scroll to position [0, 0]
click at [88, 213] on link "Home details" at bounding box center [68, 219] width 79 height 13
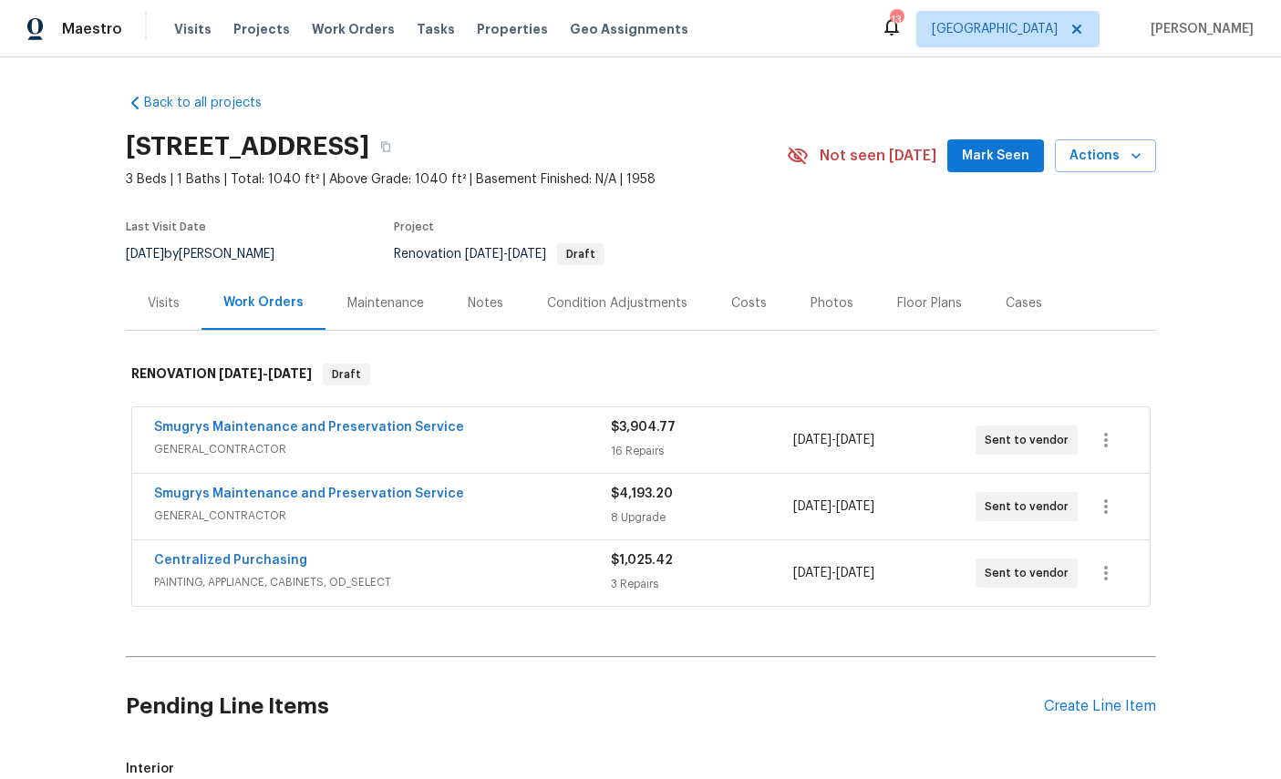
click at [258, 488] on link "Smugrys Maintenance and Preservation Service" at bounding box center [309, 494] width 310 height 13
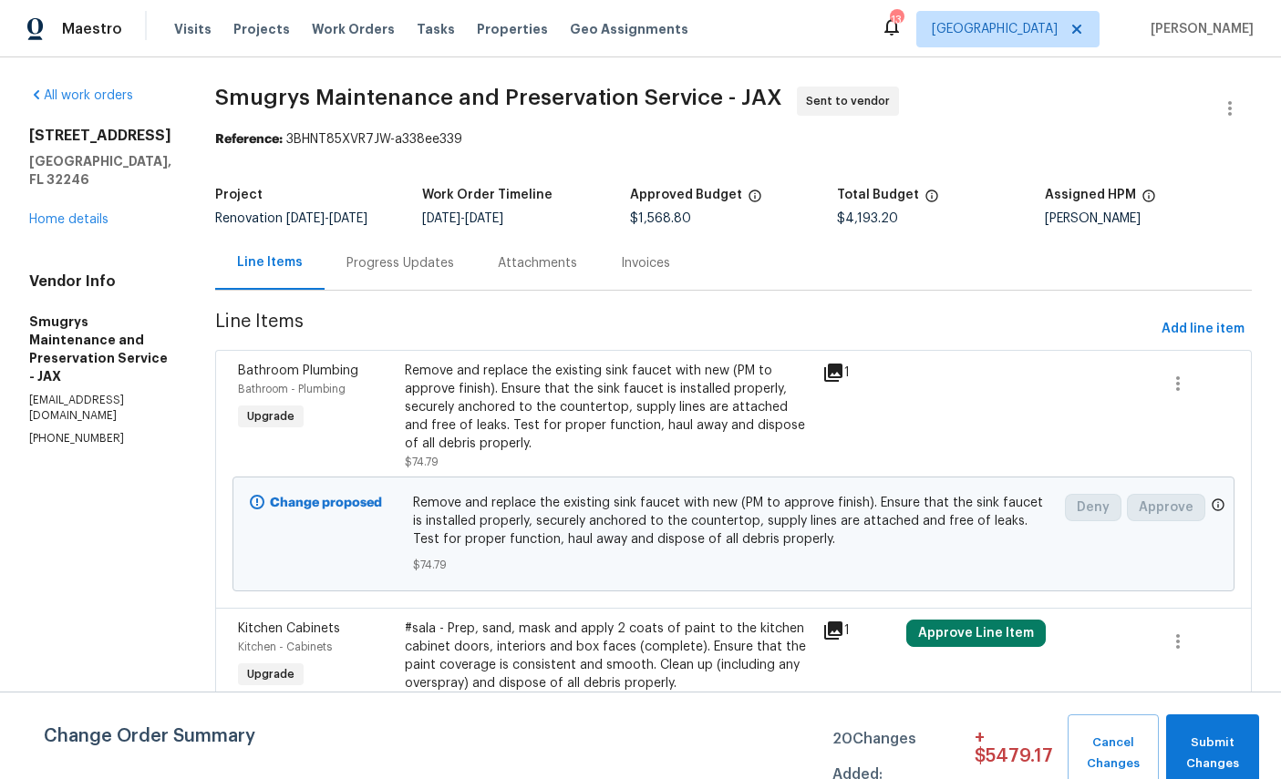
click at [253, 372] on span "Bathroom Plumbing" at bounding box center [298, 371] width 120 height 13
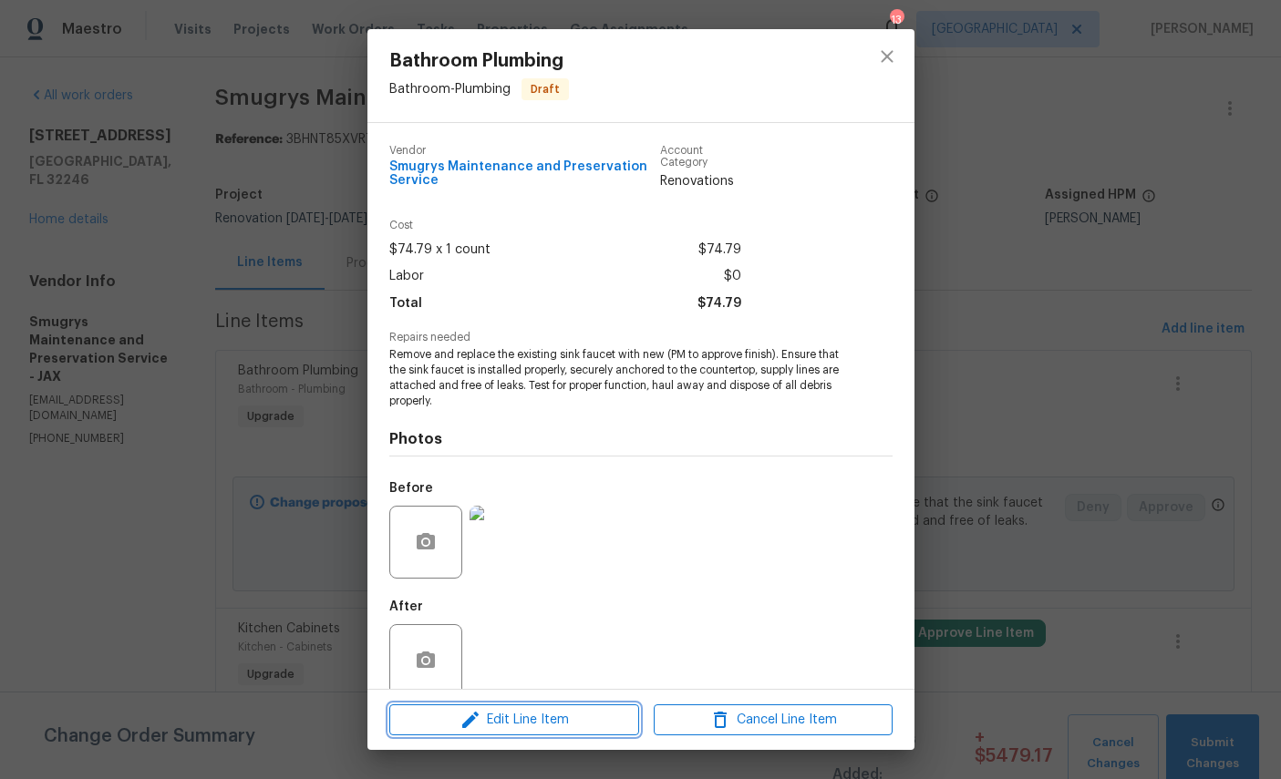
click at [540, 728] on span "Edit Line Item" at bounding box center [514, 720] width 239 height 23
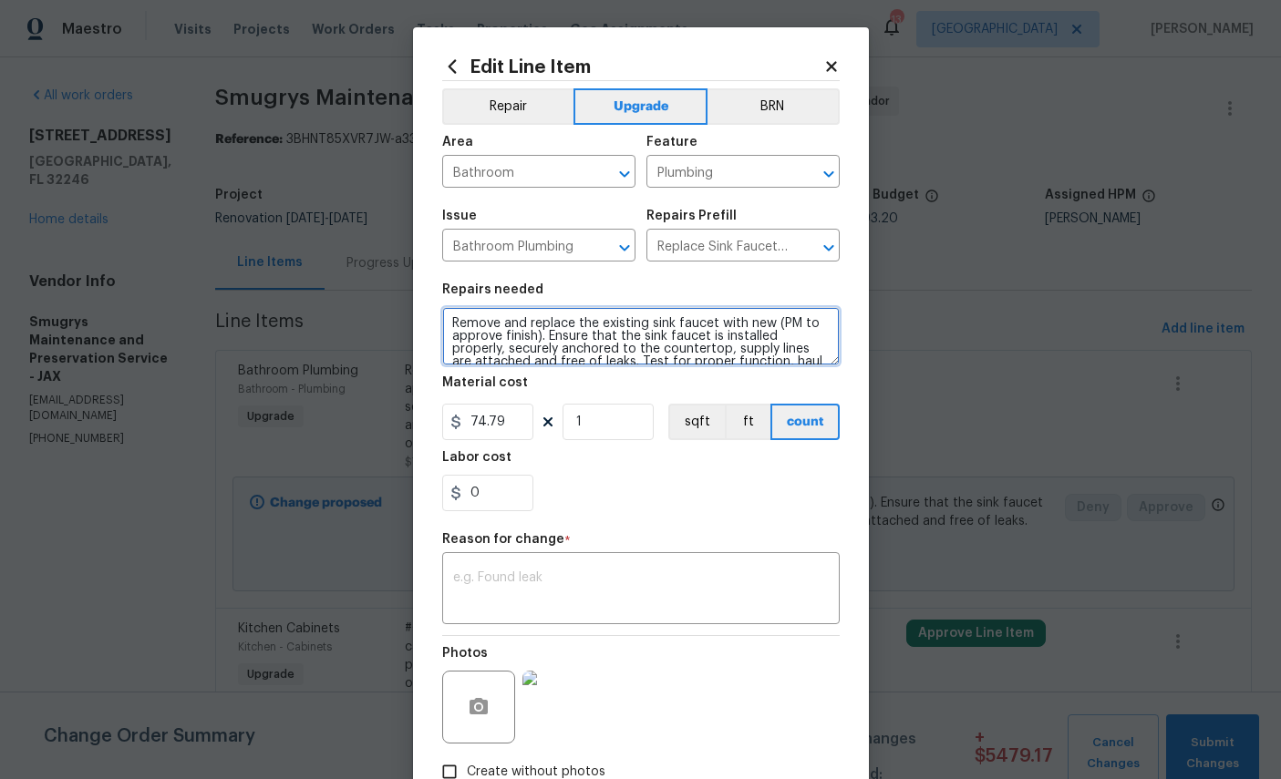
click at [464, 320] on textarea "Remove and replace the existing sink faucet with new (PM to approve finish). En…" at bounding box center [640, 336] width 397 height 58
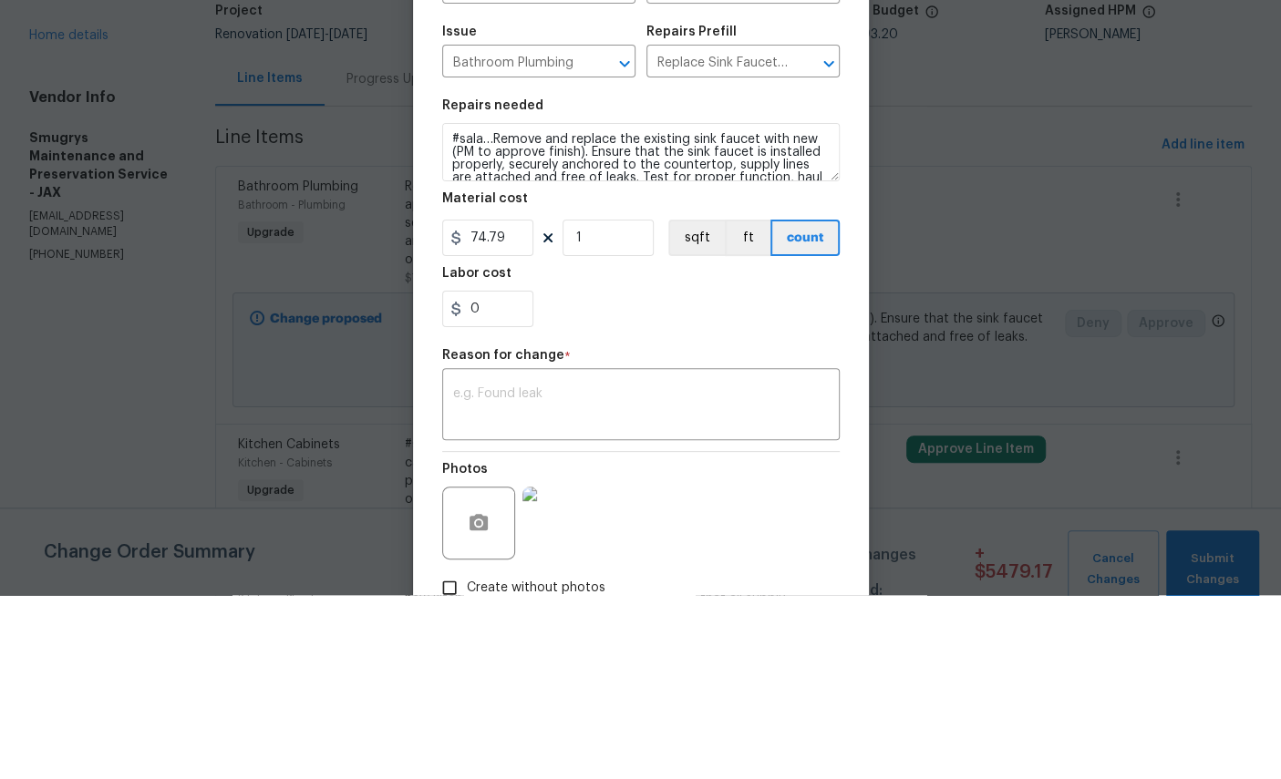
scroll to position [68, 0]
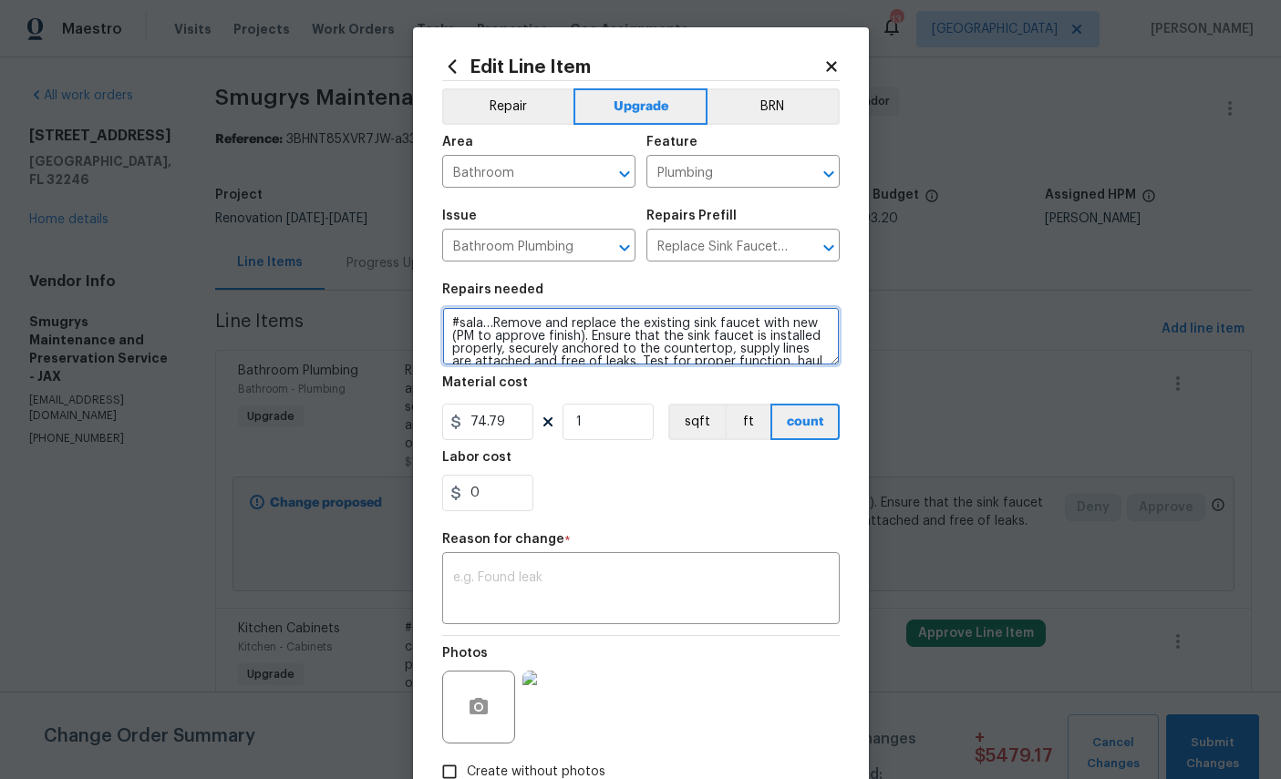
type textarea "#sala…Remove and replace the existing sink faucet with new (PM to approve finis…"
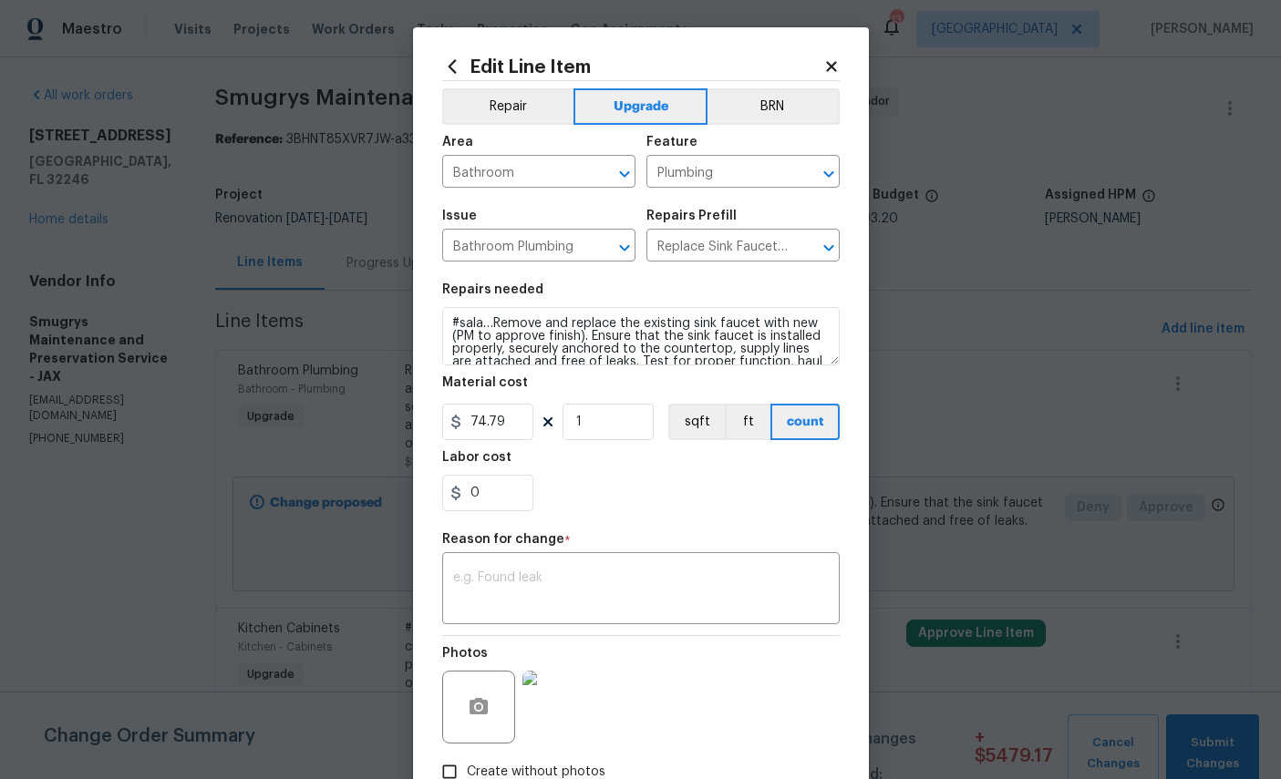
click at [681, 607] on textarea at bounding box center [641, 591] width 376 height 38
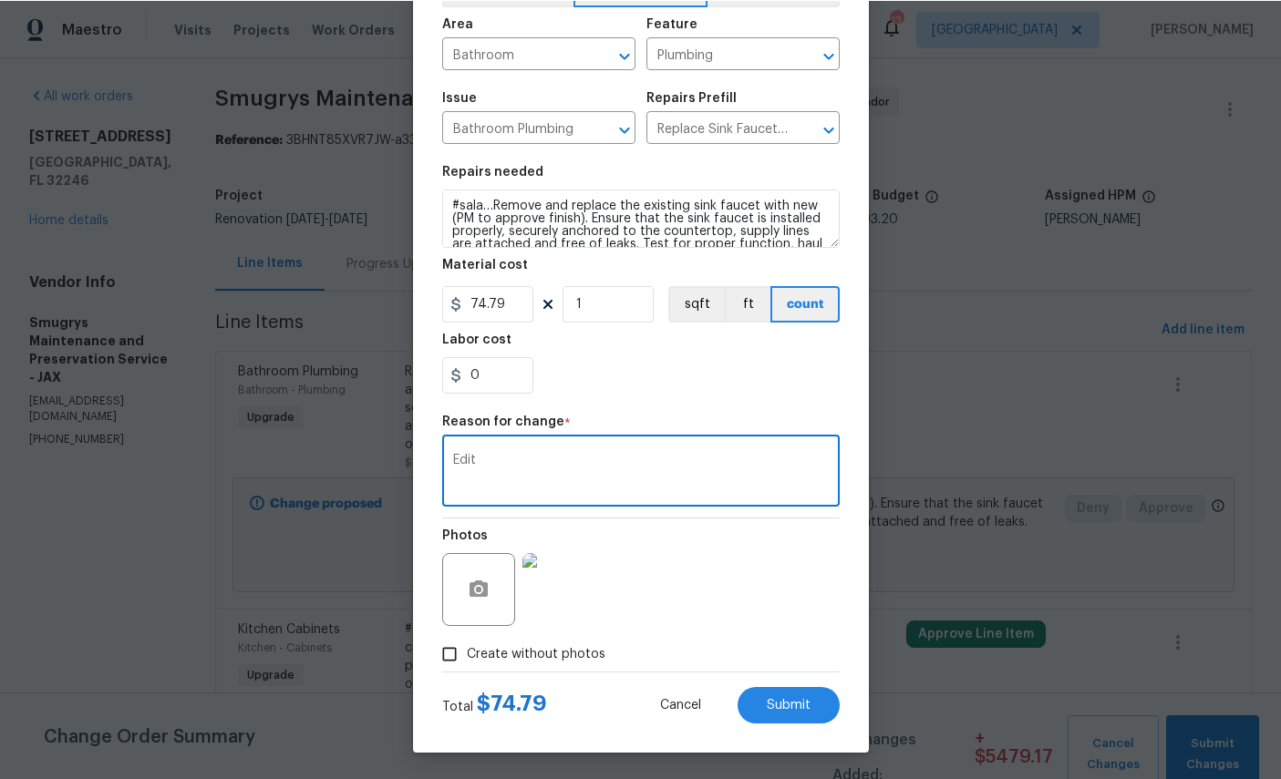
scroll to position [131, 0]
type textarea "Edit"
click at [786, 698] on span "Submit" at bounding box center [789, 705] width 44 height 14
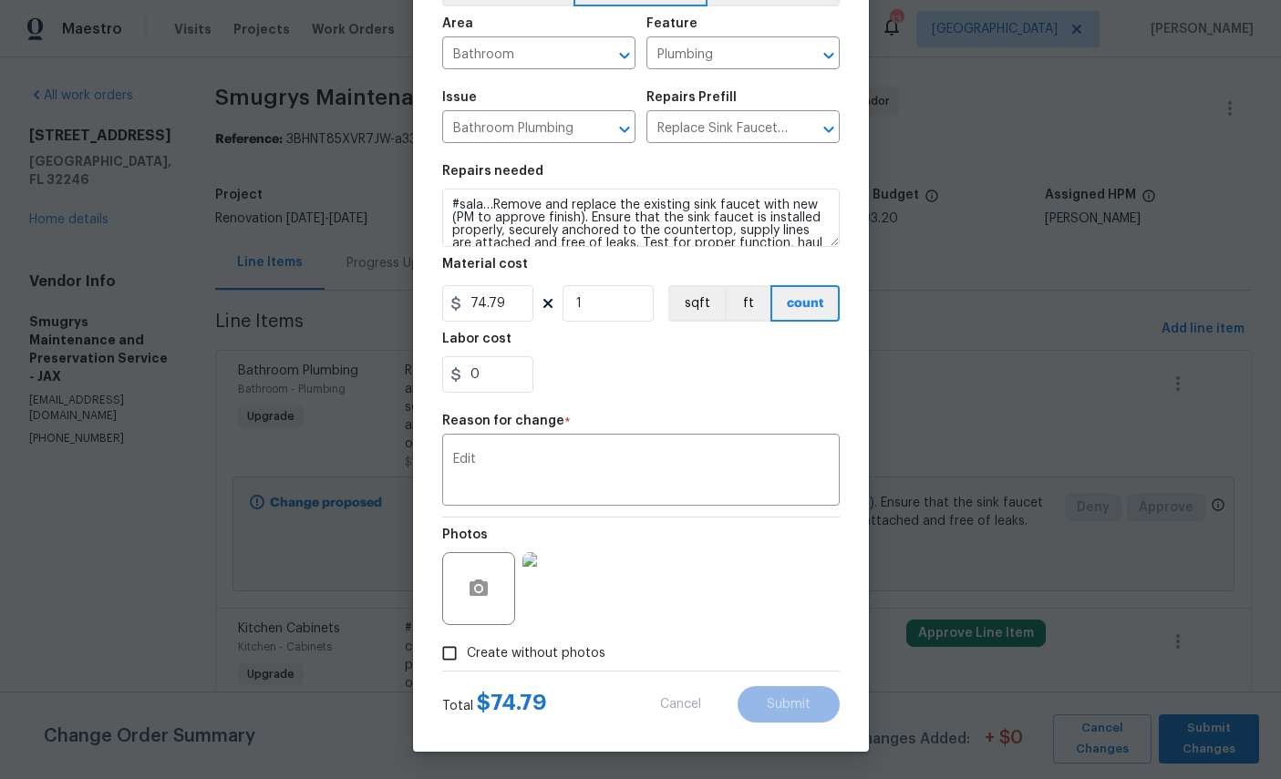
type textarea "Remove and replace the existing sink faucet with new (PM to approve finish). En…"
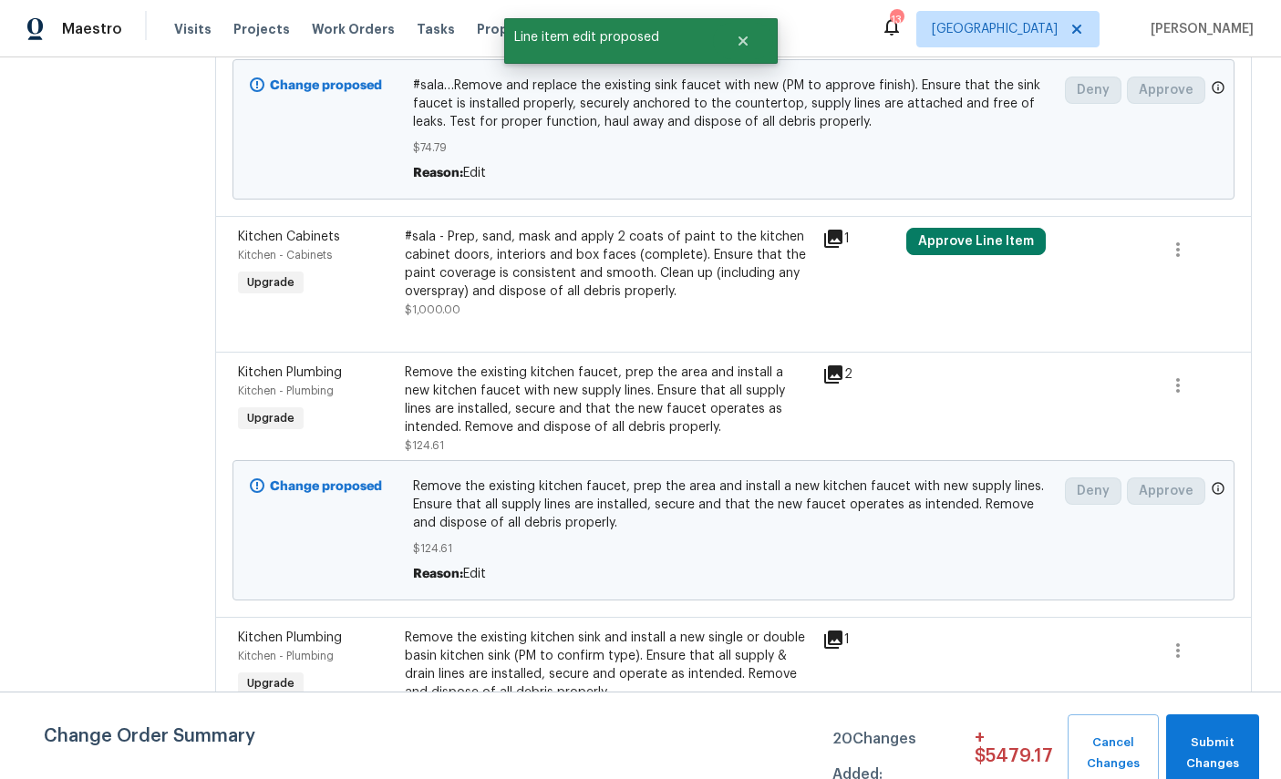
scroll to position [461, 0]
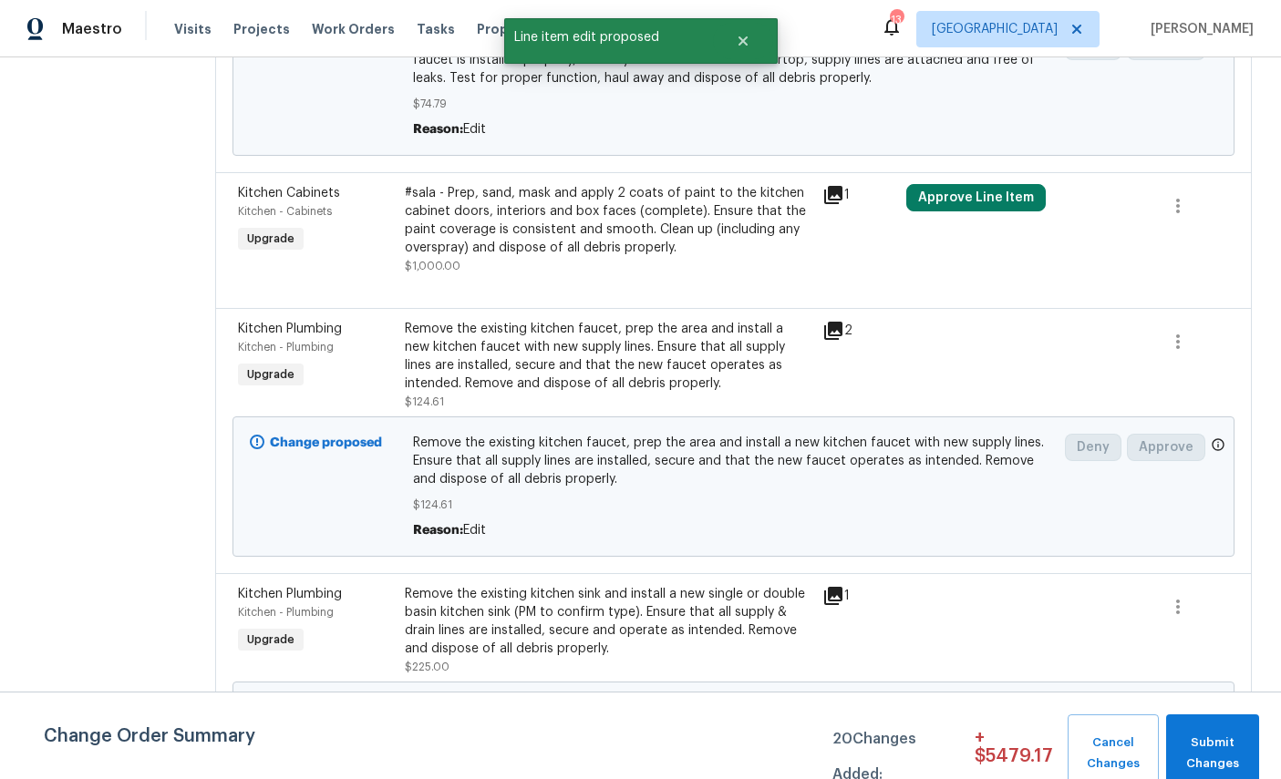
click at [247, 323] on span "Kitchen Plumbing" at bounding box center [290, 329] width 104 height 13
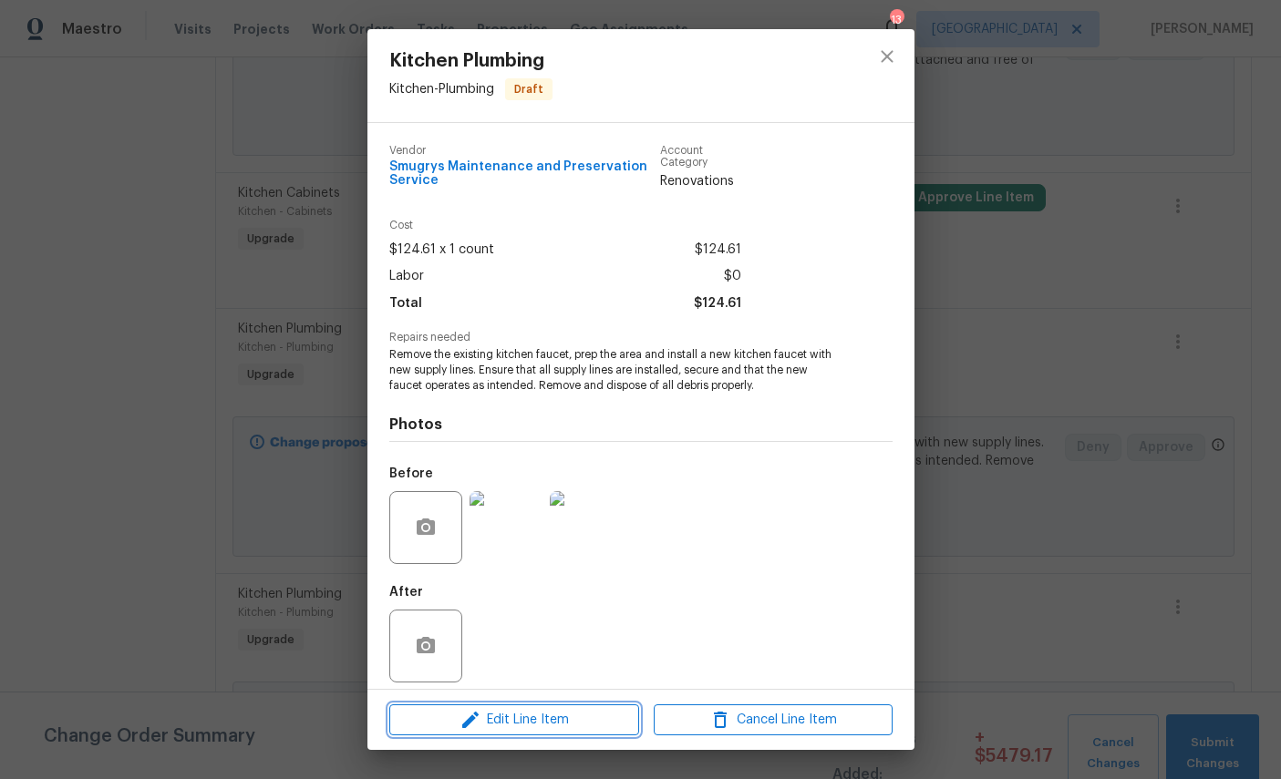
click at [551, 723] on span "Edit Line Item" at bounding box center [514, 720] width 239 height 23
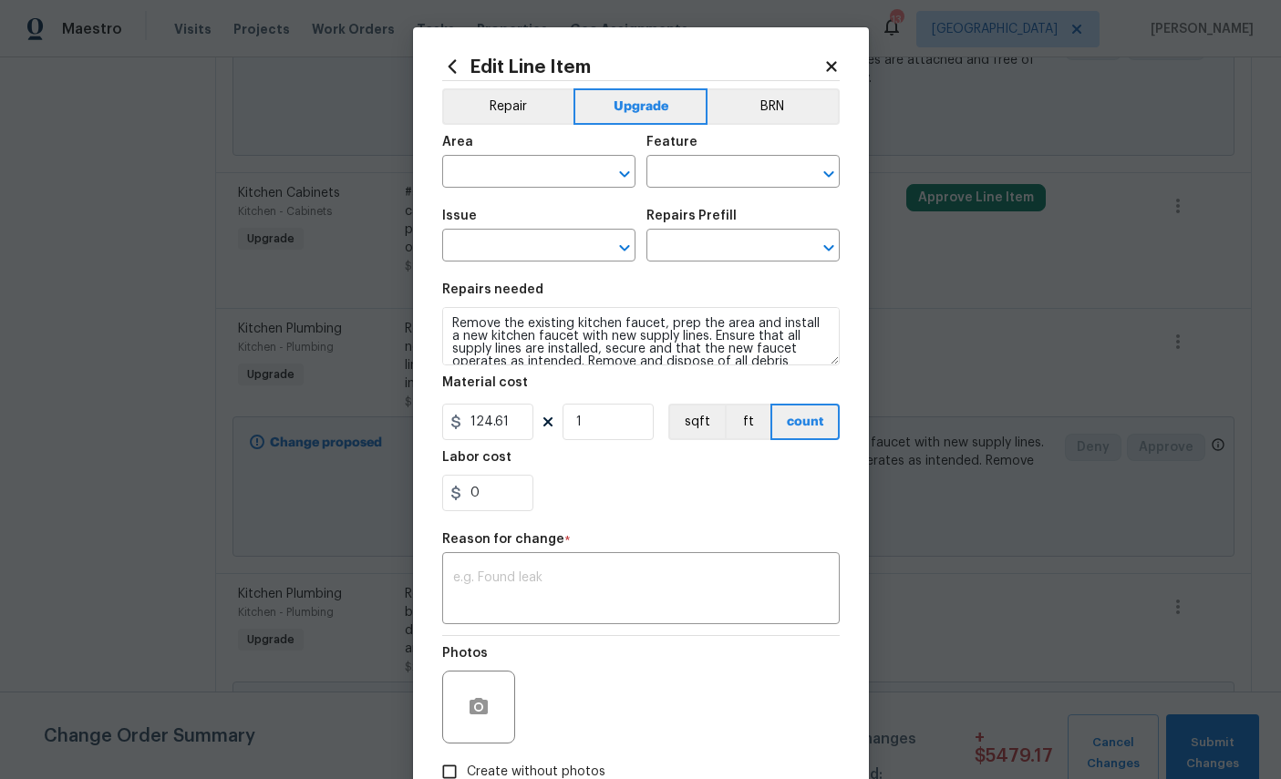
type input "Kitchen"
type input "Plumbing"
type input "Kitchen Plumbing"
type input "Replace Kitchen Faucet $124.61"
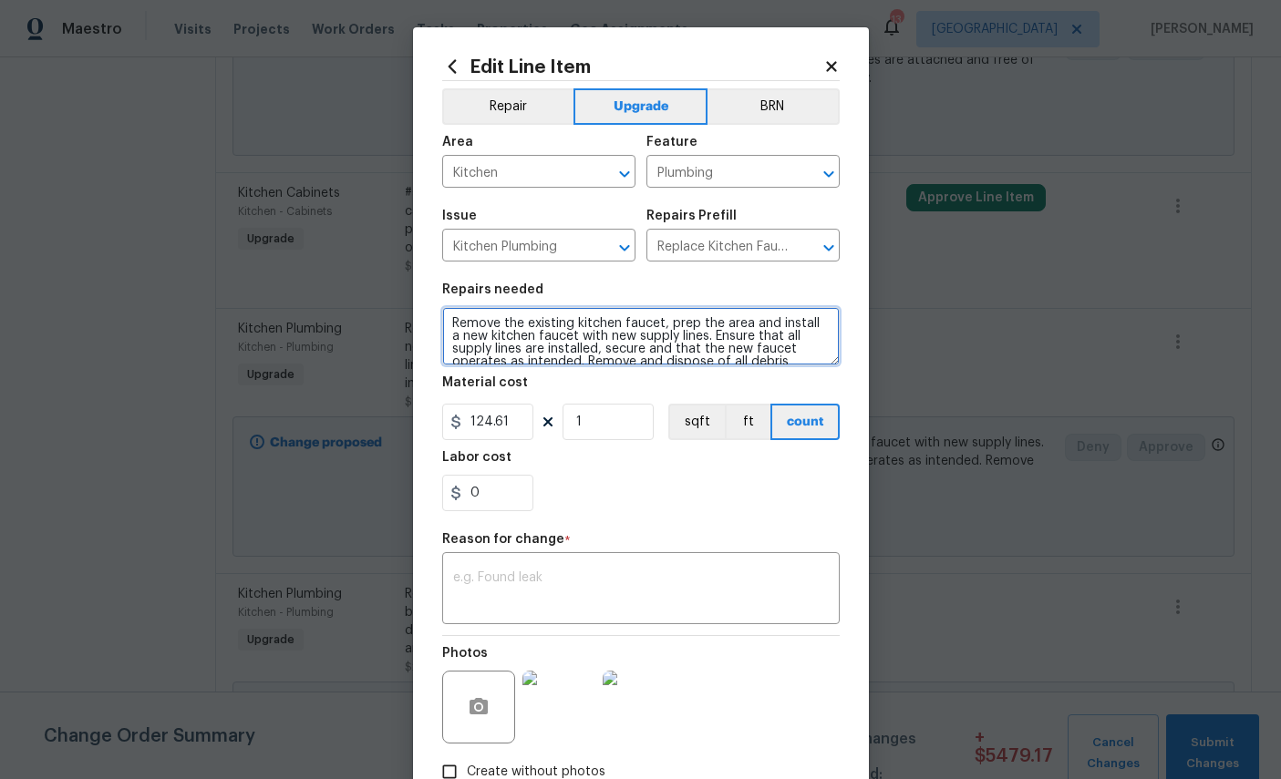
click at [460, 325] on textarea "Remove the existing kitchen faucet, prep the area and install a new kitchen fau…" at bounding box center [640, 336] width 397 height 58
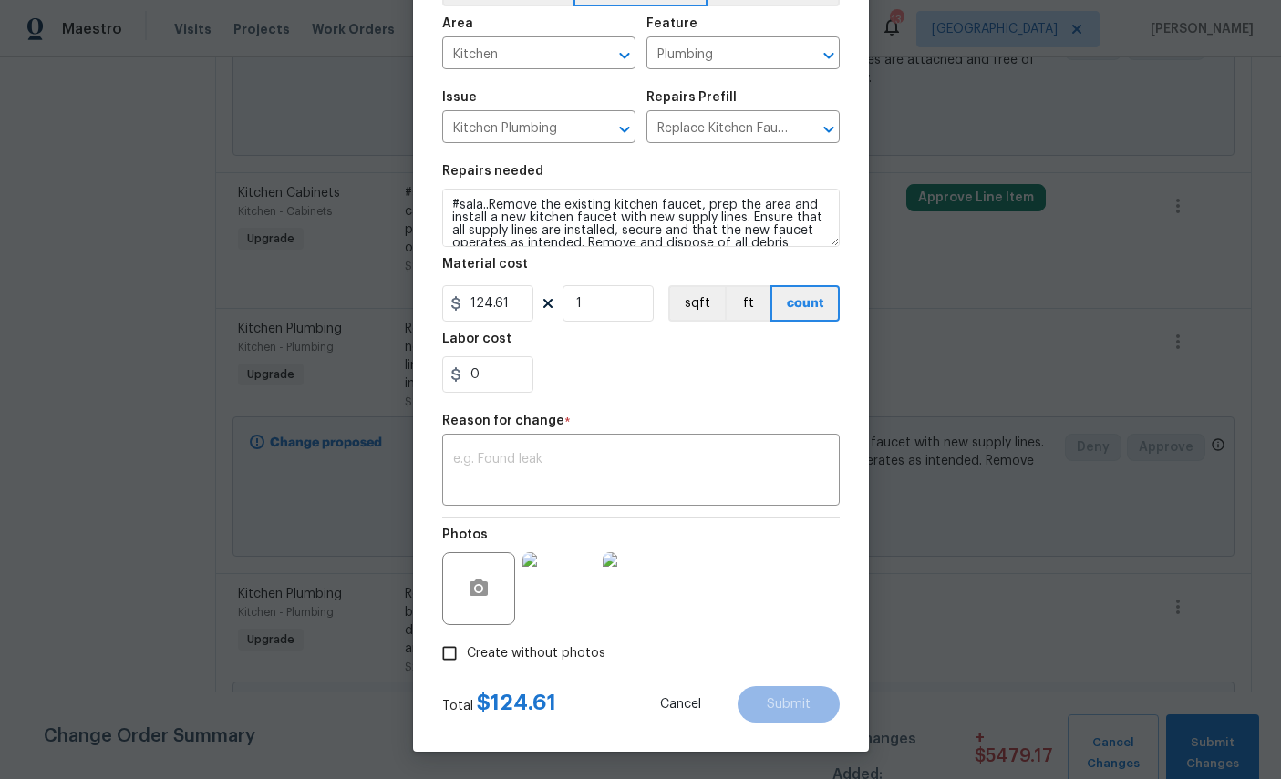
scroll to position [131, 0]
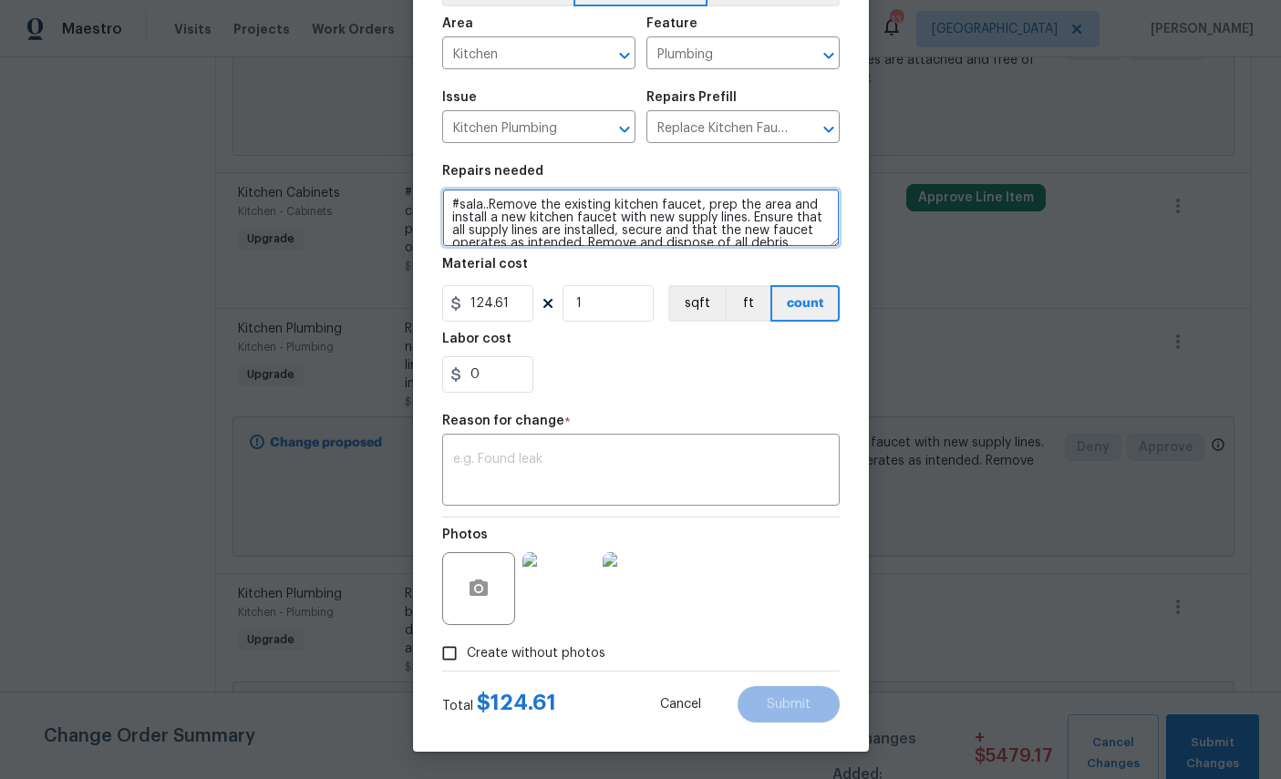
type textarea "#sala..Remove the existing kitchen faucet, prep the area and install a new kitc…"
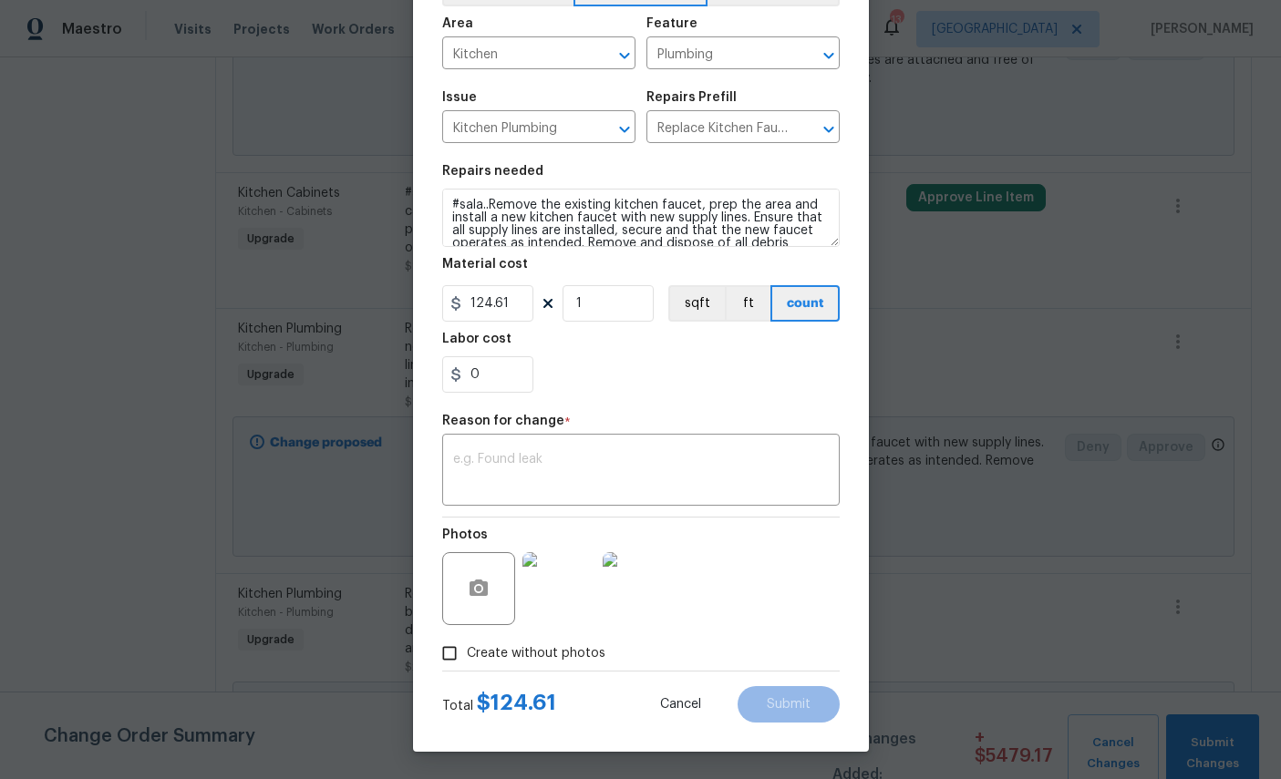
click at [715, 468] on textarea at bounding box center [641, 472] width 376 height 38
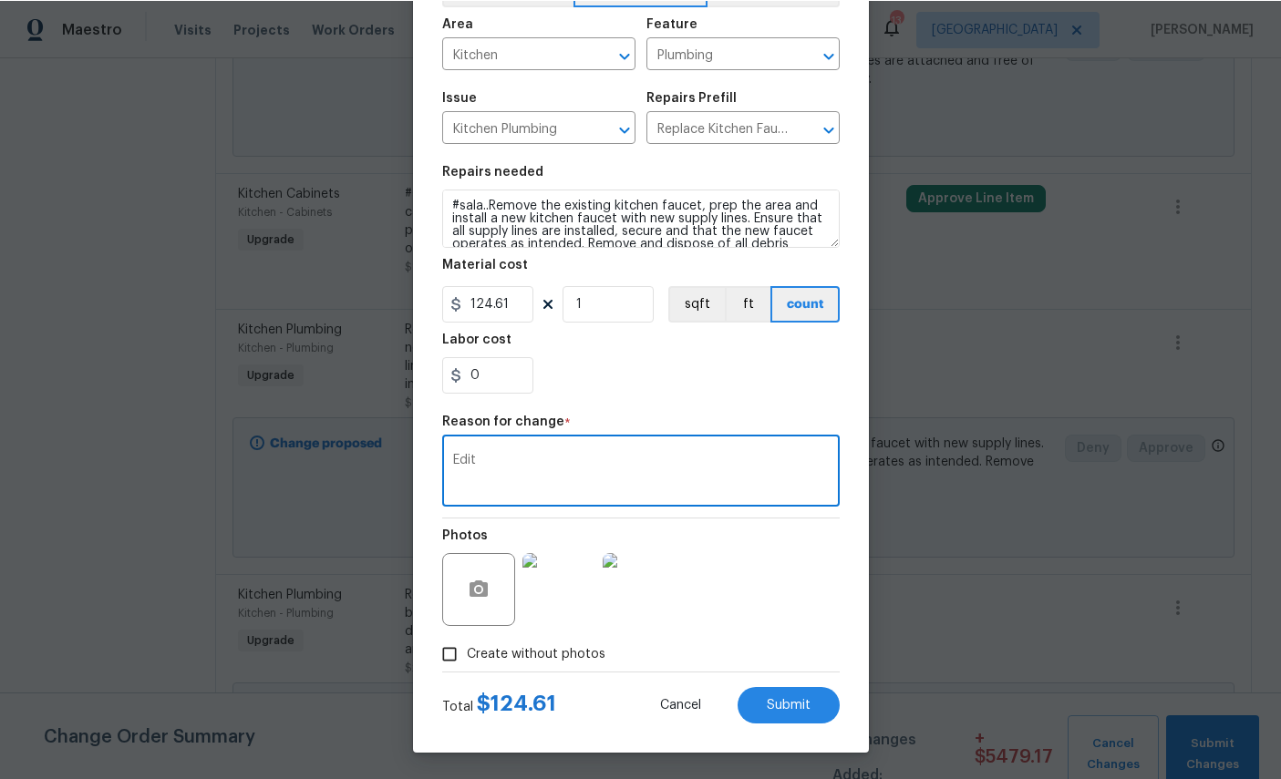
type textarea "Edit"
click at [802, 706] on span "Submit" at bounding box center [789, 705] width 44 height 14
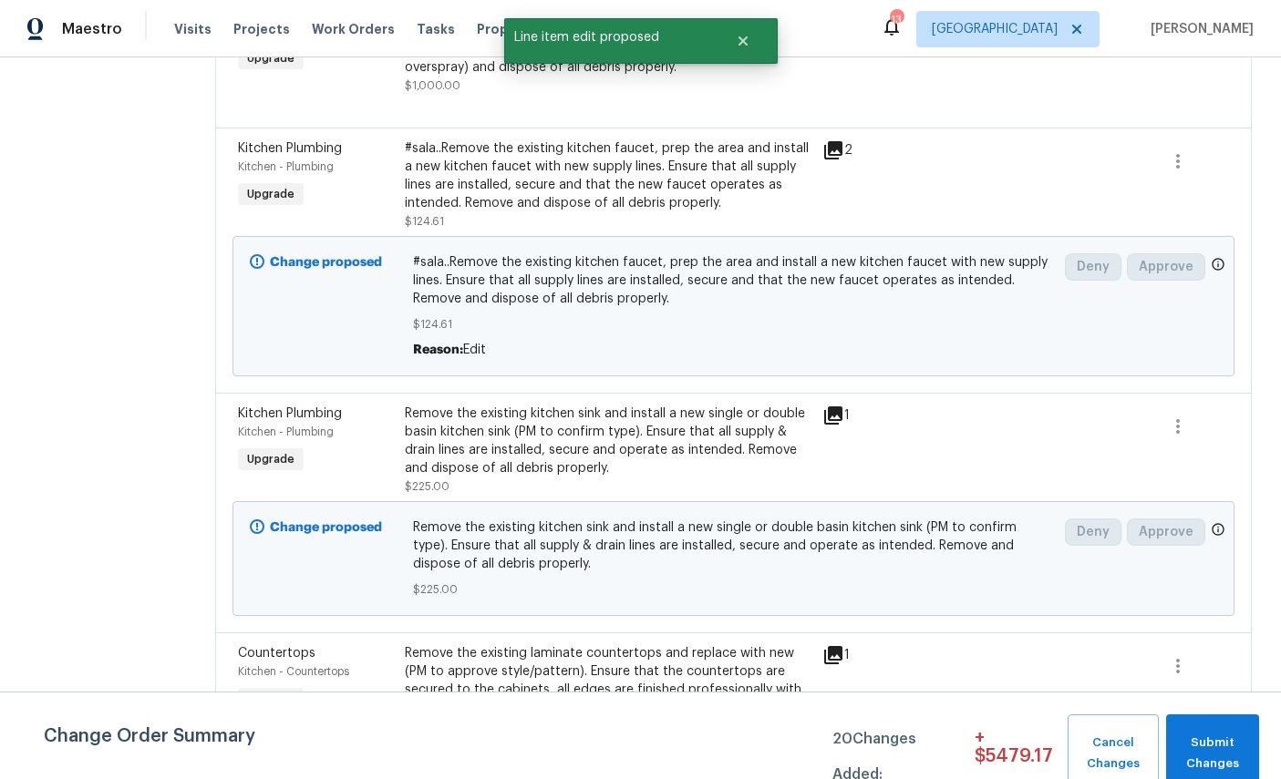
scroll to position [642, 0]
click at [250, 408] on span "Kitchen Plumbing" at bounding box center [290, 414] width 104 height 13
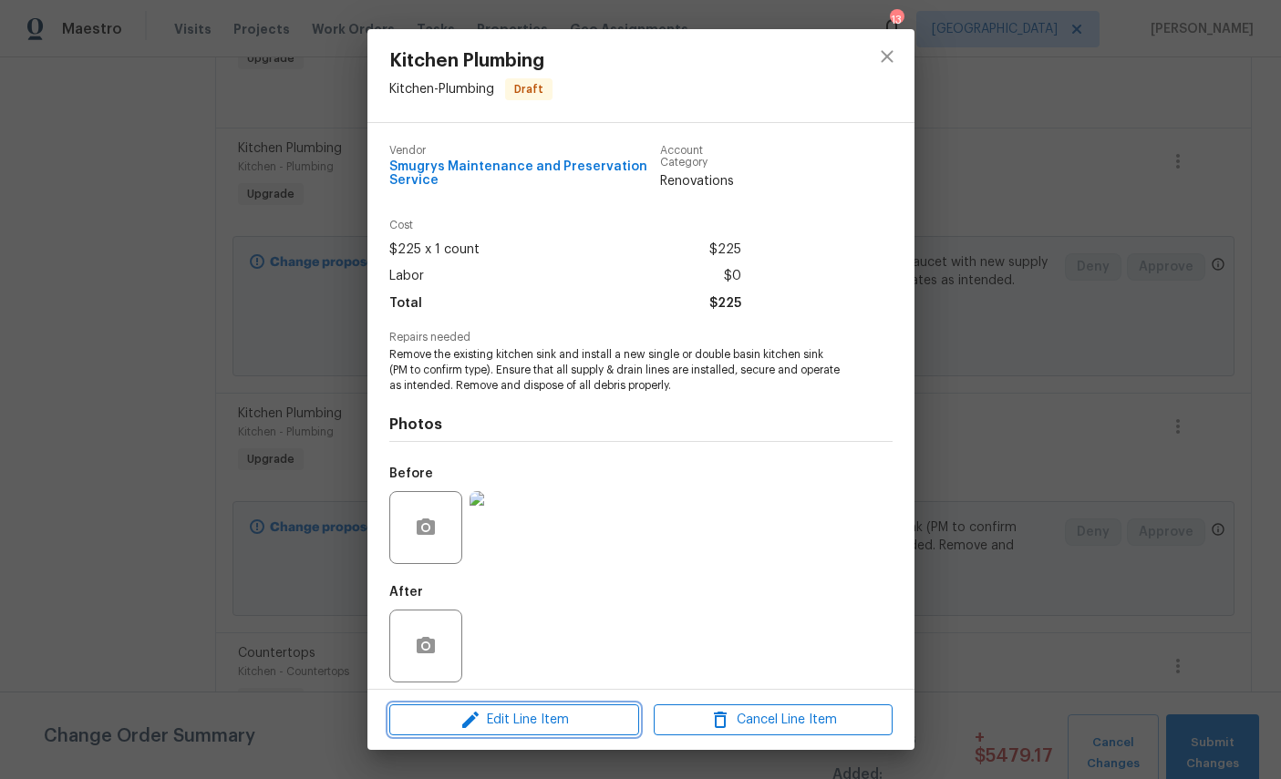
click at [524, 724] on span "Edit Line Item" at bounding box center [514, 720] width 239 height 23
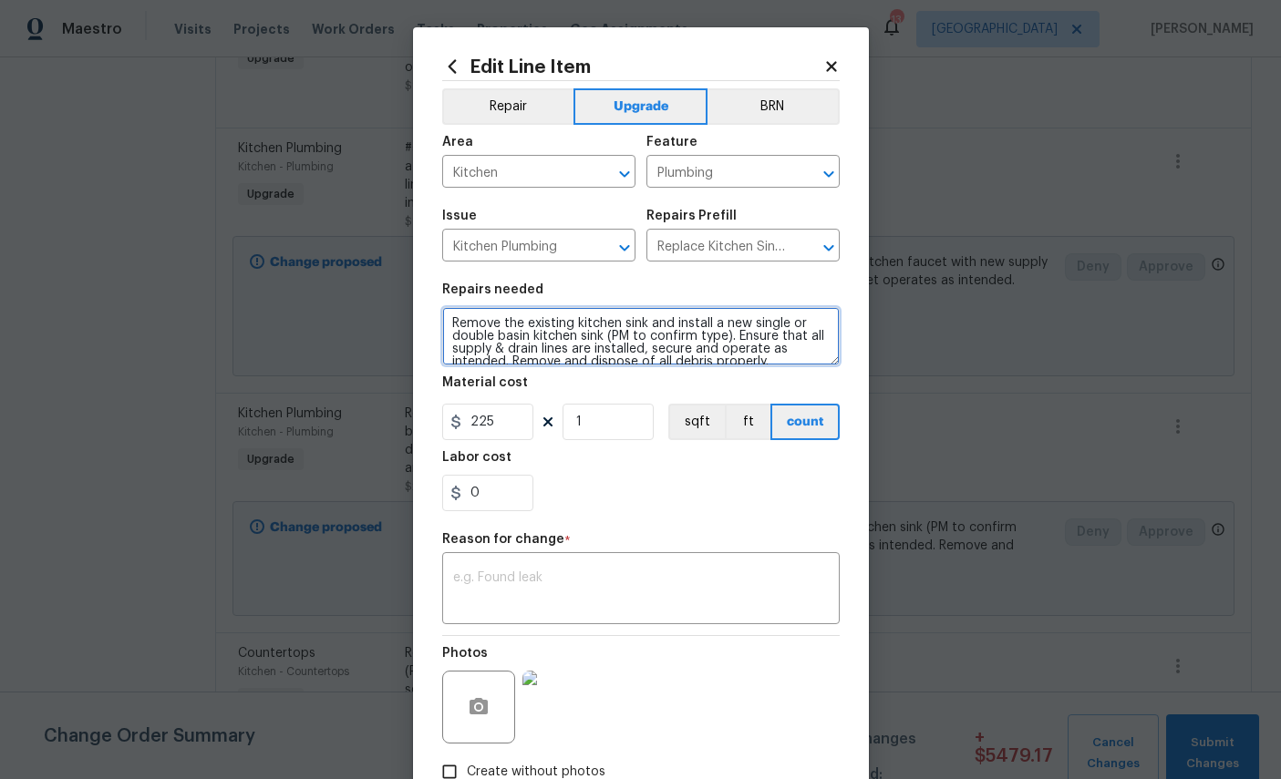
click at [454, 329] on textarea "Remove the existing kitchen sink and install a new single or double basin kitch…" at bounding box center [640, 336] width 397 height 58
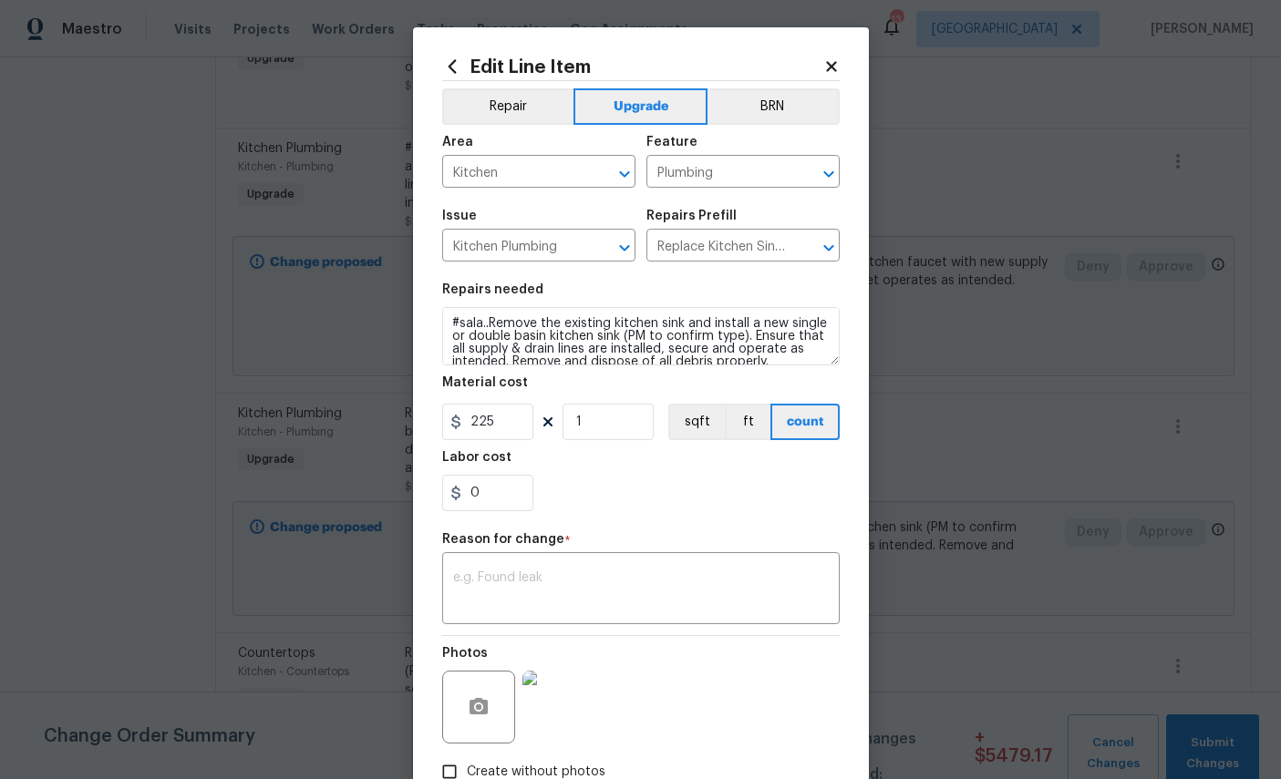
scroll to position [15, 0]
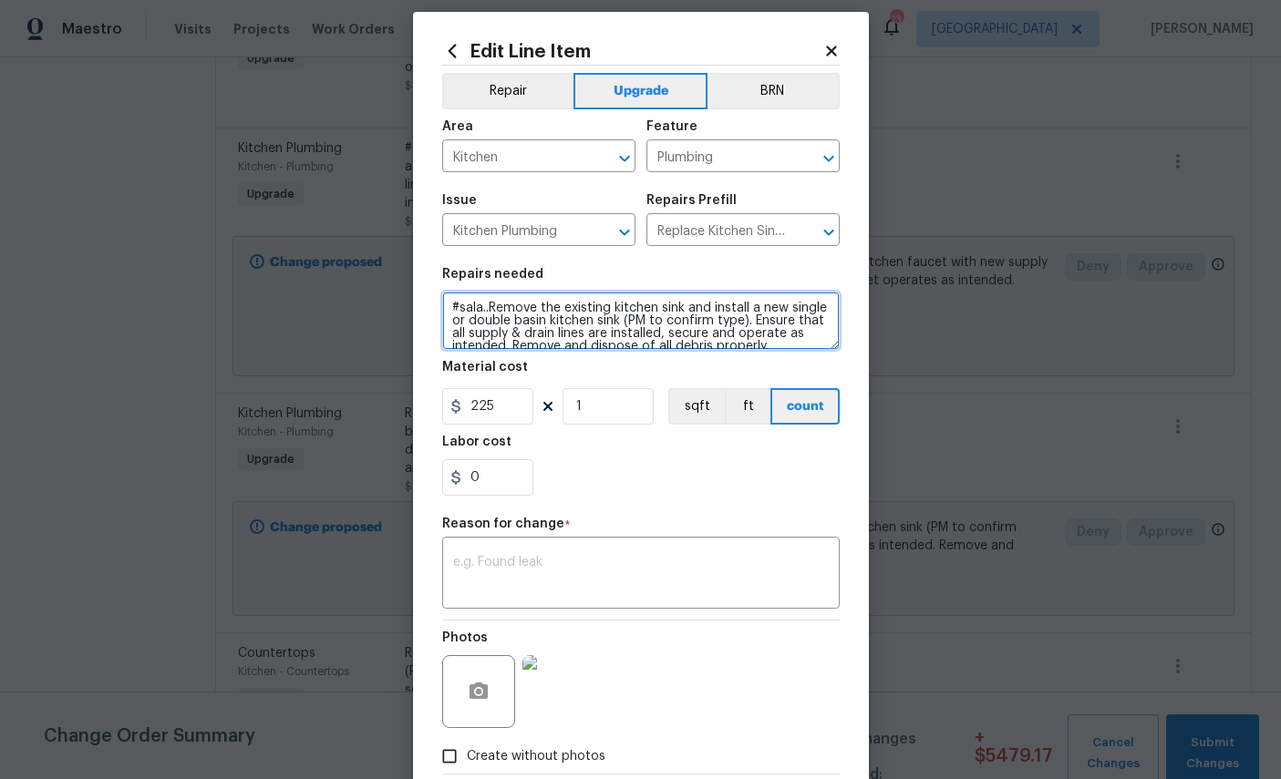
type textarea "#sala..Remove the existing kitchen sink and install a new single or double basi…"
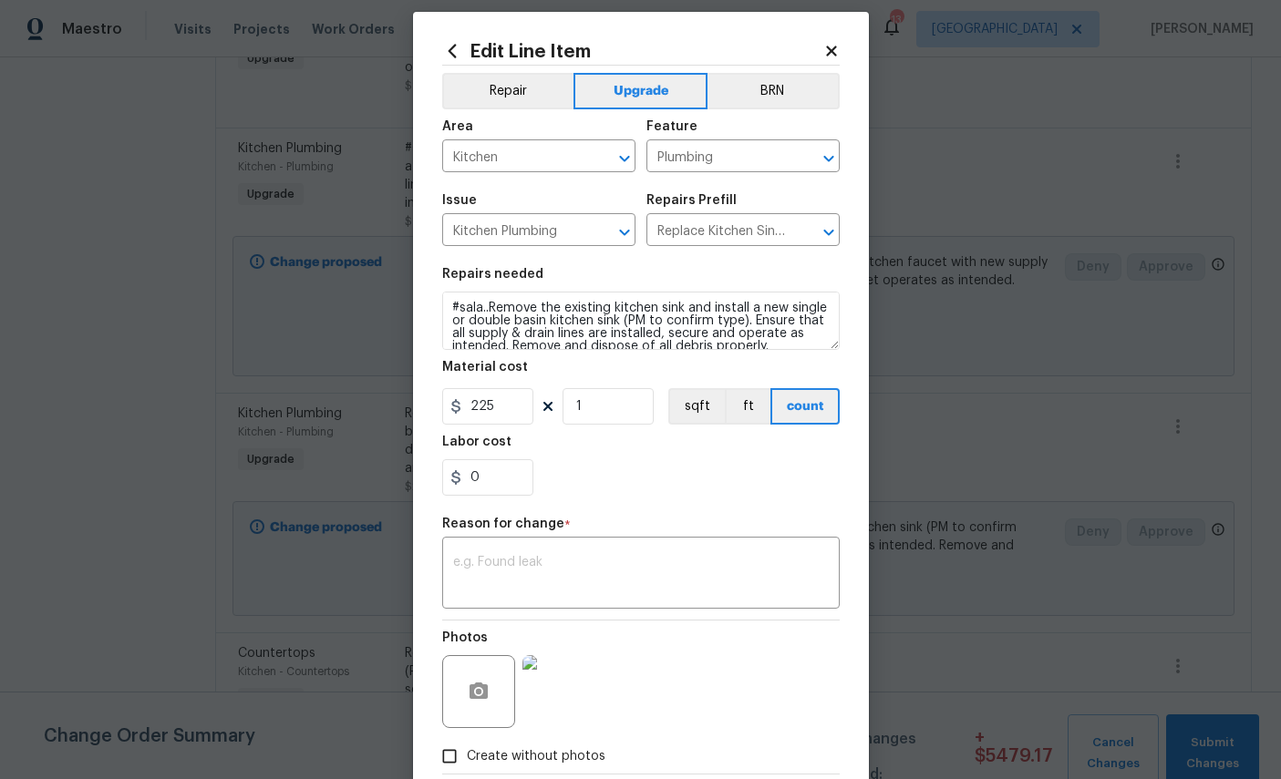
click at [712, 576] on textarea at bounding box center [641, 575] width 376 height 38
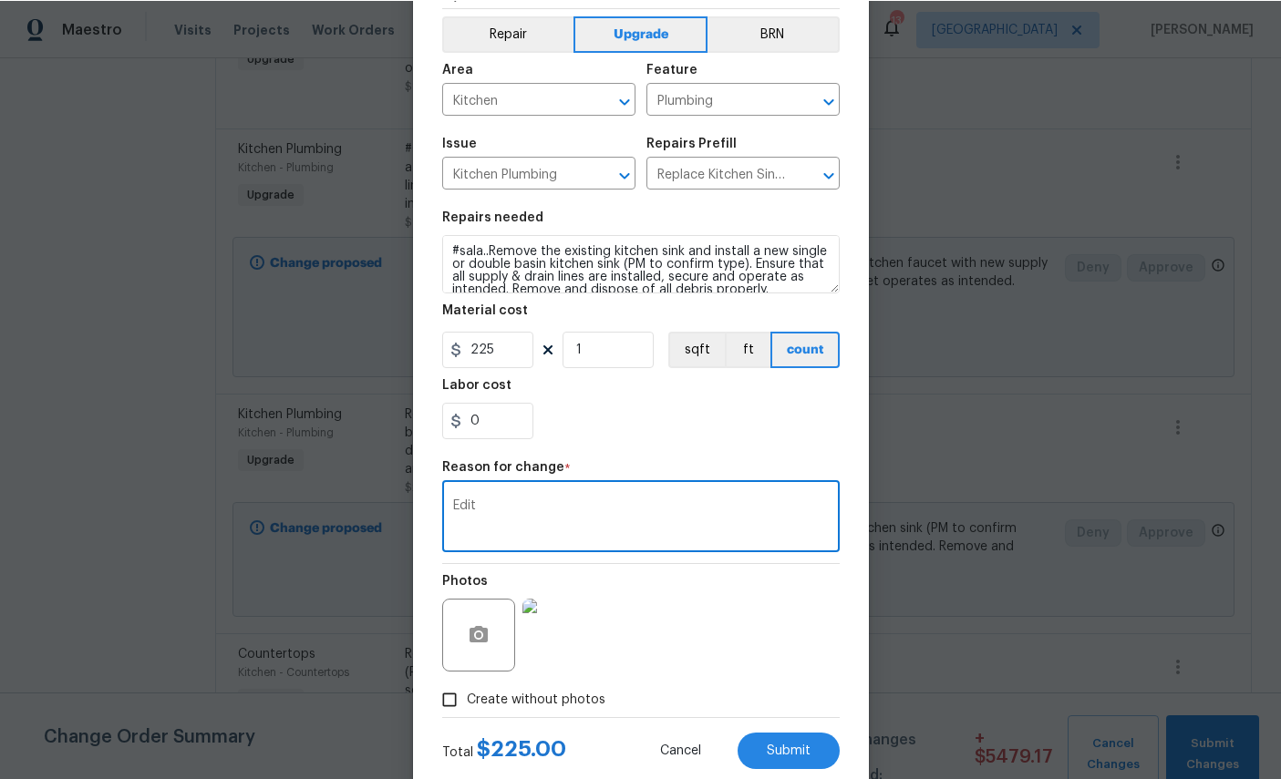
scroll to position [119, 0]
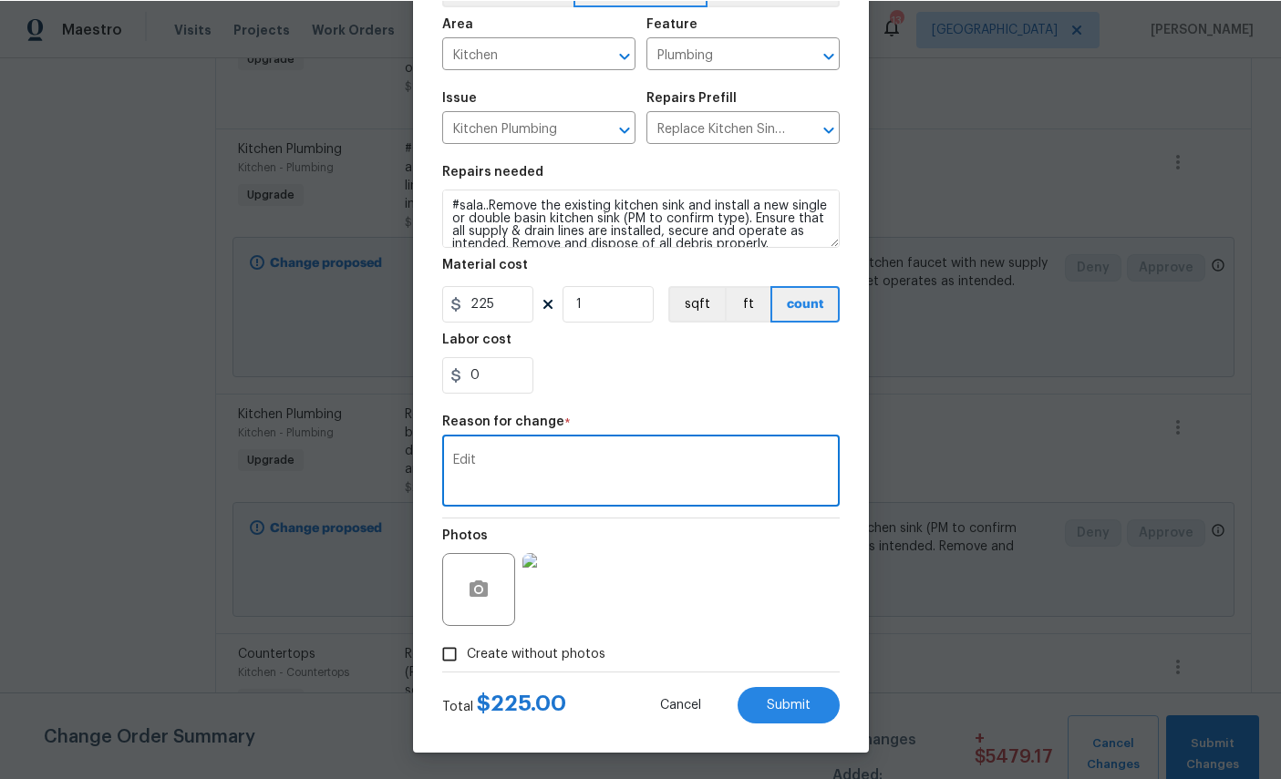
type textarea "Edit"
click at [803, 712] on span "Submit" at bounding box center [789, 705] width 44 height 14
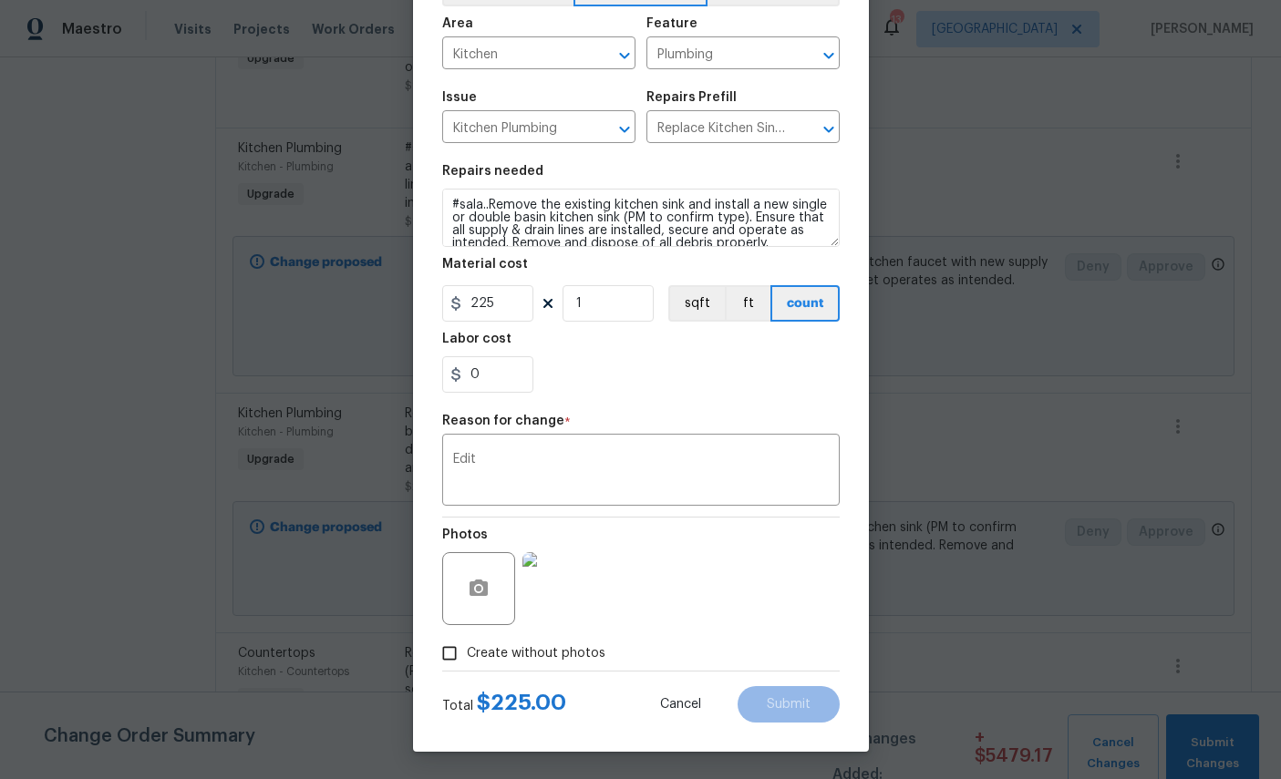
type textarea "Remove the existing kitchen sink and install a new single or double basin kitch…"
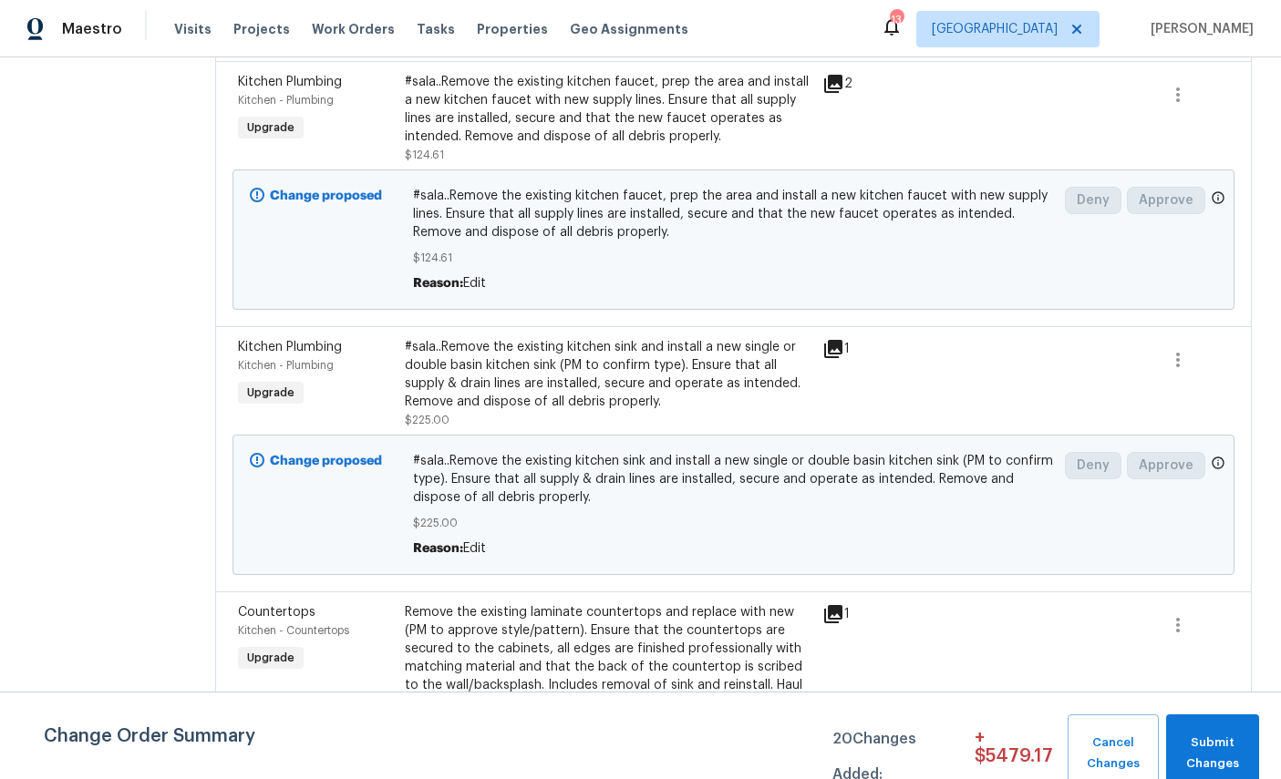
scroll to position [836, 0]
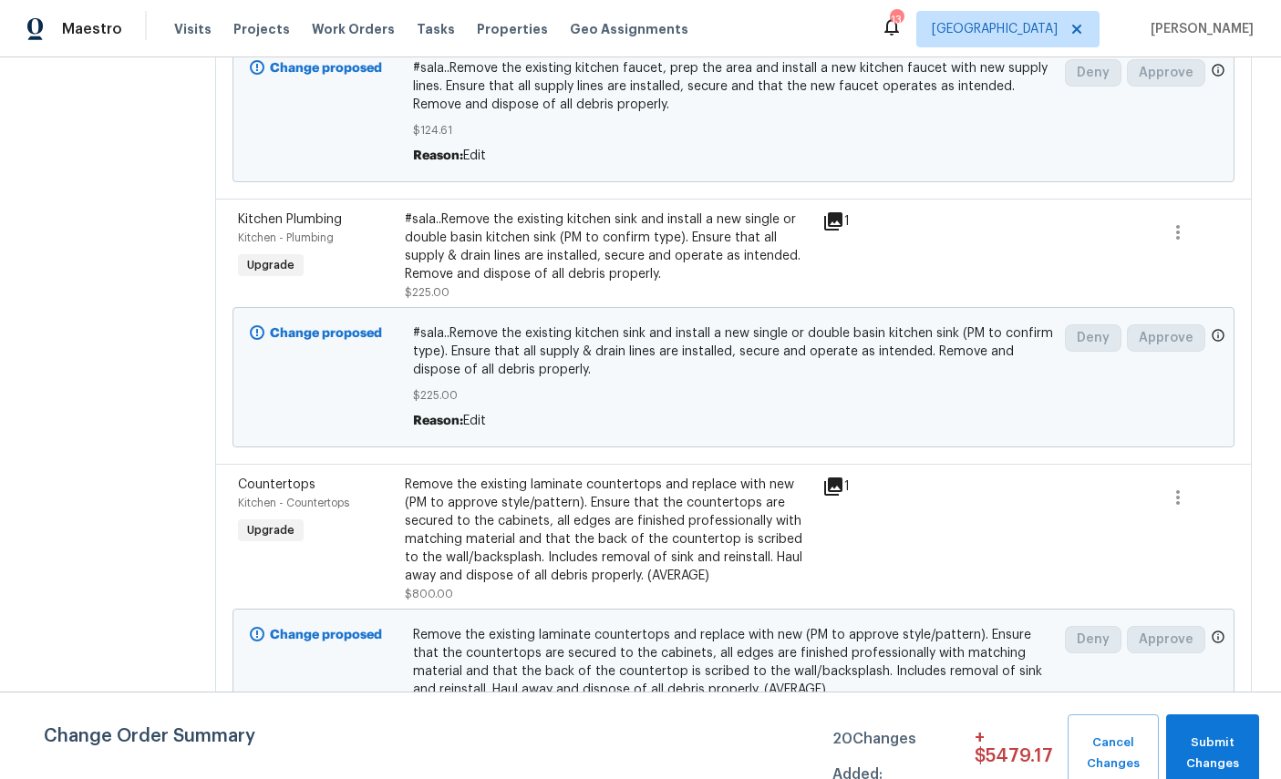
click at [238, 479] on span "Countertops" at bounding box center [276, 485] width 77 height 13
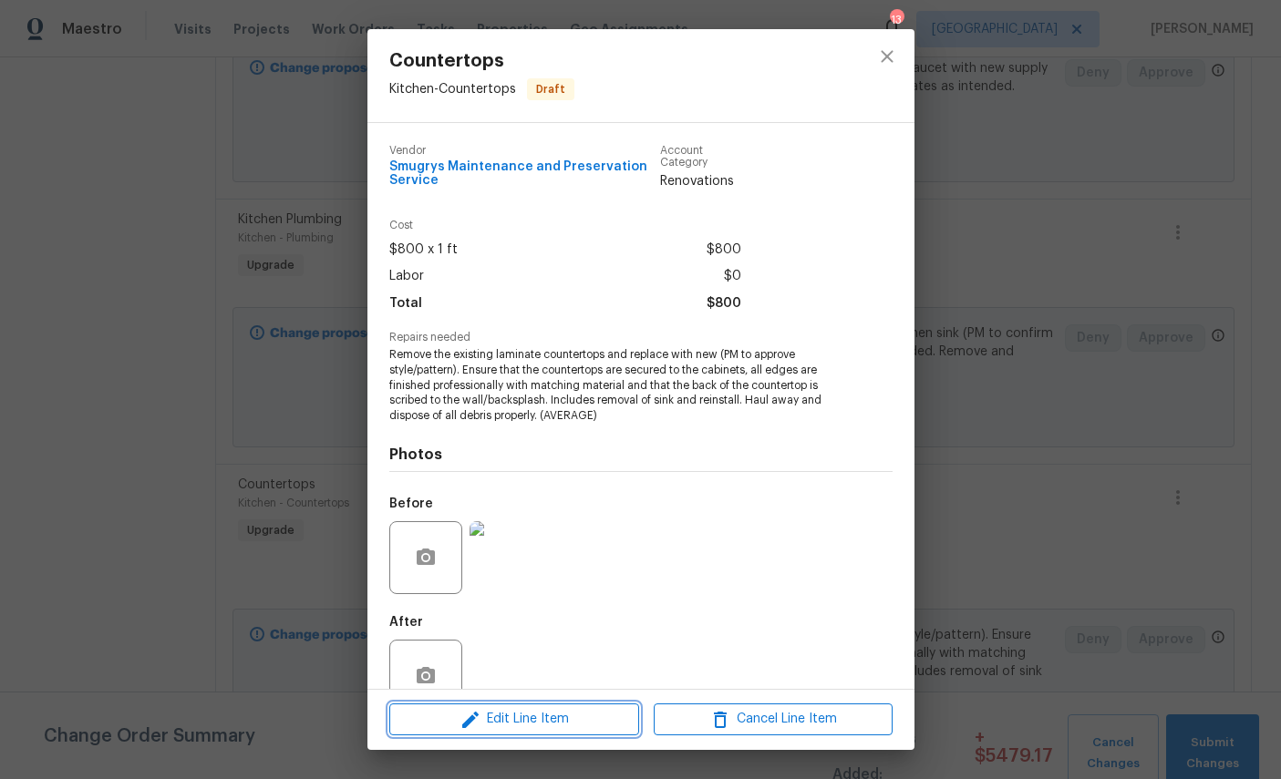
click at [560, 728] on span "Edit Line Item" at bounding box center [514, 719] width 239 height 23
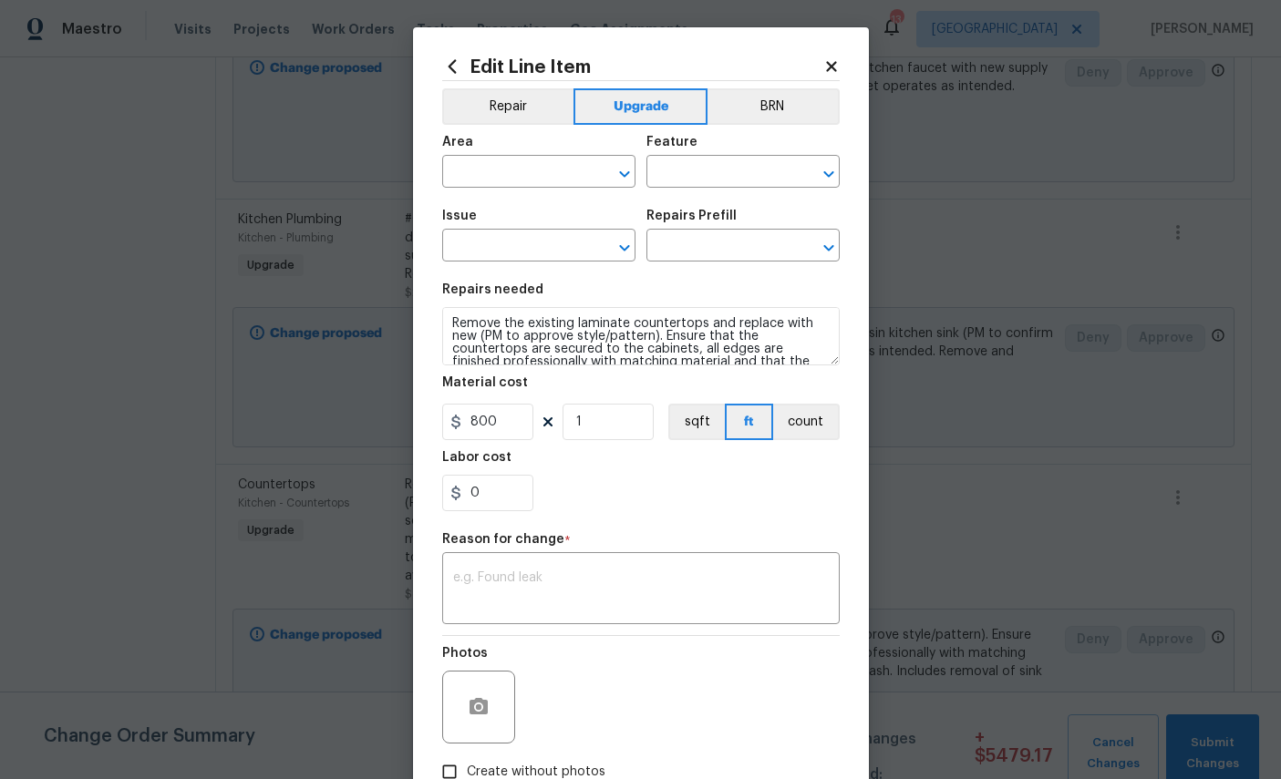
type input "Kitchen"
type input "Countertops"
type input "Laminate (average) $25.92"
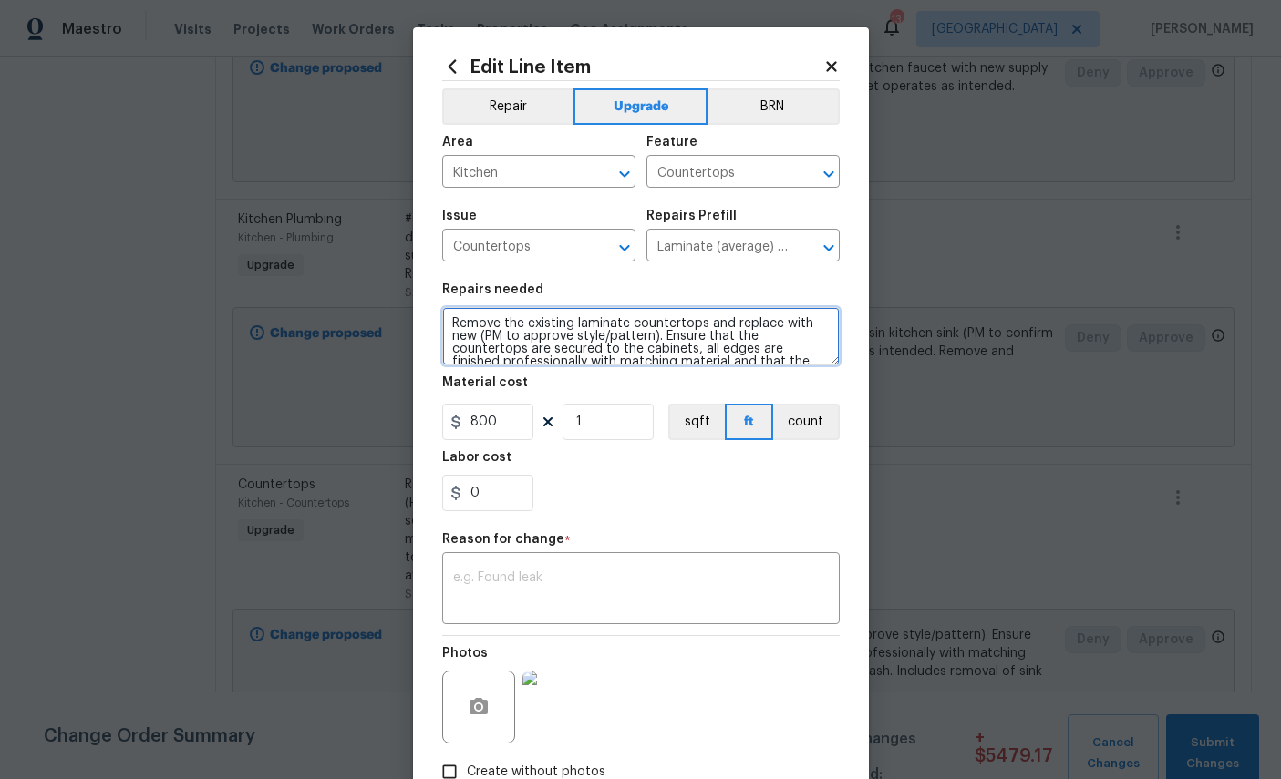
click at [462, 325] on textarea "Remove the existing laminate countertops and replace with new (PM to approve st…" at bounding box center [640, 336] width 397 height 58
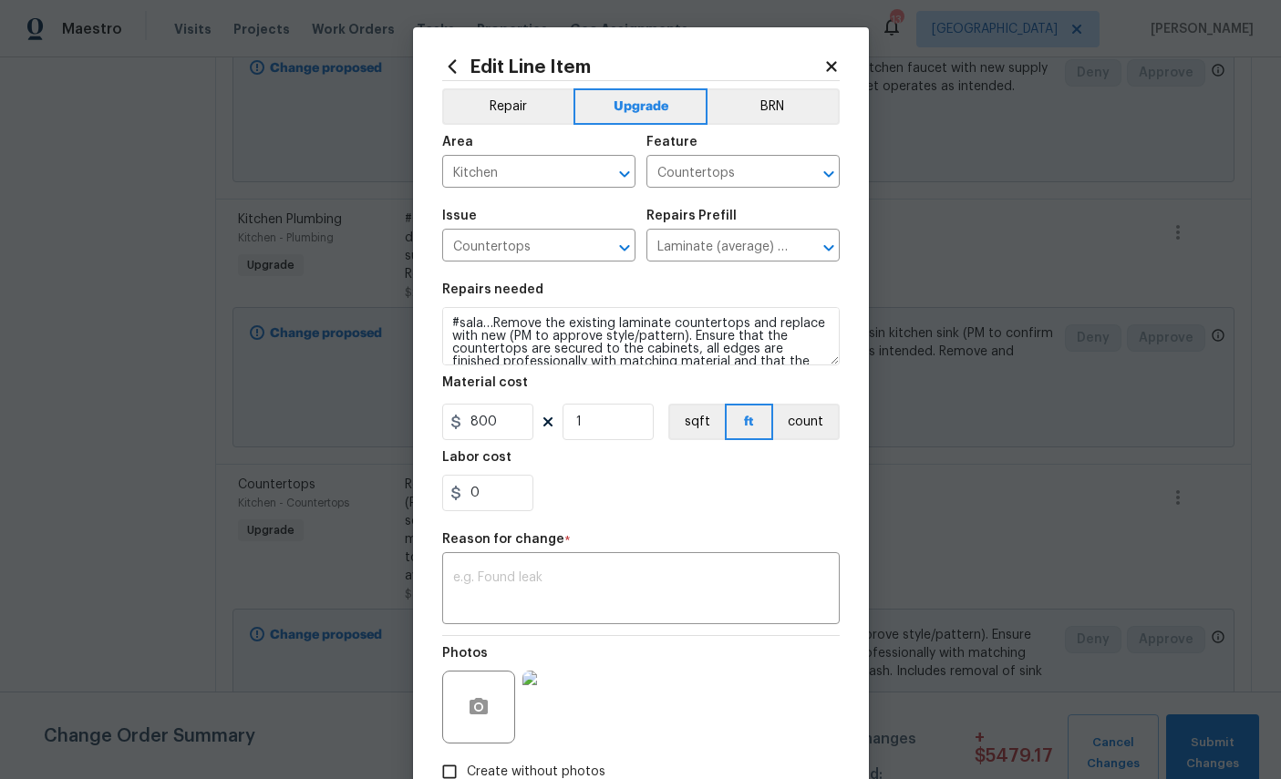
scroll to position [19, 0]
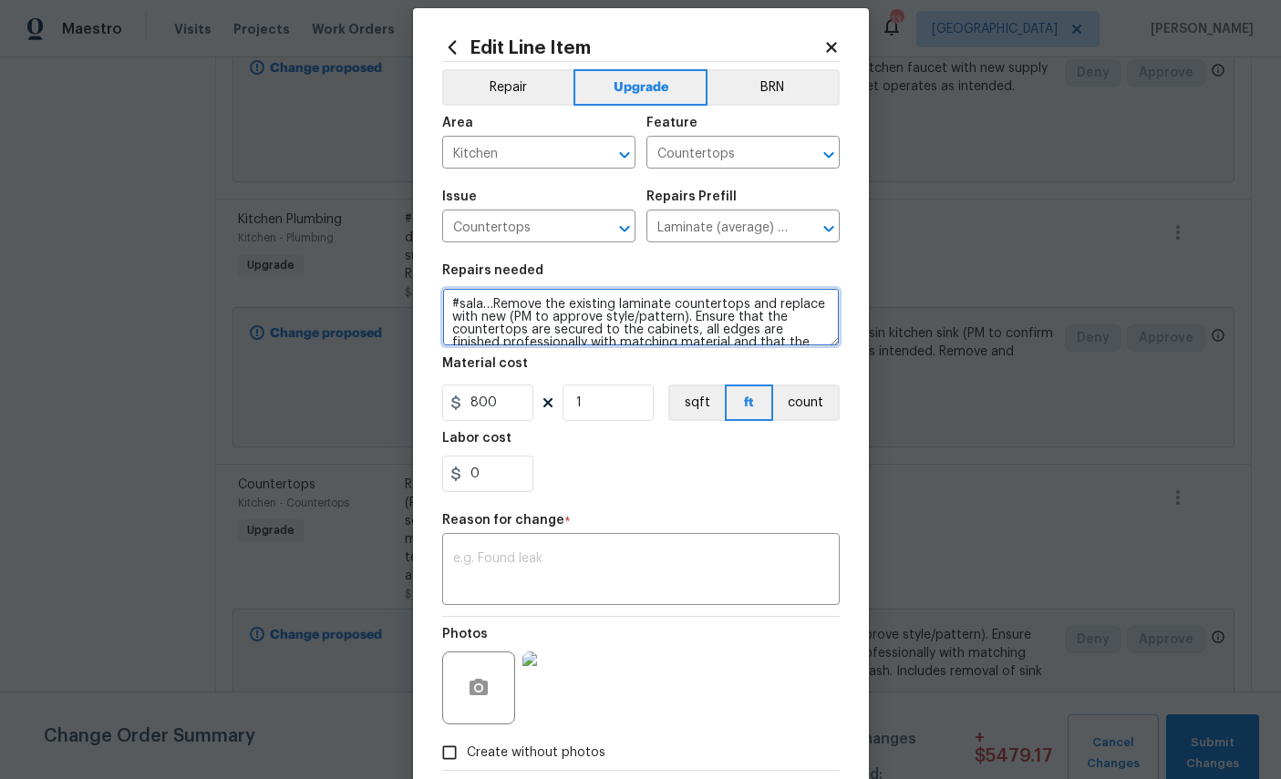
type textarea "#sala…Remove the existing laminate countertops and replace with new (PM to appr…"
click at [725, 565] on textarea at bounding box center [641, 571] width 376 height 38
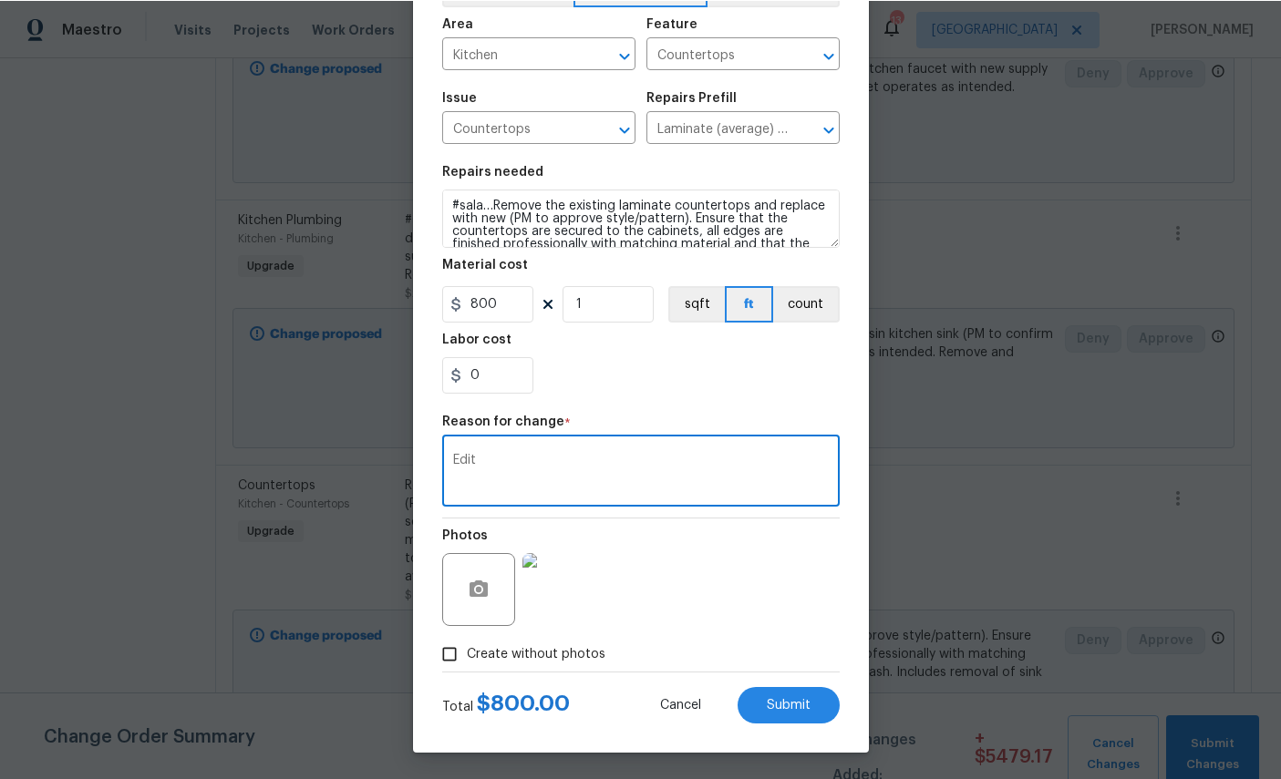
scroll to position [131, 0]
type textarea "Edit"
click at [800, 708] on span "Submit" at bounding box center [789, 705] width 44 height 14
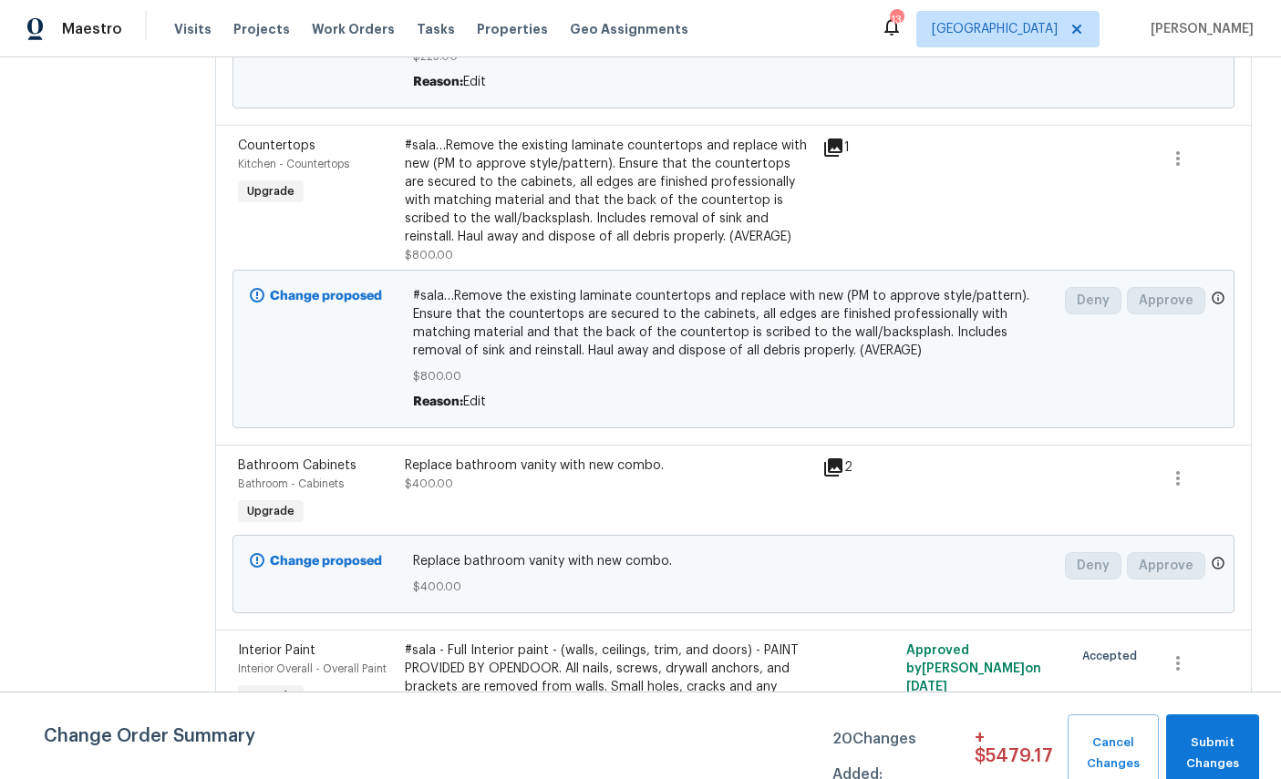
scroll to position [1176, 0]
click at [261, 459] on span "Bathroom Cabinets" at bounding box center [297, 465] width 119 height 13
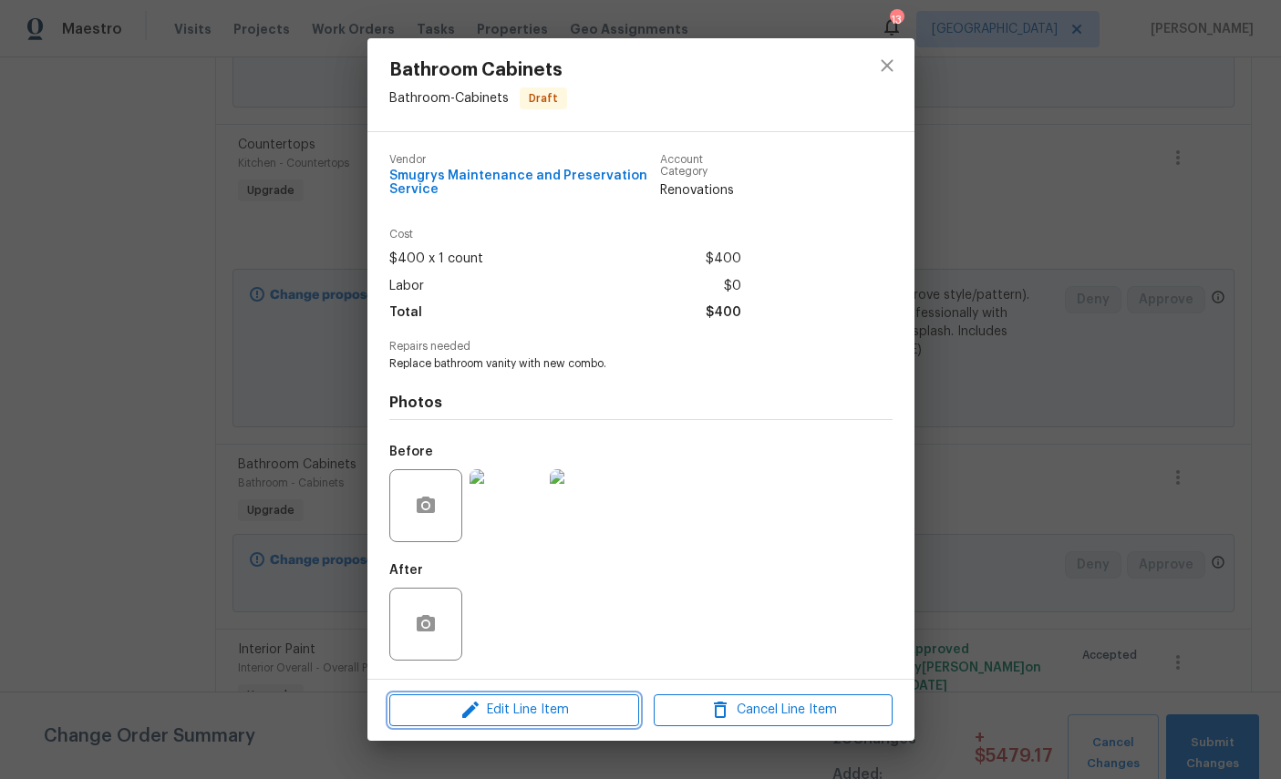
click at [559, 722] on span "Edit Line Item" at bounding box center [514, 710] width 239 height 23
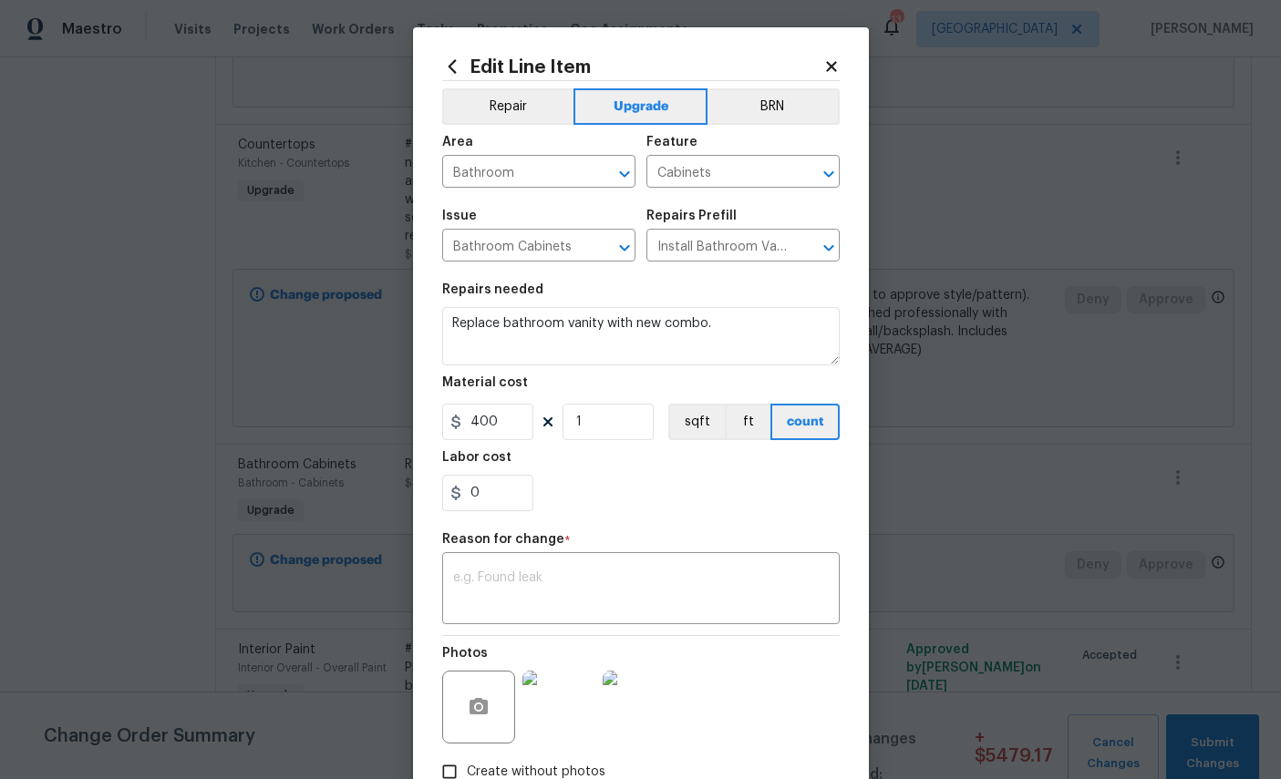
click at [610, 610] on textarea at bounding box center [641, 591] width 376 height 38
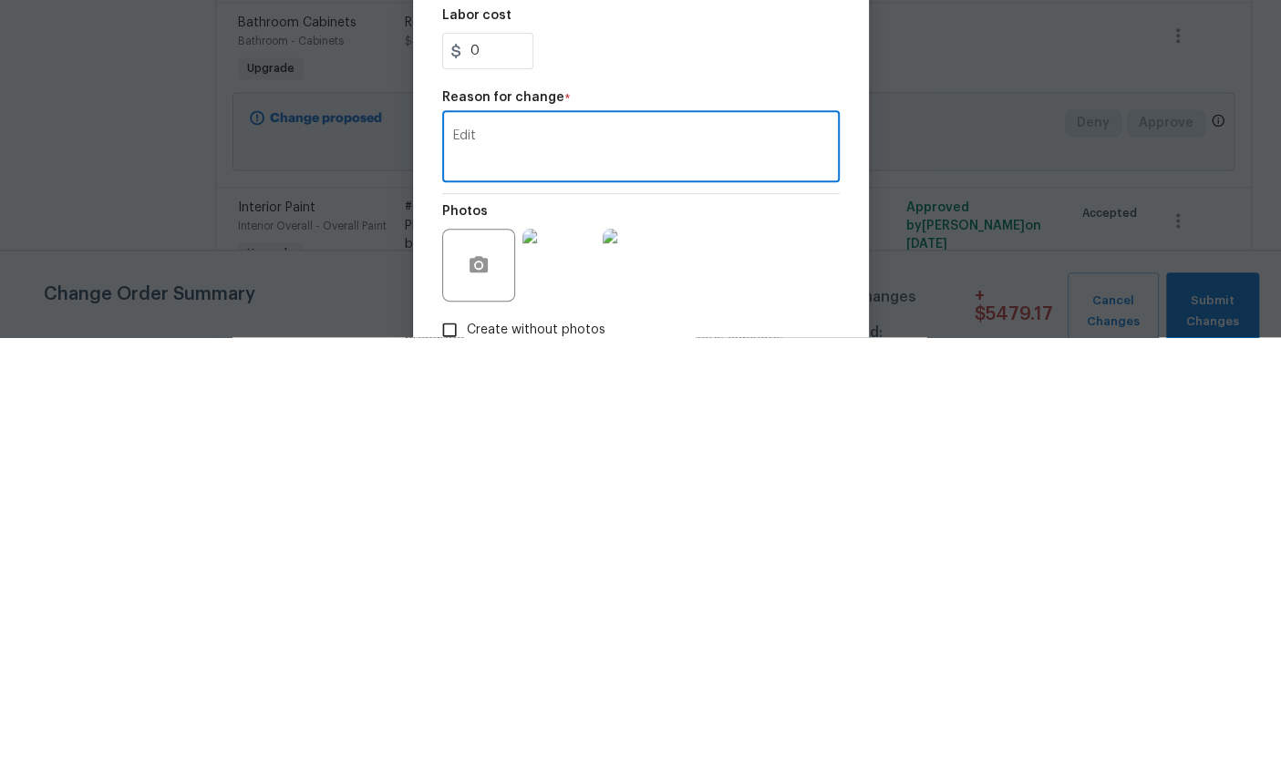
scroll to position [69, 0]
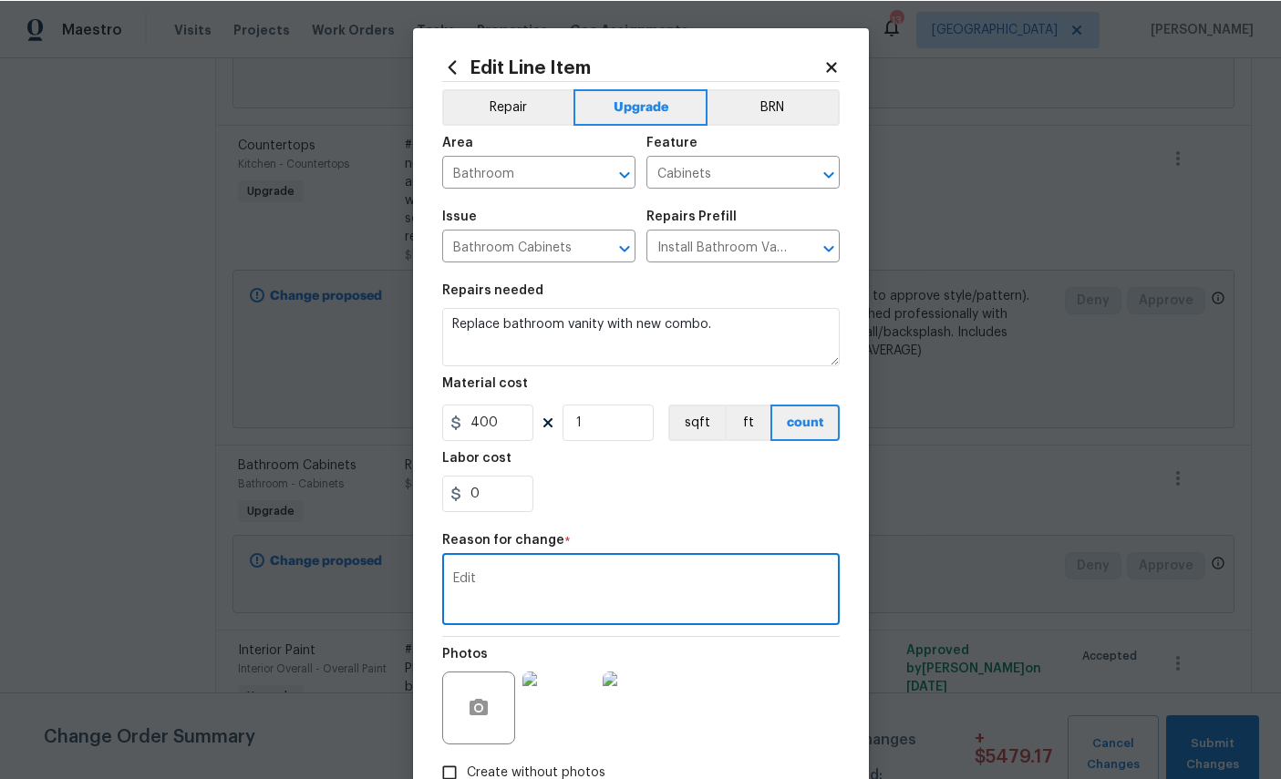
type textarea "Edit"
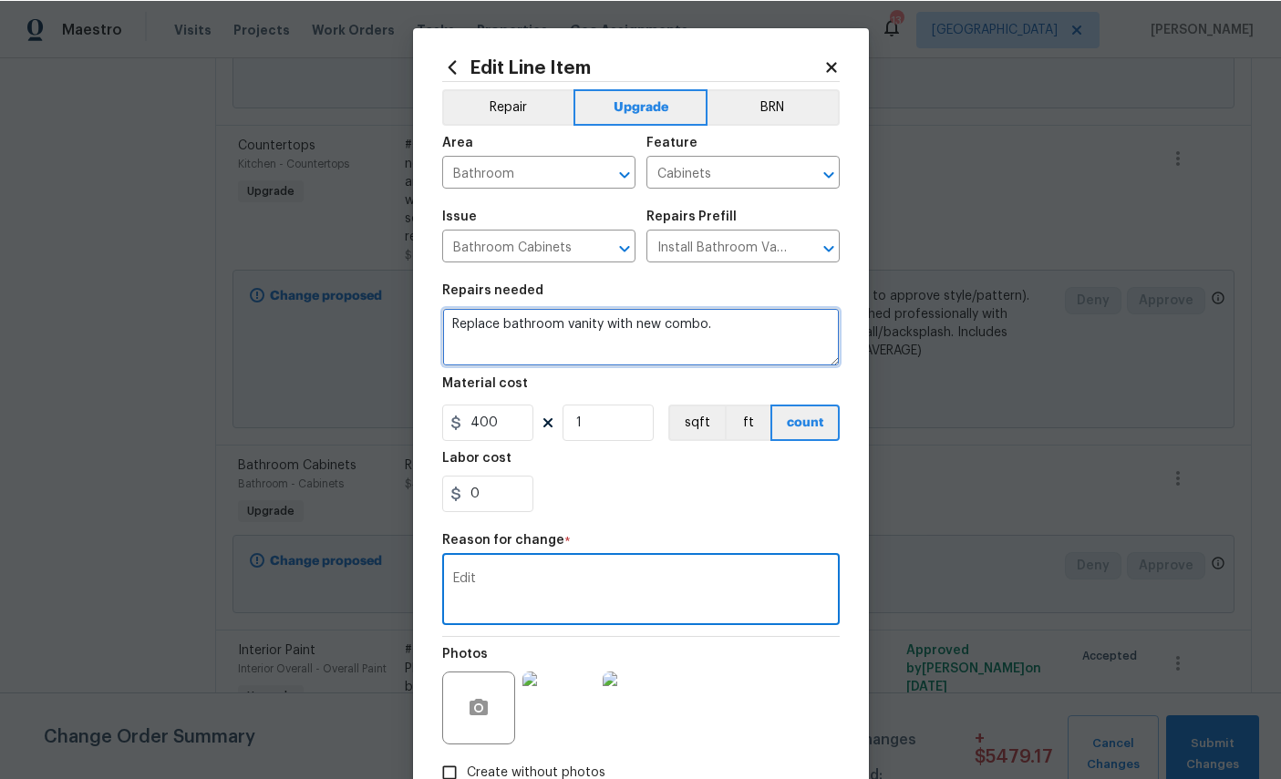
click at [449, 335] on textarea "Replace bathroom vanity with new combo." at bounding box center [640, 336] width 397 height 58
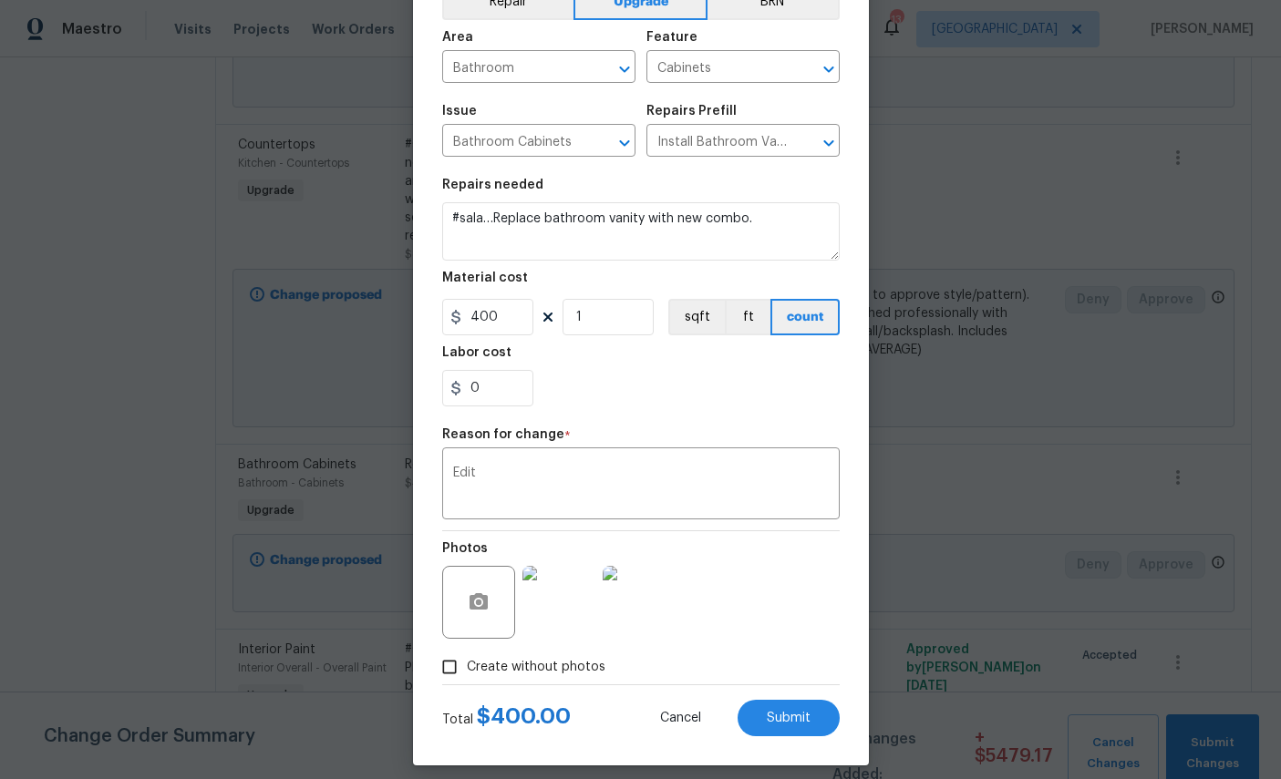
scroll to position [104, 0]
click at [790, 722] on button "Submit" at bounding box center [789, 719] width 102 height 36
type textarea "Replace bathroom vanity with new combo."
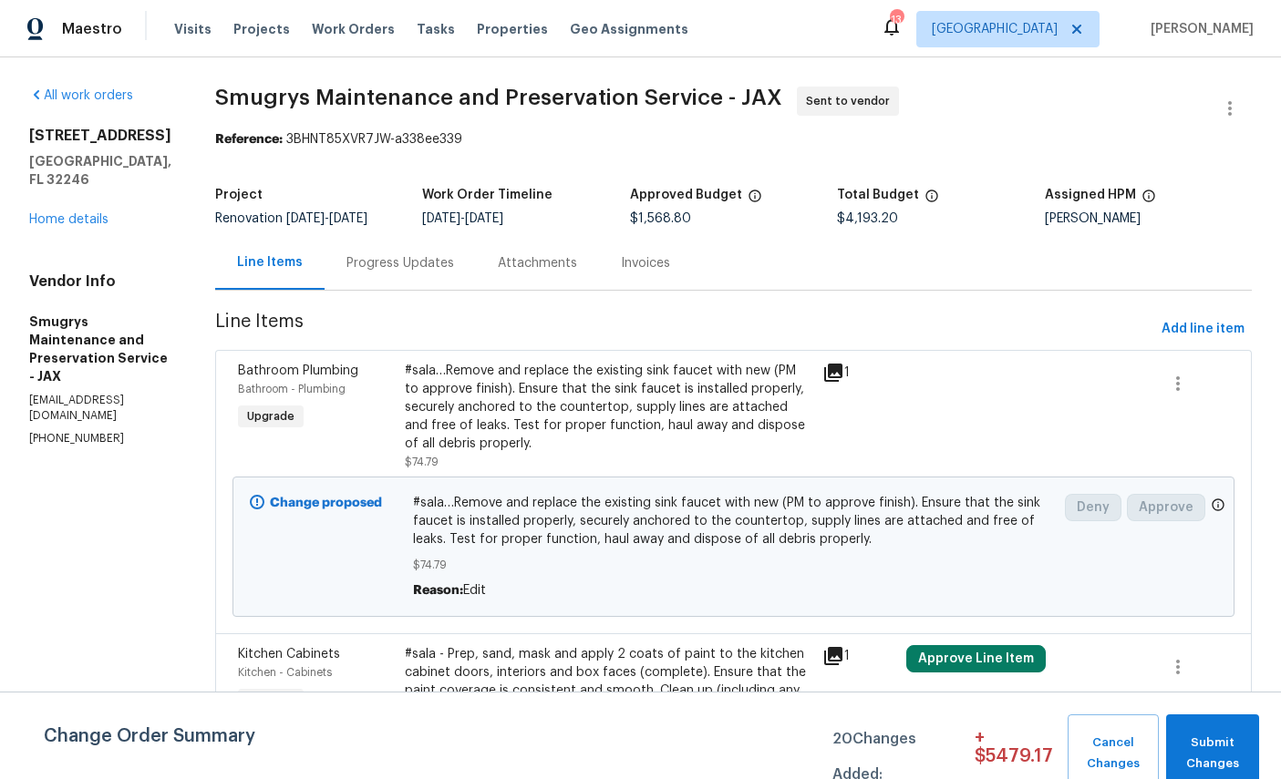
scroll to position [0, 0]
click at [63, 213] on link "Home details" at bounding box center [68, 219] width 79 height 13
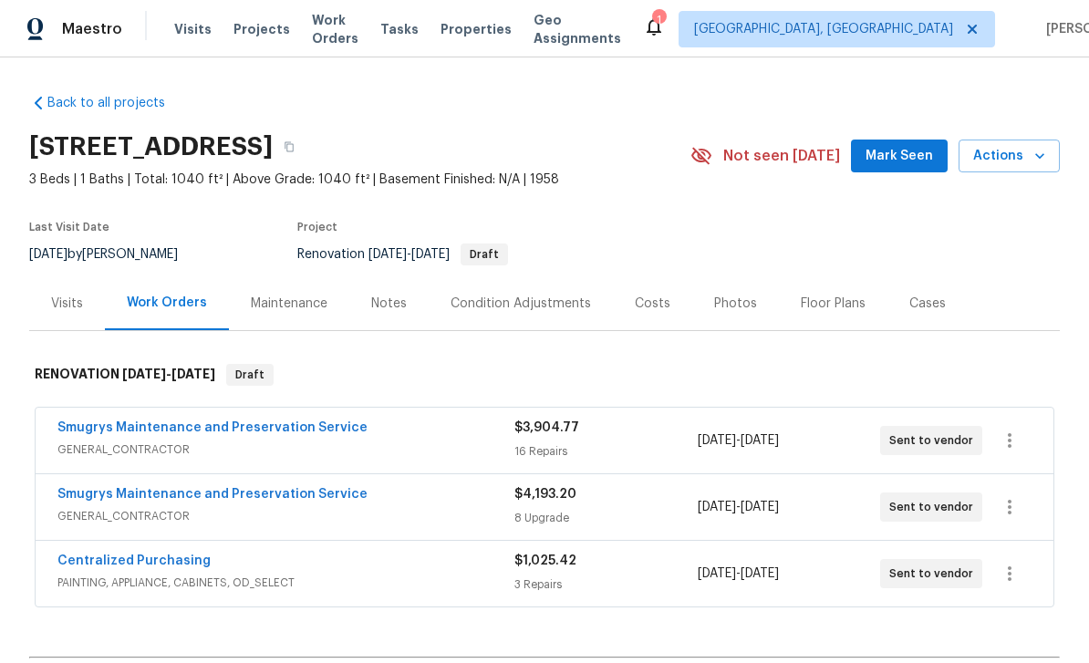
click at [649, 303] on div "Costs" at bounding box center [653, 303] width 36 height 18
